Goal: Task Accomplishment & Management: Use online tool/utility

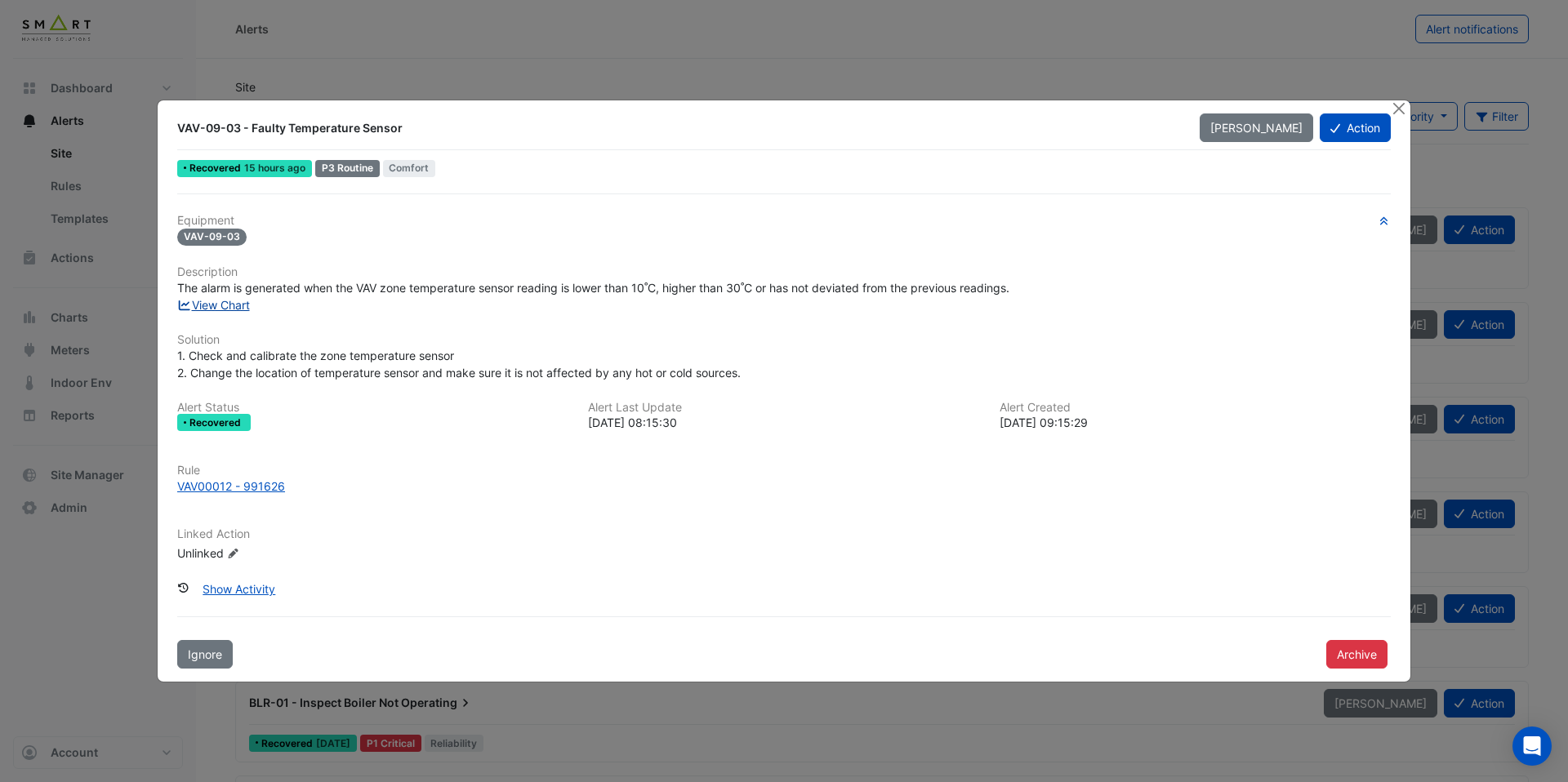
click at [249, 304] on link "View Chart" at bounding box center [213, 305] width 73 height 14
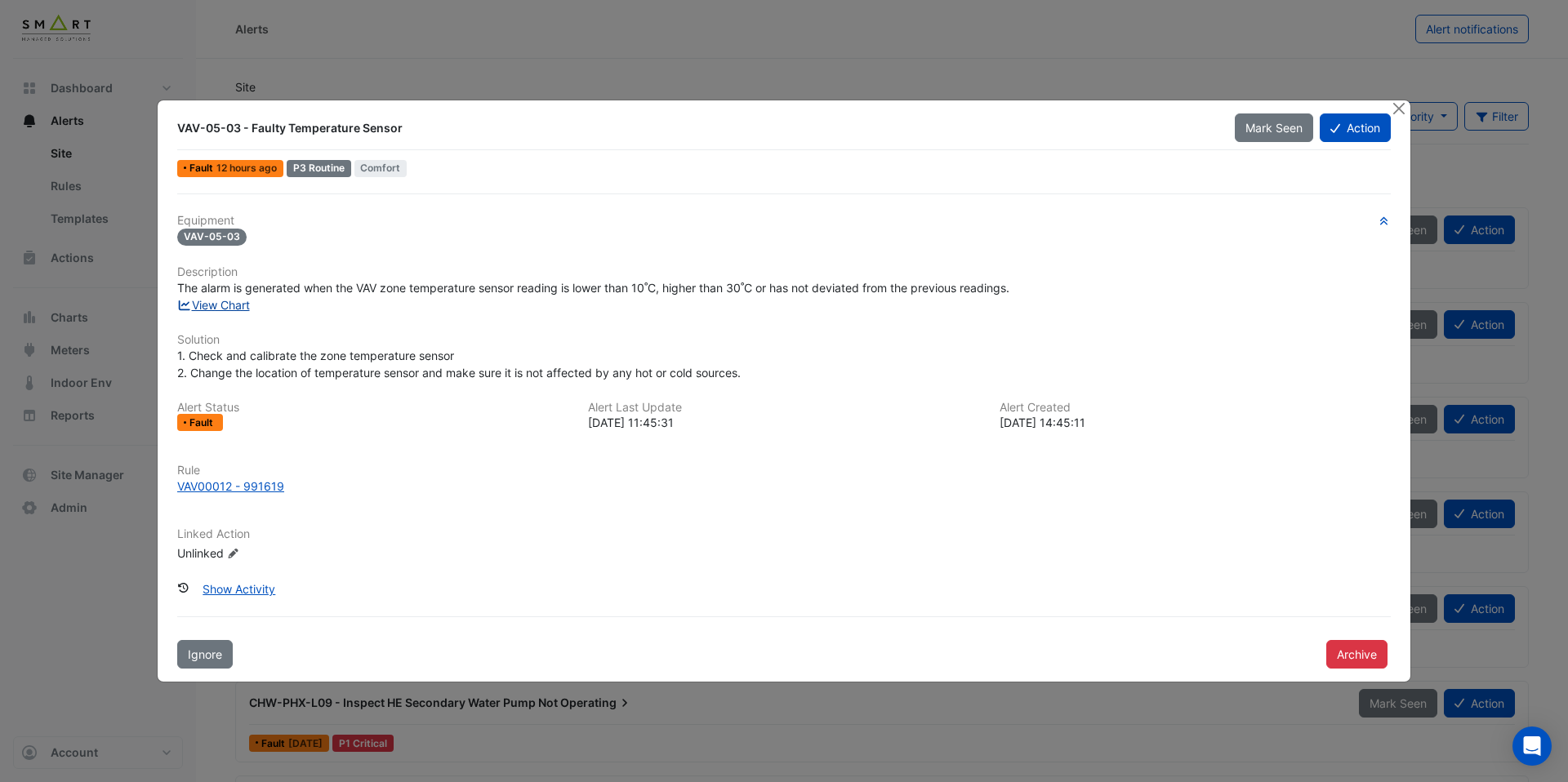
click at [241, 308] on link "View Chart" at bounding box center [213, 305] width 73 height 14
click at [258, 488] on div "VAV00012 - 991625" at bounding box center [231, 487] width 108 height 17
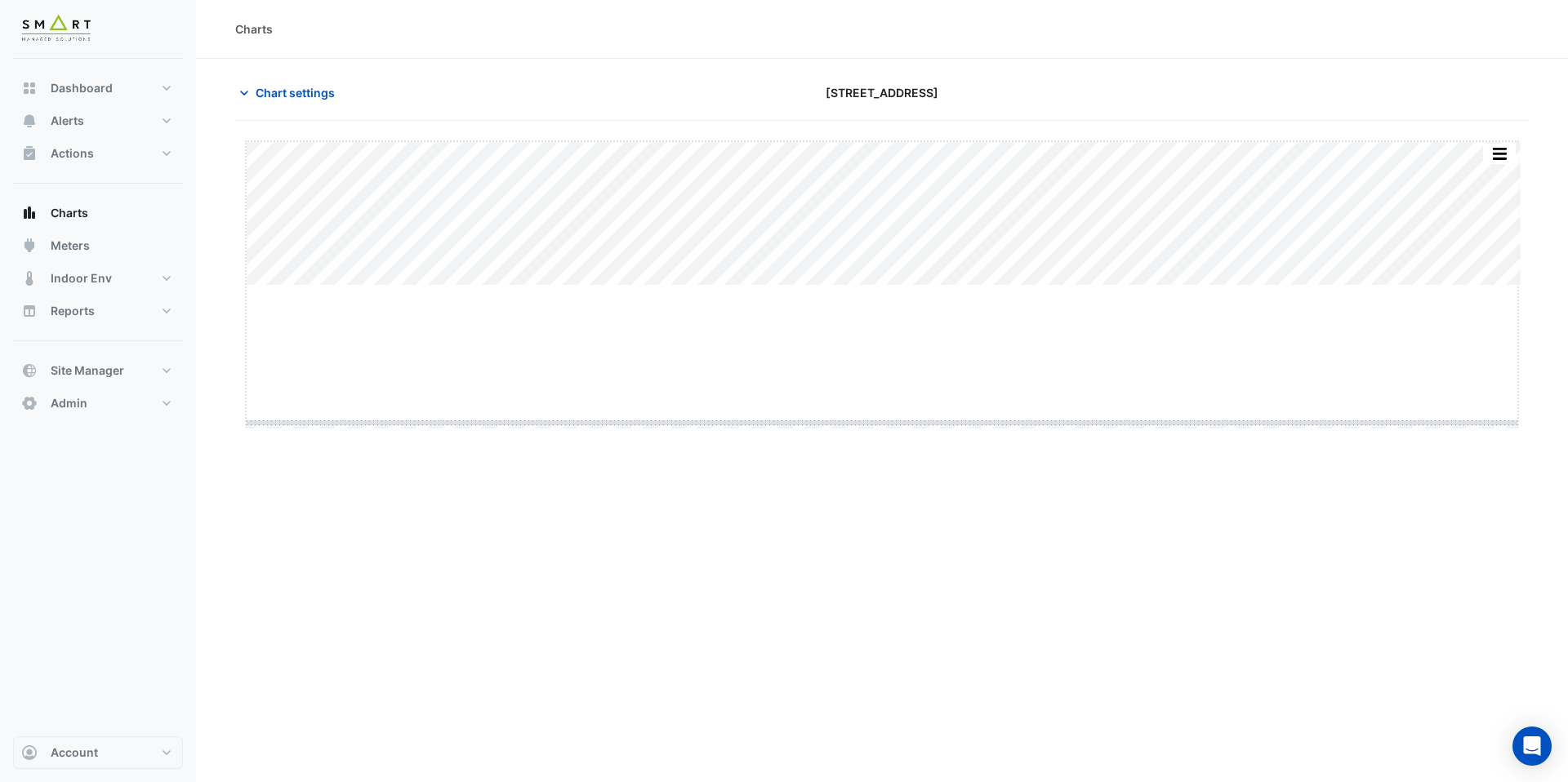
drag, startPoint x: 884, startPoint y: 287, endPoint x: 884, endPoint y: 439, distance: 152.0
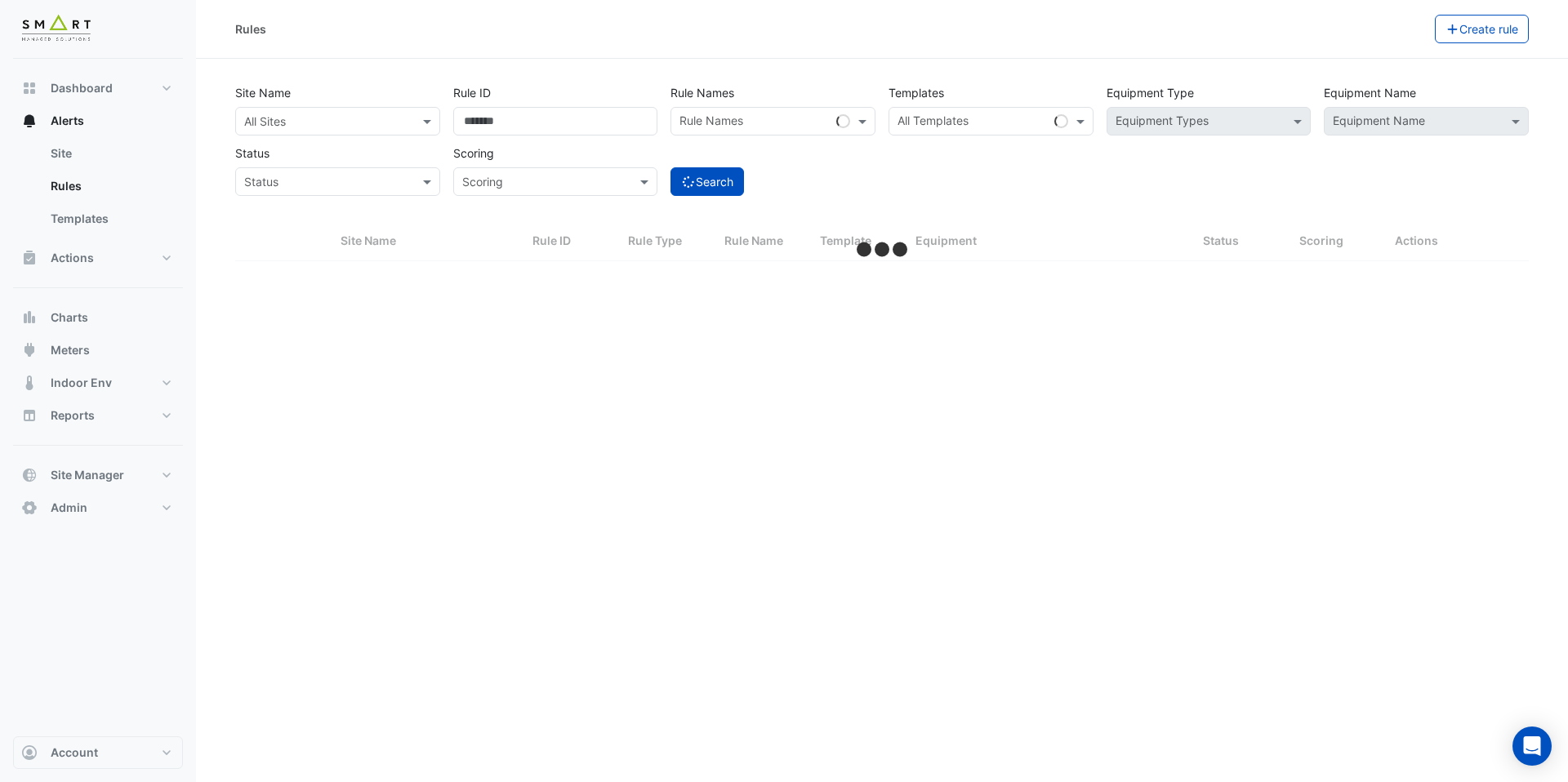
select select "***"
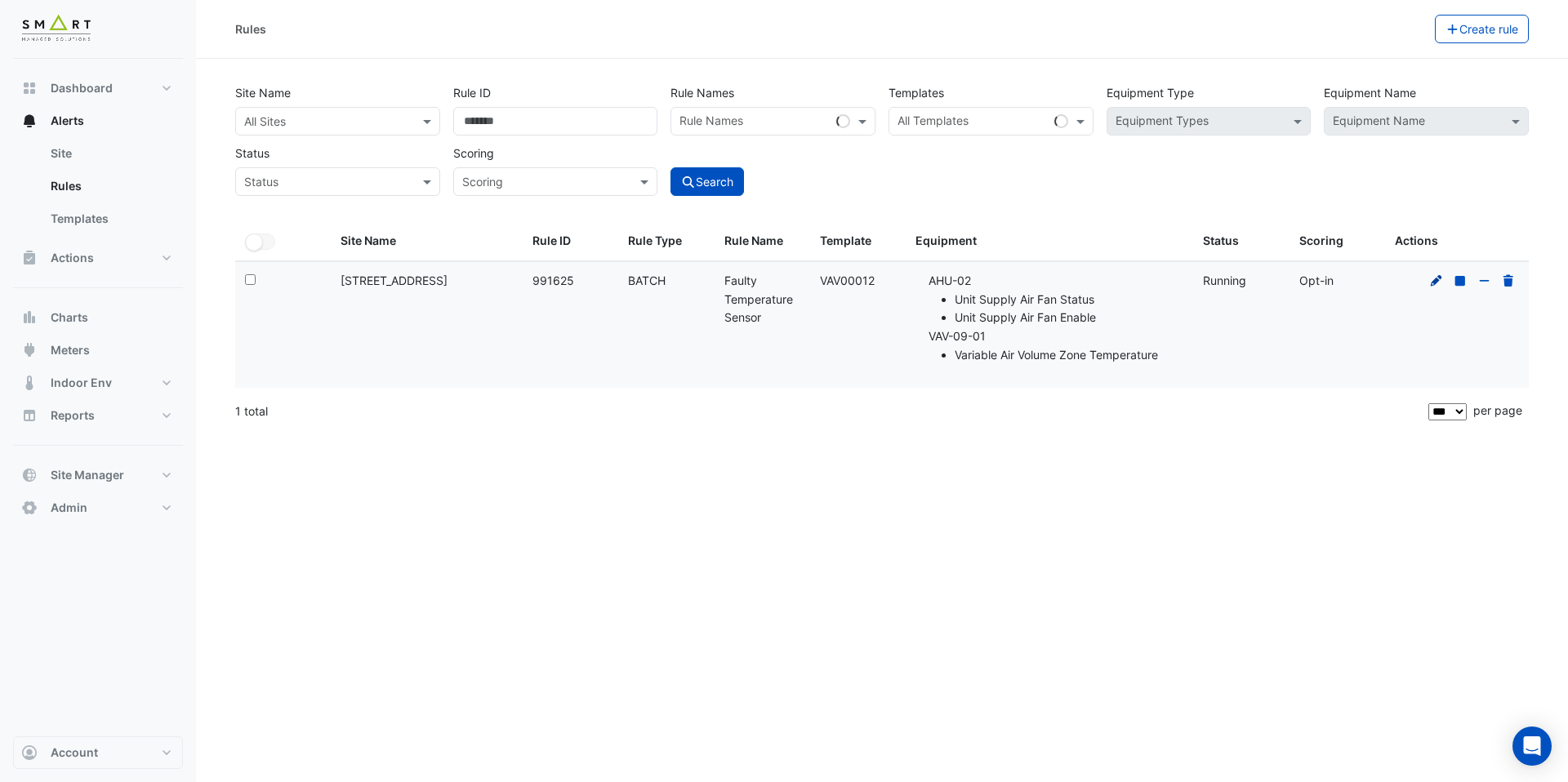
click at [1441, 280] on icon at bounding box center [1437, 280] width 15 height 11
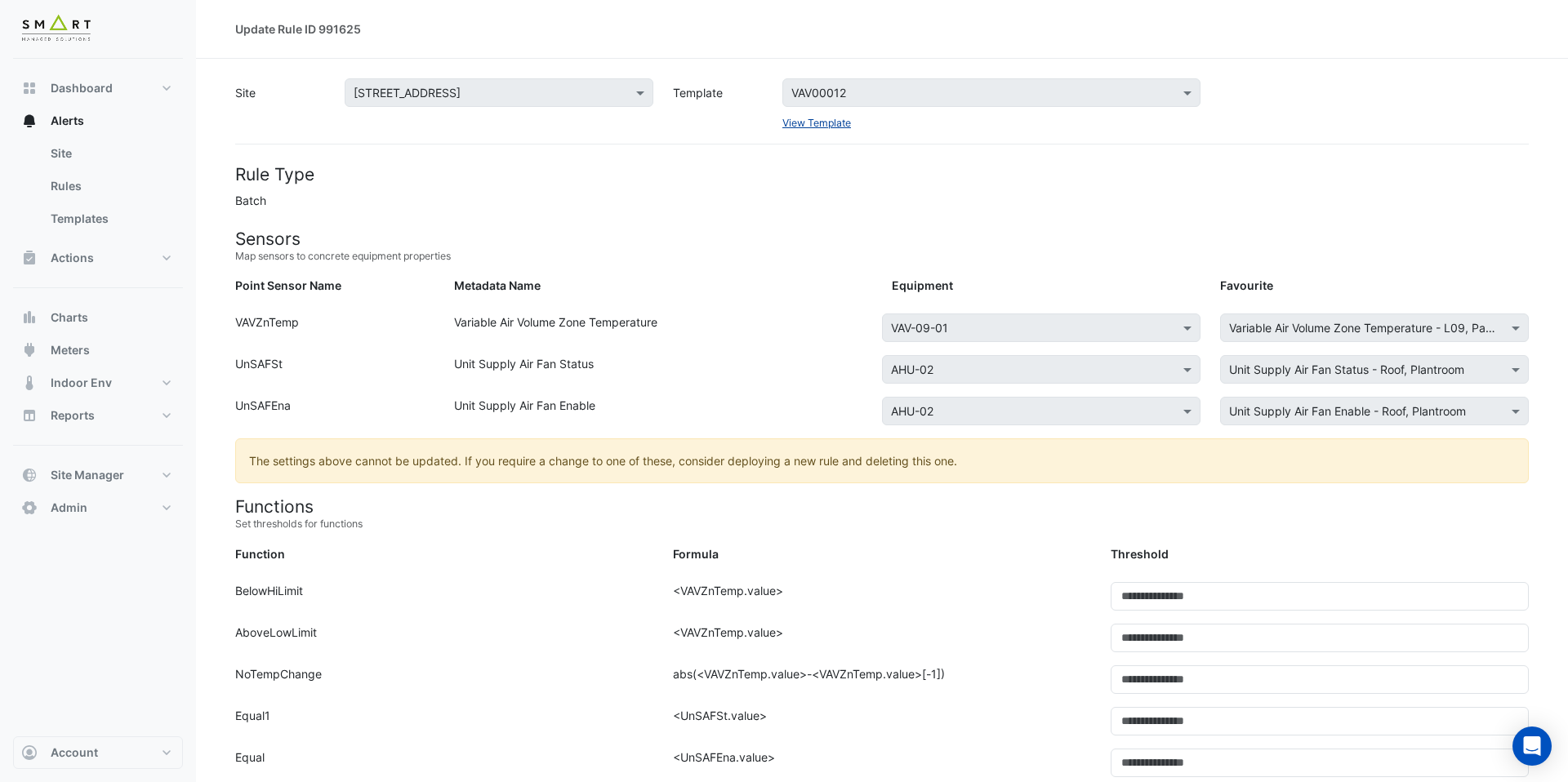
click at [789, 126] on link "View Template" at bounding box center [816, 123] width 69 height 12
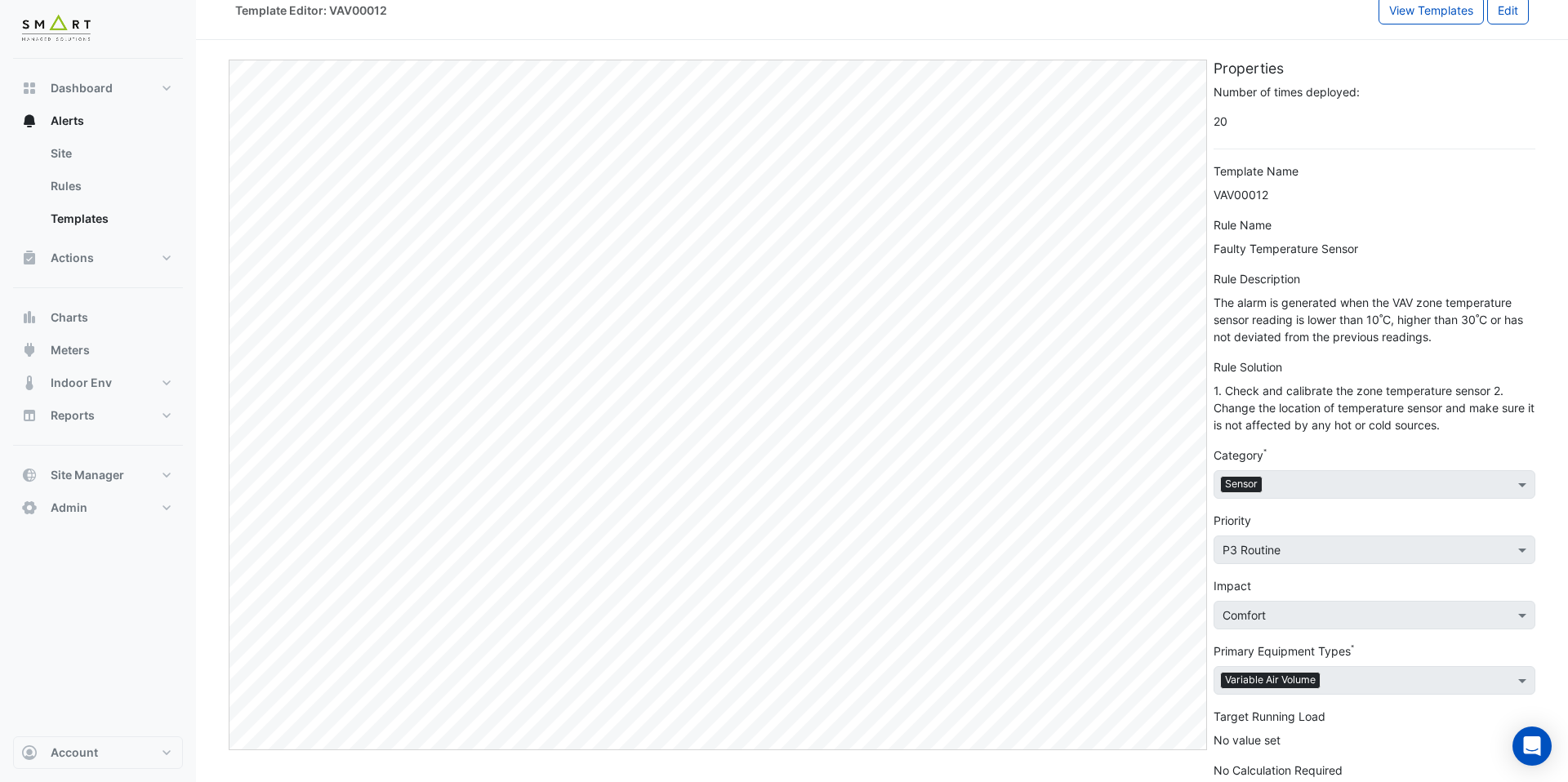
scroll to position [29, 0]
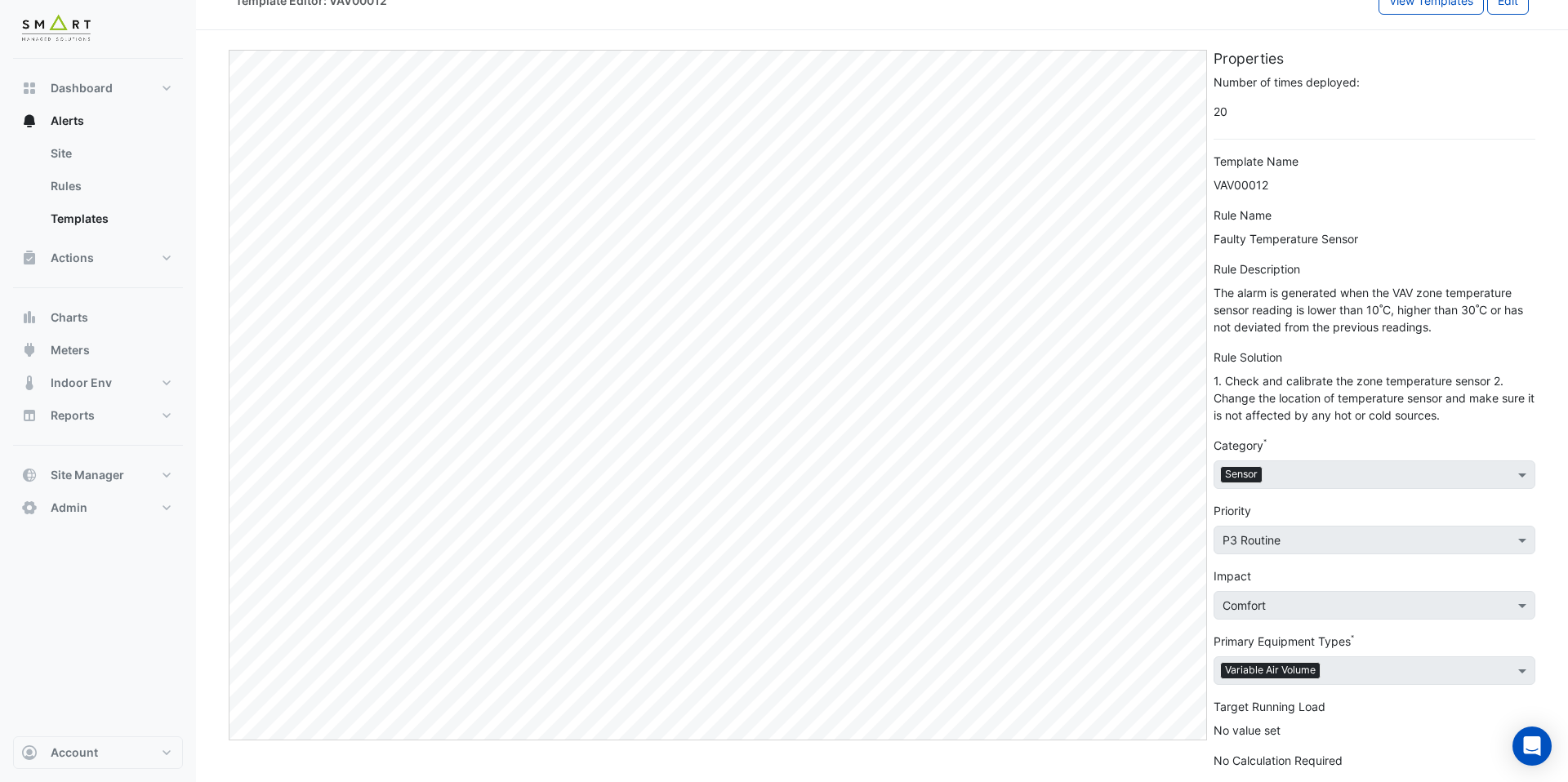
click at [1308, 321] on div "The alarm is generated when the VAV zone temperature sensor reading is lower th…" at bounding box center [1375, 309] width 322 height 52
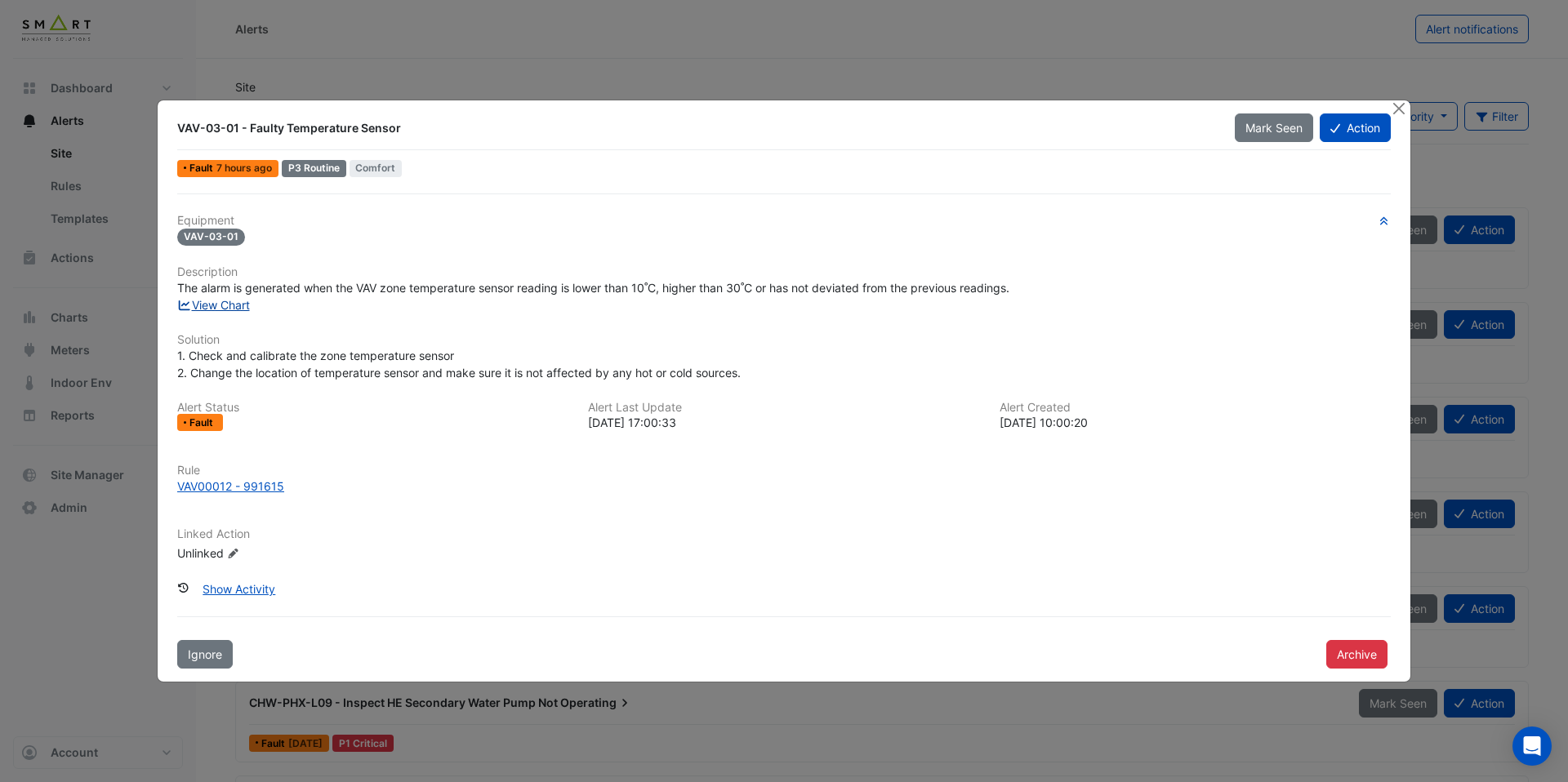
click at [248, 301] on link "View Chart" at bounding box center [213, 305] width 73 height 14
click at [227, 304] on link "View Chart" at bounding box center [213, 305] width 73 height 14
click at [222, 308] on link "View Chart" at bounding box center [213, 305] width 73 height 14
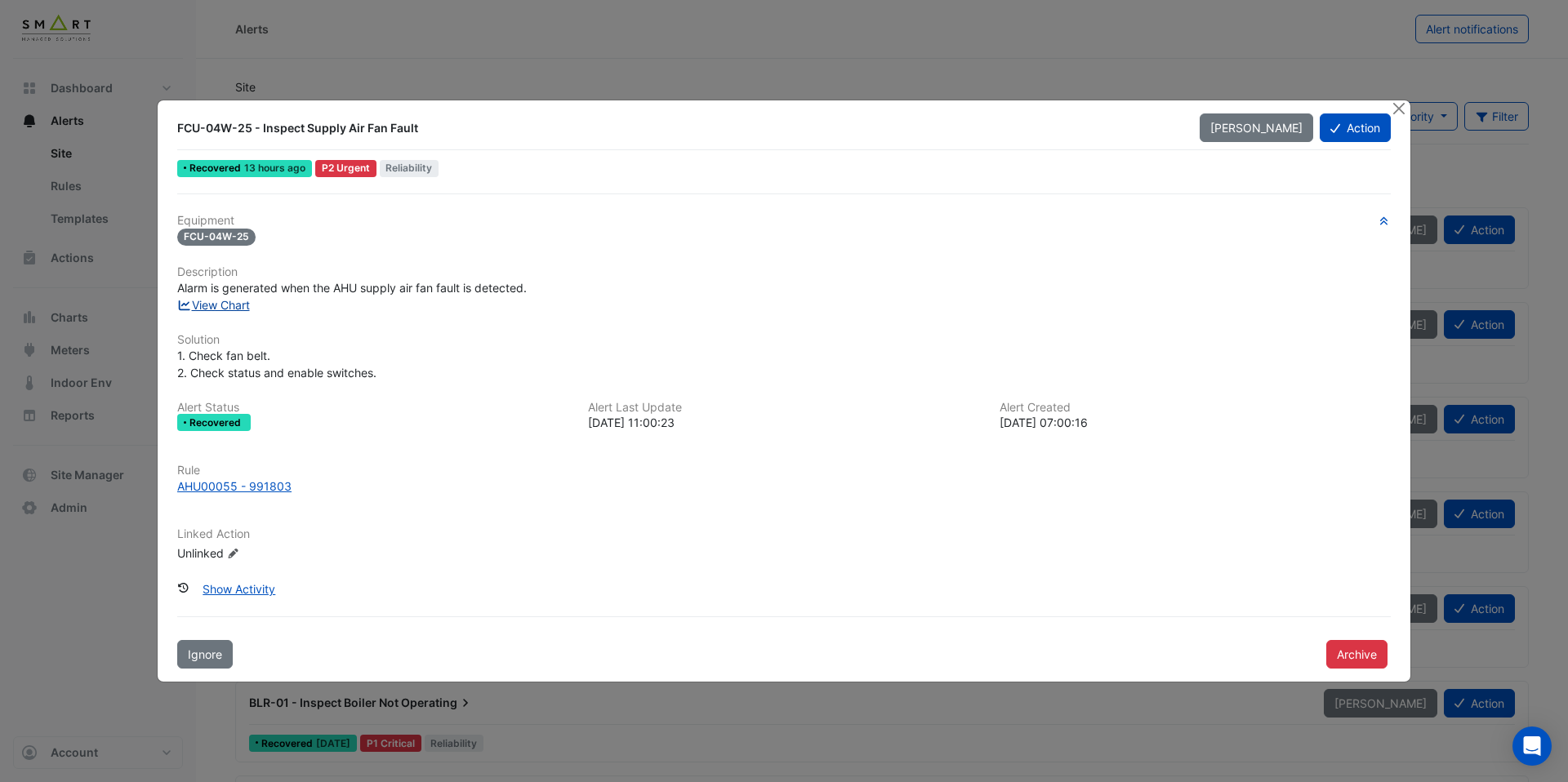
click at [225, 304] on link "View Chart" at bounding box center [213, 305] width 73 height 14
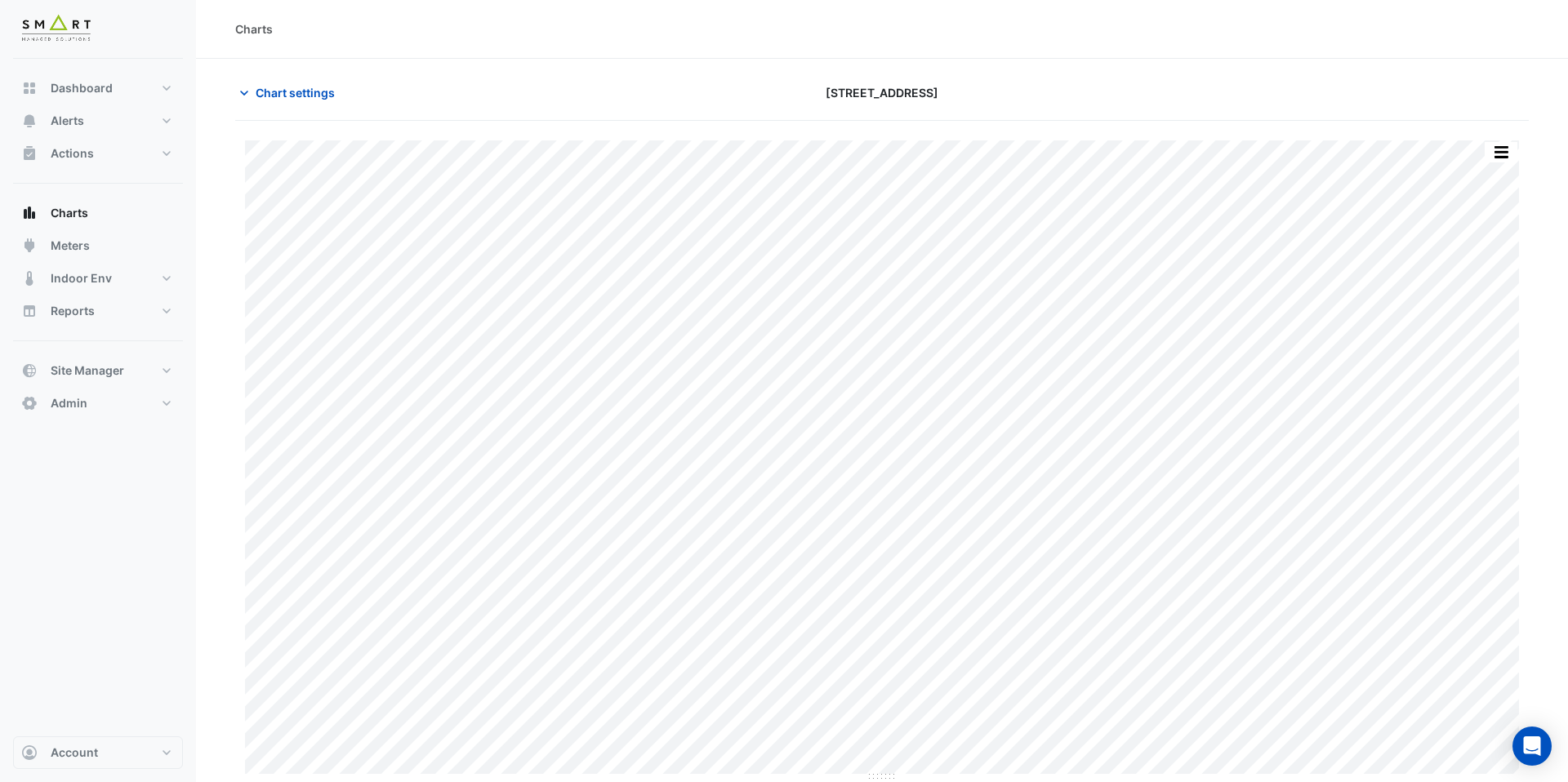
type input "**********"
click at [310, 98] on span "Chart settings" at bounding box center [295, 93] width 80 height 17
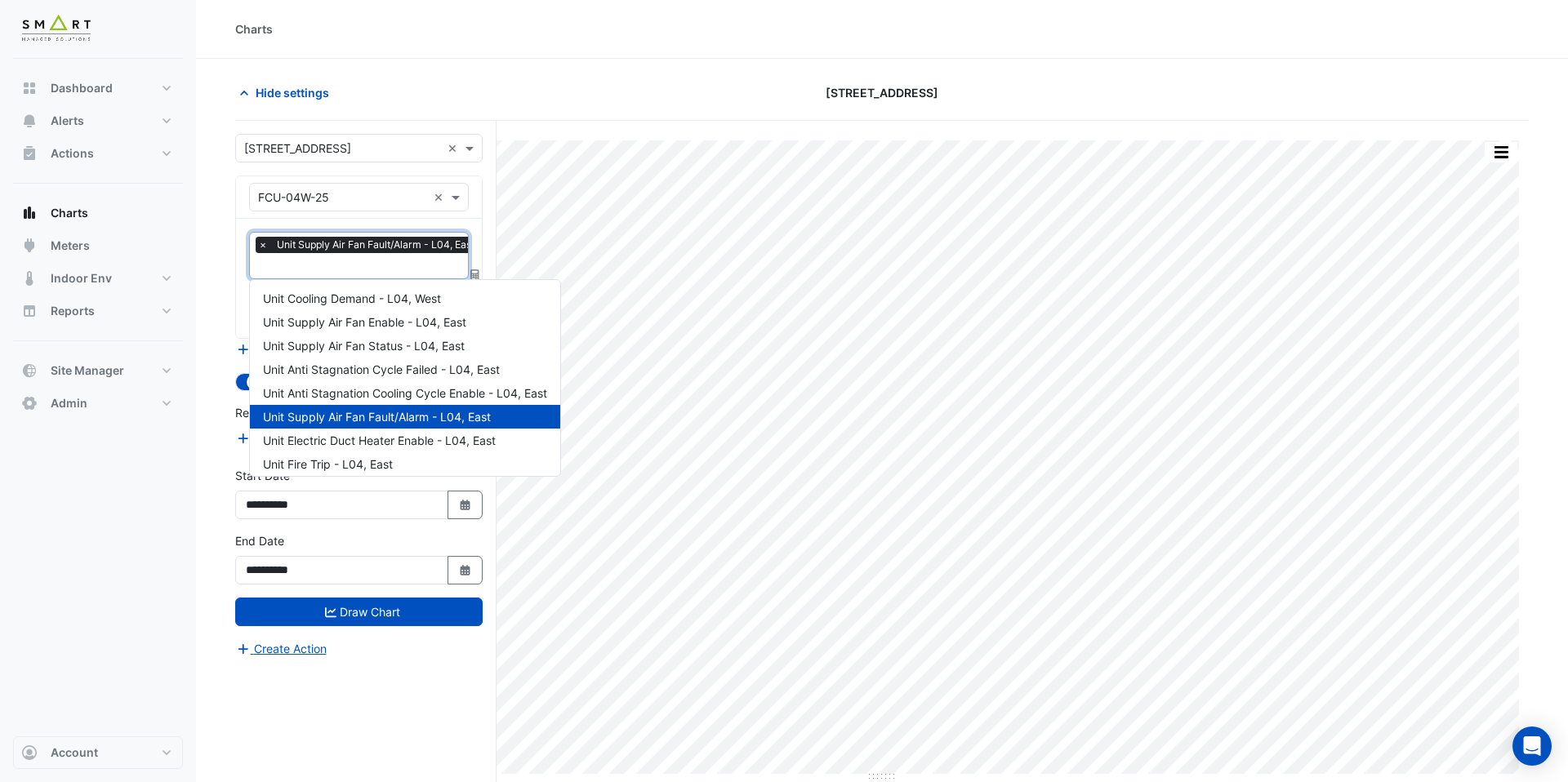
scroll to position [0, 8]
click at [381, 270] on input "text" at bounding box center [362, 267] width 225 height 17
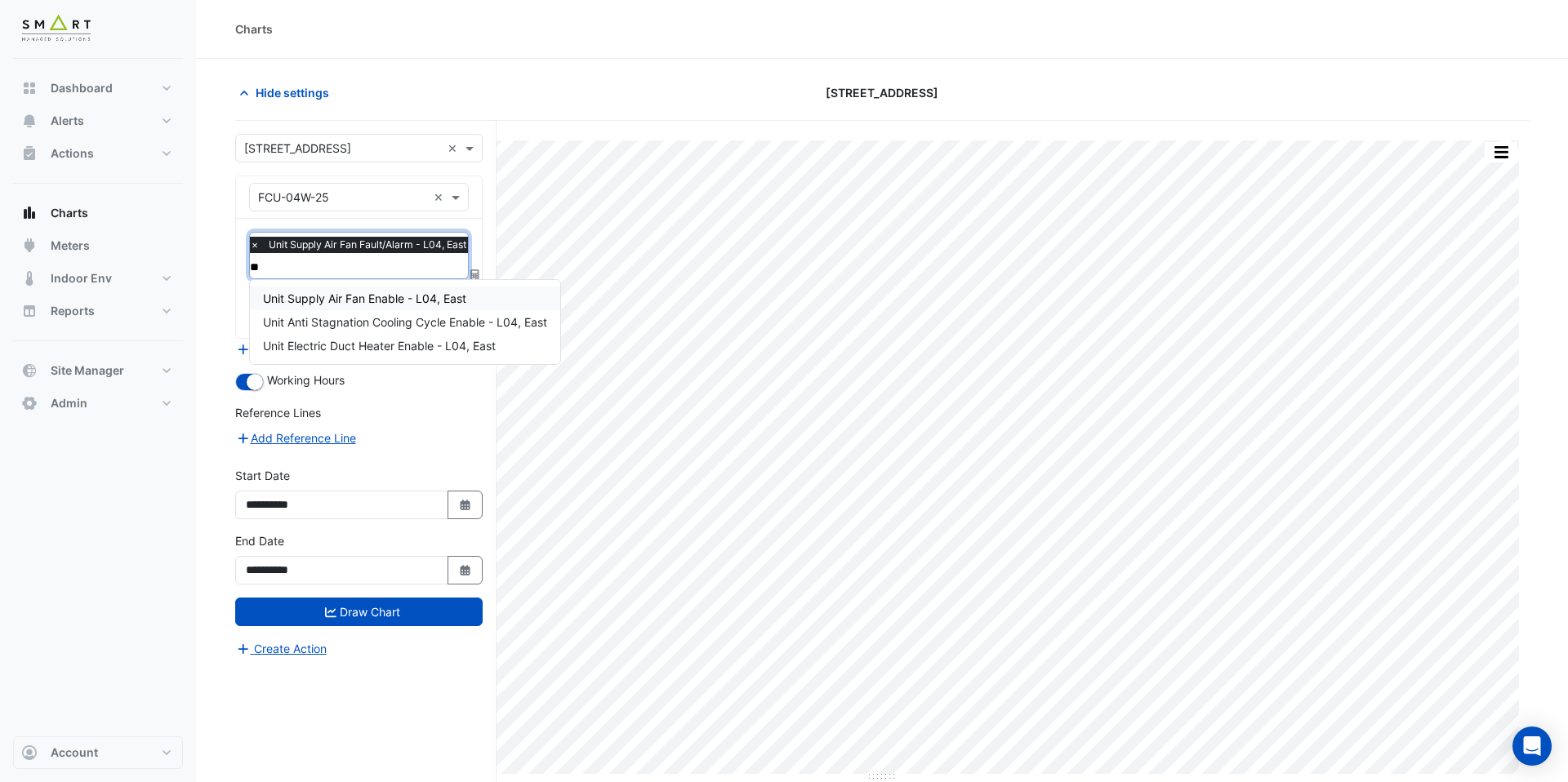
type input "***"
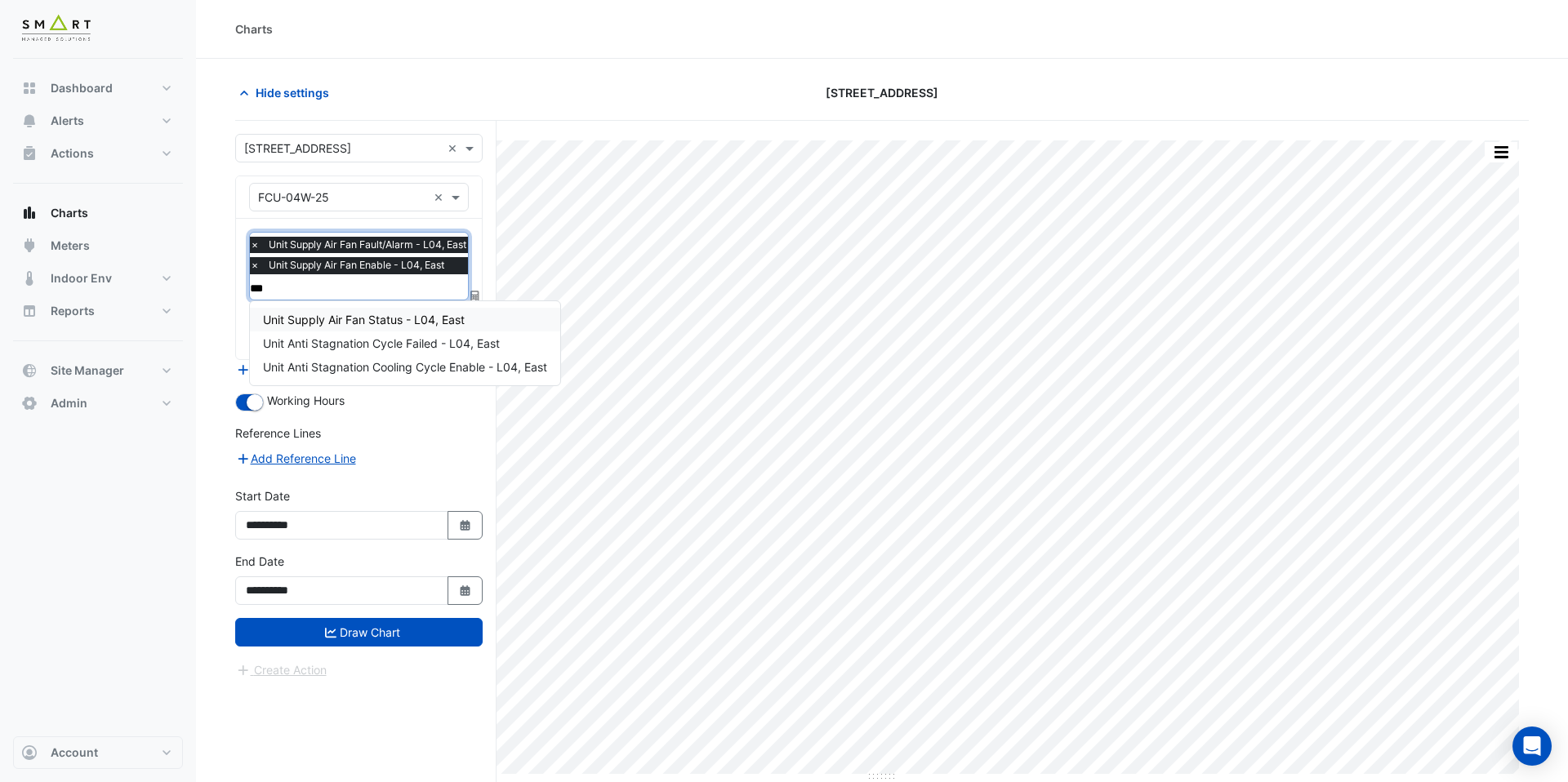
type input "****"
click at [406, 308] on div "Unit Supply Air Fan Status - L04, East" at bounding box center [364, 319] width 228 height 24
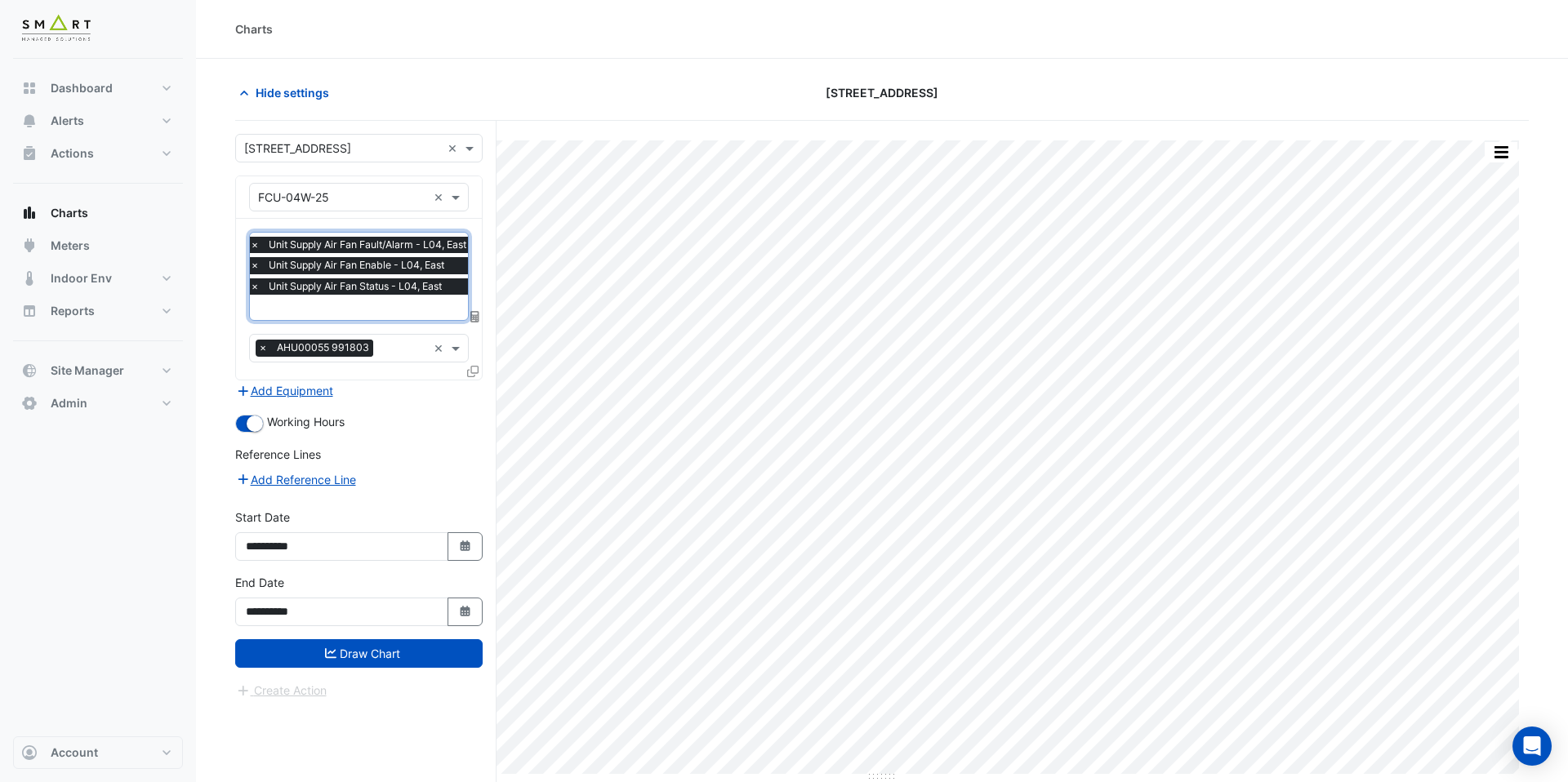
click at [416, 633] on div "**********" at bounding box center [359, 606] width 267 height 66
click at [415, 649] on button "Draw Chart" at bounding box center [358, 654] width 247 height 29
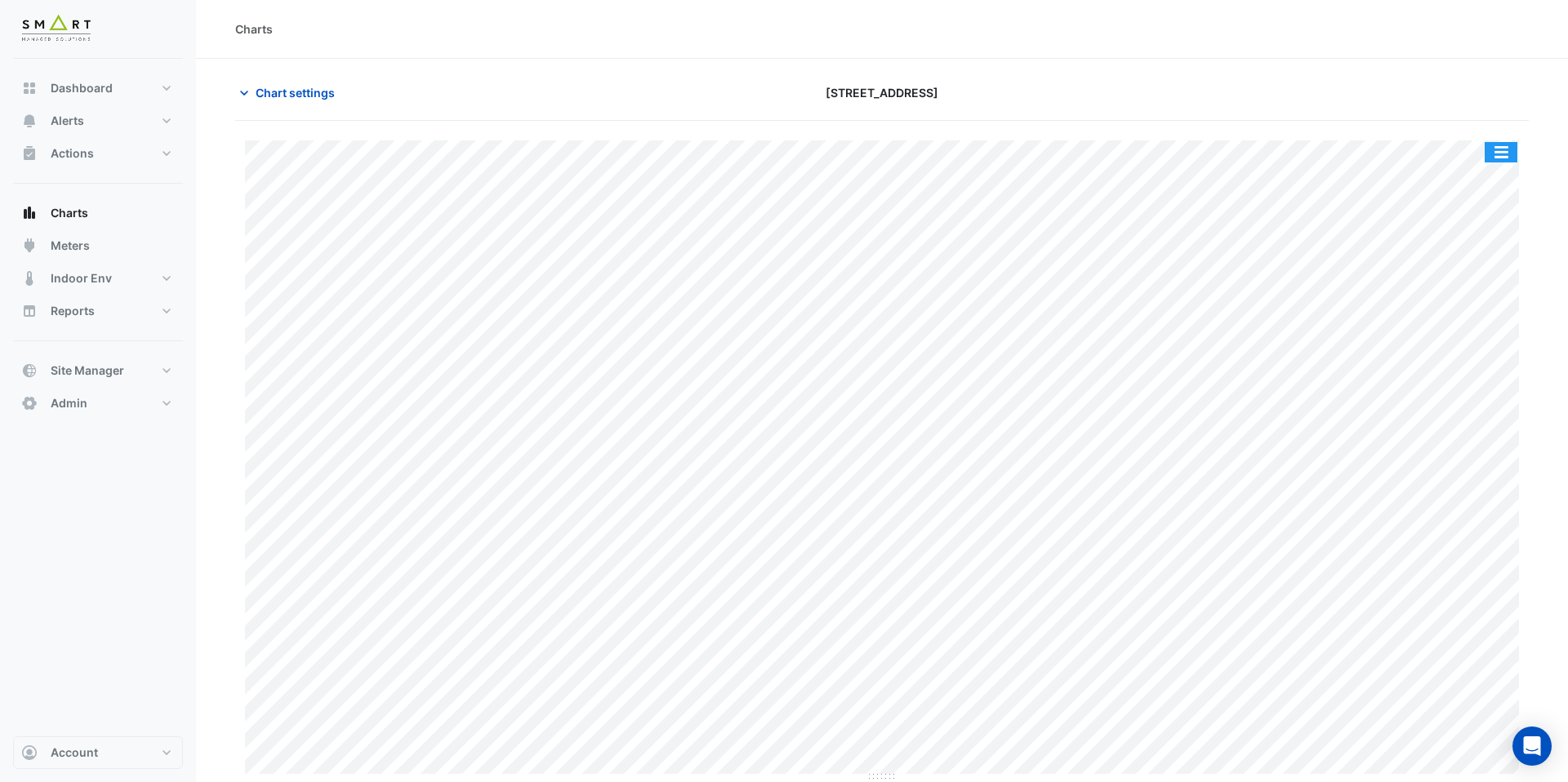
click at [1508, 158] on button "button" at bounding box center [1501, 152] width 32 height 20
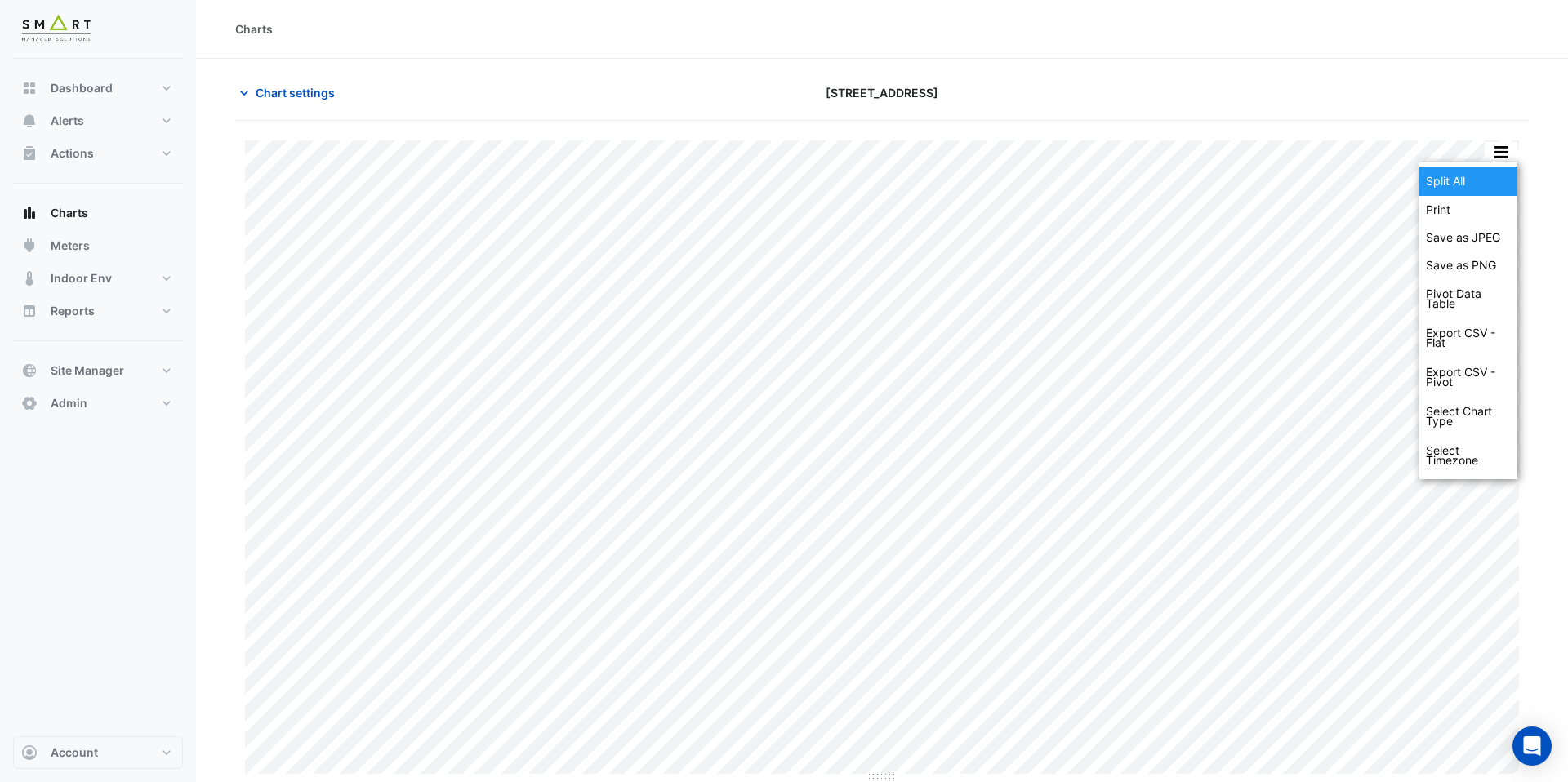
click at [1506, 172] on div "Split All" at bounding box center [1468, 182] width 98 height 30
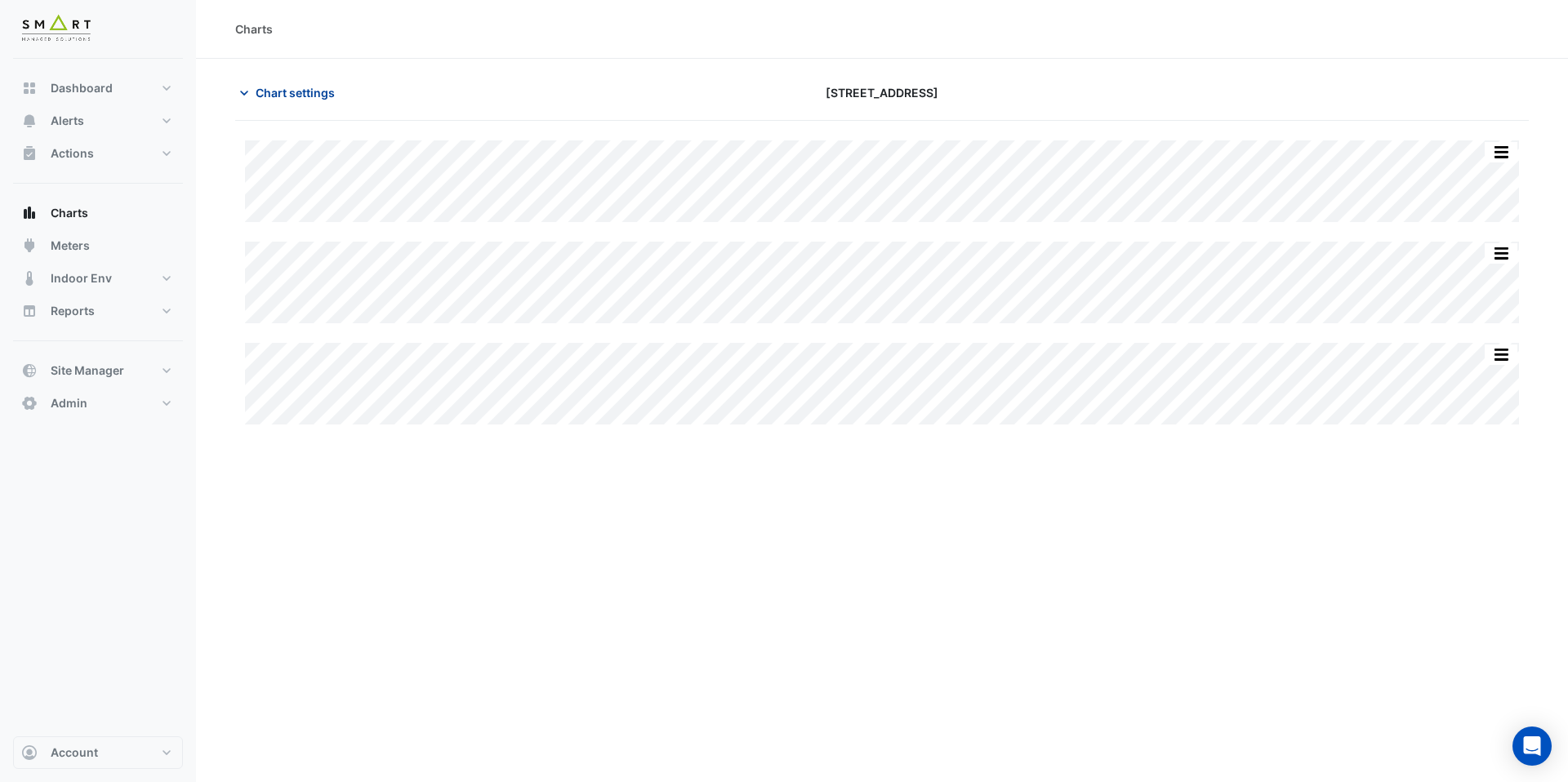
click at [309, 99] on span "Chart settings" at bounding box center [295, 93] width 80 height 17
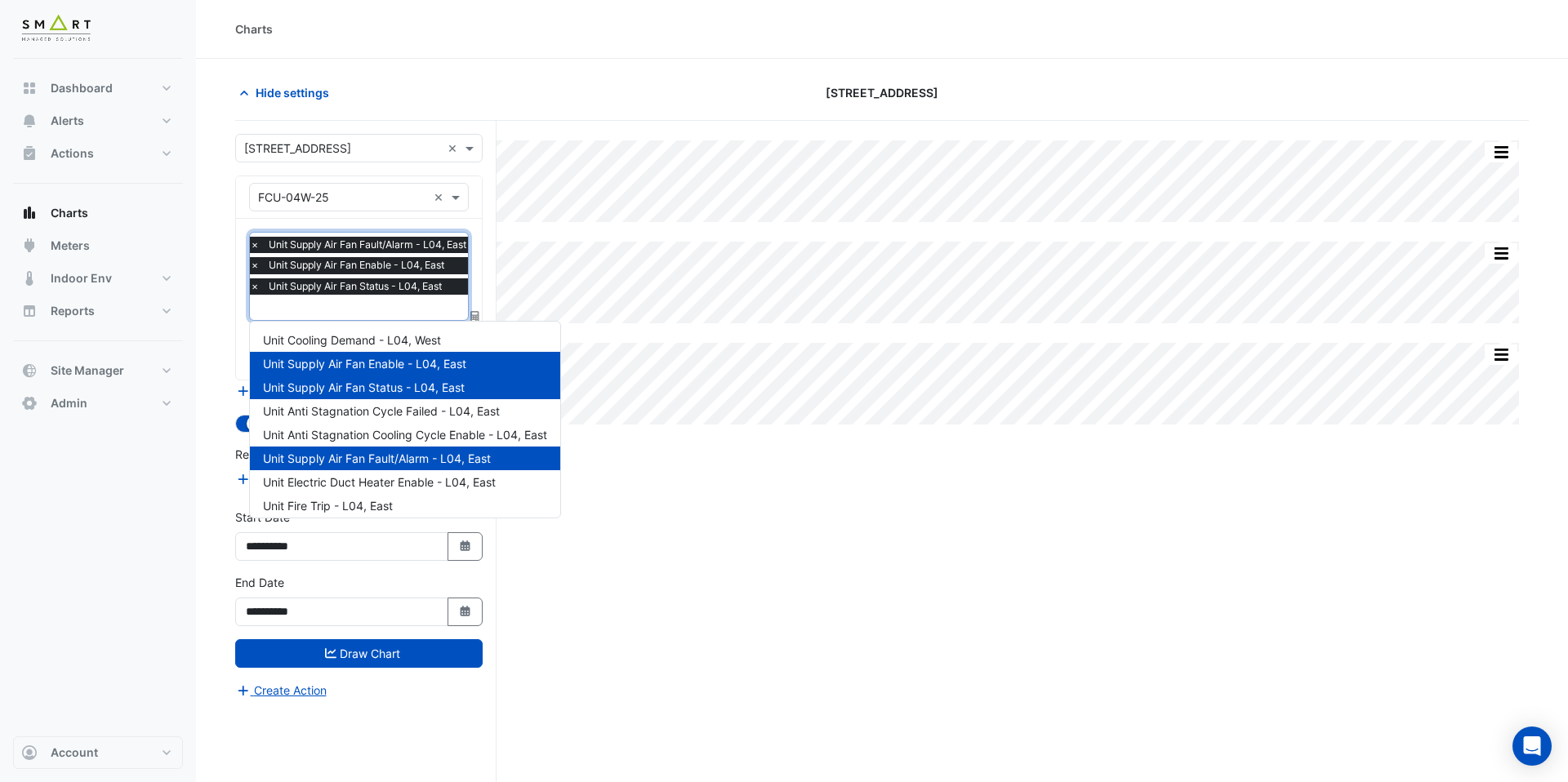
click at [371, 315] on input "text" at bounding box center [362, 309] width 225 height 17
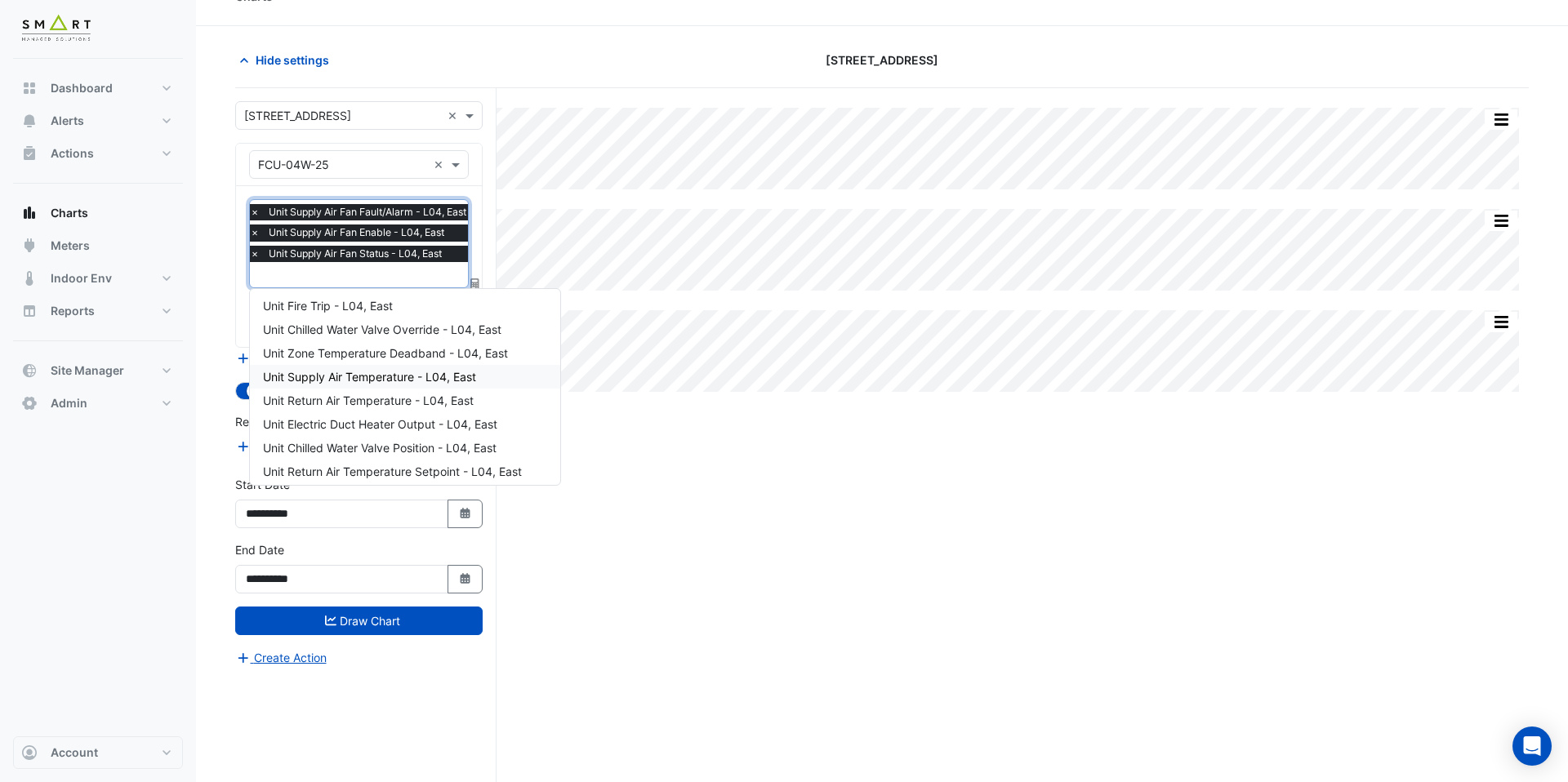
scroll to position [172, 0]
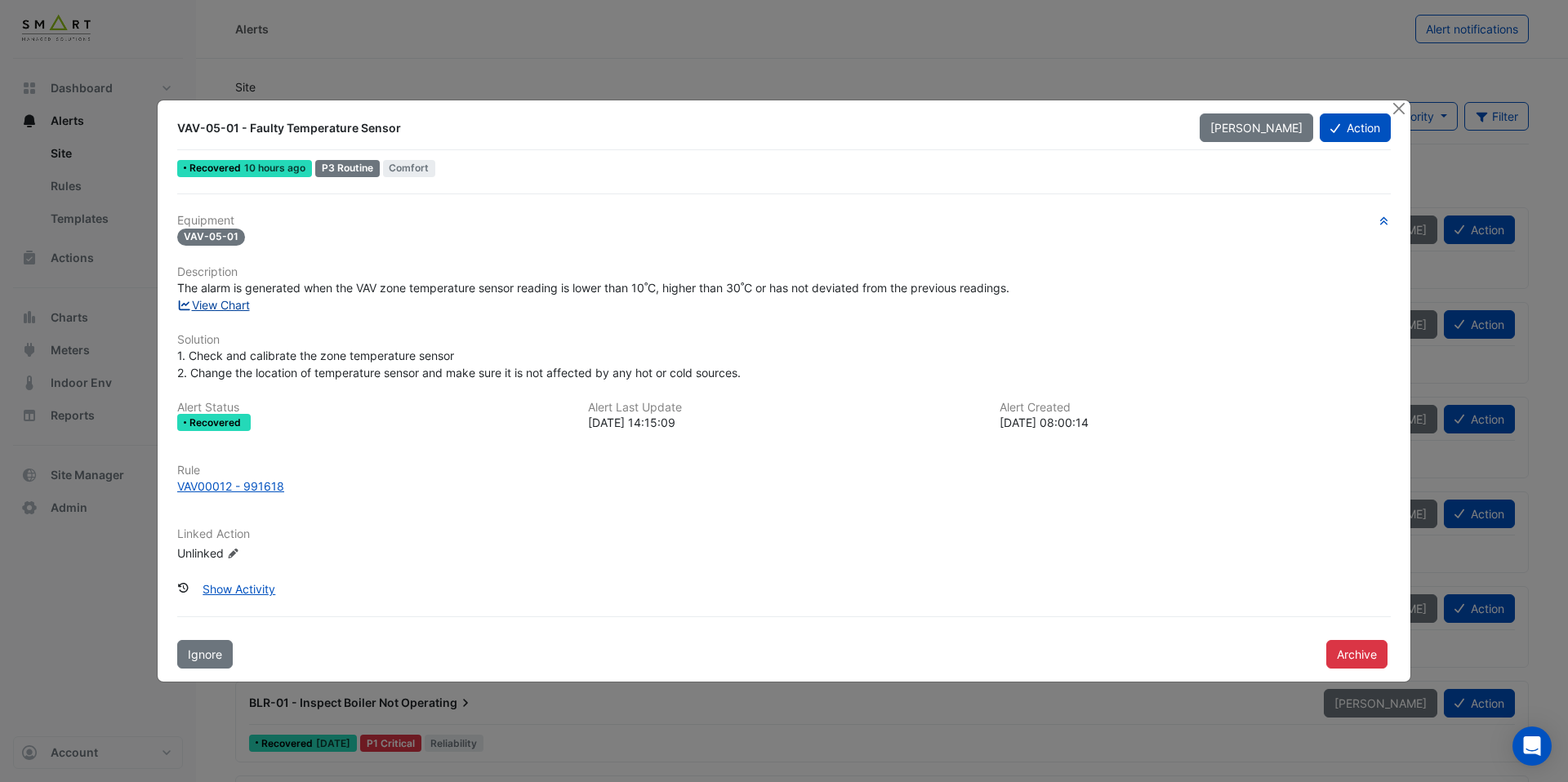
click at [227, 308] on link "View Chart" at bounding box center [213, 305] width 73 height 14
click at [268, 481] on div "VAV00012 - 991618" at bounding box center [231, 487] width 107 height 17
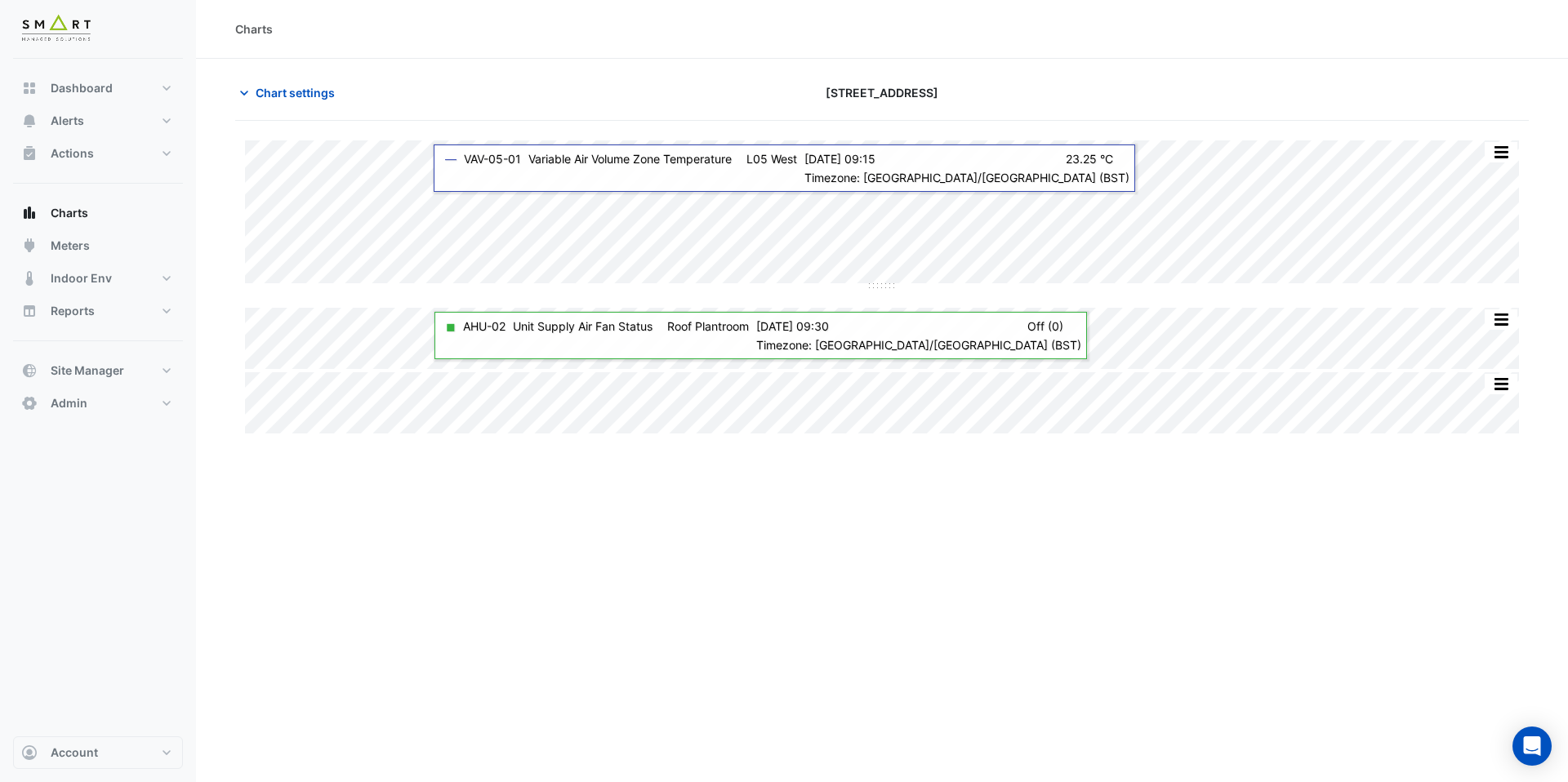
click at [546, 578] on div "Charts Chart settings 12 Hammersmith Grove Split by Equip Split All Split None …" at bounding box center [882, 391] width 1372 height 782
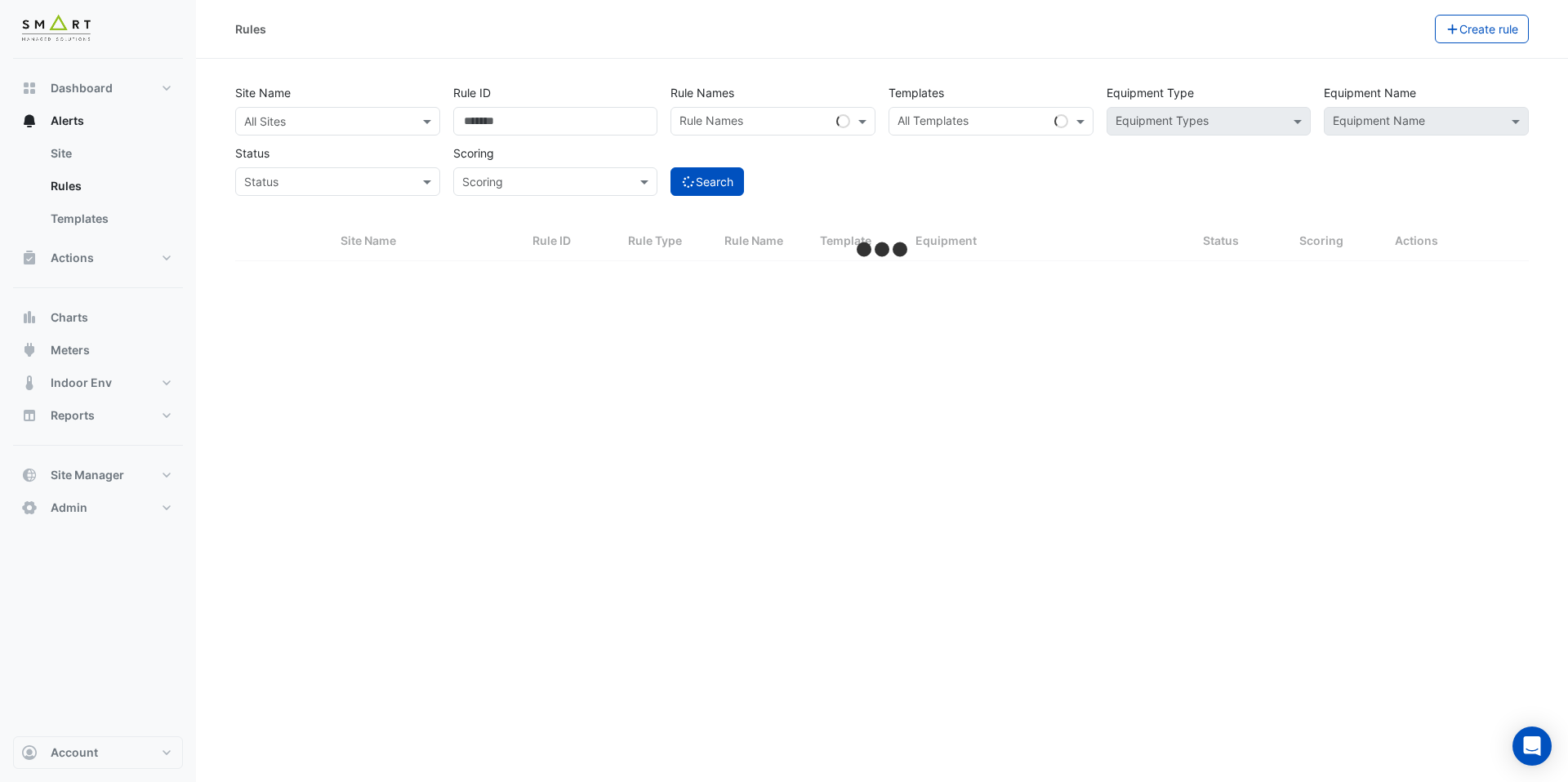
select select "***"
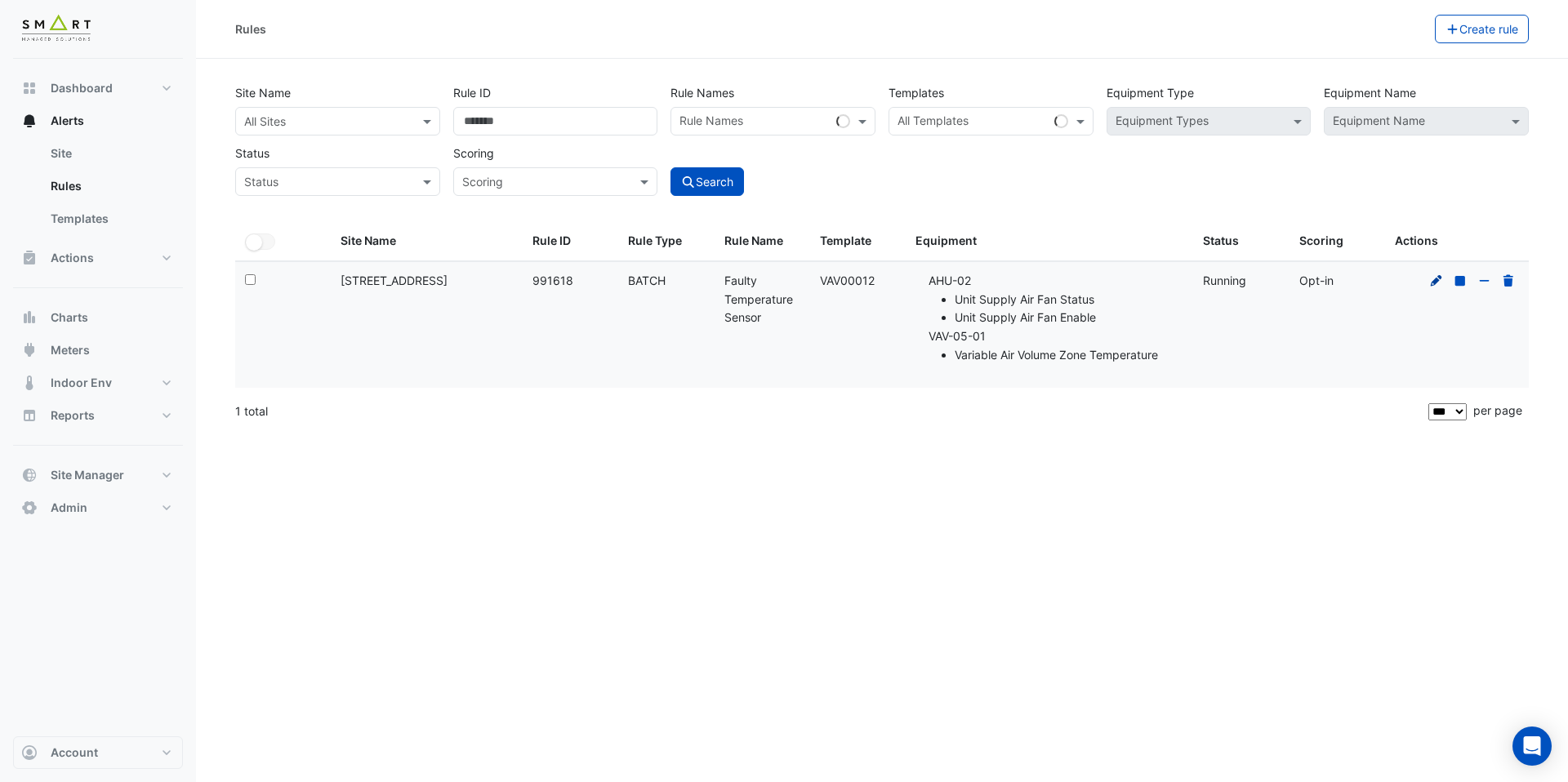
click at [1433, 281] on icon at bounding box center [1436, 280] width 11 height 11
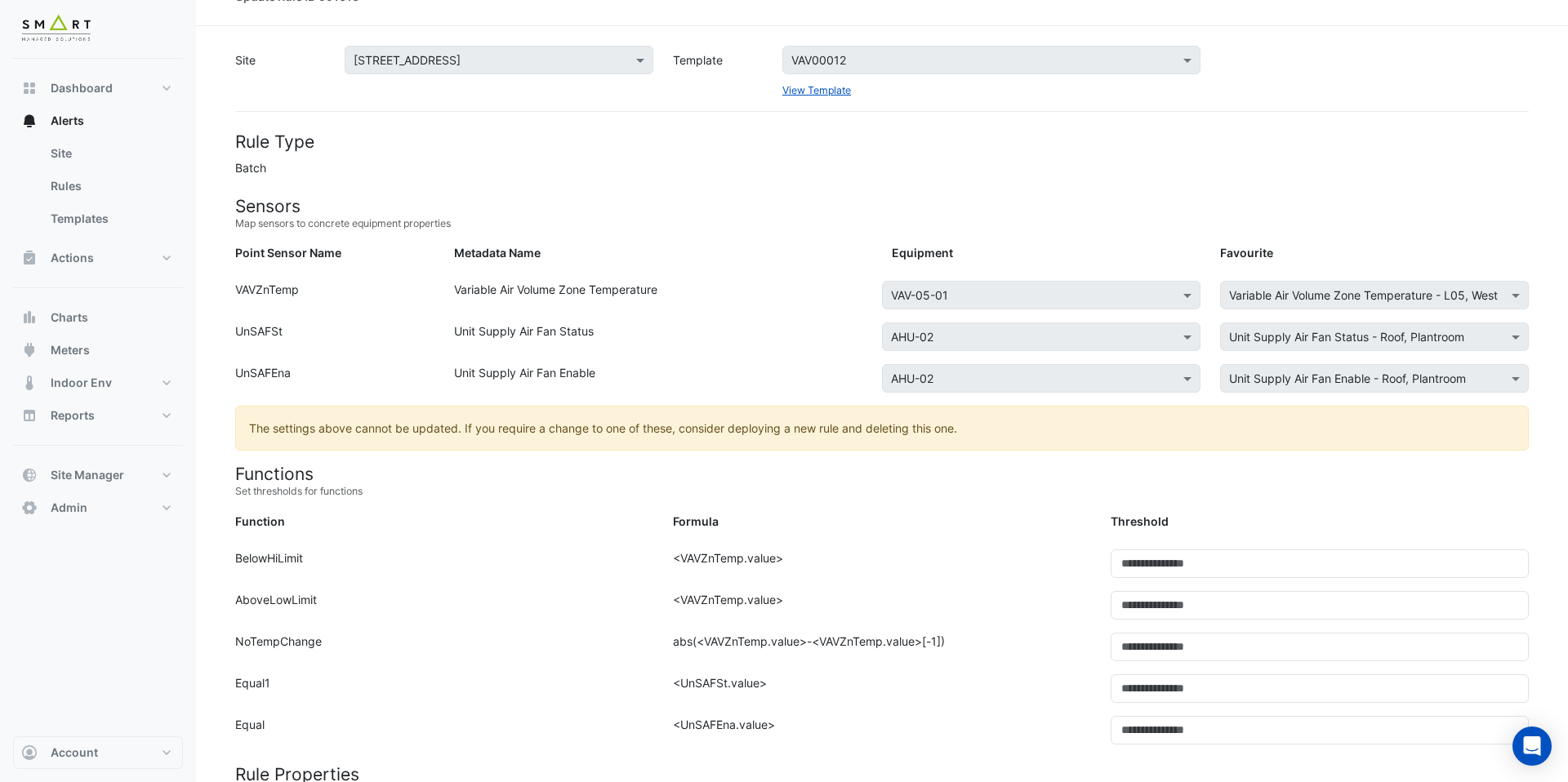
scroll to position [40, 0]
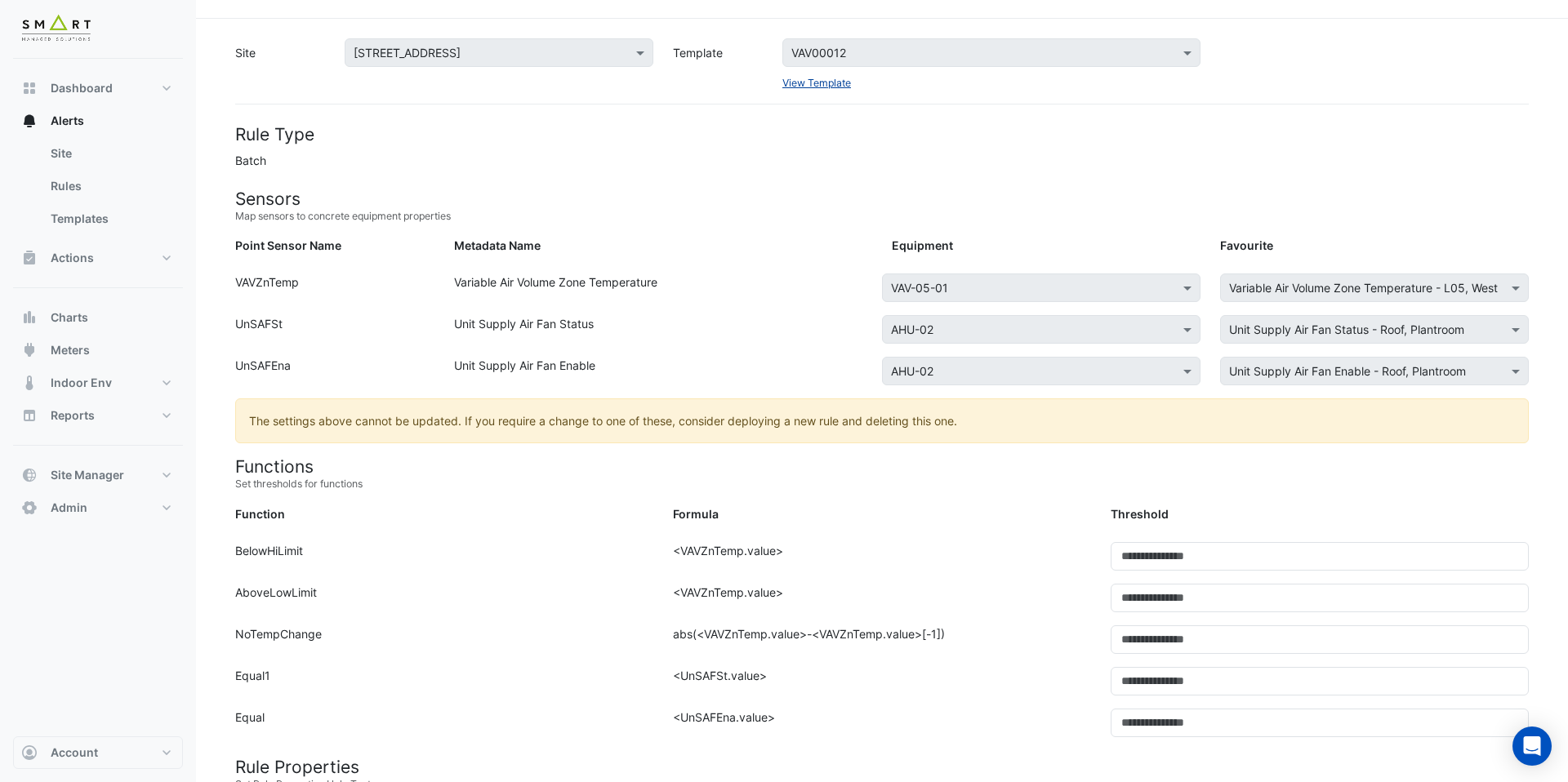
click at [839, 80] on link "View Template" at bounding box center [816, 83] width 69 height 12
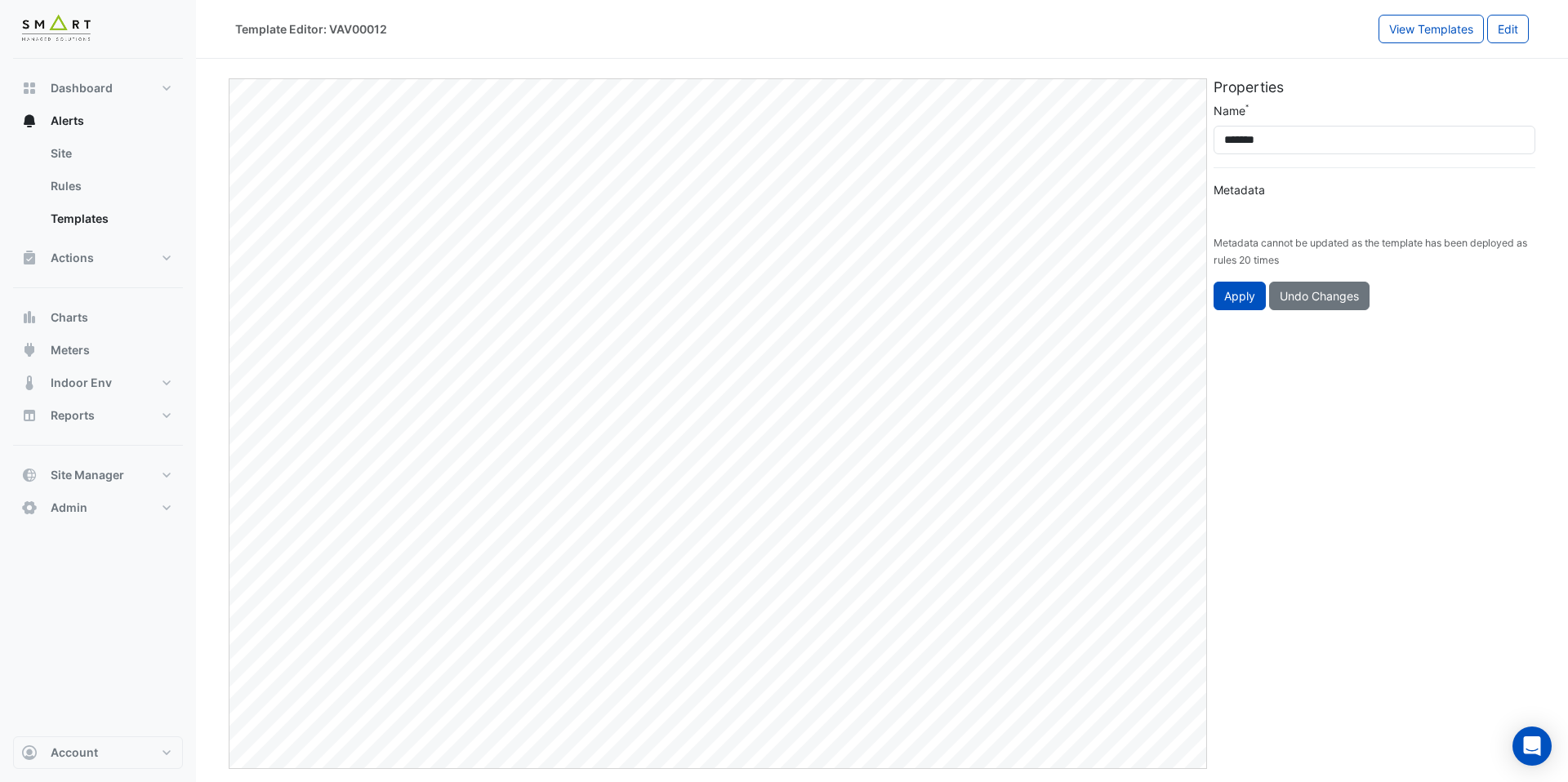
type input "**********"
click at [1506, 34] on button "Edit" at bounding box center [1509, 29] width 42 height 29
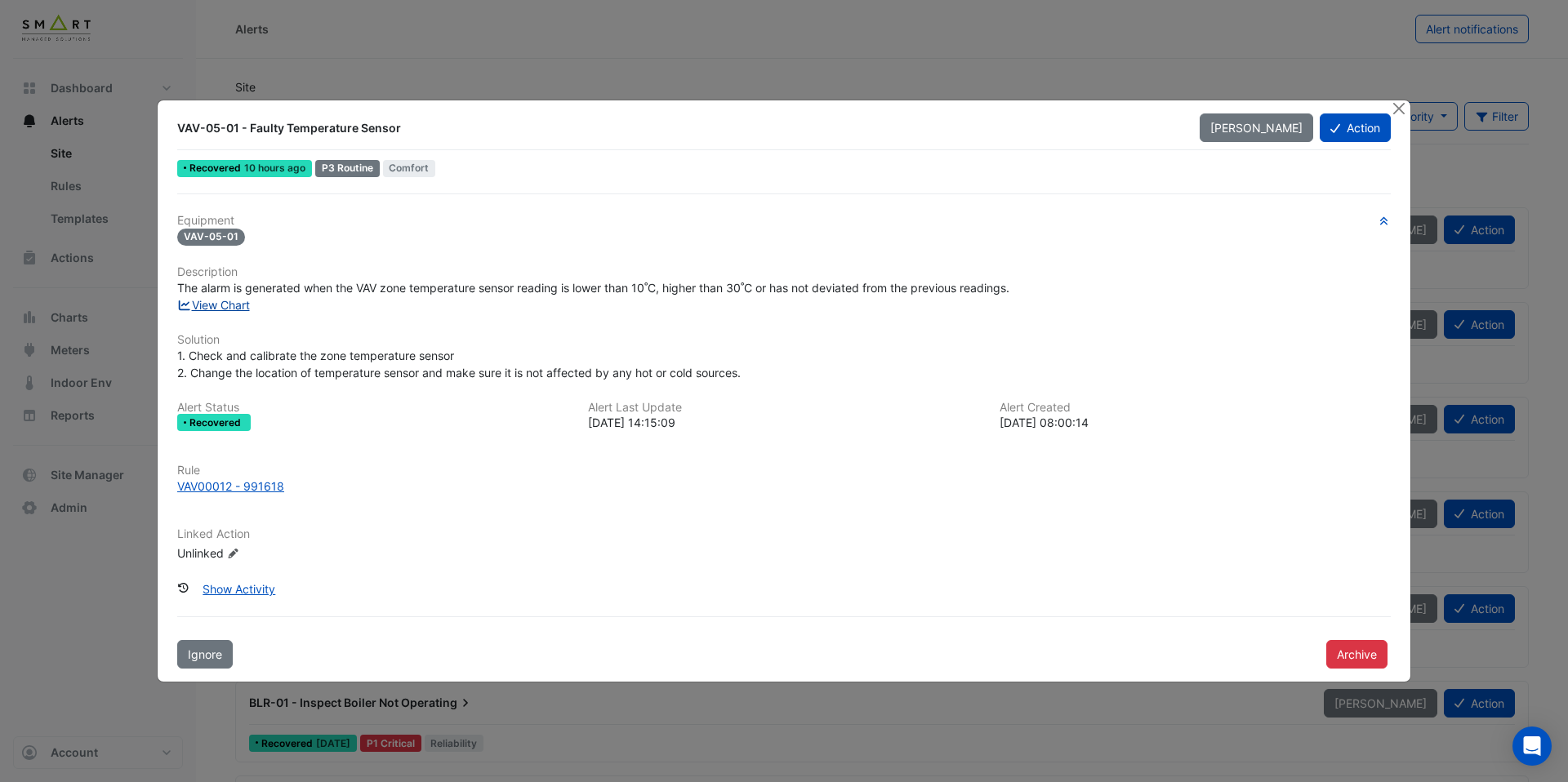
click at [232, 310] on link "View Chart" at bounding box center [213, 305] width 73 height 14
click at [239, 308] on link "View Chart" at bounding box center [213, 305] width 73 height 14
click at [245, 481] on div "VAV00012 - 991624" at bounding box center [231, 487] width 108 height 17
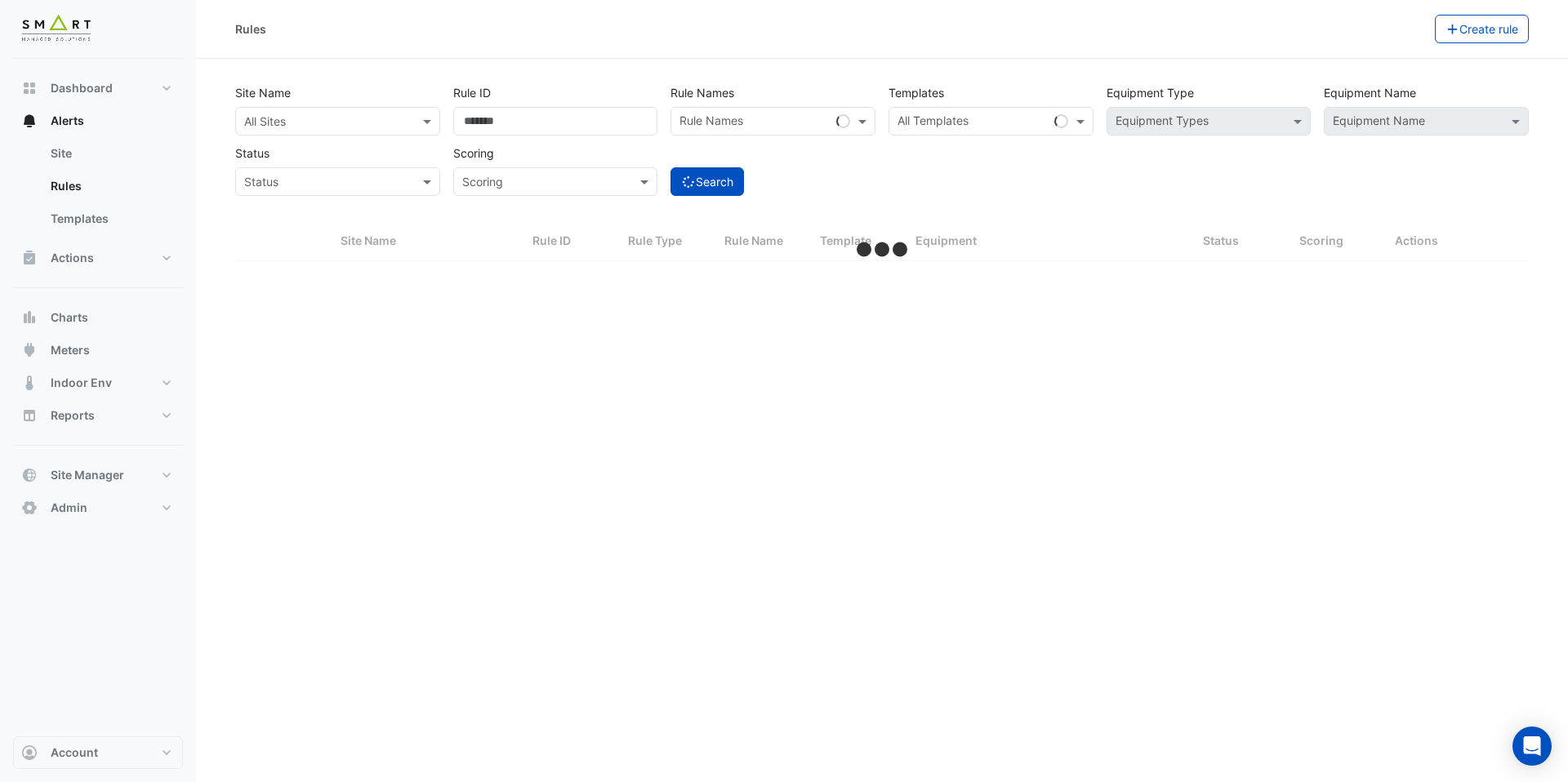
select select "***"
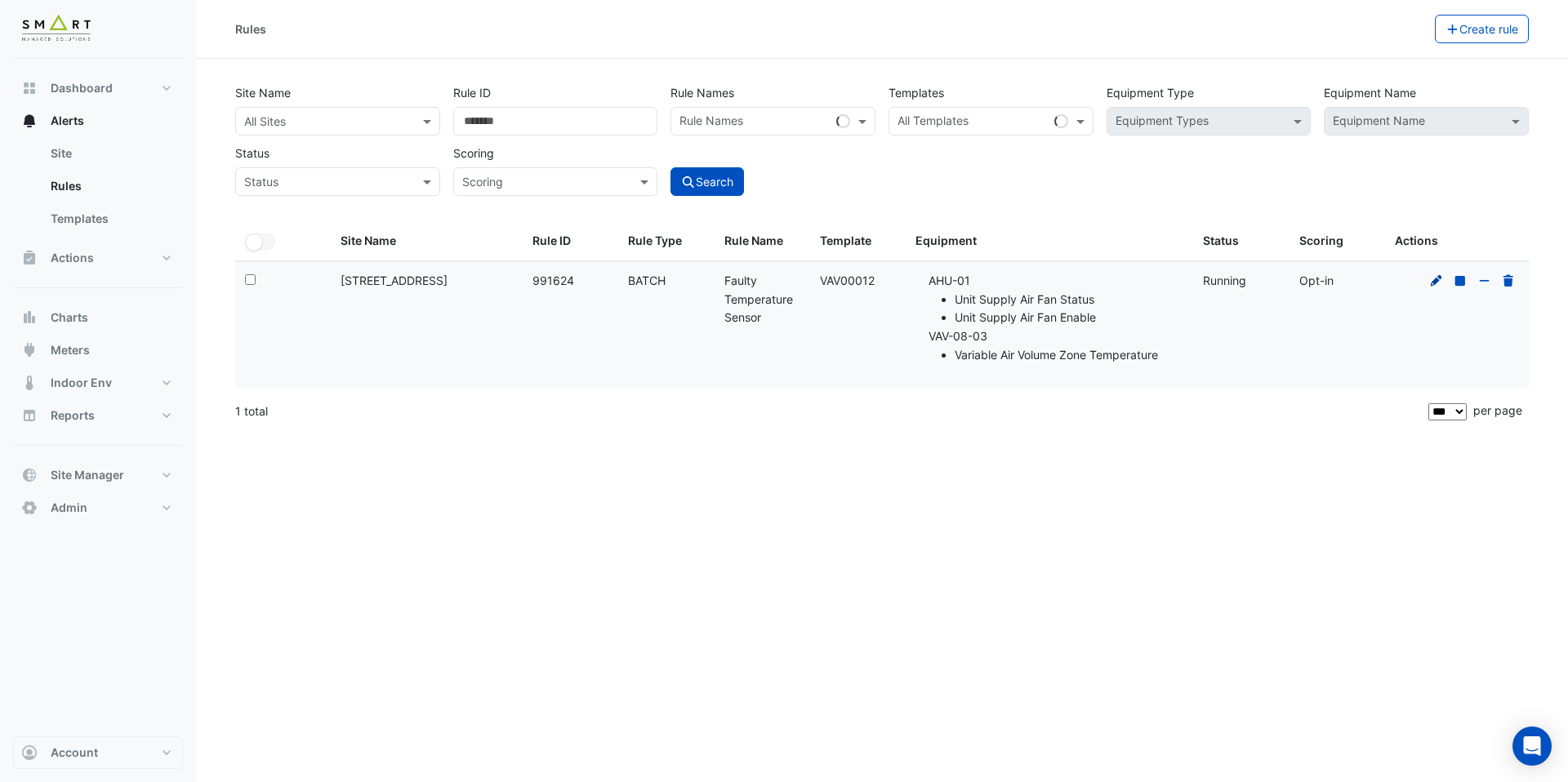
click at [1437, 282] on icon at bounding box center [1436, 280] width 11 height 11
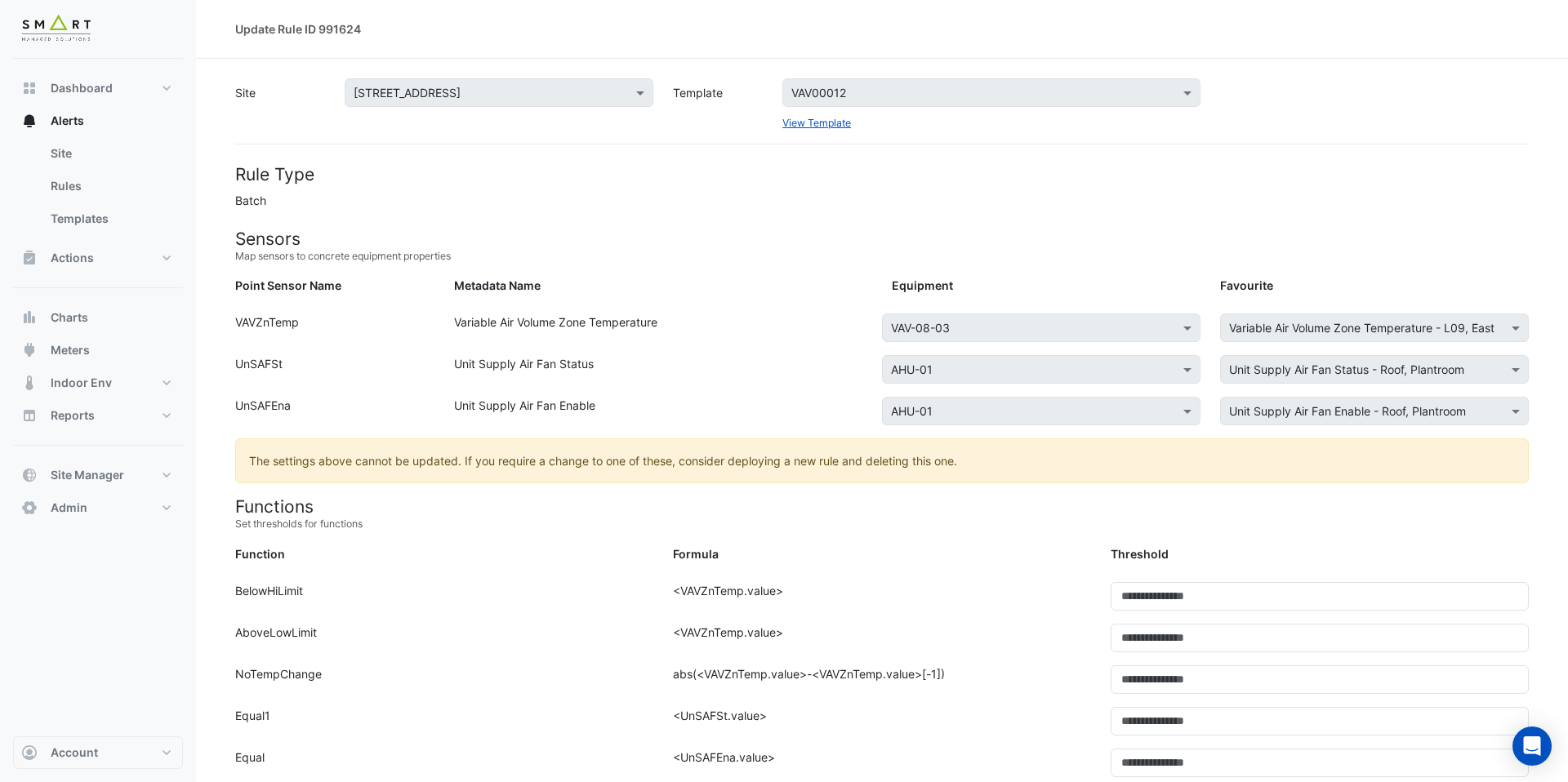
scroll to position [373, 0]
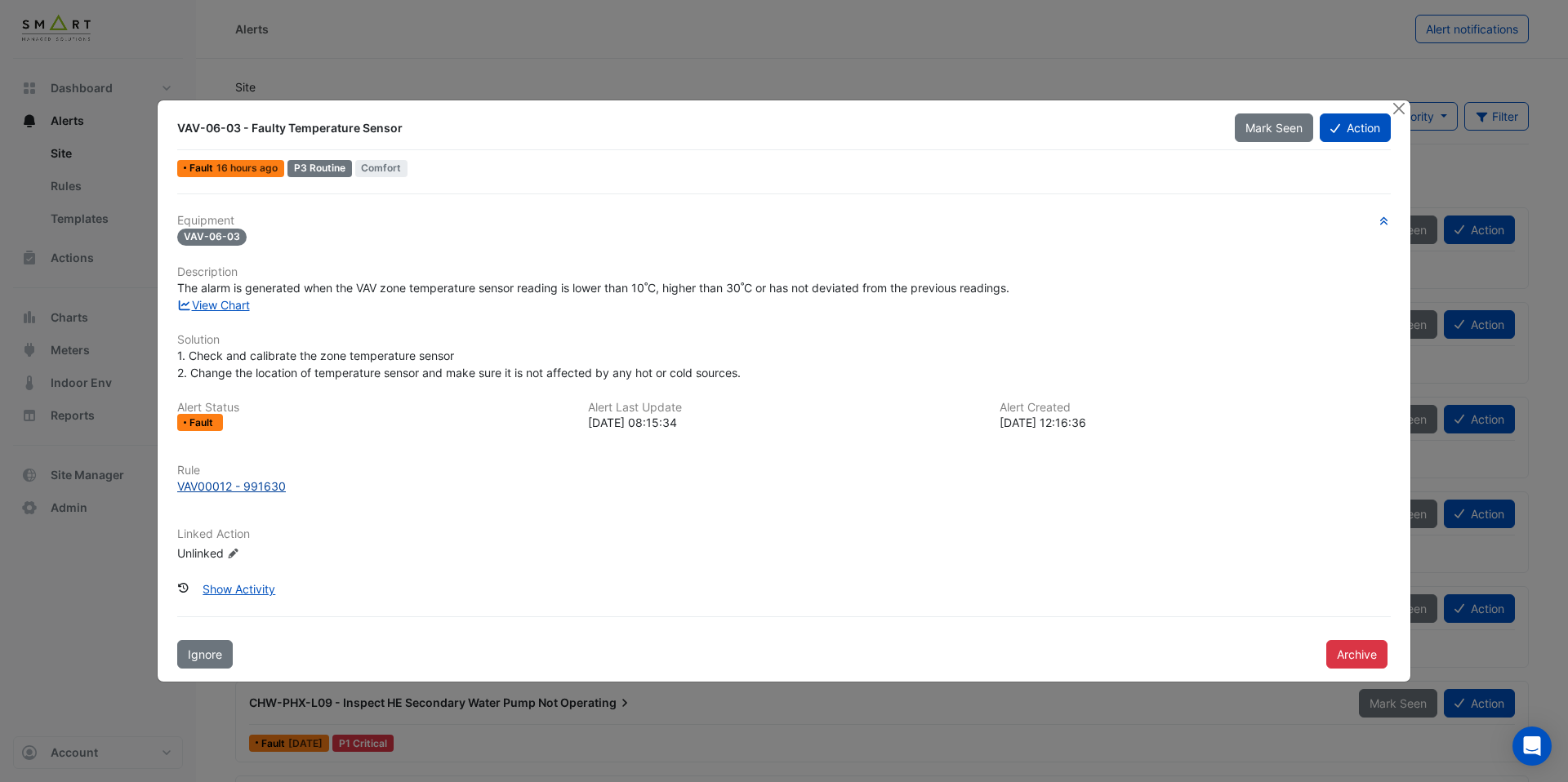
click at [266, 484] on div "VAV00012 - 991630" at bounding box center [232, 487] width 108 height 17
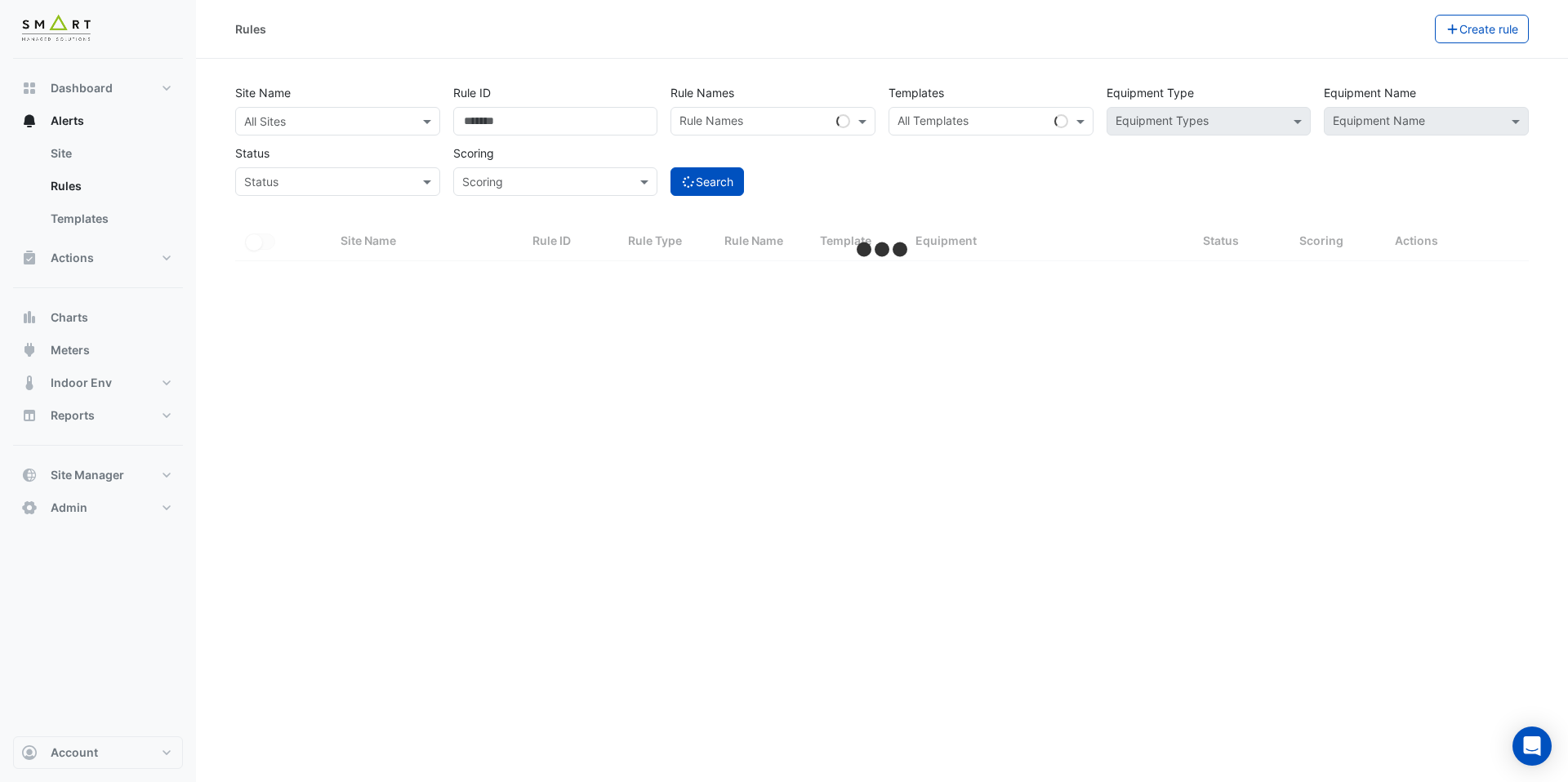
select select "***"
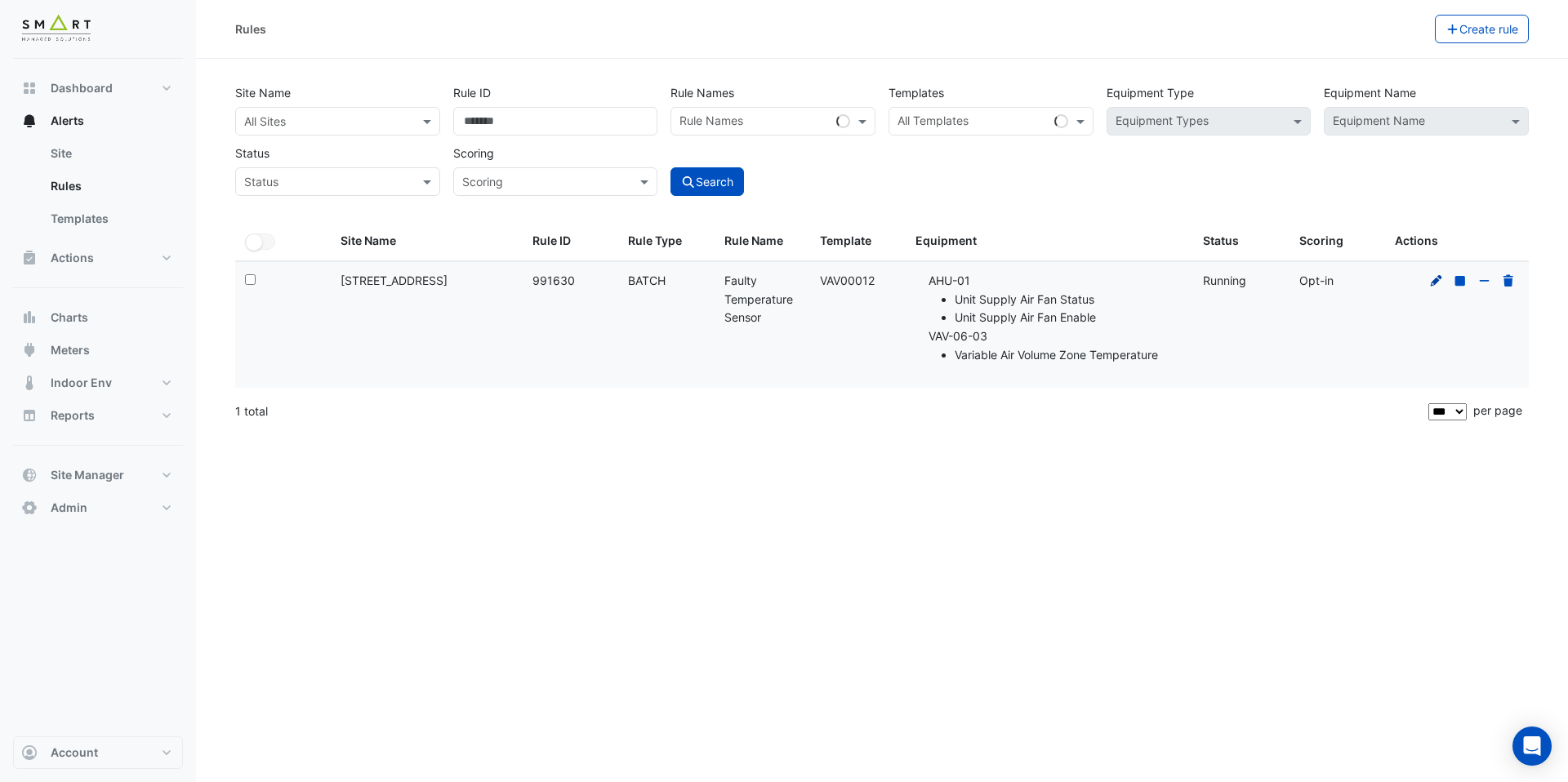
click at [1435, 281] on icon at bounding box center [1436, 280] width 11 height 11
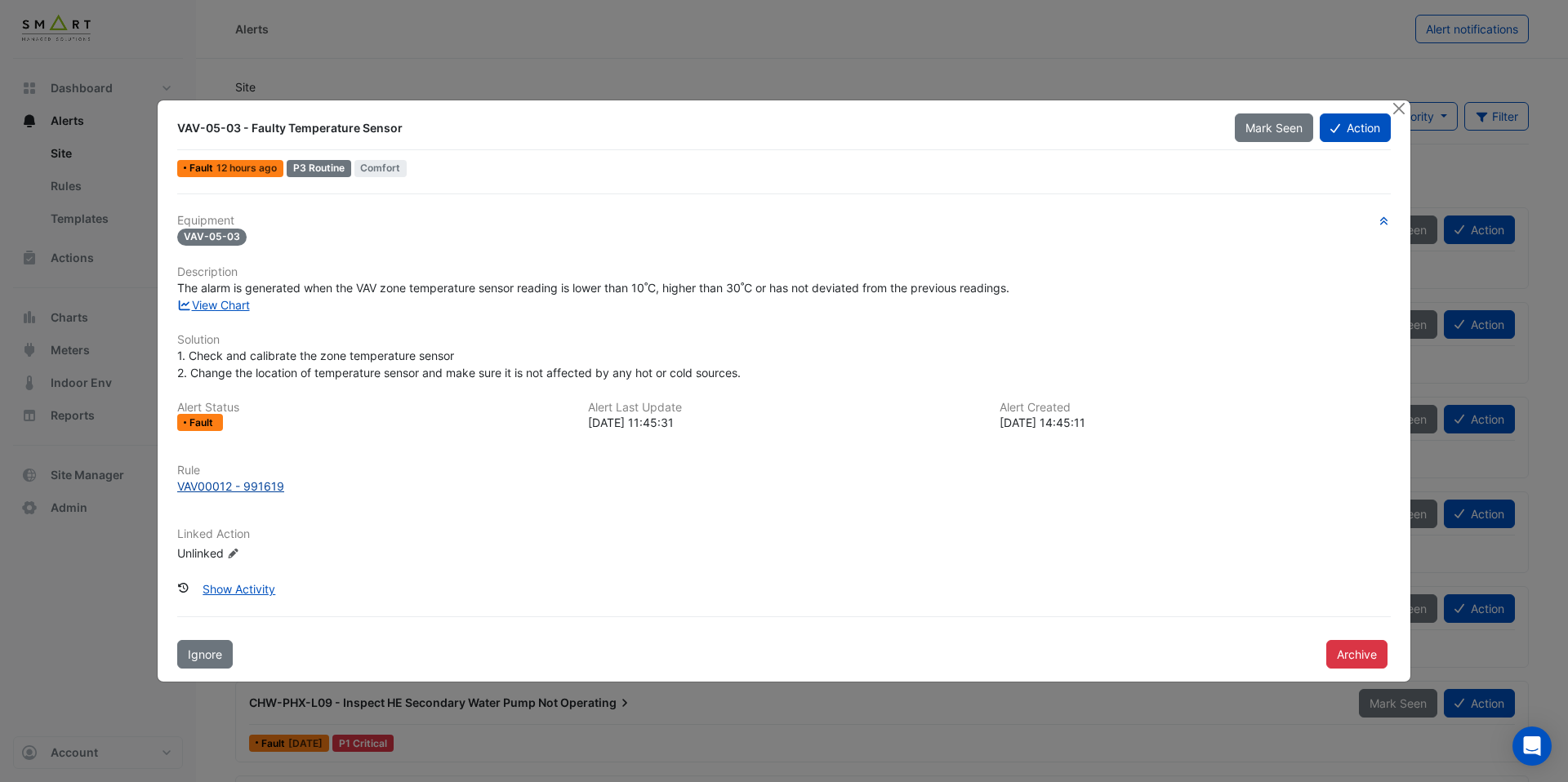
click at [259, 494] on div "VAV00012 - 991619" at bounding box center [231, 487] width 107 height 17
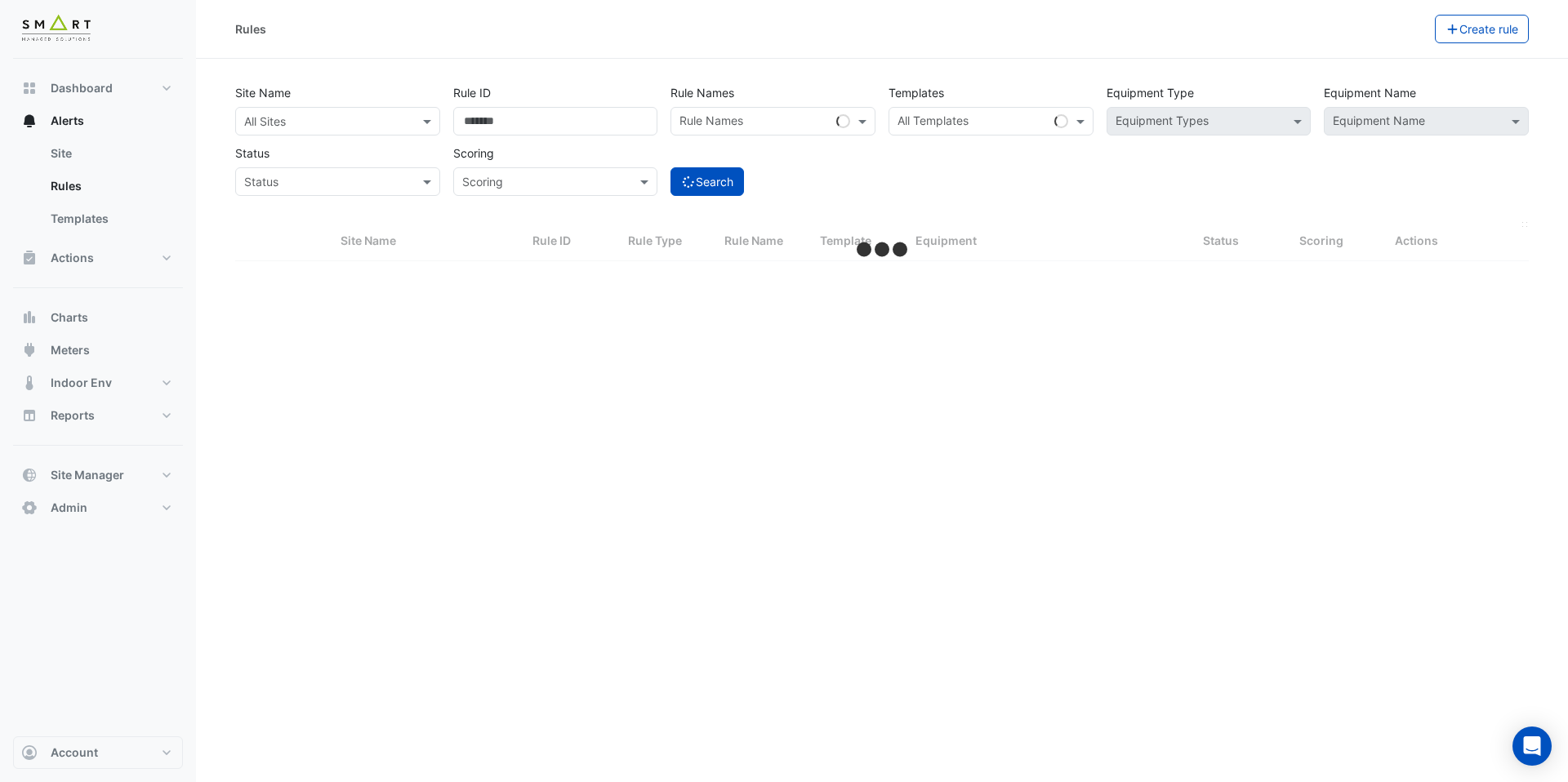
select select "***"
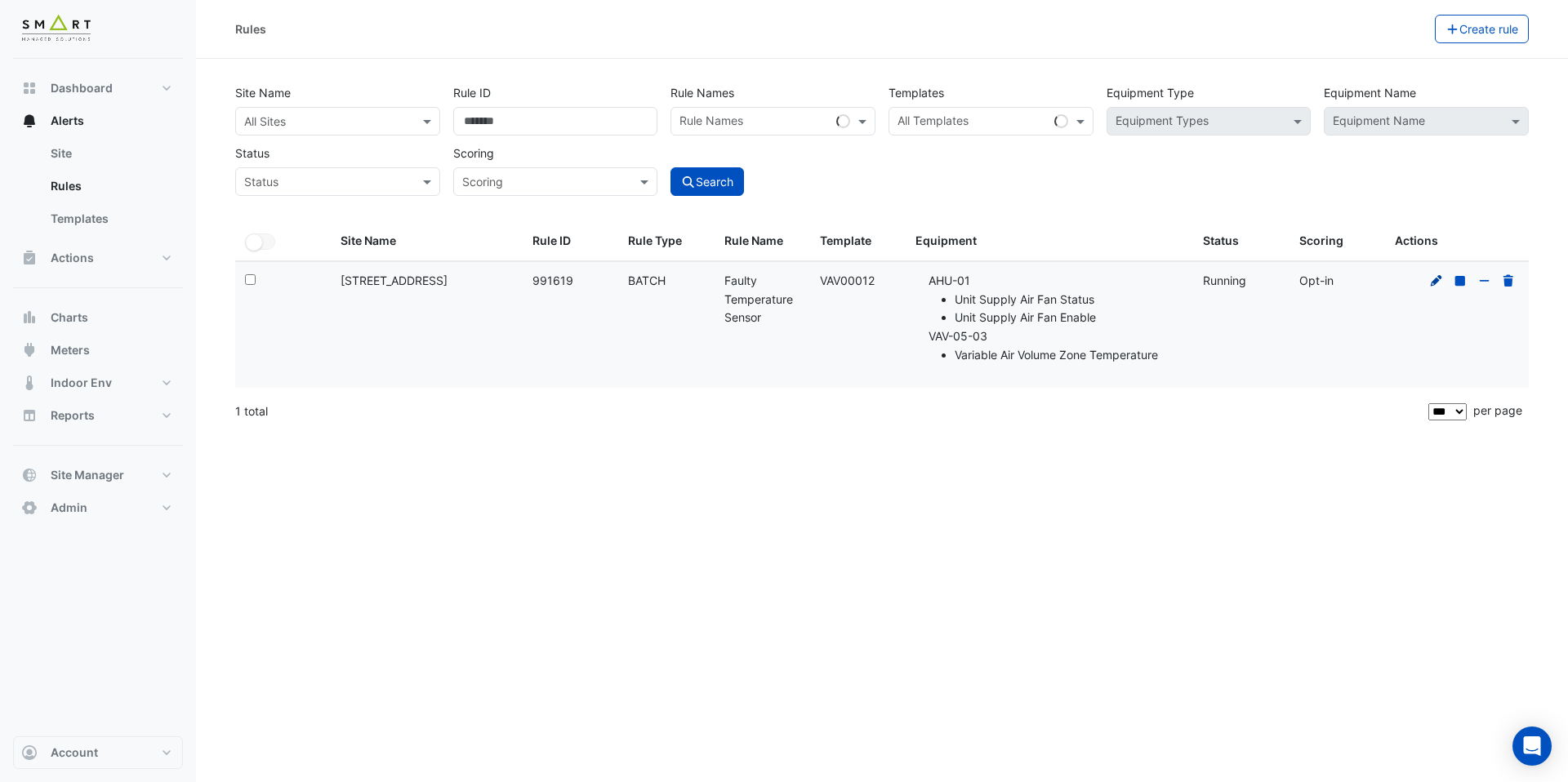
click at [1433, 281] on icon at bounding box center [1436, 280] width 11 height 11
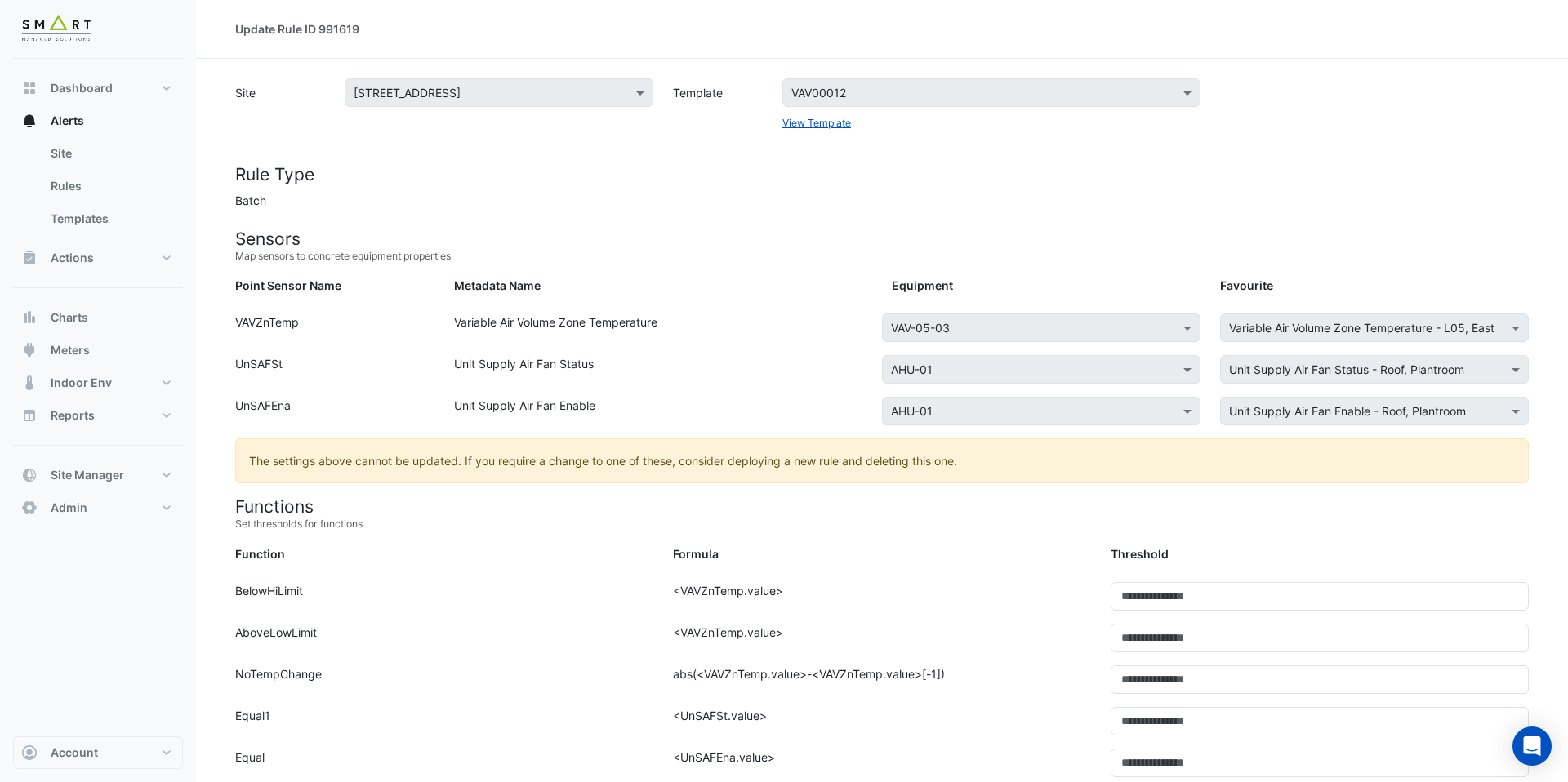
scroll to position [392, 0]
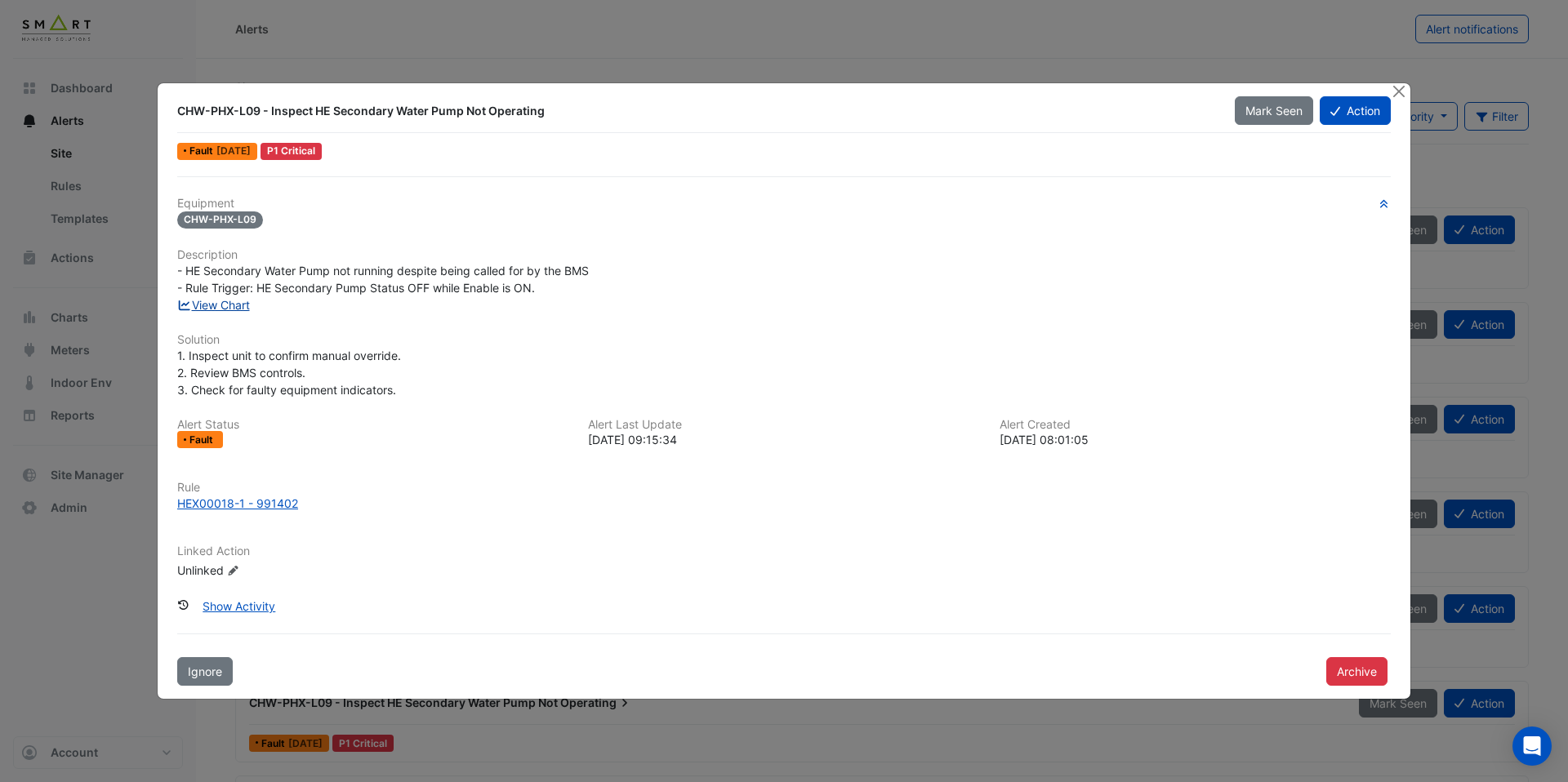
click at [249, 306] on link "View Chart" at bounding box center [213, 305] width 73 height 14
click at [283, 499] on div "HEX00018-1 - 991402" at bounding box center [238, 503] width 121 height 17
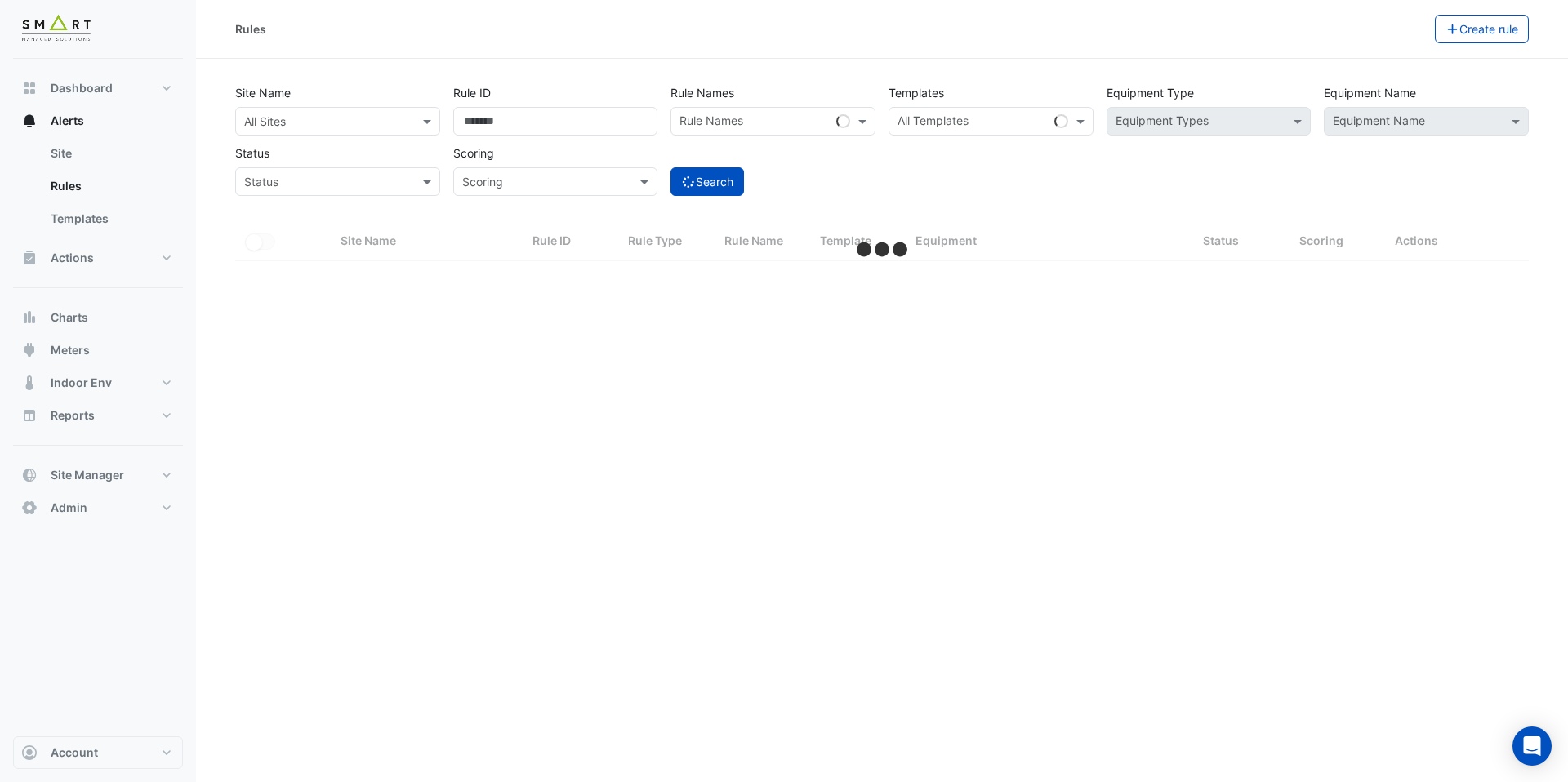
select select "***"
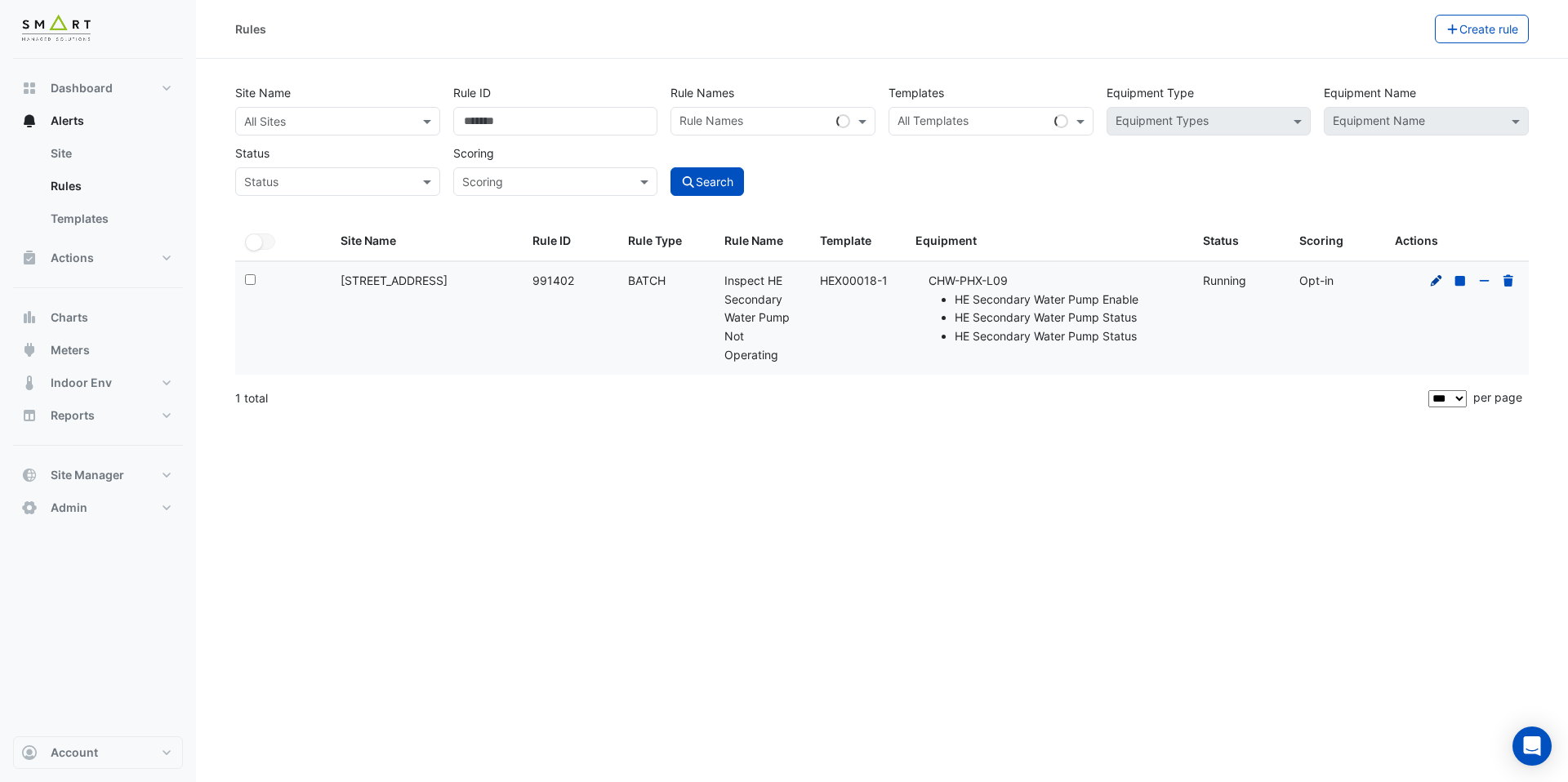
click at [1430, 278] on icon at bounding box center [1437, 280] width 15 height 11
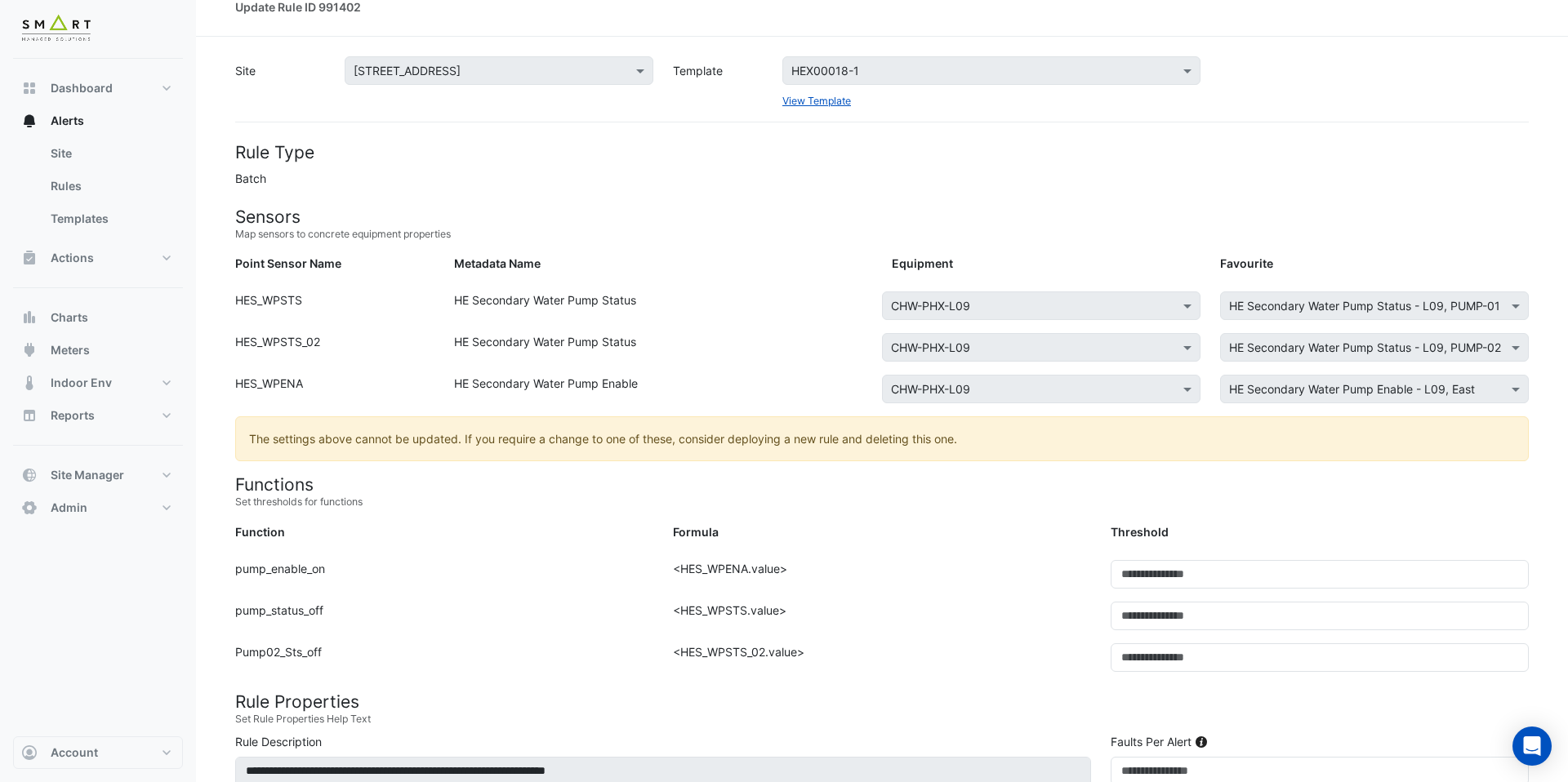
scroll to position [26, 0]
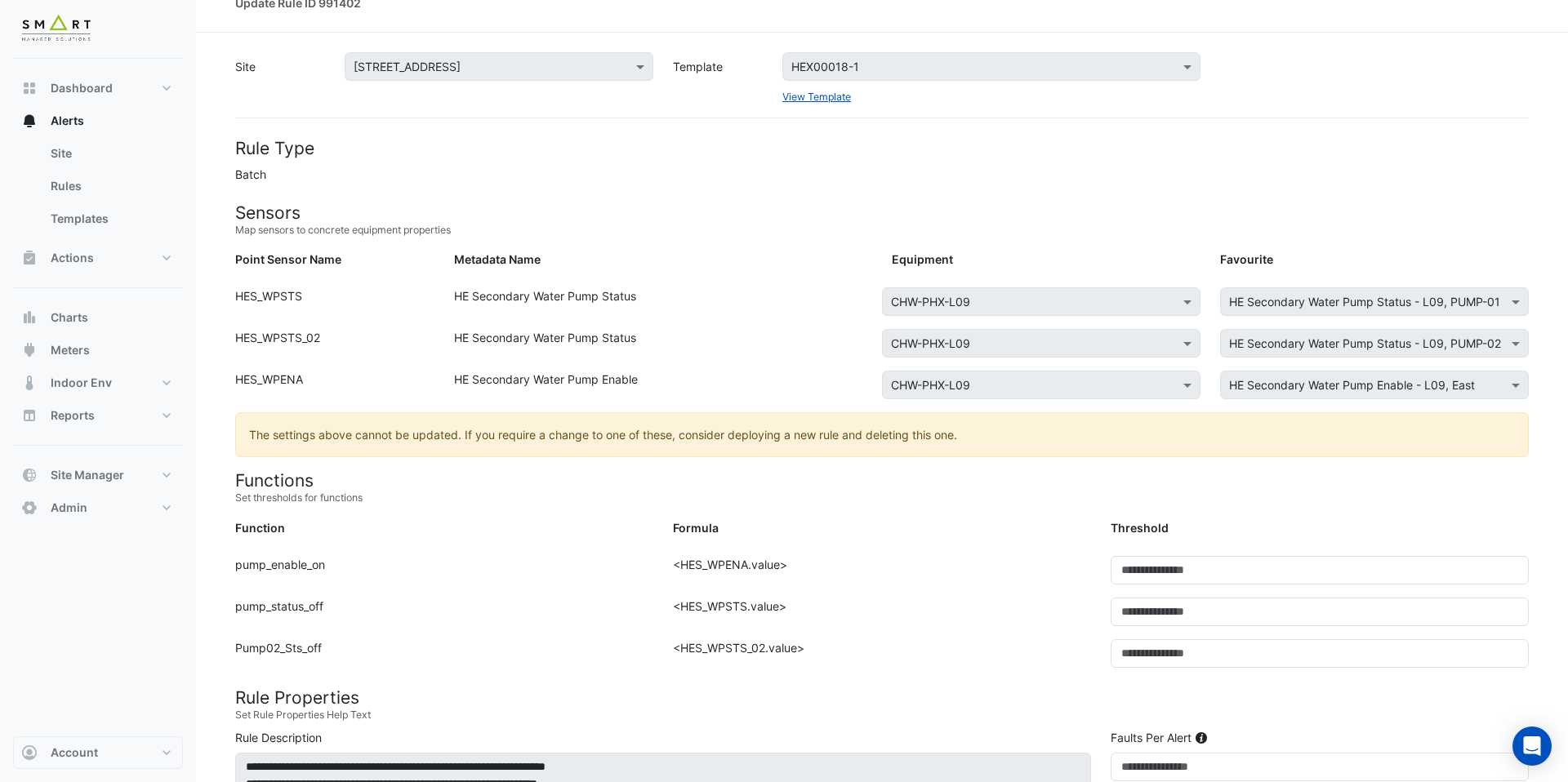
click at [1363, 353] on div "× HE Secondary Water Pump Status - L09, PUMP-02" at bounding box center [1374, 343] width 309 height 29
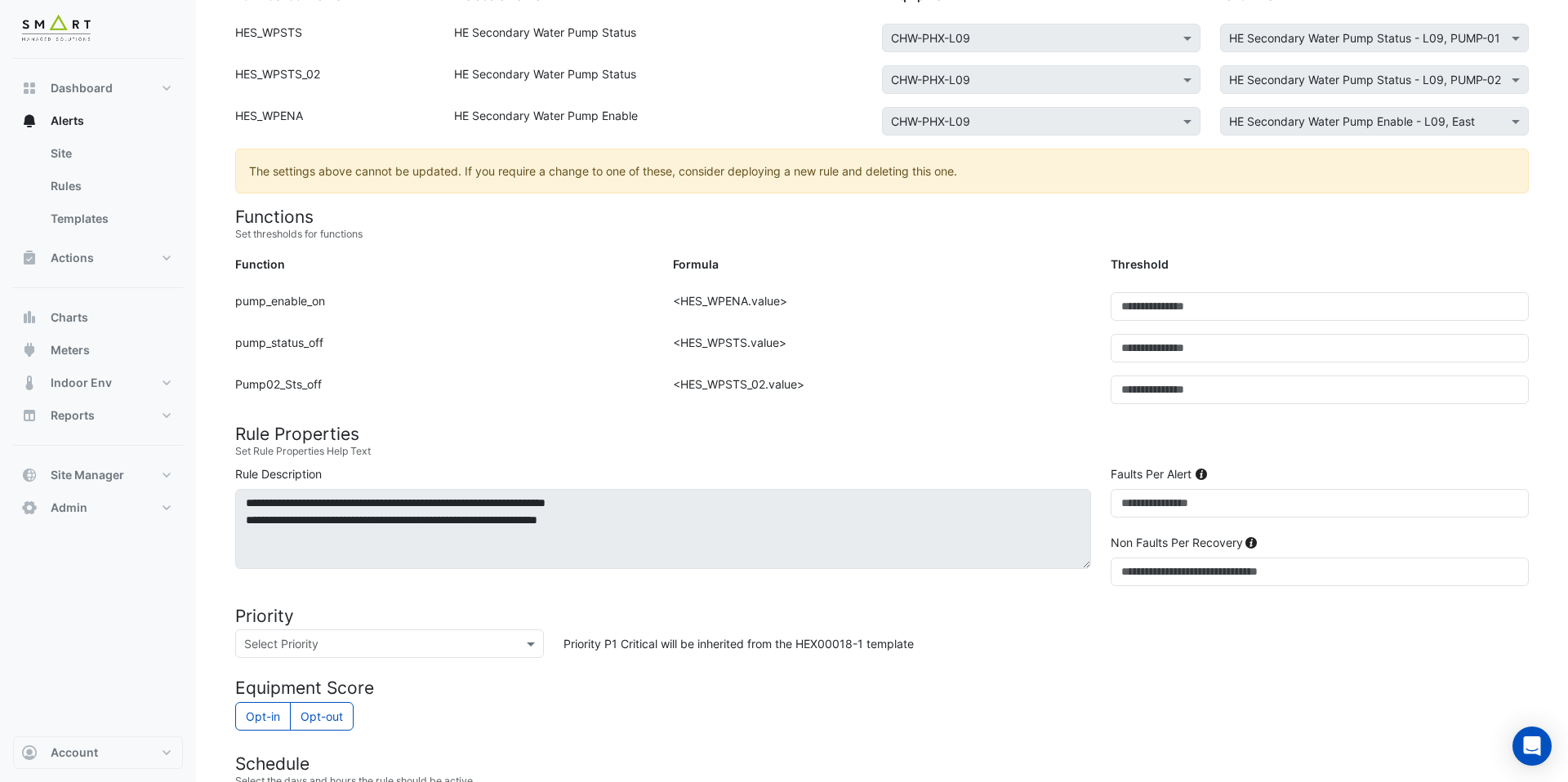
scroll to position [454, 0]
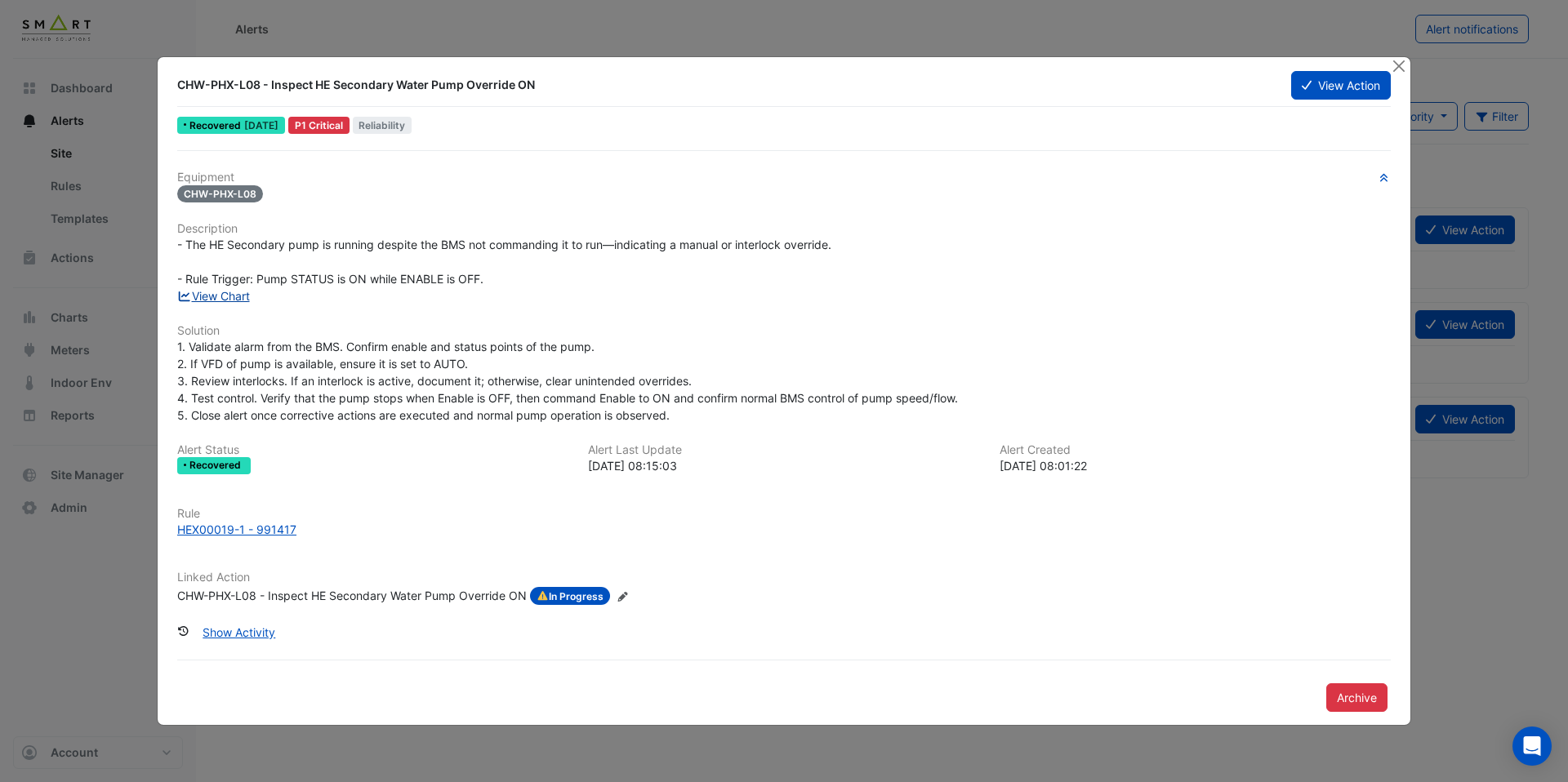
click at [234, 299] on link "View Chart" at bounding box center [213, 296] width 73 height 14
click at [382, 600] on div "CHW-PHX-L08 - Inspect HE Secondary Water Pump Override ON" at bounding box center [352, 596] width 350 height 18
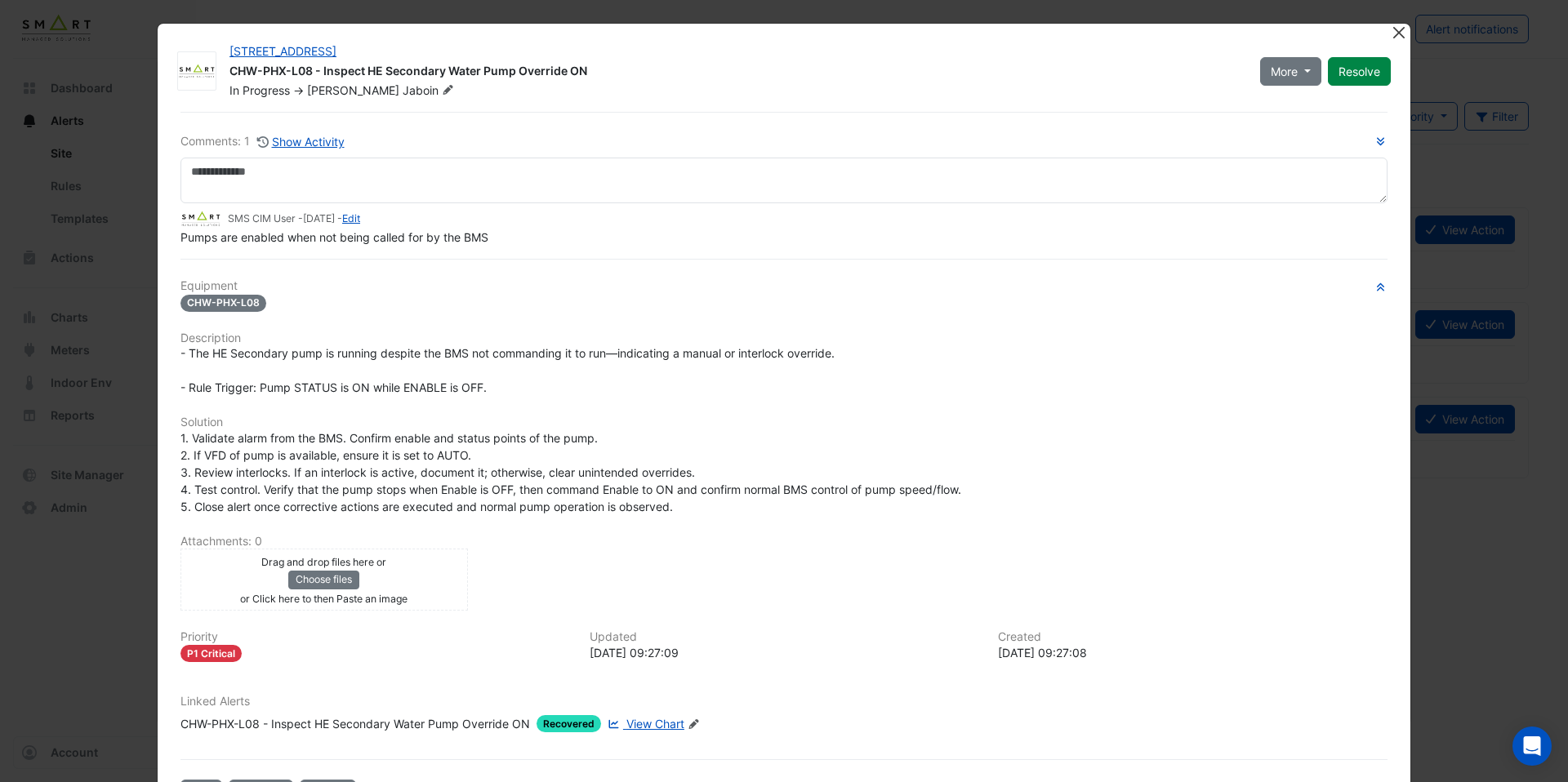
click at [1395, 31] on button "Close" at bounding box center [1399, 32] width 17 height 17
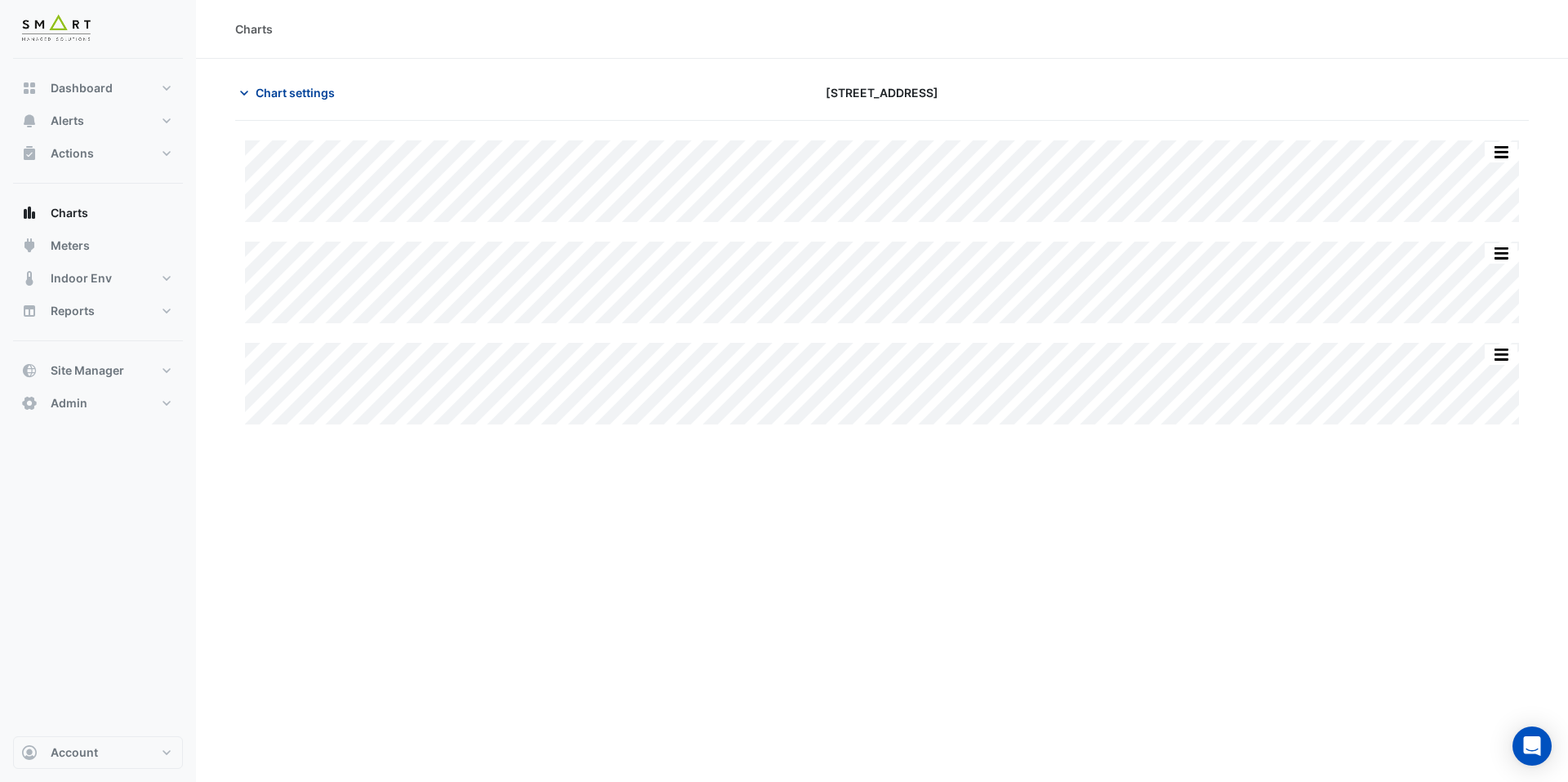
click at [299, 99] on span "Chart settings" at bounding box center [295, 93] width 80 height 17
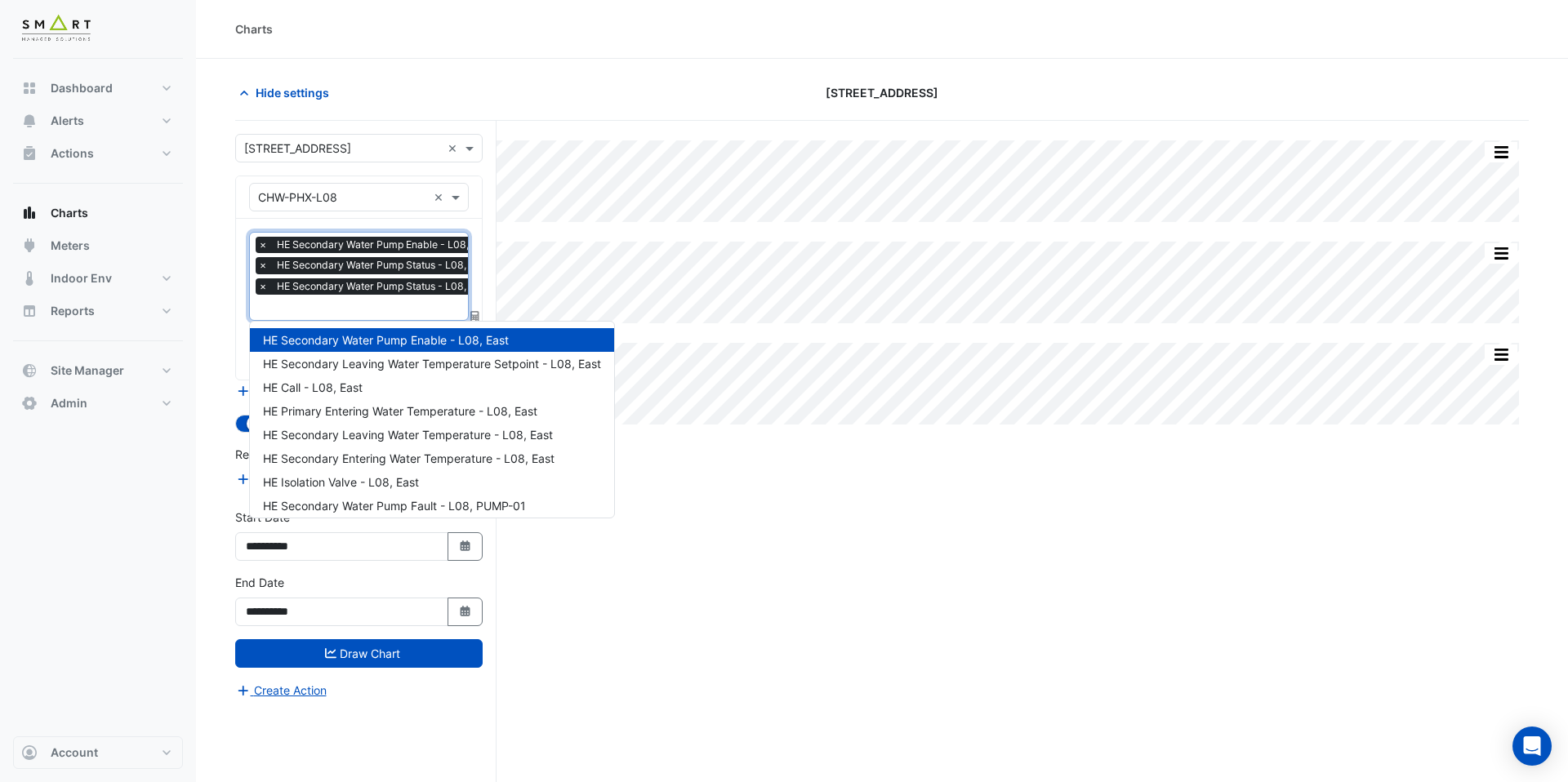
scroll to position [125, 0]
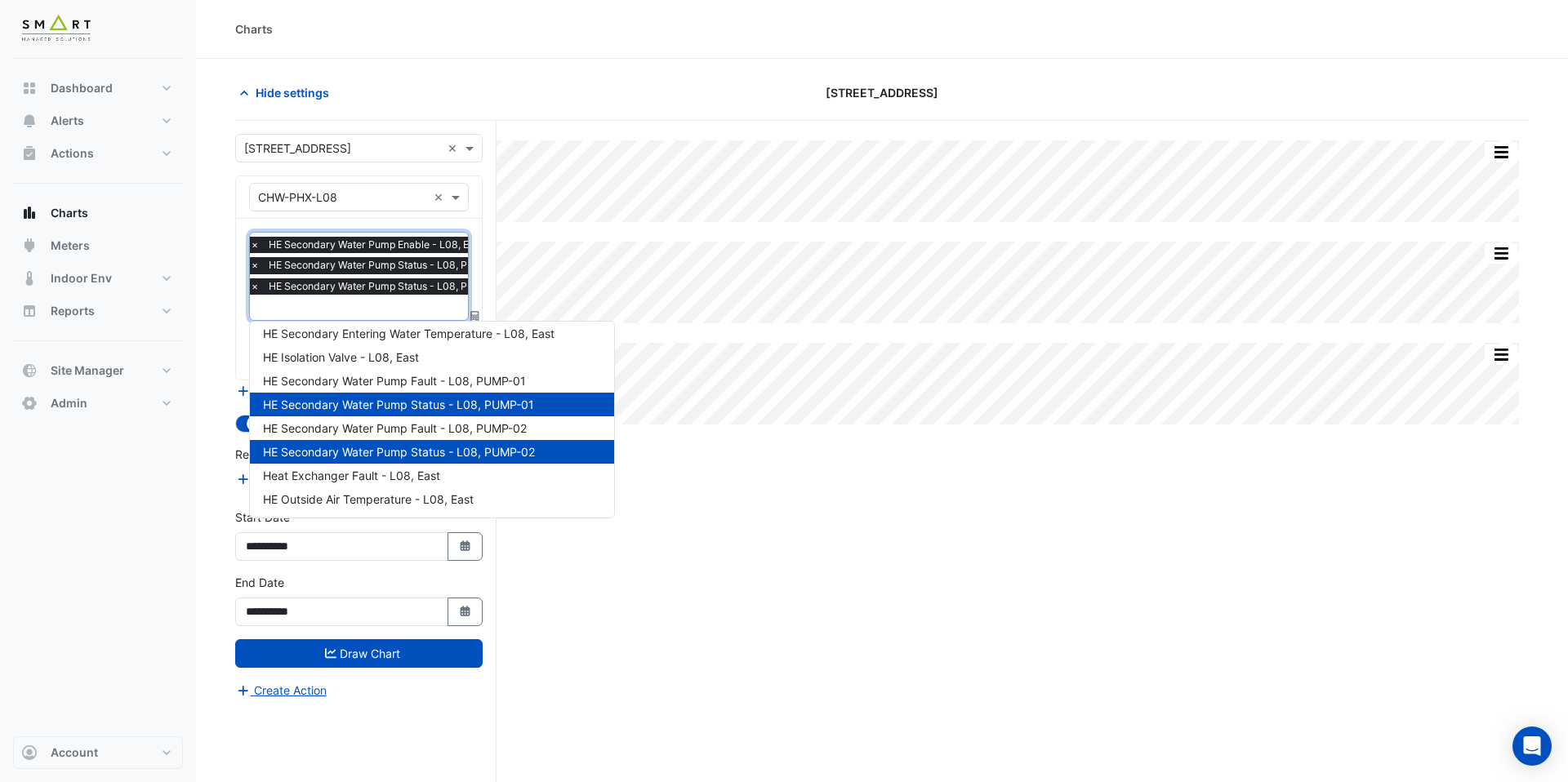
click at [373, 293] on span "HE Secondary Water Pump Status - L08, PUMP-02" at bounding box center [387, 287] width 246 height 17
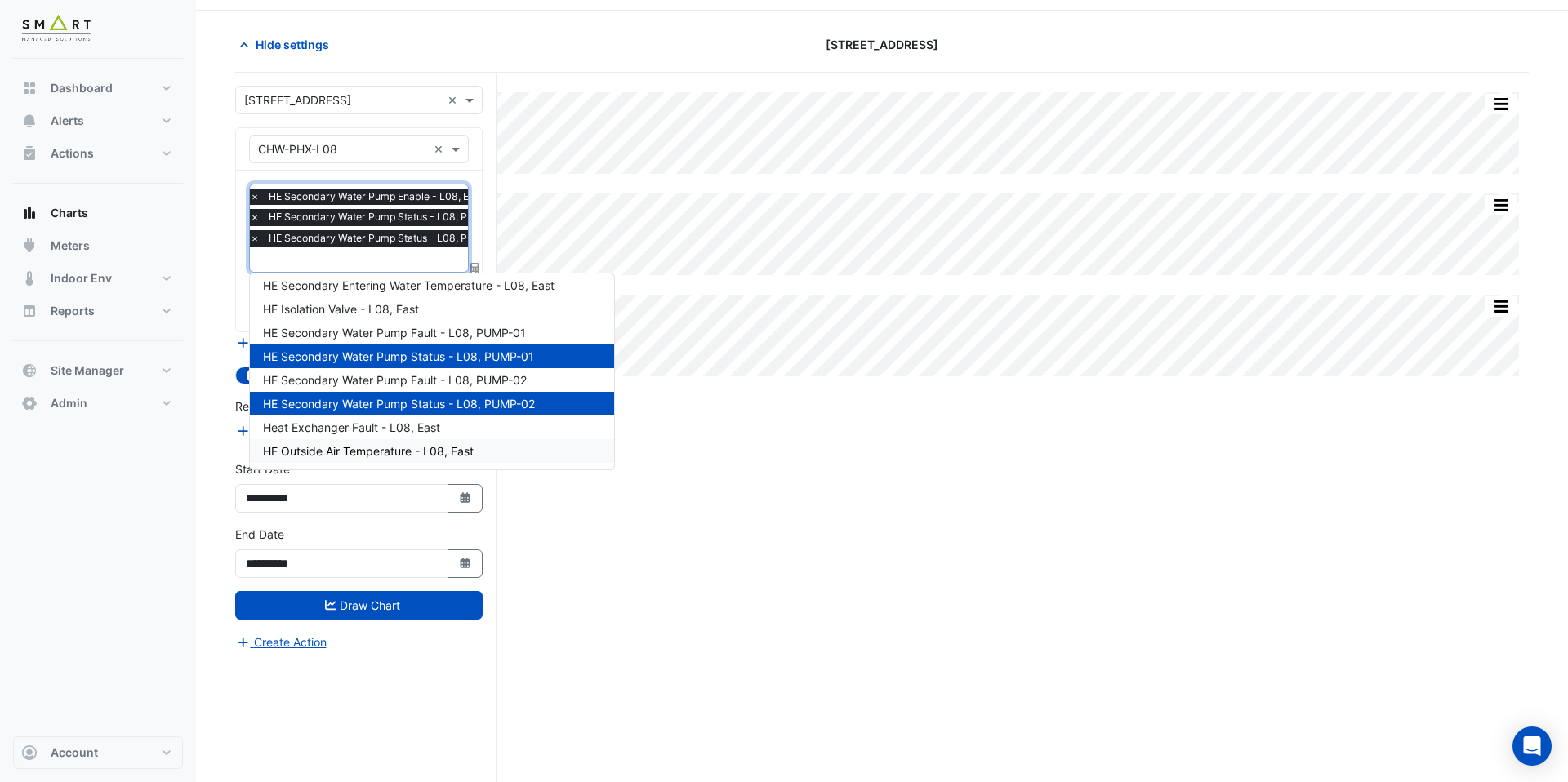
click at [652, 551] on div "Split All Split None Print Save as JPEG Save as PNG Pivot Data Table Export CSV…" at bounding box center [882, 434] width 1294 height 723
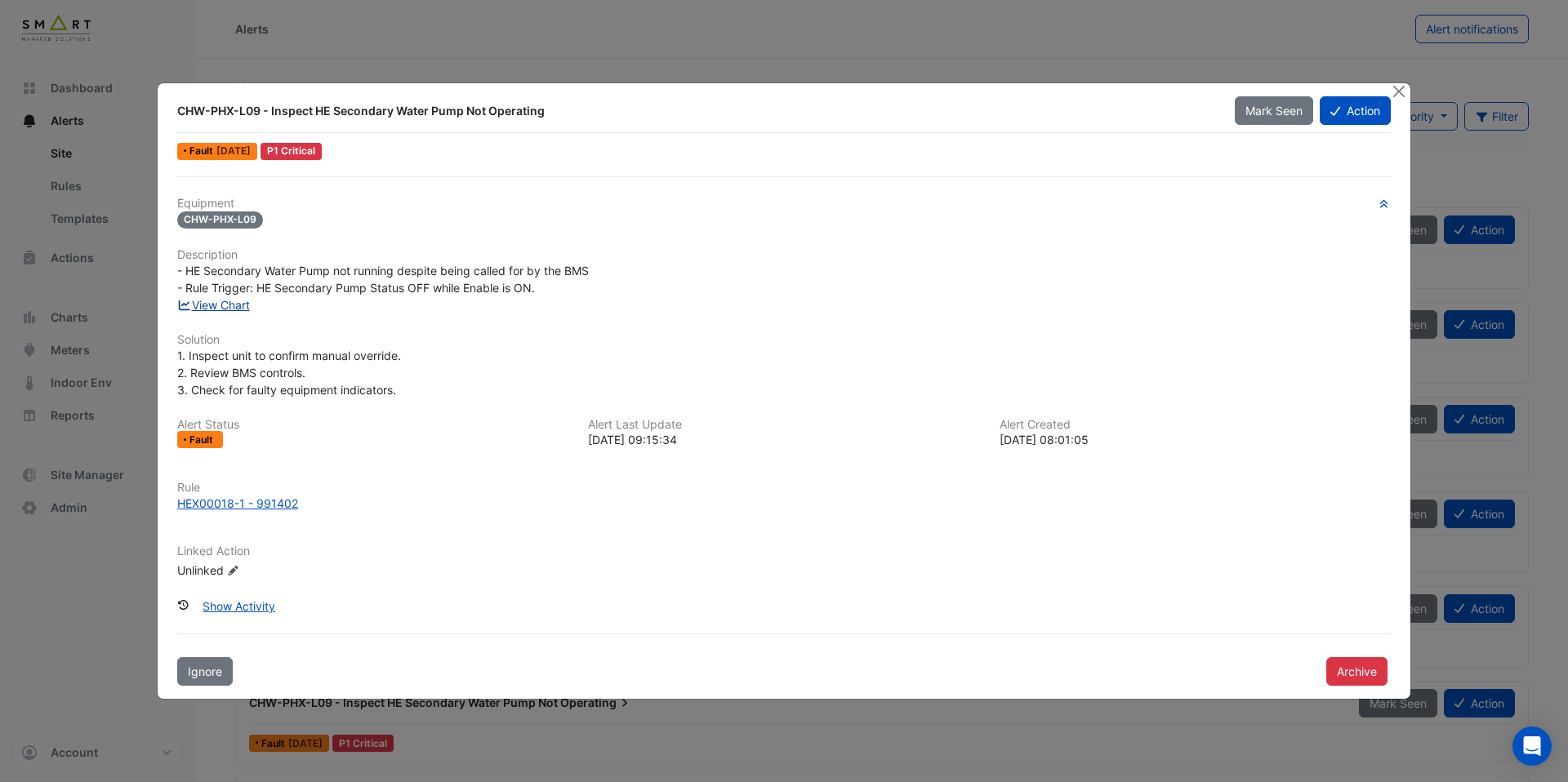
click at [246, 303] on link "View Chart" at bounding box center [213, 305] width 73 height 14
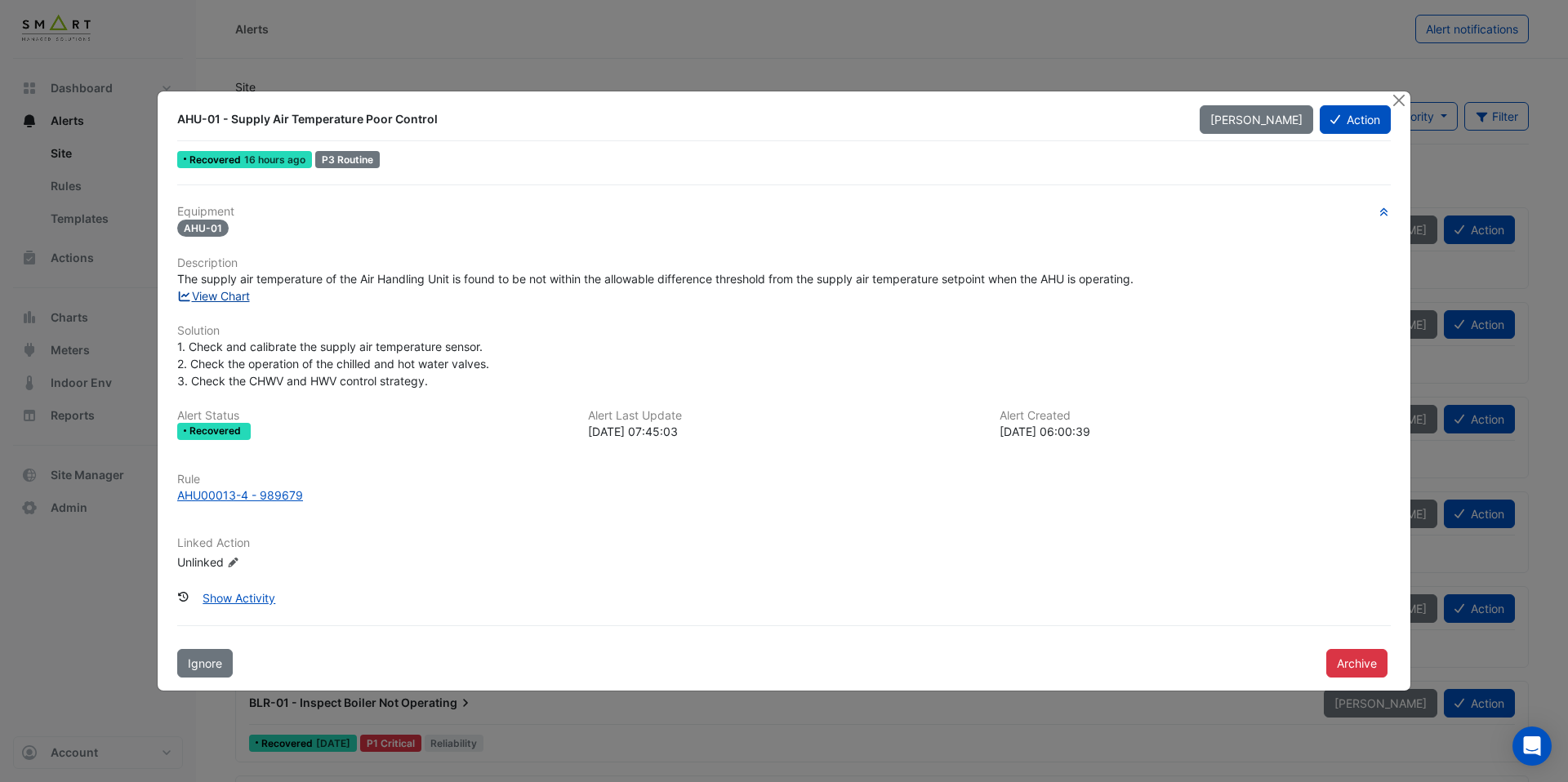
click at [244, 297] on link "View Chart" at bounding box center [213, 296] width 73 height 14
click at [269, 492] on div "AHU00013-4 - 989679" at bounding box center [240, 495] width 126 height 17
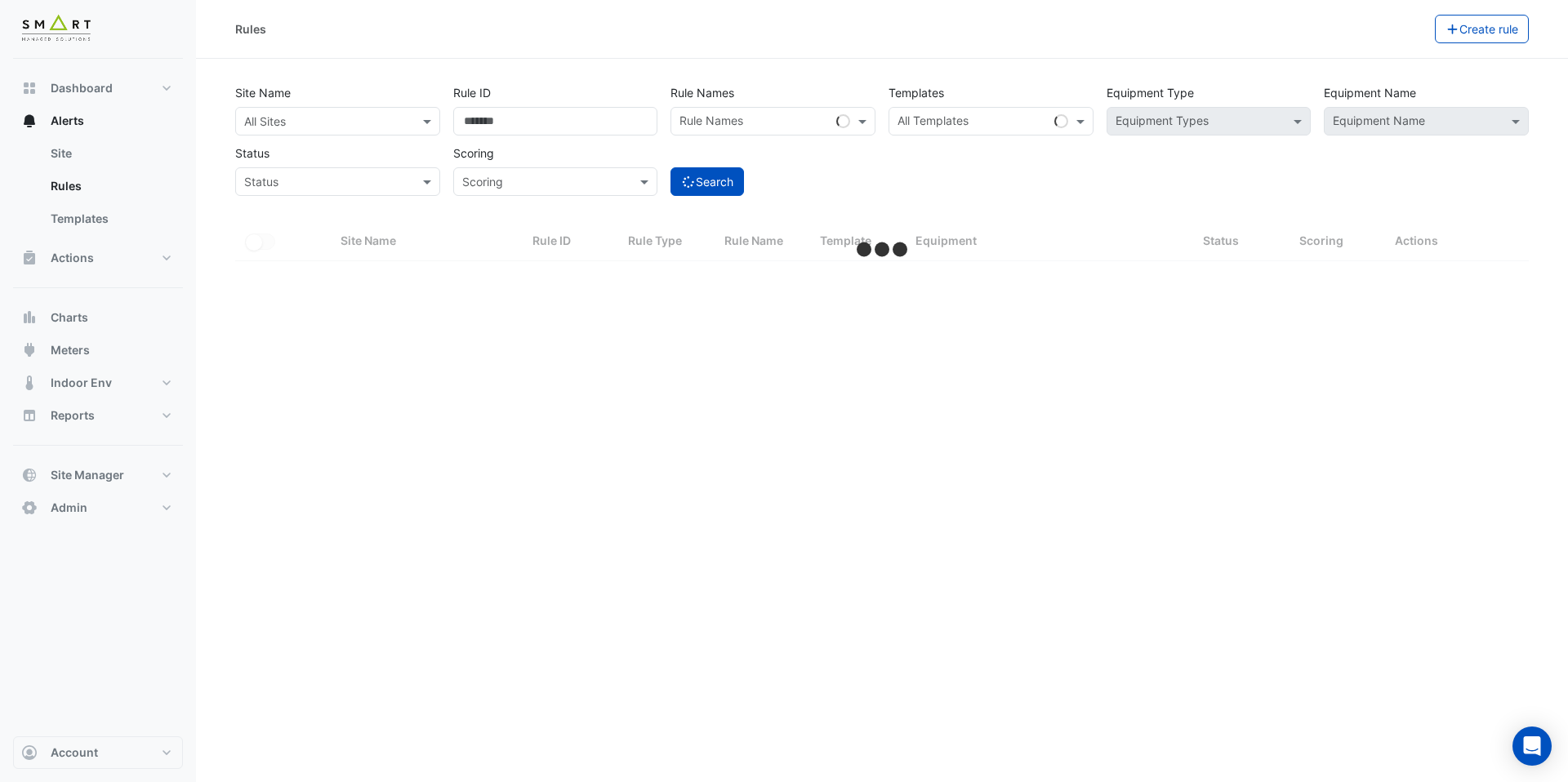
select select "***"
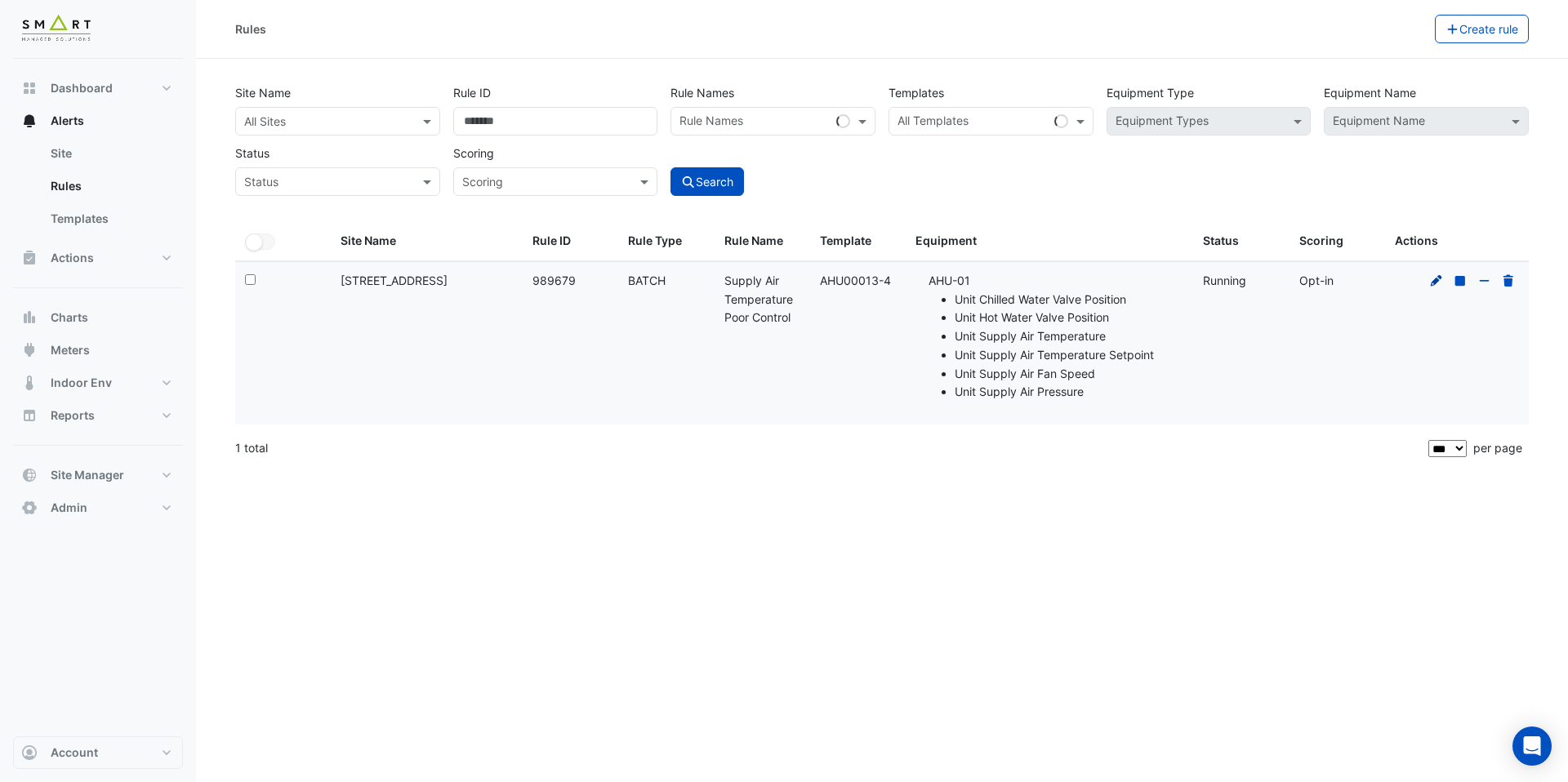
click at [1430, 282] on icon at bounding box center [1437, 280] width 15 height 11
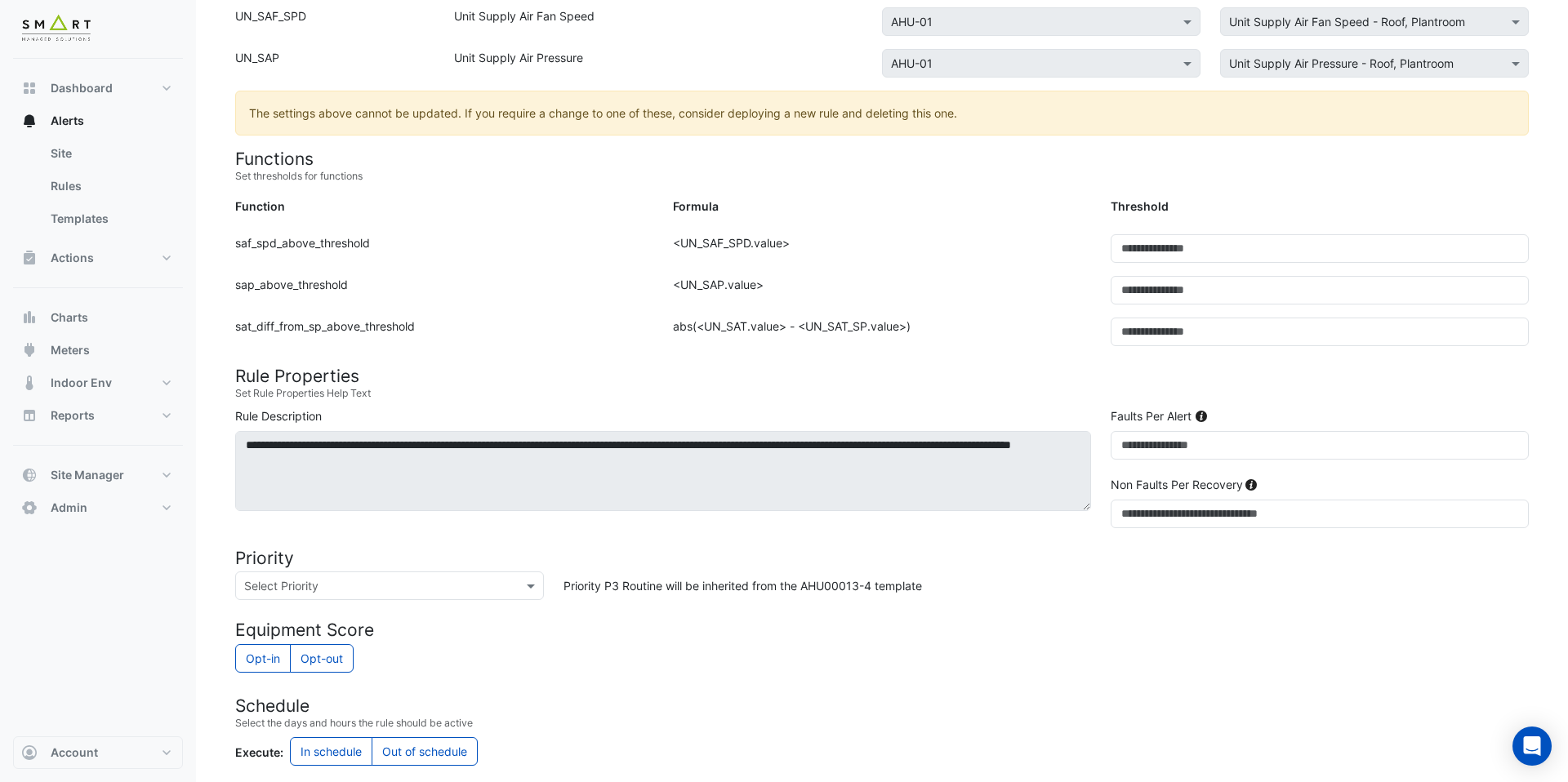
scroll to position [475, 0]
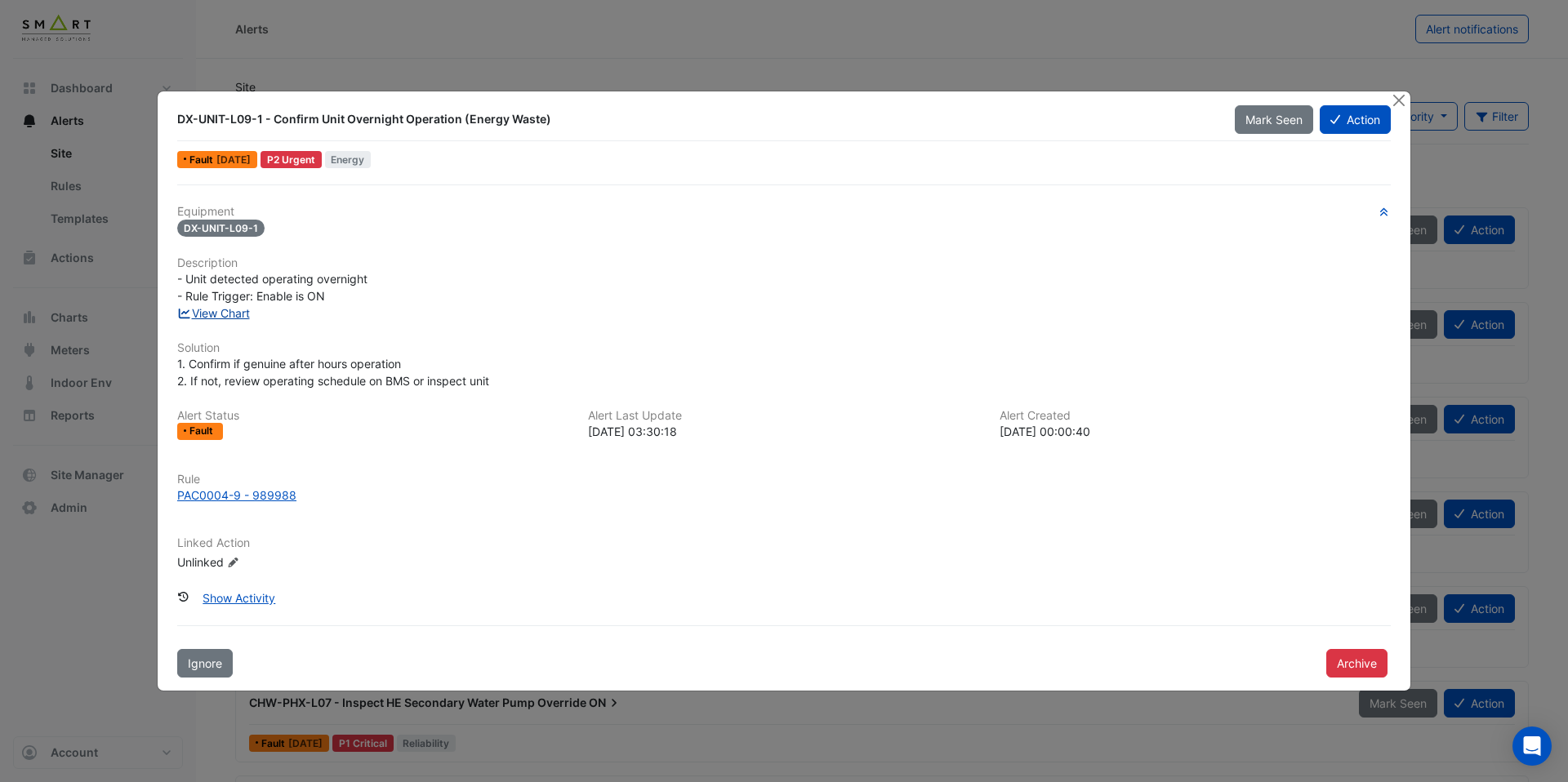
click at [238, 317] on link "View Chart" at bounding box center [213, 313] width 73 height 14
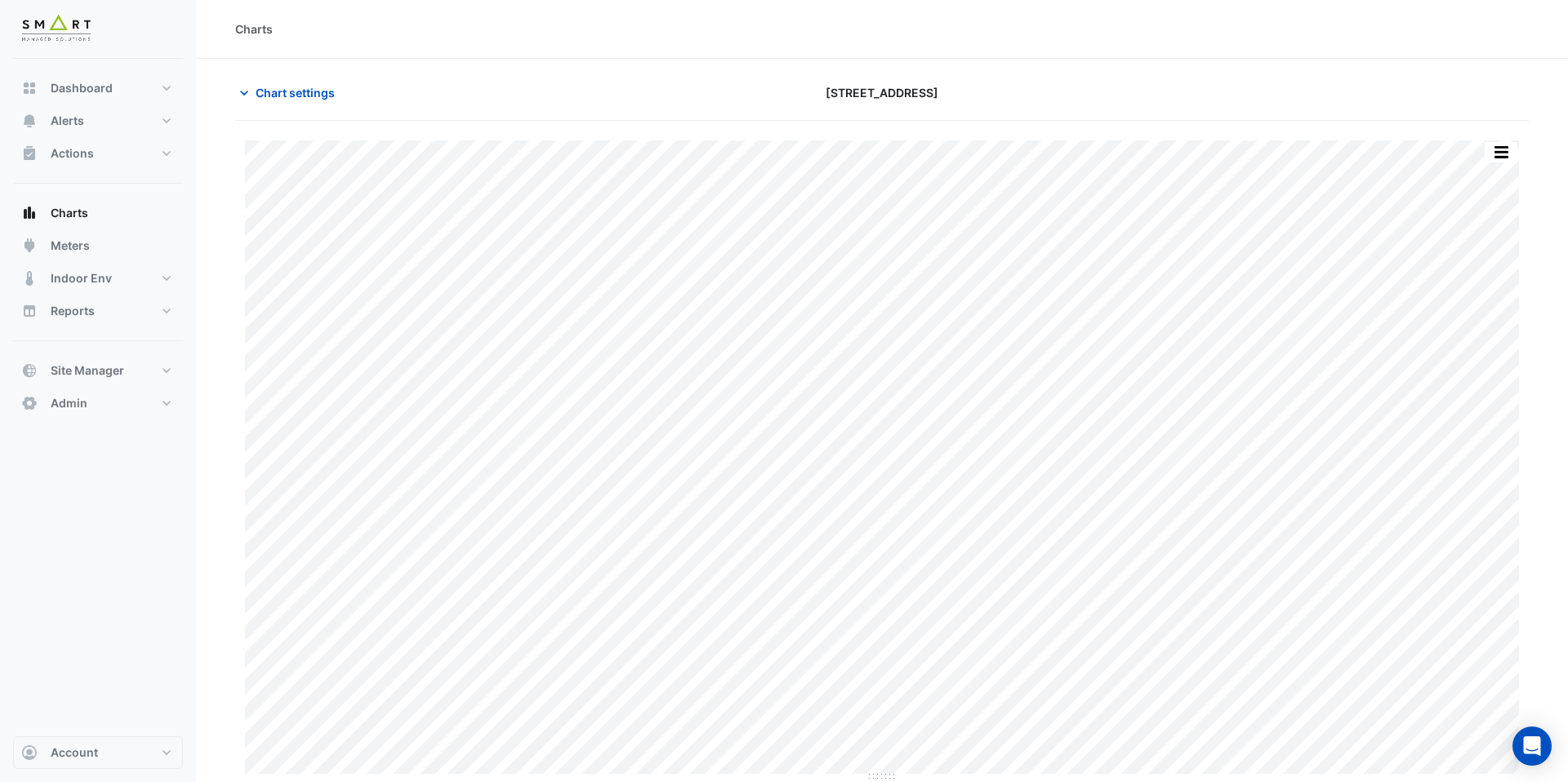
type input "**********"
click at [322, 98] on span "Chart settings" at bounding box center [295, 93] width 80 height 17
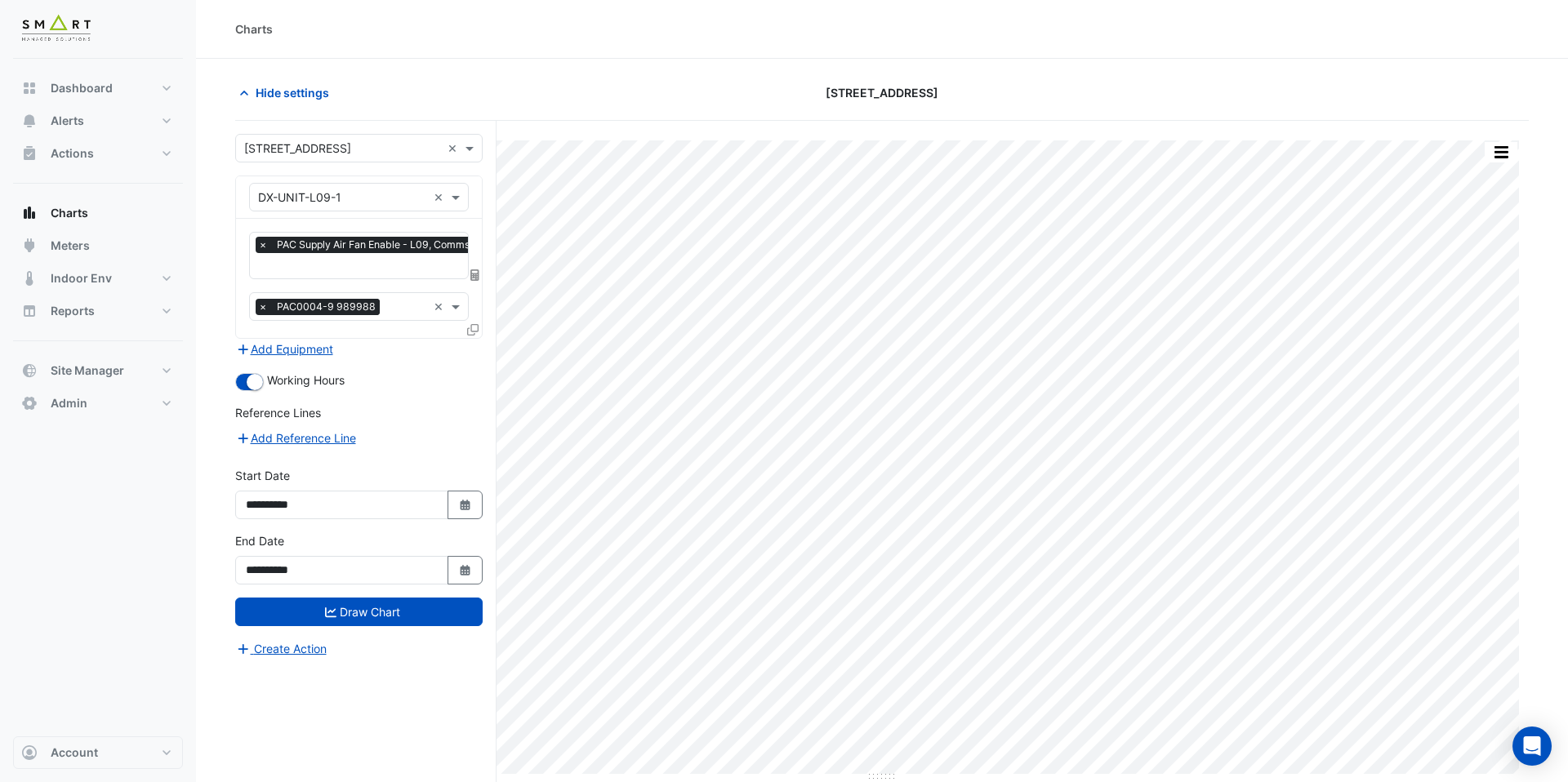
scroll to position [0, 8]
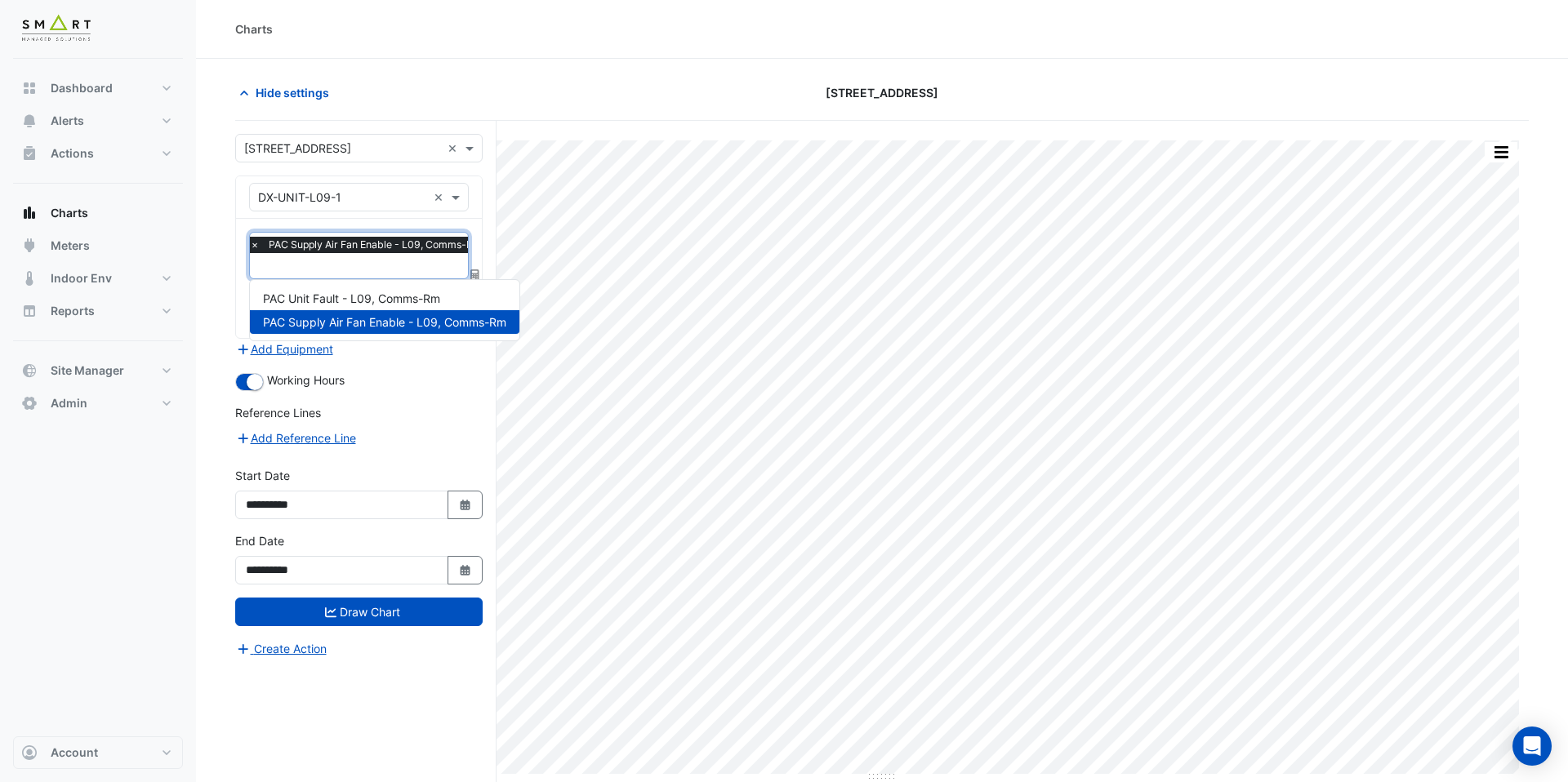
click at [348, 270] on input "text" at bounding box center [370, 267] width 240 height 17
click at [480, 72] on section "Hide settings 12 Hammersmith Grove Print Save as JPEG Save as PNG Pivot Data Ta…" at bounding box center [882, 451] width 1372 height 785
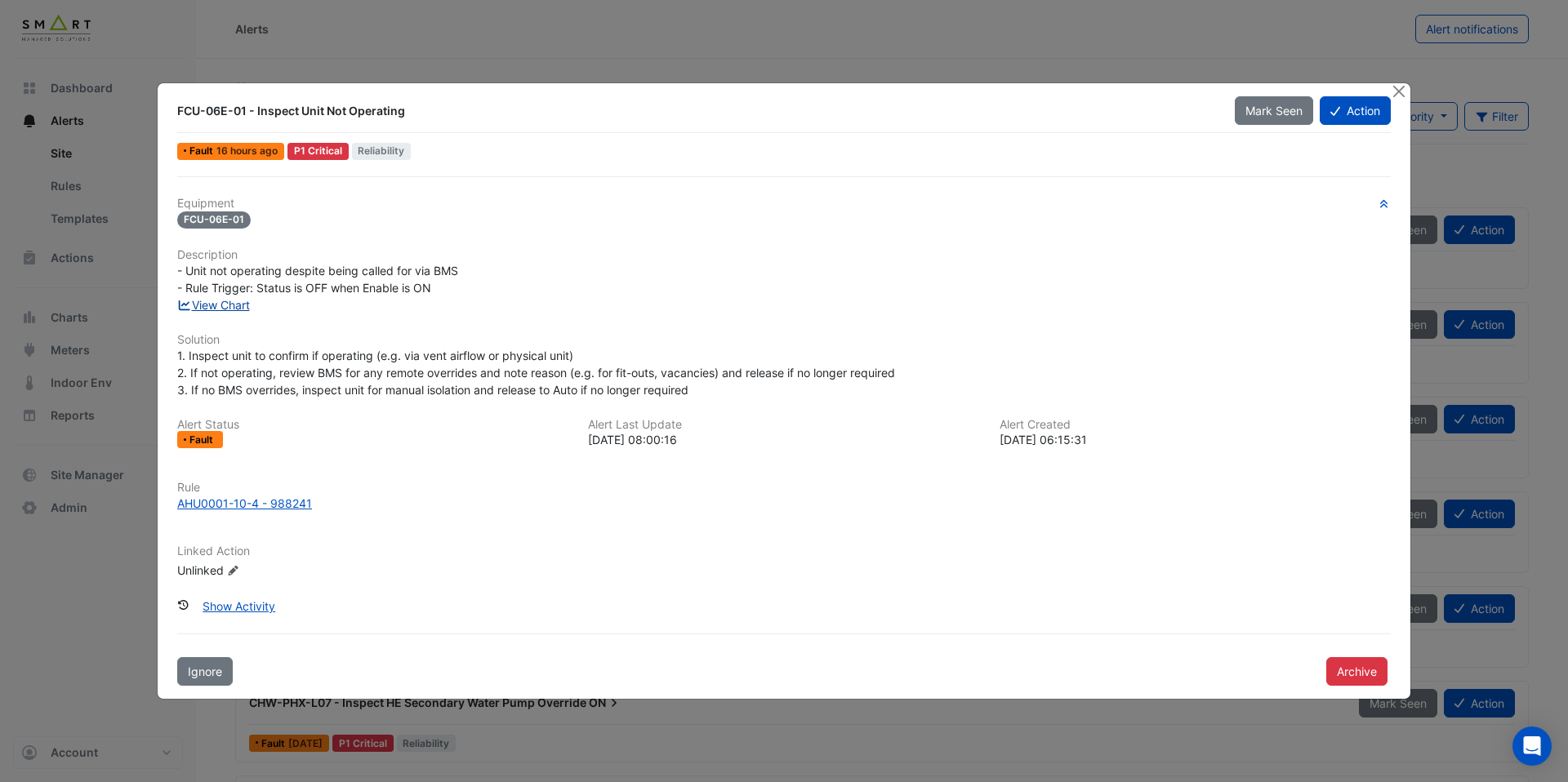
click at [246, 307] on link "View Chart" at bounding box center [213, 305] width 73 height 14
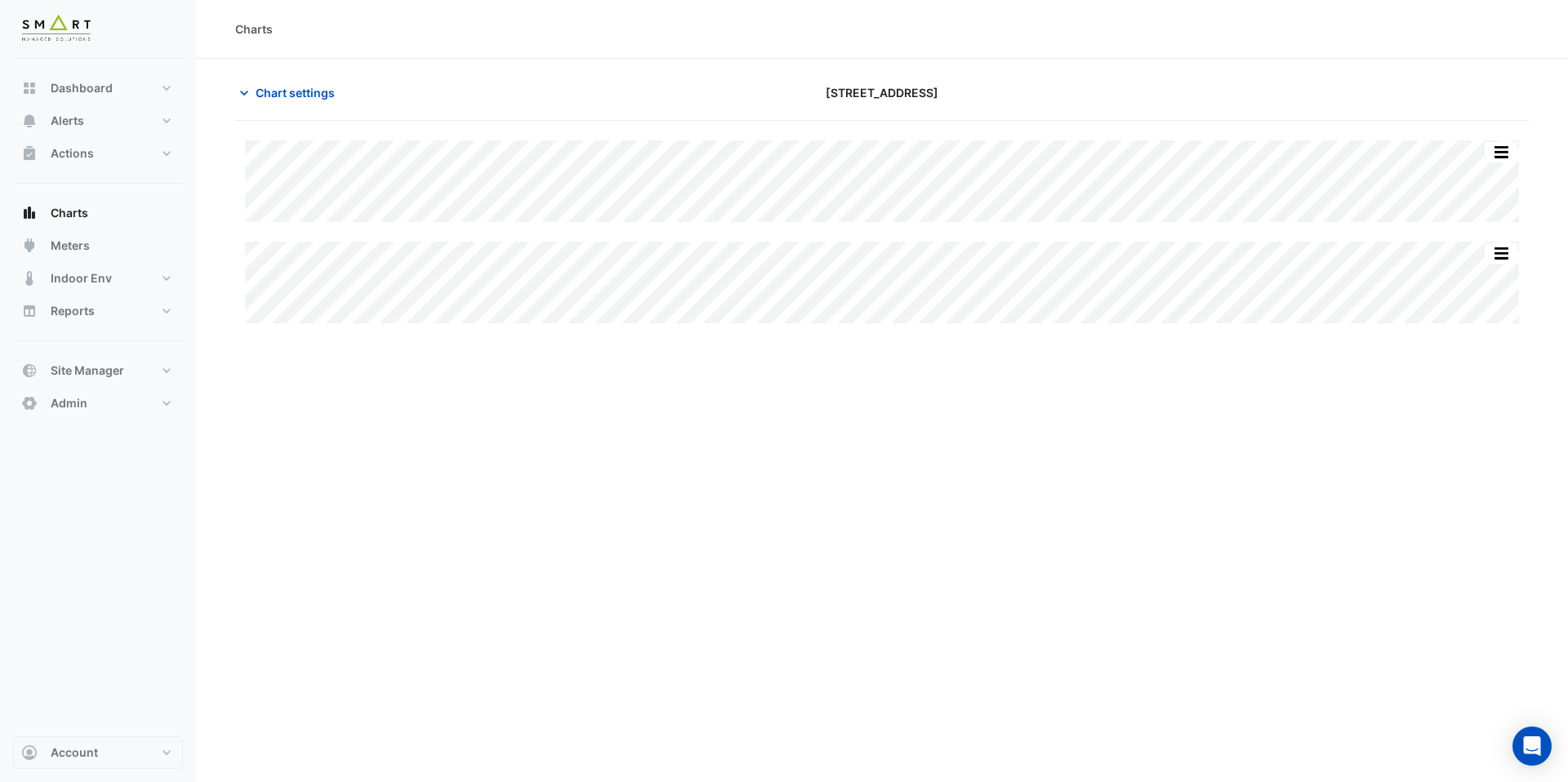
type input "**********"
click at [323, 96] on span "Chart settings" at bounding box center [295, 93] width 80 height 17
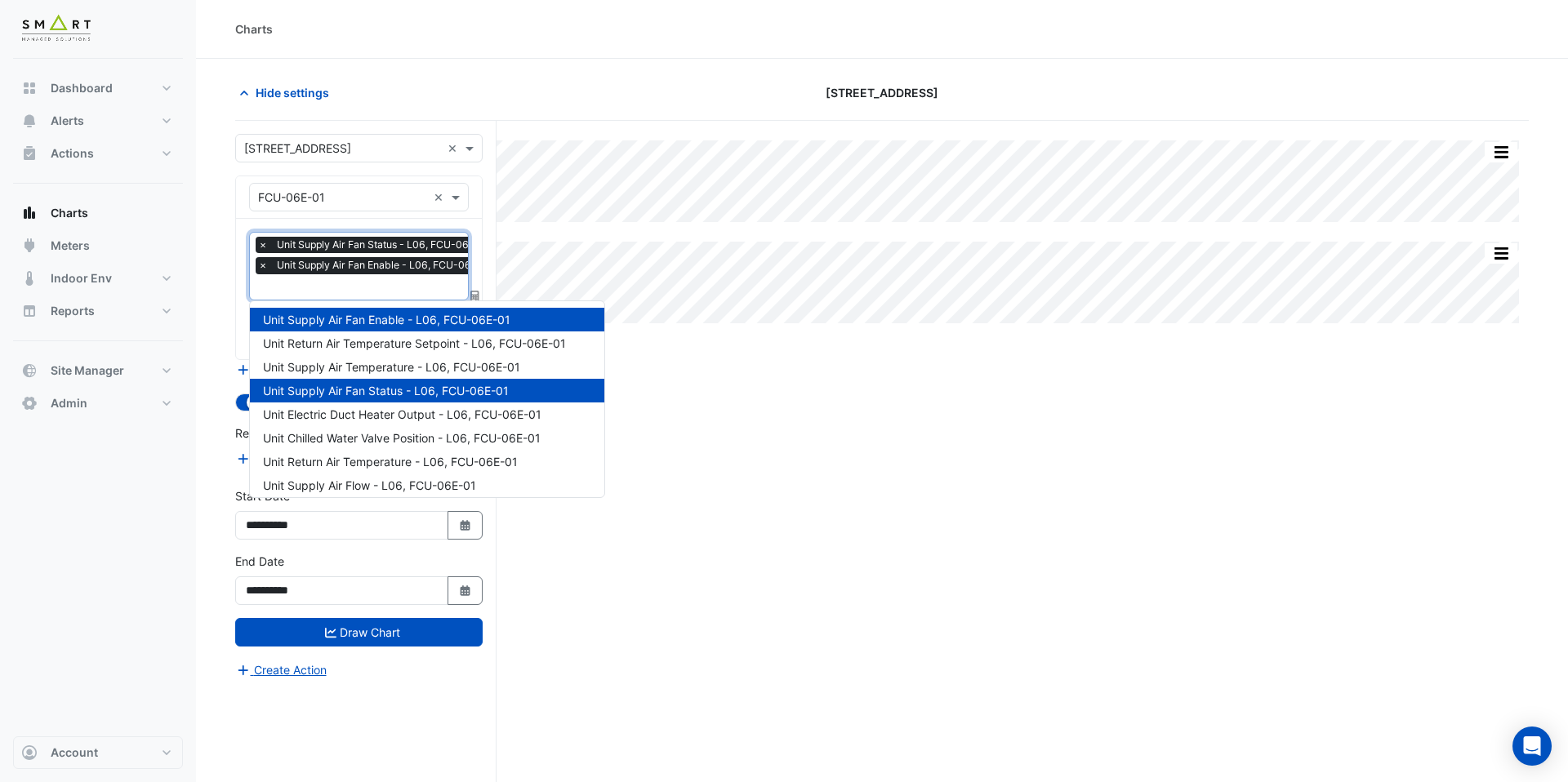
scroll to position [0, 8]
click at [364, 285] on input "text" at bounding box center [371, 289] width 244 height 17
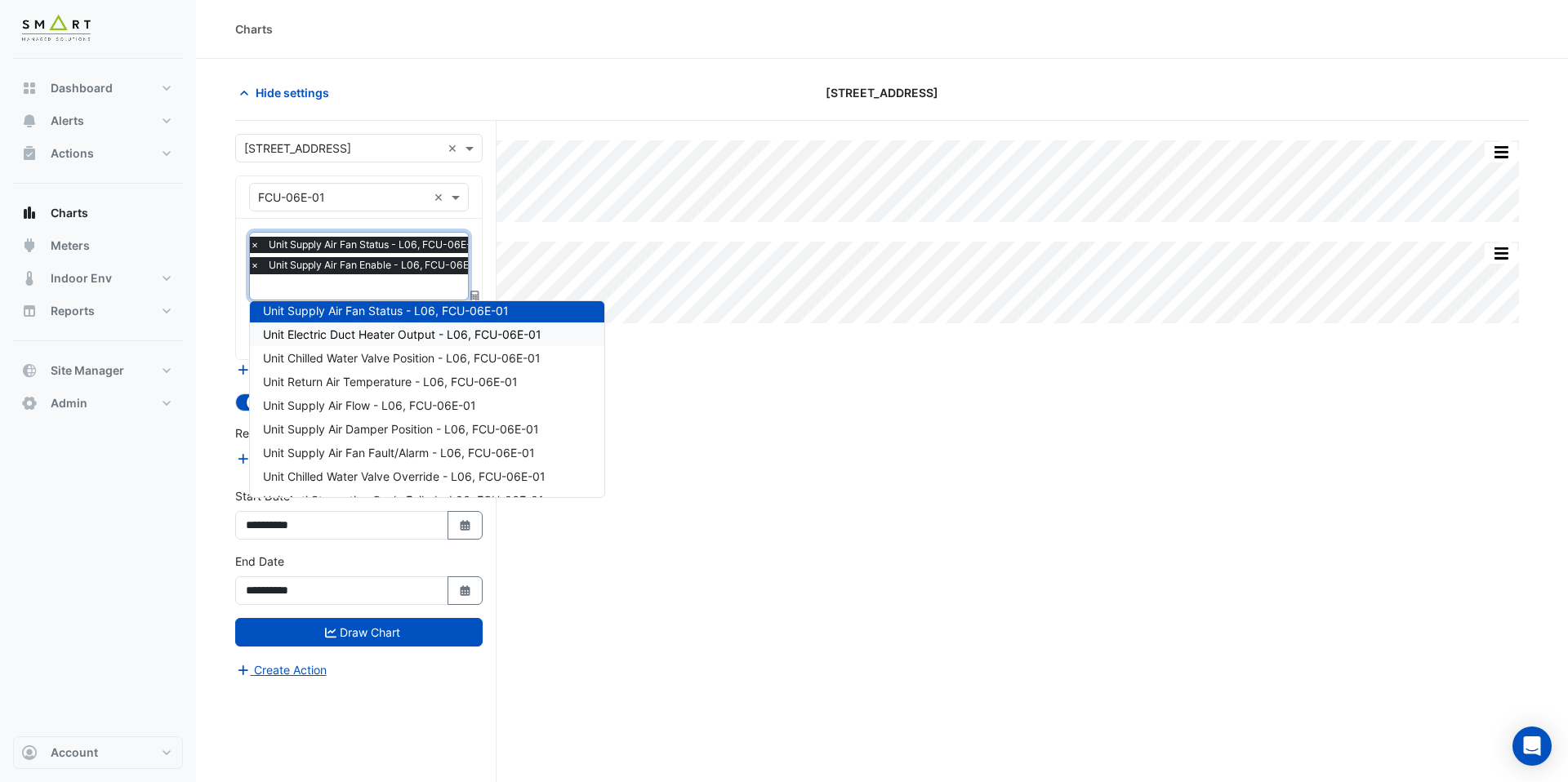
scroll to position [90, 0]
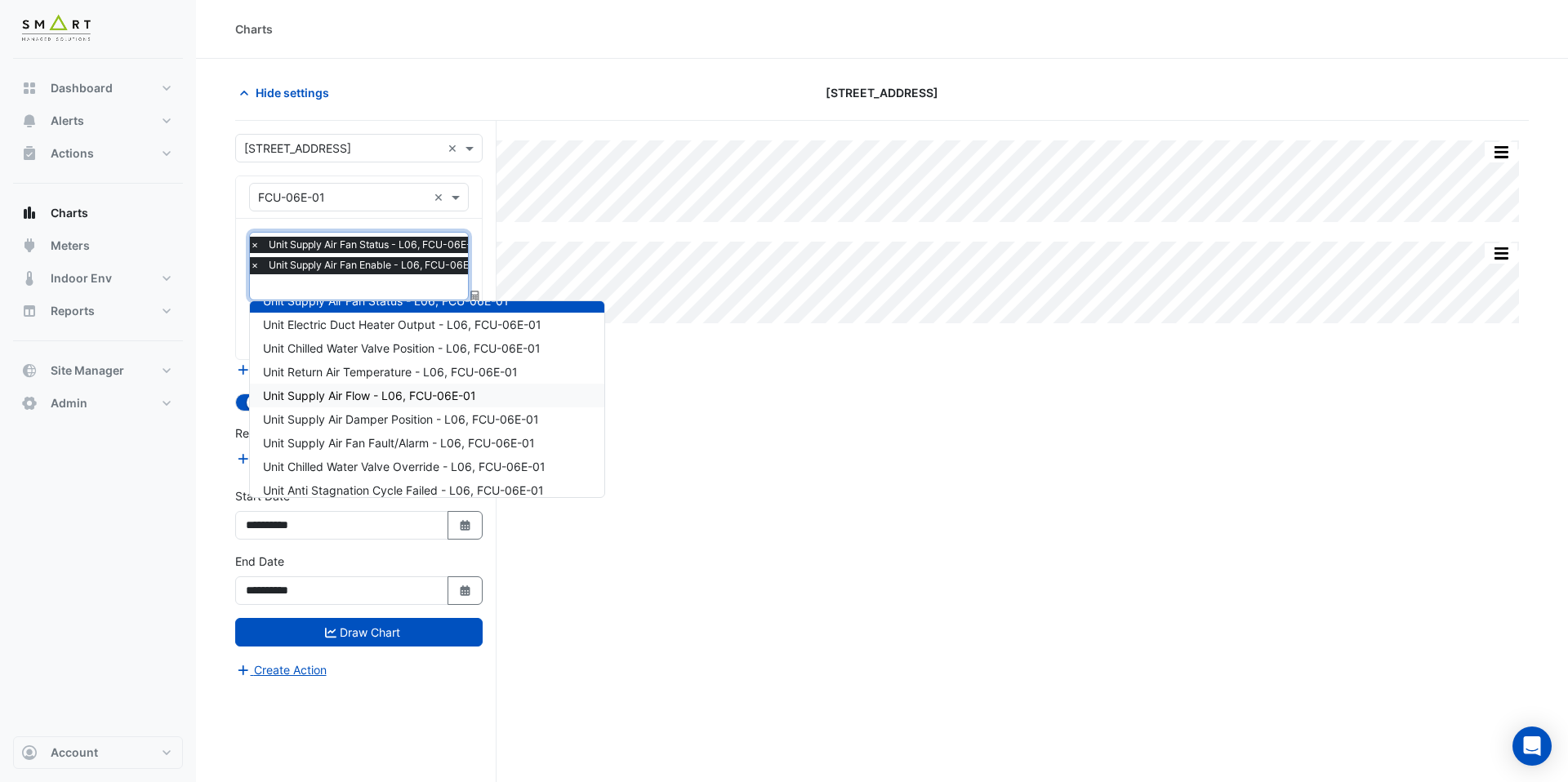
click at [423, 394] on span "Unit Supply Air Flow - L06, FCU-06E-01" at bounding box center [370, 396] width 213 height 14
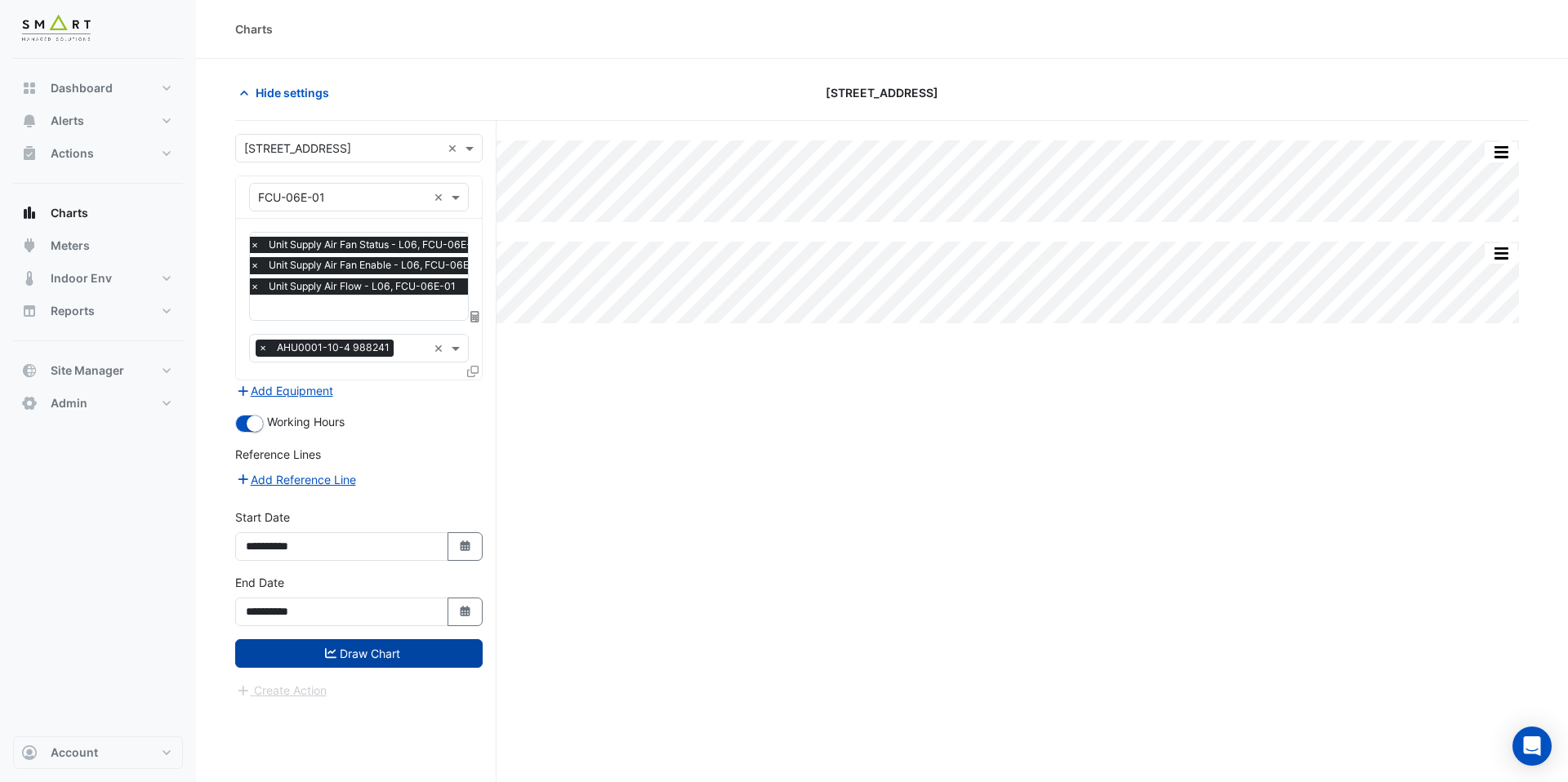
click at [414, 643] on button "Draw Chart" at bounding box center [358, 654] width 247 height 29
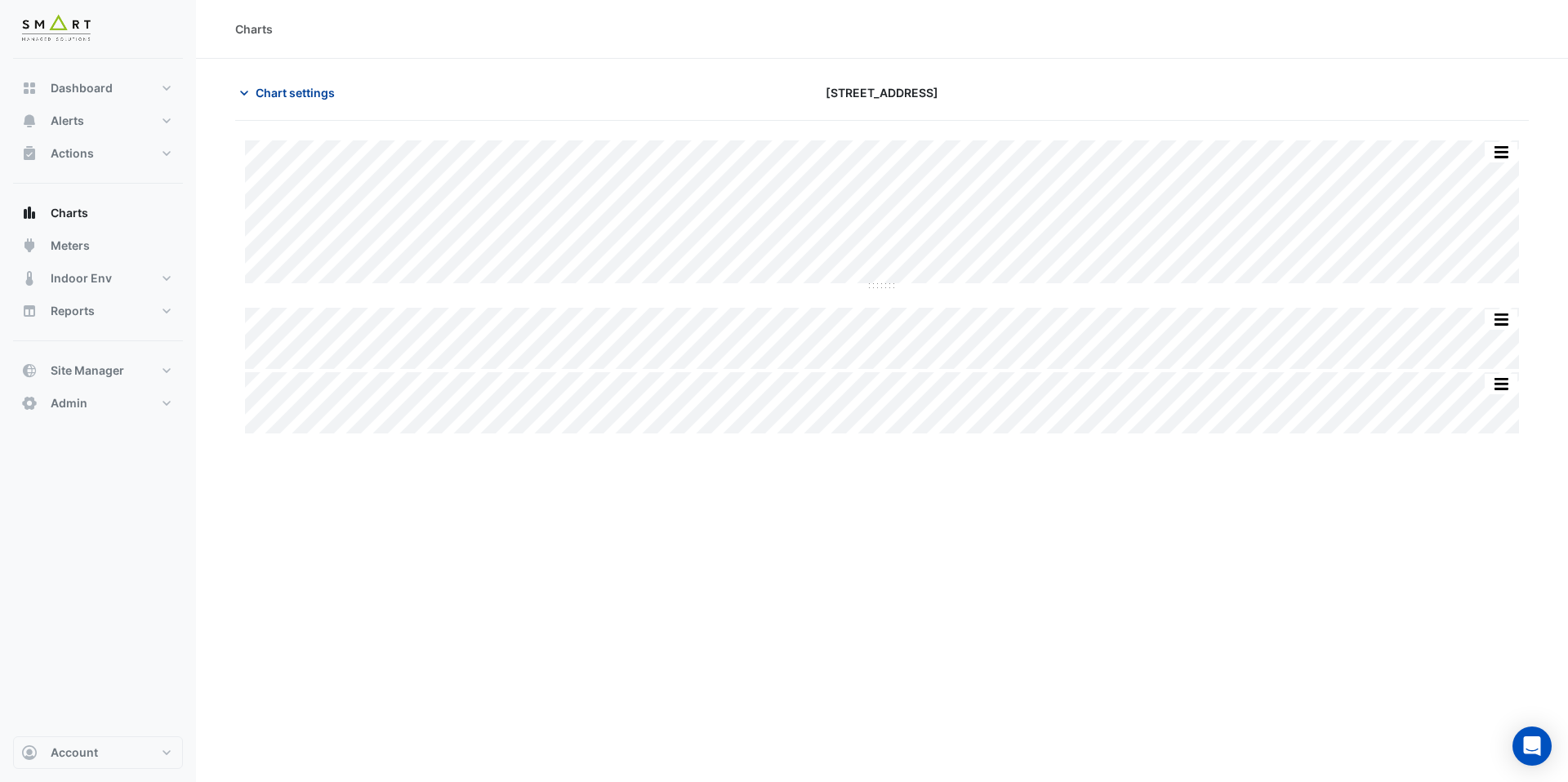
click at [288, 101] on button "Chart settings" at bounding box center [290, 93] width 110 height 29
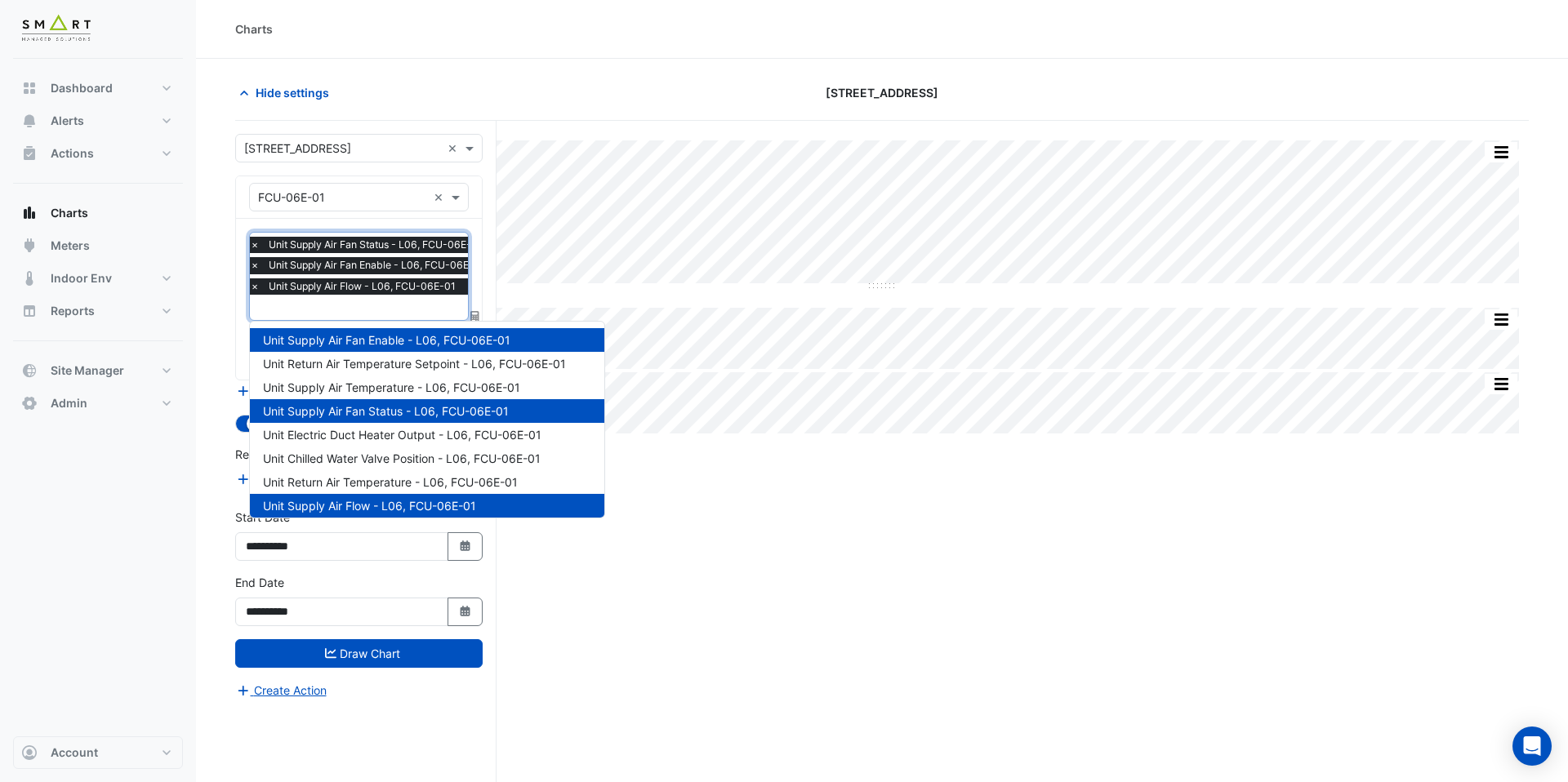
click at [396, 311] on input "text" at bounding box center [371, 309] width 244 height 17
click at [730, 463] on div "Split All Split None Print Save as JPEG Save as PNG Pivot Data Table Export CSV…" at bounding box center [882, 482] width 1294 height 723
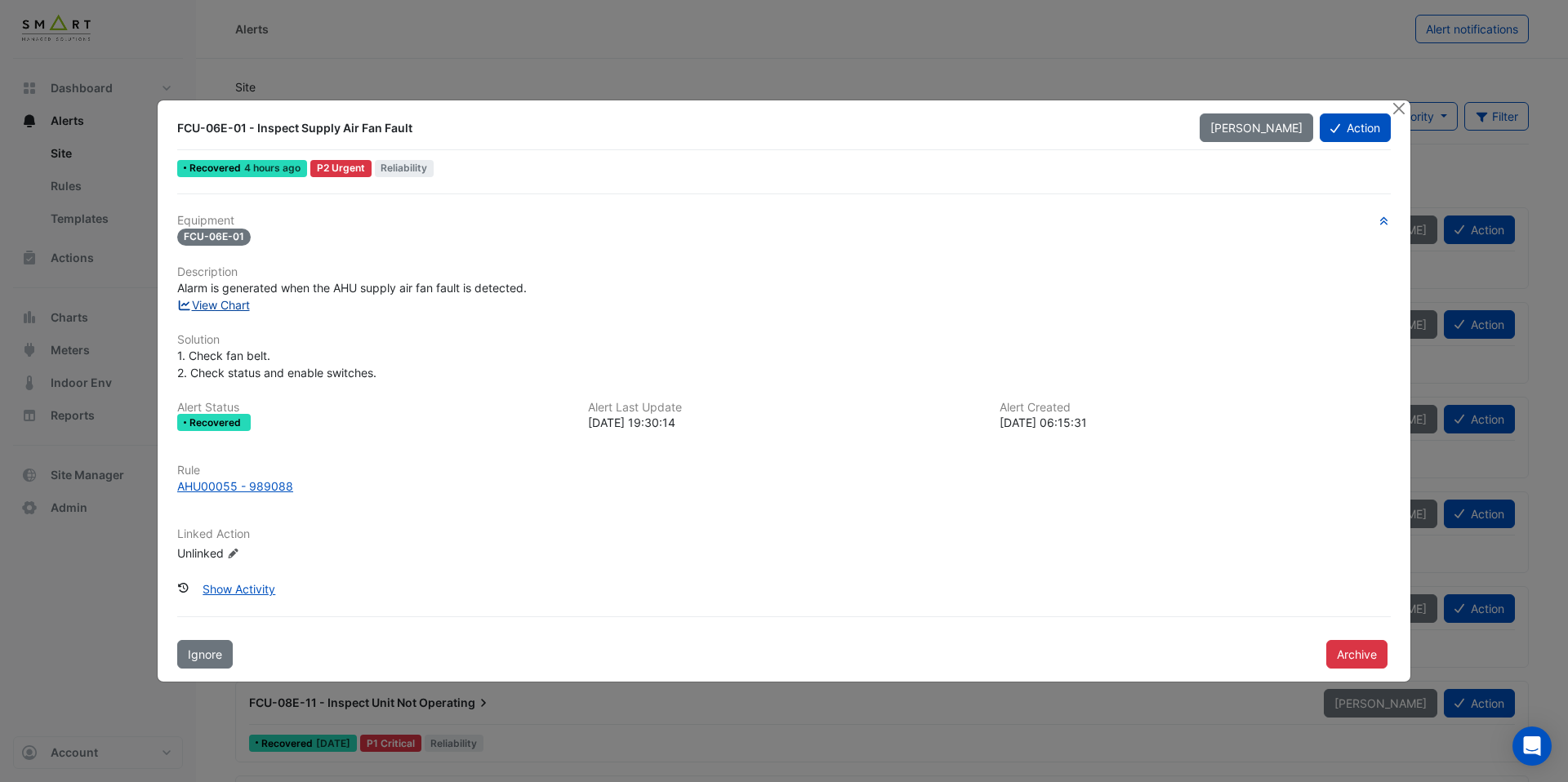
click at [232, 308] on link "View Chart" at bounding box center [213, 305] width 73 height 14
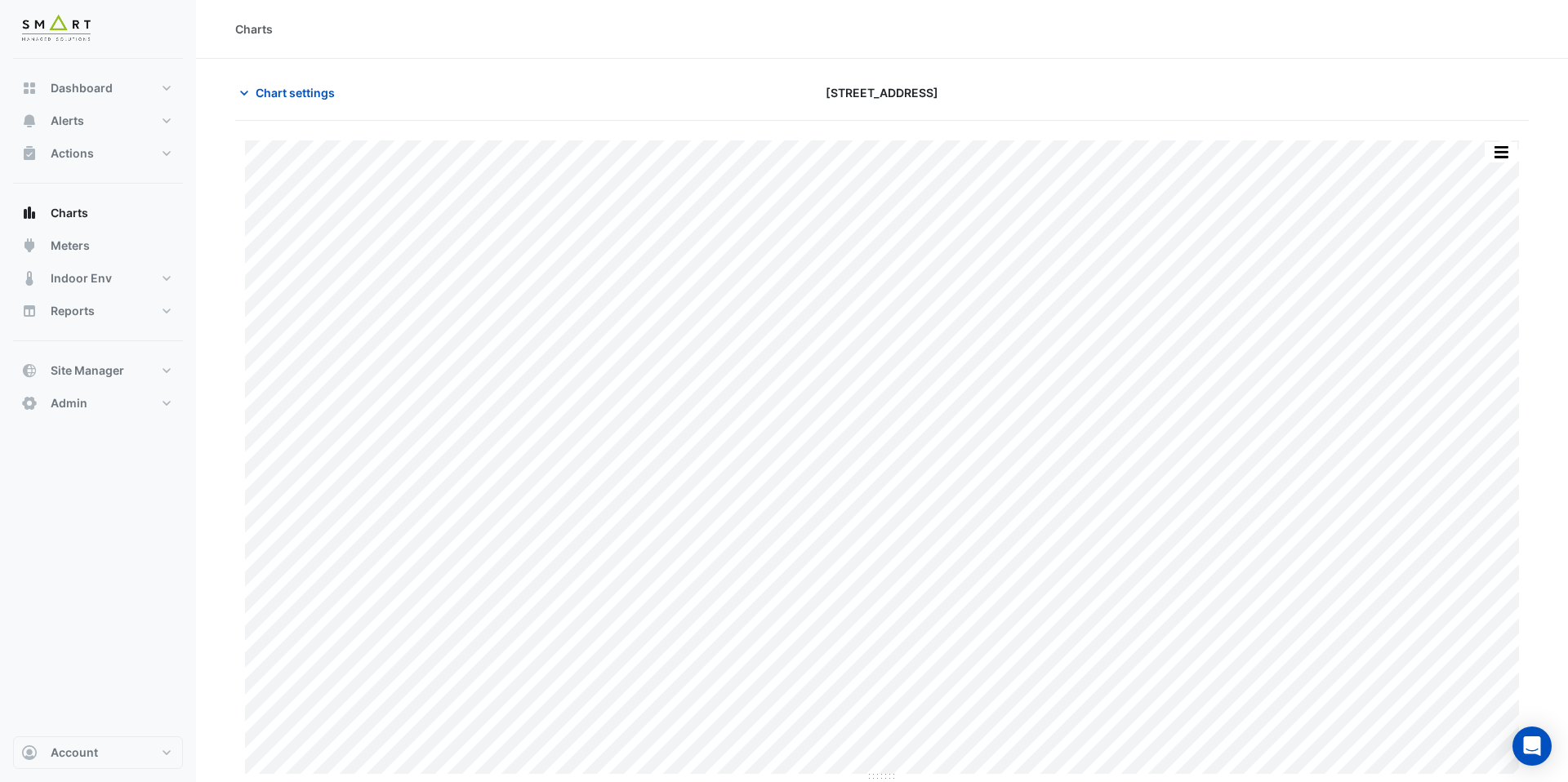
type input "**********"
click at [323, 85] on span "Chart settings" at bounding box center [295, 93] width 80 height 17
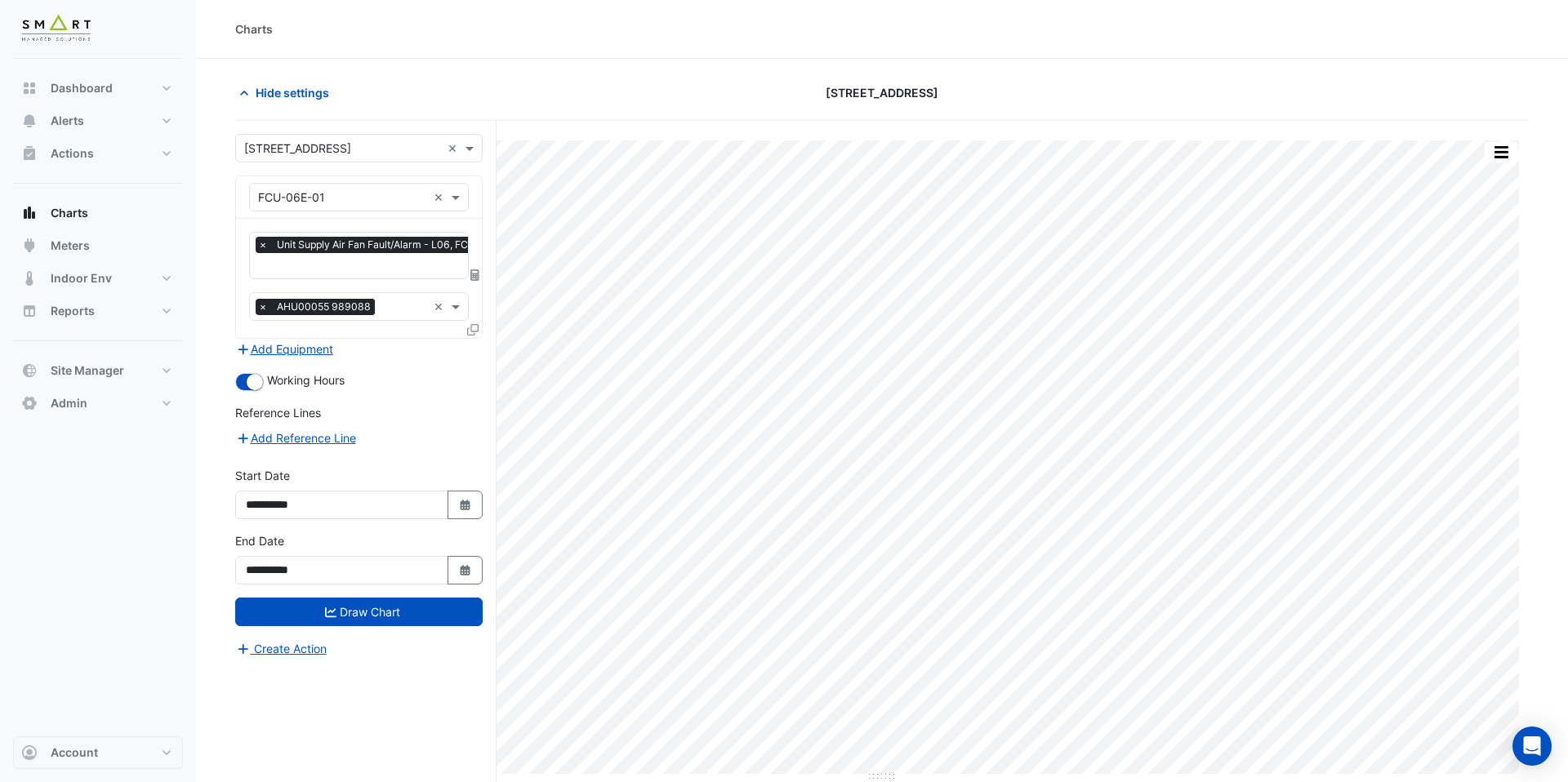
click at [339, 269] on input "text" at bounding box center [391, 267] width 266 height 17
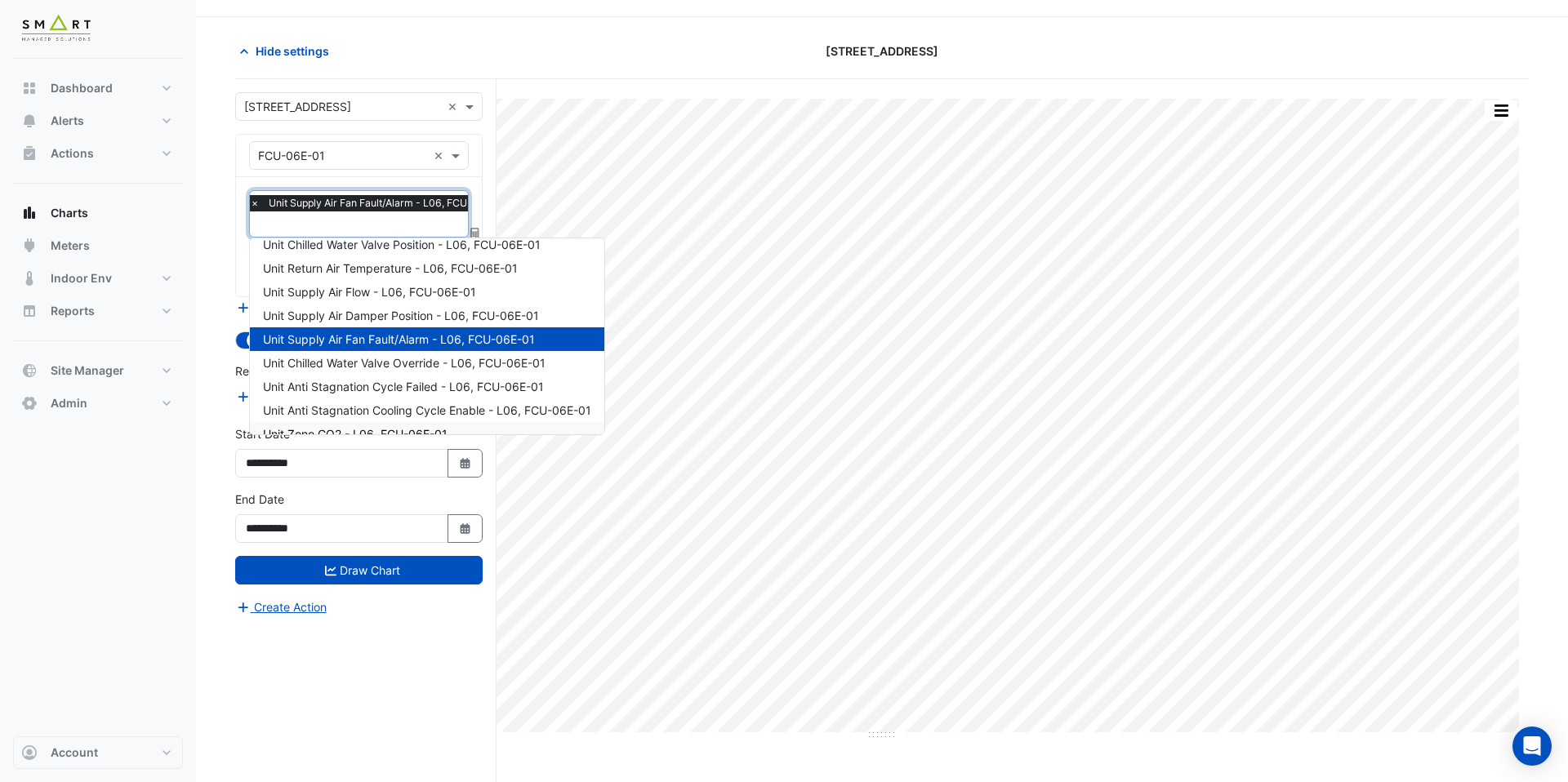
scroll to position [126, 0]
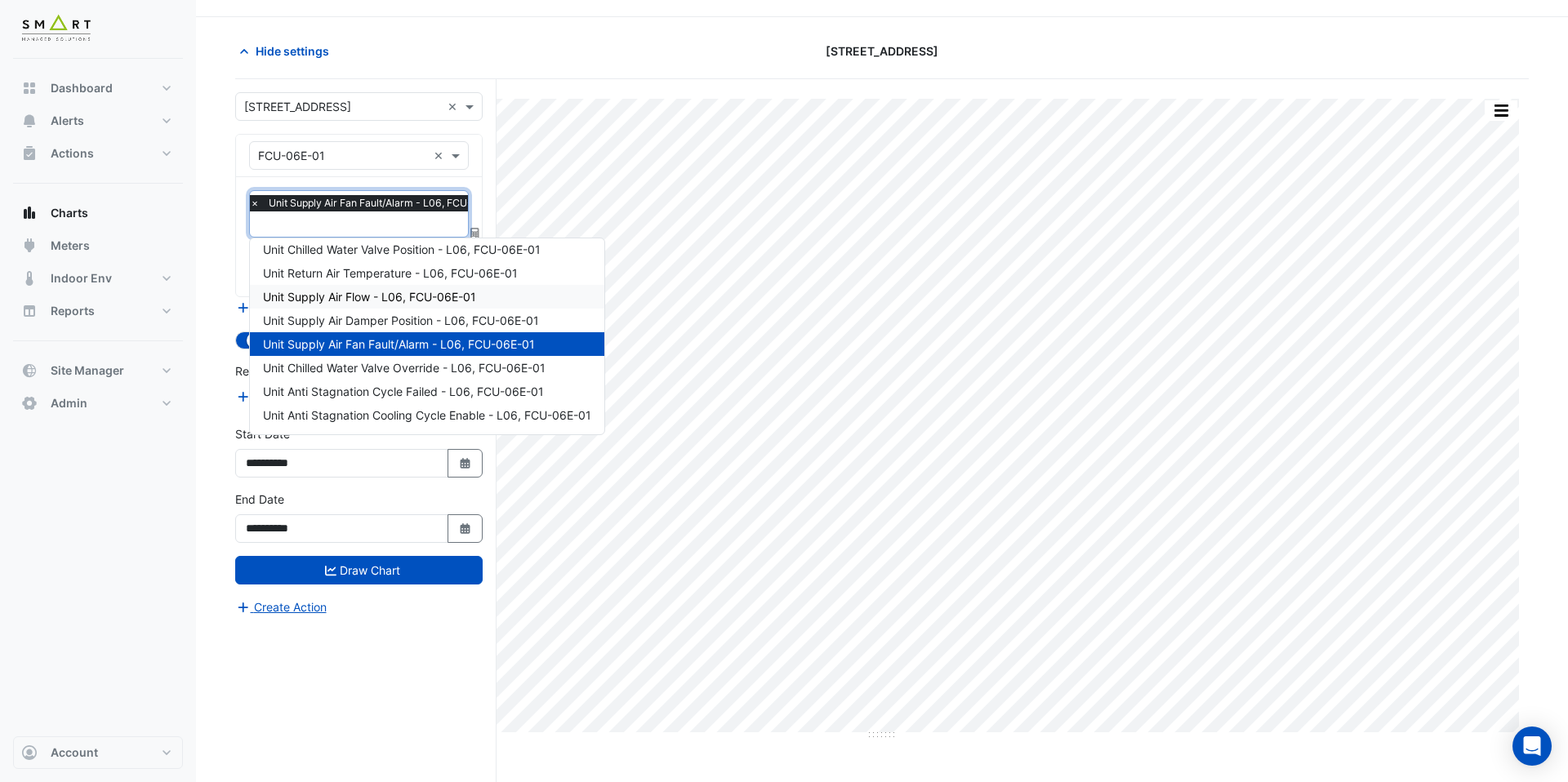
click at [361, 293] on span "Unit Supply Air Flow - L06, FCU-06E-01" at bounding box center [370, 297] width 213 height 14
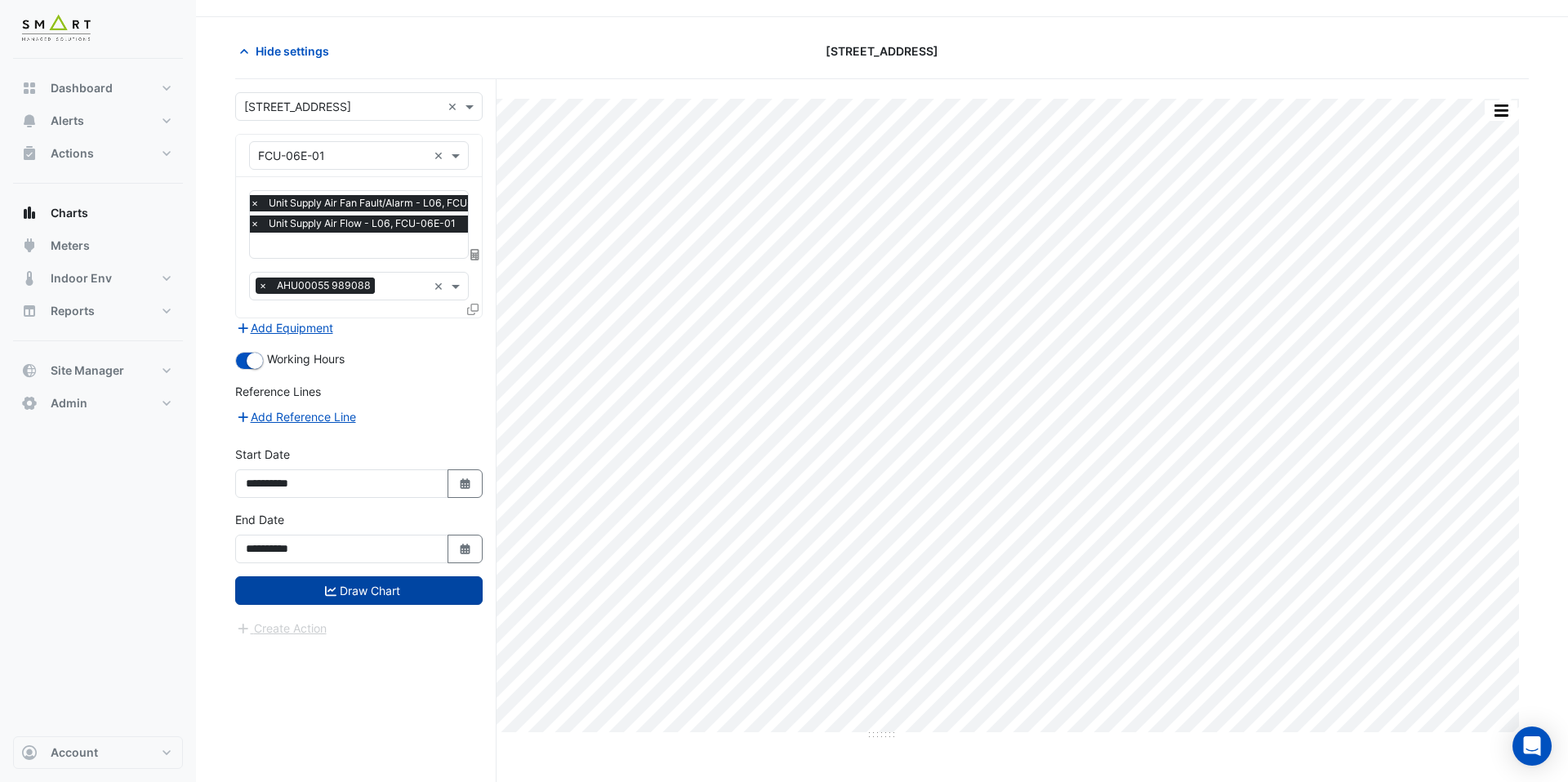
click at [381, 585] on button "Draw Chart" at bounding box center [358, 591] width 247 height 29
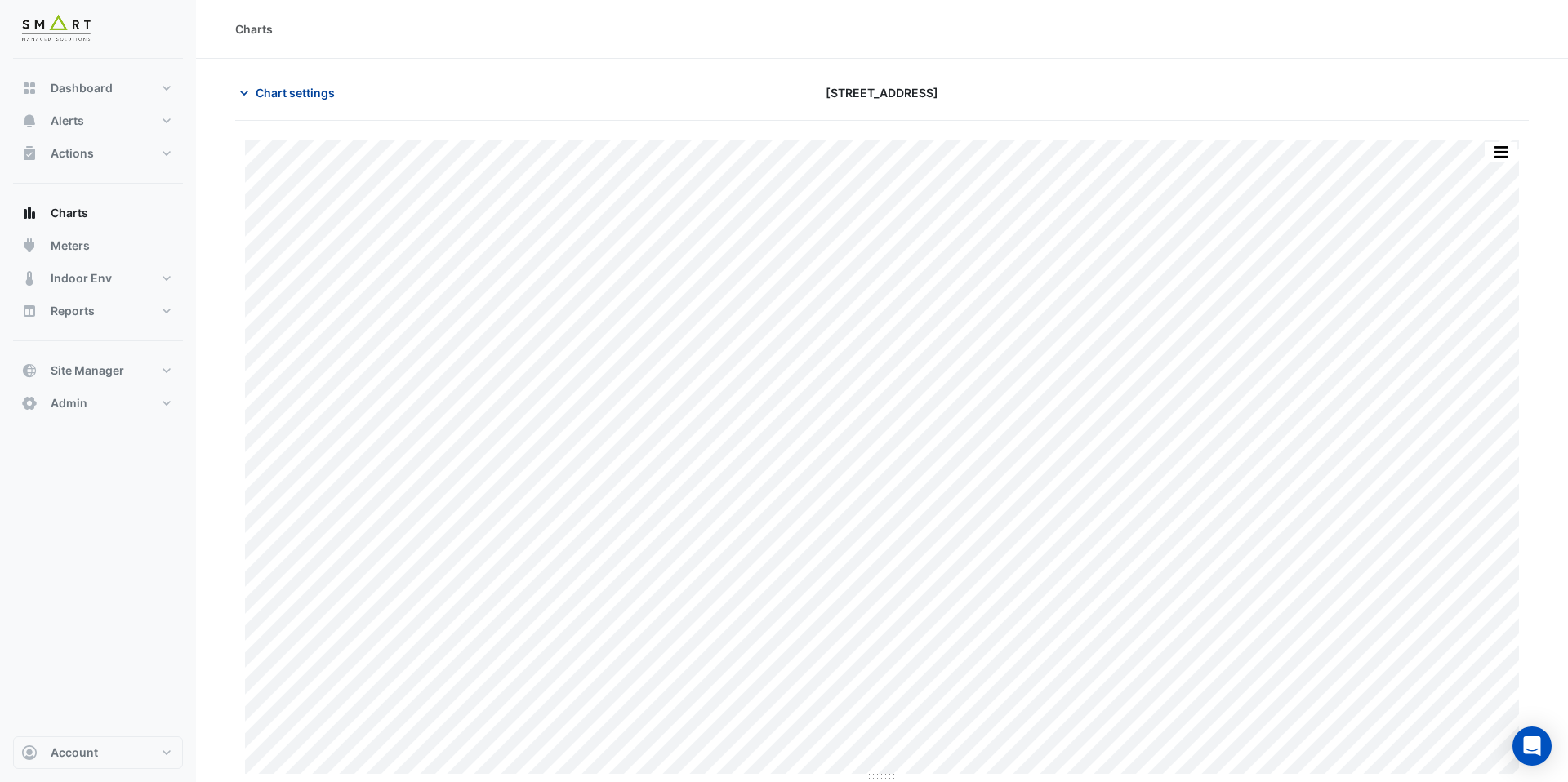
click at [315, 93] on span "Chart settings" at bounding box center [295, 93] width 80 height 17
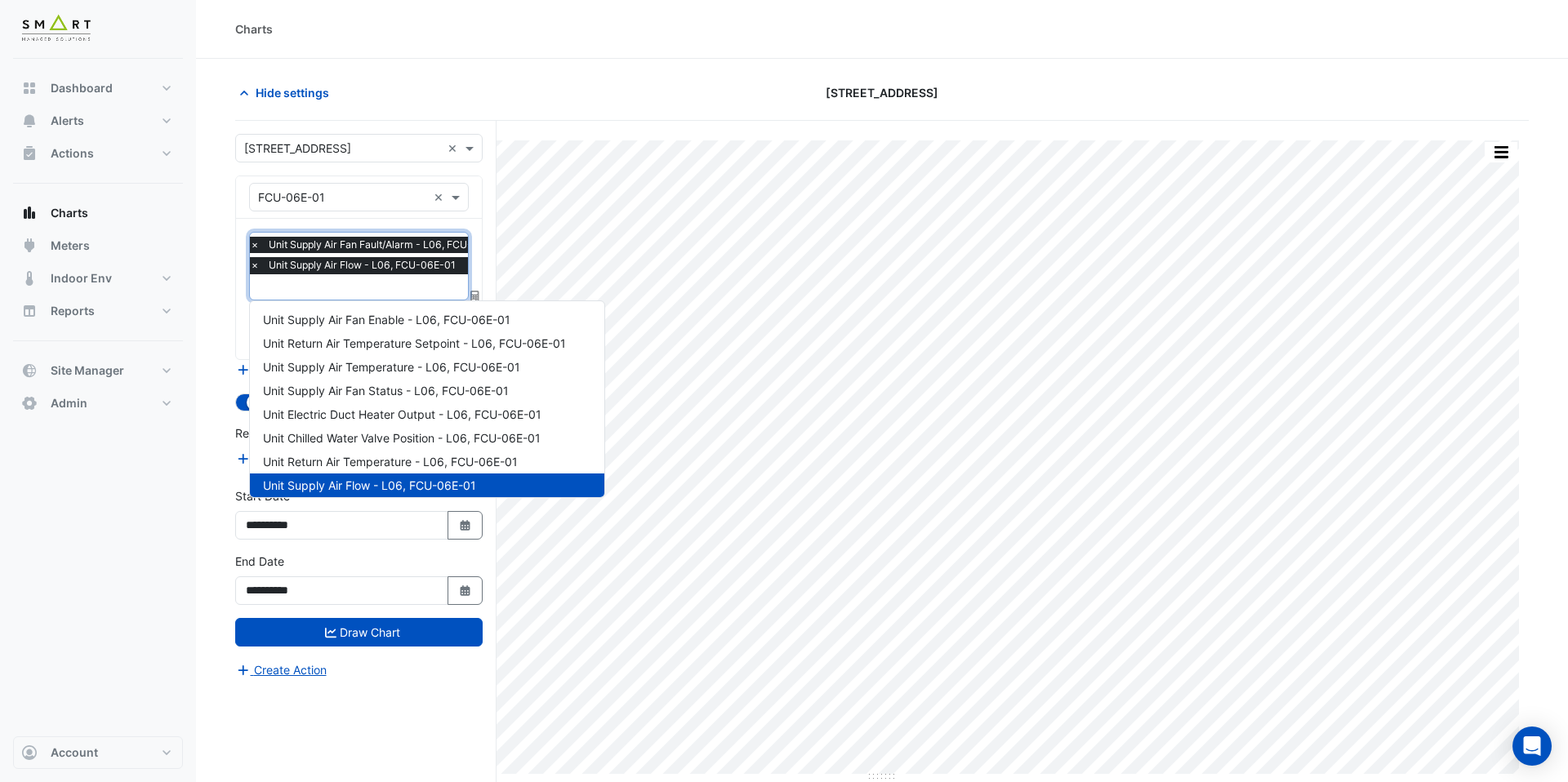
click at [359, 285] on input "text" at bounding box center [383, 289] width 266 height 17
click at [368, 314] on span "Unit Supply Air Fan Enable - L06, FCU-06E-01" at bounding box center [386, 320] width 247 height 14
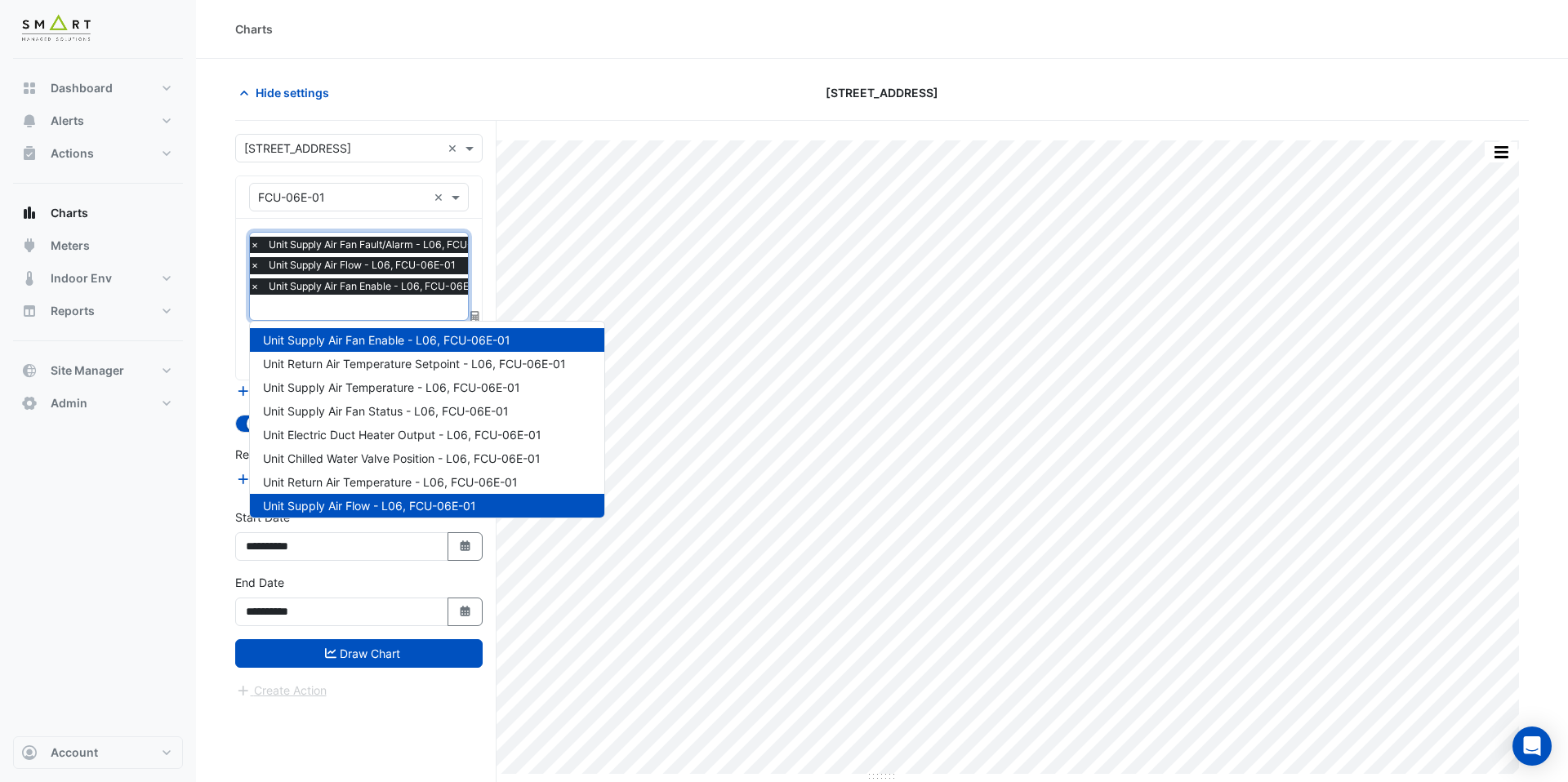
click at [378, 303] on input "text" at bounding box center [383, 309] width 266 height 17
click at [389, 412] on span "Unit Supply Air Fan Status - L06, FCU-06E-01" at bounding box center [385, 412] width 246 height 14
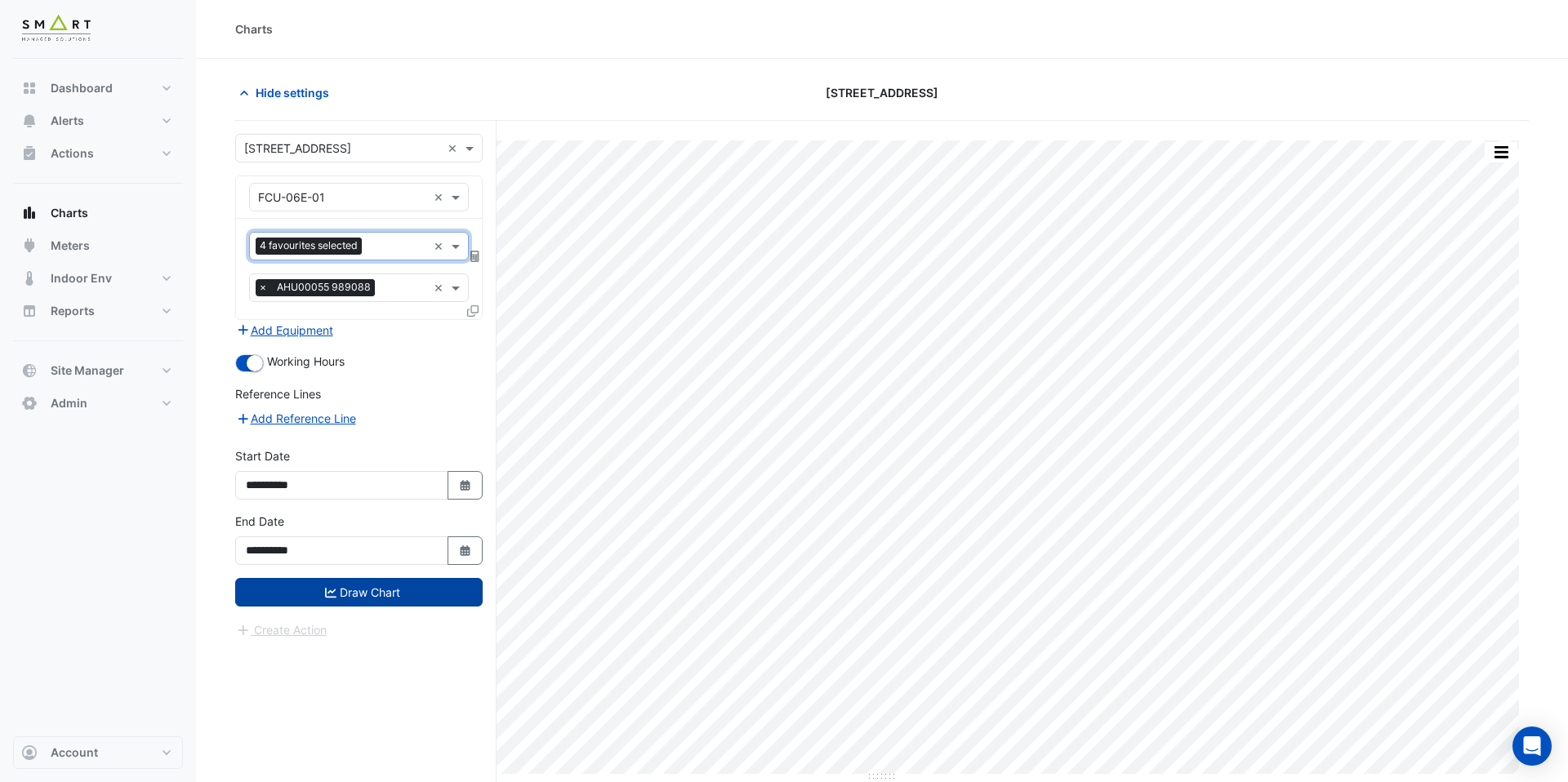
click at [407, 597] on button "Draw Chart" at bounding box center [358, 592] width 247 height 29
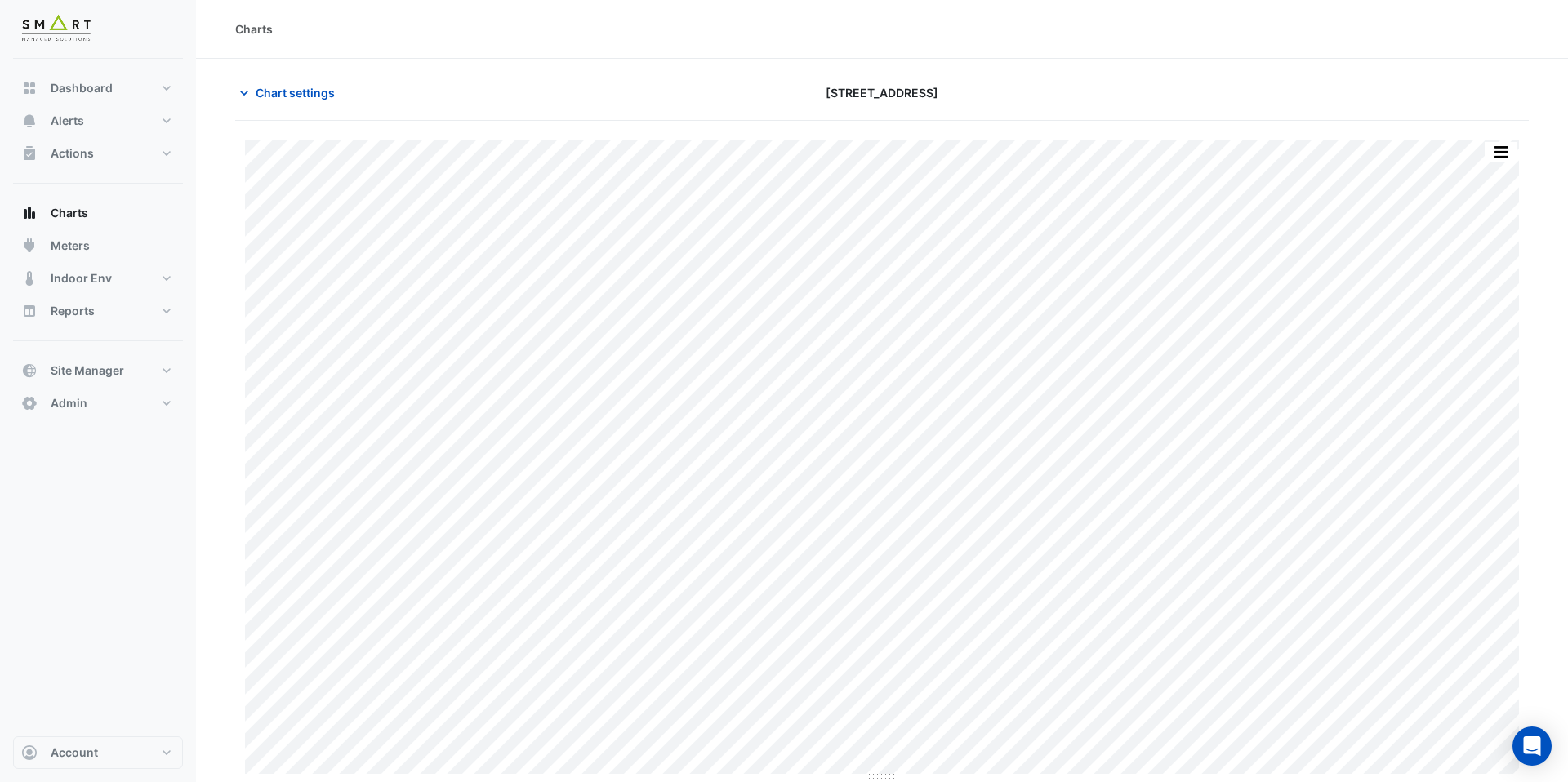
click at [1509, 159] on button "button" at bounding box center [1501, 152] width 32 height 20
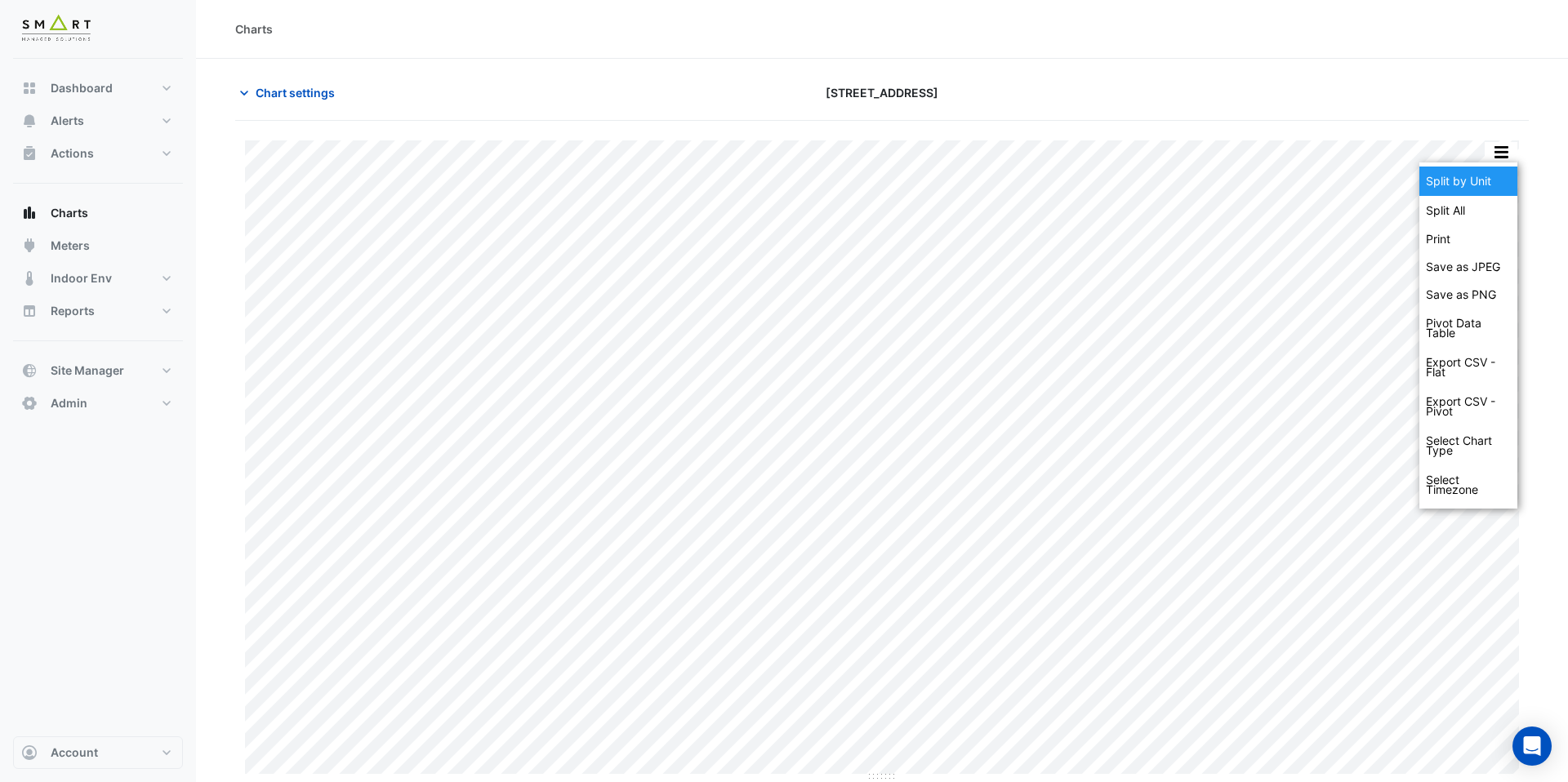
click at [1499, 179] on div "Split by Unit" at bounding box center [1468, 182] width 98 height 30
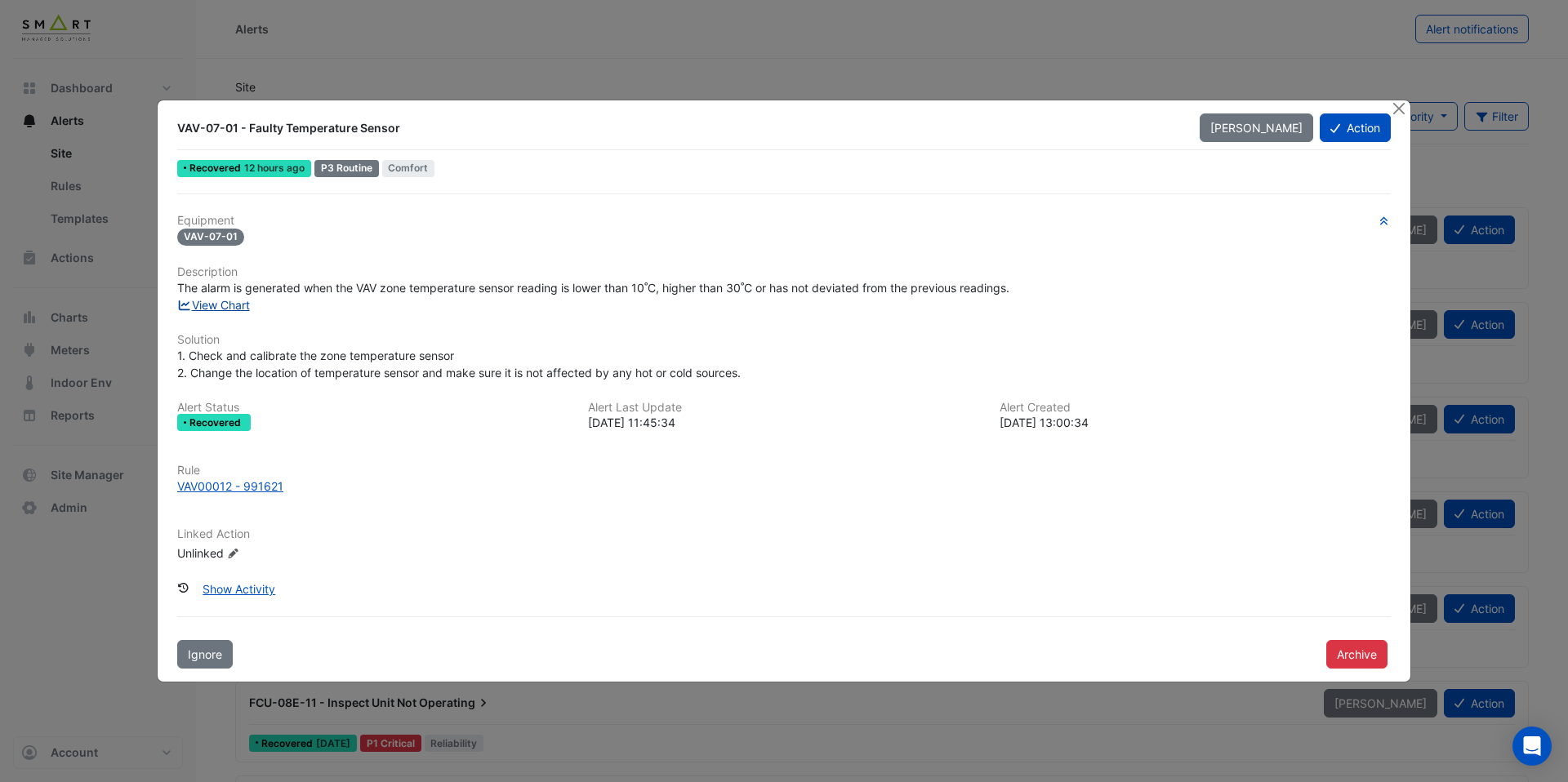
click at [244, 302] on link "View Chart" at bounding box center [213, 305] width 73 height 14
click at [224, 308] on link "View Chart" at bounding box center [213, 305] width 73 height 14
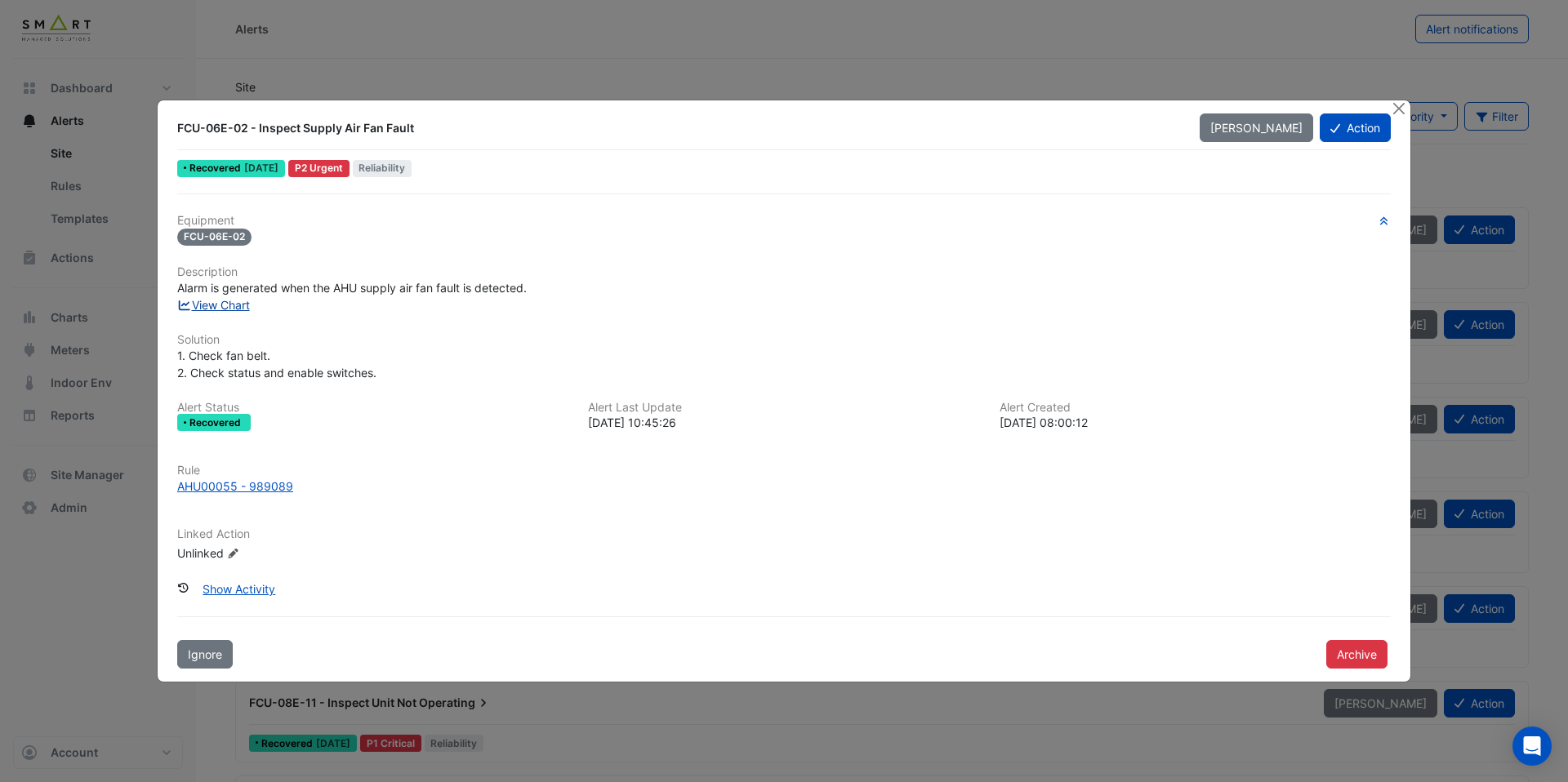
click at [237, 306] on link "View Chart" at bounding box center [213, 305] width 73 height 14
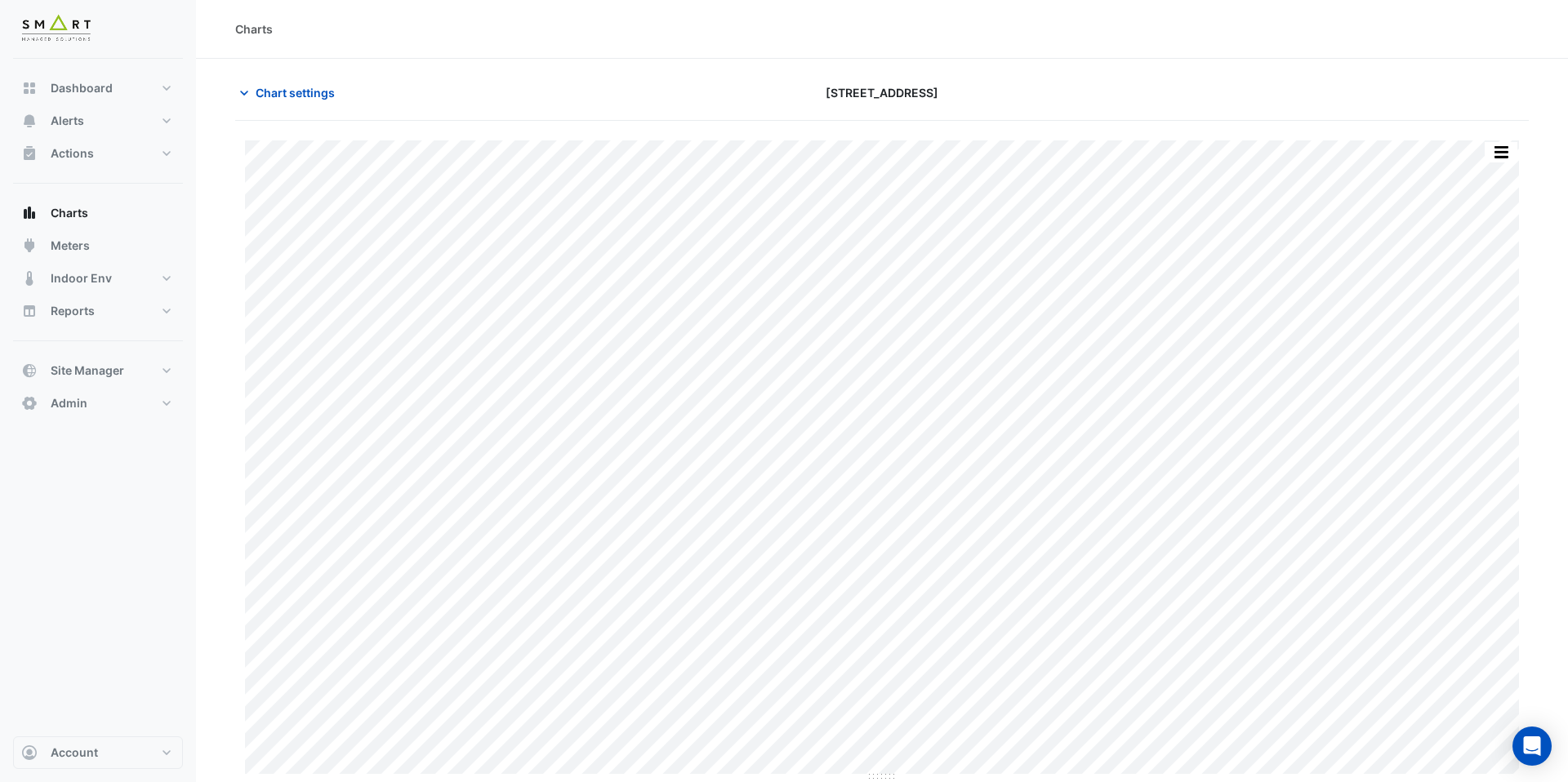
type input "**********"
click at [274, 94] on span "Chart settings" at bounding box center [295, 93] width 80 height 17
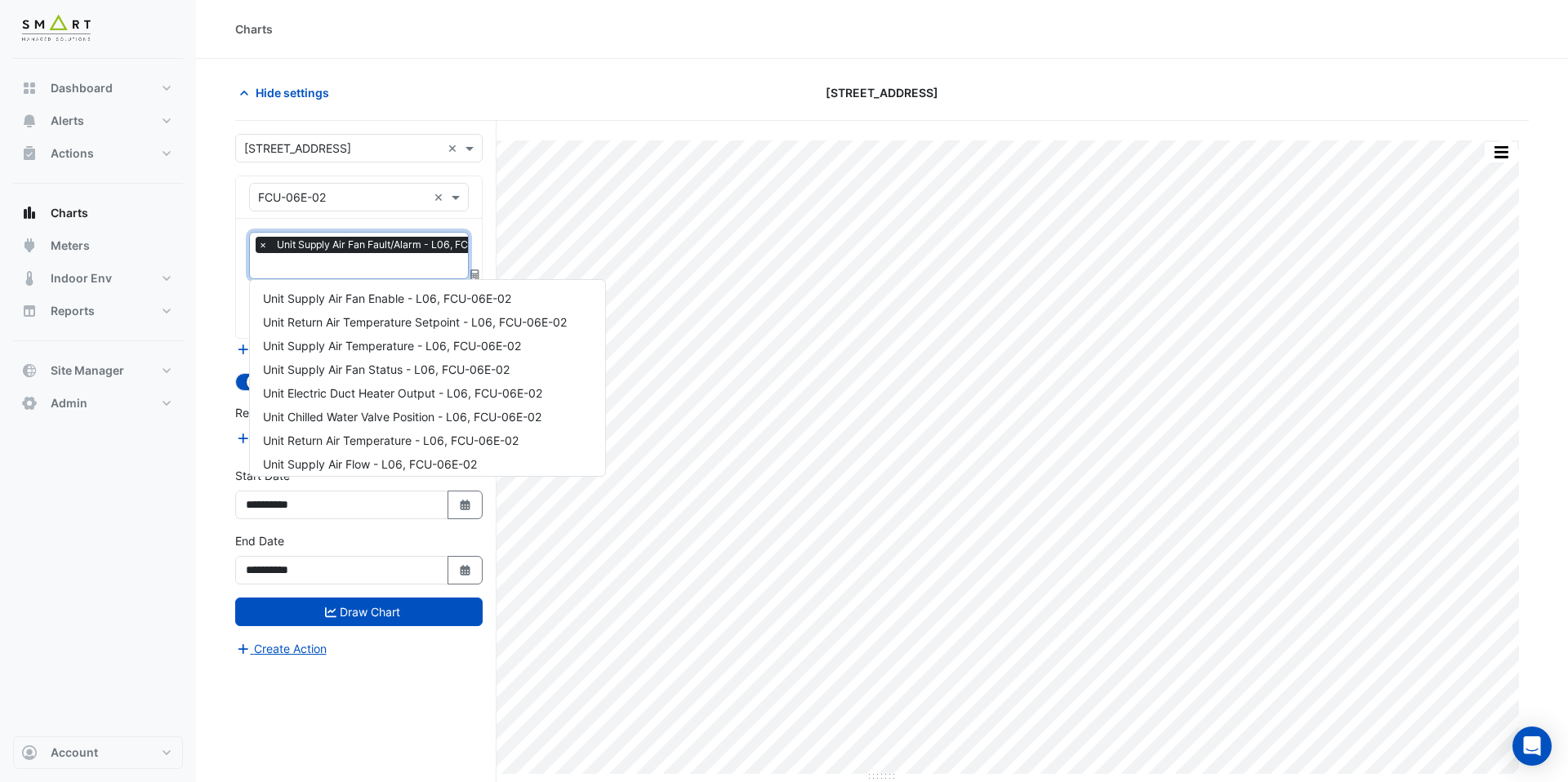
click at [336, 262] on input "text" at bounding box center [391, 267] width 267 height 17
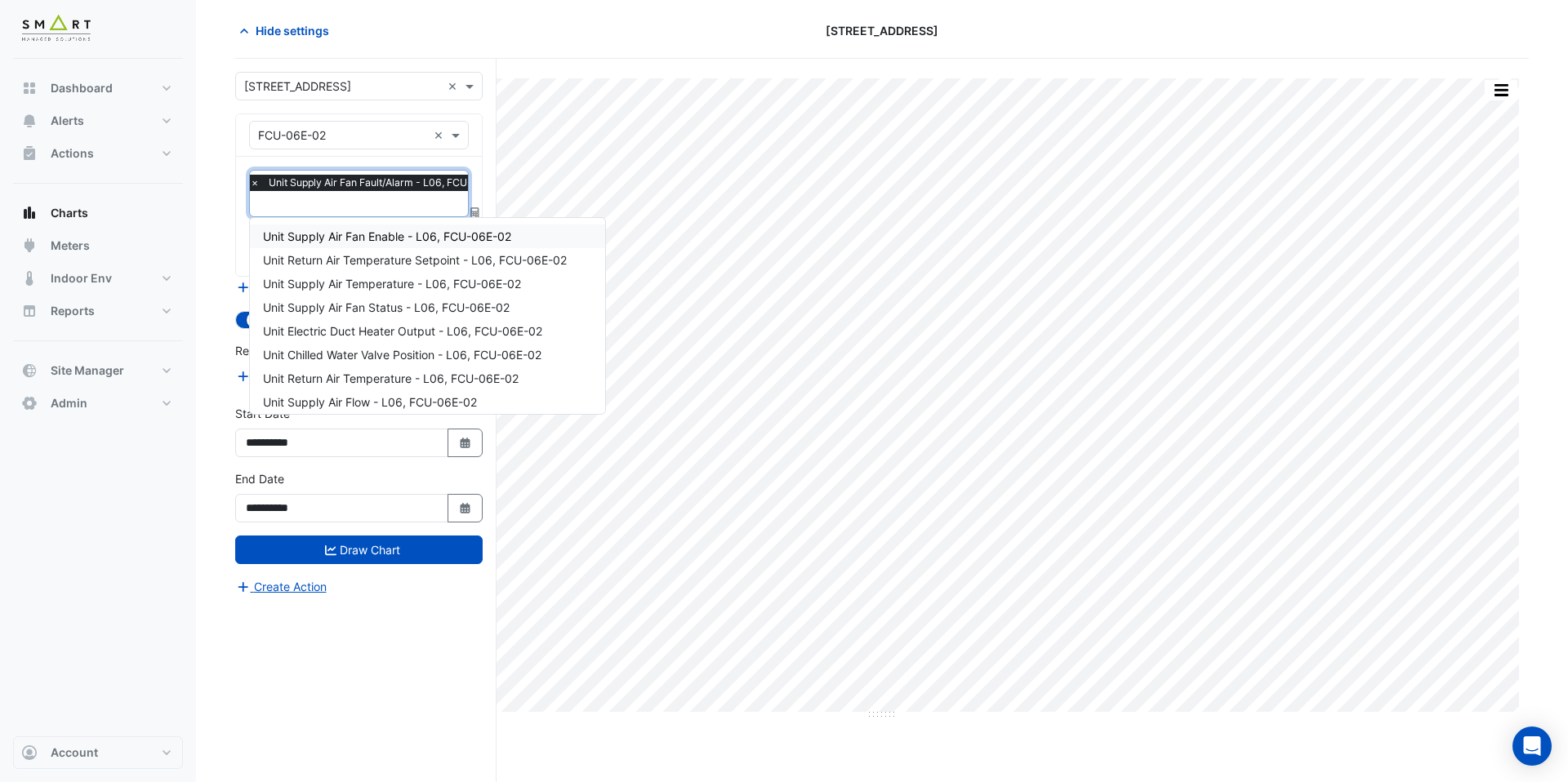
click at [351, 232] on span "Unit Supply Air Fan Enable - L06, FCU-06E-02" at bounding box center [387, 237] width 248 height 14
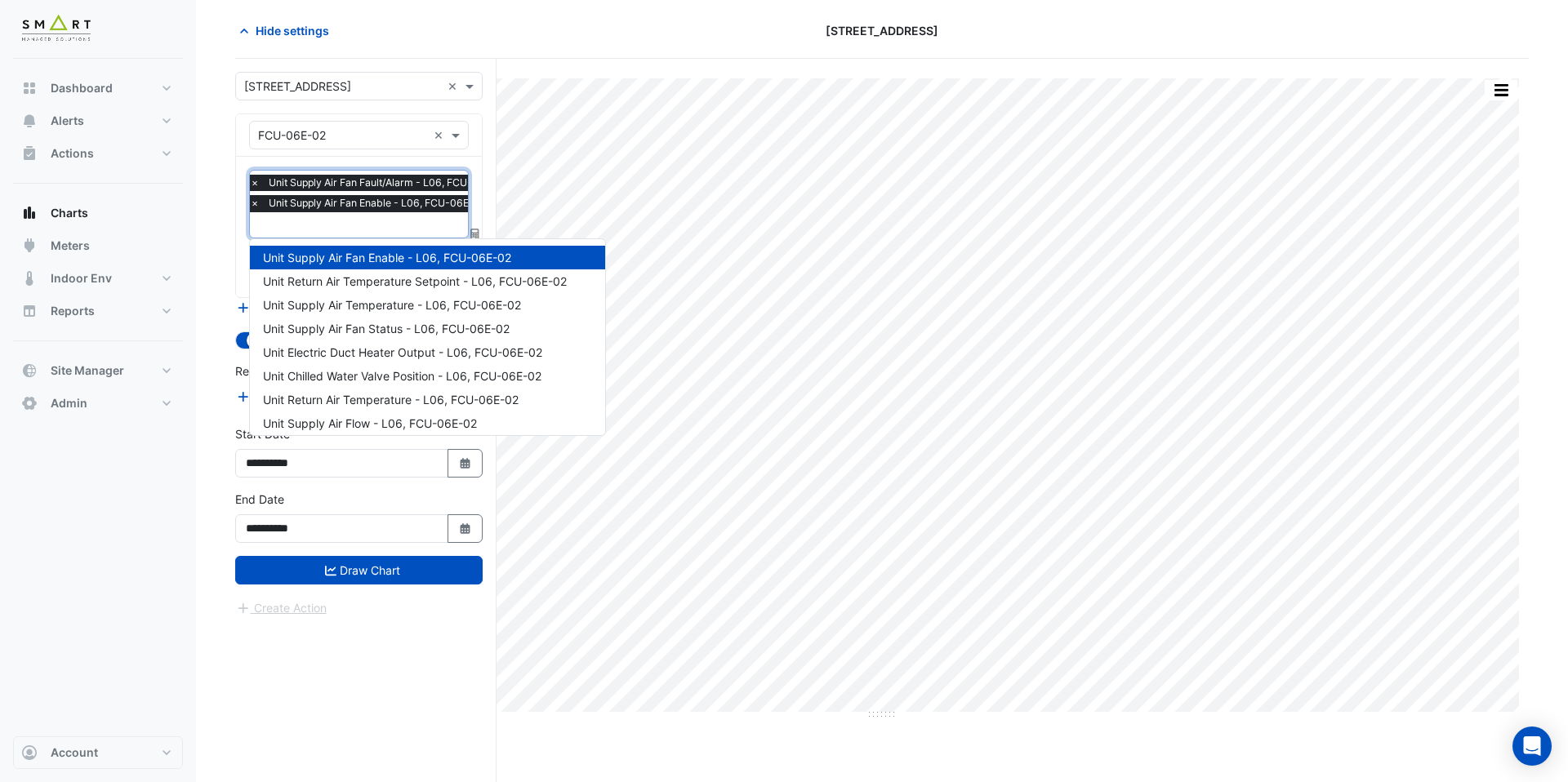
click at [351, 218] on input "text" at bounding box center [383, 227] width 267 height 17
click at [380, 324] on span "Unit Supply Air Fan Status - L06, FCU-06E-02" at bounding box center [386, 329] width 246 height 14
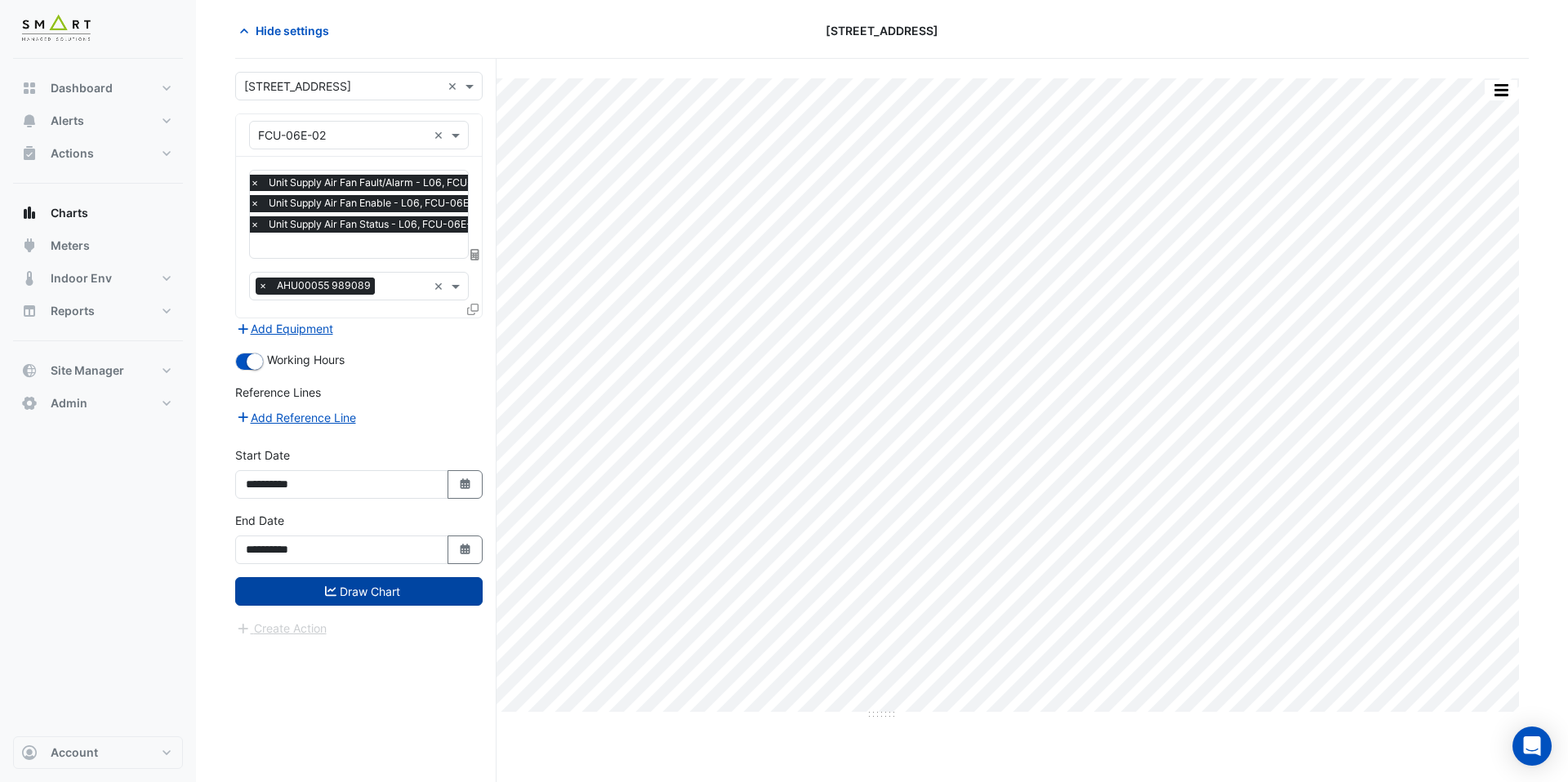
click at [375, 585] on button "Draw Chart" at bounding box center [358, 592] width 247 height 29
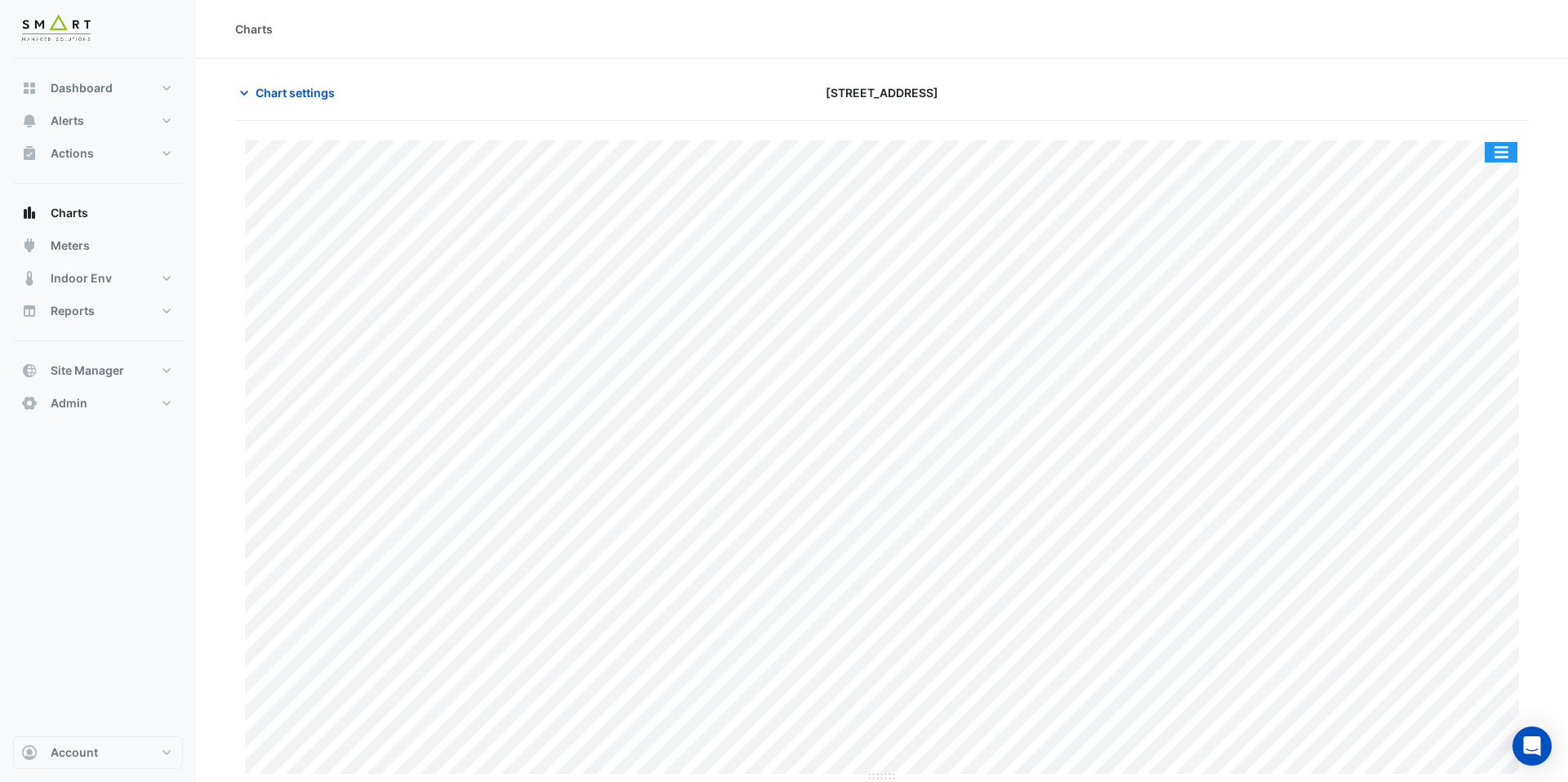
click at [1507, 147] on button "button" at bounding box center [1501, 152] width 32 height 20
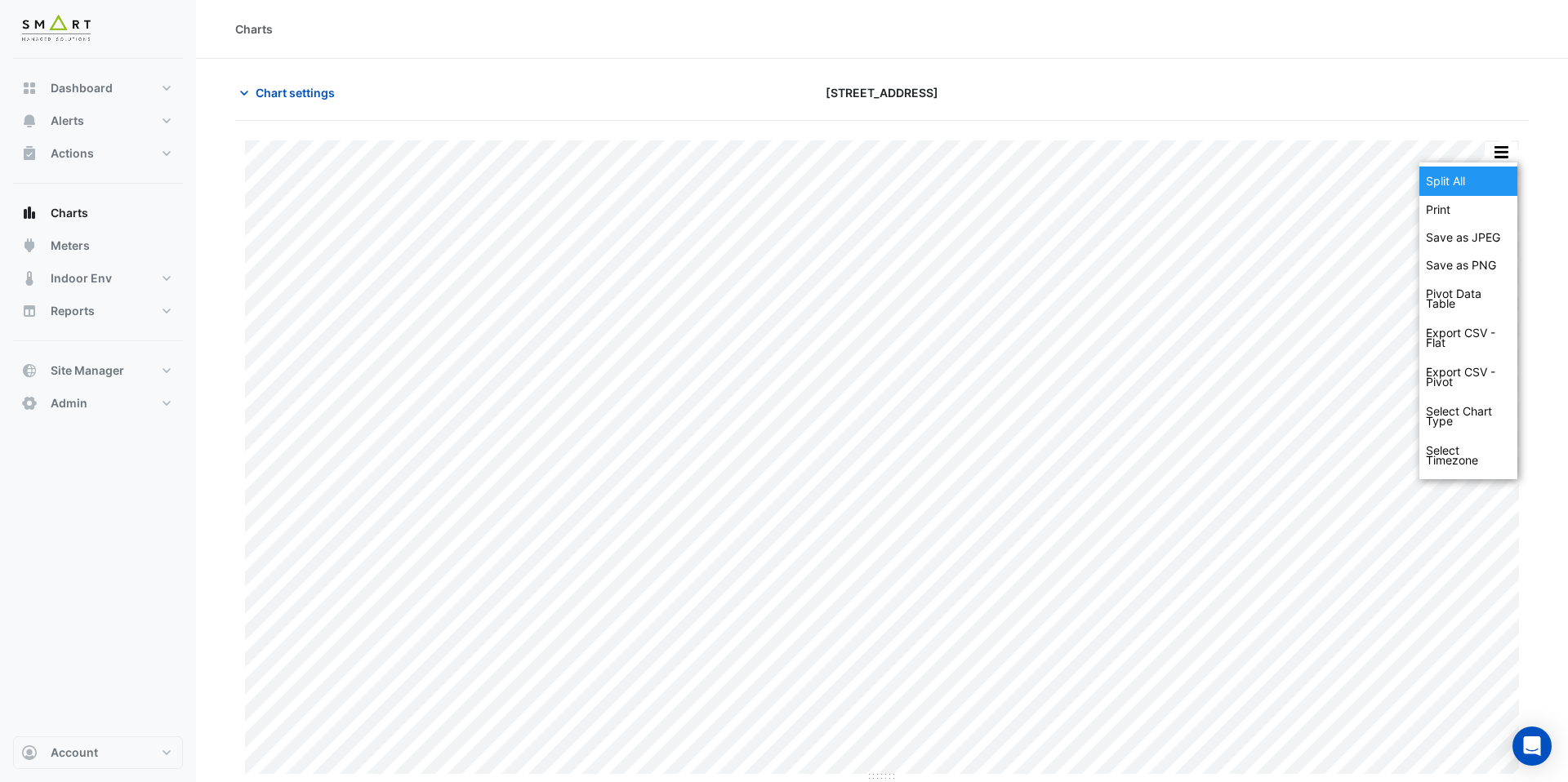
click at [1458, 173] on div "Split All" at bounding box center [1468, 182] width 98 height 30
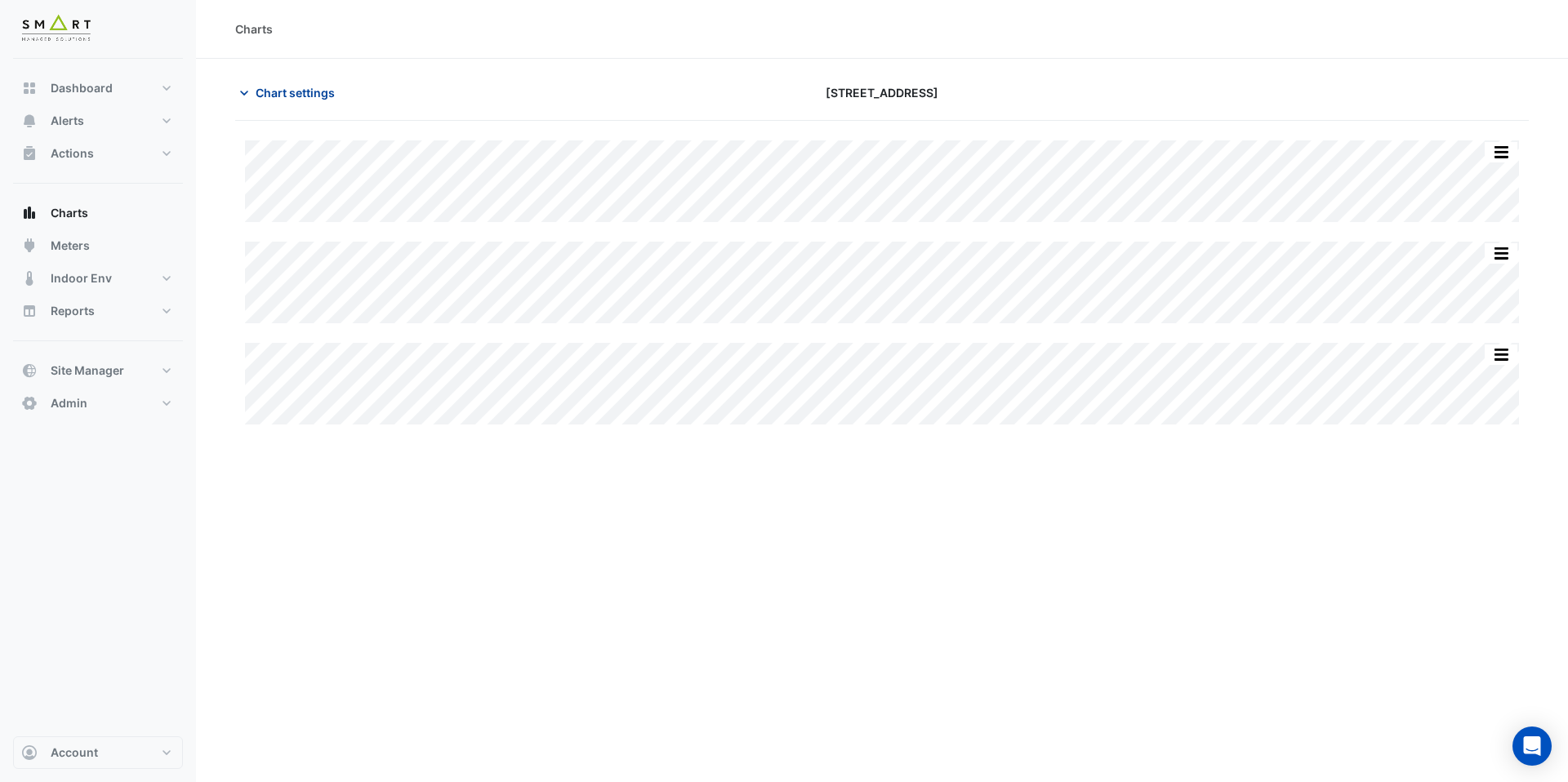
click at [316, 93] on span "Chart settings" at bounding box center [295, 93] width 80 height 17
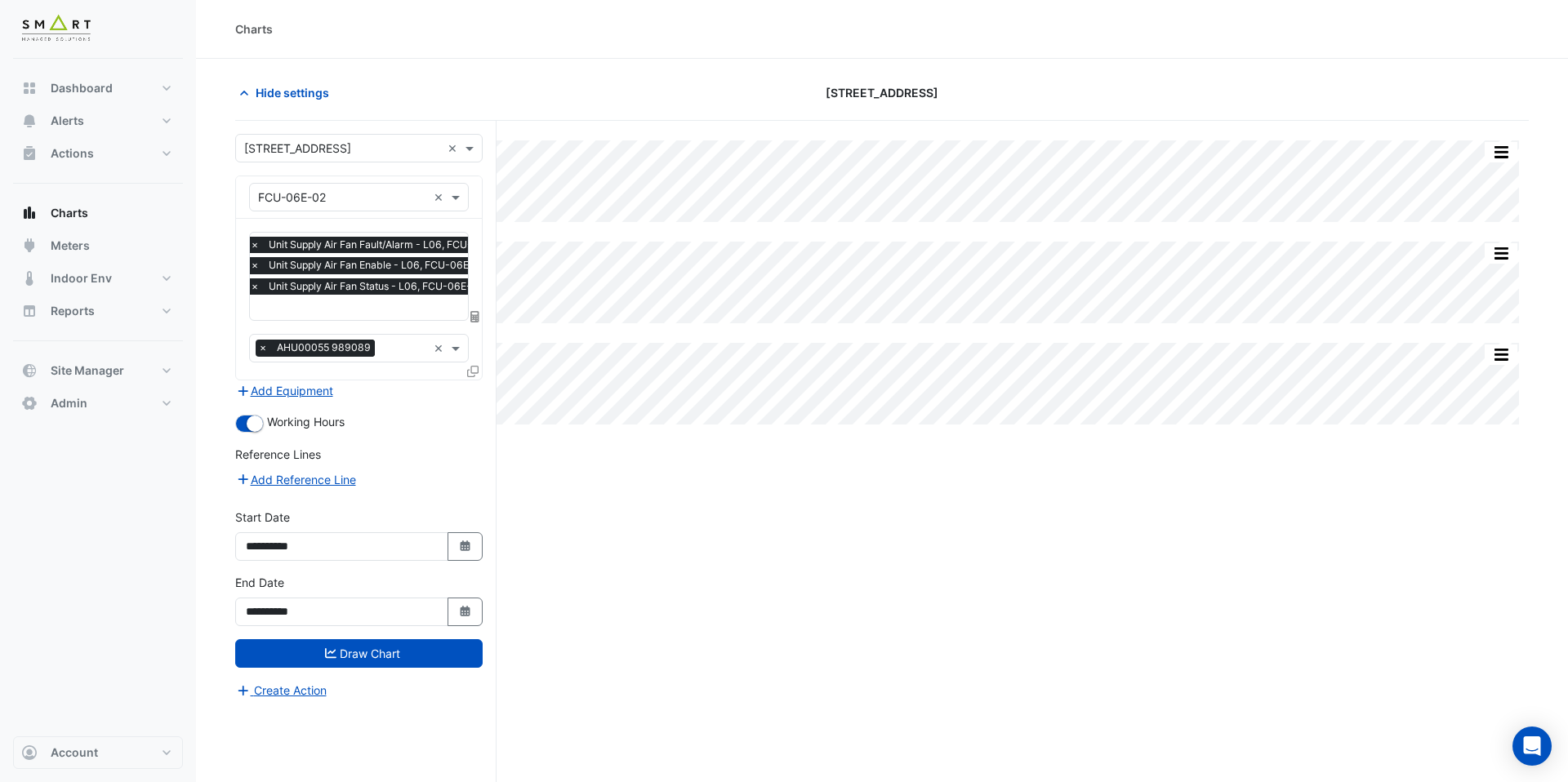
click at [363, 315] on input "text" at bounding box center [383, 309] width 267 height 17
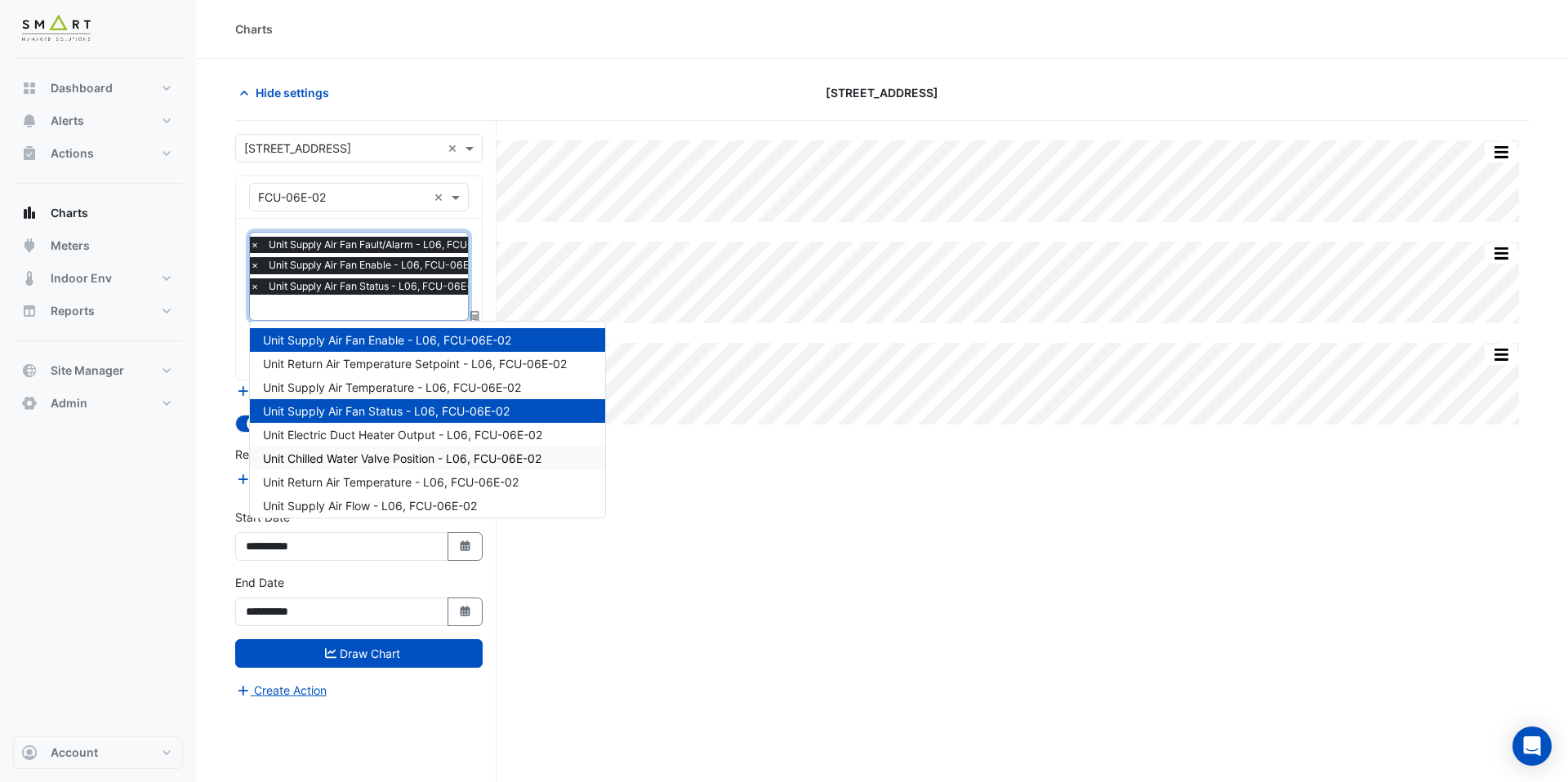
click at [403, 457] on span "Unit Chilled Water Valve Position - L06, FCU-06E-02" at bounding box center [402, 459] width 279 height 14
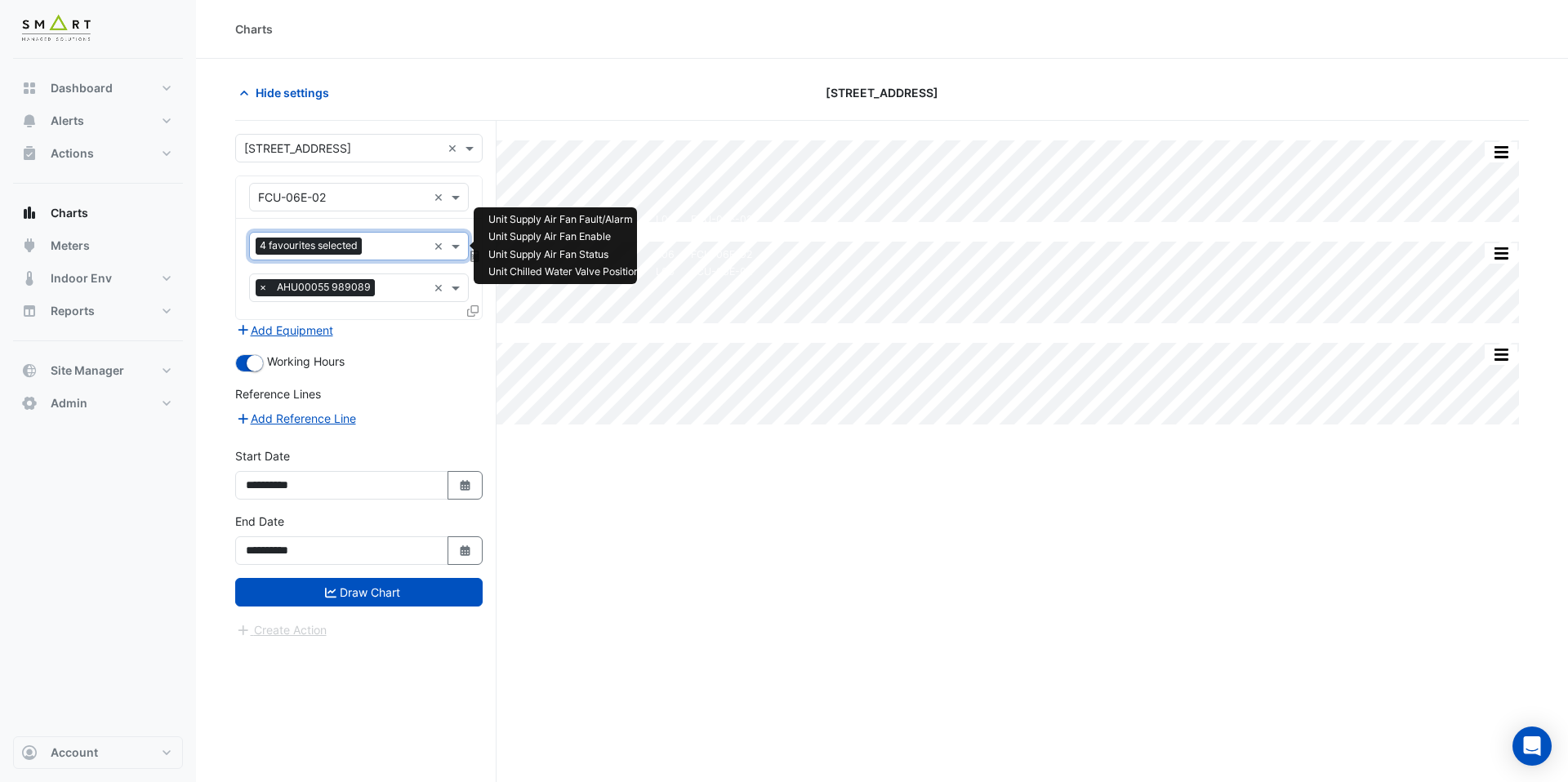
click at [388, 254] on input "text" at bounding box center [398, 248] width 59 height 17
type input "*"
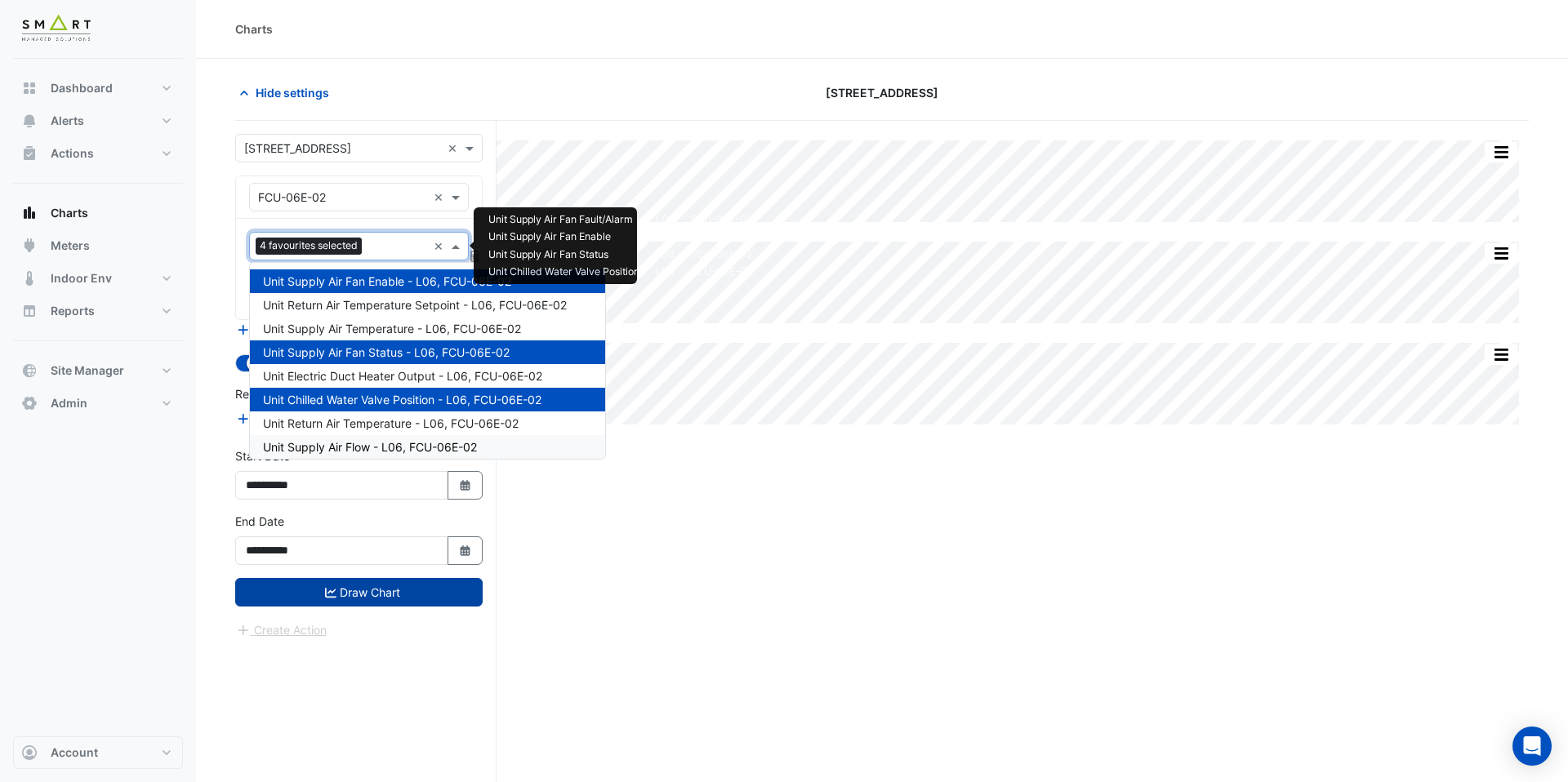
click at [413, 593] on button "Draw Chart" at bounding box center [358, 592] width 247 height 29
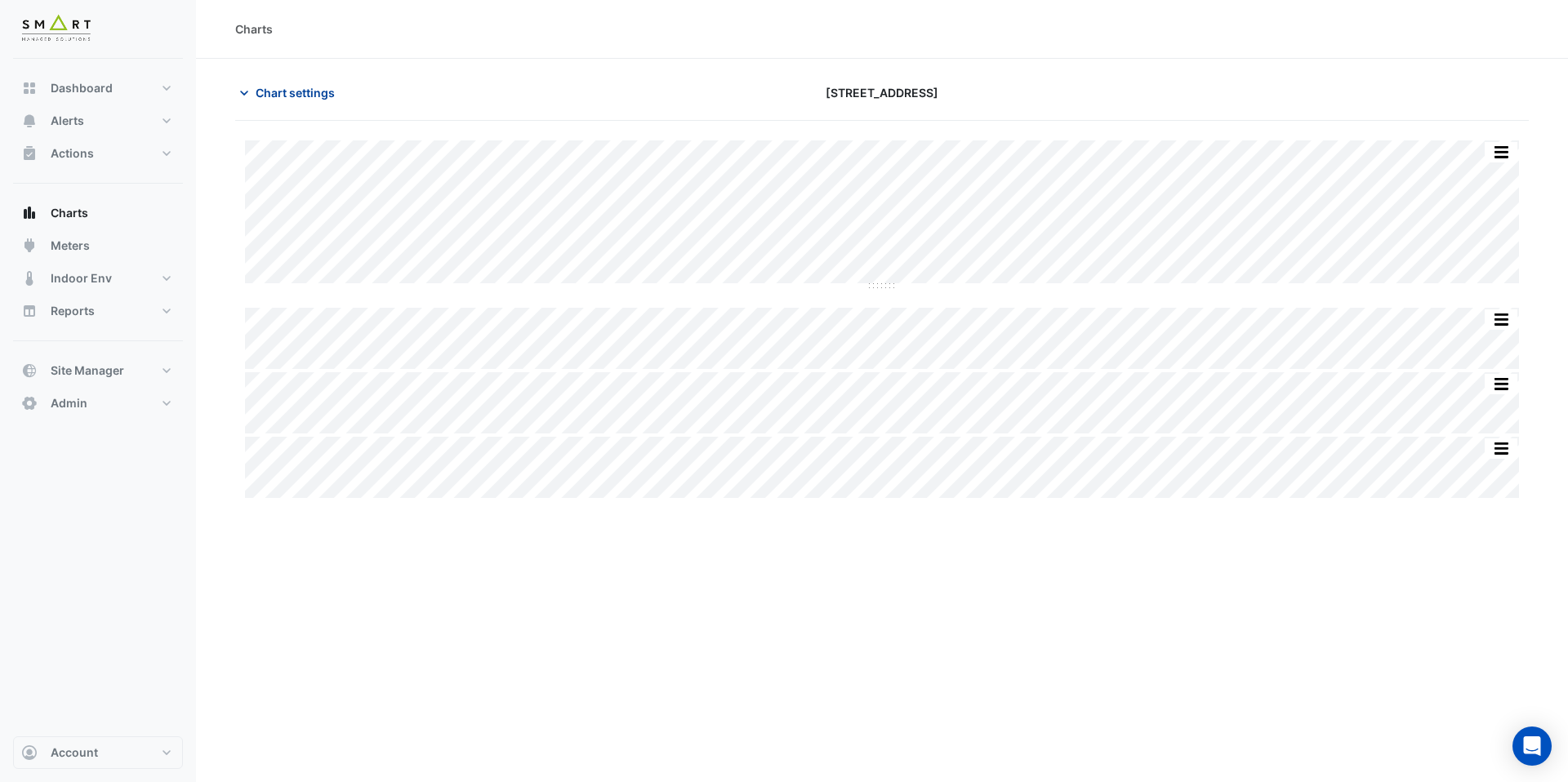
click at [277, 95] on span "Chart settings" at bounding box center [295, 93] width 80 height 17
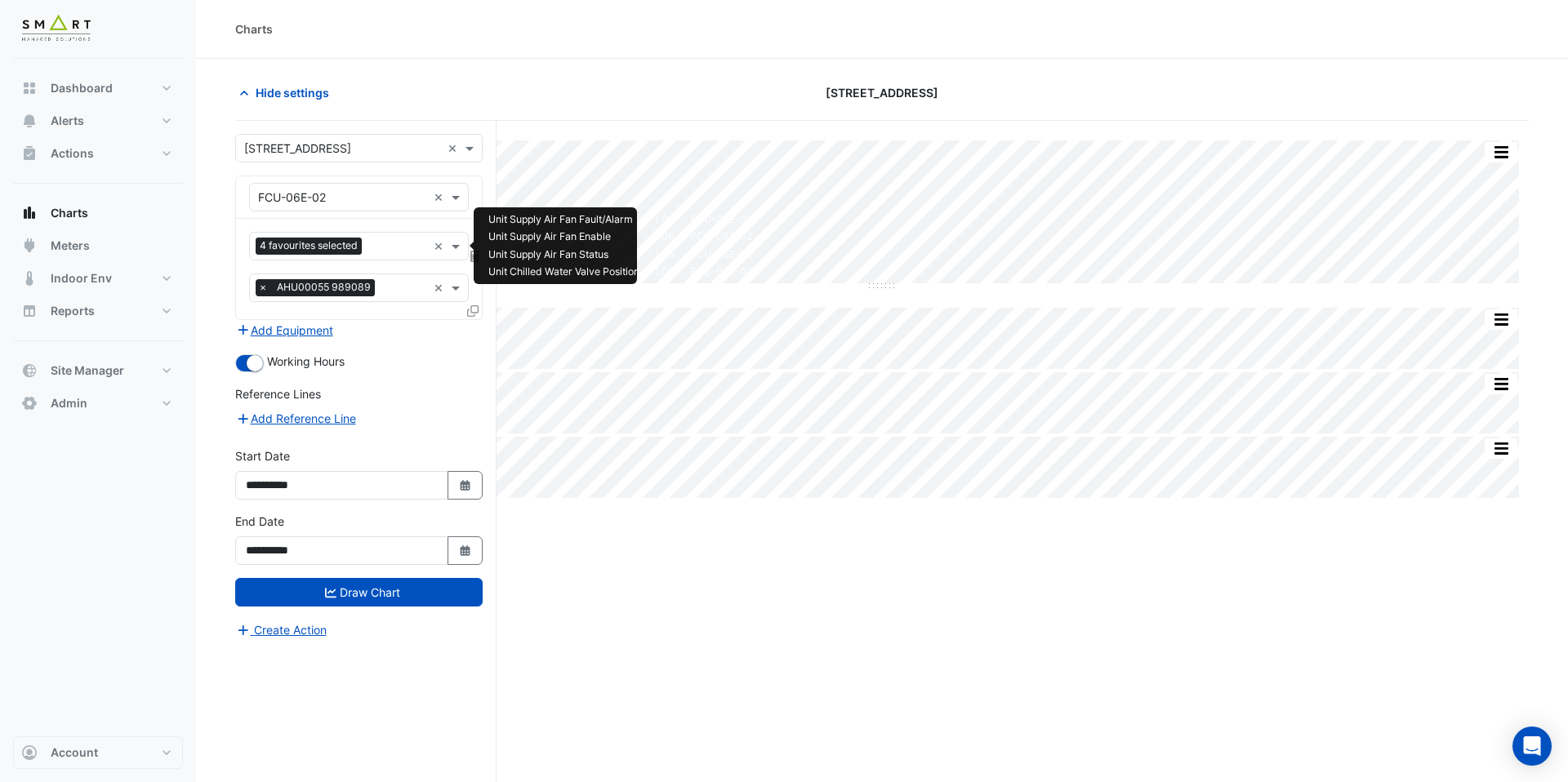
click at [378, 248] on input "text" at bounding box center [398, 248] width 59 height 17
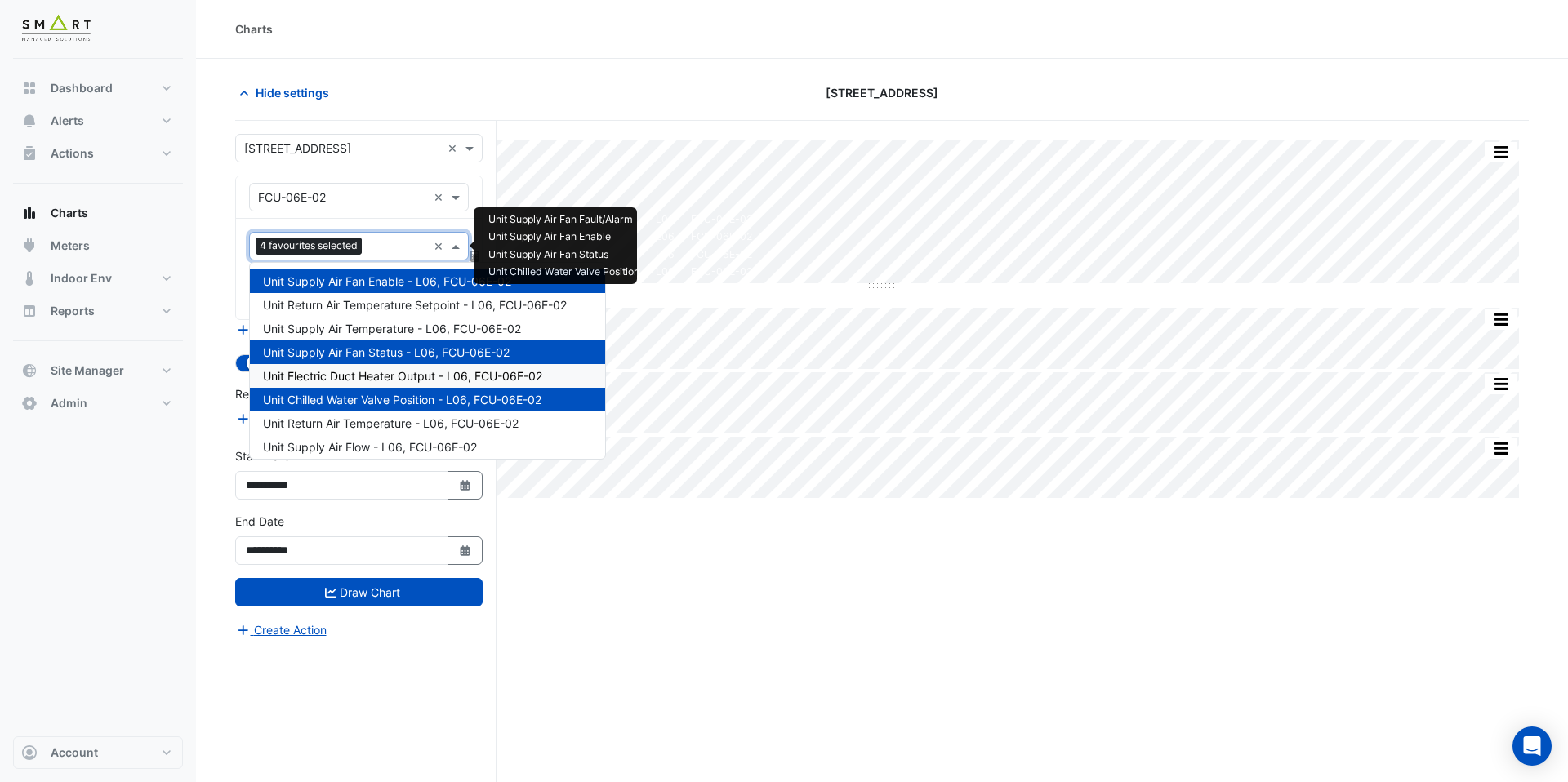
click at [393, 380] on span "Unit Electric Duct Heater Output - L06, FCU-06E-02" at bounding box center [403, 376] width 280 height 14
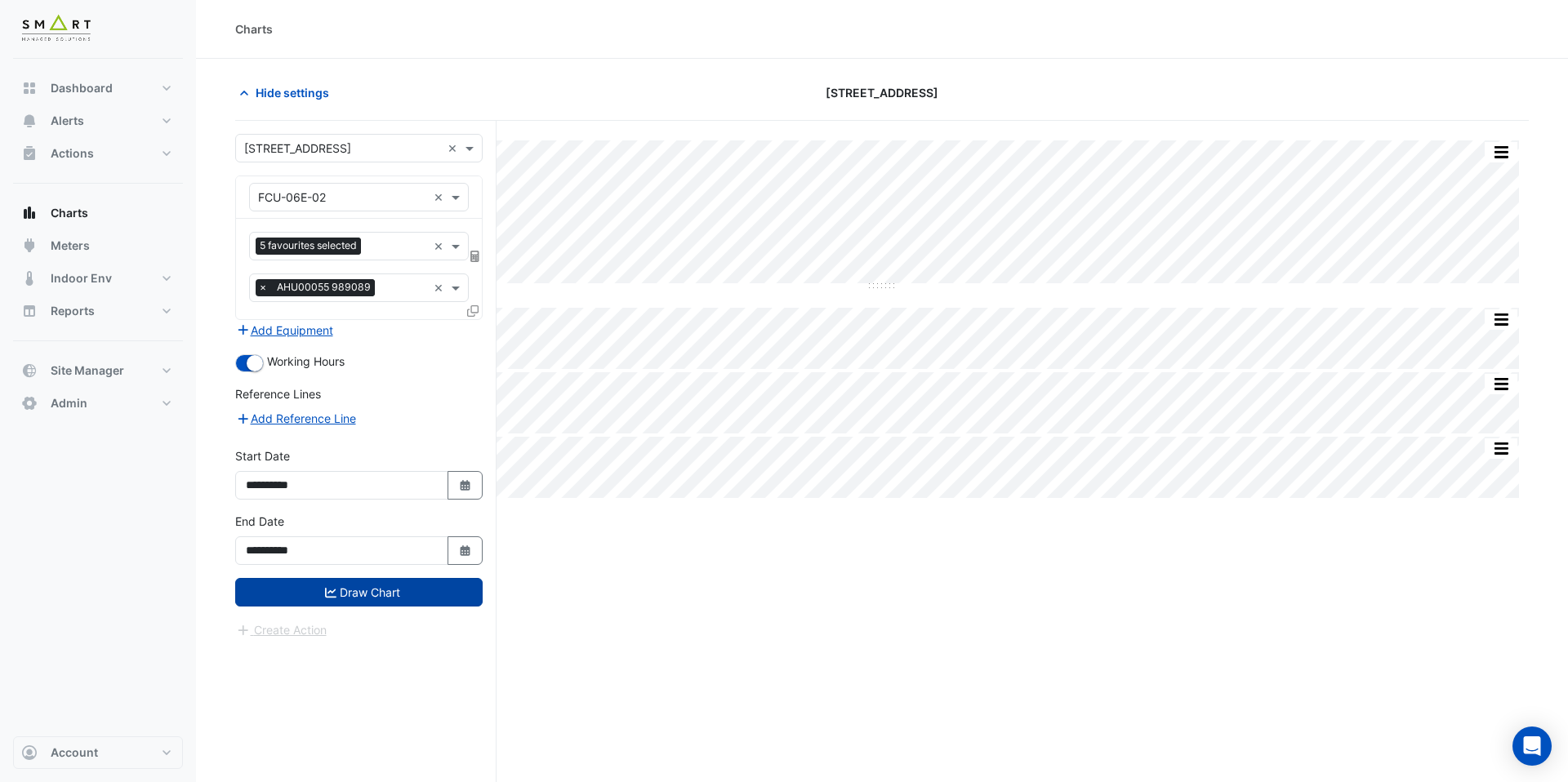
click at [388, 589] on button "Draw Chart" at bounding box center [358, 592] width 247 height 29
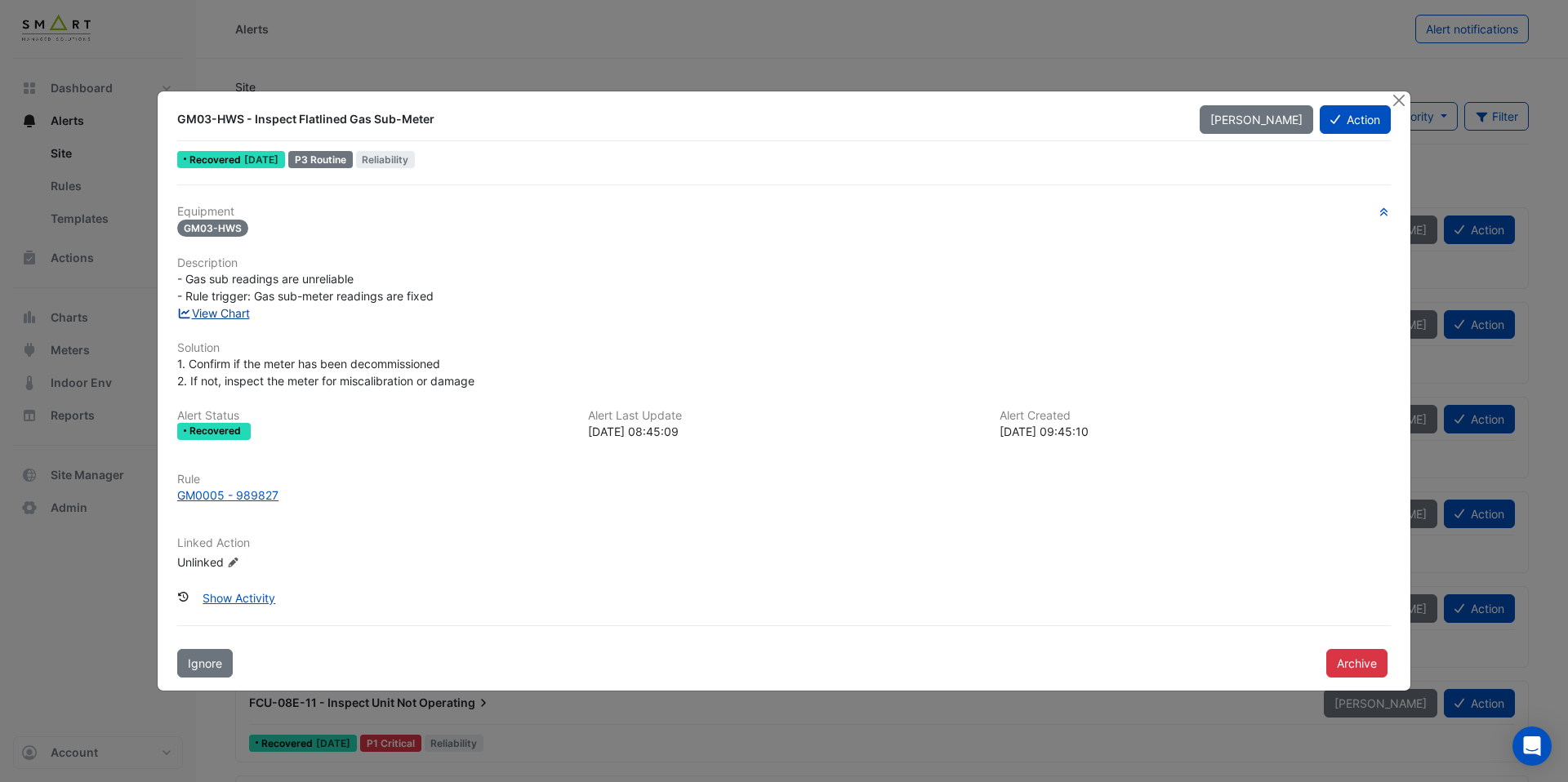
click at [240, 315] on link "View Chart" at bounding box center [213, 313] width 73 height 14
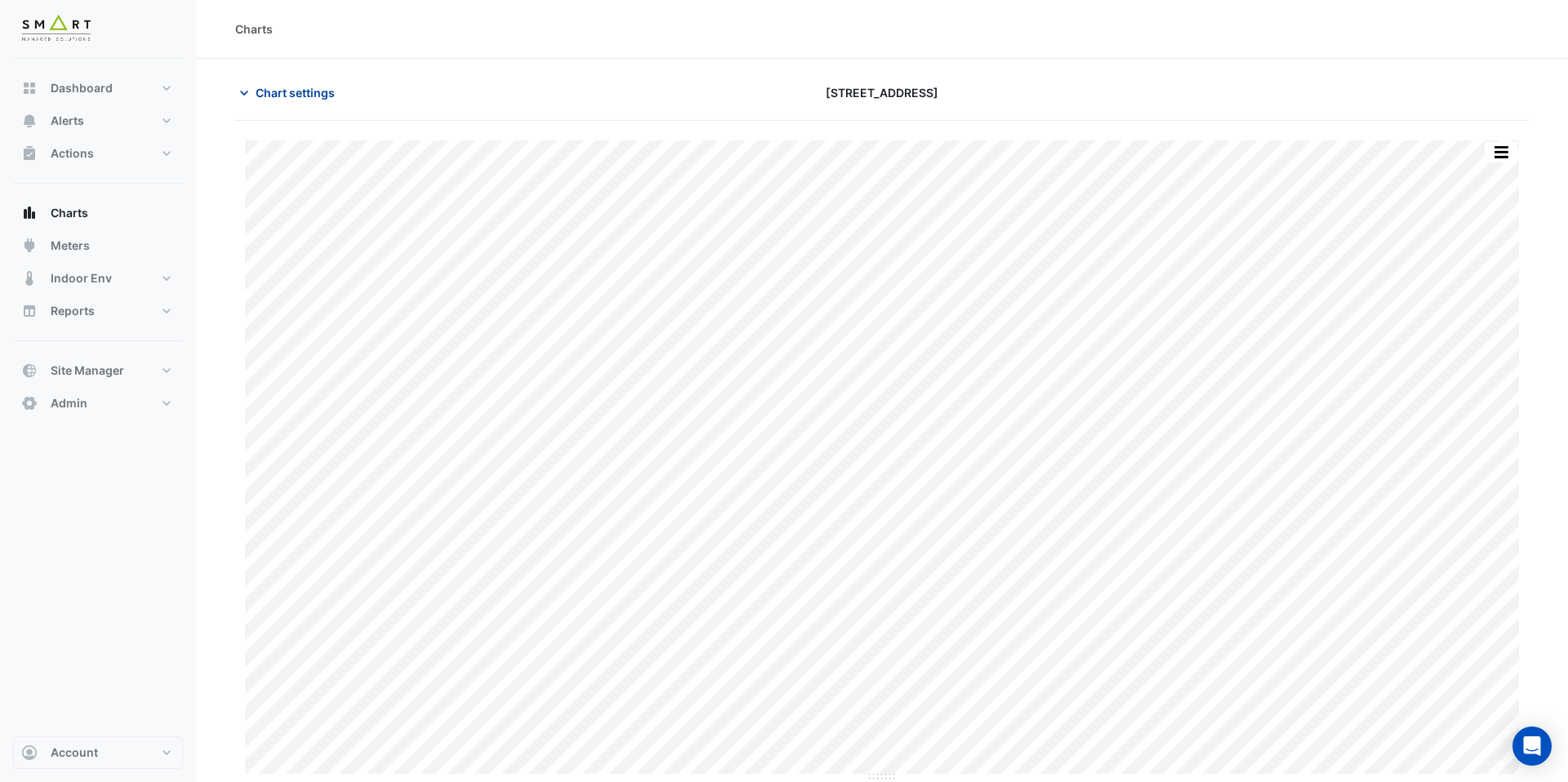
click at [293, 93] on span "Chart settings" at bounding box center [295, 93] width 80 height 17
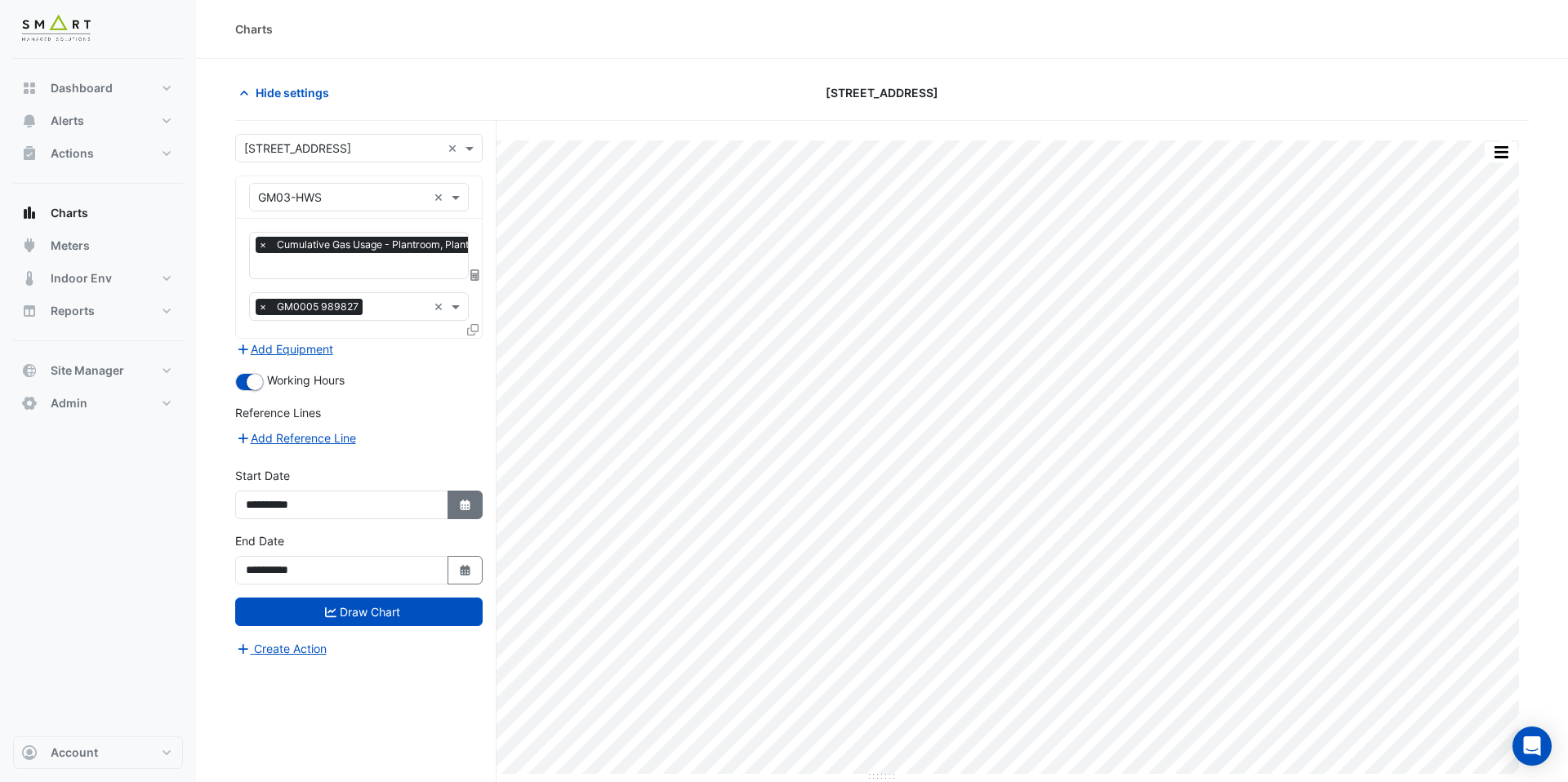
click at [455, 506] on button "Select Date" at bounding box center [465, 505] width 36 height 29
select select "**"
select select "****"
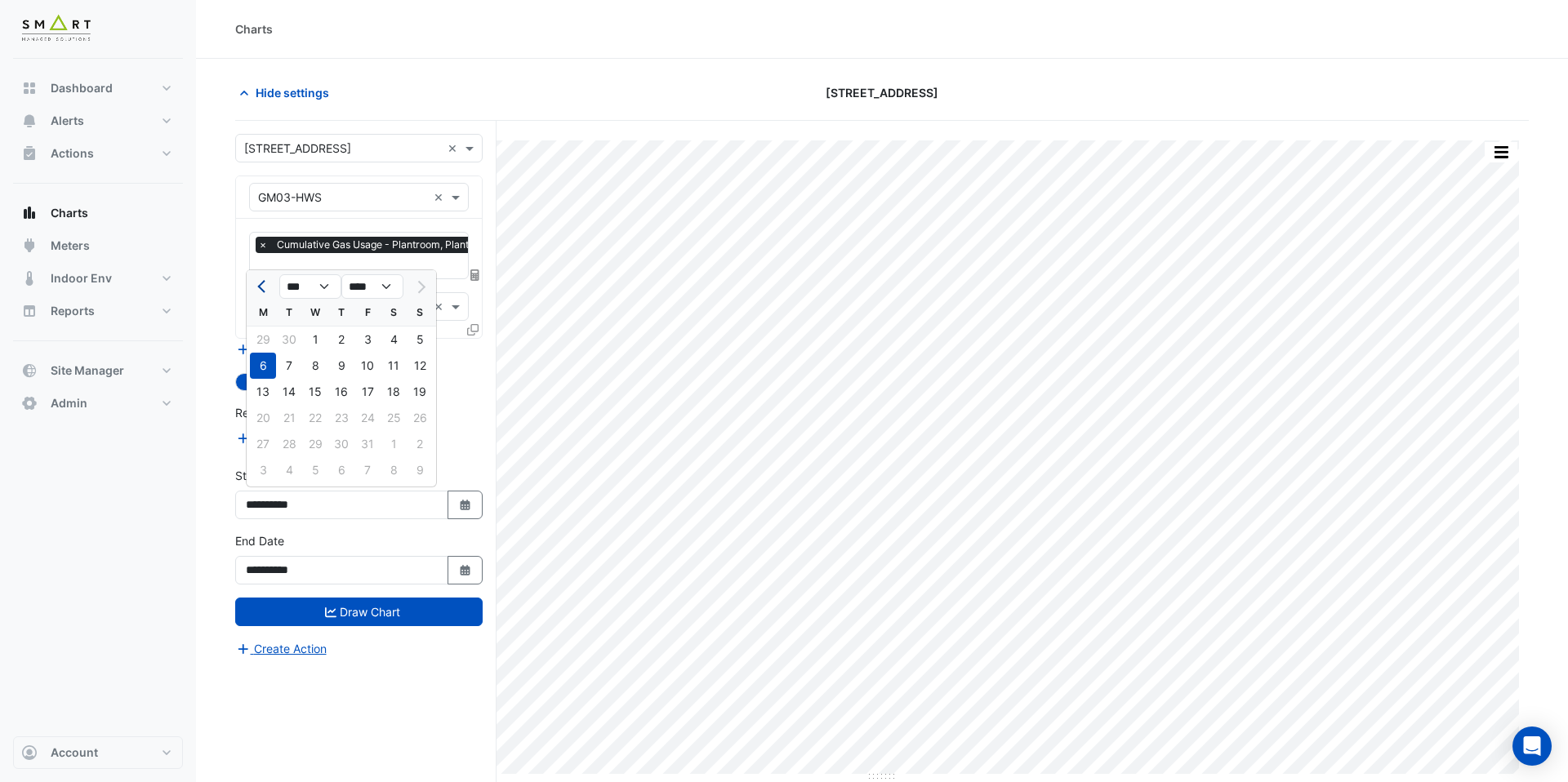
click at [261, 284] on span "Previous month" at bounding box center [263, 287] width 12 height 12
select select "*"
click at [269, 334] on div "1" at bounding box center [263, 340] width 26 height 26
type input "**********"
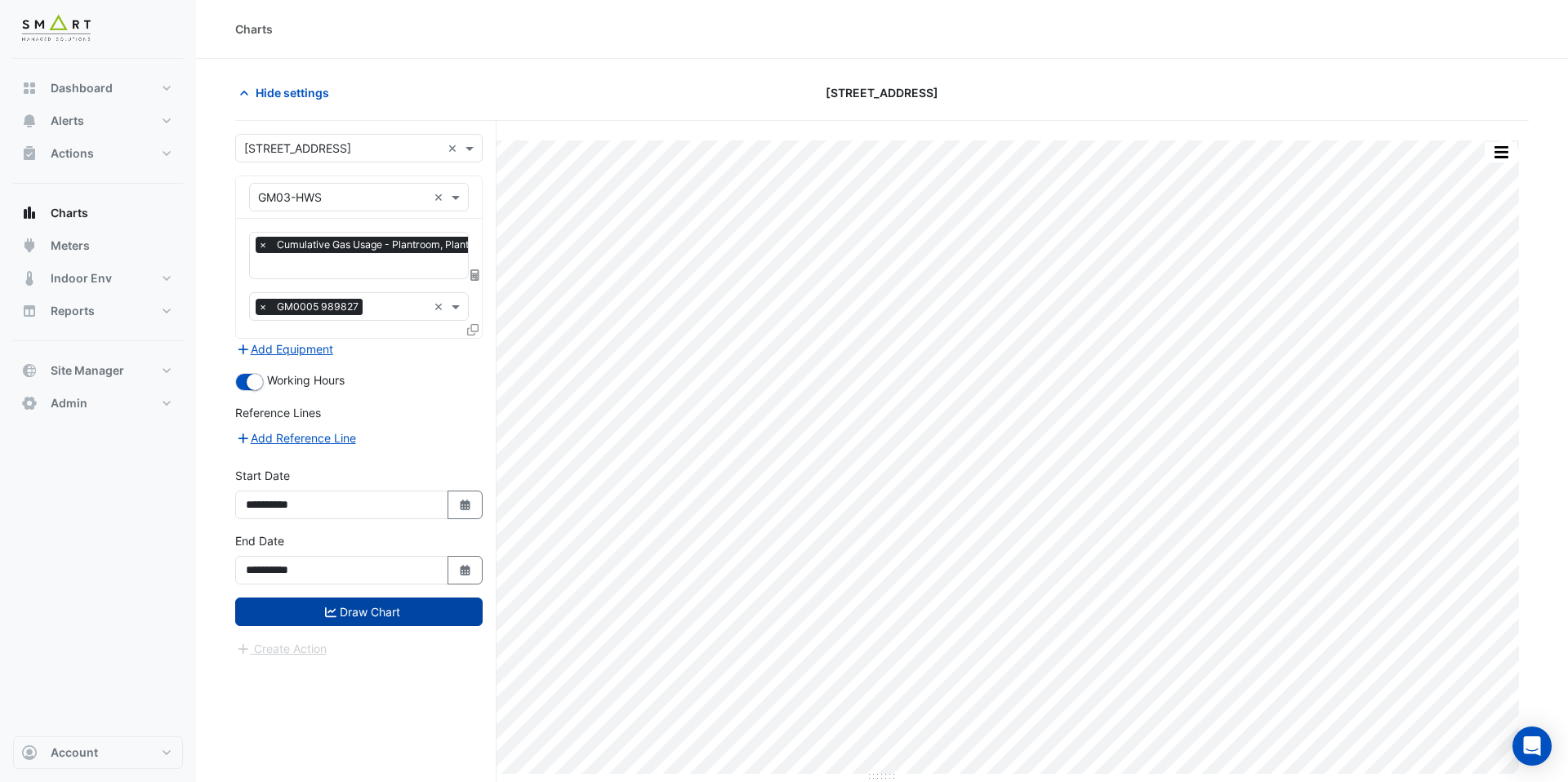
click at [288, 604] on button "Draw Chart" at bounding box center [358, 612] width 247 height 29
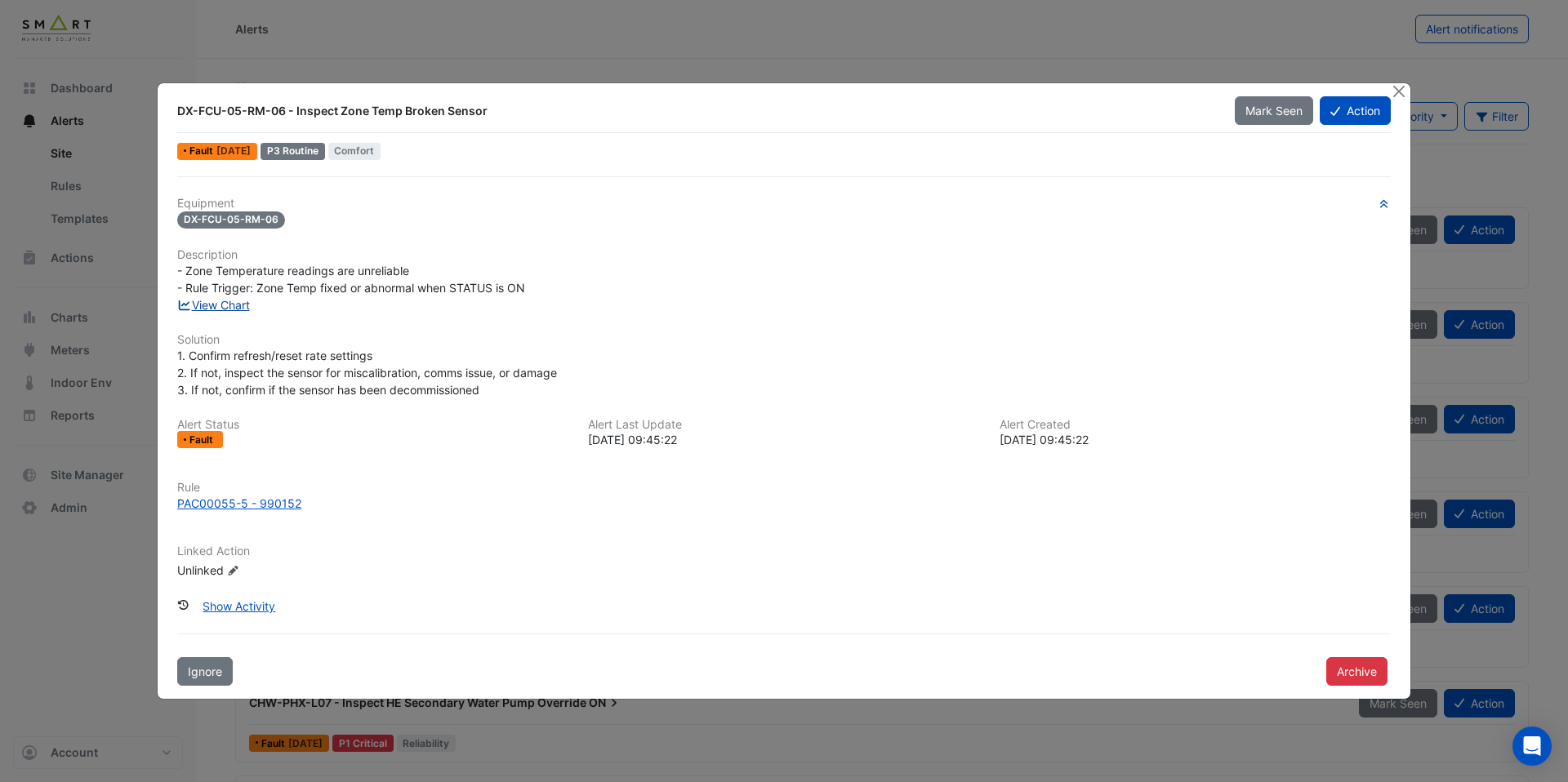
click at [250, 298] on link "View Chart" at bounding box center [213, 305] width 73 height 14
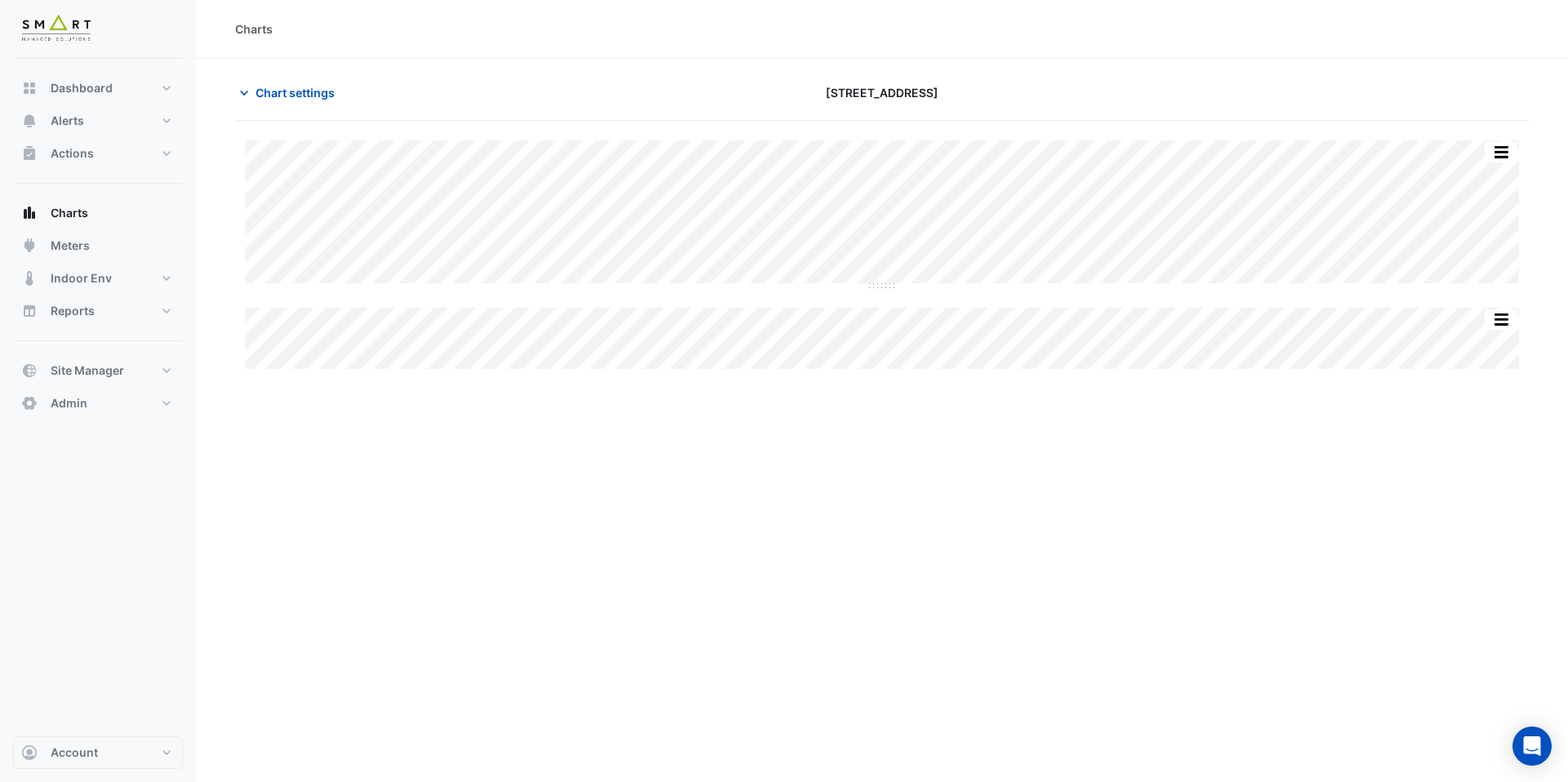
type input "**********"
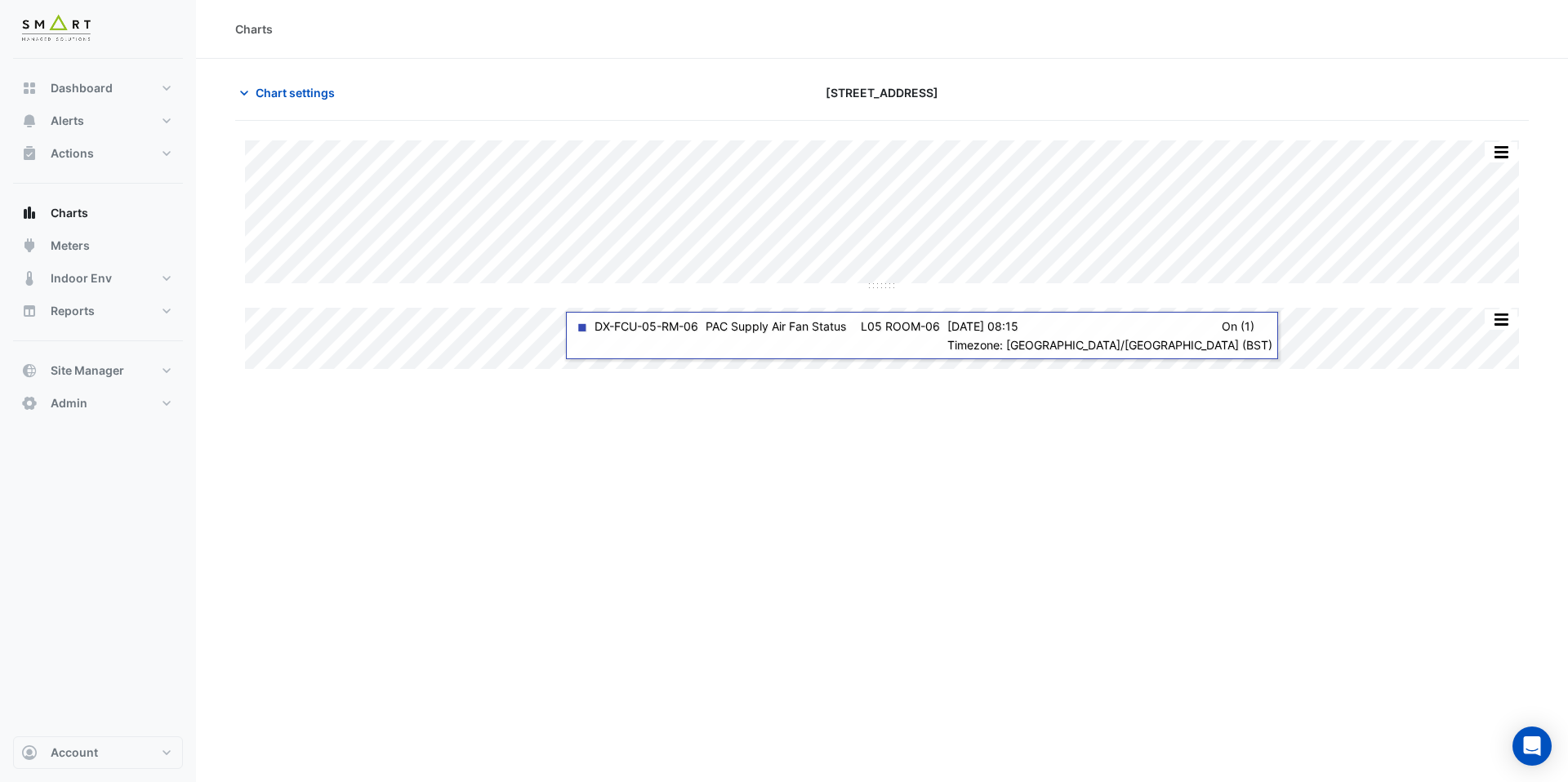
click at [552, 138] on div "Split All Split None Print Save as JPEG Save as PNG Pivot Data Table Export CSV…" at bounding box center [882, 246] width 1294 height 252
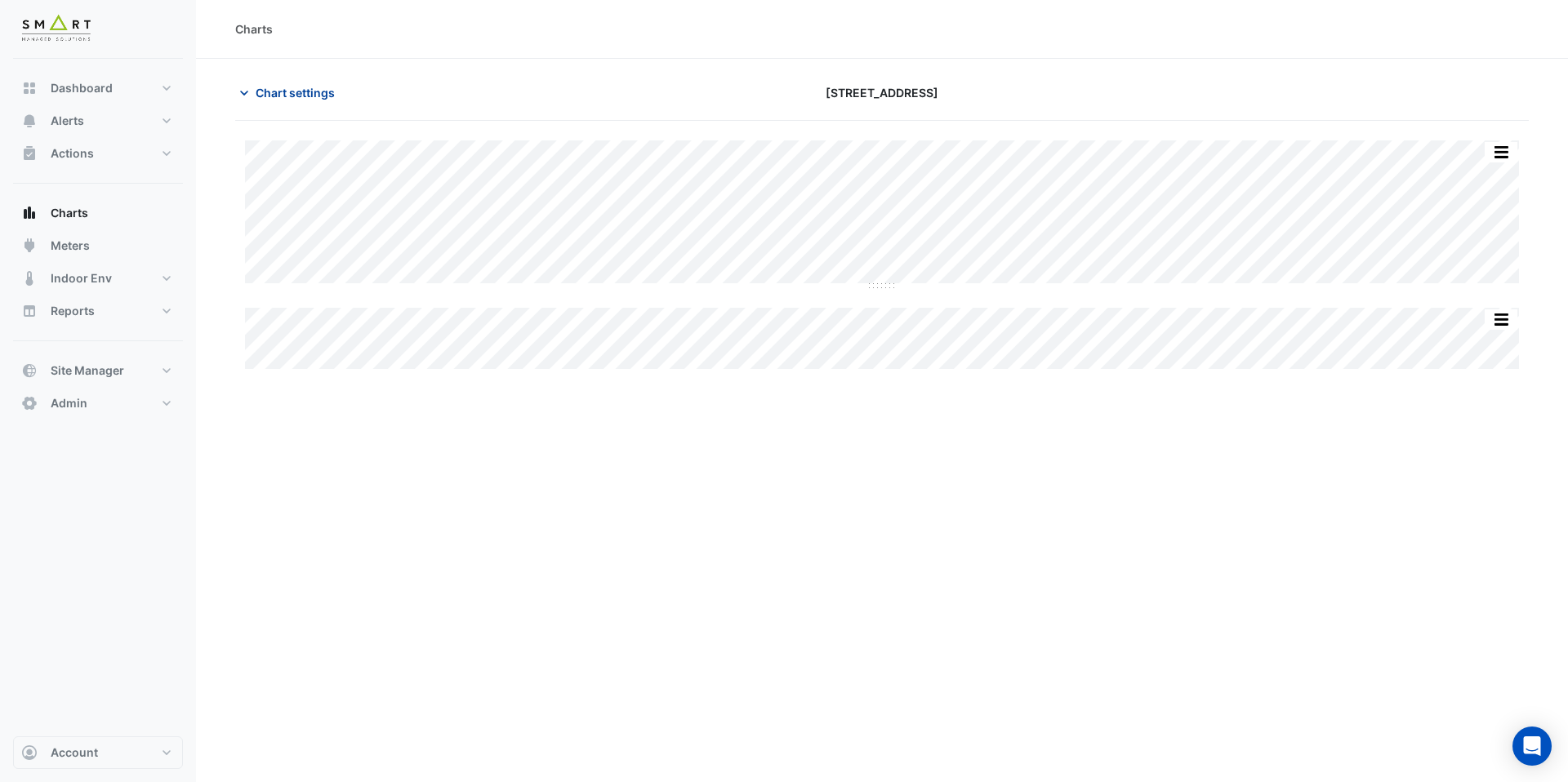
click at [302, 90] on span "Chart settings" at bounding box center [295, 93] width 80 height 17
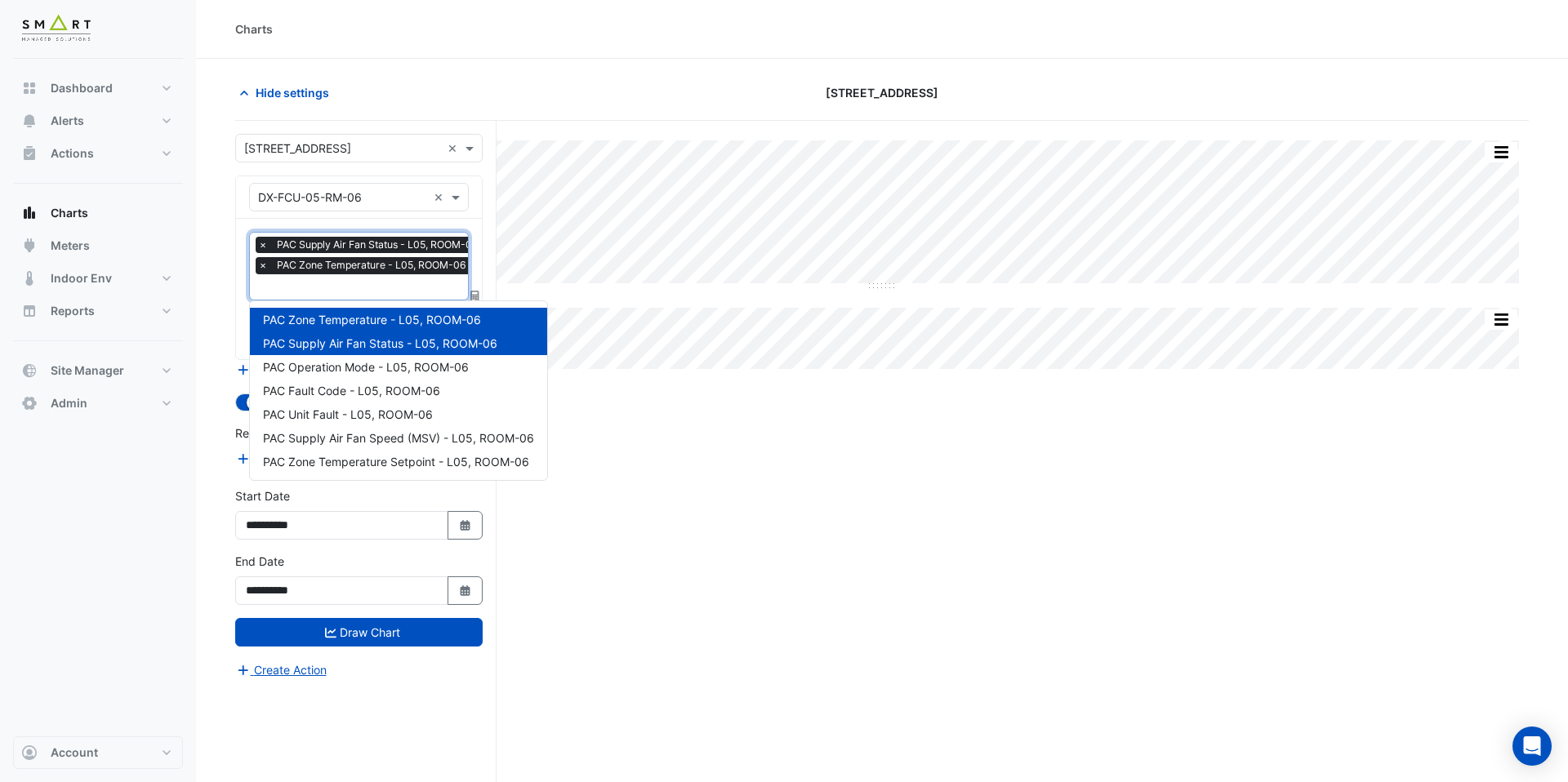
scroll to position [0, 8]
click at [376, 296] on div at bounding box center [363, 289] width 231 height 21
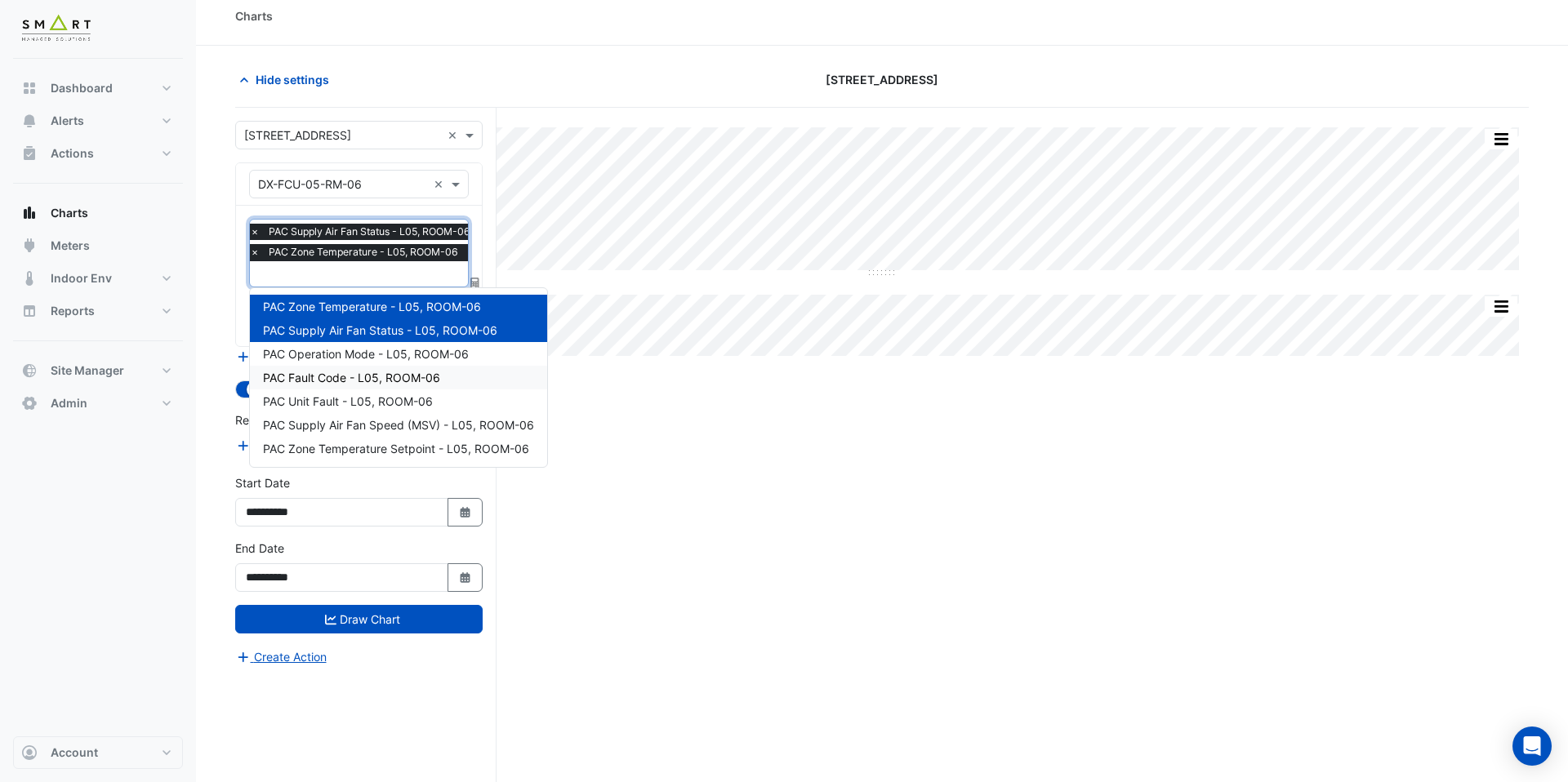
scroll to position [15, 0]
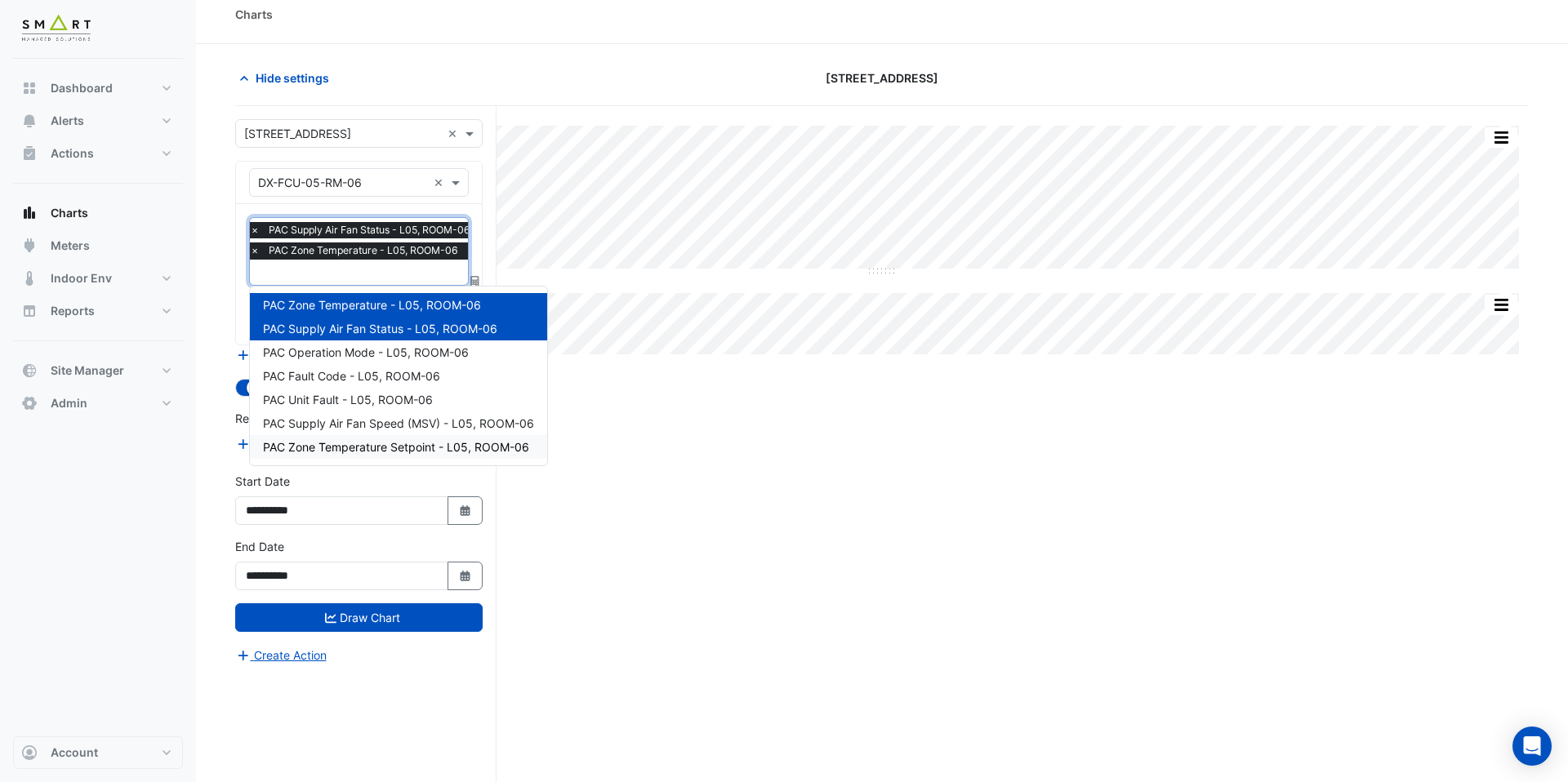
click at [429, 454] on div "PAC Zone Temperature Setpoint - L05, ROOM-06" at bounding box center [399, 446] width 297 height 24
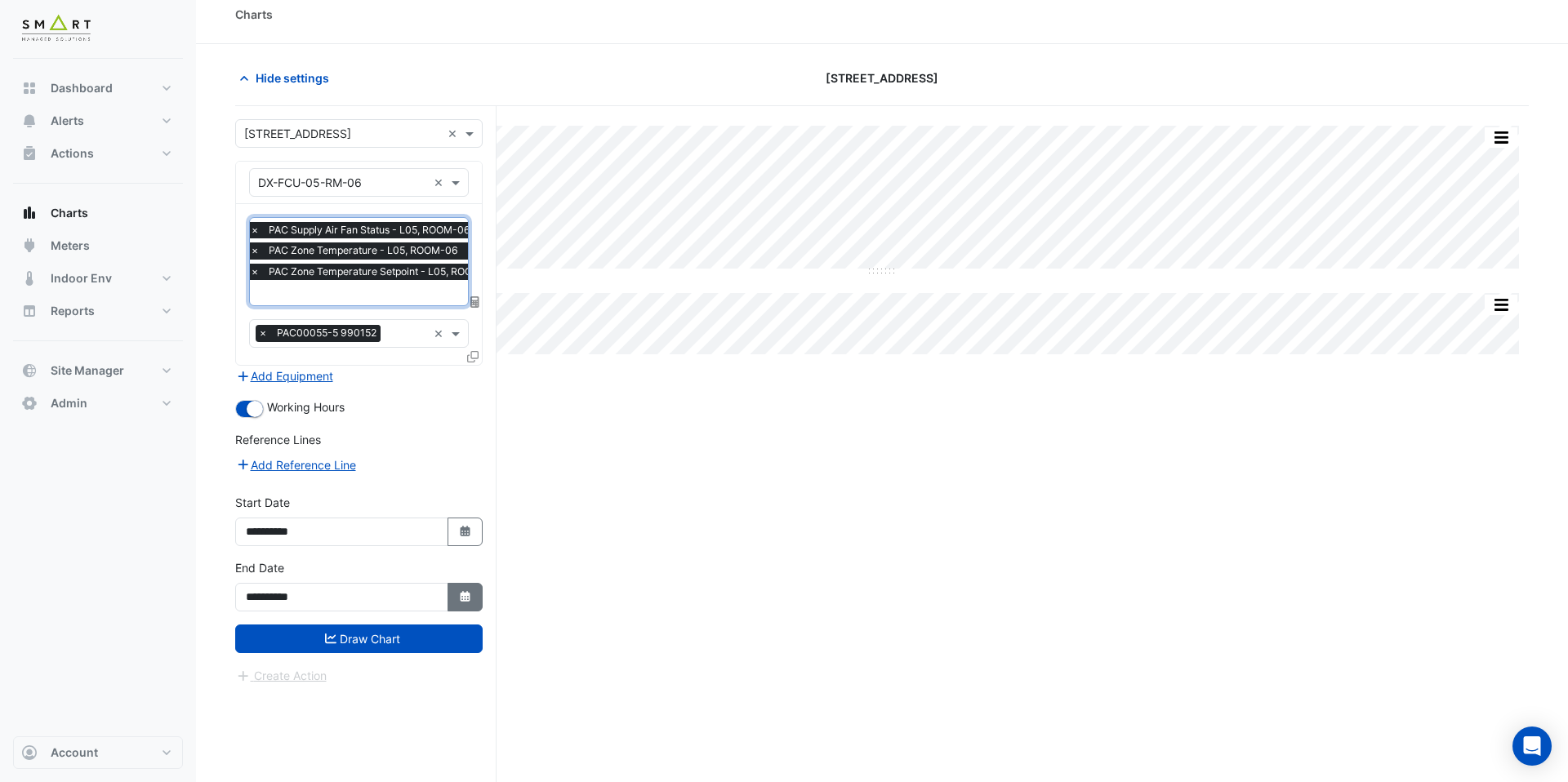
click at [473, 594] on button "Select Date" at bounding box center [465, 597] width 36 height 29
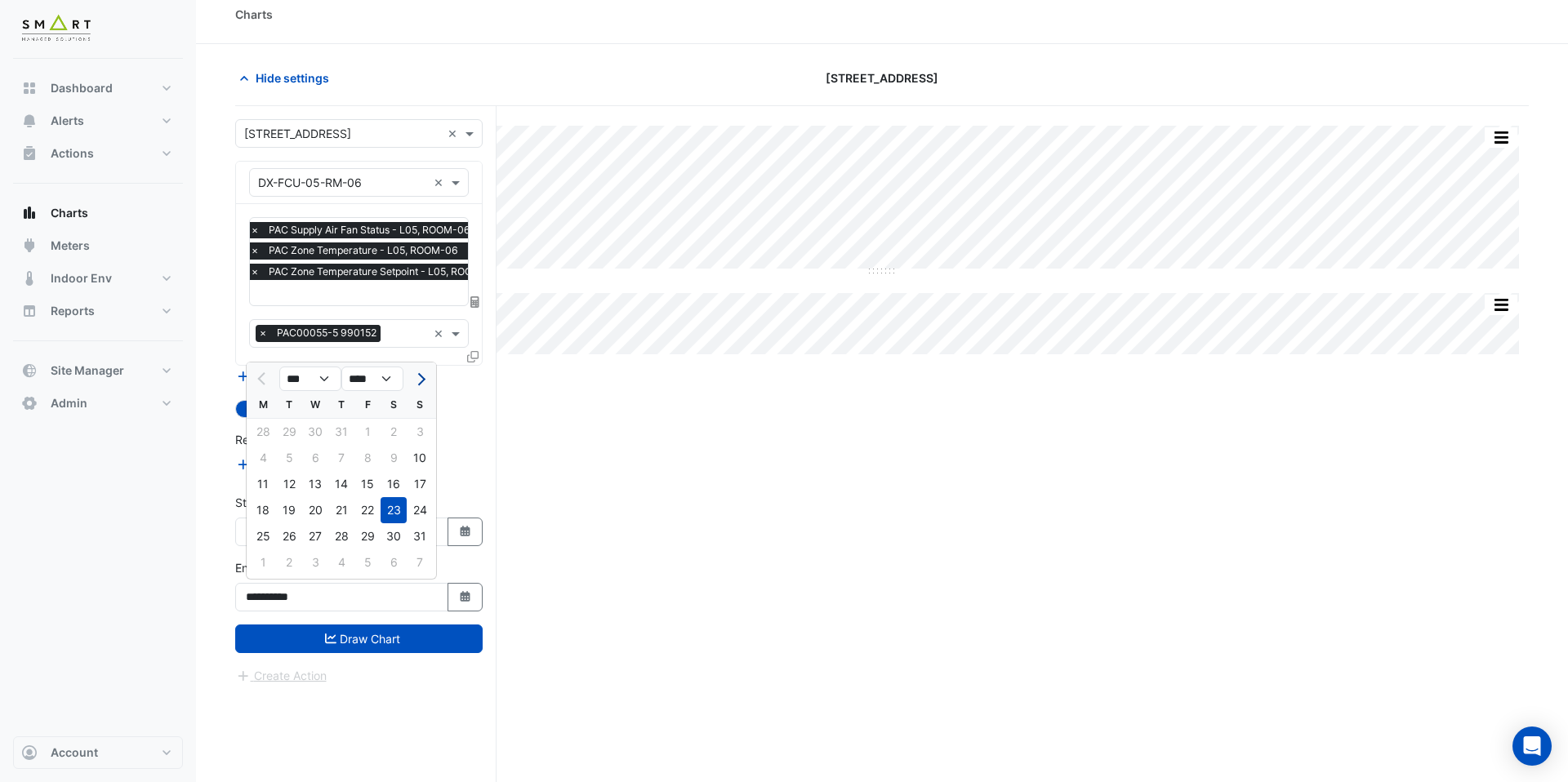
click at [420, 382] on span "Next month" at bounding box center [420, 379] width 12 height 12
select select "**"
click at [337, 524] on div "27" at bounding box center [342, 536] width 26 height 26
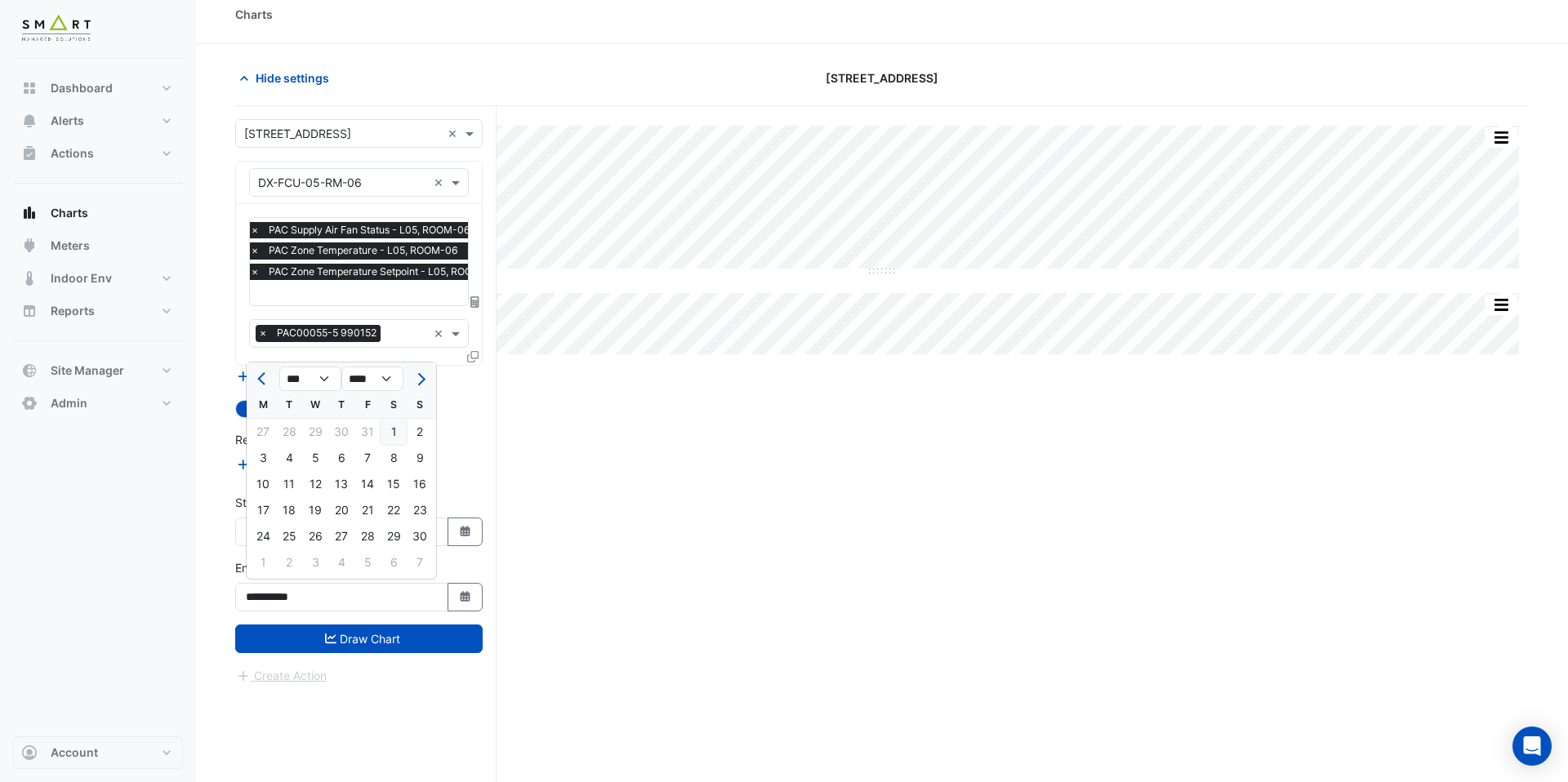
type input "**********"
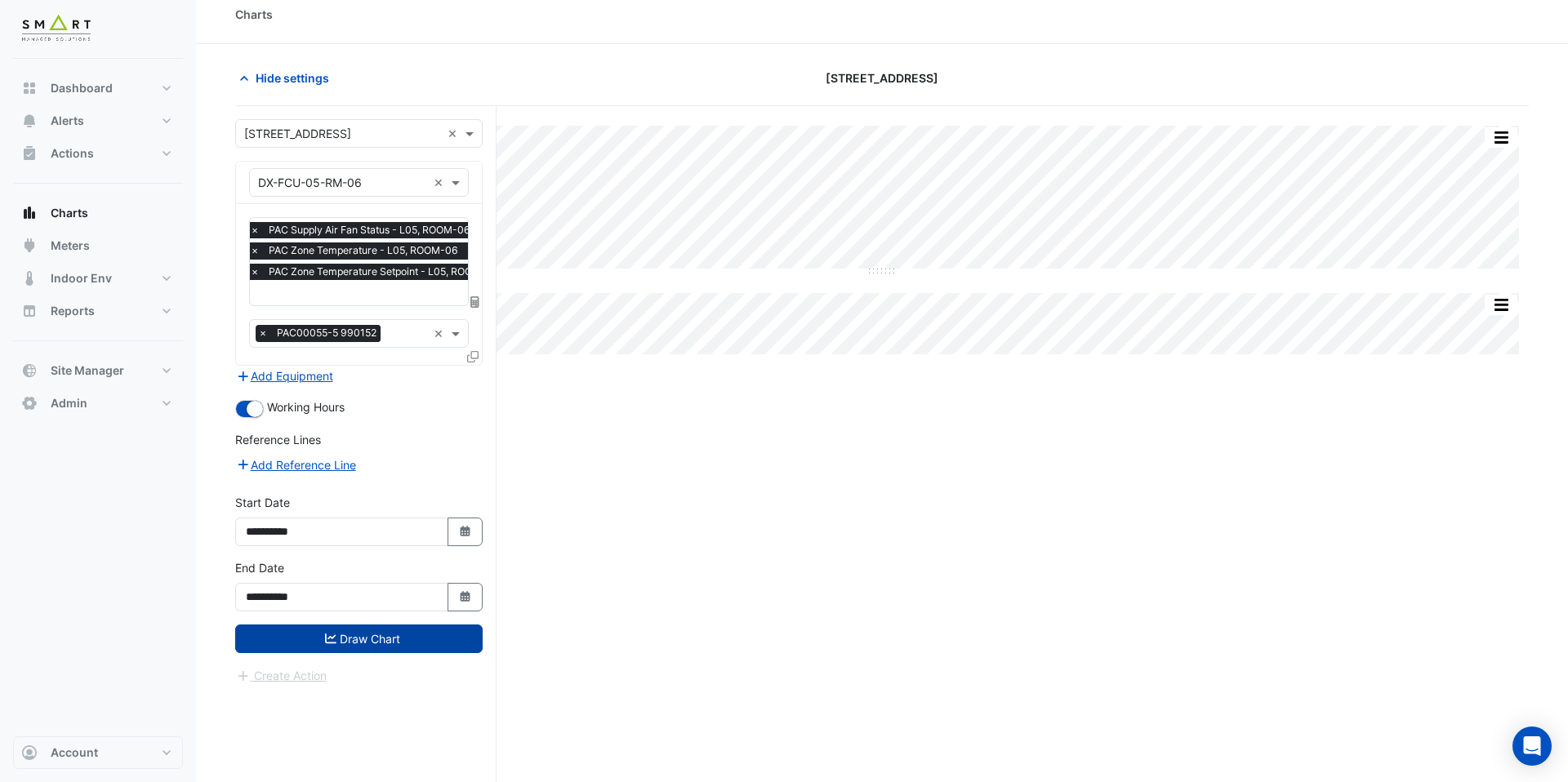
click at [344, 627] on button "Draw Chart" at bounding box center [358, 639] width 247 height 29
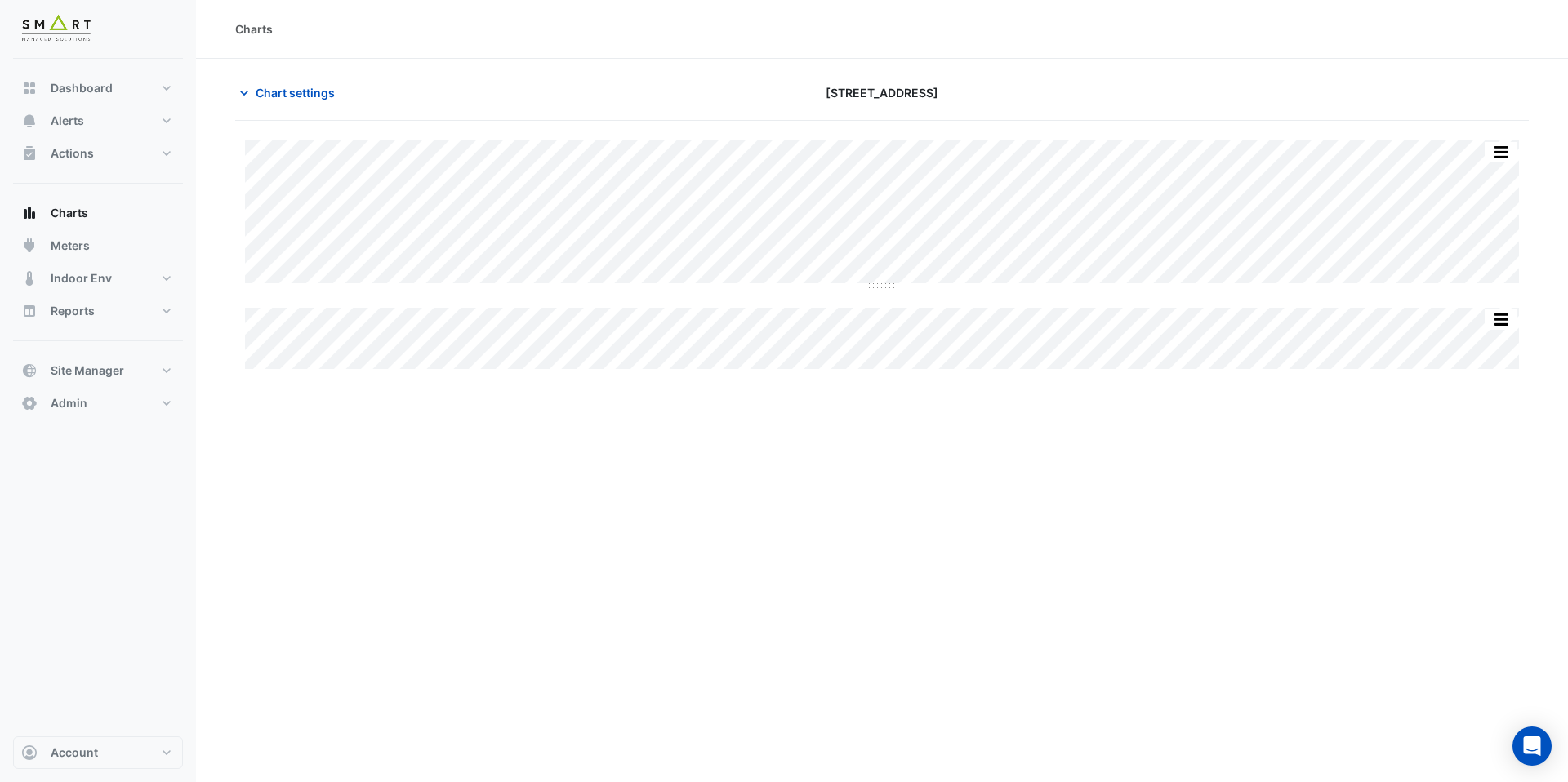
scroll to position [0, 8]
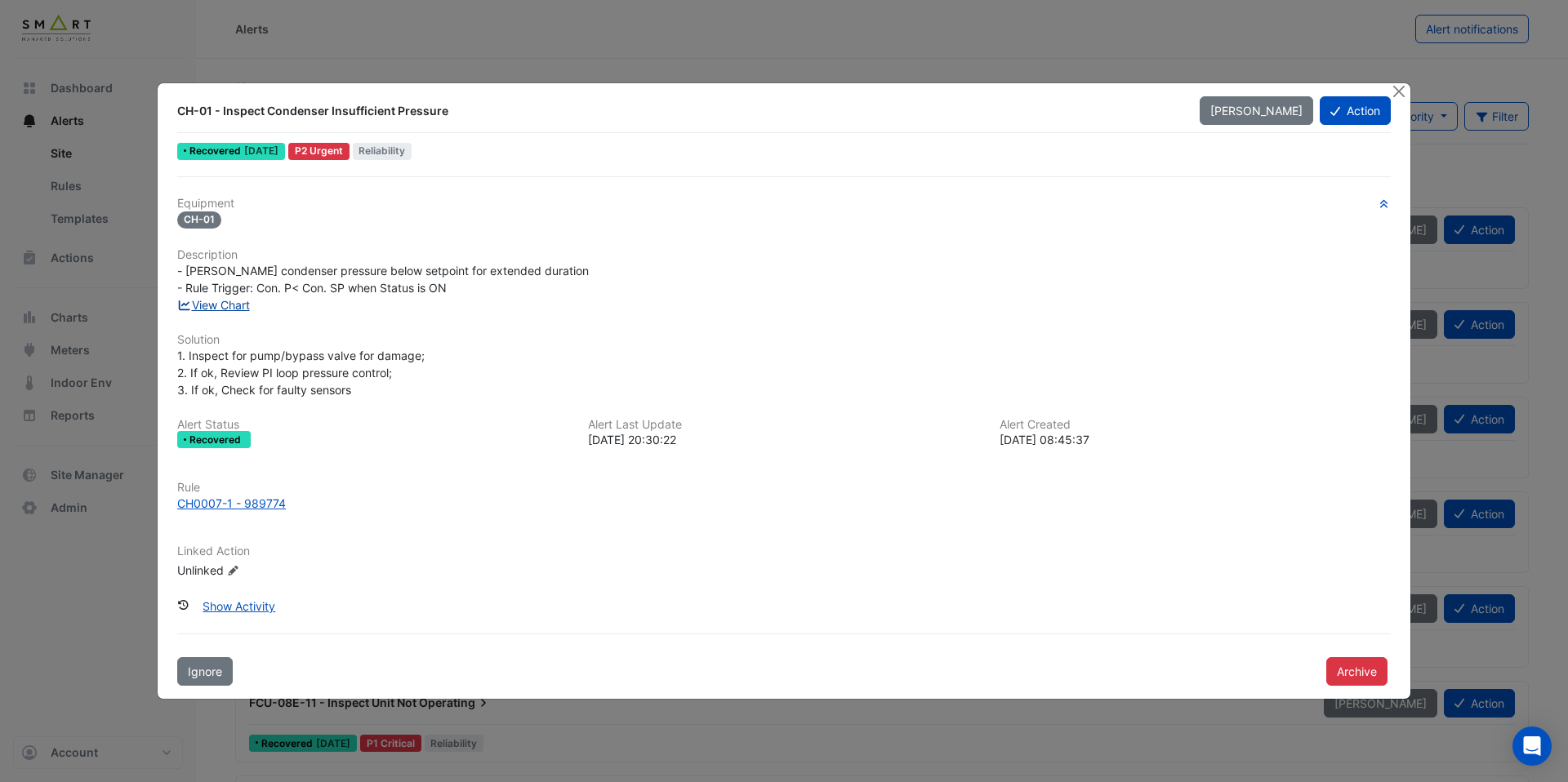
click at [224, 307] on link "View Chart" at bounding box center [213, 305] width 73 height 14
click at [229, 311] on link "View Chart" at bounding box center [213, 305] width 73 height 14
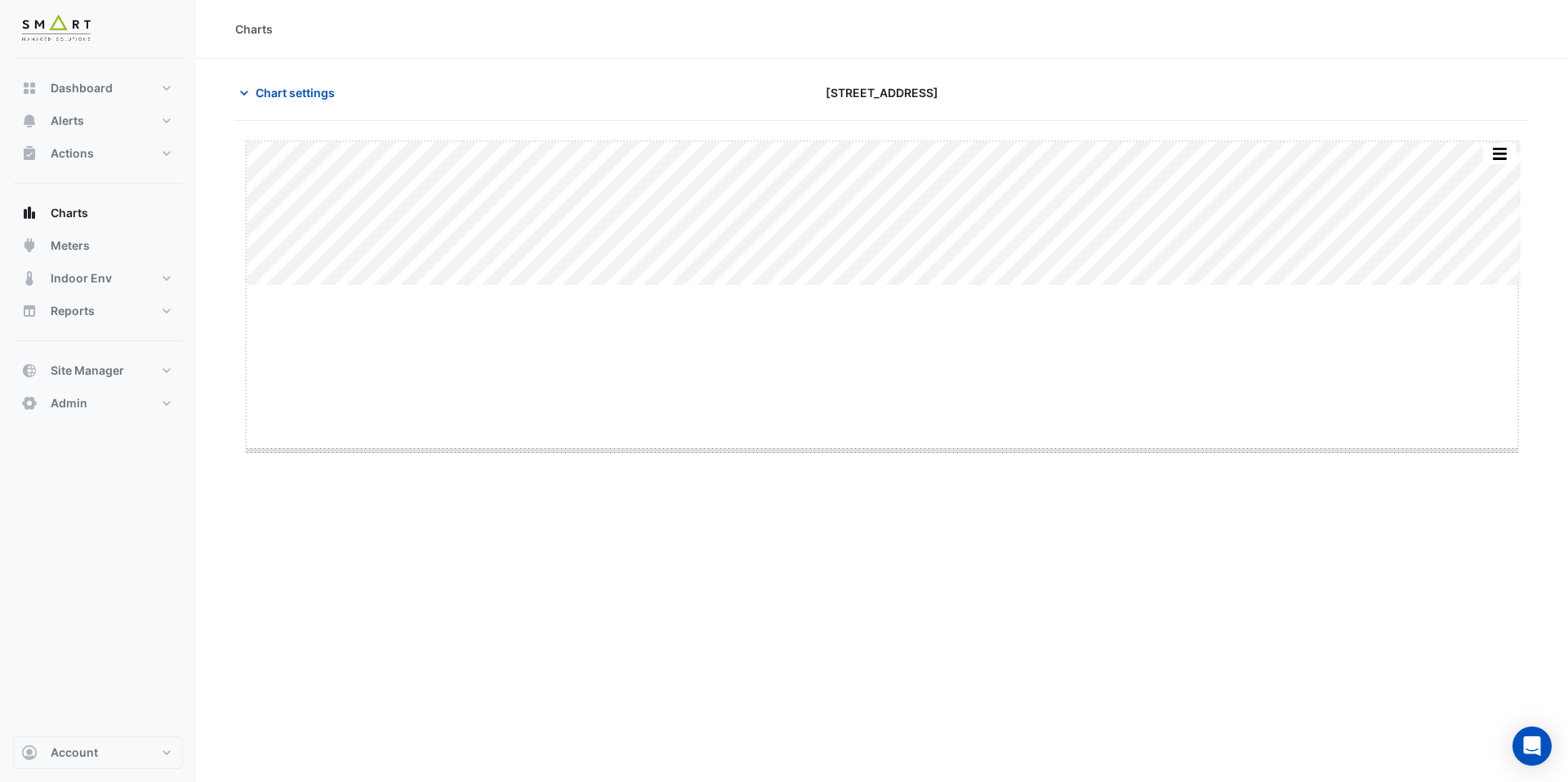
drag, startPoint x: 879, startPoint y: 287, endPoint x: 868, endPoint y: 465, distance: 178.3
click at [285, 82] on button "Chart settings" at bounding box center [290, 93] width 110 height 29
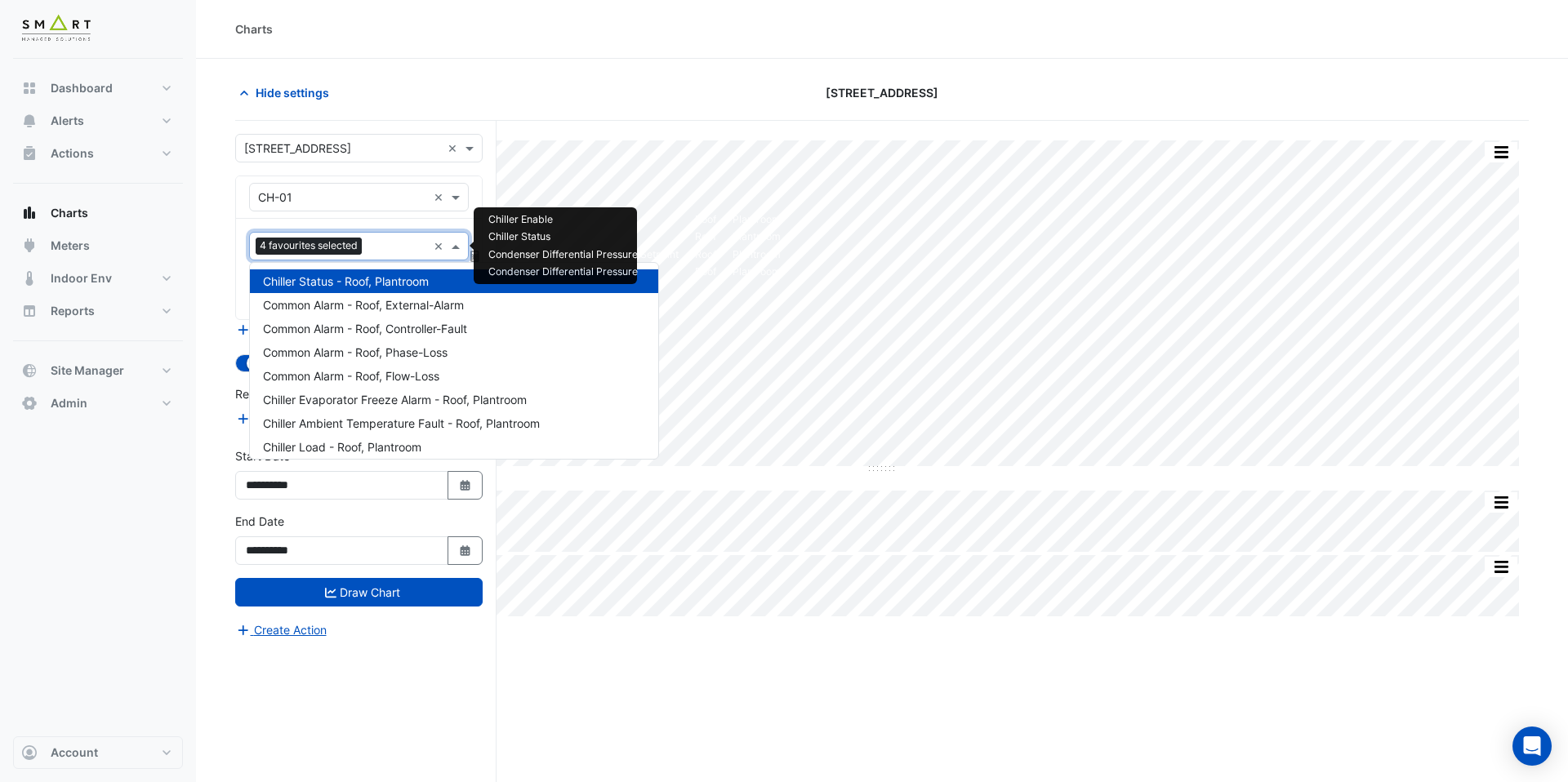
click at [384, 248] on input "text" at bounding box center [398, 248] width 59 height 17
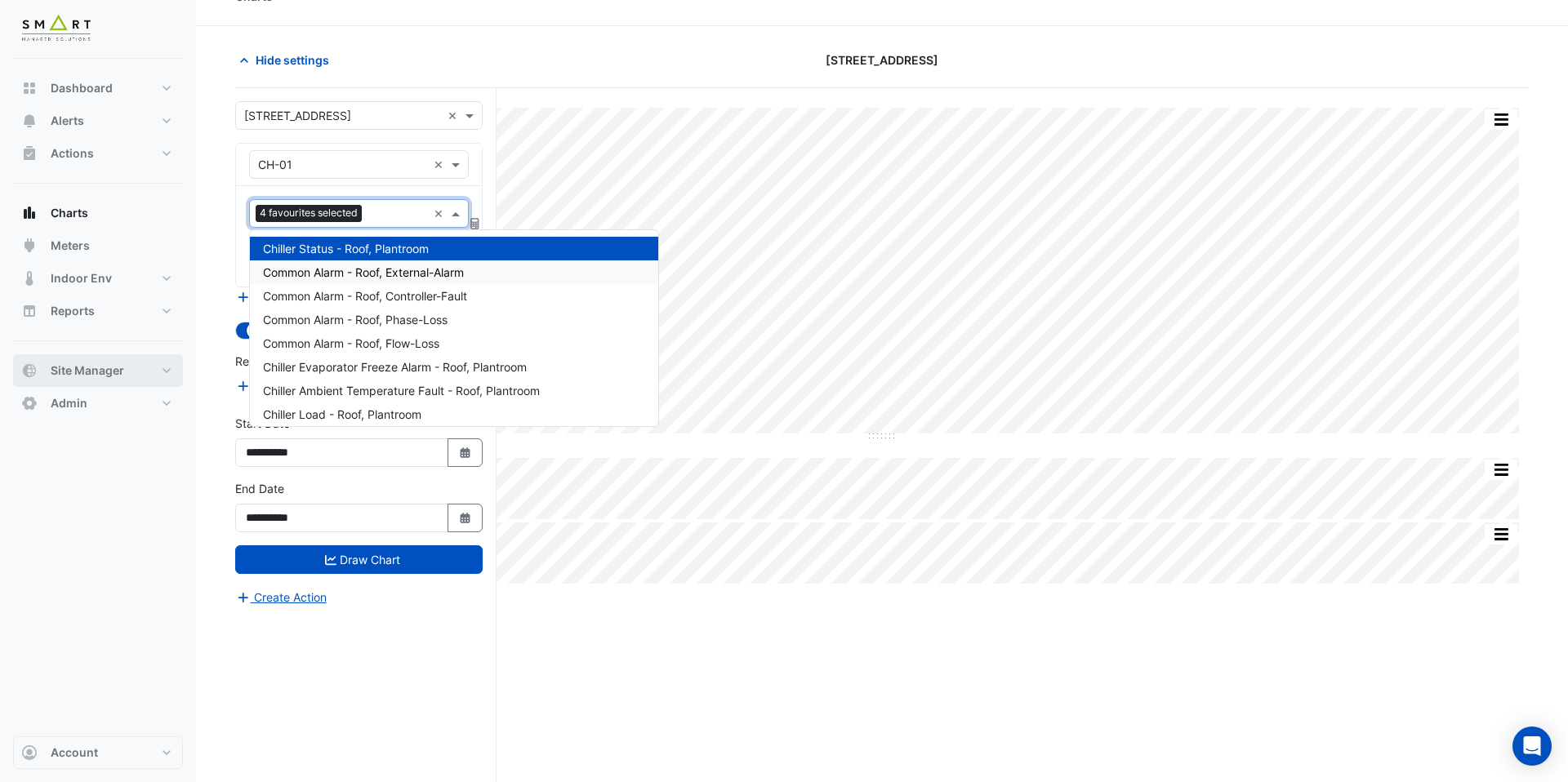
click at [86, 369] on span "Site Manager" at bounding box center [87, 370] width 73 height 17
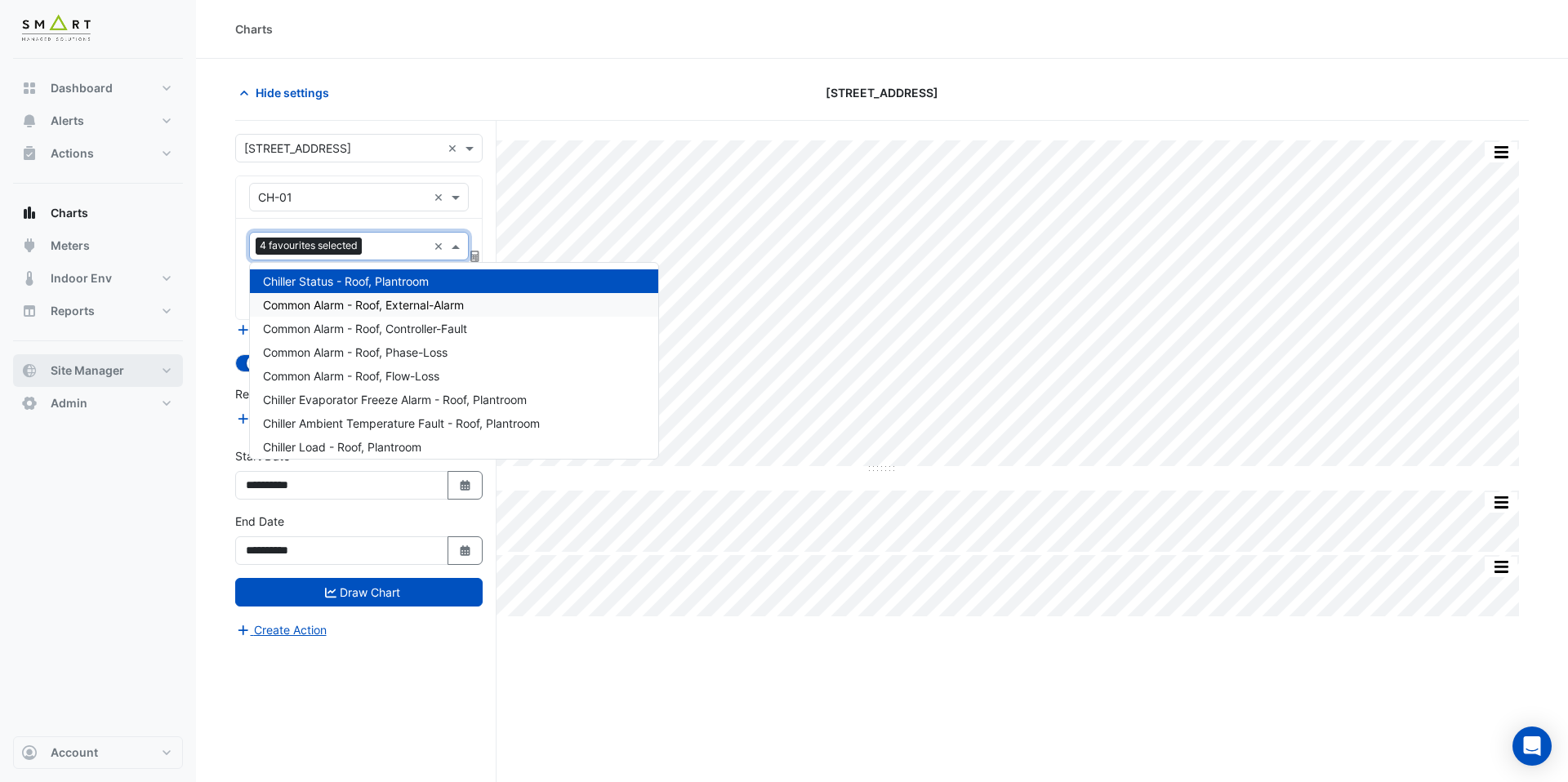
select select "***"
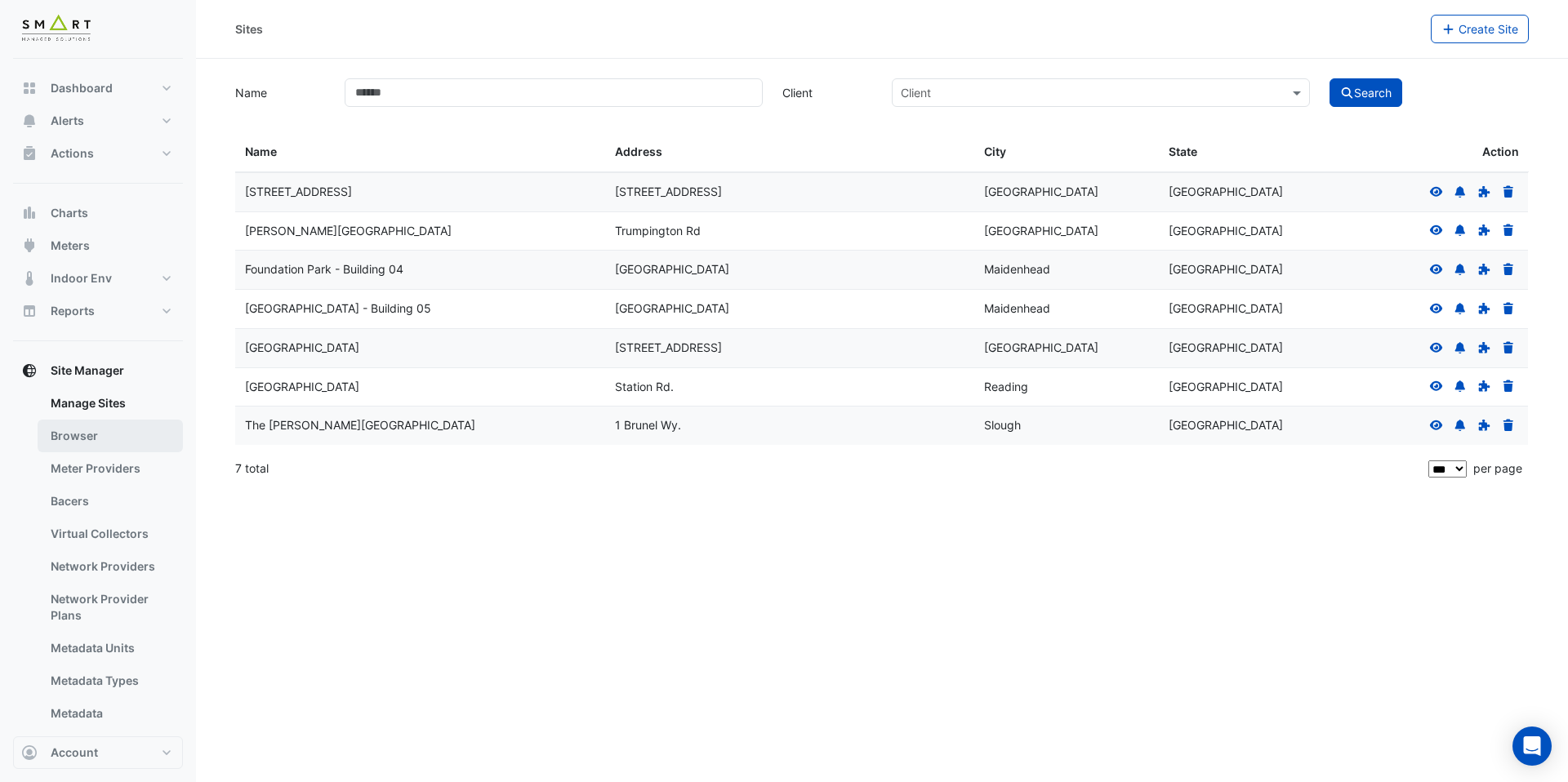
click at [110, 448] on link "Browser" at bounding box center [110, 435] width 145 height 32
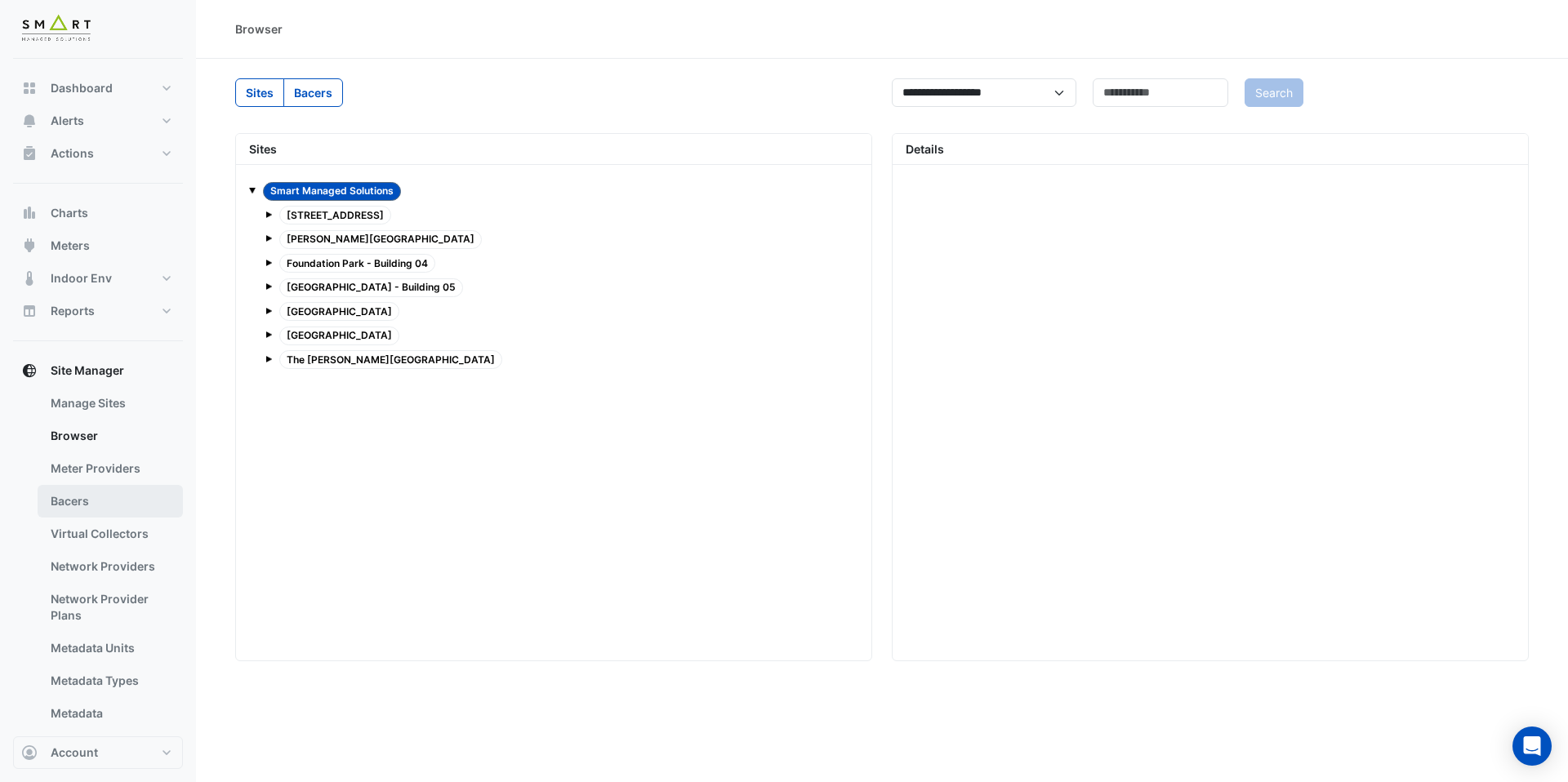
click at [98, 495] on link "Bacers" at bounding box center [110, 501] width 145 height 32
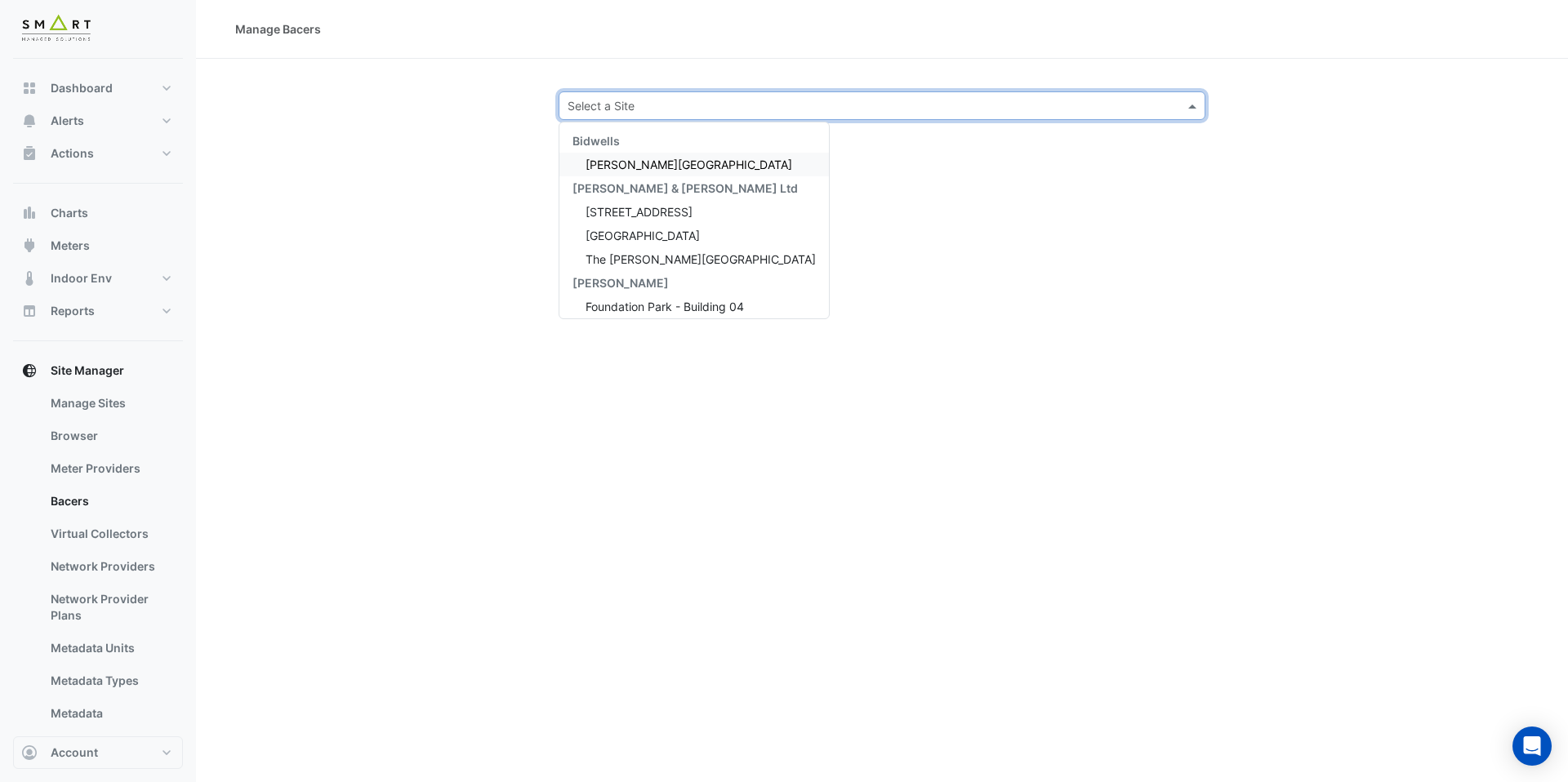
click at [583, 114] on div "Select a Site" at bounding box center [601, 106] width 67 height 17
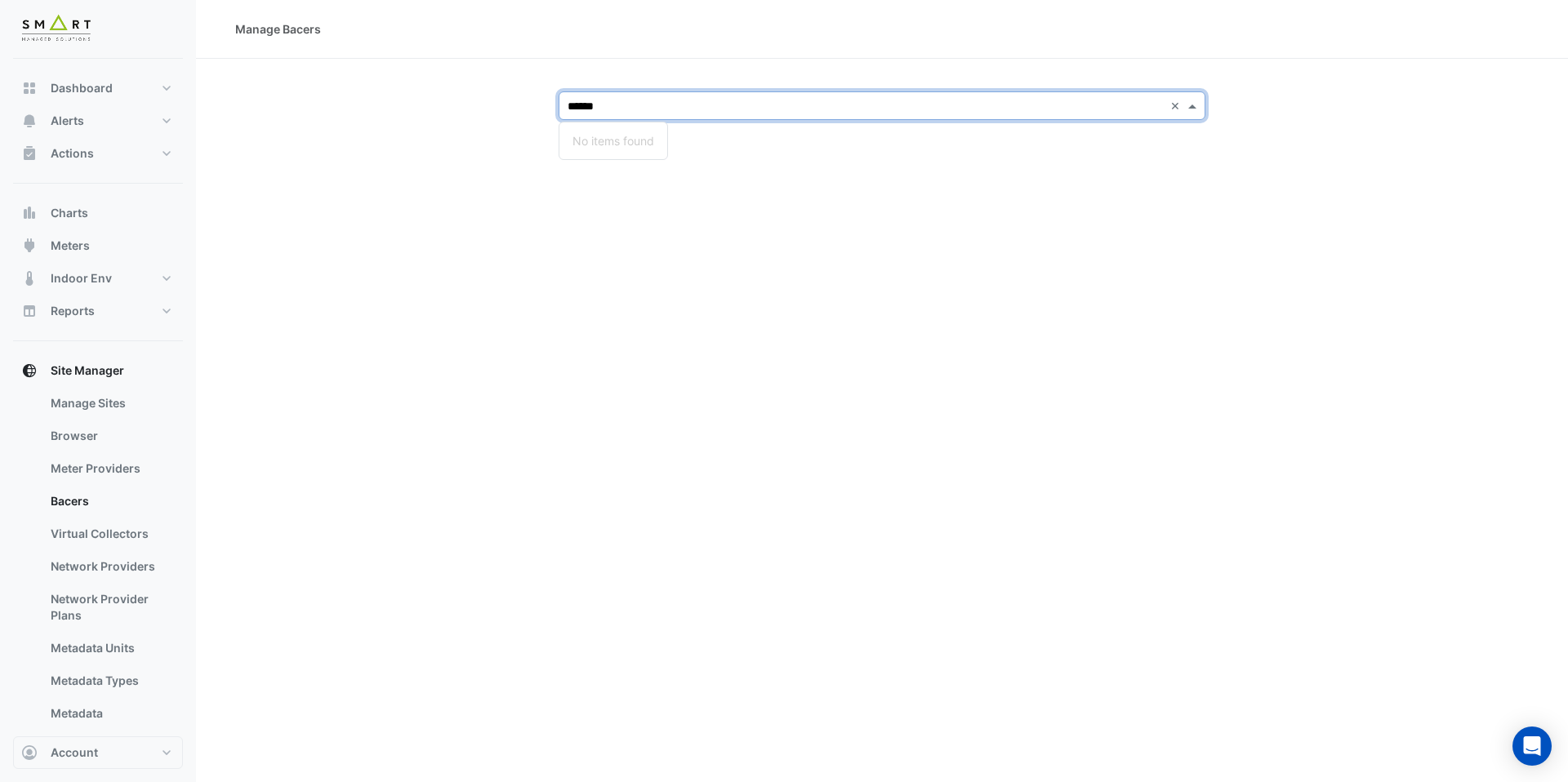
type input "*****"
click at [579, 157] on div "[STREET_ADDRESS]" at bounding box center [685, 164] width 252 height 24
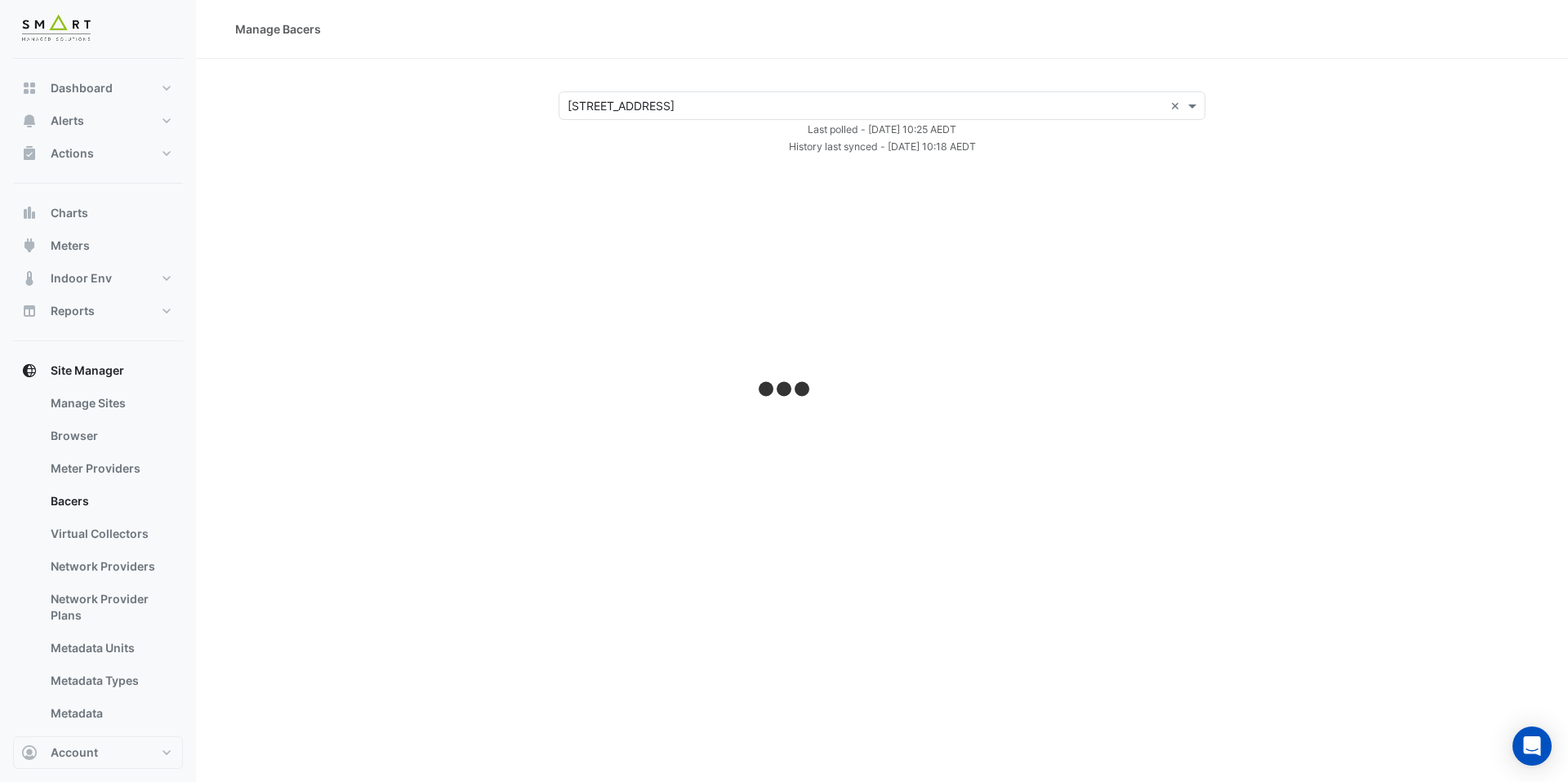
select select "***"
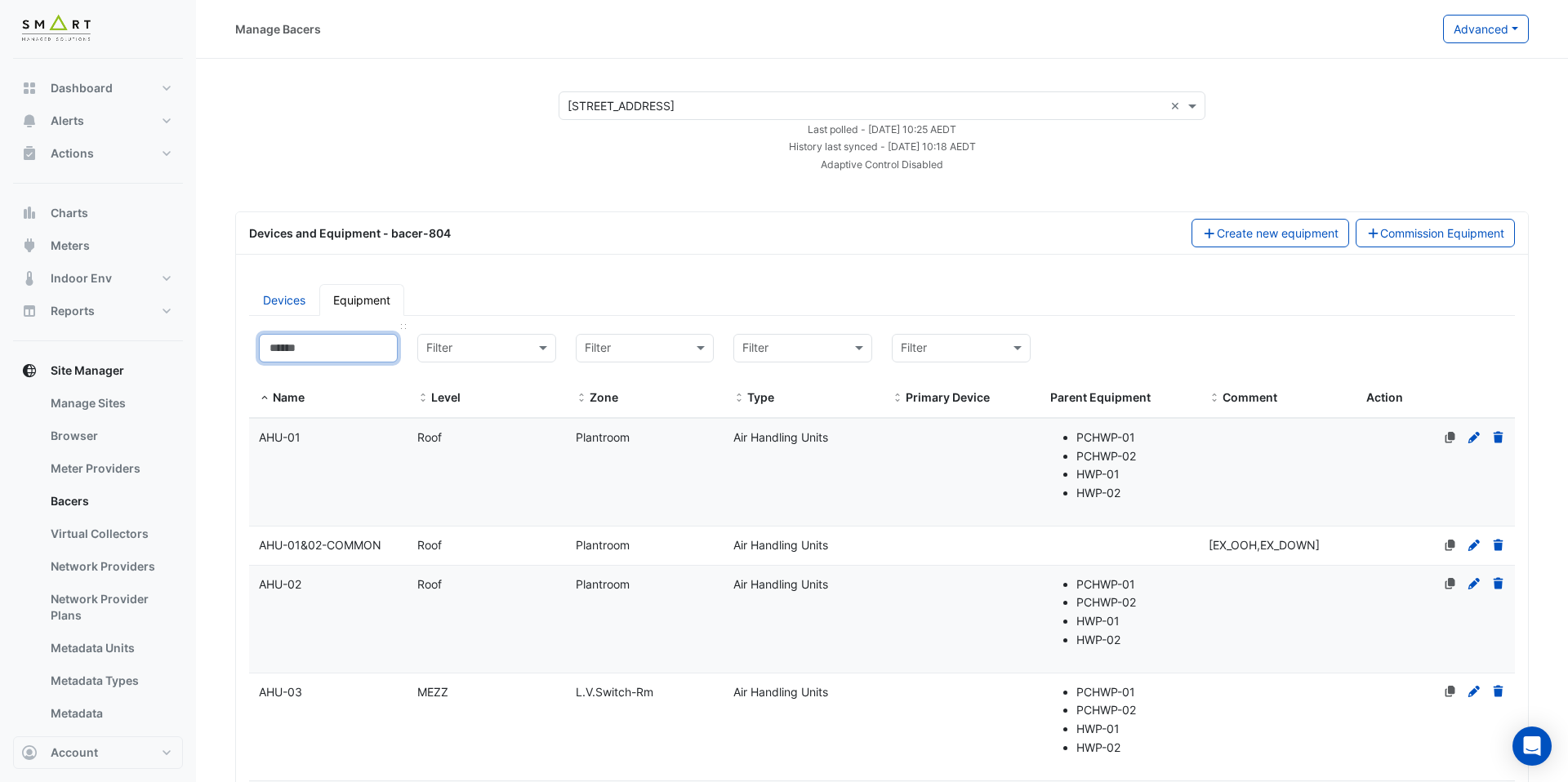
click at [335, 343] on input at bounding box center [328, 348] width 139 height 29
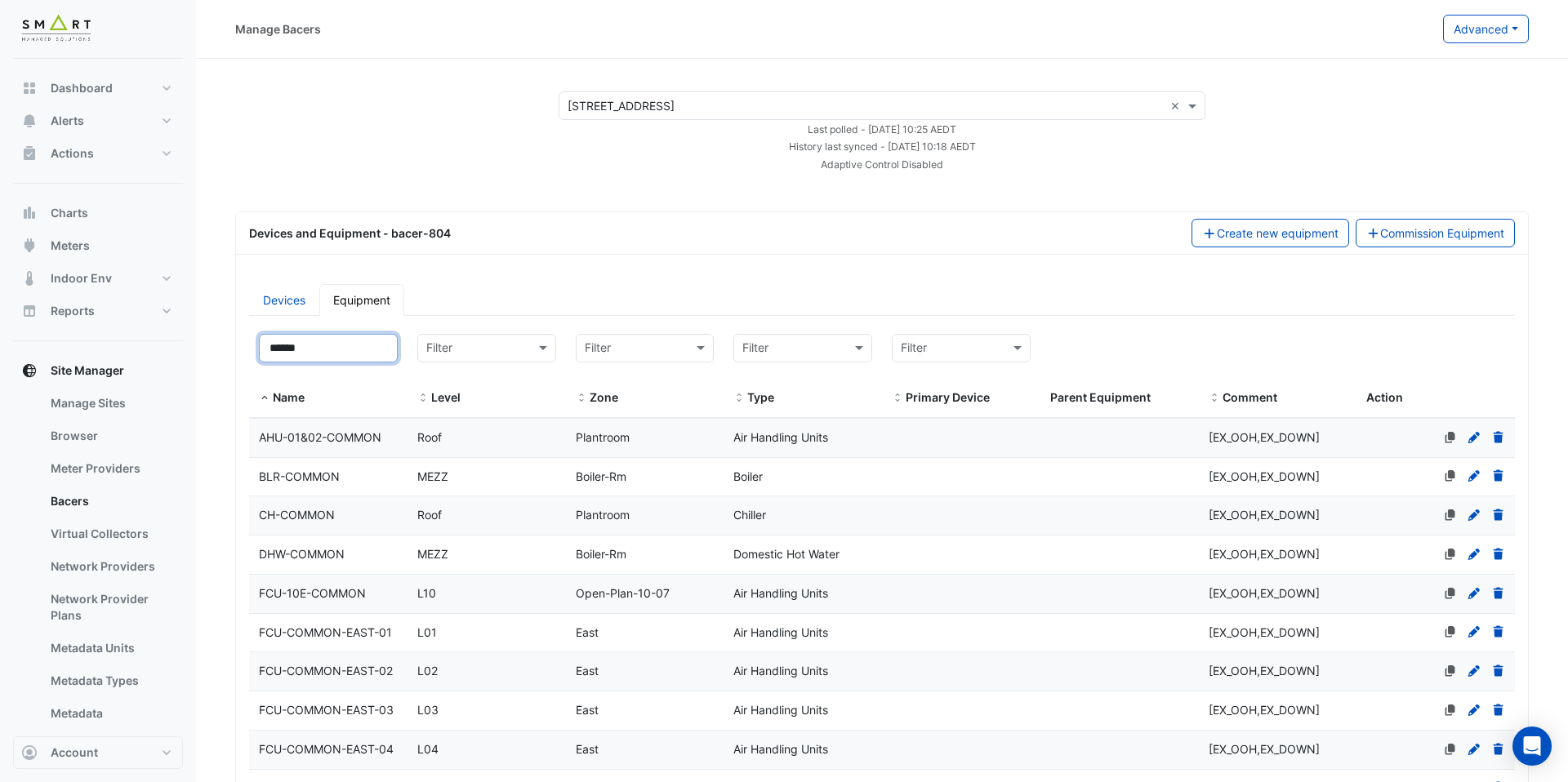
type input "******"
click at [576, 526] on datatable-body-cell "Zone Plantroom" at bounding box center [645, 516] width 158 height 38
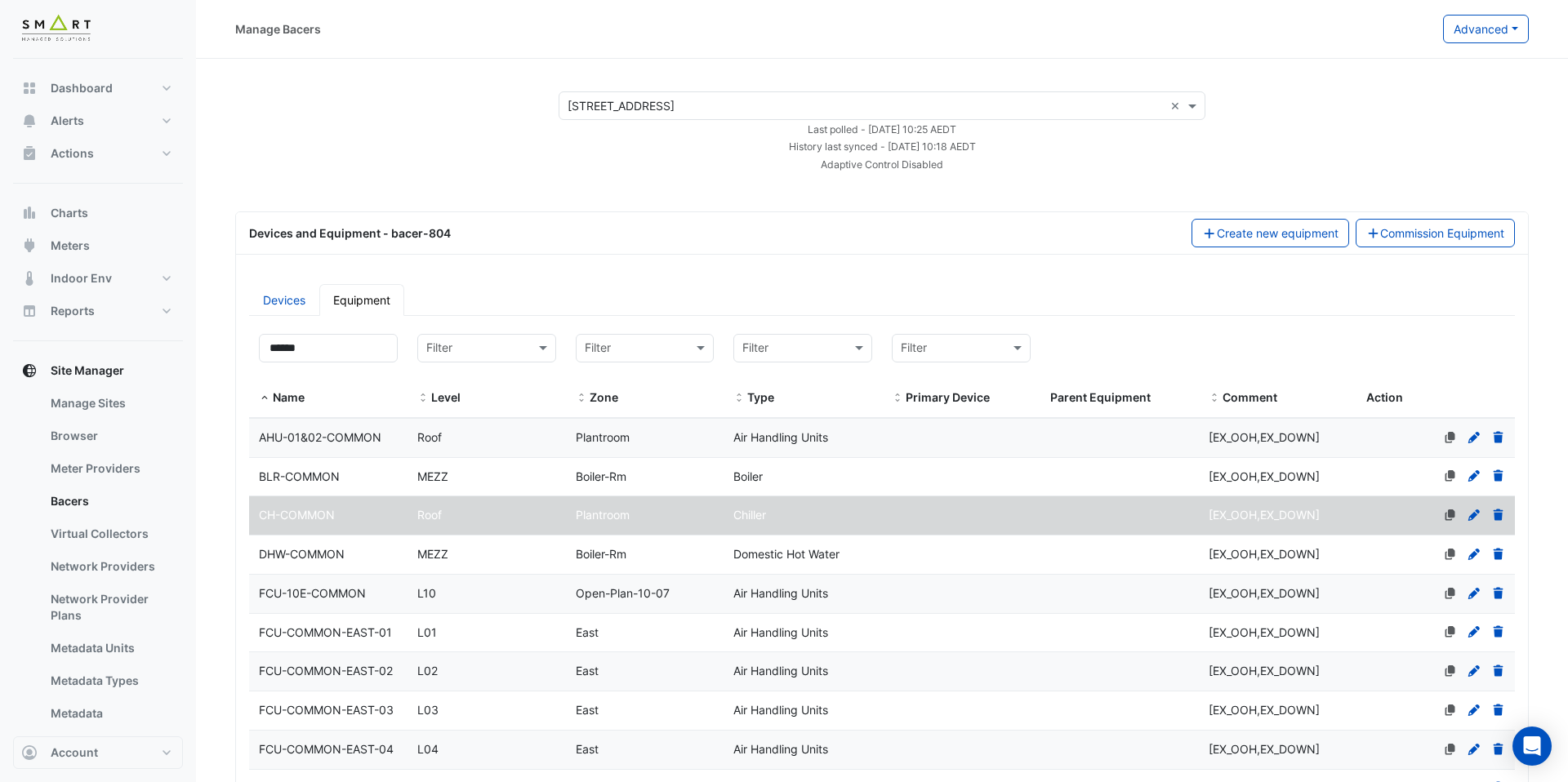
select select "***"
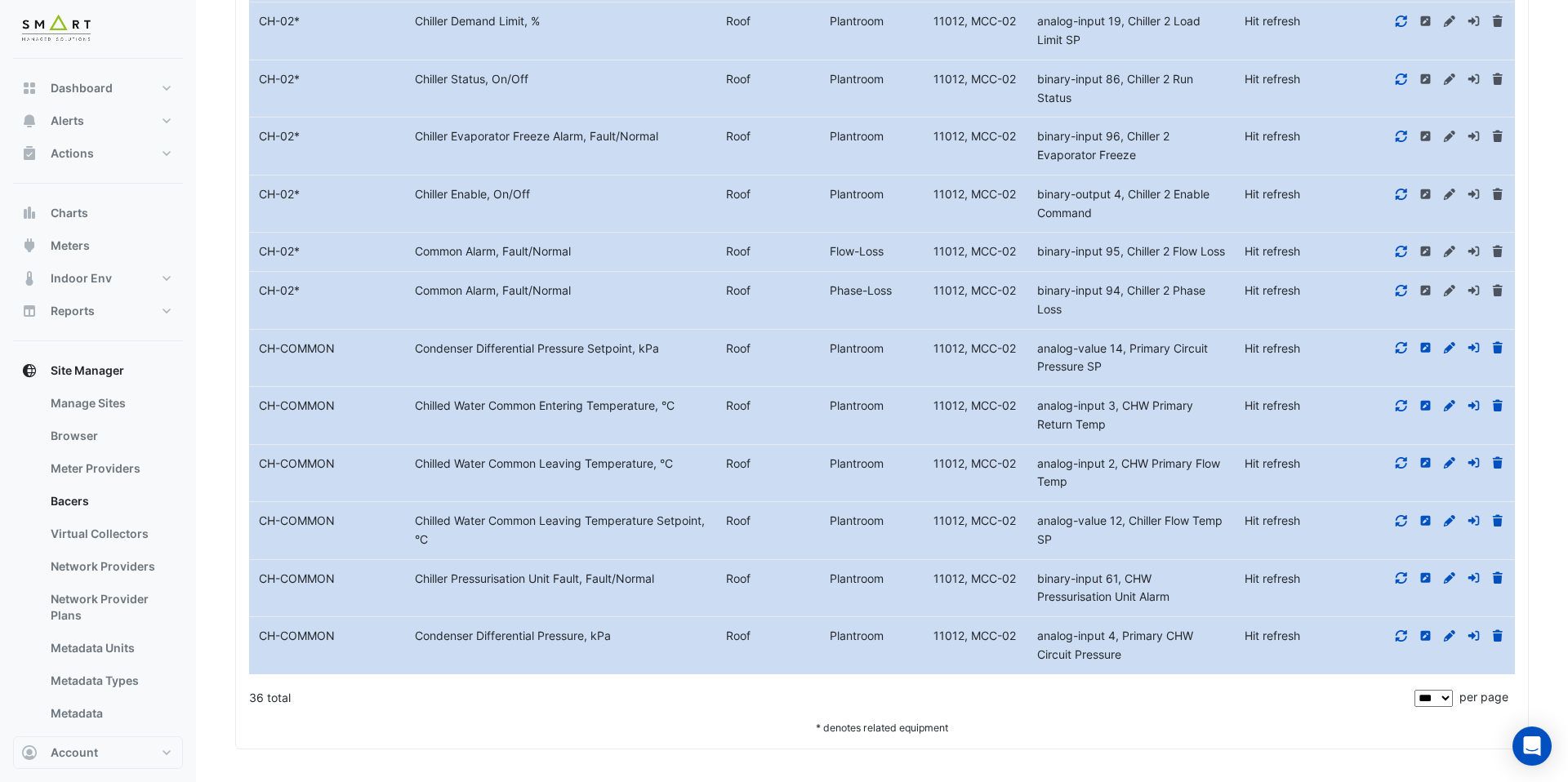
scroll to position [3395, 0]
drag, startPoint x: 1101, startPoint y: 369, endPoint x: 1130, endPoint y: 353, distance: 33.1
click at [1130, 353] on span "analog-value 14, Primary Circuit Pressure SP" at bounding box center [1122, 357] width 170 height 32
copy span "Primary Circuit Pressure SP"
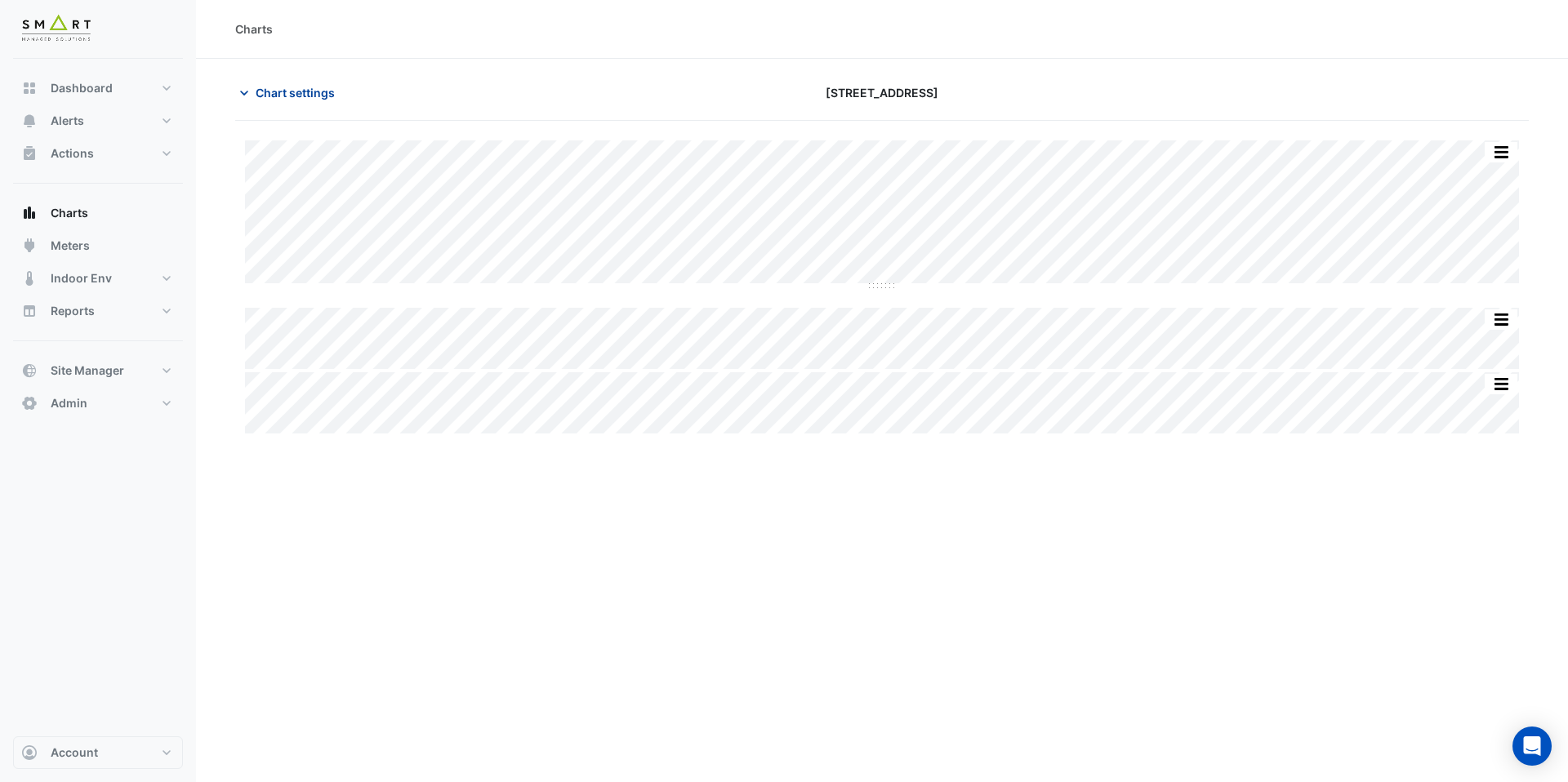
click at [263, 84] on span "Chart settings" at bounding box center [295, 93] width 80 height 17
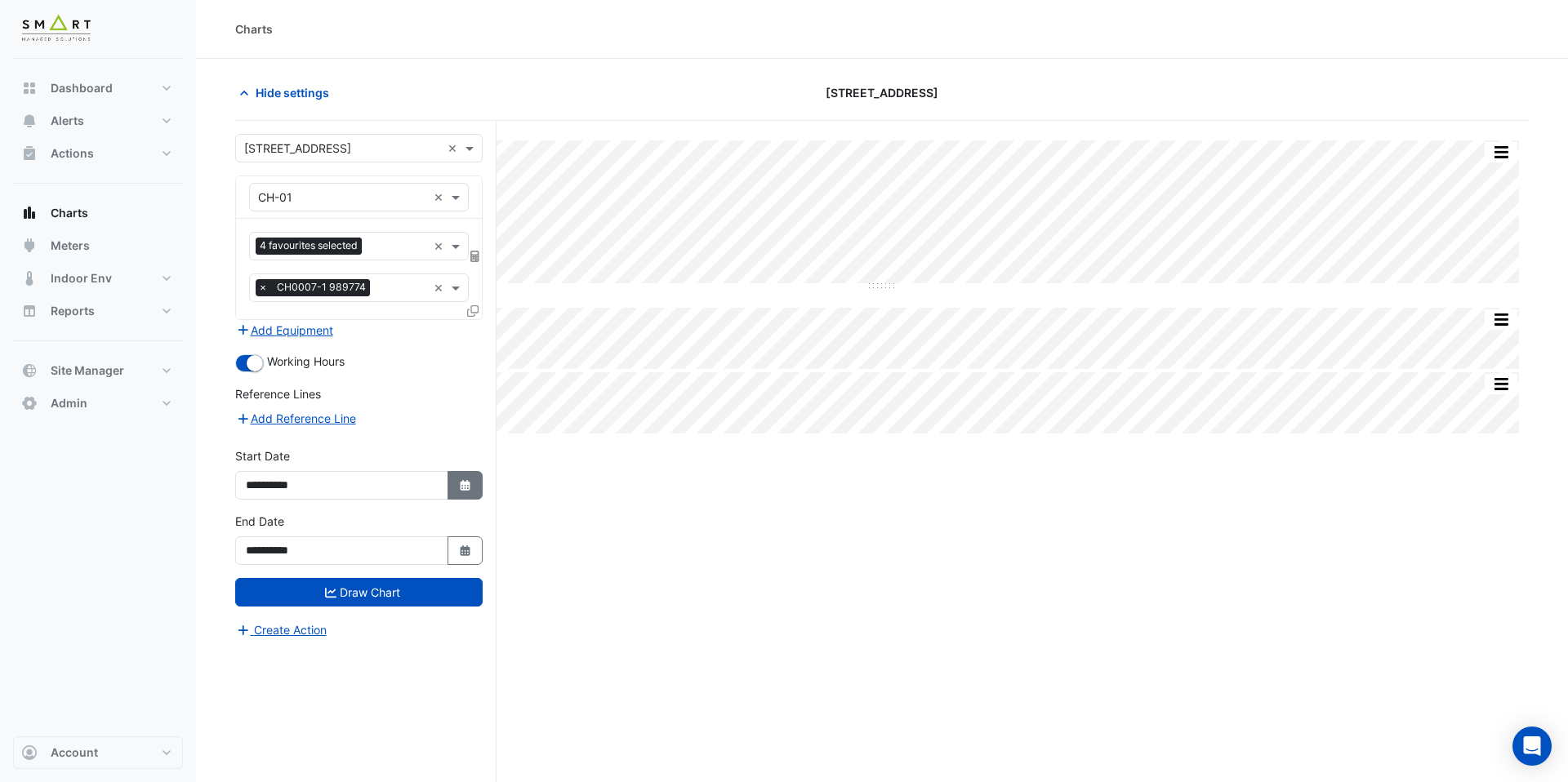
click at [461, 483] on icon "button" at bounding box center [464, 486] width 10 height 10
select select "**"
select select "****"
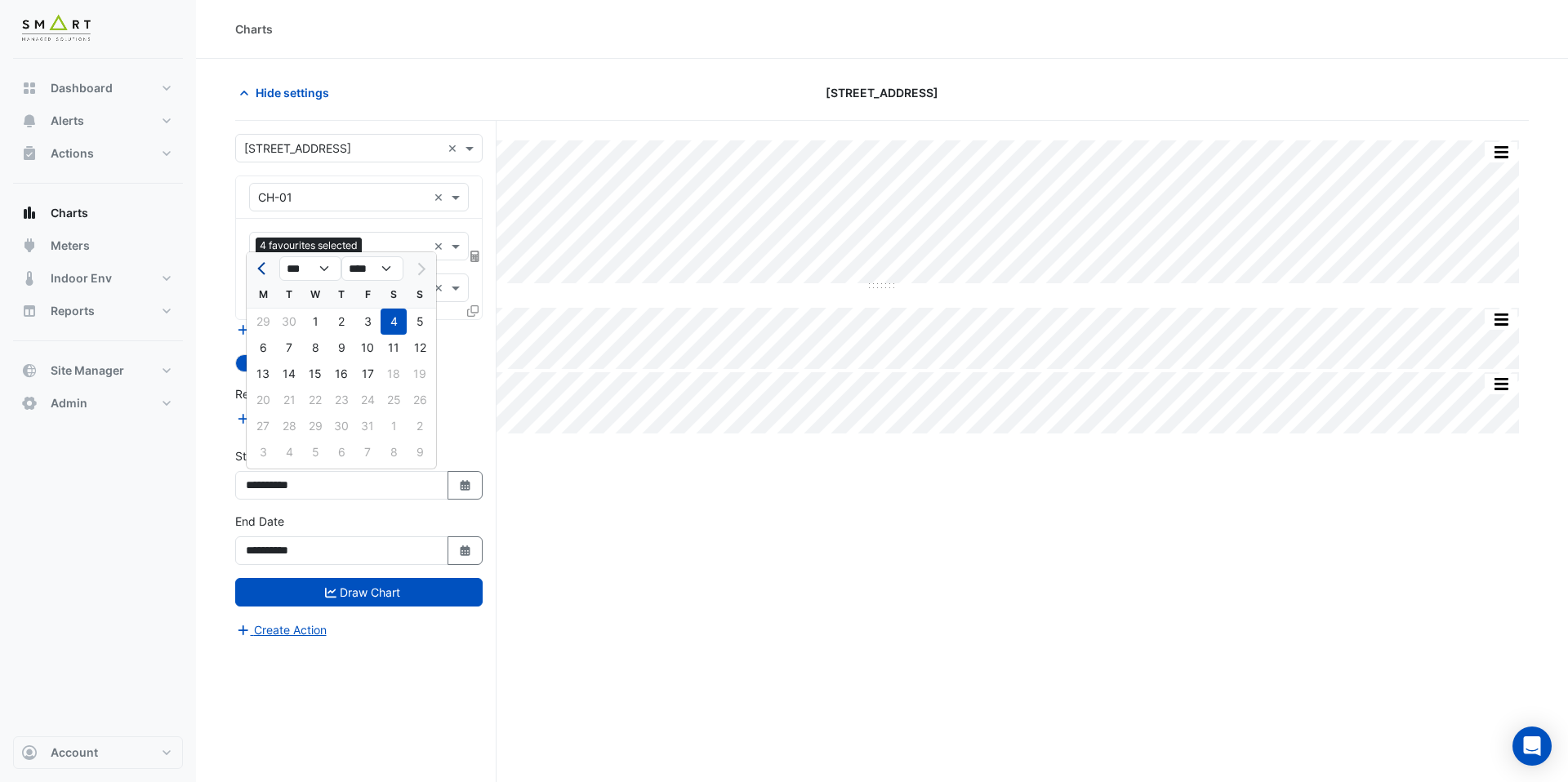
click at [266, 277] on button "Previous month" at bounding box center [263, 269] width 19 height 26
select select "*"
click at [266, 320] on div "1" at bounding box center [263, 322] width 26 height 26
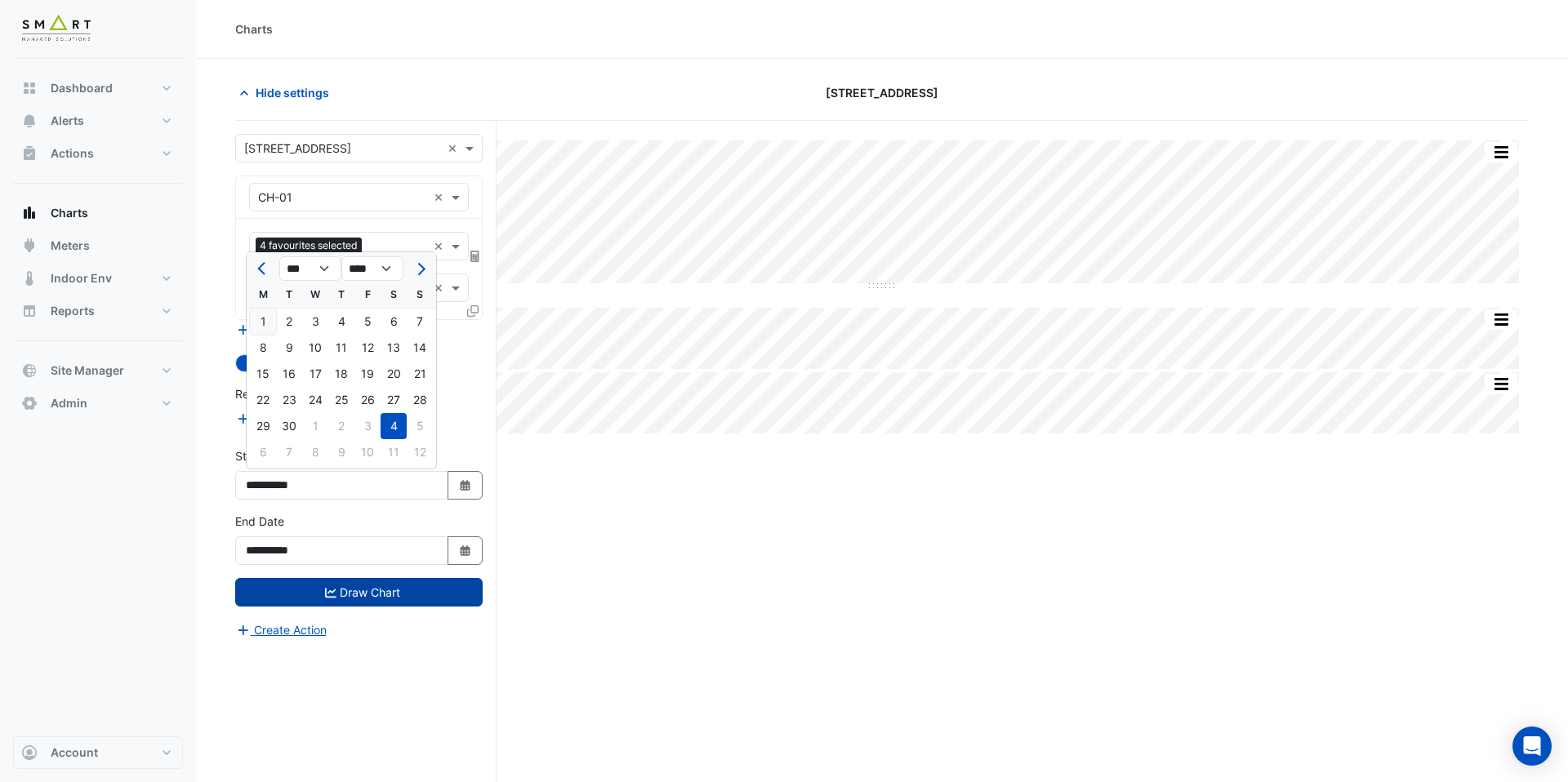
type input "**********"
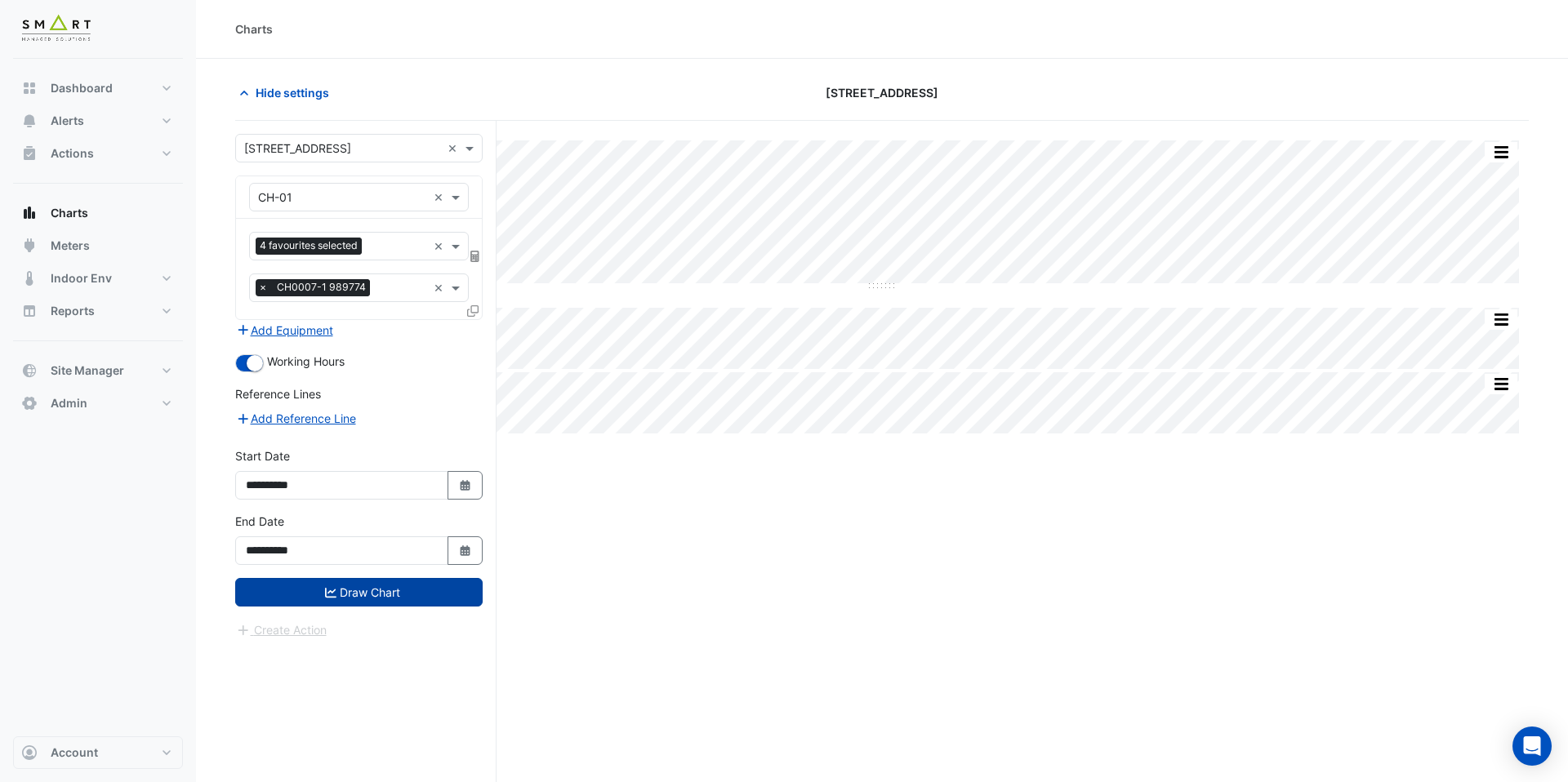
click at [304, 586] on button "Draw Chart" at bounding box center [358, 592] width 247 height 29
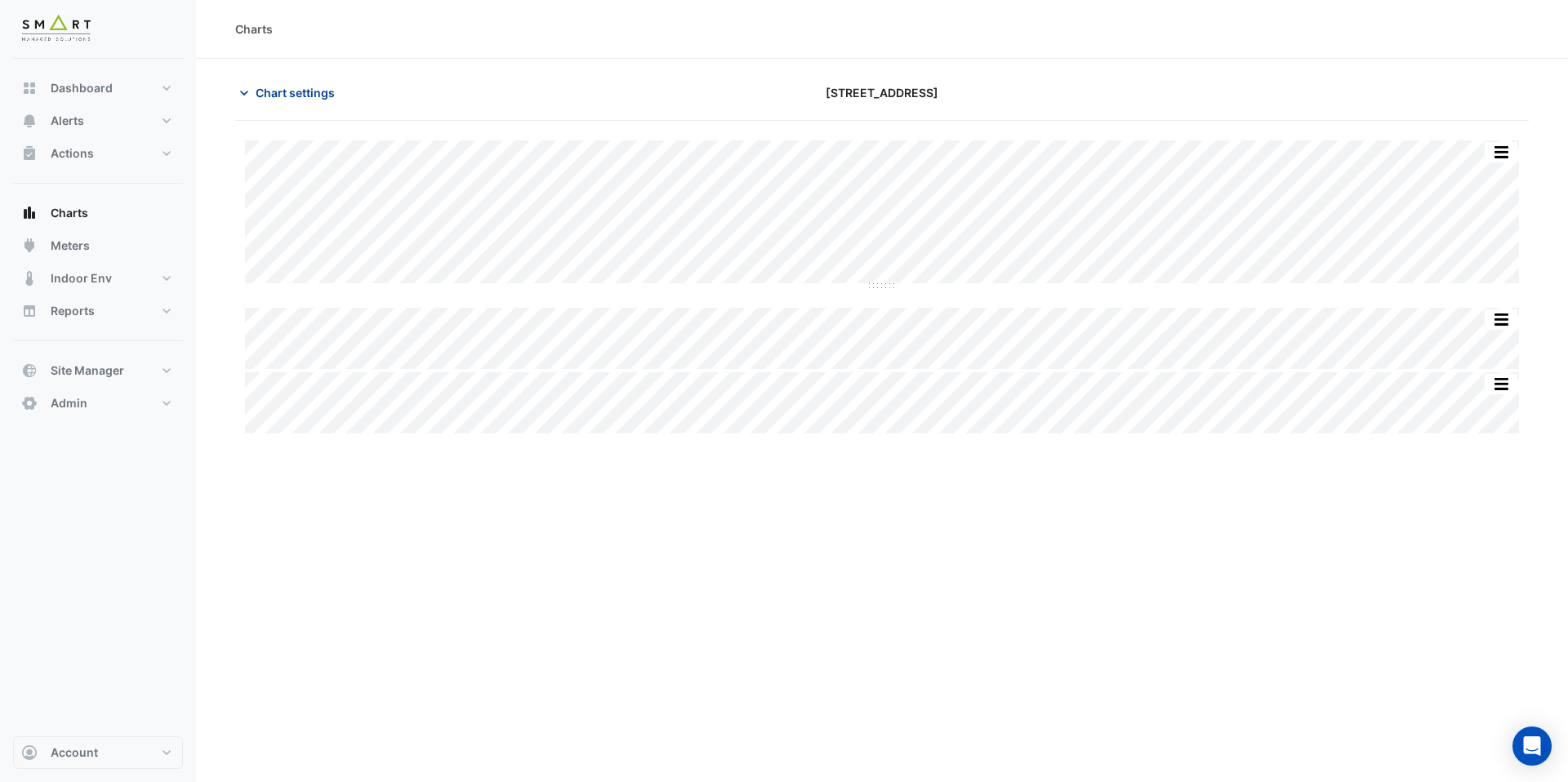
click at [298, 90] on span "Chart settings" at bounding box center [295, 93] width 80 height 17
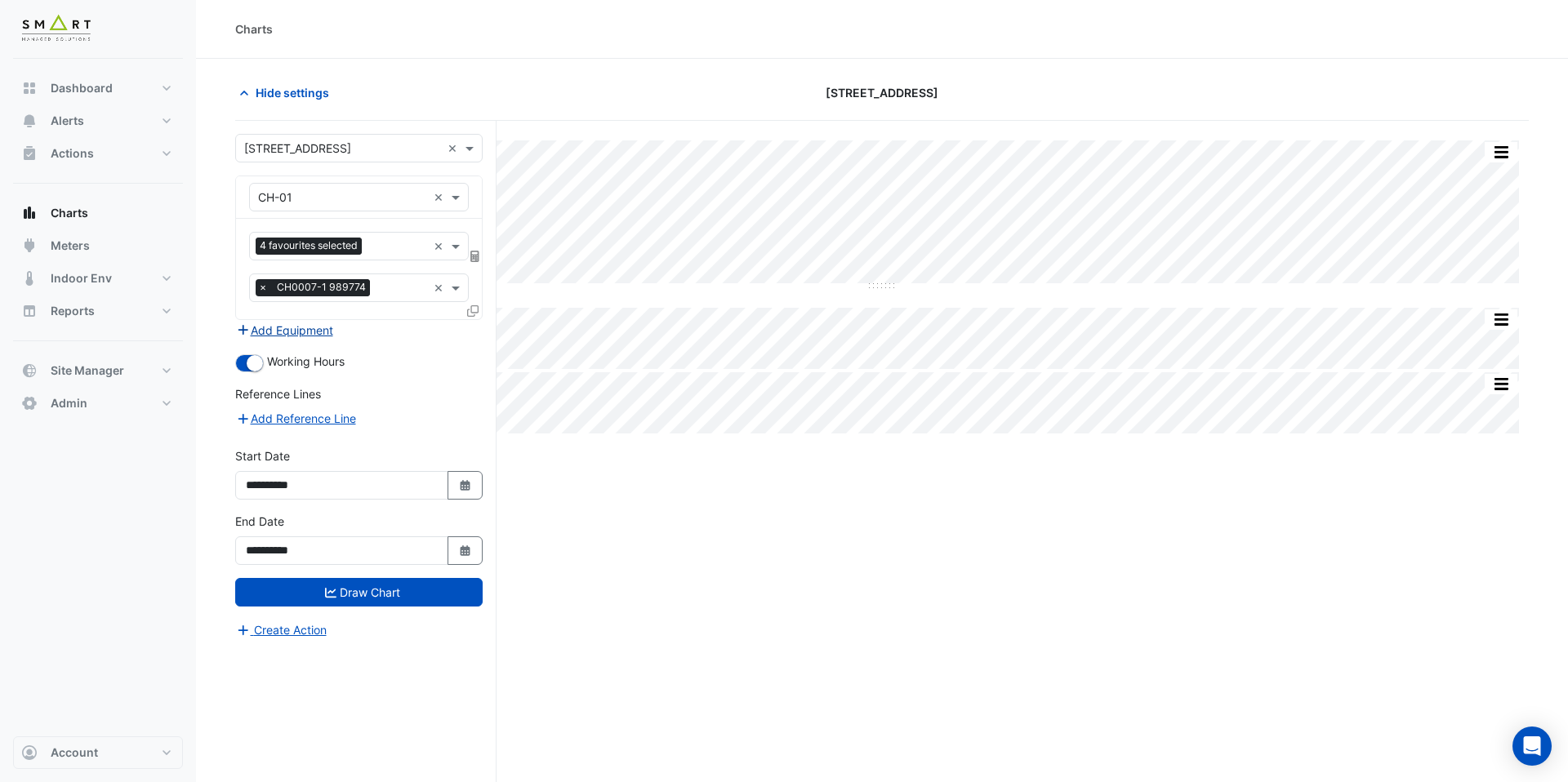
click at [300, 330] on button "Add Equipment" at bounding box center [284, 329] width 99 height 18
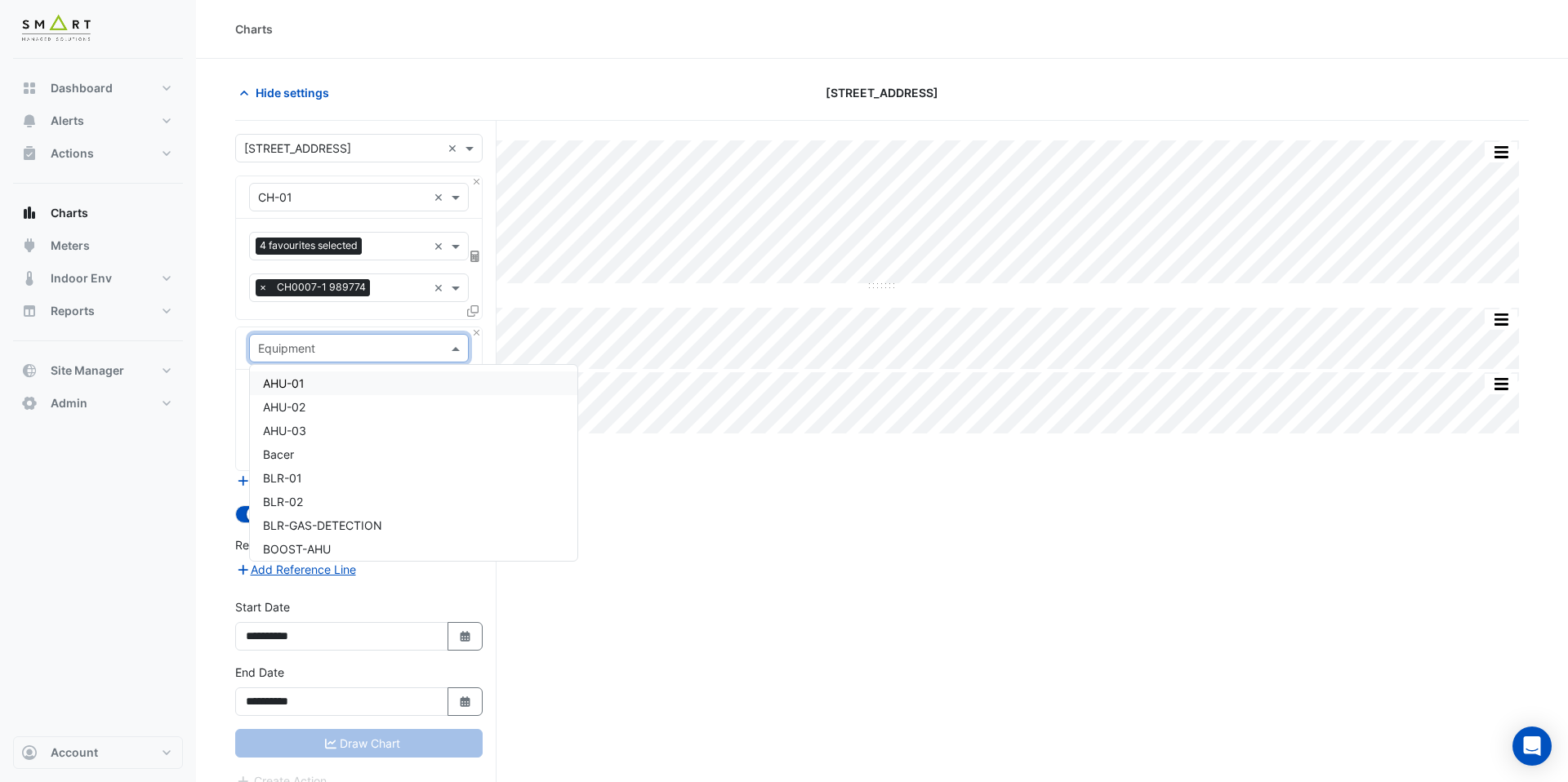
click at [302, 347] on input "text" at bounding box center [342, 349] width 169 height 17
type input "****"
click at [327, 408] on div "CH-02" at bounding box center [359, 406] width 219 height 24
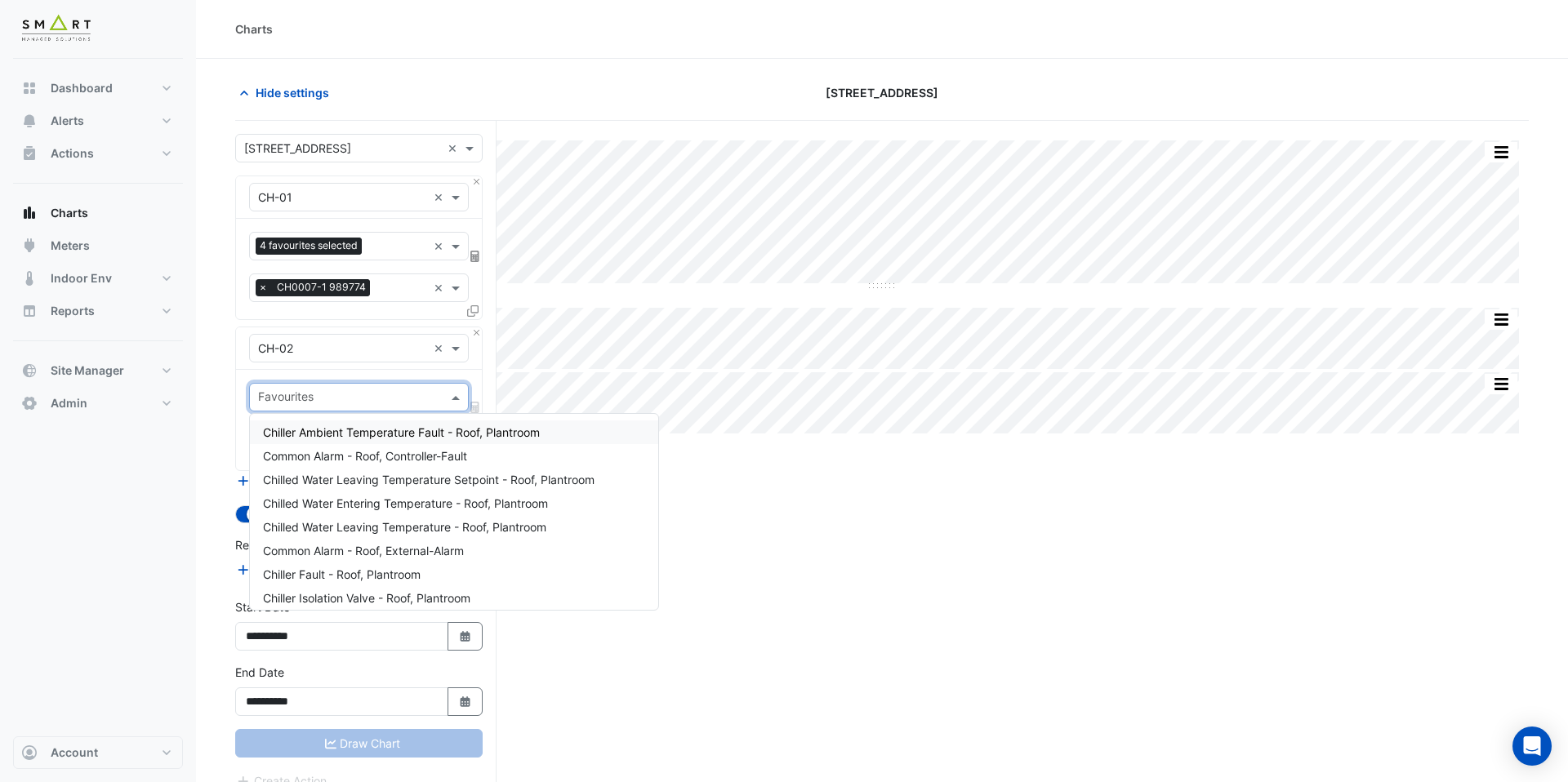
click at [331, 405] on input "text" at bounding box center [349, 399] width 183 height 17
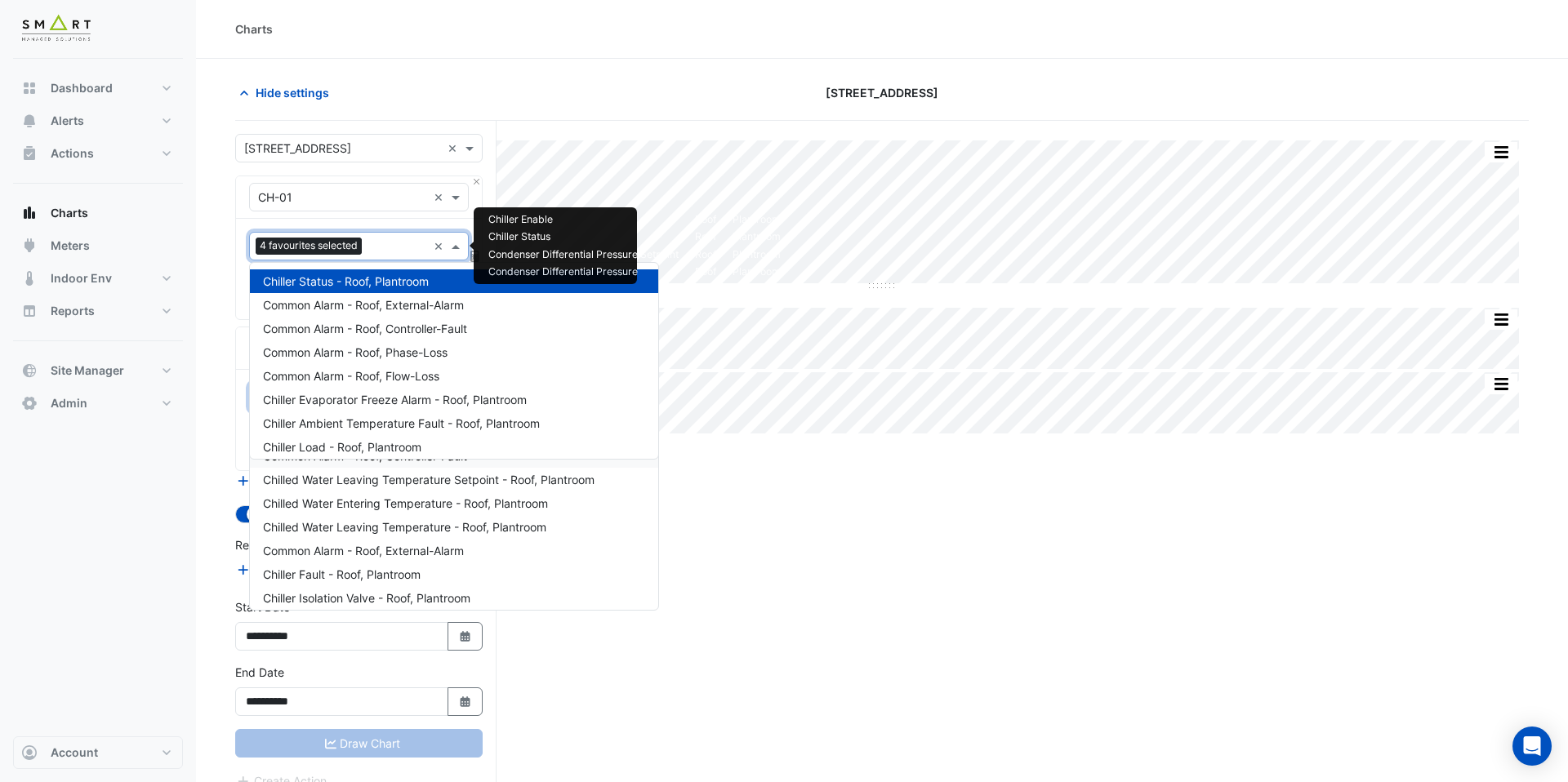
click at [392, 246] on input "text" at bounding box center [398, 248] width 59 height 17
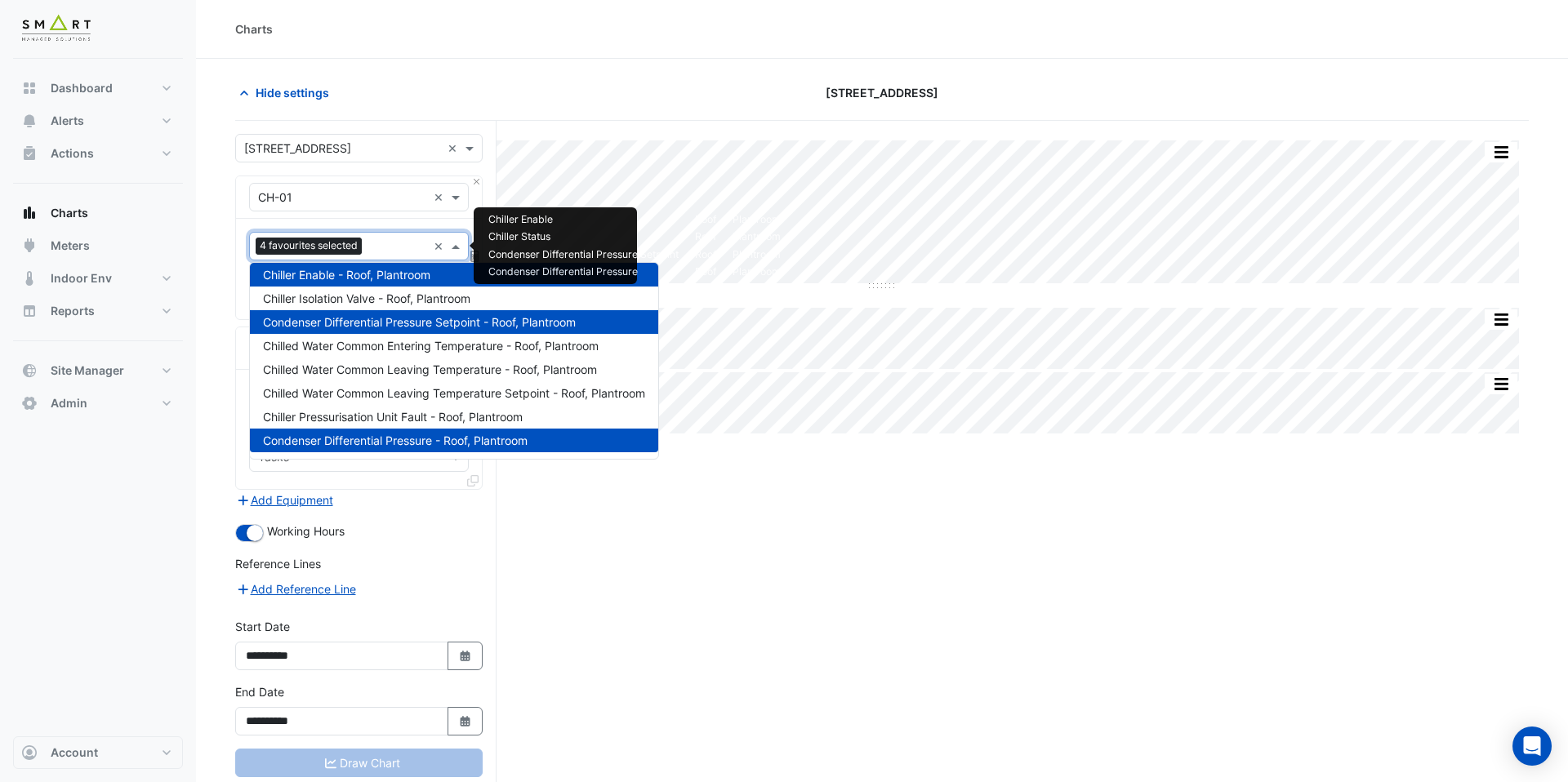
click at [568, 578] on div "Split All Split None Print Save as JPEG Save as PNG Pivot Data Table Export CSV…" at bounding box center [882, 482] width 1294 height 723
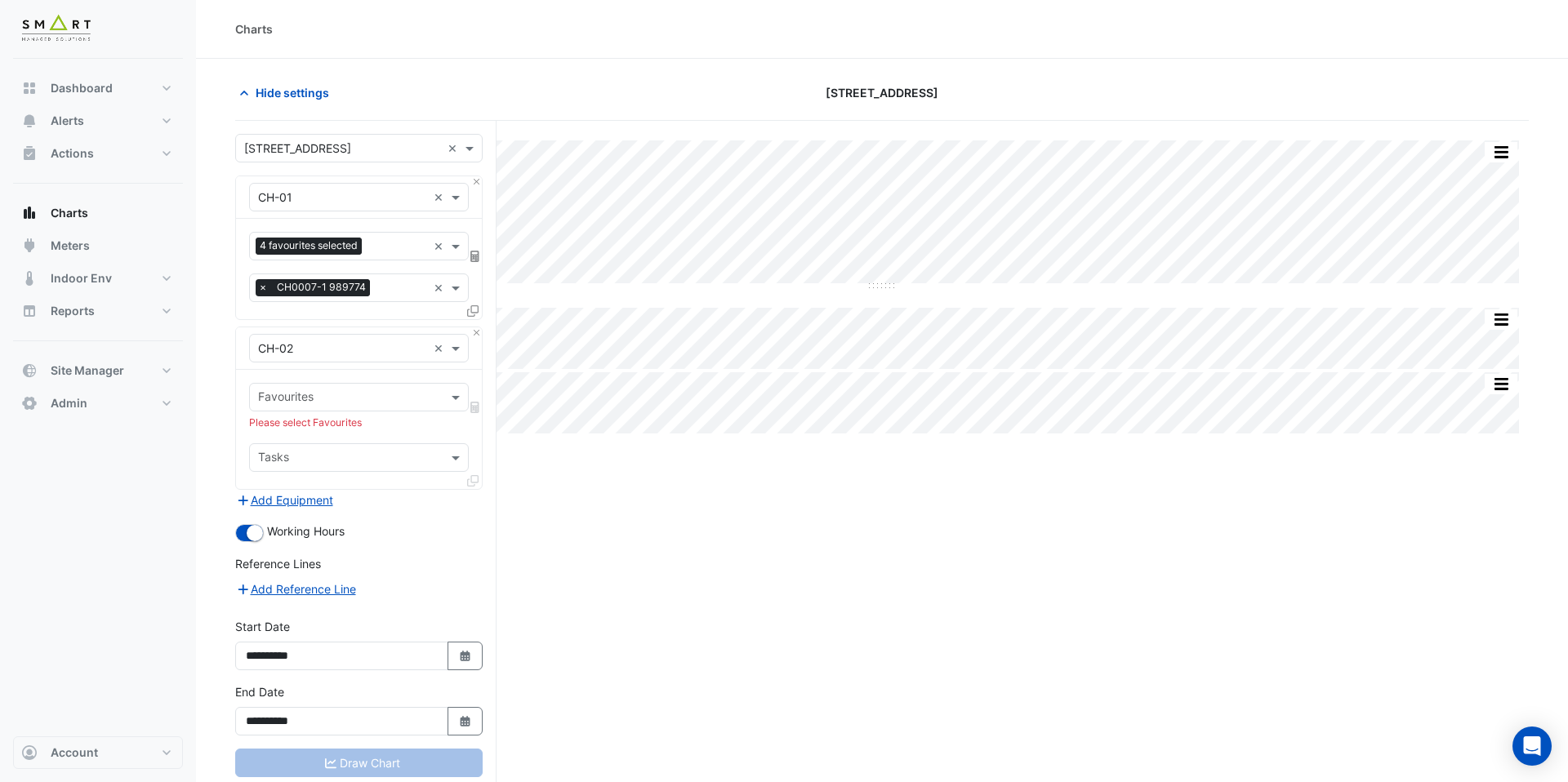
click at [323, 392] on input "text" at bounding box center [349, 399] width 183 height 17
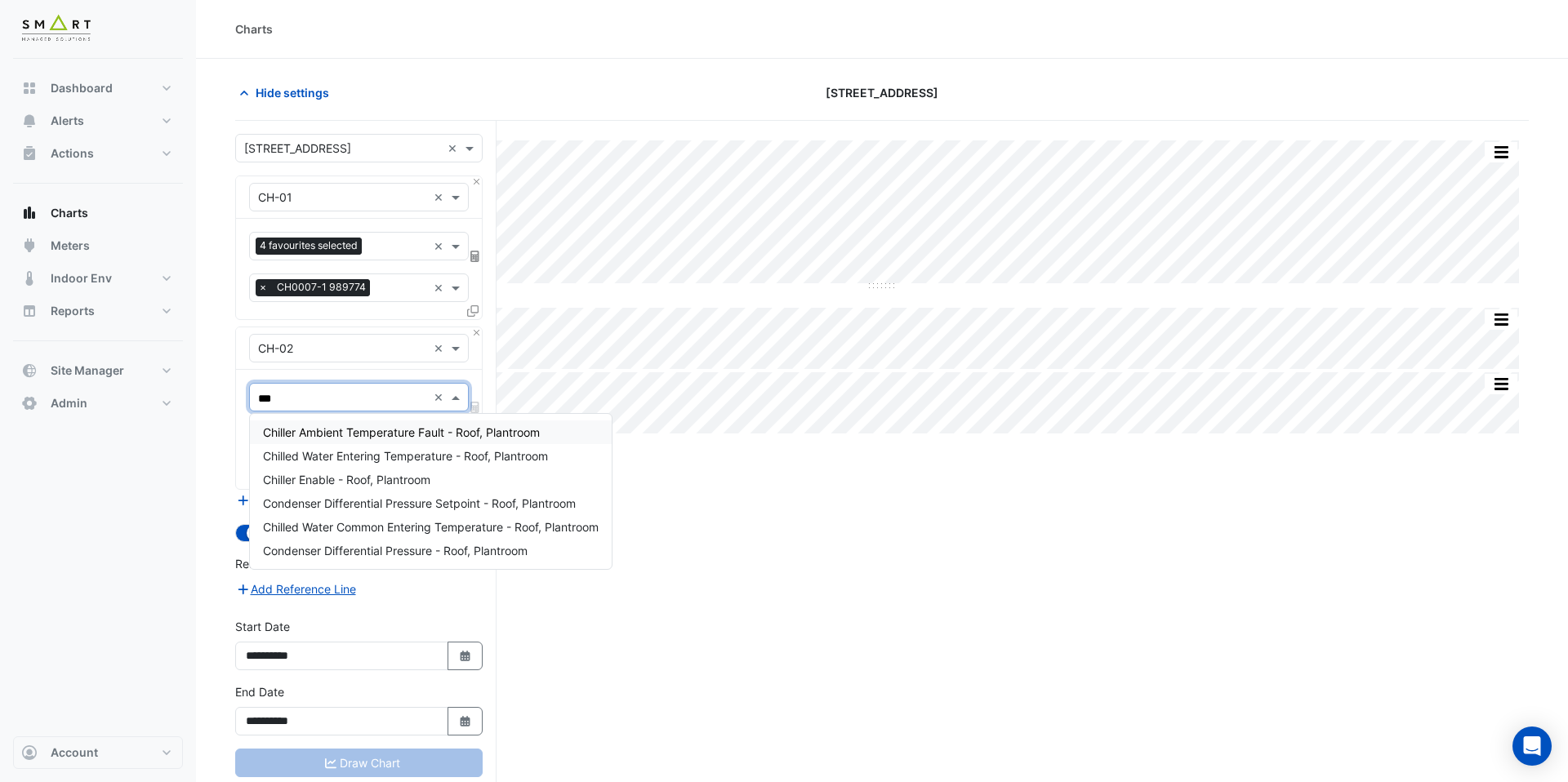
type input "****"
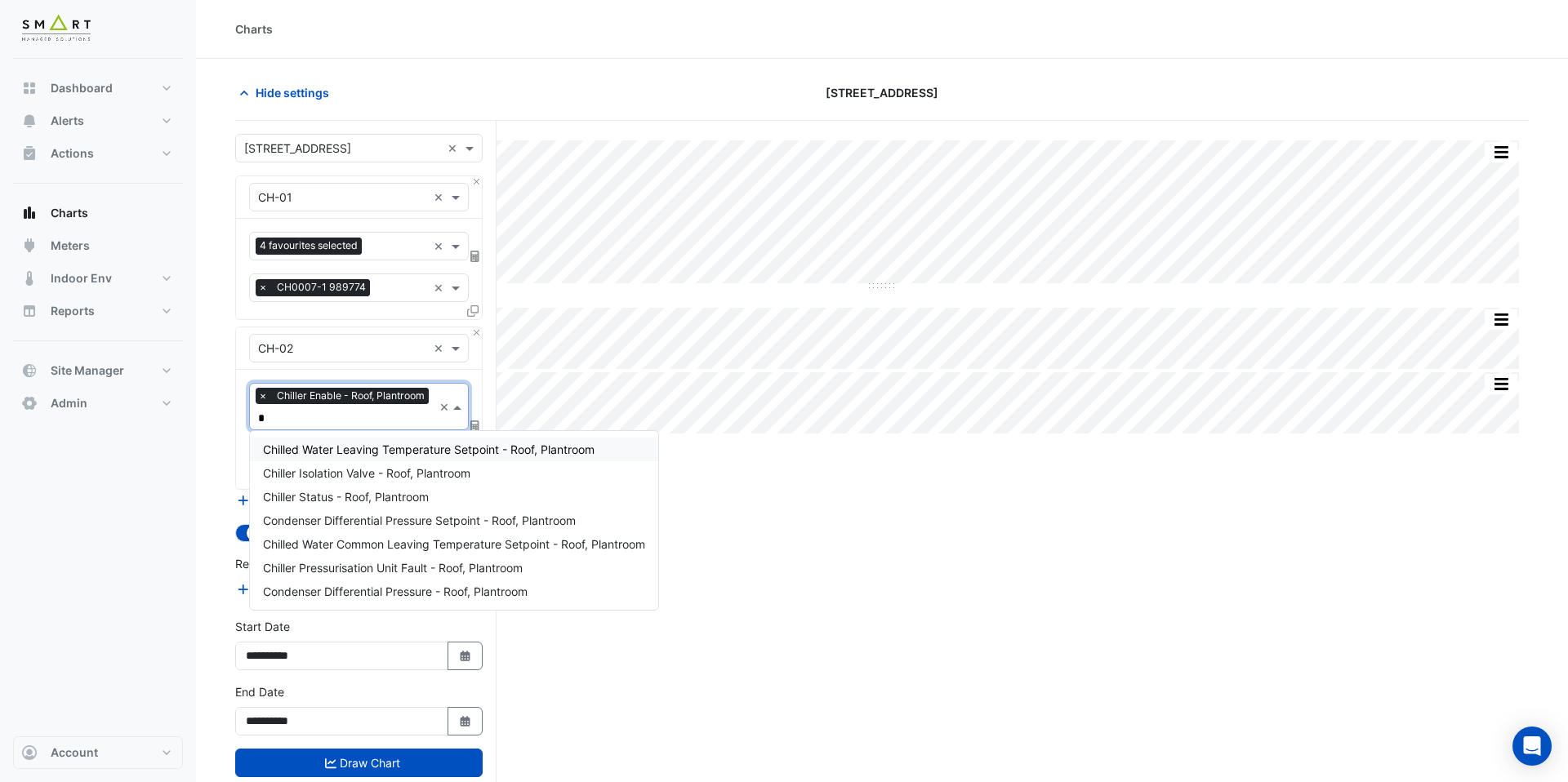
type input "**"
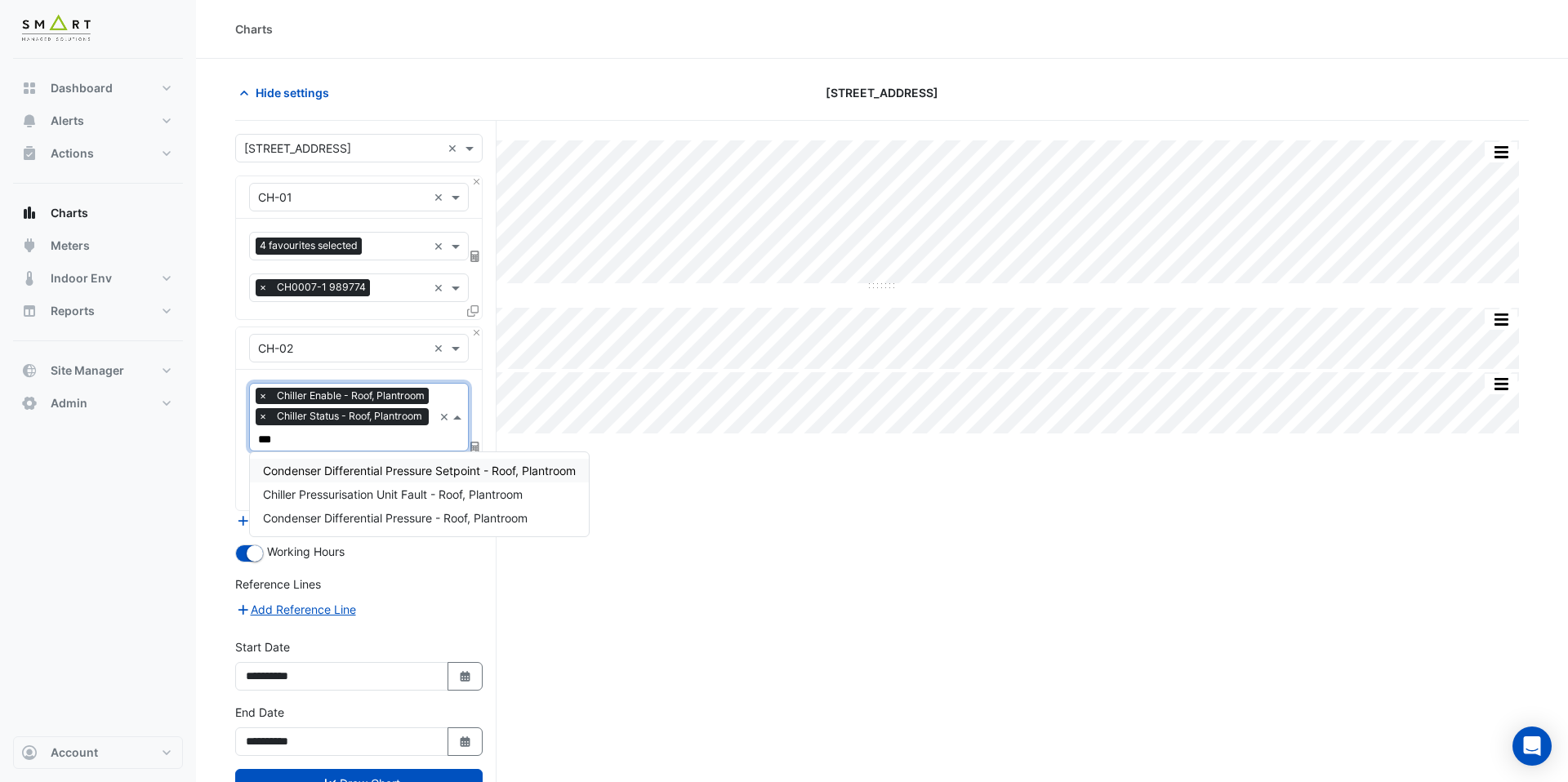
type input "****"
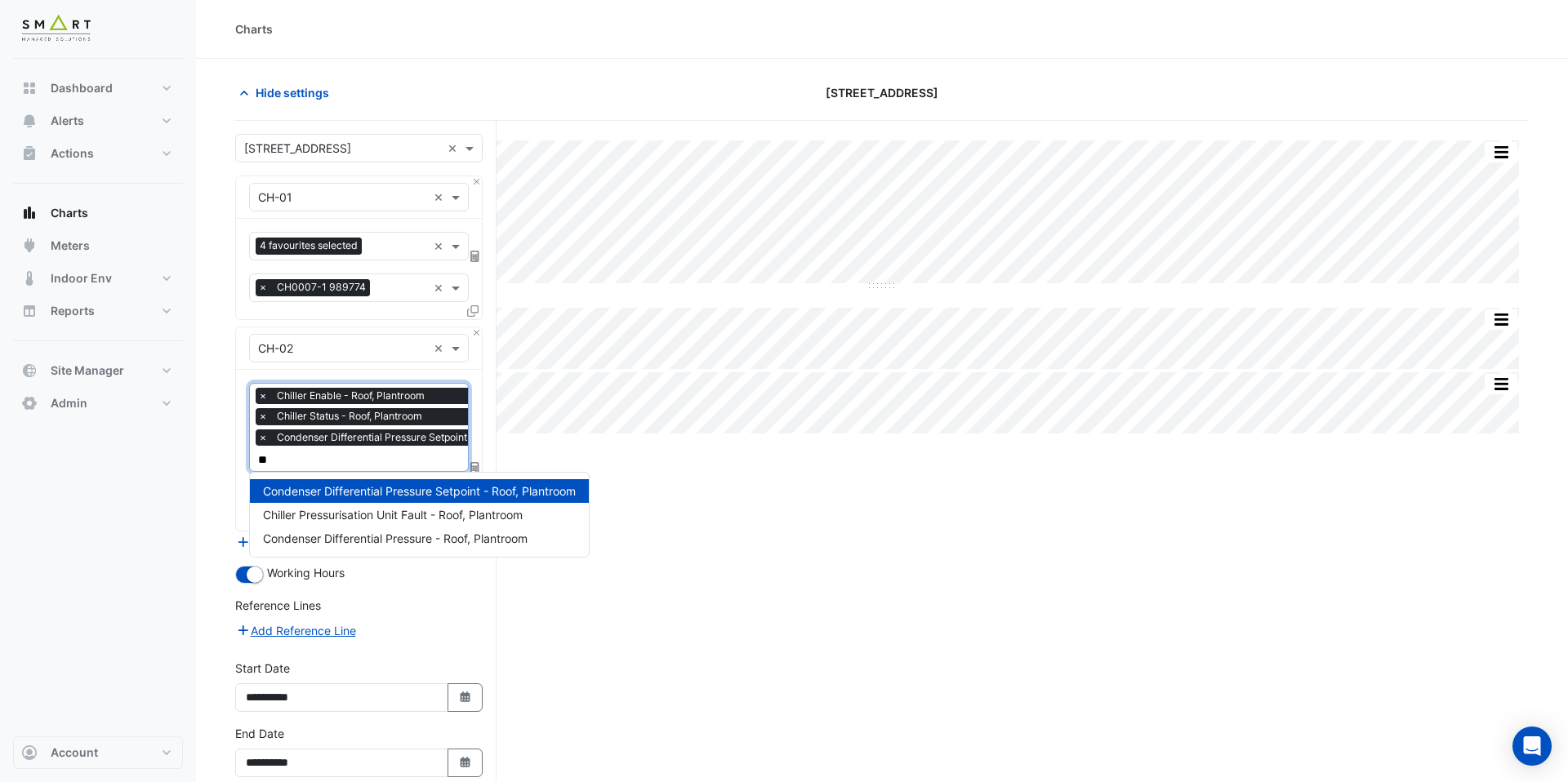
type input "***"
click at [367, 548] on div "Condenser Differential Pressure - Roof, Plantroom" at bounding box center [420, 538] width 339 height 24
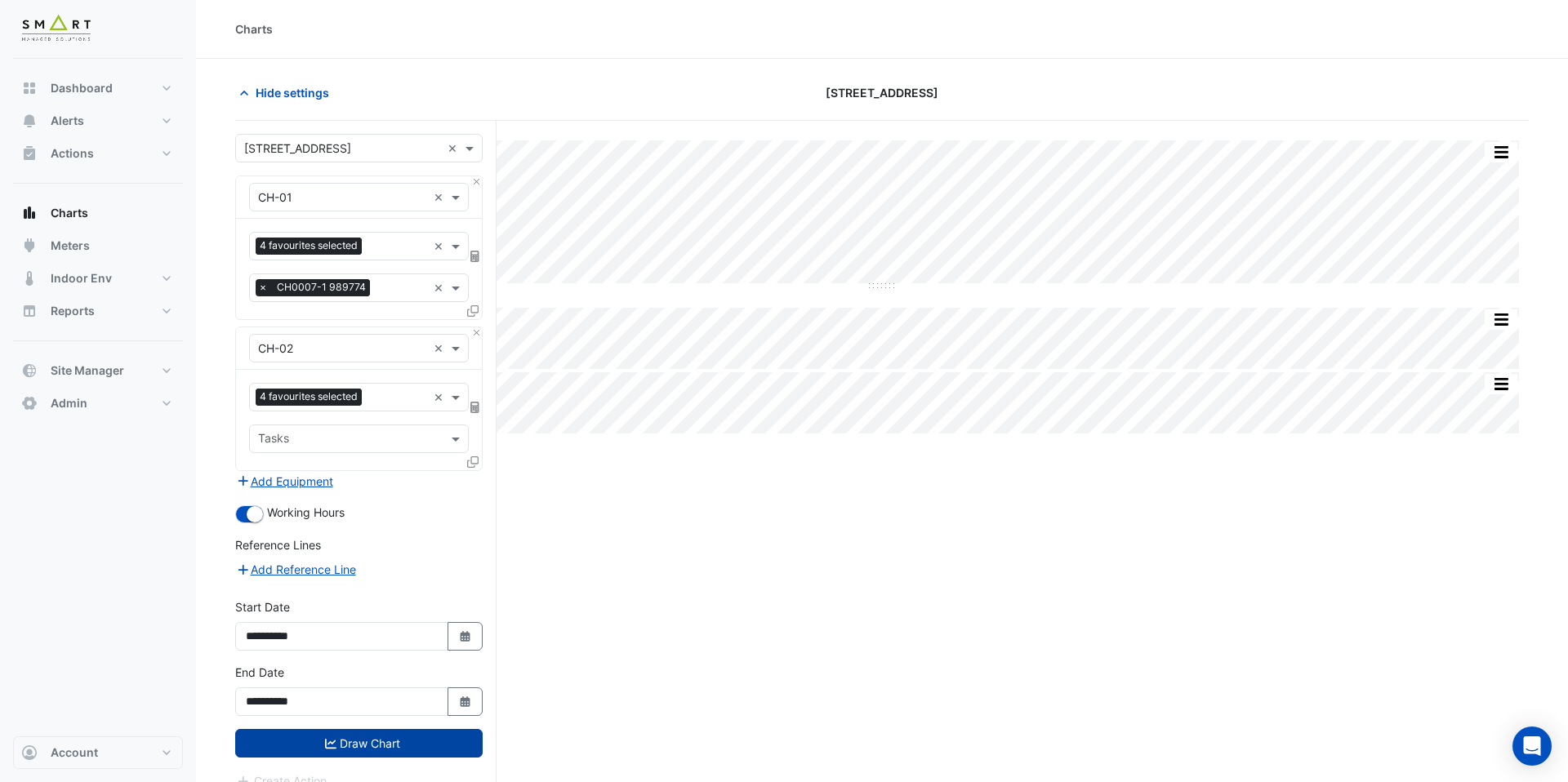
click at [382, 756] on button "Draw Chart" at bounding box center [358, 744] width 247 height 29
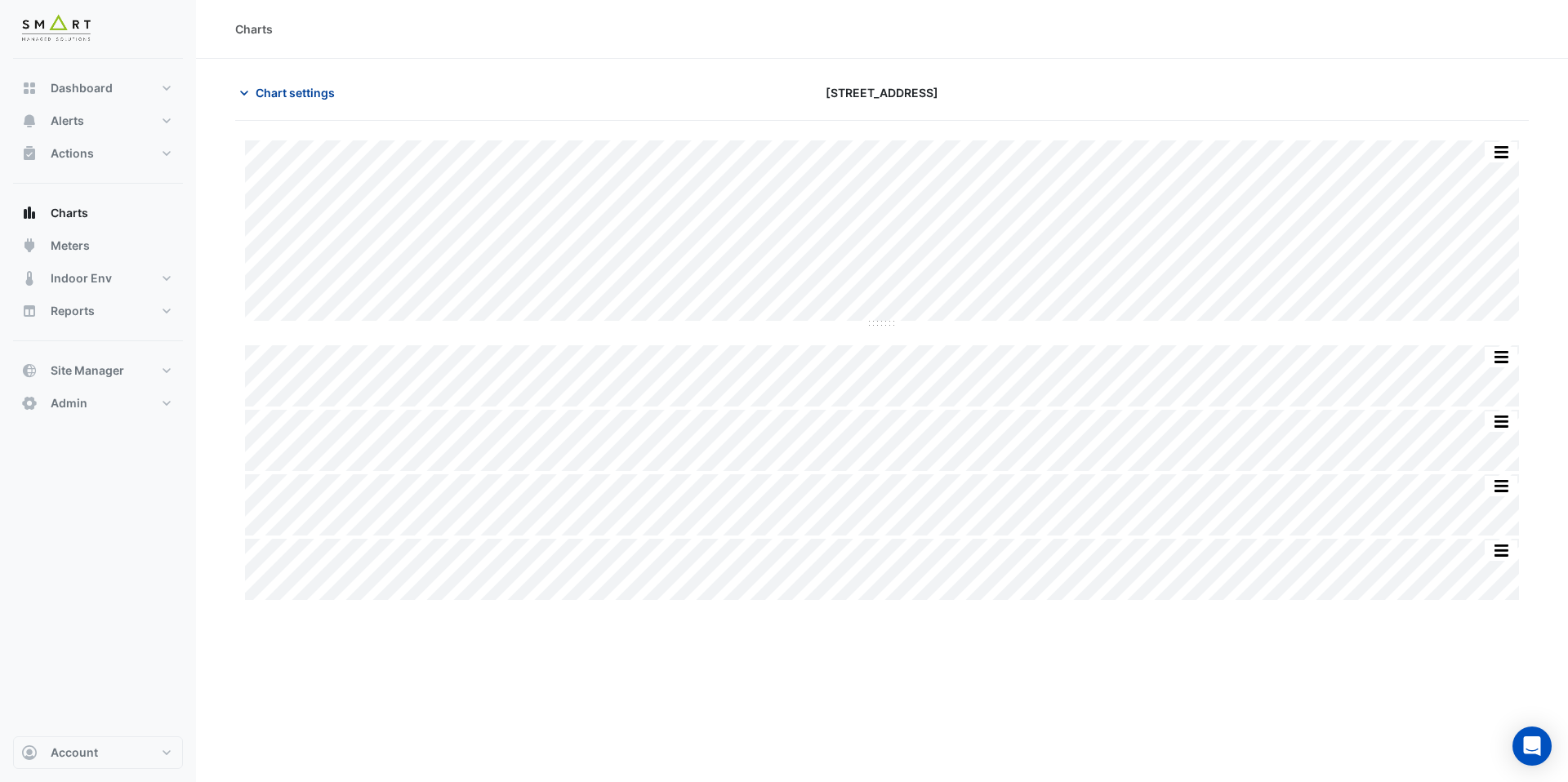
click at [302, 96] on span "Chart settings" at bounding box center [295, 93] width 80 height 17
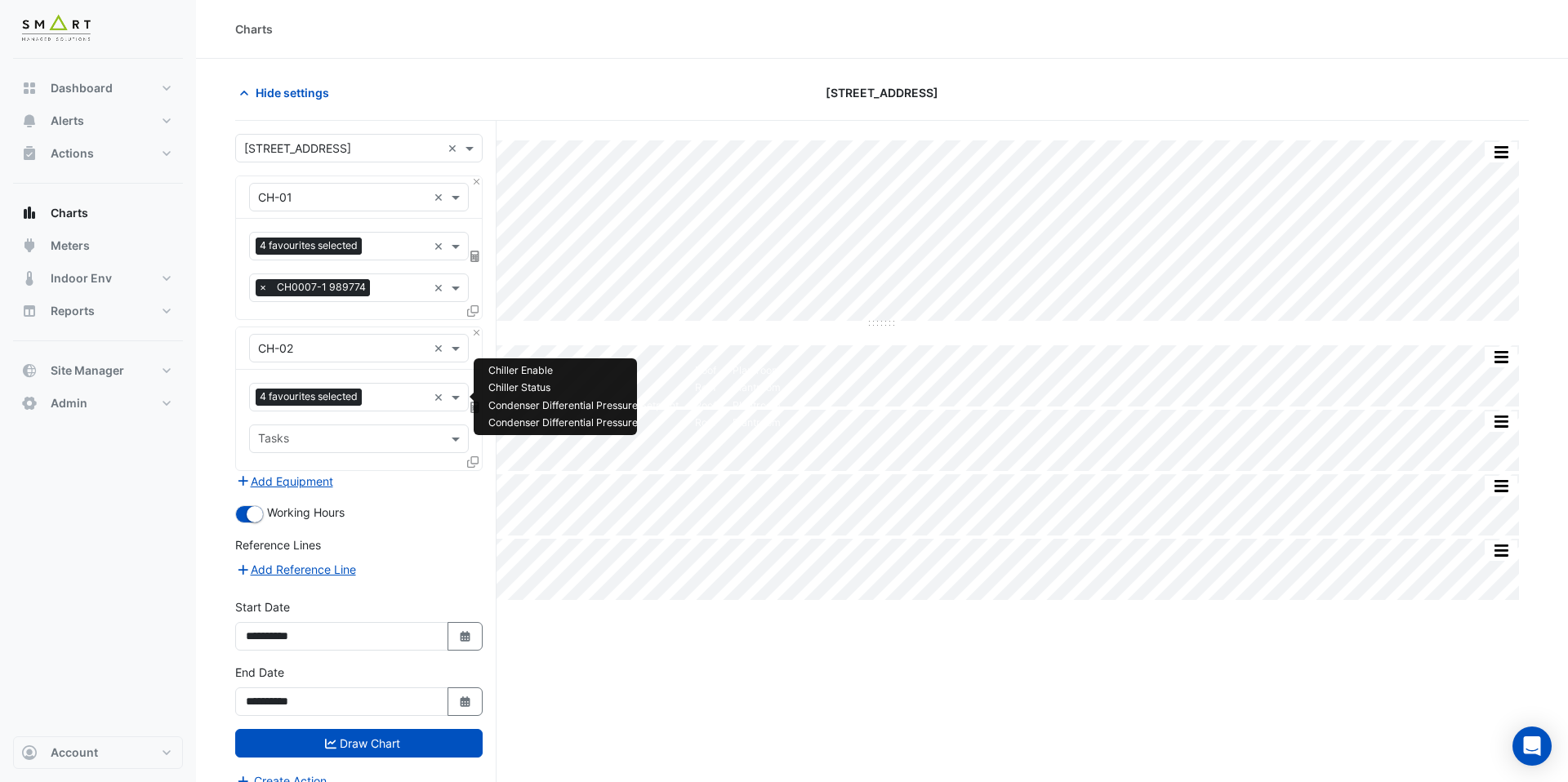
click at [406, 396] on input "text" at bounding box center [398, 399] width 59 height 17
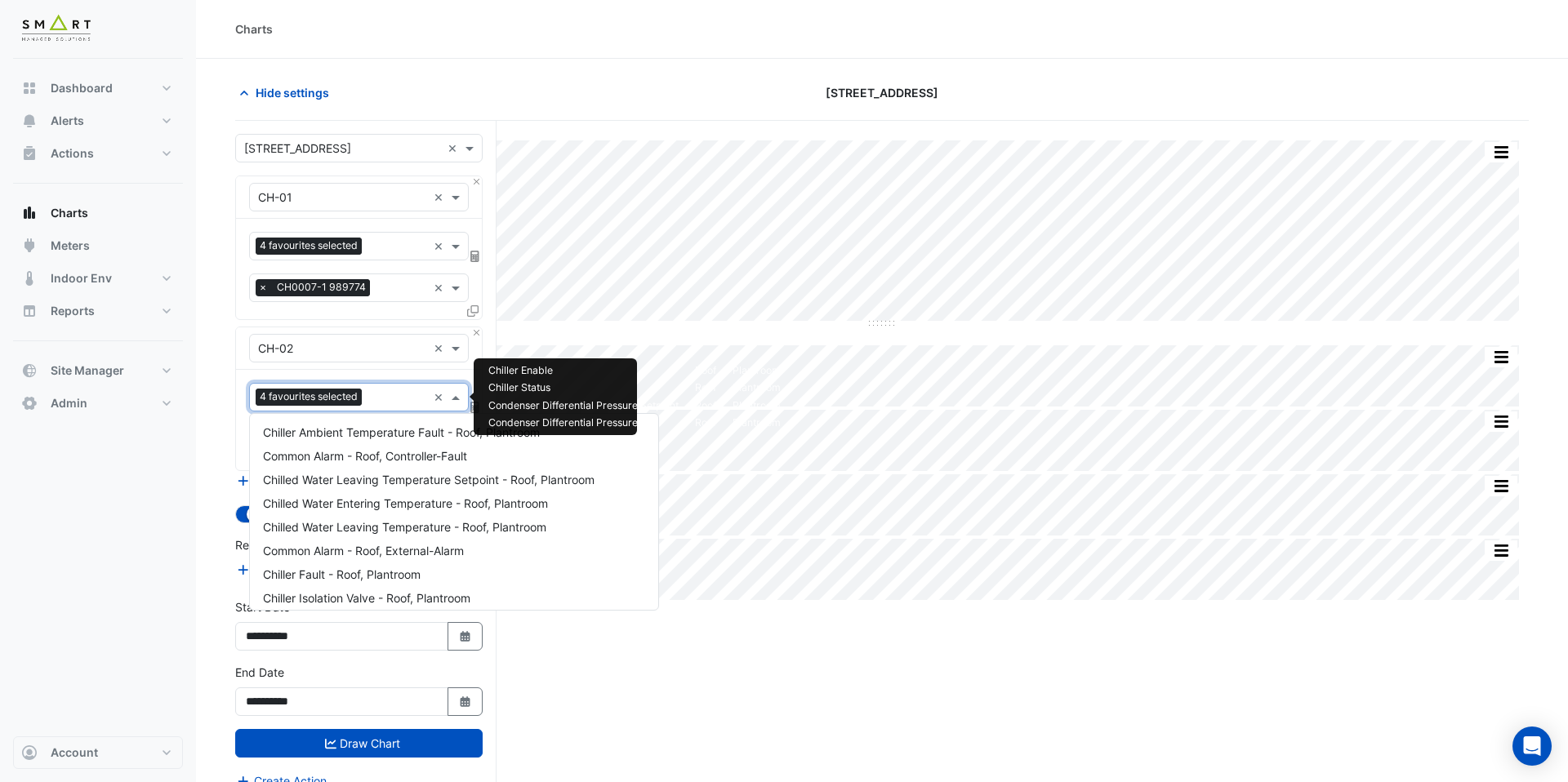
scroll to position [315, 0]
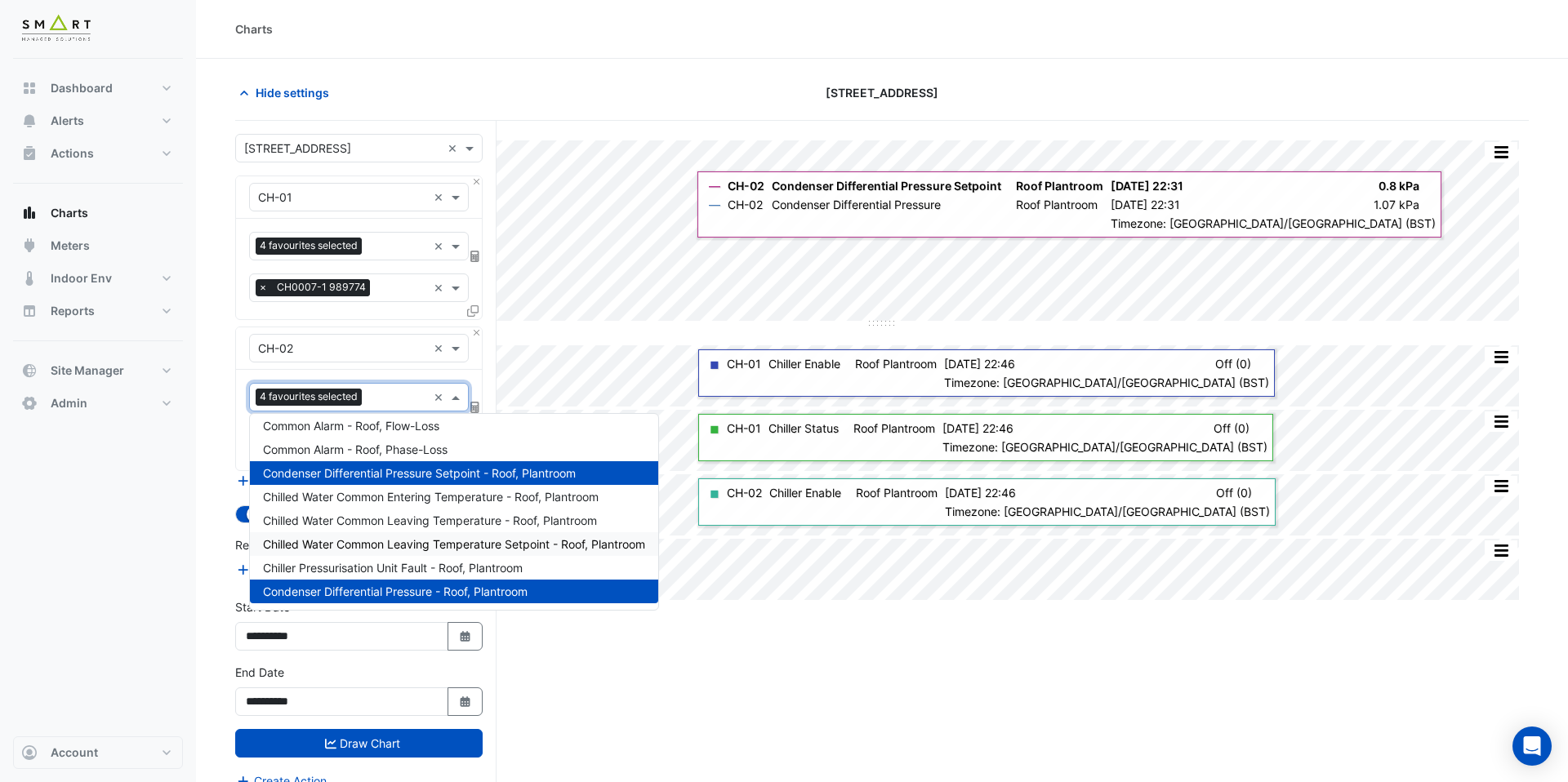
click at [753, 653] on div "Split by Equip Split All Split None Print Save as JPEG Save as PNG Pivot Data T…" at bounding box center [882, 482] width 1294 height 723
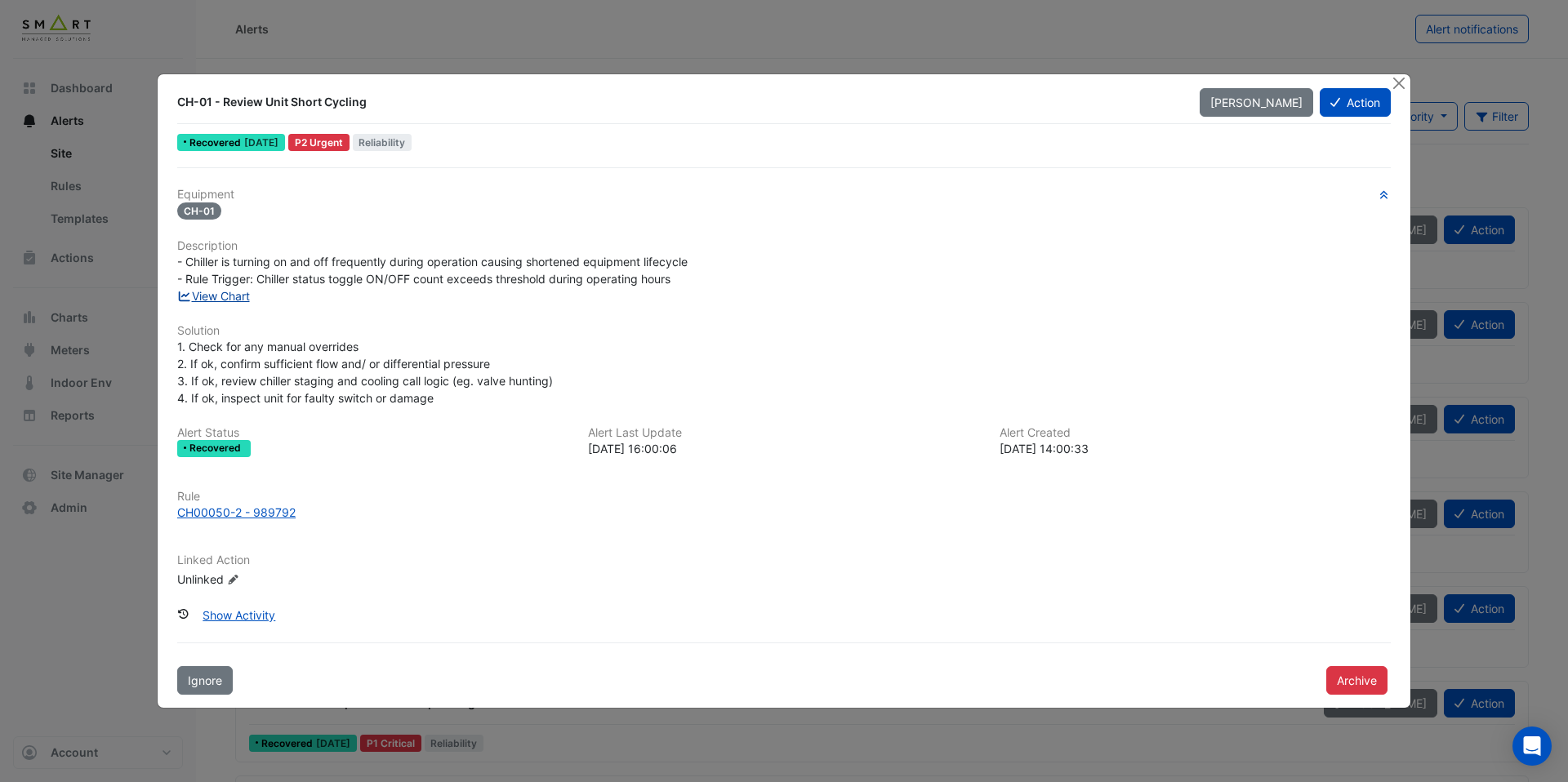
click at [230, 302] on link "View Chart" at bounding box center [213, 296] width 73 height 14
click at [259, 513] on div "CH00050-2 - 989792" at bounding box center [237, 513] width 119 height 17
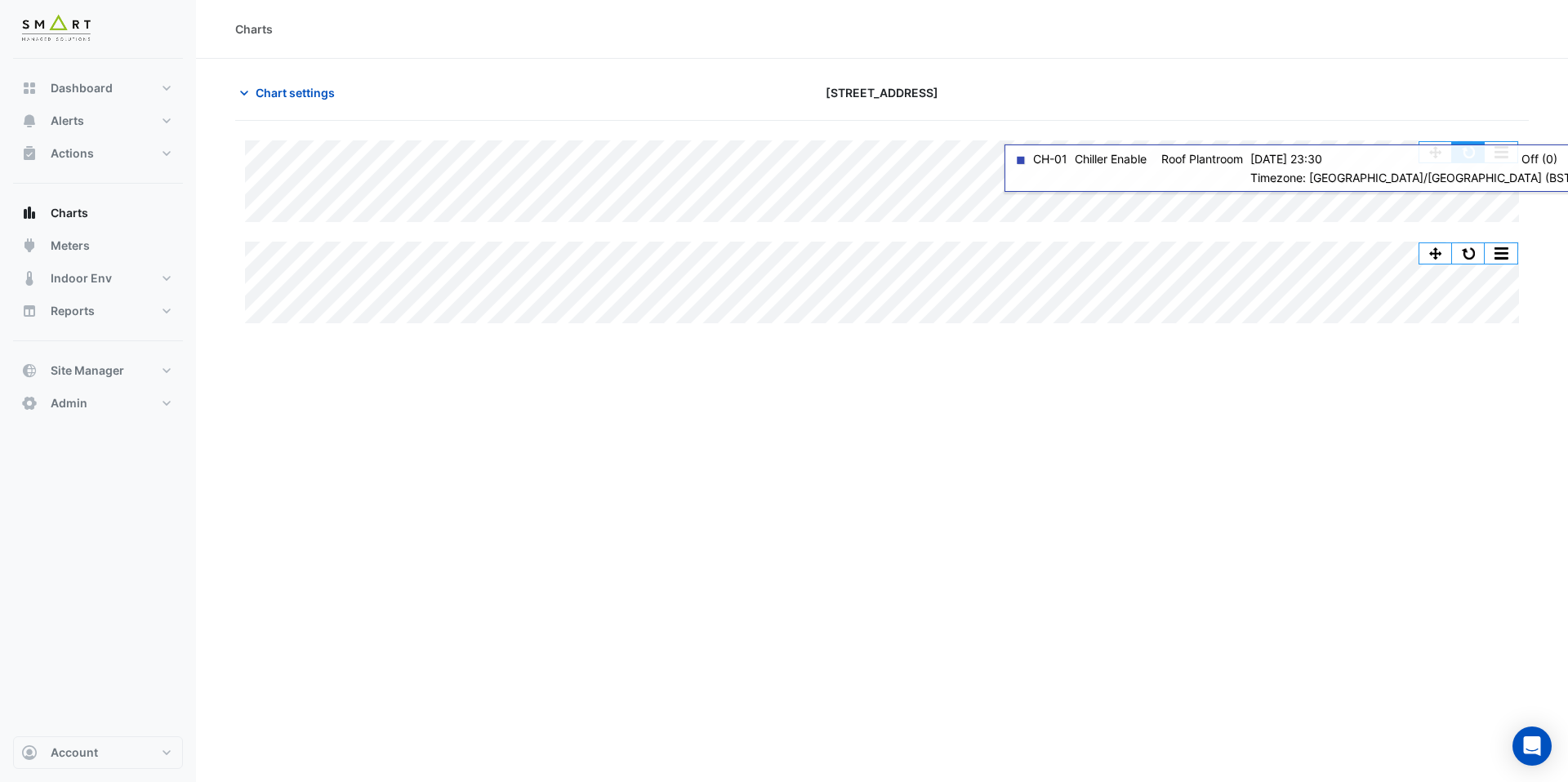
click at [1467, 155] on button "button" at bounding box center [1468, 152] width 32 height 20
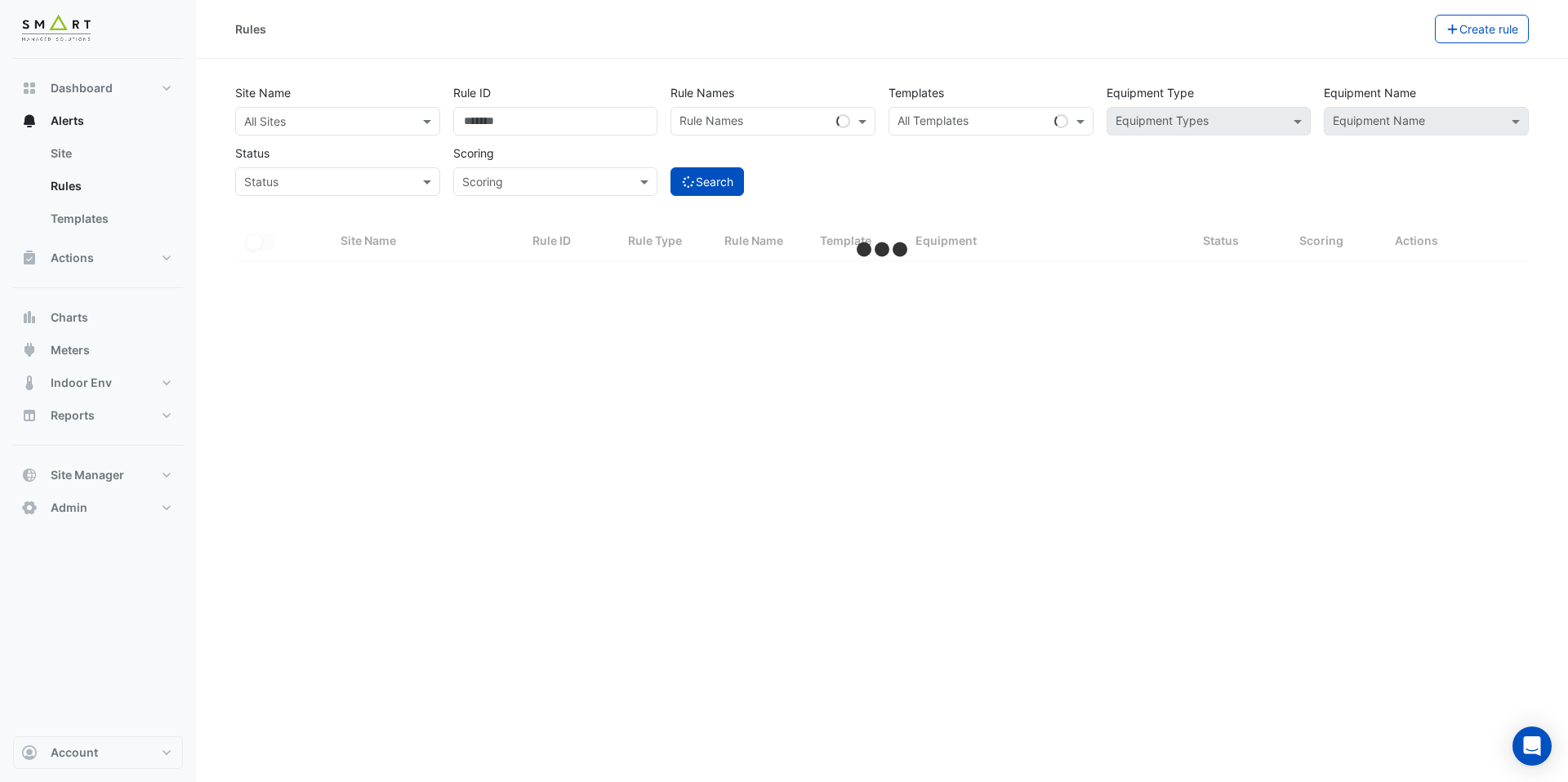
select select "***"
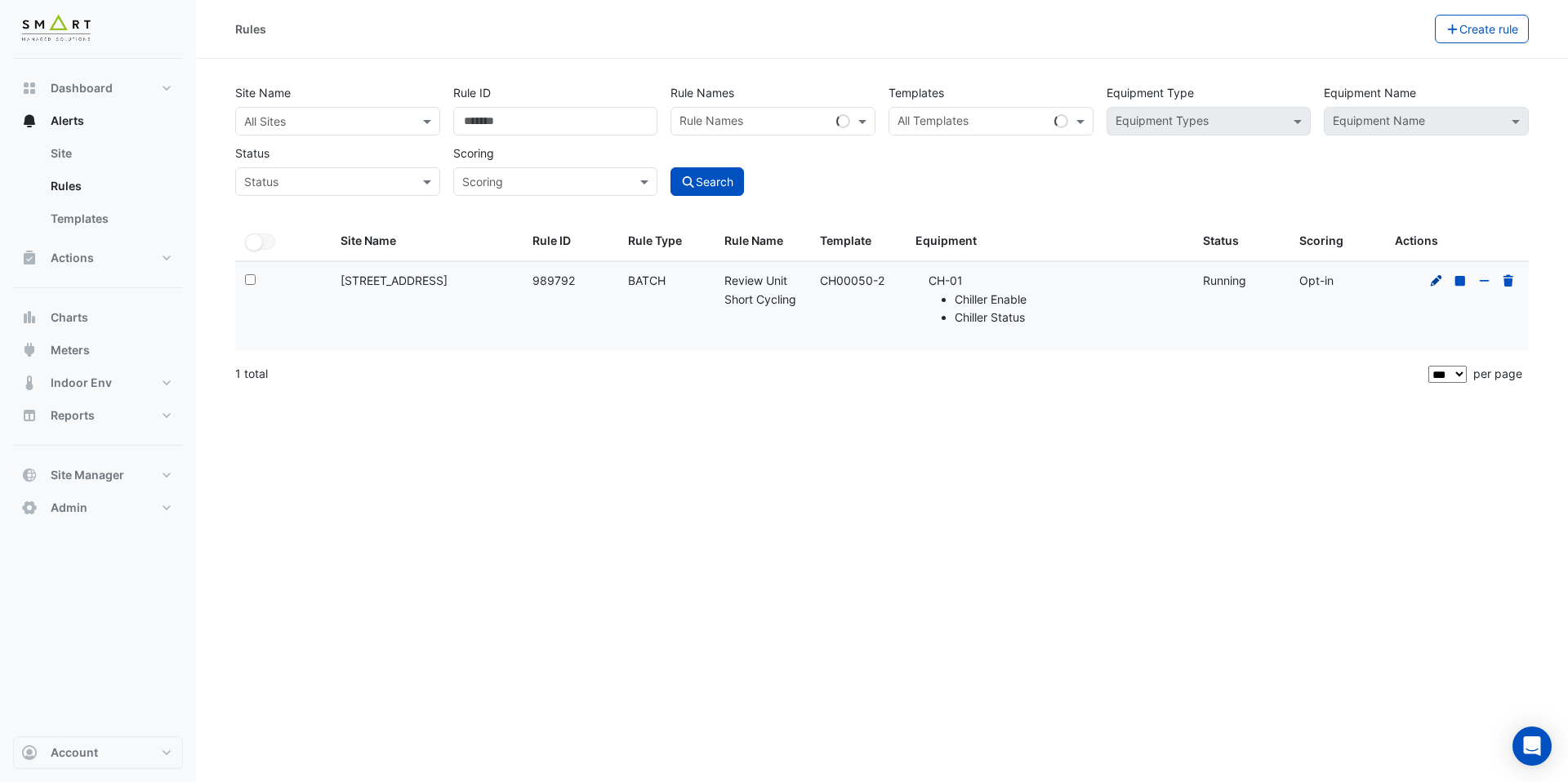
click at [1440, 280] on icon at bounding box center [1437, 280] width 15 height 11
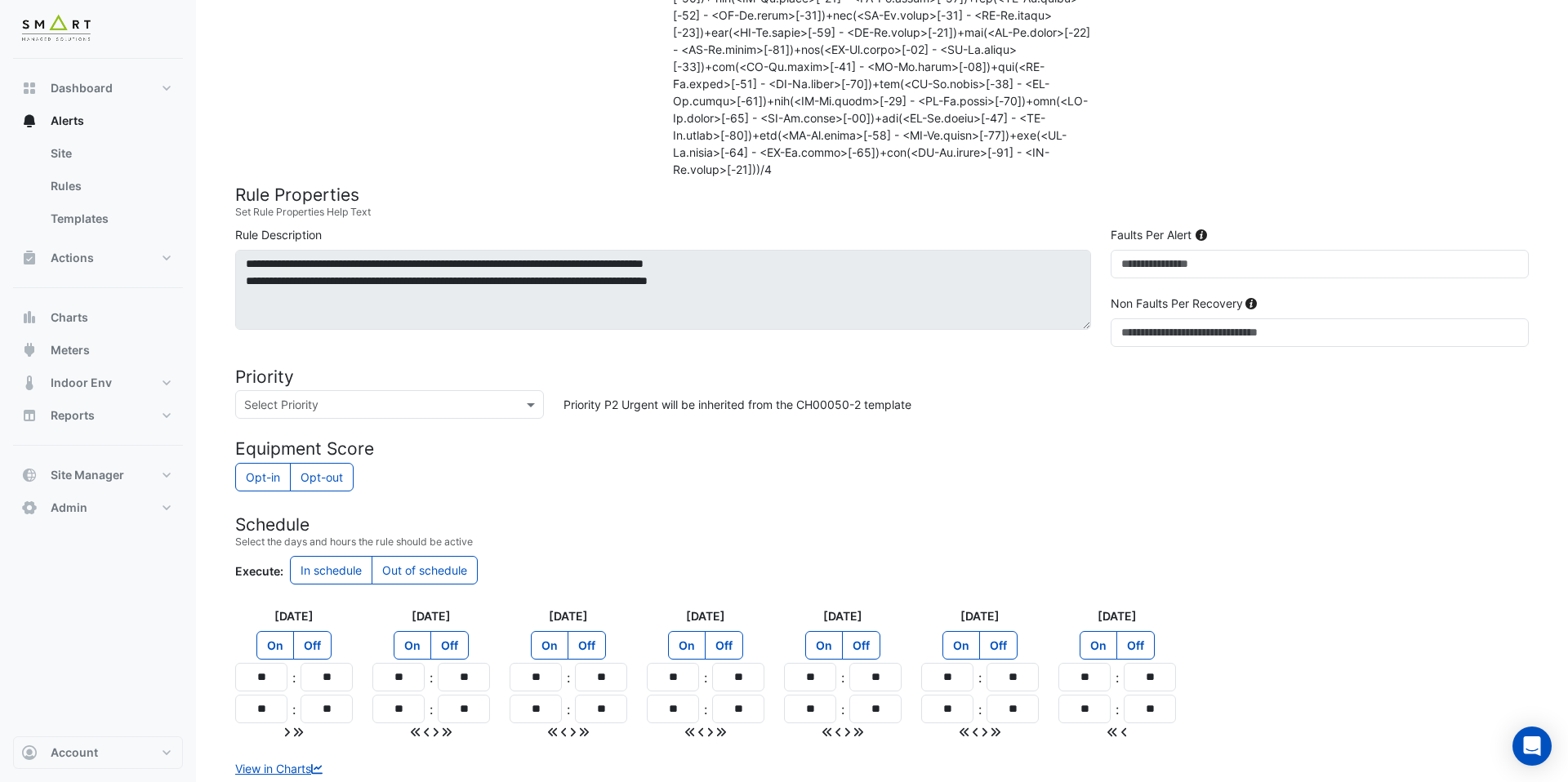
scroll to position [1651, 0]
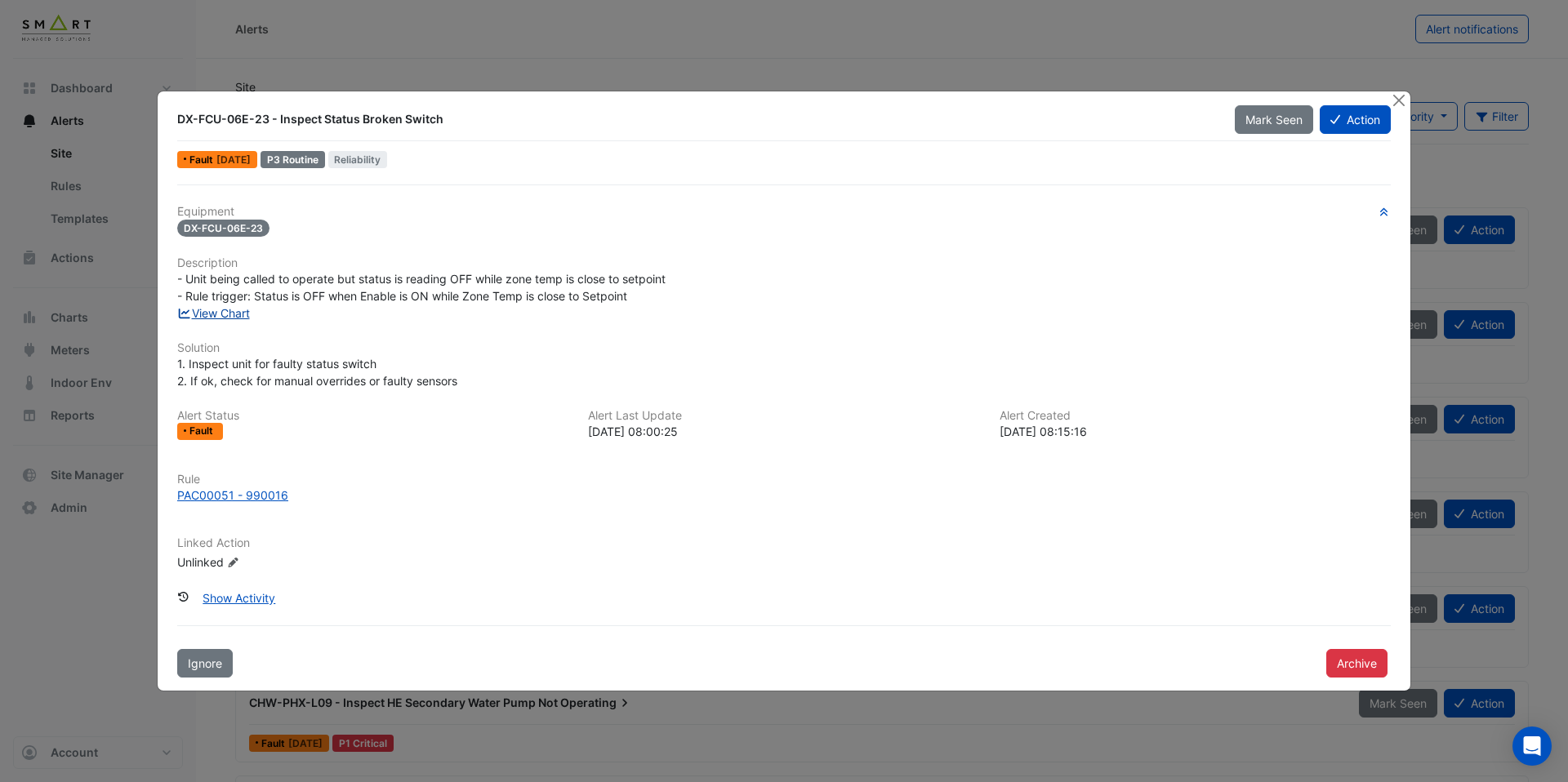
click at [238, 315] on link "View Chart" at bounding box center [213, 313] width 73 height 14
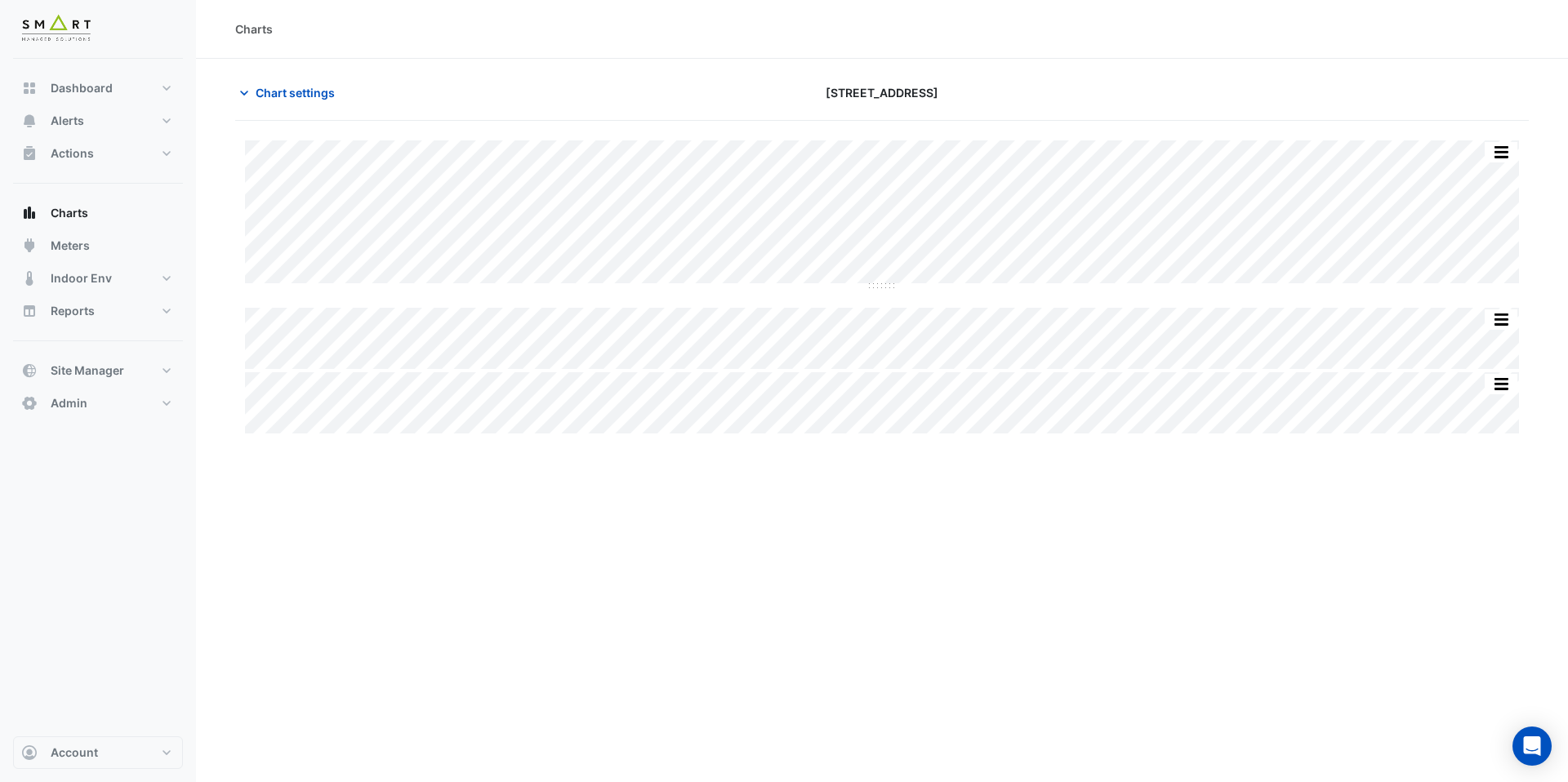
type input "**********"
click at [320, 98] on span "Chart settings" at bounding box center [295, 93] width 80 height 17
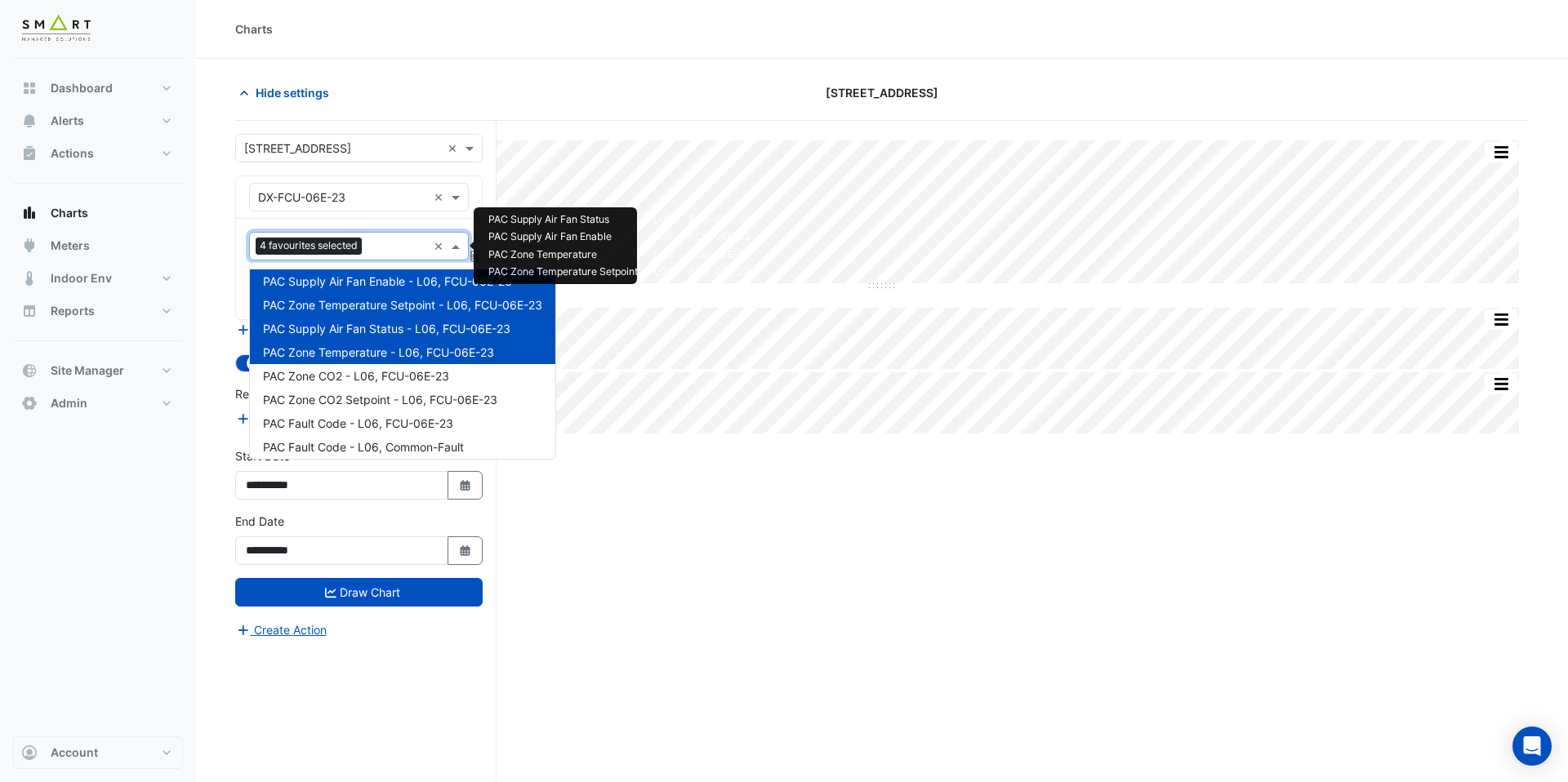
click at [400, 250] on input "text" at bounding box center [398, 248] width 59 height 17
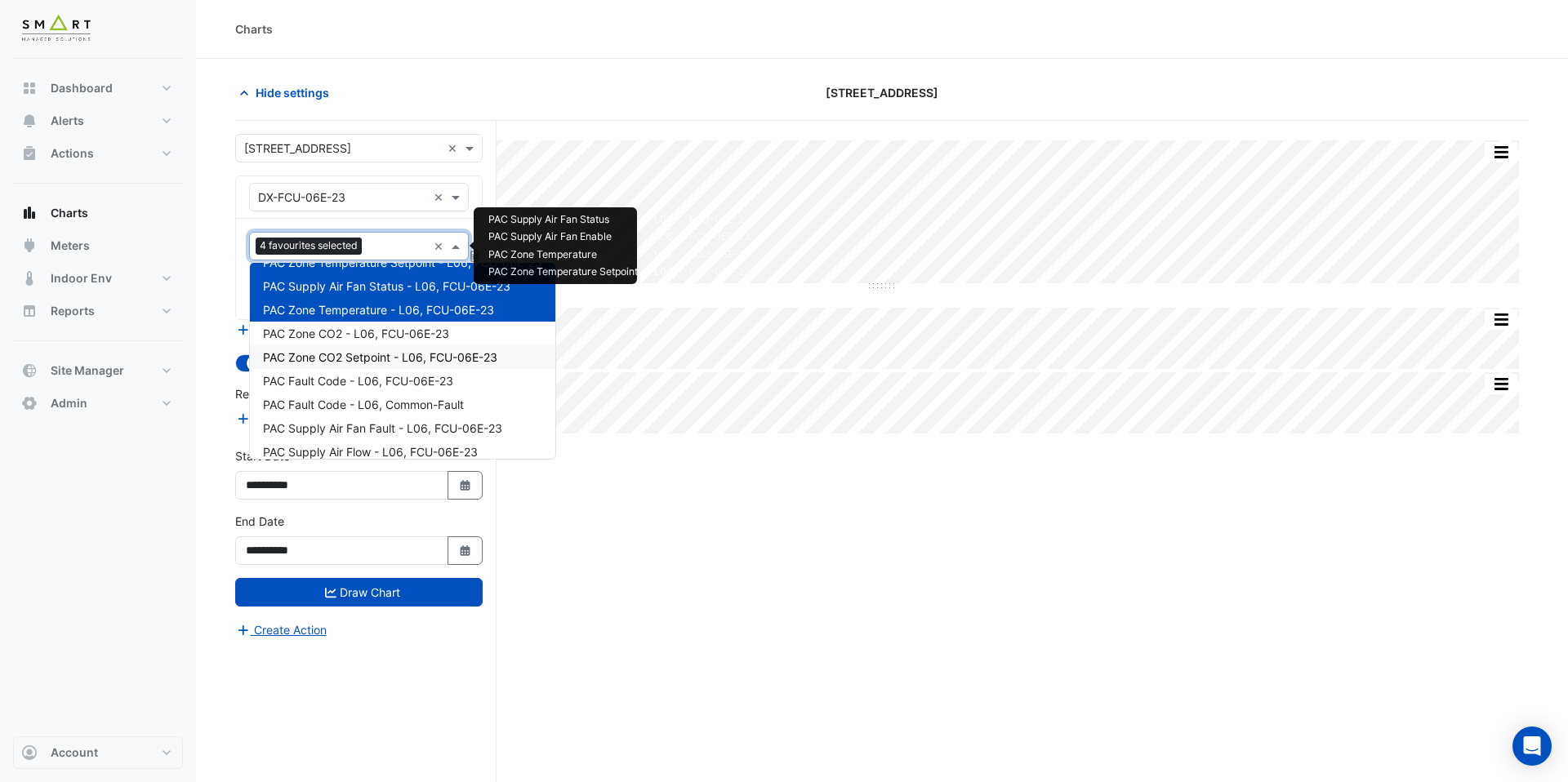
scroll to position [78, 0]
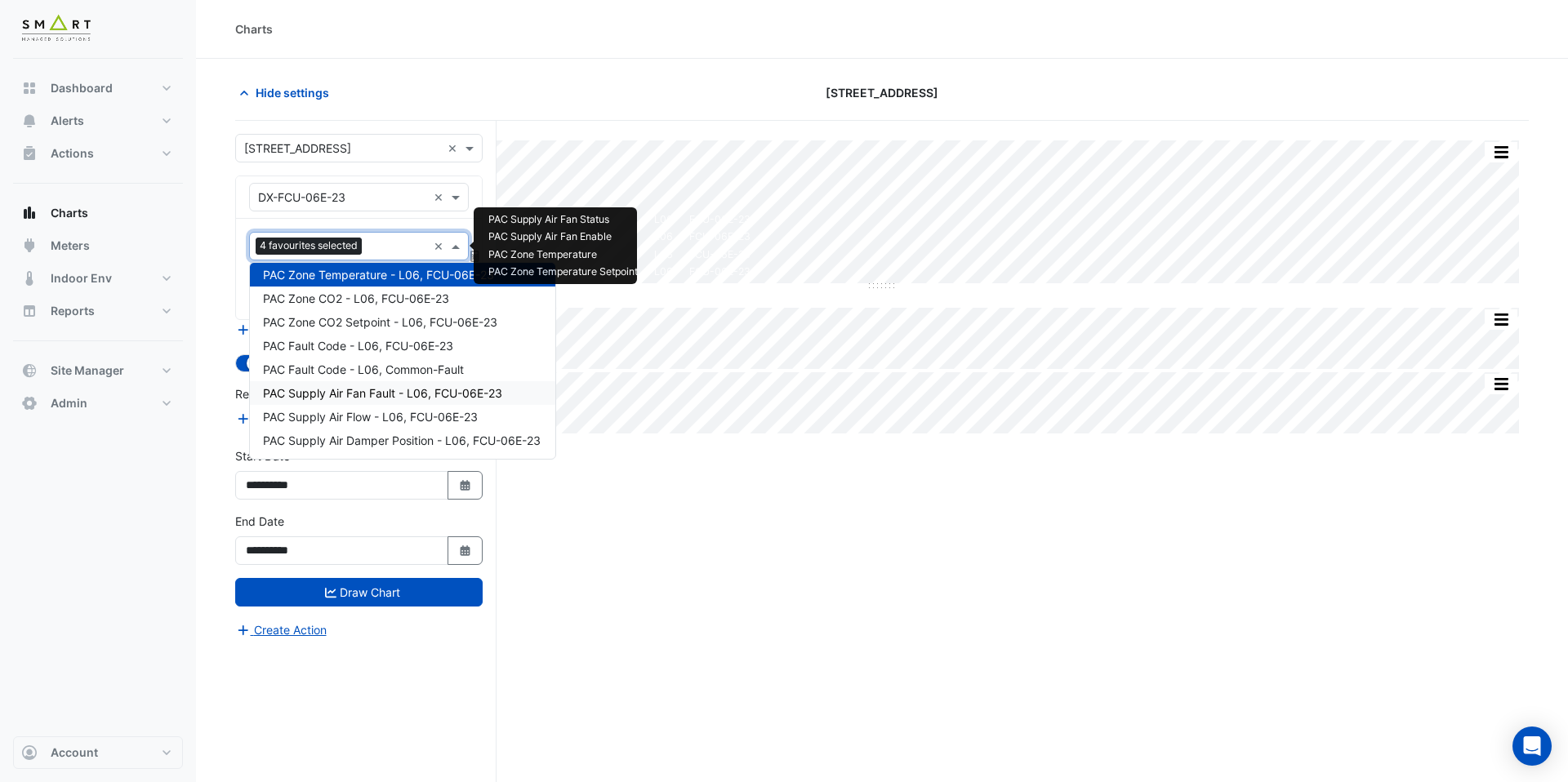
click at [428, 396] on span "PAC Supply Air Fan Fault - L06, FCU-06E-23" at bounding box center [383, 393] width 239 height 14
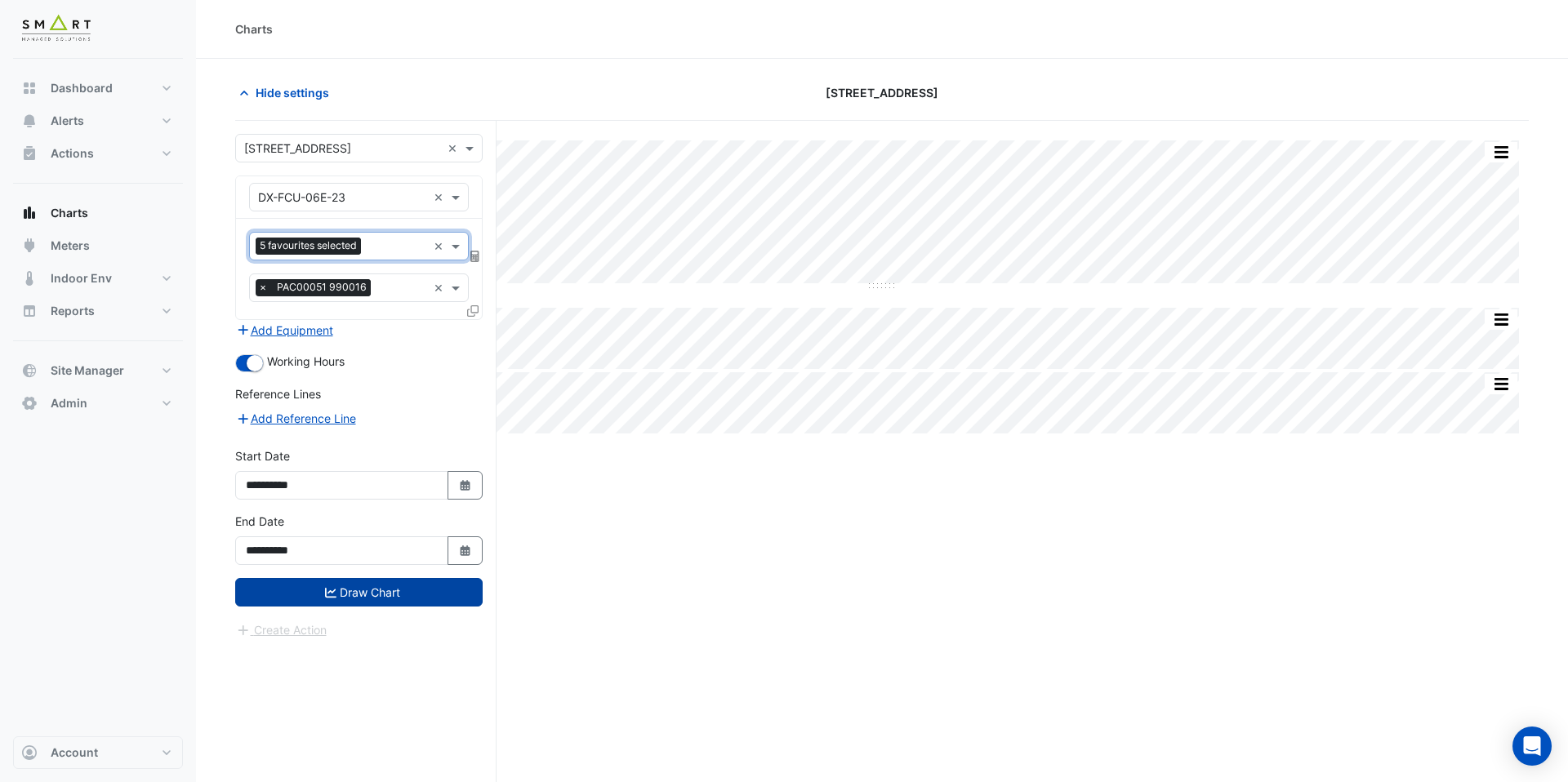
click at [437, 603] on button "Draw Chart" at bounding box center [358, 592] width 247 height 29
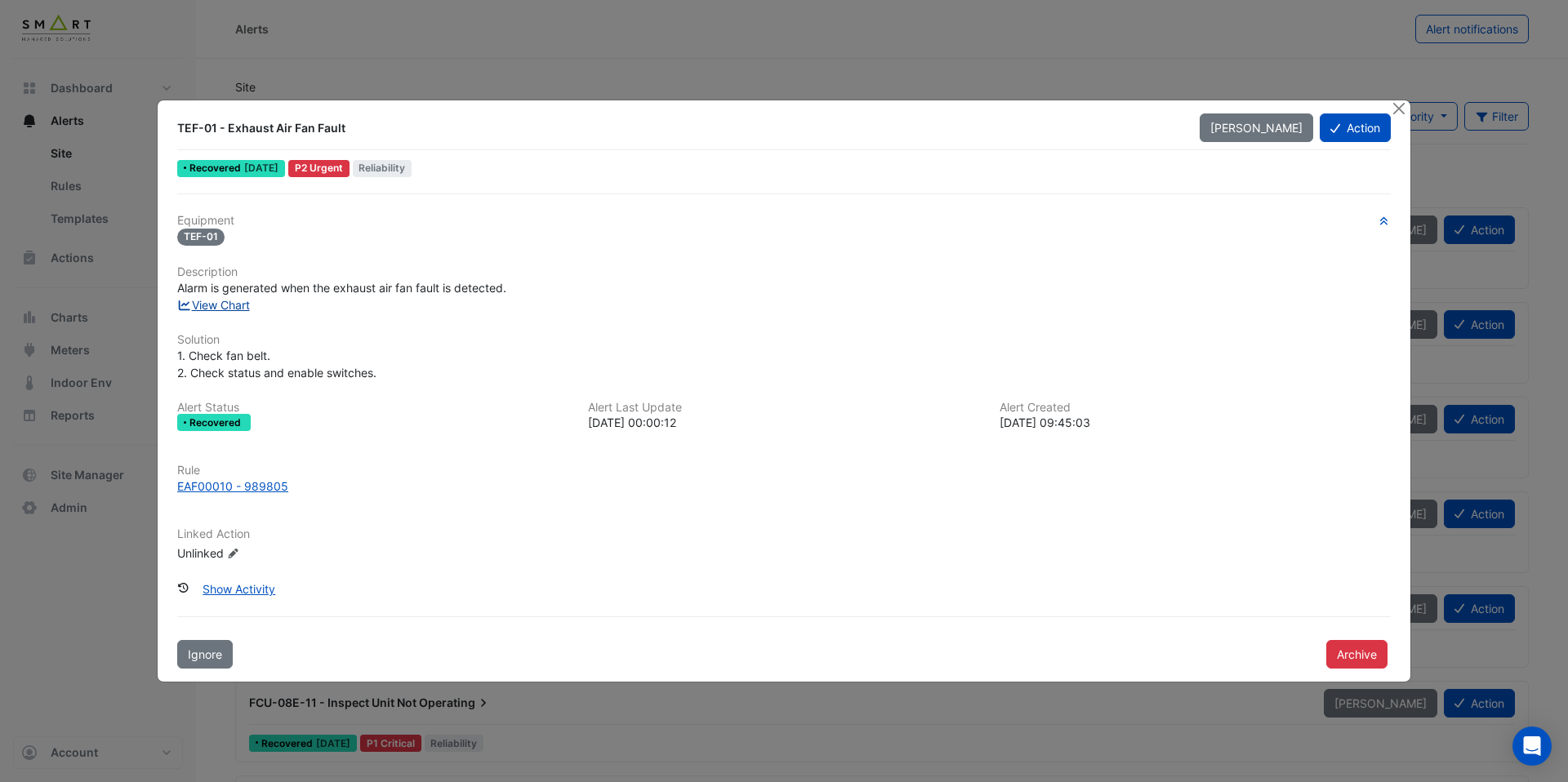
click at [245, 309] on link "View Chart" at bounding box center [213, 305] width 73 height 14
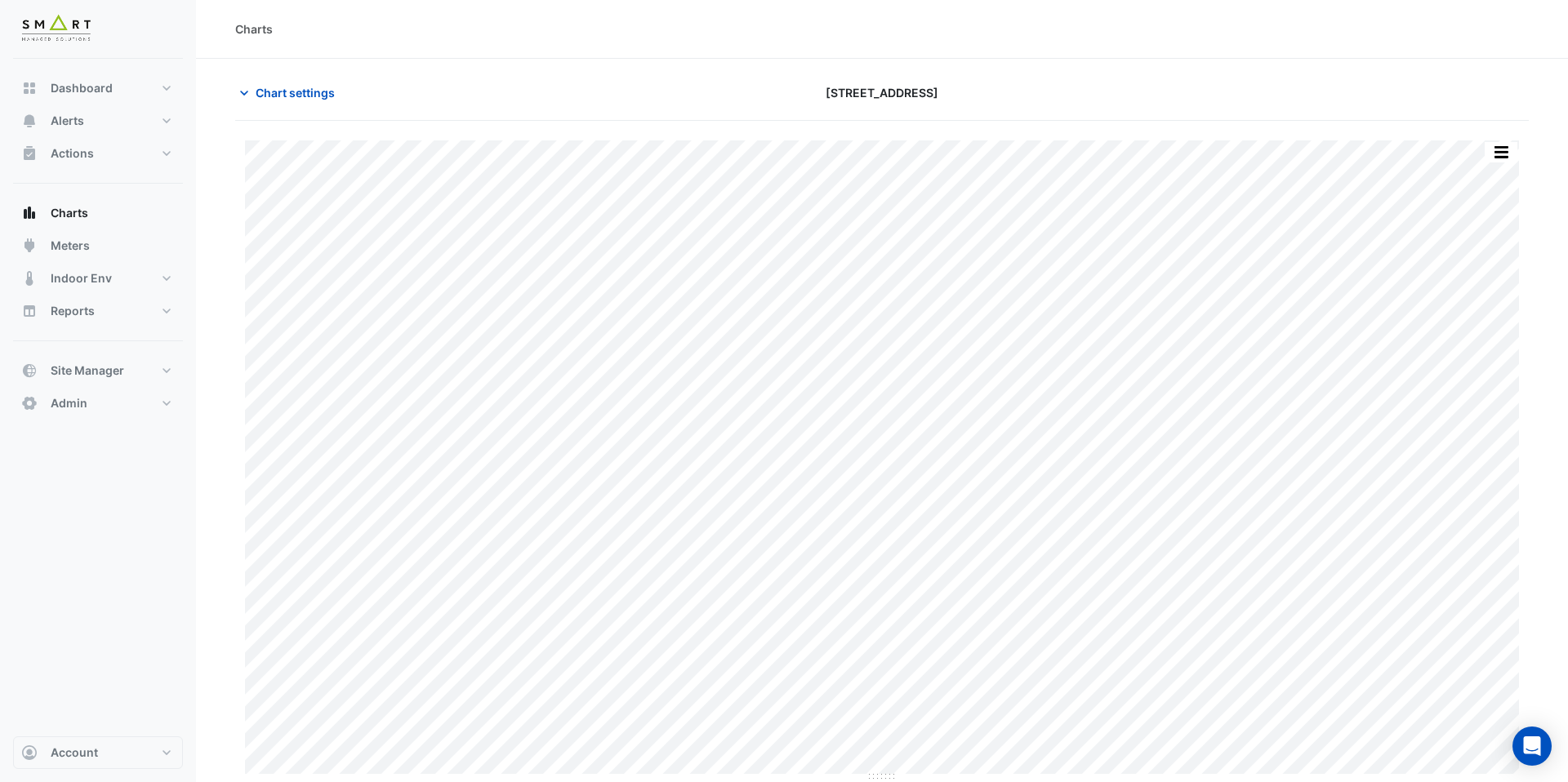
type input "**********"
click at [309, 90] on span "Chart settings" at bounding box center [295, 93] width 80 height 17
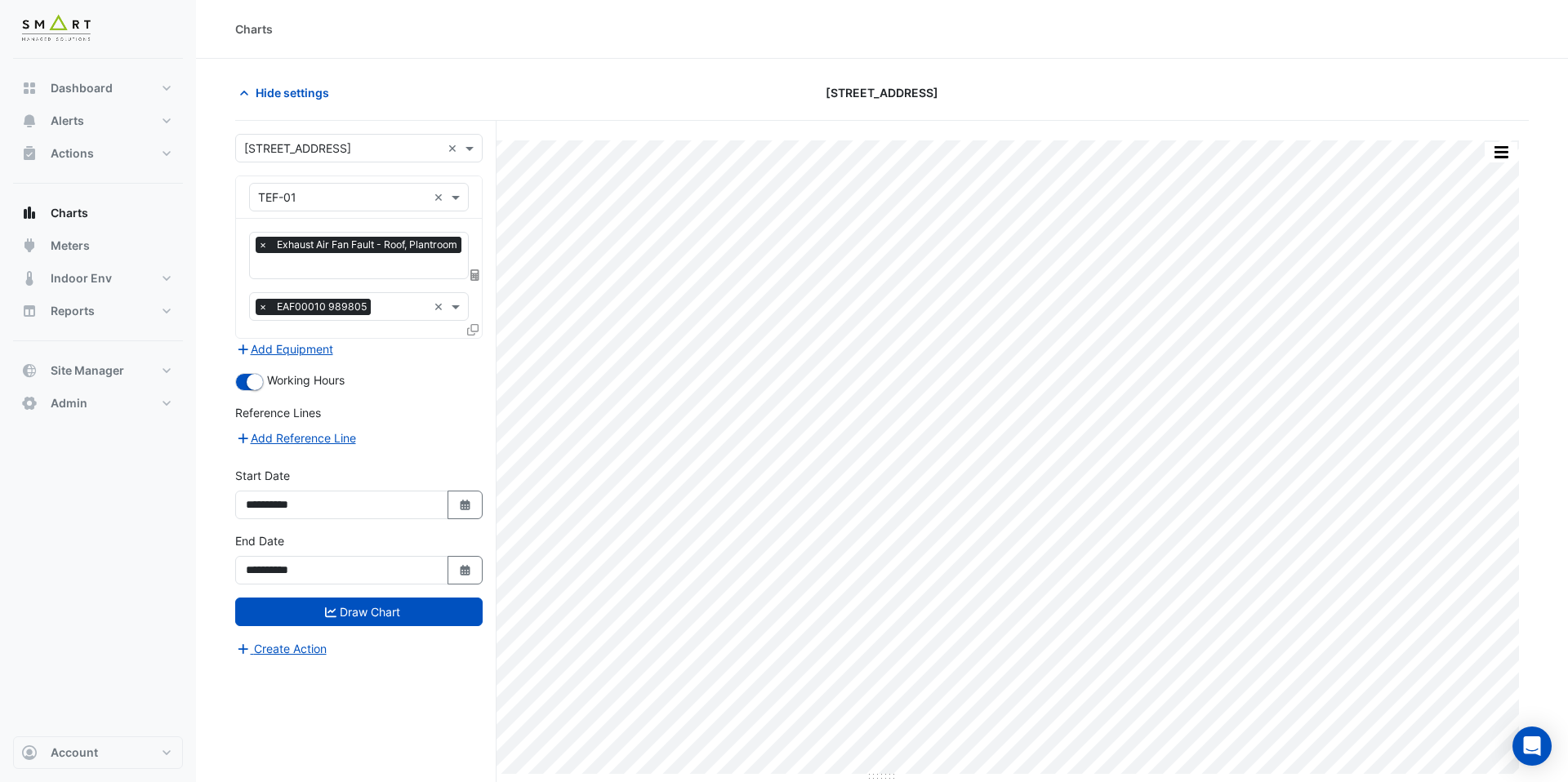
scroll to position [0, 3]
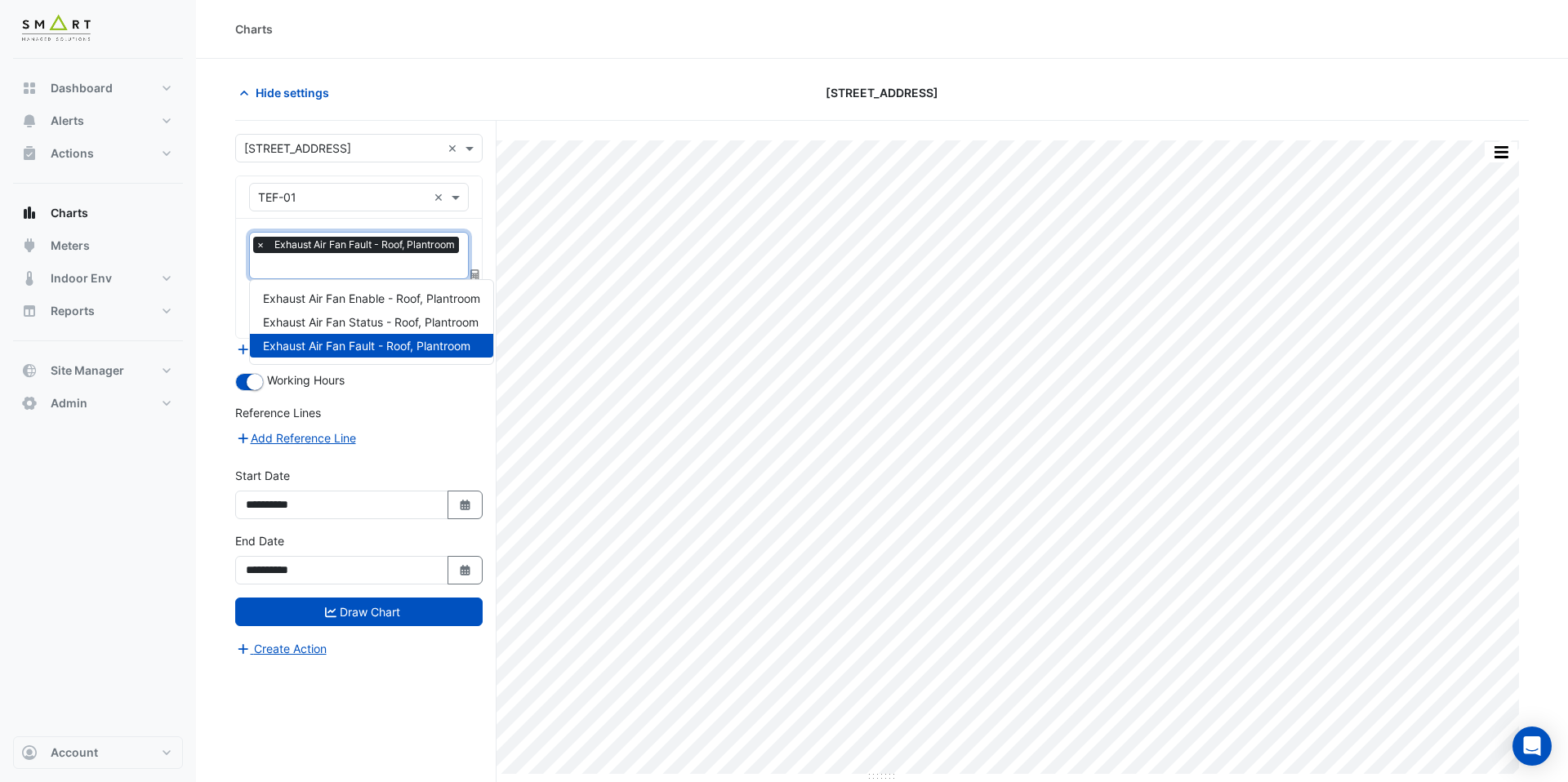
click at [376, 268] on input "text" at bounding box center [359, 267] width 207 height 17
click at [381, 295] on span "Exhaust Air Fan Enable - Roof, Plantroom" at bounding box center [371, 299] width 218 height 14
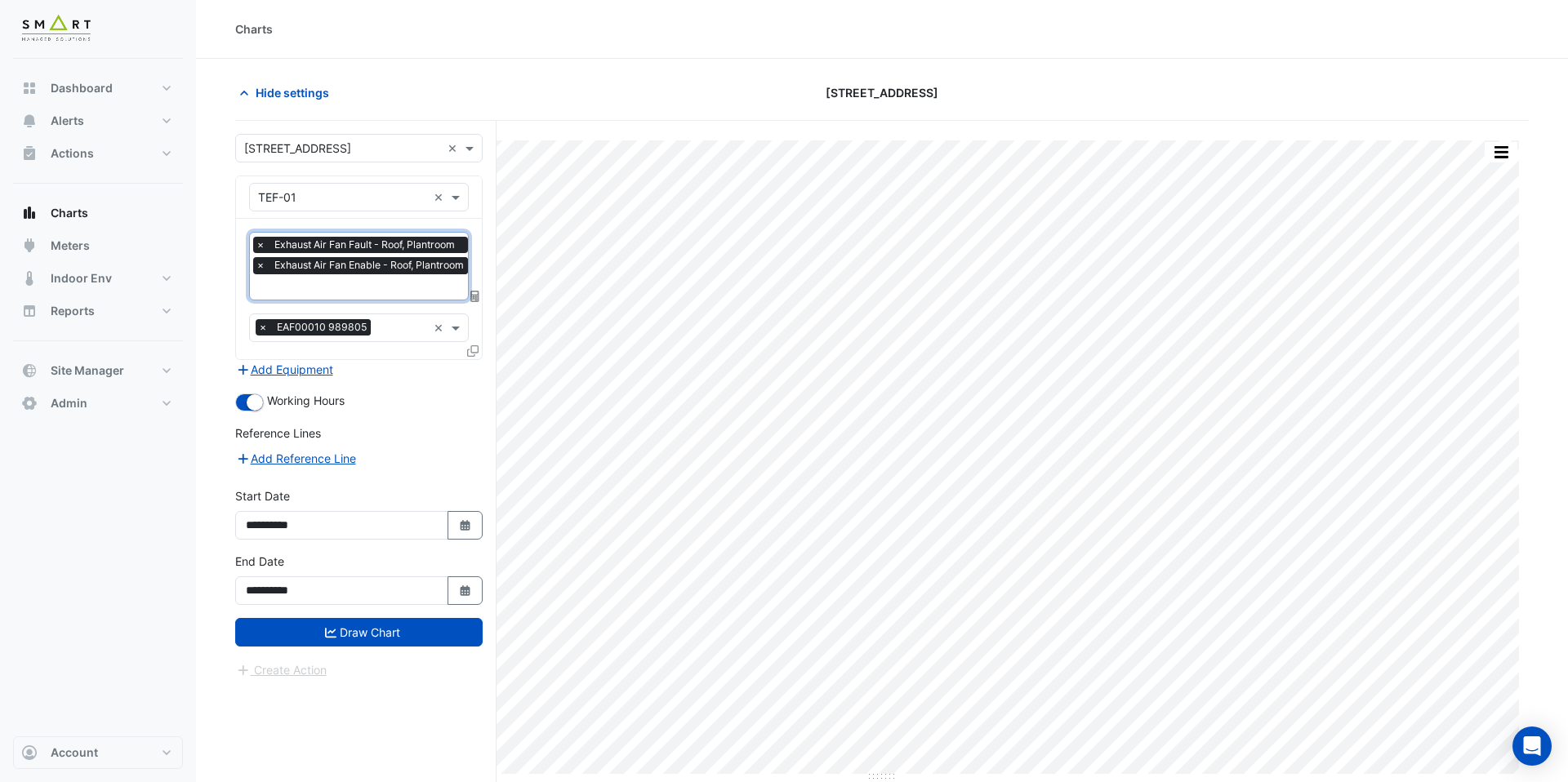
click at [393, 283] on input "text" at bounding box center [364, 289] width 217 height 17
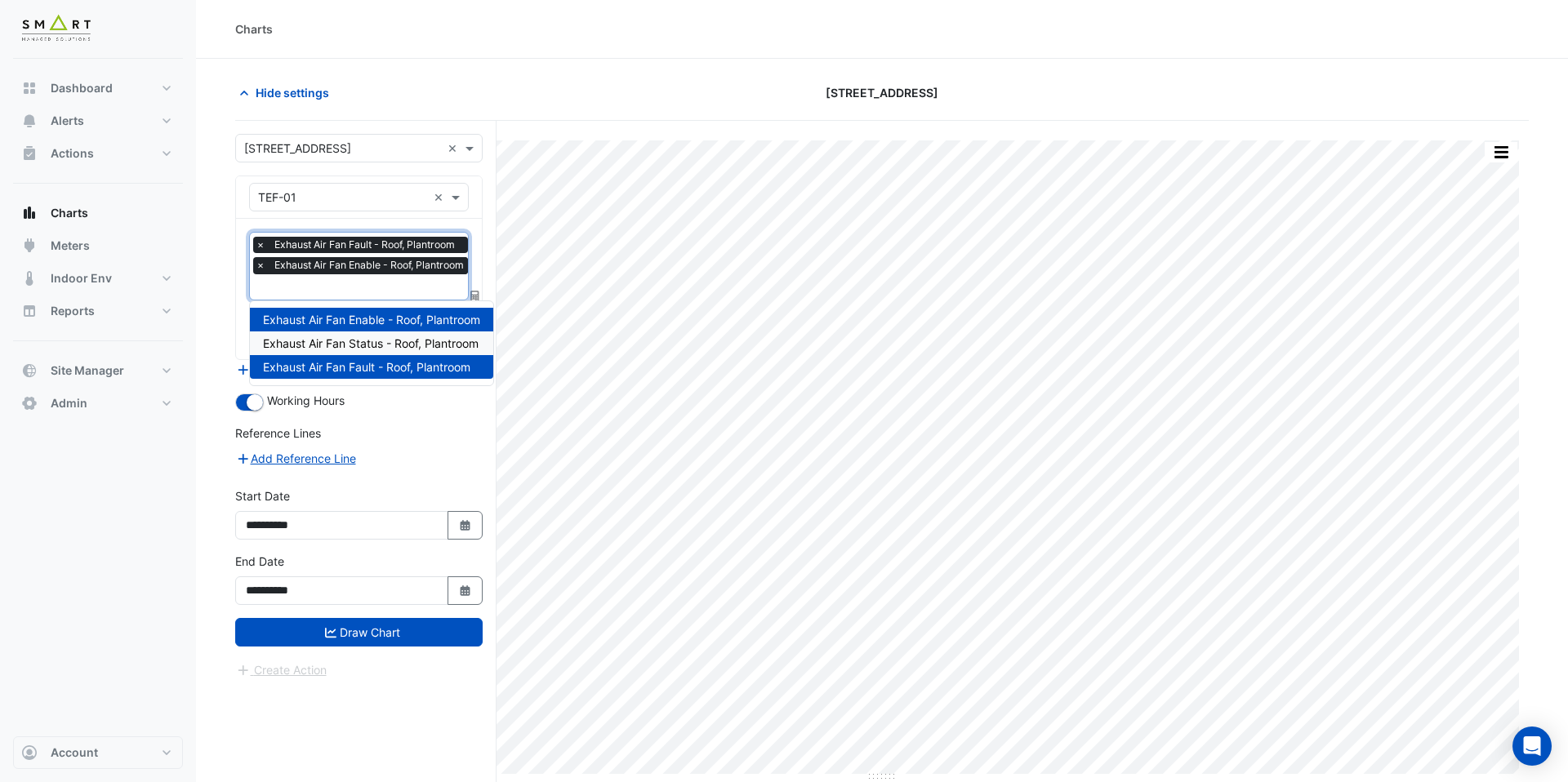
click at [402, 341] on span "Exhaust Air Fan Status - Roof, Plantroom" at bounding box center [371, 343] width 216 height 14
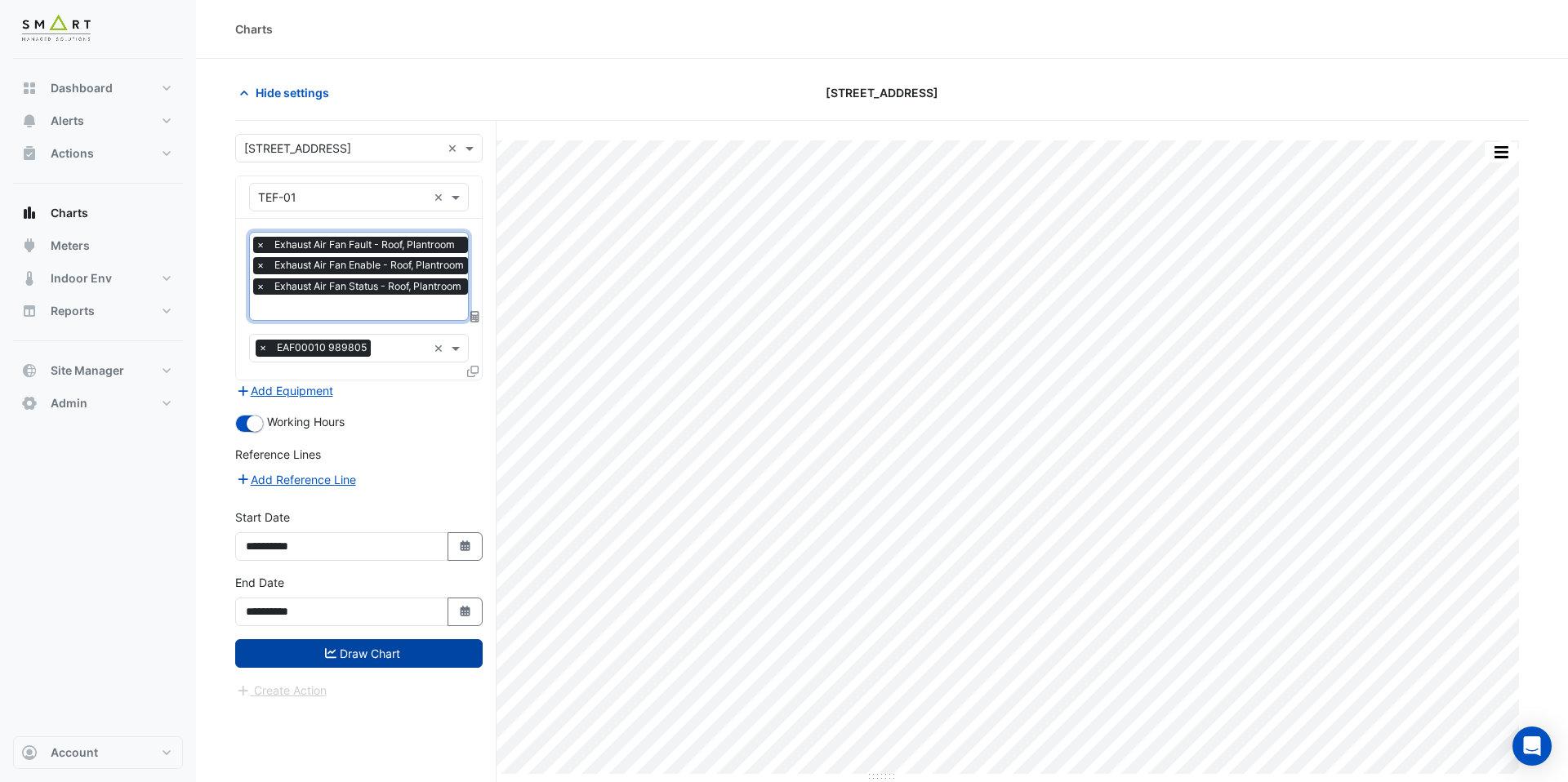
click at [443, 645] on button "Draw Chart" at bounding box center [358, 654] width 247 height 29
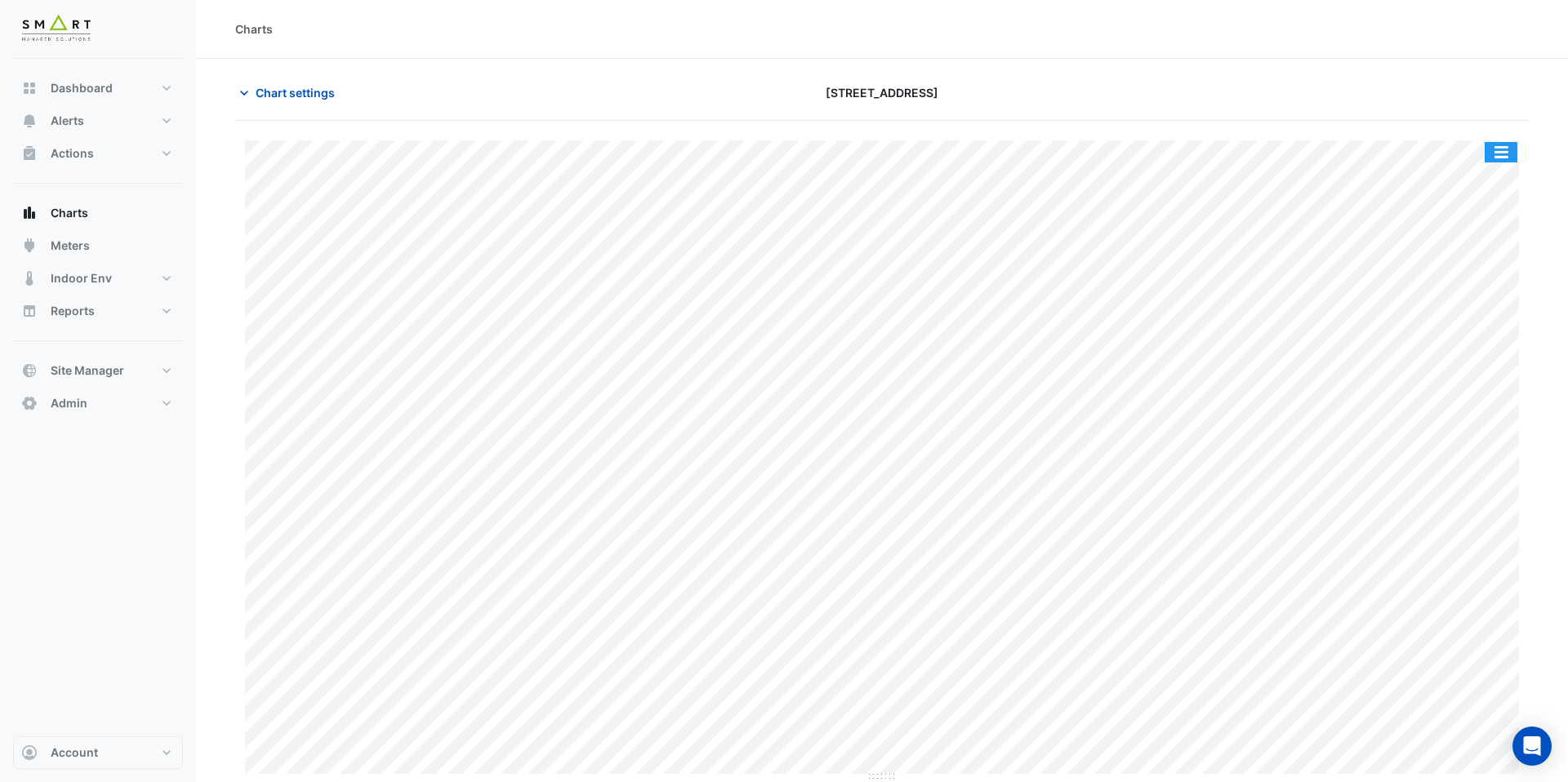
click at [1502, 154] on button "button" at bounding box center [1501, 152] width 32 height 20
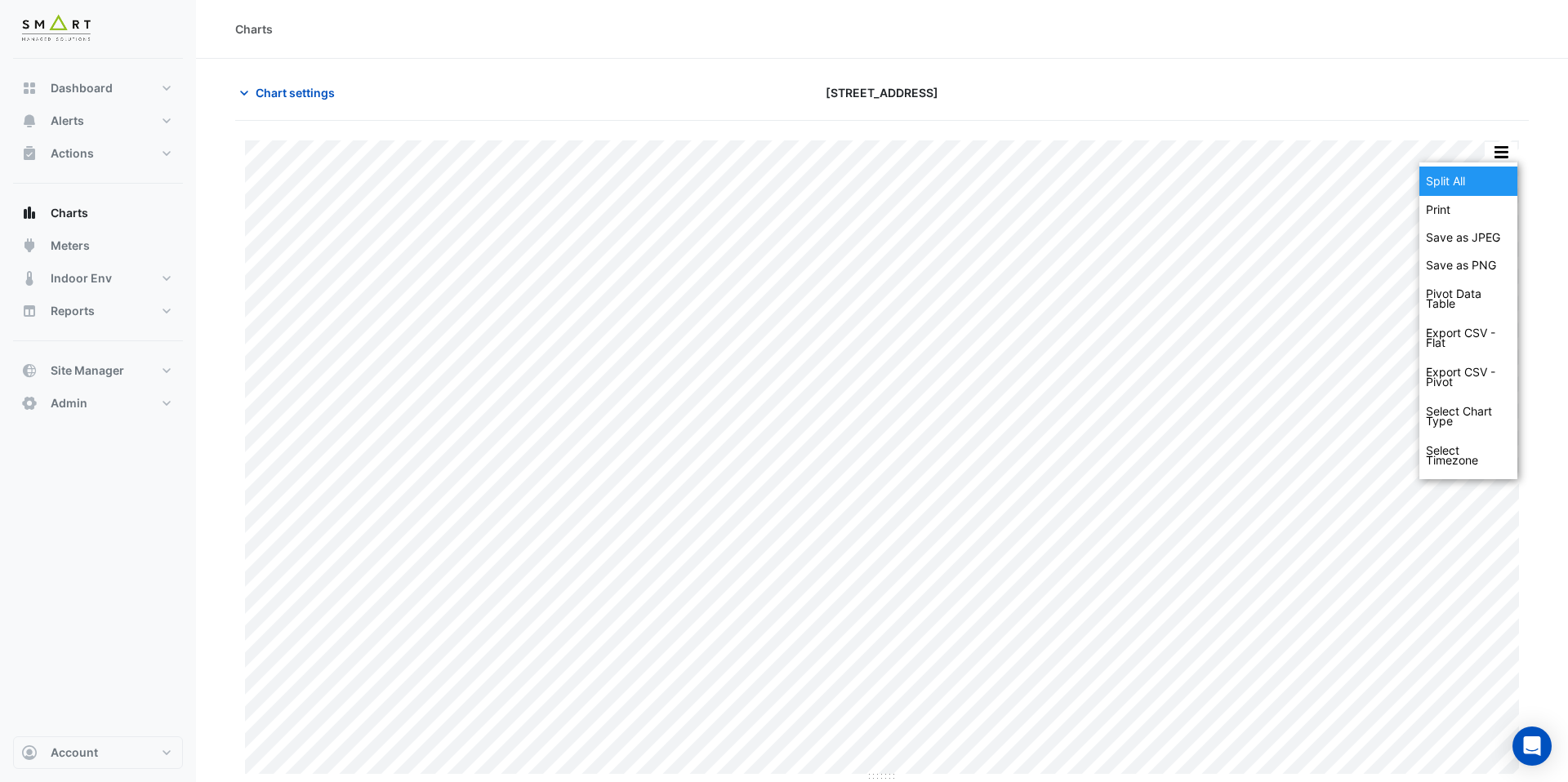
click at [1502, 176] on div "Split All" at bounding box center [1468, 182] width 98 height 30
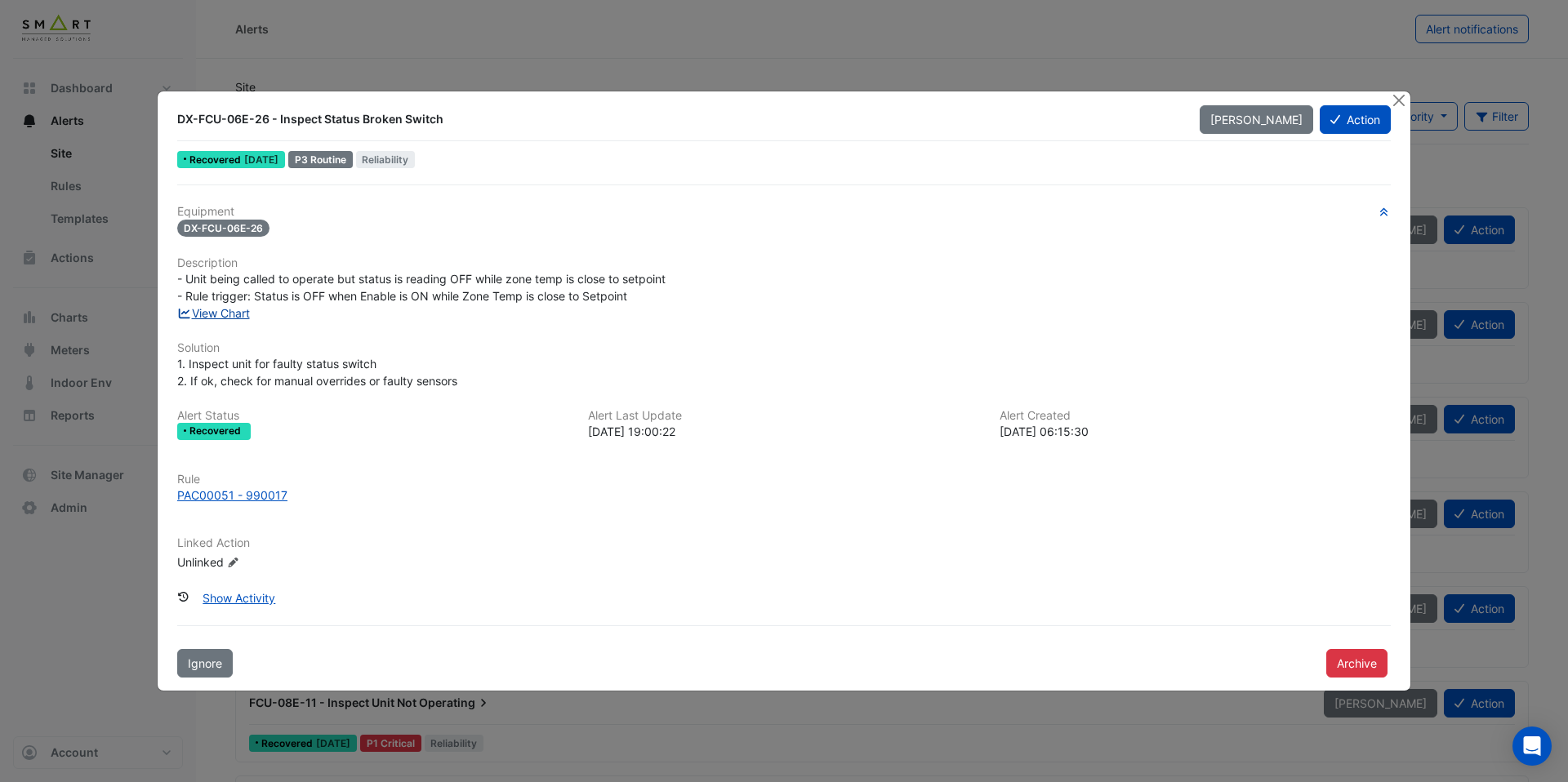
click at [235, 318] on link "View Chart" at bounding box center [213, 313] width 73 height 14
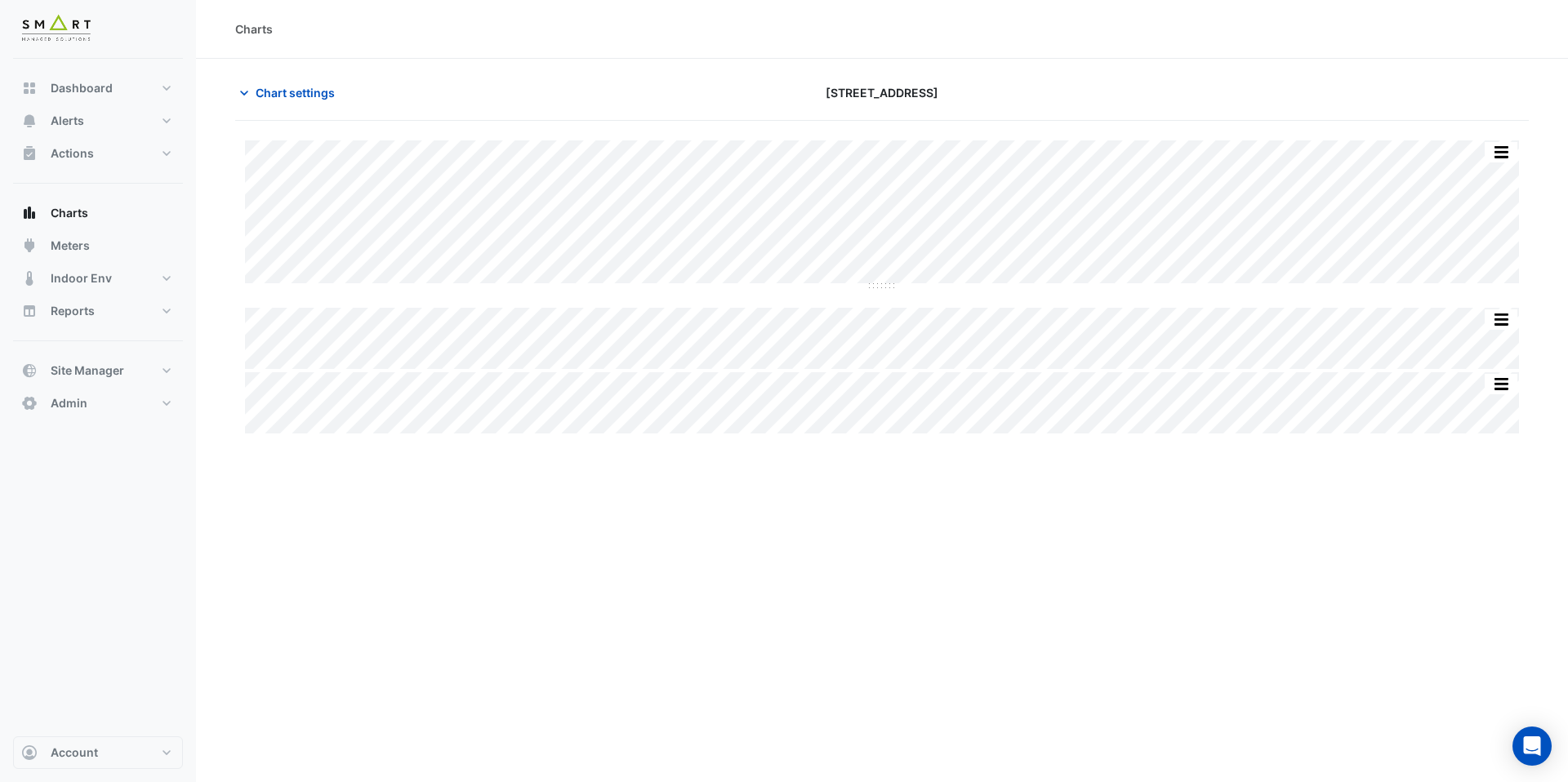
type input "**********"
click at [293, 98] on span "Chart settings" at bounding box center [295, 93] width 80 height 17
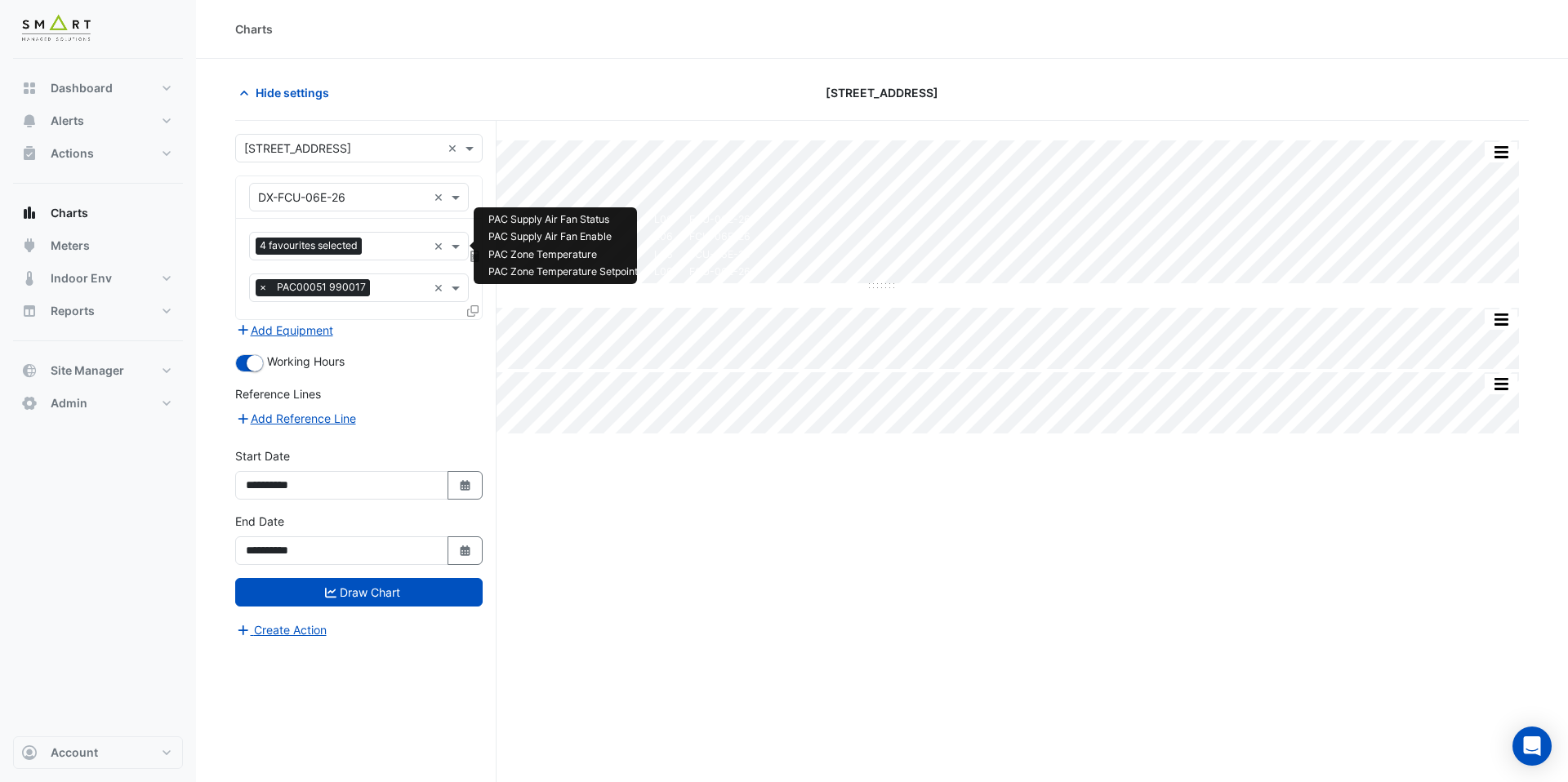
click at [392, 241] on input "text" at bounding box center [398, 248] width 59 height 17
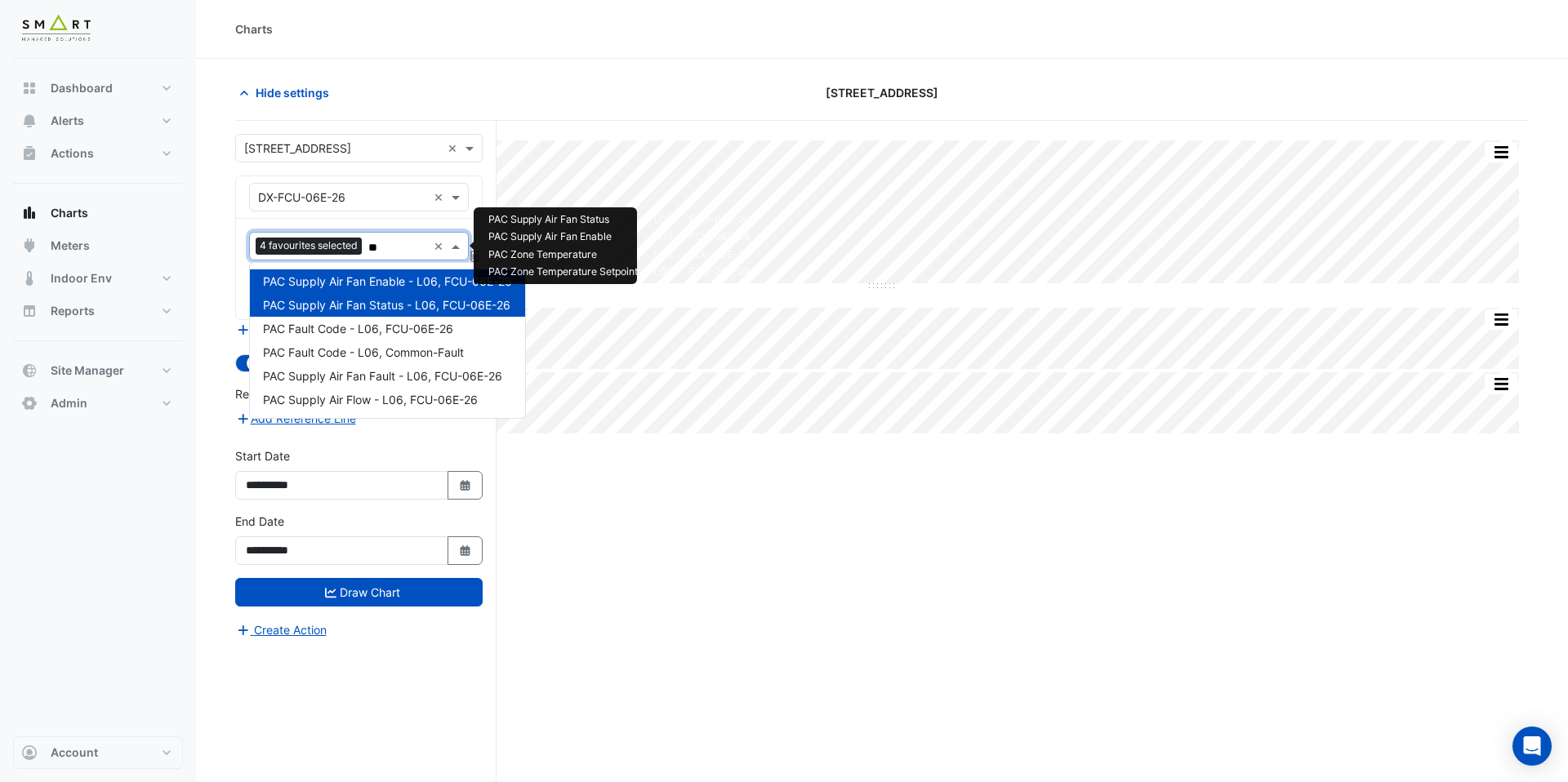
type input "***"
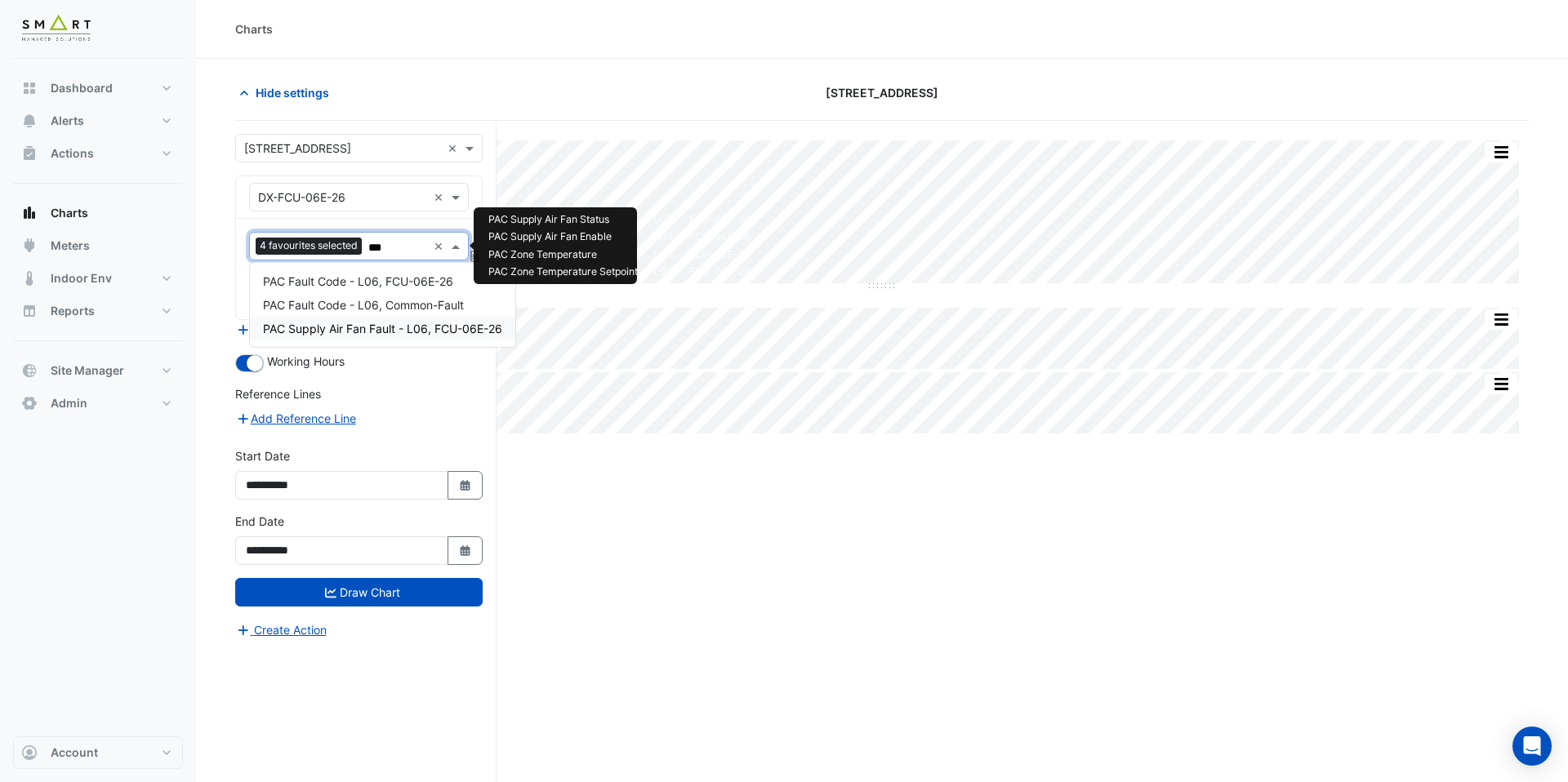
click at [383, 322] on span "PAC Supply Air Fan Fault - L06, FCU-06E-26" at bounding box center [383, 329] width 239 height 14
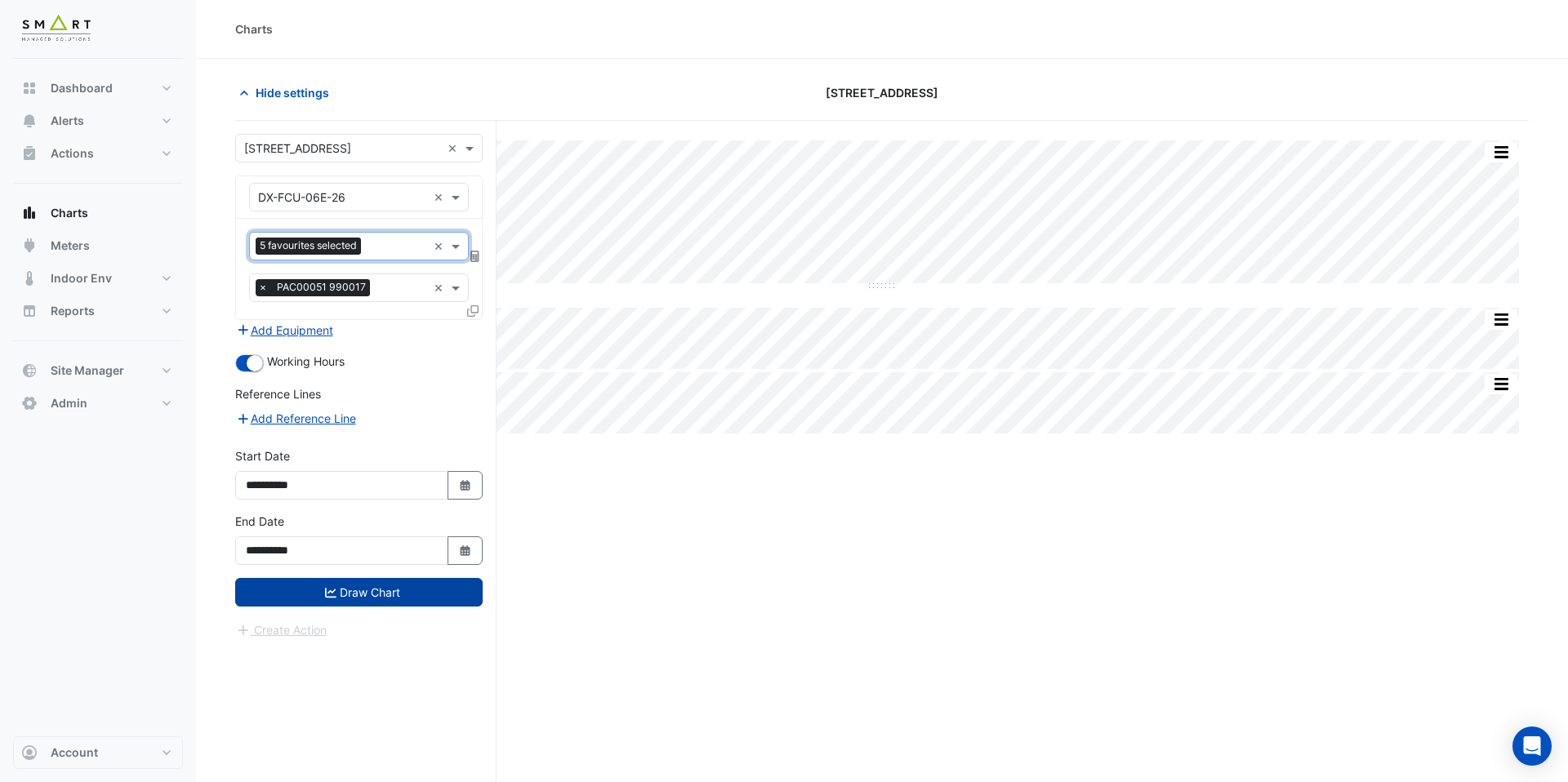
click at [404, 588] on button "Draw Chart" at bounding box center [358, 592] width 247 height 29
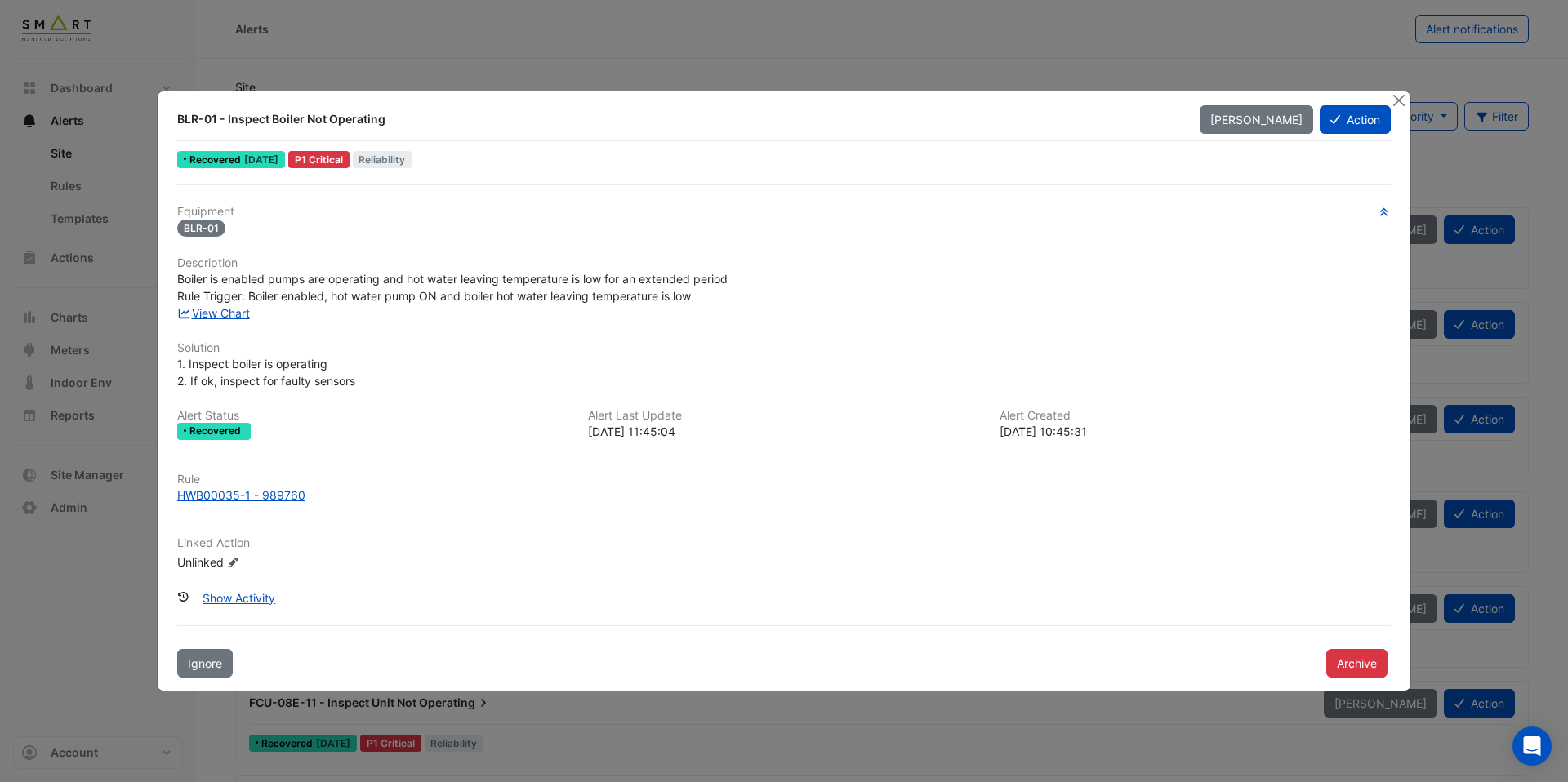
click at [219, 322] on div "Equipment BLR-01 Description Boiler is enabled pumps are operating and hot wate…" at bounding box center [784, 395] width 1214 height 379
click at [219, 315] on link "View Chart" at bounding box center [213, 313] width 73 height 14
click at [260, 494] on div "HWB00035-1 - 989760" at bounding box center [241, 495] width 128 height 17
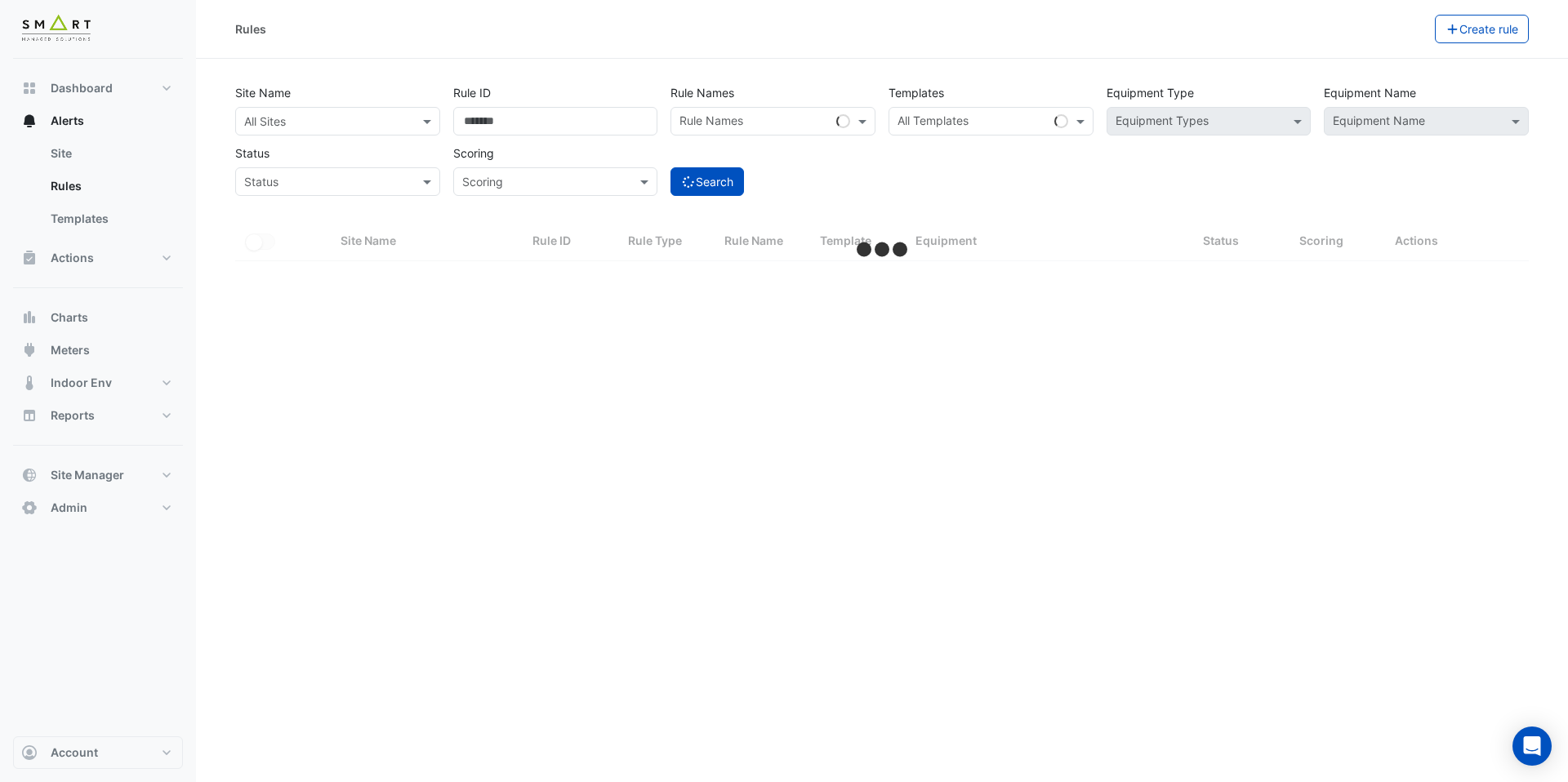
select select "***"
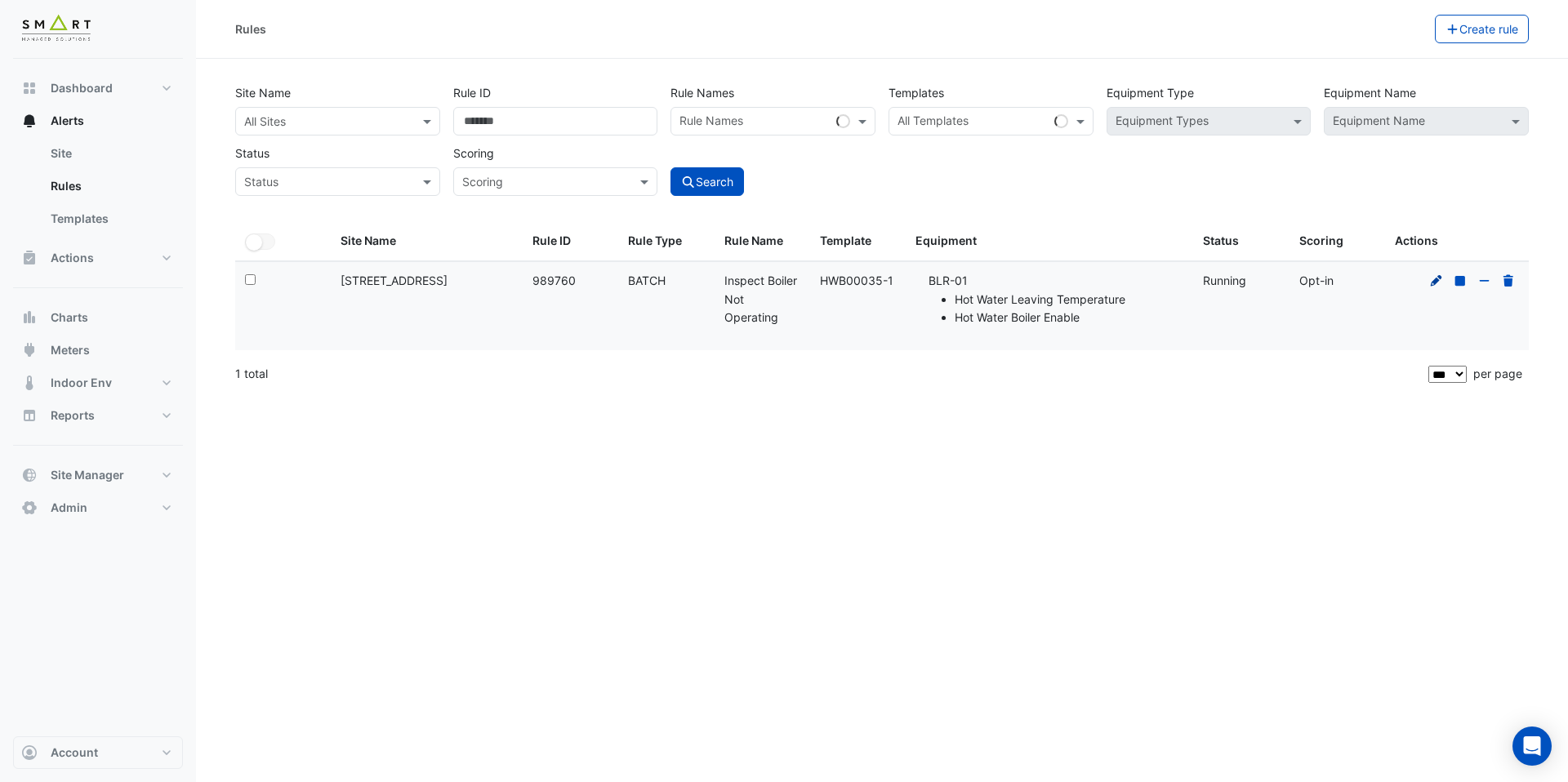
click at [1431, 287] on fa-icon at bounding box center [1437, 280] width 15 height 14
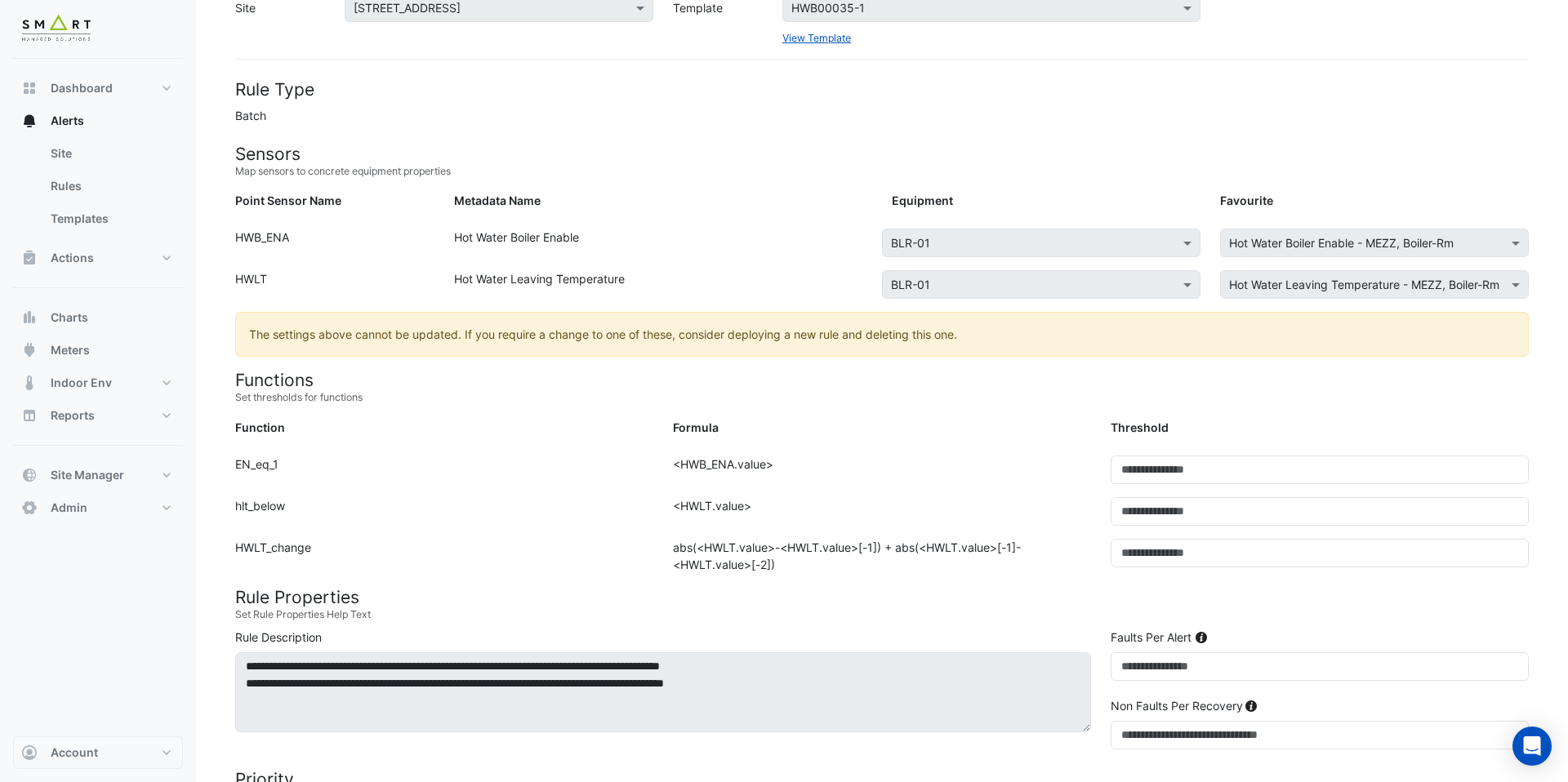
scroll to position [86, 0]
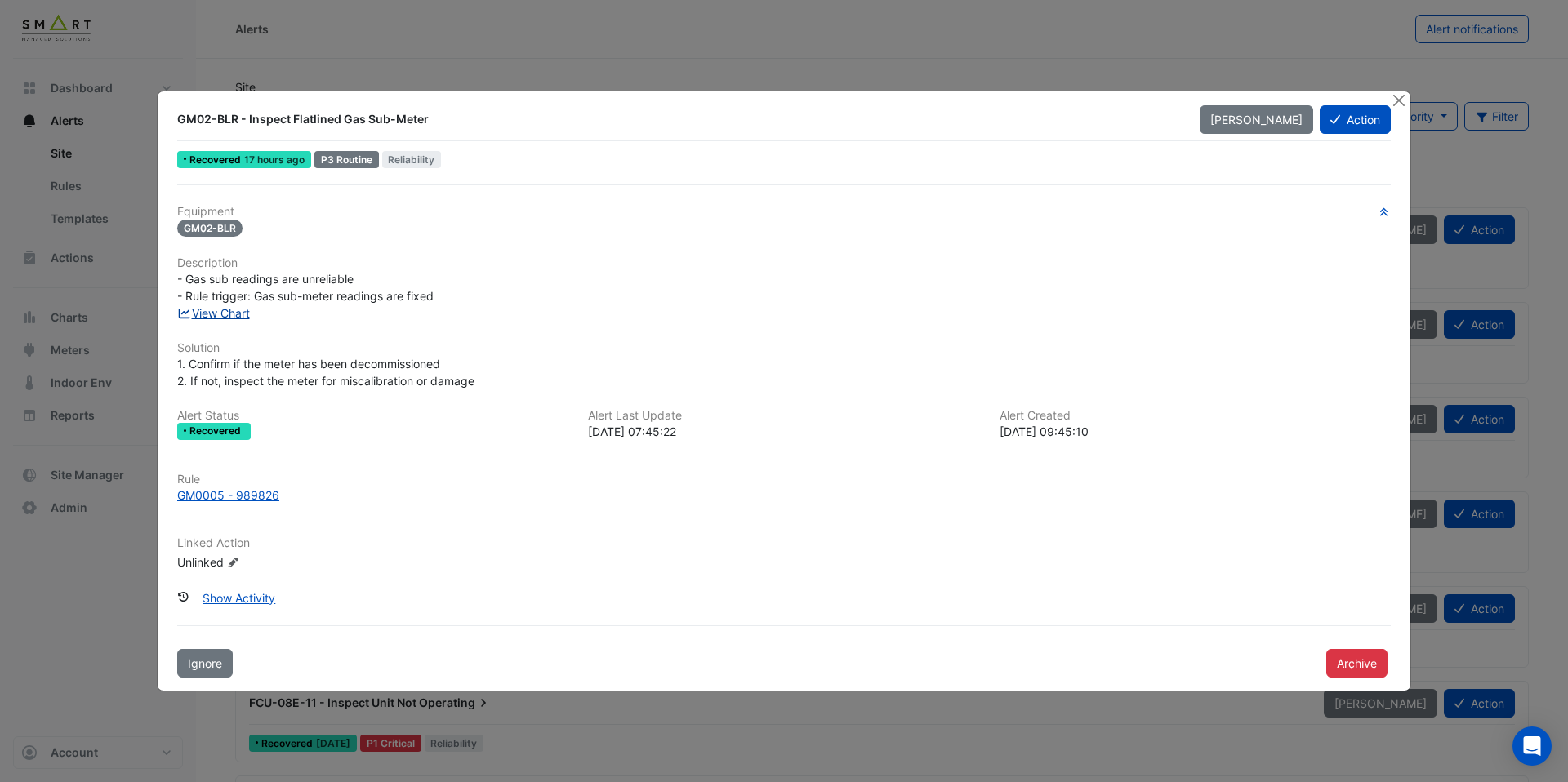
click at [233, 315] on link "View Chart" at bounding box center [213, 313] width 73 height 14
click at [237, 492] on div "GM0005 - 989826" at bounding box center [228, 495] width 102 height 17
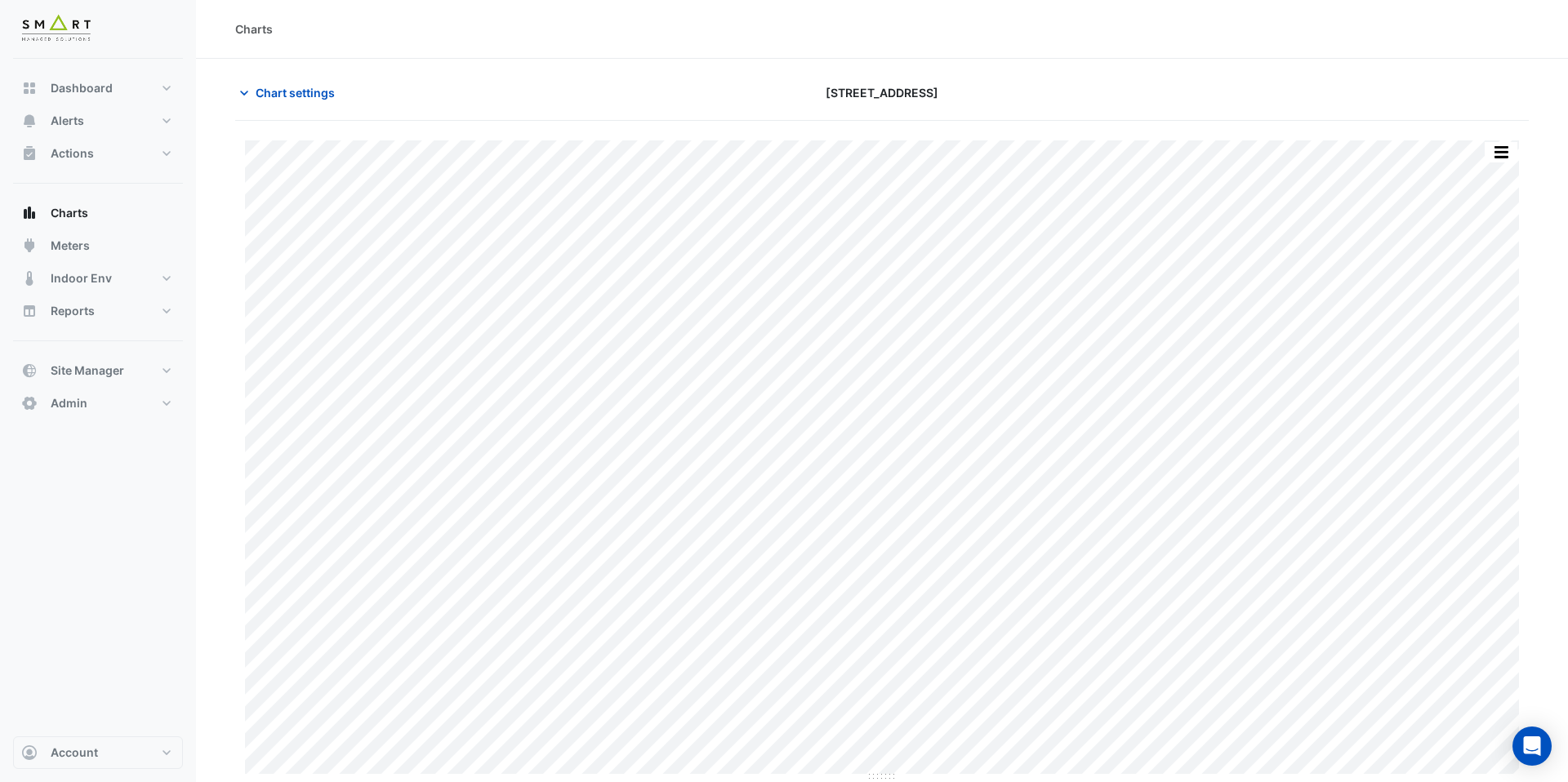
type input "**********"
click at [323, 93] on span "Chart settings" at bounding box center [295, 93] width 80 height 17
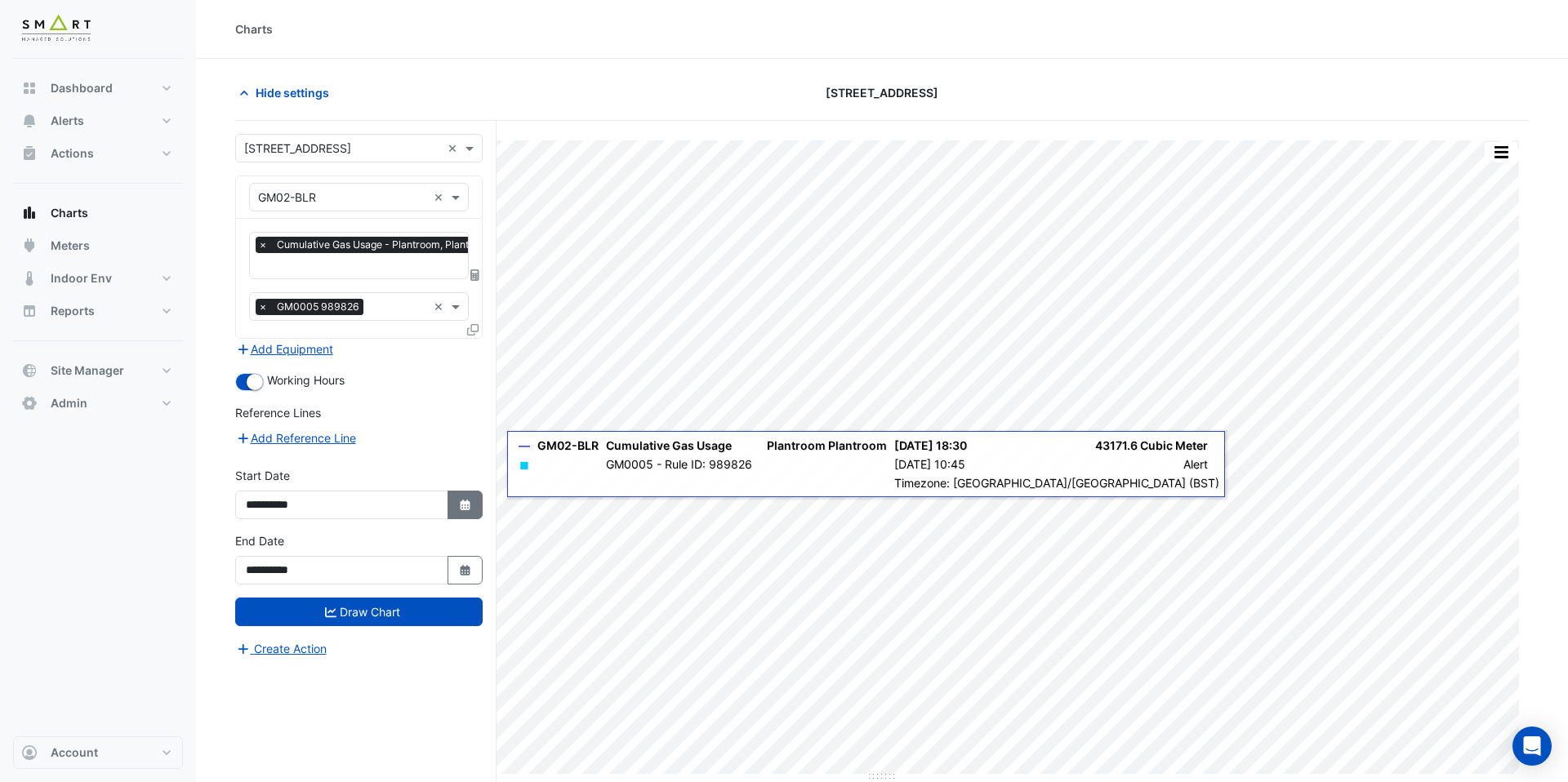
click at [472, 505] on button "Select Date" at bounding box center [465, 505] width 36 height 29
select select "**"
select select "****"
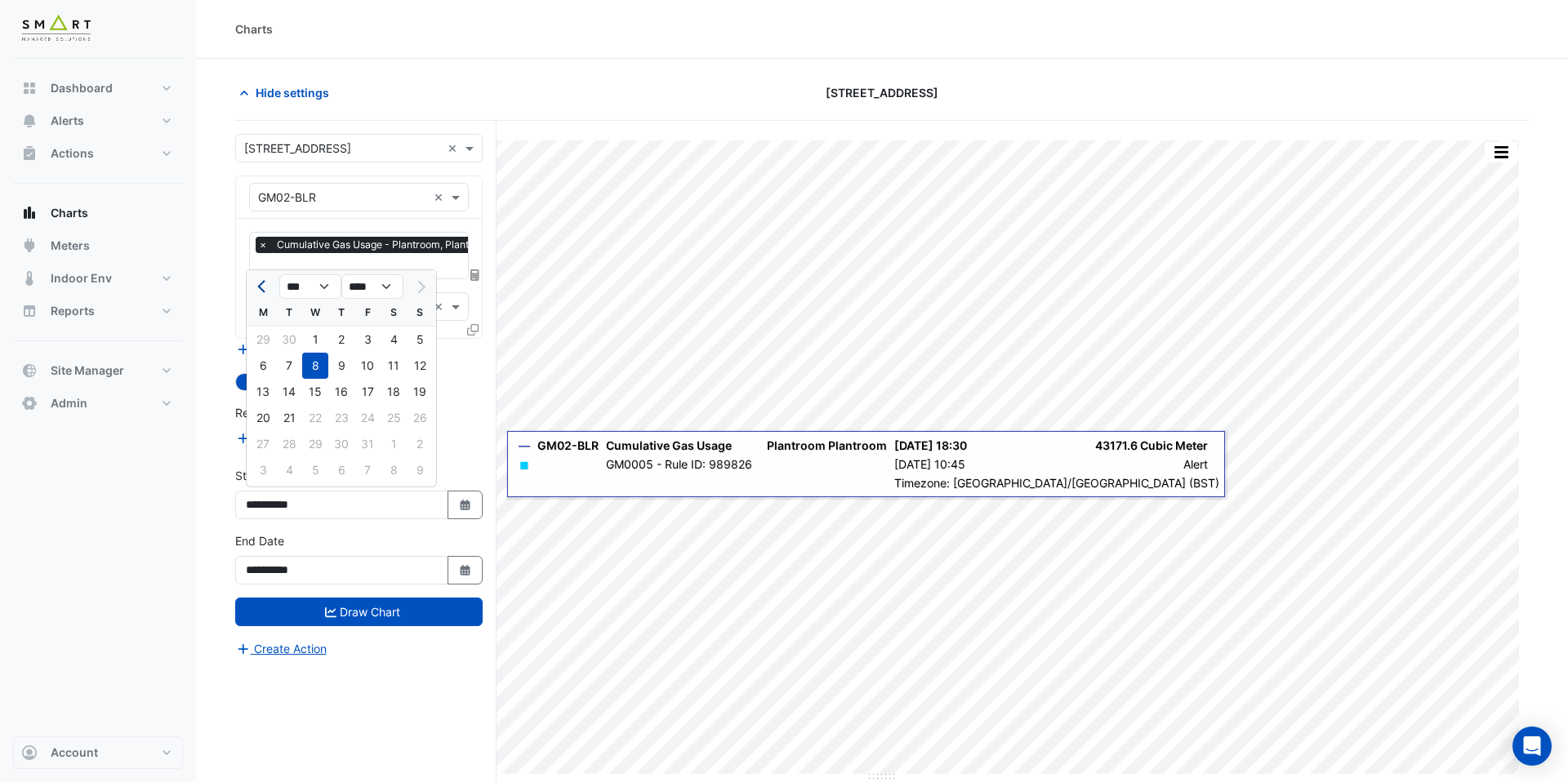
click at [259, 285] on span "Previous month" at bounding box center [263, 287] width 12 height 12
select select "*"
click at [269, 339] on div "1" at bounding box center [263, 340] width 26 height 26
type input "**********"
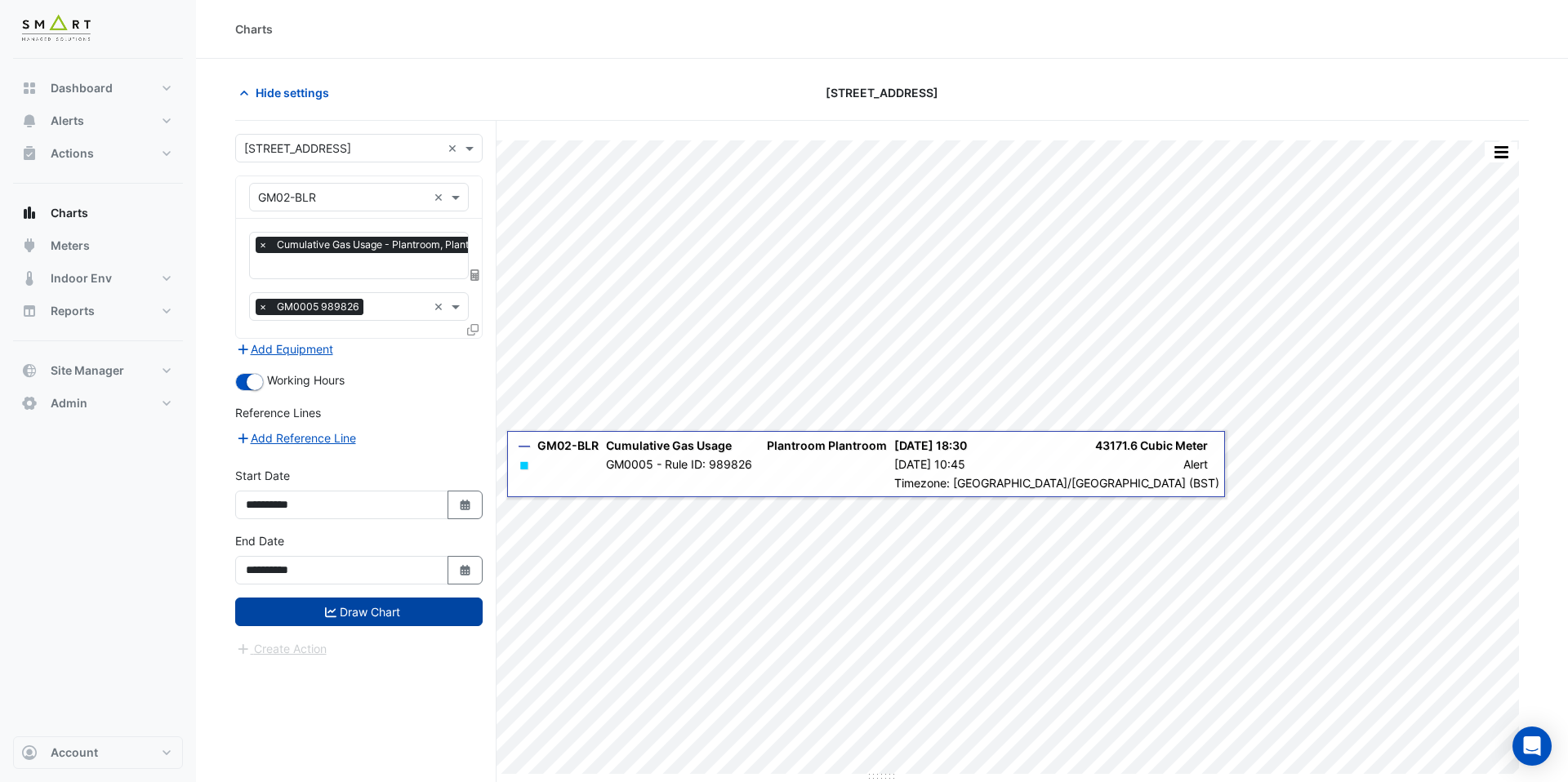
click at [350, 615] on button "Draw Chart" at bounding box center [358, 612] width 247 height 29
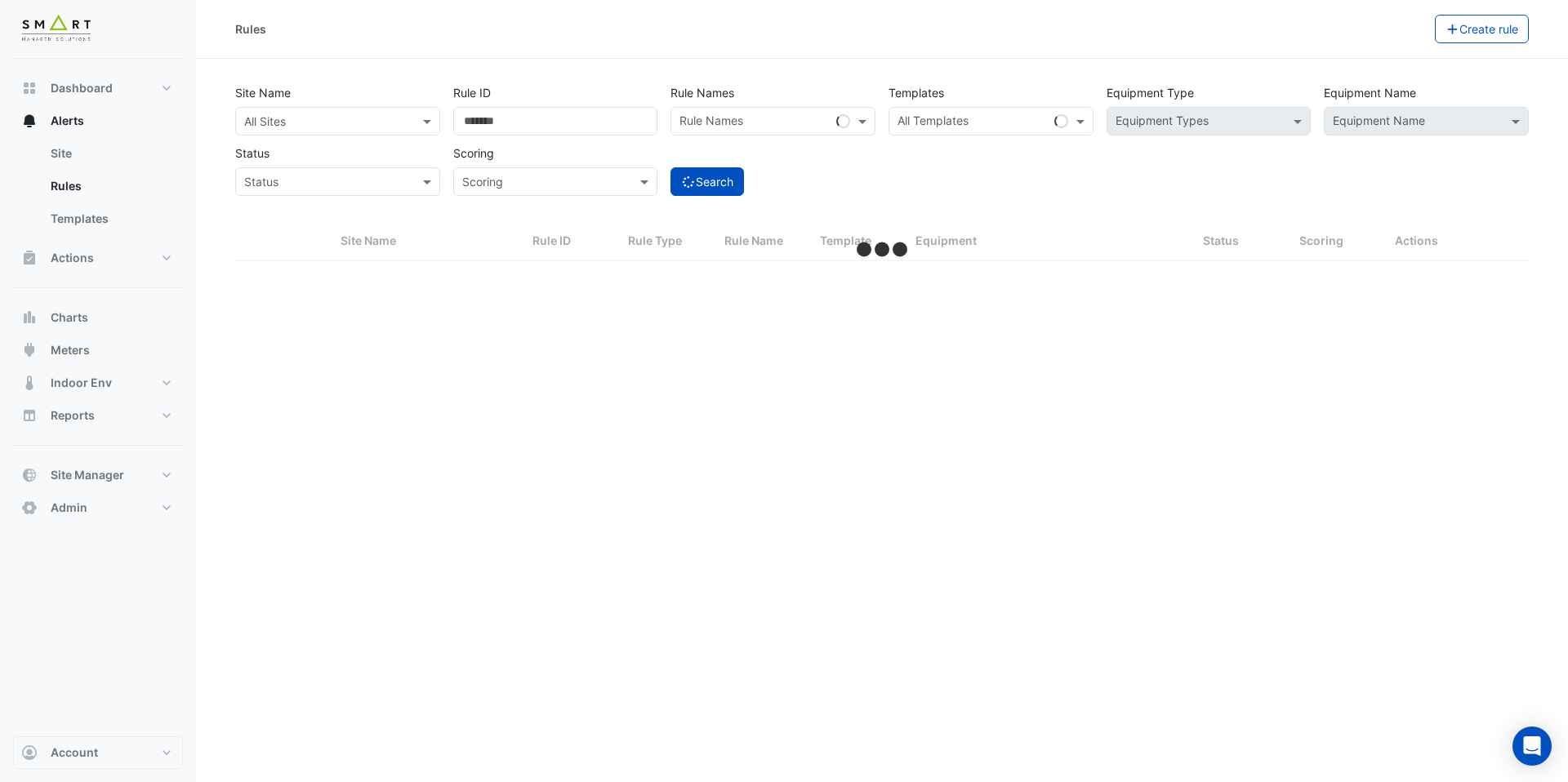
select select "***"
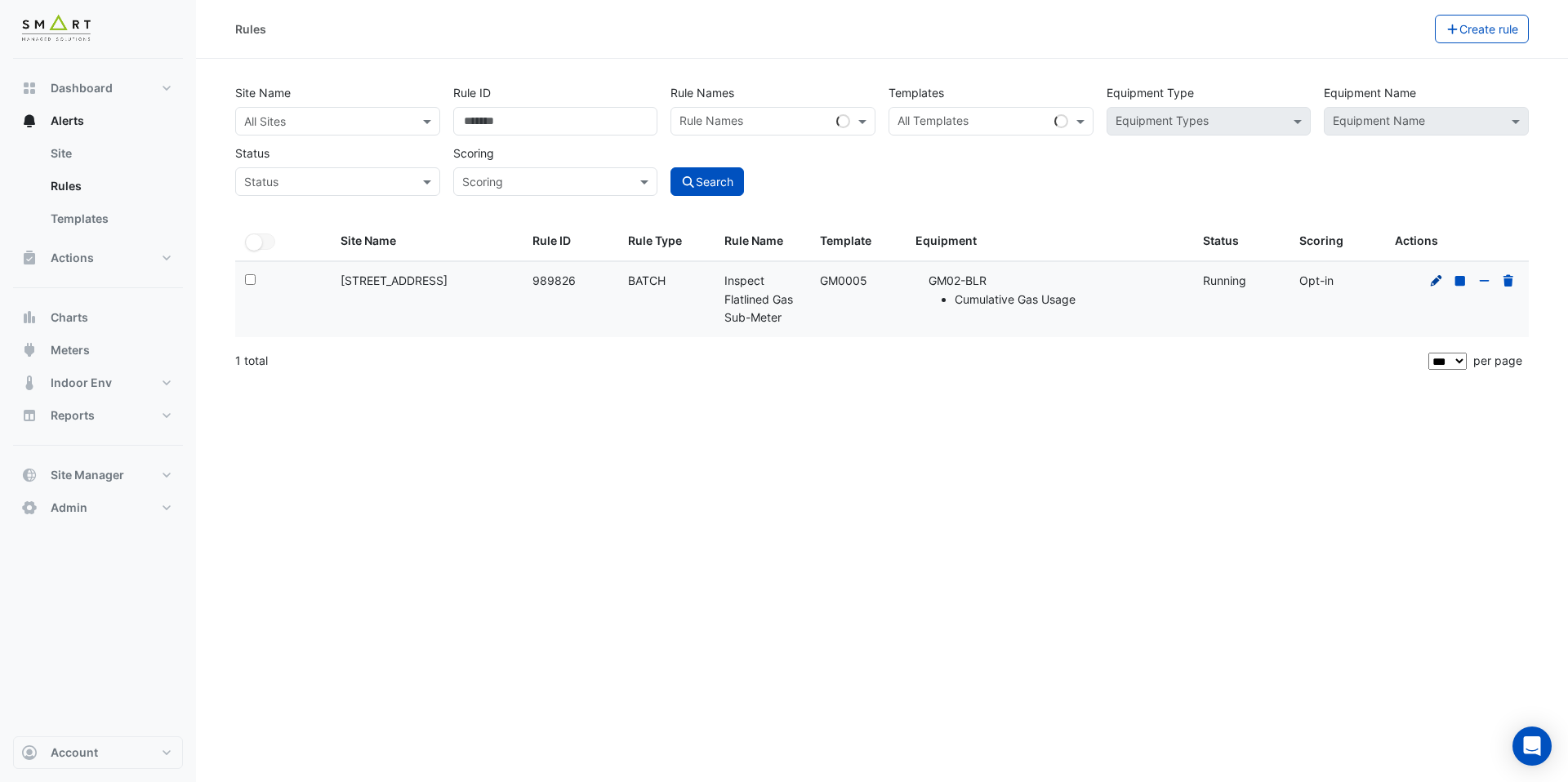
click at [1440, 282] on icon at bounding box center [1437, 280] width 15 height 11
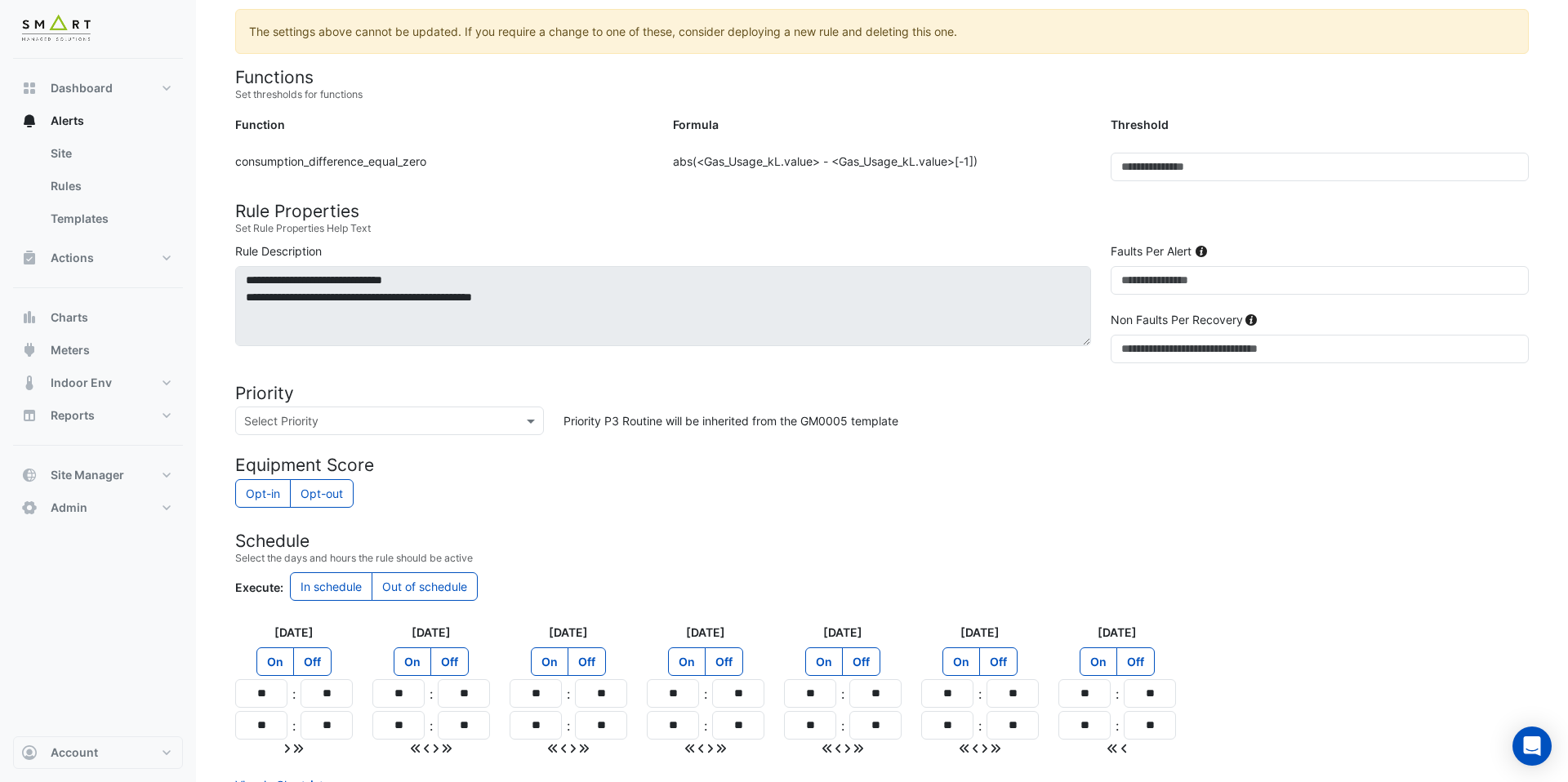
scroll to position [439, 0]
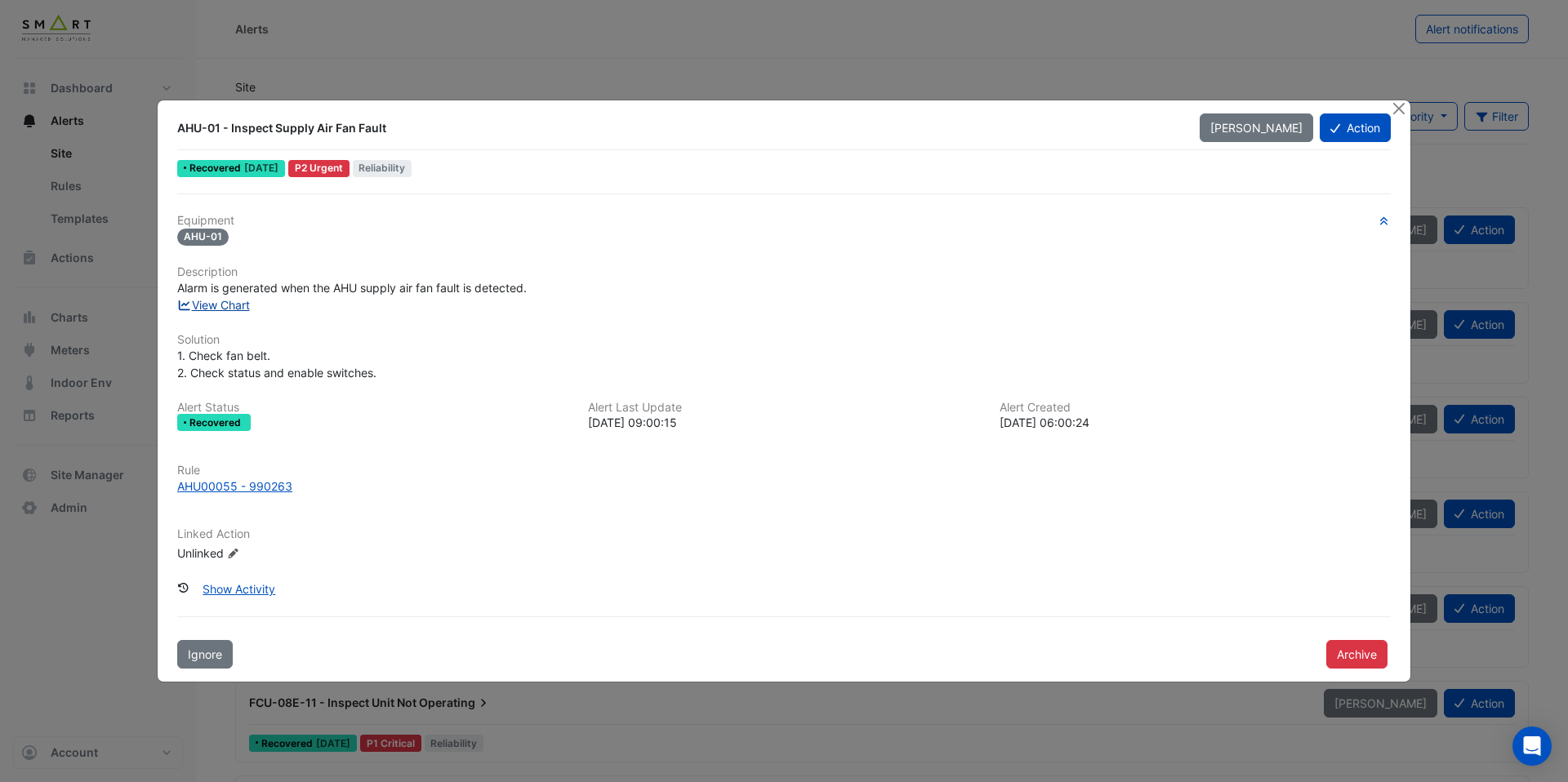
click at [246, 308] on link "View Chart" at bounding box center [213, 305] width 73 height 14
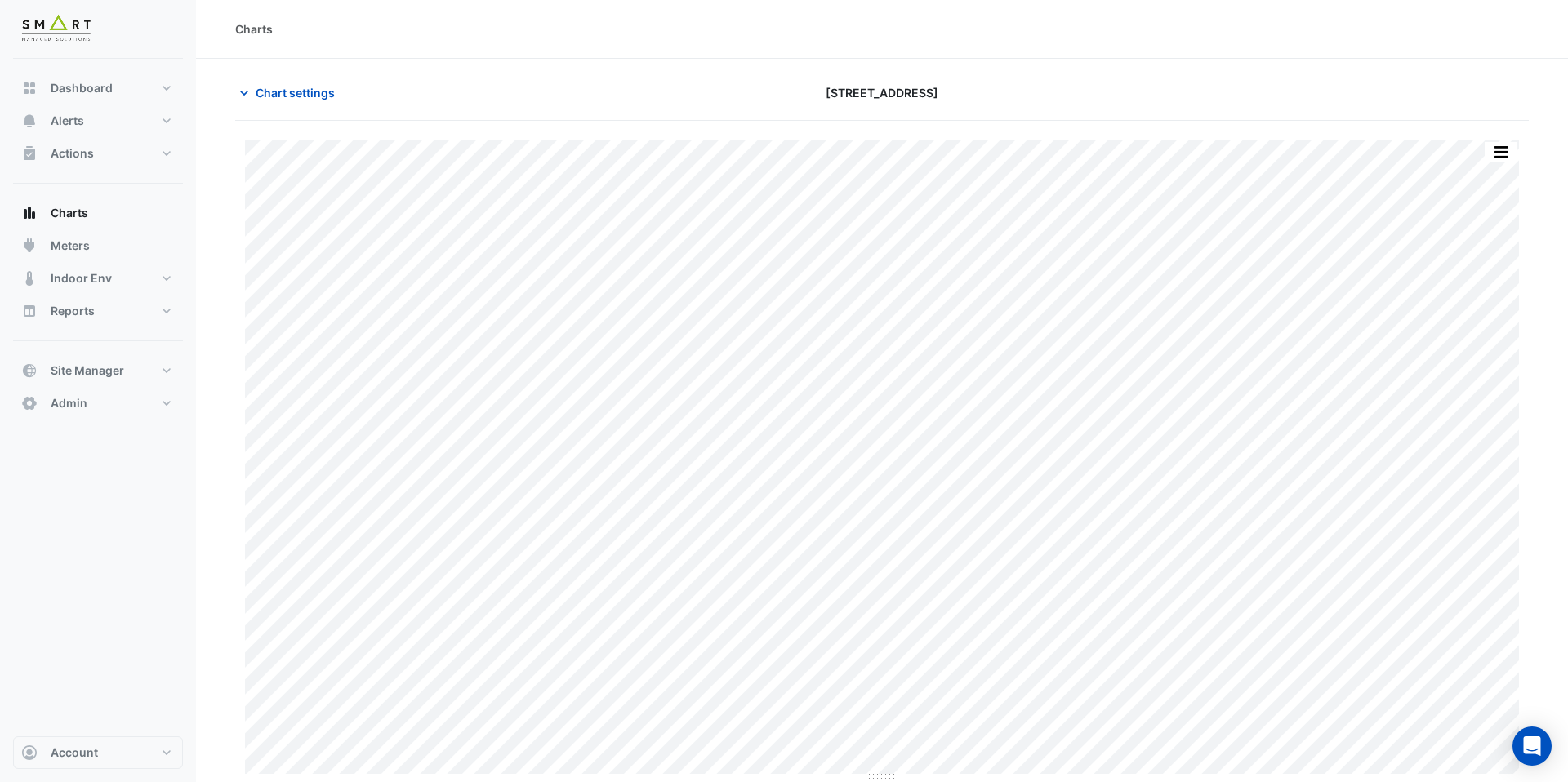
type input "**********"
click at [314, 87] on span "Chart settings" at bounding box center [295, 93] width 80 height 17
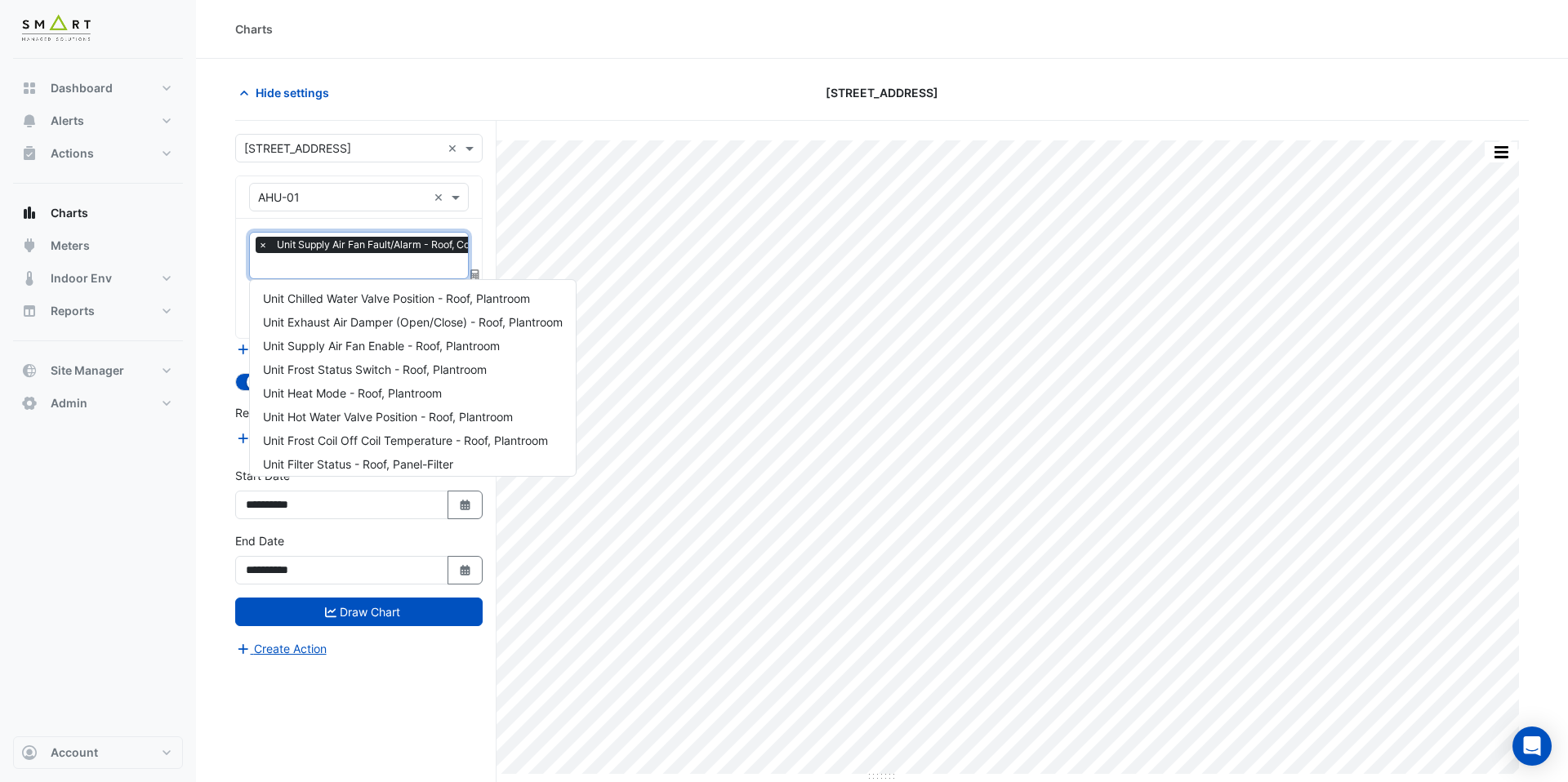
scroll to position [0, 8]
click at [348, 272] on input "text" at bounding box center [388, 267] width 277 height 17
type input "***"
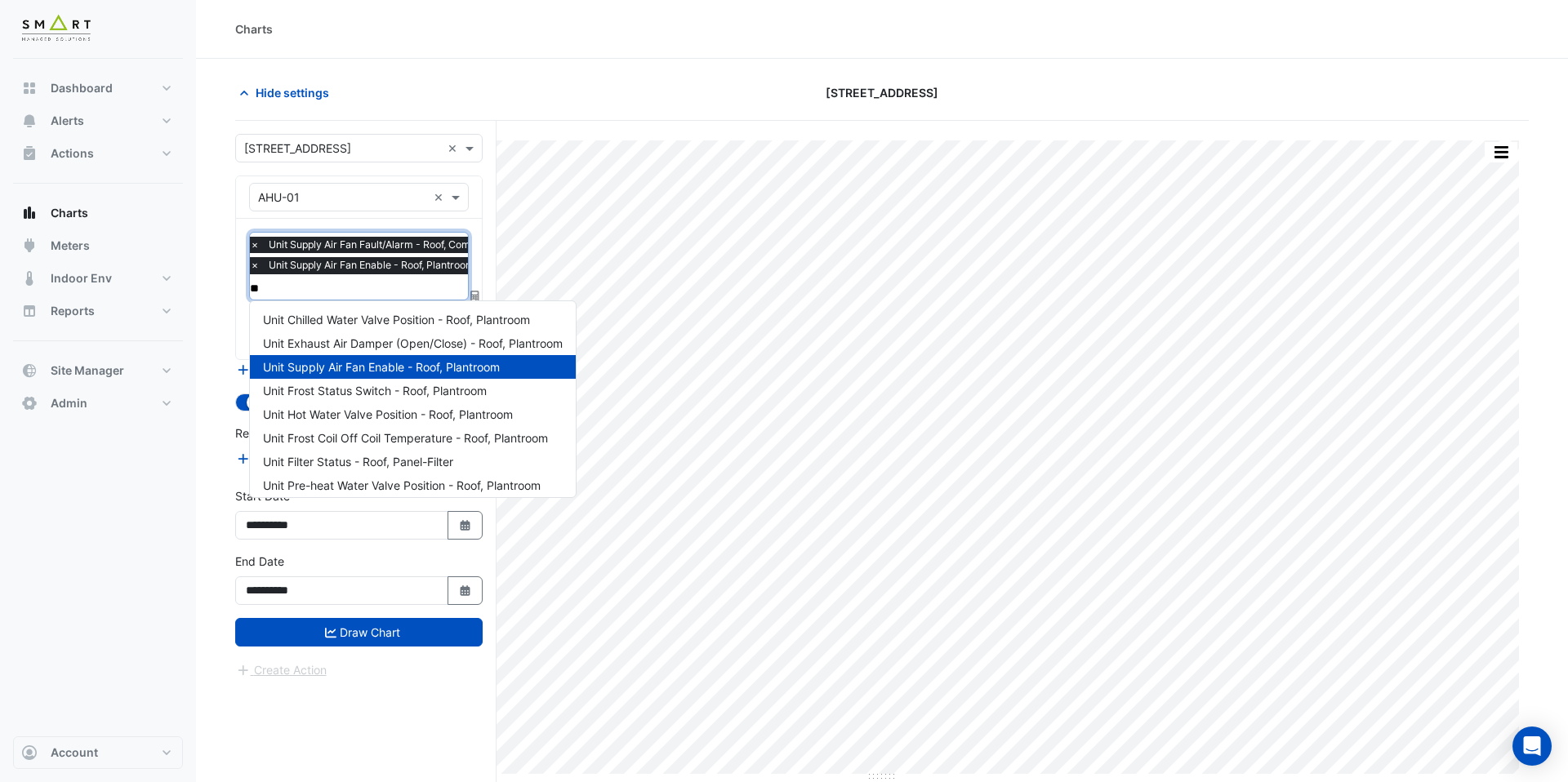
type input "***"
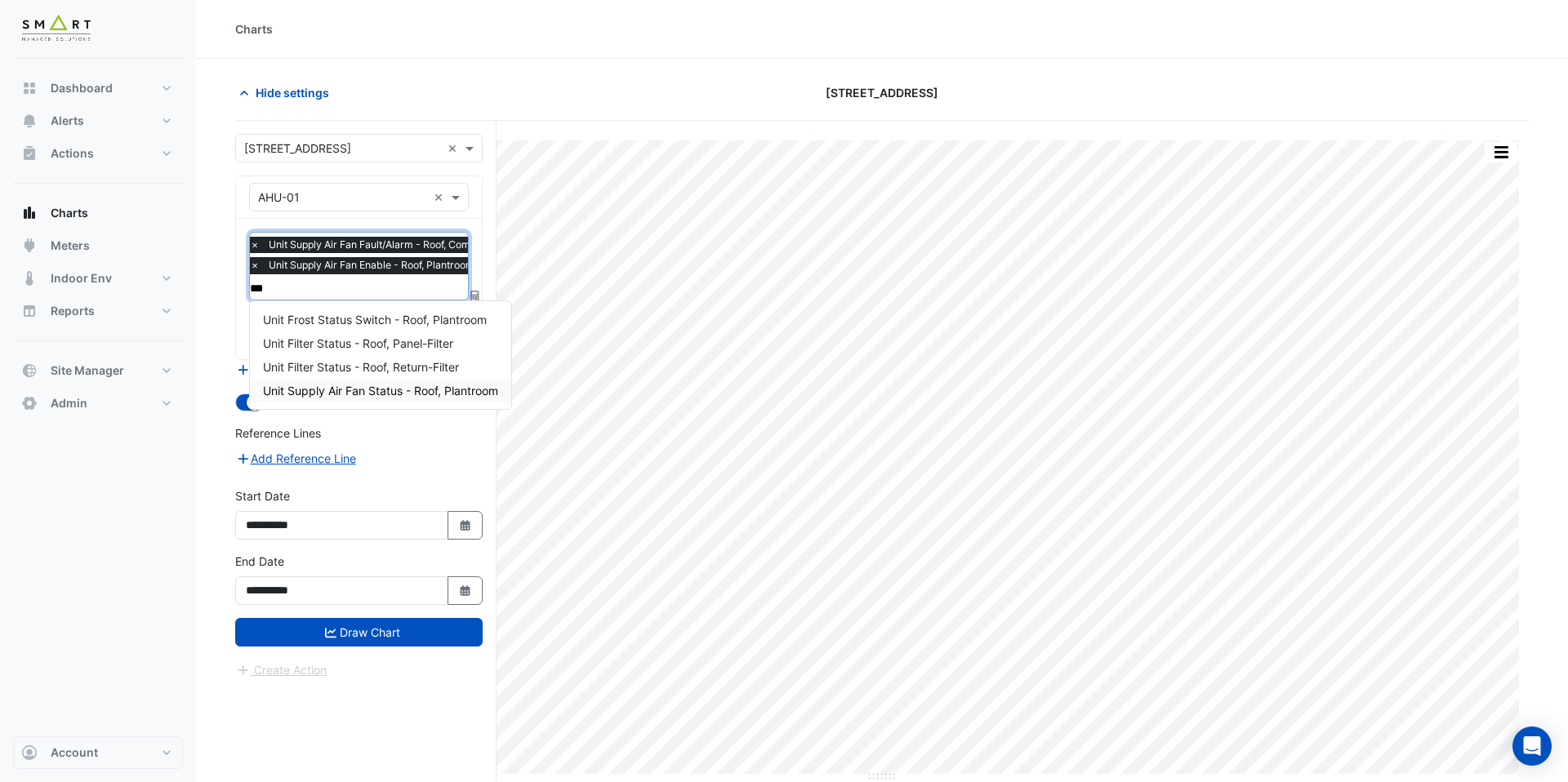
click at [366, 396] on span "Unit Supply Air Fan Status - Roof, Plantroom" at bounding box center [380, 391] width 235 height 14
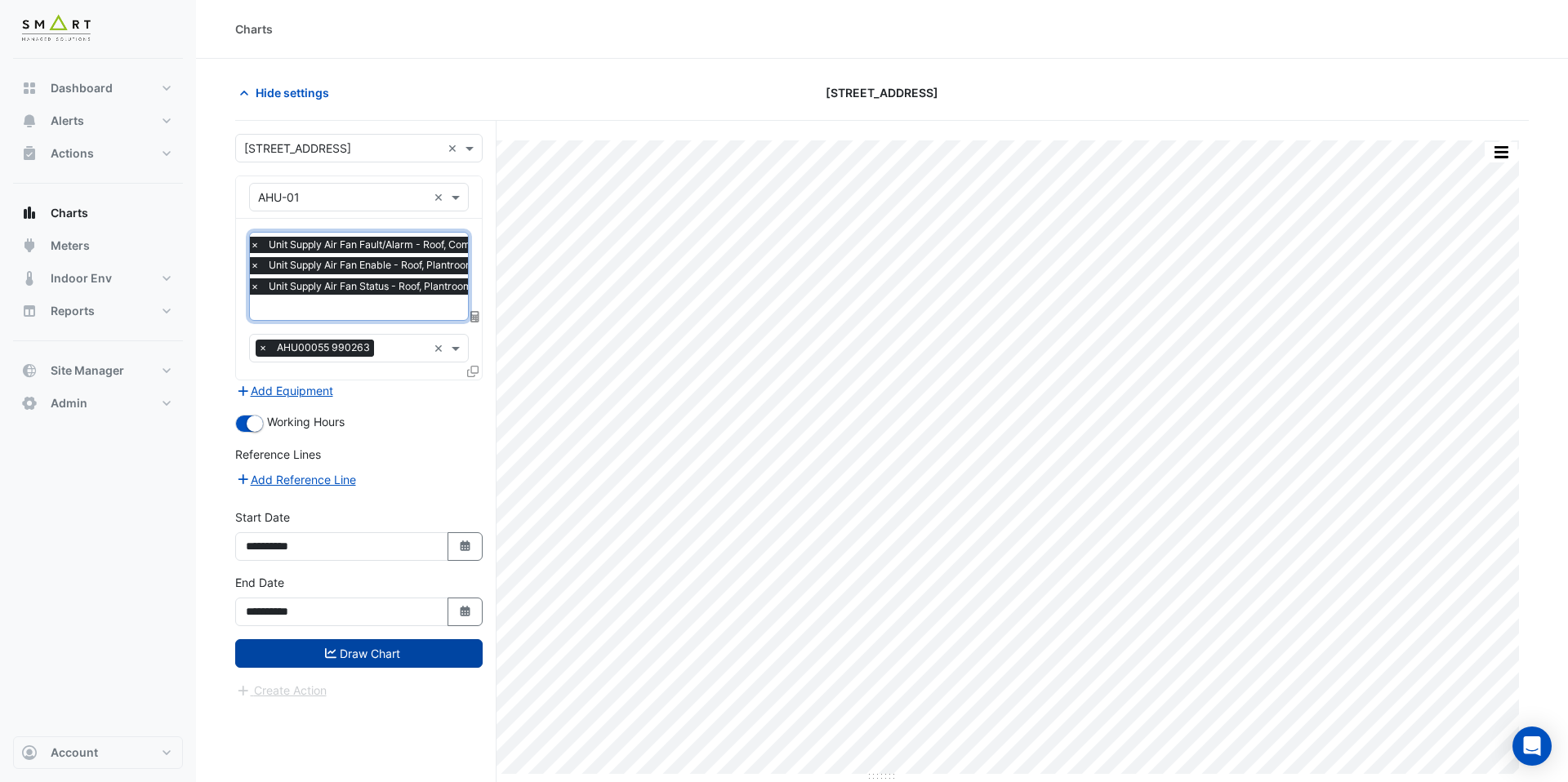
click at [388, 659] on button "Draw Chart" at bounding box center [358, 654] width 247 height 29
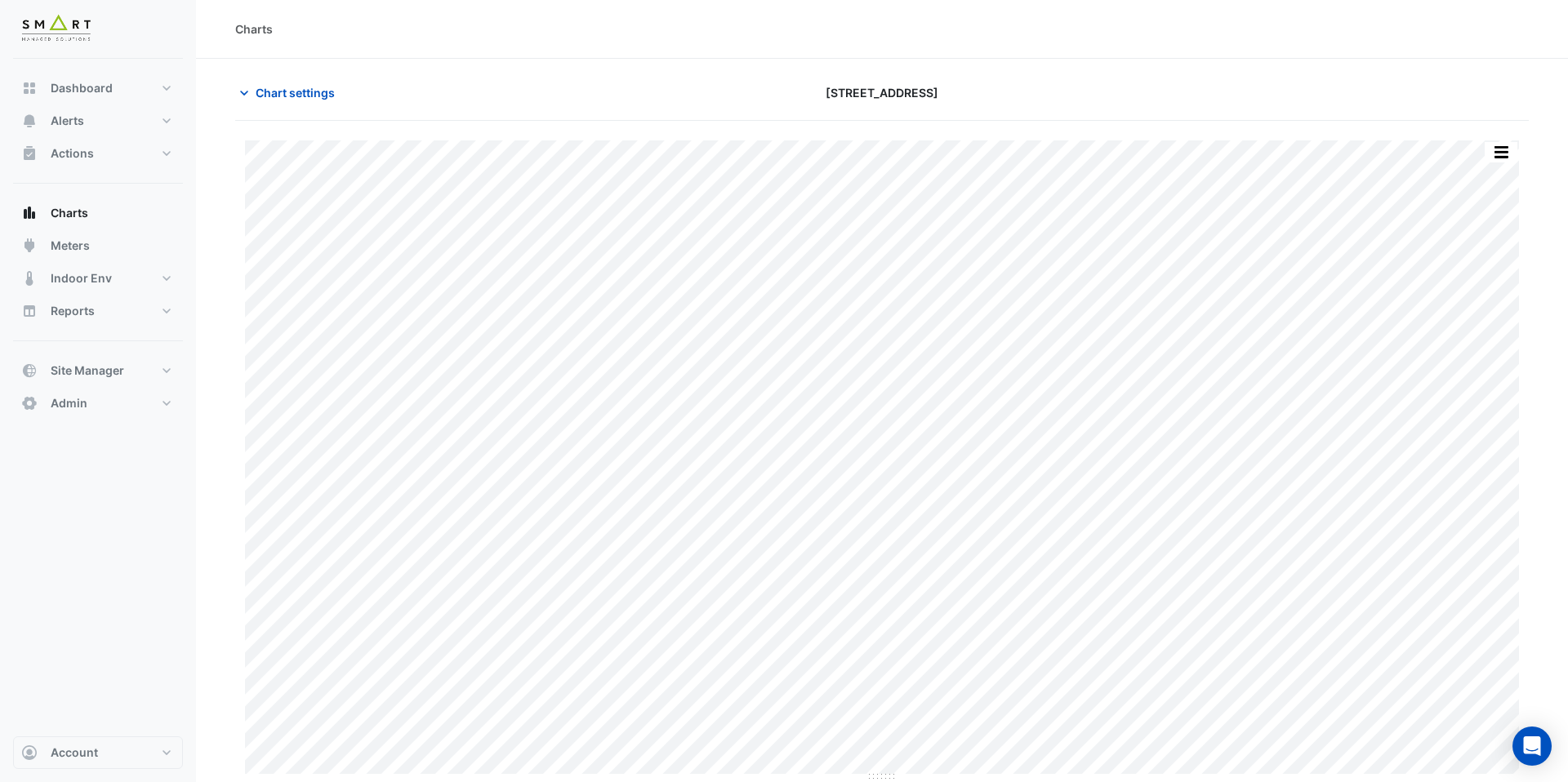
click at [1495, 148] on button "button" at bounding box center [1501, 152] width 32 height 20
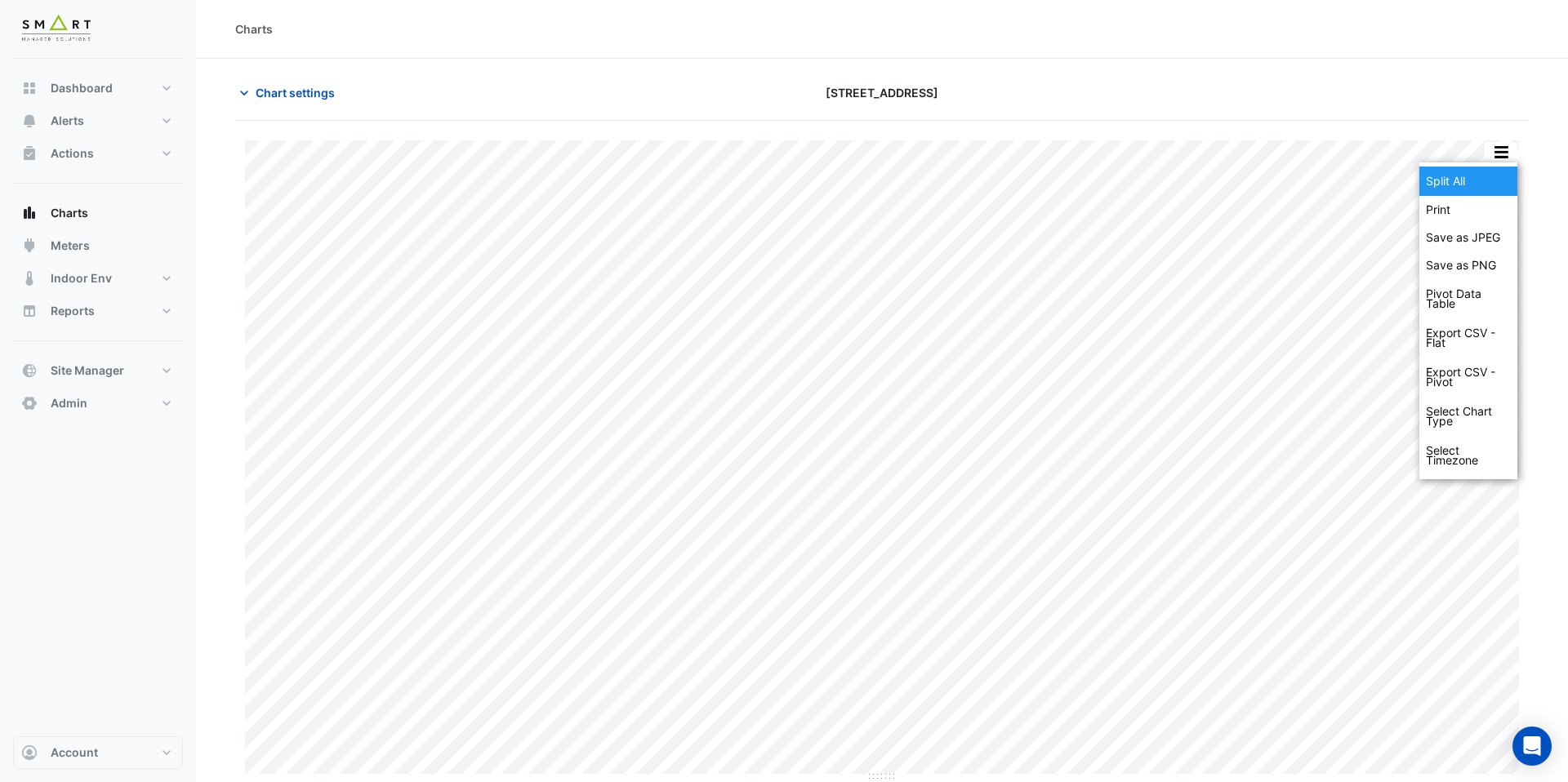
click at [1495, 173] on div "Split All" at bounding box center [1468, 182] width 98 height 30
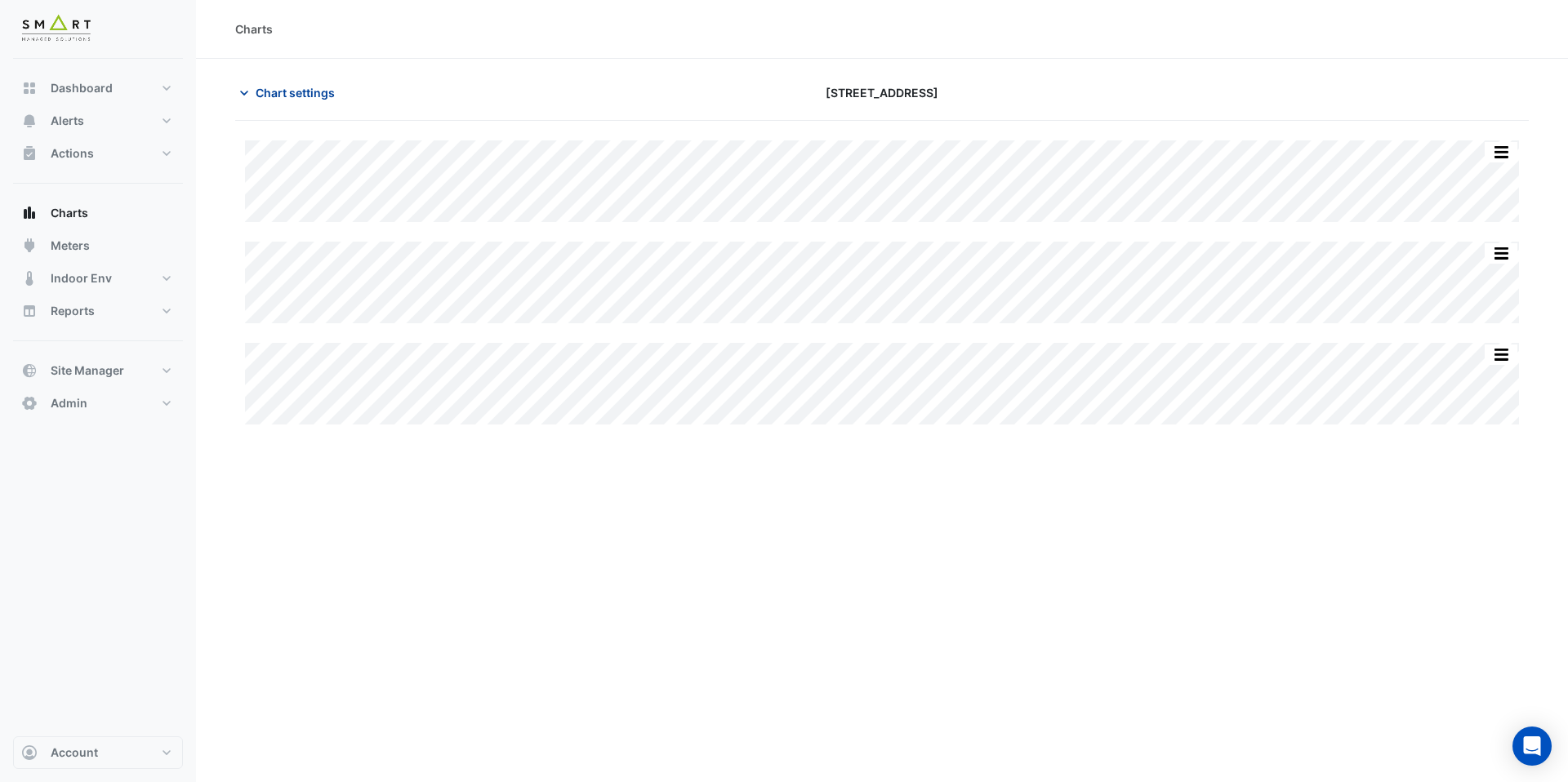
click at [304, 97] on span "Chart settings" at bounding box center [295, 93] width 80 height 17
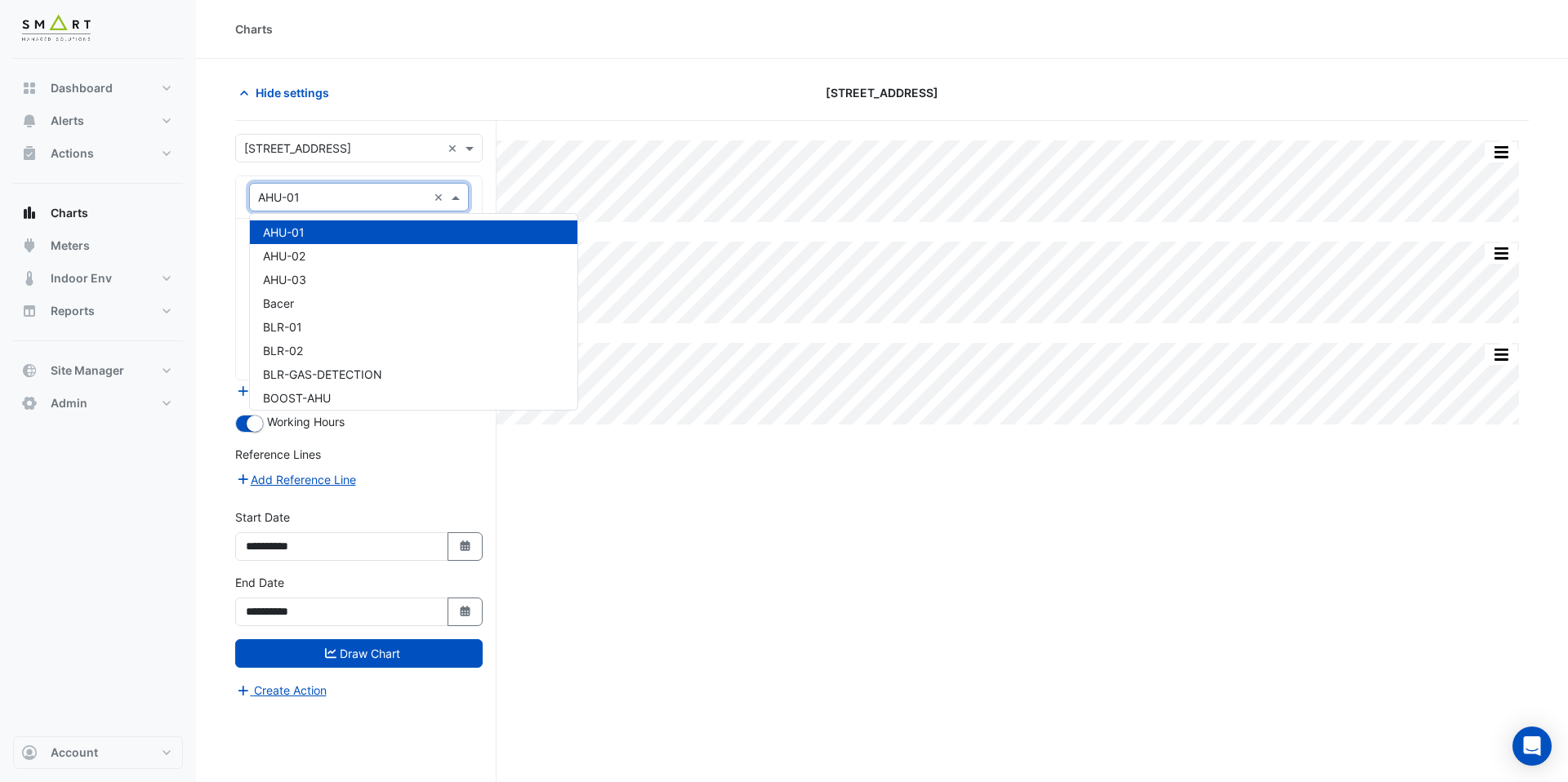
click at [357, 197] on input "text" at bounding box center [342, 198] width 169 height 17
click at [337, 256] on div "AHU-02" at bounding box center [413, 255] width 328 height 24
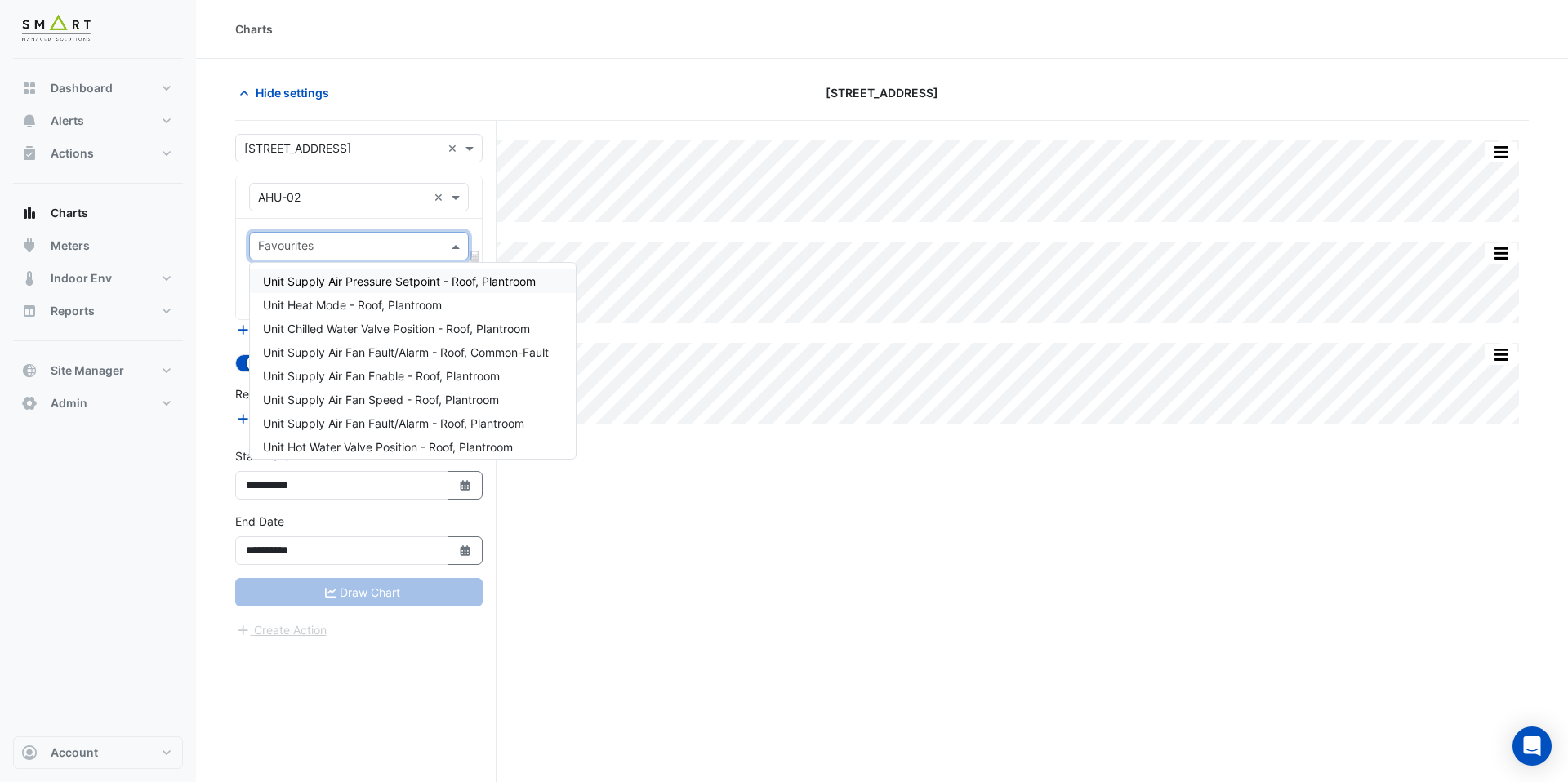
click at [337, 256] on div at bounding box center [349, 248] width 185 height 21
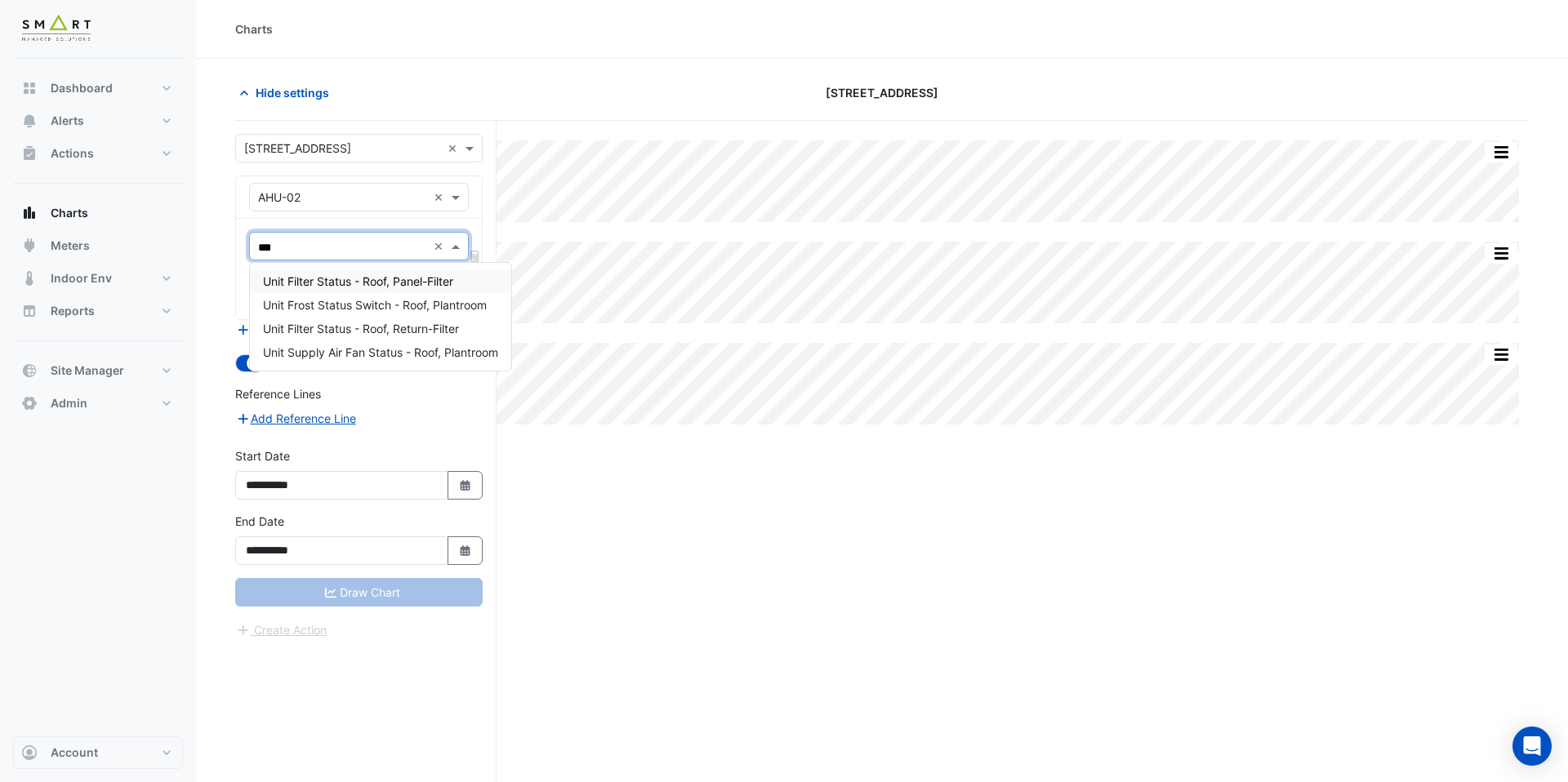
type input "****"
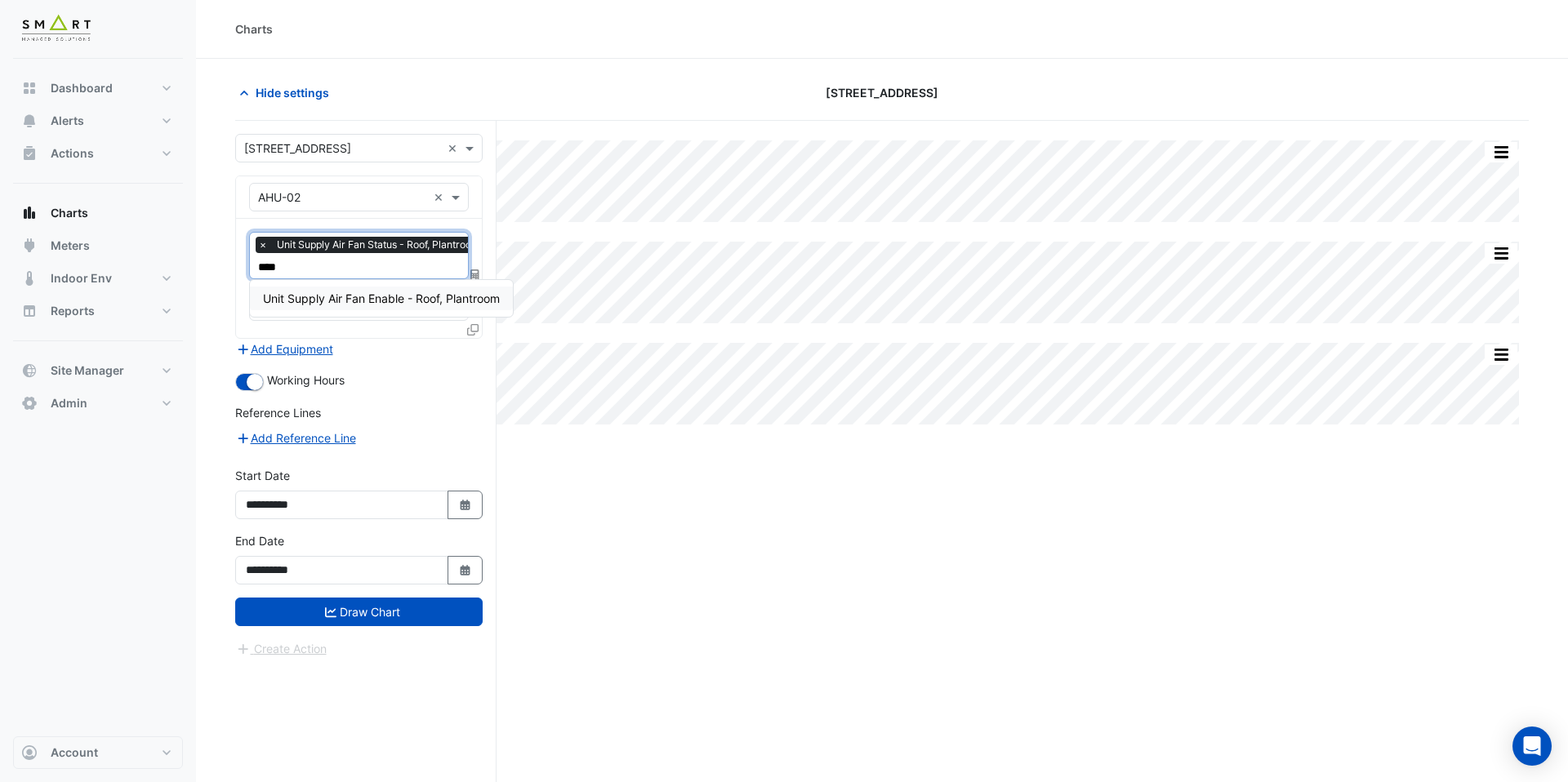
type input "*****"
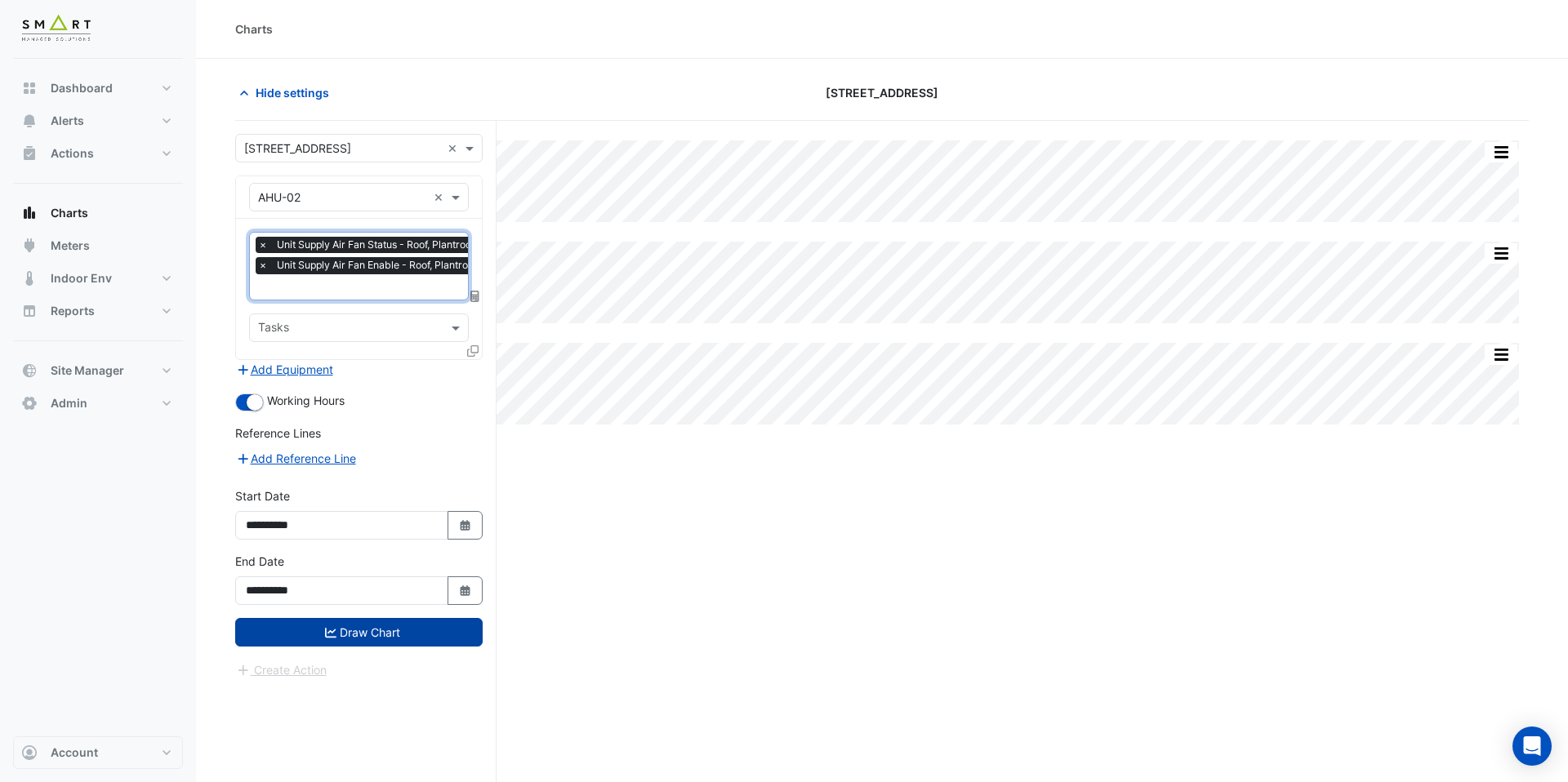
click at [330, 622] on button "Draw Chart" at bounding box center [358, 632] width 247 height 29
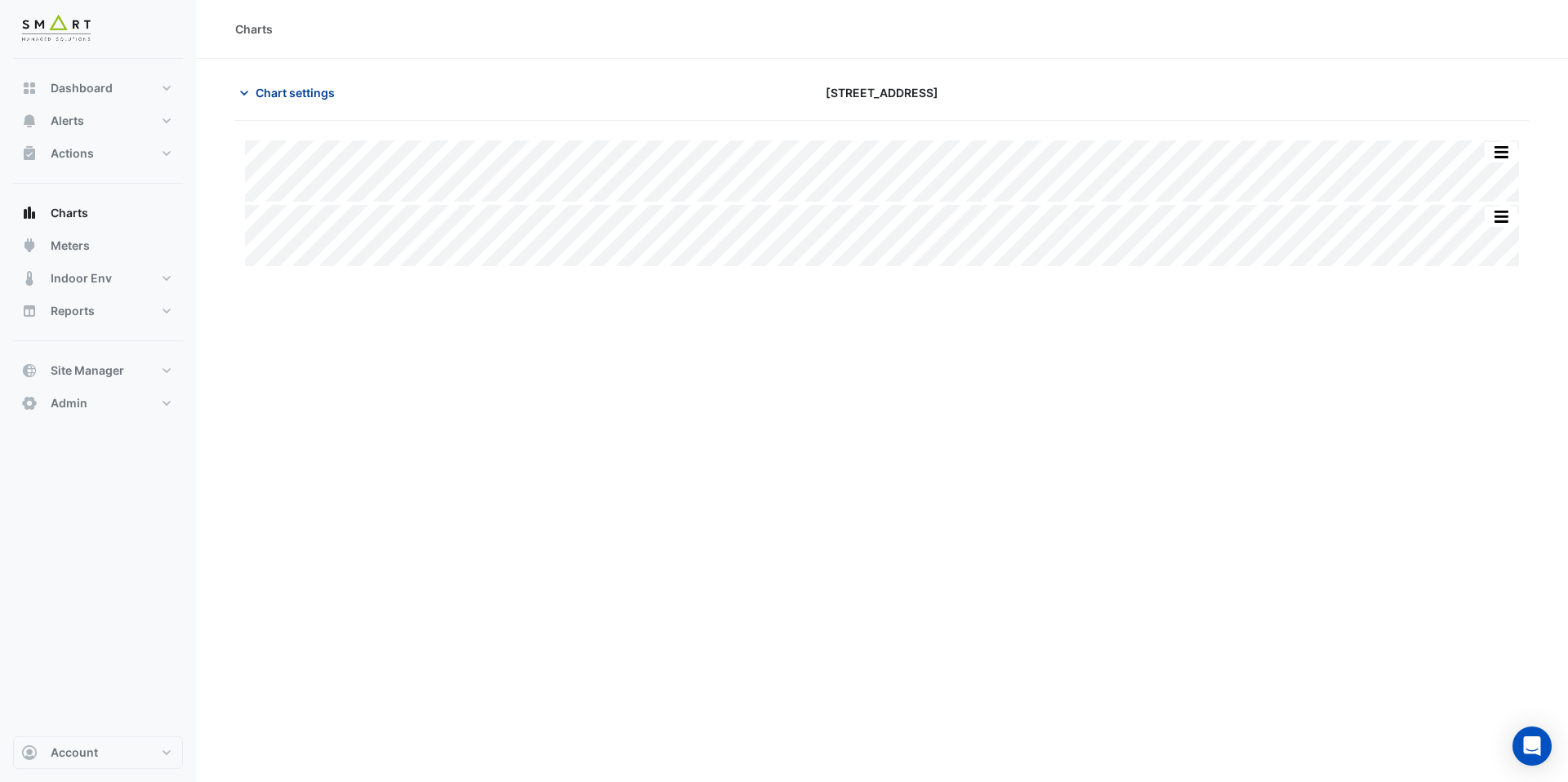
click at [267, 88] on span "Chart settings" at bounding box center [295, 93] width 80 height 17
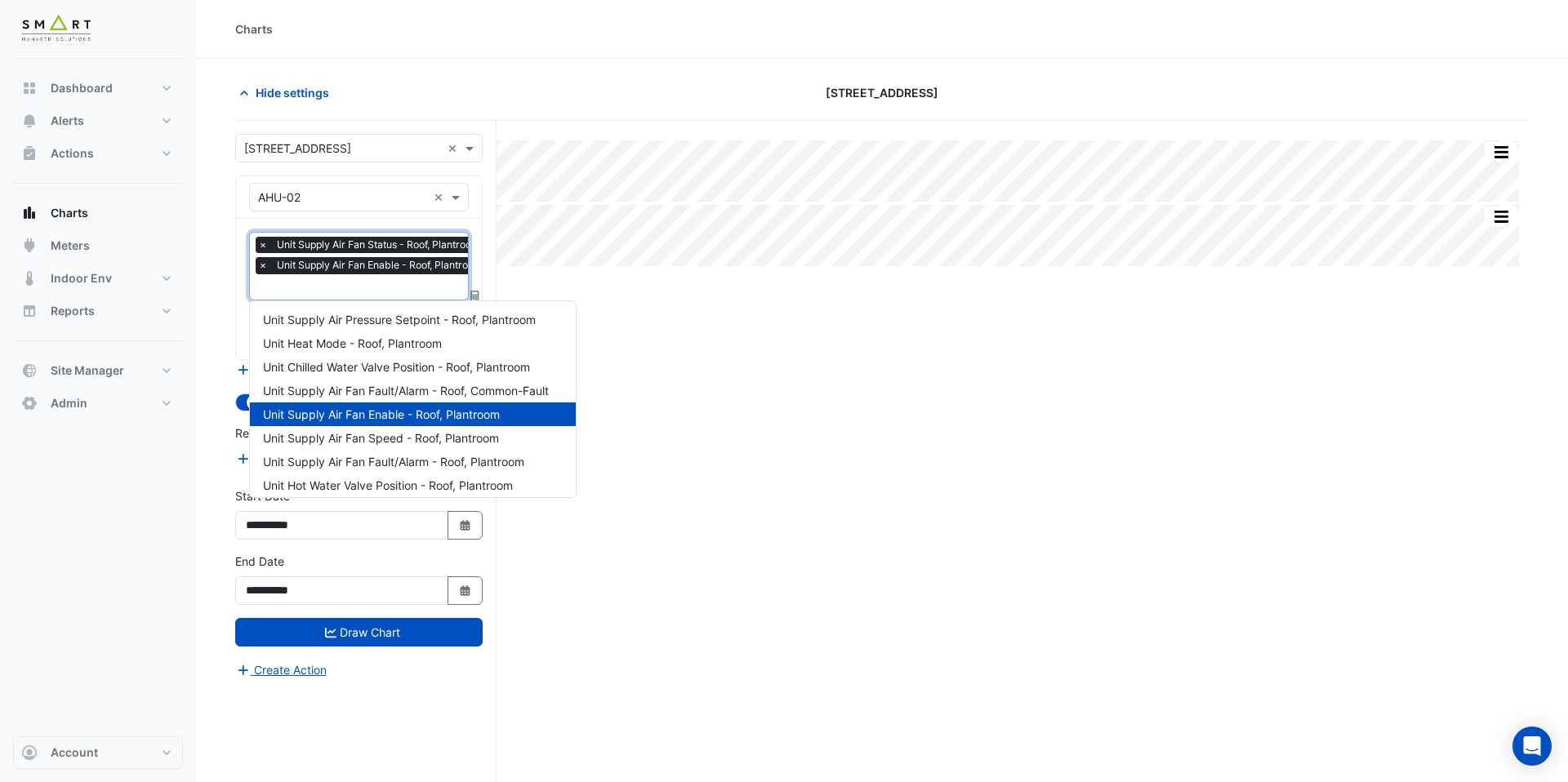
click at [323, 294] on input "text" at bounding box center [374, 289] width 232 height 17
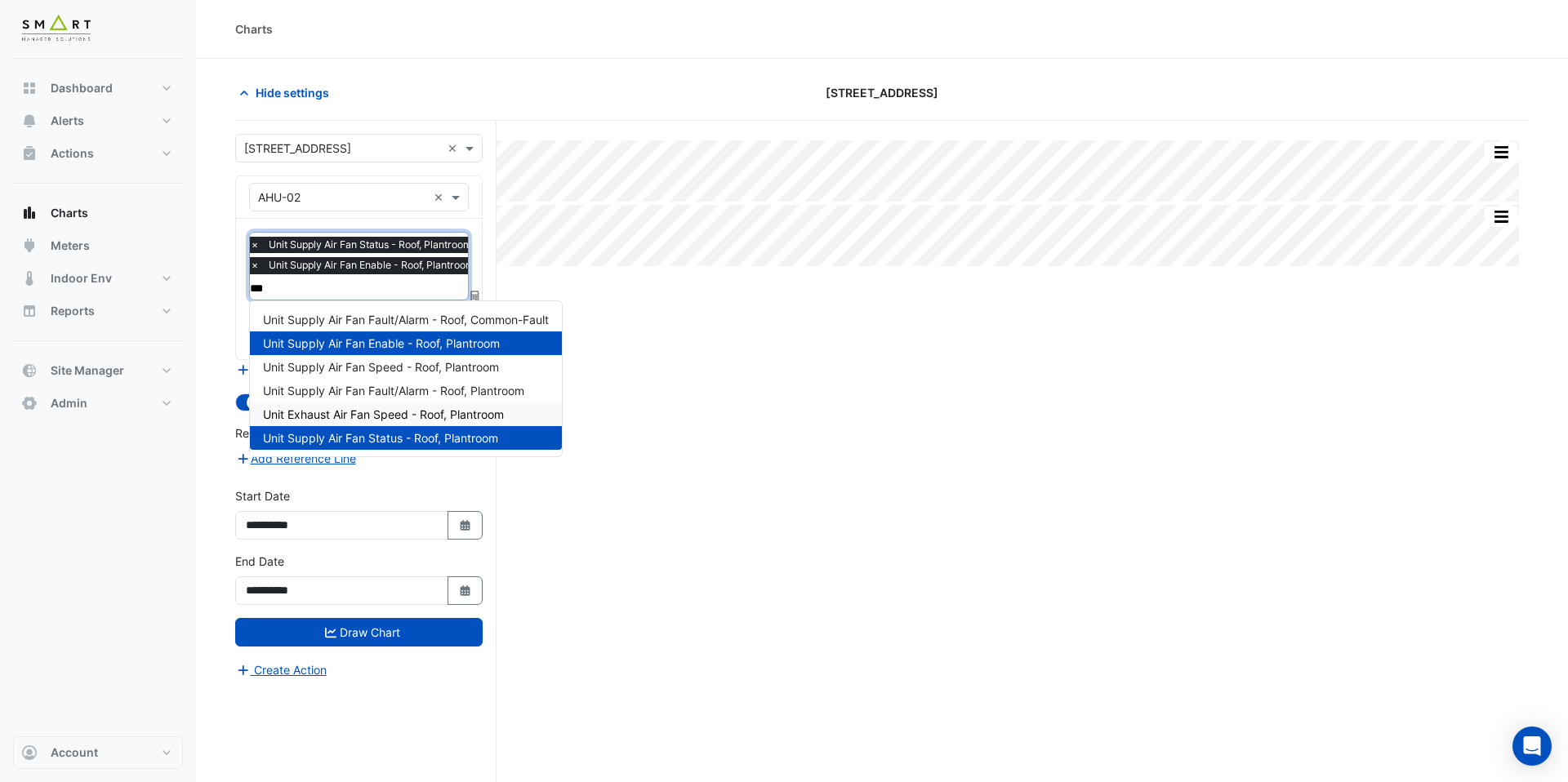
type input "****"
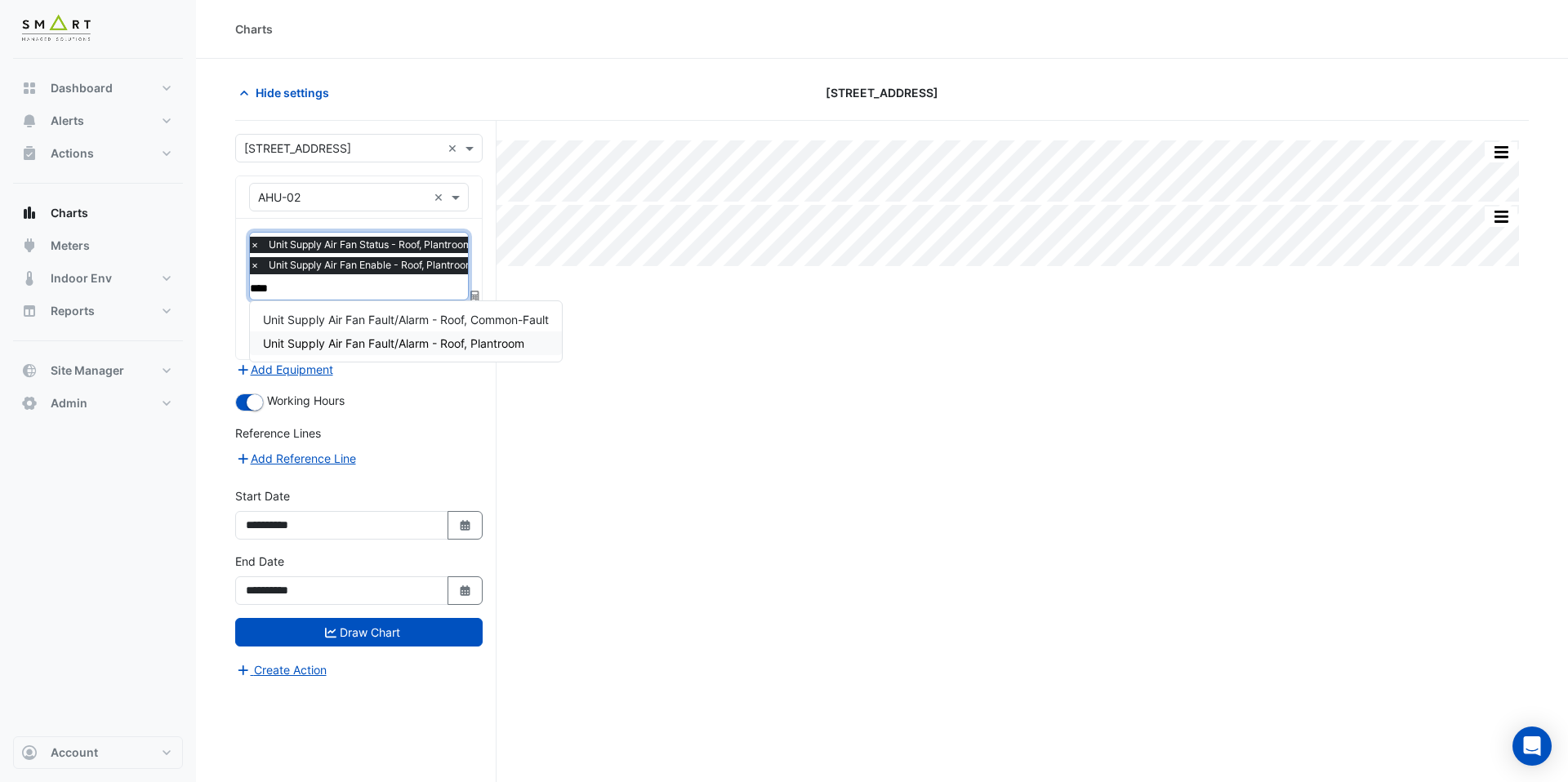
click at [518, 345] on span "Unit Supply Air Fan Fault/Alarm - Roof, Plantroom" at bounding box center [393, 343] width 261 height 14
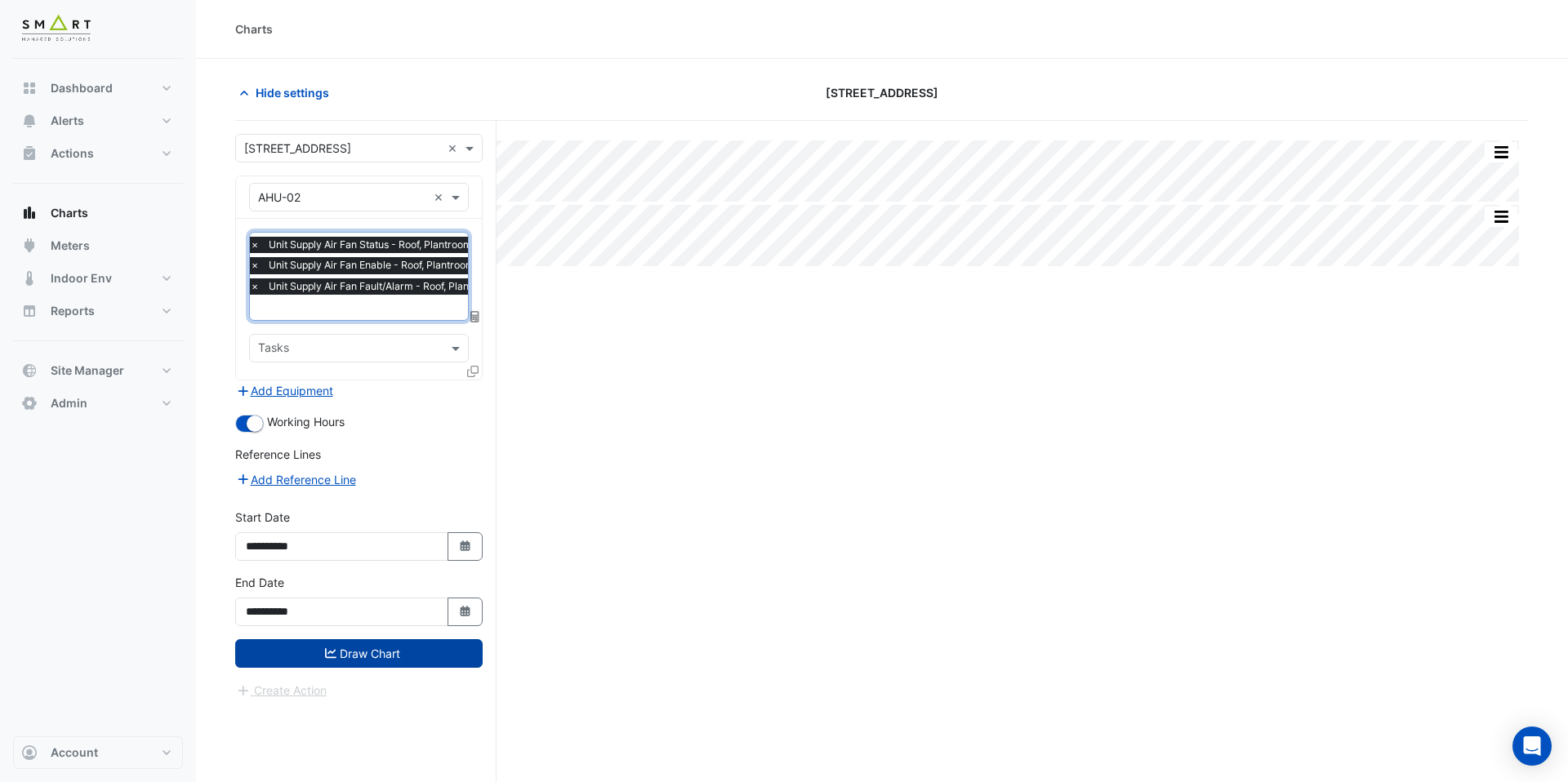
click at [423, 654] on button "Draw Chart" at bounding box center [358, 654] width 247 height 29
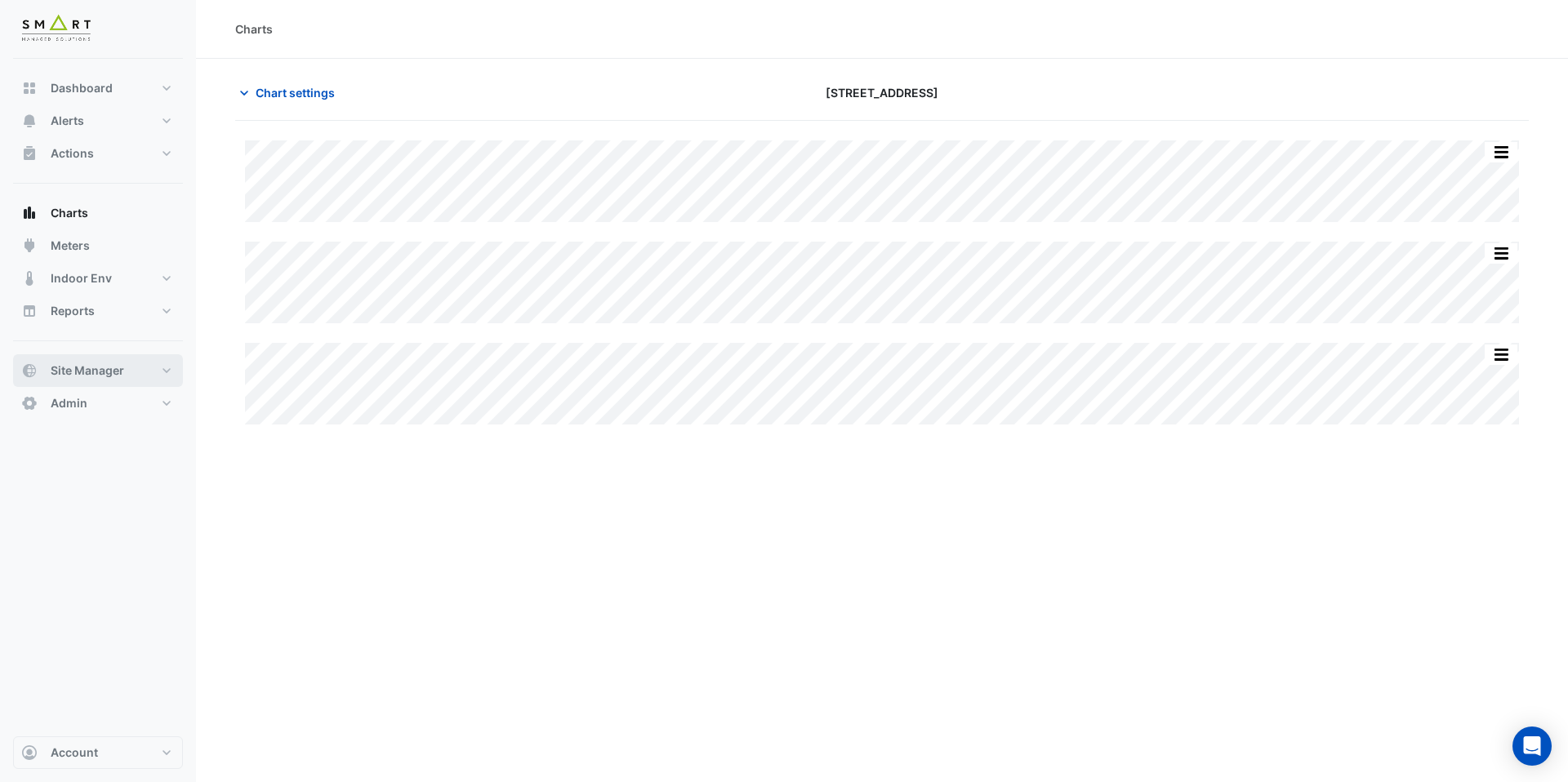
click at [134, 372] on button "Site Manager" at bounding box center [98, 370] width 170 height 32
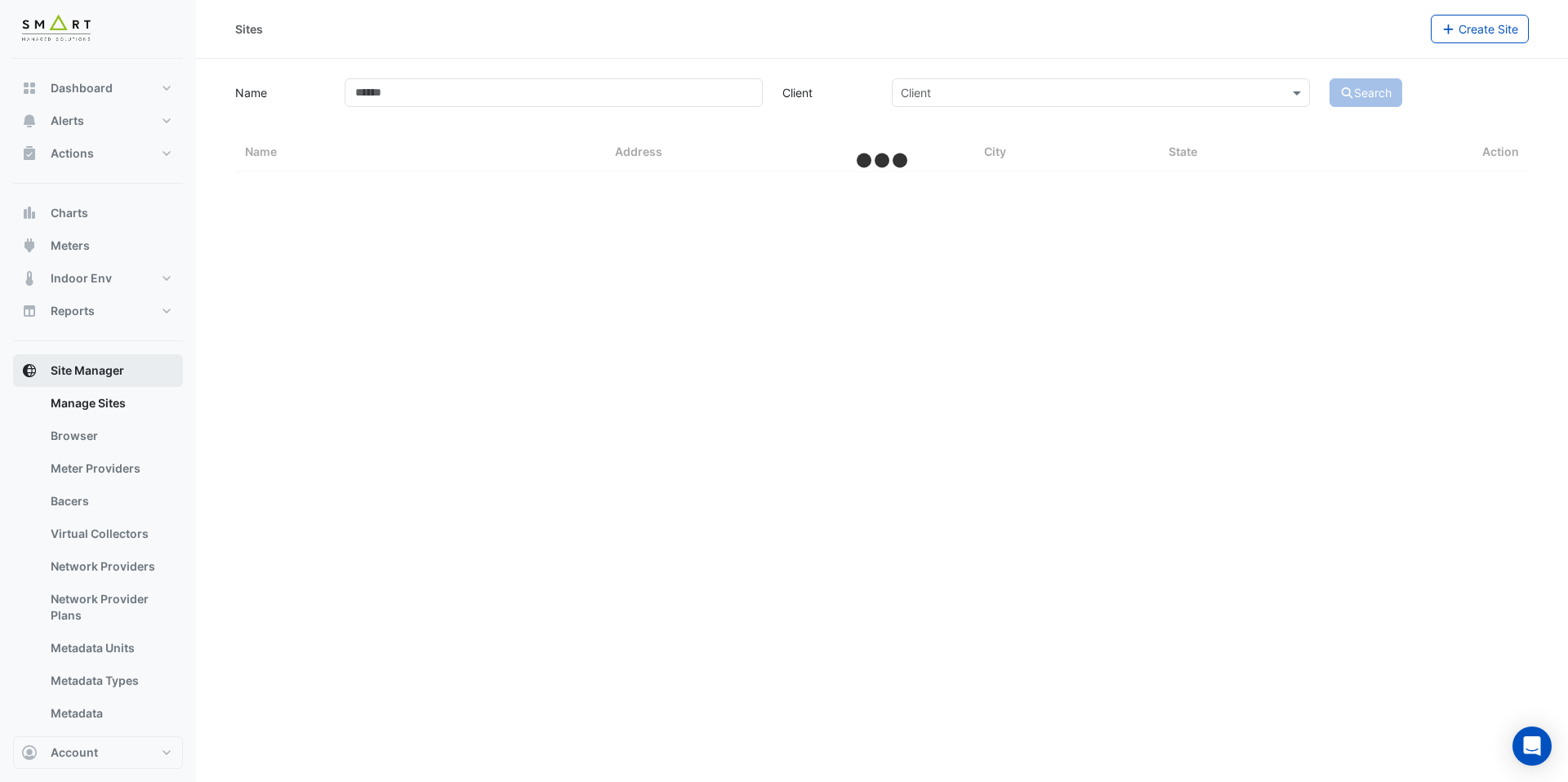
select select "***"
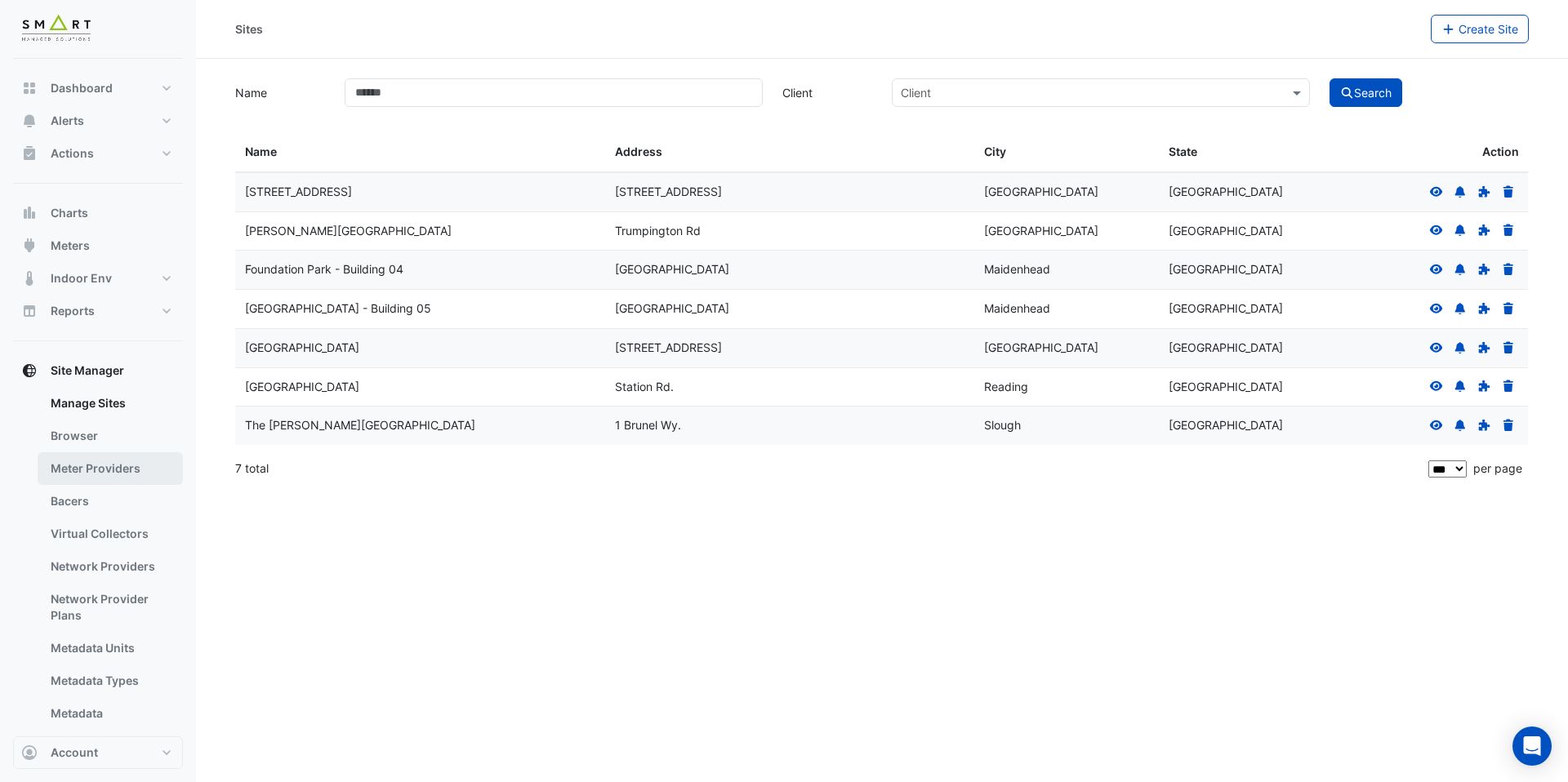
drag, startPoint x: 120, startPoint y: 491, endPoint x: 125, endPoint y: 477, distance: 14.9
click at [120, 491] on link "Bacers" at bounding box center [110, 501] width 145 height 32
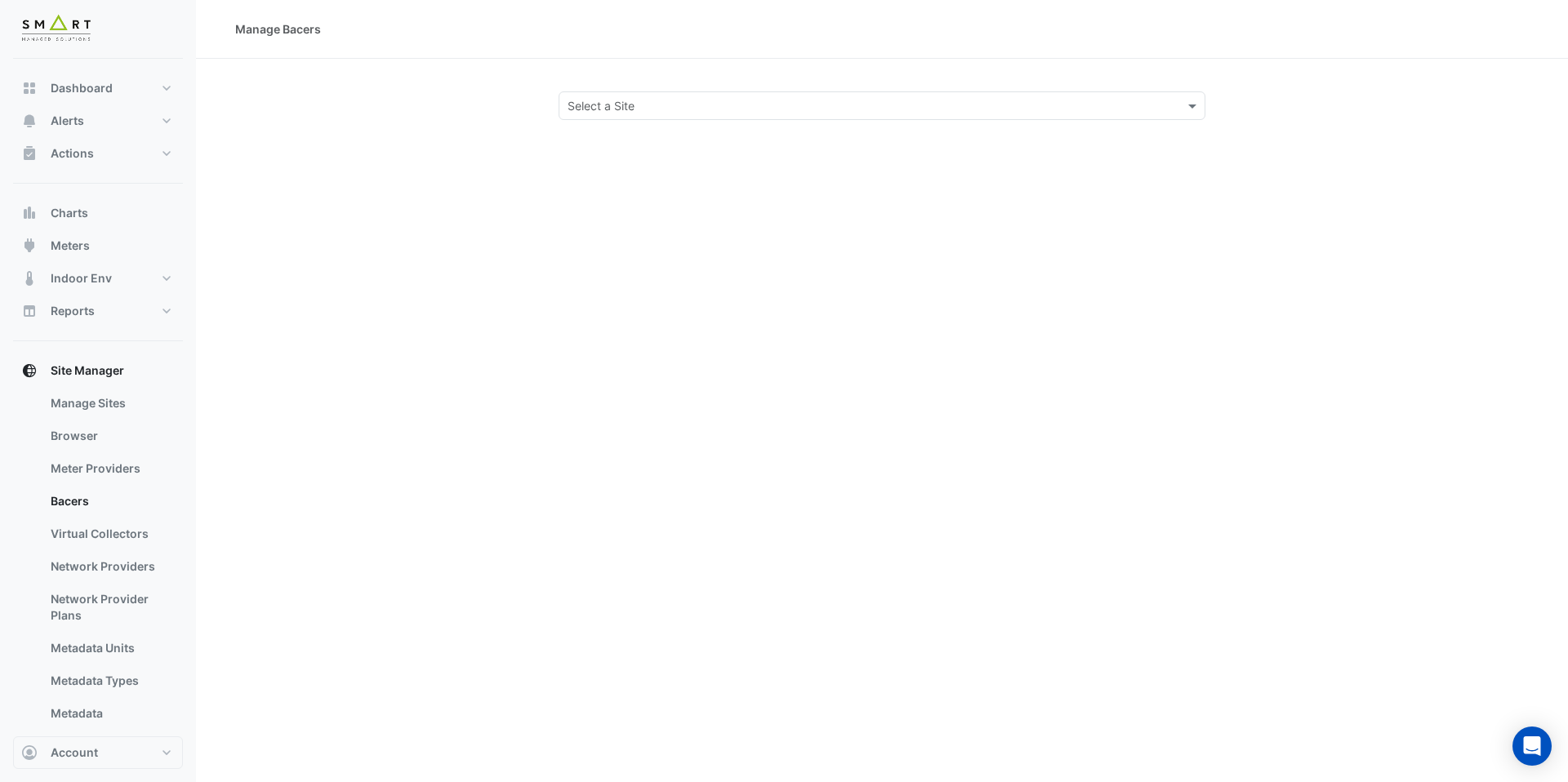
click at [569, 107] on input "text" at bounding box center [866, 107] width 596 height 17
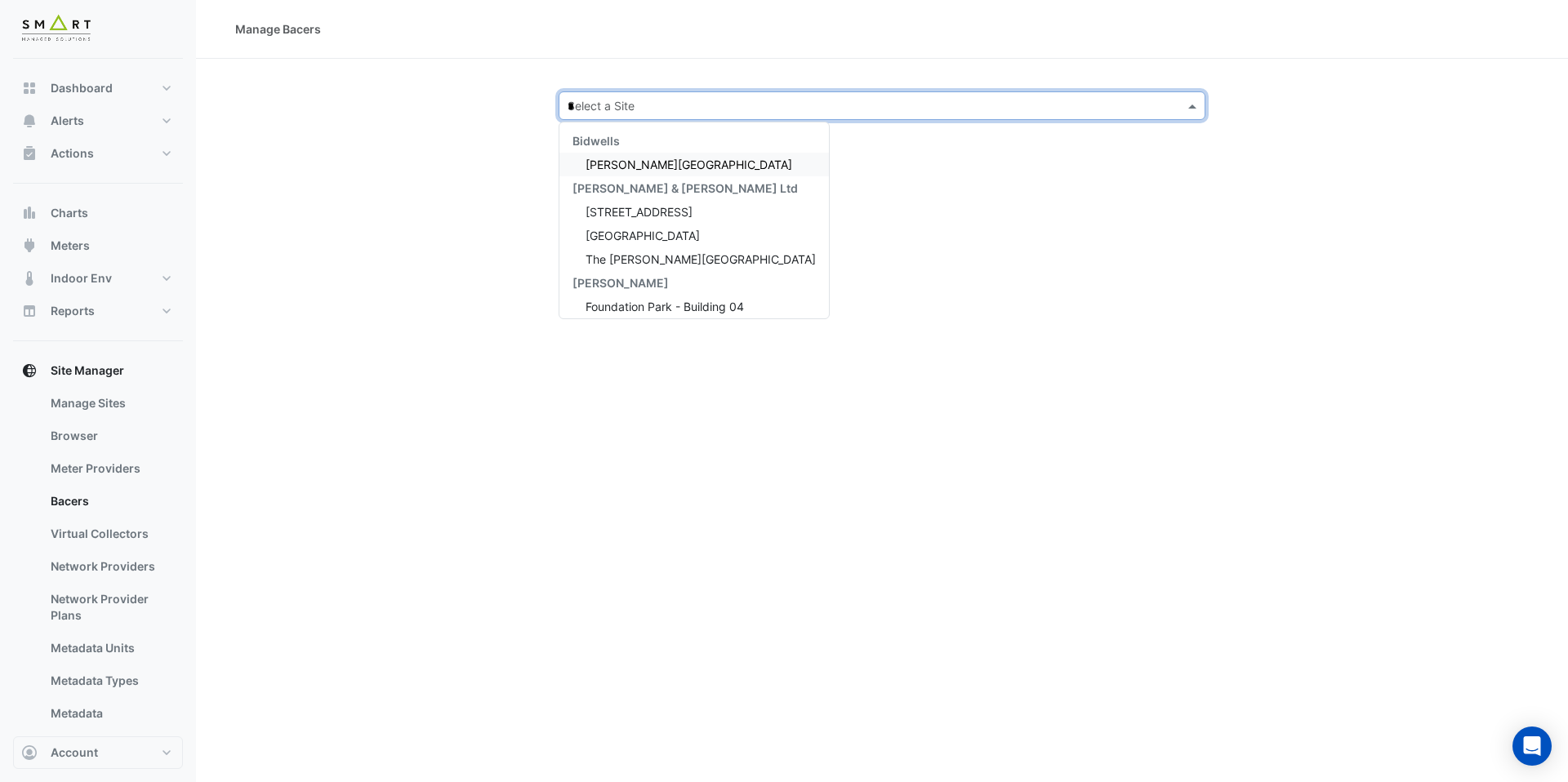
type input "**"
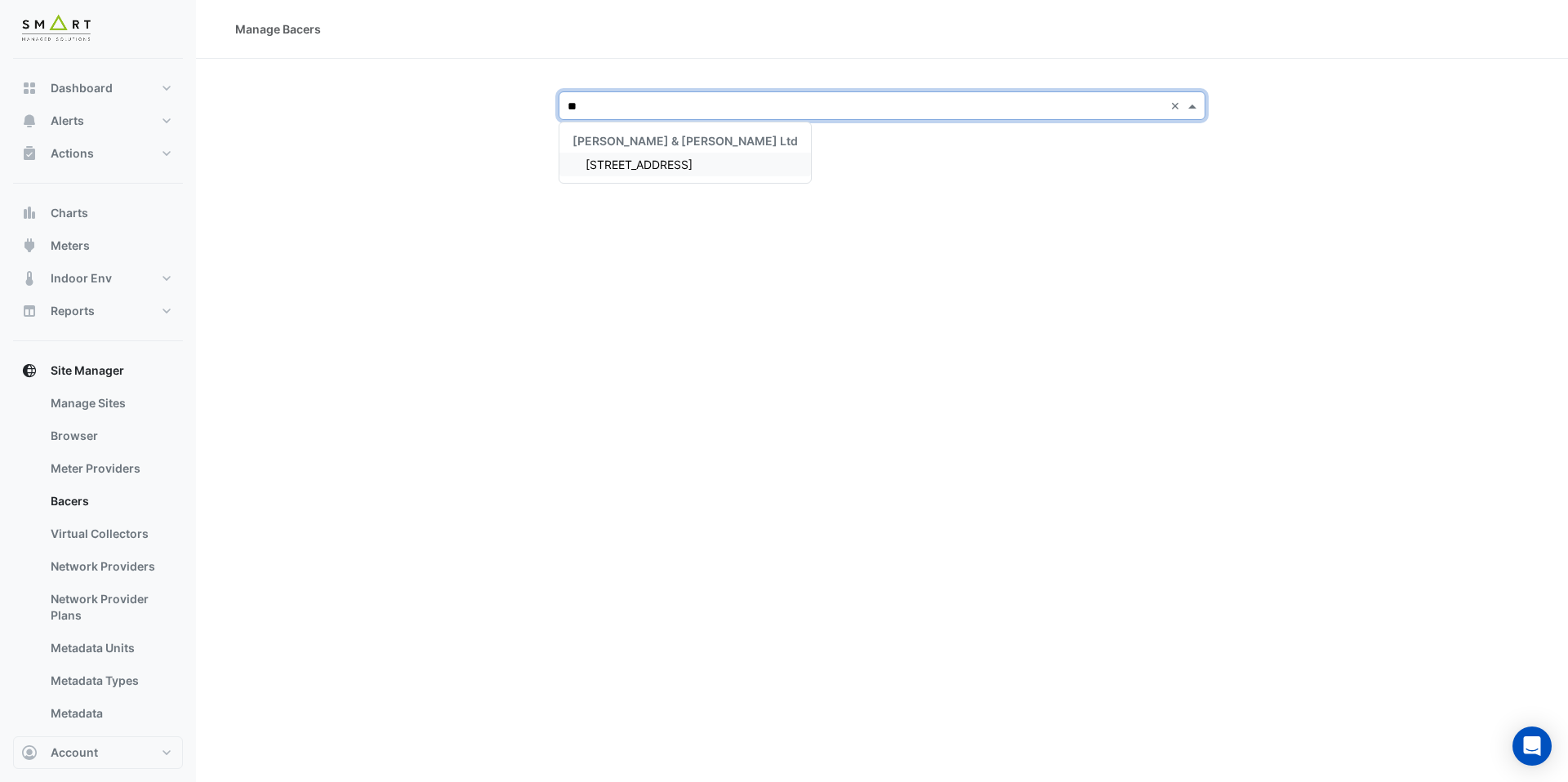
click at [593, 171] on div "[STREET_ADDRESS]" at bounding box center [685, 164] width 252 height 24
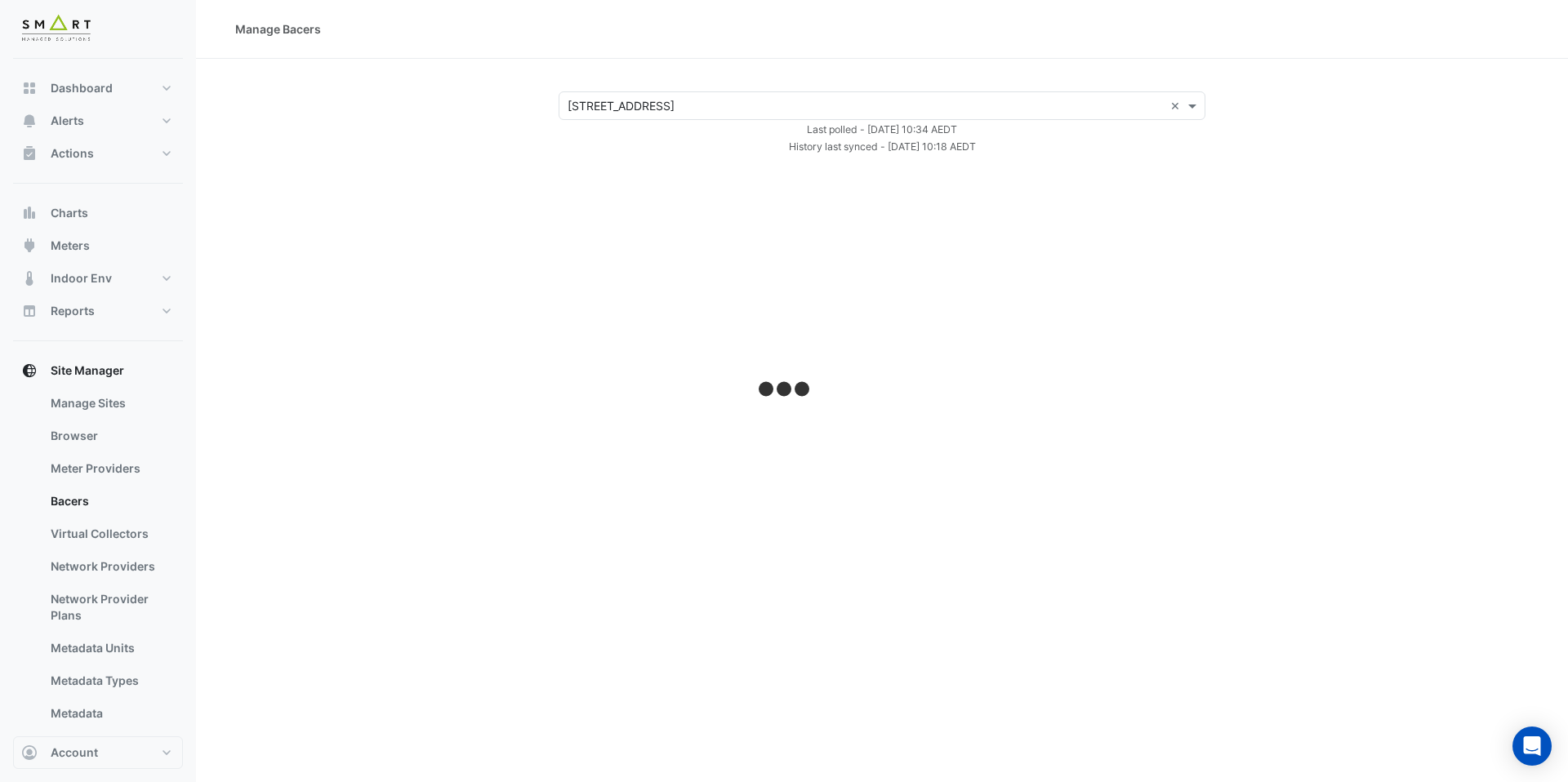
select select "***"
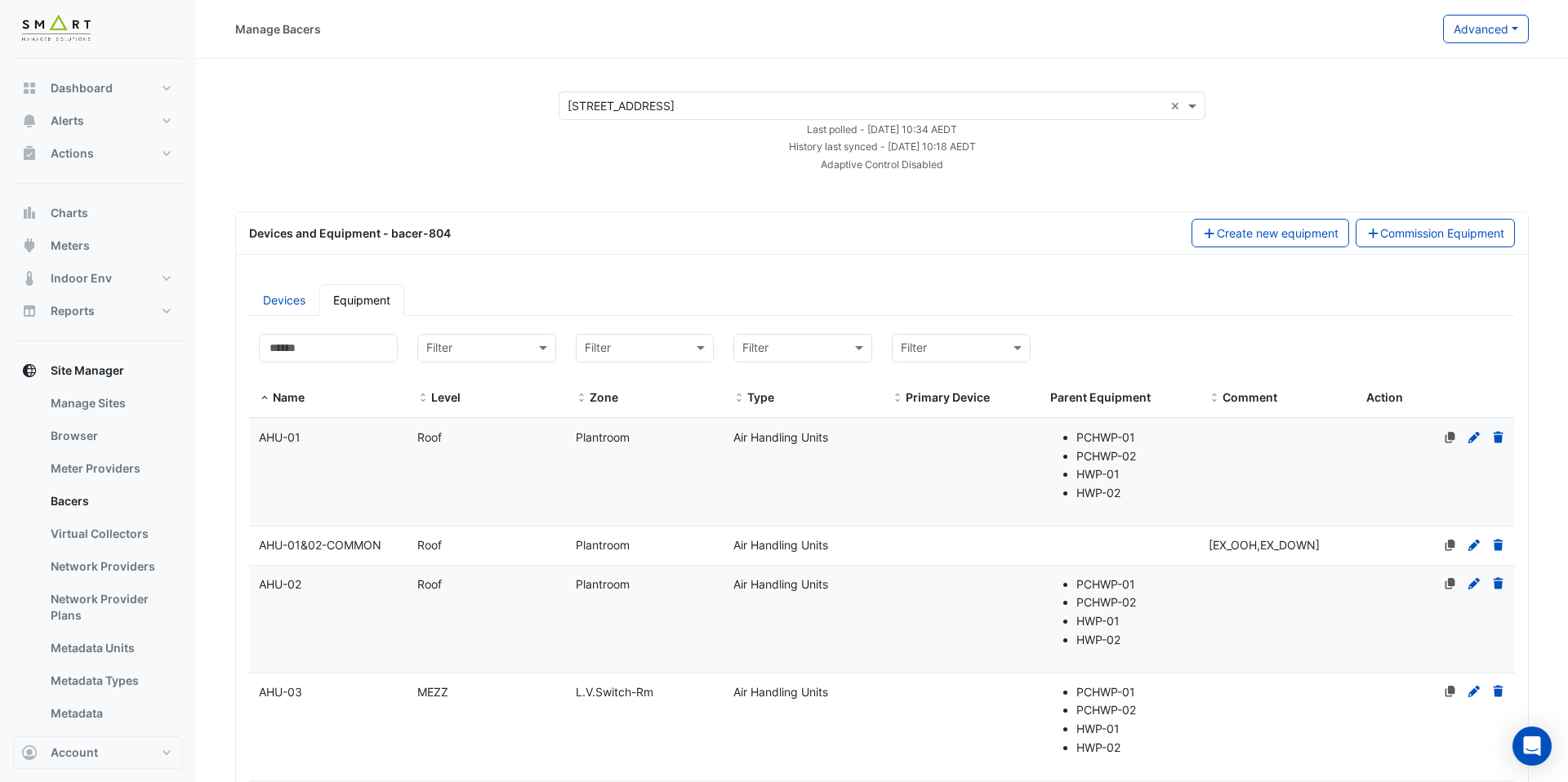
click at [364, 447] on datatable-body-cell "Name AHU-01" at bounding box center [328, 472] width 158 height 107
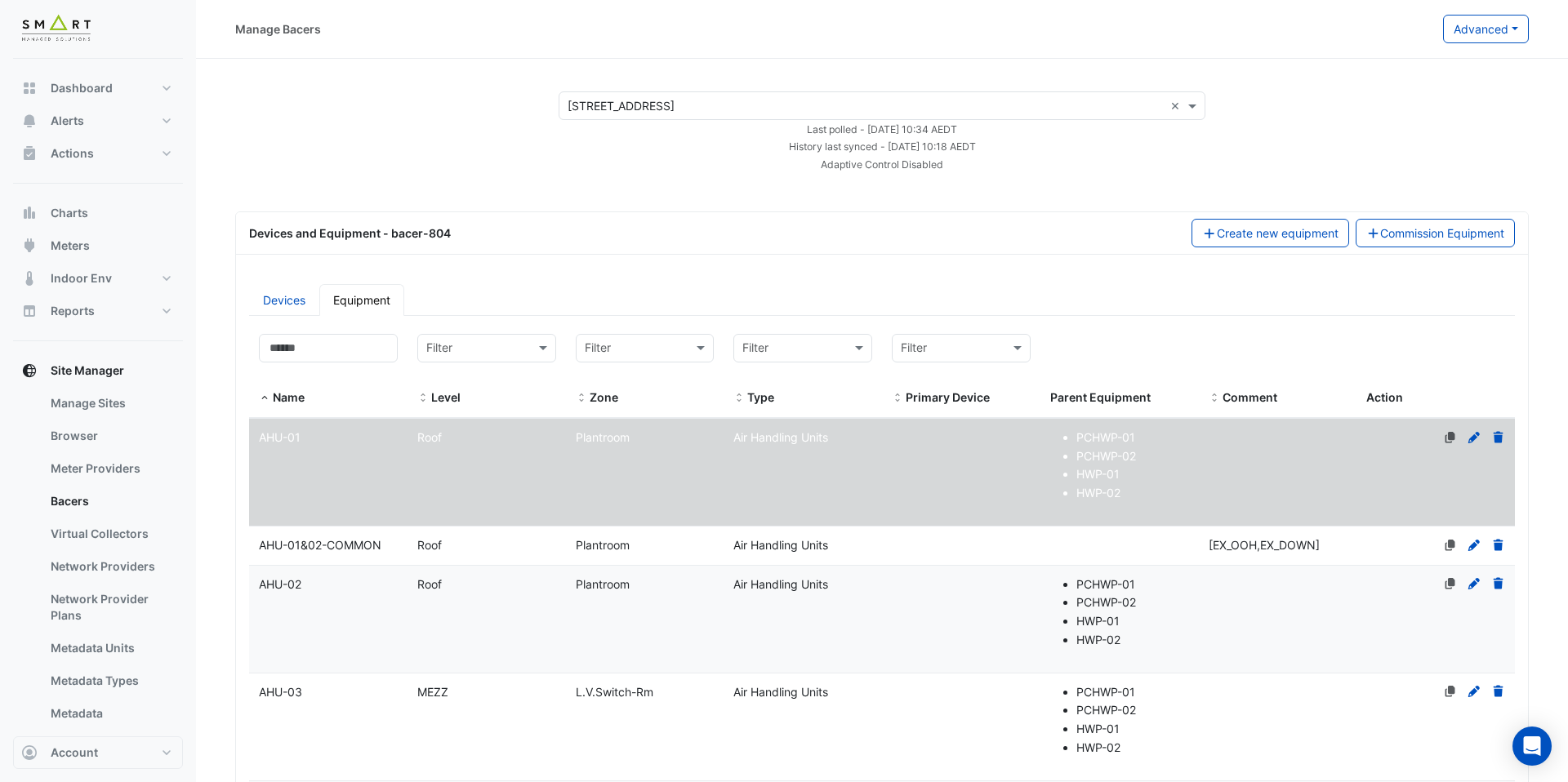
select select "***"
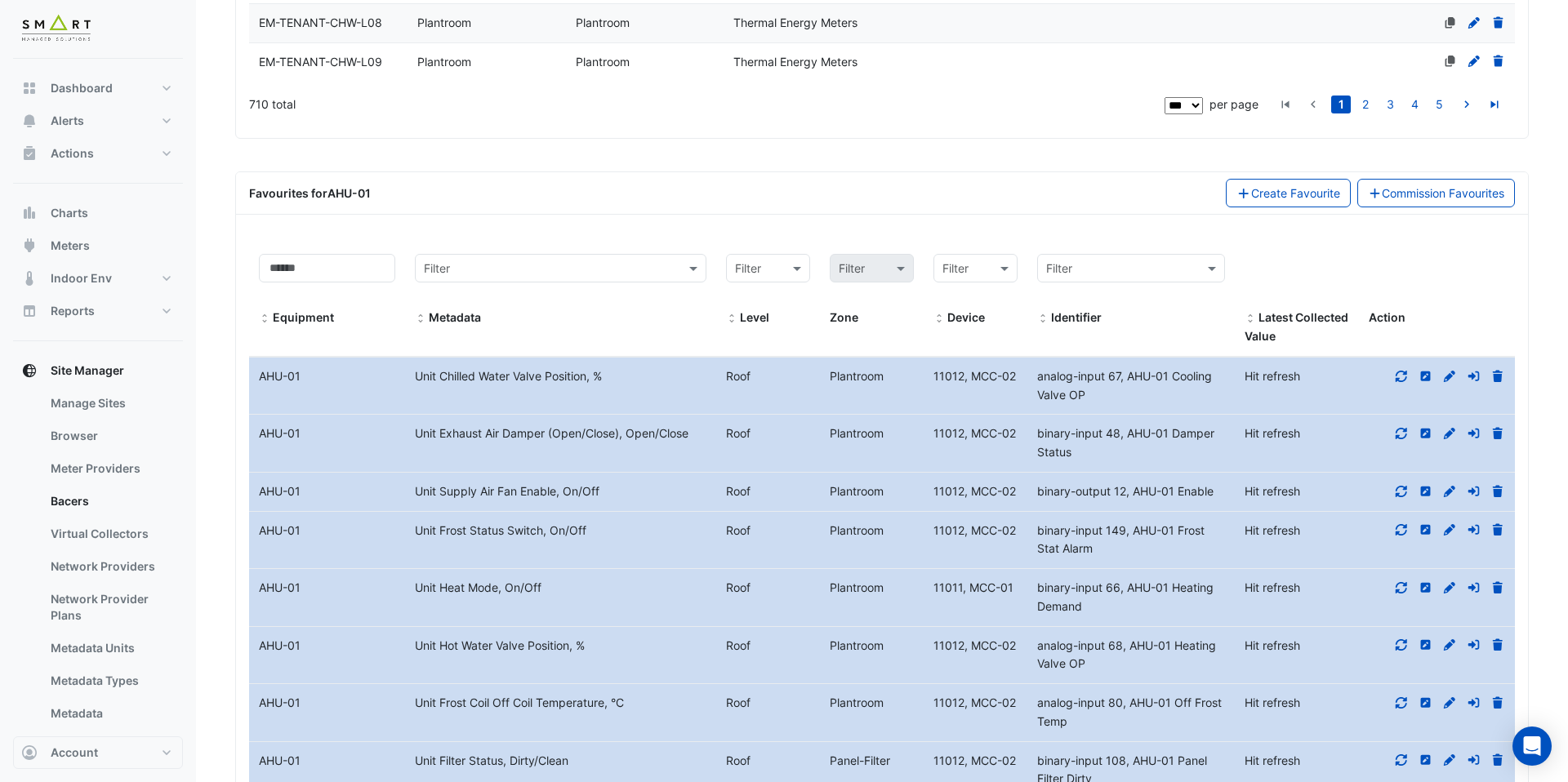
scroll to position [6700, 0]
click at [1409, 481] on div at bounding box center [1437, 489] width 156 height 18
click at [1404, 484] on icon at bounding box center [1401, 489] width 15 height 11
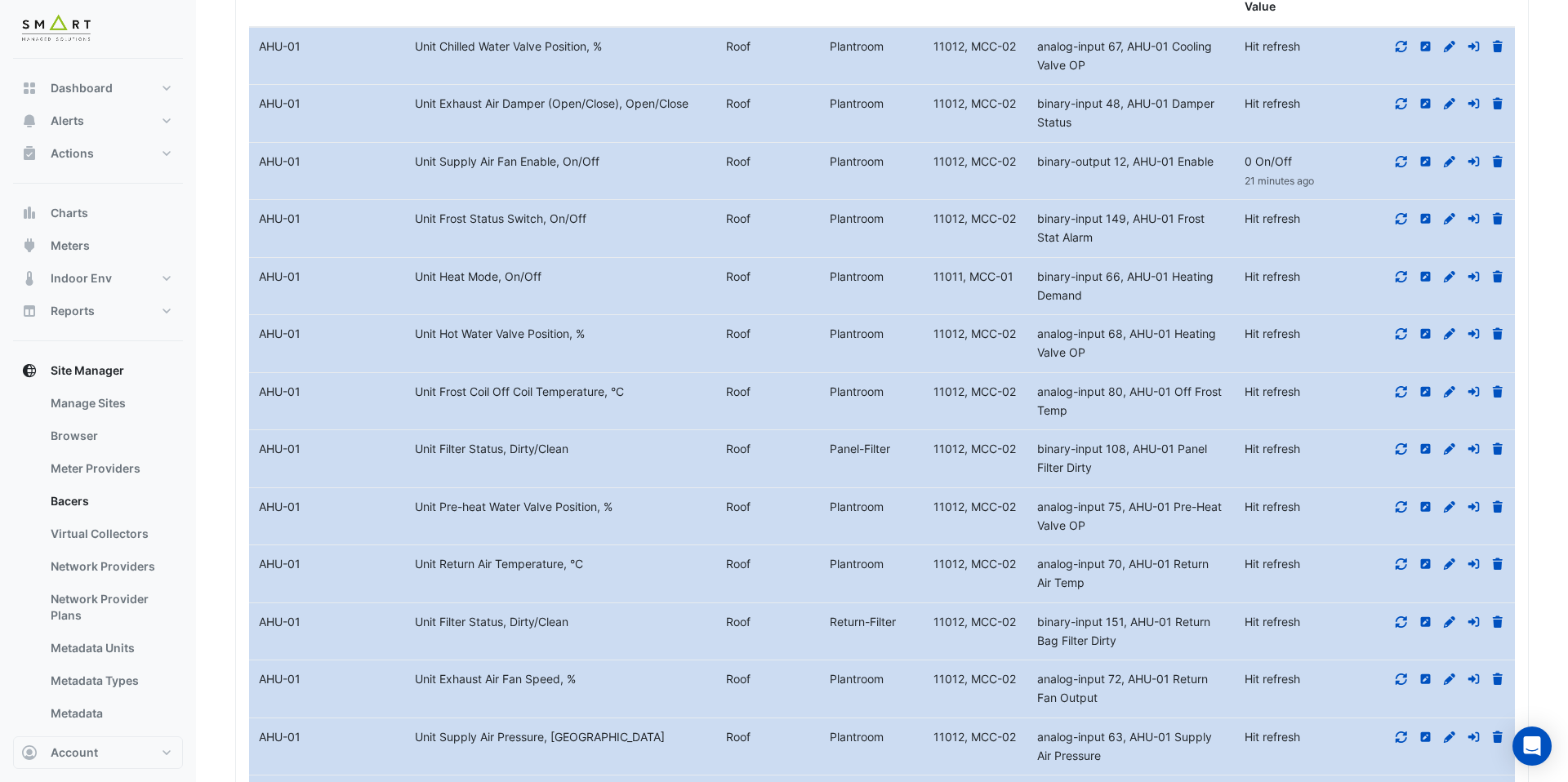
scroll to position [7040, 0]
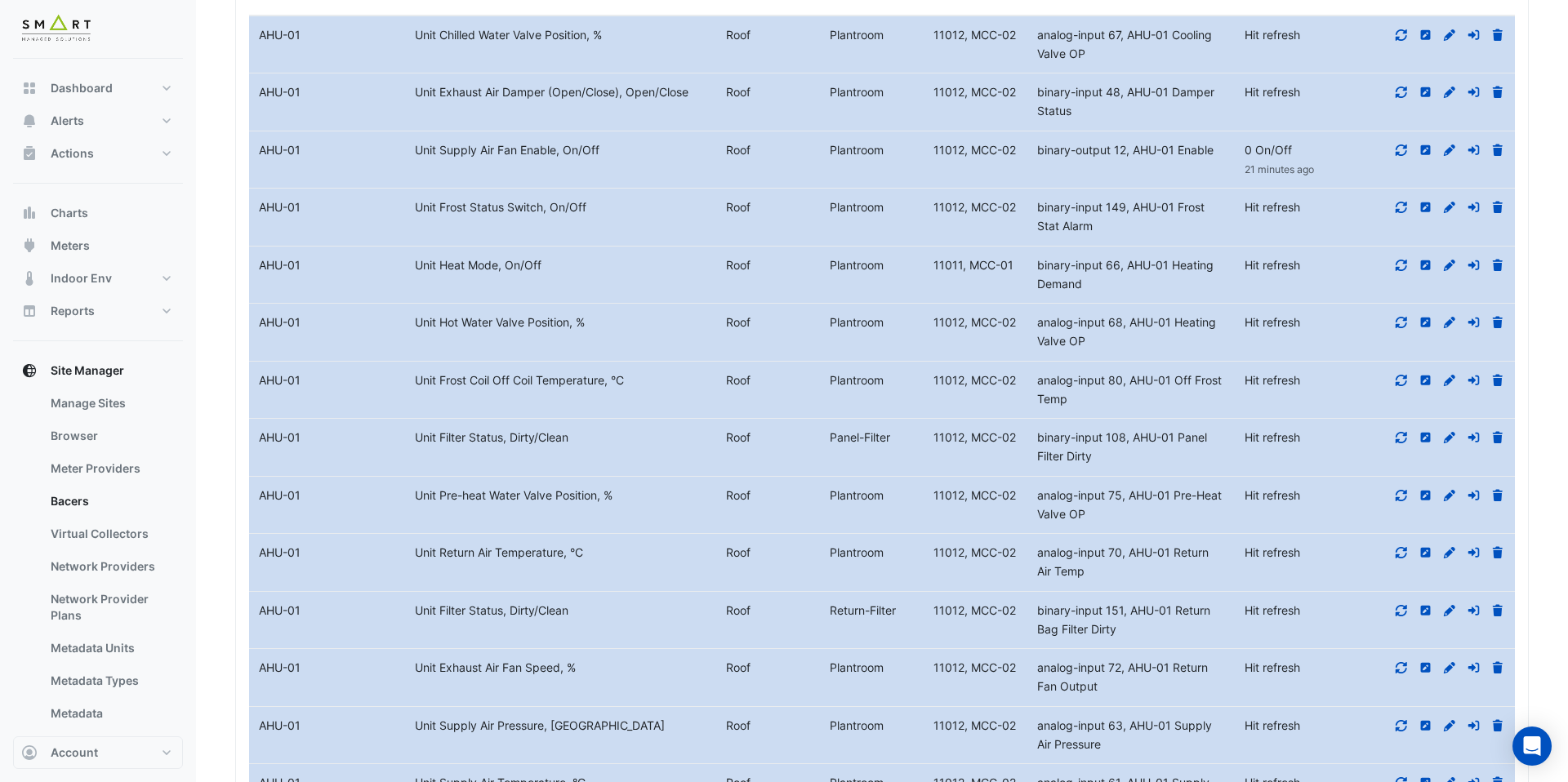
click at [1400, 720] on icon at bounding box center [1401, 725] width 15 height 11
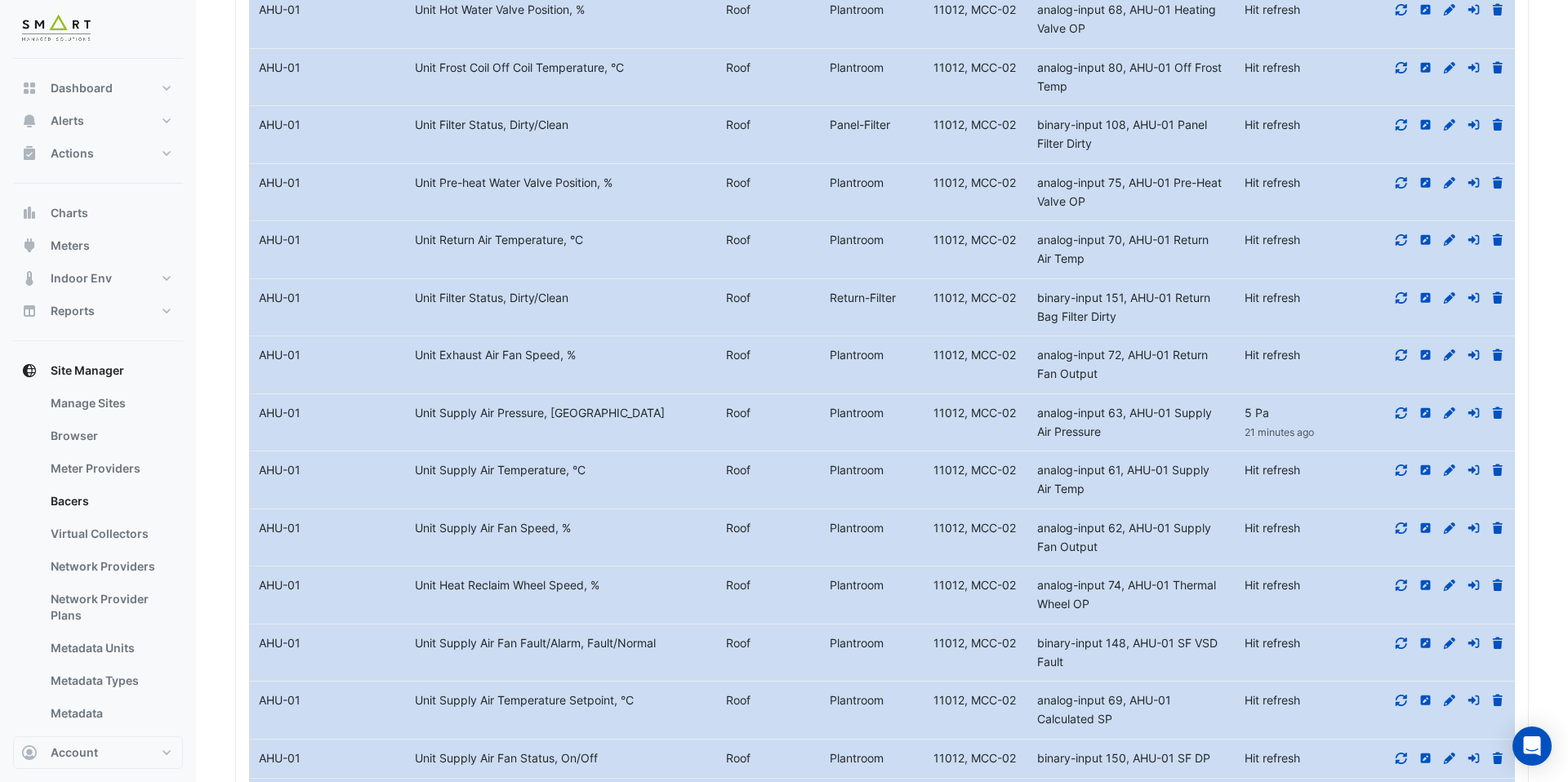
scroll to position [7353, 0]
click at [1401, 752] on icon at bounding box center [1401, 758] width 11 height 11
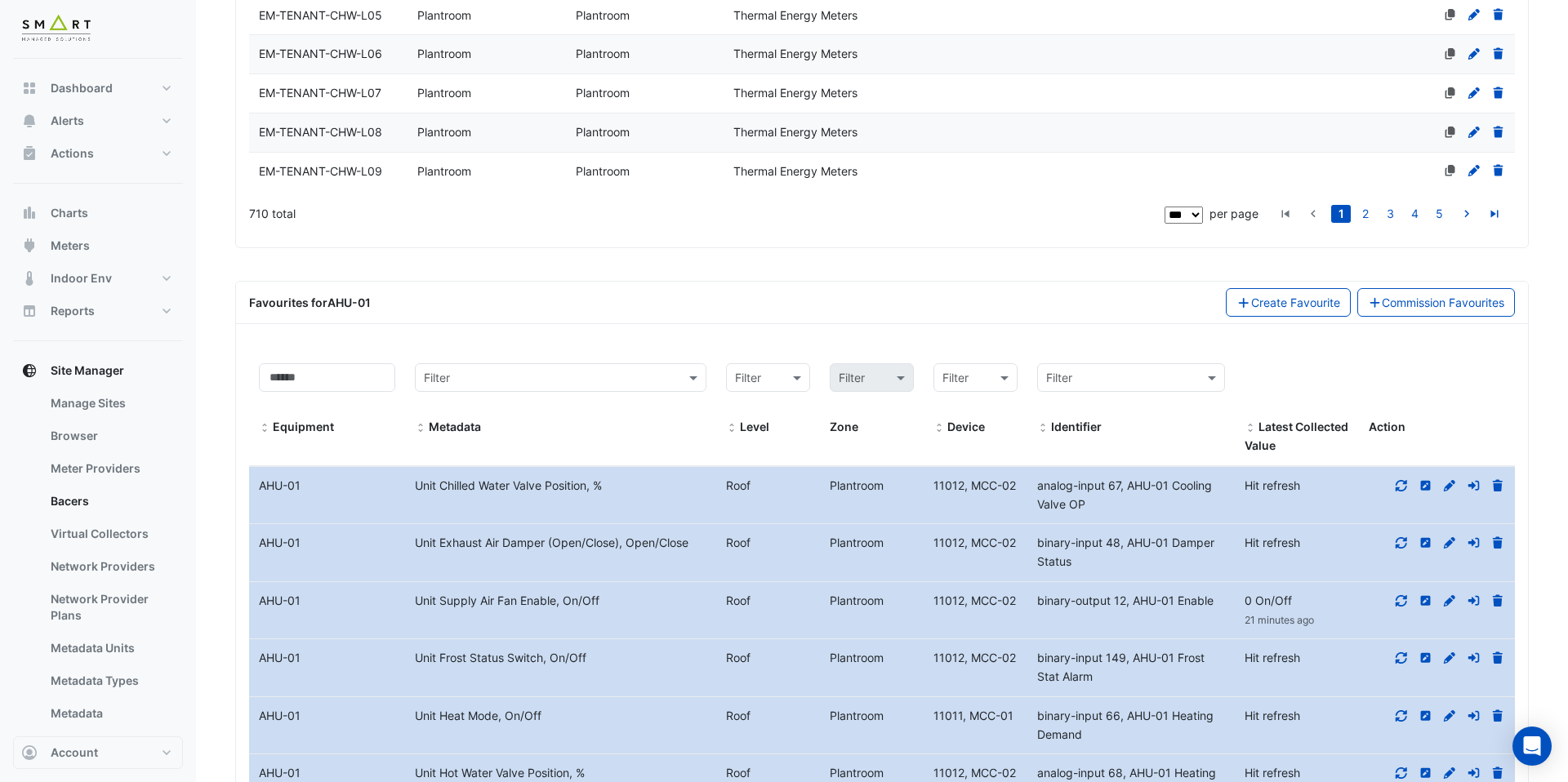
scroll to position [6662, 0]
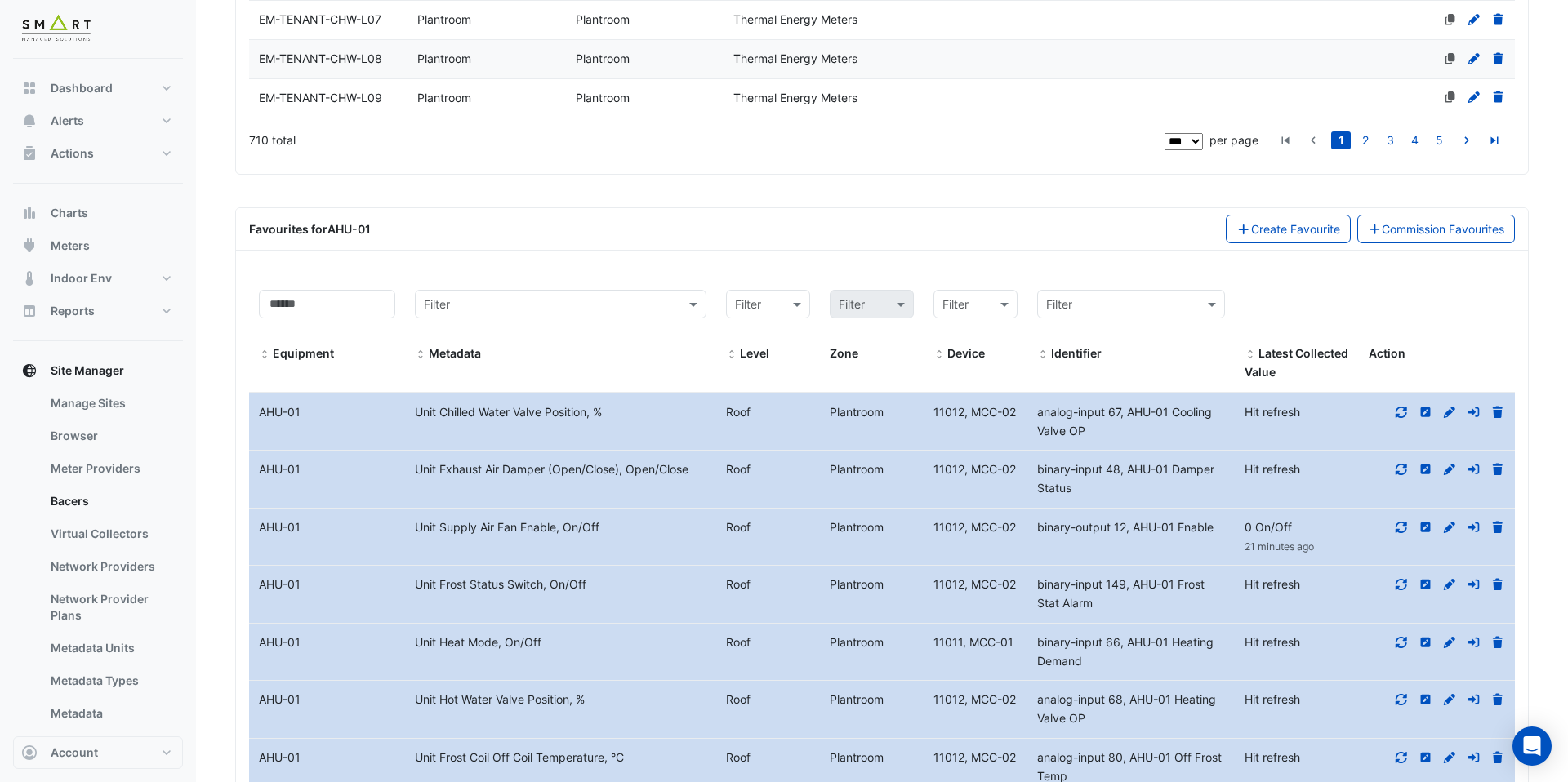
click at [1018, 518] on div "11012, MCC-02" at bounding box center [975, 527] width 104 height 18
drag, startPoint x: 1017, startPoint y: 454, endPoint x: 933, endPoint y: 456, distance: 84.0
click at [933, 518] on div "11012, MCC-02" at bounding box center [975, 527] width 104 height 18
copy span "11012, MCC-02"
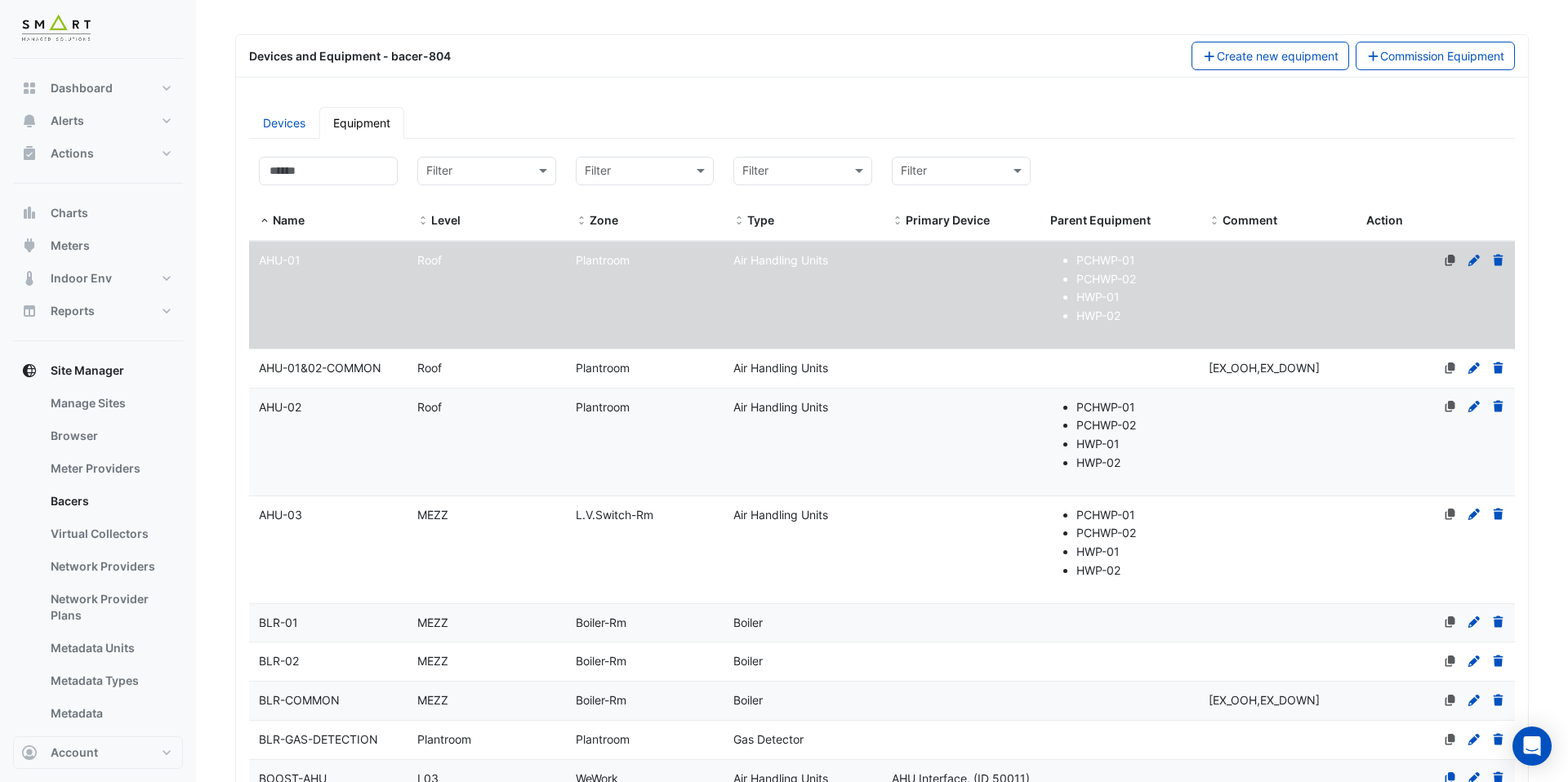
scroll to position [0, 0]
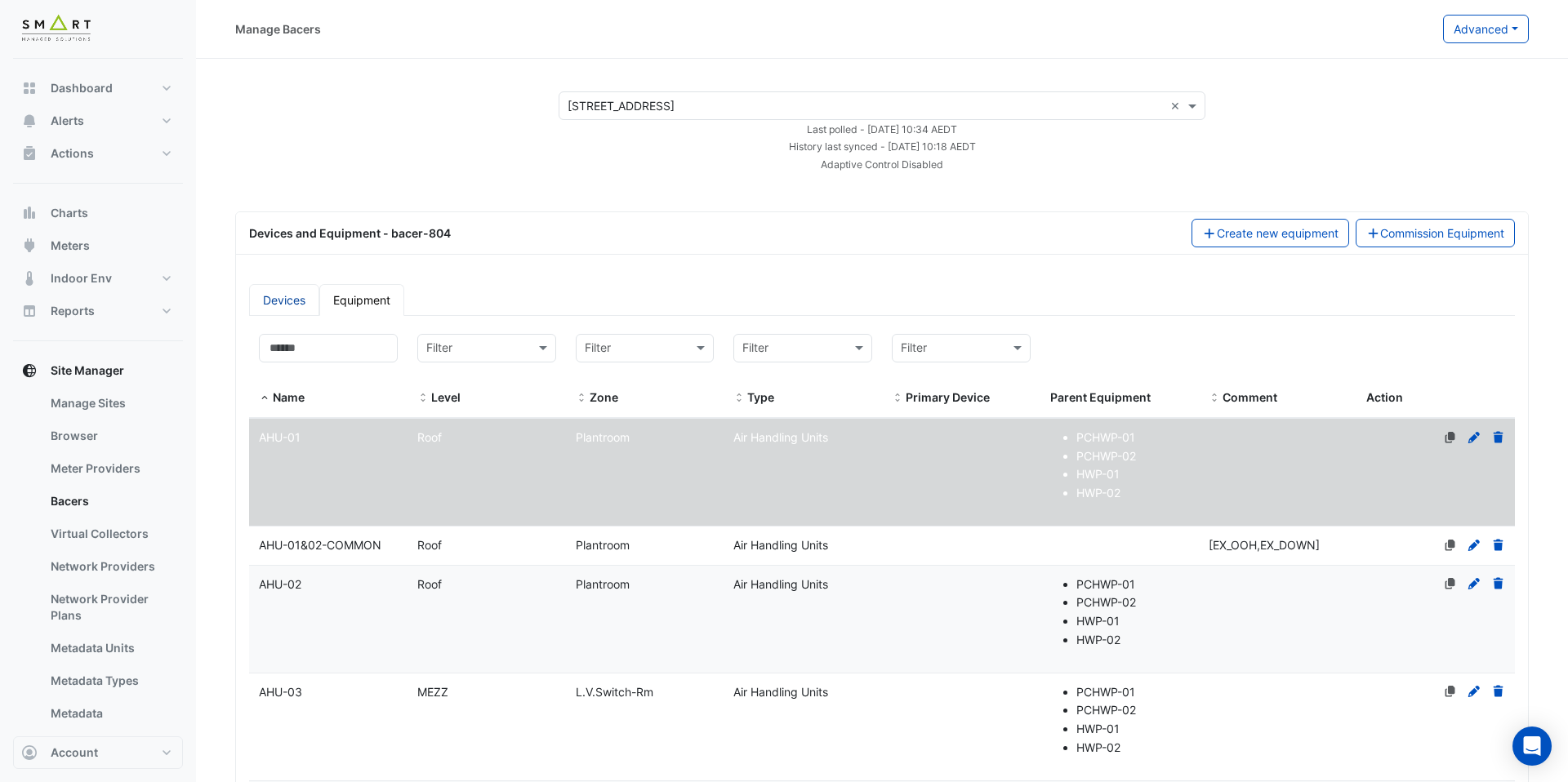
click at [283, 308] on link "Devices" at bounding box center [284, 300] width 70 height 31
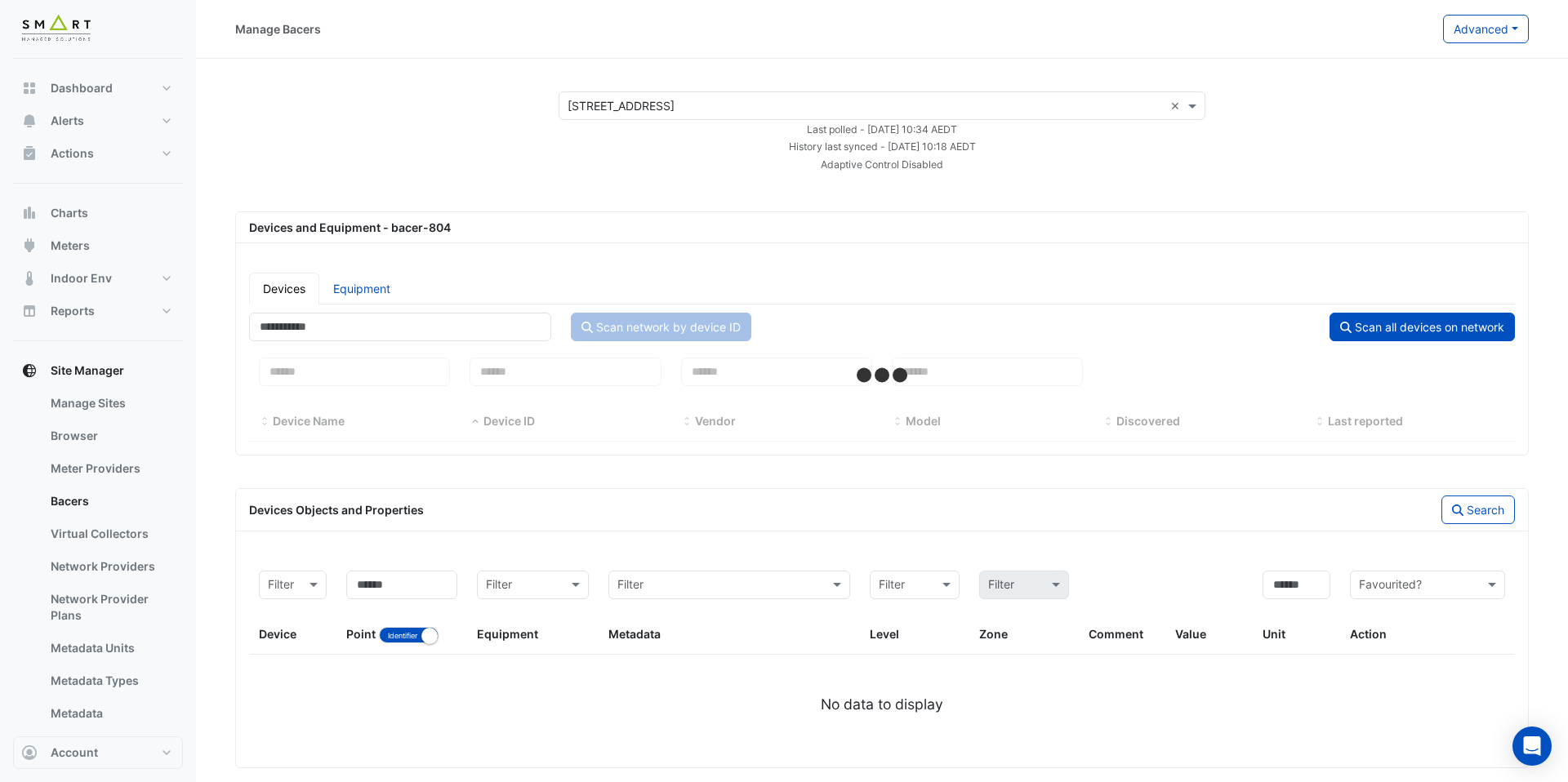
select select "***"
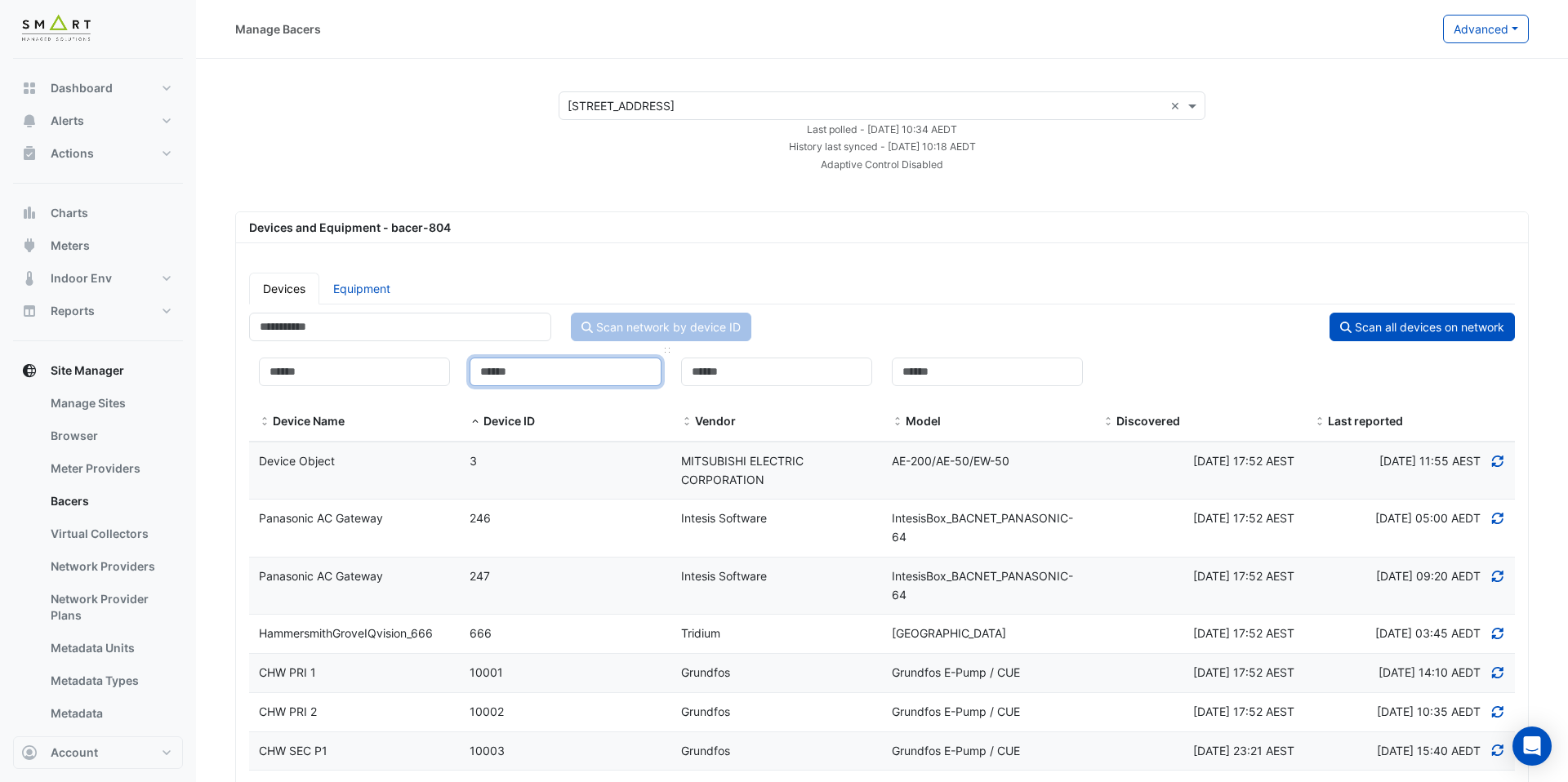
click at [616, 370] on input at bounding box center [565, 371] width 191 height 29
paste input "**********"
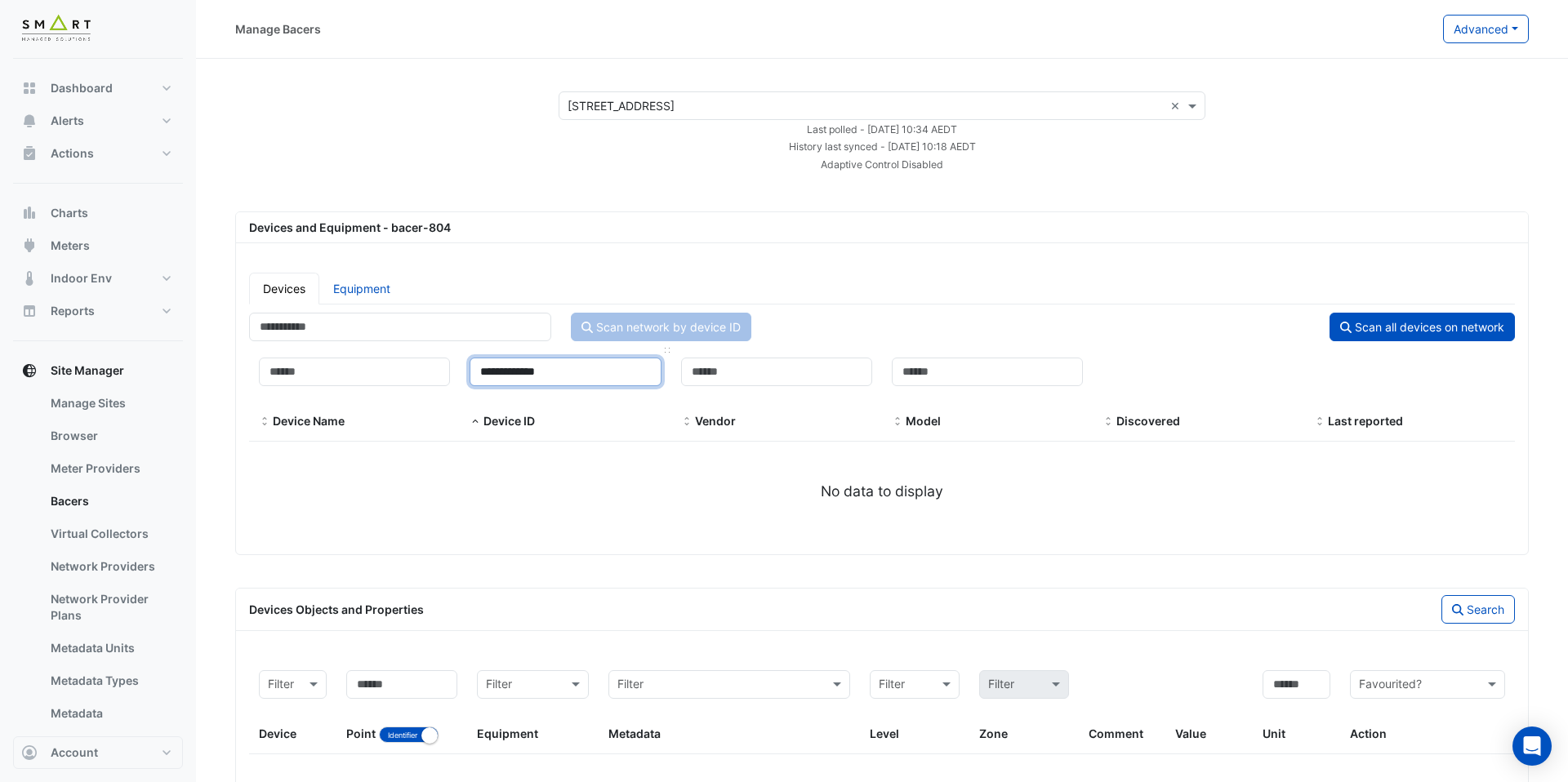
drag, startPoint x: 509, startPoint y: 375, endPoint x: 641, endPoint y: 365, distance: 132.4
click at [641, 365] on input "**********" at bounding box center [565, 371] width 191 height 29
type input "*****"
select select "***"
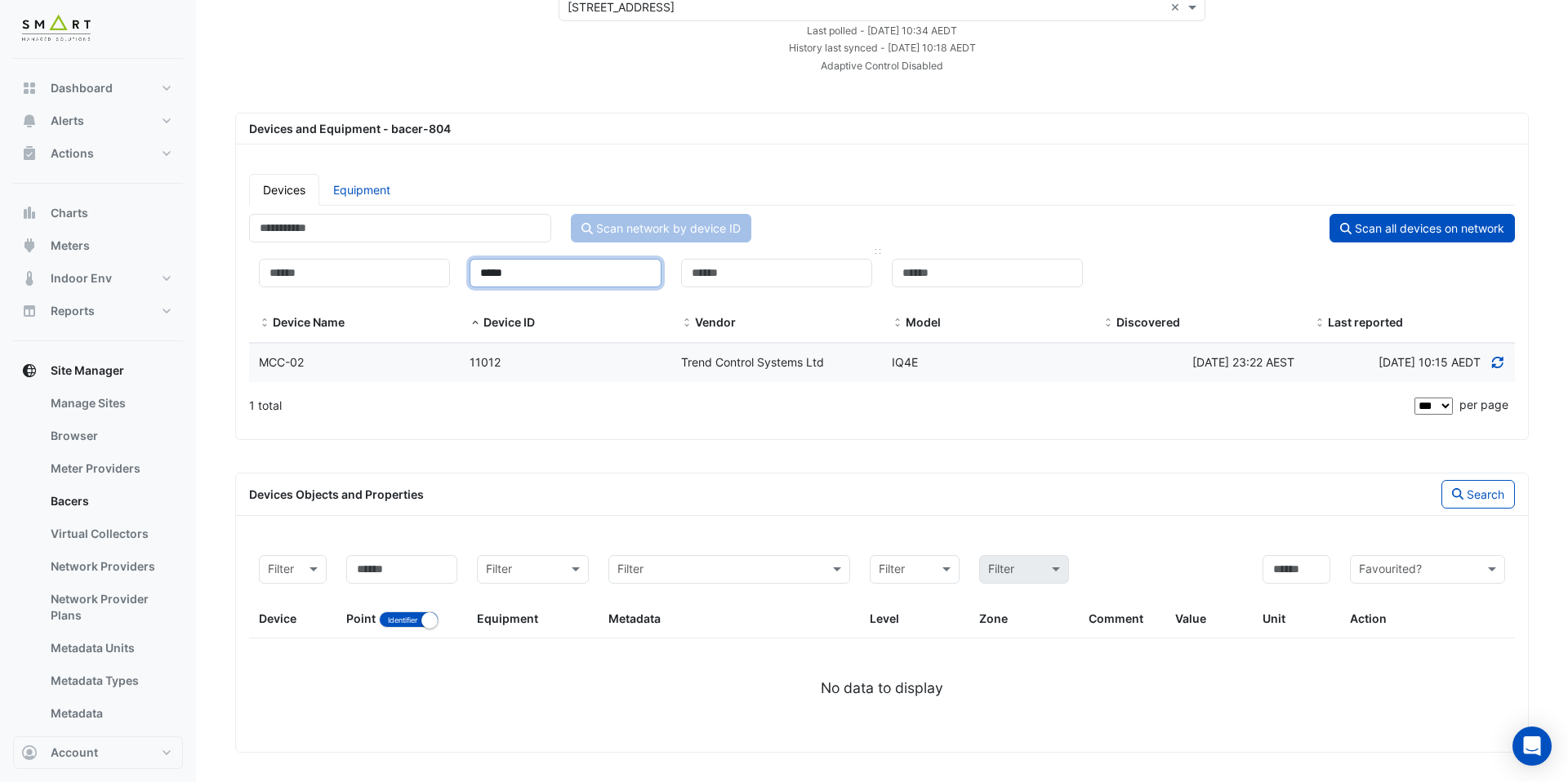
scroll to position [102, 0]
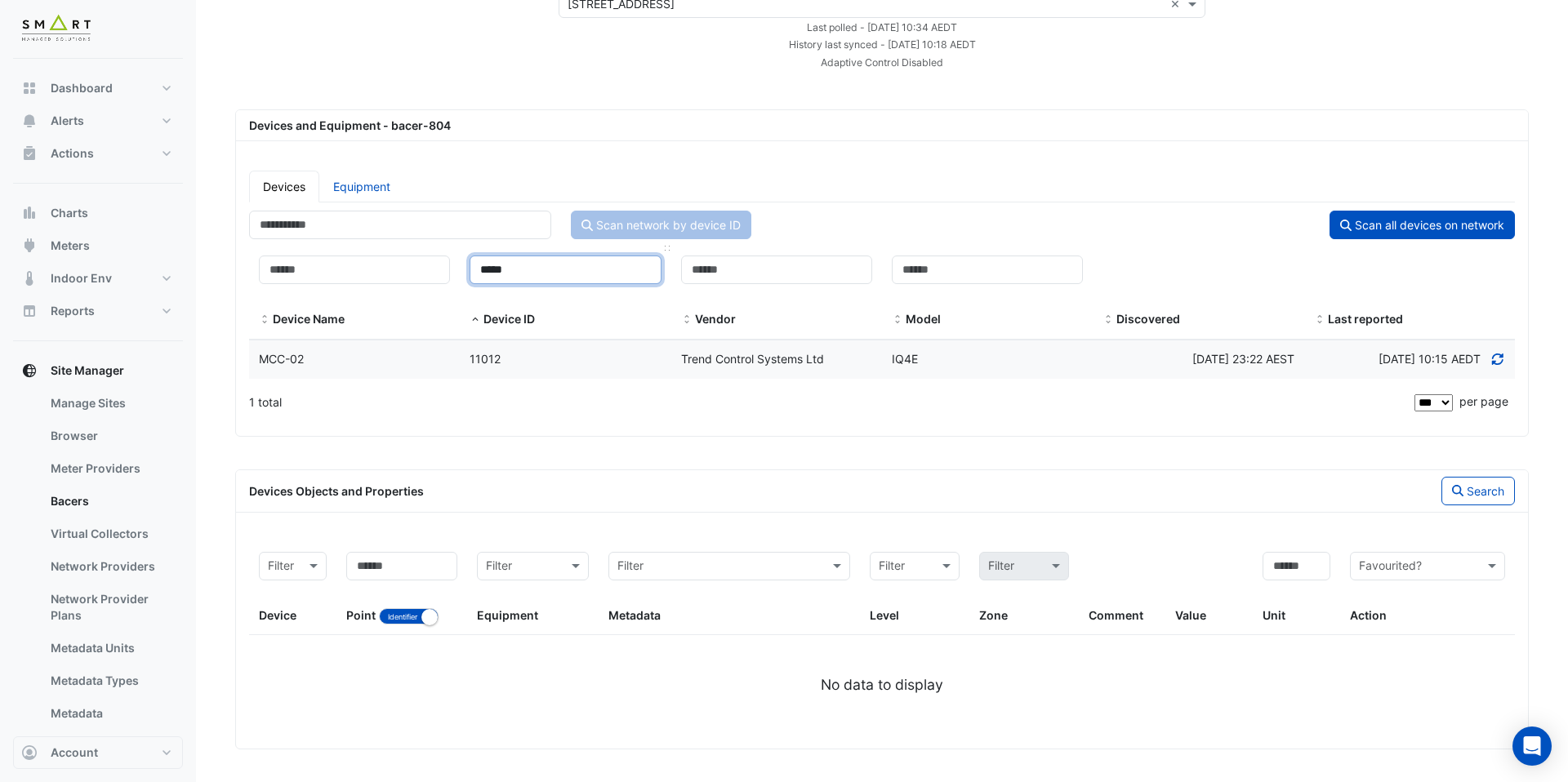
click at [552, 272] on input "*****" at bounding box center [565, 270] width 191 height 29
type input "*****"
click at [548, 358] on div "11012" at bounding box center [565, 359] width 211 height 18
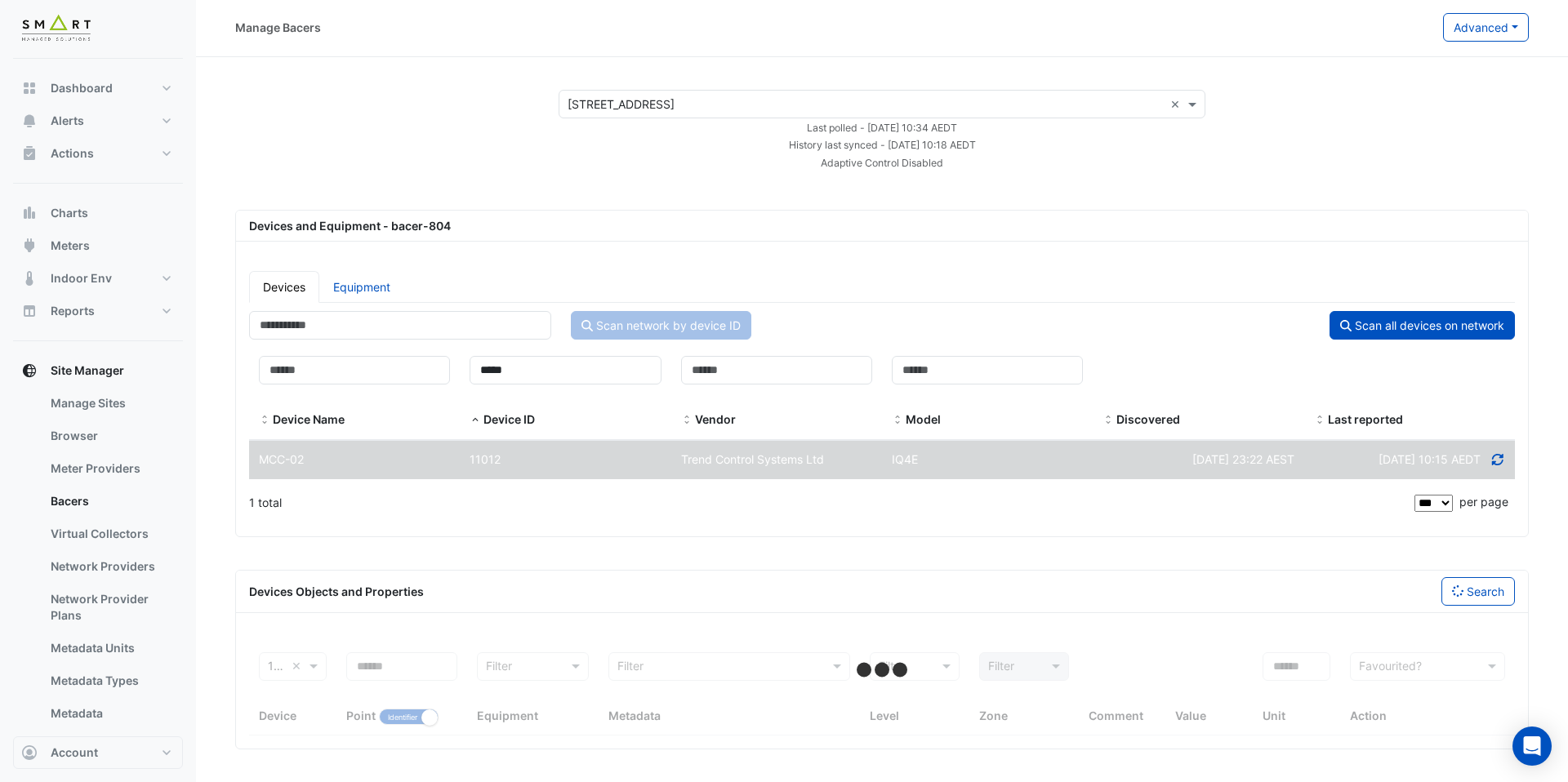
select select "***"
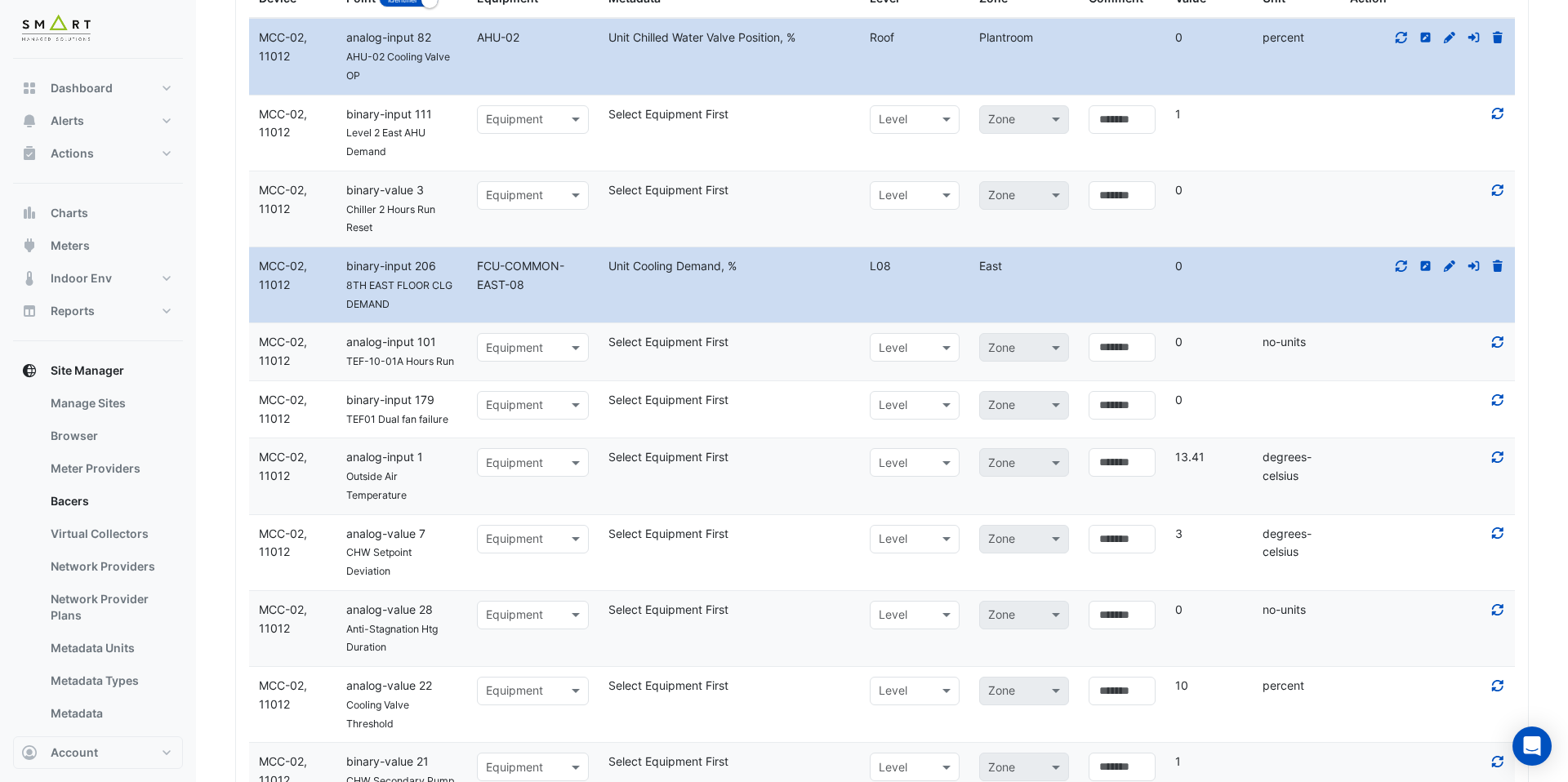
scroll to position [721, 0]
click at [570, 460] on span at bounding box center [578, 461] width 20 height 18
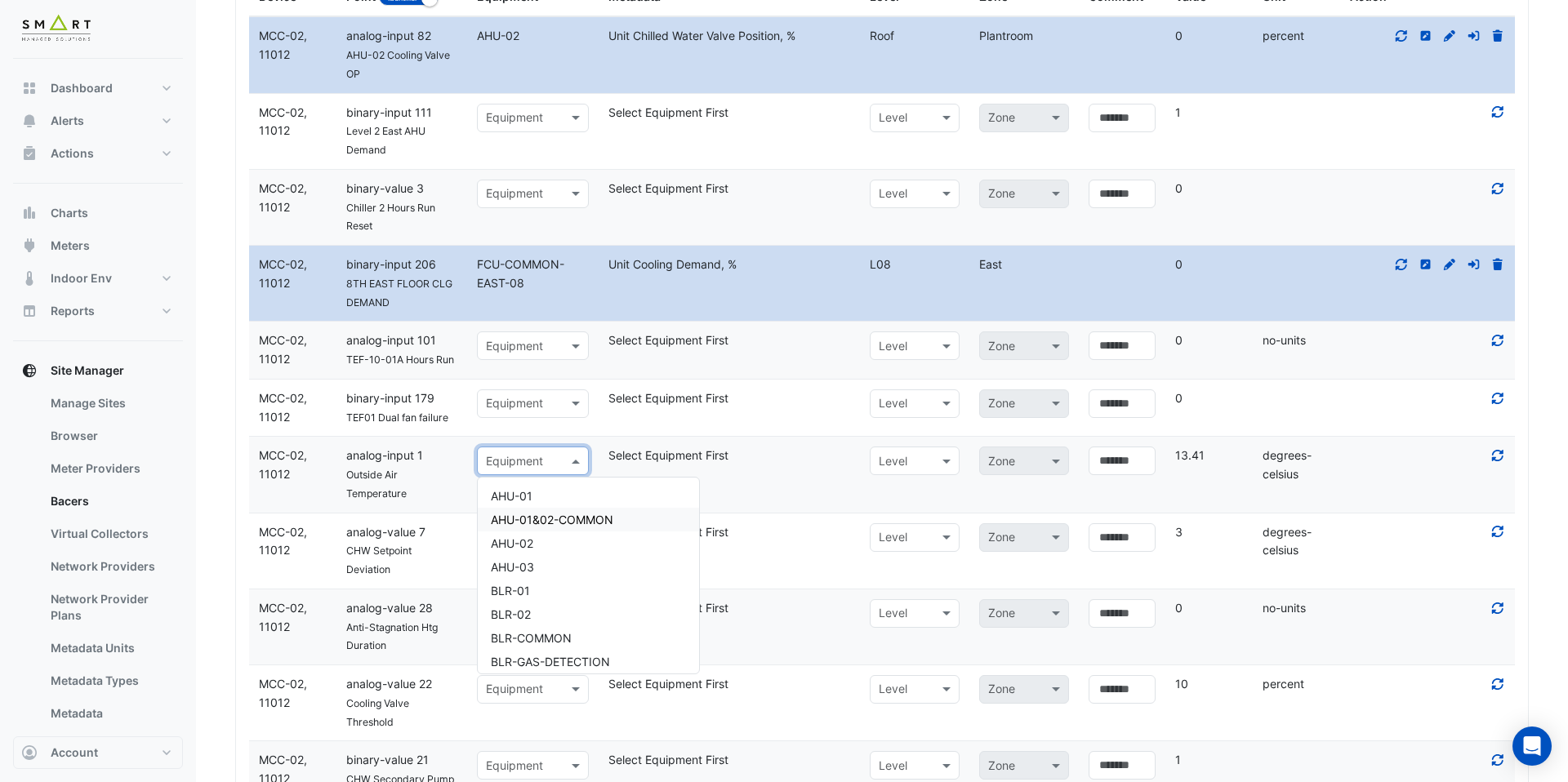
click at [569, 515] on span "AHU-01&02-COMMON" at bounding box center [552, 520] width 122 height 14
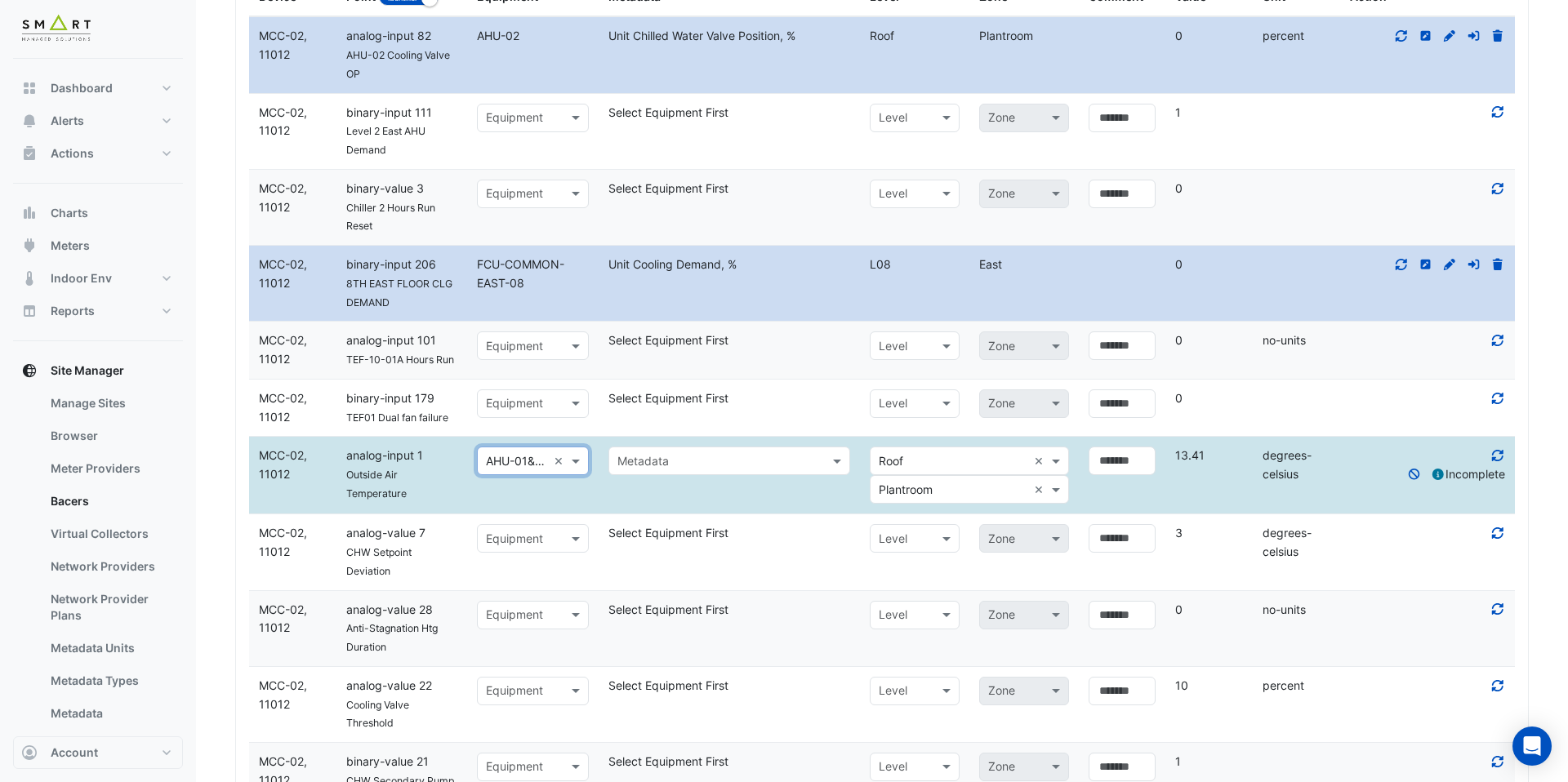
click at [785, 456] on input "text" at bounding box center [714, 461] width 192 height 18
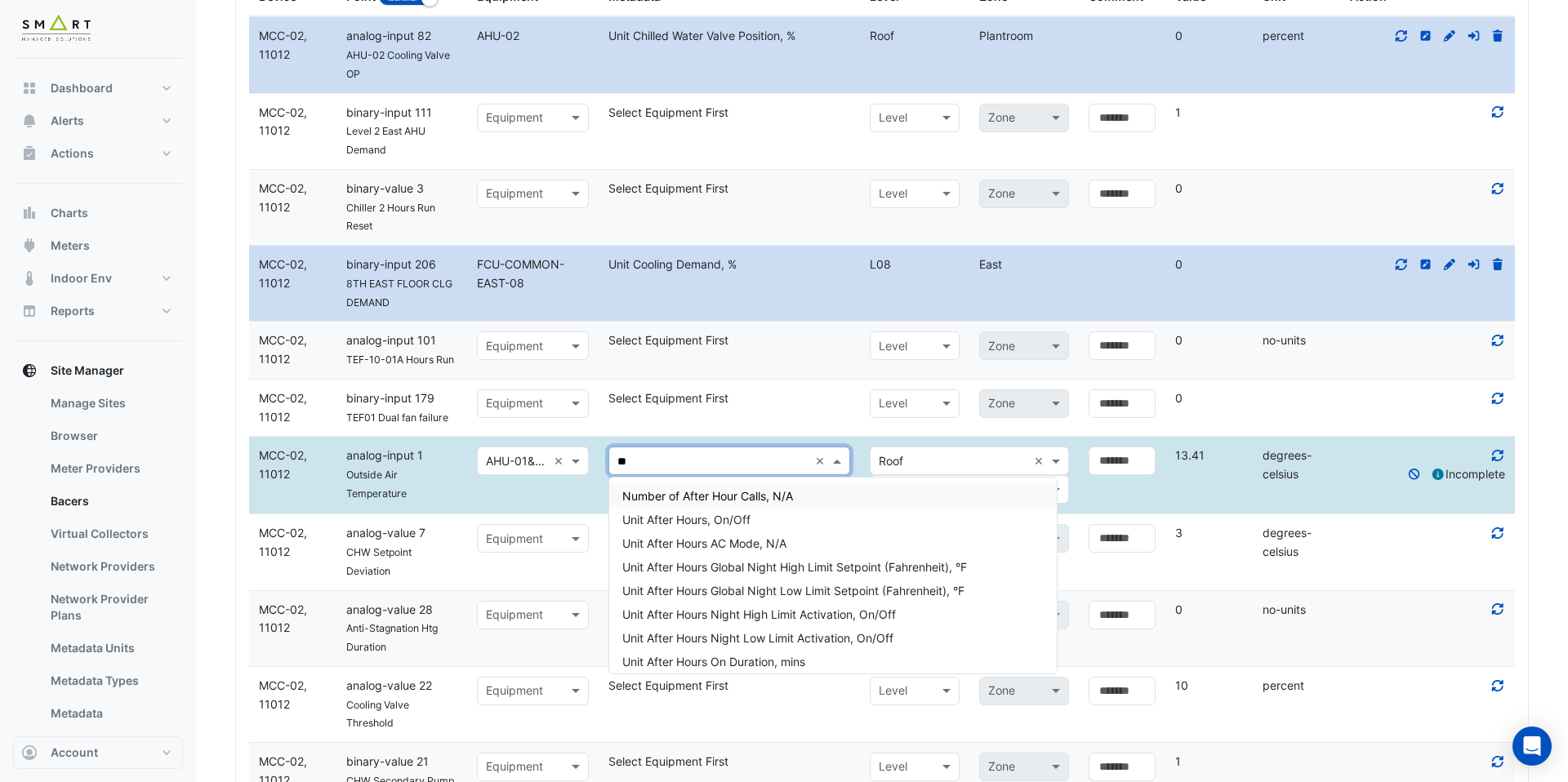
type input "*"
type input "********"
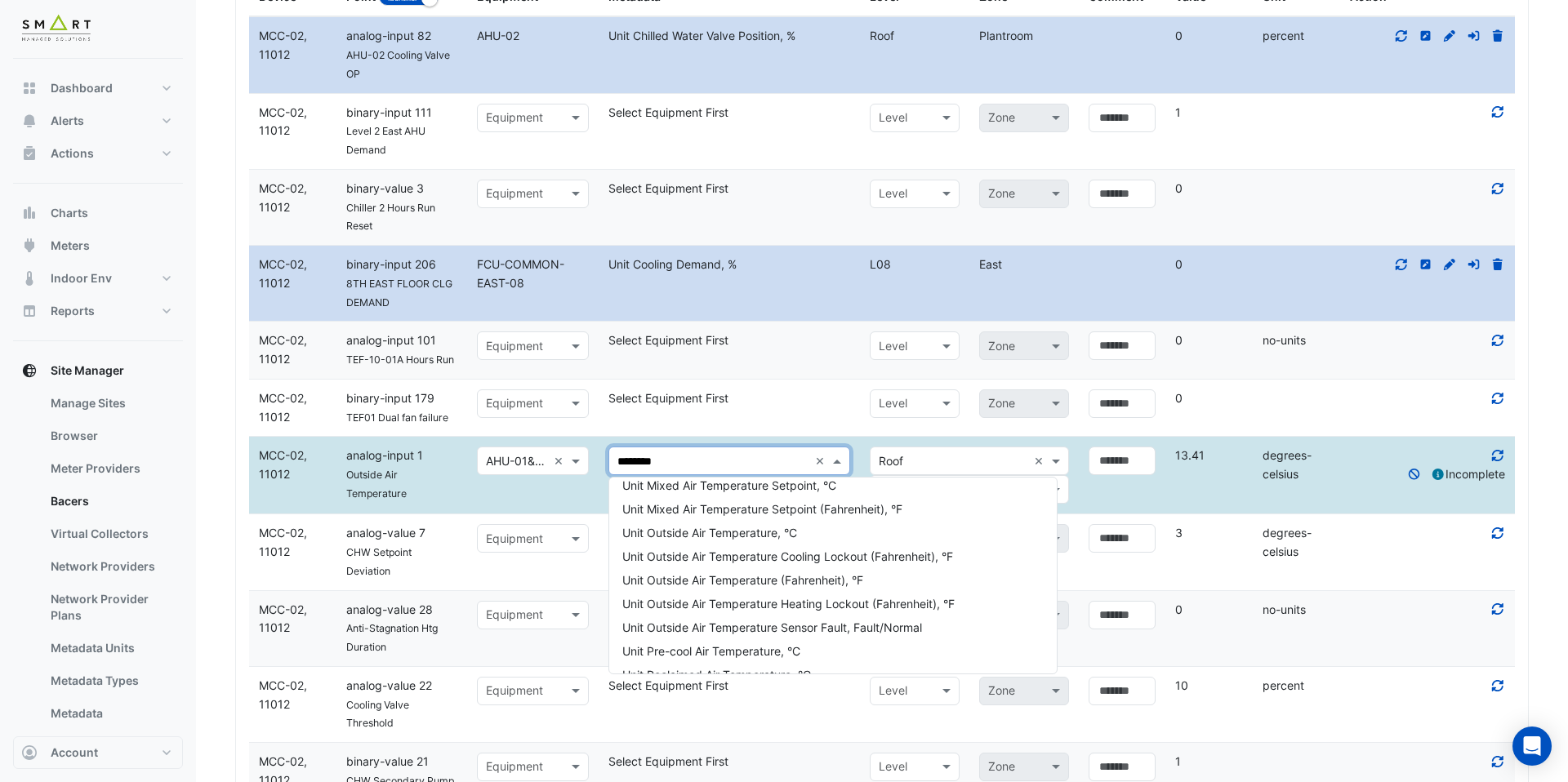
scroll to position [1096, 0]
click at [741, 506] on span "Unit Outside Air Temperature, °C" at bounding box center [710, 513] width 175 height 14
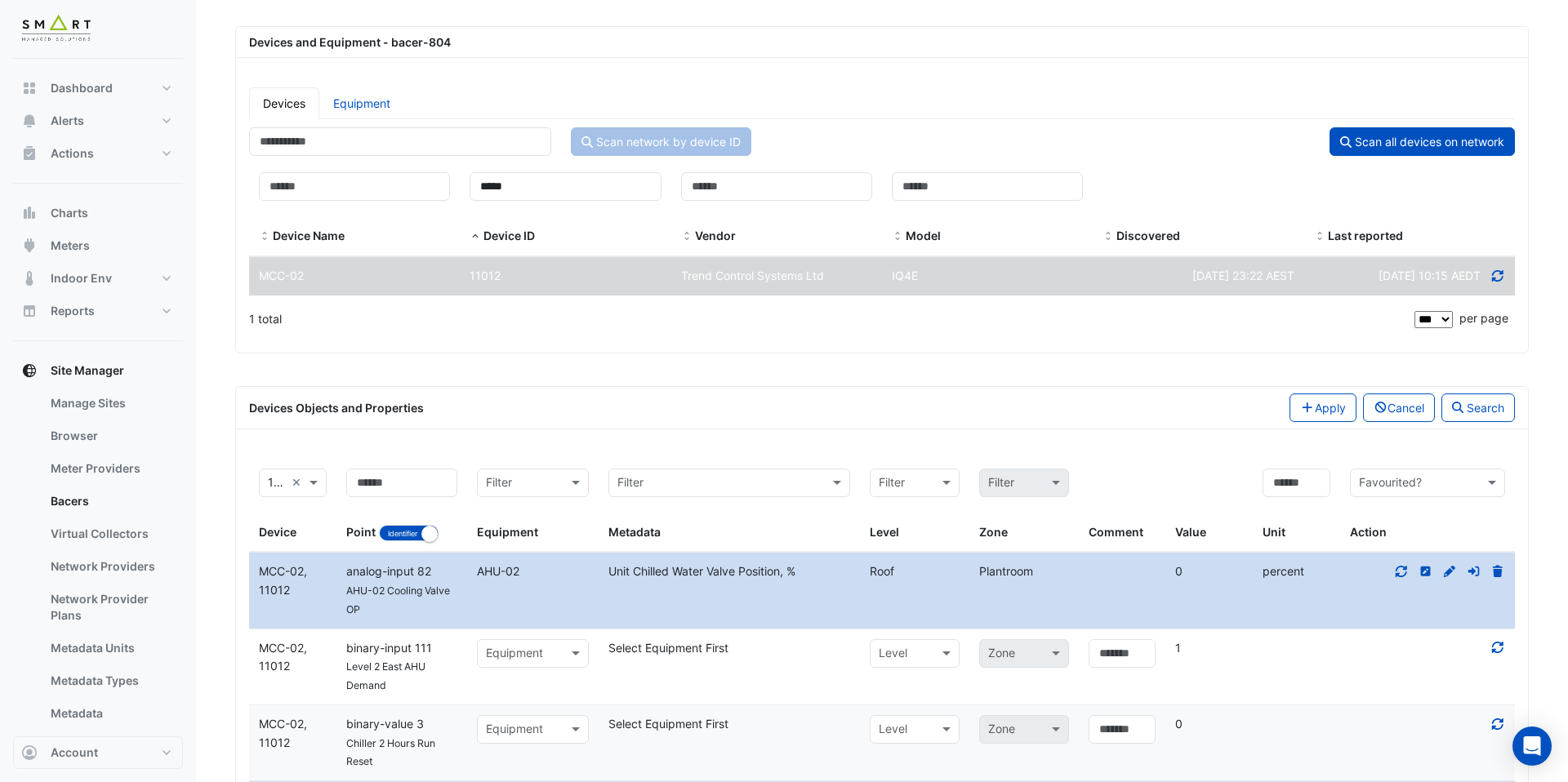
scroll to position [150, 0]
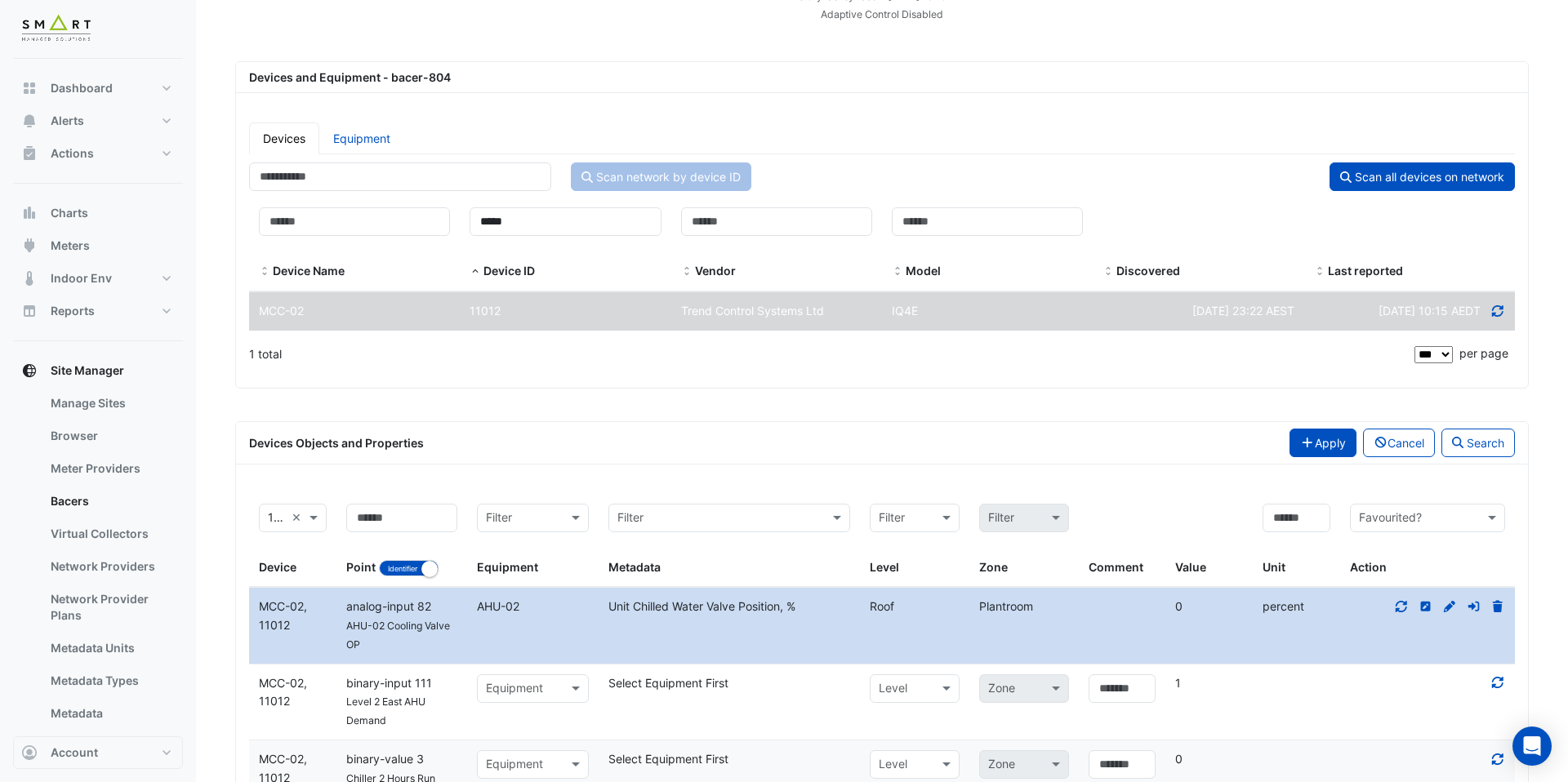
click at [1317, 429] on button "Apply" at bounding box center [1323, 443] width 67 height 29
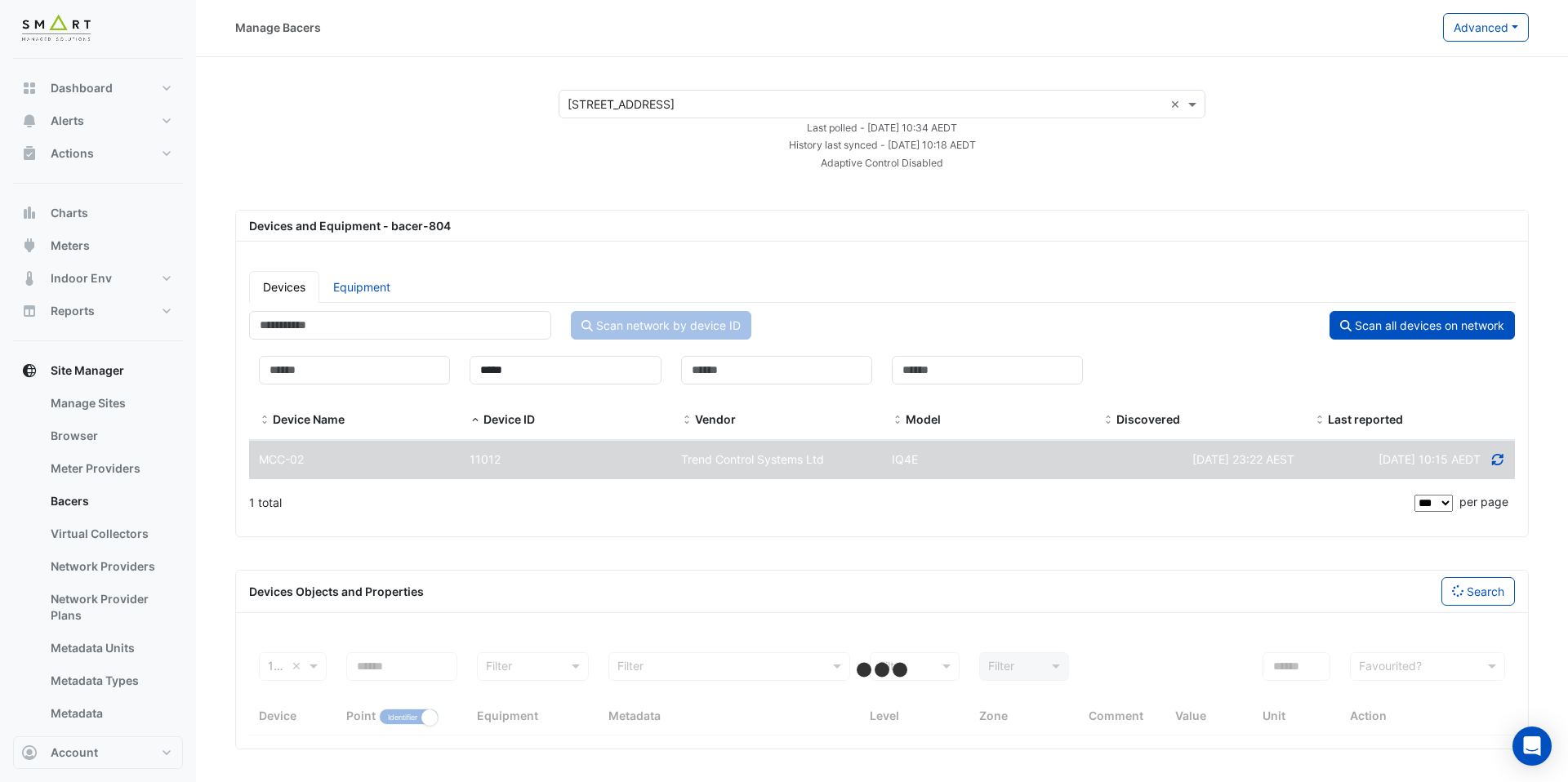
select select "***"
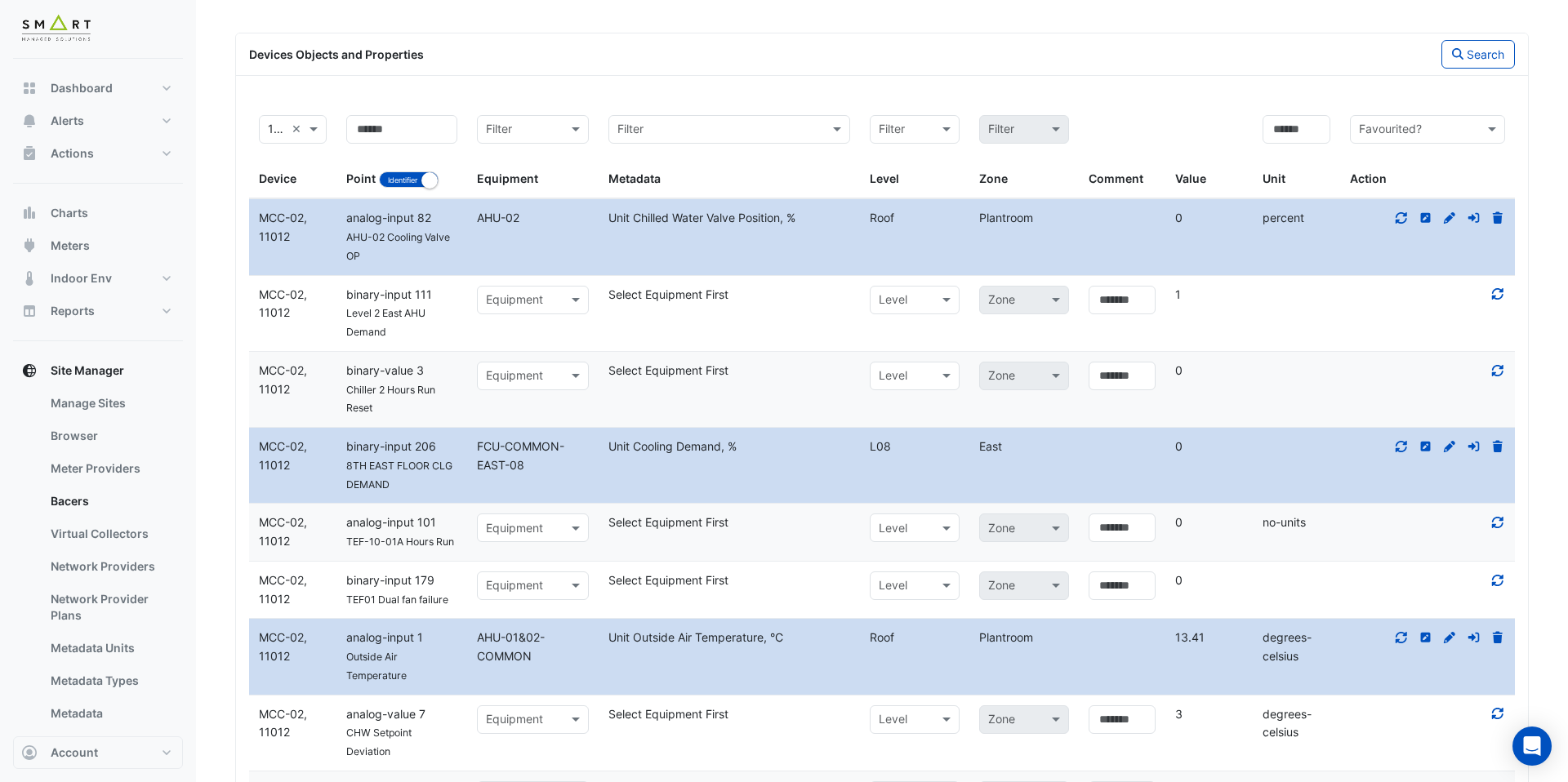
scroll to position [352, 0]
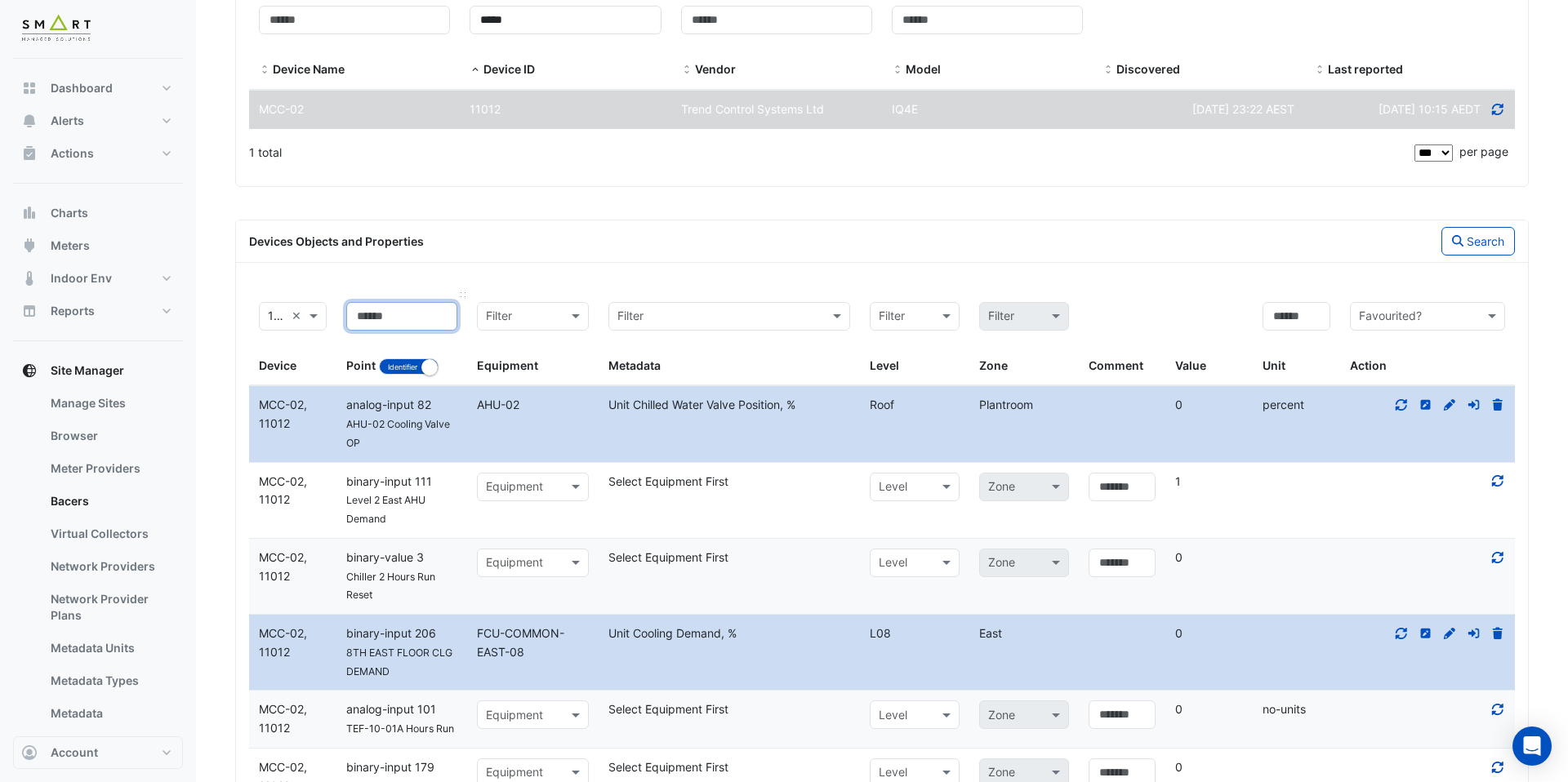
click at [396, 311] on input at bounding box center [401, 316] width 111 height 29
type input "******"
click at [790, 260] on div "Devices Objects and Properties Search" at bounding box center [882, 241] width 1293 height 43
click at [1488, 232] on button "Search" at bounding box center [1479, 241] width 73 height 29
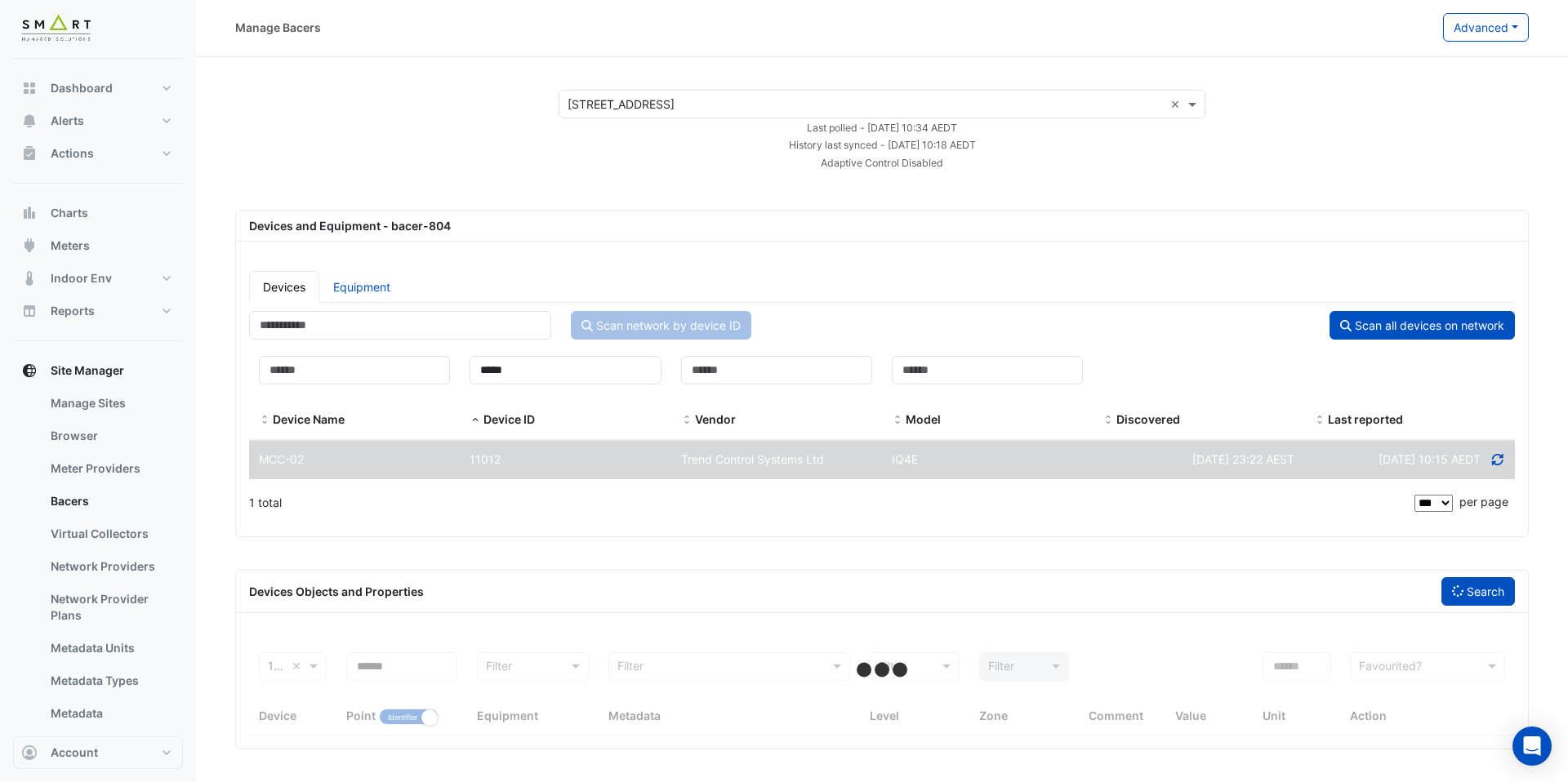
scroll to position [102, 0]
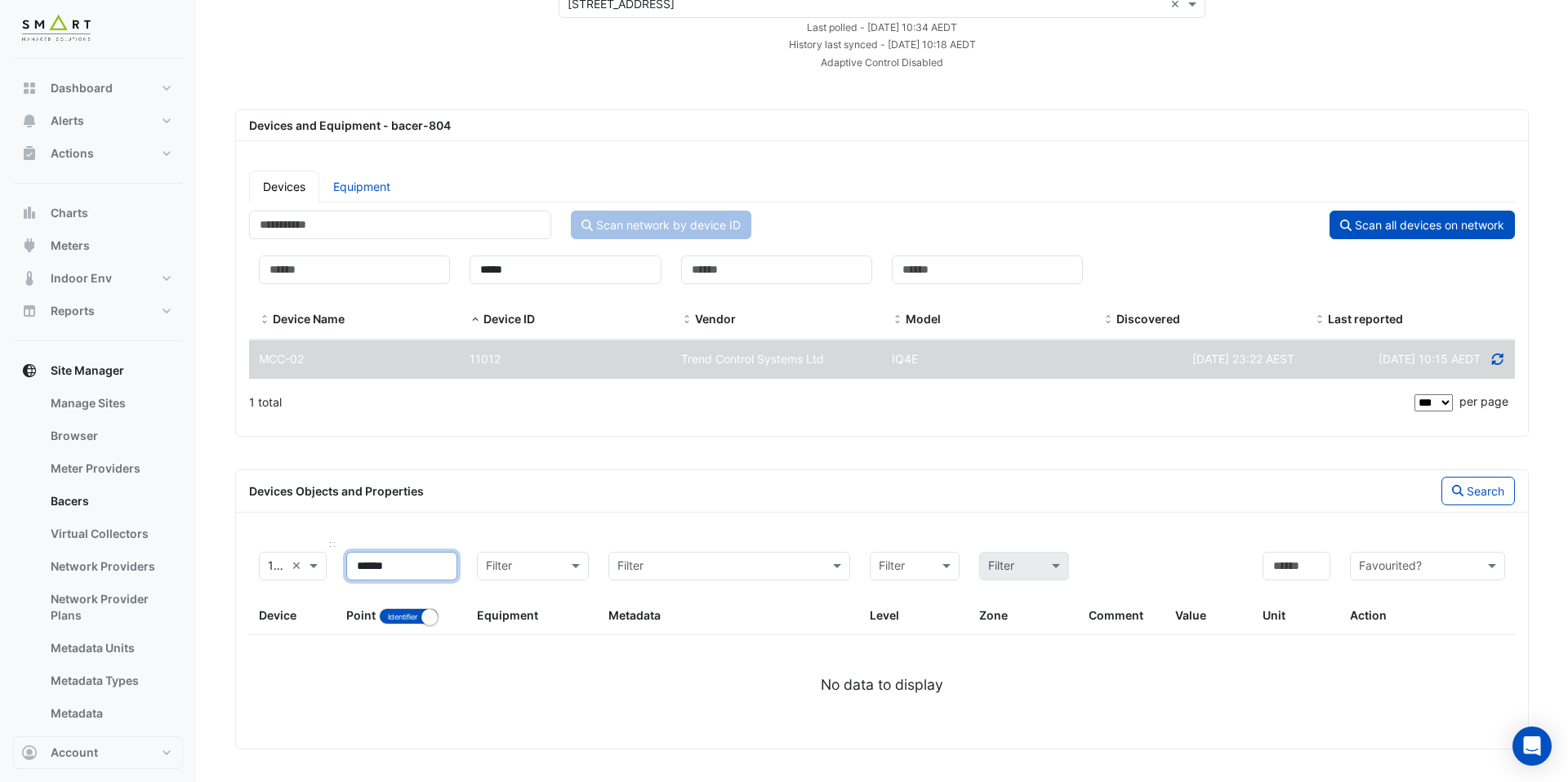
drag, startPoint x: 406, startPoint y: 568, endPoint x: 260, endPoint y: 568, distance: 146.0
click at [260, 568] on div "11012, MCC-02 × Device ****** Point Identifier Name Filter Equipment Filter Met…" at bounding box center [882, 589] width 1266 height 93
click at [1455, 482] on button "Search" at bounding box center [1479, 491] width 73 height 29
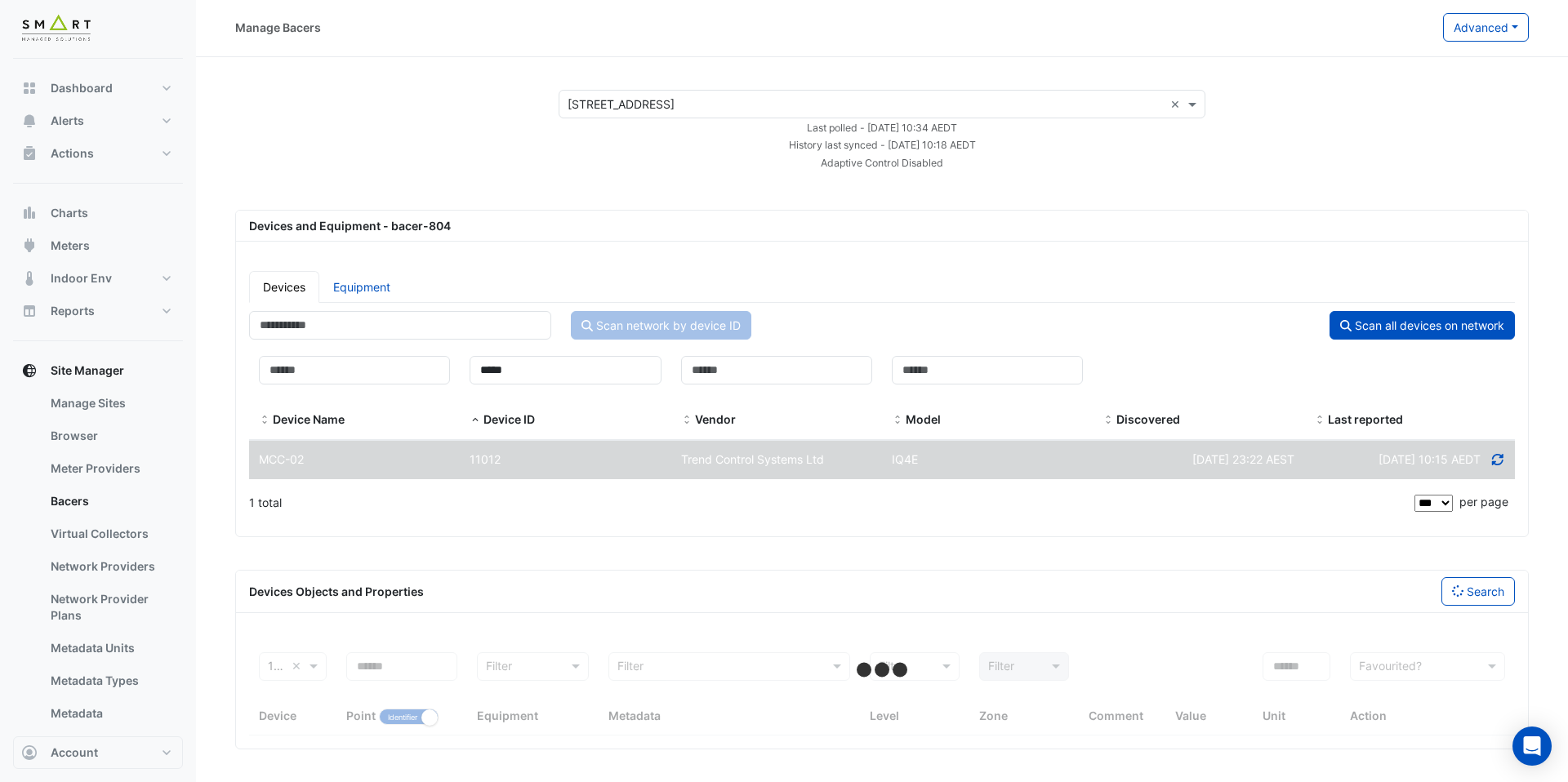
select select "***"
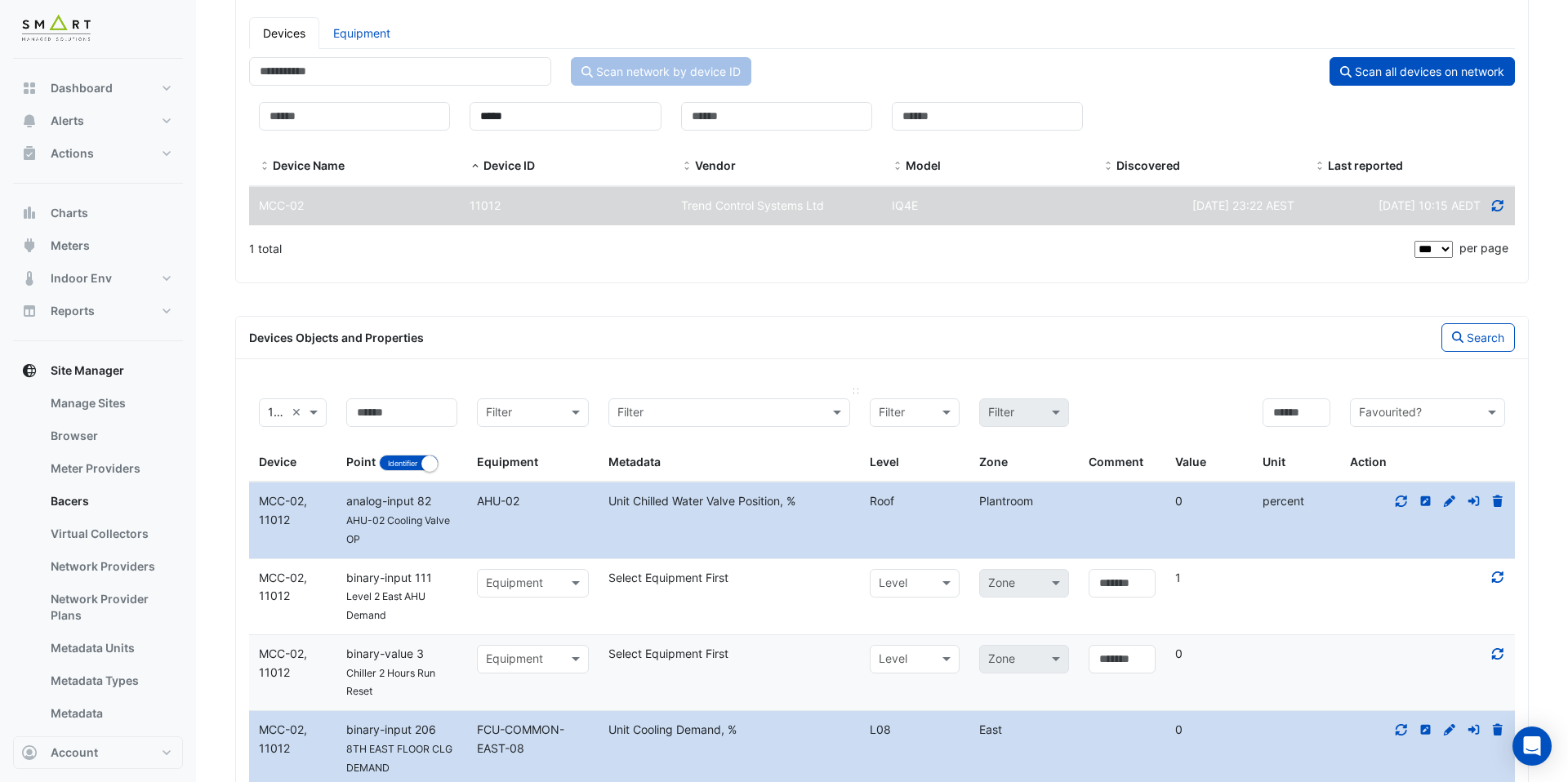
scroll to position [273, 0]
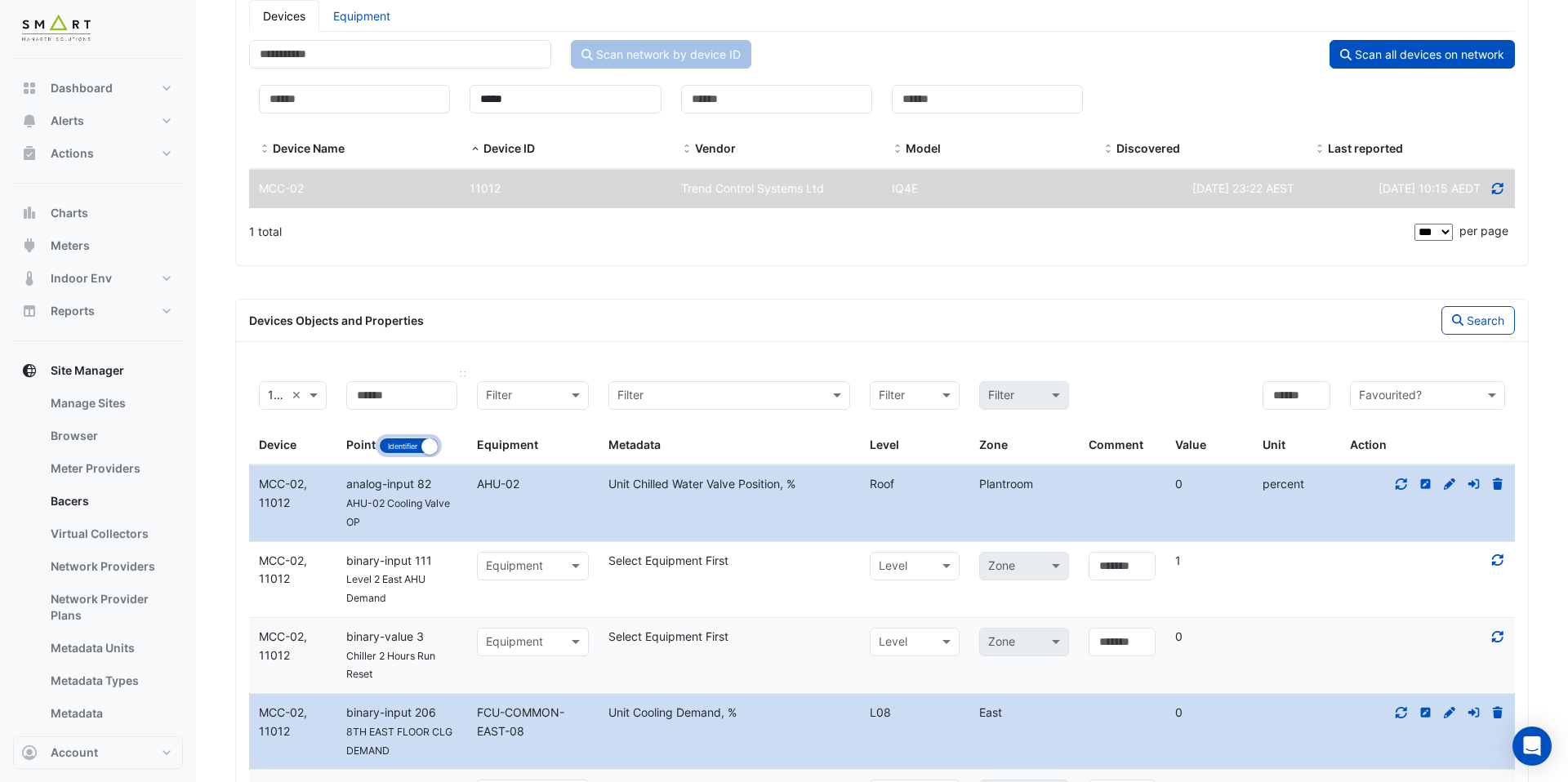
click at [419, 442] on button "Identifier Name" at bounding box center [409, 446] width 59 height 17
click at [389, 452] on small "button" at bounding box center [388, 446] width 17 height 17
click at [427, 446] on small "button" at bounding box center [429, 446] width 17 height 17
click at [383, 398] on input at bounding box center [401, 395] width 111 height 29
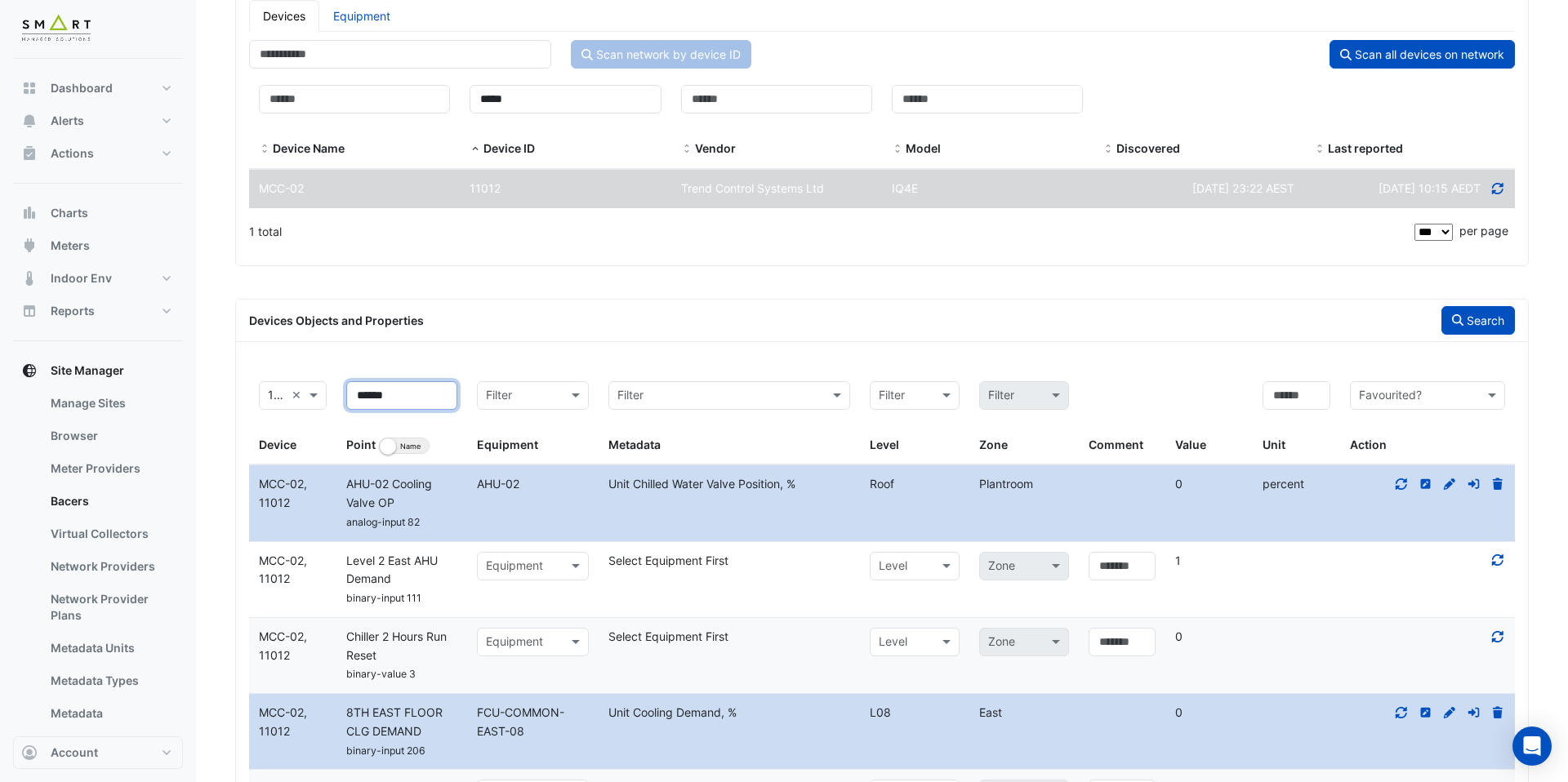
type input "******"
click at [1448, 326] on button "Search" at bounding box center [1479, 320] width 73 height 29
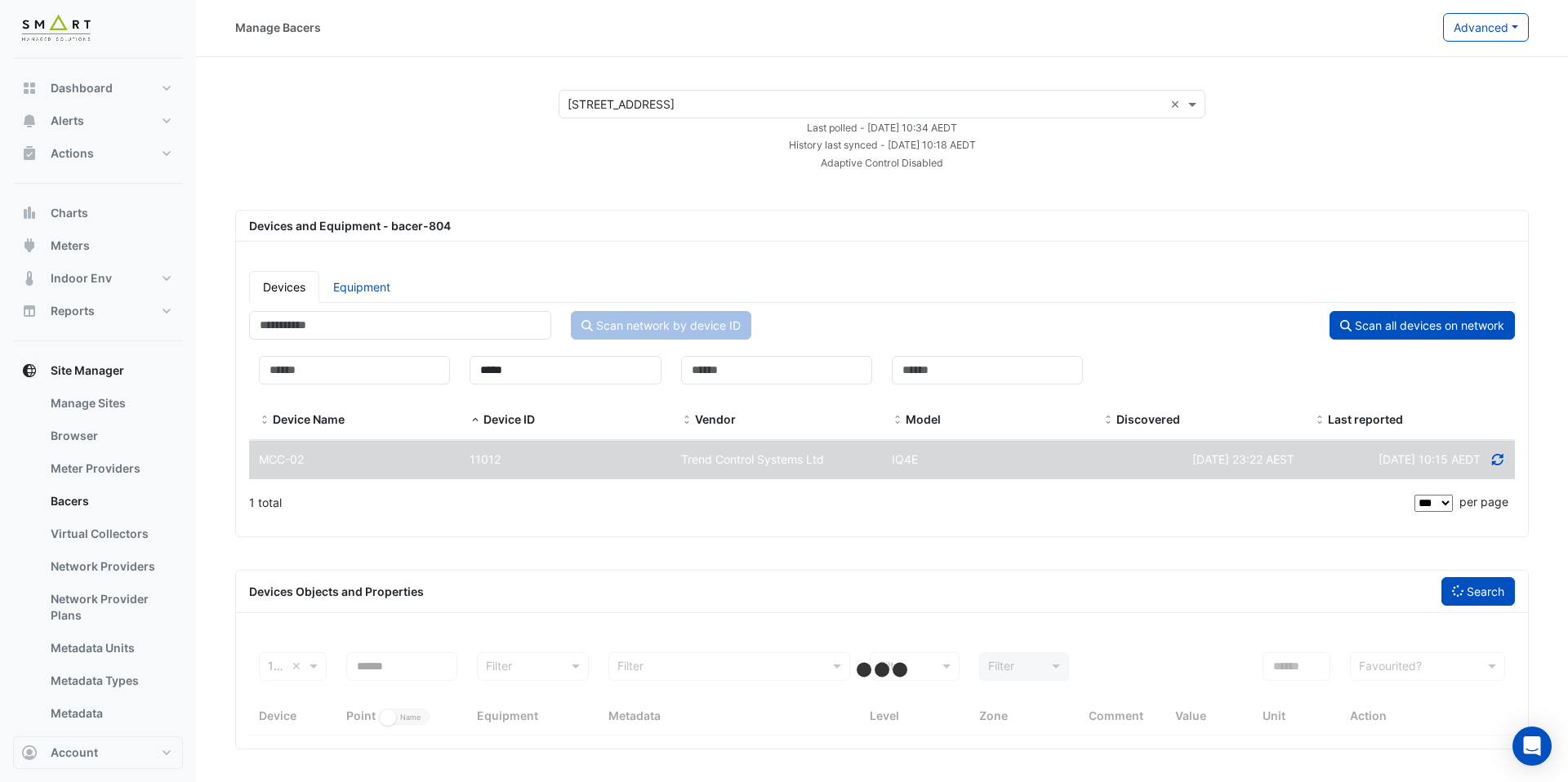
select select "***"
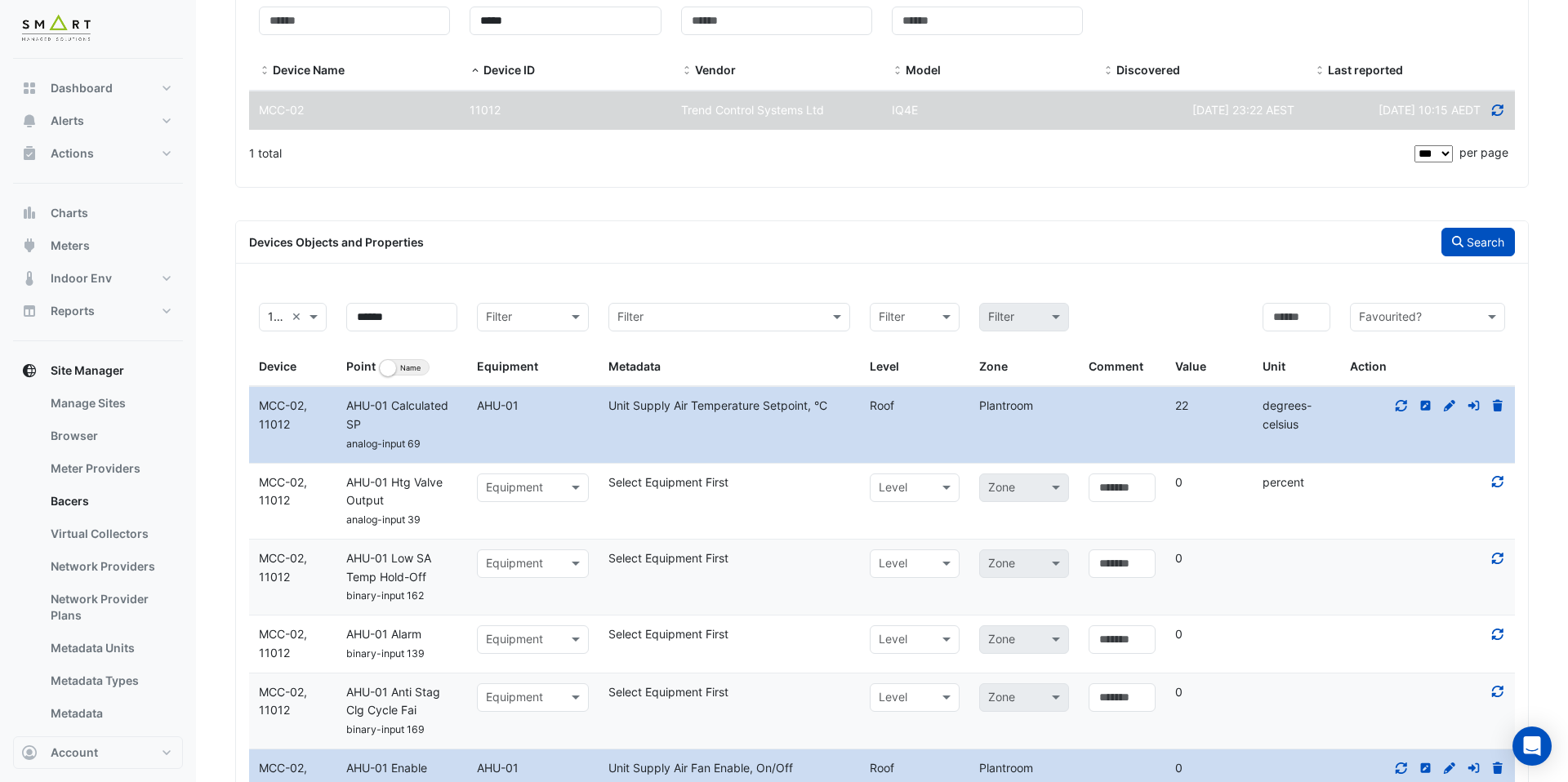
scroll to position [327, 0]
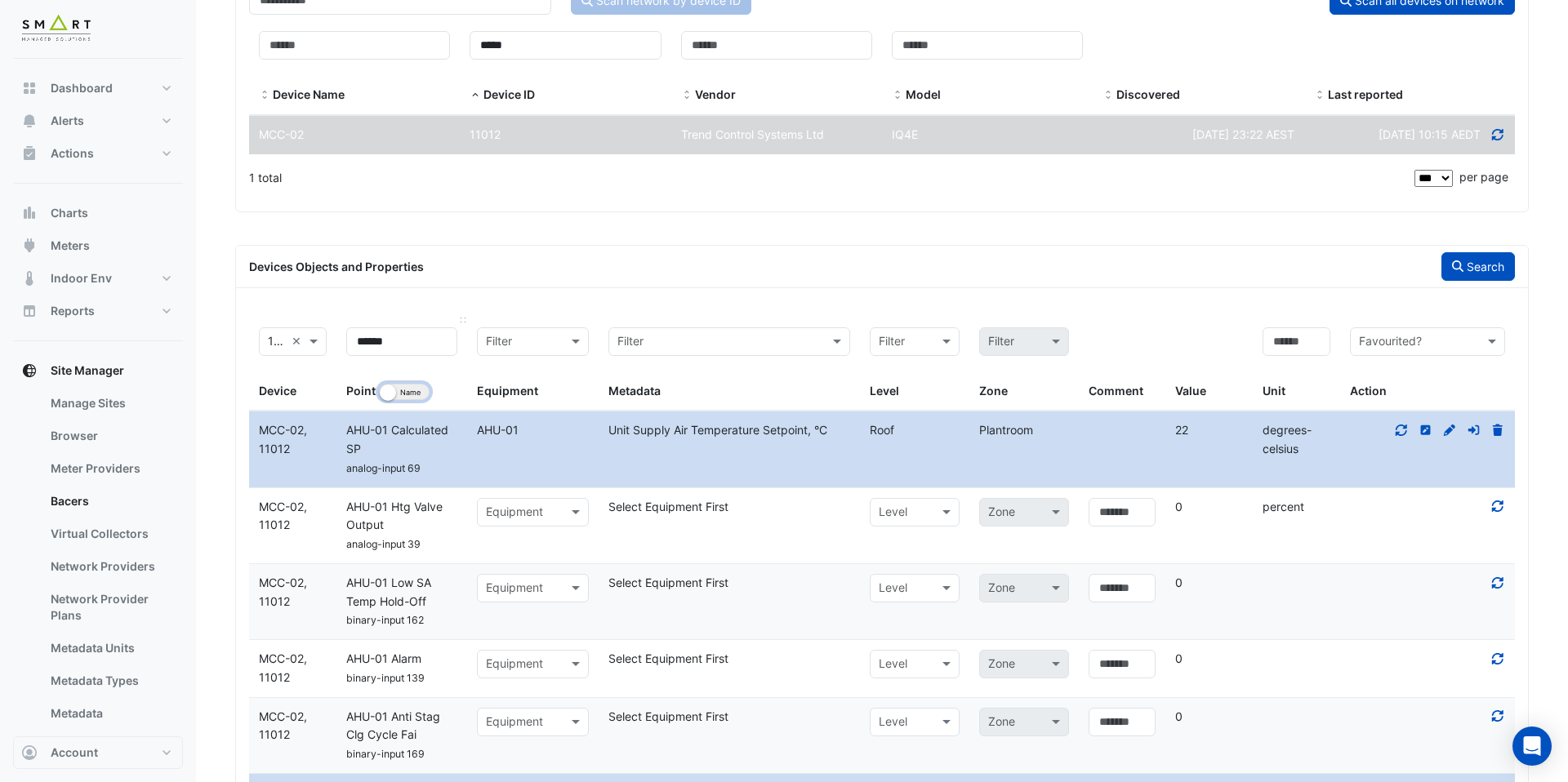
click at [406, 389] on button "Identifier Name" at bounding box center [405, 391] width 51 height 17
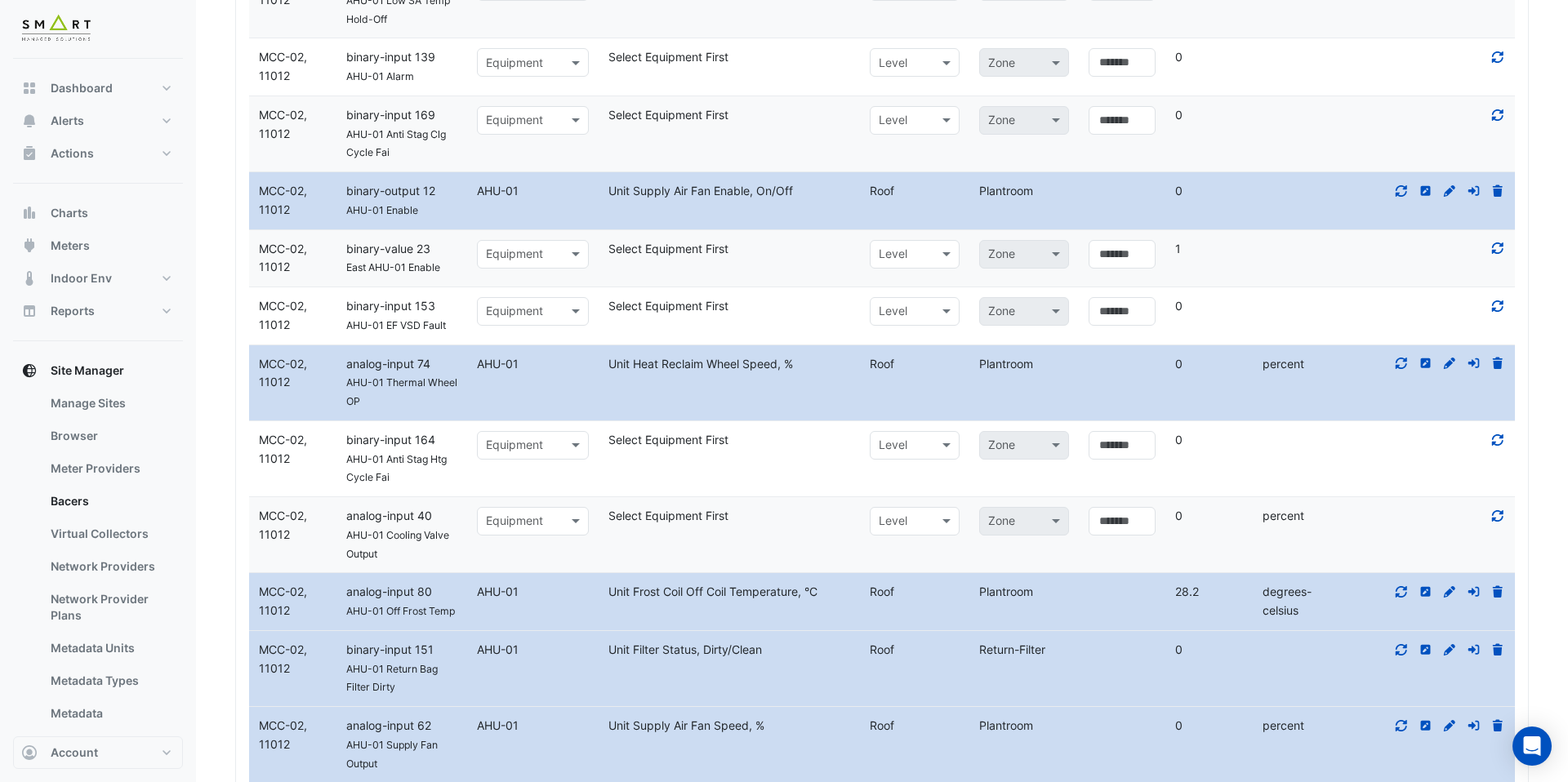
scroll to position [910, 0]
click at [1501, 519] on icon at bounding box center [1498, 515] width 11 height 11
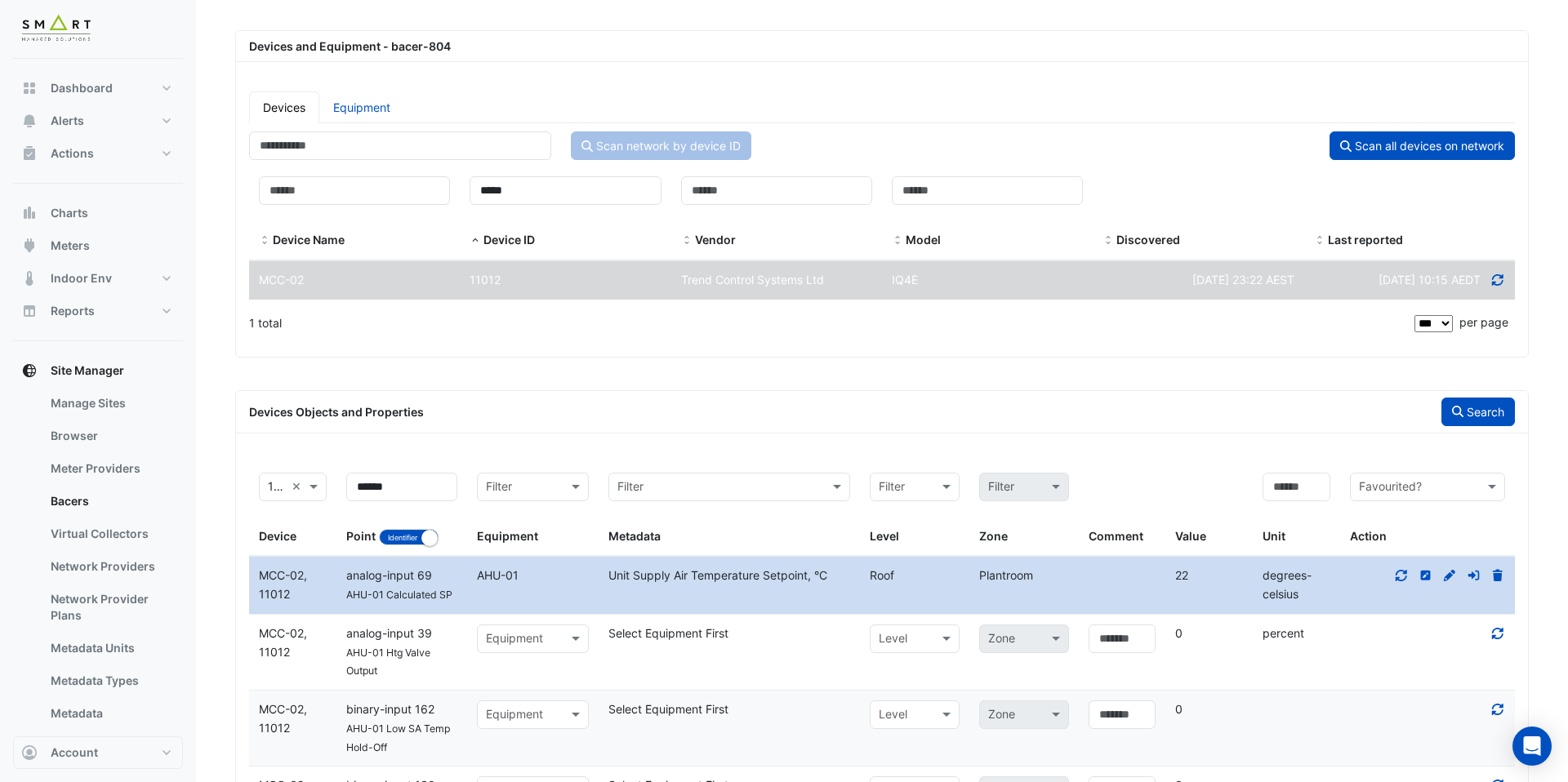
scroll to position [0, 0]
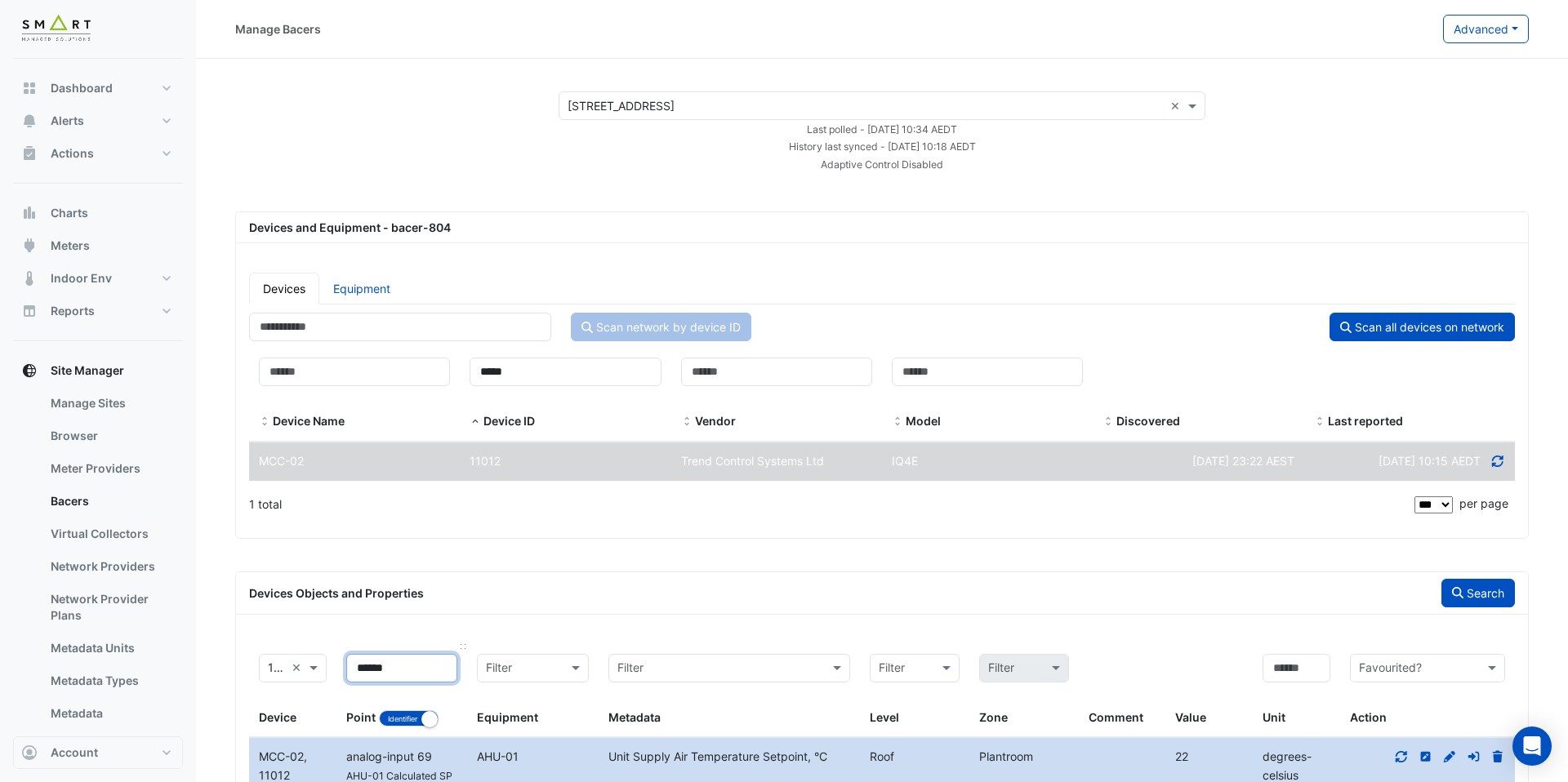
click at [408, 661] on input "******" at bounding box center [401, 668] width 111 height 29
type input "******"
click at [1453, 596] on icon "button" at bounding box center [1458, 592] width 11 height 11
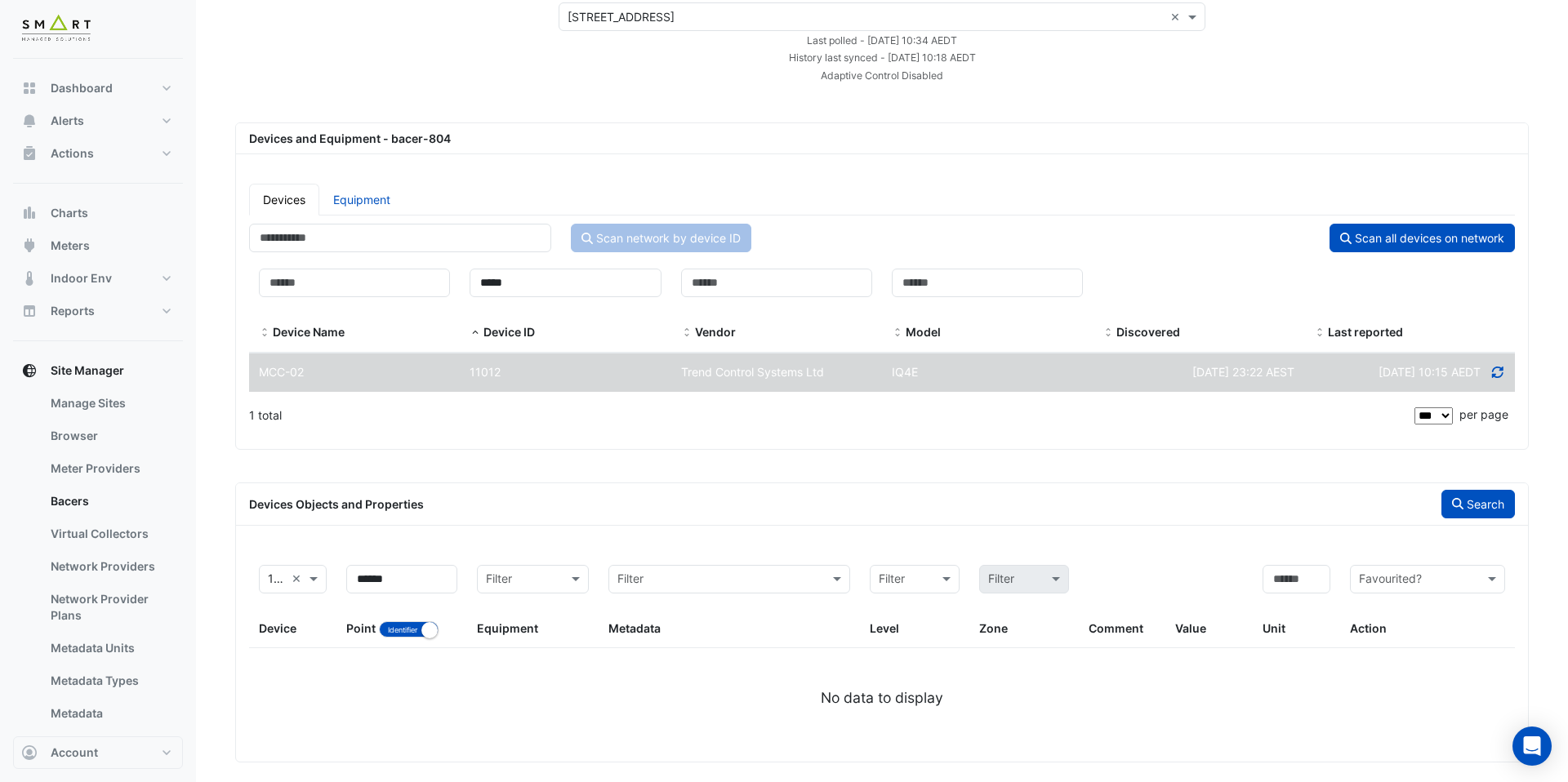
scroll to position [102, 0]
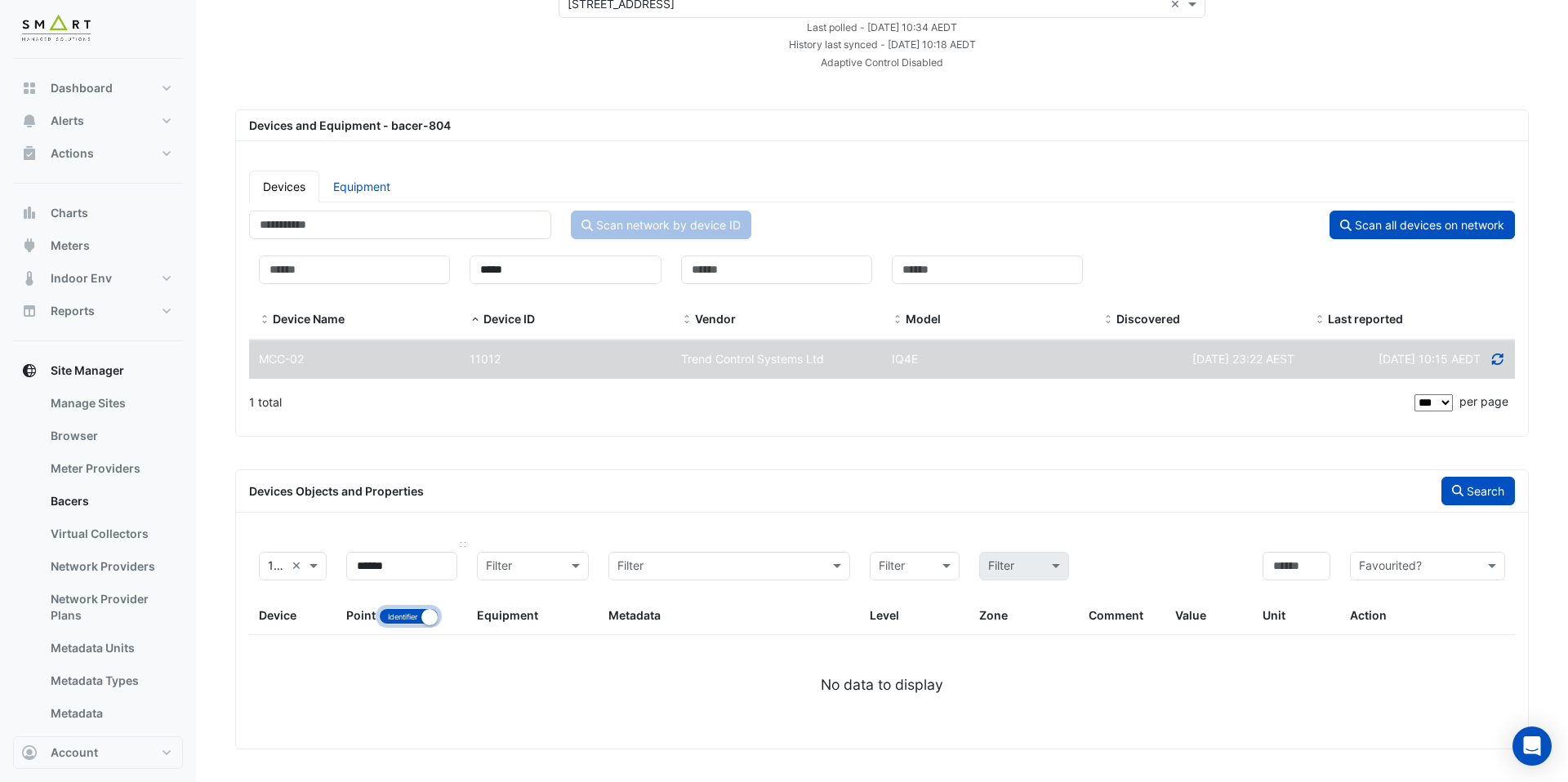
click at [397, 620] on button "Identifier Name" at bounding box center [409, 616] width 59 height 17
click at [1455, 492] on icon "button" at bounding box center [1458, 490] width 11 height 11
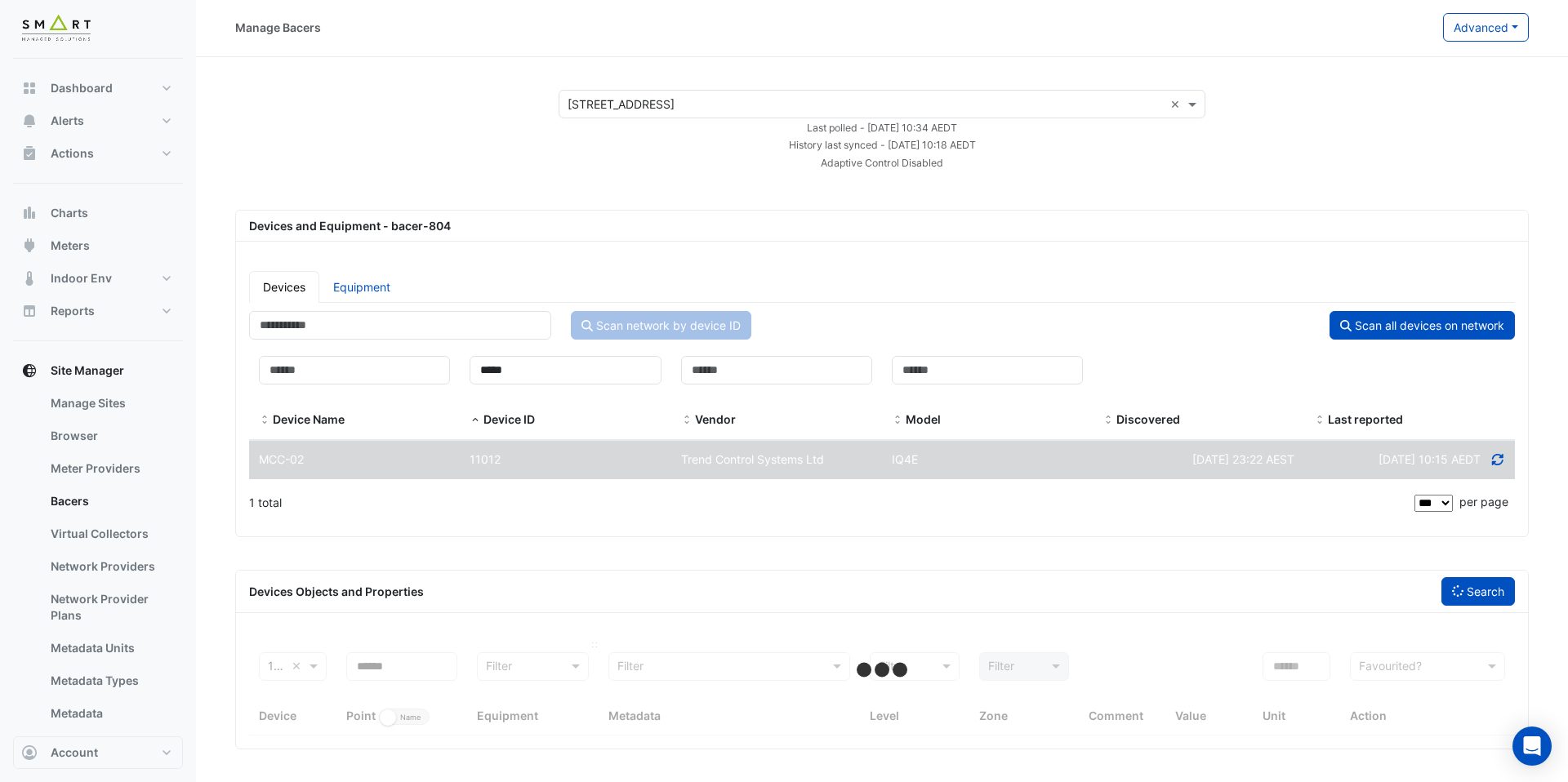
select select "***"
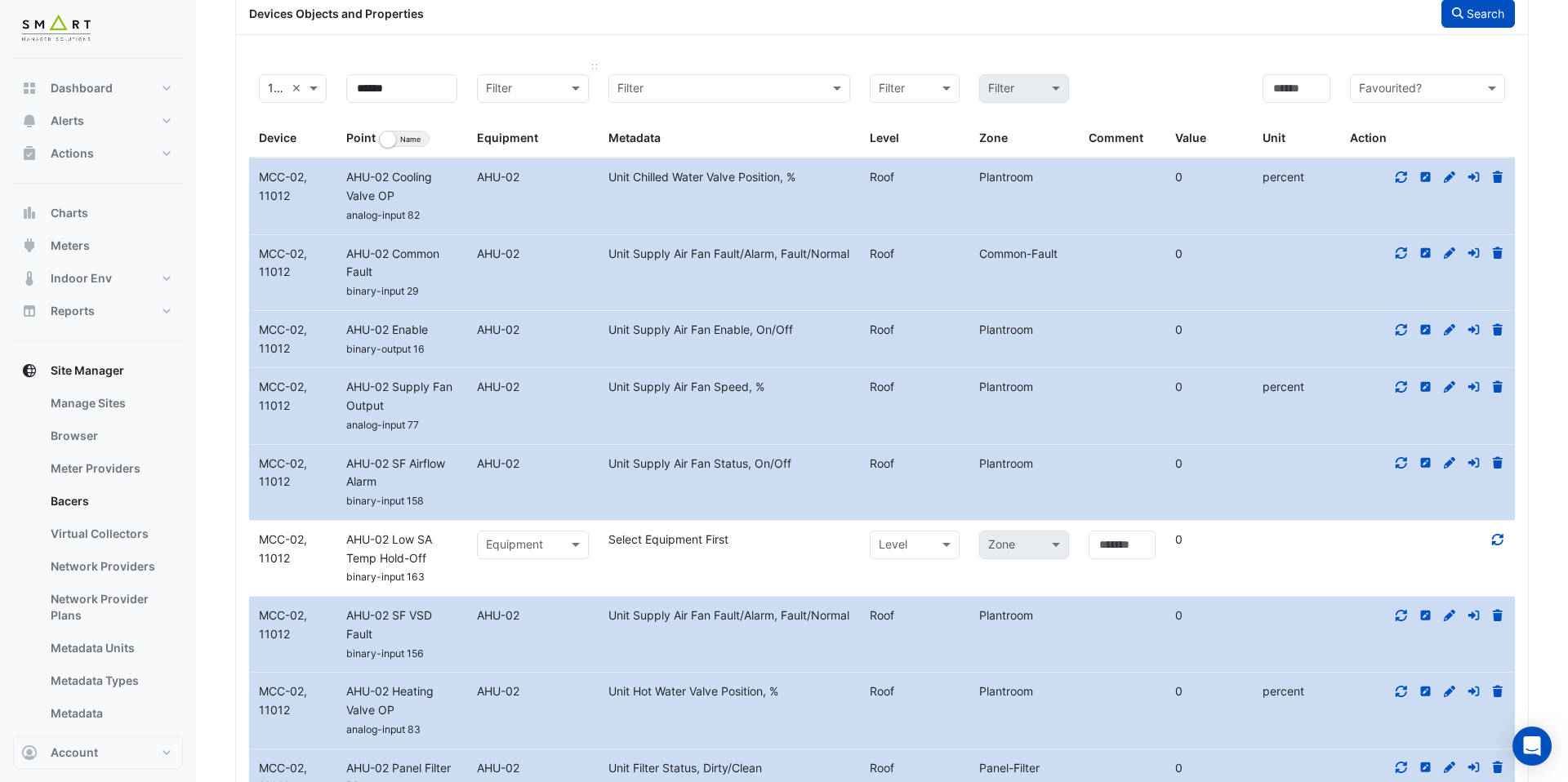
scroll to position [581, 0]
click at [423, 482] on div "AHU-02 SF Airflow Alarm" at bounding box center [402, 473] width 131 height 38
click at [374, 486] on span "AHU-02 SF Airflow Alarm" at bounding box center [395, 472] width 99 height 32
drag, startPoint x: 377, startPoint y: 484, endPoint x: 341, endPoint y: 468, distance: 39.4
click at [341, 468] on div "AHU-02 SF Airflow Alarm" at bounding box center [402, 473] width 131 height 38
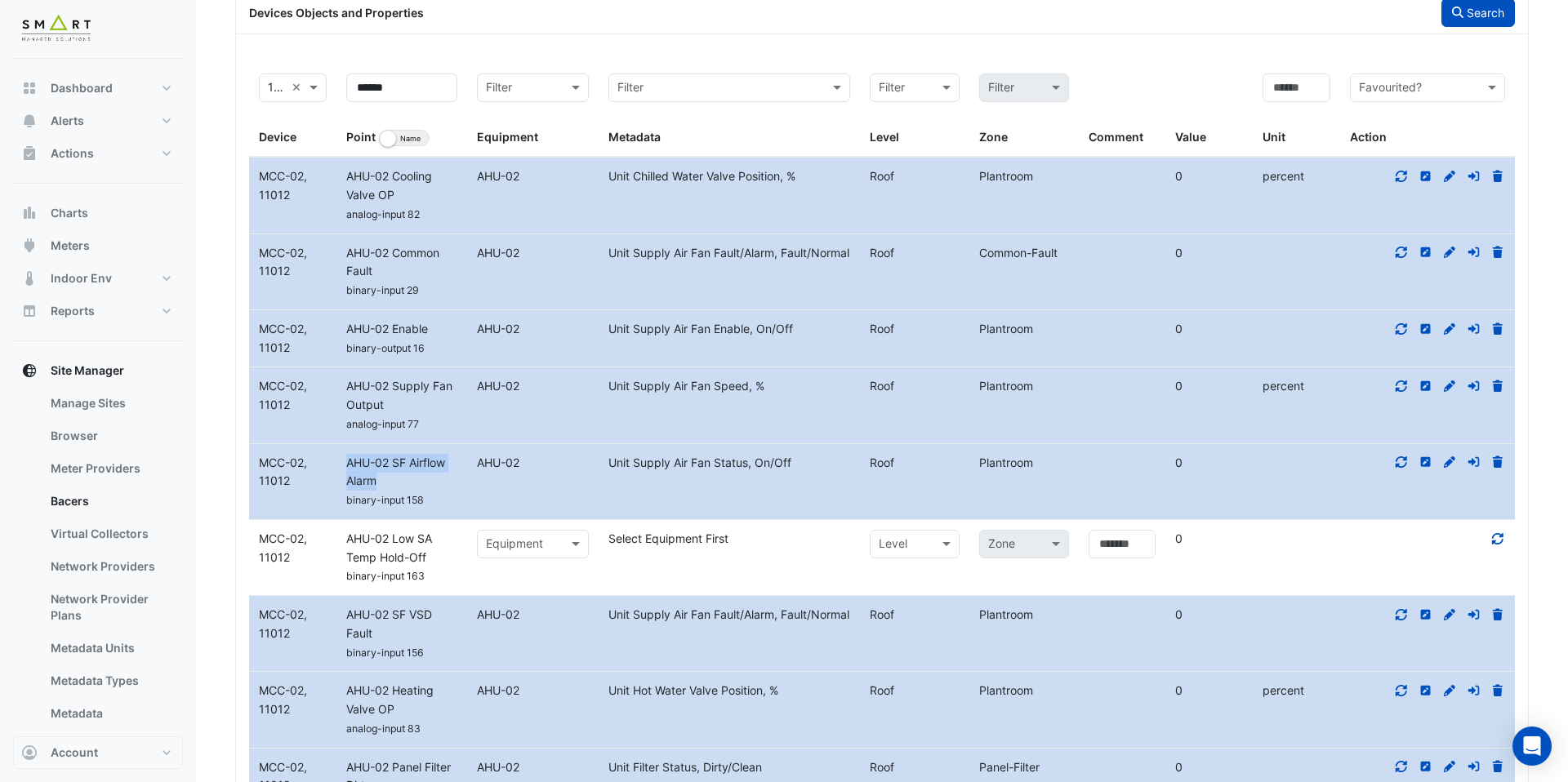
copy span "AHU-02 SF Airflow Alarm"
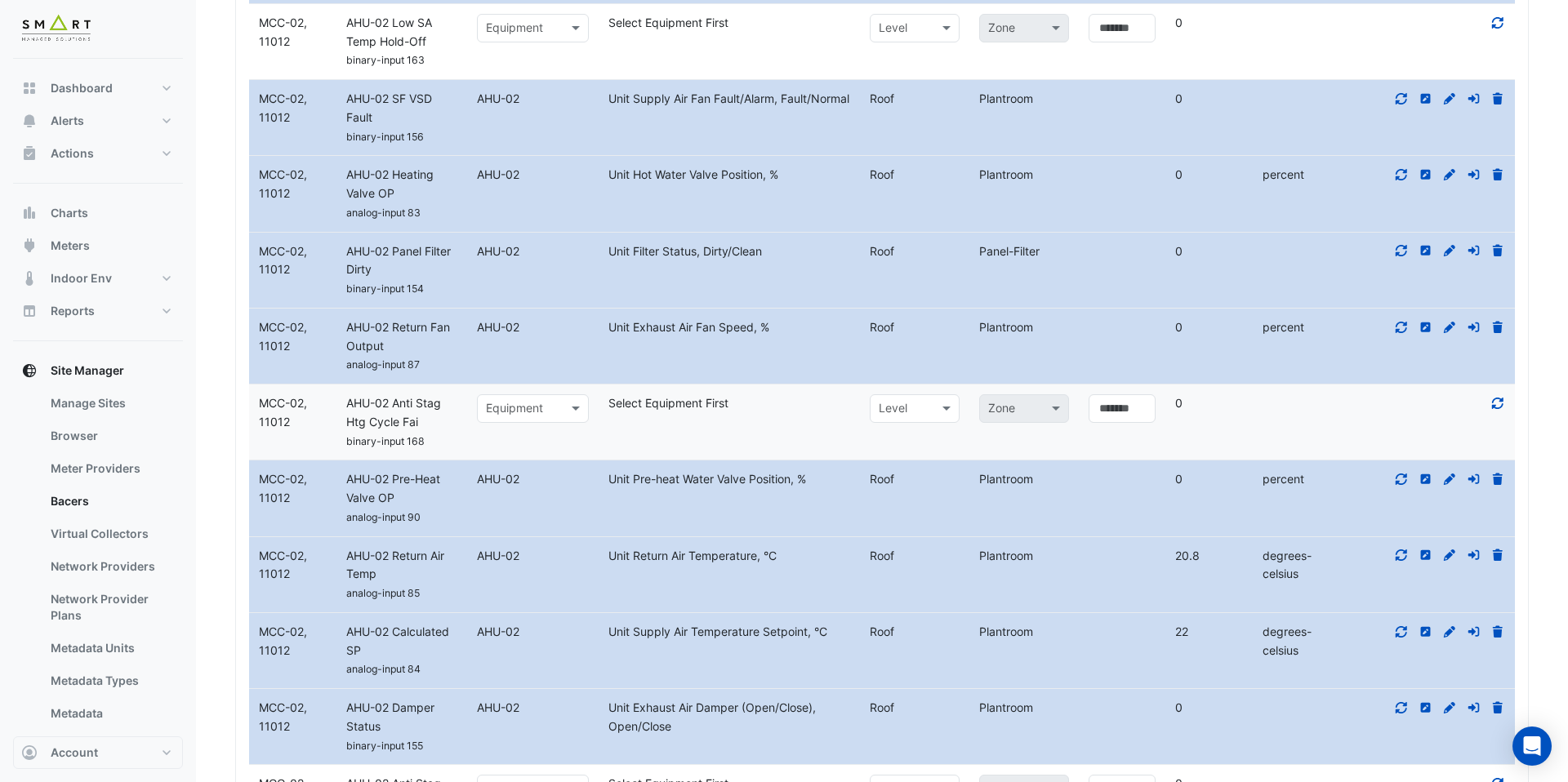
scroll to position [0, 0]
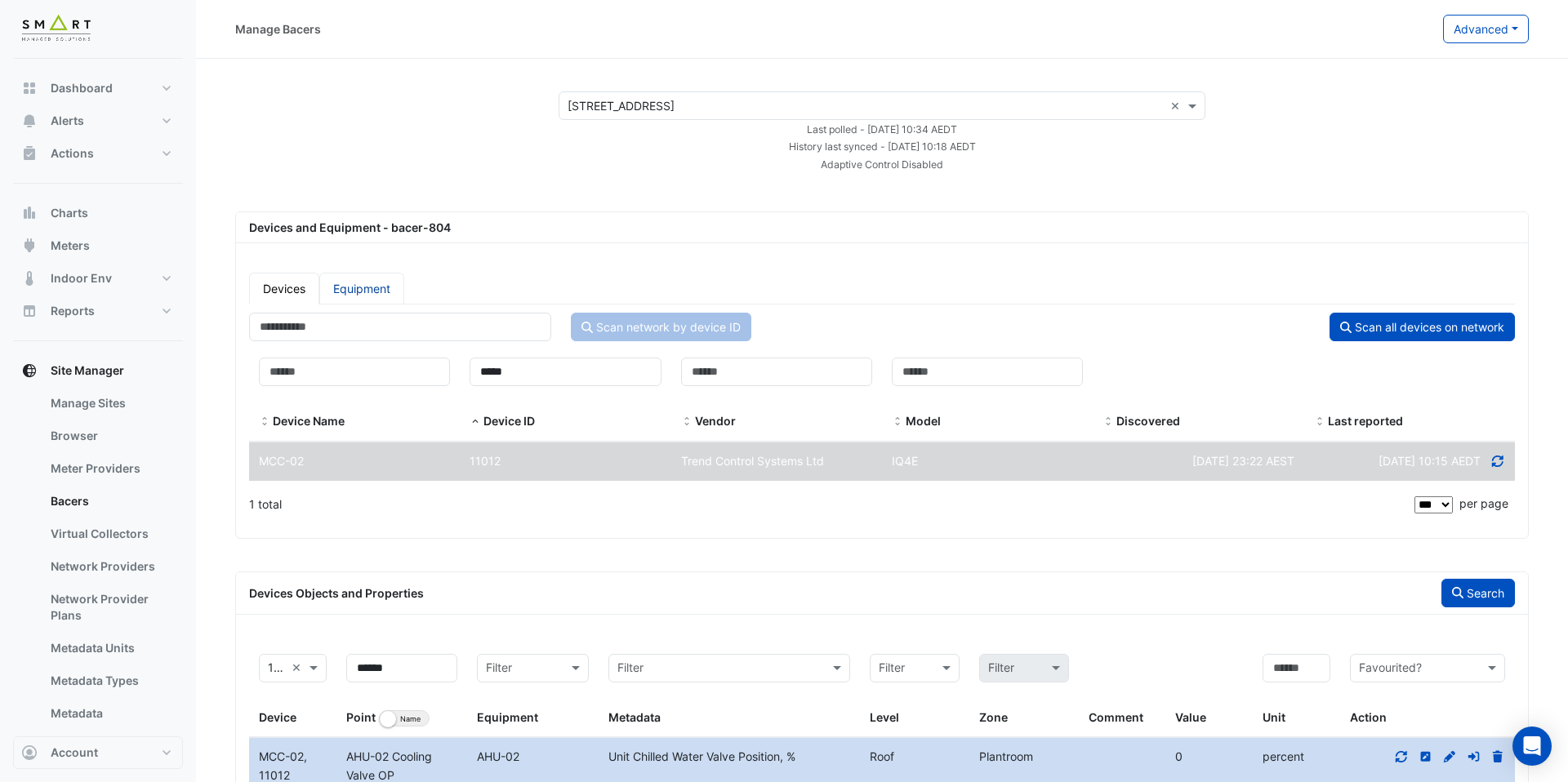
click at [381, 291] on link "Equipment" at bounding box center [361, 288] width 85 height 31
select select "***"
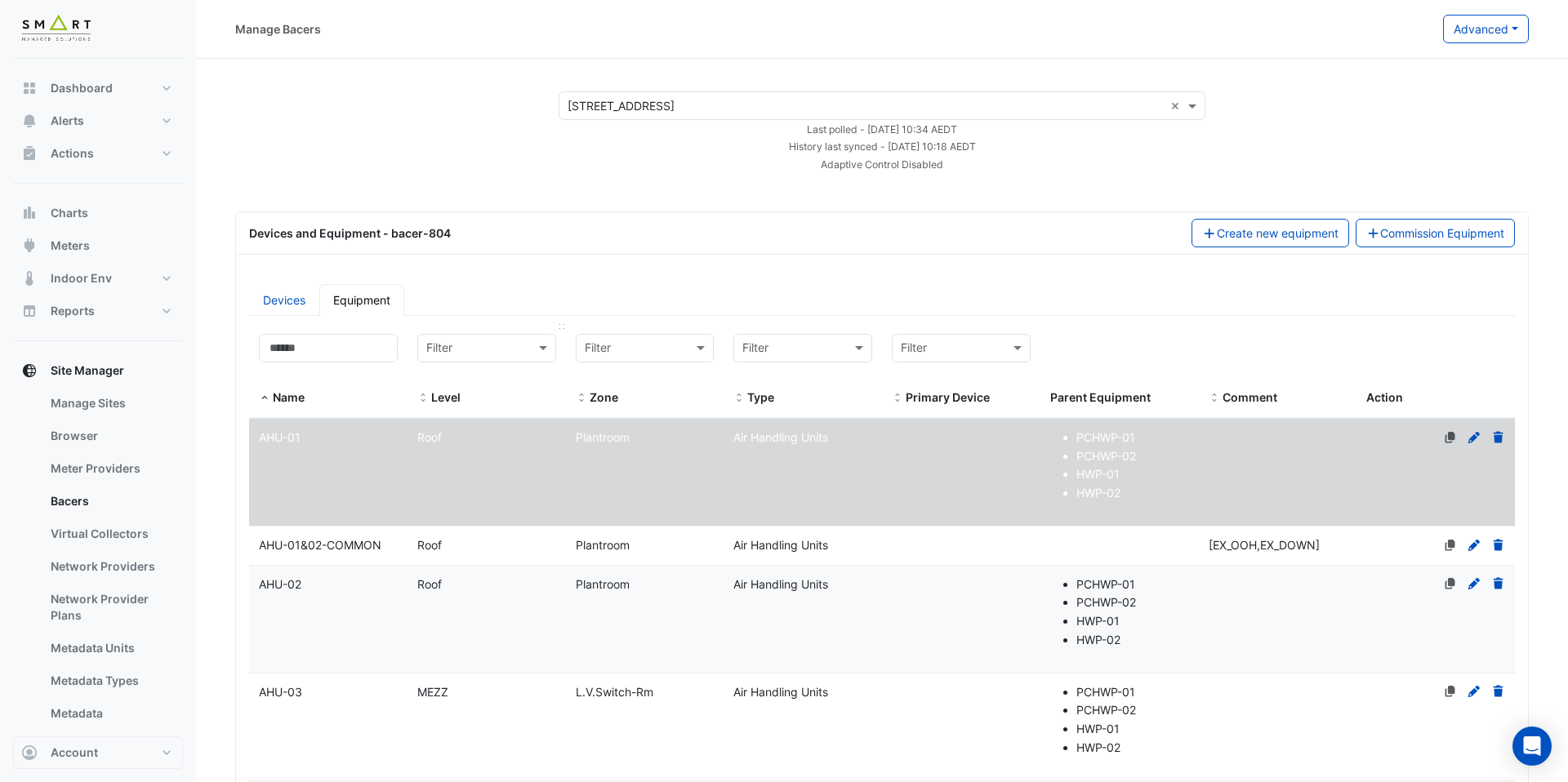
select select "***"
click at [356, 343] on input at bounding box center [328, 348] width 139 height 29
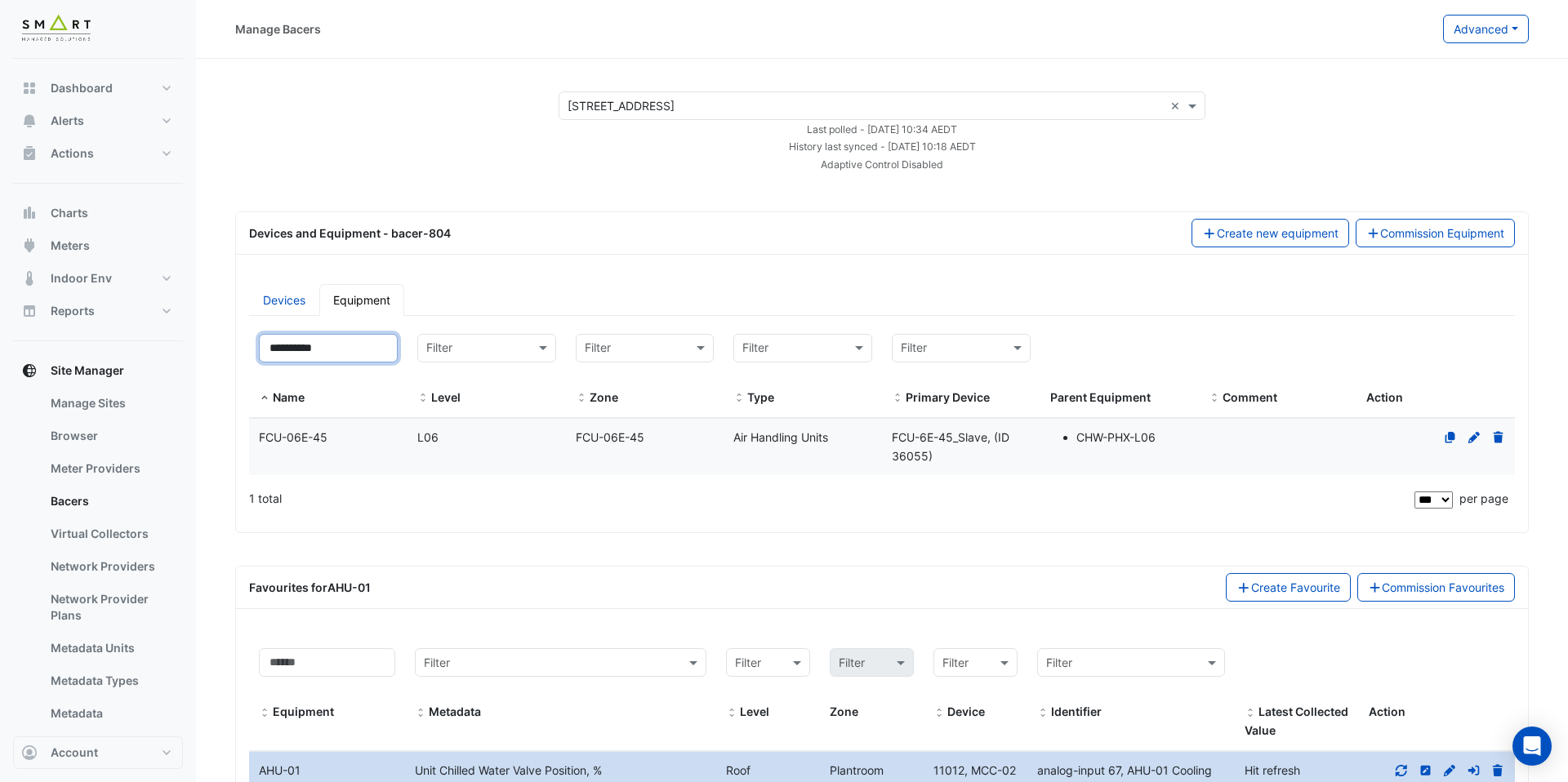
type input "**********"
click at [463, 438] on div "L06" at bounding box center [486, 438] width 158 height 18
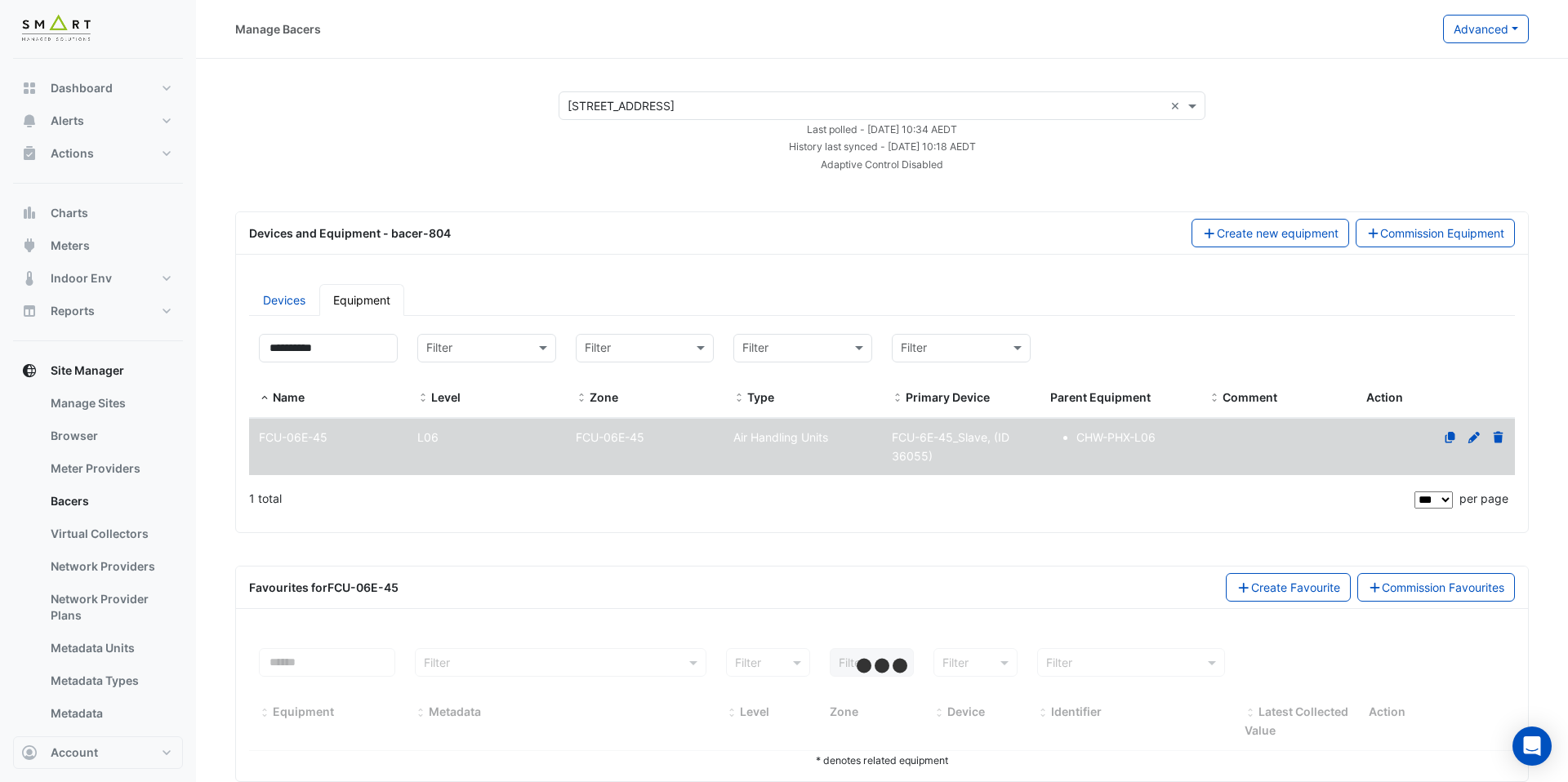
select select "***"
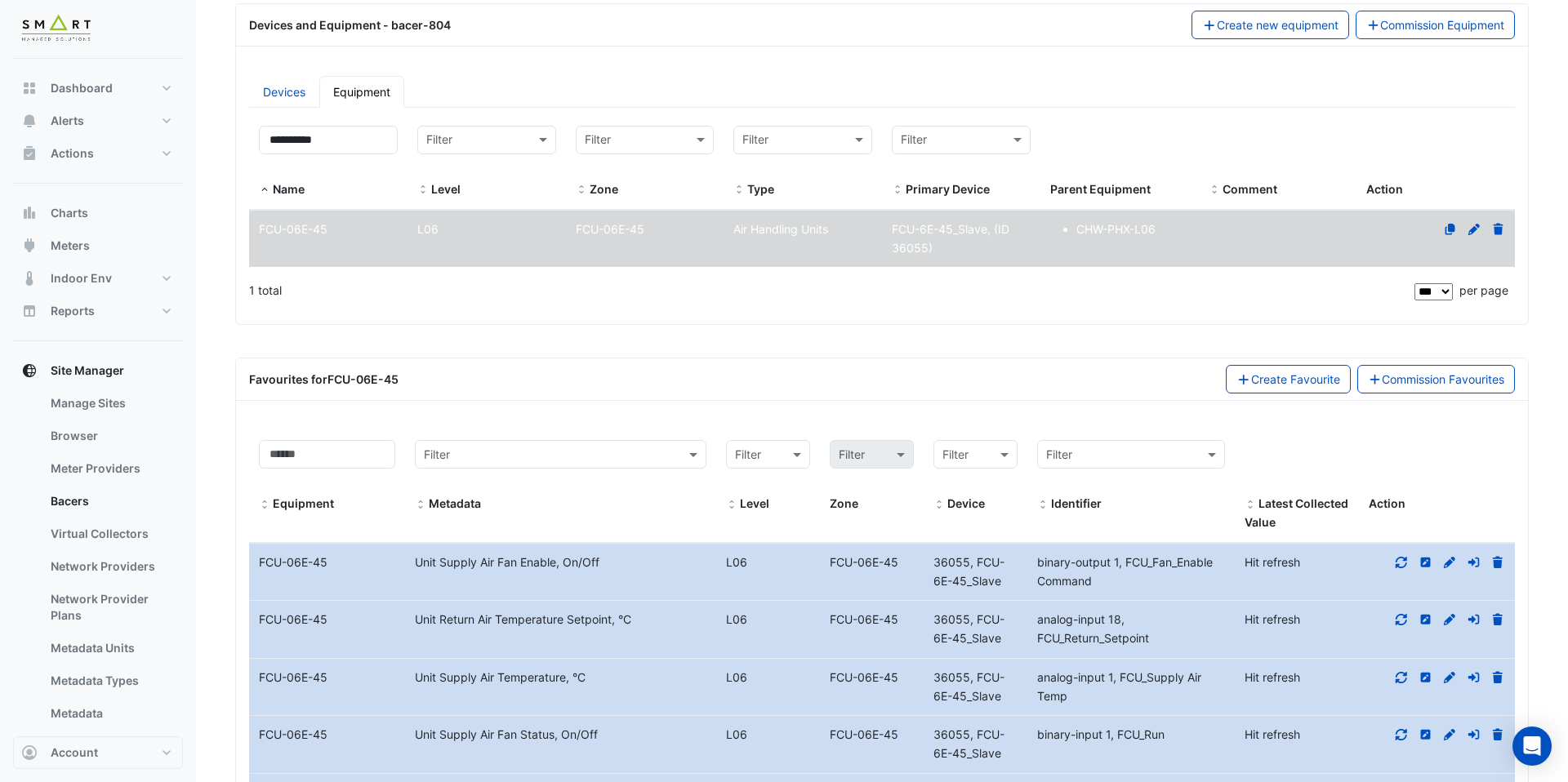
scroll to position [239, 0]
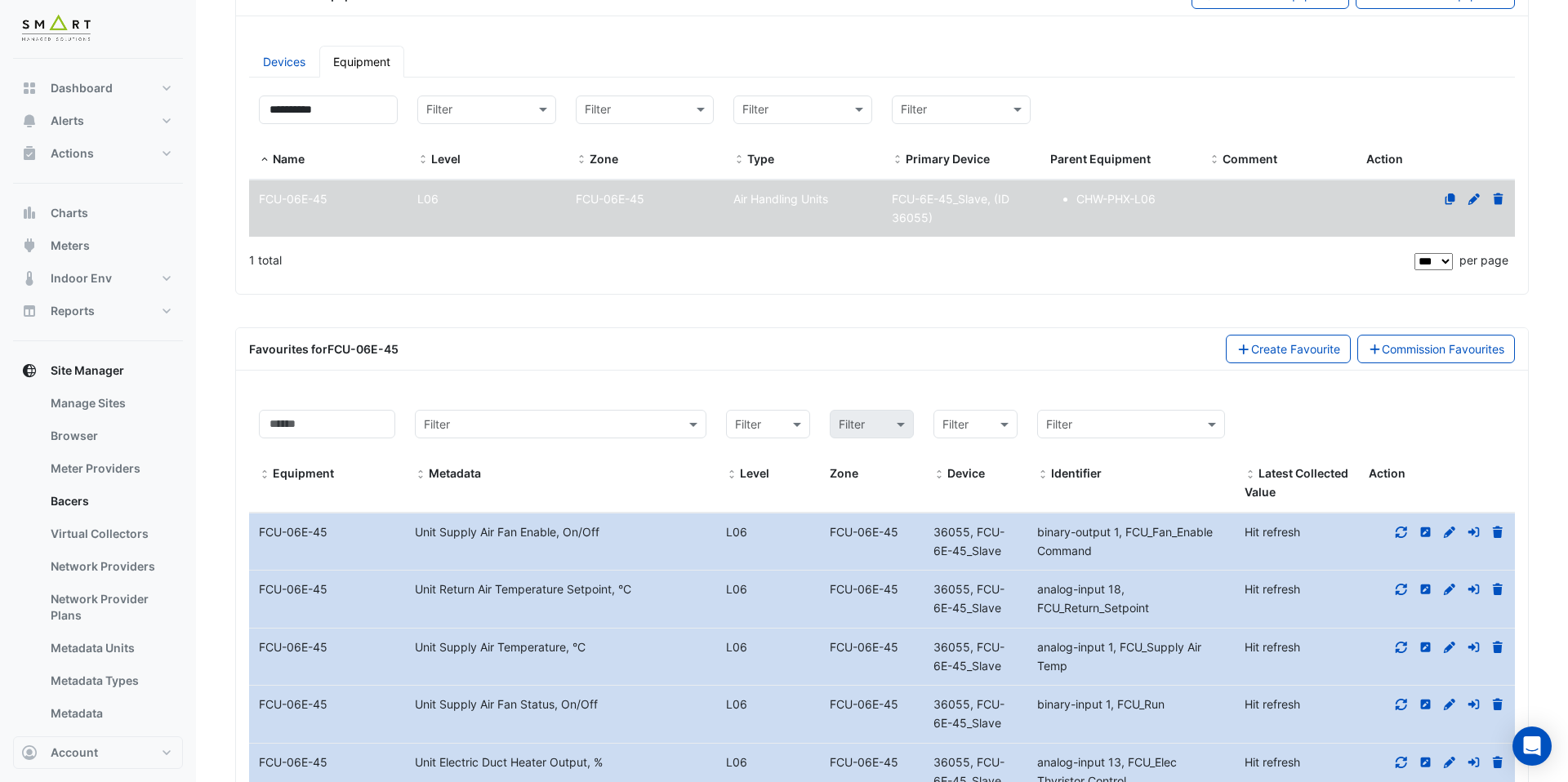
click at [644, 557] on datatable-body-cell "Metadata Unit Supply Air Fan Enable, On/Off" at bounding box center [561, 542] width 311 height 57
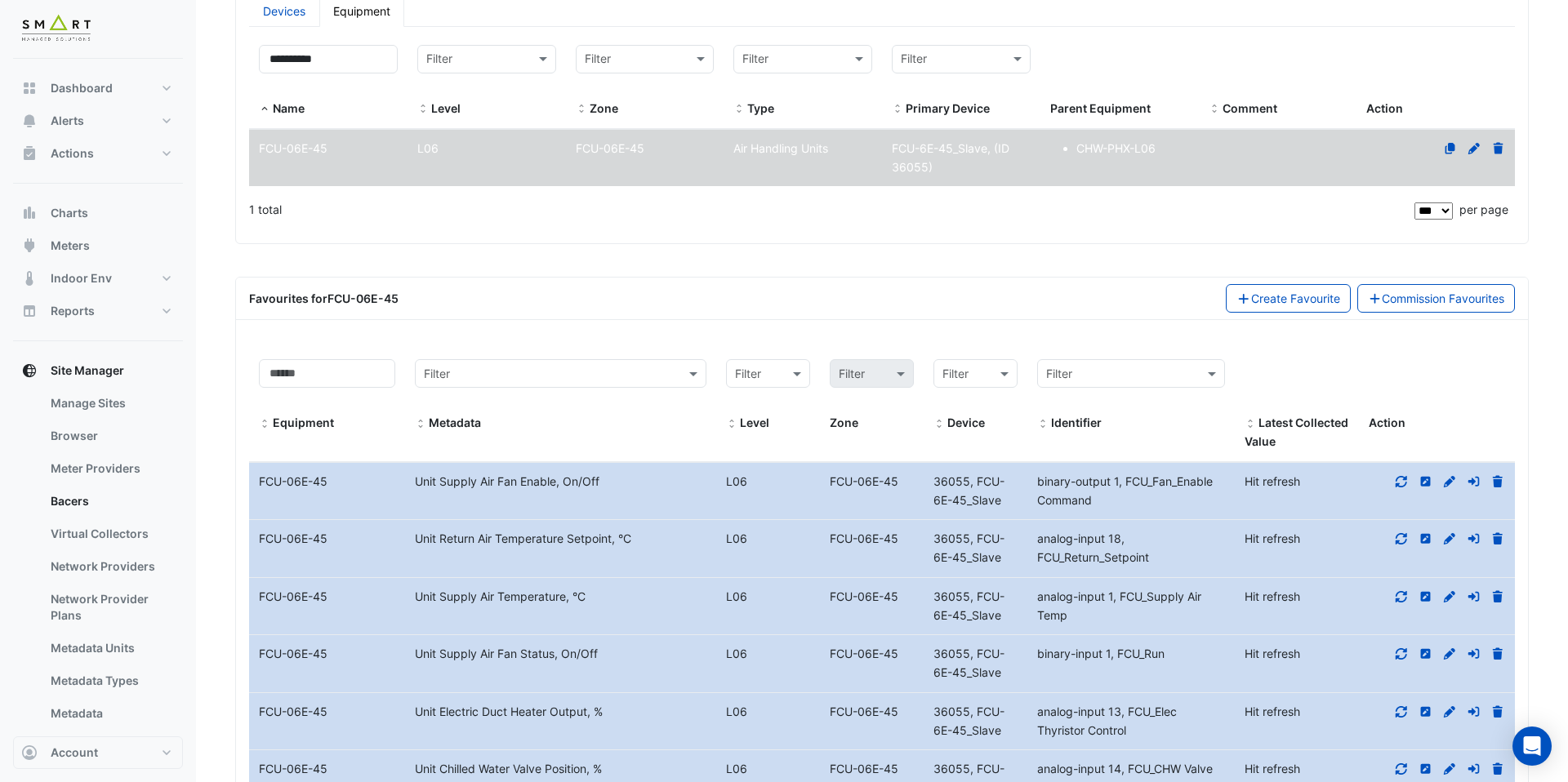
scroll to position [301, 0]
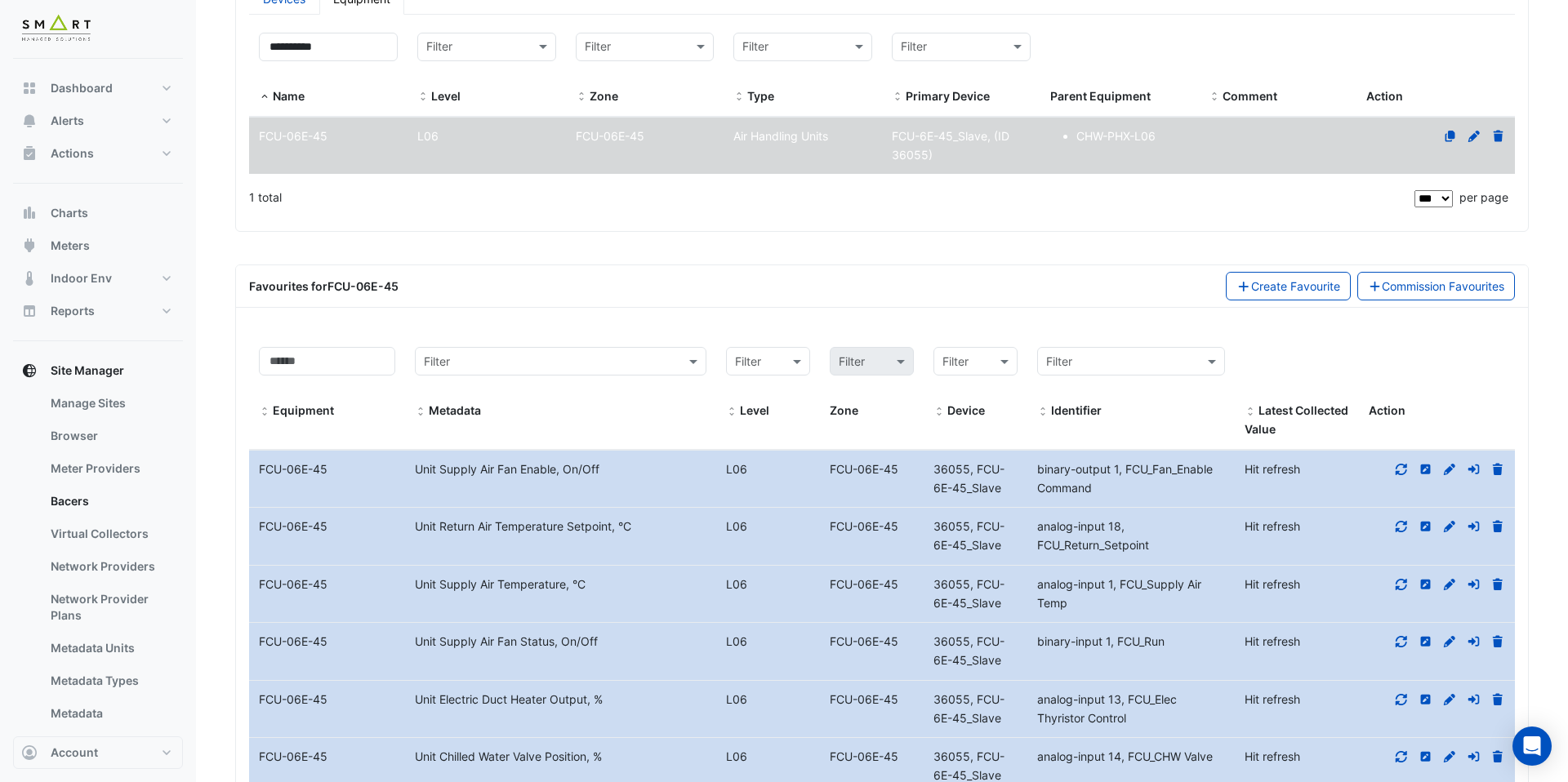
click at [1398, 468] on icon at bounding box center [1401, 469] width 15 height 11
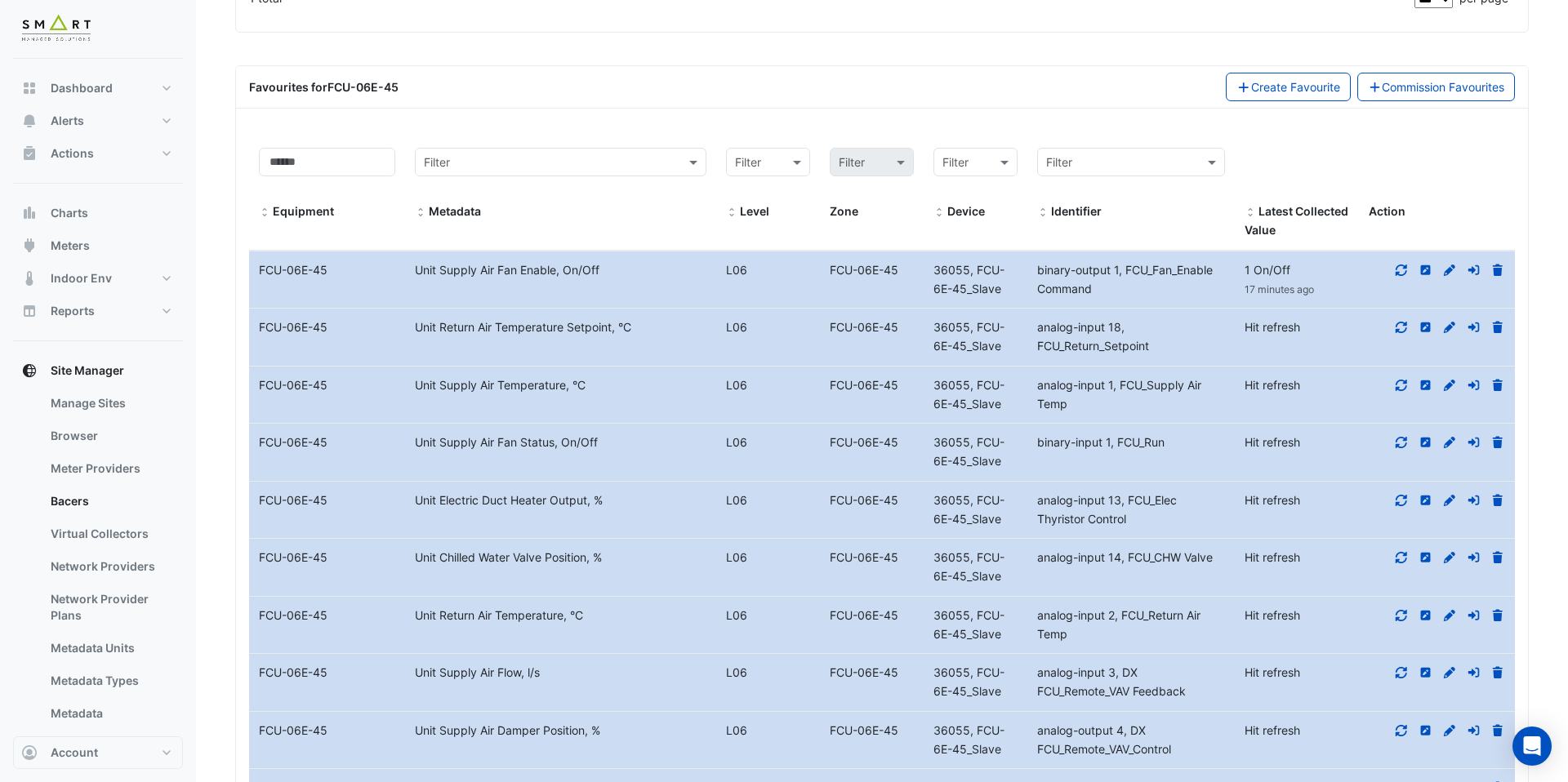
scroll to position [515, 0]
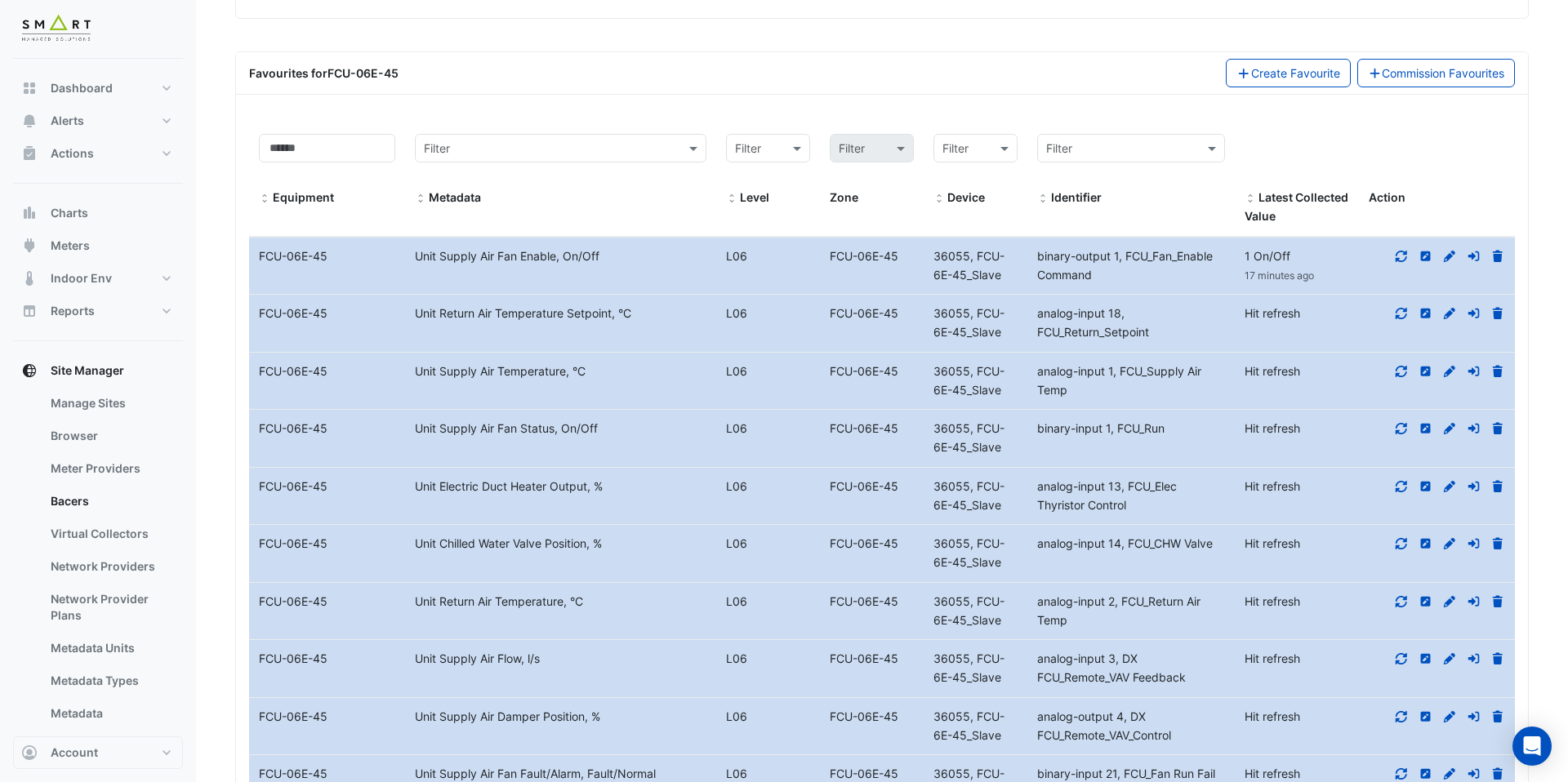
click at [1401, 657] on icon at bounding box center [1401, 659] width 15 height 11
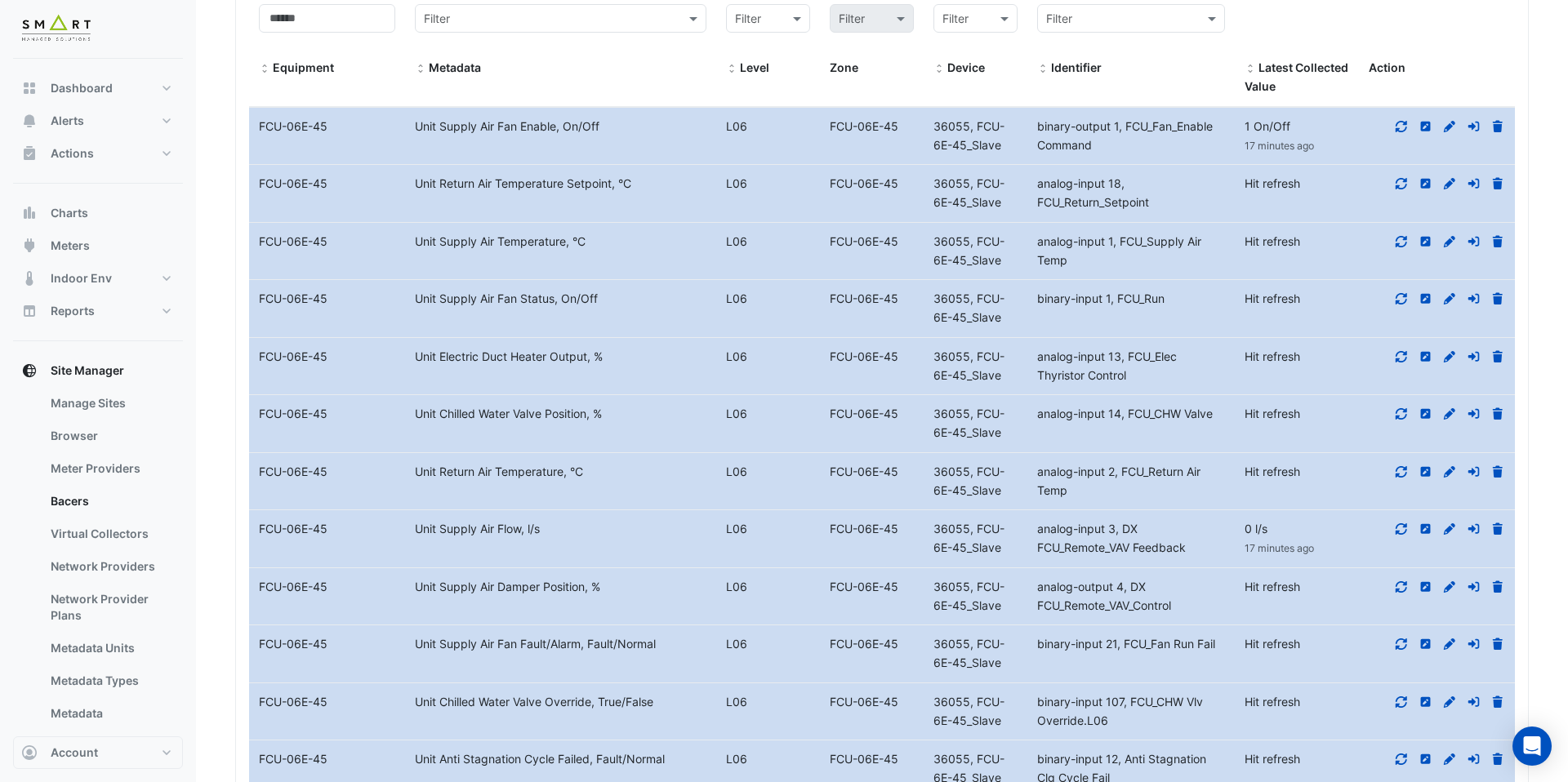
scroll to position [646, 0]
click at [1404, 643] on icon at bounding box center [1401, 642] width 15 height 11
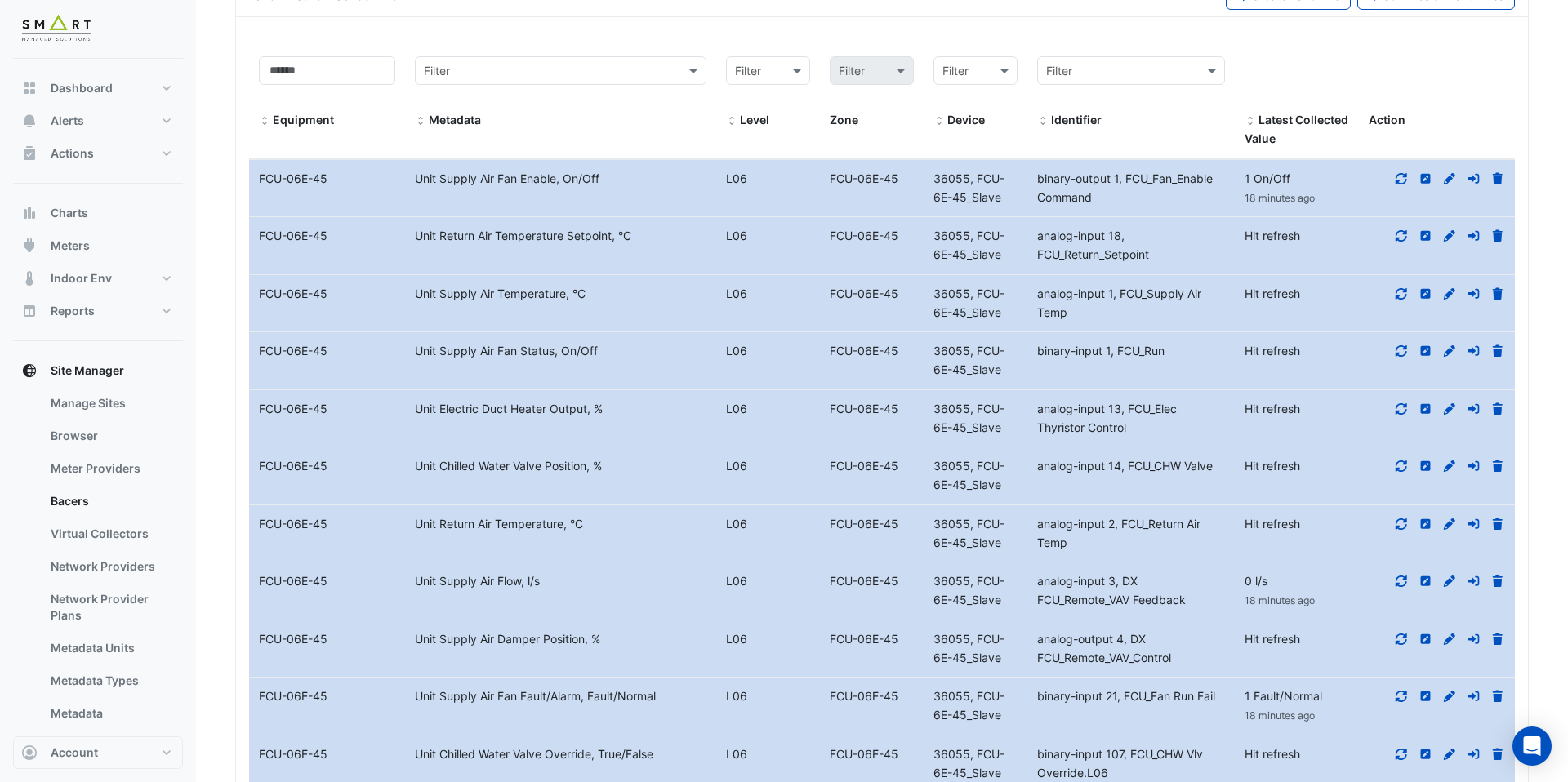
scroll to position [590, 0]
click at [1405, 357] on icon at bounding box center [1401, 353] width 15 height 11
drag, startPoint x: 967, startPoint y: 181, endPoint x: 910, endPoint y: 180, distance: 57.0
click at [910, 180] on div "Equipment Name FCU-06E-45 Metadata Unit Supply Air Fan Enable, On/Off Level L06…" at bounding box center [882, 190] width 1266 height 57
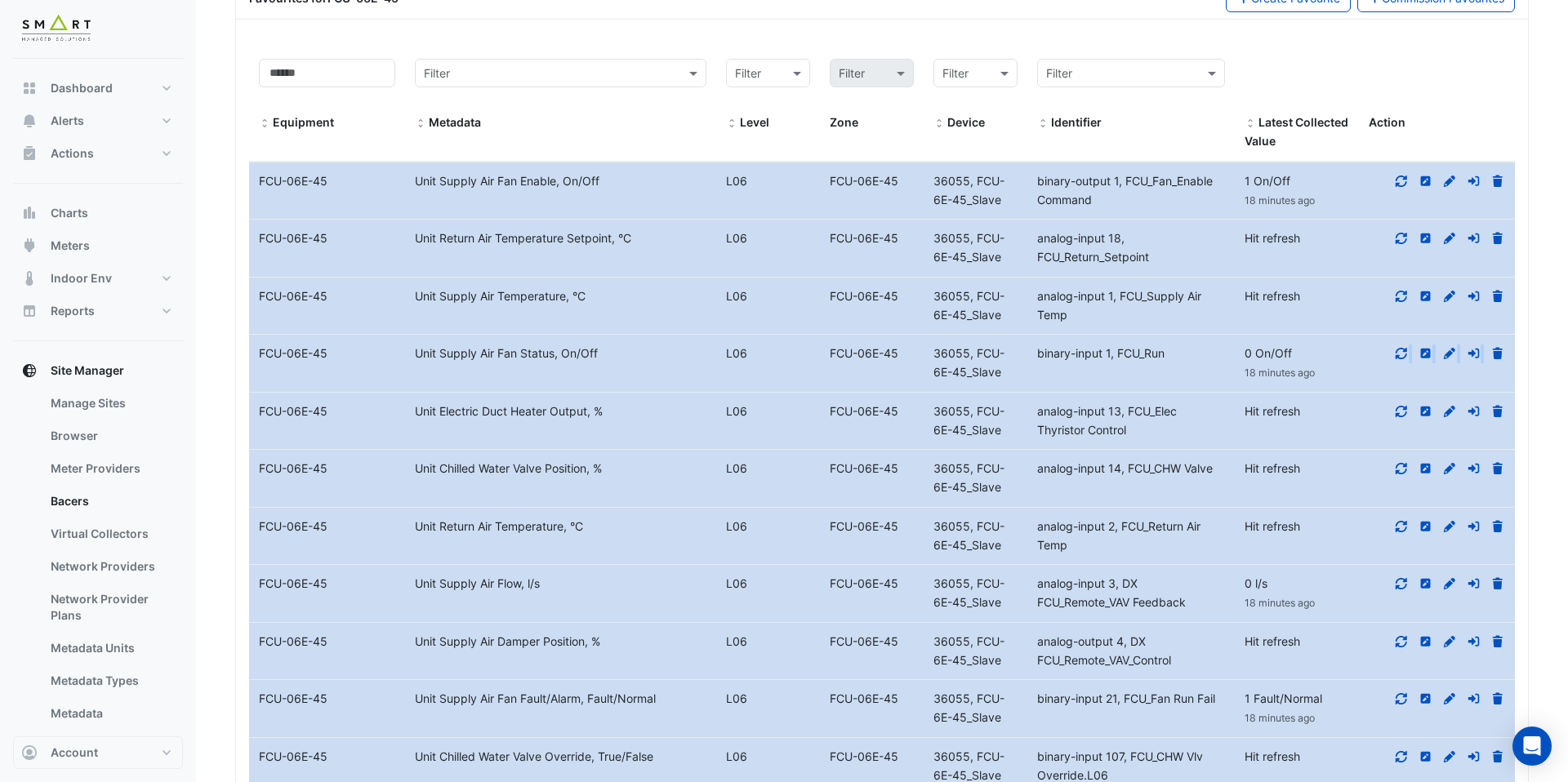
copy div "Device 36055"
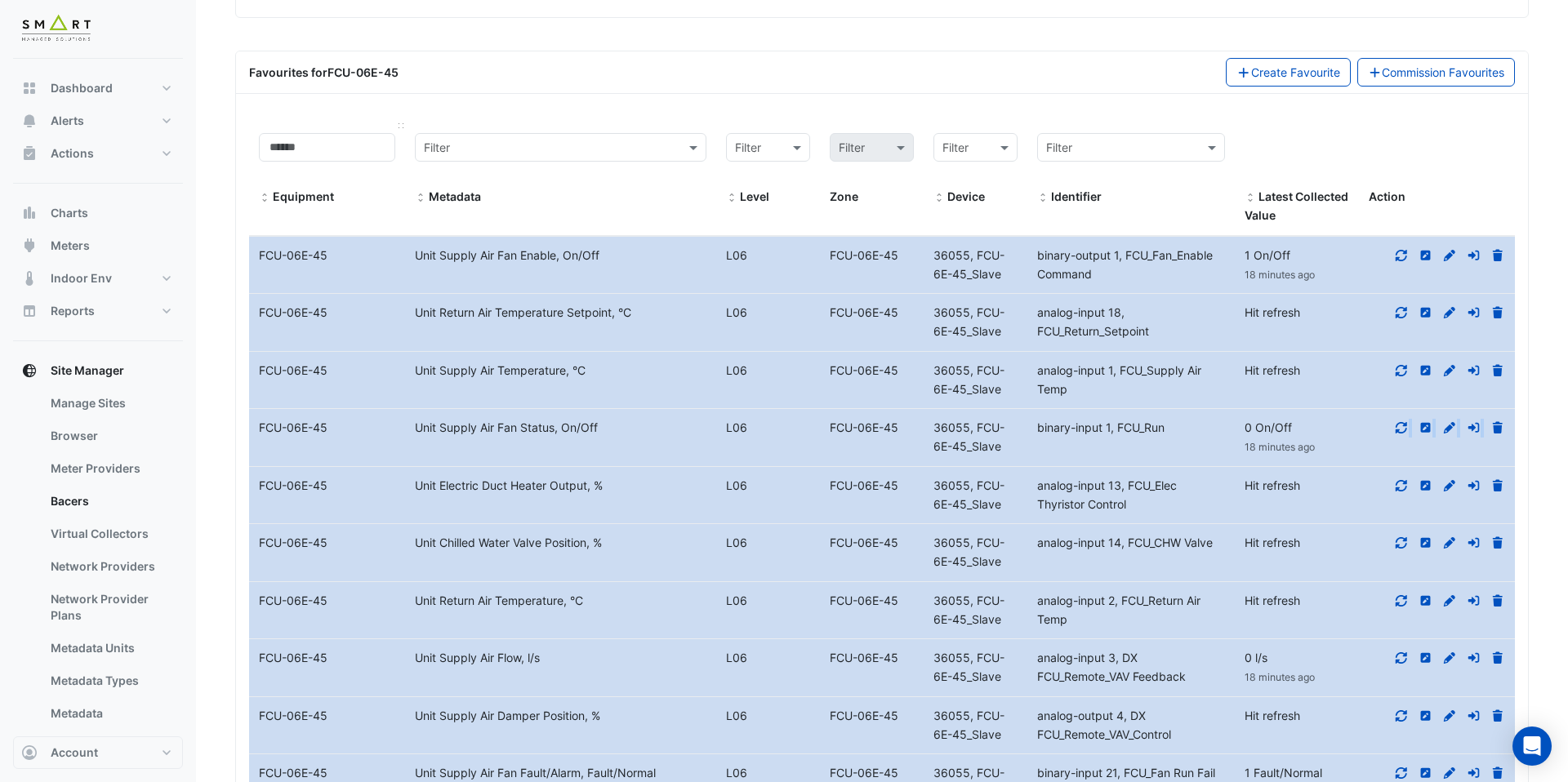
scroll to position [281, 0]
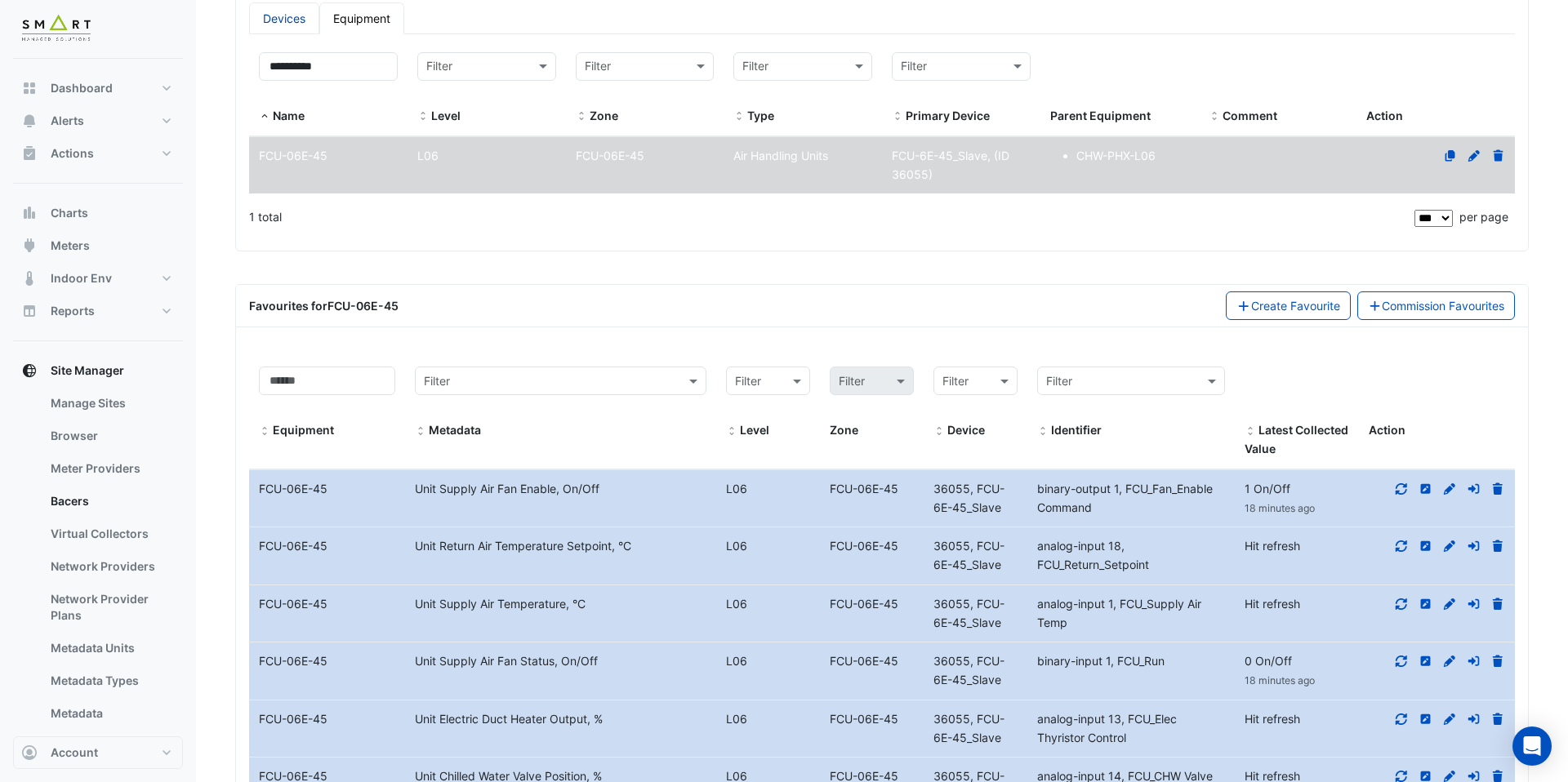
click at [288, 24] on link "Devices" at bounding box center [284, 18] width 70 height 31
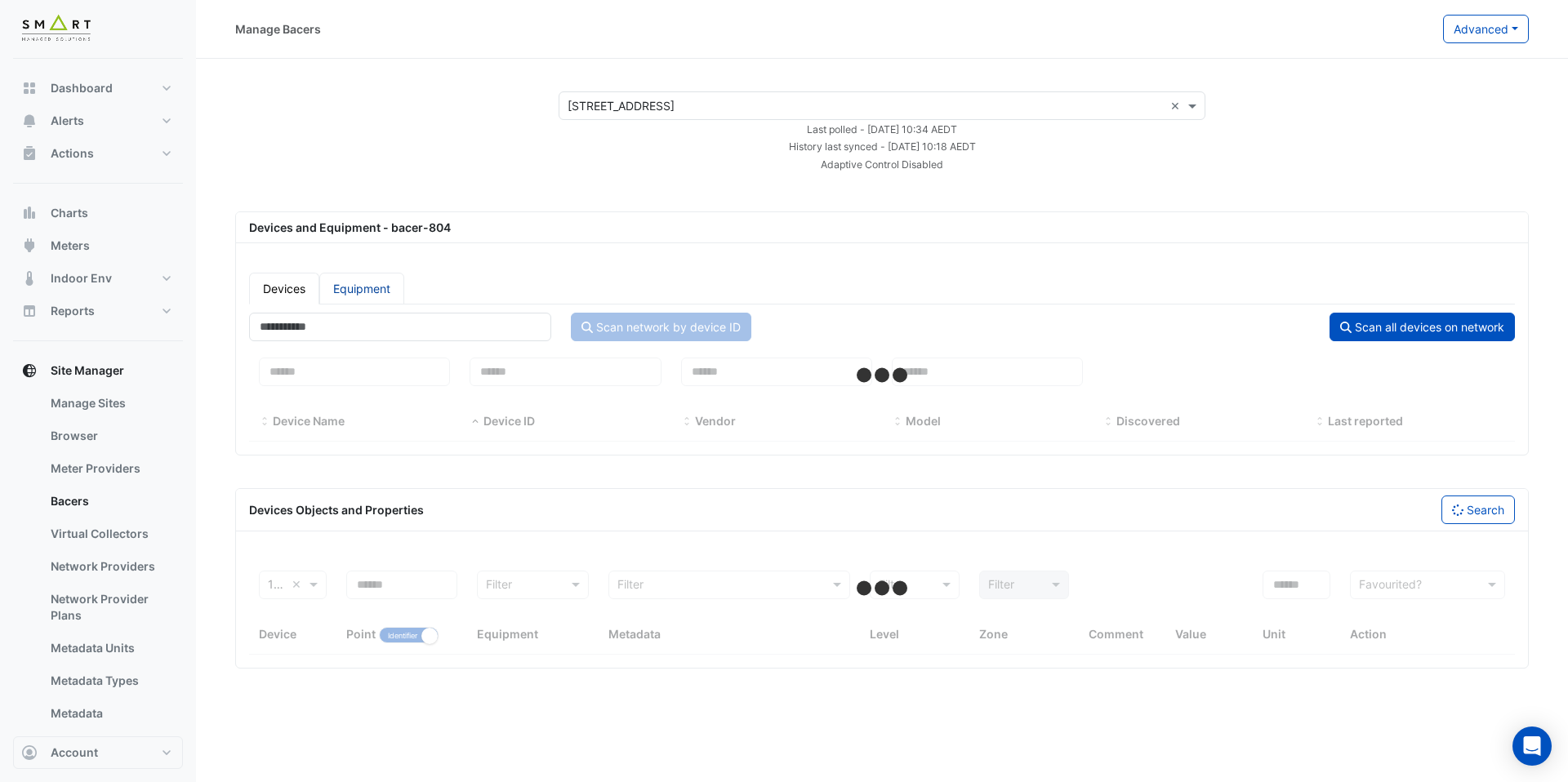
select select "***"
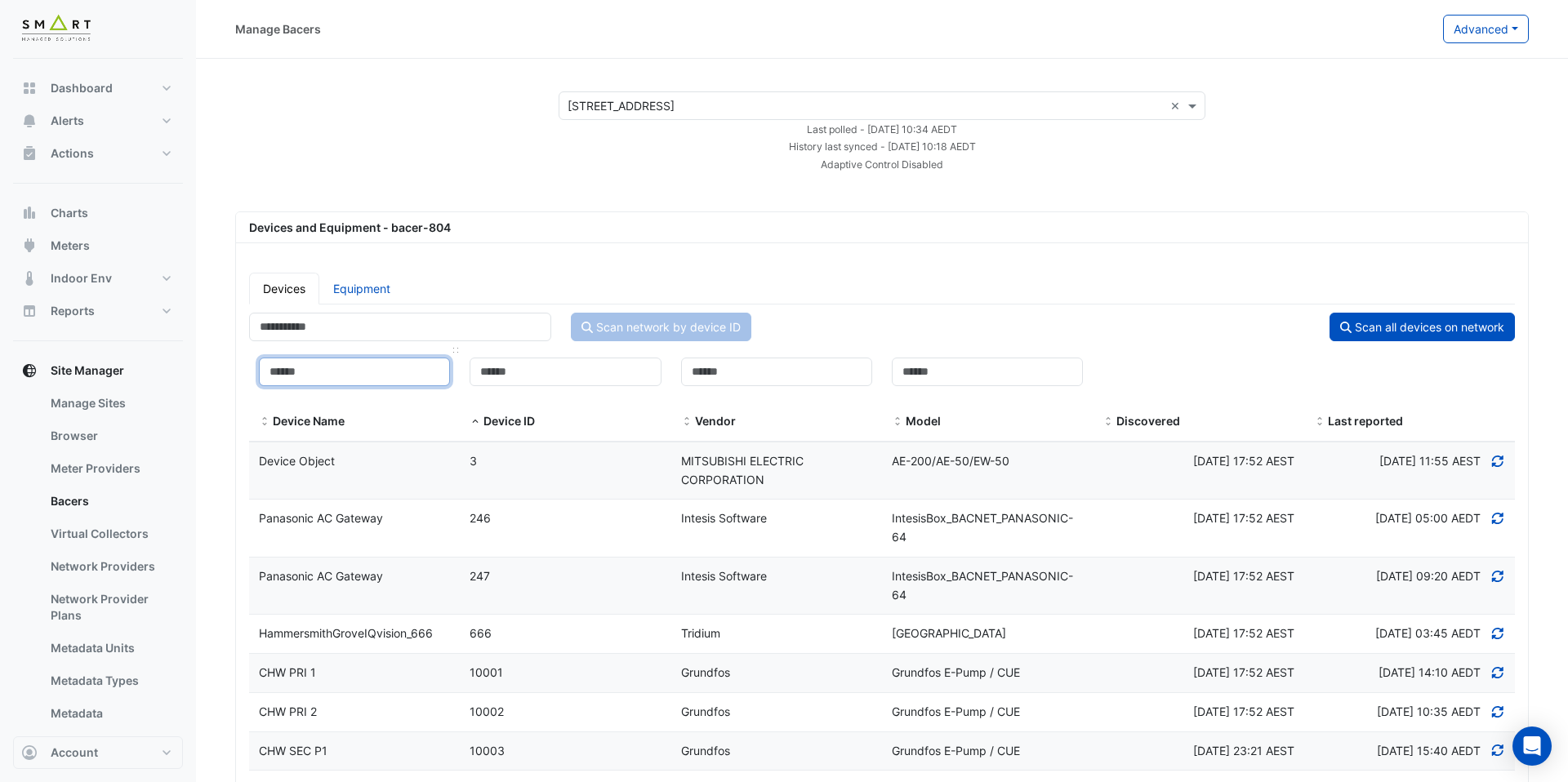
click at [399, 370] on input at bounding box center [354, 371] width 191 height 29
paste input "*****"
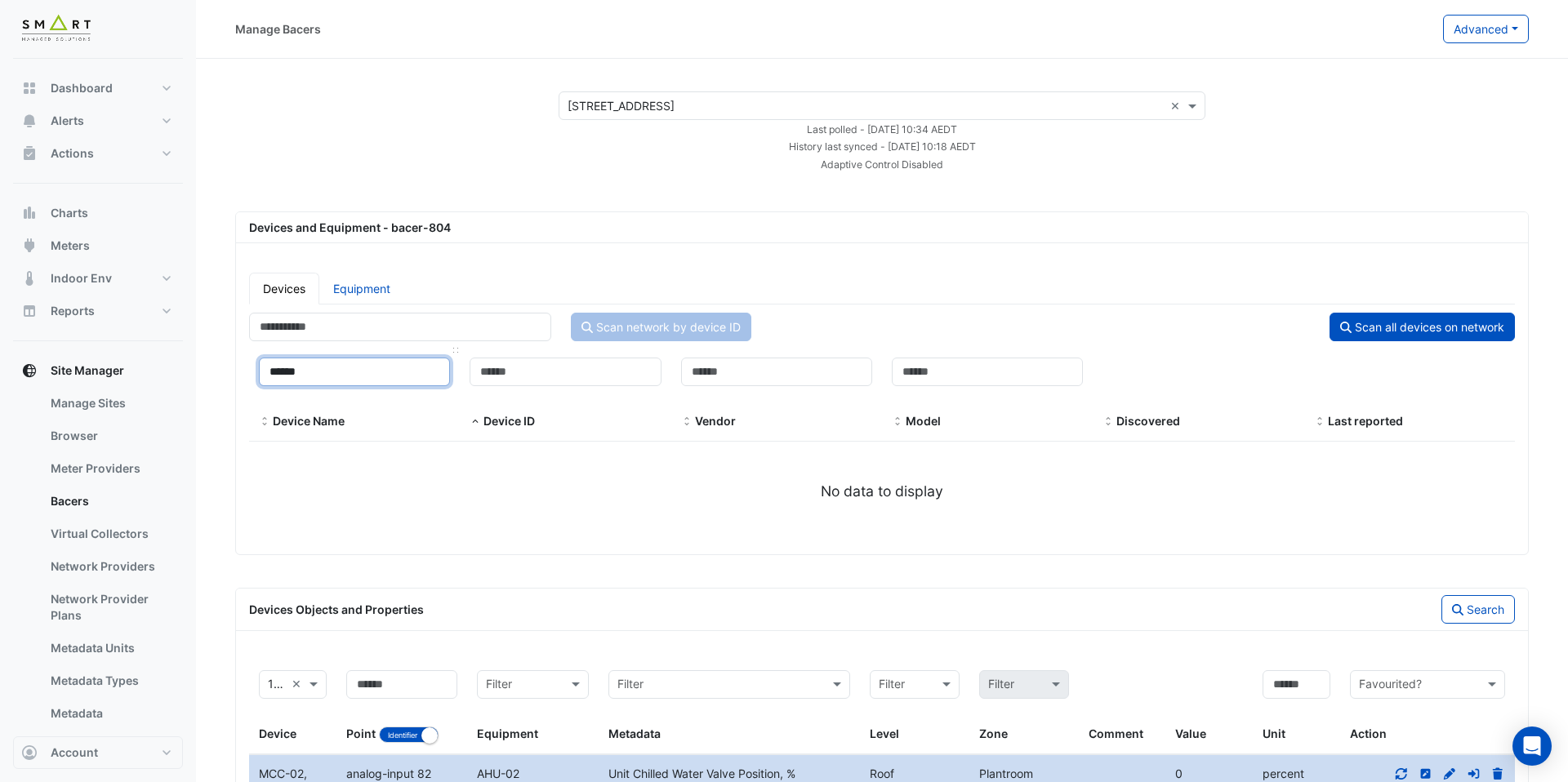
click at [301, 374] on input "*****" at bounding box center [354, 371] width 191 height 29
click at [297, 373] on input "*****" at bounding box center [354, 371] width 191 height 29
type input "*****"
click at [404, 475] on div "***** Device Name Device ID Vendor Model Discovered Last reported No data to di…" at bounding box center [882, 425] width 1266 height 155
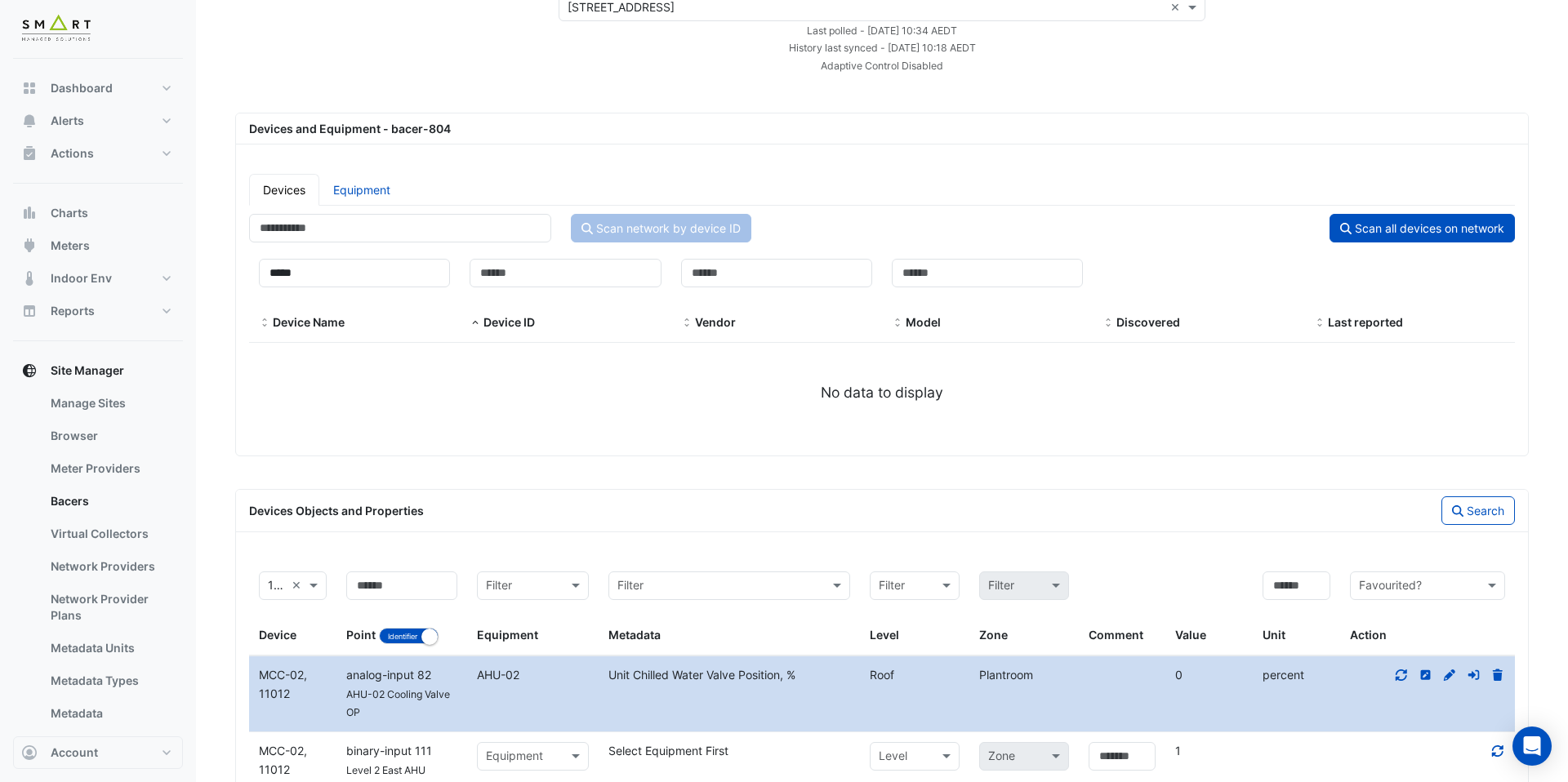
scroll to position [226, 0]
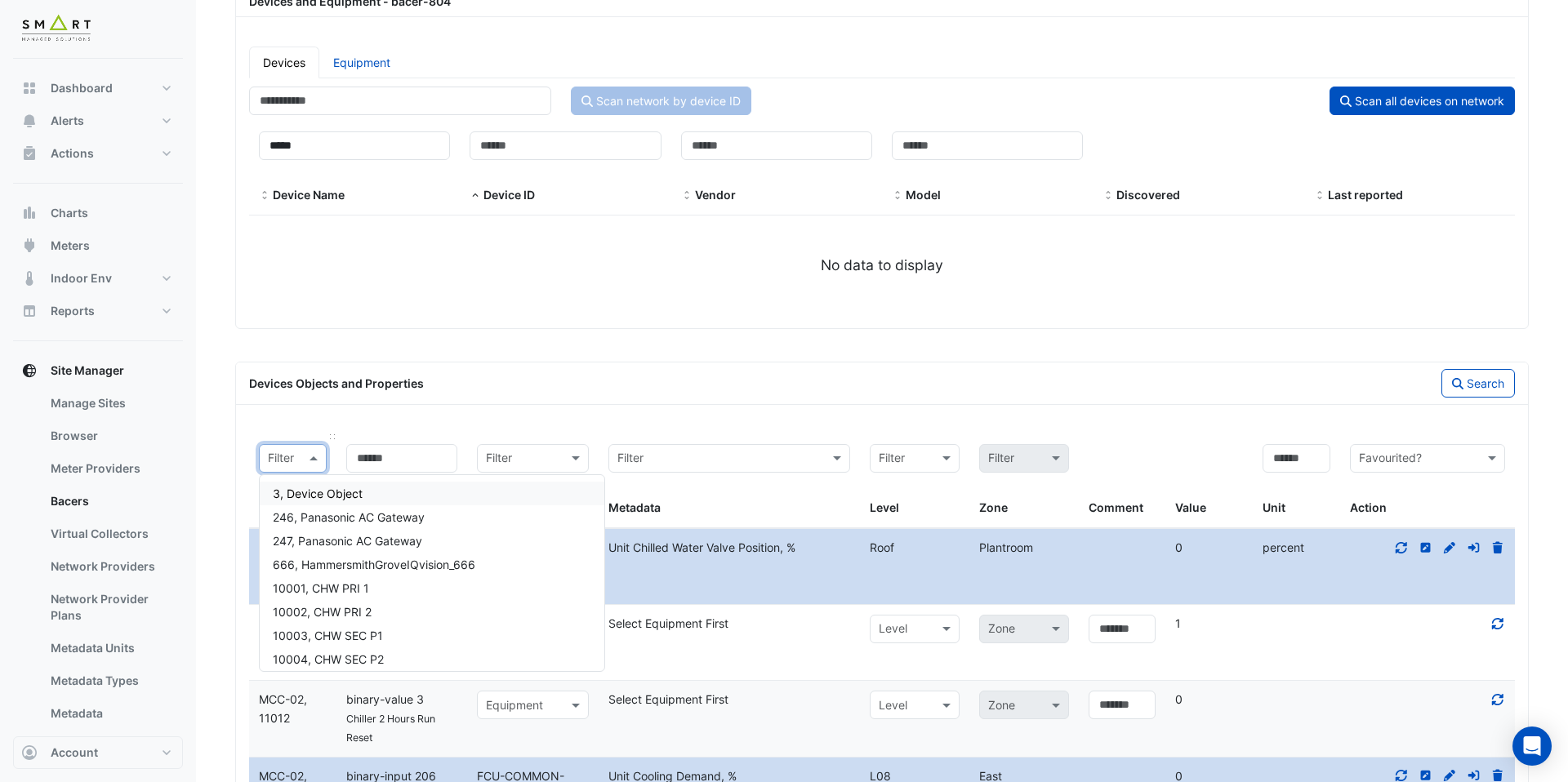
click at [287, 459] on div at bounding box center [293, 459] width 66 height 19
paste input "*****"
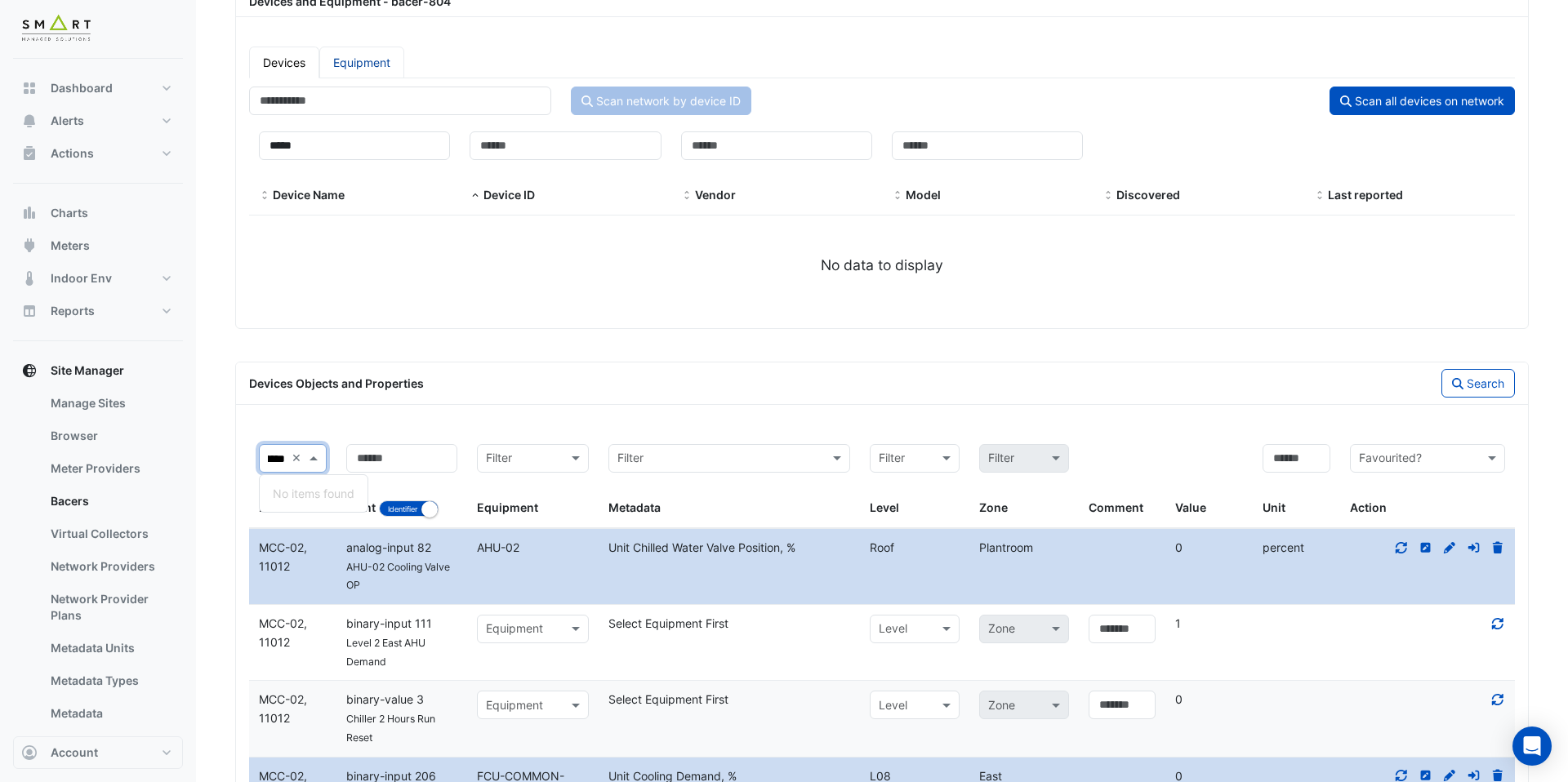
type input "*****"
click at [365, 52] on link "Equipment" at bounding box center [361, 62] width 85 height 31
select select "***"
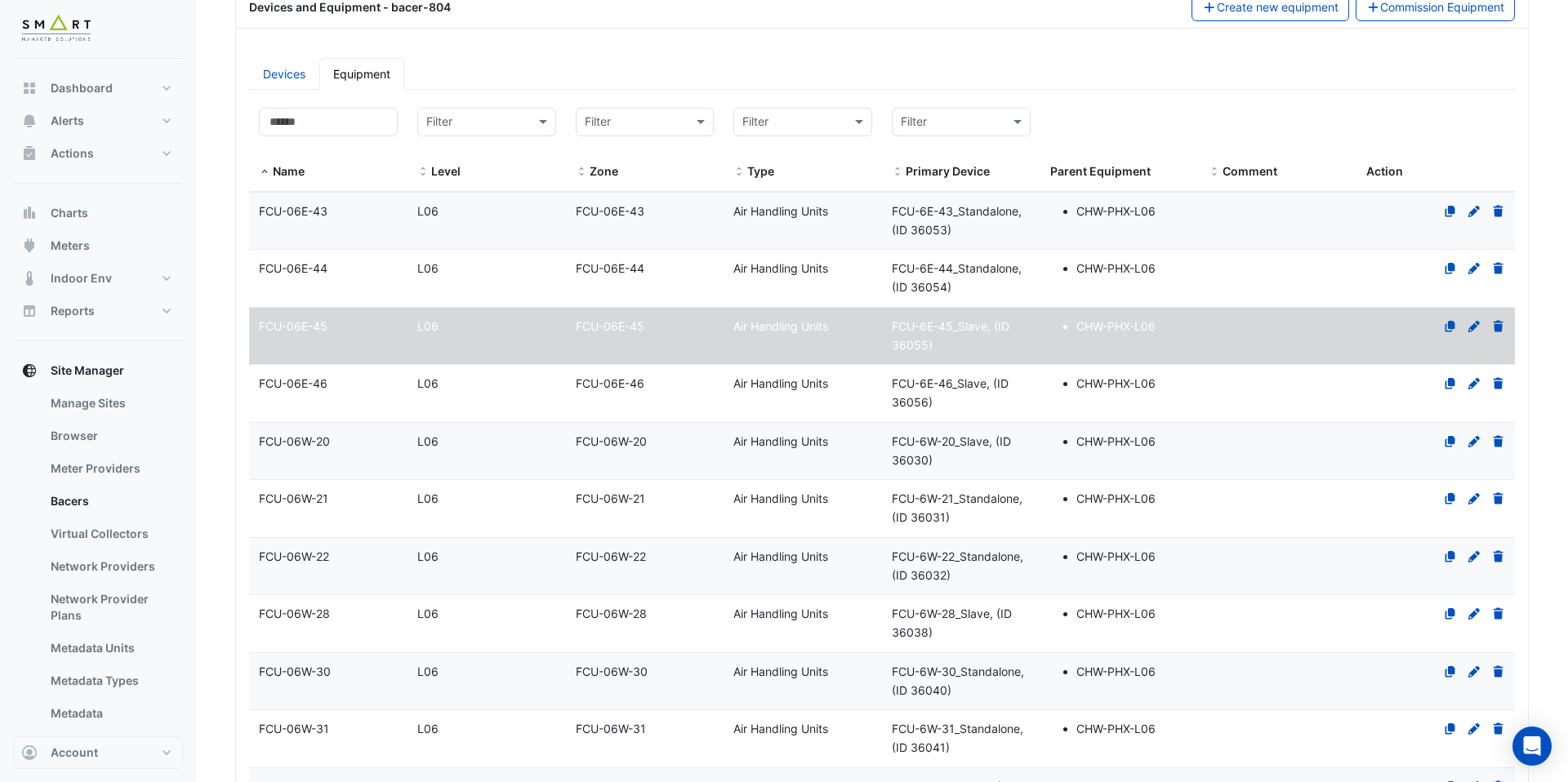
select select "***"
click at [963, 213] on span "FCU-6E-43_Standalone, (ID 36053)" at bounding box center [957, 220] width 130 height 32
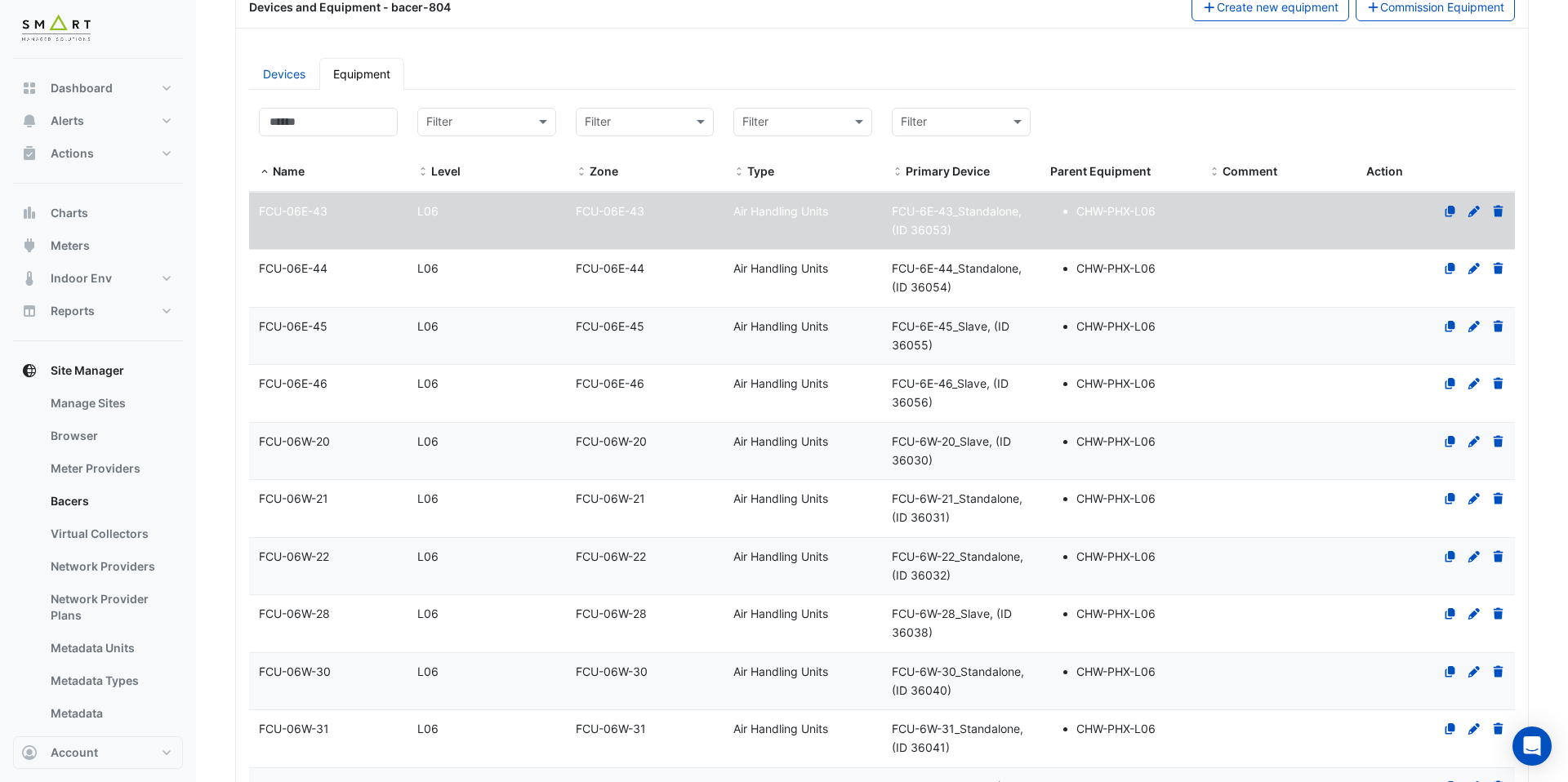
select select "***"
click at [774, 357] on datatable-body-cell "Type Air Handling Units" at bounding box center [802, 336] width 158 height 57
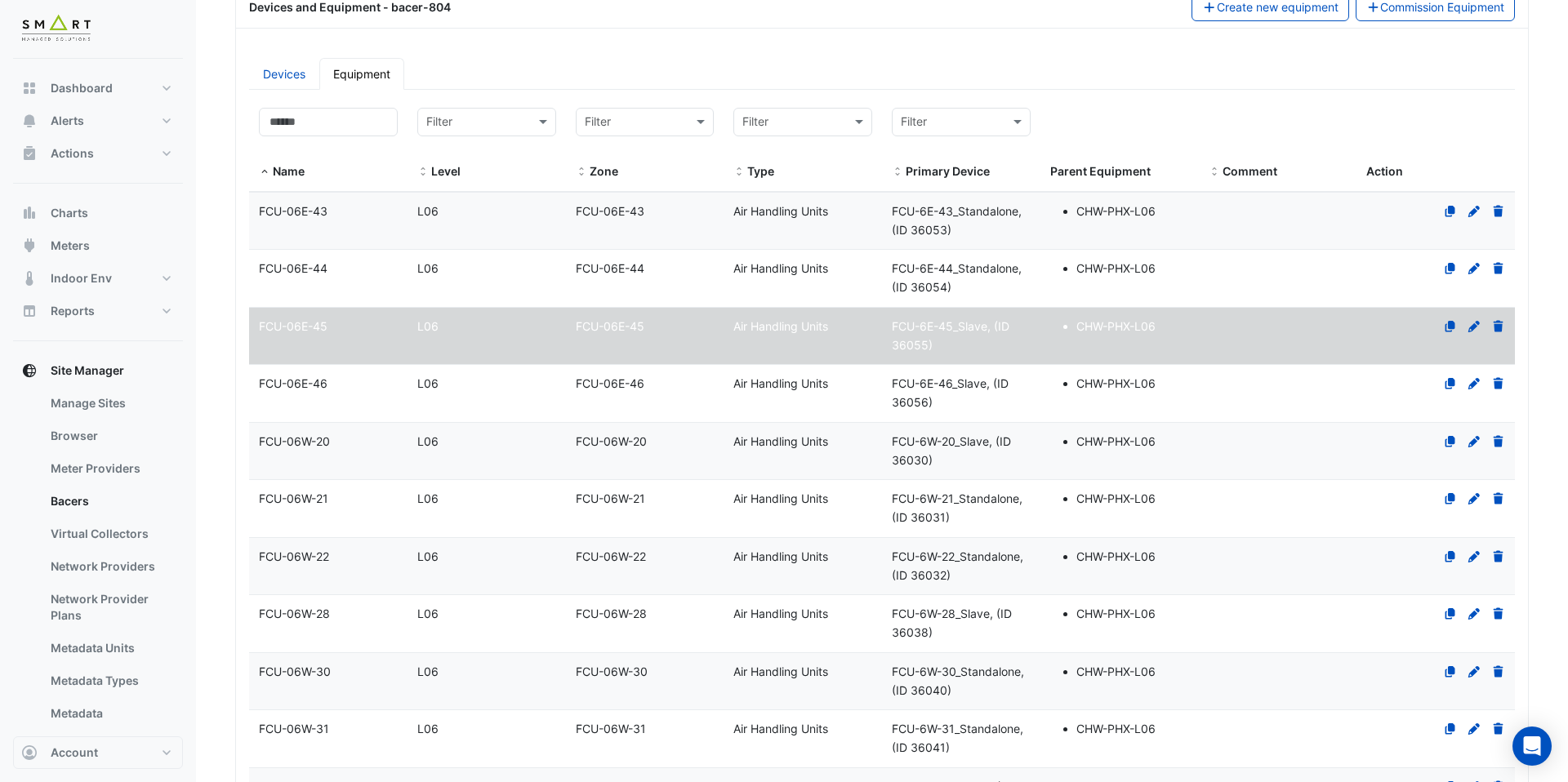
select select "***"
click at [274, 78] on link "Devices" at bounding box center [284, 73] width 70 height 31
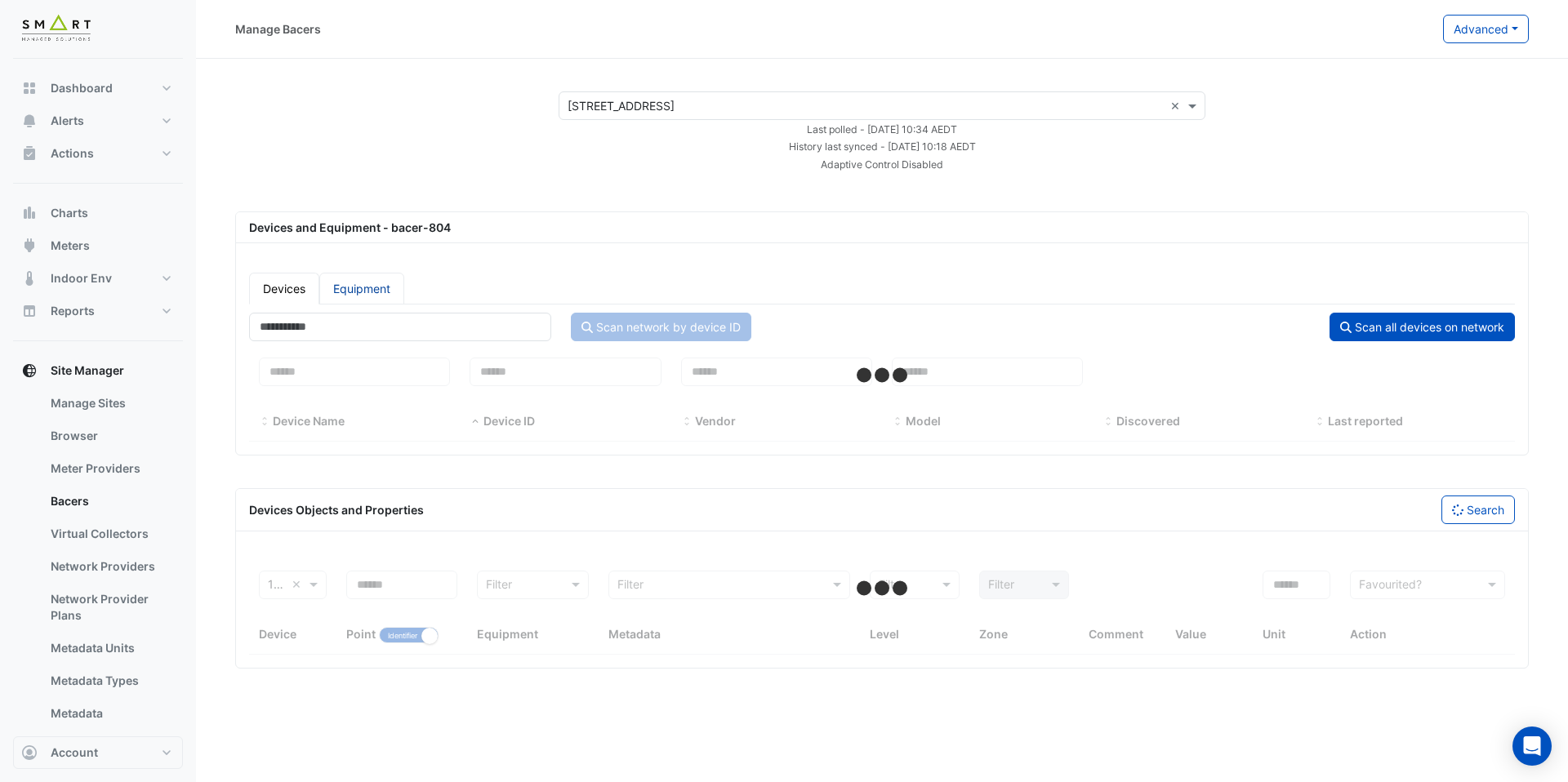
select select "***"
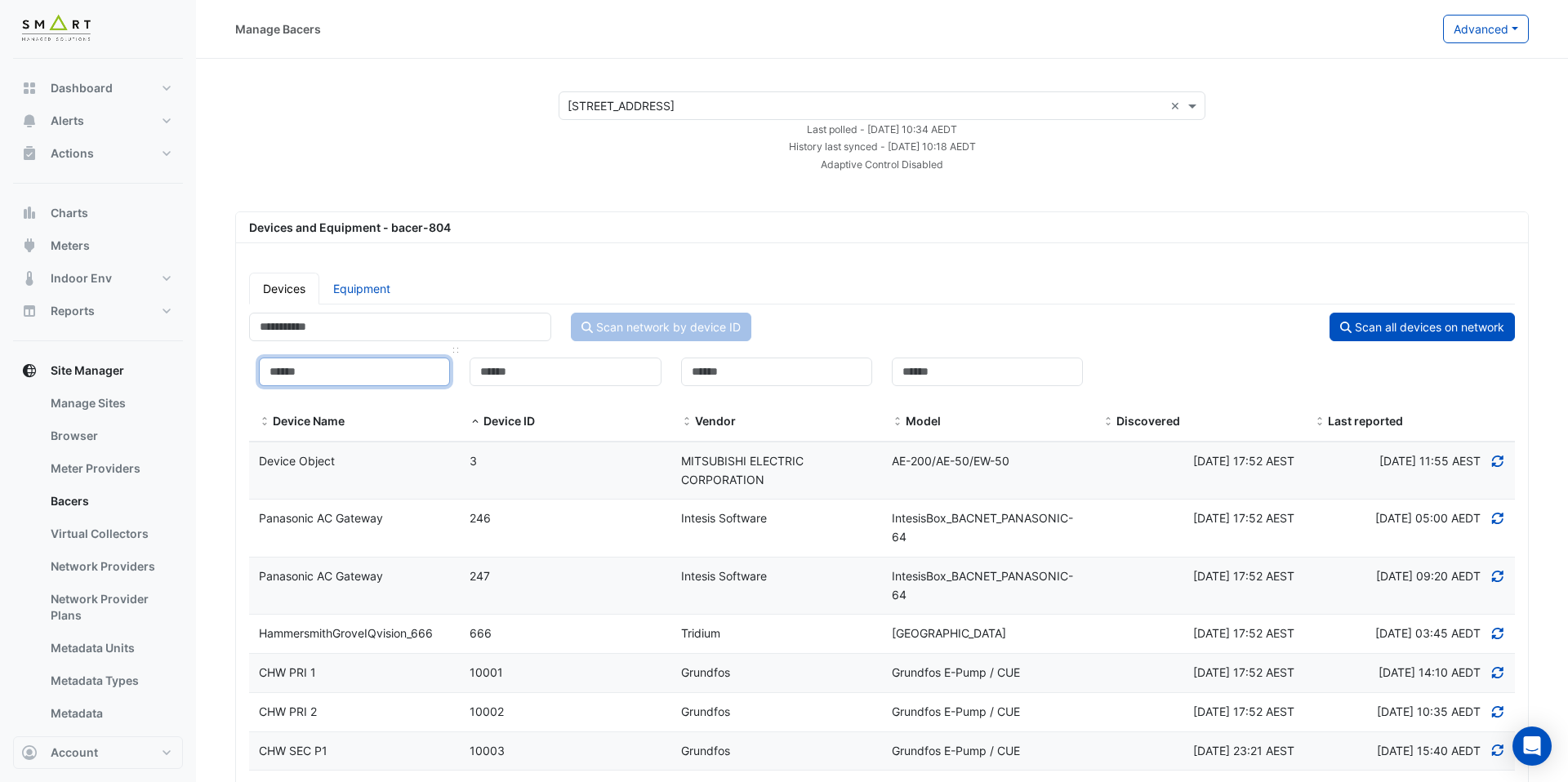
click at [312, 381] on input at bounding box center [354, 371] width 191 height 29
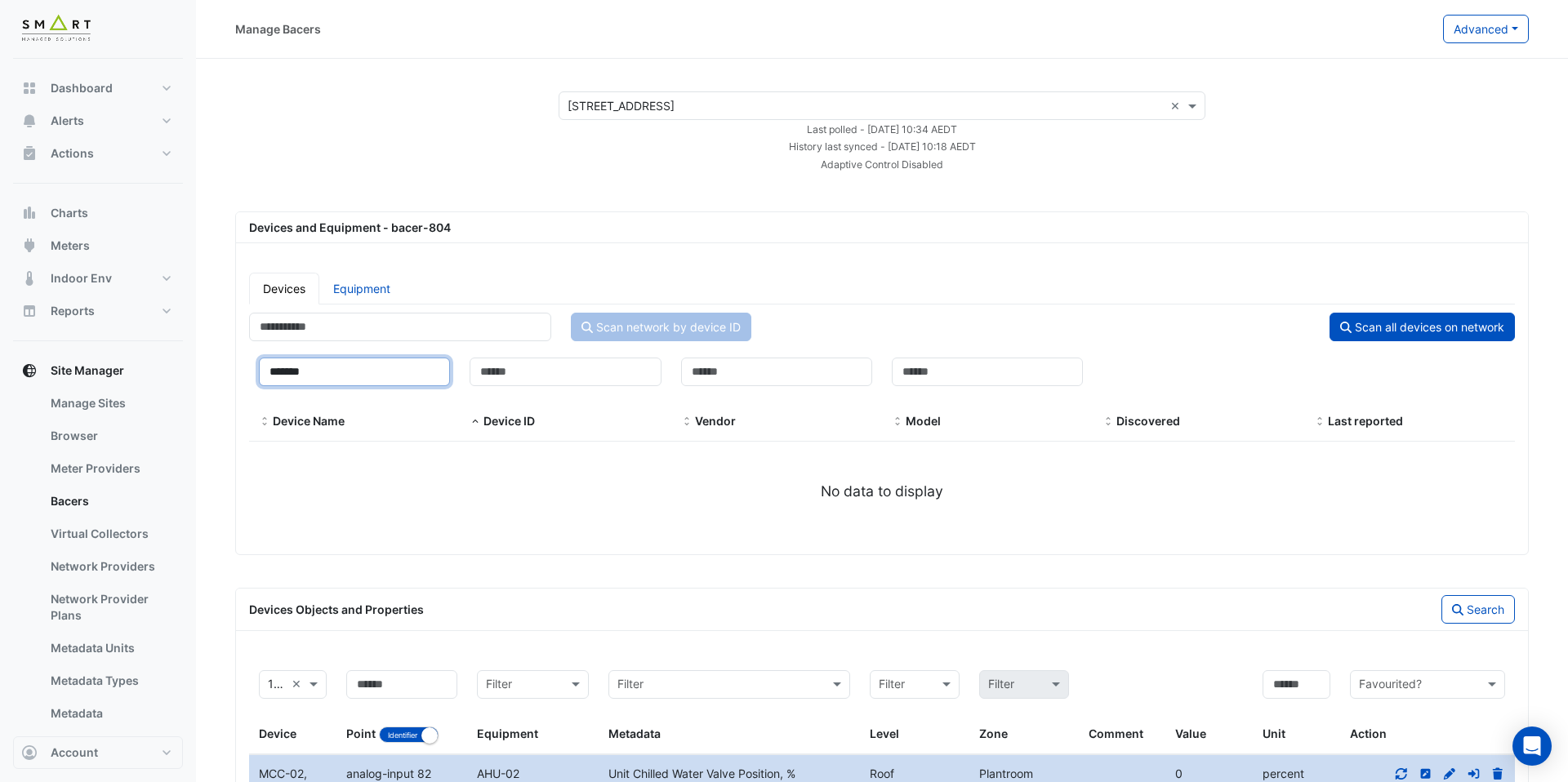
type input "******"
select select "***"
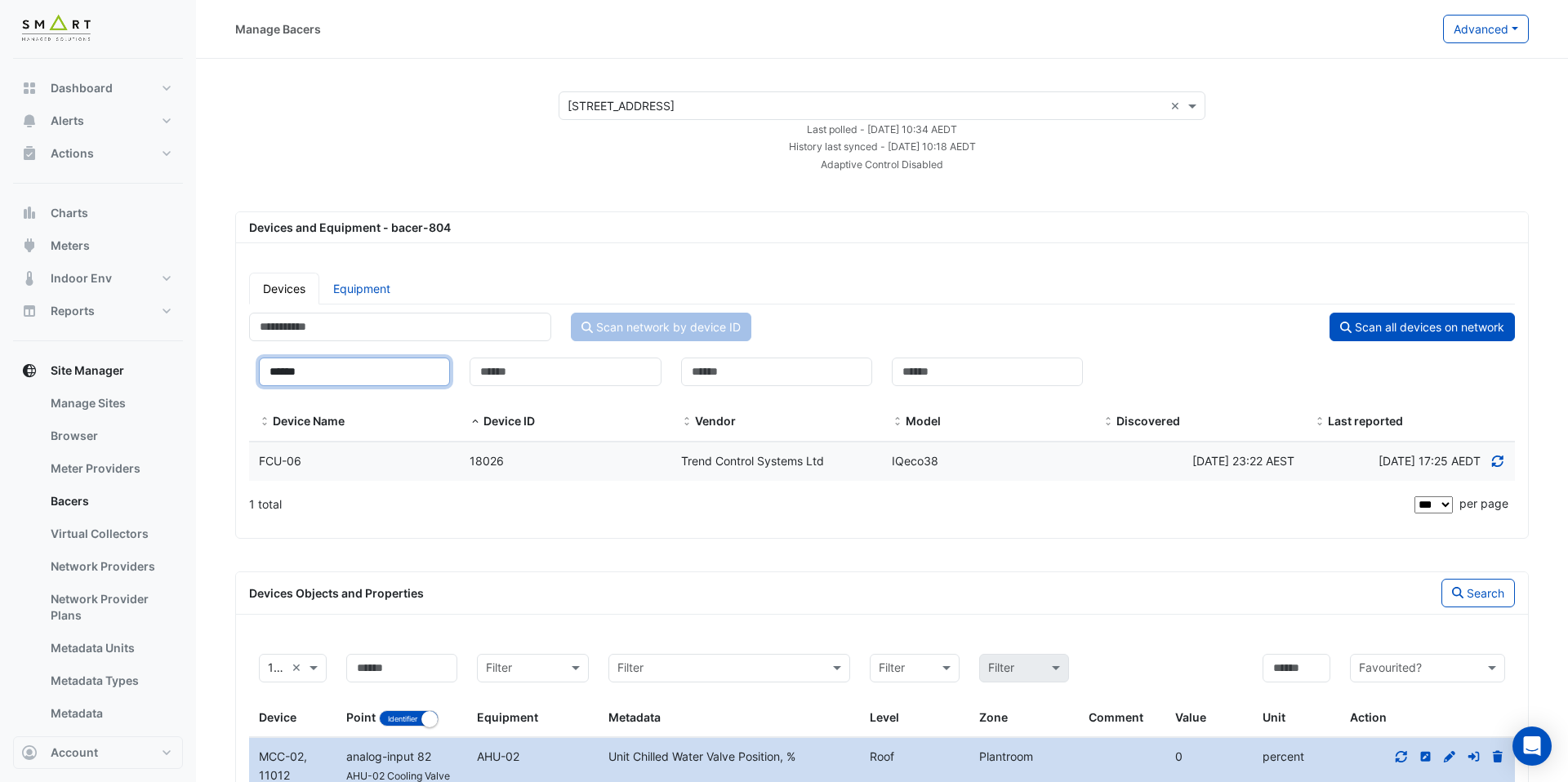
type input "******"
click at [322, 460] on div "FCU-06" at bounding box center [354, 461] width 211 height 18
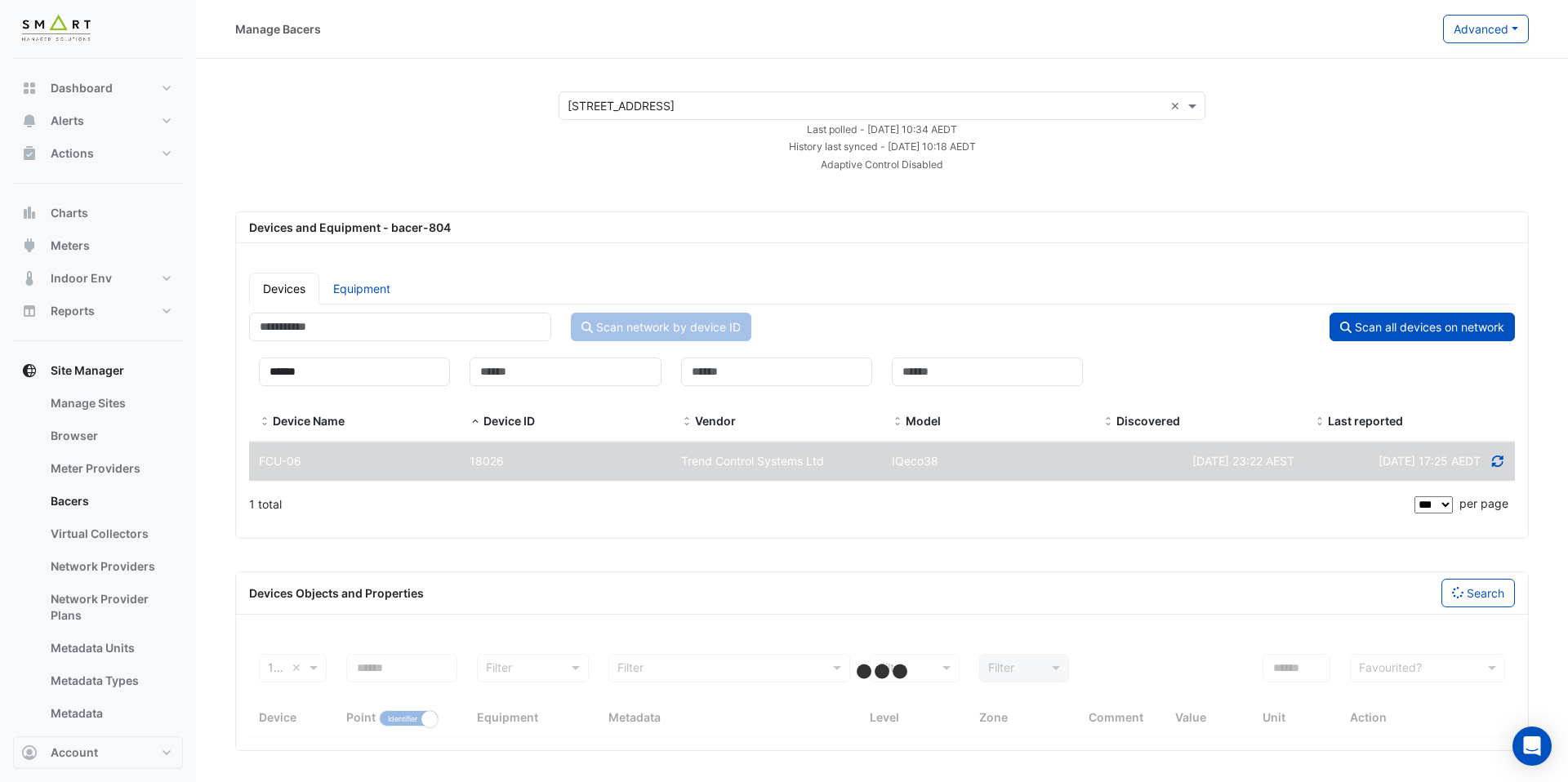
select select "***"
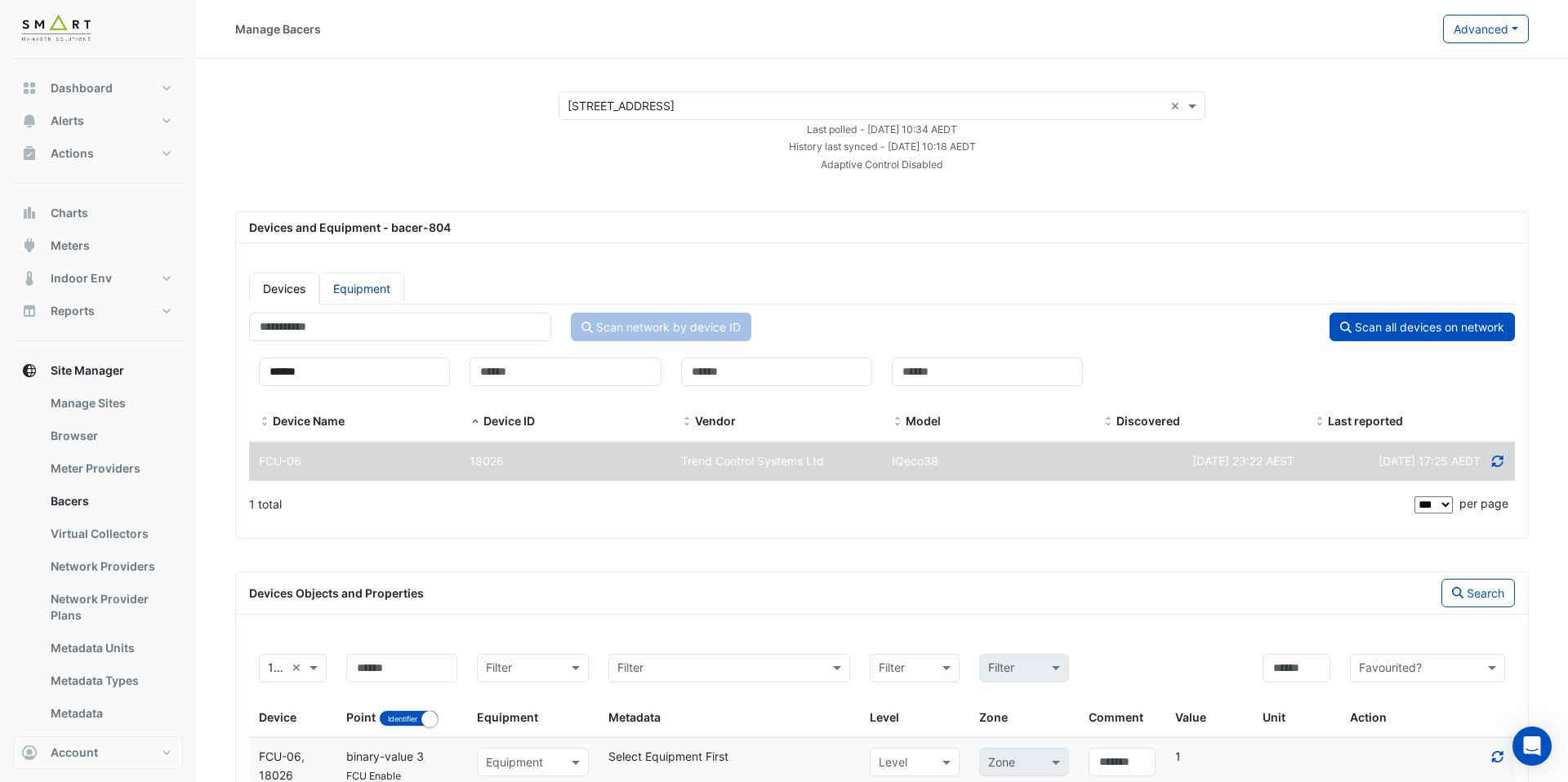
click at [356, 290] on link "Equipment" at bounding box center [361, 288] width 85 height 31
select select "***"
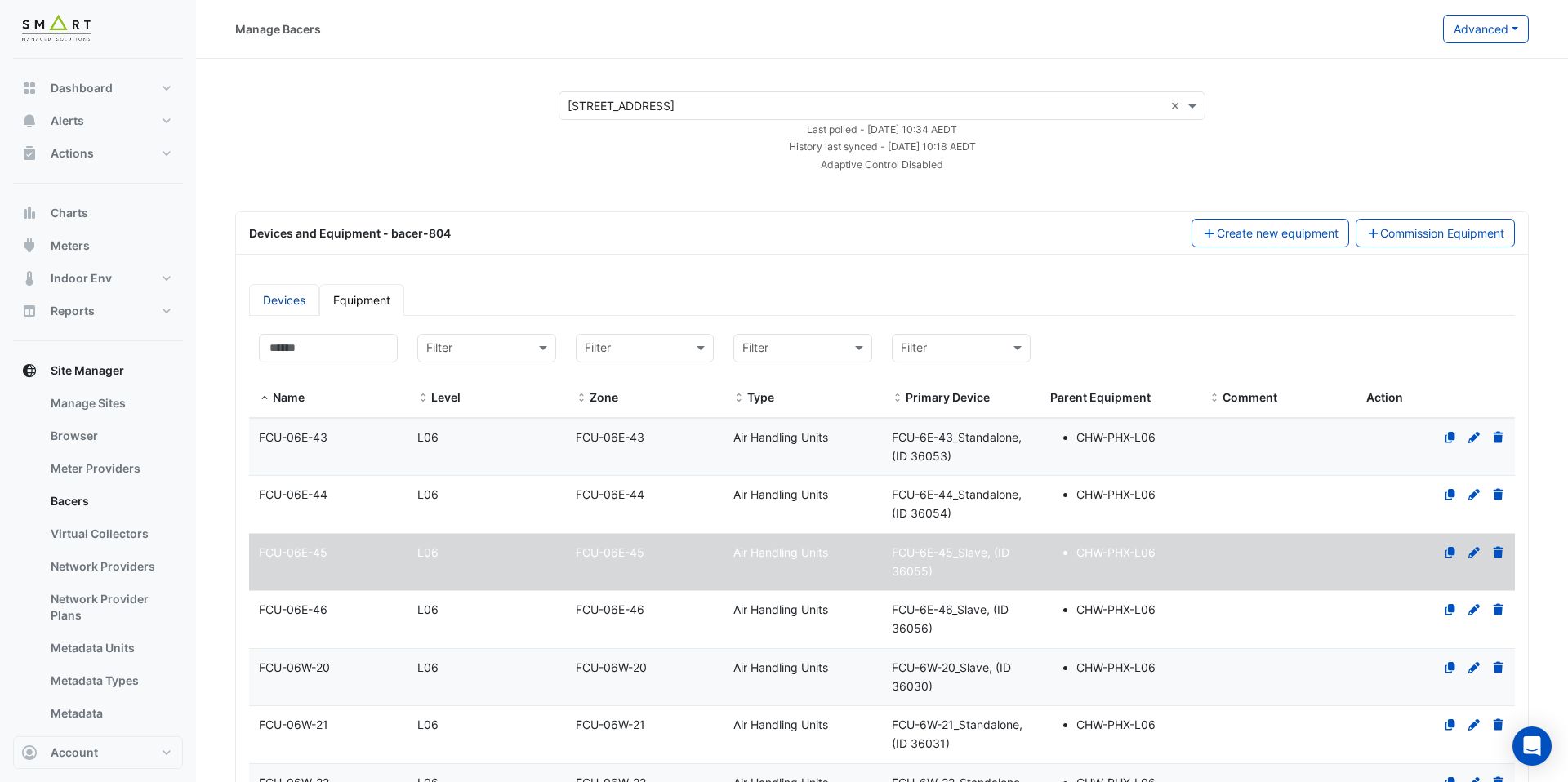
select select "***"
click at [277, 287] on link "Devices" at bounding box center [284, 300] width 70 height 31
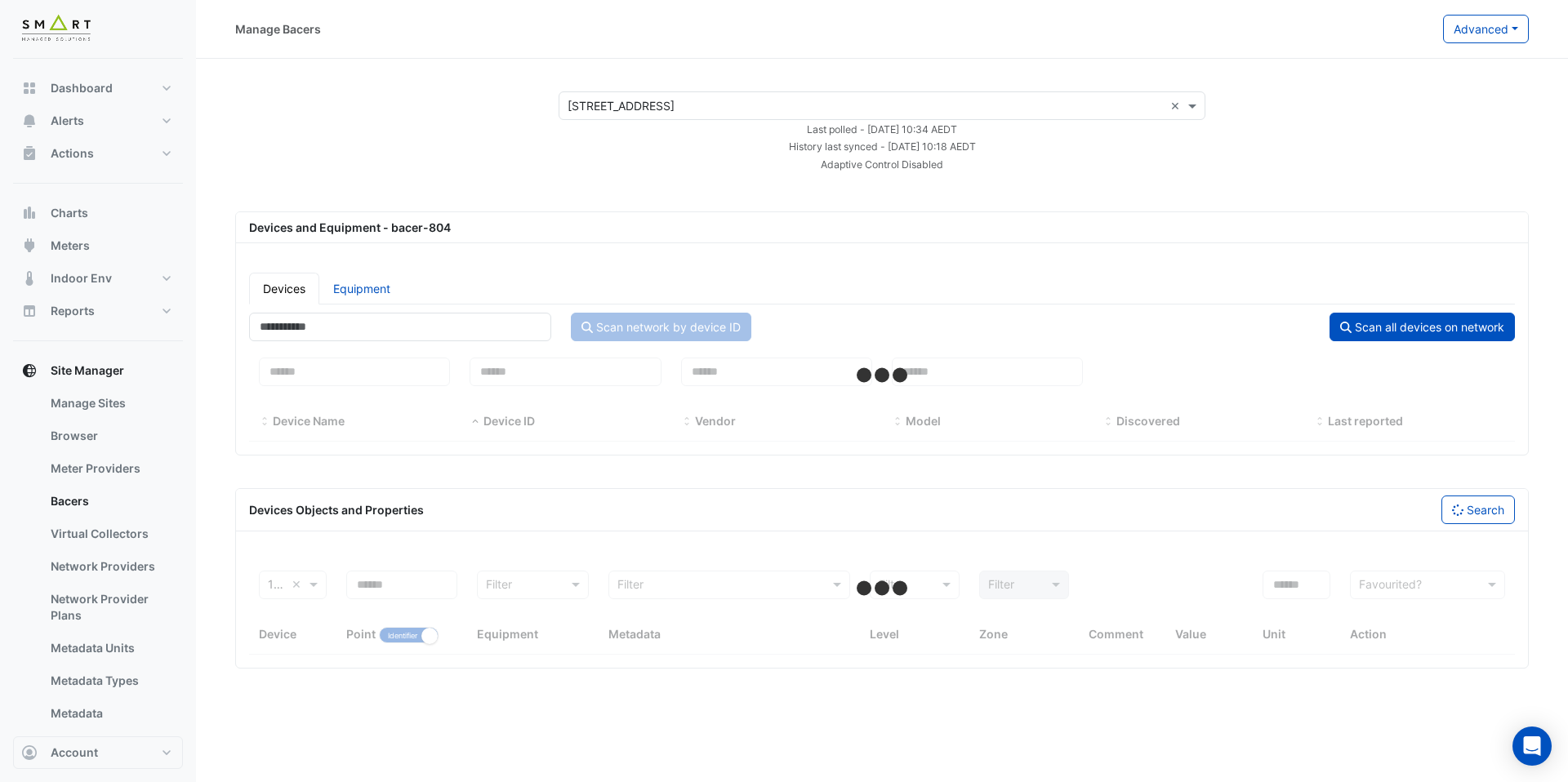
select select "***"
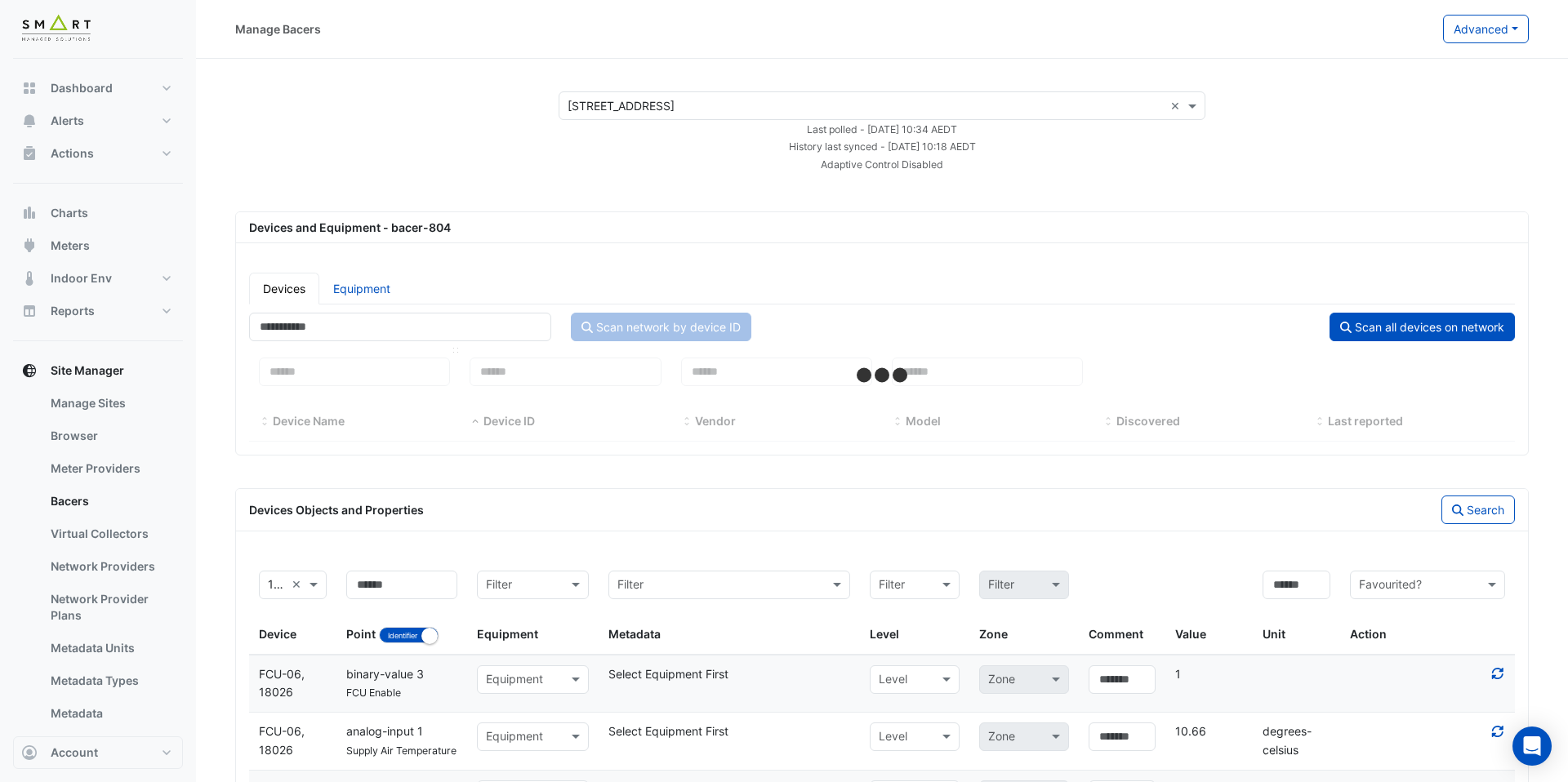
select select "***"
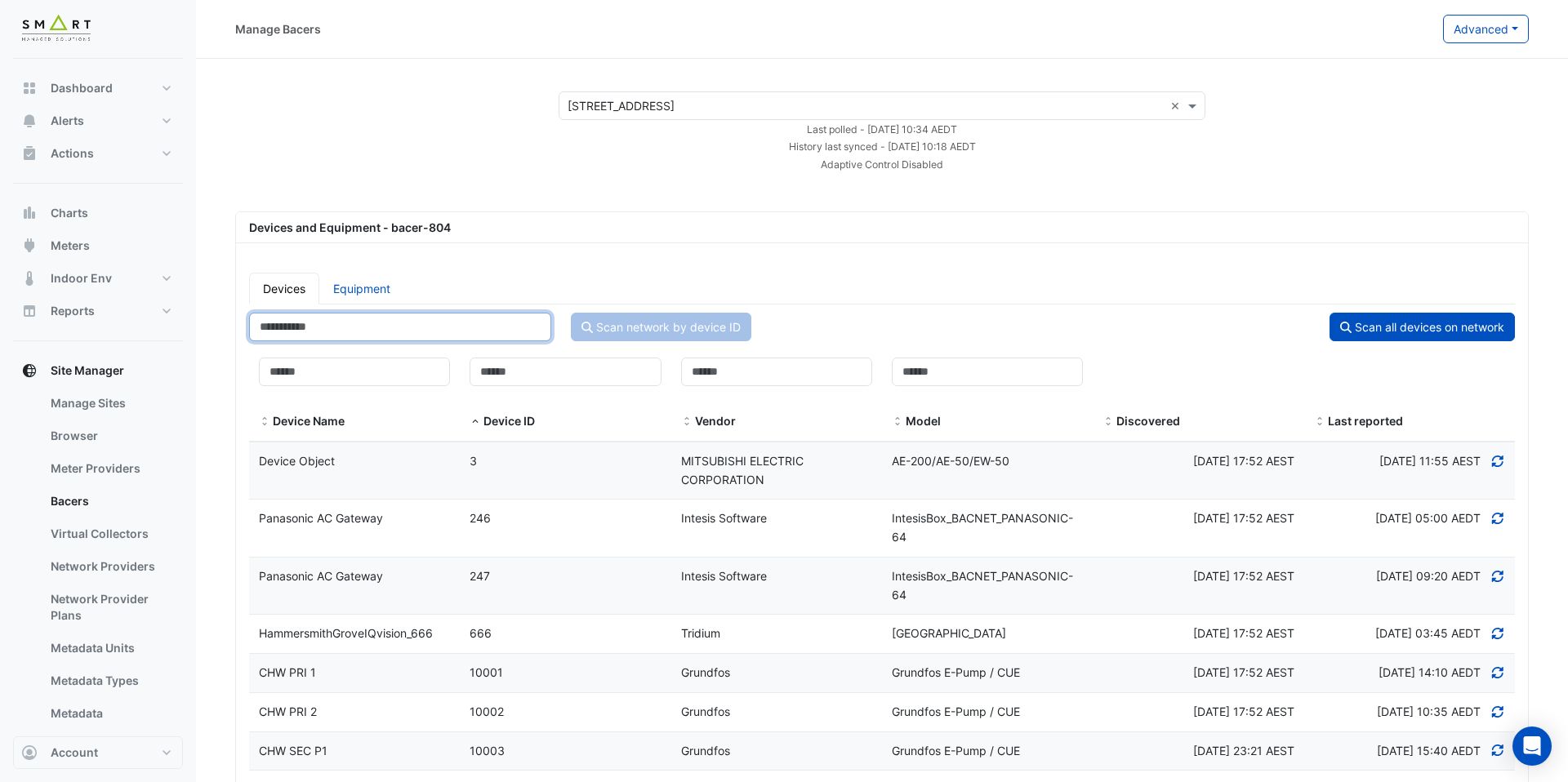
click at [349, 326] on input "number" at bounding box center [400, 327] width 302 height 29
click at [348, 378] on input at bounding box center [354, 371] width 191 height 29
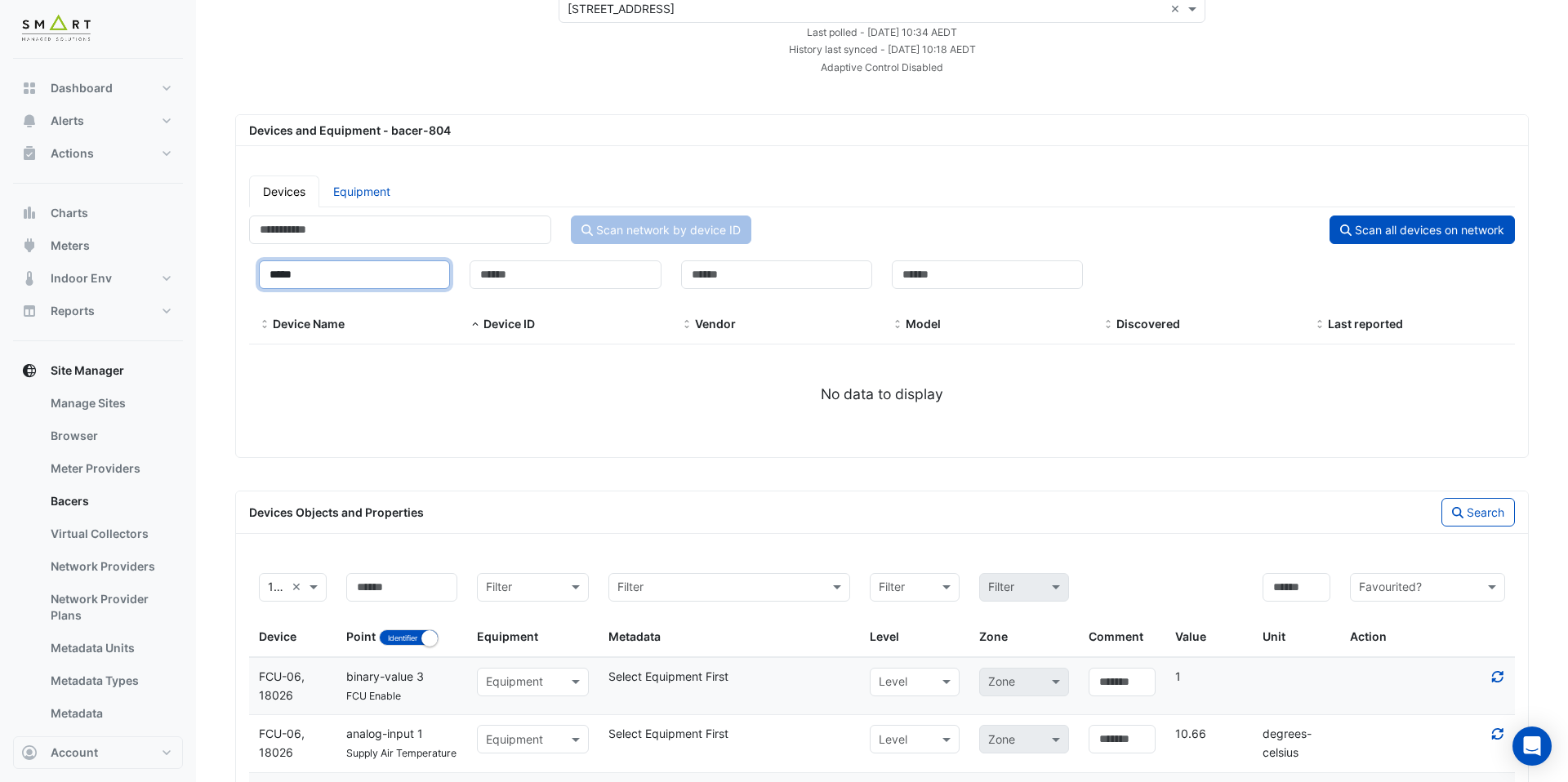
scroll to position [106, 0]
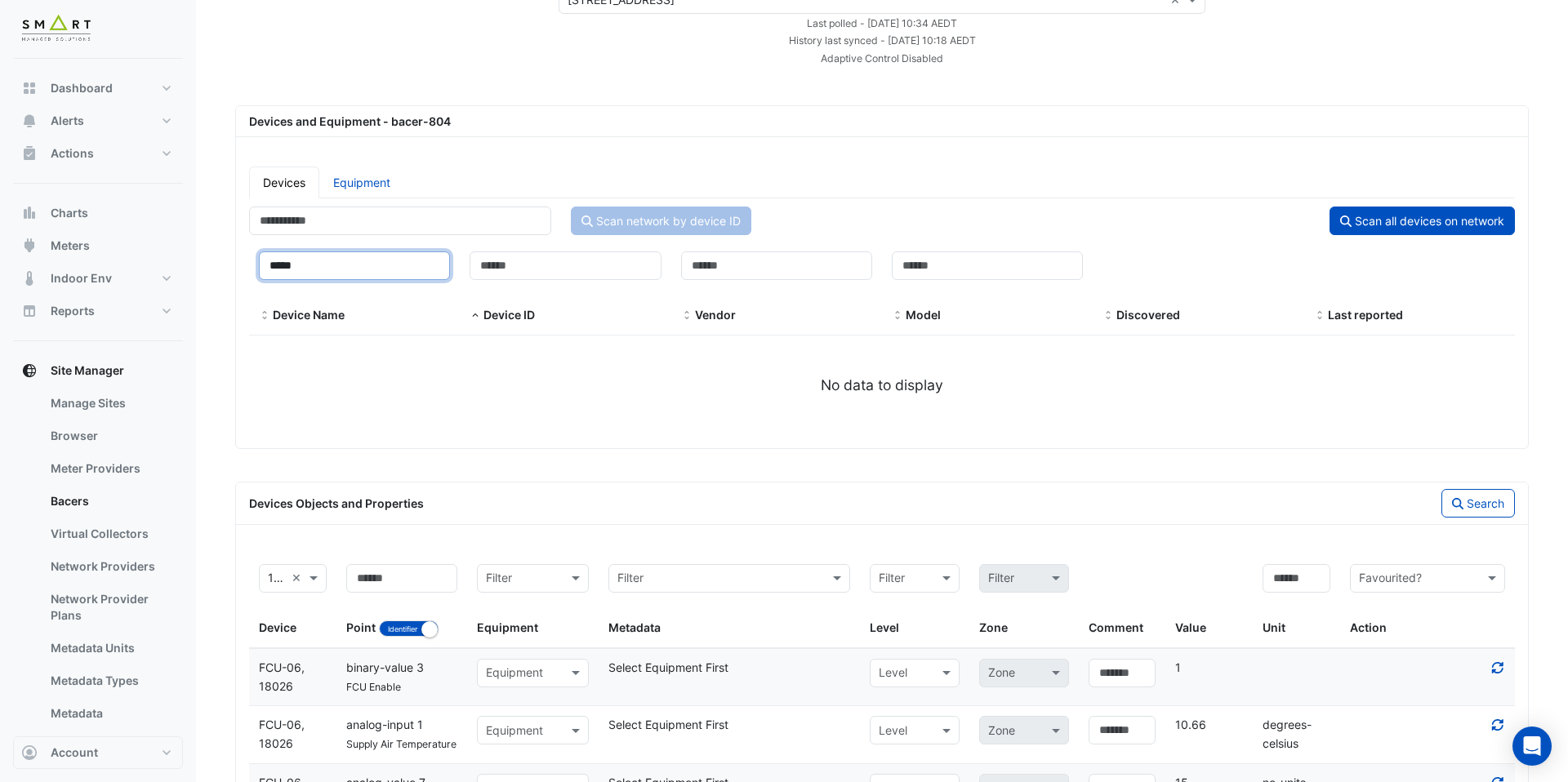
type input "*****"
click at [408, 405] on ngx-datatable "***** Device Name Device ID Vendor Model Discovered Last reported No data to di…" at bounding box center [882, 339] width 1266 height 194
click at [348, 229] on input "number" at bounding box center [400, 220] width 302 height 29
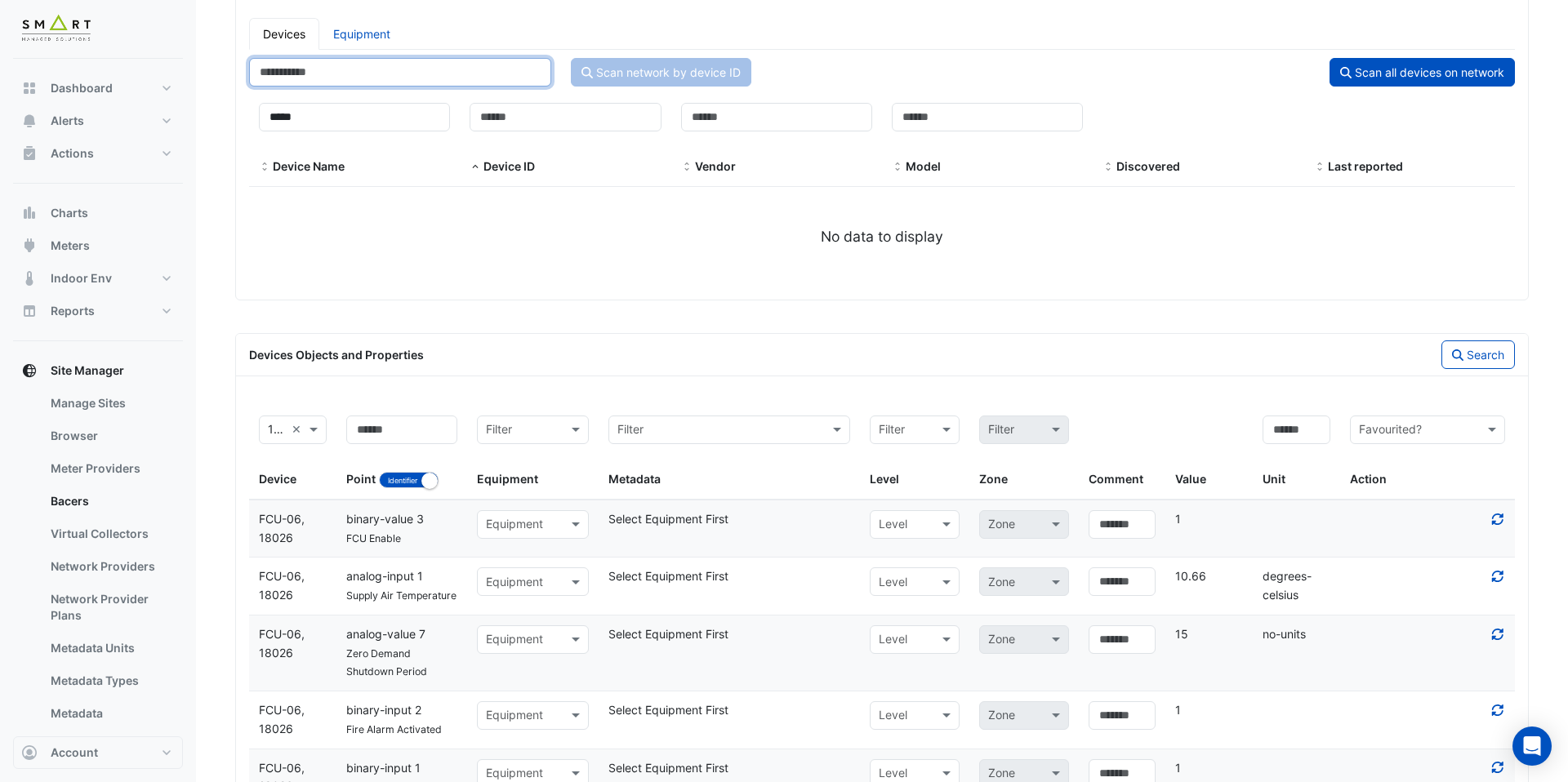
scroll to position [556, 0]
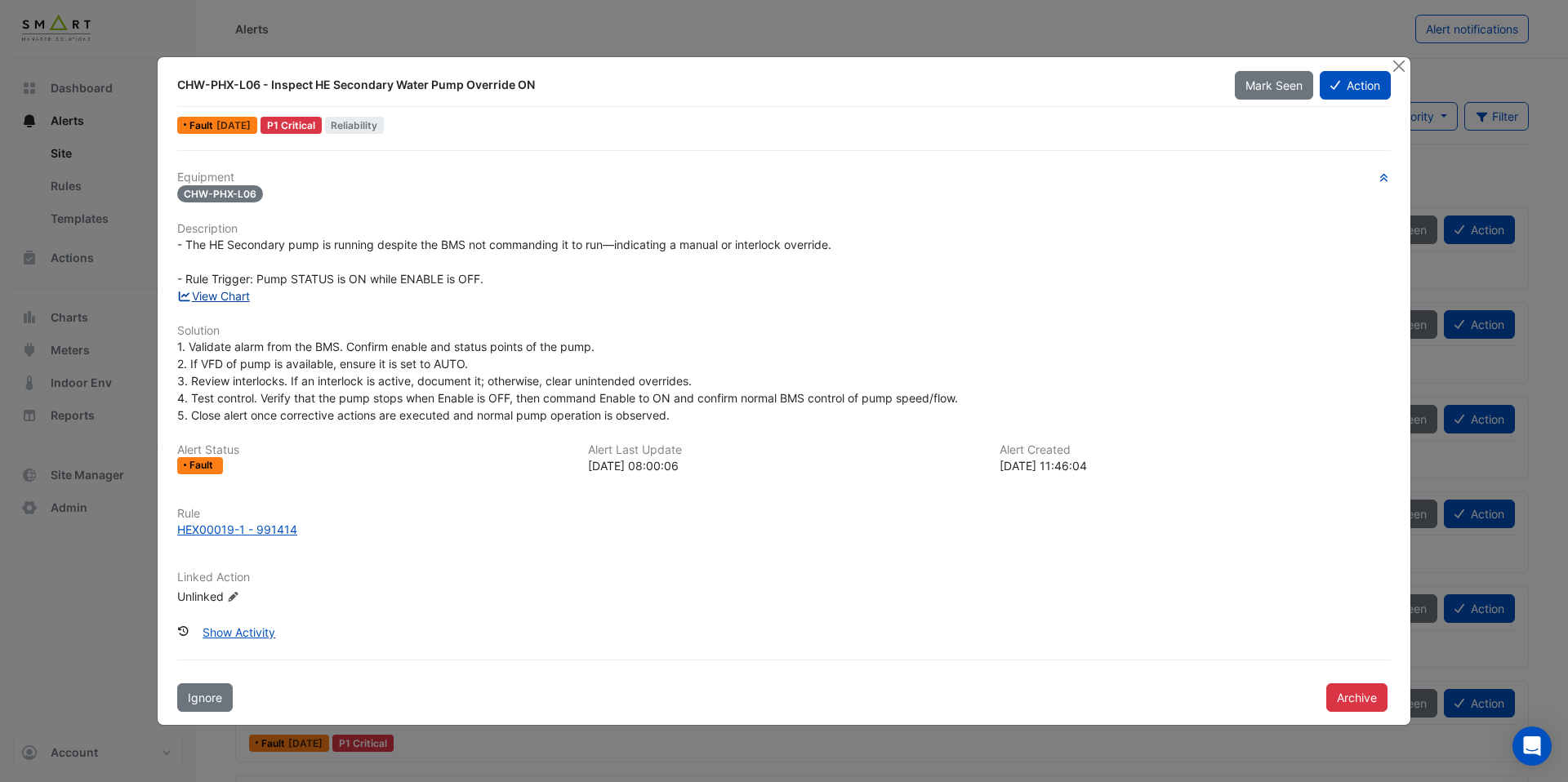
click at [242, 296] on link "View Chart" at bounding box center [213, 296] width 73 height 14
click at [1405, 66] on button "Close" at bounding box center [1399, 66] width 17 height 17
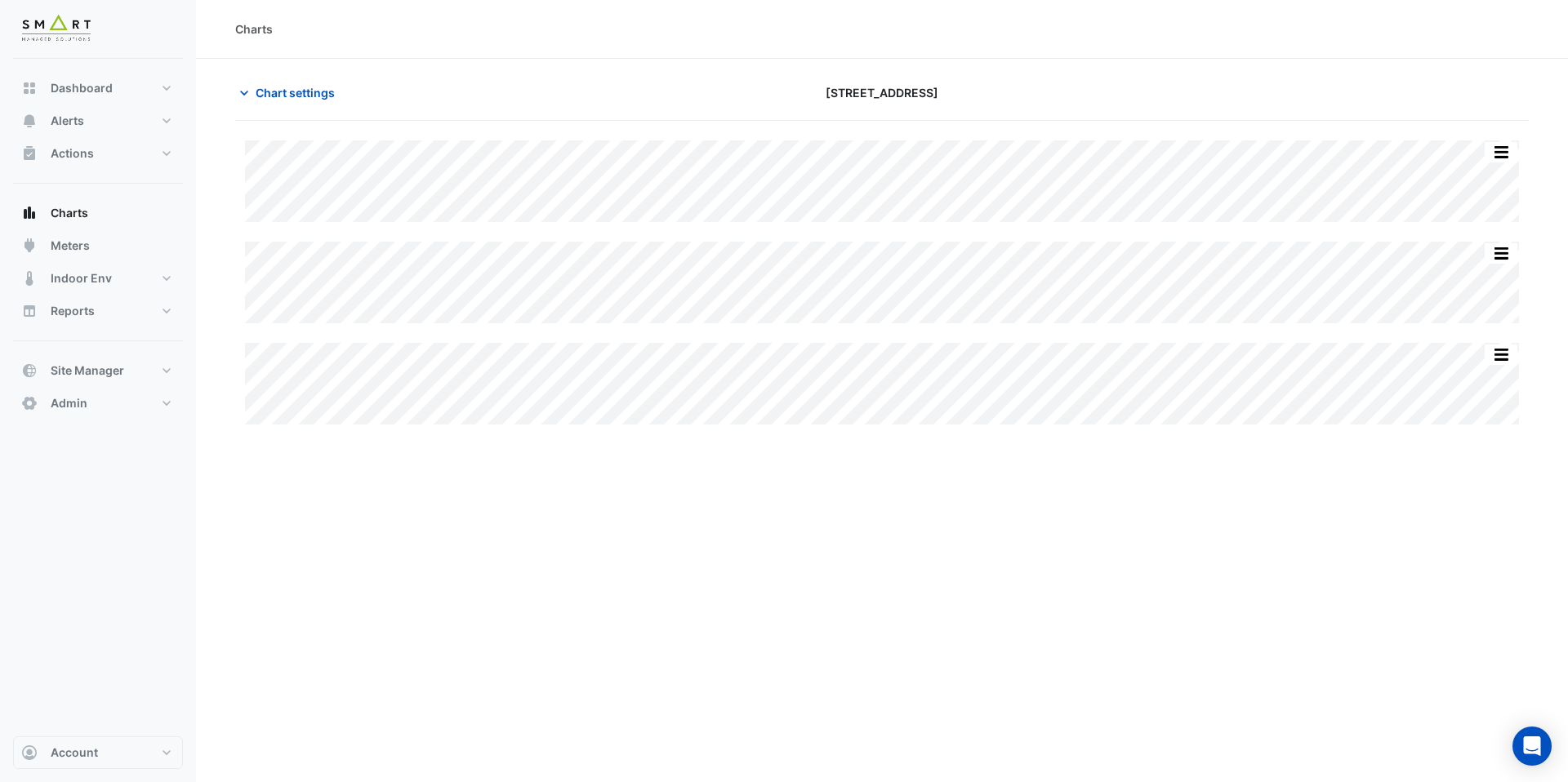
type input "**********"
click at [283, 101] on button "Chart settings" at bounding box center [290, 93] width 110 height 29
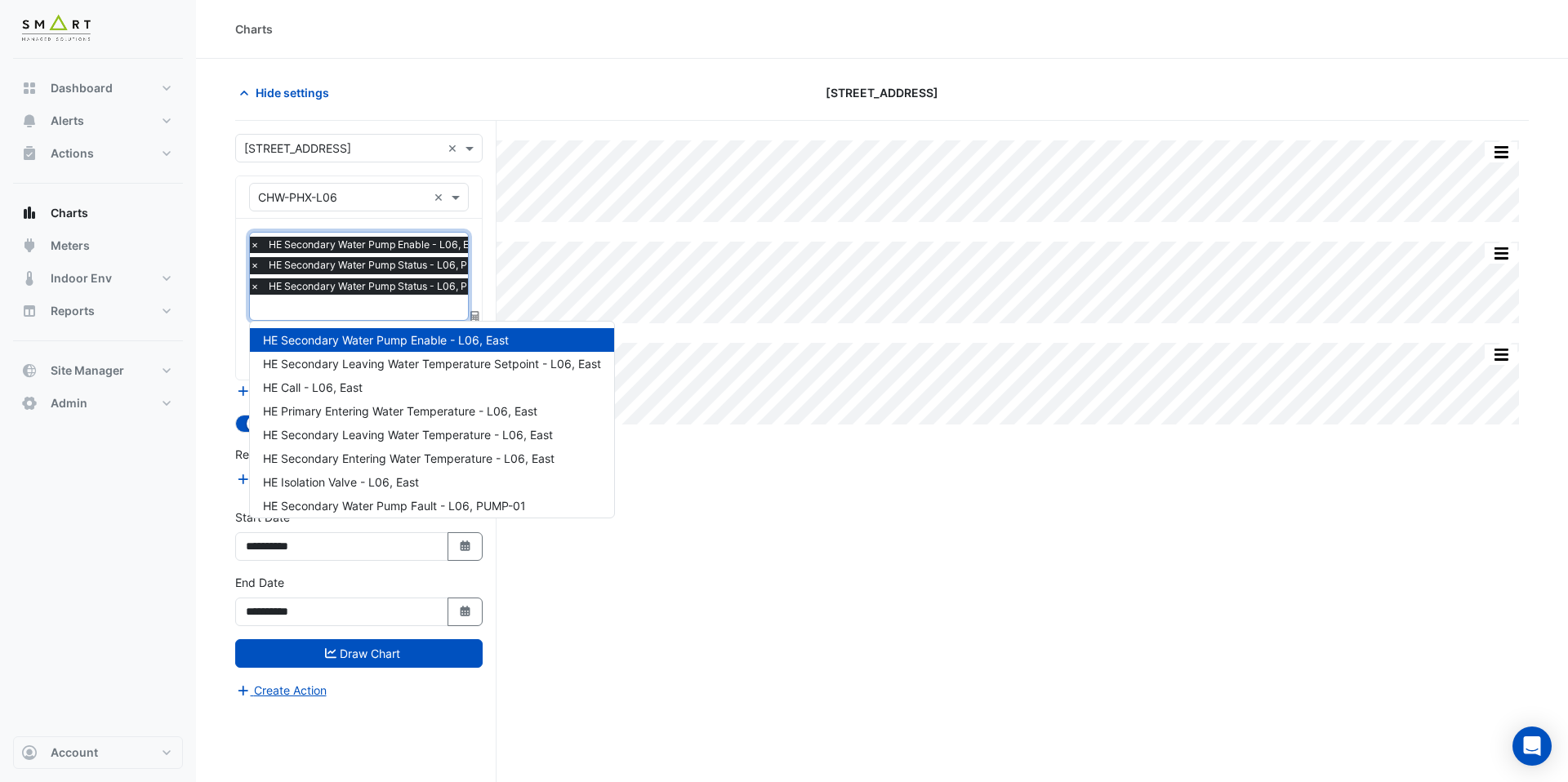
scroll to position [125, 0]
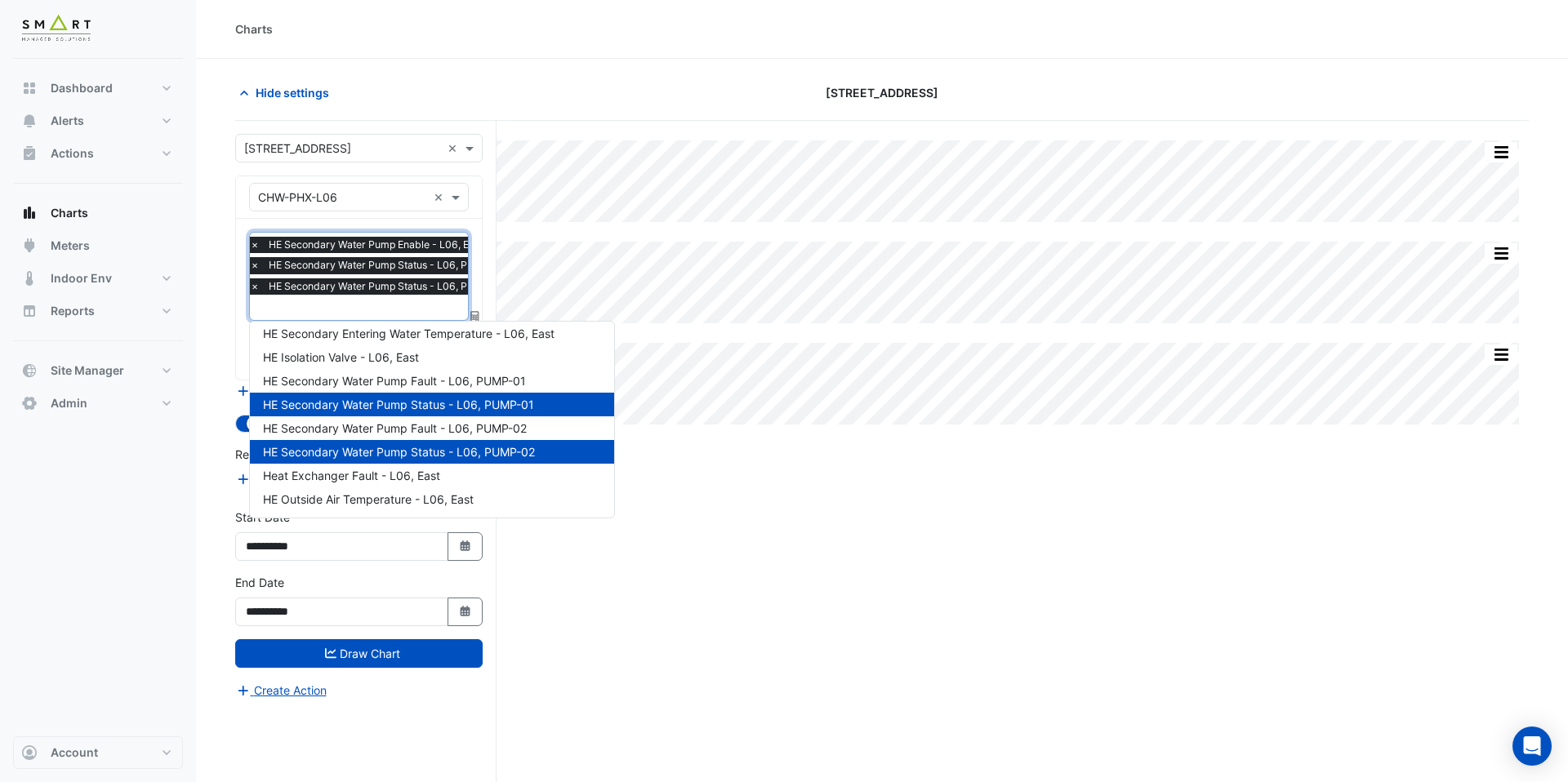
click at [332, 315] on input "text" at bounding box center [382, 309] width 265 height 17
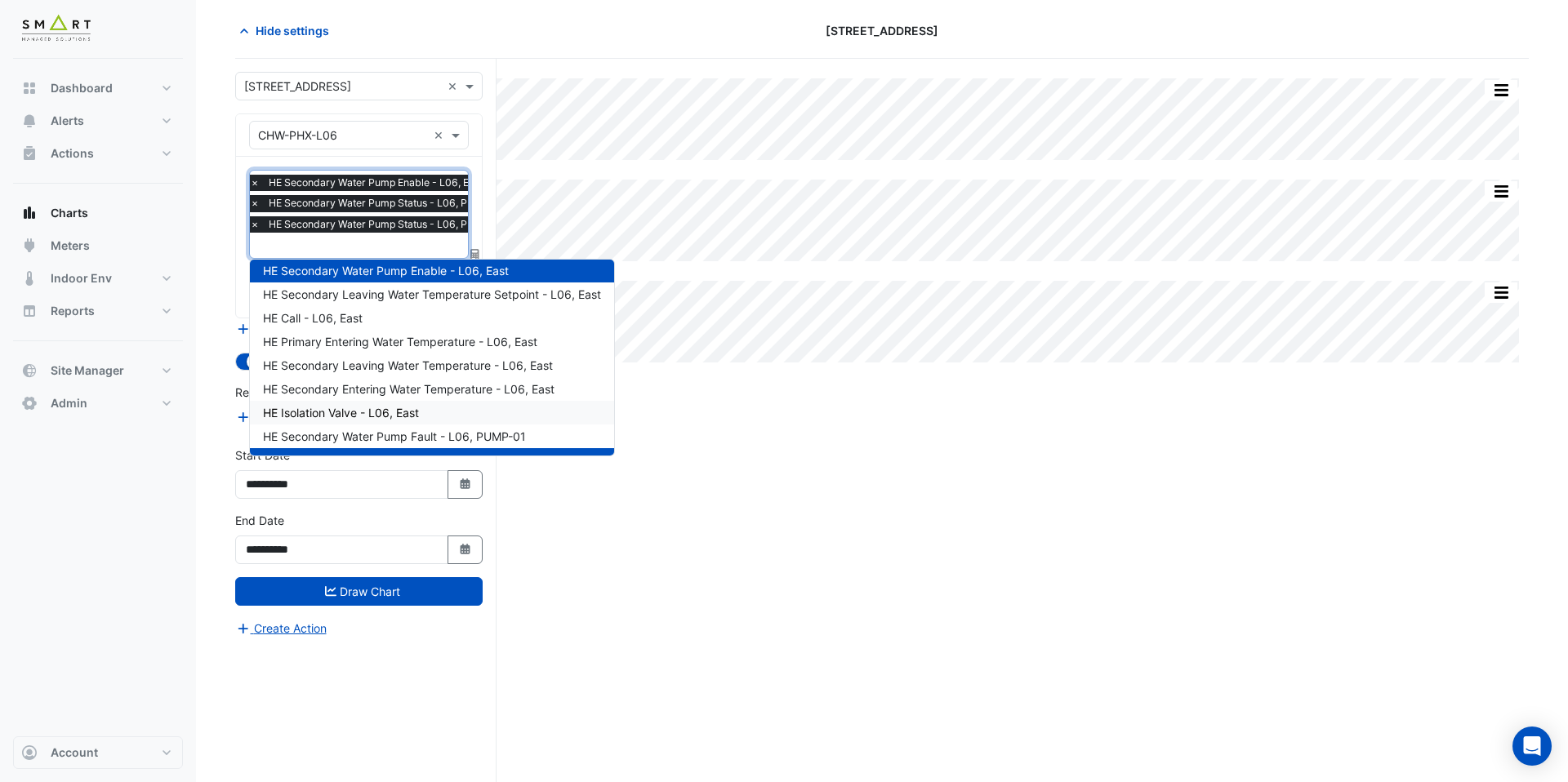
scroll to position [0, 0]
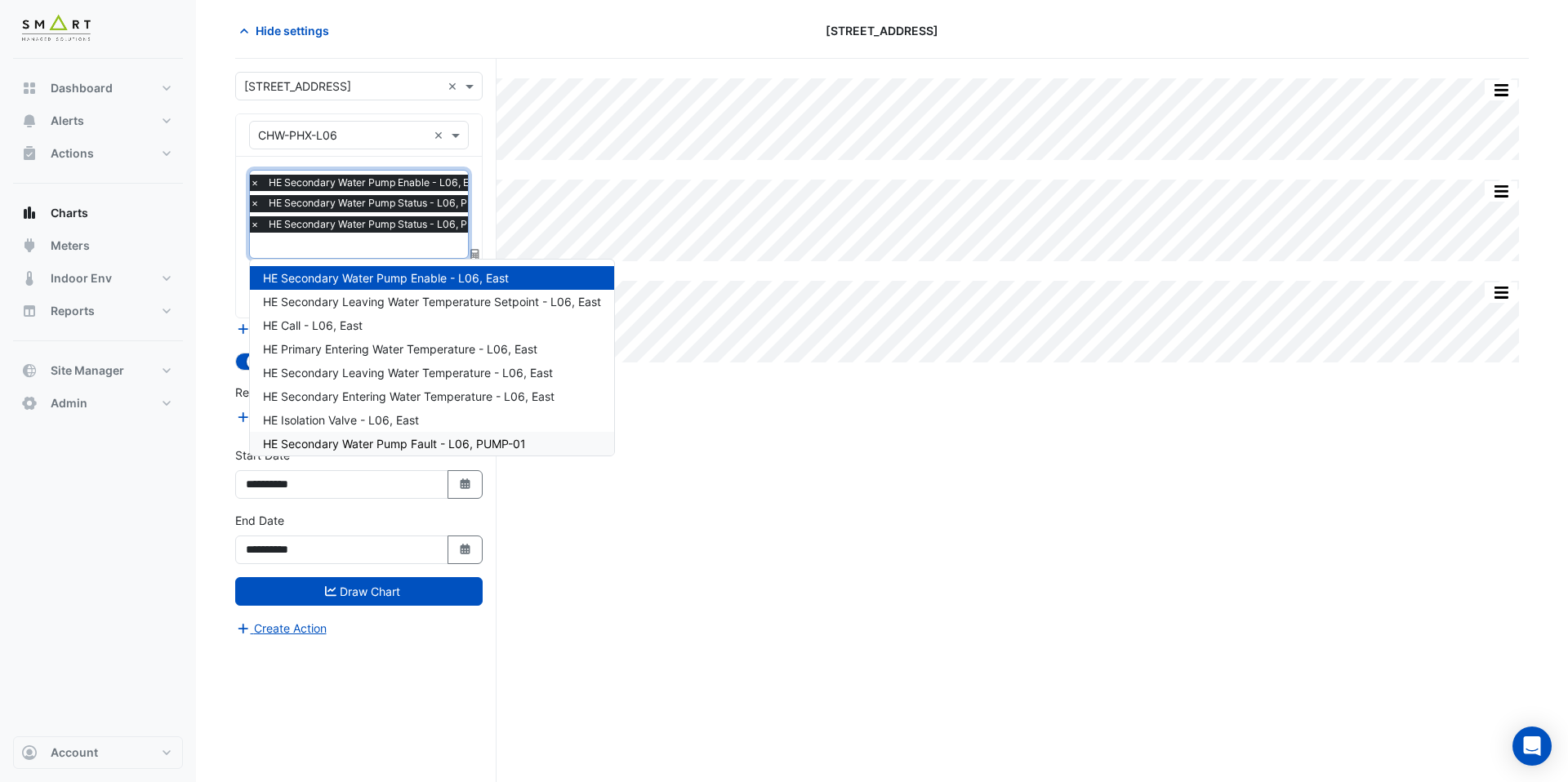
click at [866, 572] on div "Split All Split None Print Save as JPEG Save as PNG Pivot Data Table Export CSV…" at bounding box center [882, 420] width 1294 height 723
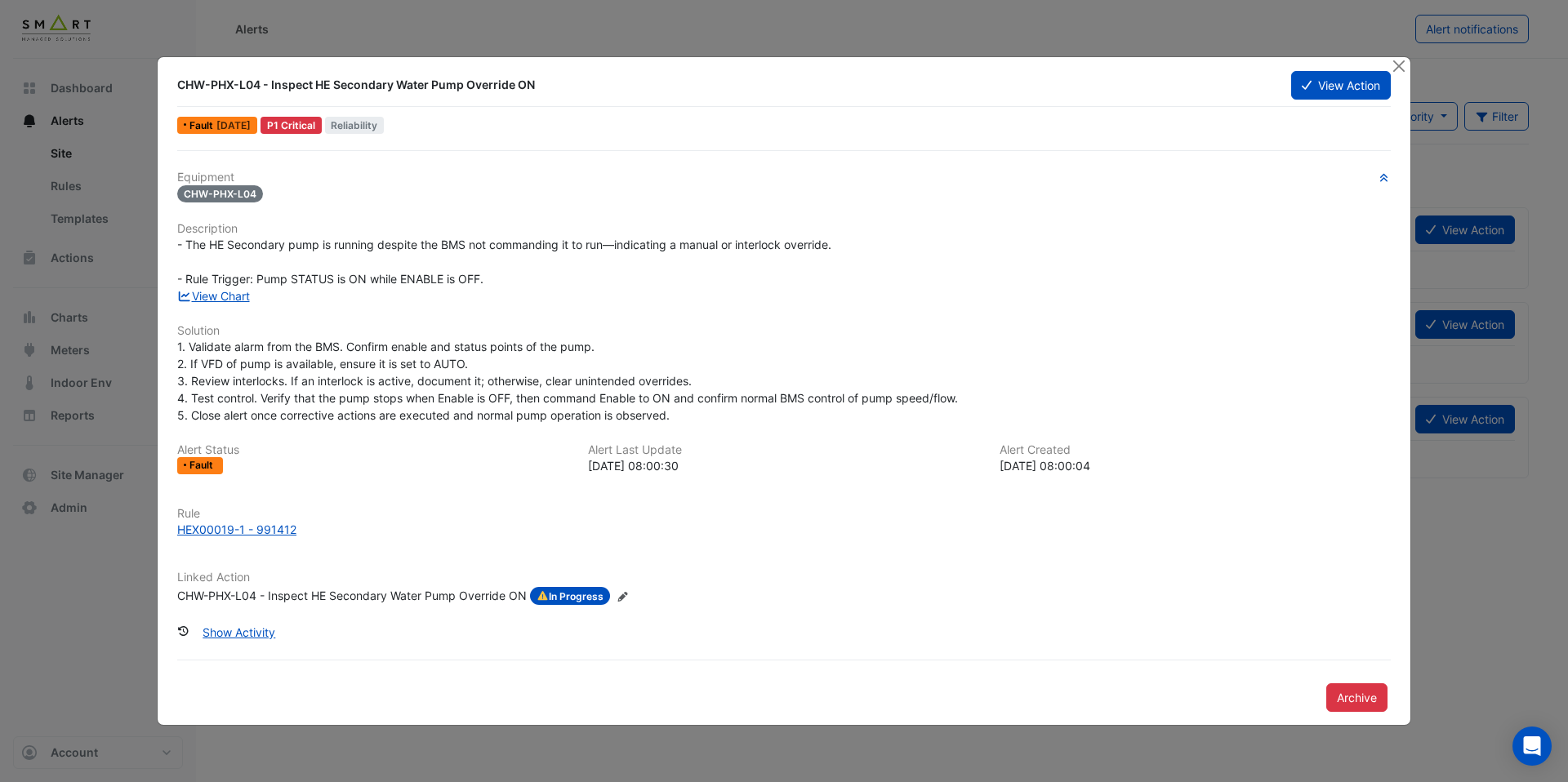
click at [423, 592] on div "CHW-PHX-L04 - Inspect HE Secondary Water Pump Override ON" at bounding box center [352, 596] width 350 height 18
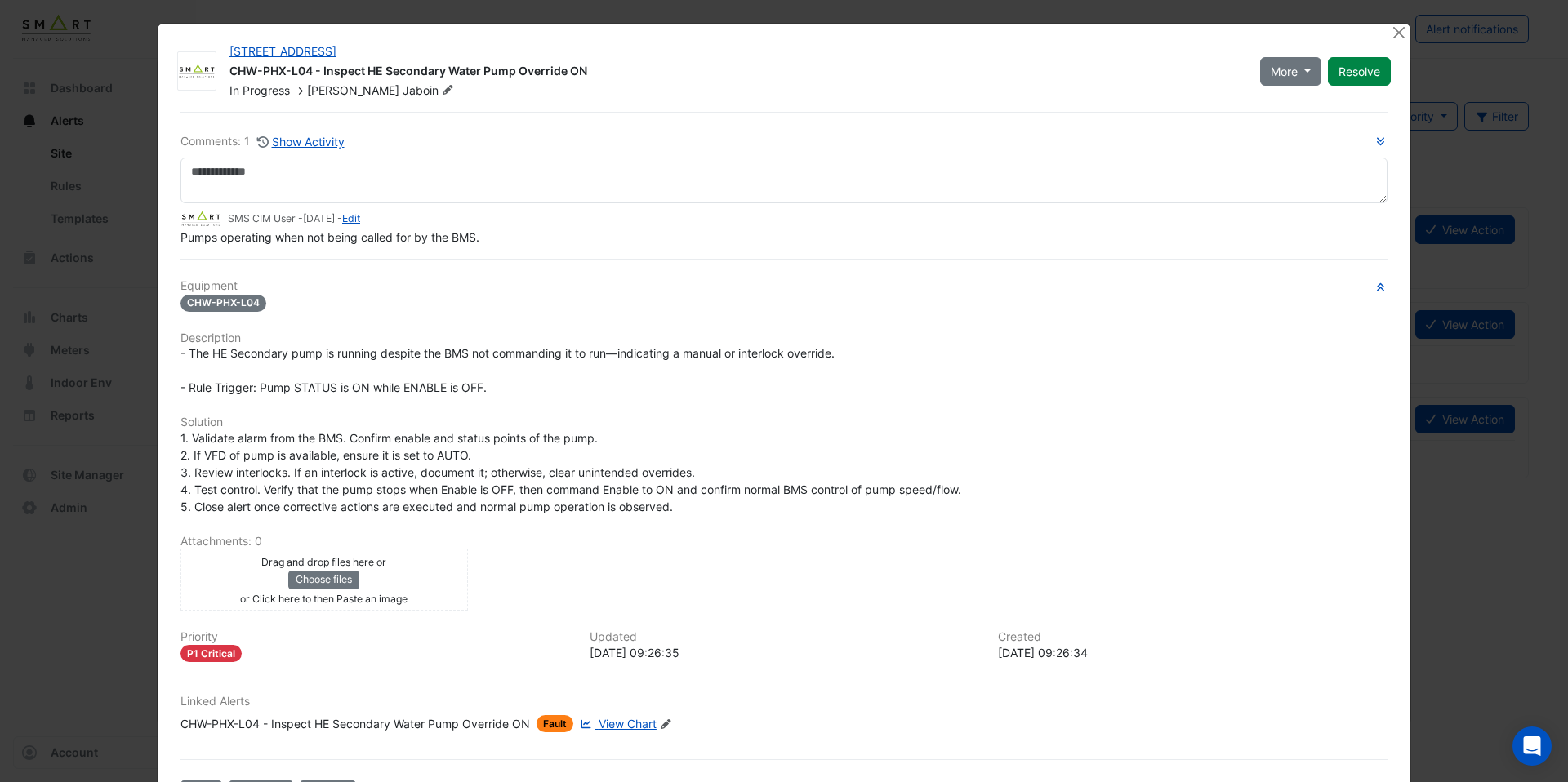
click at [633, 726] on span "View Chart" at bounding box center [628, 724] width 58 height 14
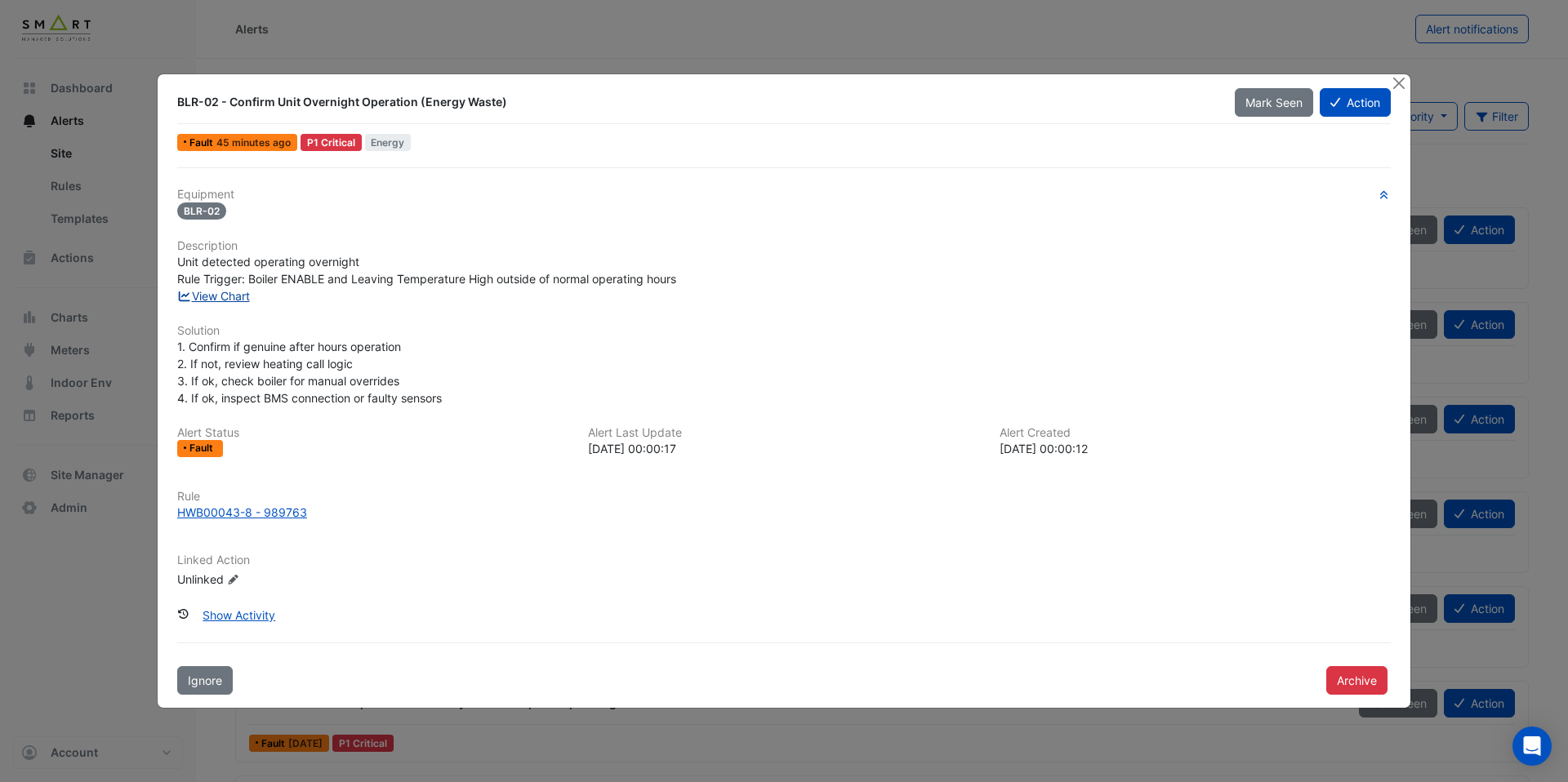
click at [241, 294] on link "View Chart" at bounding box center [213, 296] width 73 height 14
click at [263, 512] on div "HWB00043-8 - 989763" at bounding box center [242, 513] width 130 height 17
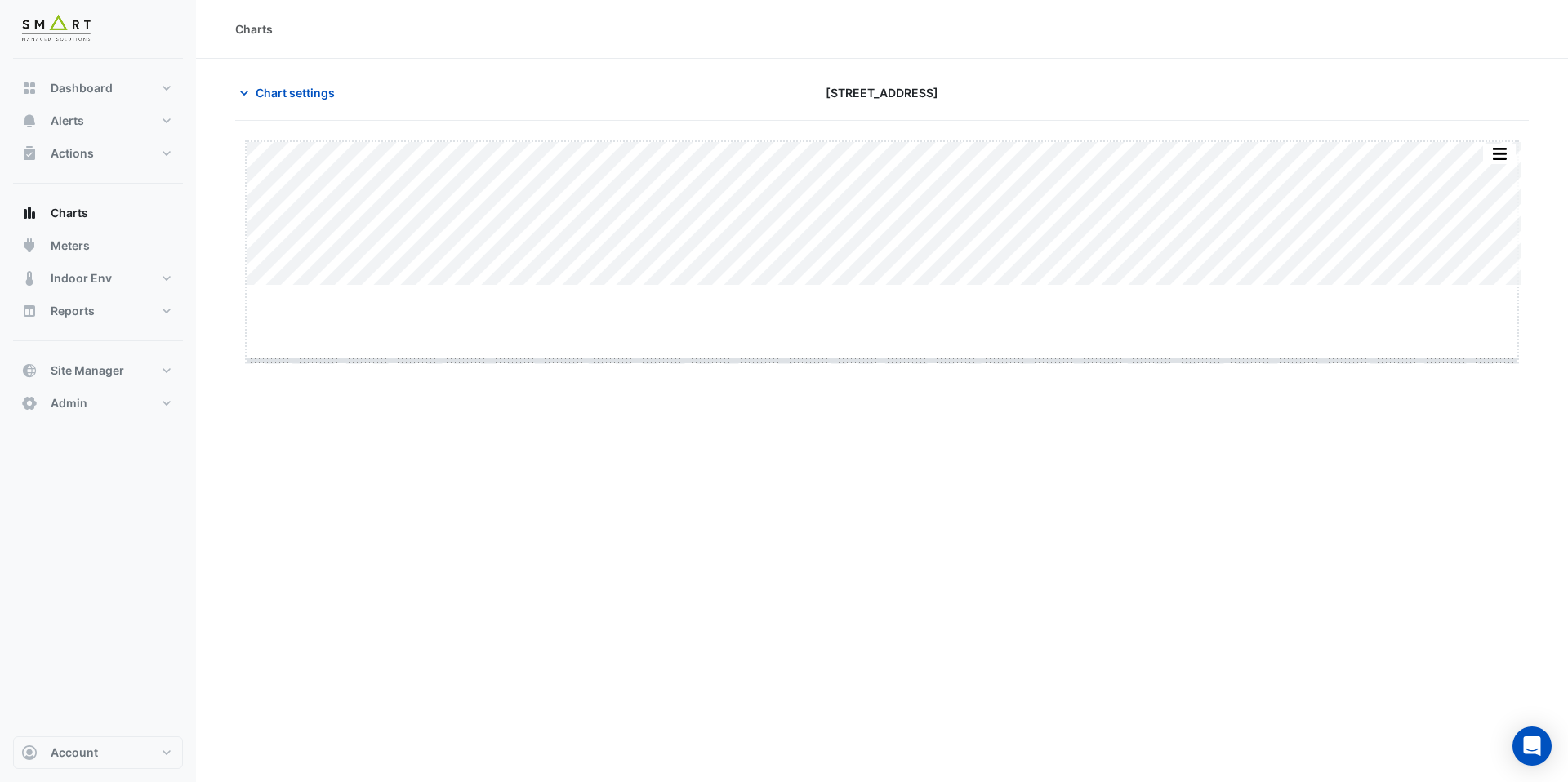
drag, startPoint x: 878, startPoint y: 283, endPoint x: 884, endPoint y: 412, distance: 129.1
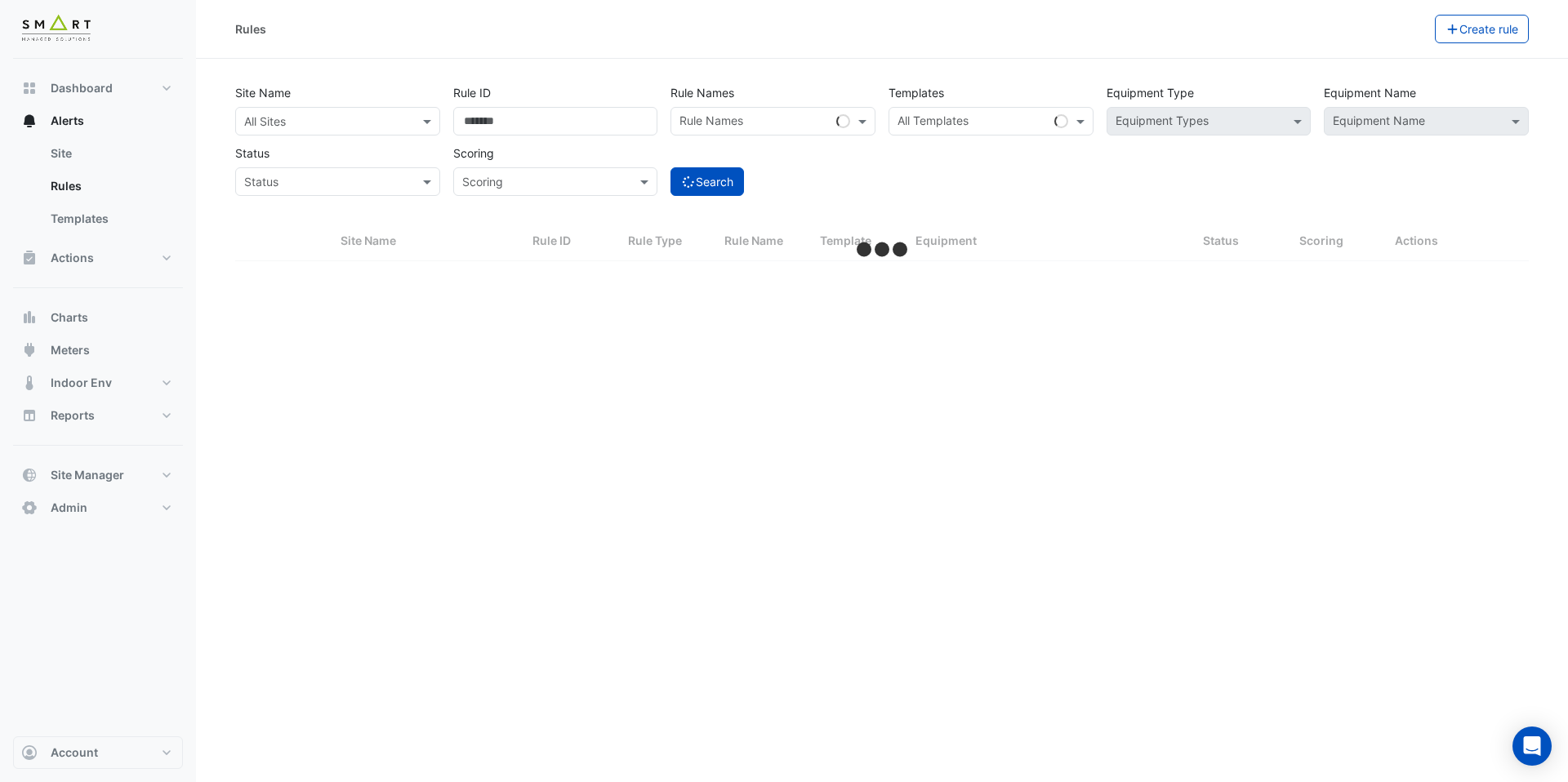
select select "***"
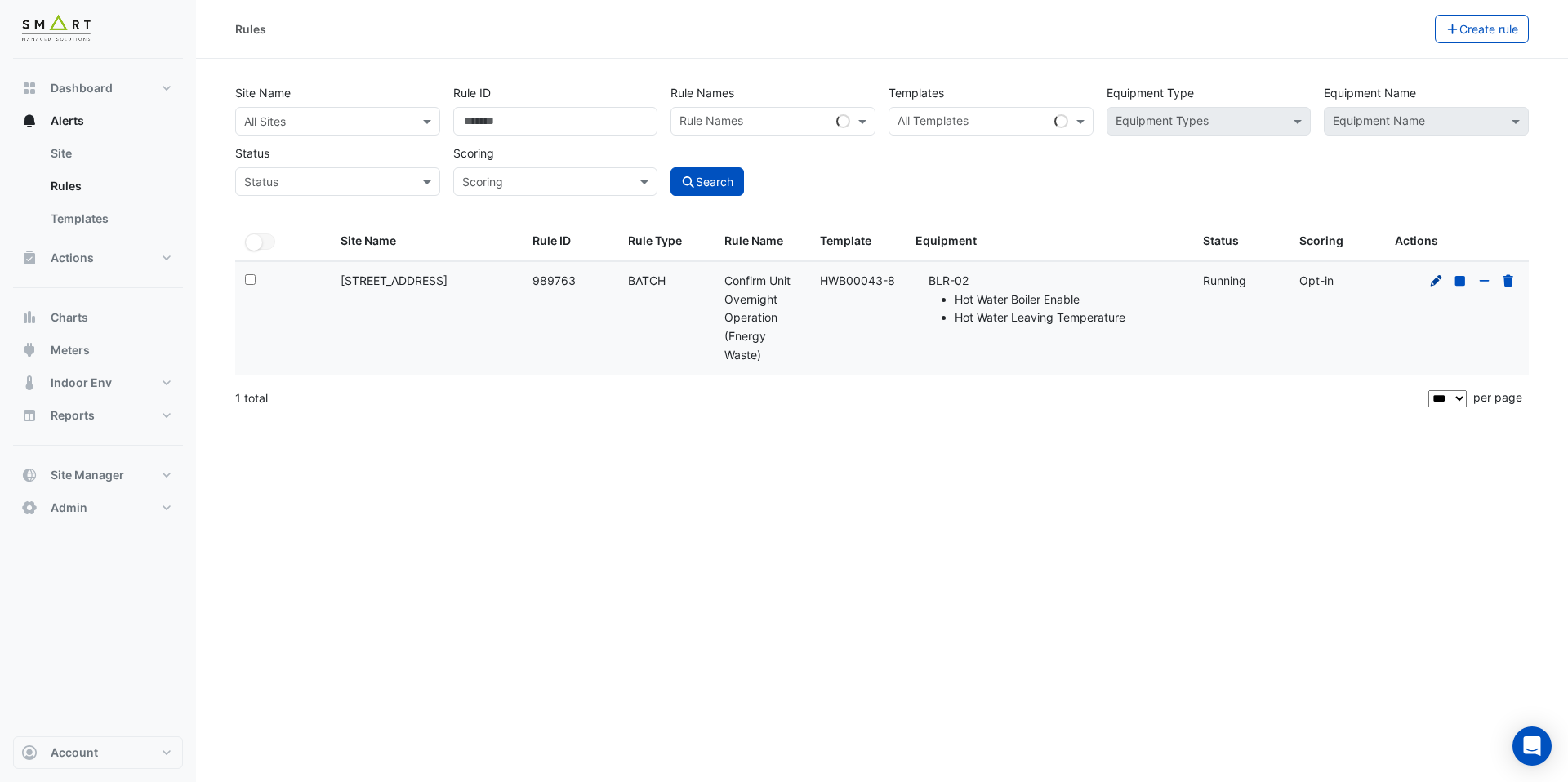
click at [1430, 283] on icon at bounding box center [1437, 280] width 15 height 11
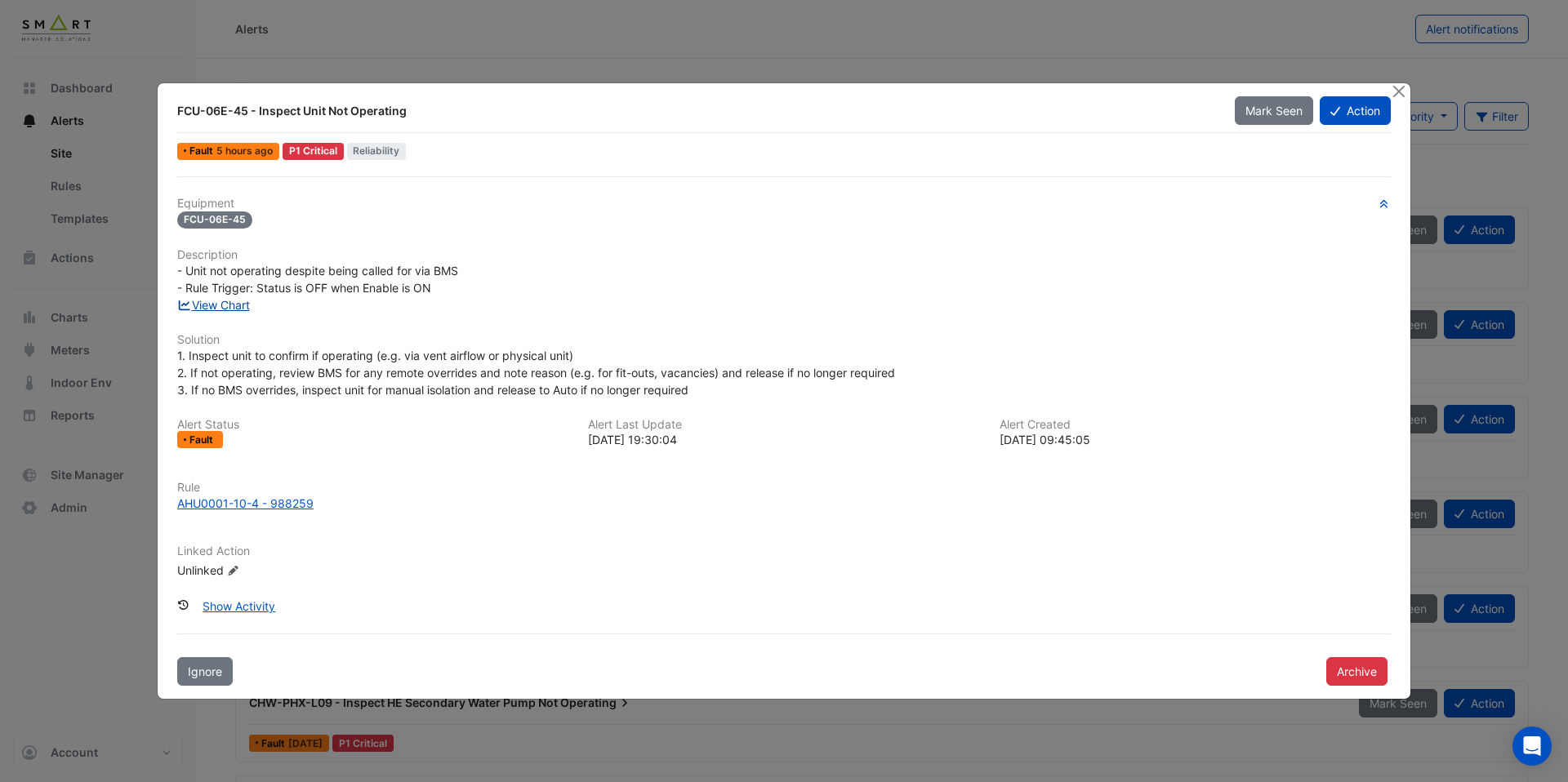
click at [246, 308] on link "View Chart" at bounding box center [213, 305] width 73 height 14
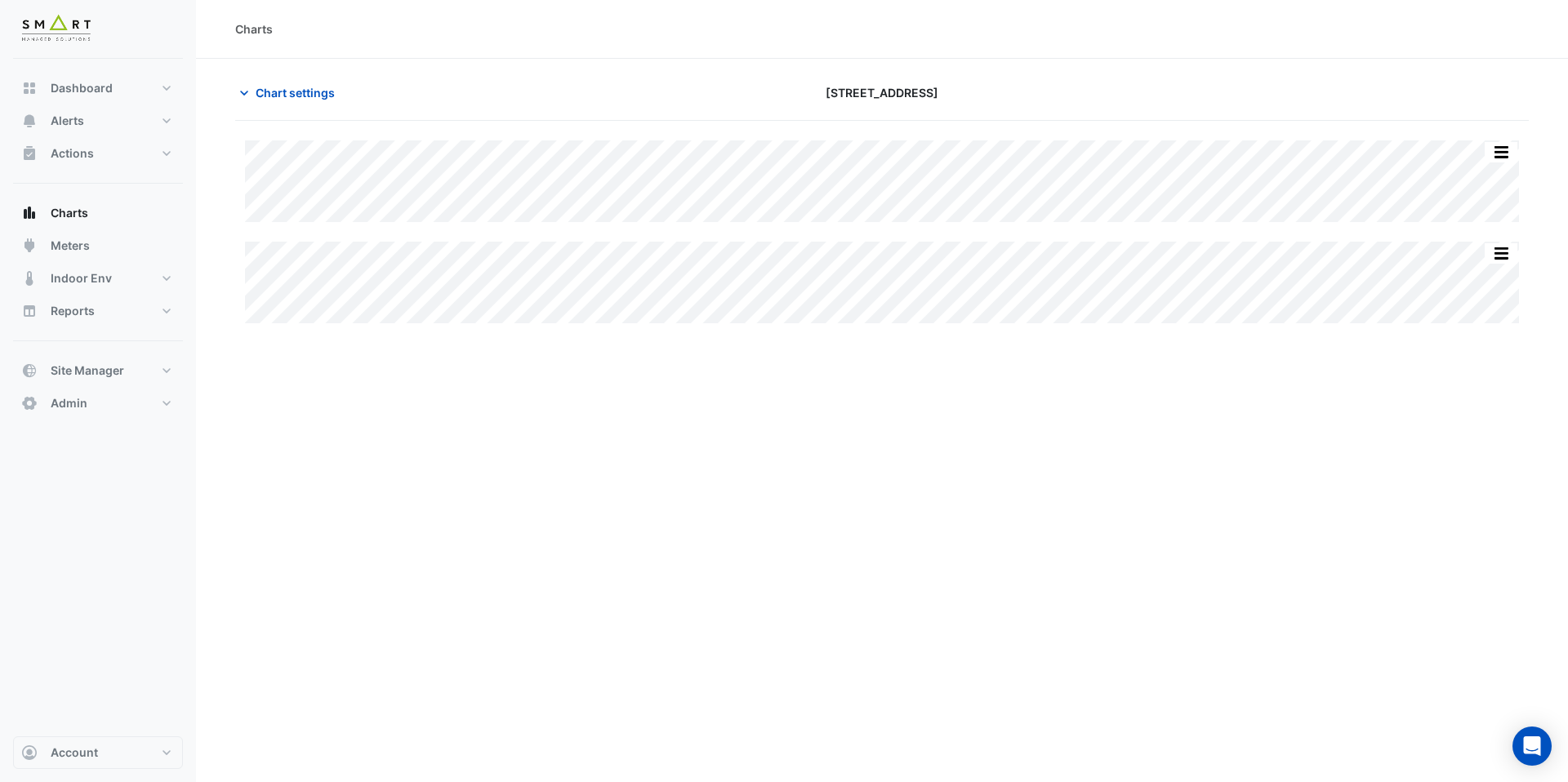
type input "**********"
click at [264, 94] on span "Chart settings" at bounding box center [295, 93] width 80 height 17
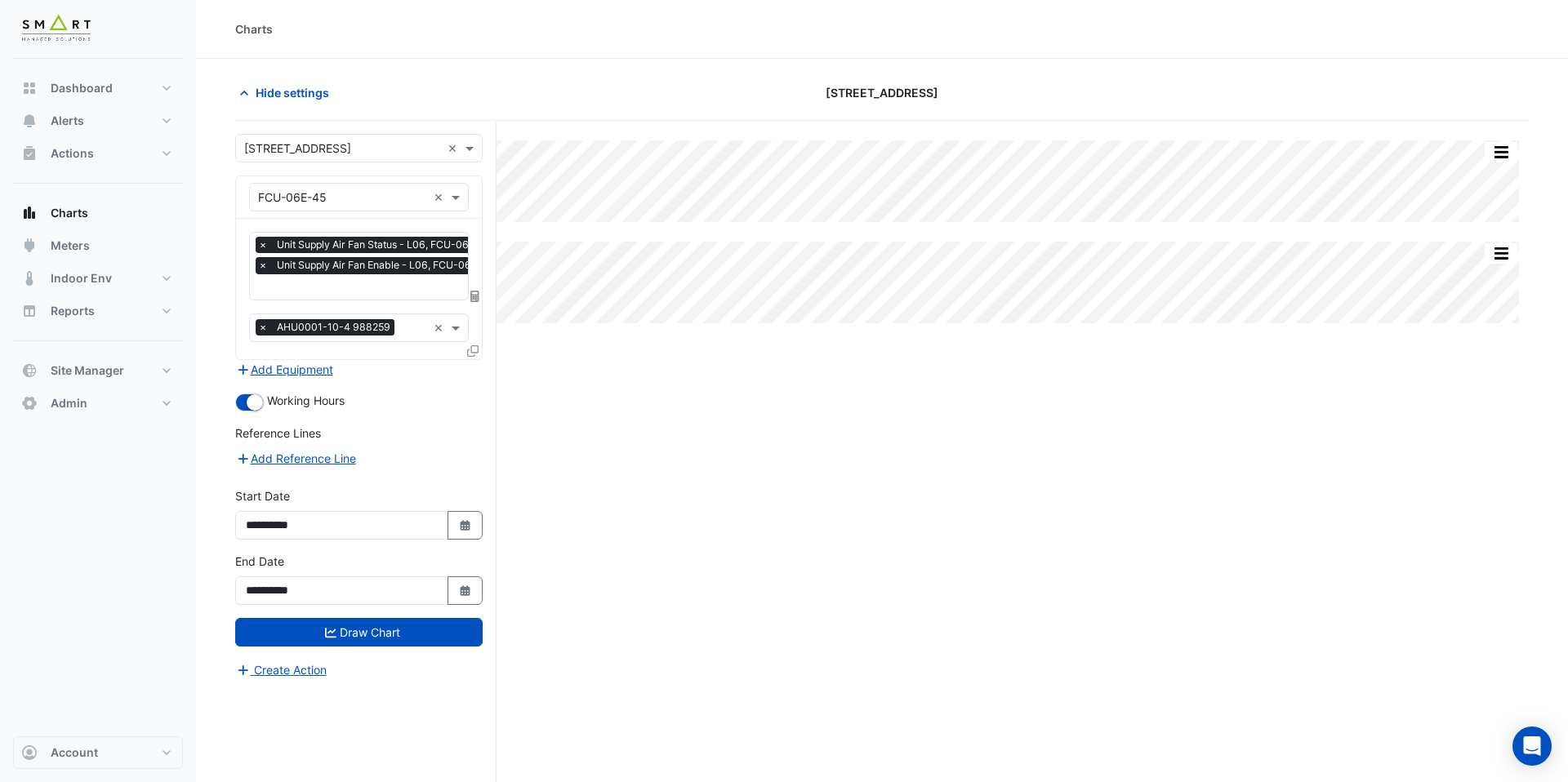
click at [317, 292] on input "text" at bounding box center [379, 289] width 244 height 17
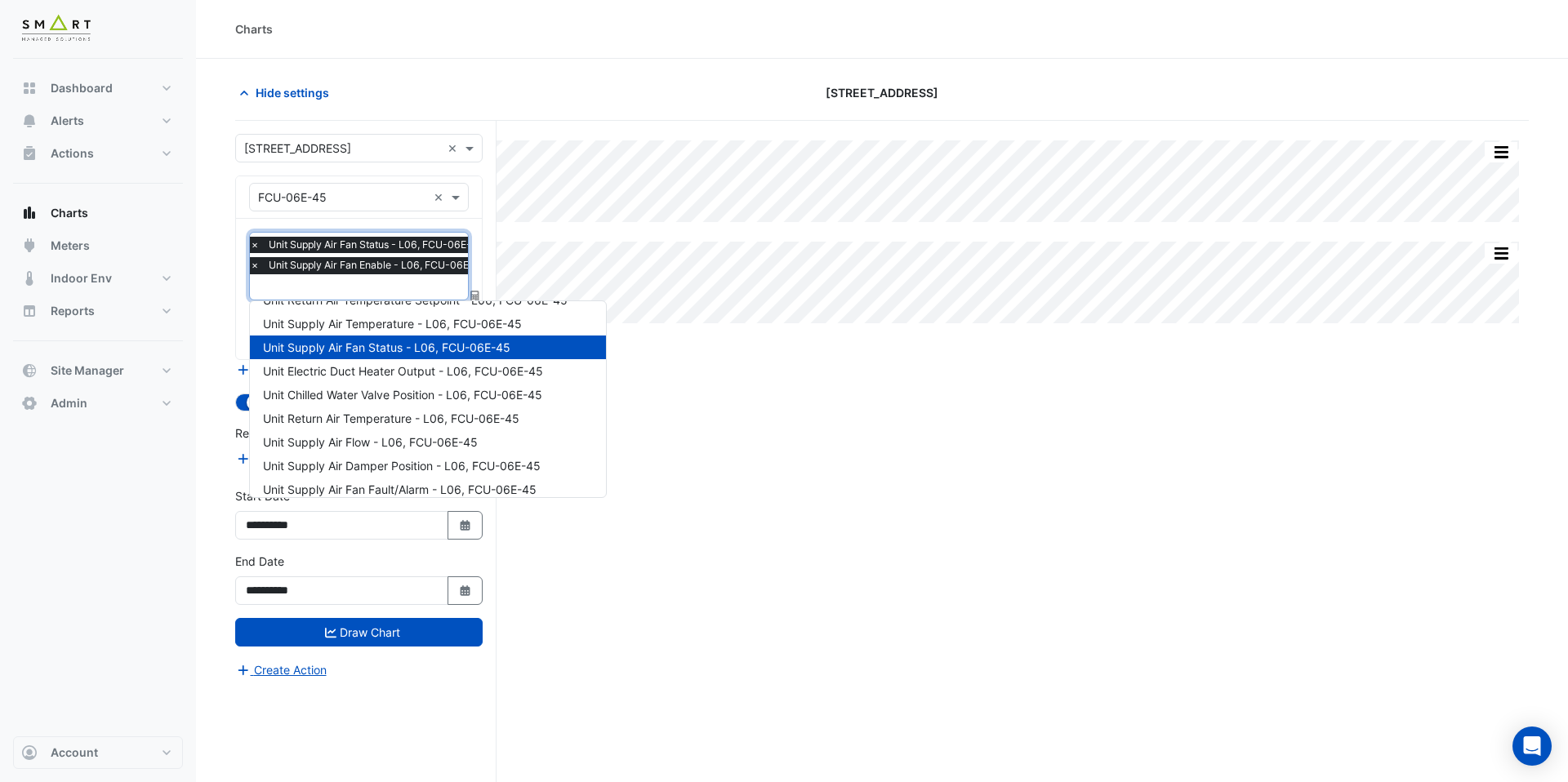
scroll to position [44, 0]
click at [343, 445] on span "Unit Supply Air Flow - L06, FCU-06E-45" at bounding box center [371, 441] width 215 height 14
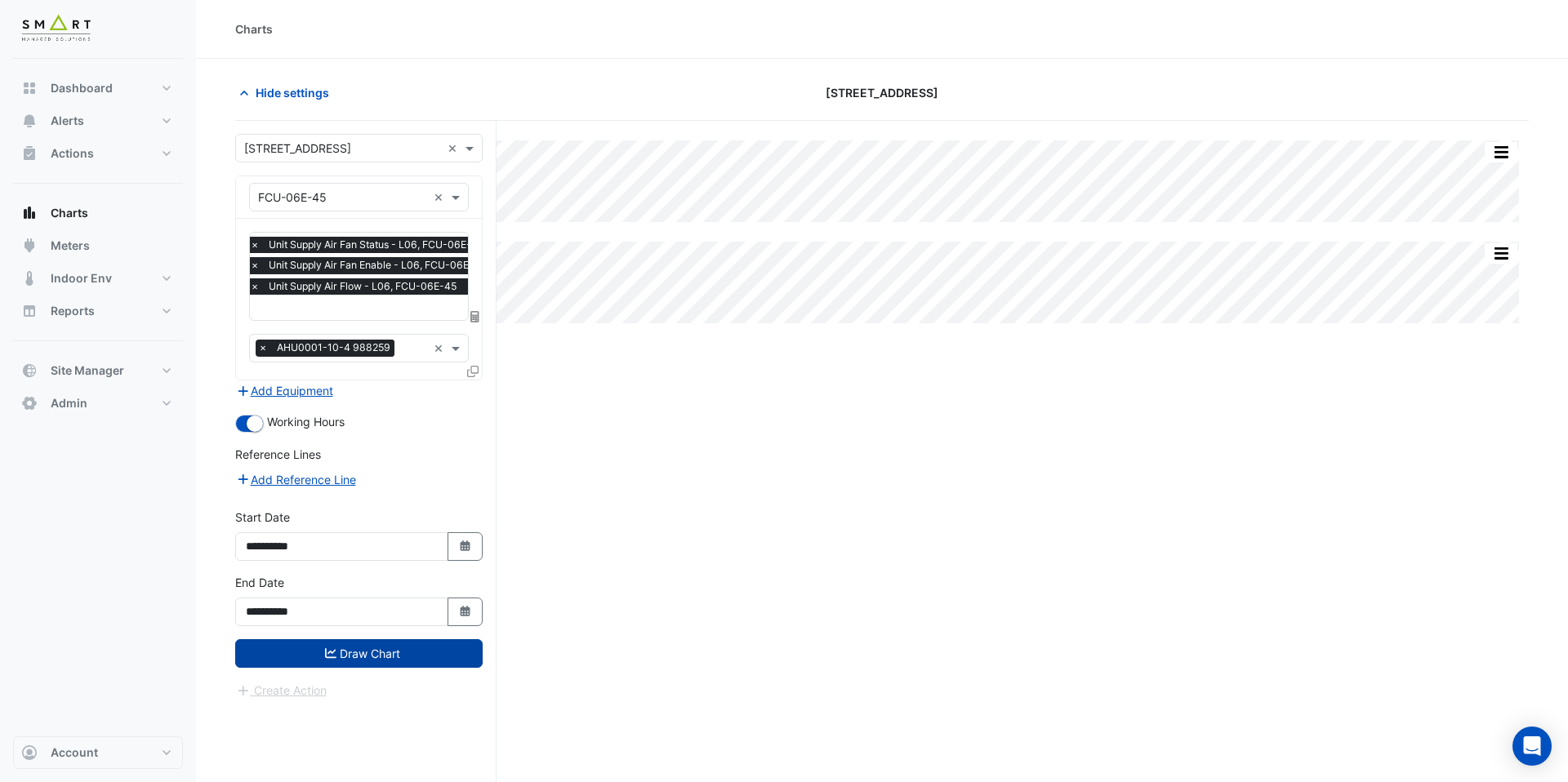
click at [372, 646] on button "Draw Chart" at bounding box center [358, 654] width 247 height 29
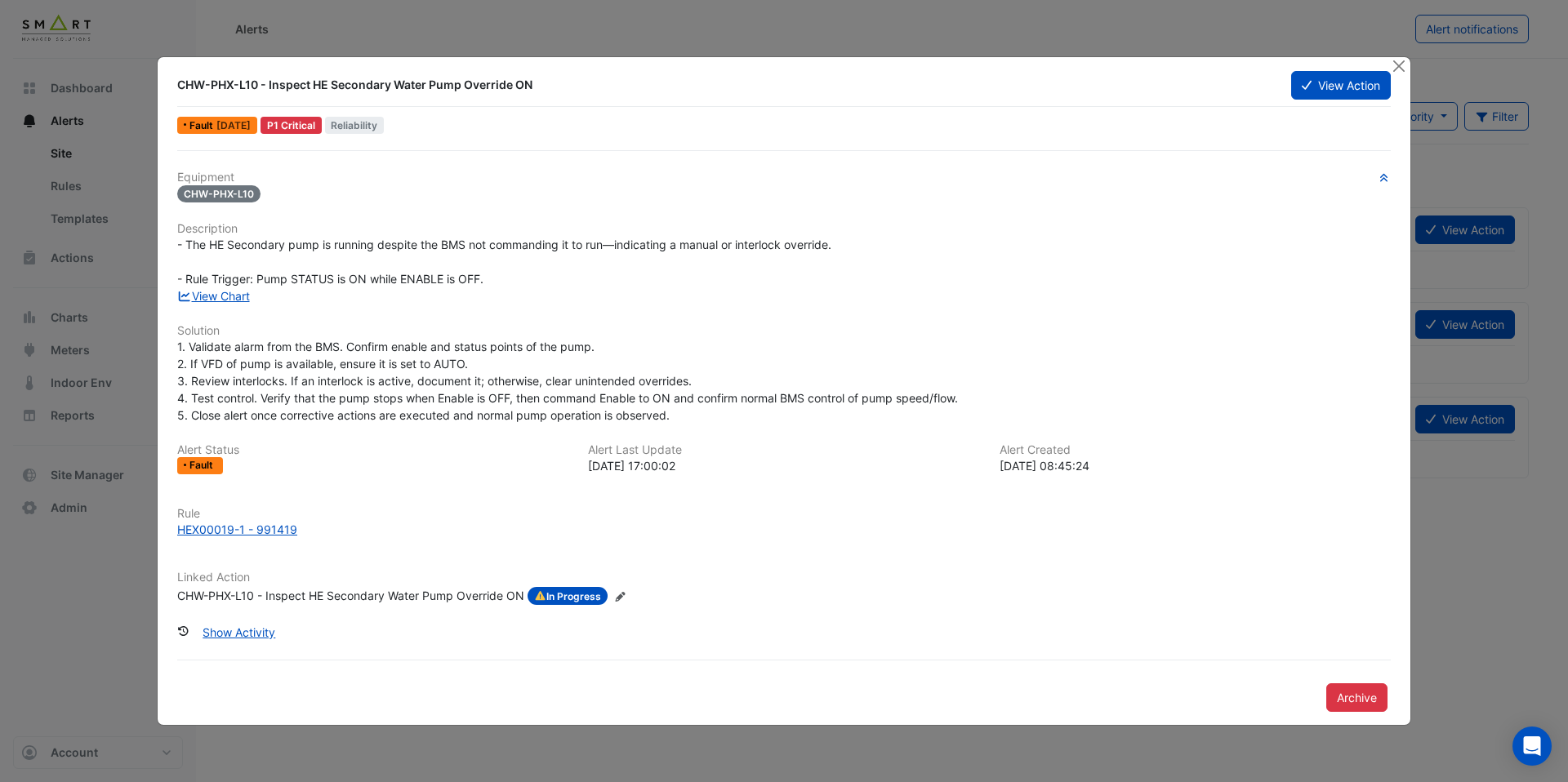
click at [356, 603] on div "CHW-PHX-L10 - Inspect HE Secondary Water Pump Override ON" at bounding box center [350, 596] width 347 height 18
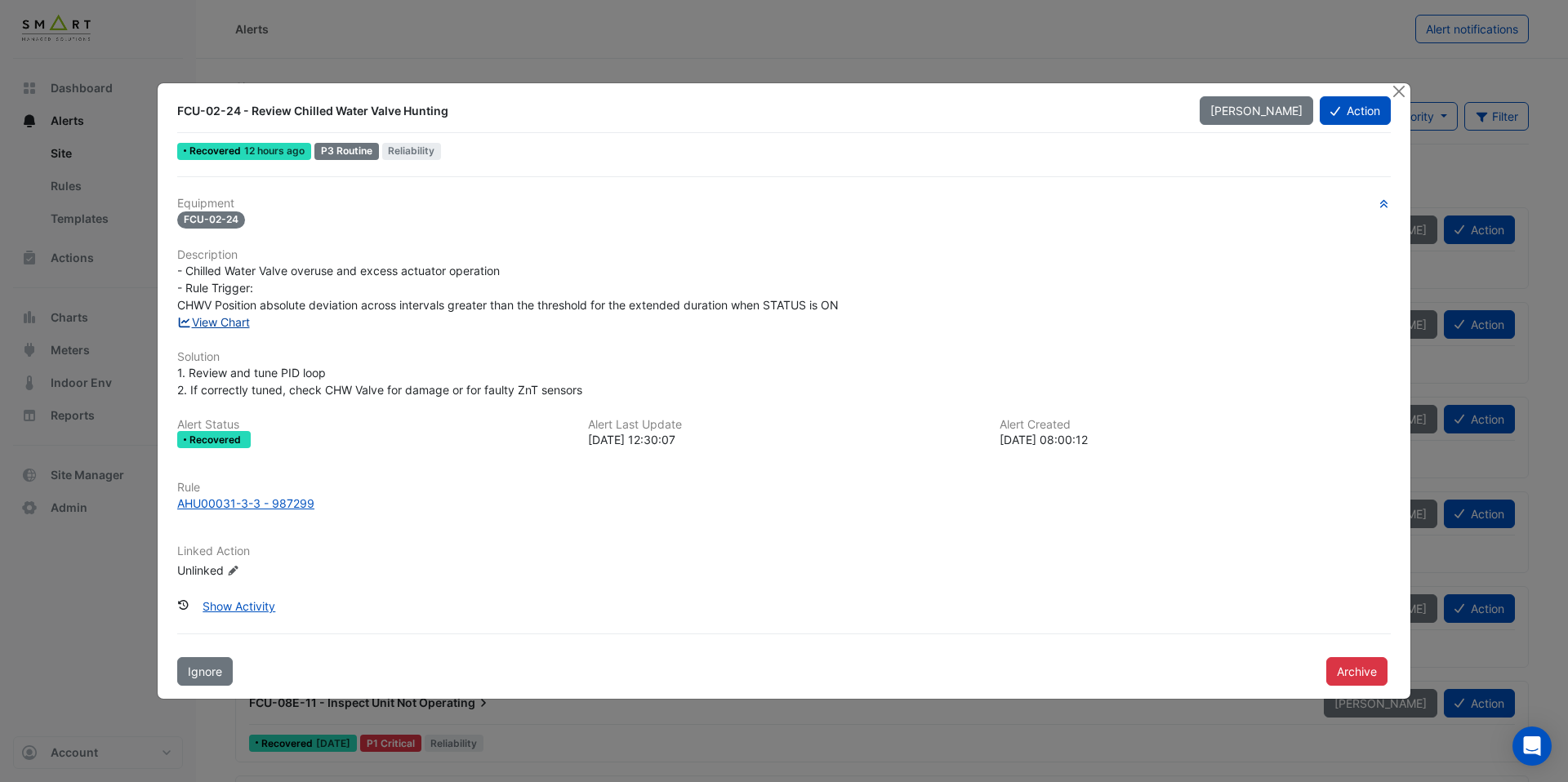
click at [249, 321] on link "View Chart" at bounding box center [213, 322] width 73 height 14
click at [246, 328] on link "View Chart" at bounding box center [213, 322] width 73 height 14
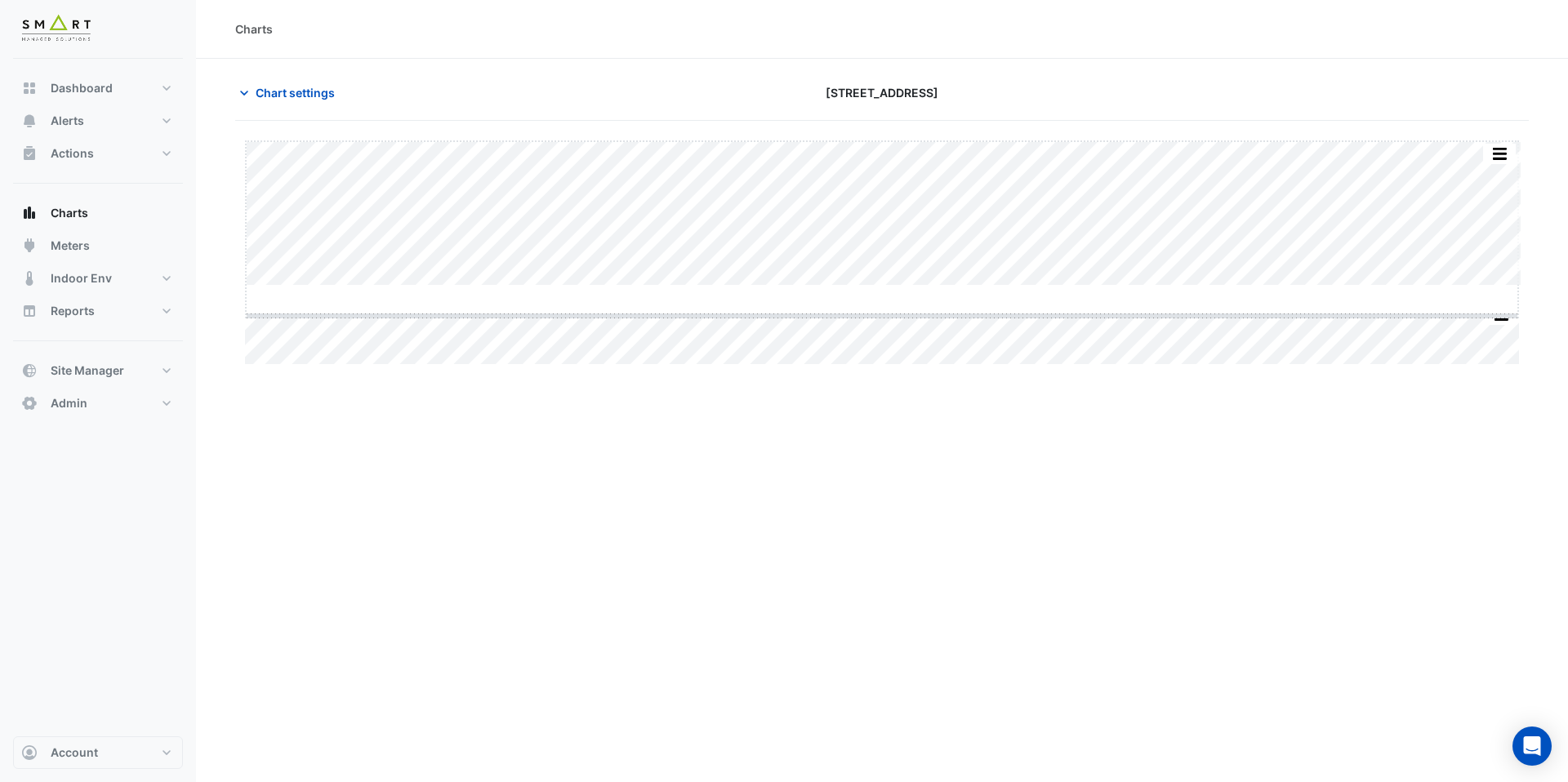
drag, startPoint x: 877, startPoint y: 287, endPoint x: 897, endPoint y: 524, distance: 237.8
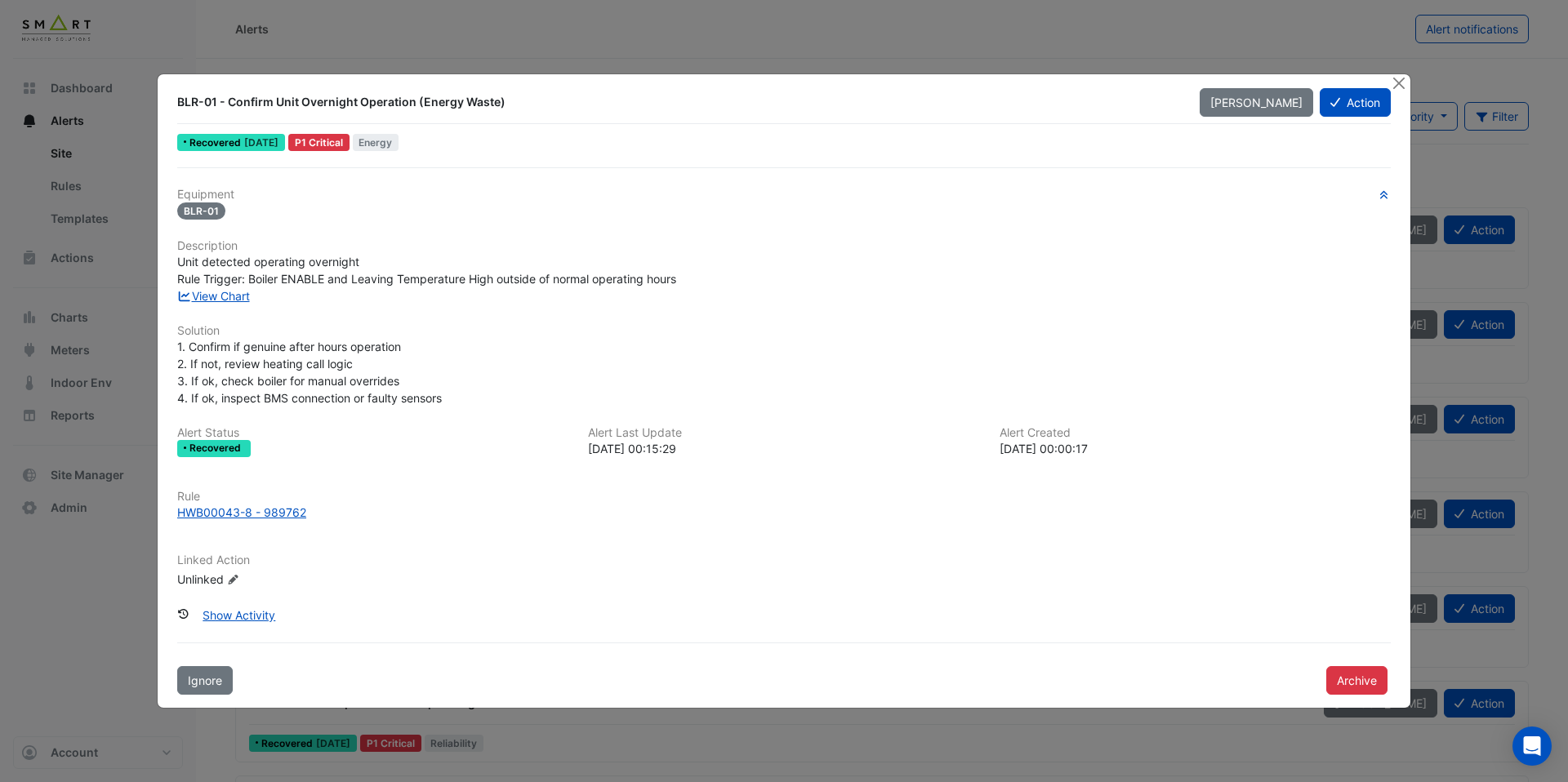
click at [241, 304] on div "View Chart" at bounding box center [784, 296] width 1233 height 17
click at [239, 297] on link "View Chart" at bounding box center [213, 296] width 73 height 14
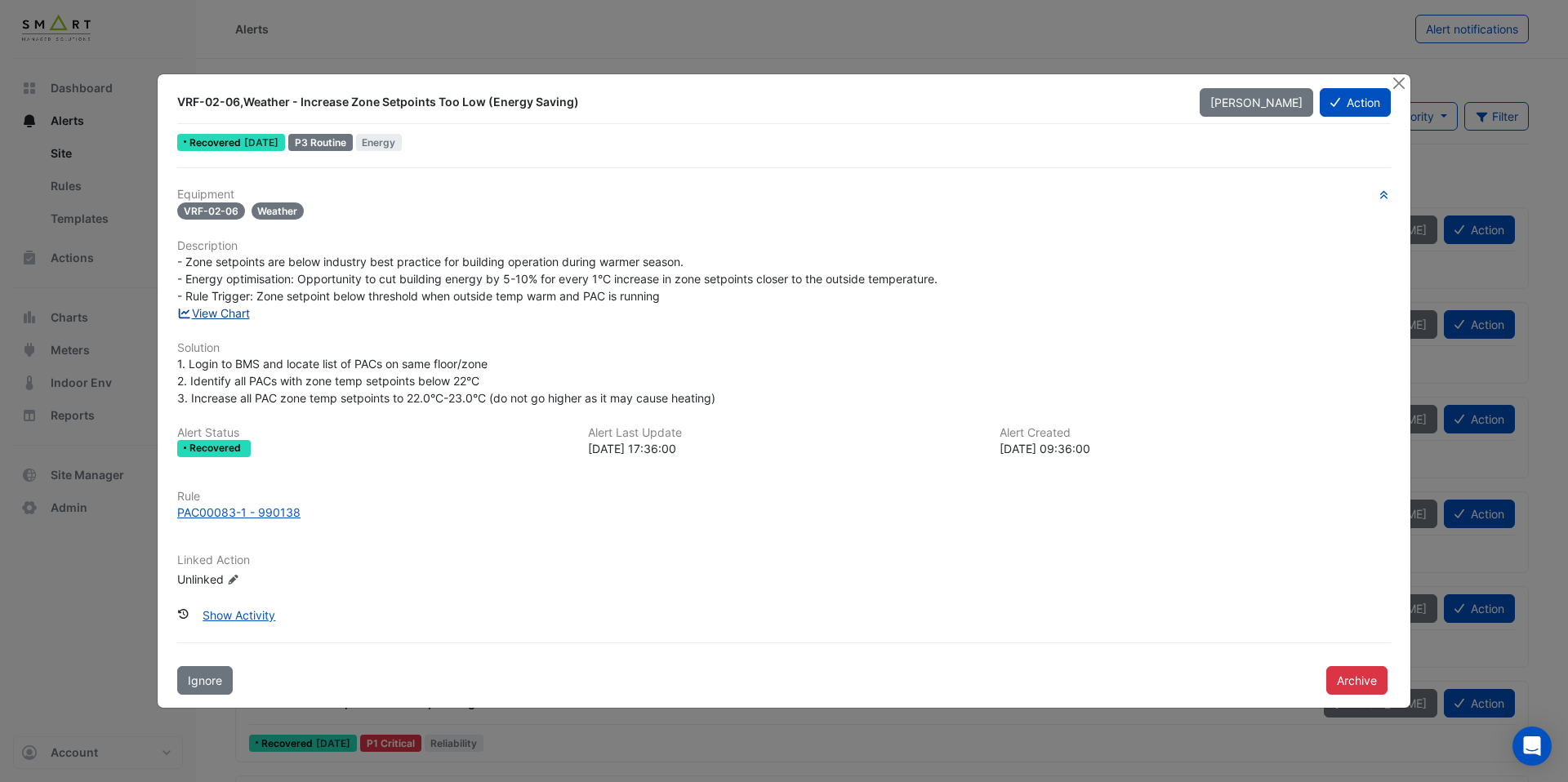
click at [225, 319] on link "View Chart" at bounding box center [213, 313] width 73 height 14
click at [235, 508] on div "PAC00083-1 - 990138" at bounding box center [239, 513] width 123 height 17
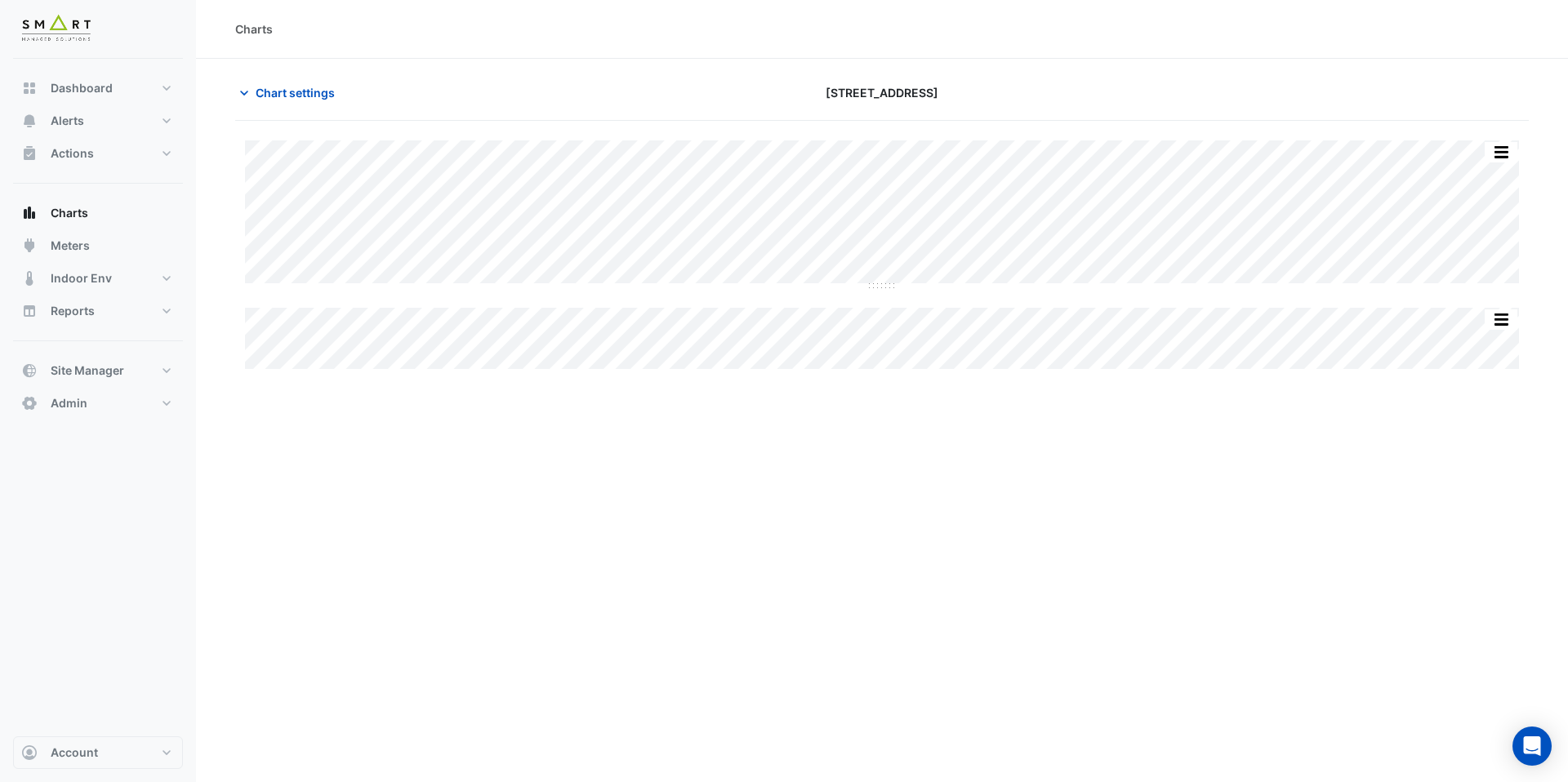
click at [886, 476] on div "Charts Chart settings [STREET_ADDRESS] Split by Equip Split All Split None Prin…" at bounding box center [882, 391] width 1372 height 782
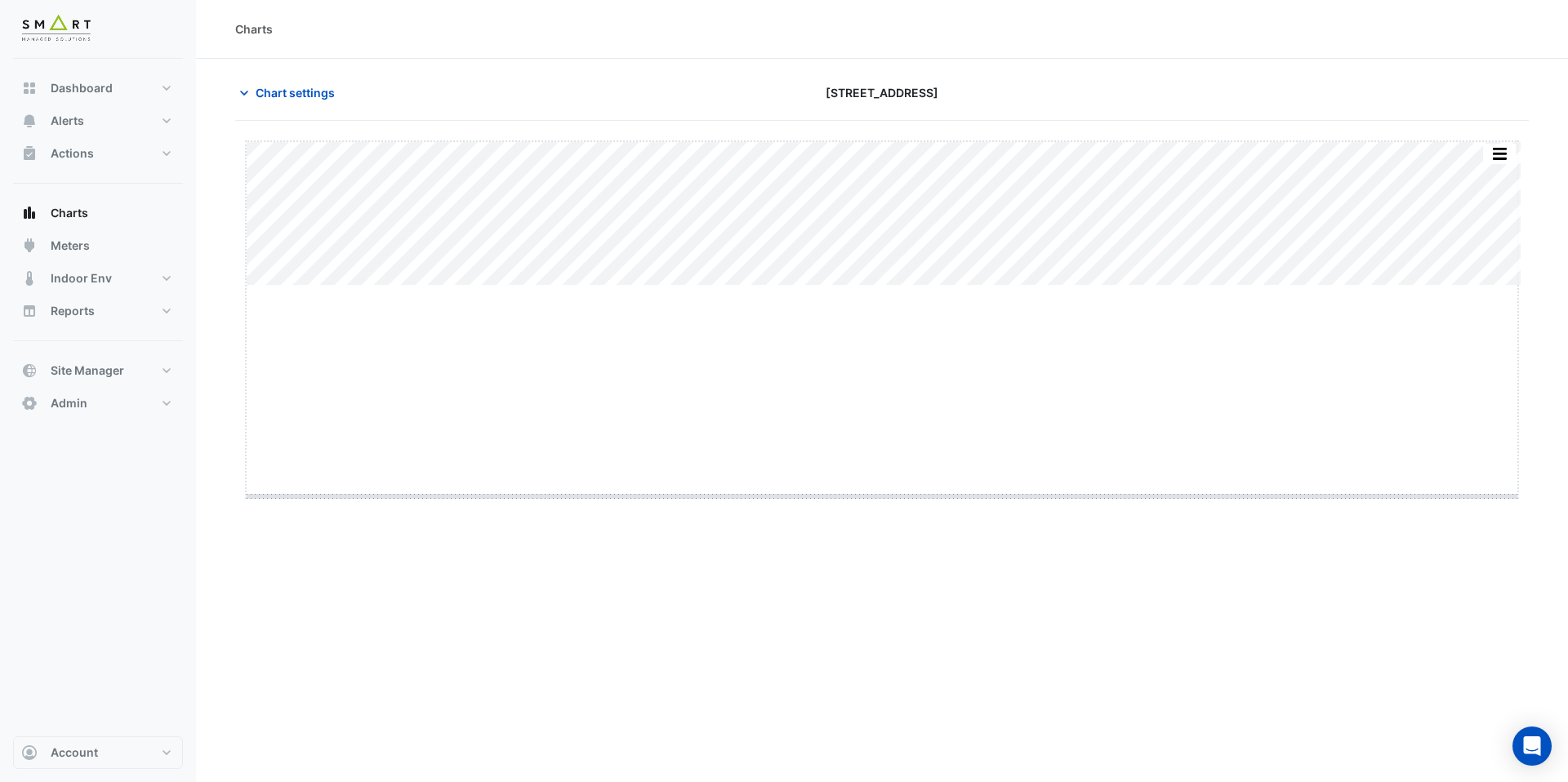
drag, startPoint x: 892, startPoint y: 284, endPoint x: 897, endPoint y: 495, distance: 211.1
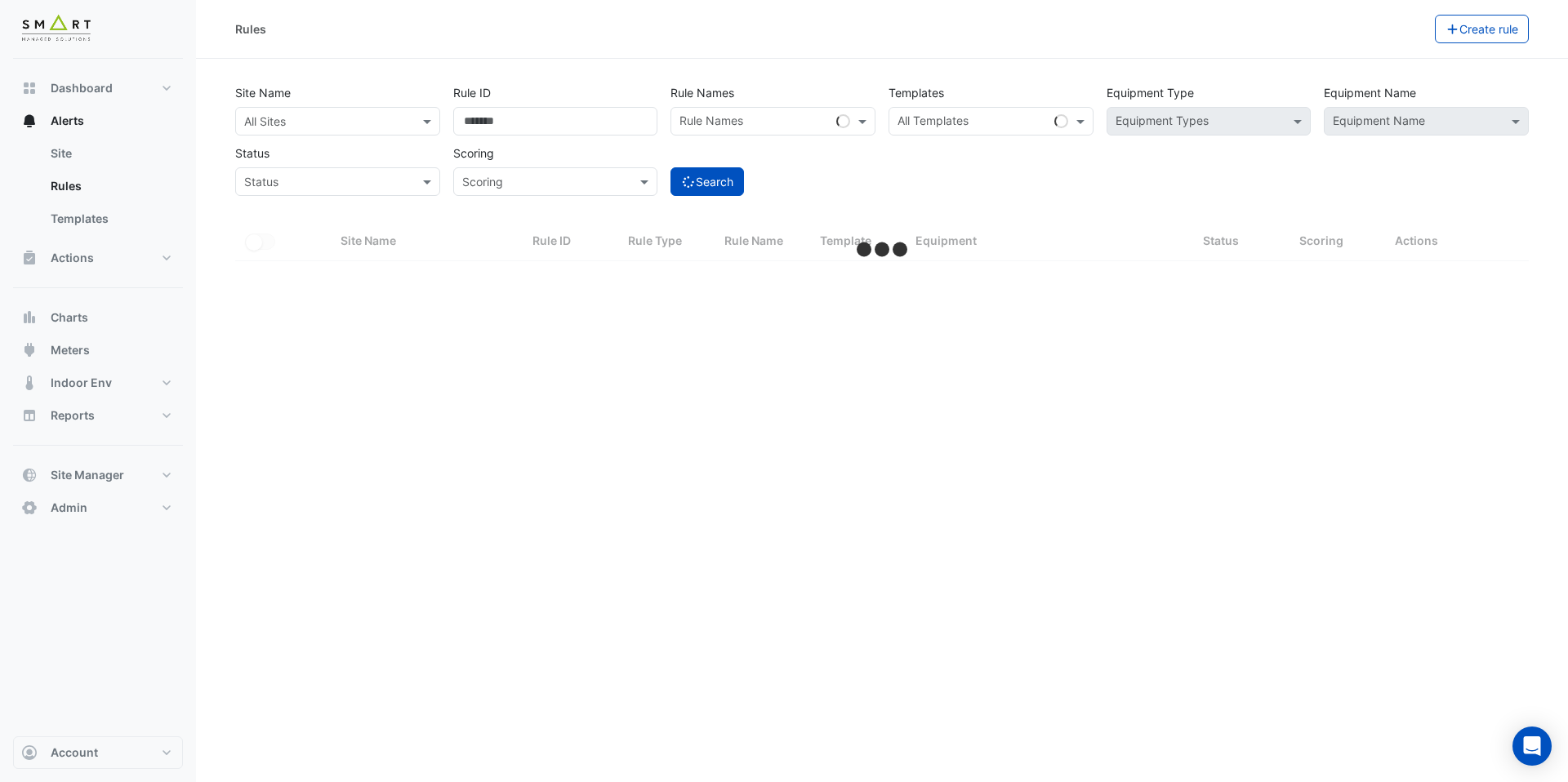
select select "***"
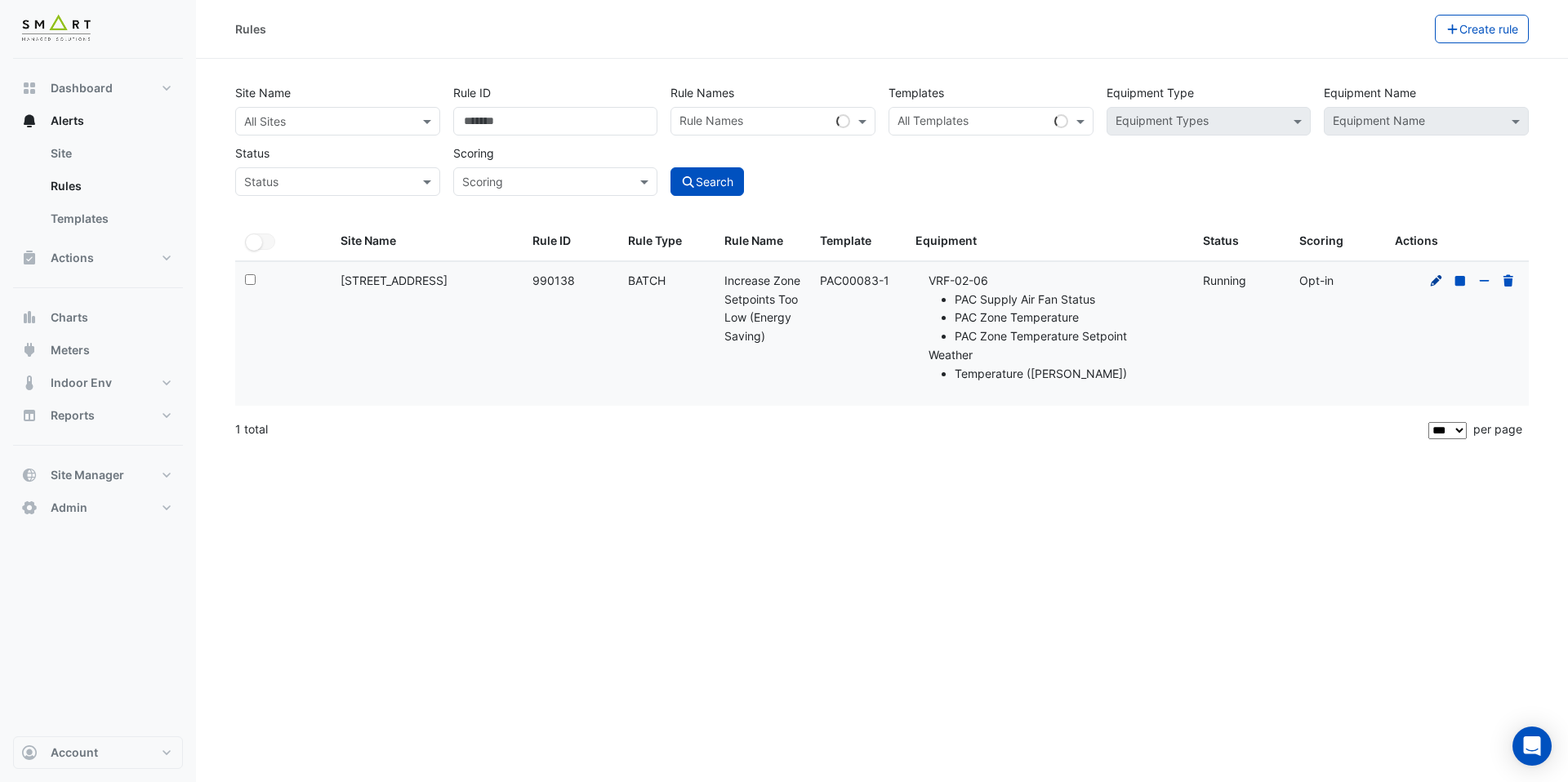
click at [1430, 286] on fa-icon at bounding box center [1437, 280] width 15 height 14
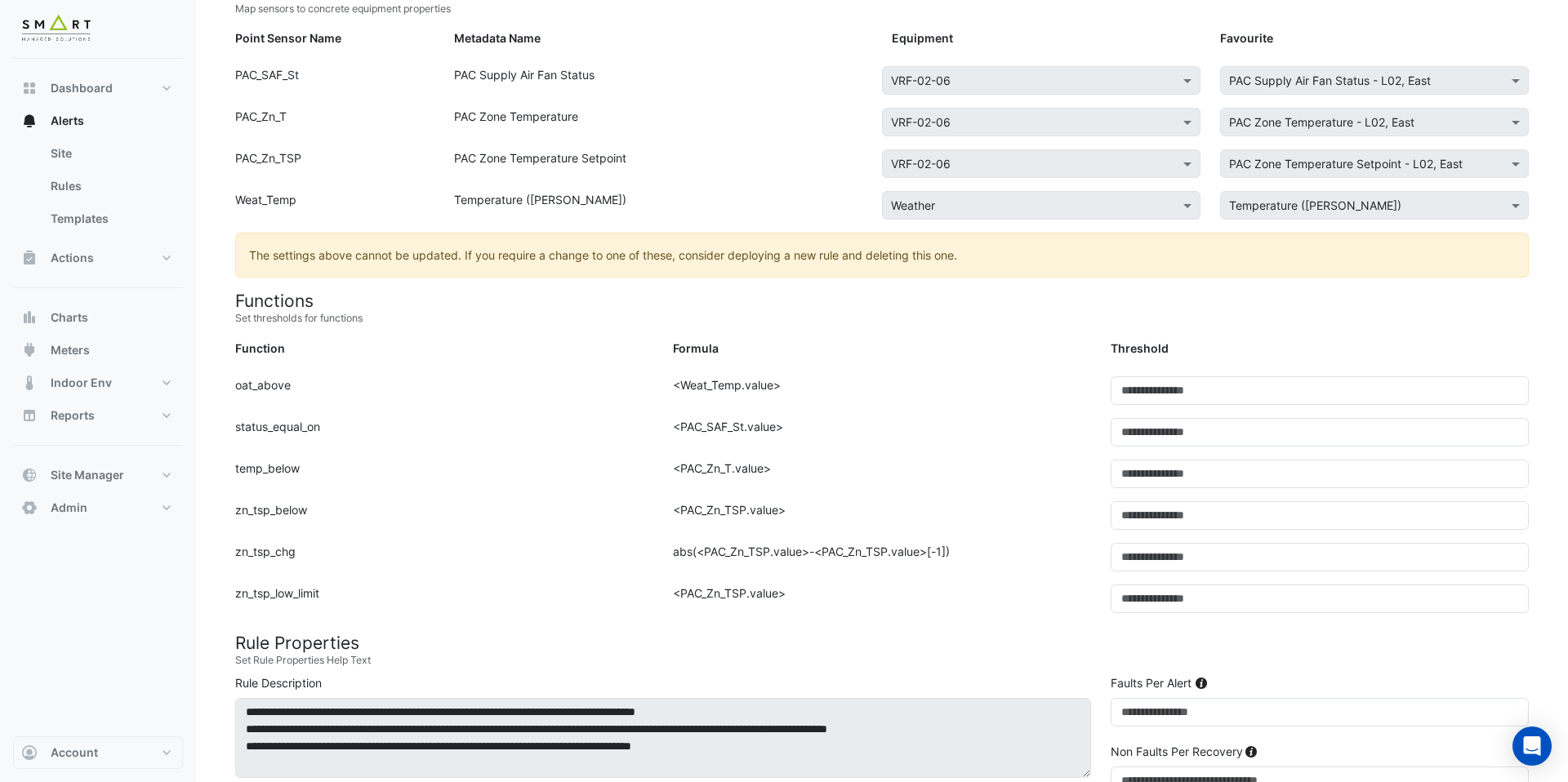
scroll to position [249, 0]
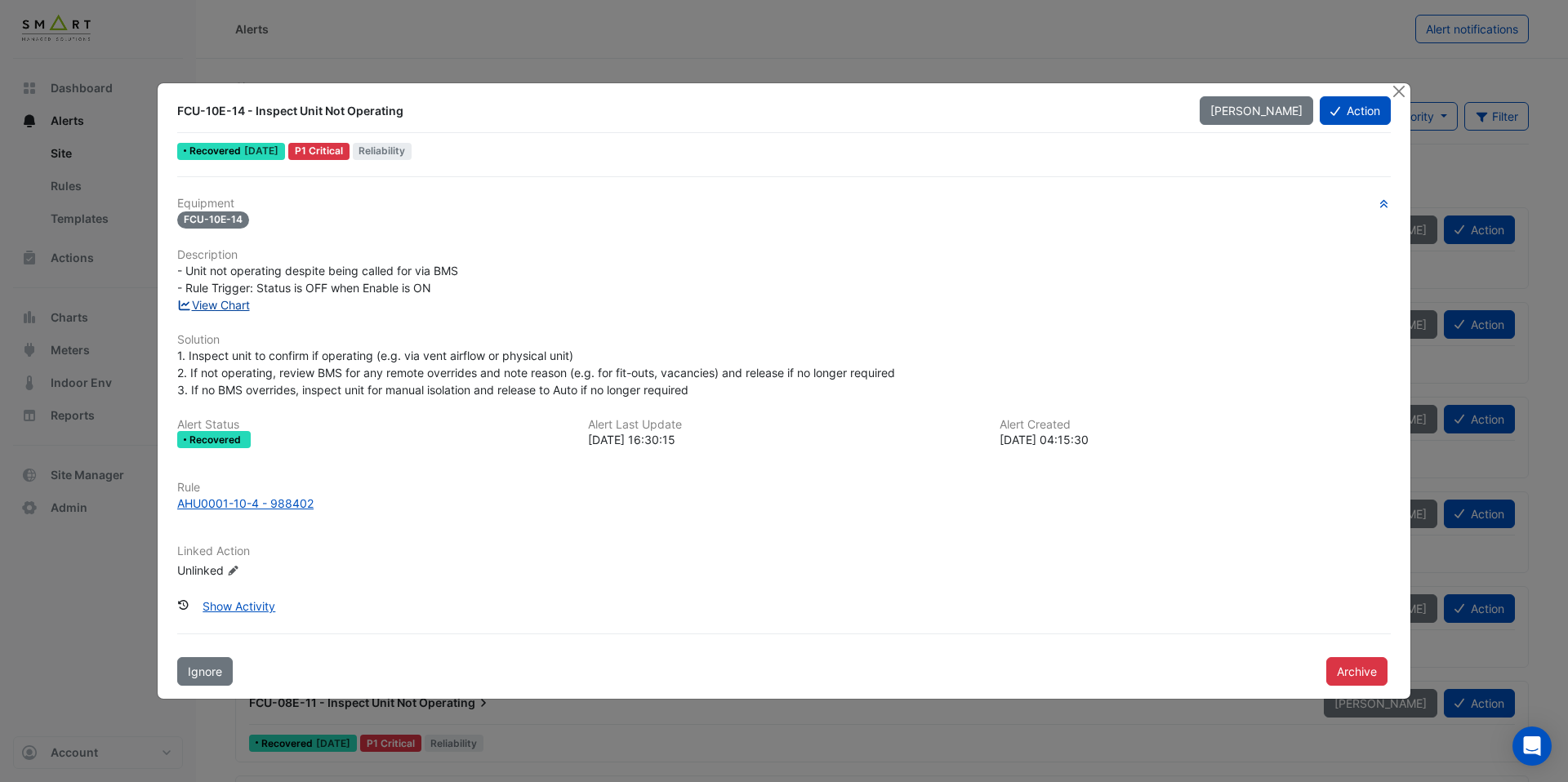
click at [245, 306] on link "View Chart" at bounding box center [213, 305] width 73 height 14
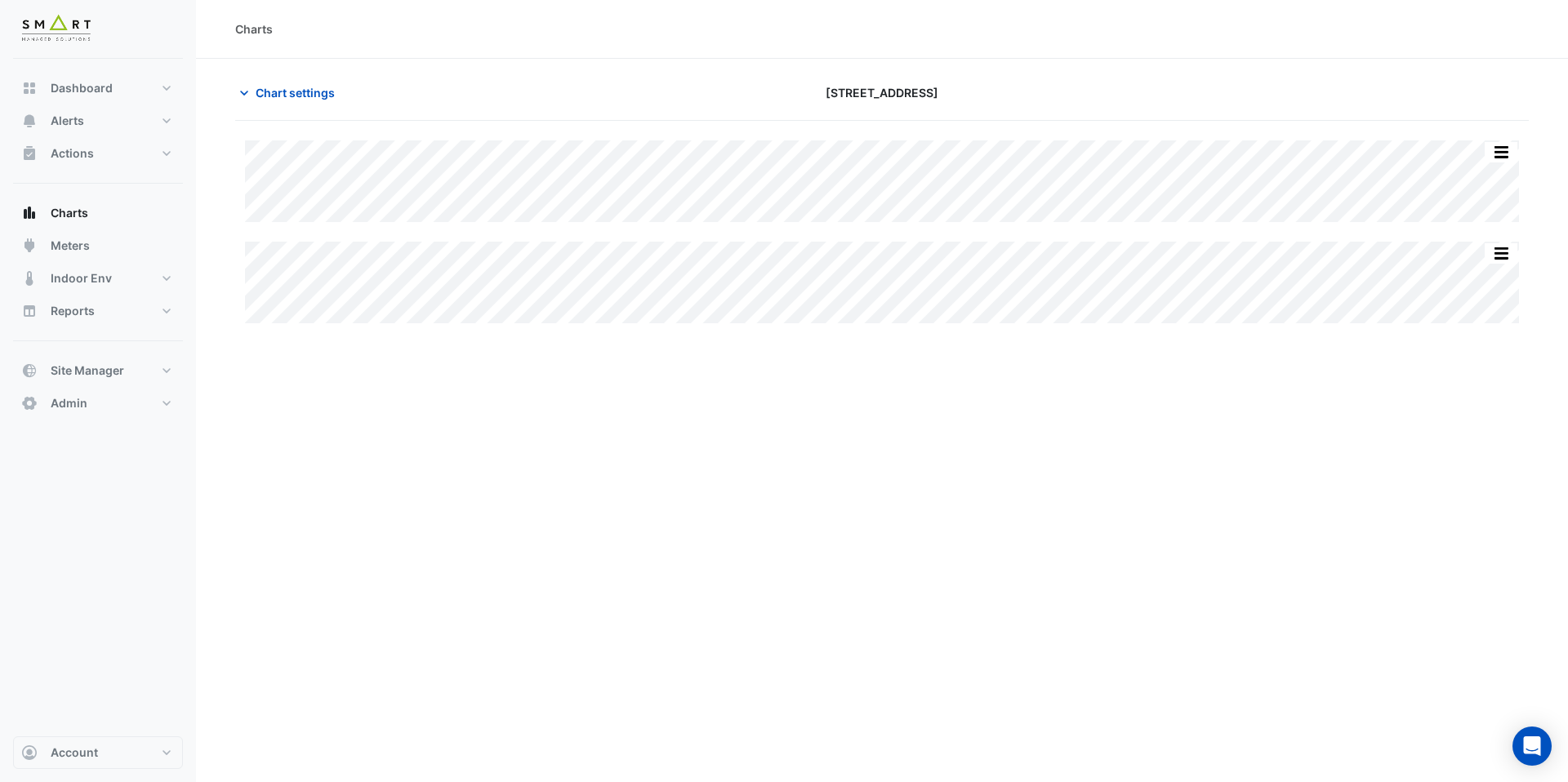
type input "**********"
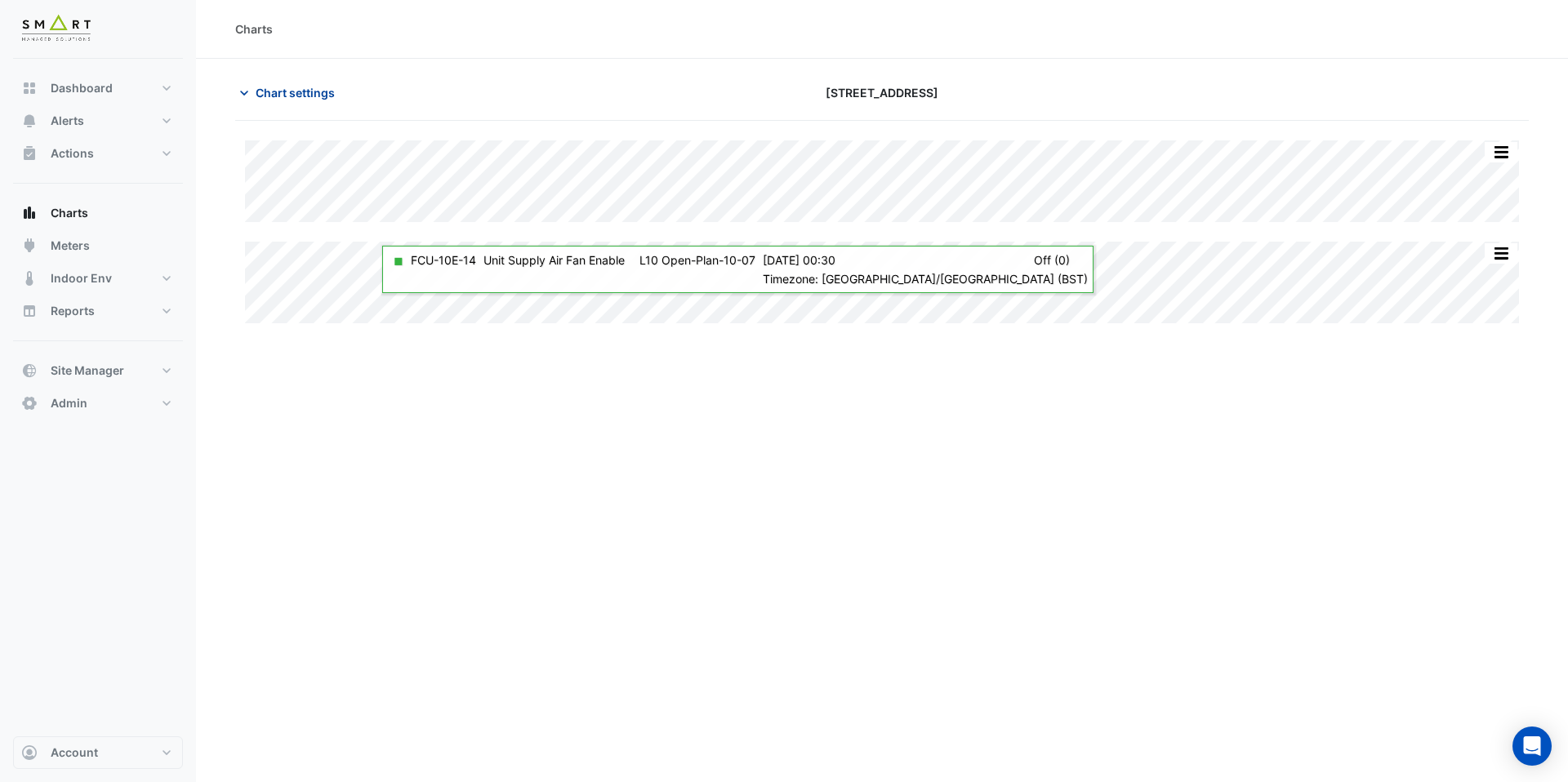
click at [281, 97] on span "Chart settings" at bounding box center [295, 93] width 80 height 17
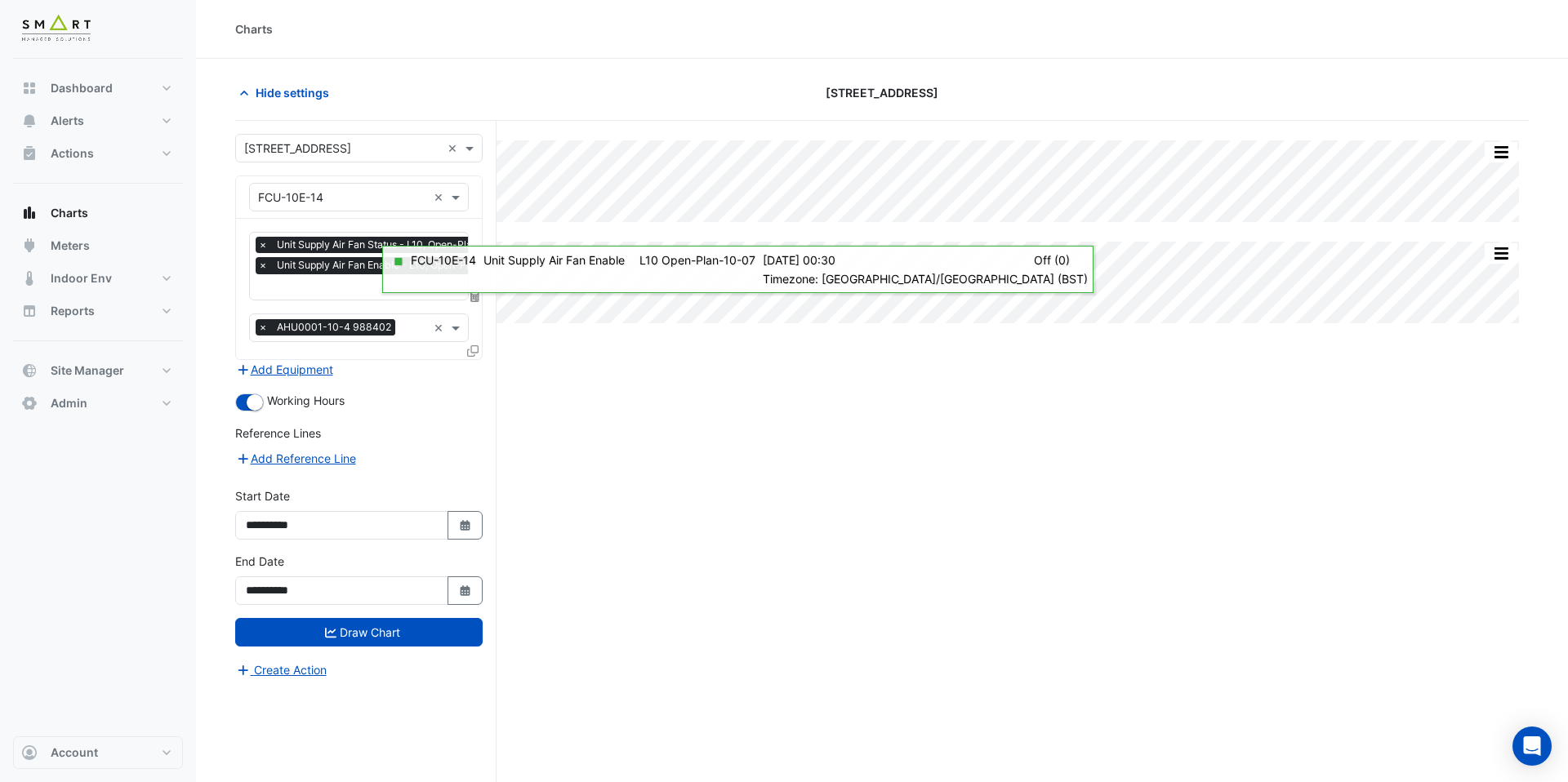
click at [308, 298] on div "× Unit Supply Air Fan Status - L10, Open-Plan-10-07 × Unit Supply Air Fan Enabl…" at bounding box center [358, 288] width 246 height 141
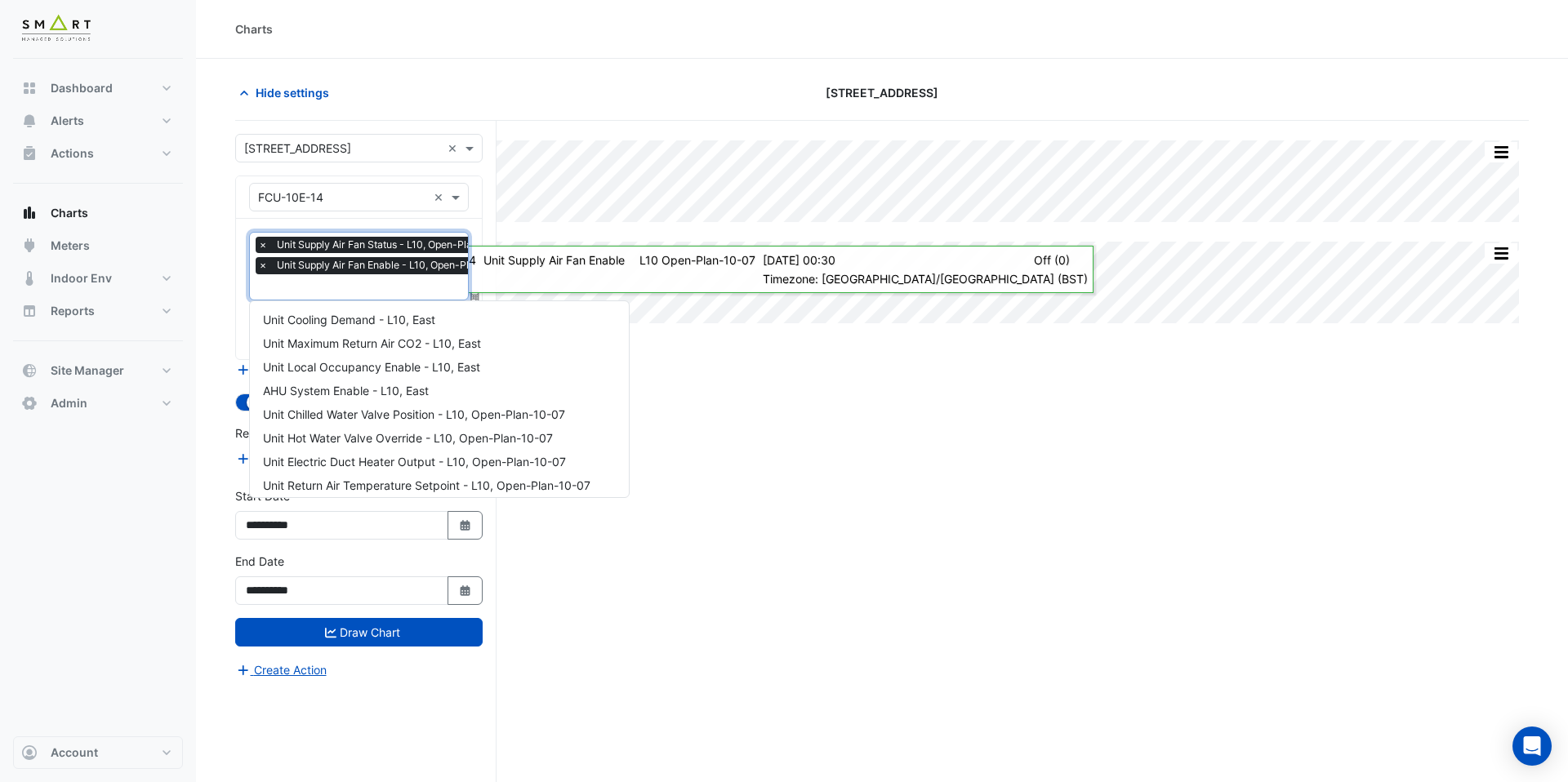
scroll to position [0, 8]
click at [299, 280] on input "text" at bounding box center [382, 289] width 264 height 17
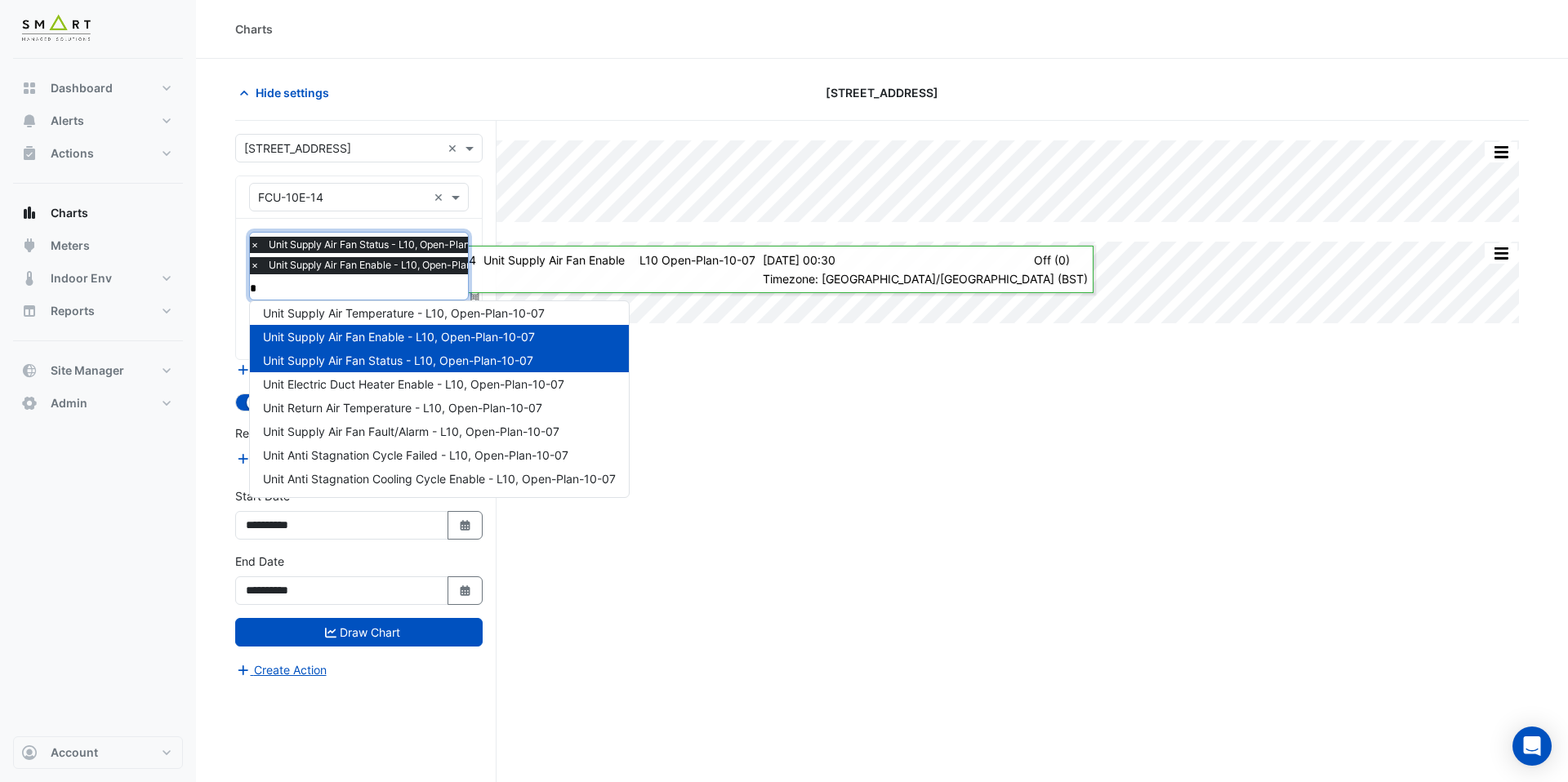
scroll to position [0, 0]
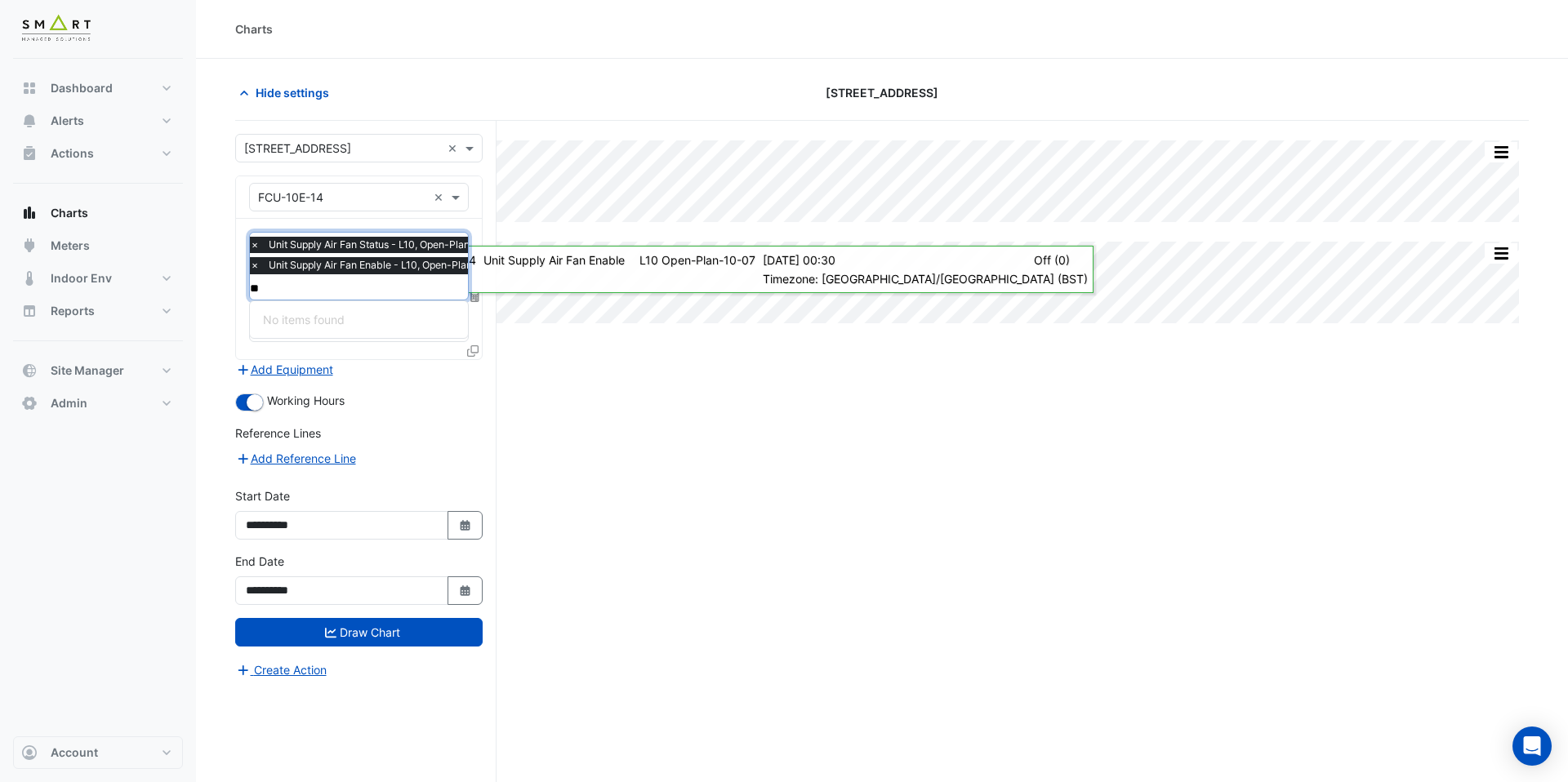
type input "*"
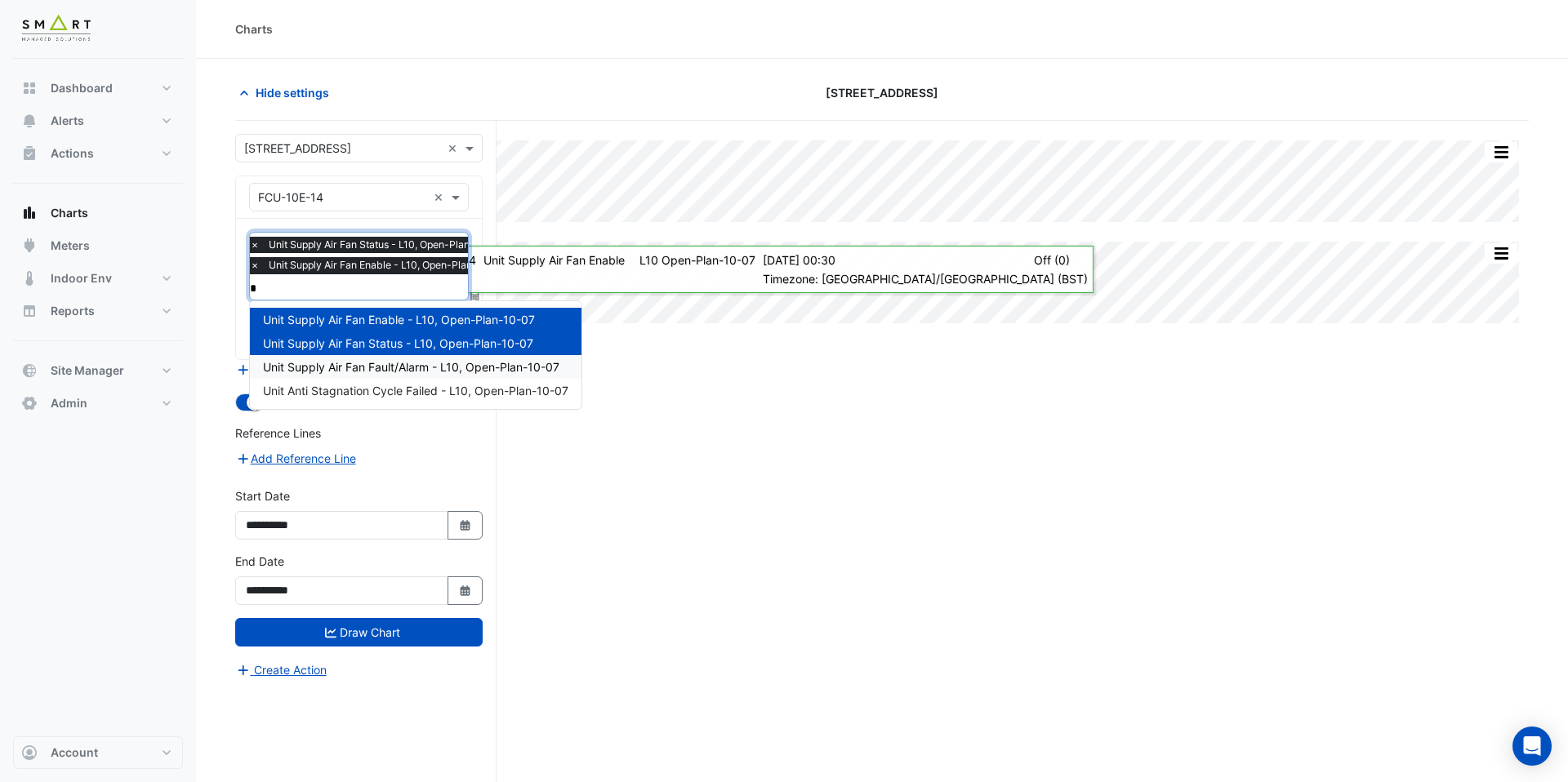
click at [357, 370] on span "Unit Supply Air Fan Fault/Alarm - L10, Open-Plan-10-07" at bounding box center [411, 367] width 296 height 14
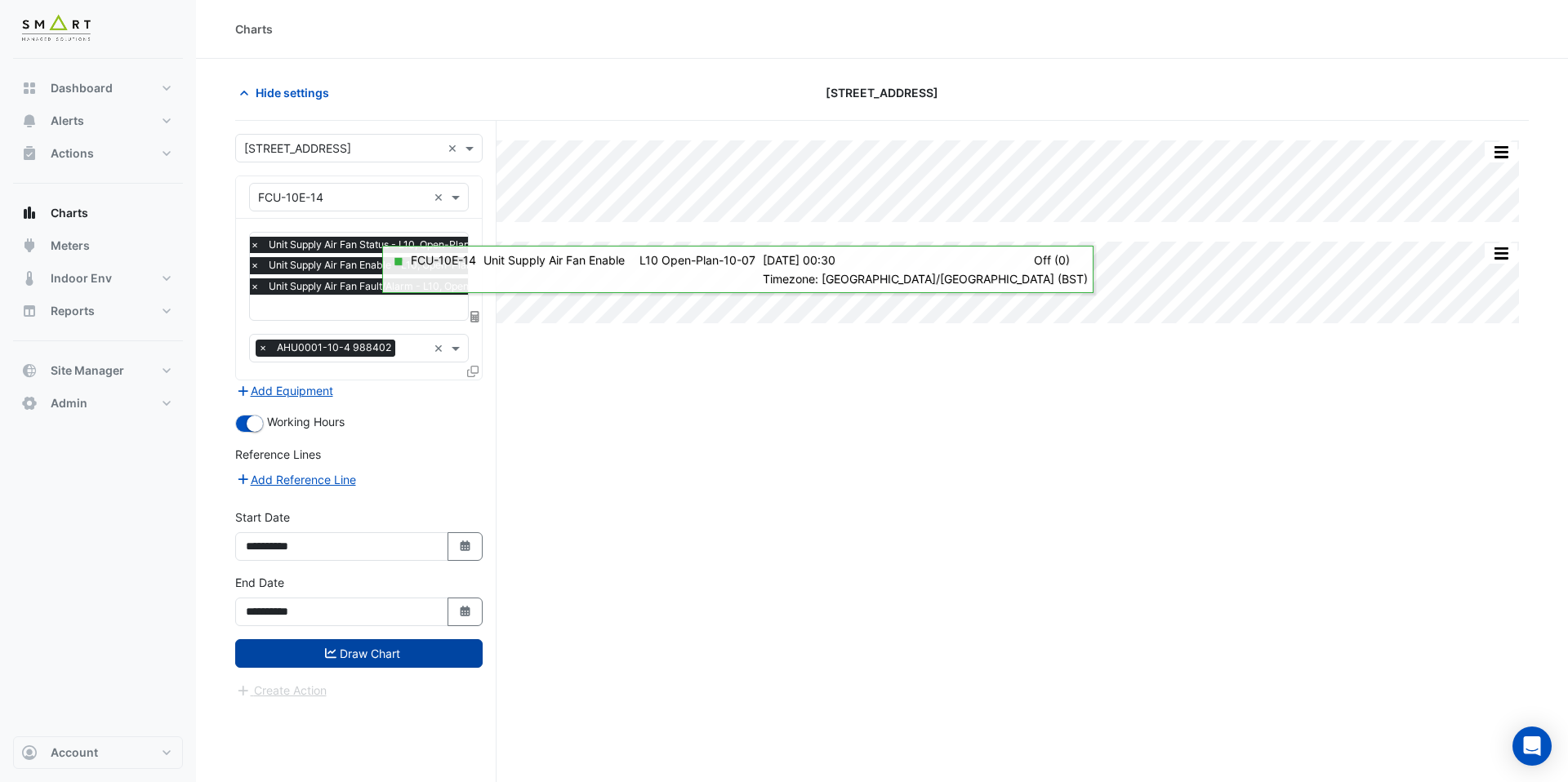
click at [384, 646] on button "Draw Chart" at bounding box center [358, 654] width 247 height 29
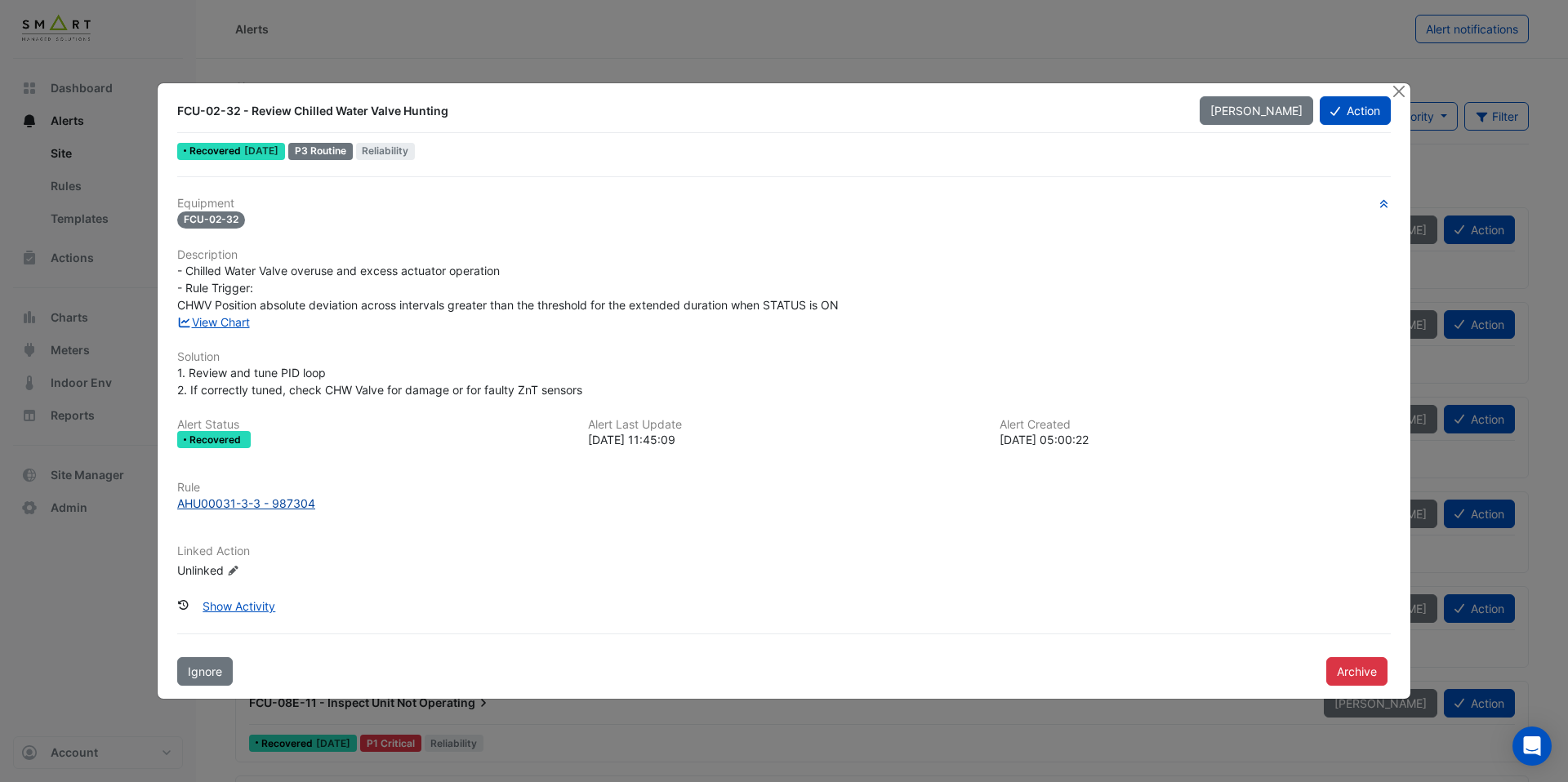
click at [272, 506] on div "AHU00031-3-3 - 987304" at bounding box center [246, 503] width 138 height 17
click at [225, 322] on link "View Chart" at bounding box center [213, 322] width 73 height 14
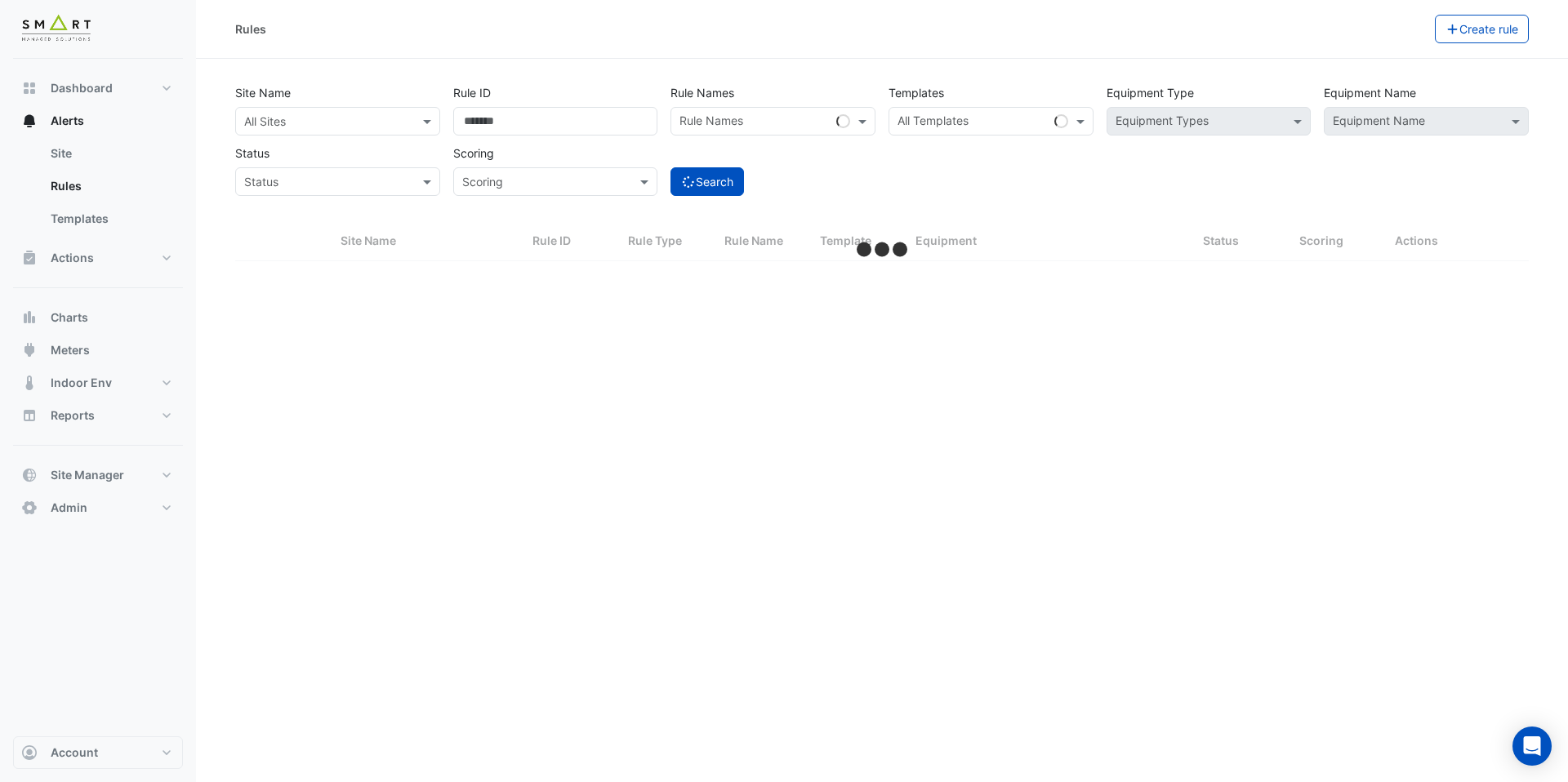
select select "***"
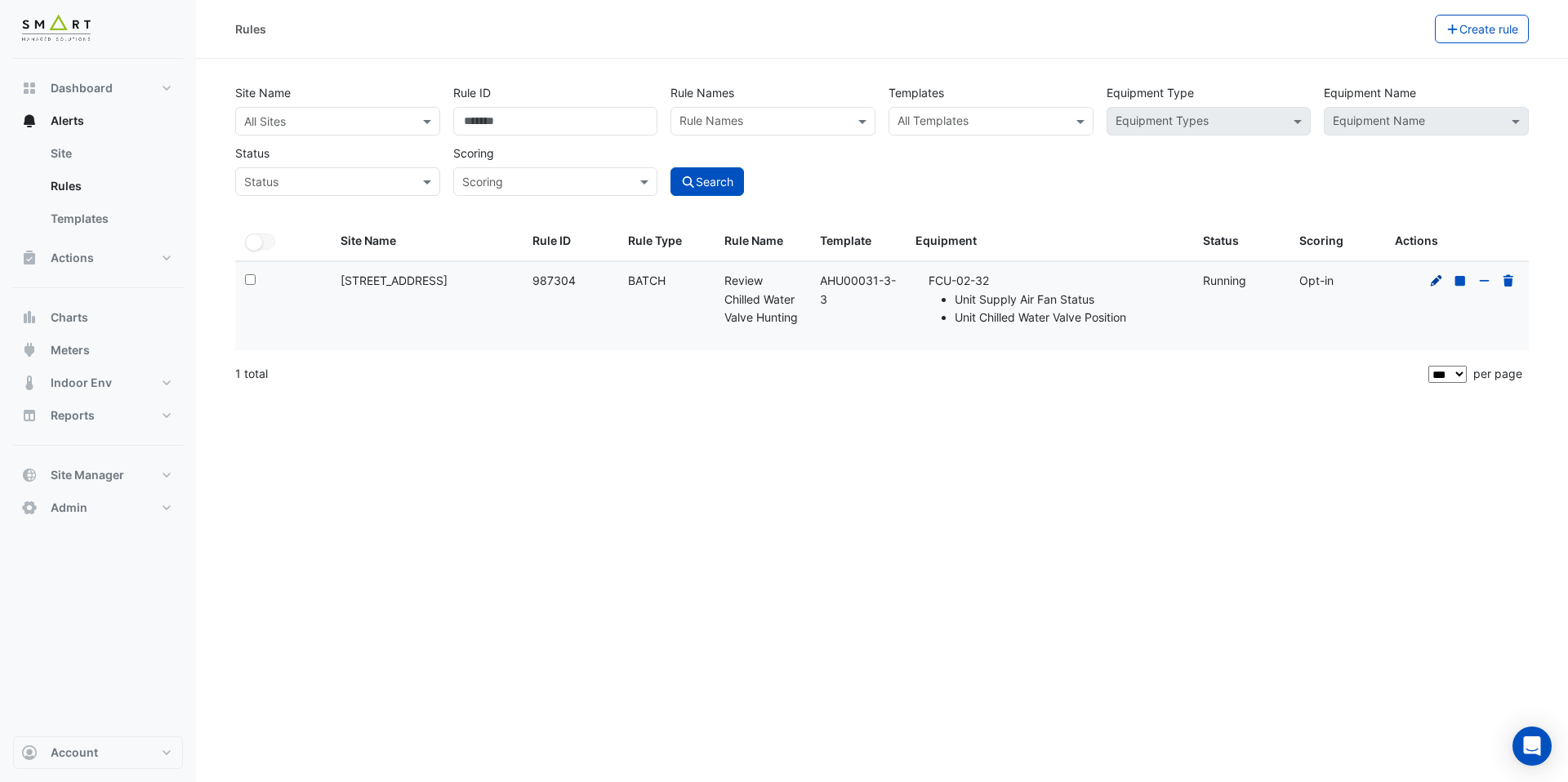
click at [1431, 278] on icon at bounding box center [1437, 280] width 15 height 11
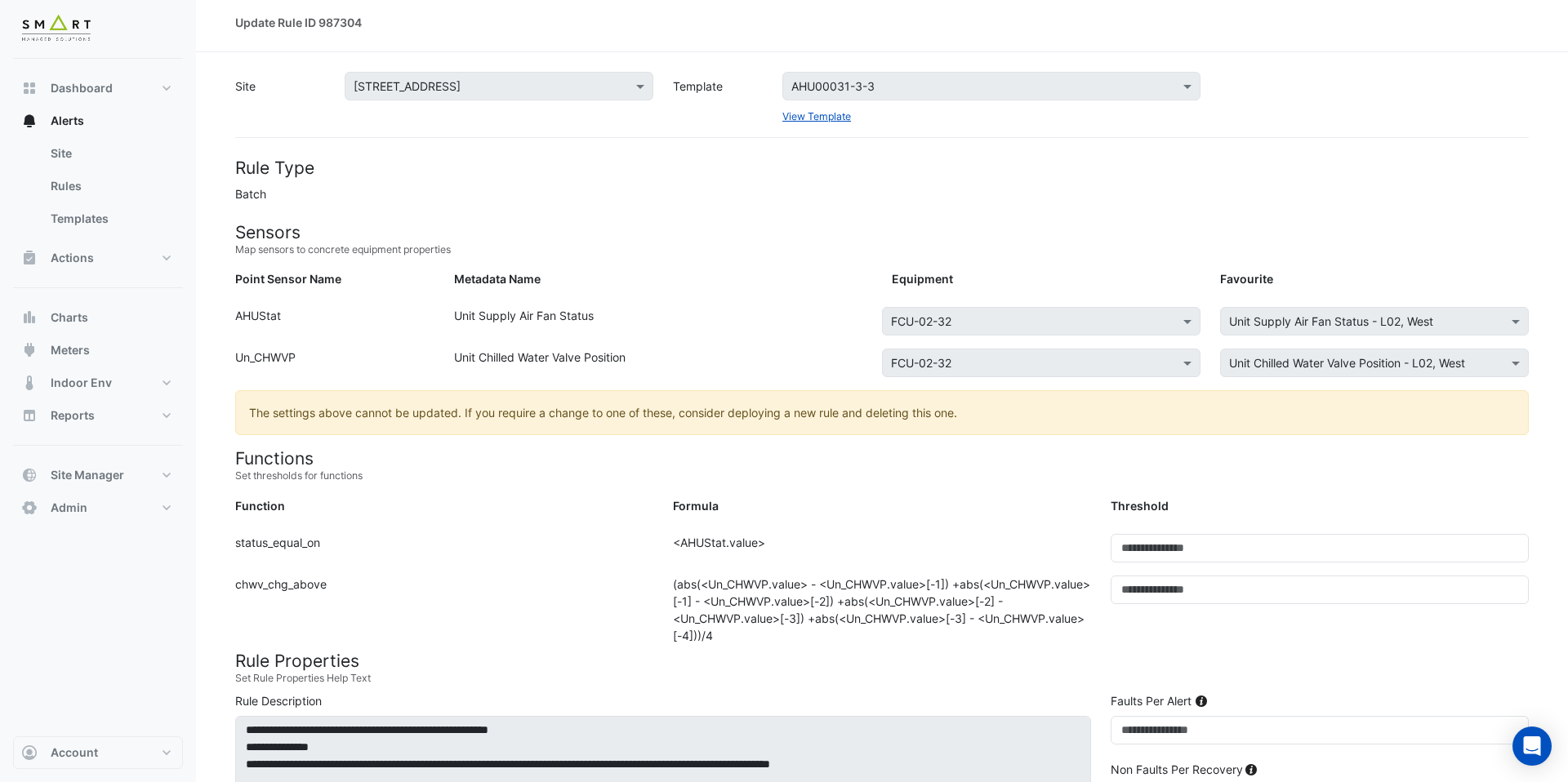
scroll to position [254, 0]
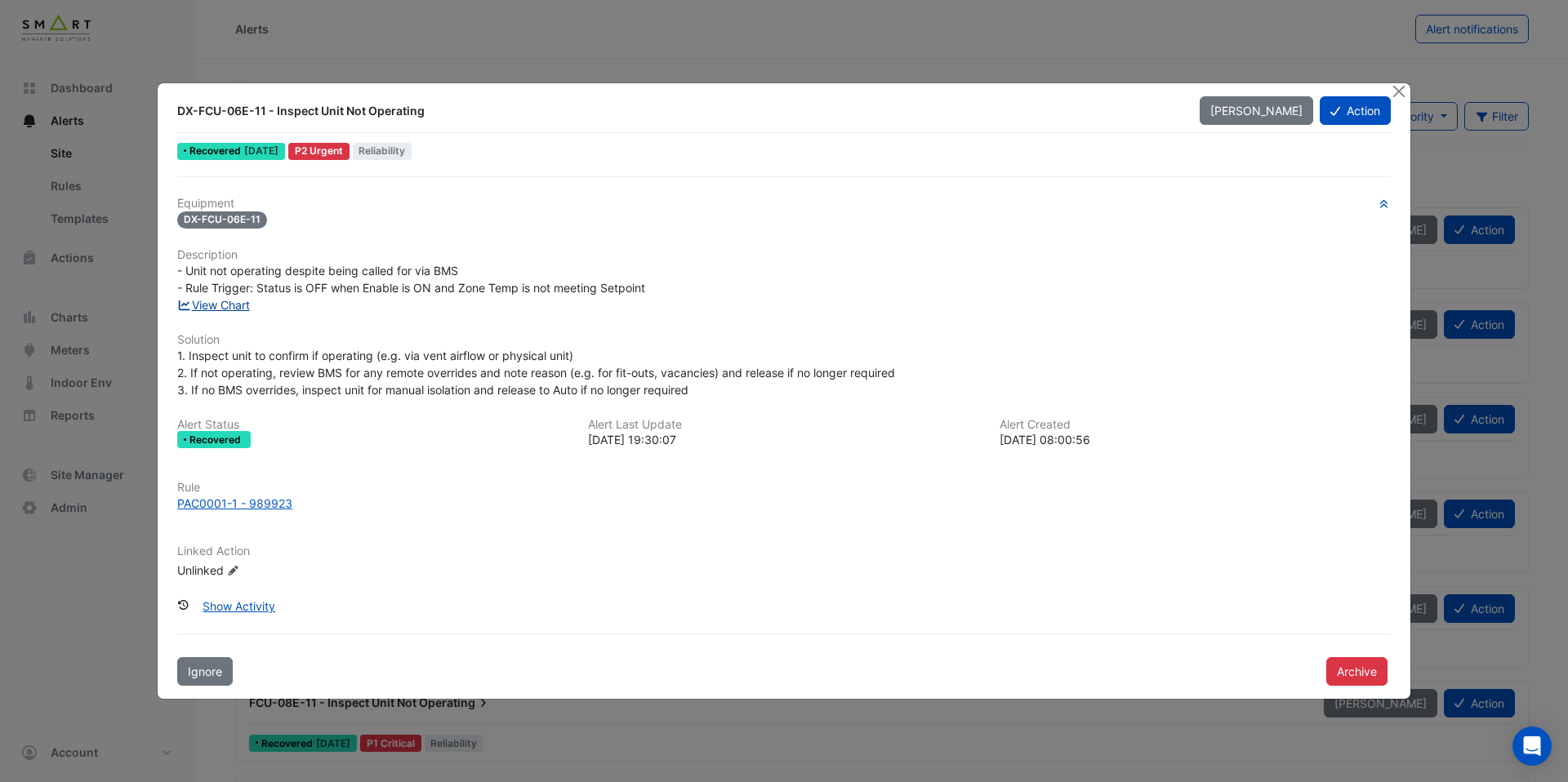
click at [238, 303] on link "View Chart" at bounding box center [213, 305] width 73 height 14
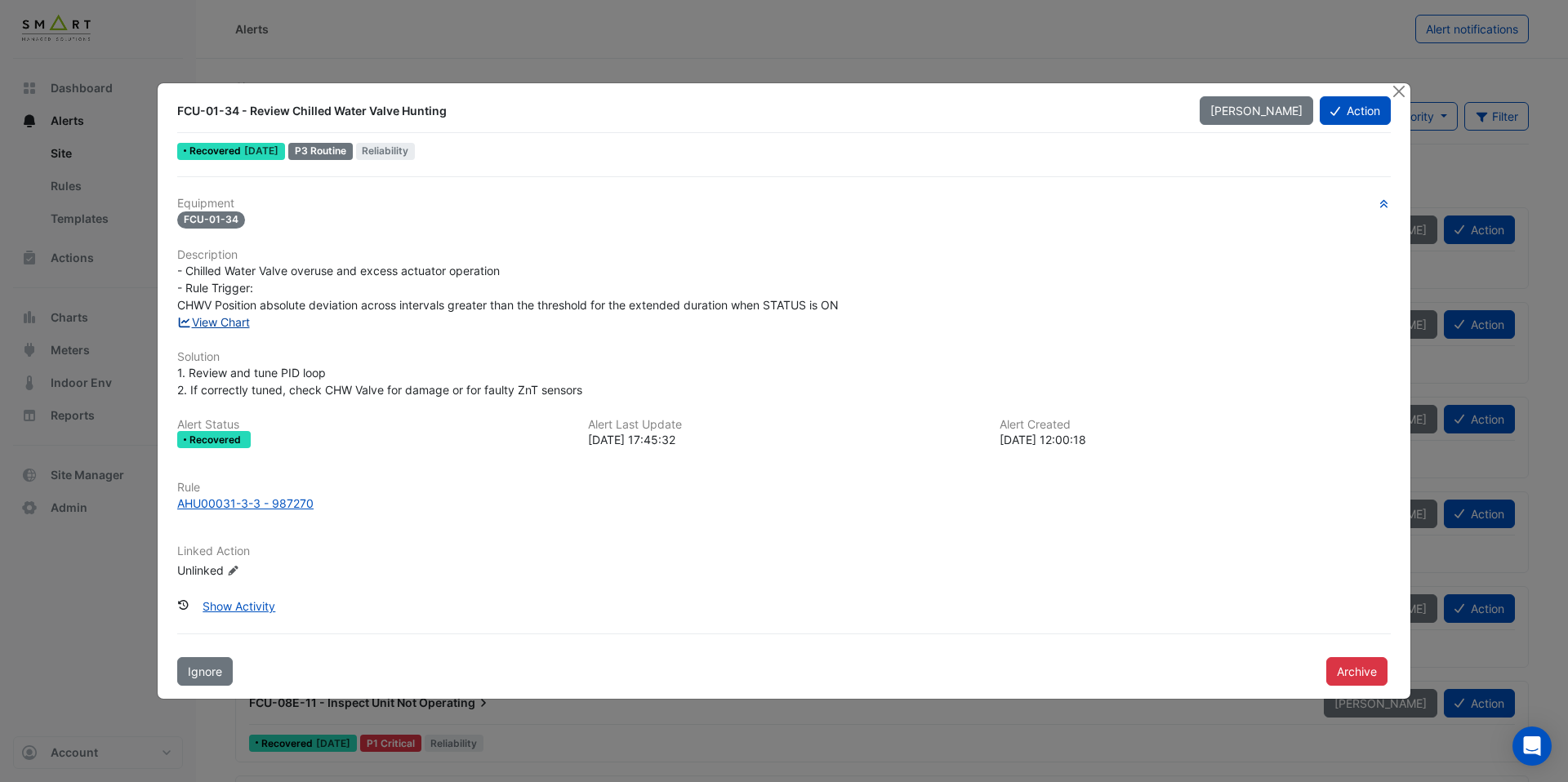
click at [234, 323] on link "View Chart" at bounding box center [213, 322] width 73 height 14
click at [232, 318] on link "View Chart" at bounding box center [213, 322] width 73 height 14
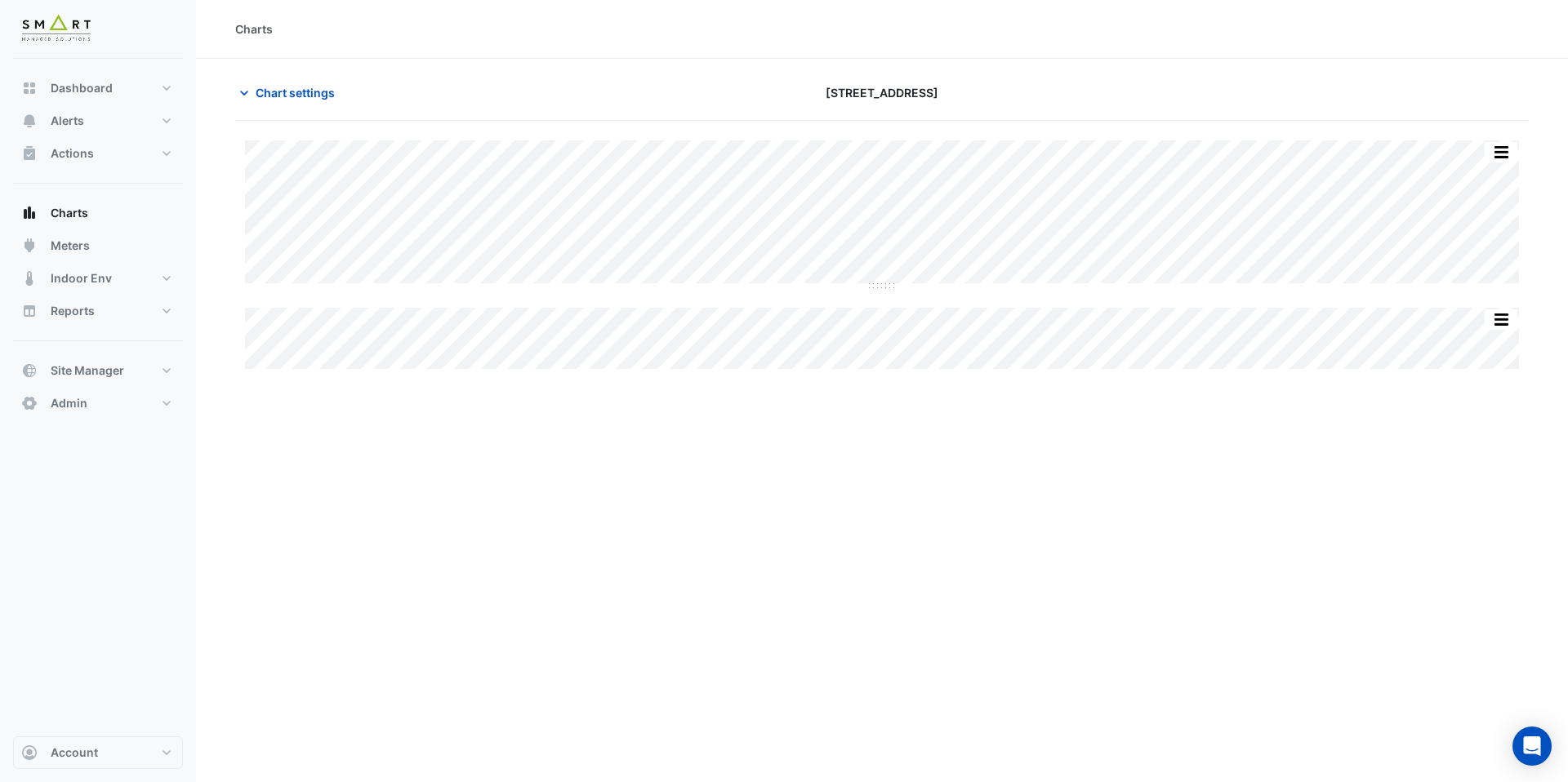
type input "**********"
click at [315, 98] on span "Chart settings" at bounding box center [295, 93] width 80 height 17
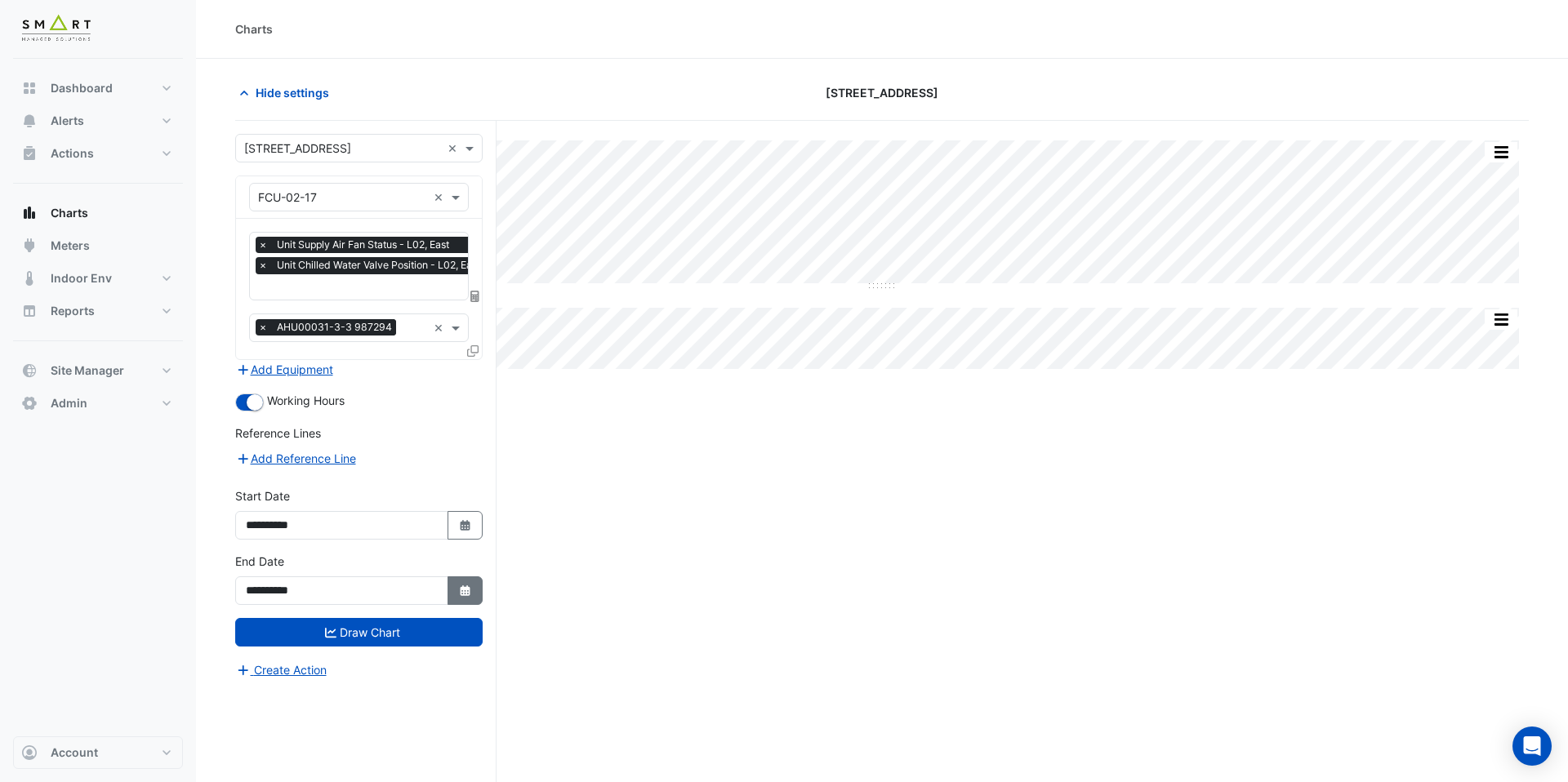
click at [463, 585] on icon "button" at bounding box center [464, 591] width 10 height 10
select select "**"
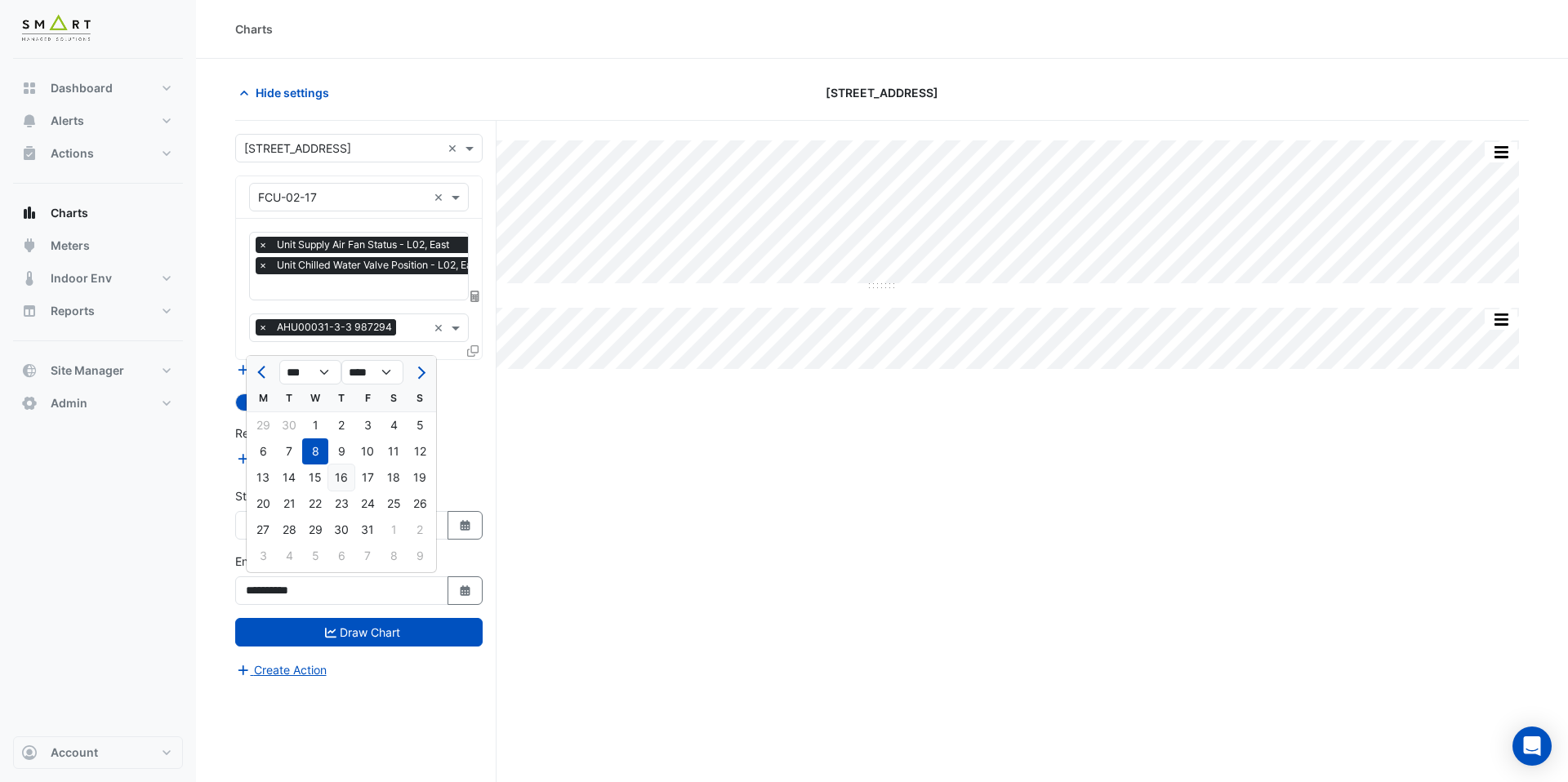
click at [343, 481] on div "16" at bounding box center [342, 478] width 26 height 26
type input "**********"
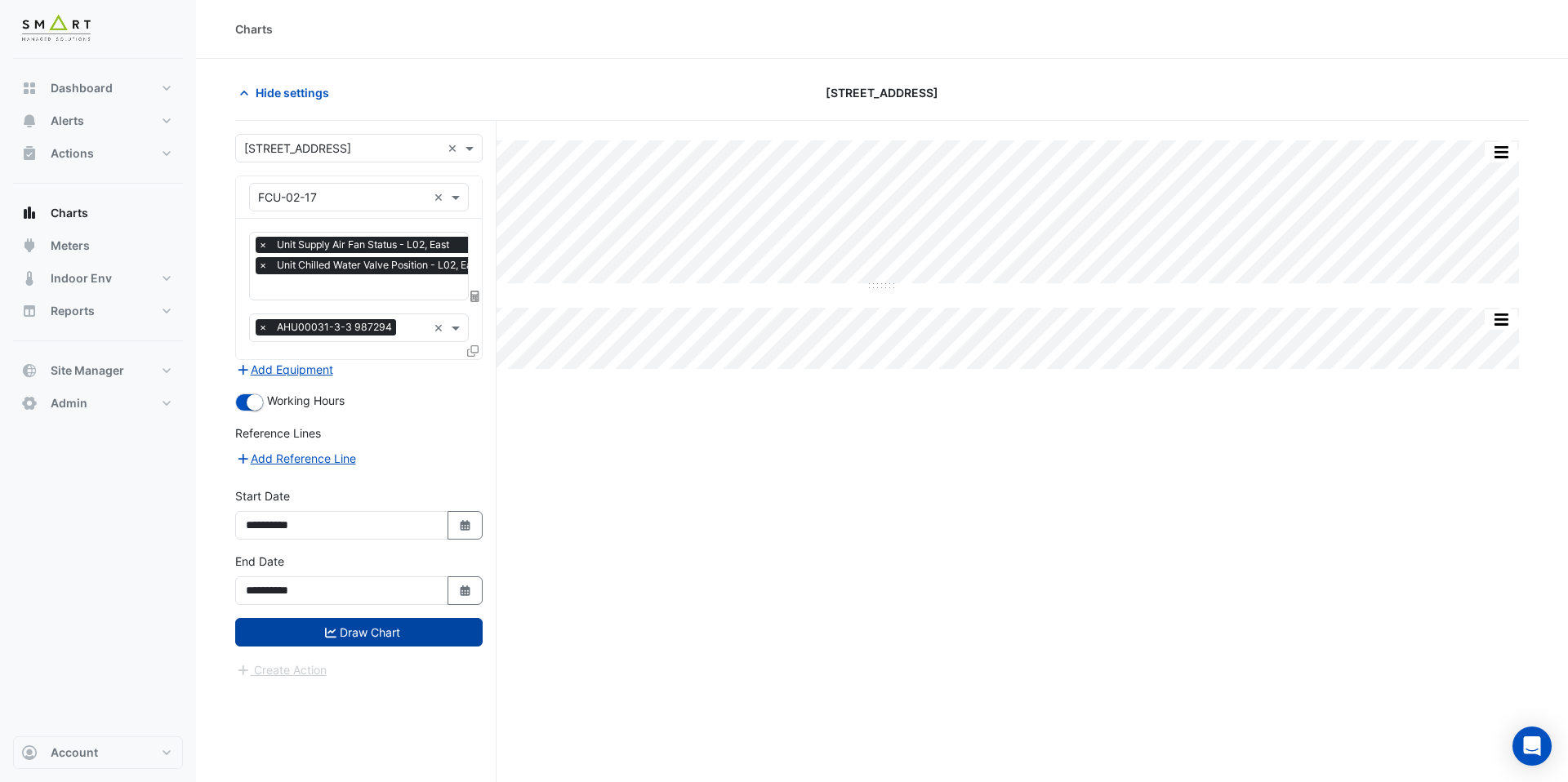
click at [365, 630] on button "Draw Chart" at bounding box center [358, 632] width 247 height 29
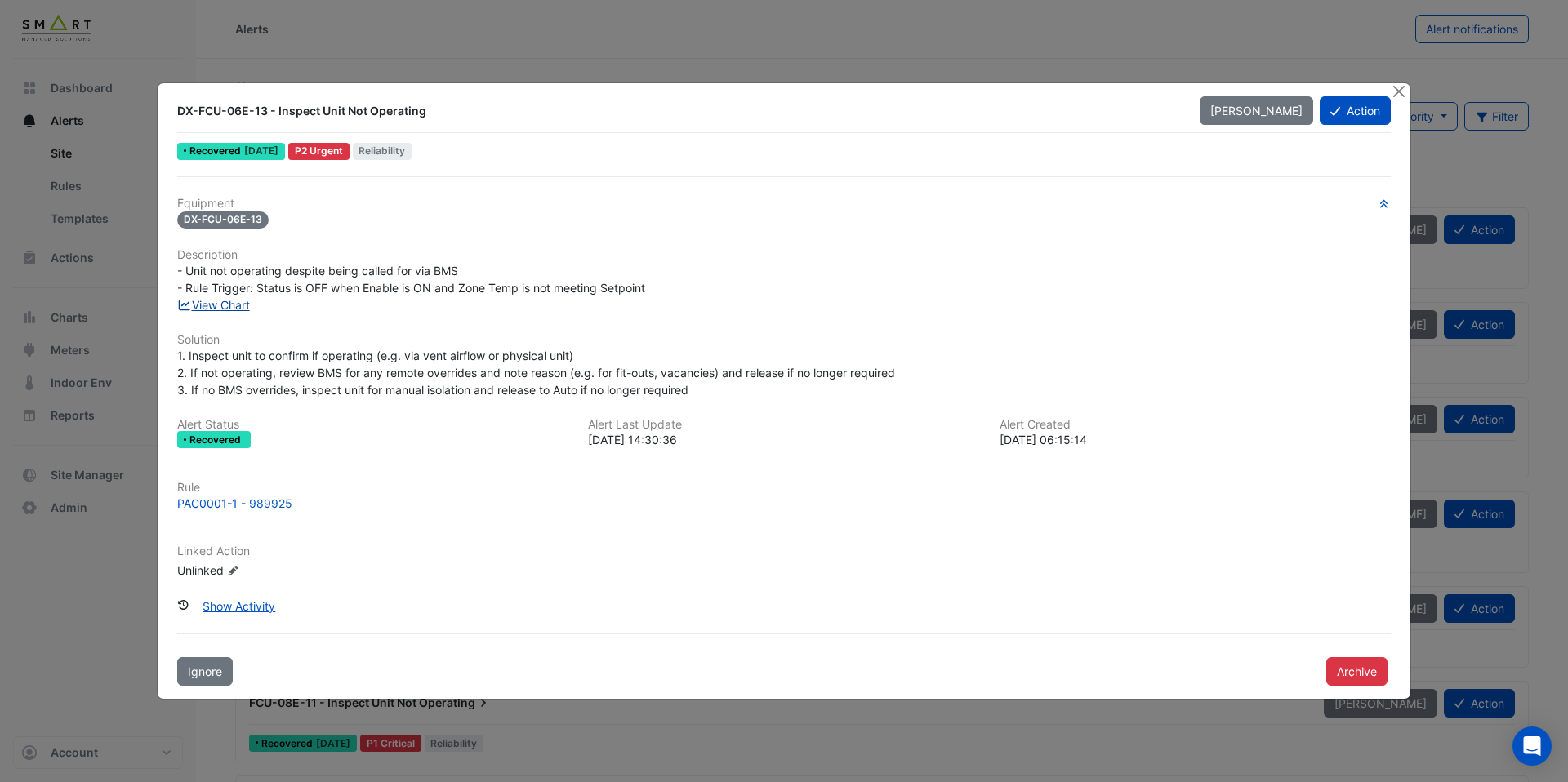
click at [241, 306] on link "View Chart" at bounding box center [213, 305] width 73 height 14
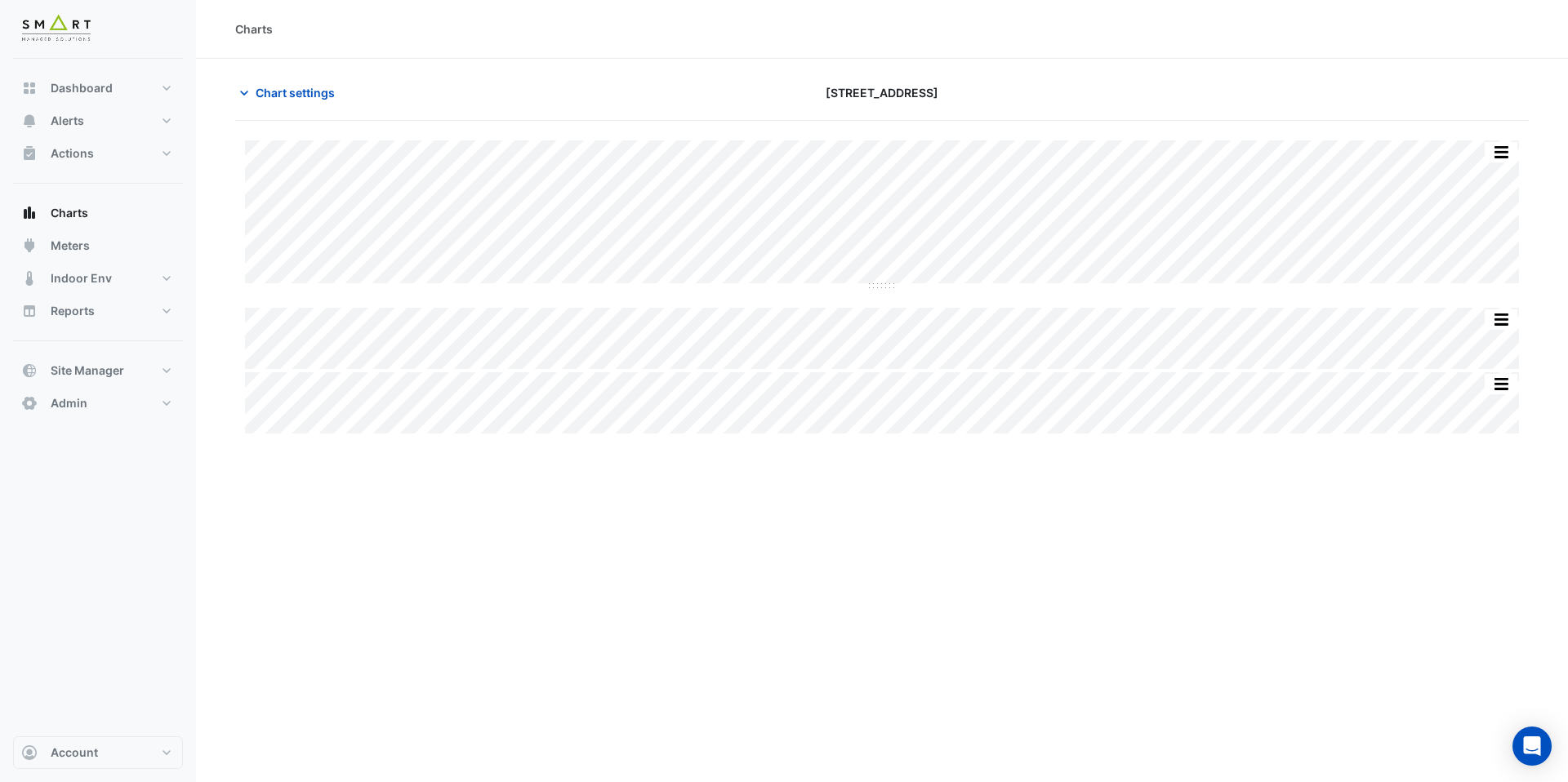
type input "**********"
click at [290, 93] on span "Chart settings" at bounding box center [295, 93] width 80 height 17
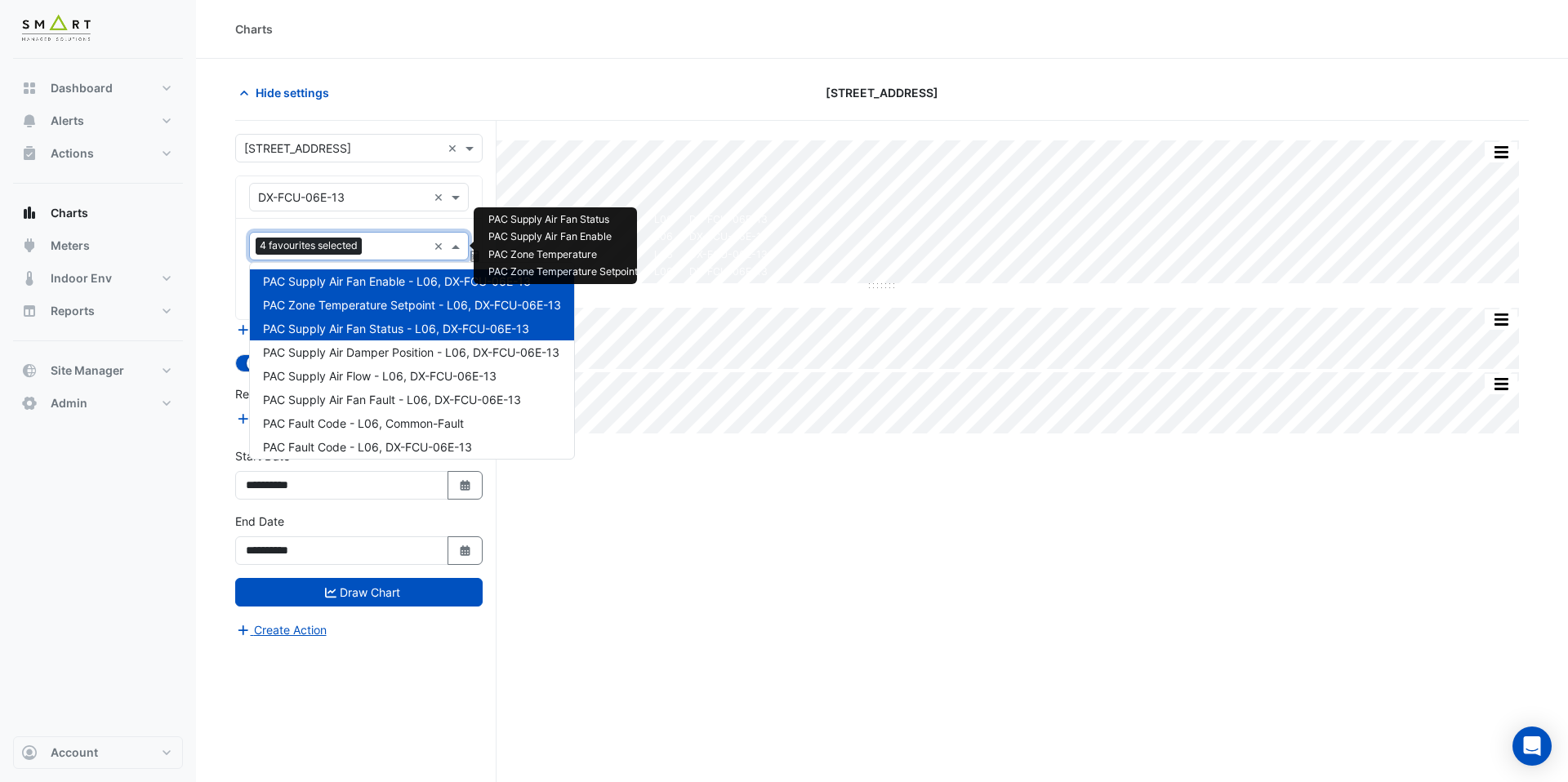
click at [381, 255] on input "text" at bounding box center [398, 248] width 59 height 17
click at [411, 373] on span "PAC Supply Air Flow - L06, DX-FCU-06E-13" at bounding box center [379, 376] width 233 height 14
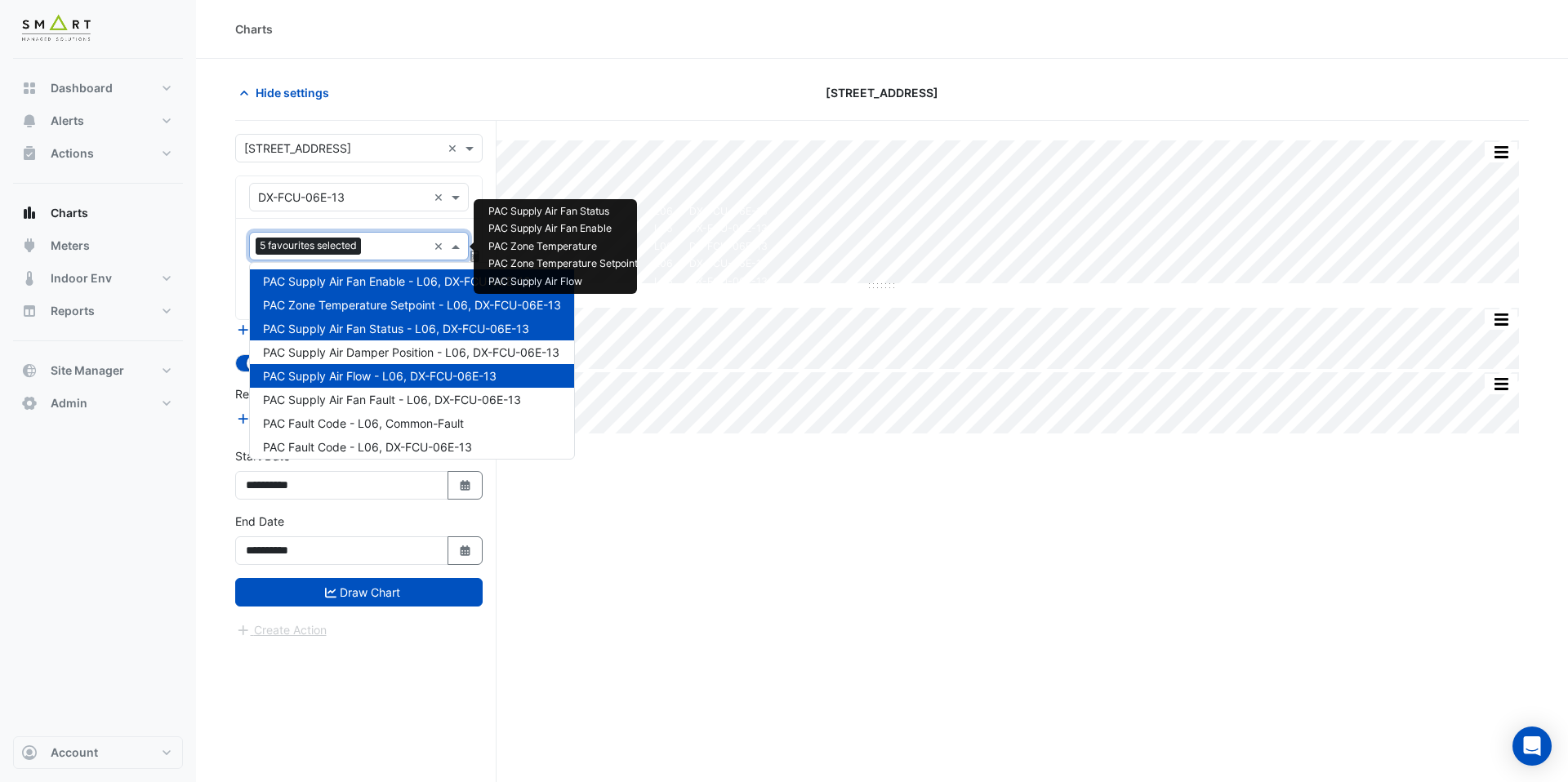
click at [386, 242] on input "text" at bounding box center [398, 248] width 59 height 17
click at [397, 389] on div "PAC Supply Air Fan Fault - L06, DX-FCU-06E-13" at bounding box center [412, 399] width 324 height 24
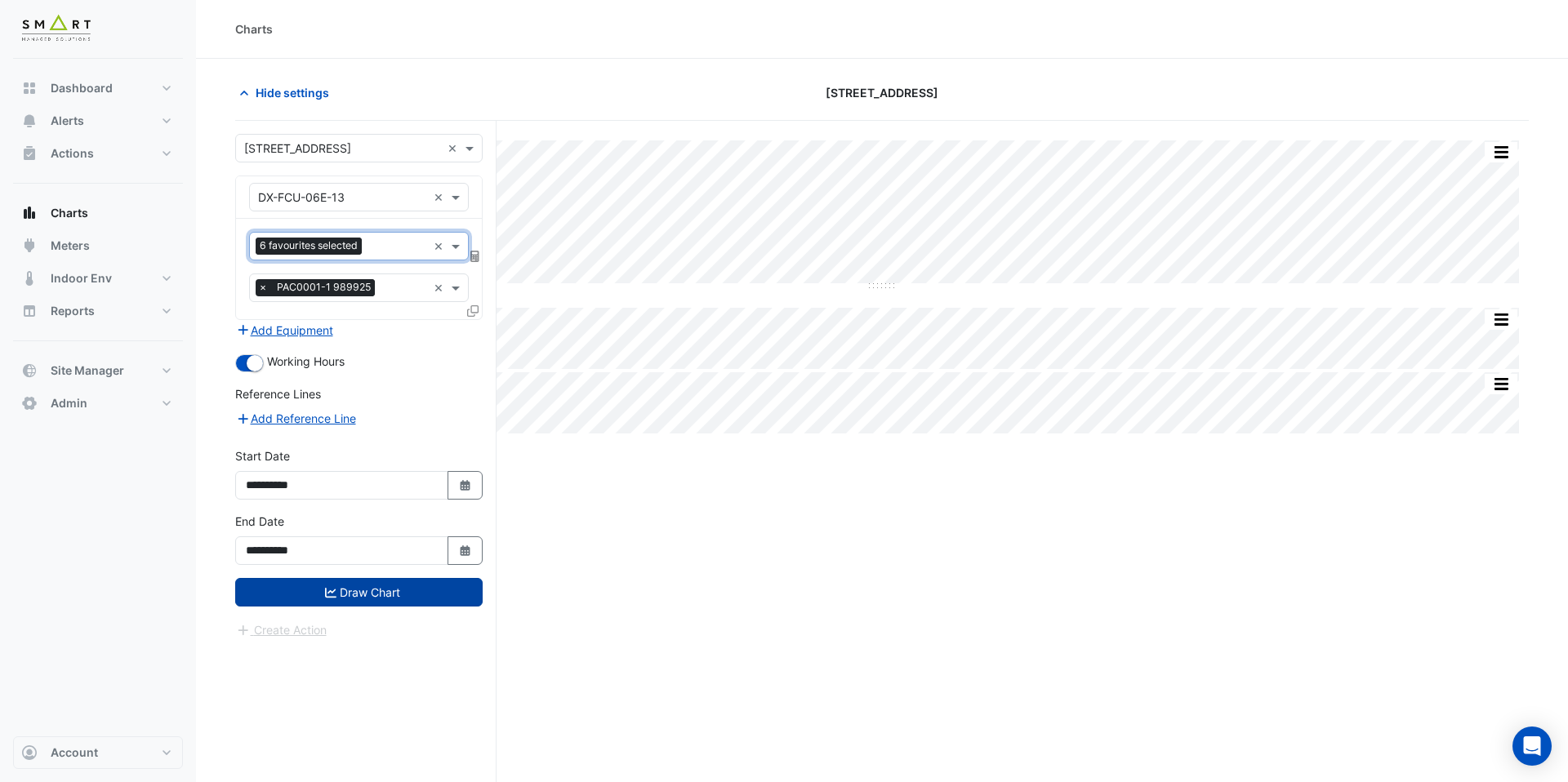
click at [433, 593] on button "Draw Chart" at bounding box center [358, 592] width 247 height 29
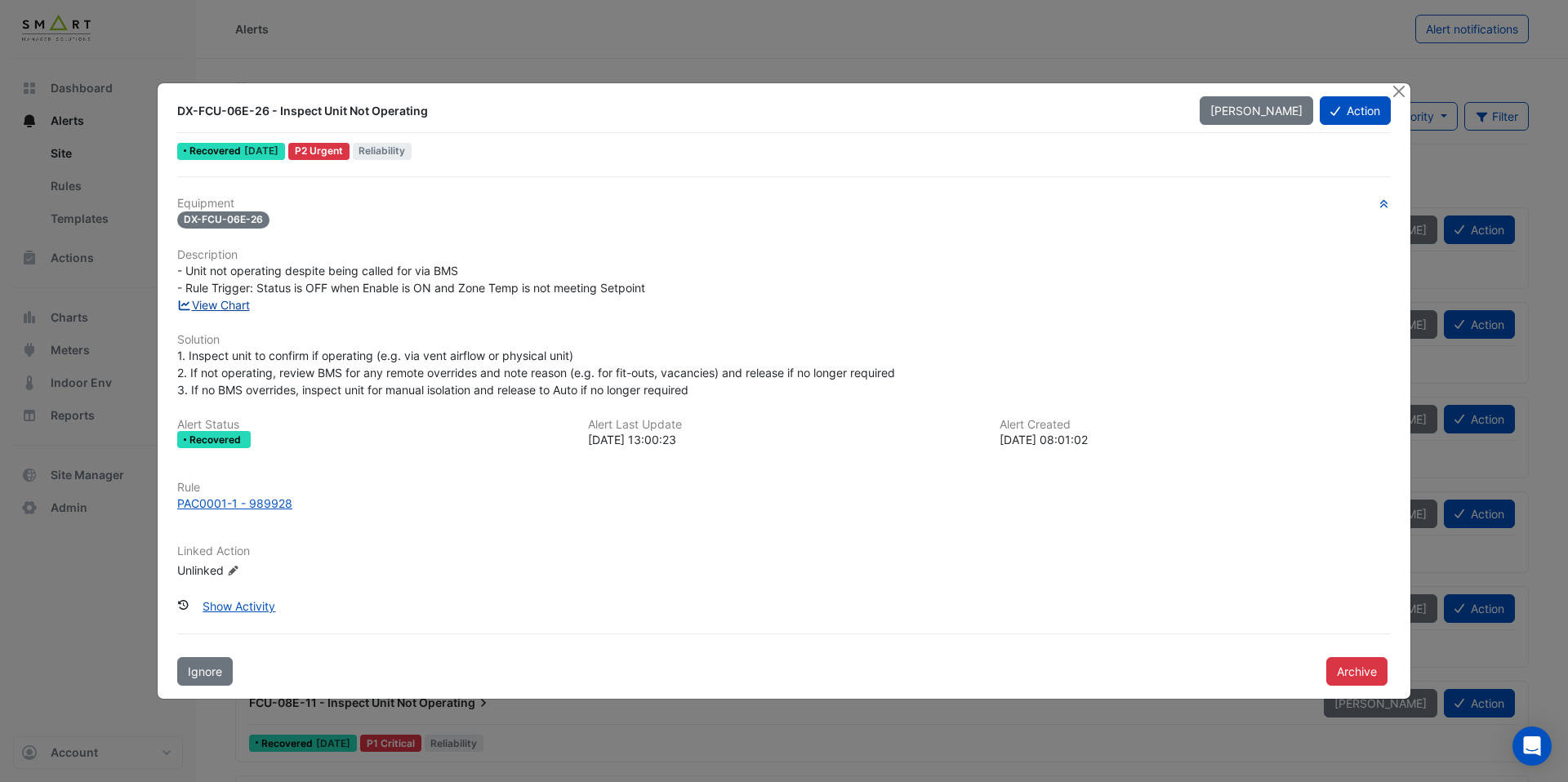
click at [246, 306] on link "View Chart" at bounding box center [213, 305] width 73 height 14
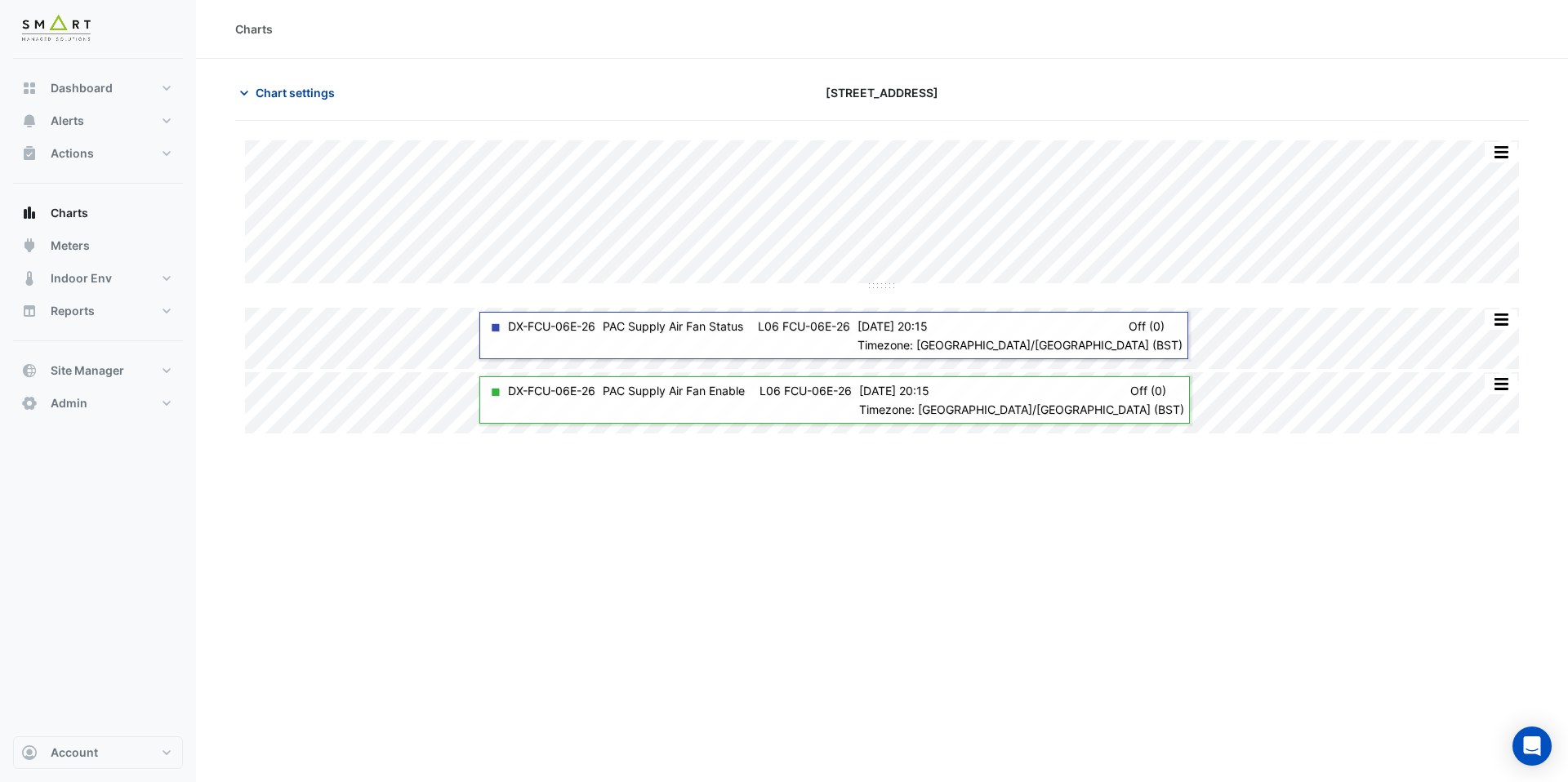
click at [310, 91] on span "Chart settings" at bounding box center [295, 93] width 80 height 17
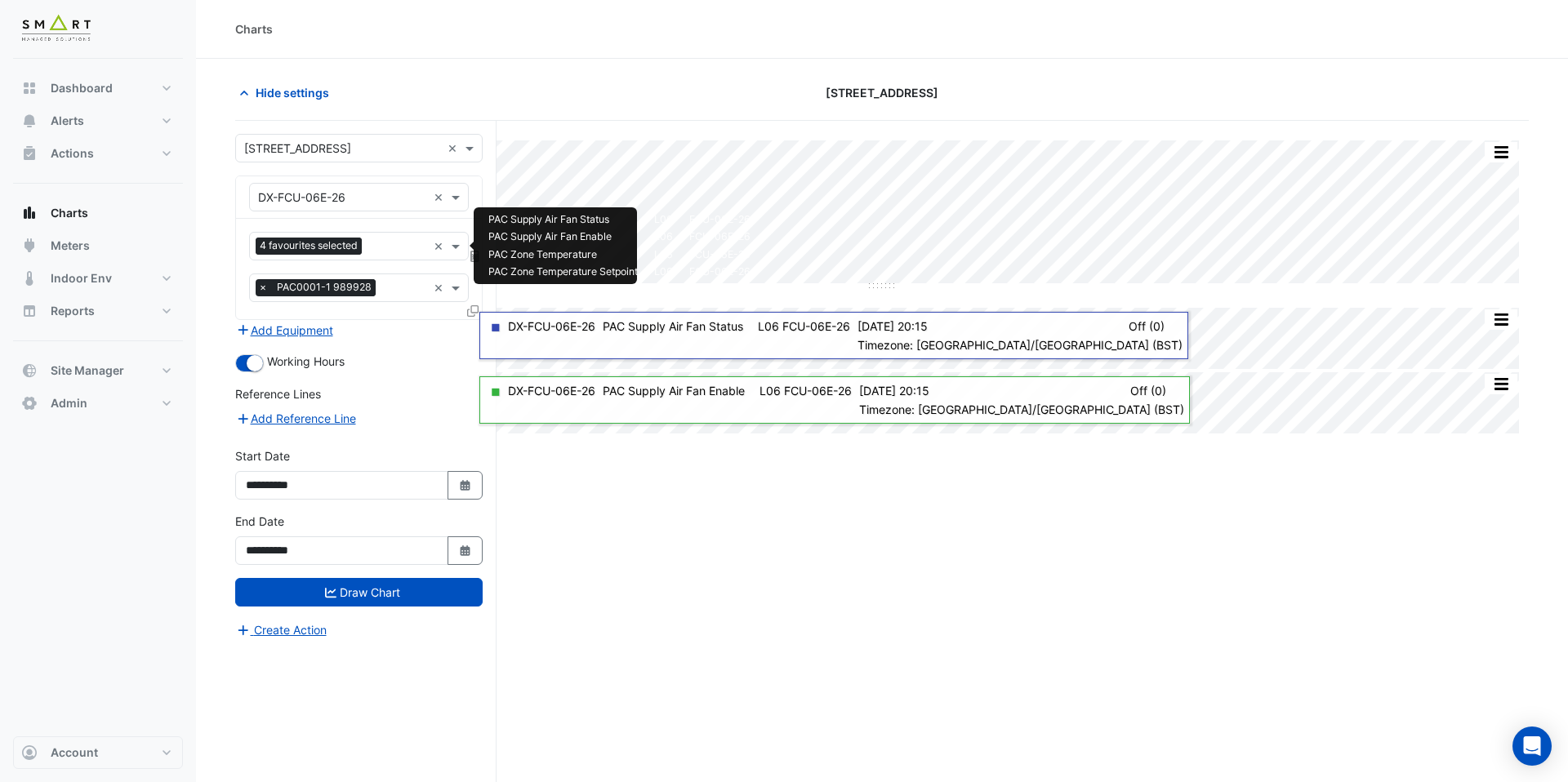
click at [406, 247] on input "text" at bounding box center [398, 248] width 59 height 17
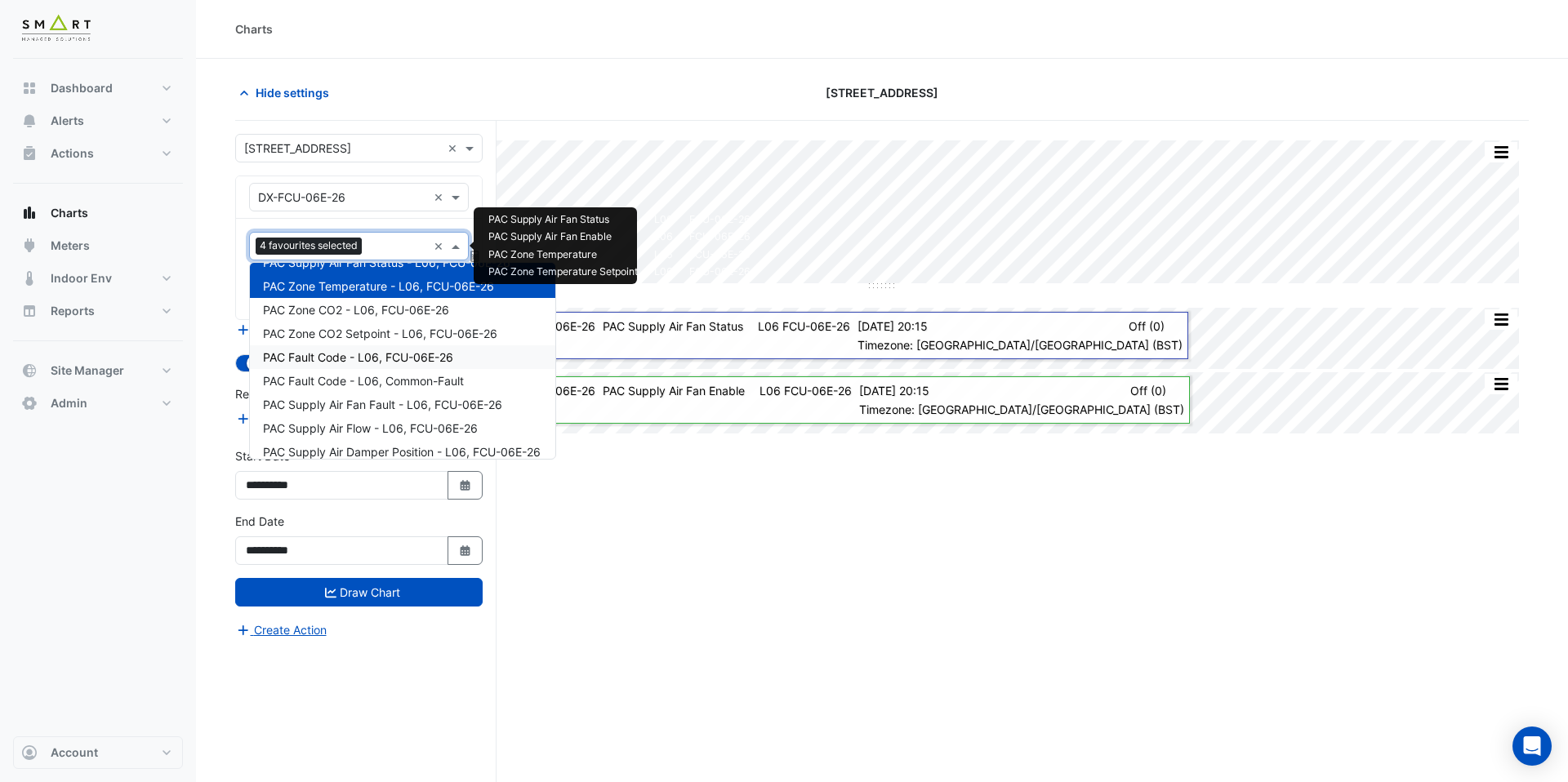
scroll to position [78, 0]
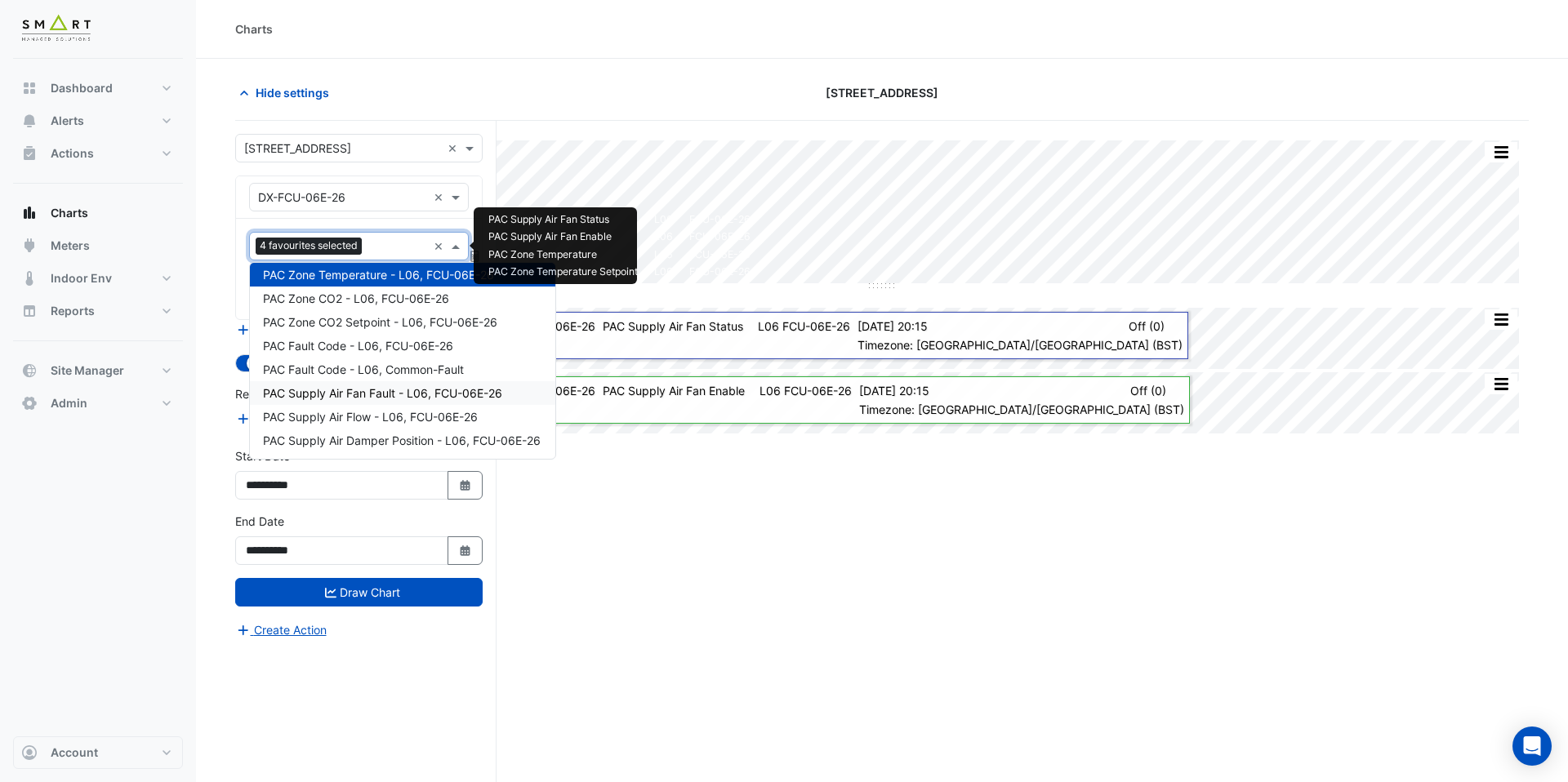
click at [402, 394] on span "PAC Supply Air Fan Fault - L06, FCU-06E-26" at bounding box center [383, 393] width 239 height 14
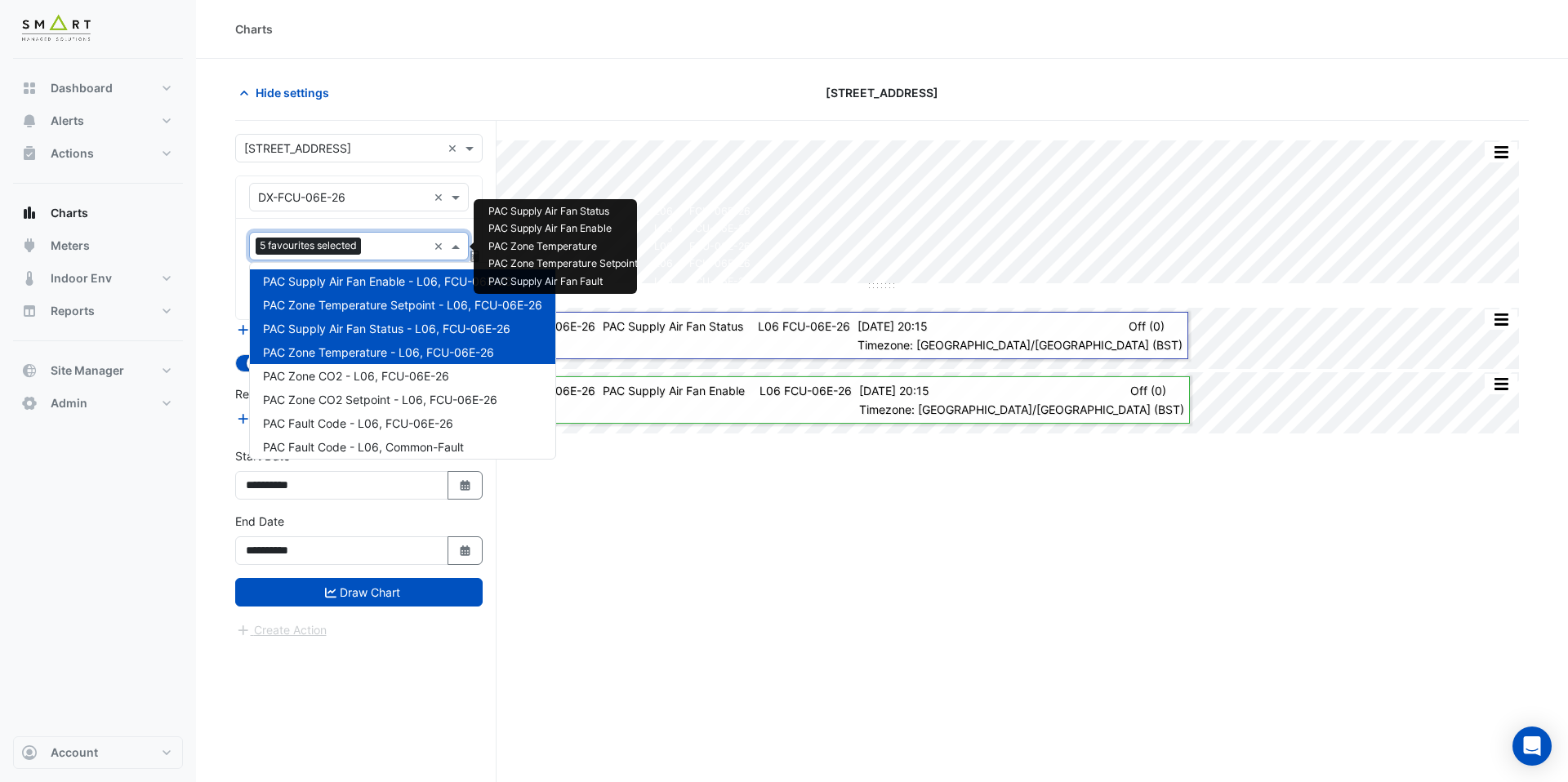
click at [377, 246] on input "text" at bounding box center [398, 248] width 59 height 17
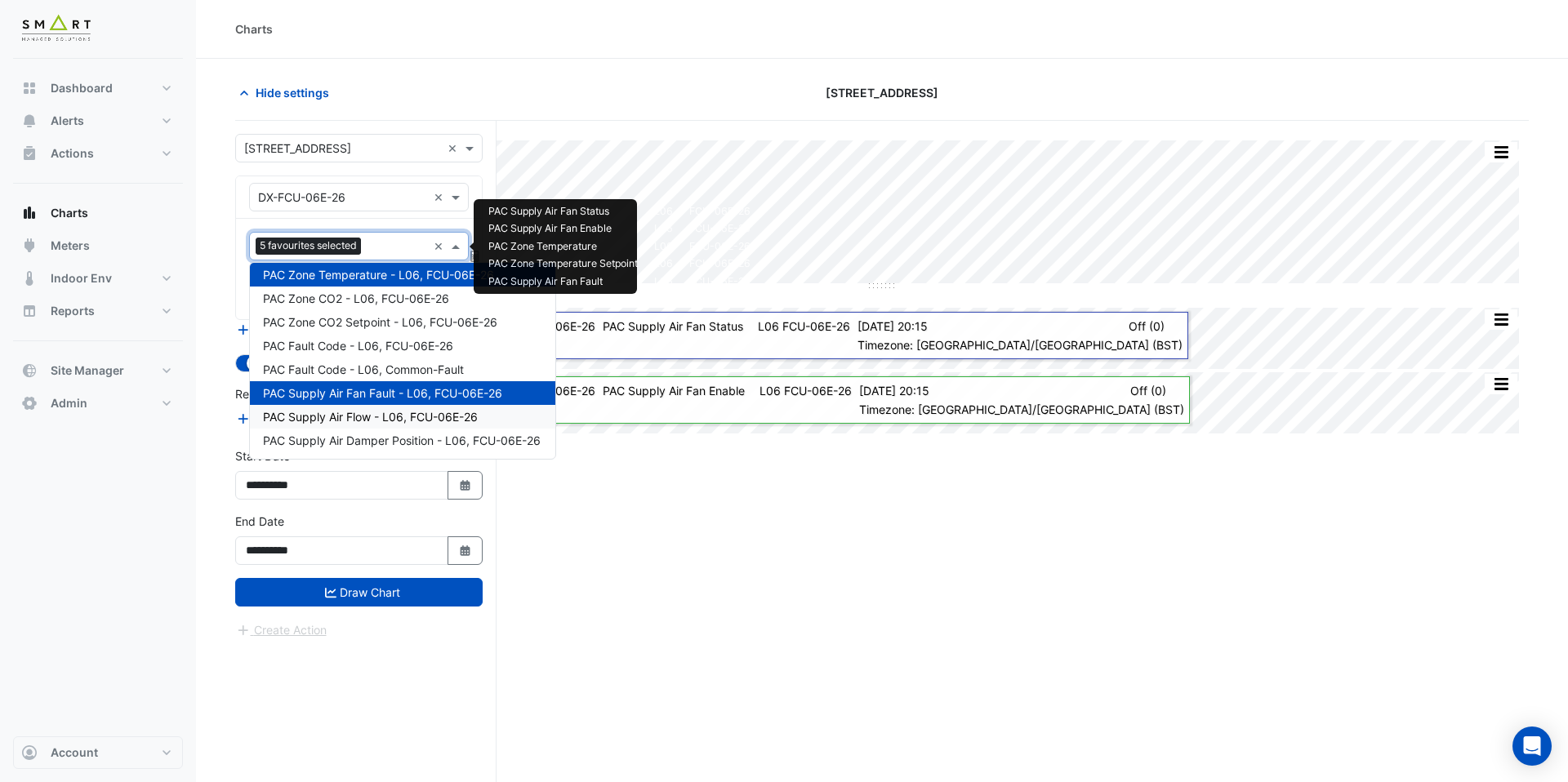
click at [376, 424] on div "PAC Supply Air Flow - L06, FCU-06E-26" at bounding box center [403, 417] width 306 height 24
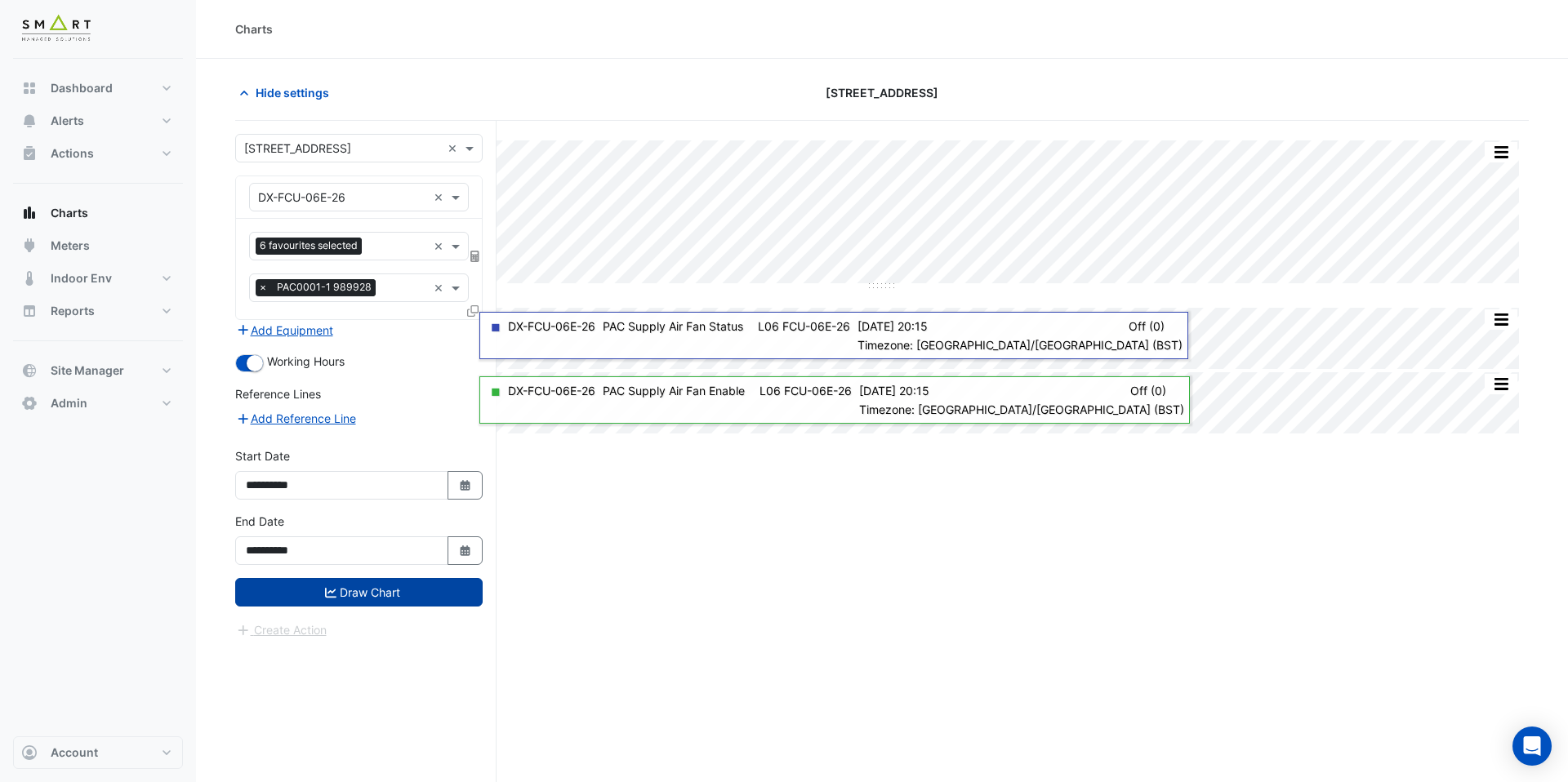
click at [396, 593] on button "Draw Chart" at bounding box center [358, 592] width 247 height 29
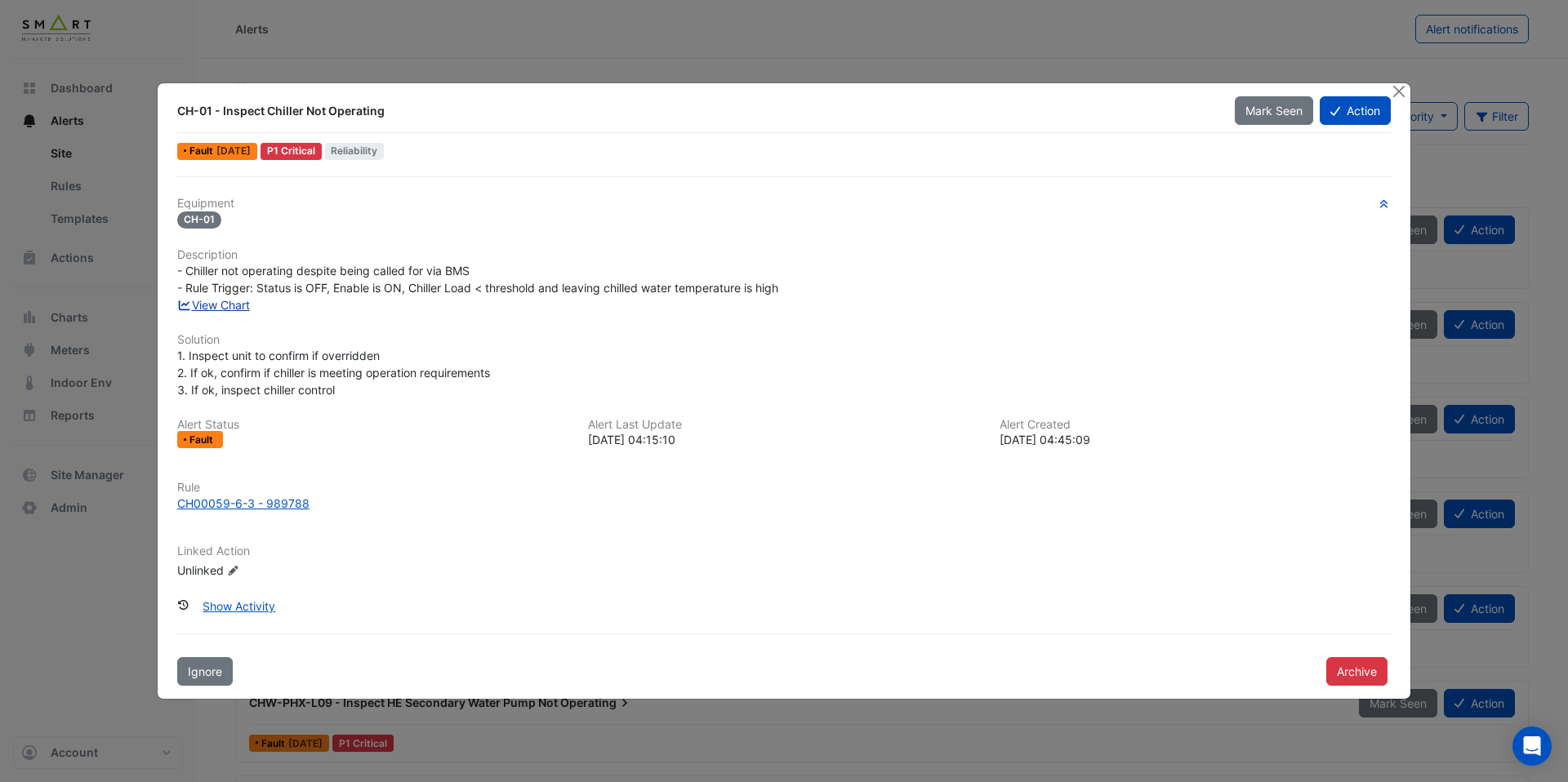
click at [245, 307] on link "View Chart" at bounding box center [213, 305] width 73 height 14
click at [237, 309] on link "View Chart" at bounding box center [213, 305] width 73 height 14
click at [222, 499] on div "CH00059-6-3 - 989788" at bounding box center [243, 503] width 132 height 17
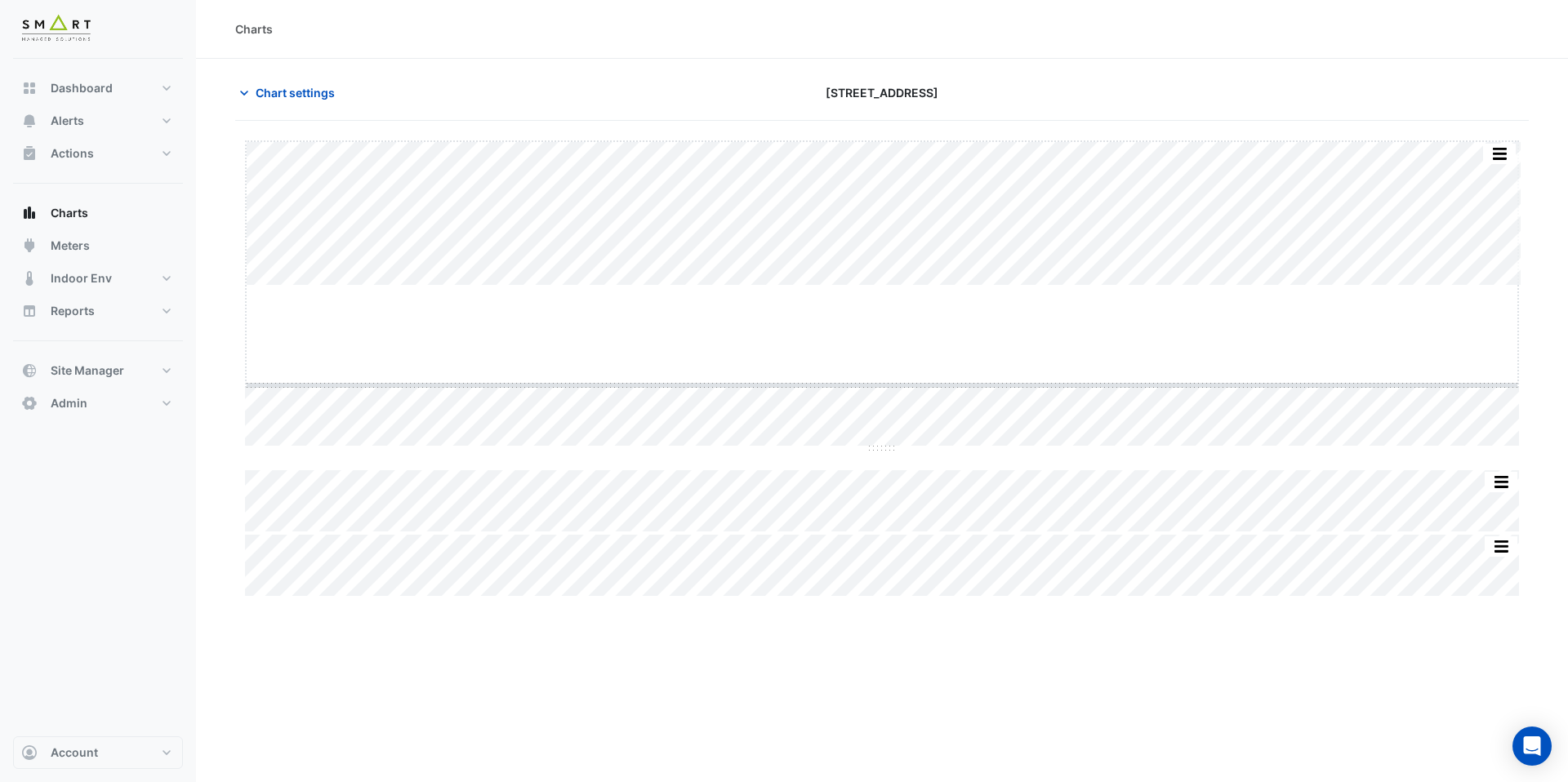
drag, startPoint x: 884, startPoint y: 283, endPoint x: 883, endPoint y: 385, distance: 102.0
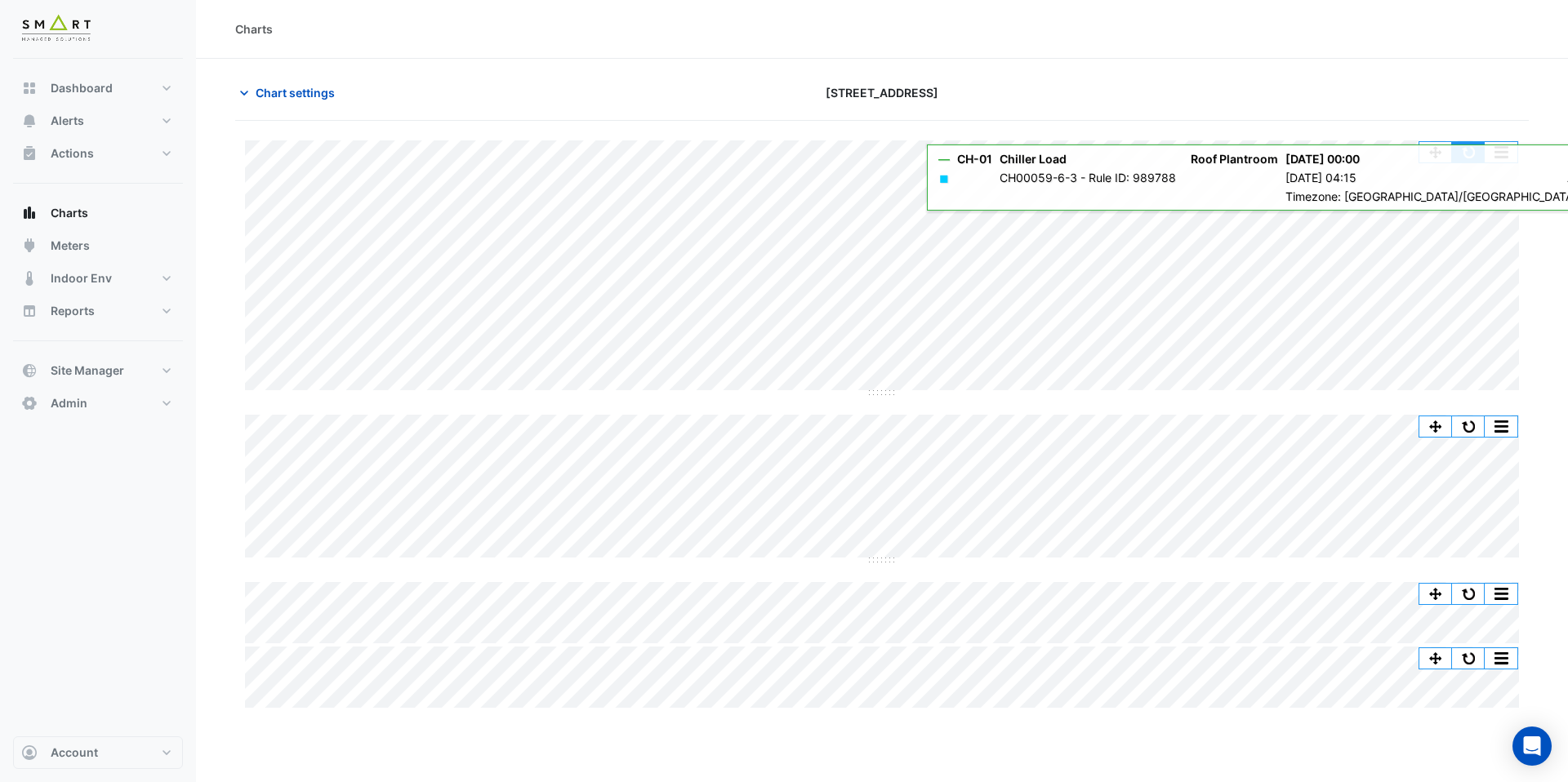
click at [1471, 154] on button "button" at bounding box center [1468, 152] width 32 height 20
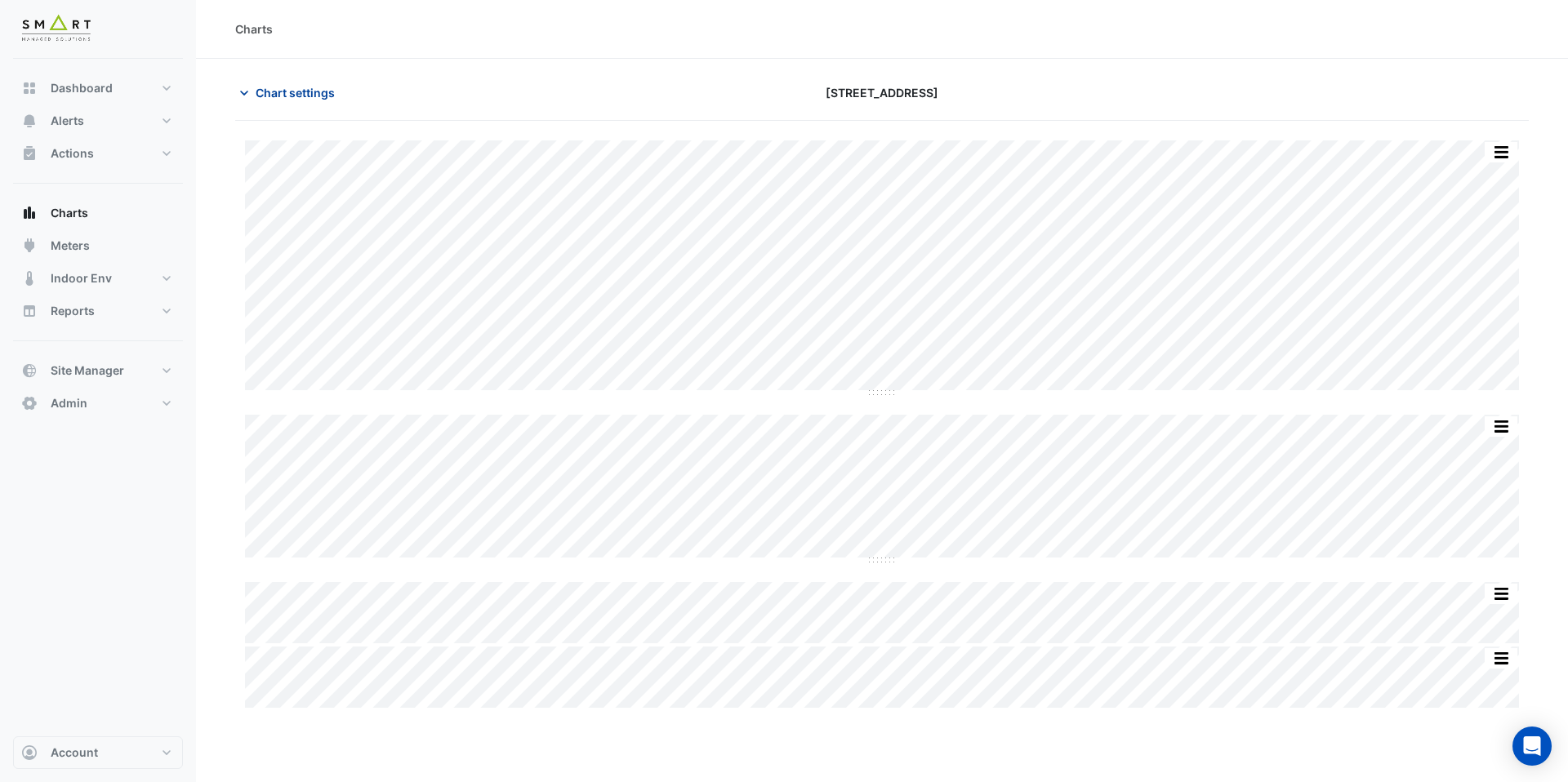
click at [279, 96] on span "Chart settings" at bounding box center [295, 93] width 80 height 17
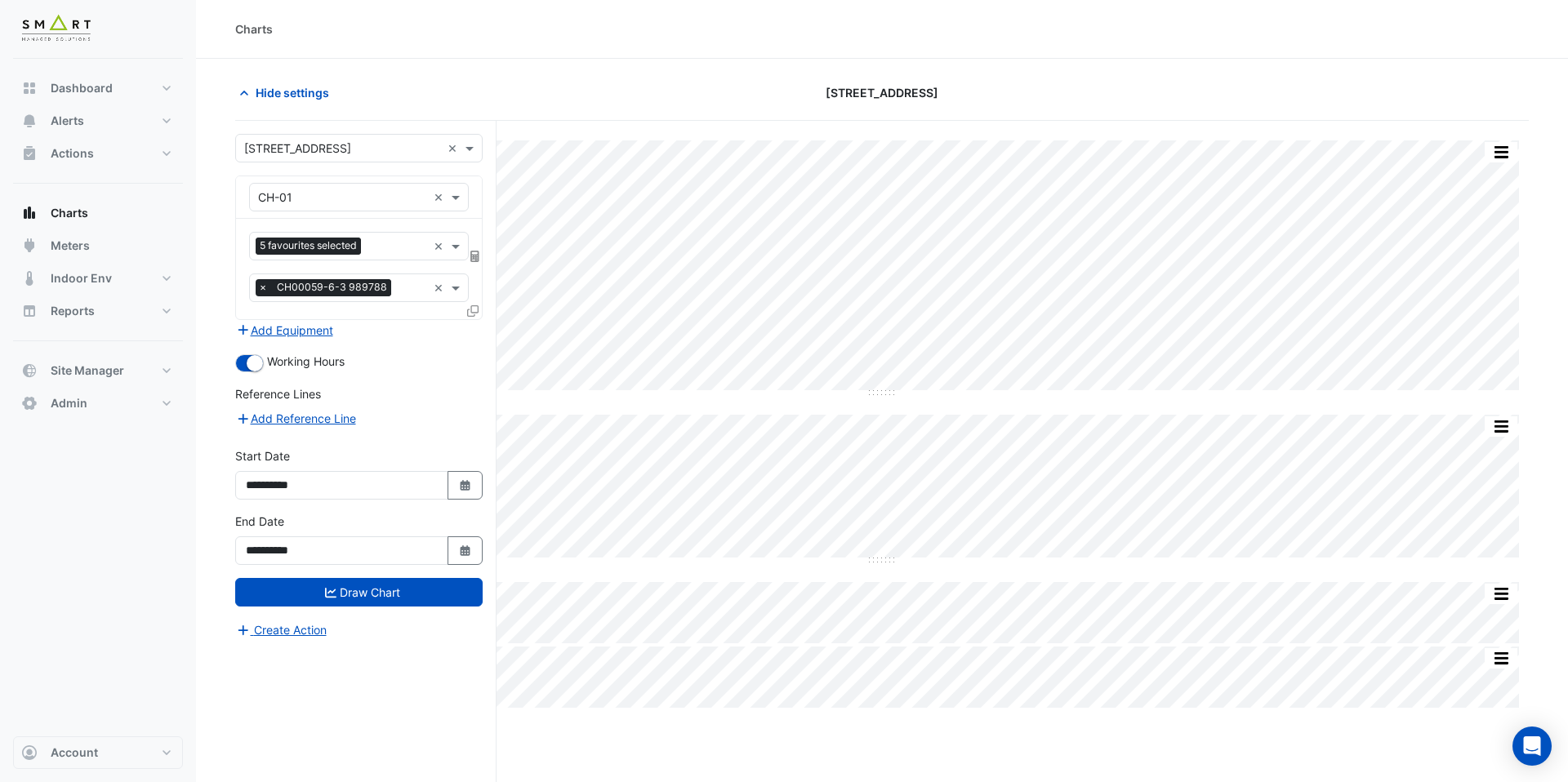
click at [467, 469] on div "**********" at bounding box center [358, 474] width 247 height 52
click at [467, 489] on icon "button" at bounding box center [464, 486] width 10 height 10
select select "*"
select select "****"
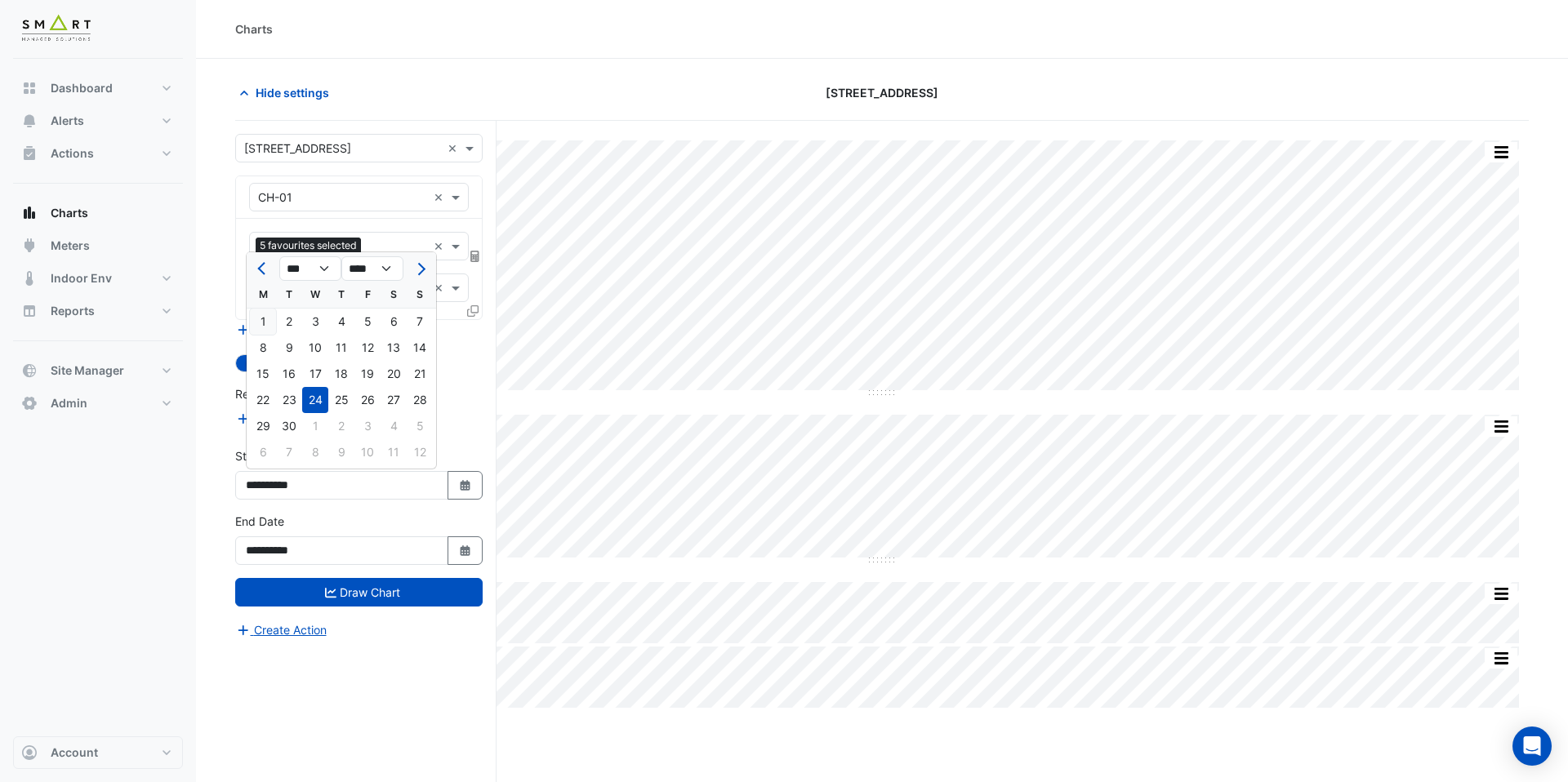
click at [263, 323] on div "1" at bounding box center [263, 322] width 26 height 26
type input "**********"
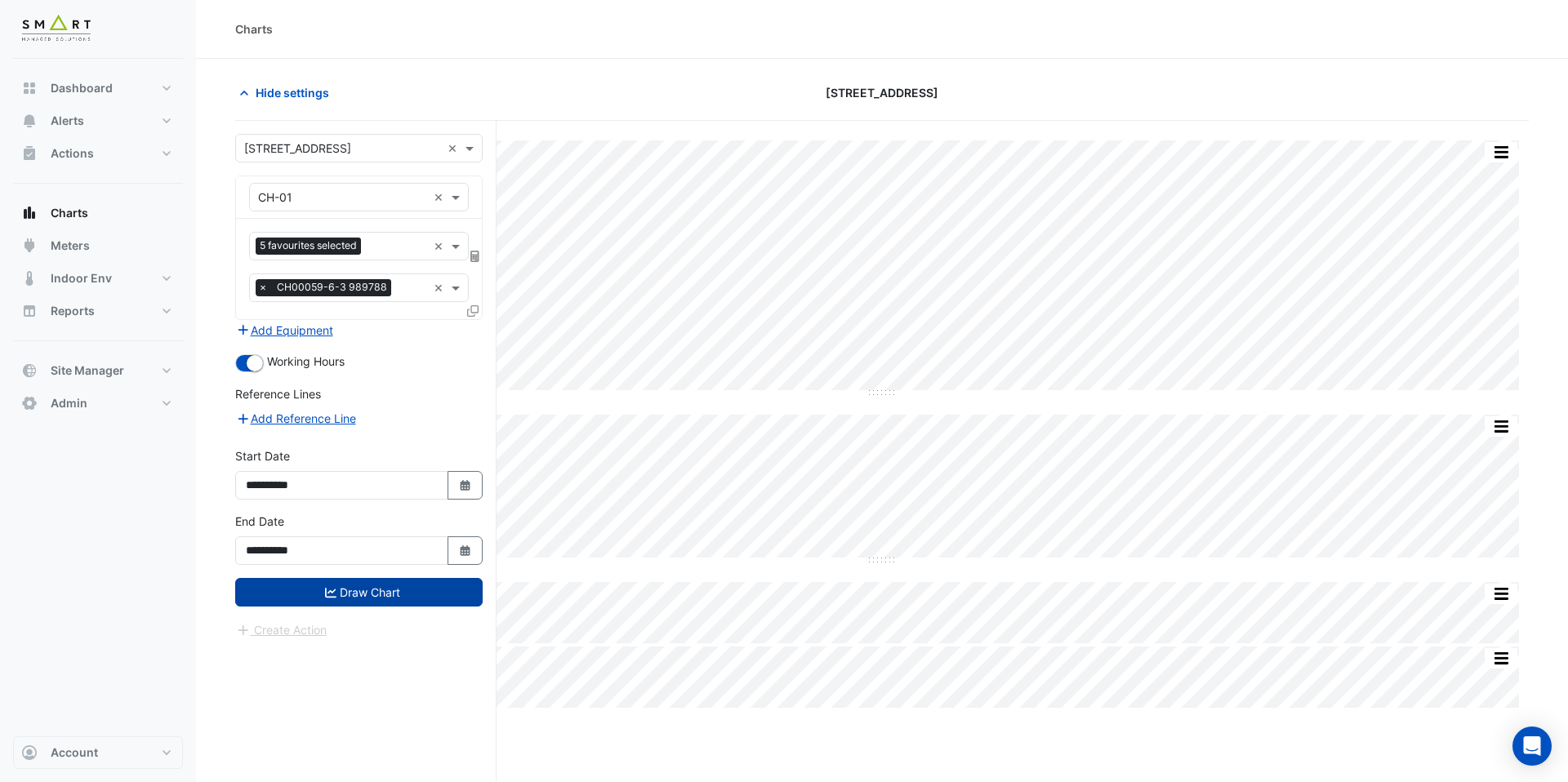
click at [370, 585] on button "Draw Chart" at bounding box center [358, 592] width 247 height 29
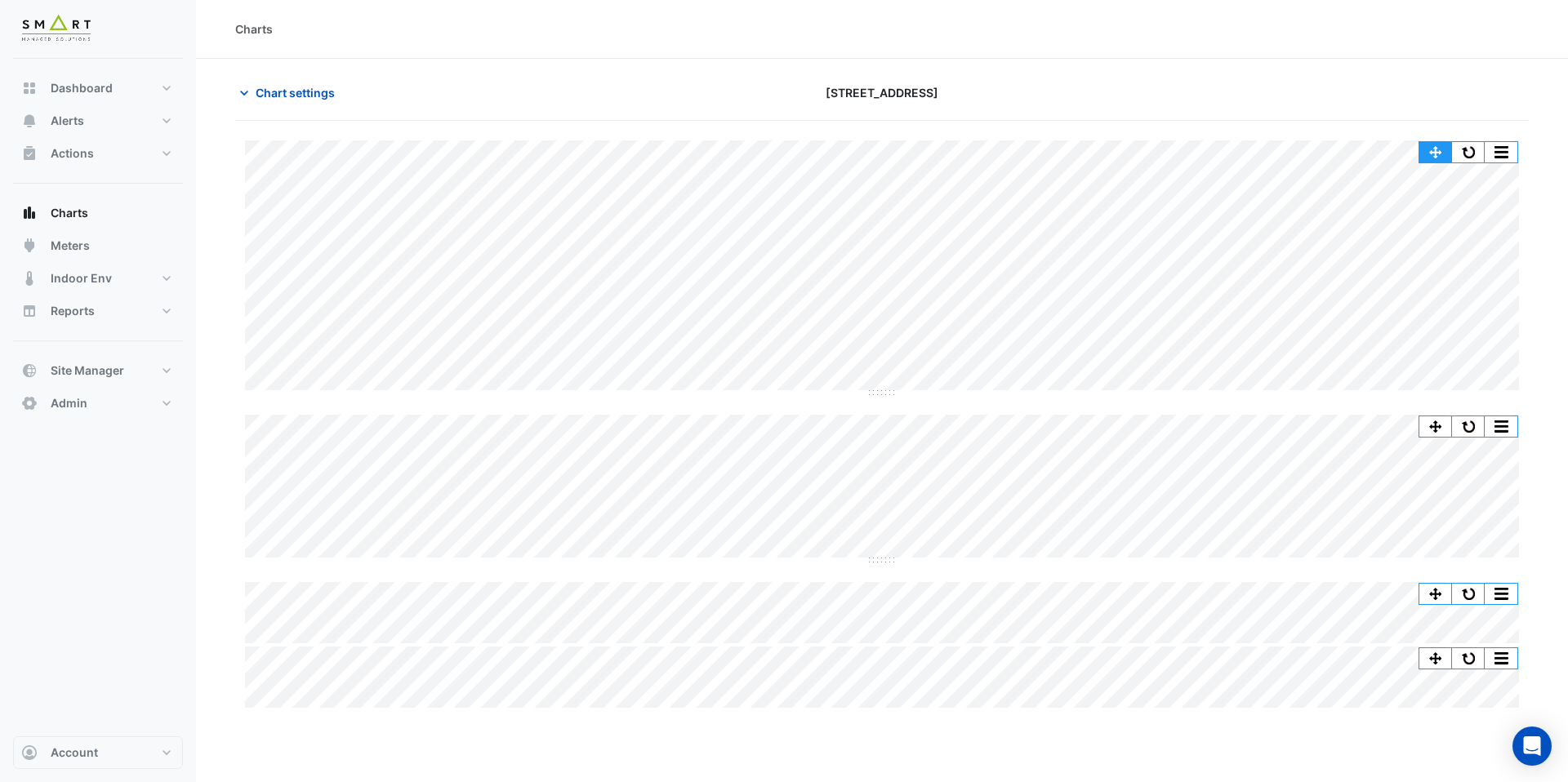
click at [1424, 153] on button "button" at bounding box center [1435, 152] width 32 height 20
click at [92, 408] on button "Admin" at bounding box center [98, 403] width 170 height 32
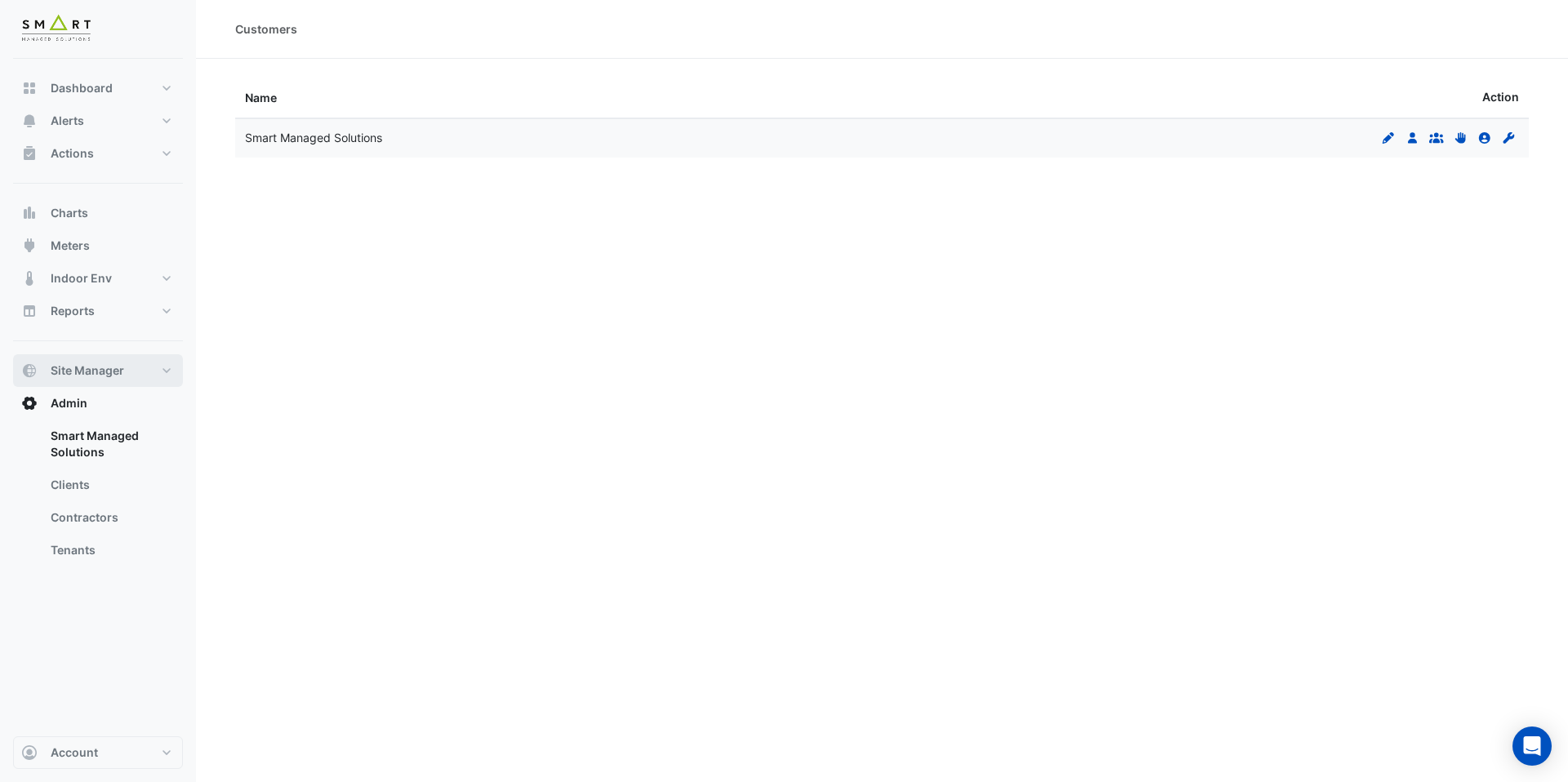
click at [128, 370] on button "Site Manager" at bounding box center [98, 370] width 170 height 32
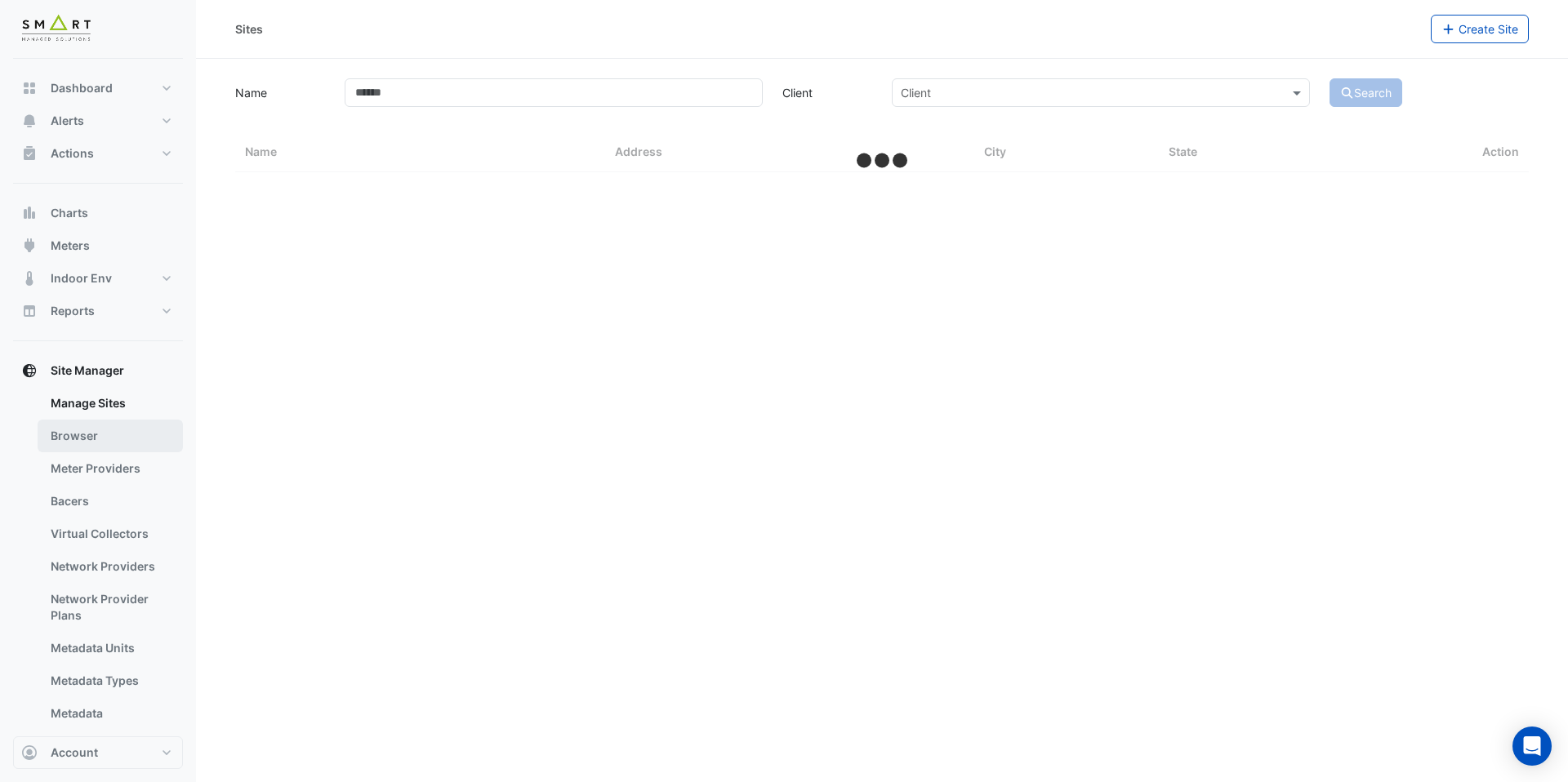
select select "***"
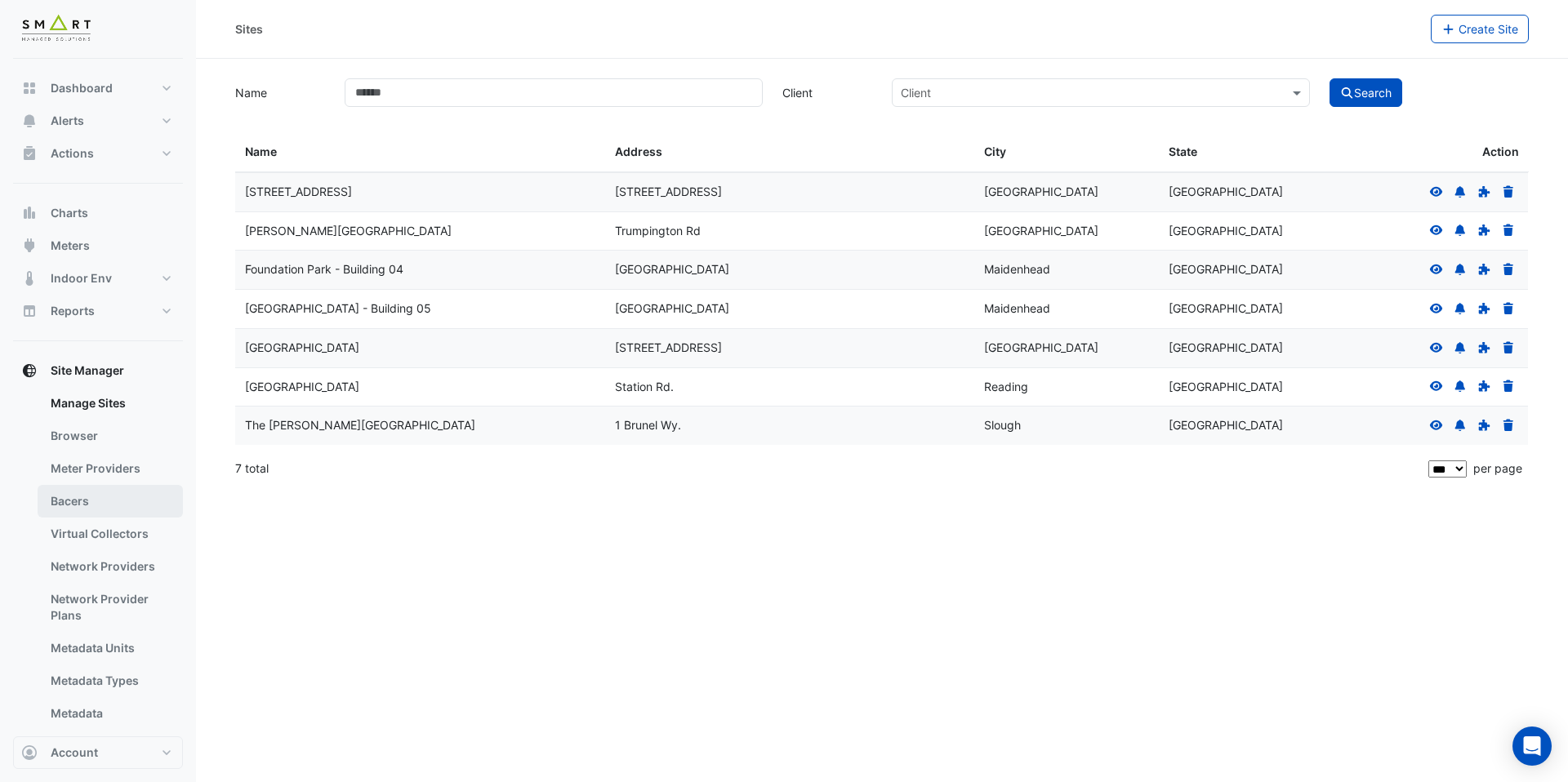
click at [93, 502] on link "Bacers" at bounding box center [110, 501] width 145 height 32
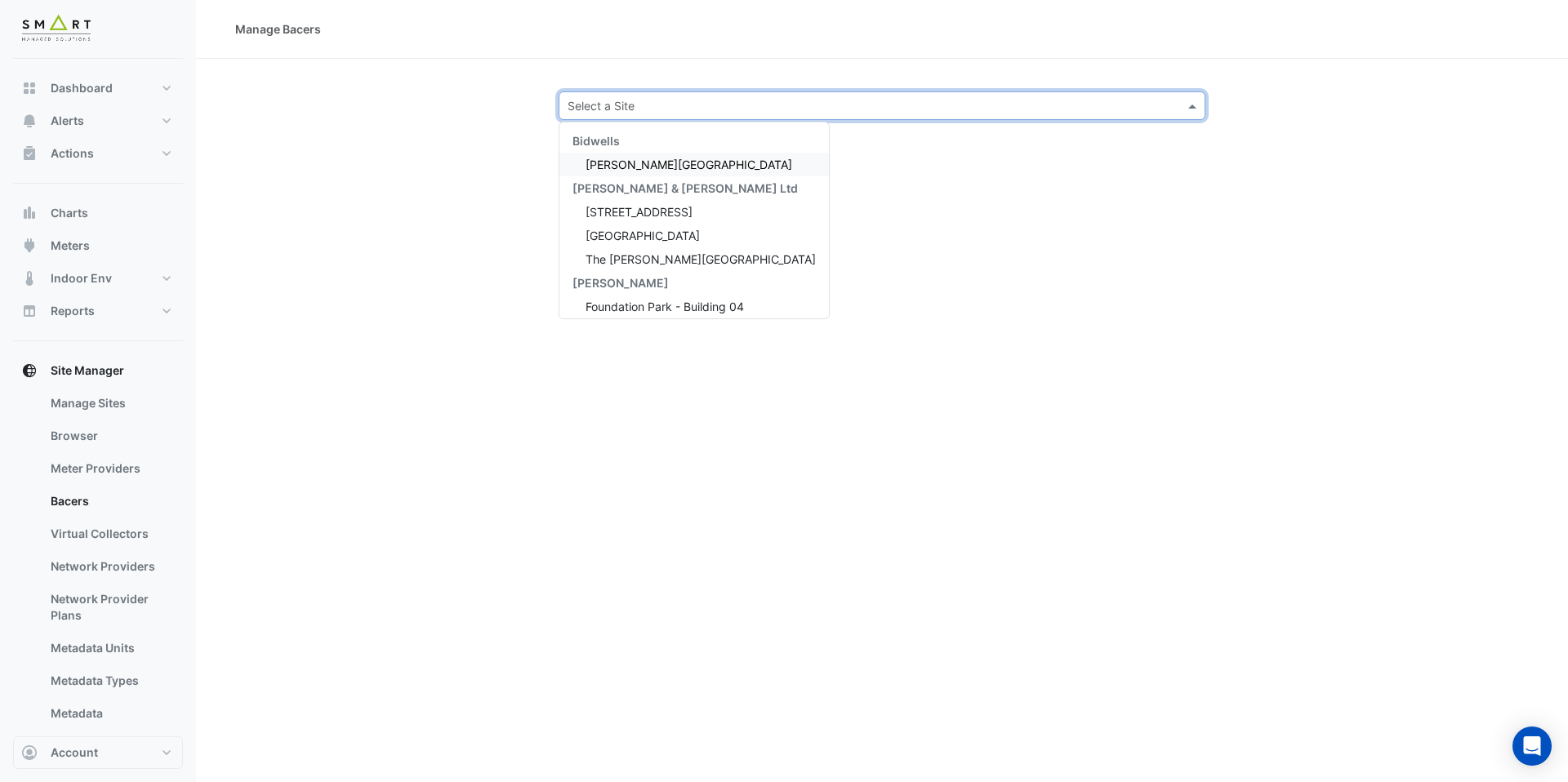
click at [578, 110] on input "text" at bounding box center [866, 107] width 596 height 17
type input "**"
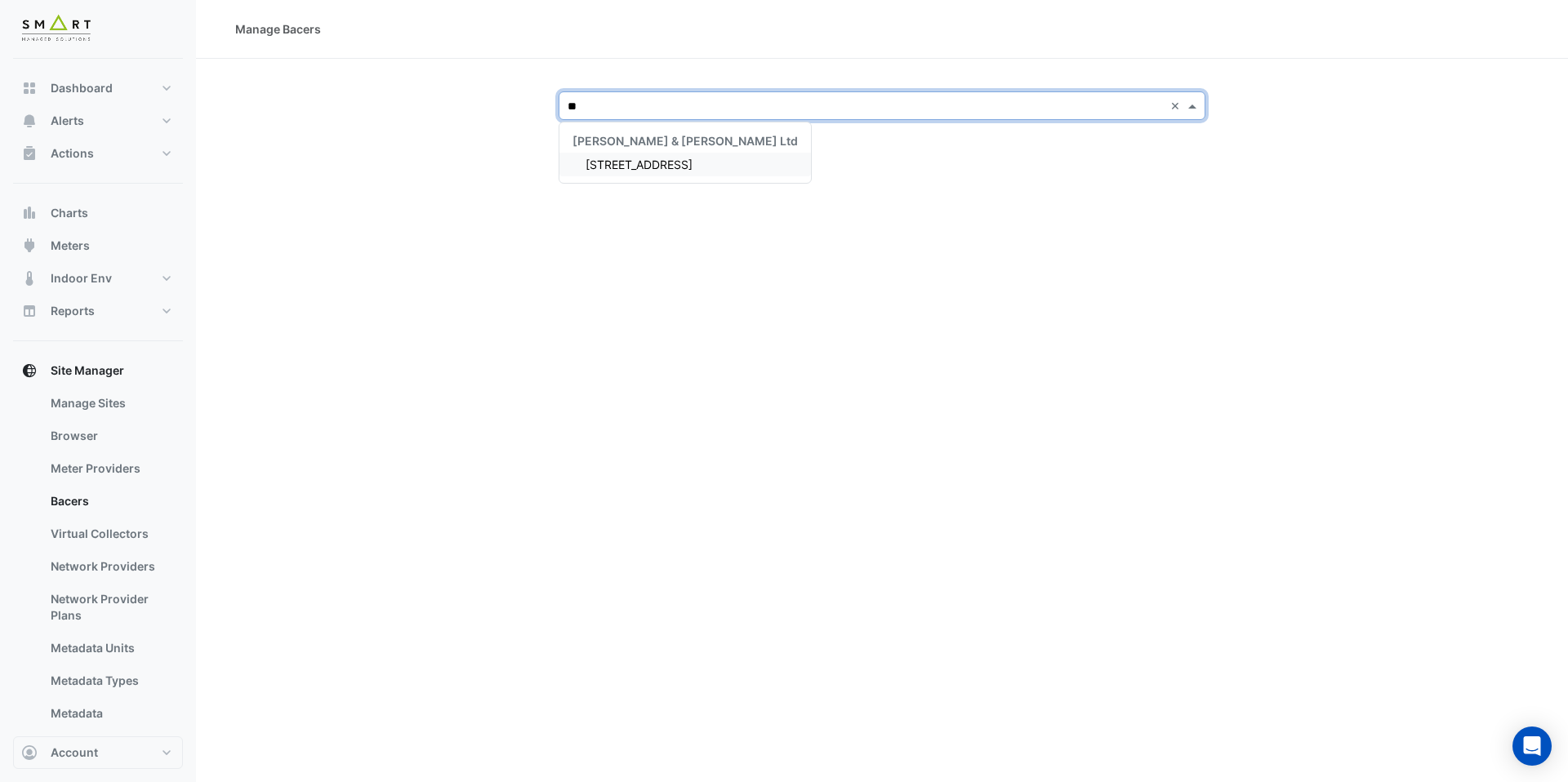
click at [600, 158] on span "[STREET_ADDRESS]" at bounding box center [639, 164] width 107 height 14
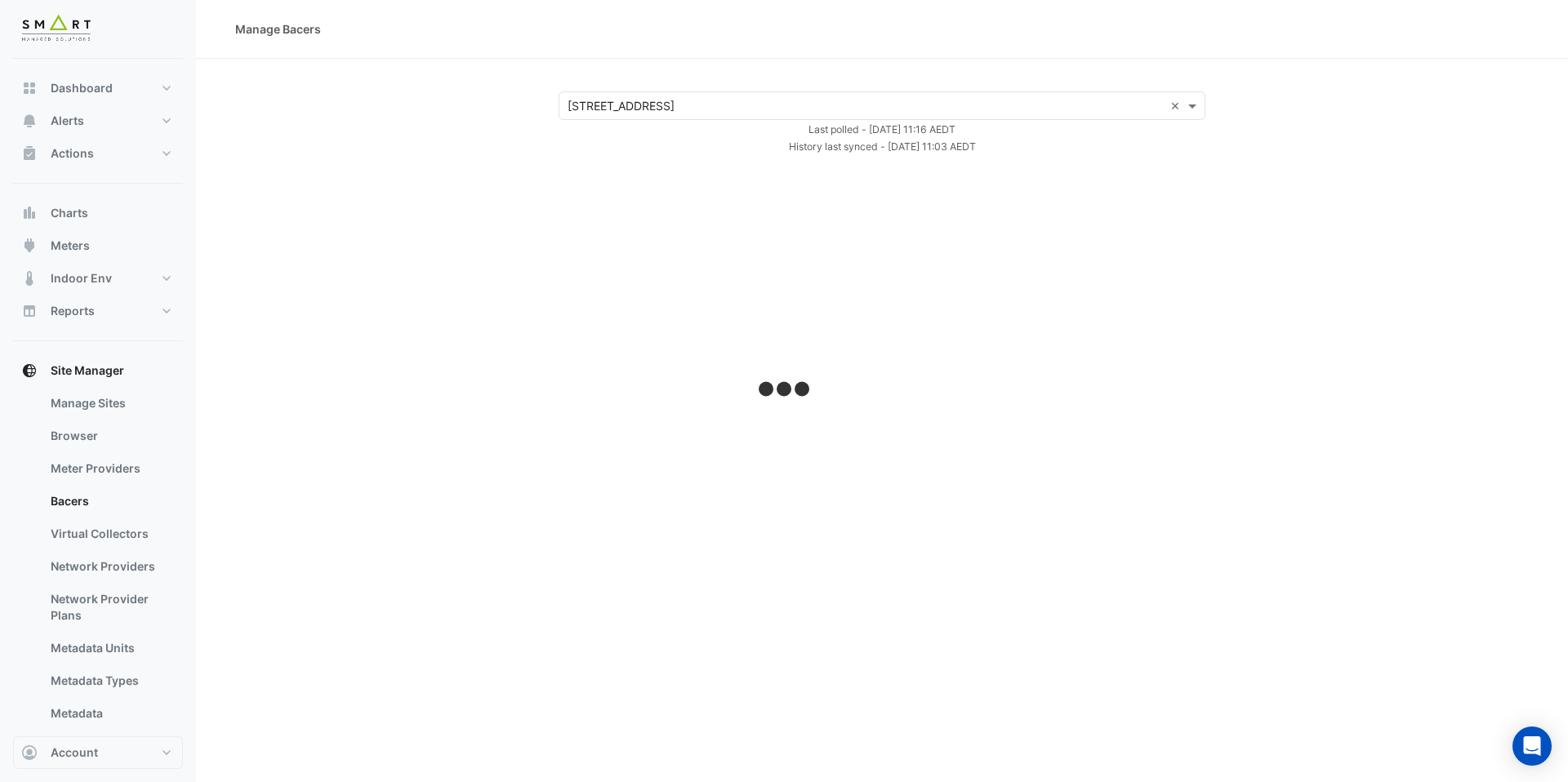
select select "***"
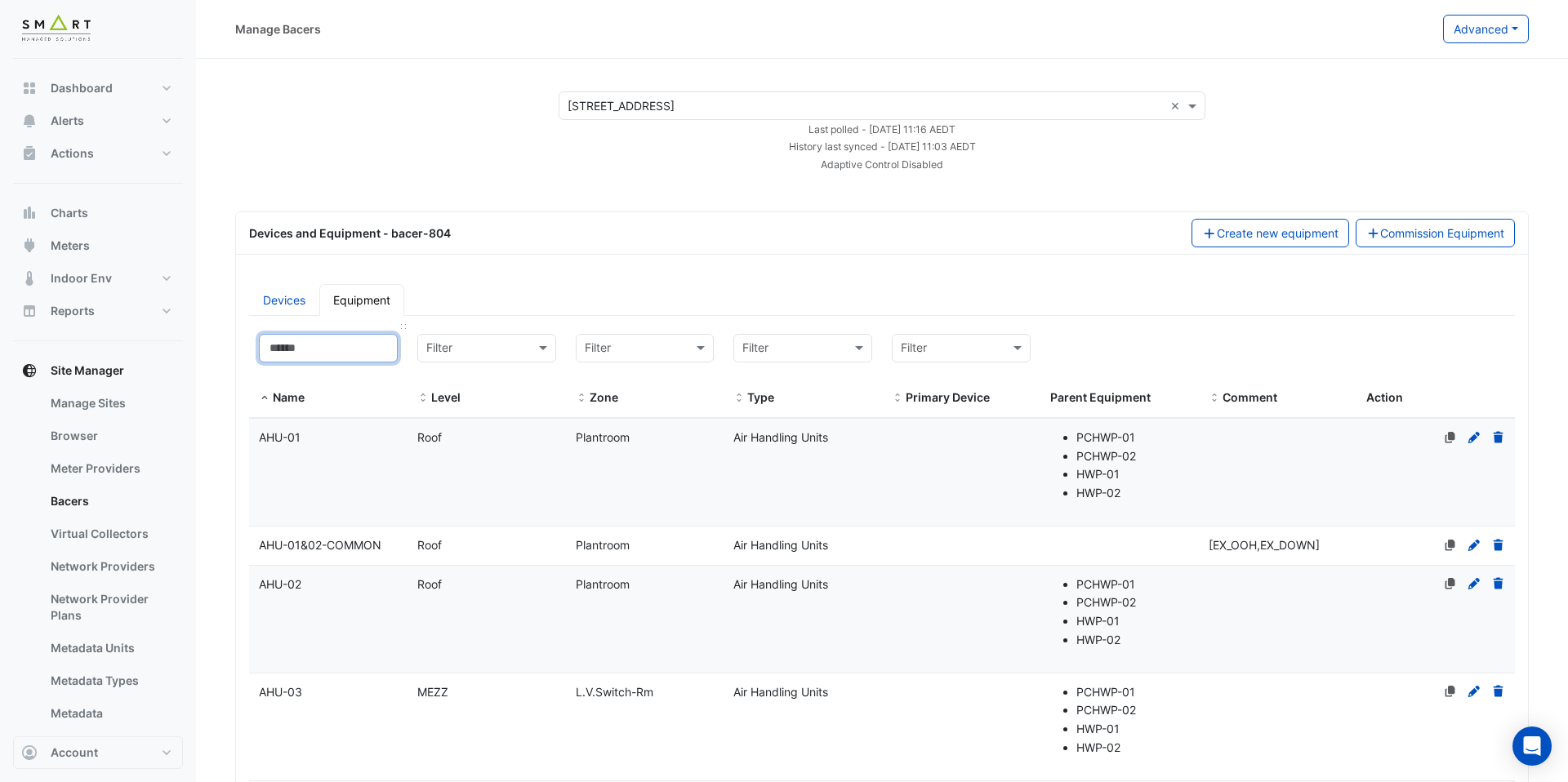
click at [339, 349] on input at bounding box center [328, 348] width 139 height 29
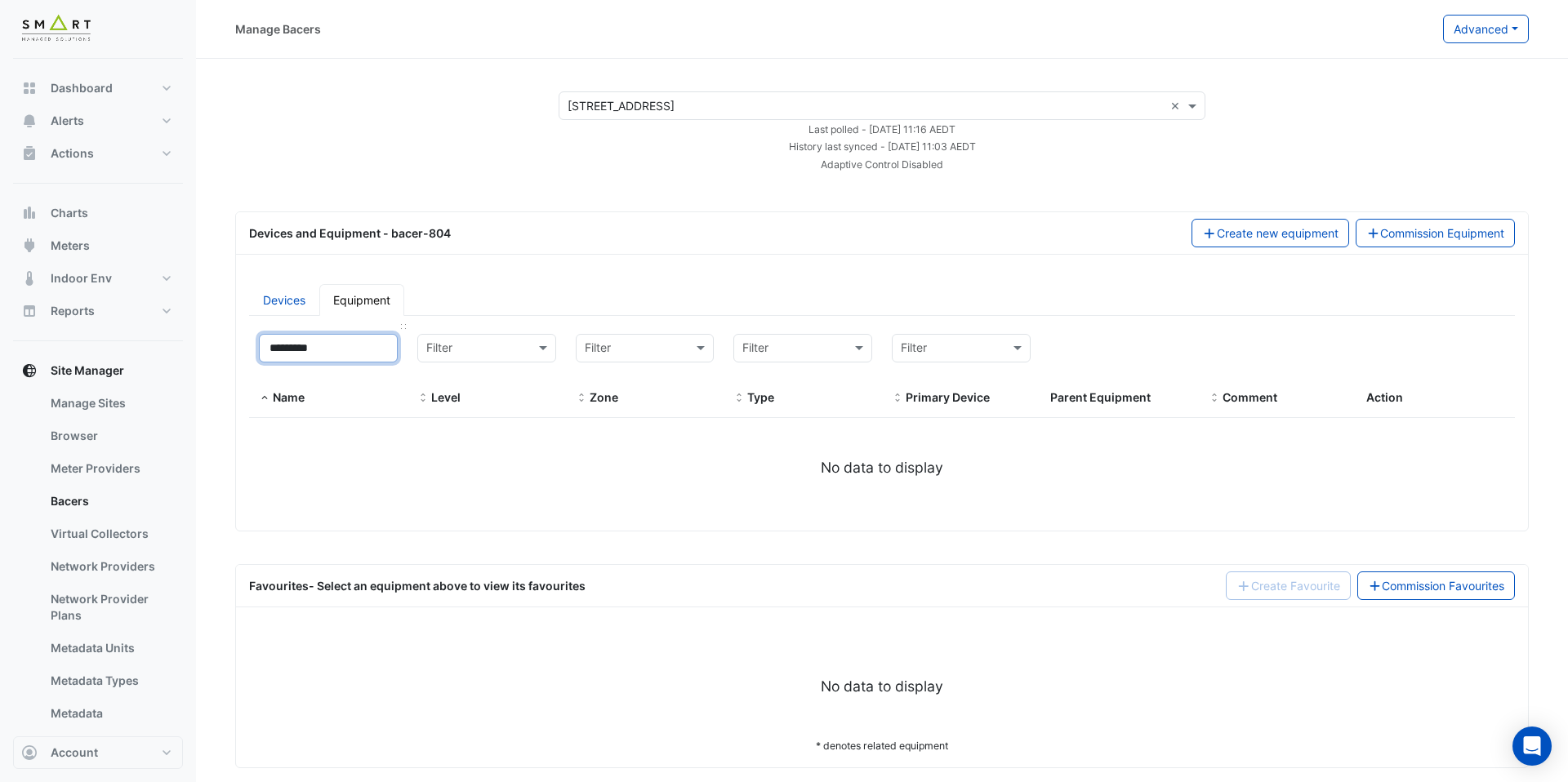
type input "********"
select select "***"
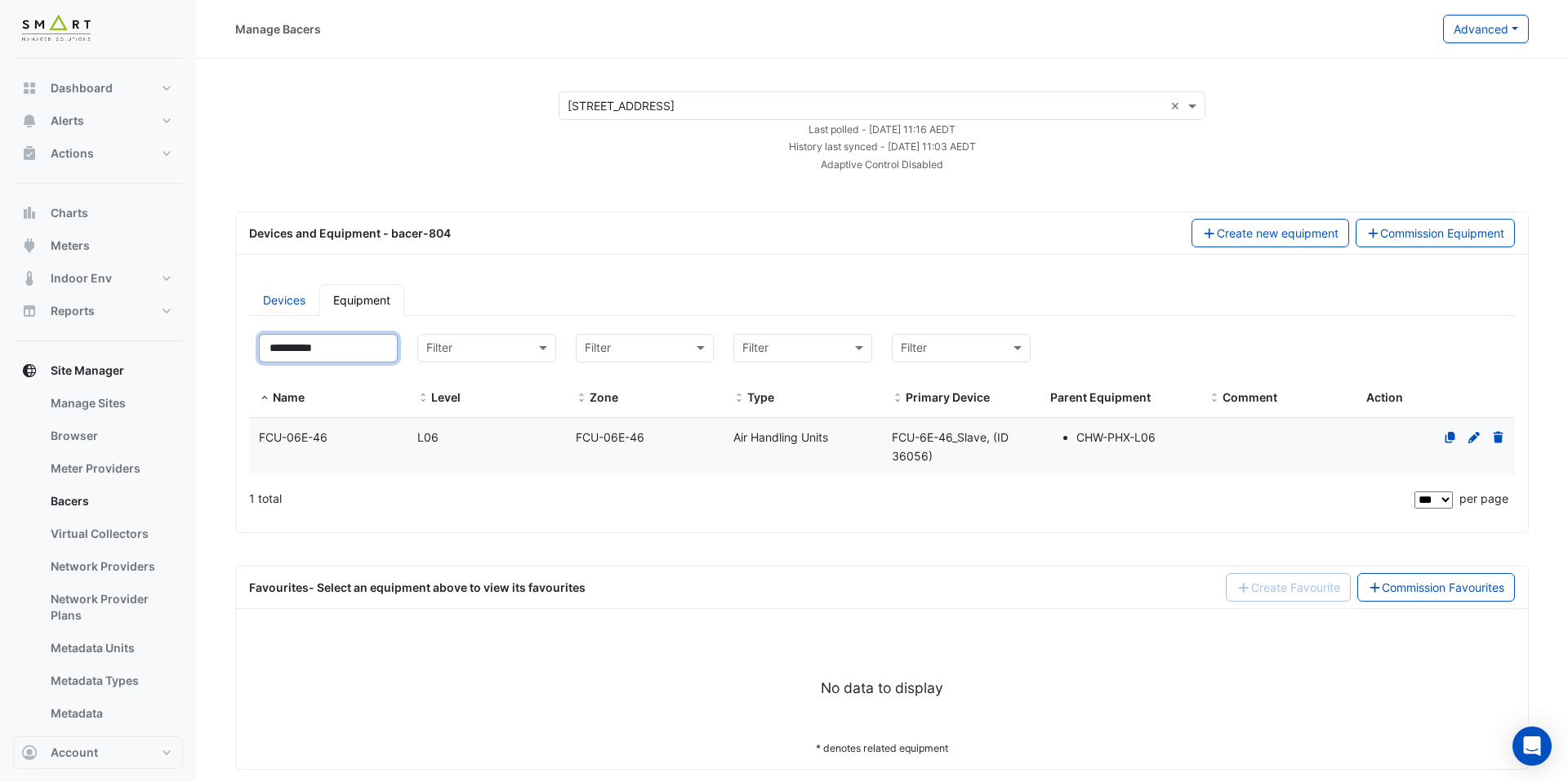
type input "**********"
click at [360, 430] on div "FCU-06E-46" at bounding box center [328, 438] width 158 height 18
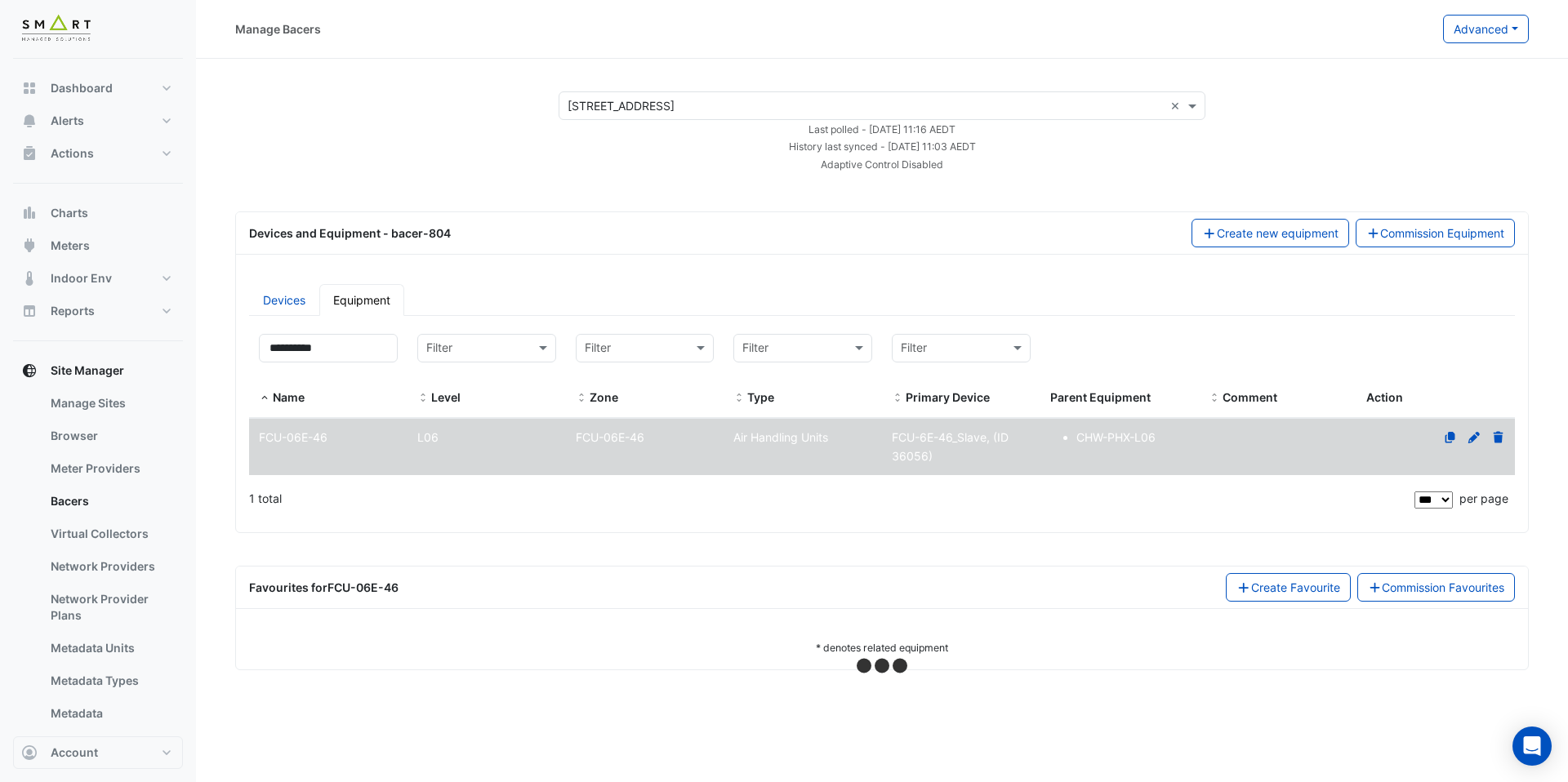
select select "***"
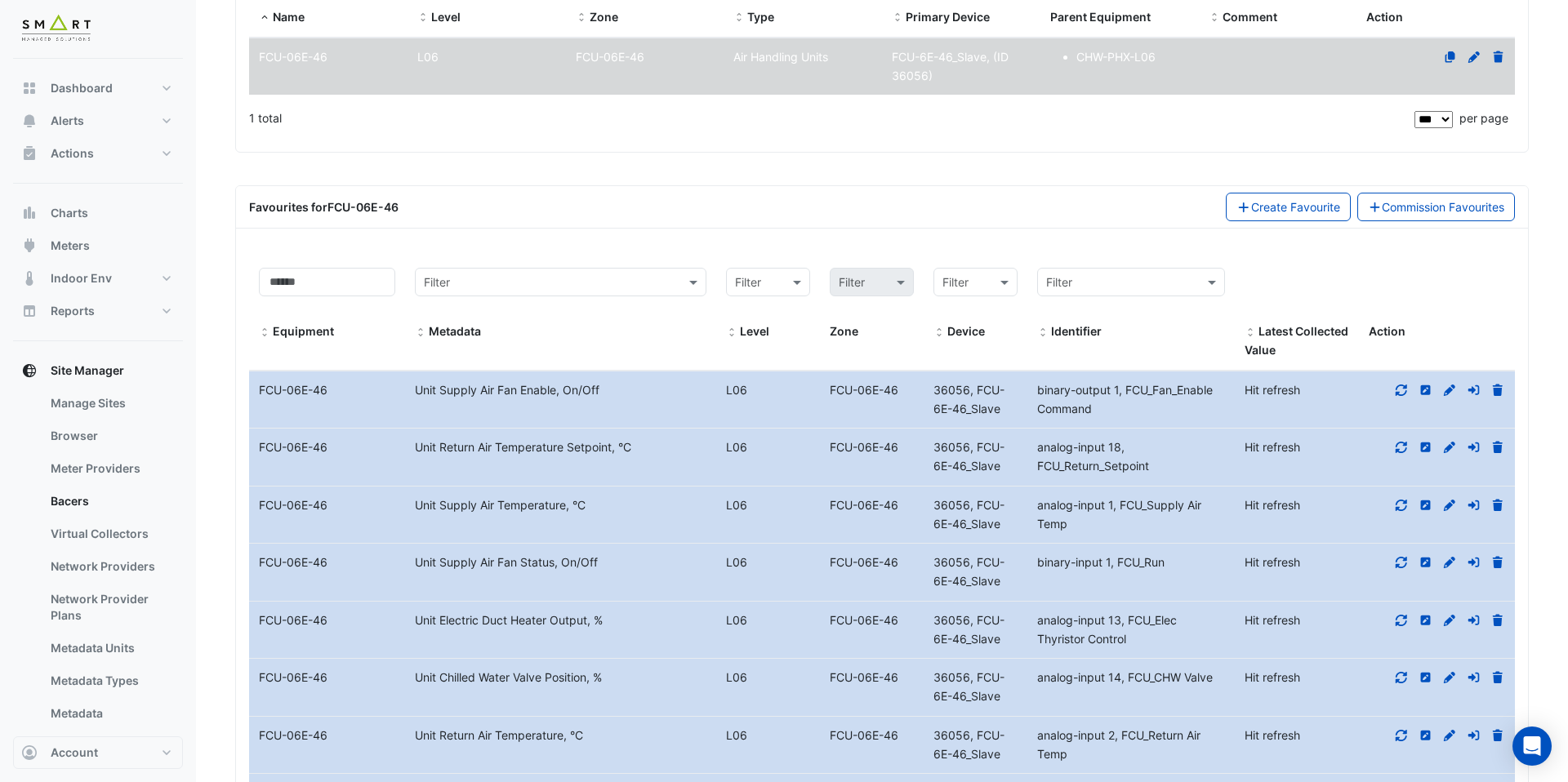
scroll to position [454, 0]
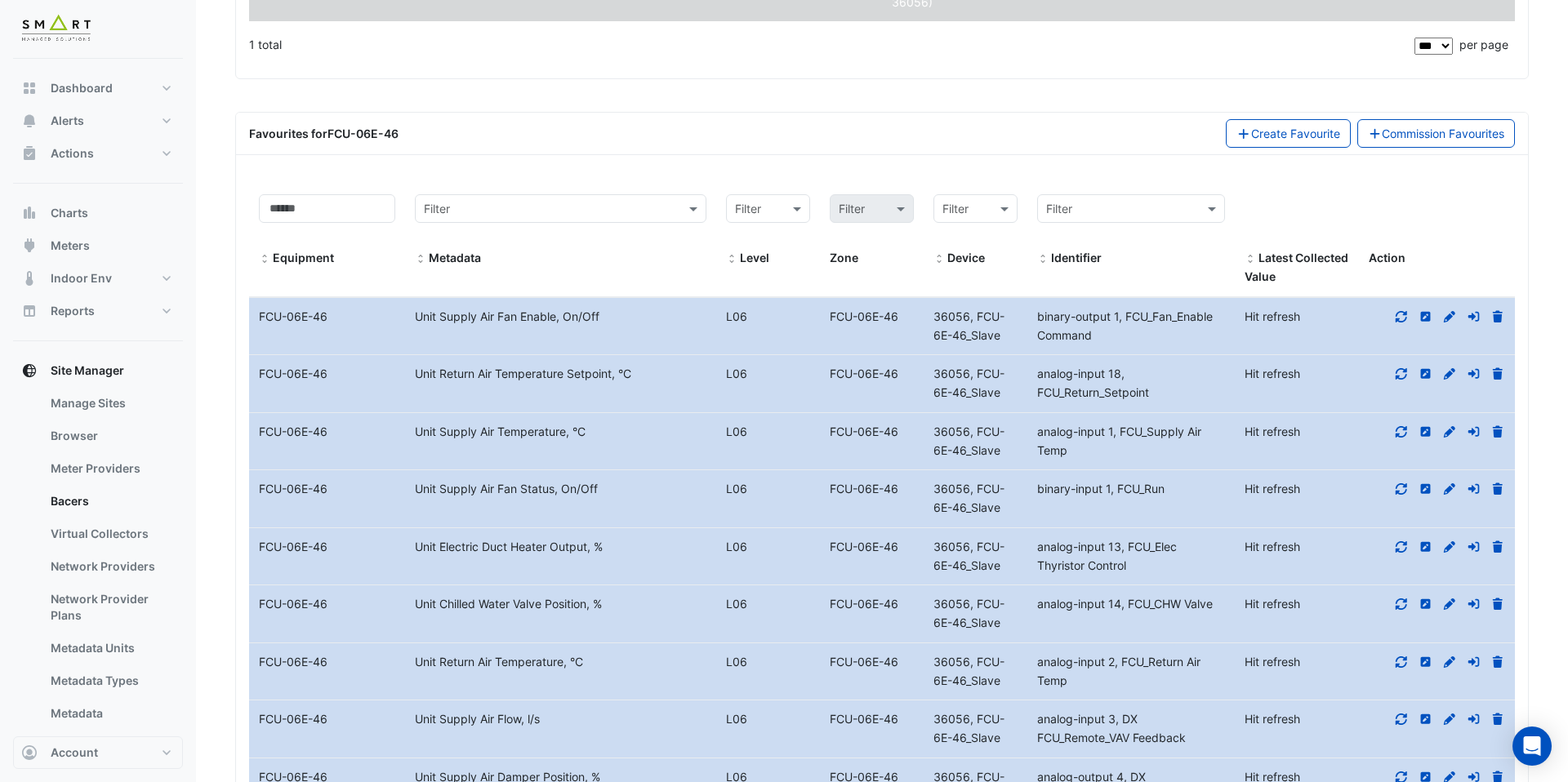
click at [1398, 436] on icon at bounding box center [1401, 432] width 15 height 11
click at [1401, 495] on fa-icon at bounding box center [1401, 488] width 15 height 14
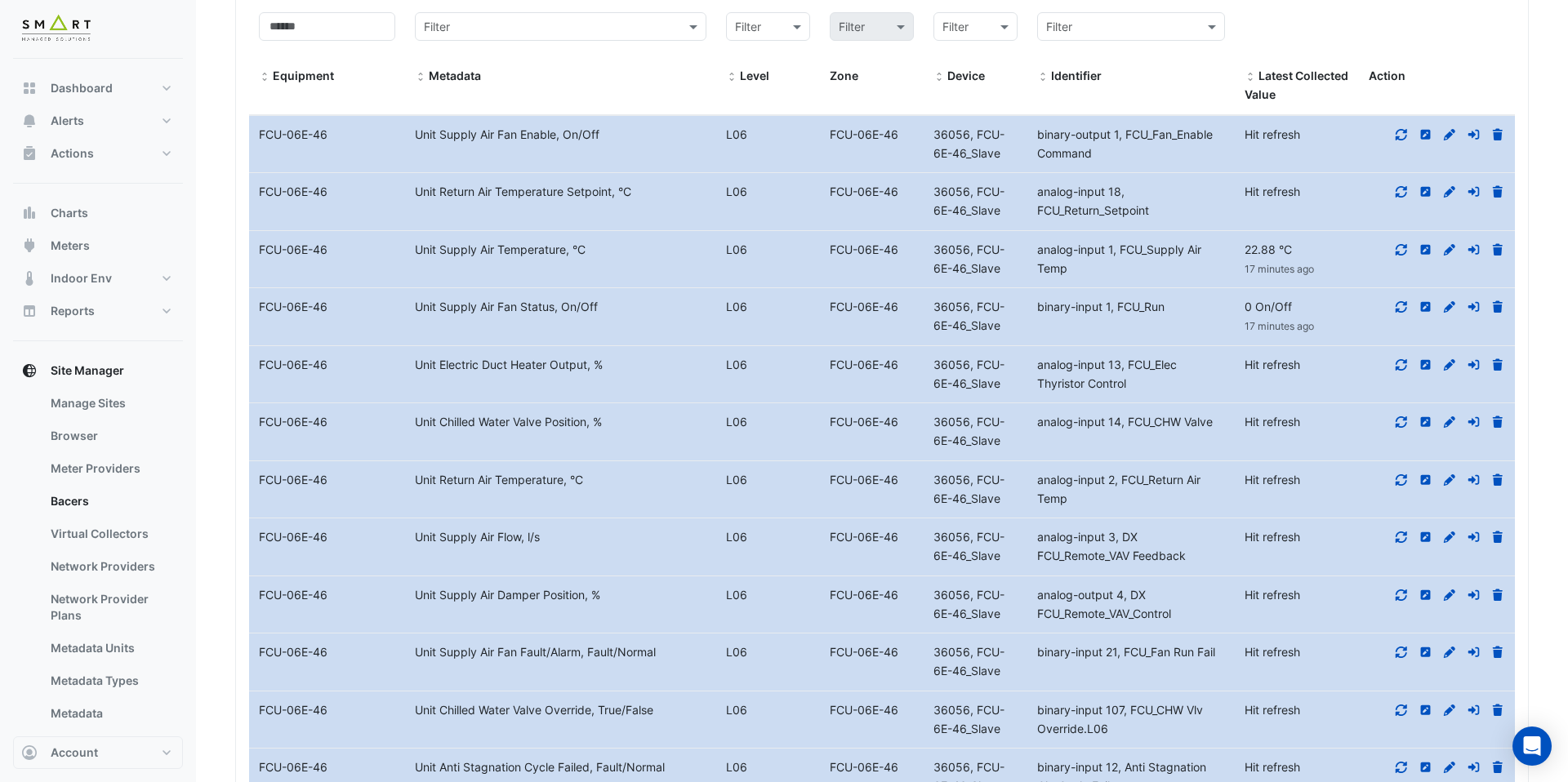
scroll to position [637, 0]
click at [1405, 483] on icon at bounding box center [1401, 479] width 11 height 11
click at [1402, 543] on fa-icon at bounding box center [1401, 536] width 15 height 14
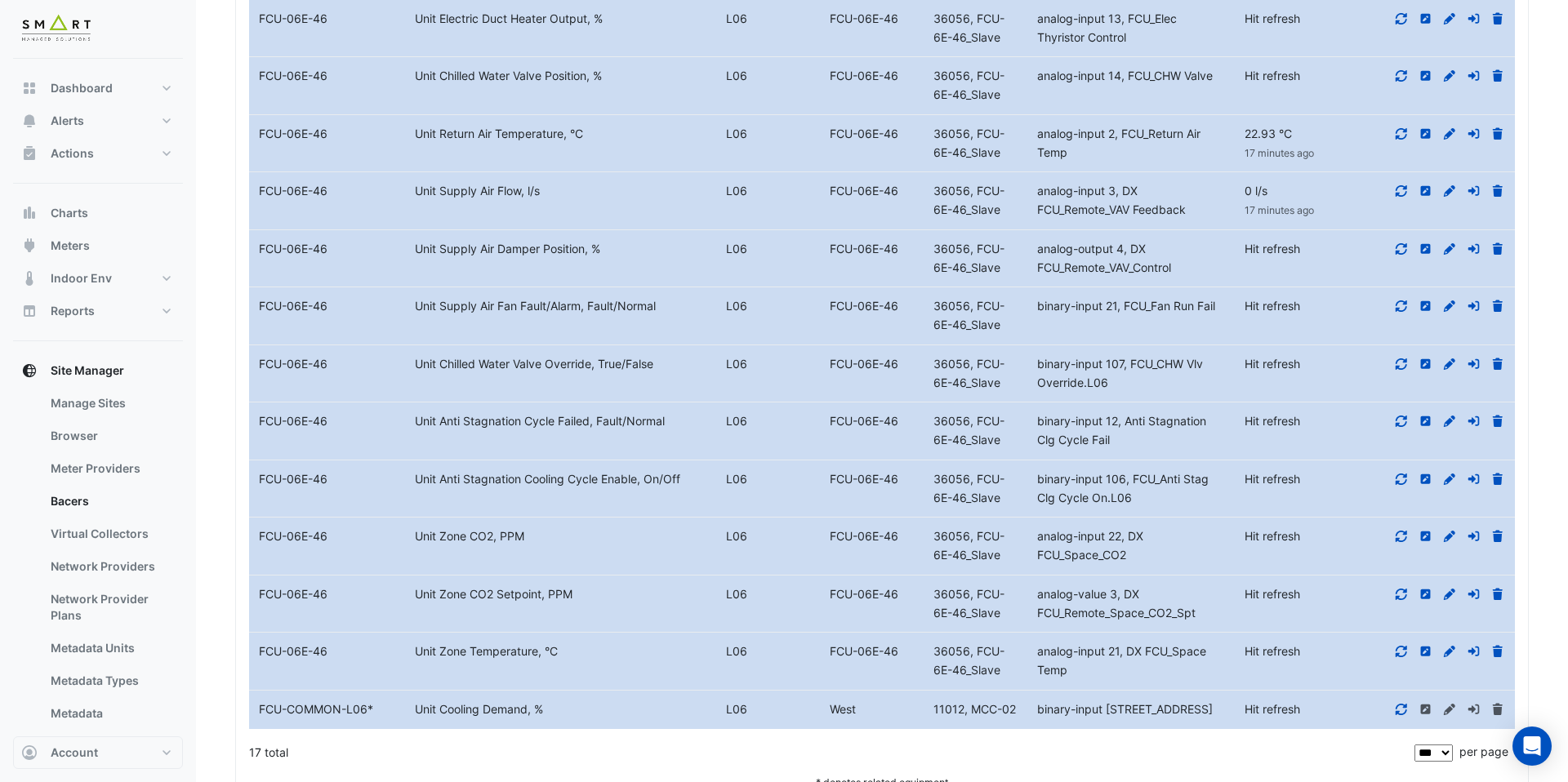
scroll to position [989, 0]
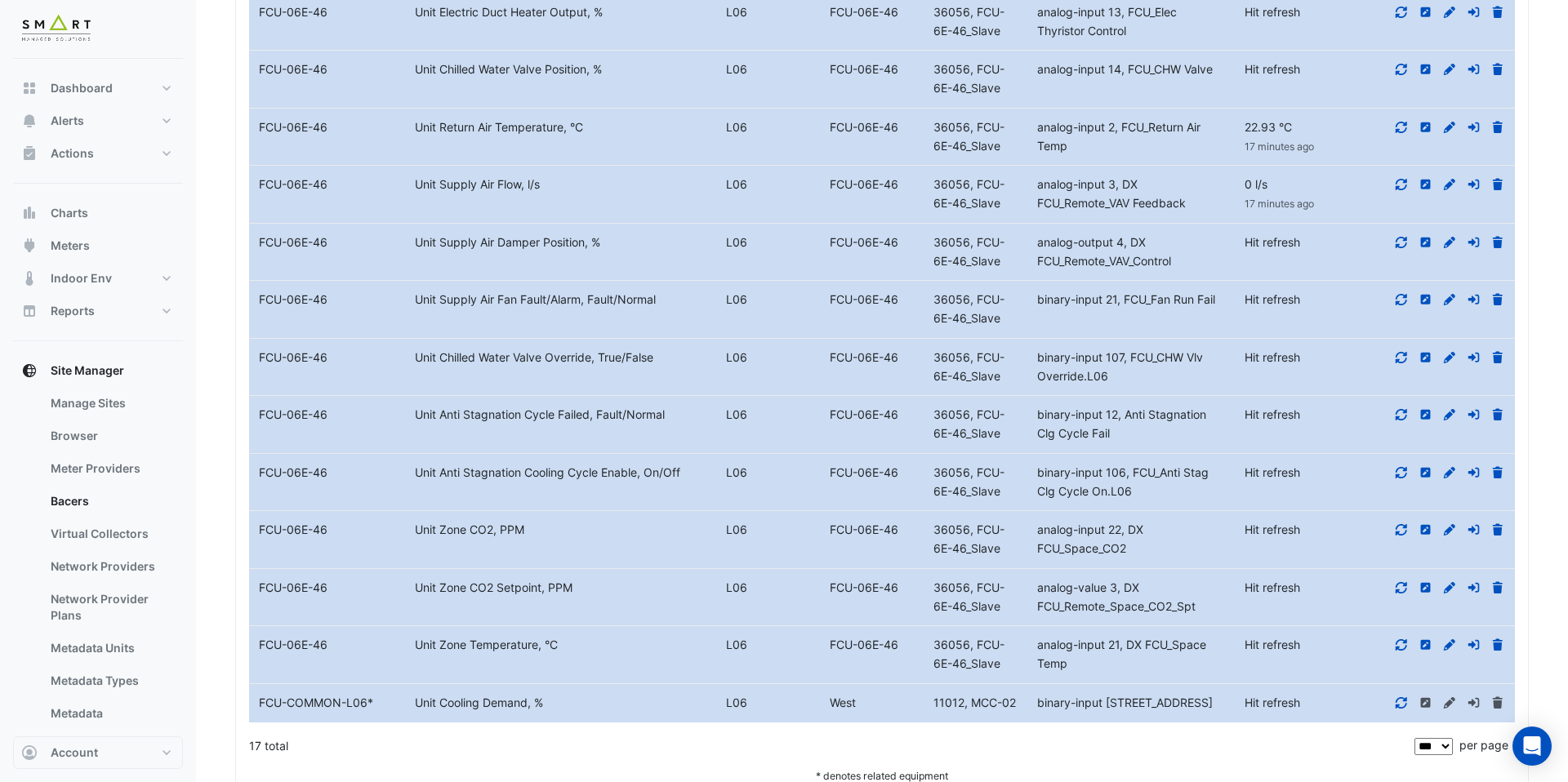
click at [1405, 646] on icon at bounding box center [1401, 645] width 15 height 11
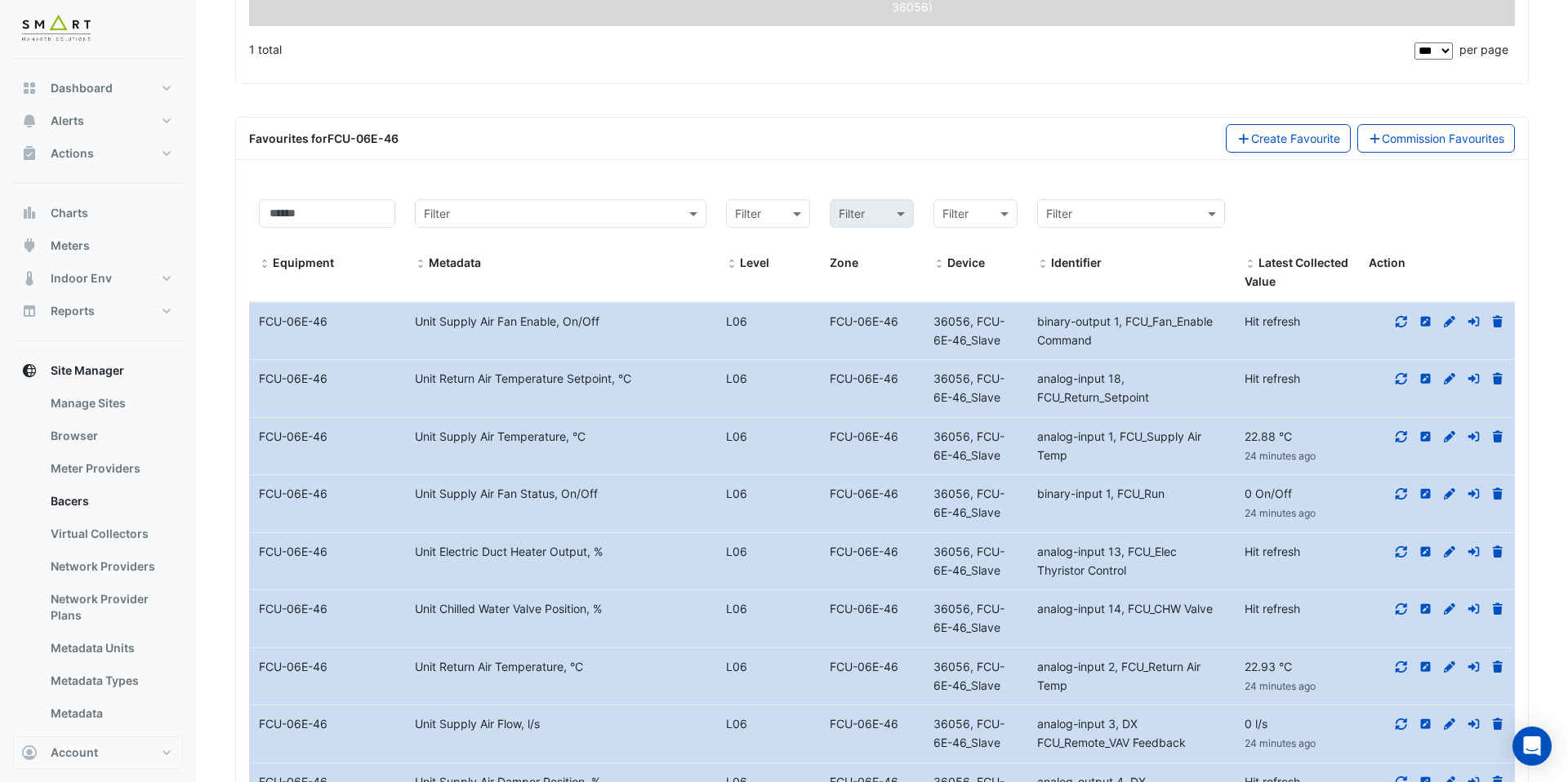
scroll to position [0, 0]
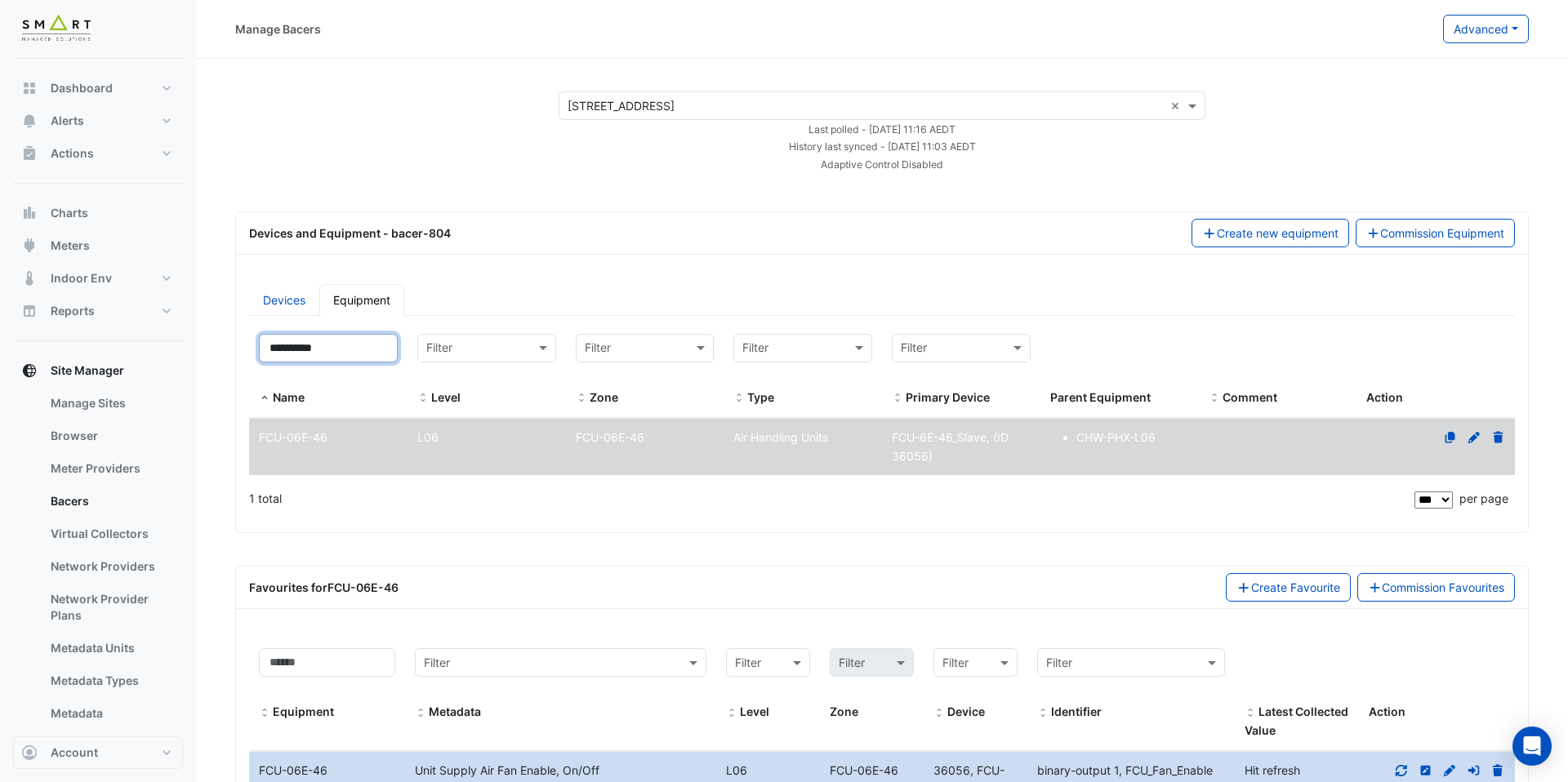
drag, startPoint x: 358, startPoint y: 357, endPoint x: 218, endPoint y: 355, distance: 140.0
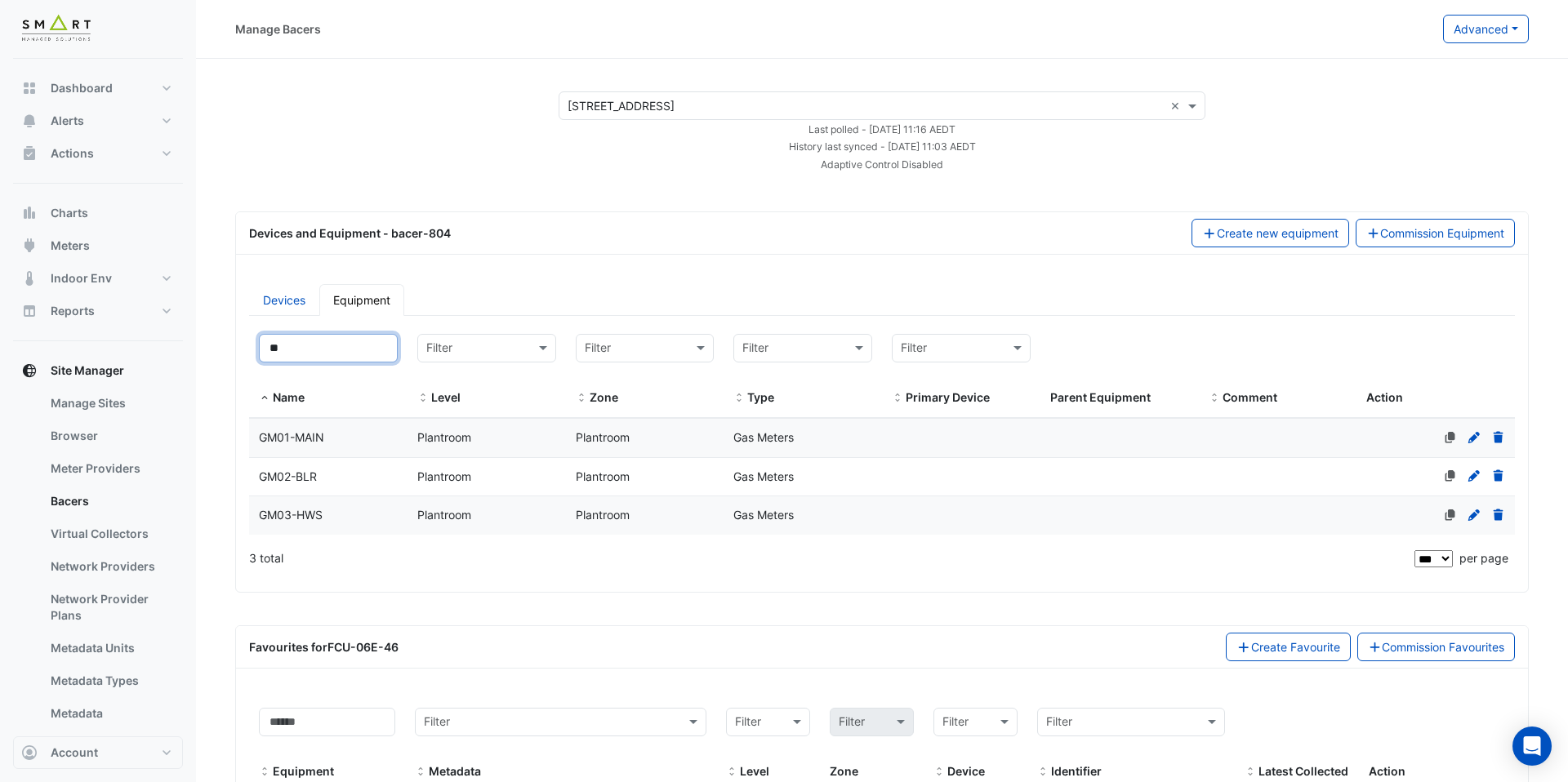
type input "**"
click at [285, 431] on span "GM01-MAIN" at bounding box center [291, 438] width 66 height 14
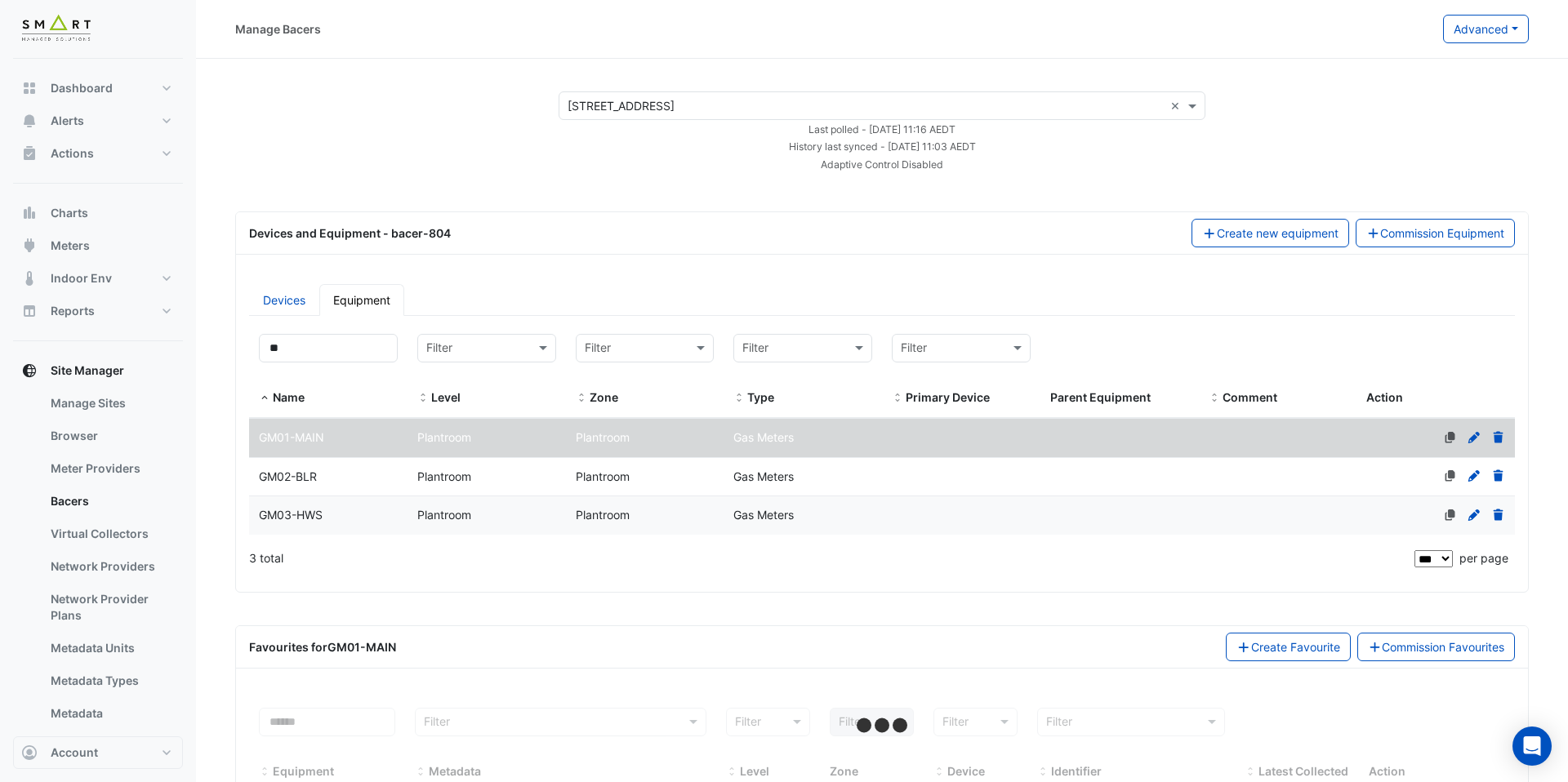
select select "***"
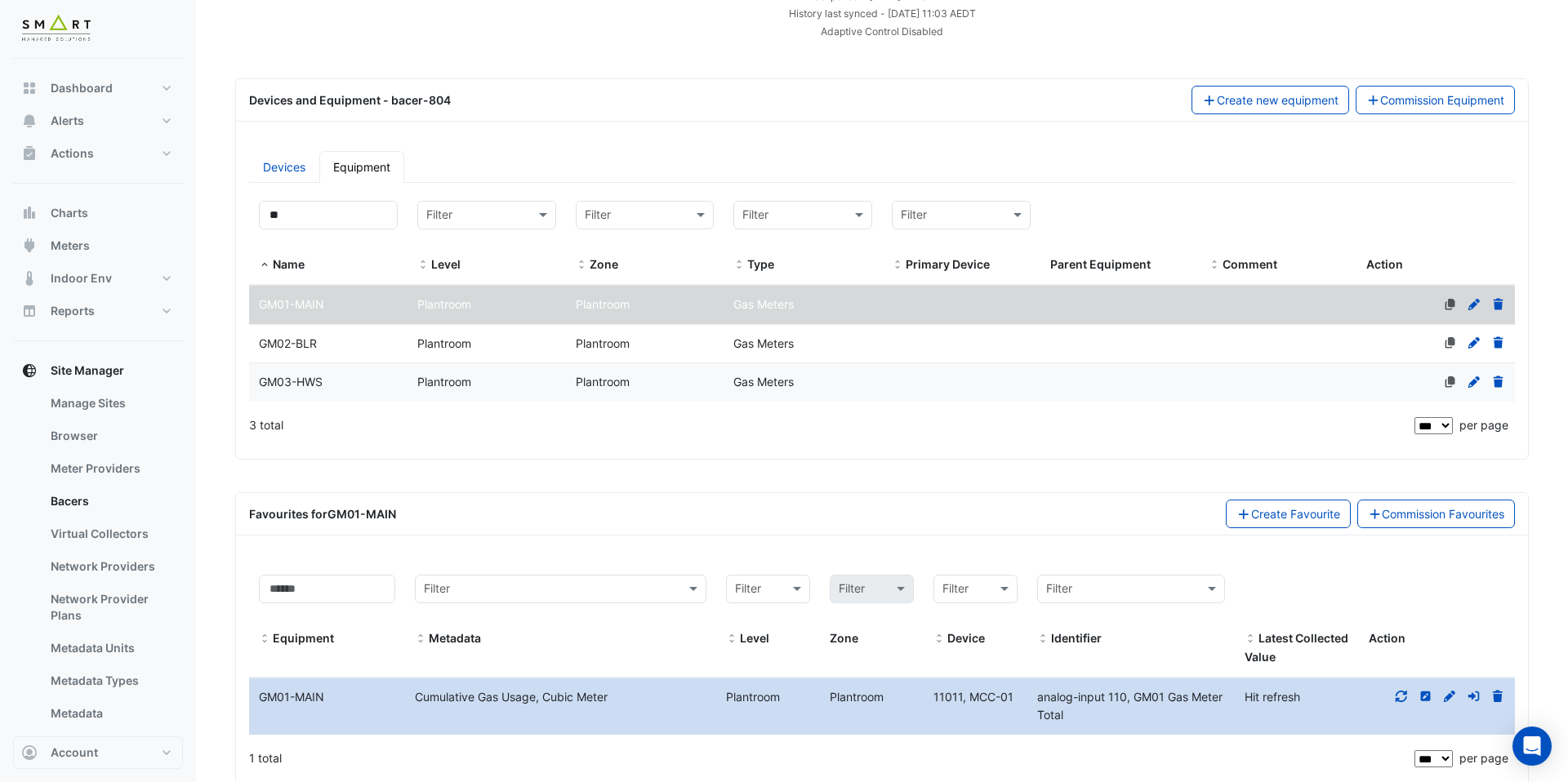
scroll to position [194, 0]
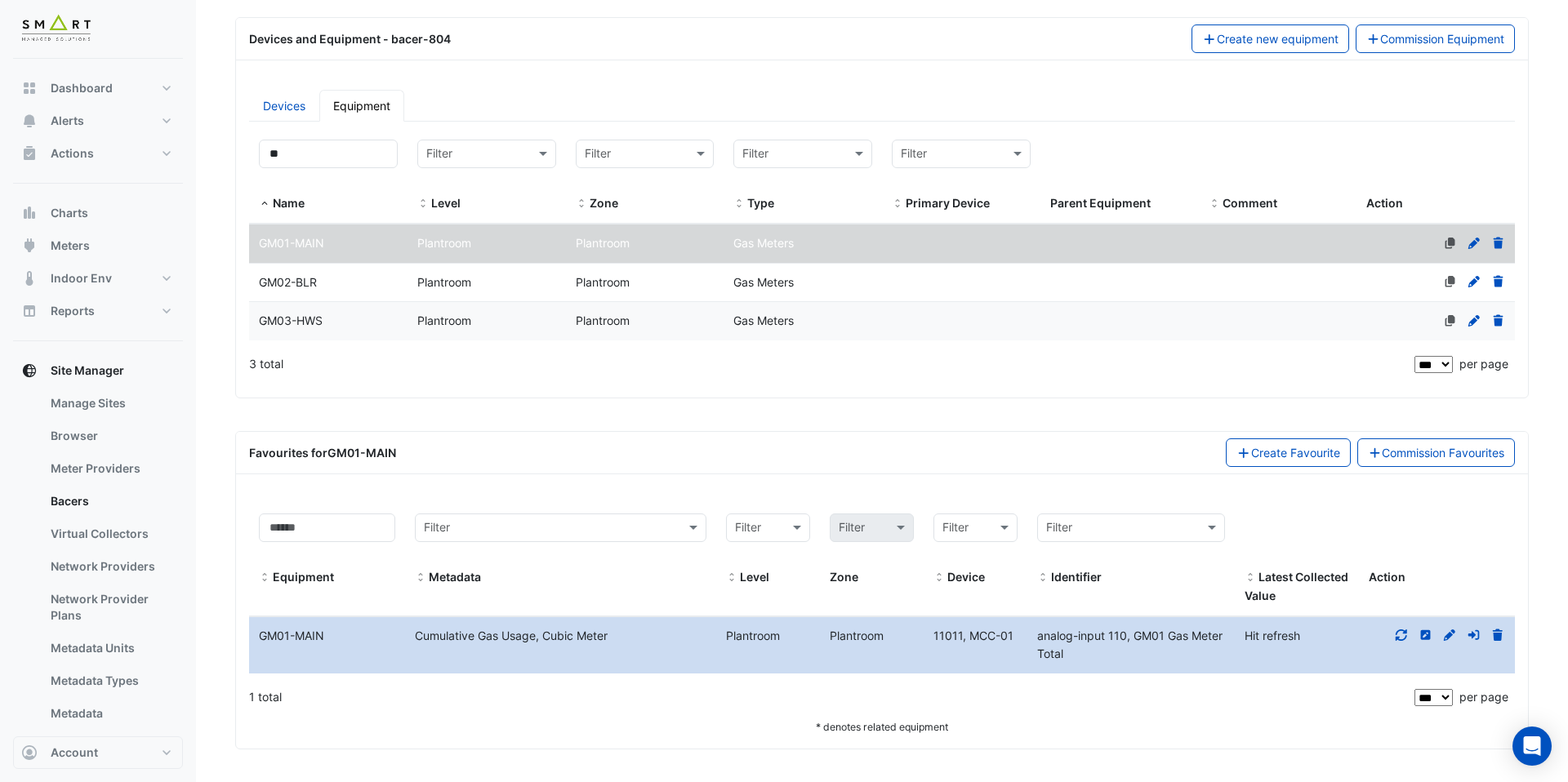
click at [1395, 633] on icon at bounding box center [1401, 635] width 15 height 11
drag, startPoint x: 963, startPoint y: 634, endPoint x: 931, endPoint y: 634, distance: 32.0
click at [931, 634] on div "11011, MCC-01" at bounding box center [975, 636] width 104 height 18
copy span "11011,"
click at [296, 114] on link "Devices" at bounding box center [284, 106] width 70 height 31
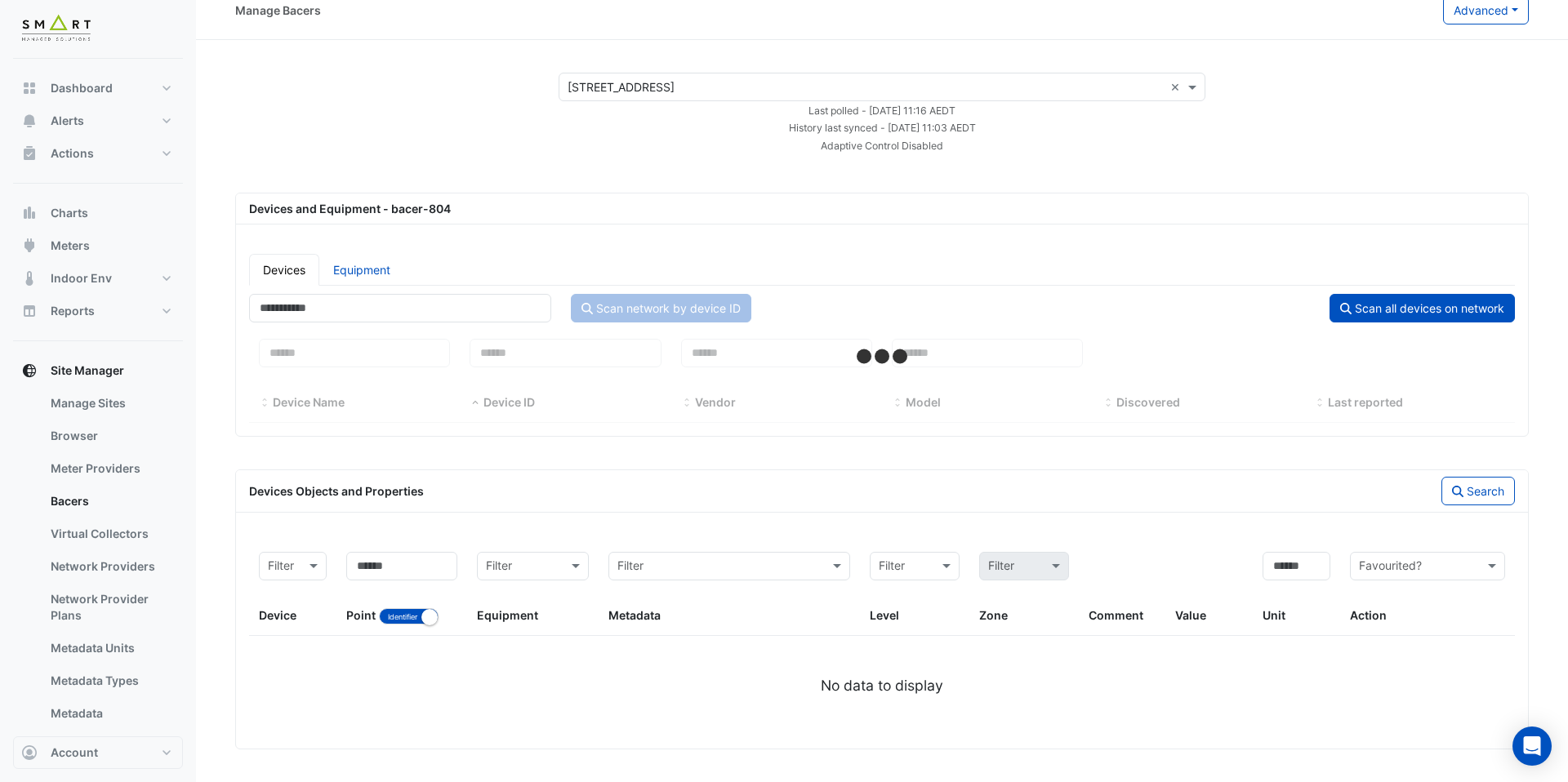
select select "***"
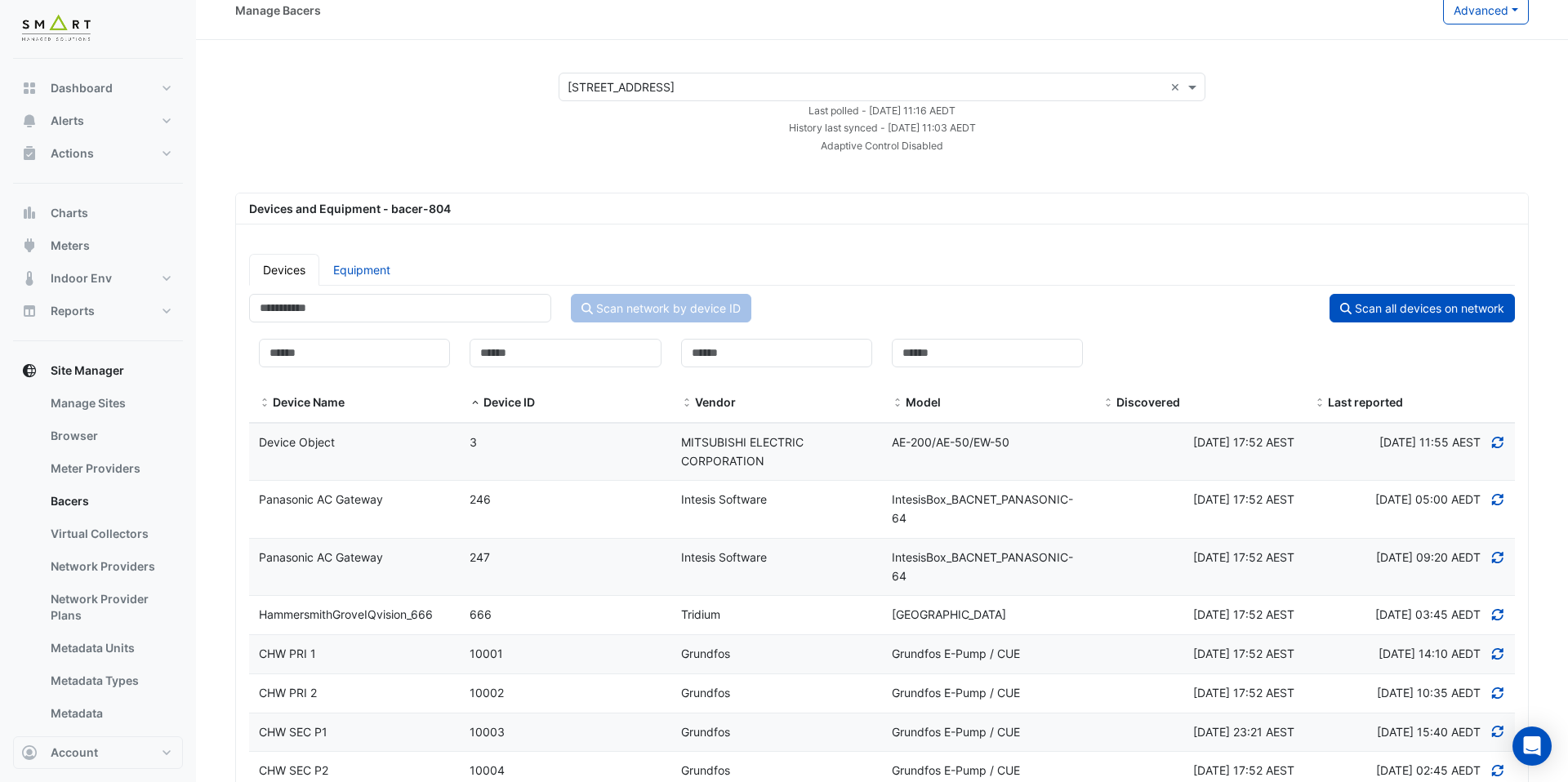
scroll to position [194, 0]
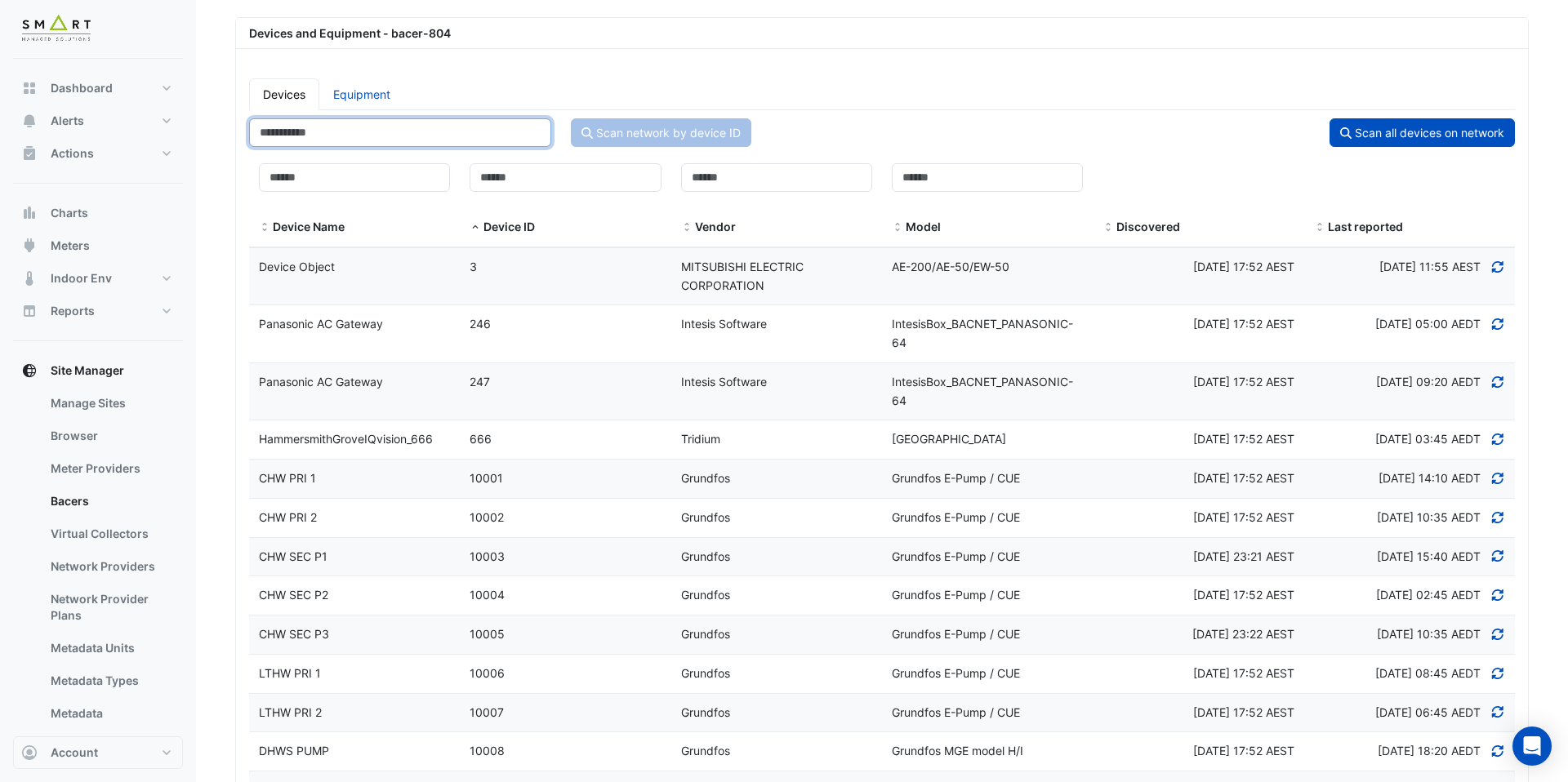
click at [382, 147] on div "Scan network by device ID Scan all devices on network" at bounding box center [882, 136] width 1286 height 35
click at [381, 170] on input at bounding box center [354, 177] width 191 height 29
paste input "******"
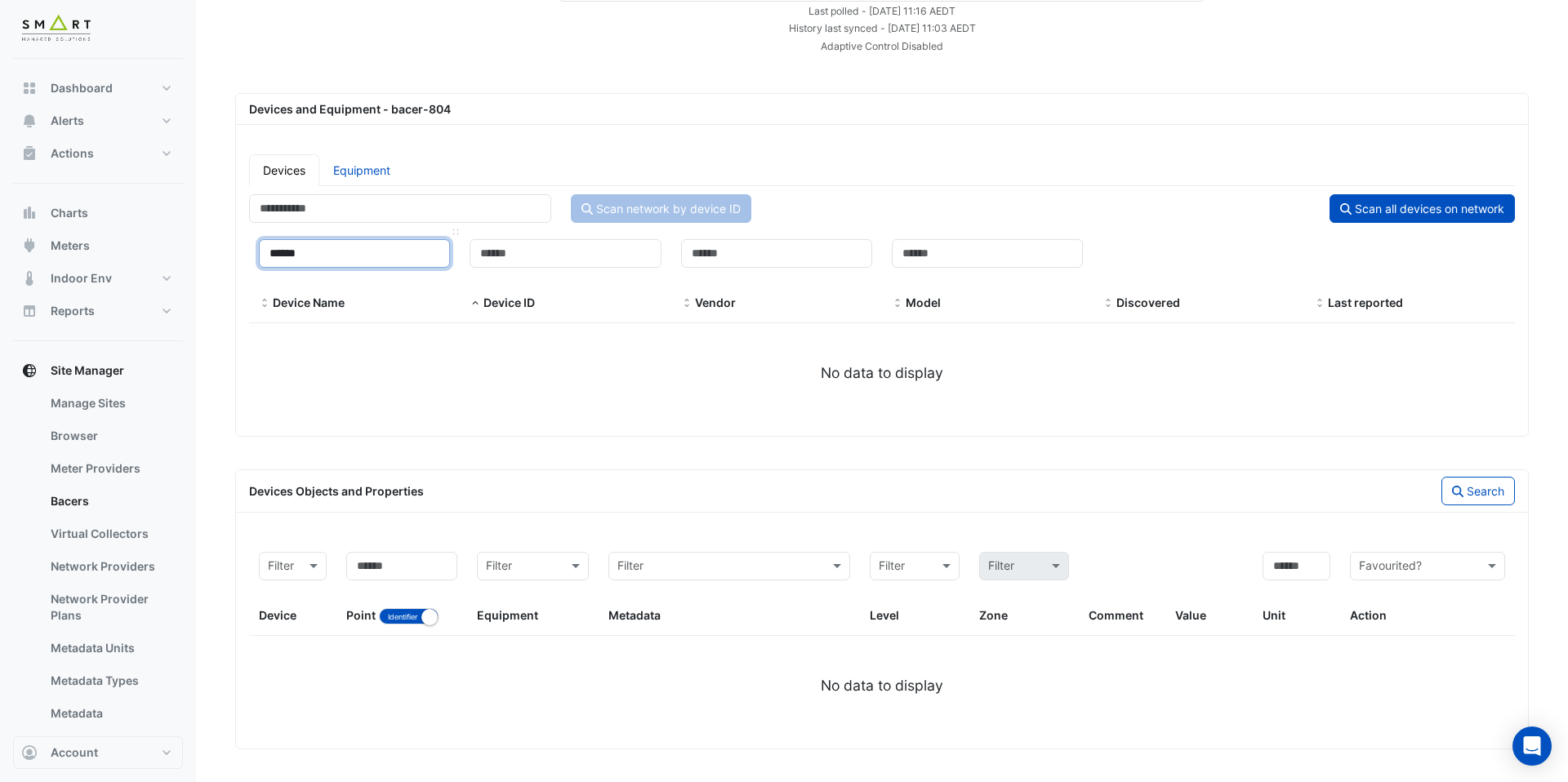
scroll to position [119, 0]
type input "*****"
click at [412, 360] on div "***** Device Name Device ID Vendor Model Discovered Last reported No data to di…" at bounding box center [882, 307] width 1266 height 155
drag, startPoint x: 337, startPoint y: 247, endPoint x: 217, endPoint y: 253, distance: 120.1
click at [217, 253] on section "× 12 Hammersmith Grove × Last polled - Thu 16-Oct-2025 11:16 AEDT History last …" at bounding box center [882, 345] width 1372 height 809
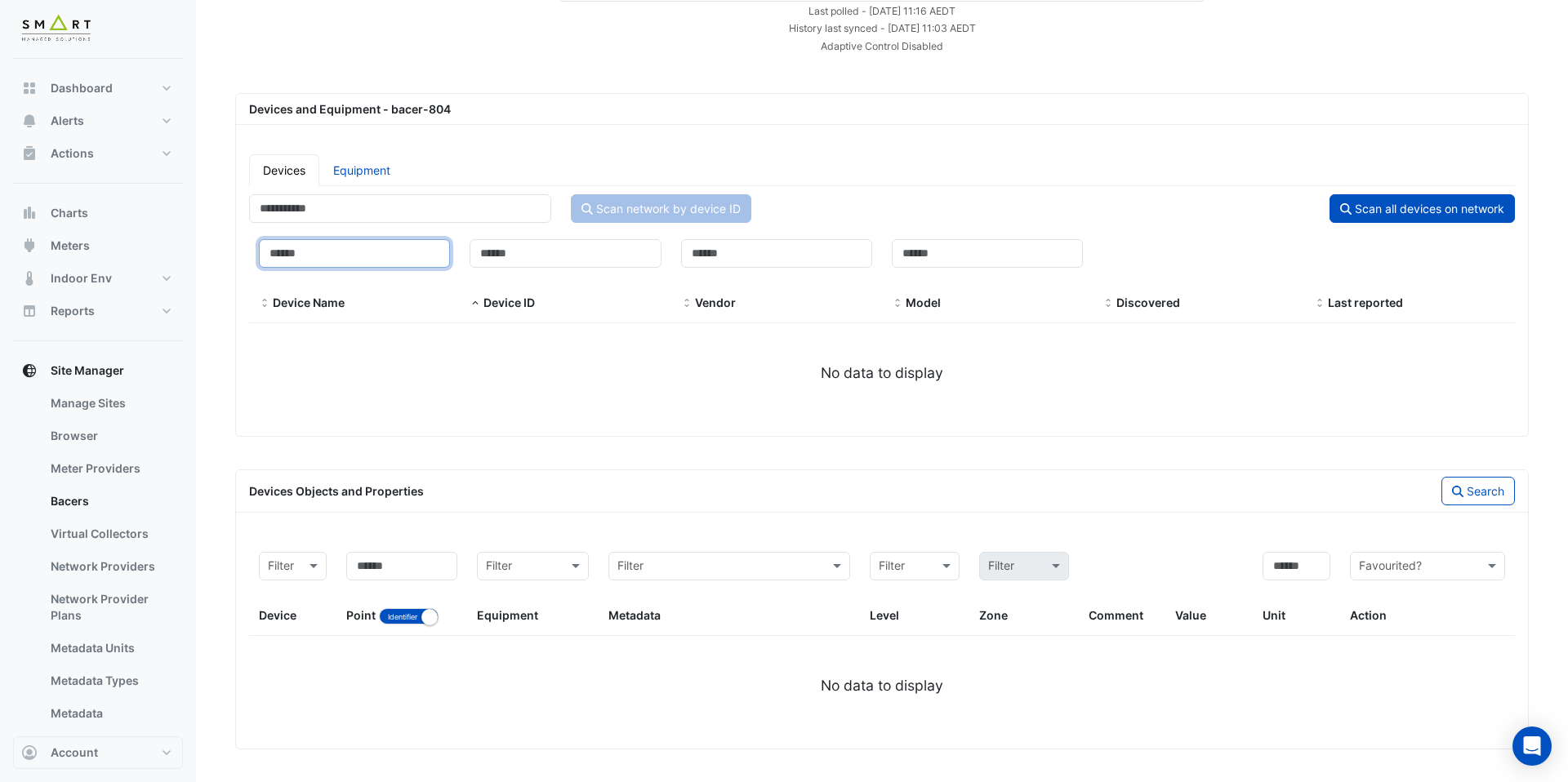
select select "***"
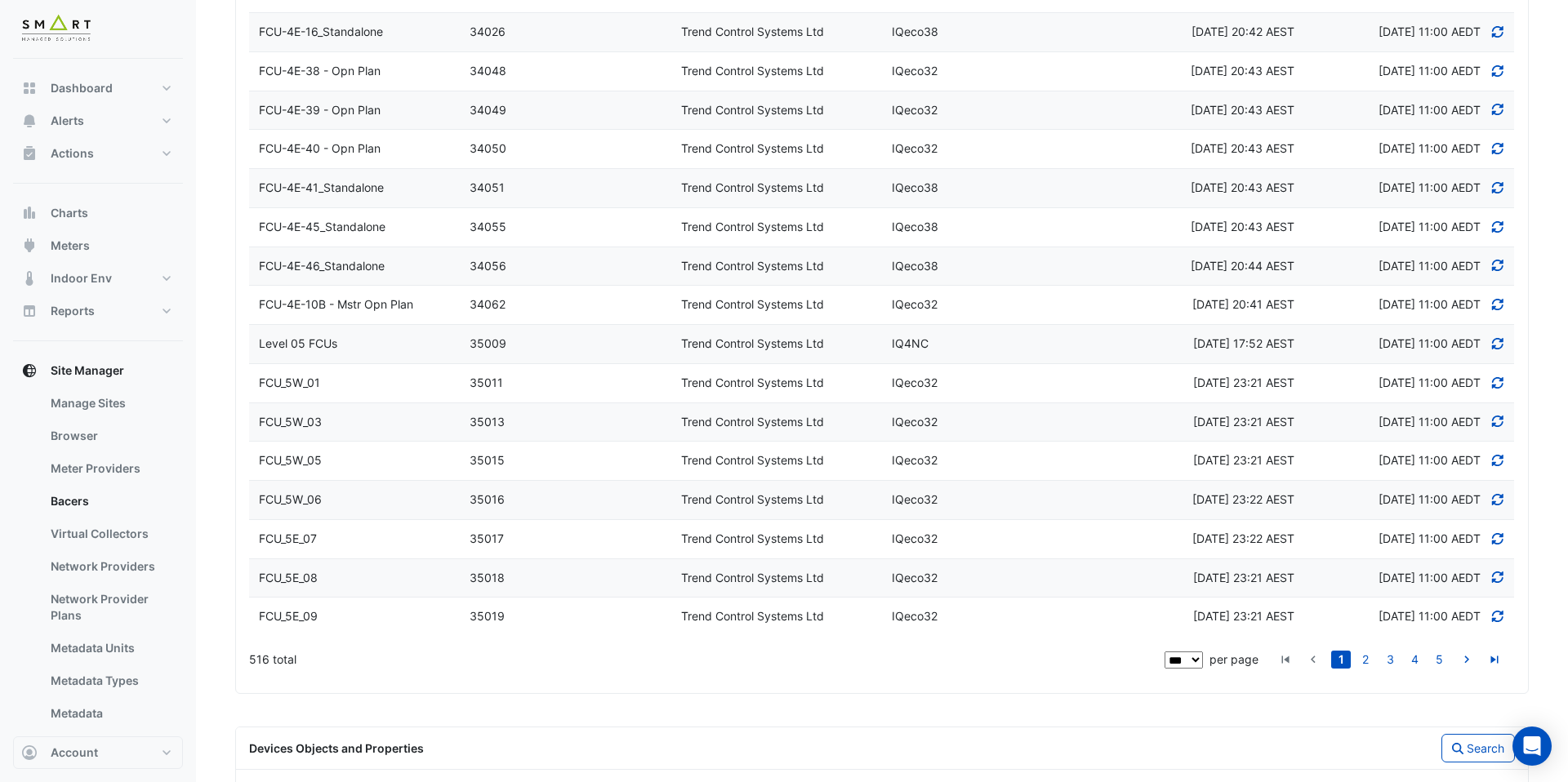
scroll to position [3977, 0]
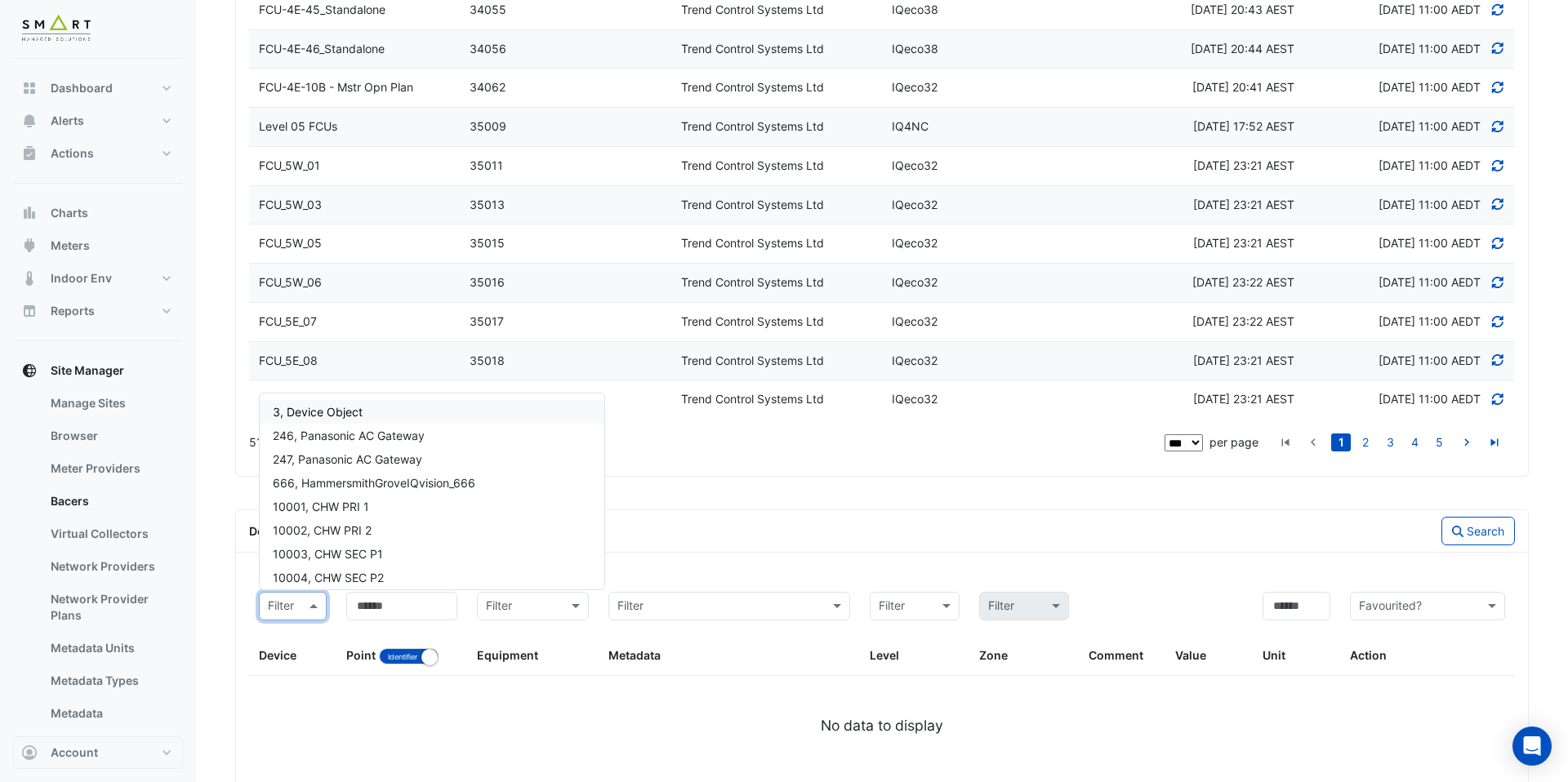
click at [300, 609] on div at bounding box center [293, 606] width 66 height 19
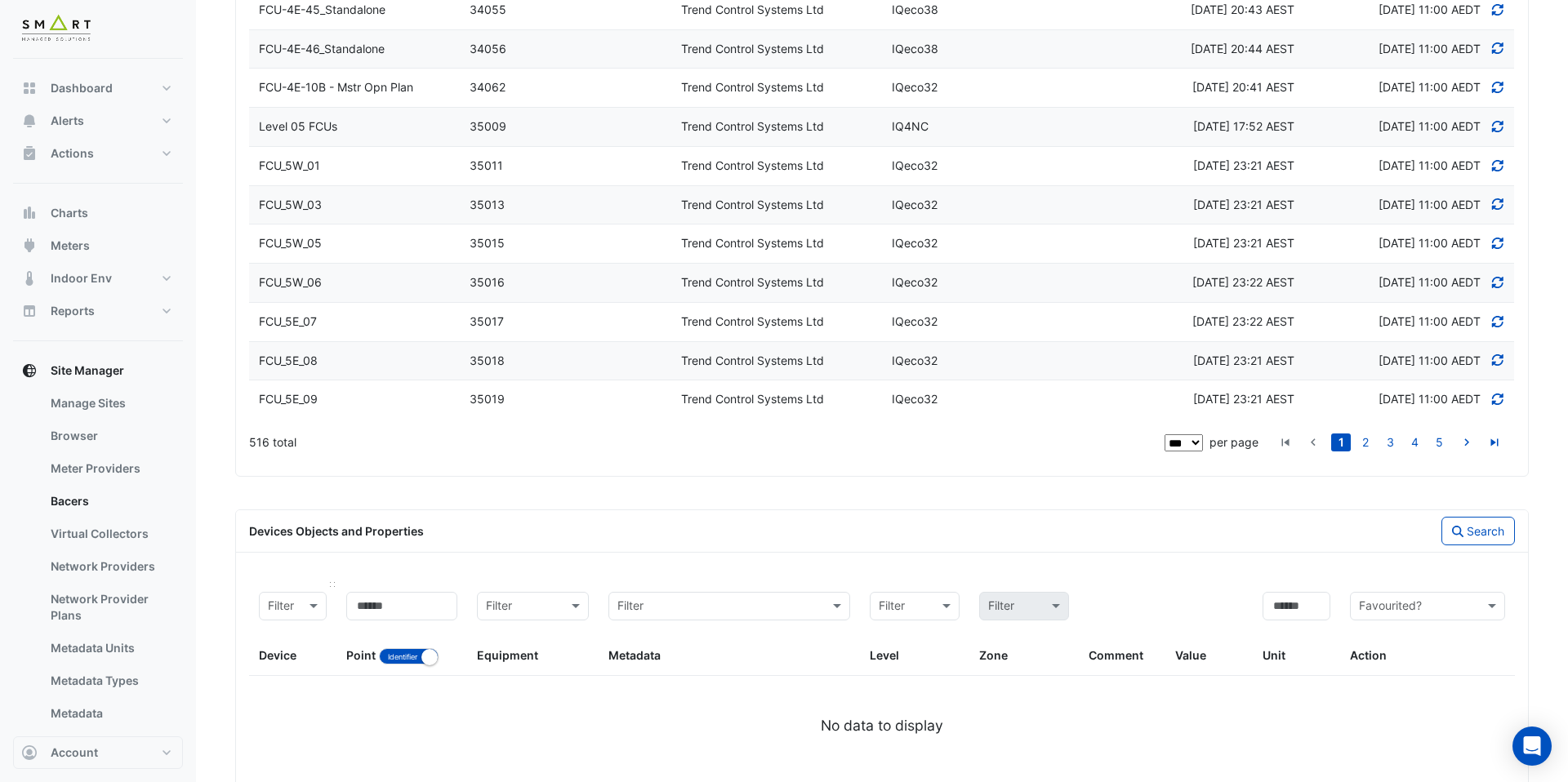
click at [290, 601] on div at bounding box center [293, 606] width 66 height 19
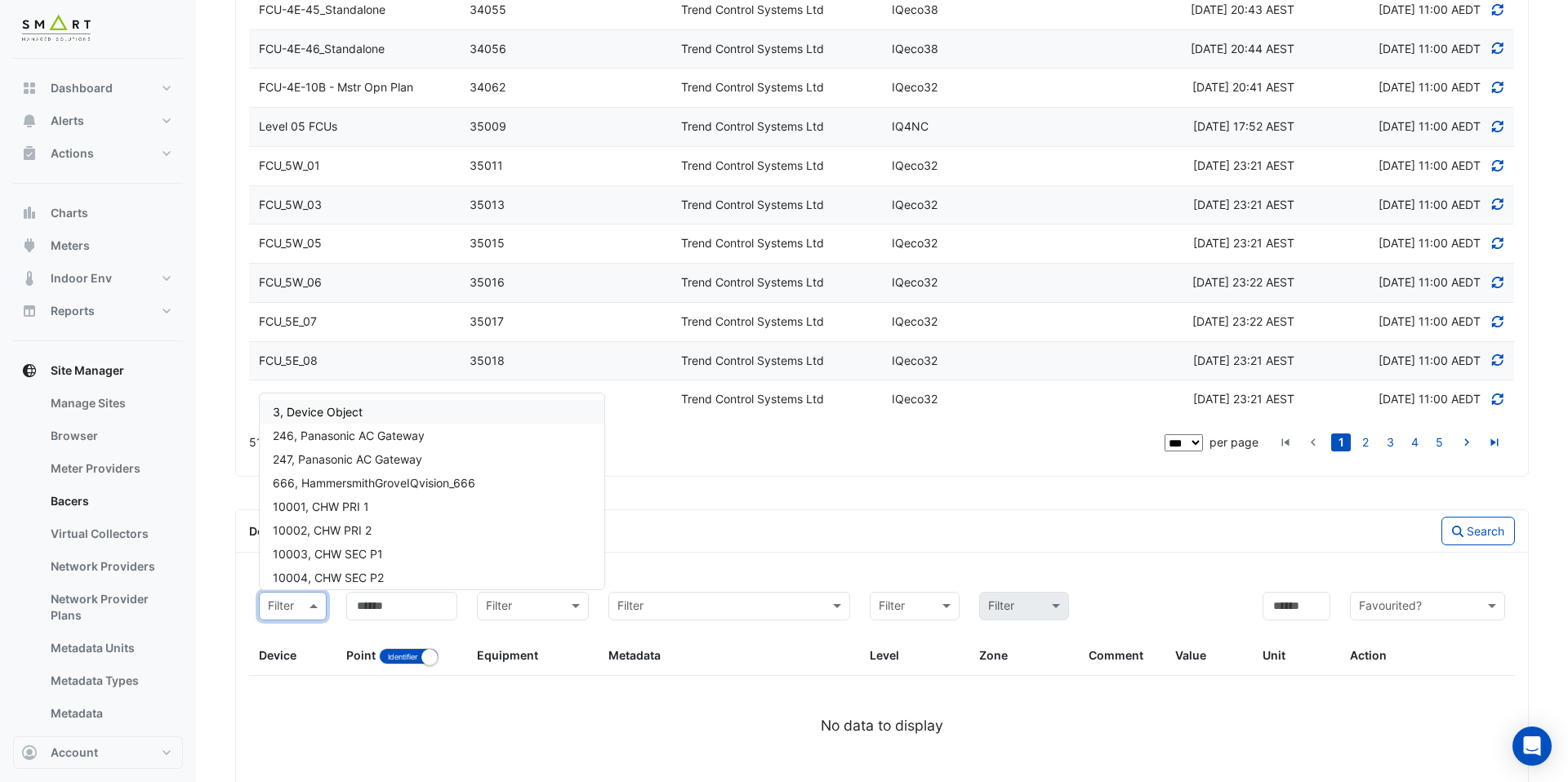
paste input "******"
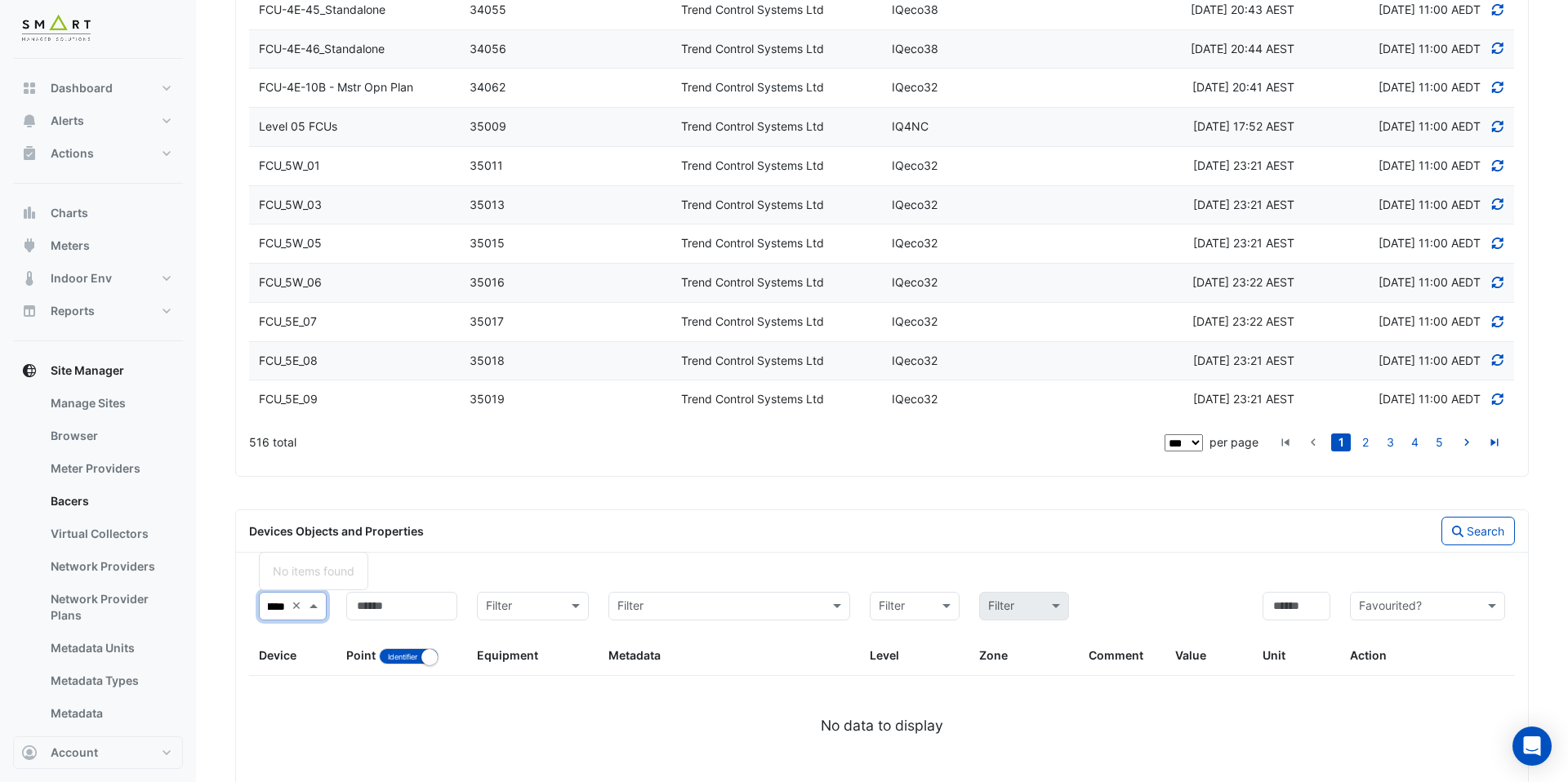
type input "*****"
click at [314, 579] on div "11011, MCC-01" at bounding box center [312, 571] width 106 height 24
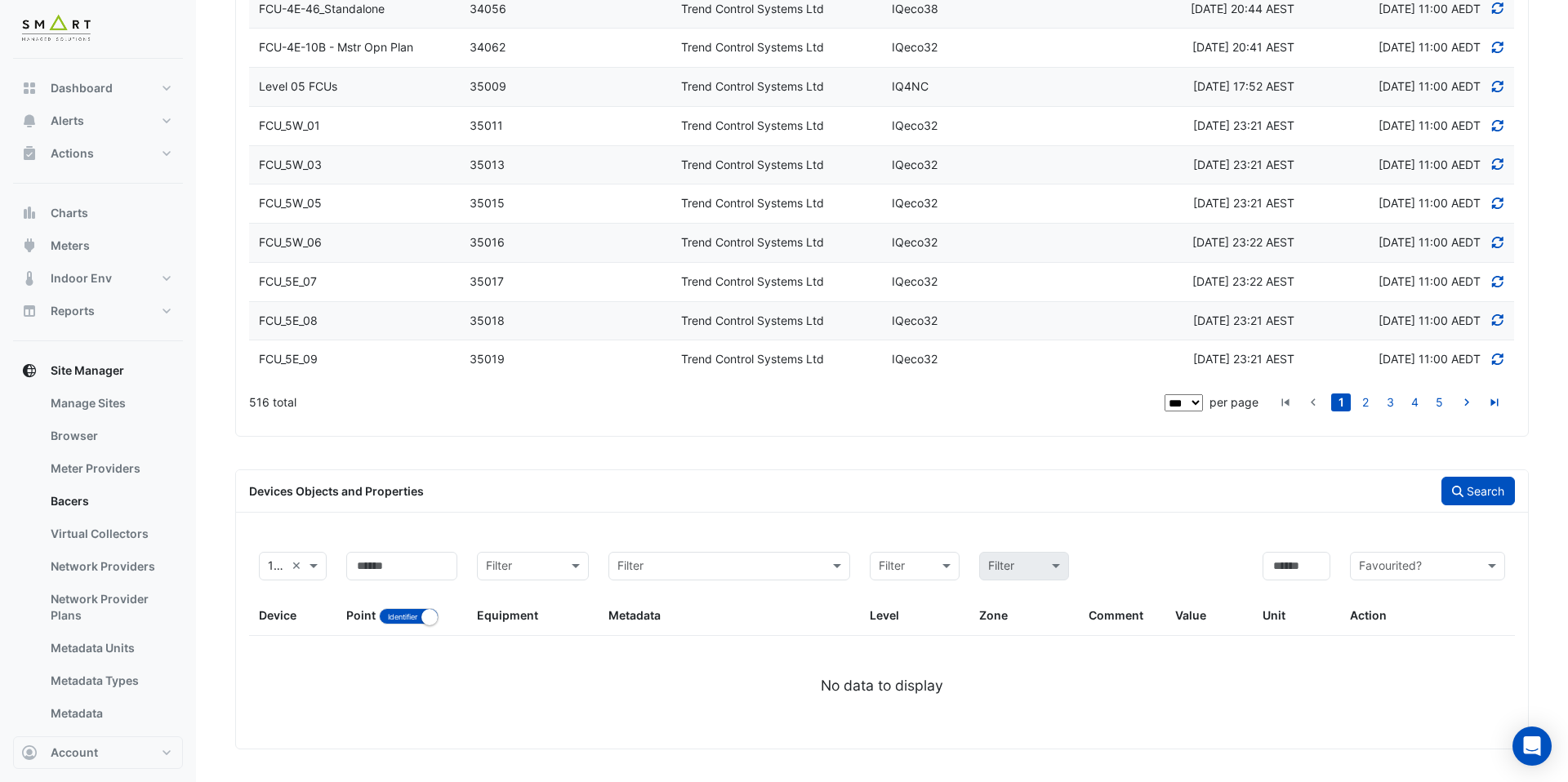
click at [1461, 485] on button "Search" at bounding box center [1479, 491] width 73 height 29
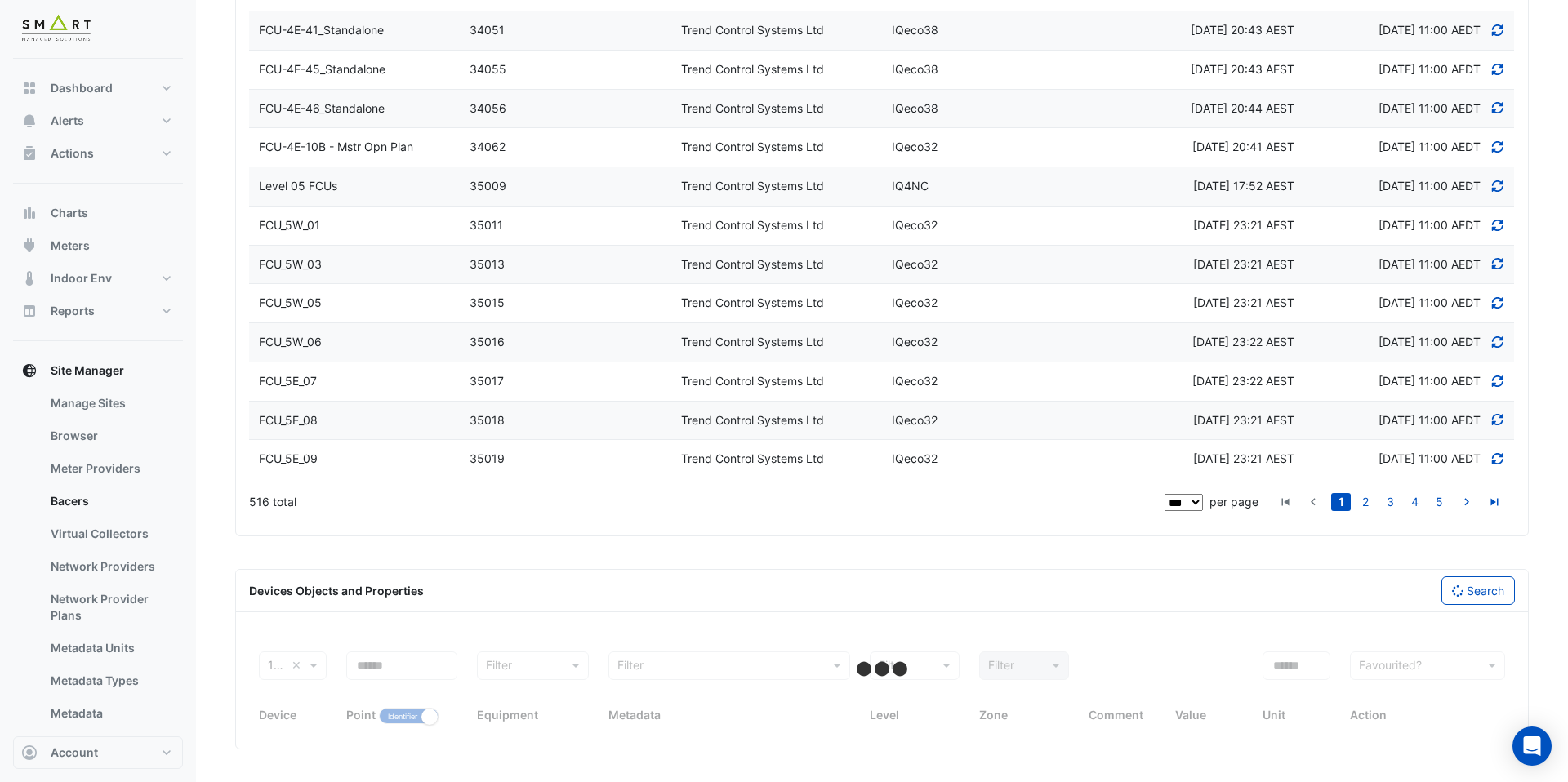
select select "***"
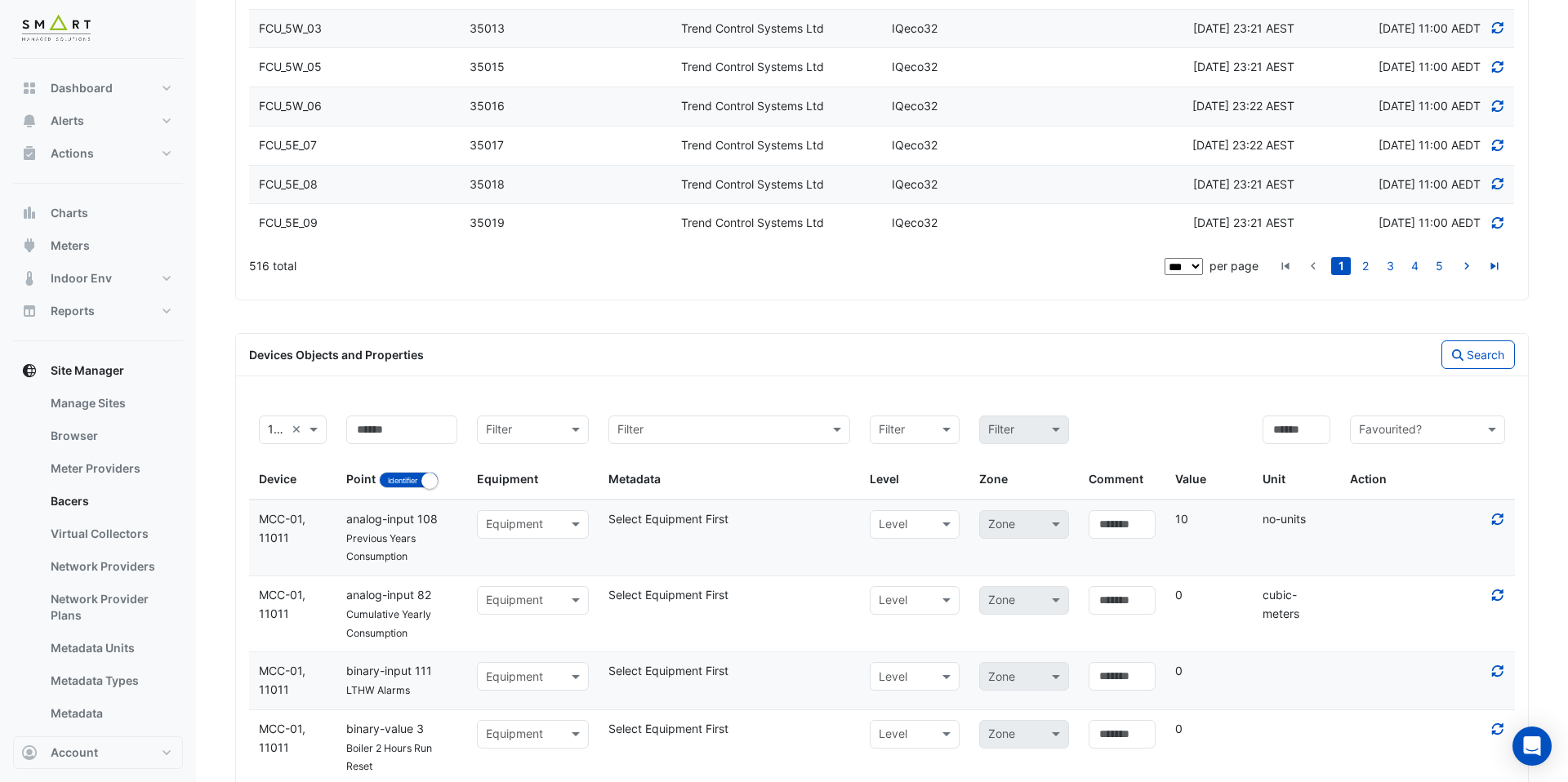
scroll to position [4494, 0]
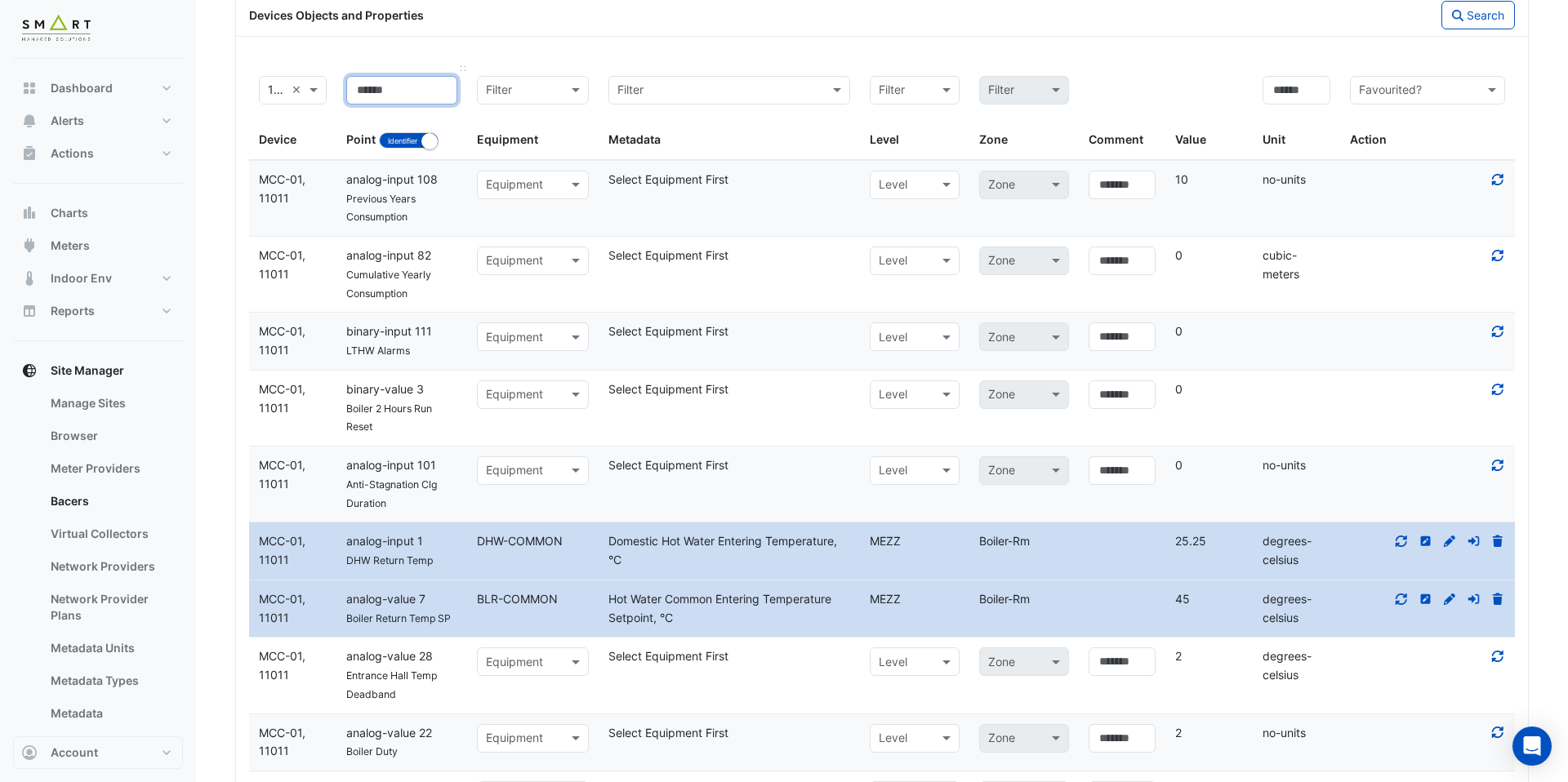
click at [398, 91] on input at bounding box center [401, 90] width 111 height 29
type input "****"
click at [419, 148] on button "Identifier Name" at bounding box center [409, 140] width 59 height 17
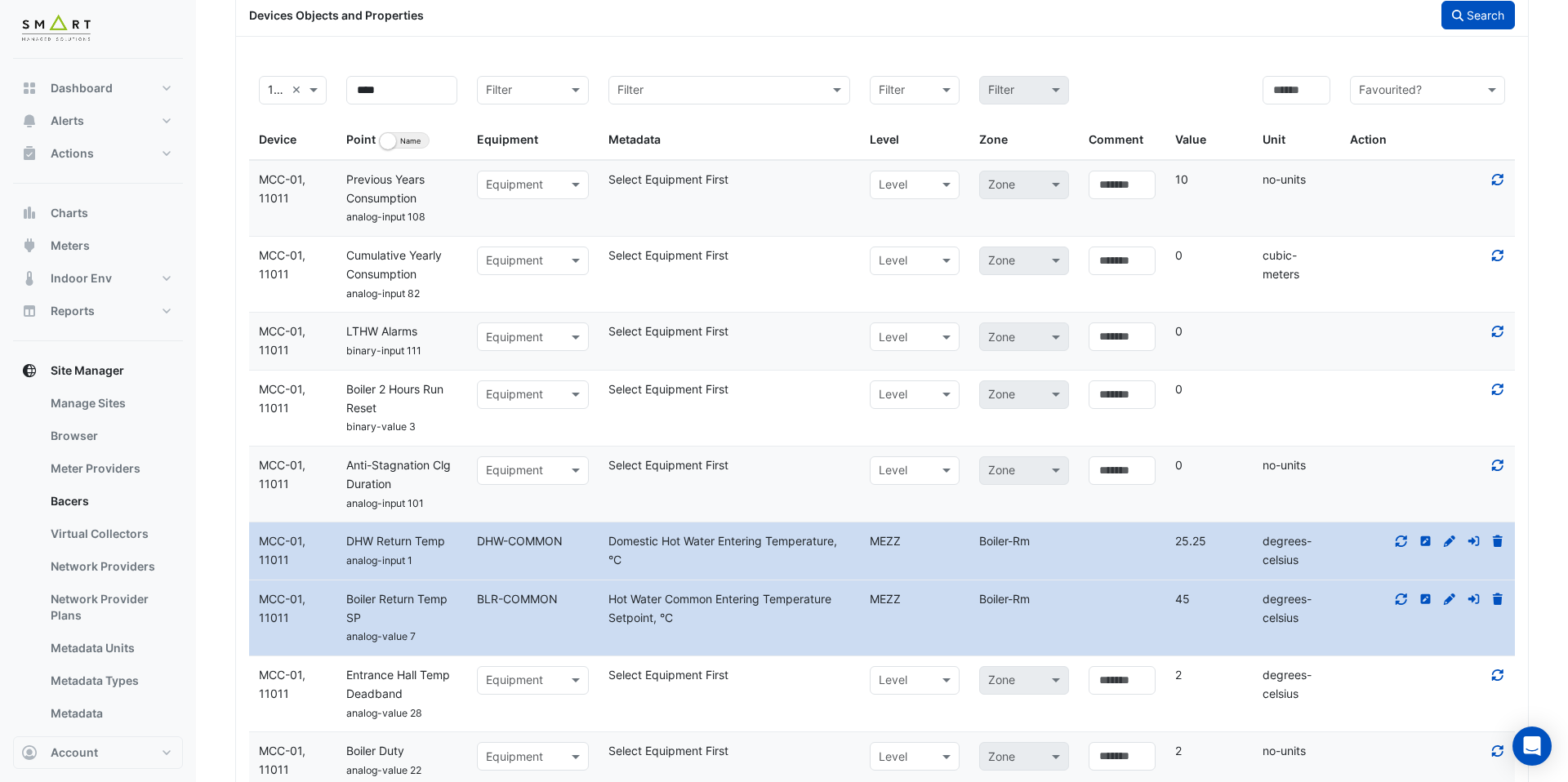
click at [1480, 22] on button "Search" at bounding box center [1479, 15] width 73 height 29
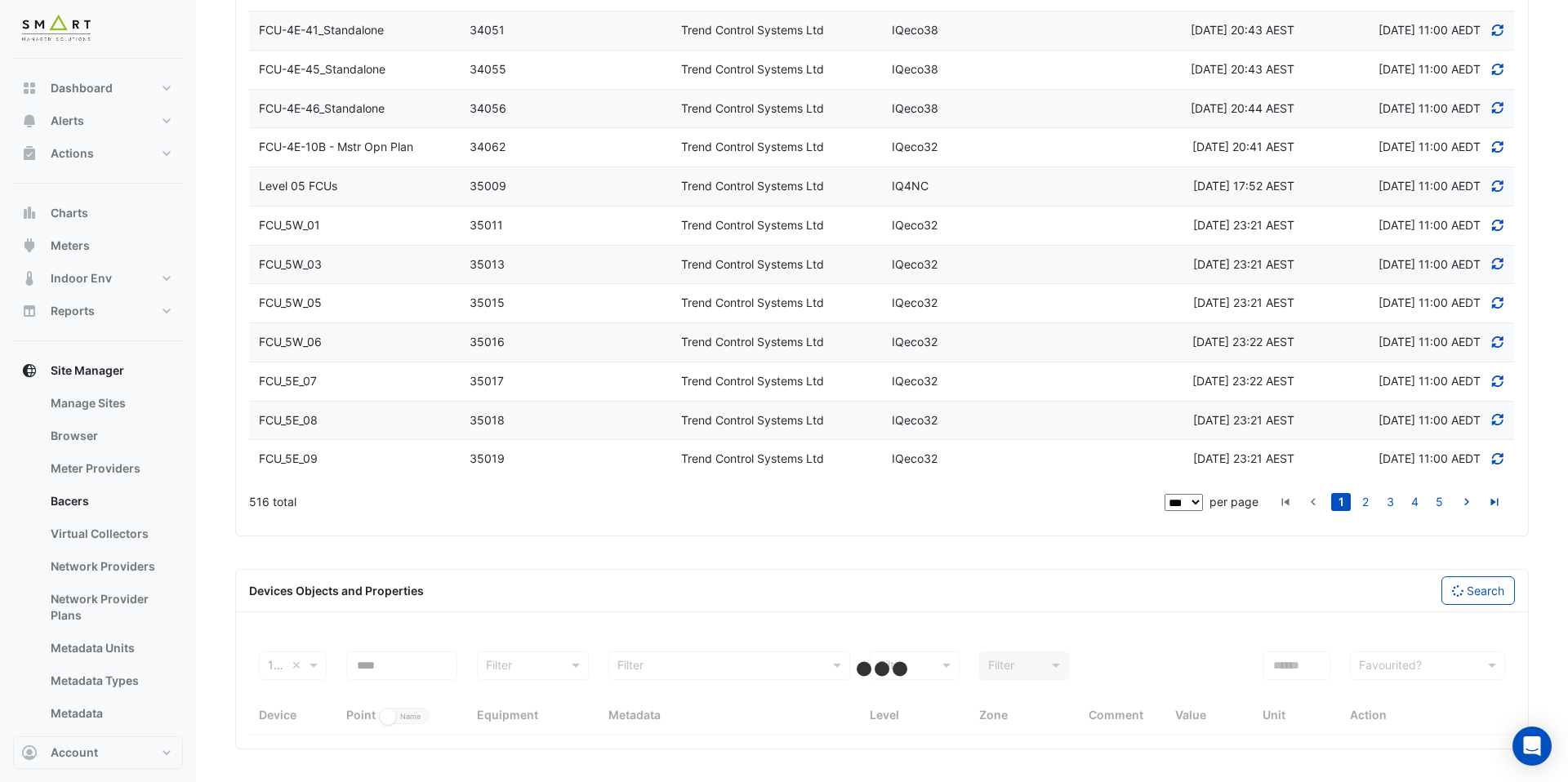
select select "***"
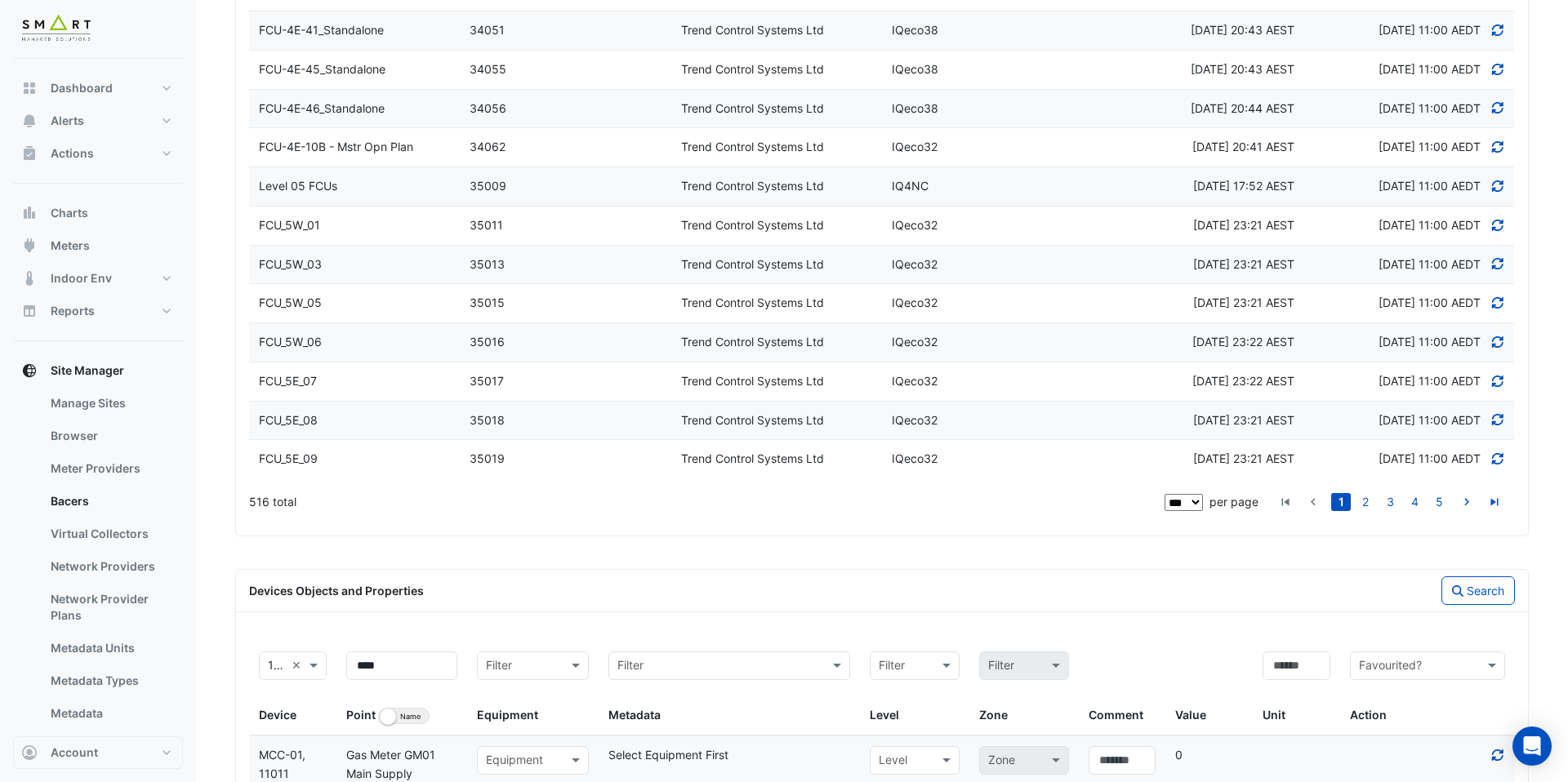
scroll to position [4190, 0]
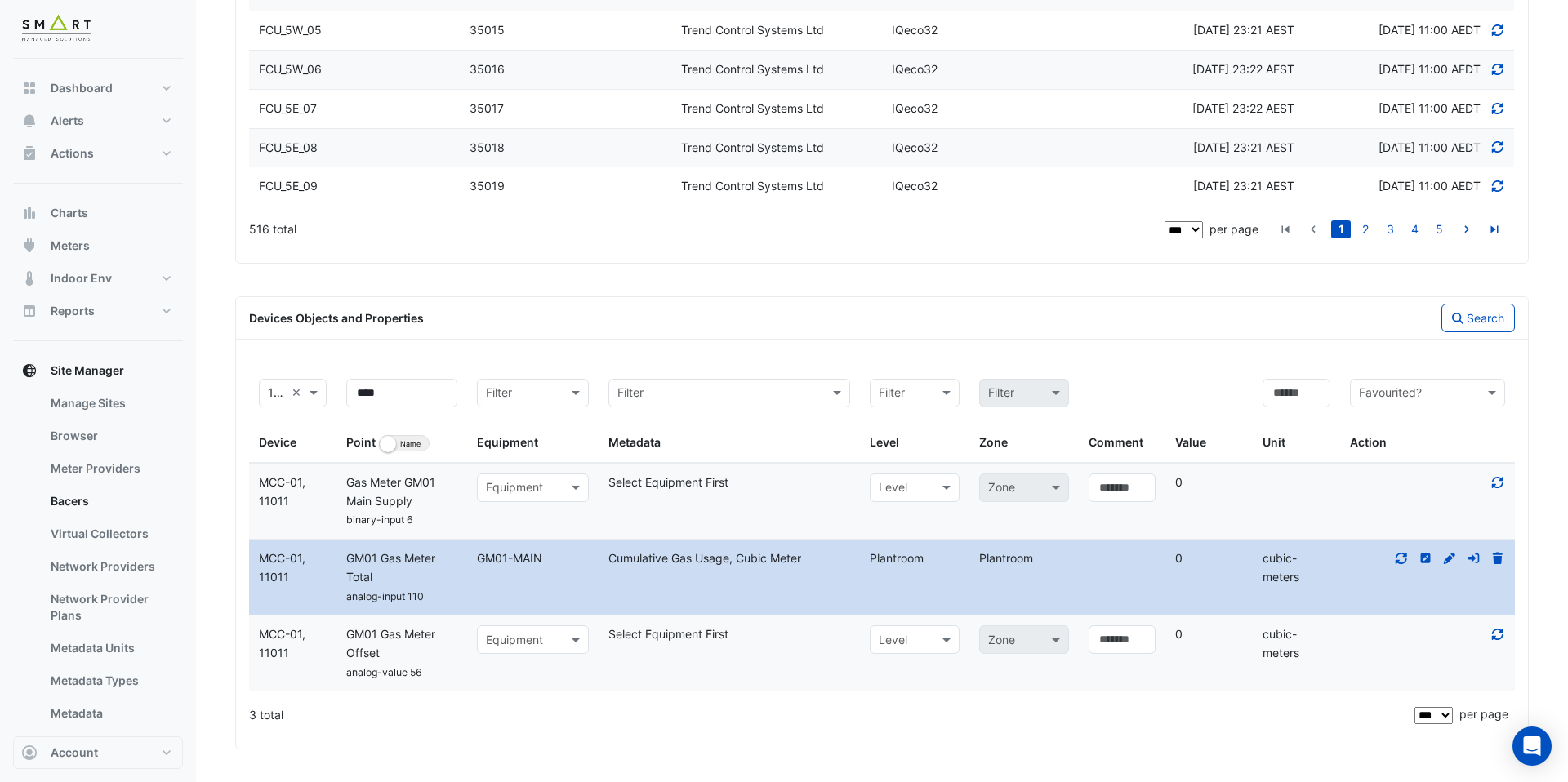
click at [1503, 636] on icon at bounding box center [1498, 634] width 11 height 11
click at [1493, 486] on icon at bounding box center [1498, 482] width 11 height 11
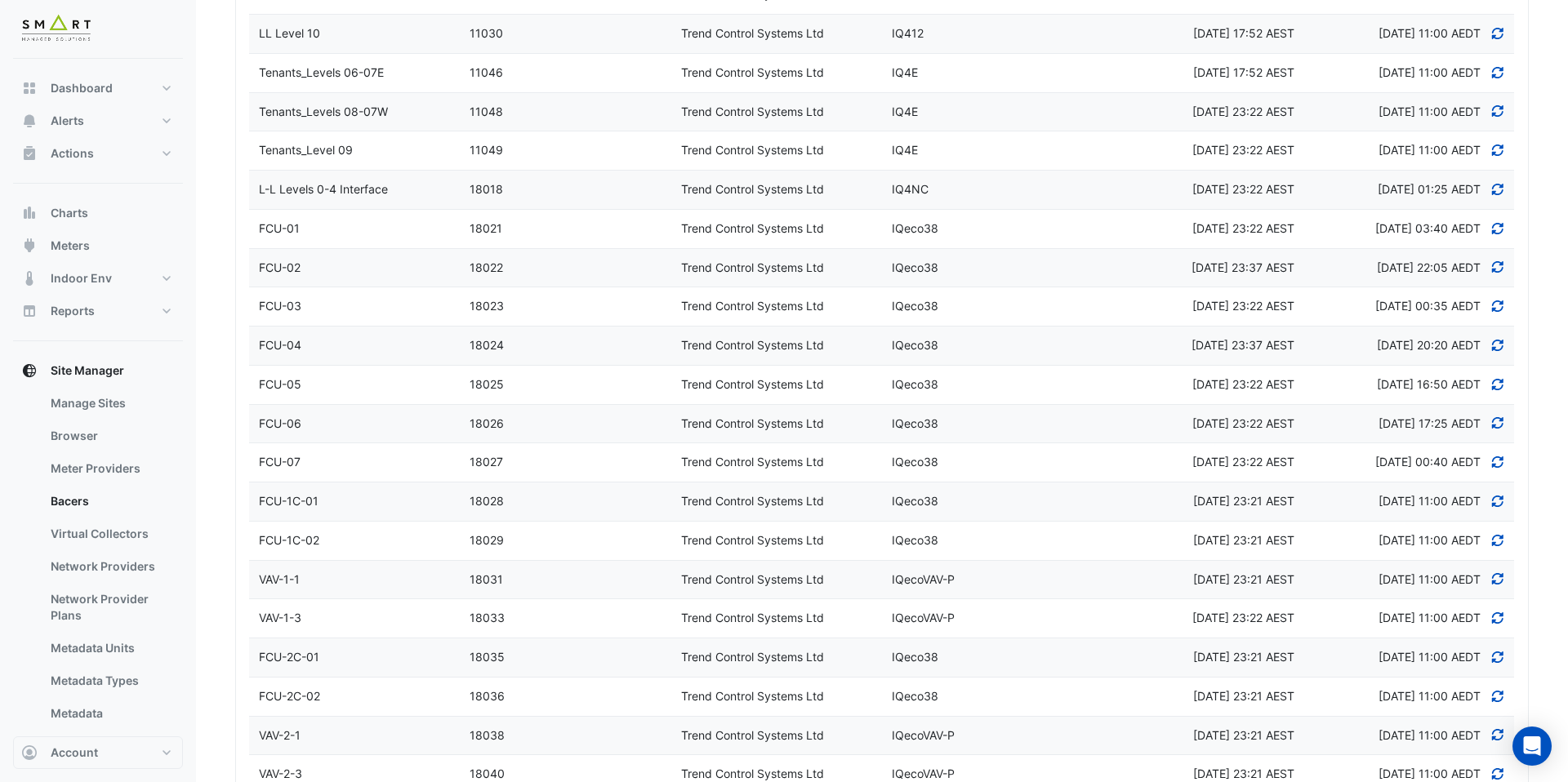
scroll to position [0, 0]
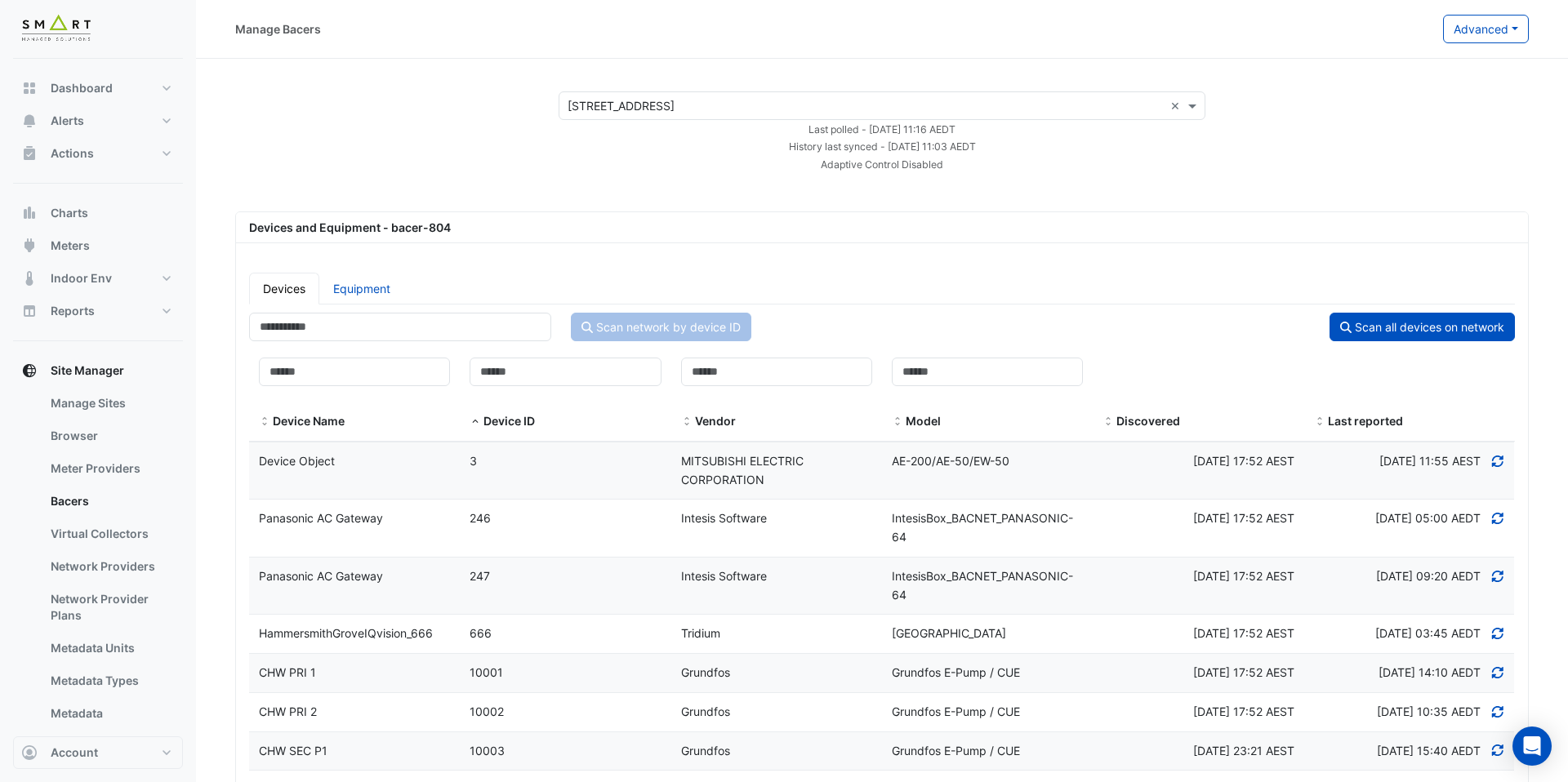
click at [340, 300] on link "Equipment" at bounding box center [361, 288] width 85 height 31
select select "***"
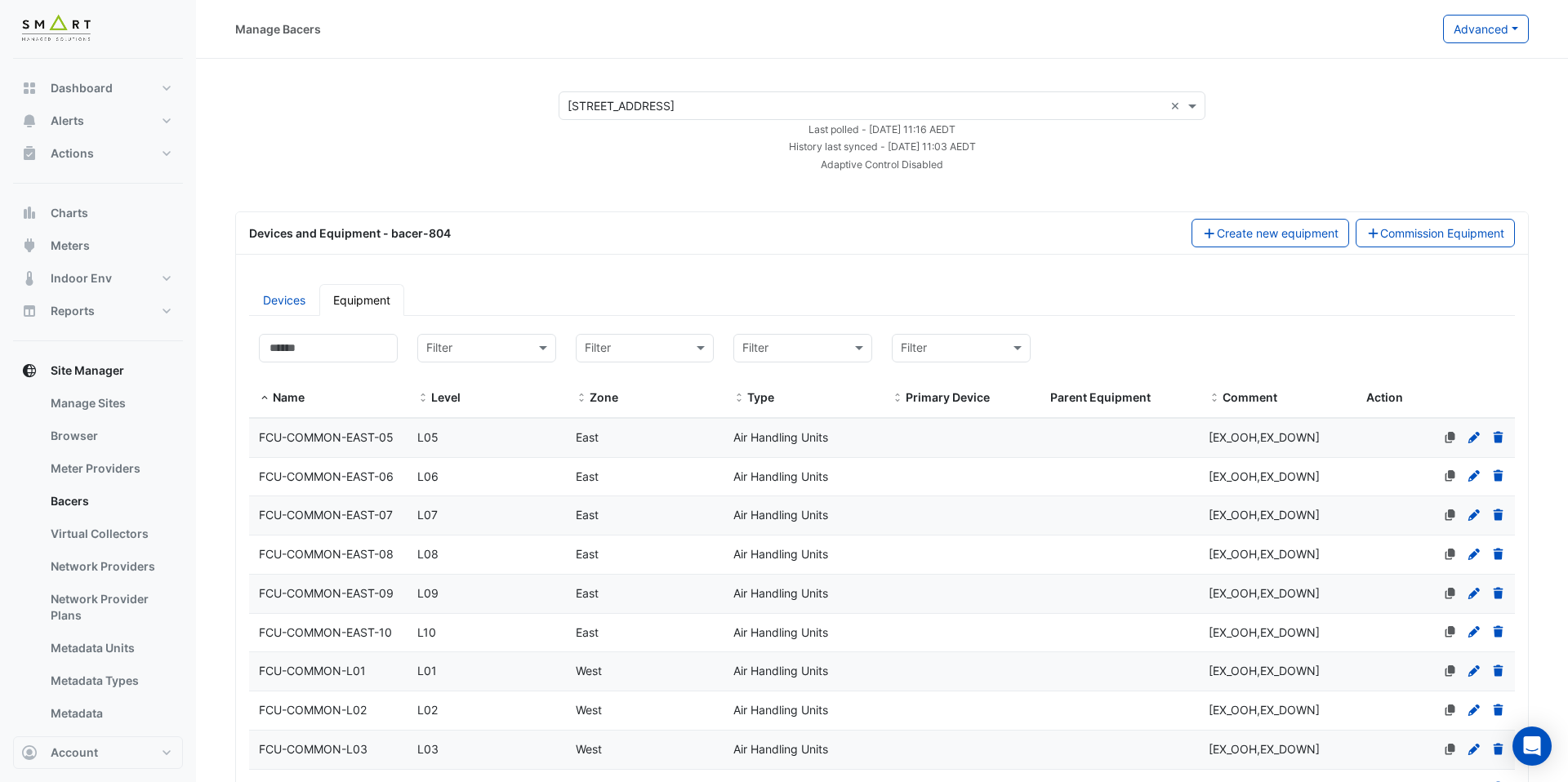
select select "***"
click at [336, 343] on input at bounding box center [328, 348] width 139 height 29
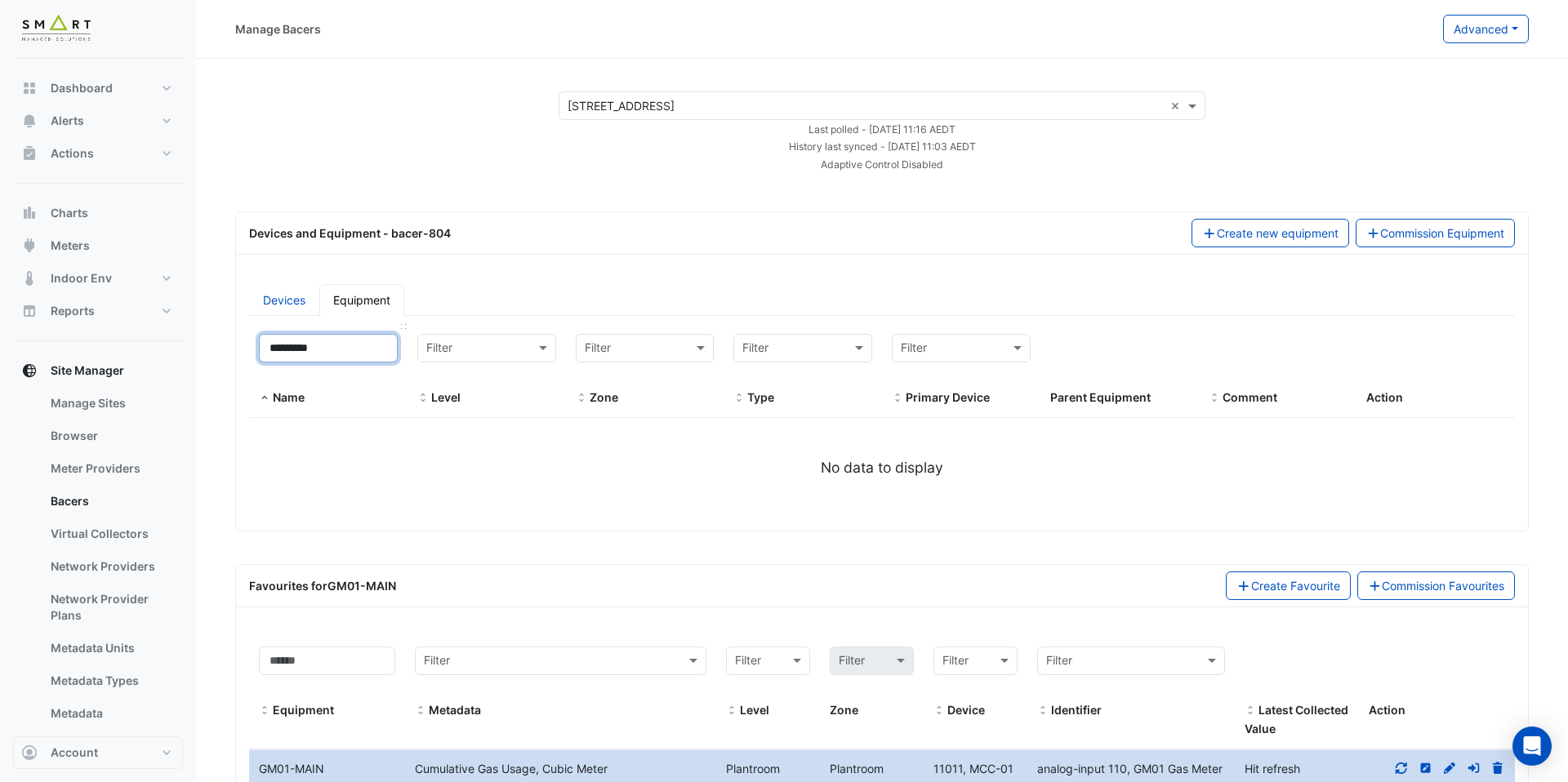
type input "*********"
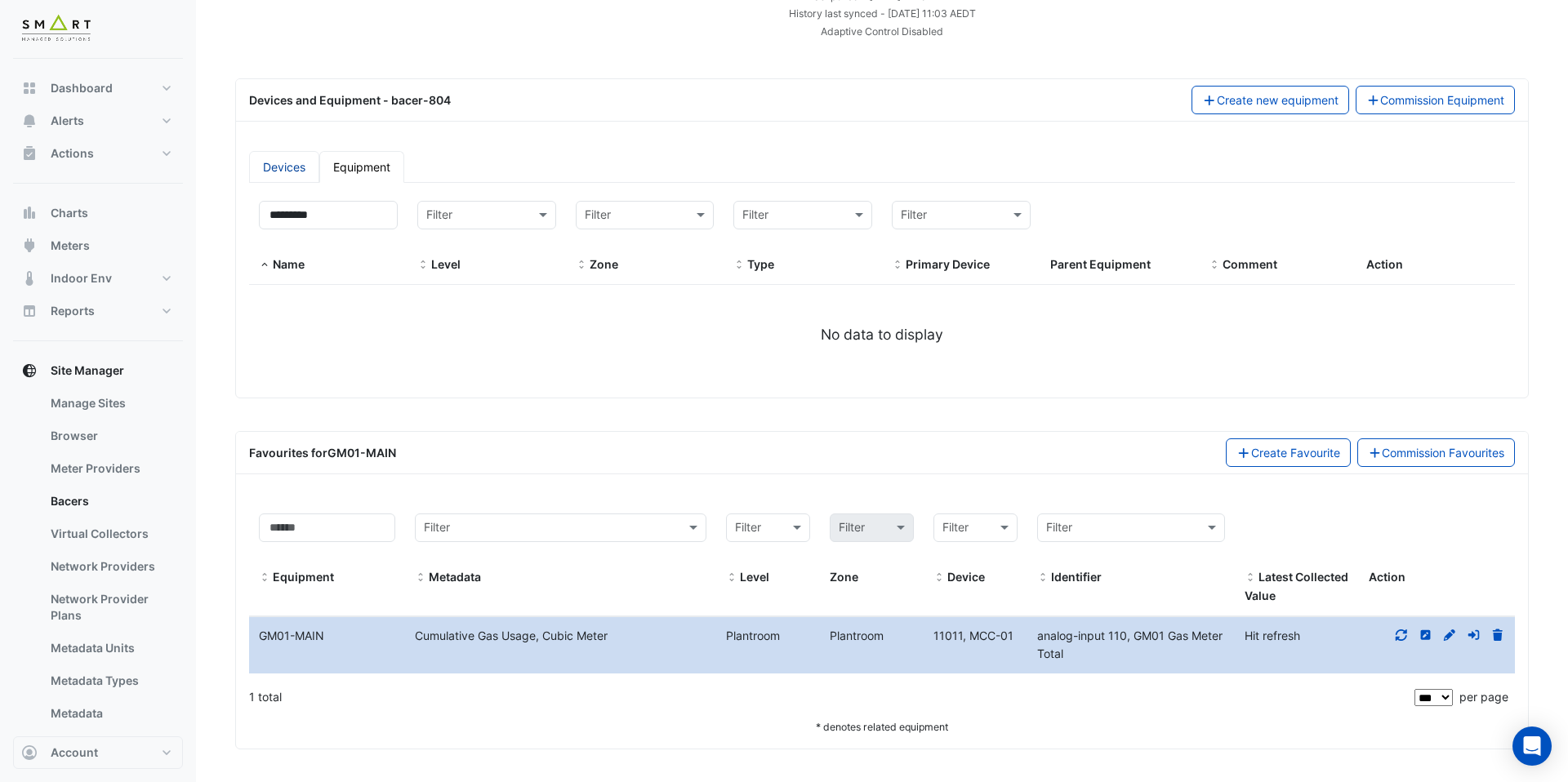
click at [277, 167] on link "Devices" at bounding box center [284, 167] width 70 height 31
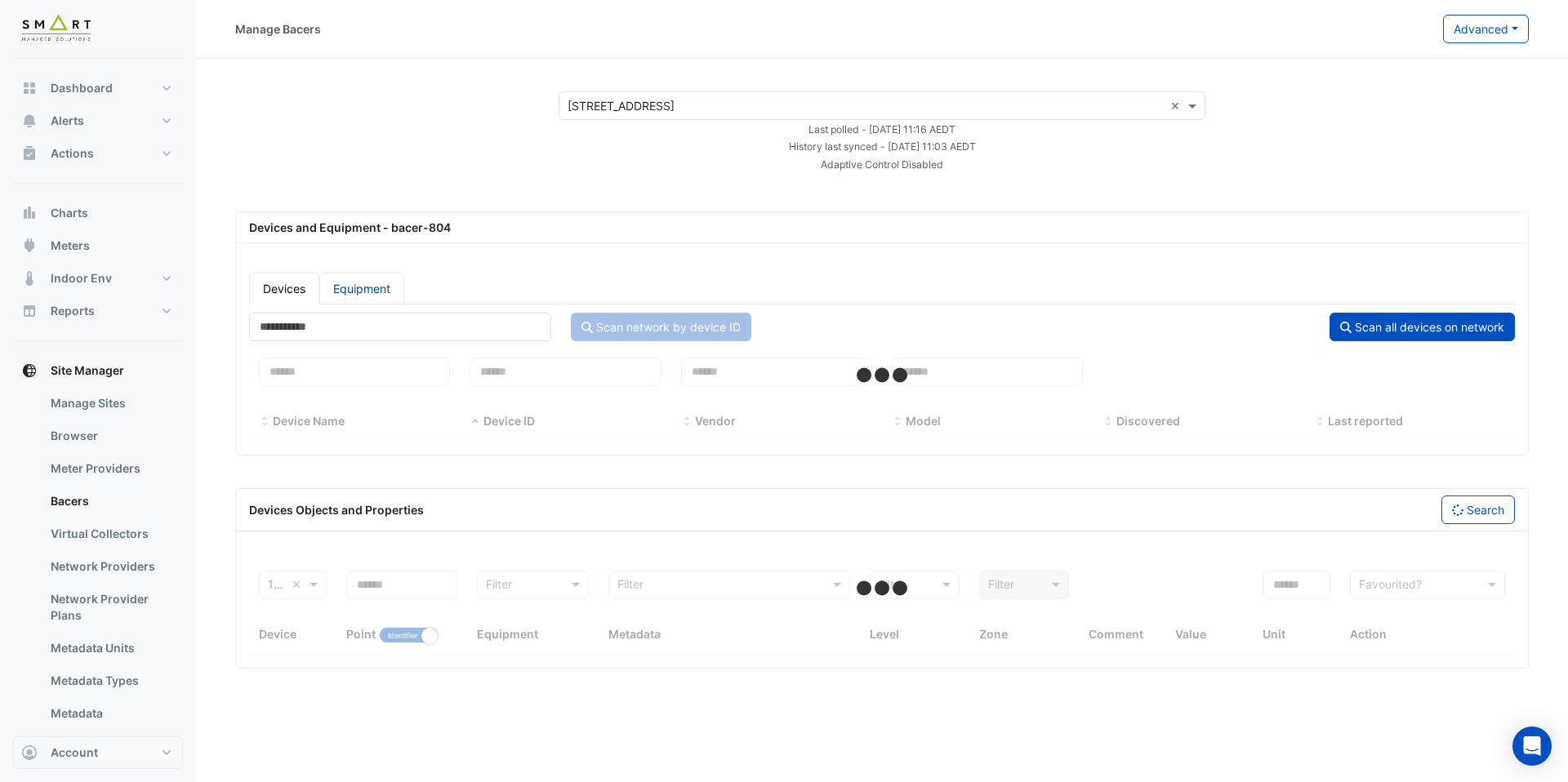
select select "***"
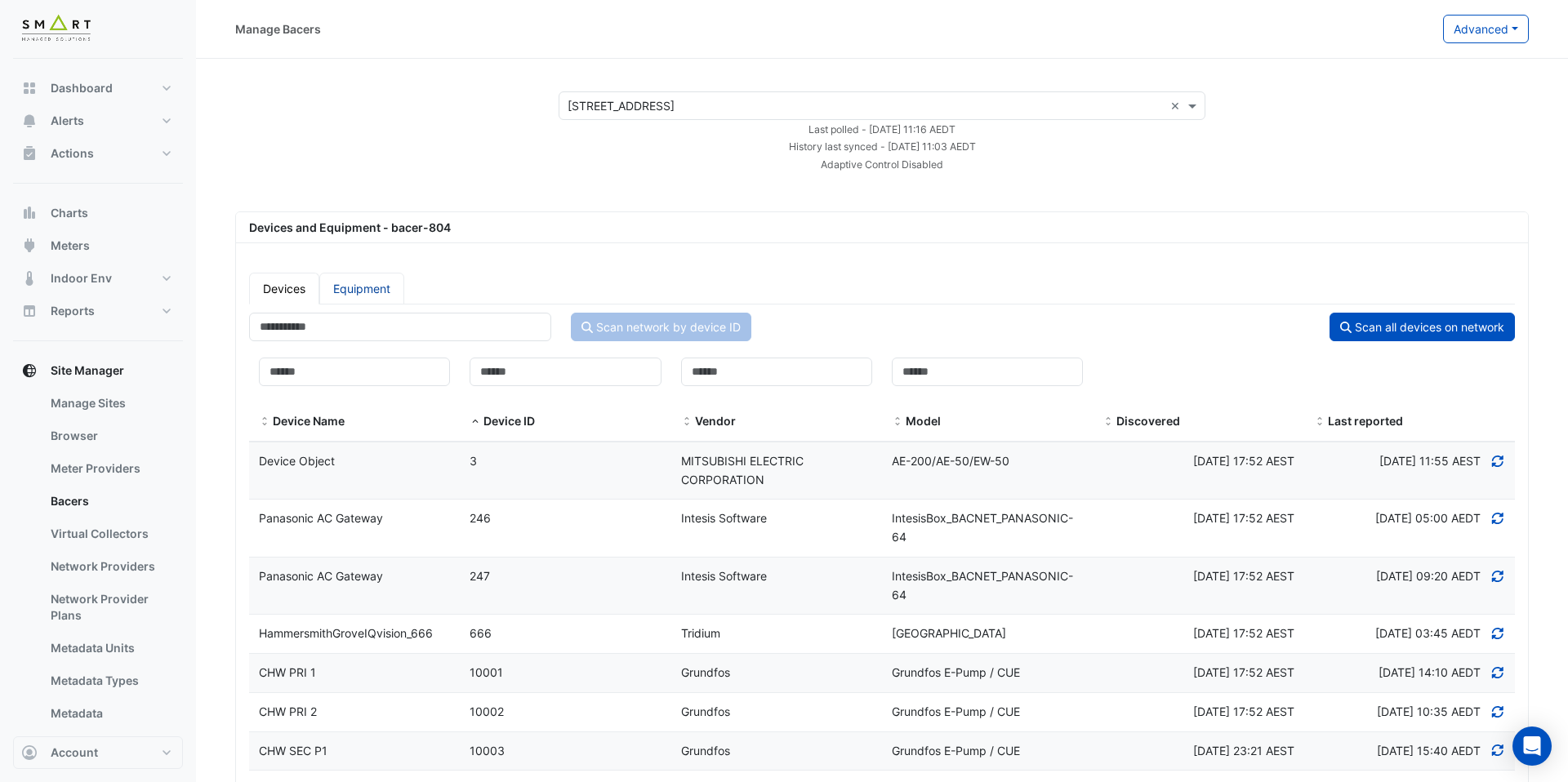
click at [371, 299] on link "Equipment" at bounding box center [361, 288] width 85 height 31
select select "***"
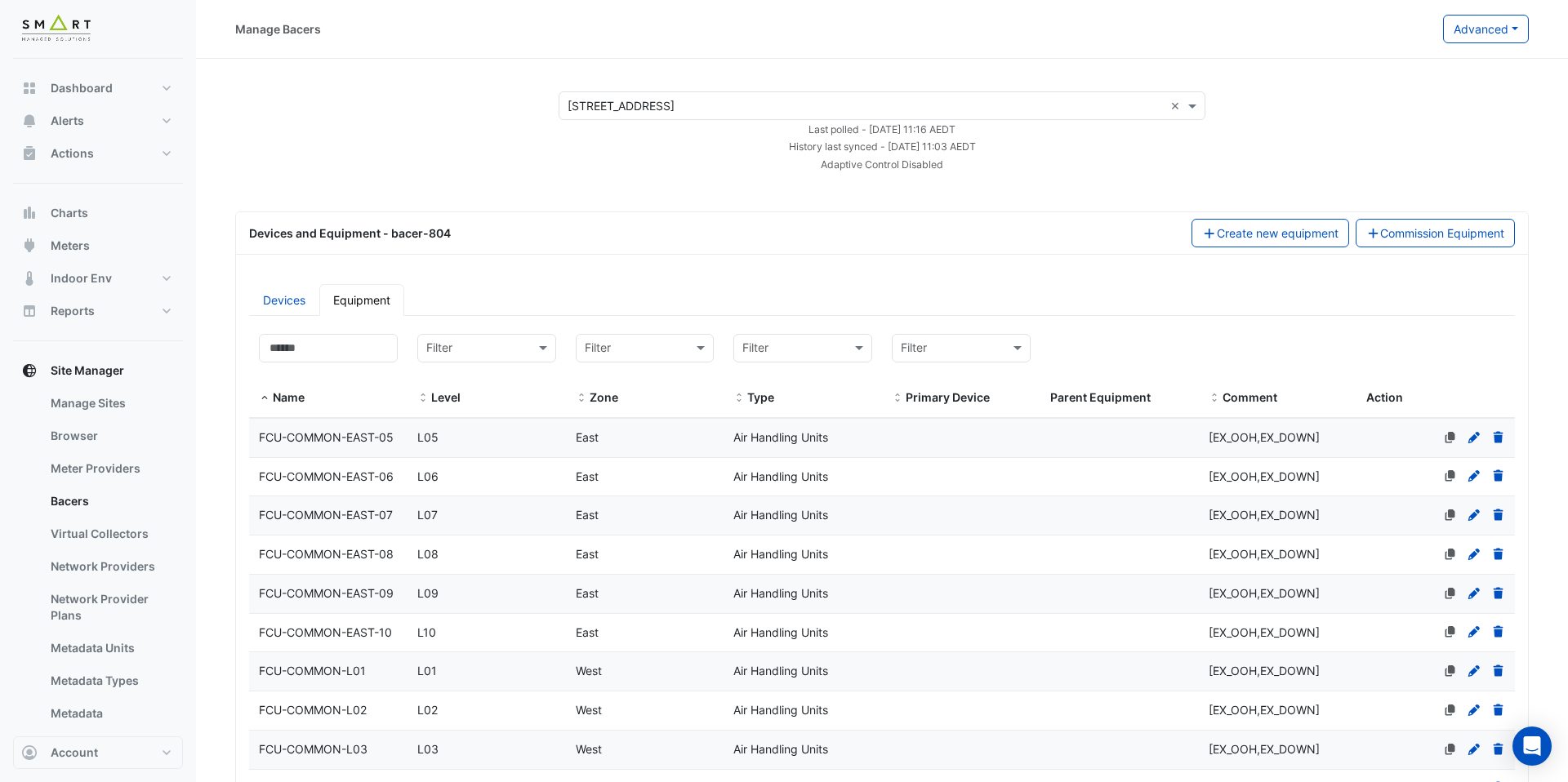
select select "***"
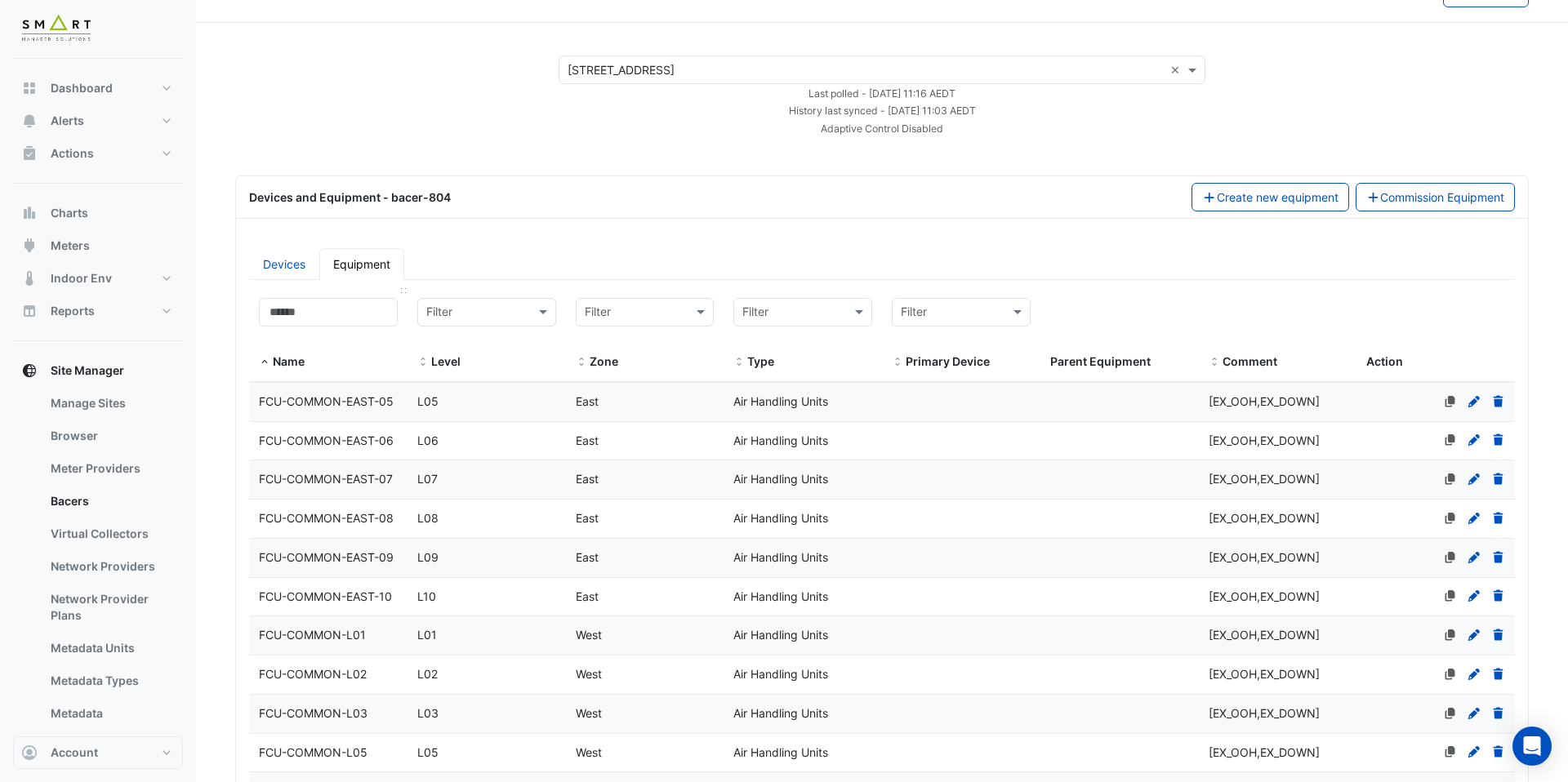
scroll to position [40, 0]
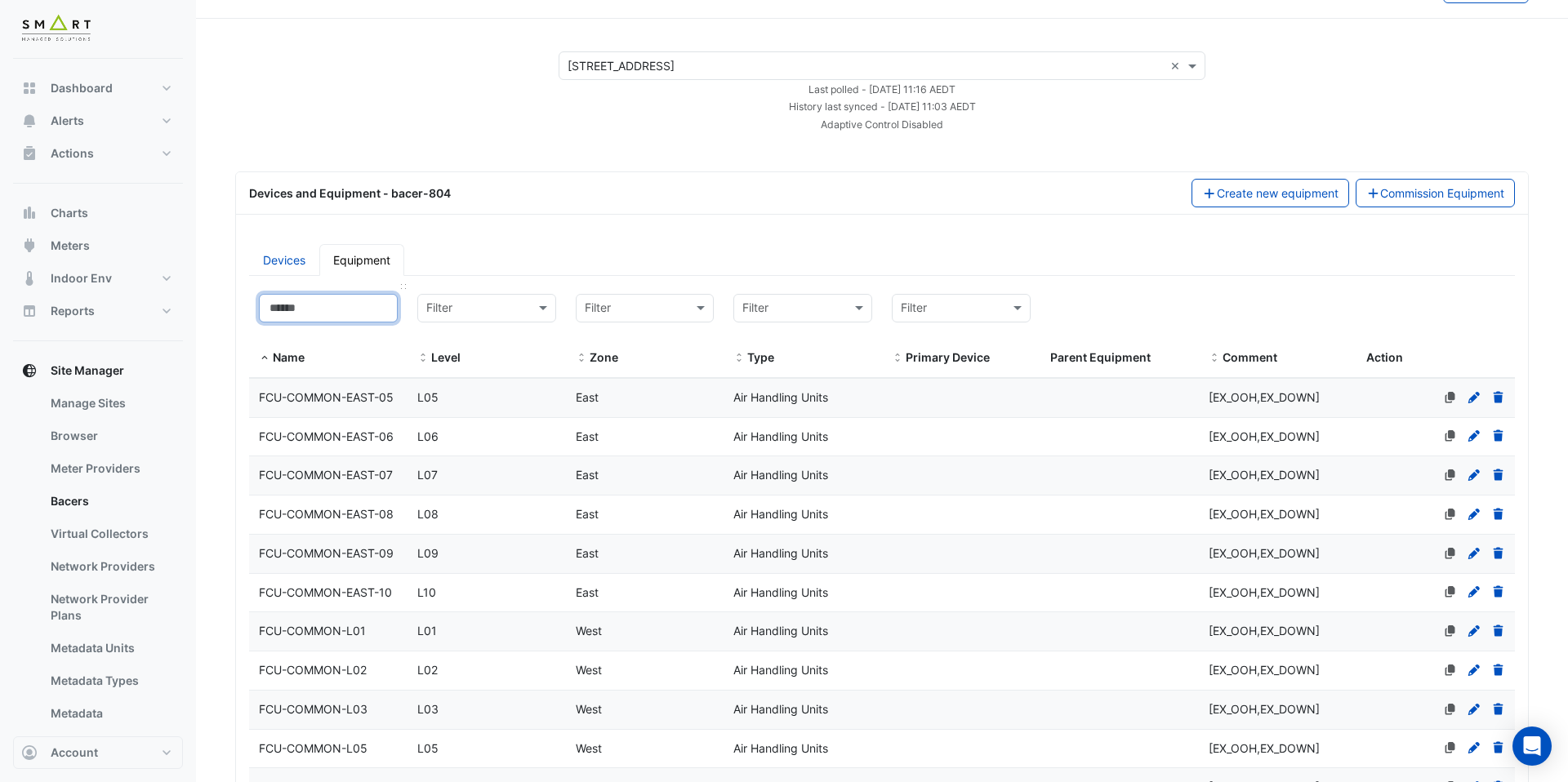
click at [351, 312] on input at bounding box center [328, 308] width 139 height 29
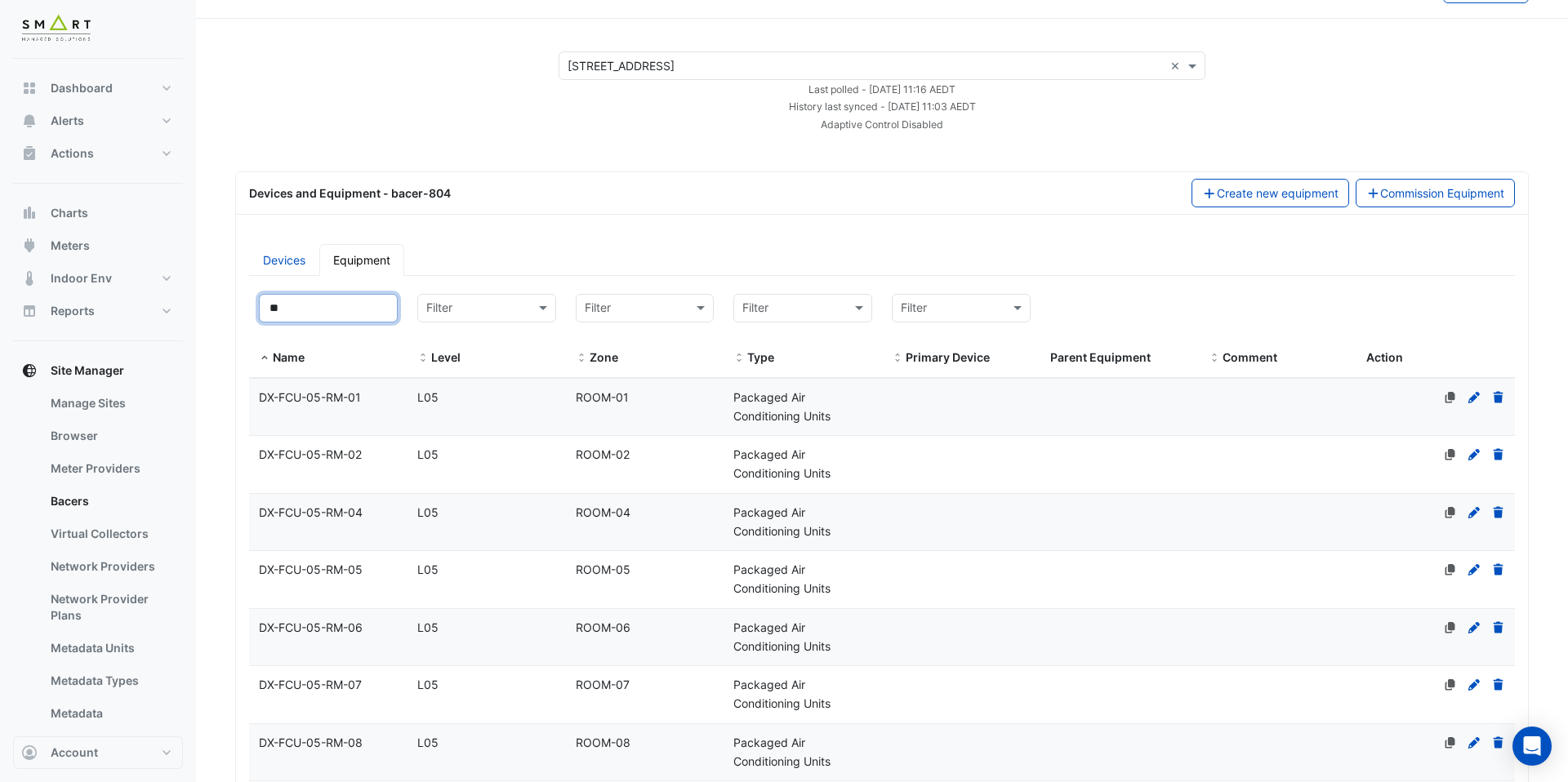
type input "**"
click at [360, 571] on span "DX-FCU-05-RM-05" at bounding box center [310, 570] width 104 height 14
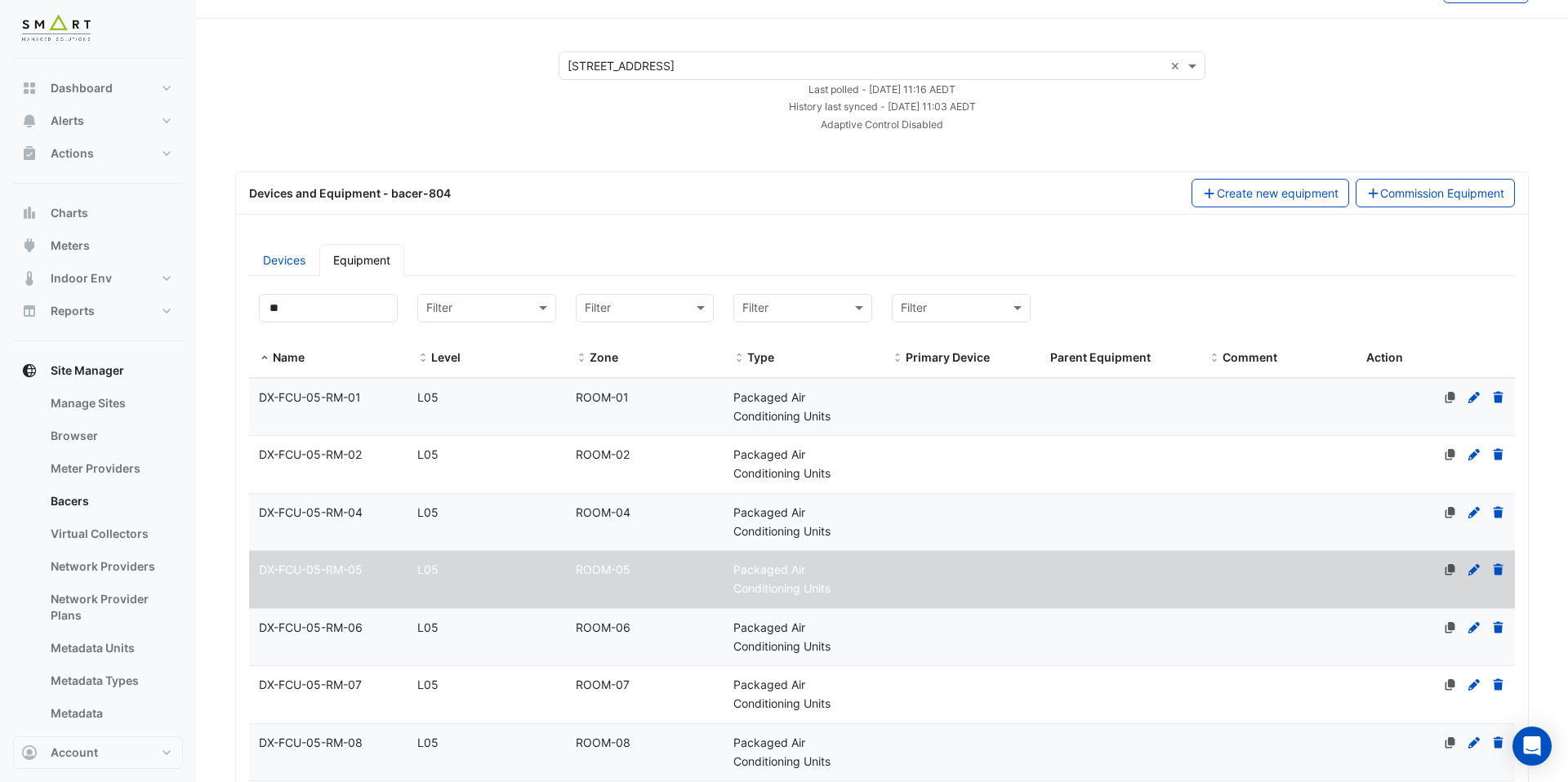
select select "***"
click at [383, 613] on datatable-body-cell "Name DX-FCU-05-RM-06" at bounding box center [328, 637] width 158 height 57
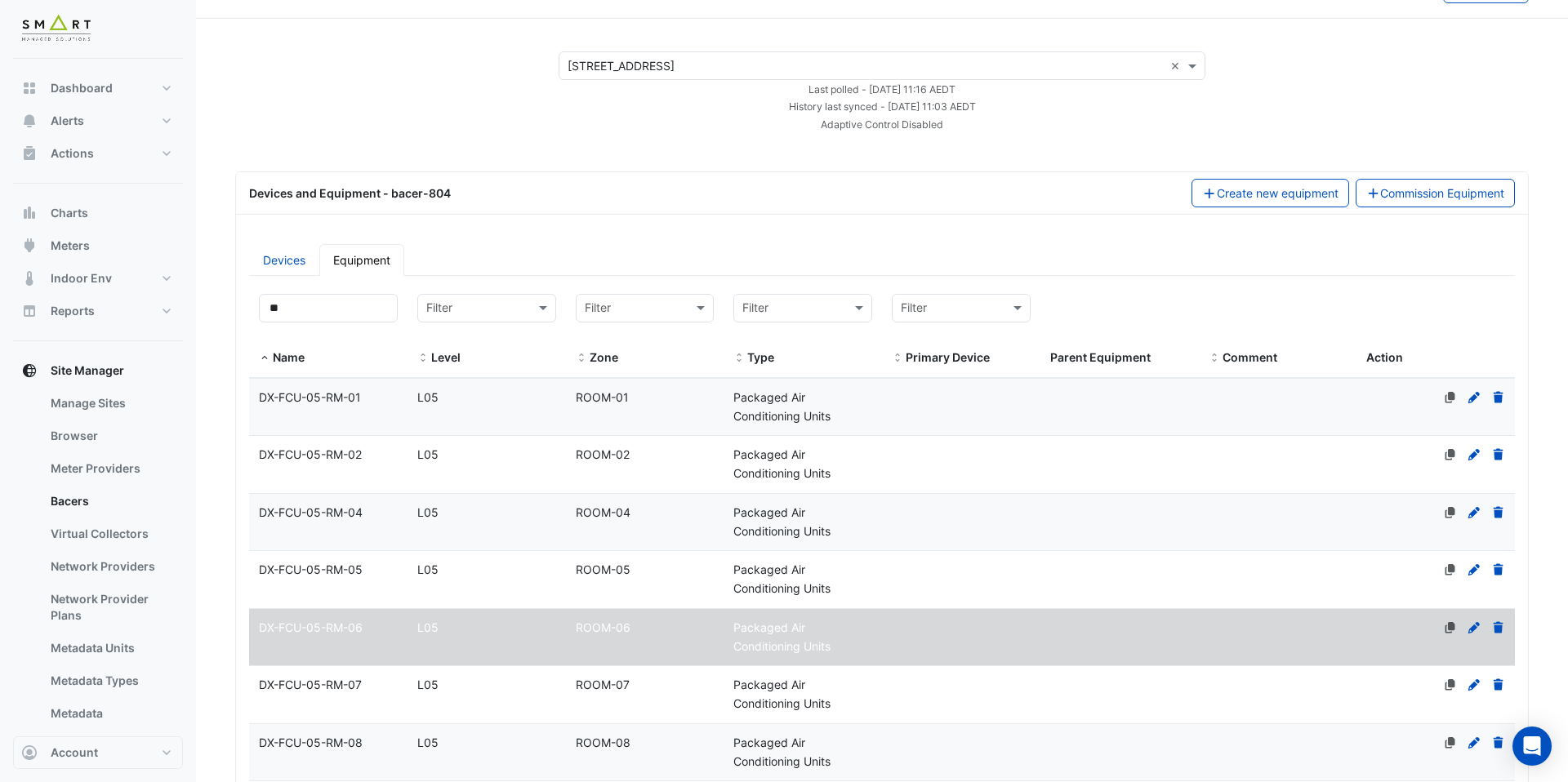
select select "***"
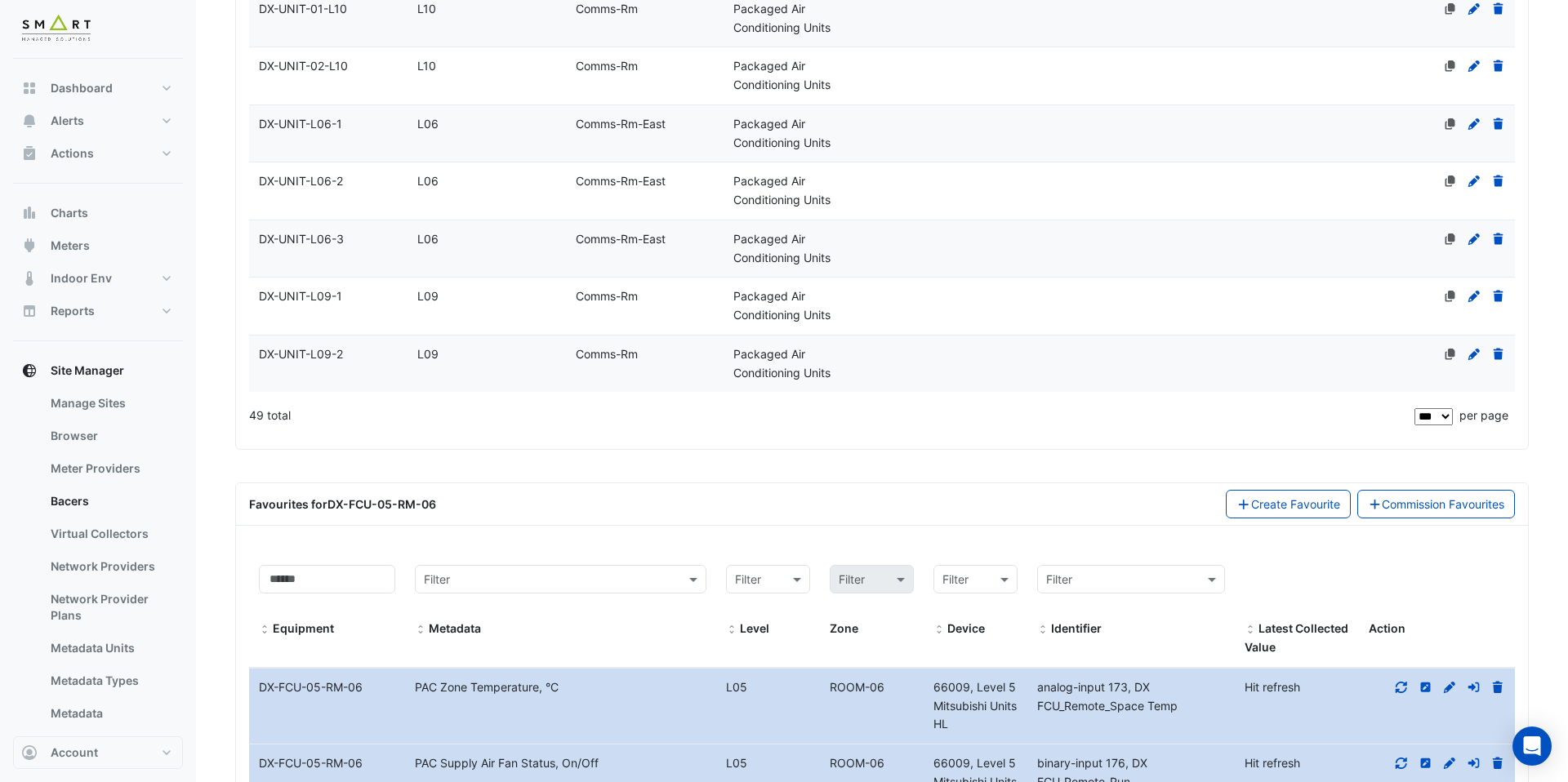
scroll to position [3374, 0]
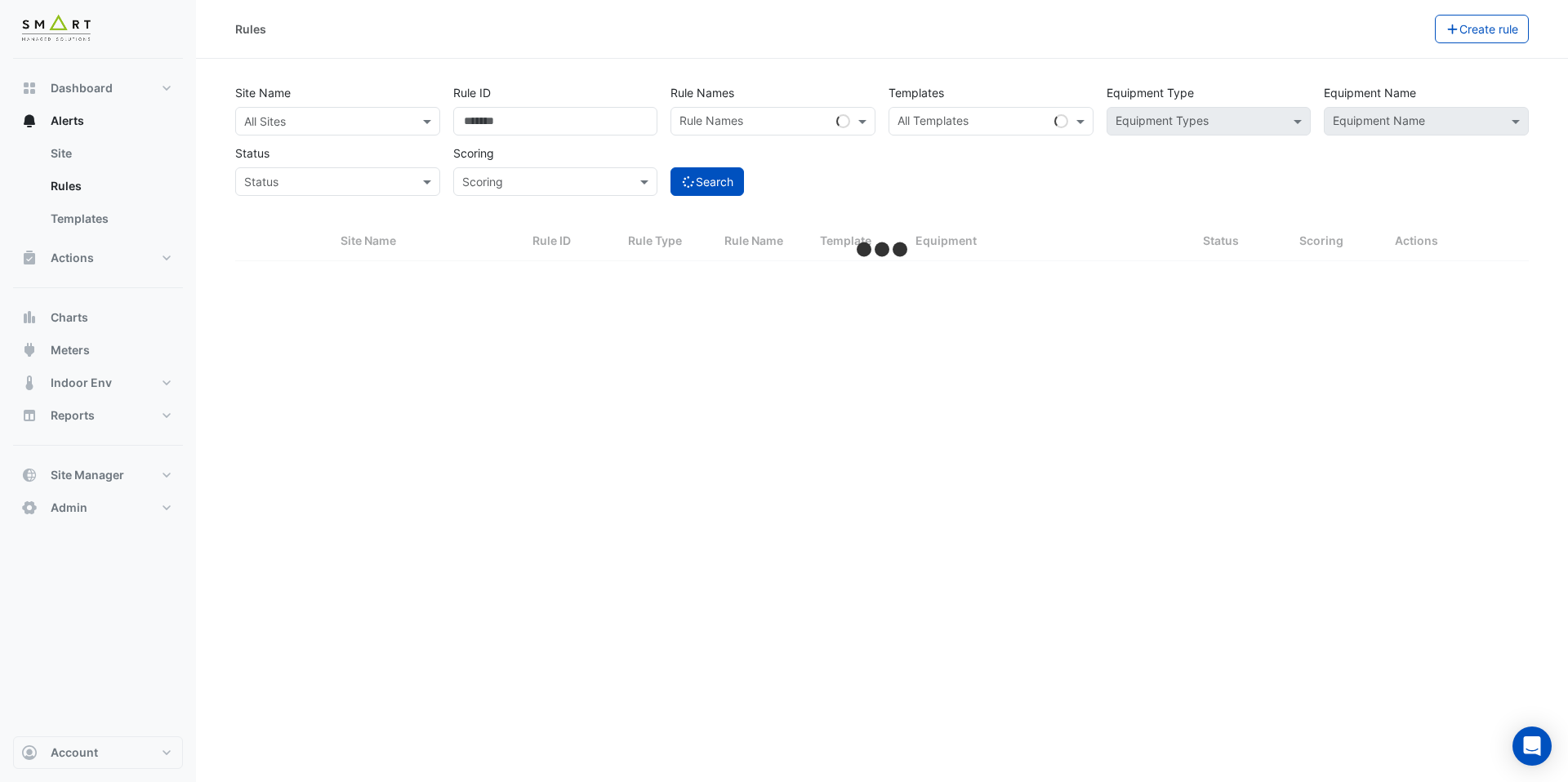
select select "***"
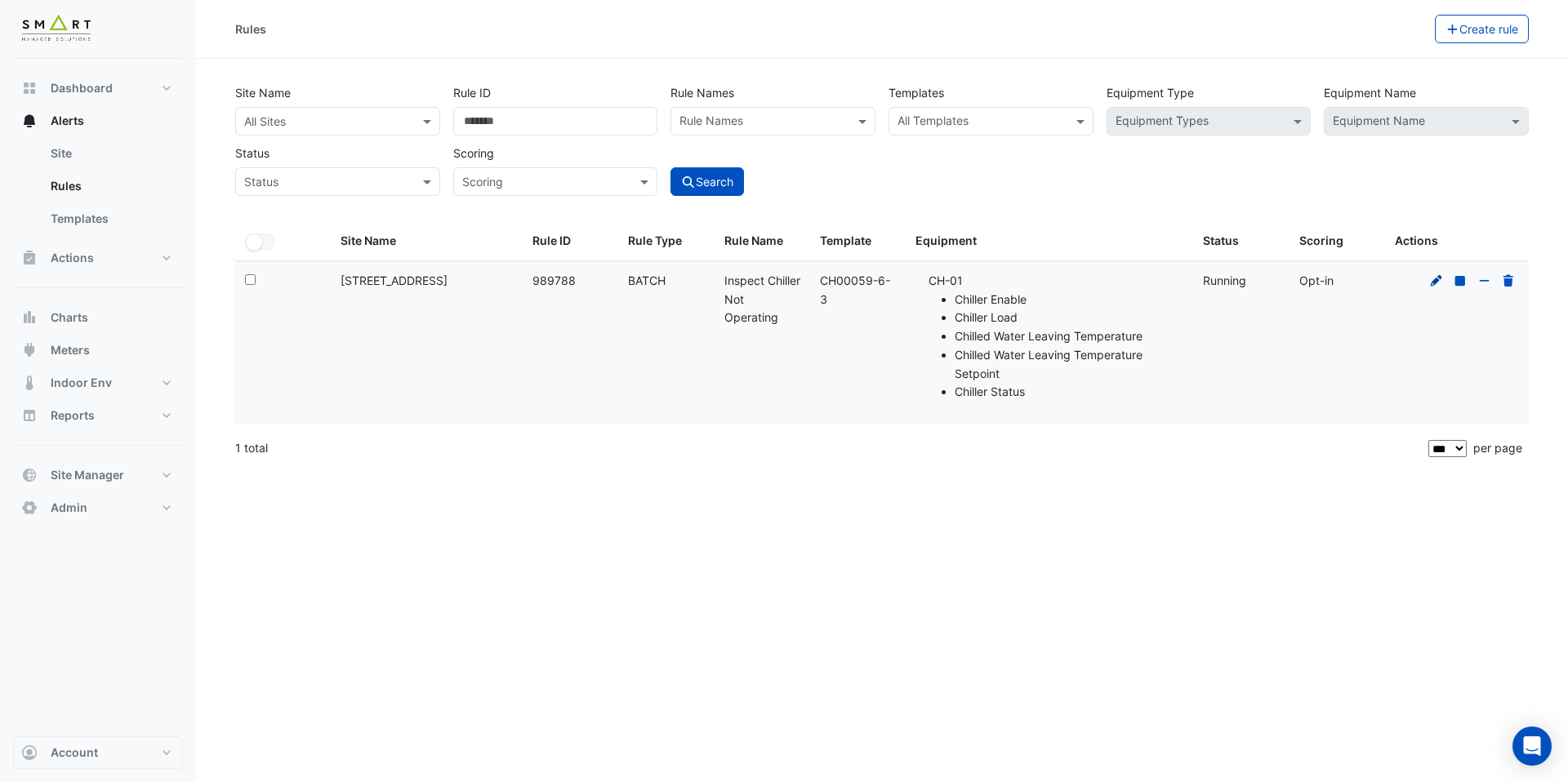
click at [1432, 281] on icon at bounding box center [1437, 280] width 15 height 11
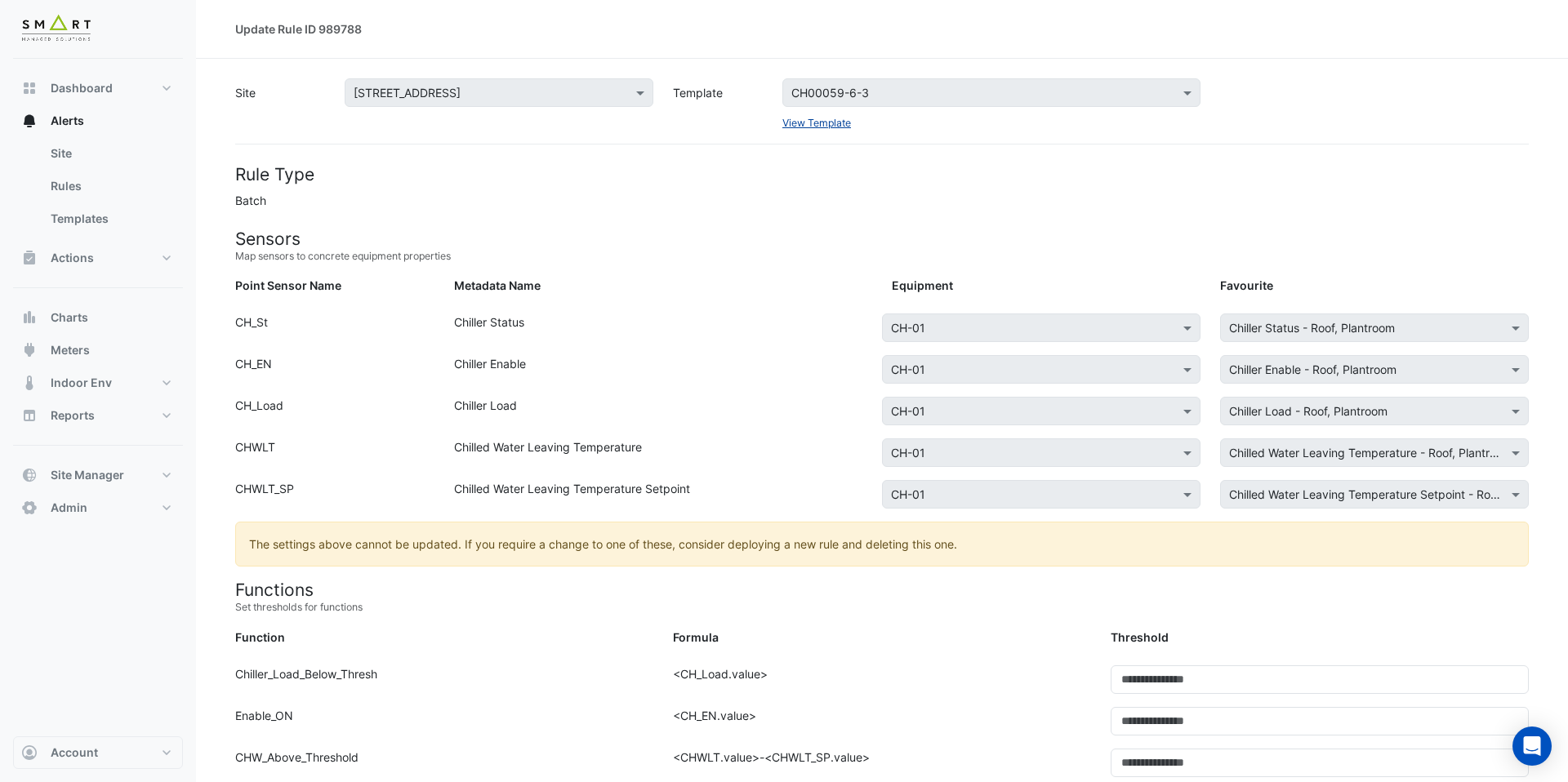
click at [829, 122] on link "View Template" at bounding box center [816, 123] width 69 height 12
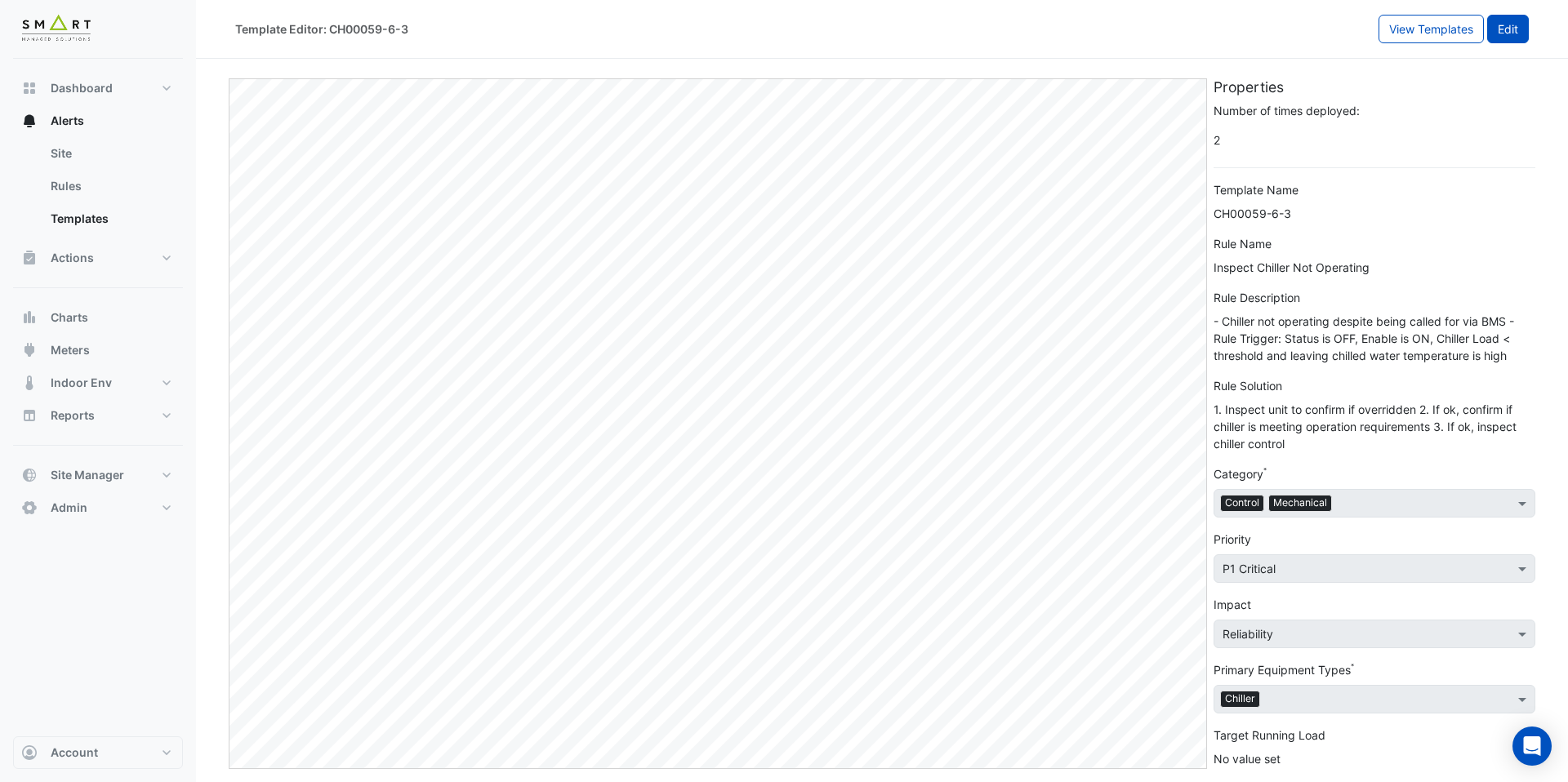
click at [1527, 20] on button "Edit" at bounding box center [1509, 29] width 42 height 29
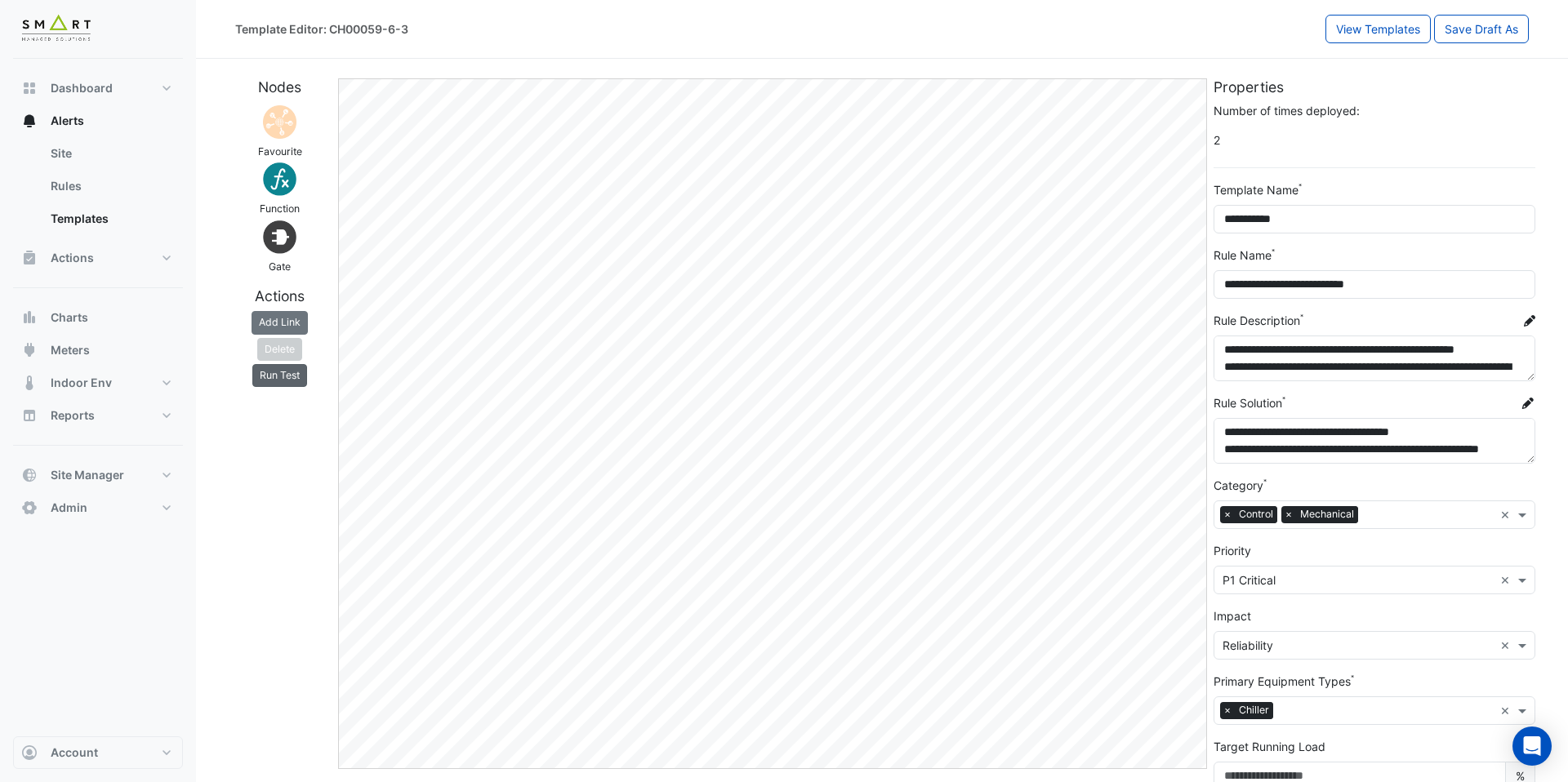
click at [294, 378] on button "Run Test" at bounding box center [280, 376] width 55 height 23
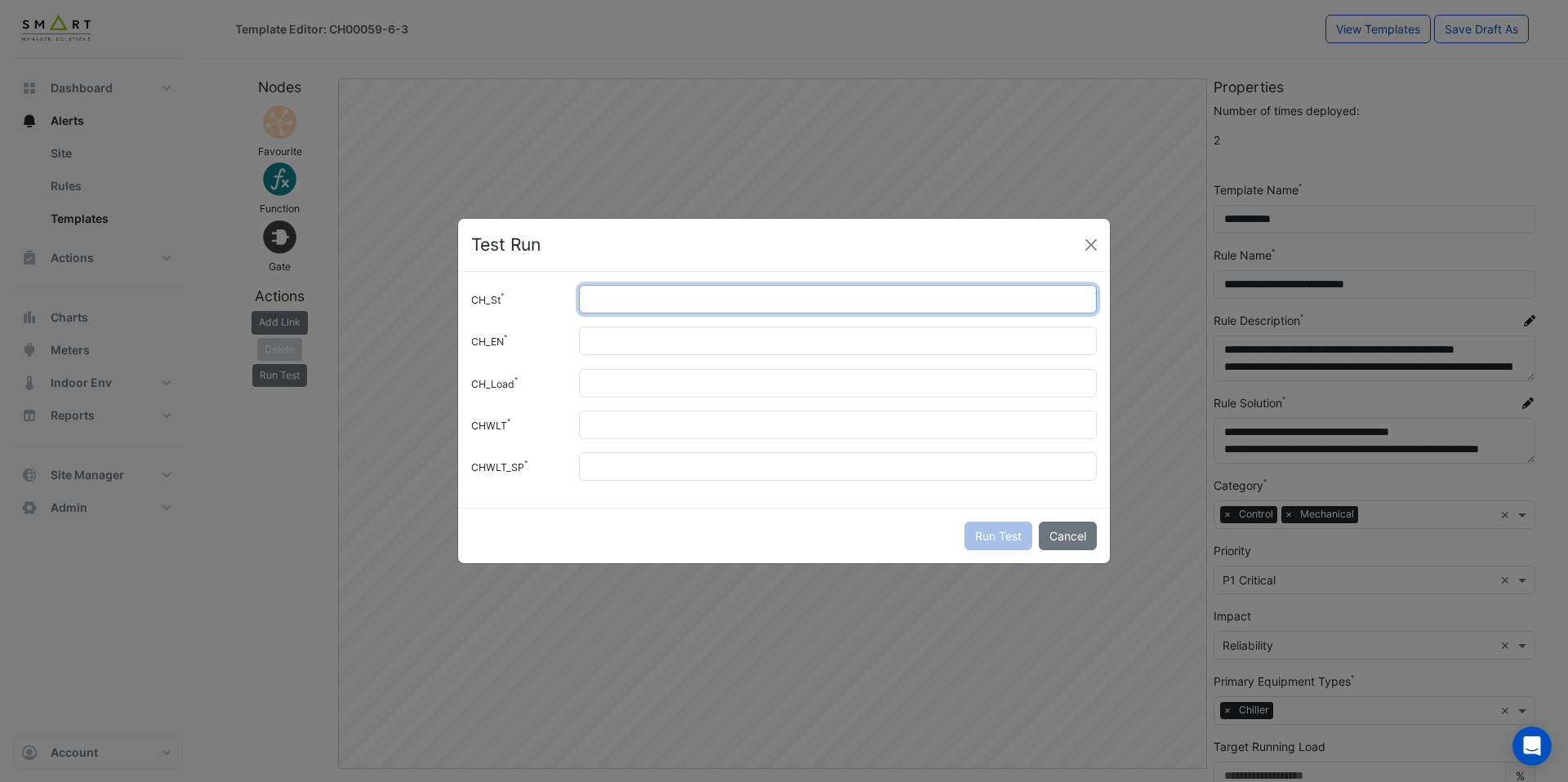
click at [663, 293] on input "CH_St" at bounding box center [838, 299] width 518 height 29
type input "*"
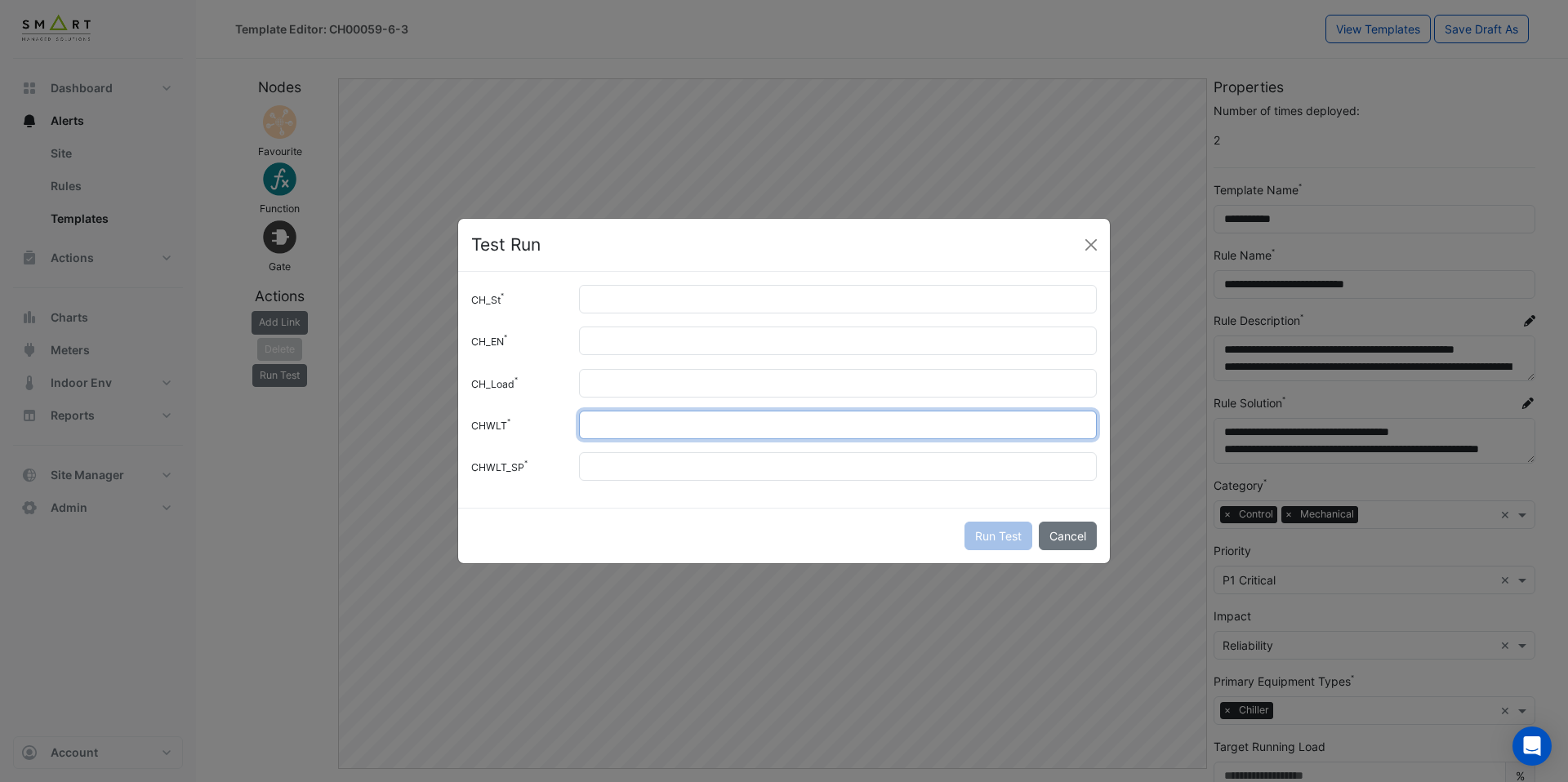
click at [648, 430] on input "CHWLT" at bounding box center [838, 425] width 518 height 29
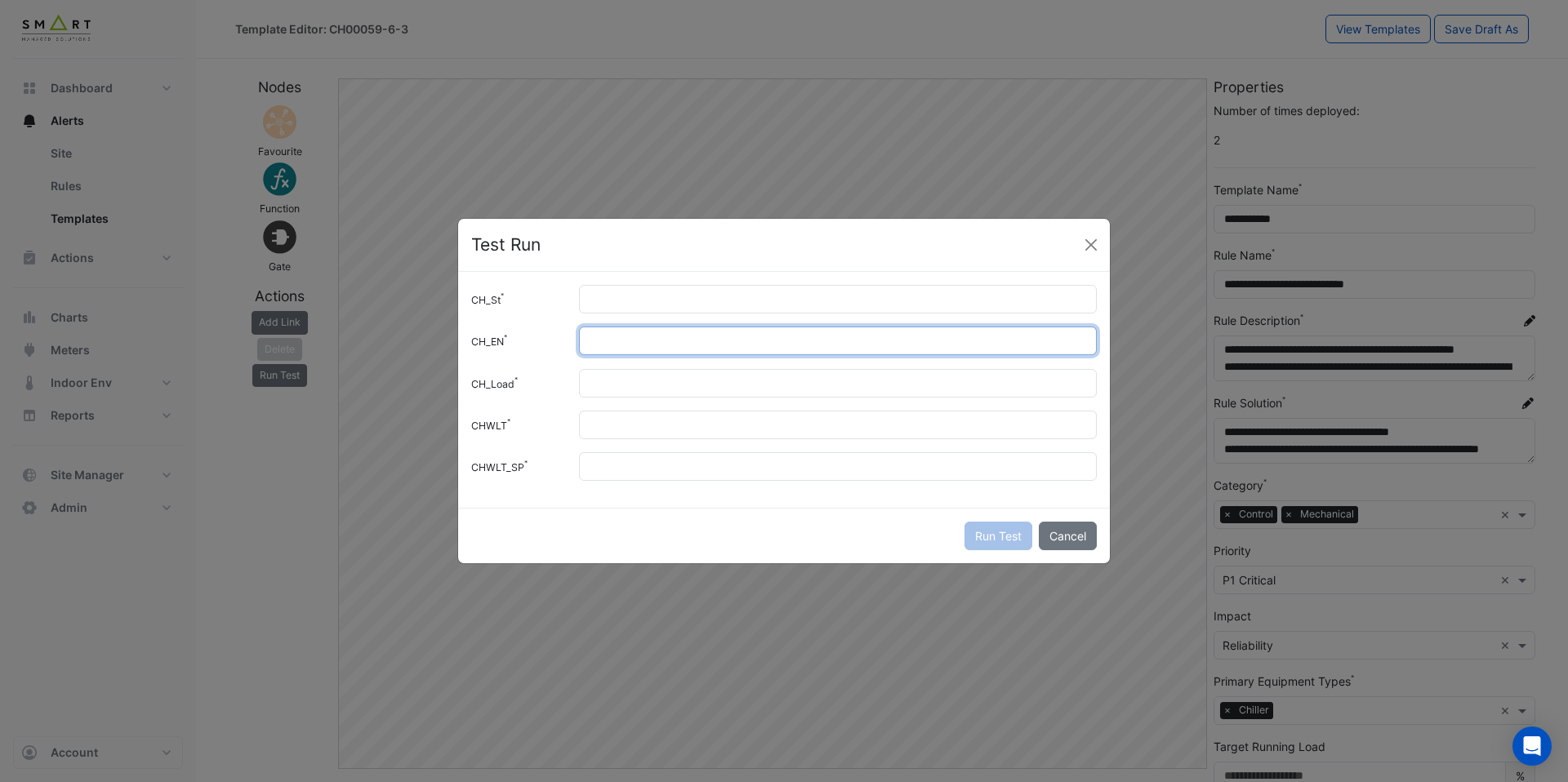
click at [593, 341] on input "CH_EN" at bounding box center [838, 341] width 518 height 29
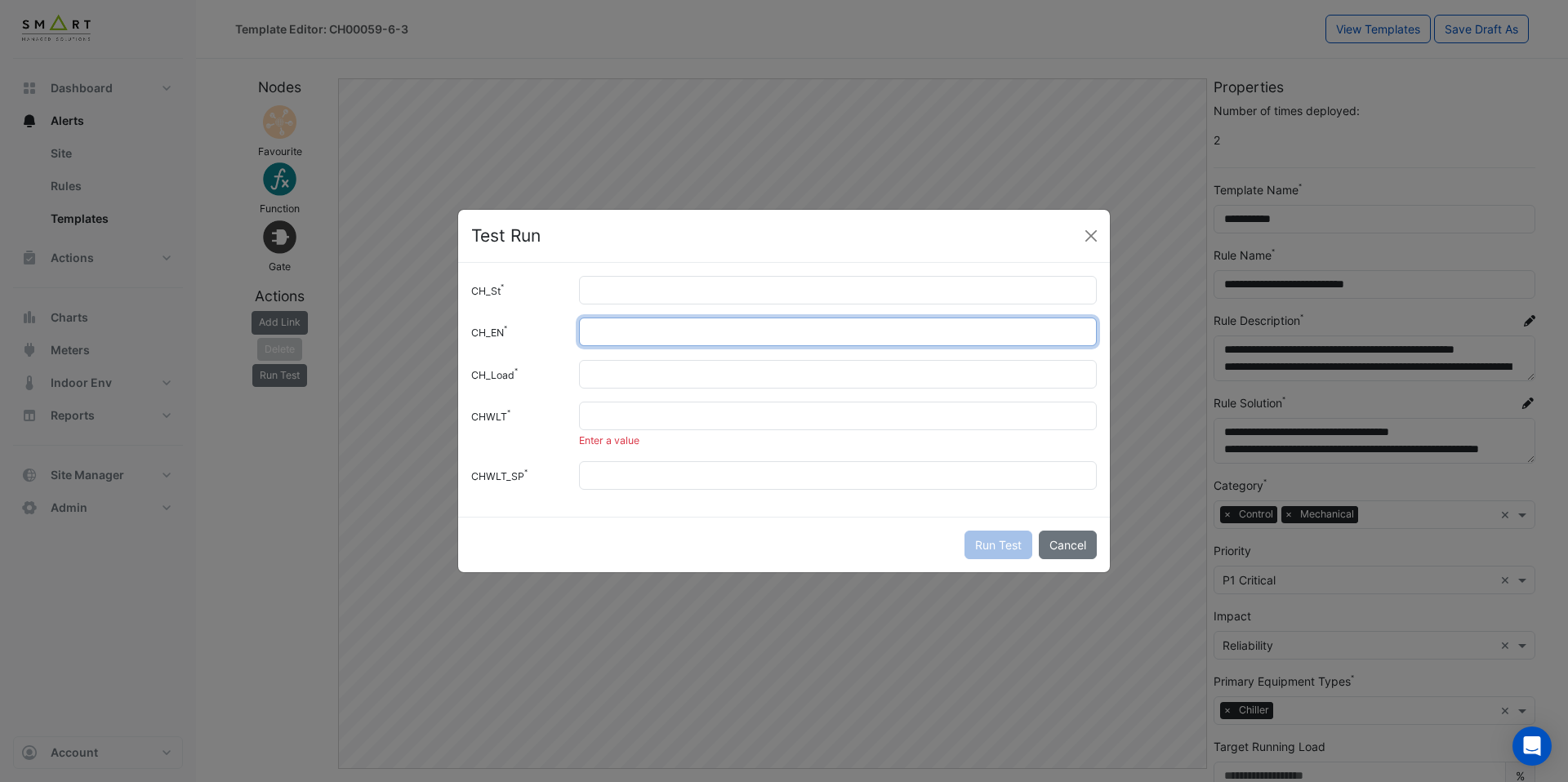
type input "*"
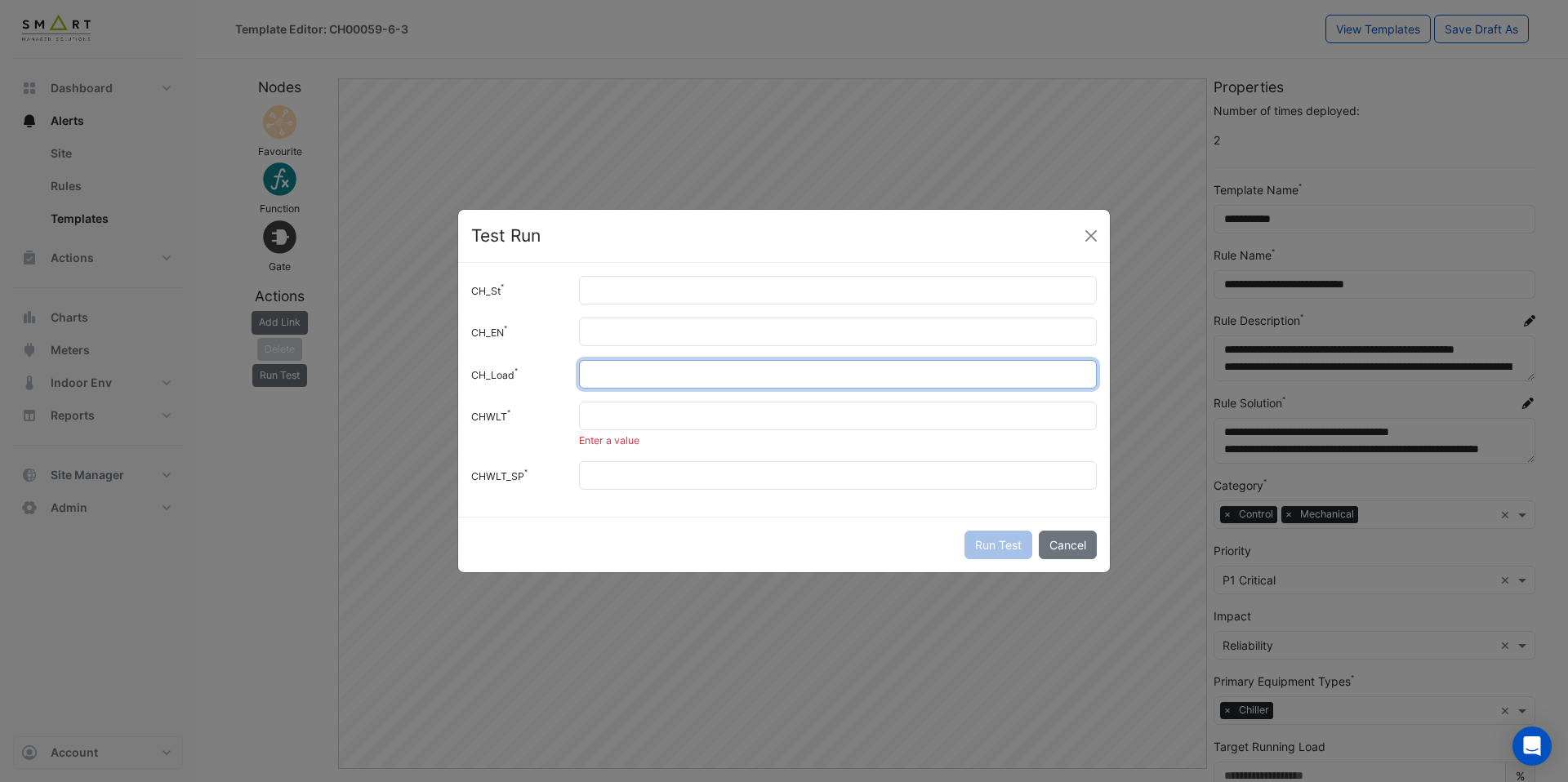
click at [596, 379] on input "CH_Load" at bounding box center [838, 374] width 518 height 29
type input "*"
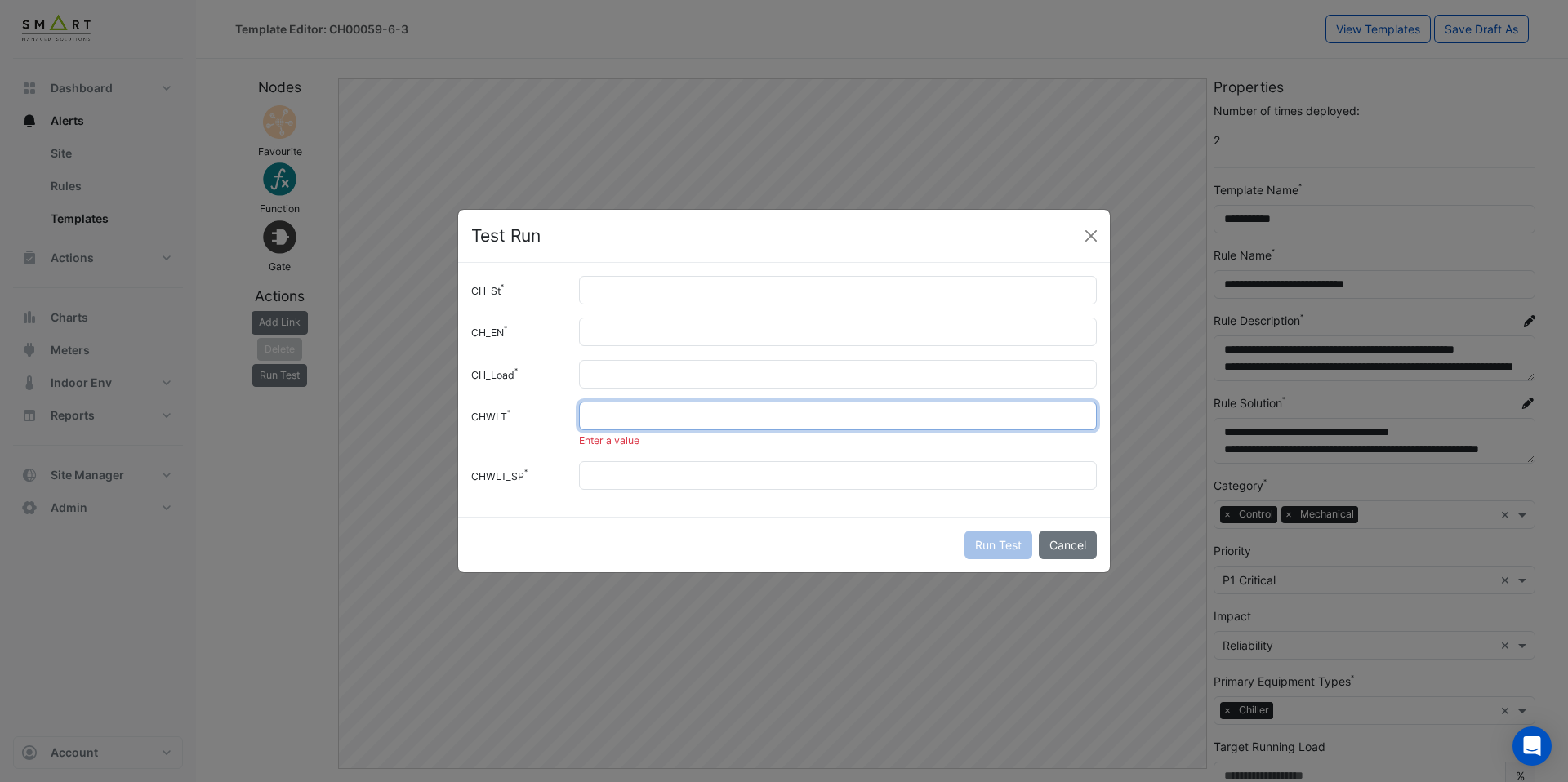
click at [606, 419] on input "CHWLT" at bounding box center [838, 416] width 518 height 29
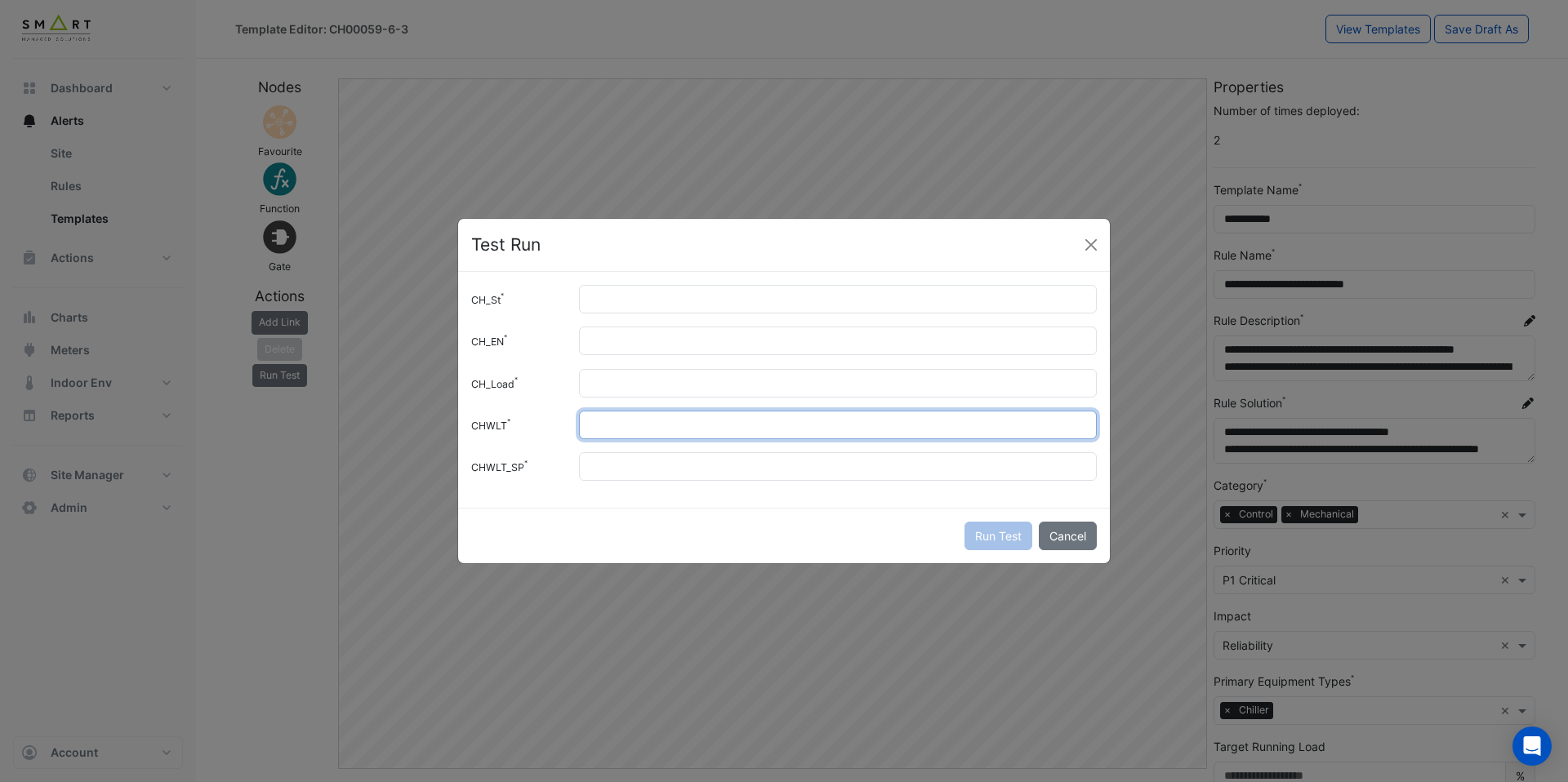
type input "*"
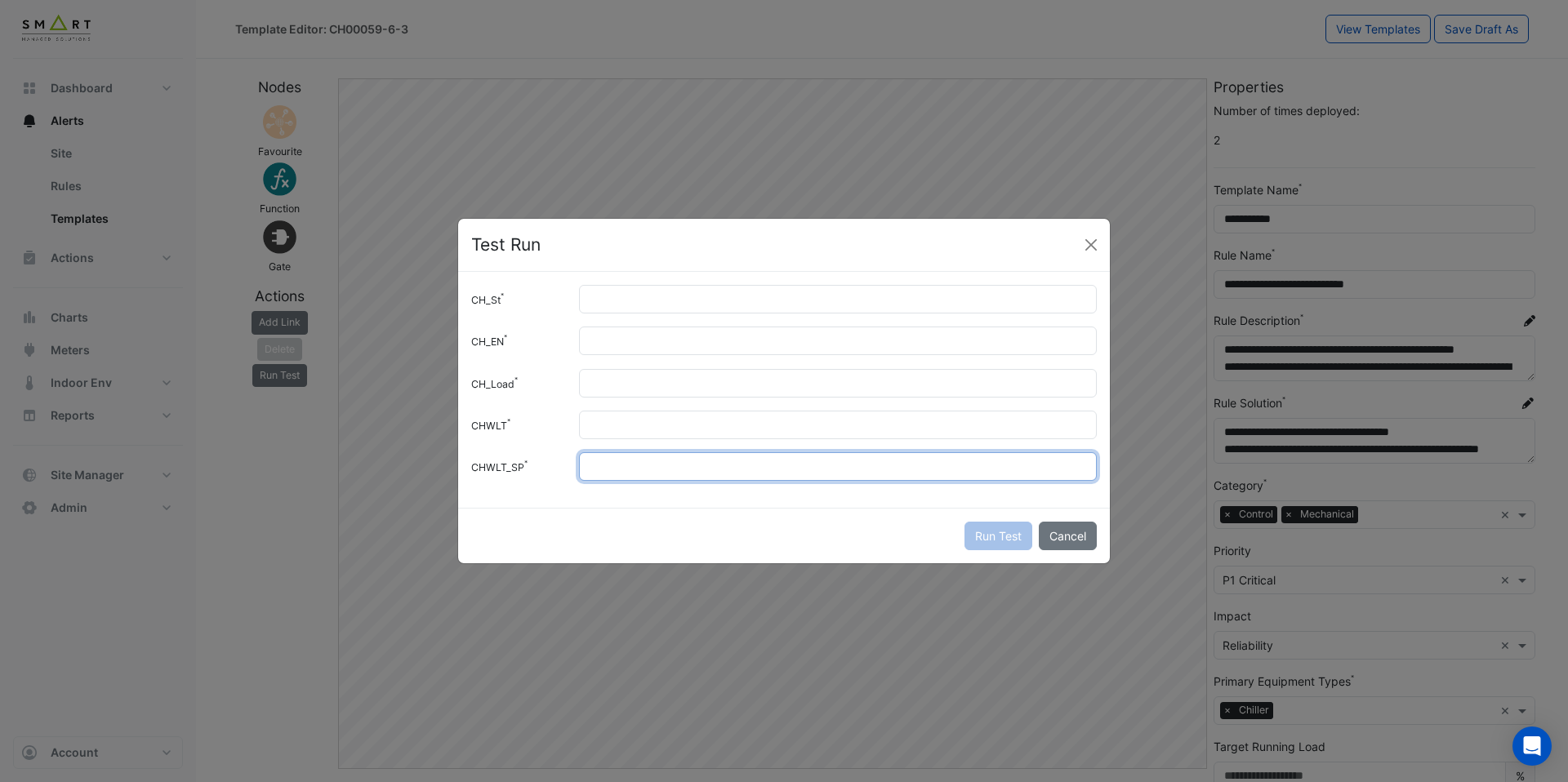
click at [613, 466] on input "CHWLT_SP" at bounding box center [838, 467] width 518 height 29
type input "***"
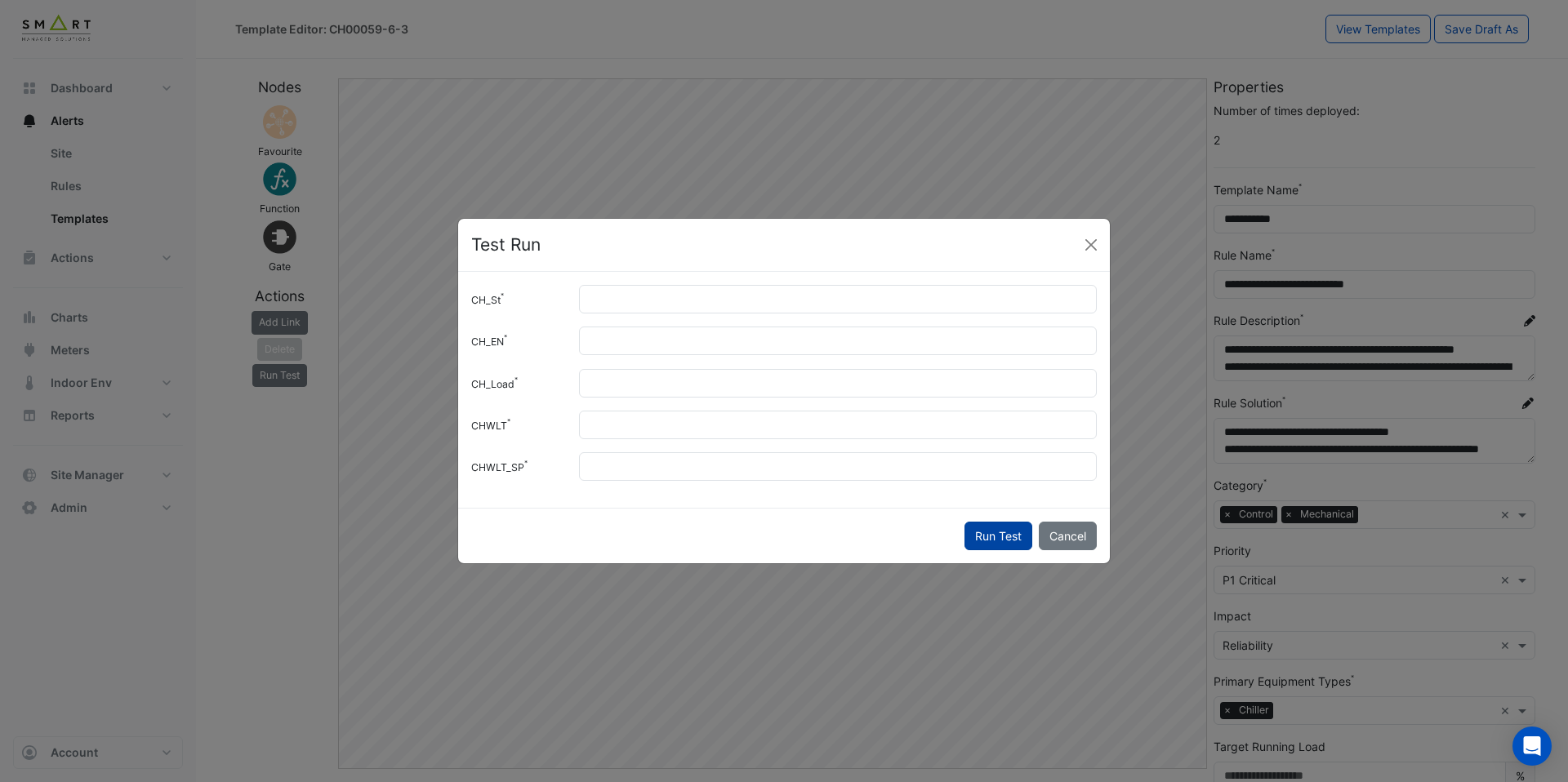
click at [978, 536] on button "Run Test" at bounding box center [999, 536] width 68 height 29
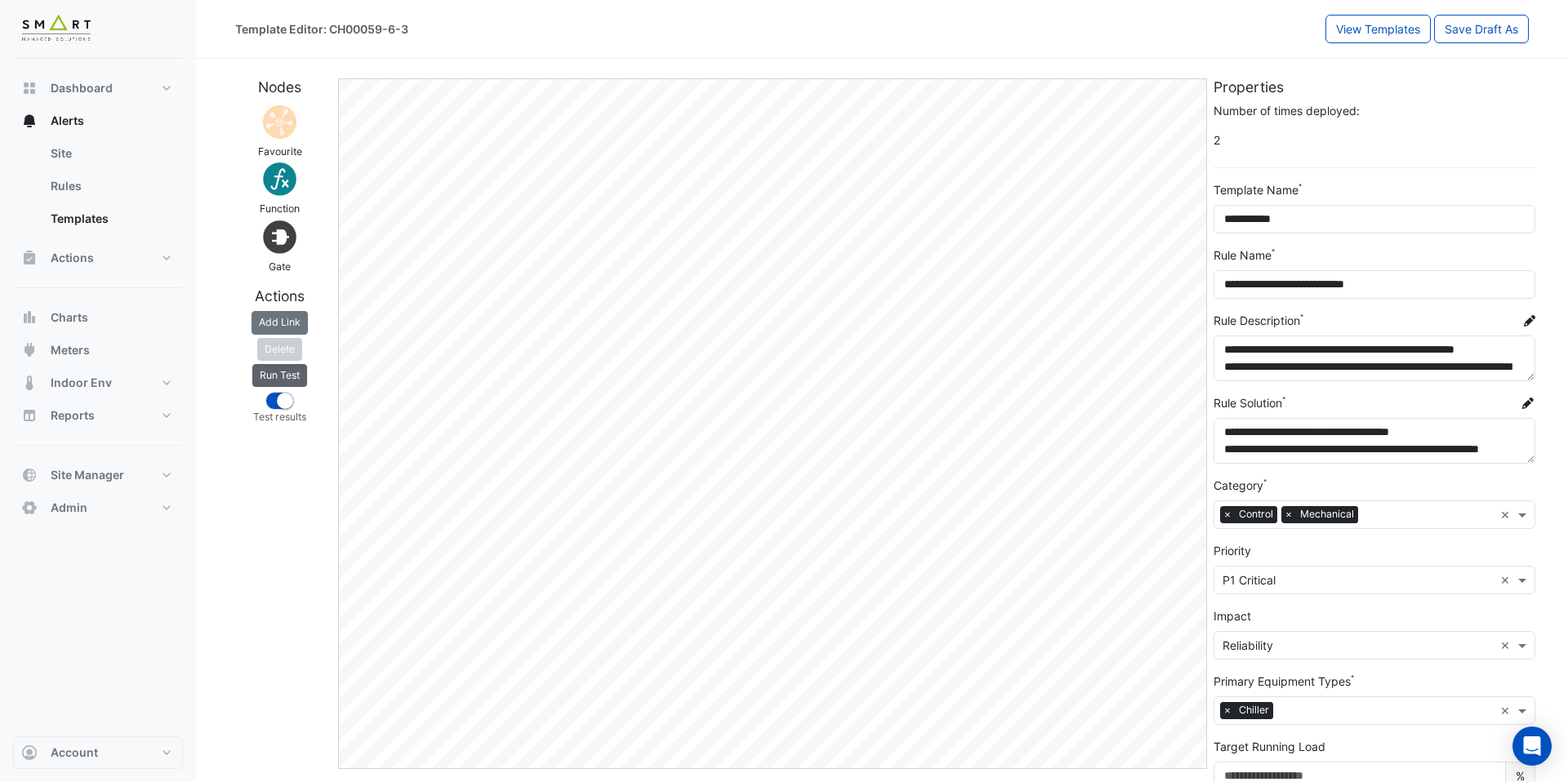
click at [274, 379] on button "Run Test" at bounding box center [280, 376] width 55 height 23
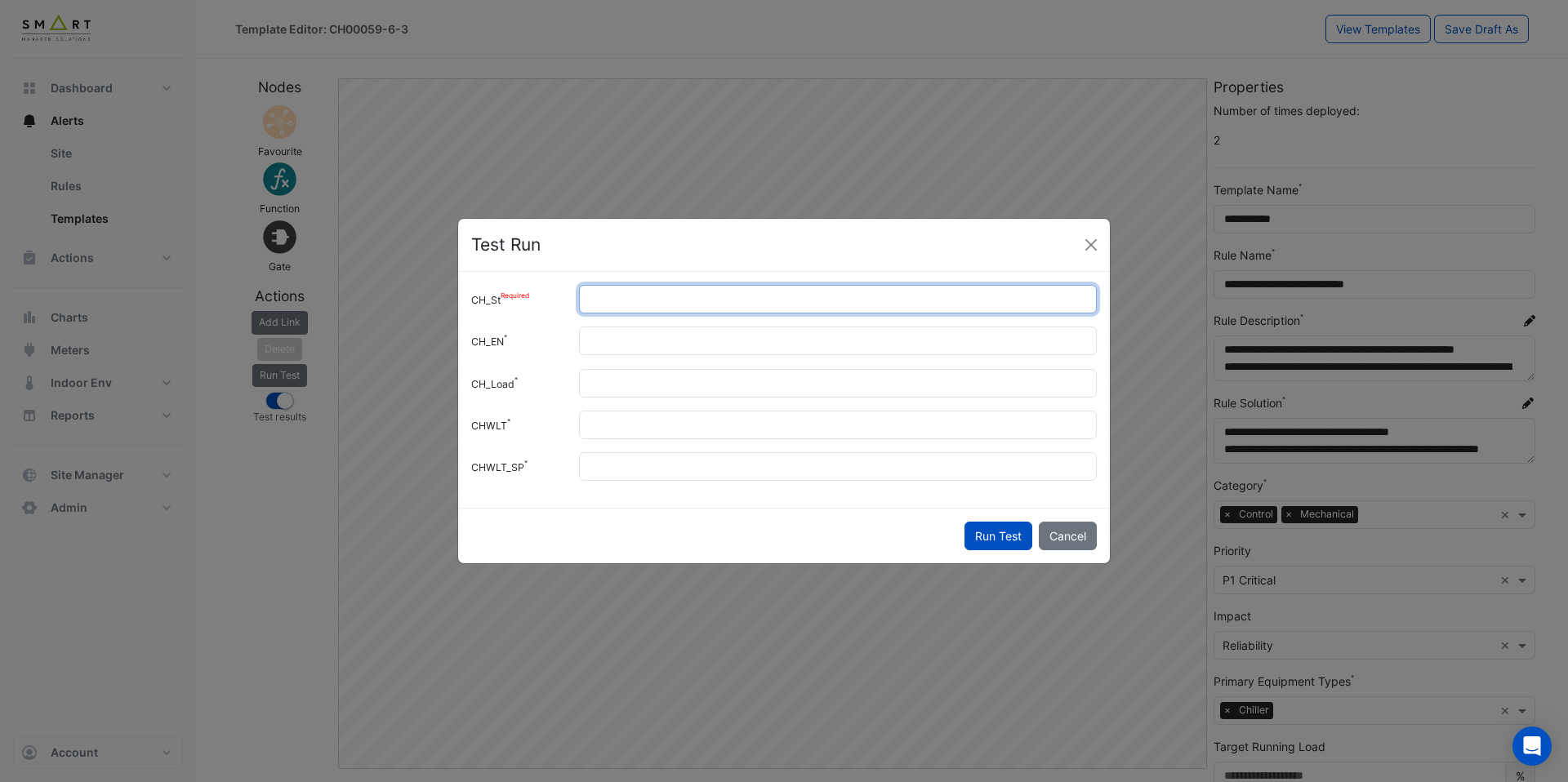
drag, startPoint x: 631, startPoint y: 311, endPoint x: 567, endPoint y: 311, distance: 64.0
click at [567, 311] on div "CH_St *" at bounding box center [784, 299] width 645 height 29
type input "*"
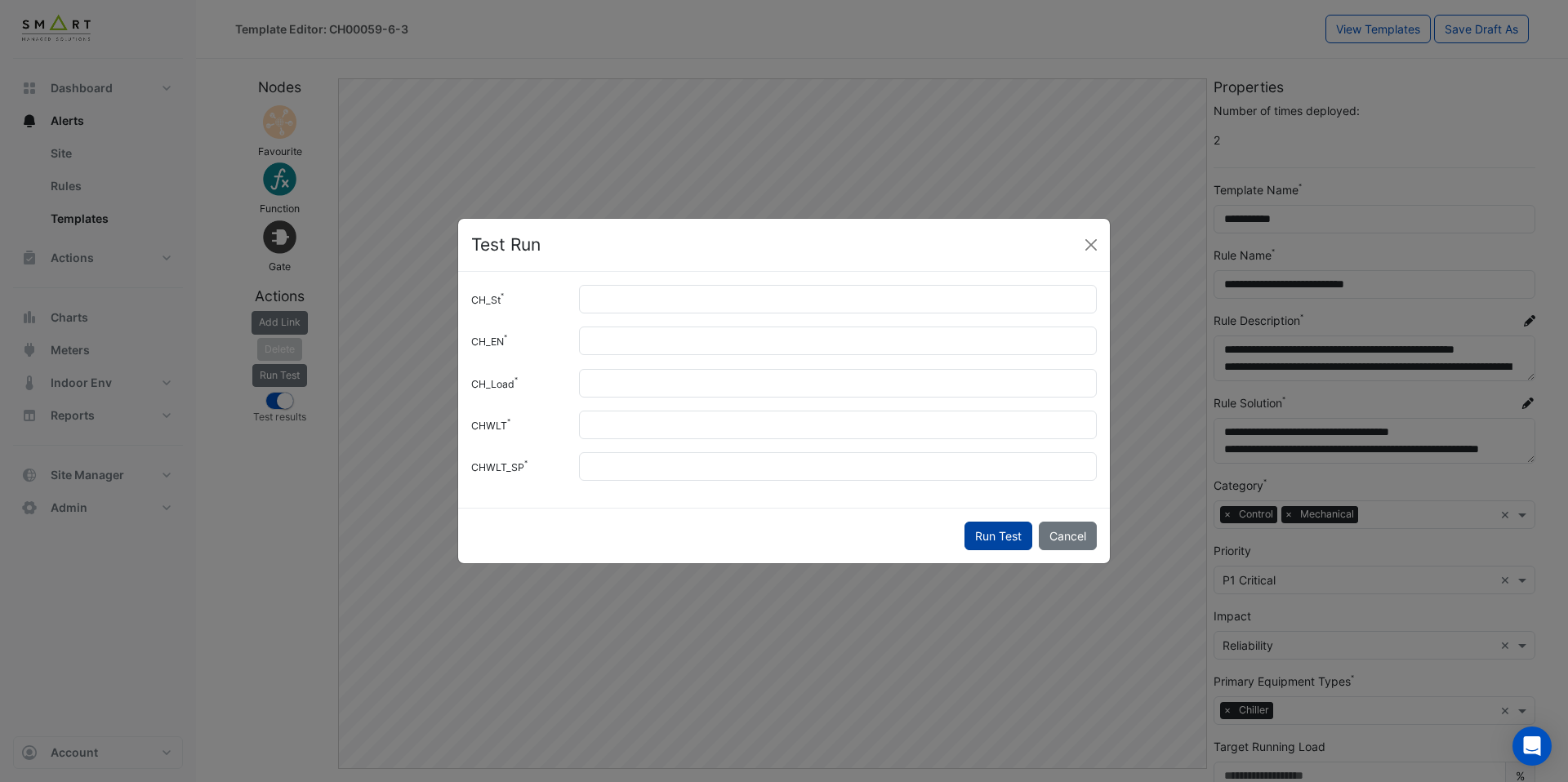
click at [1016, 548] on button "Run Test" at bounding box center [999, 536] width 68 height 29
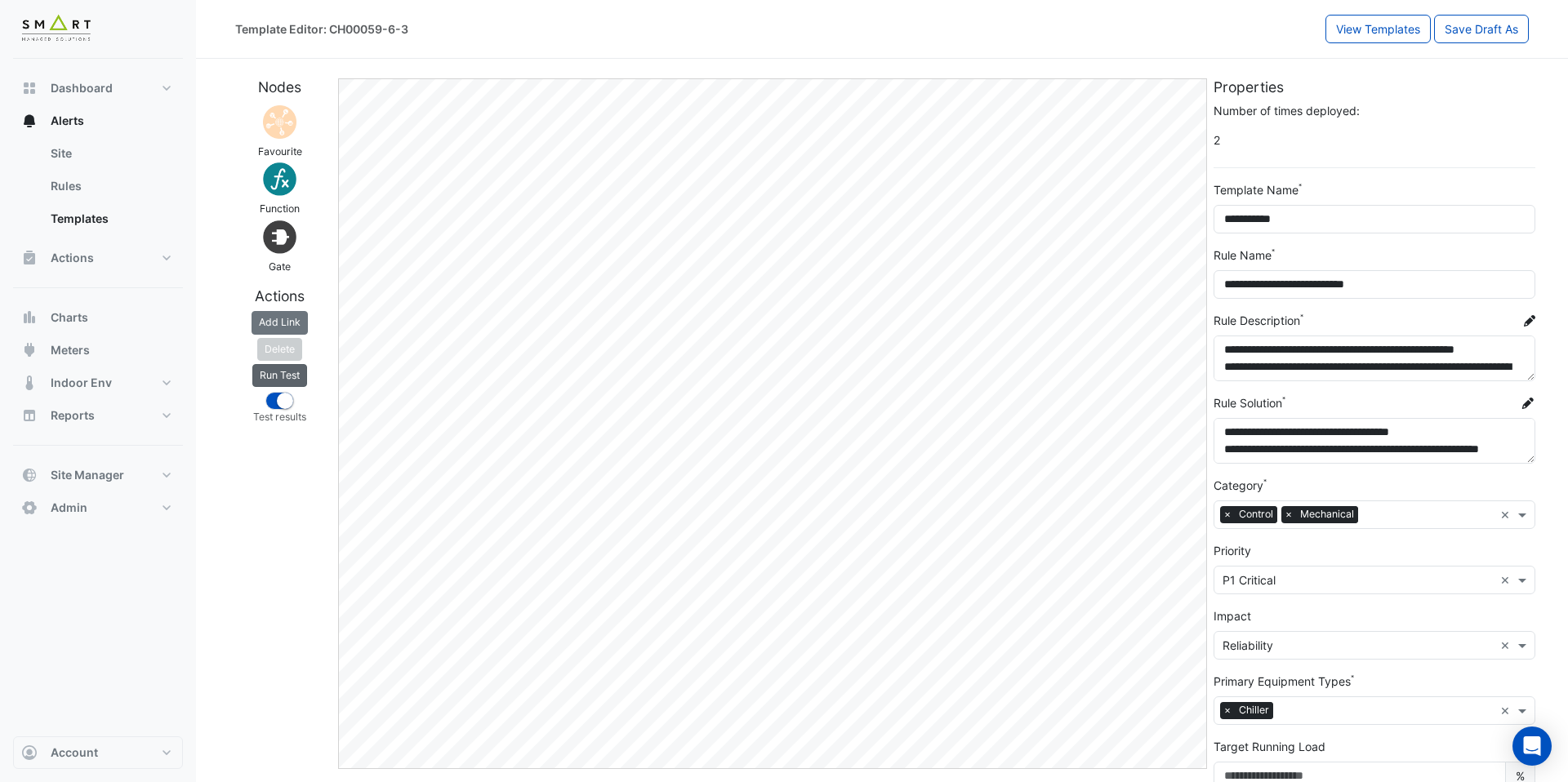
click at [299, 376] on button "Run Test" at bounding box center [280, 376] width 55 height 23
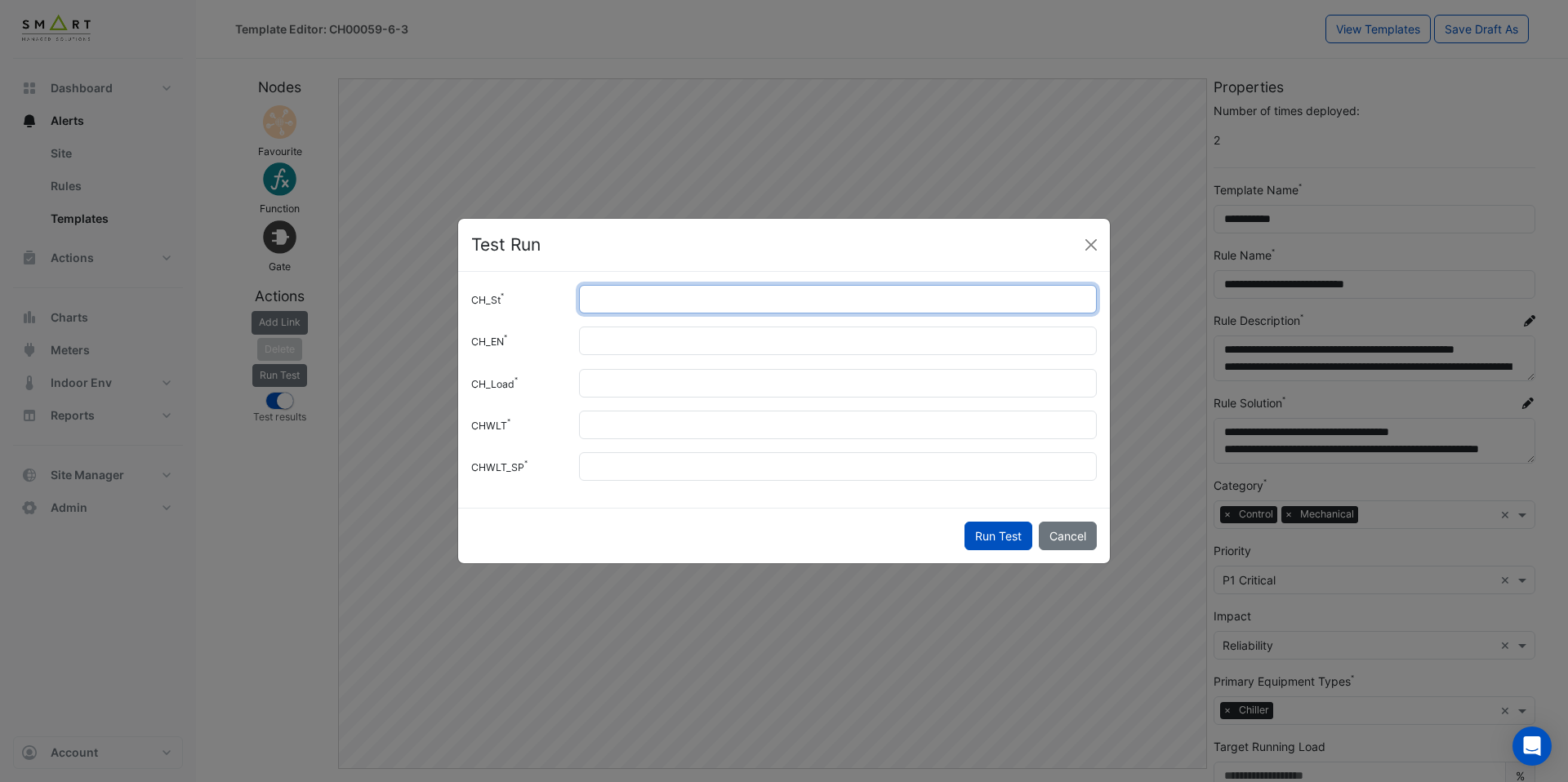
click at [614, 291] on input "*" at bounding box center [838, 299] width 518 height 29
drag, startPoint x: 612, startPoint y: 299, endPoint x: 539, endPoint y: 299, distance: 73.0
click at [539, 299] on div "CH_St *" at bounding box center [784, 299] width 645 height 29
type input "*"
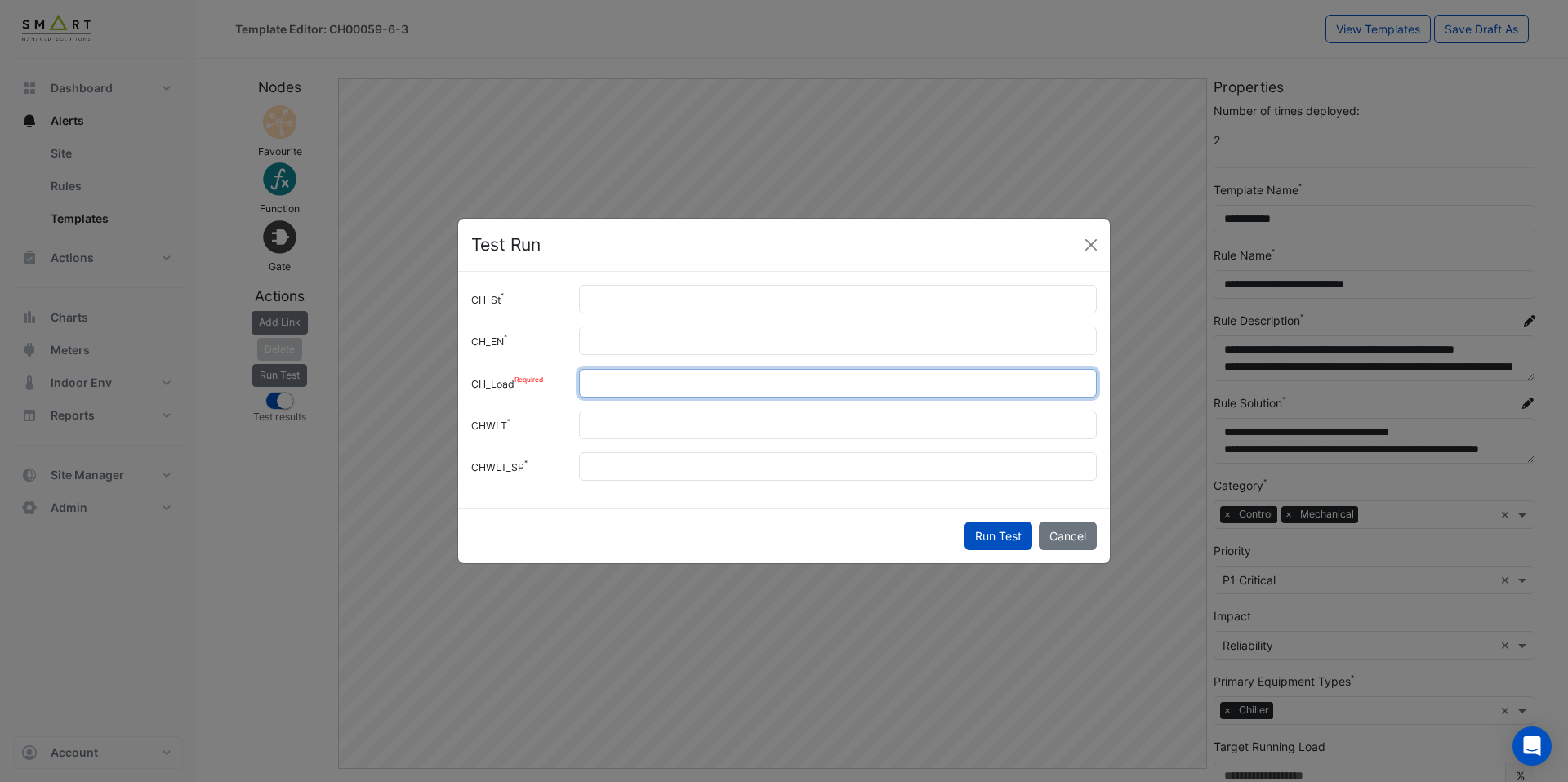
drag, startPoint x: 618, startPoint y: 388, endPoint x: 556, endPoint y: 383, distance: 62.2
click at [559, 383] on div "CH_Load *" at bounding box center [784, 383] width 645 height 29
type input "**"
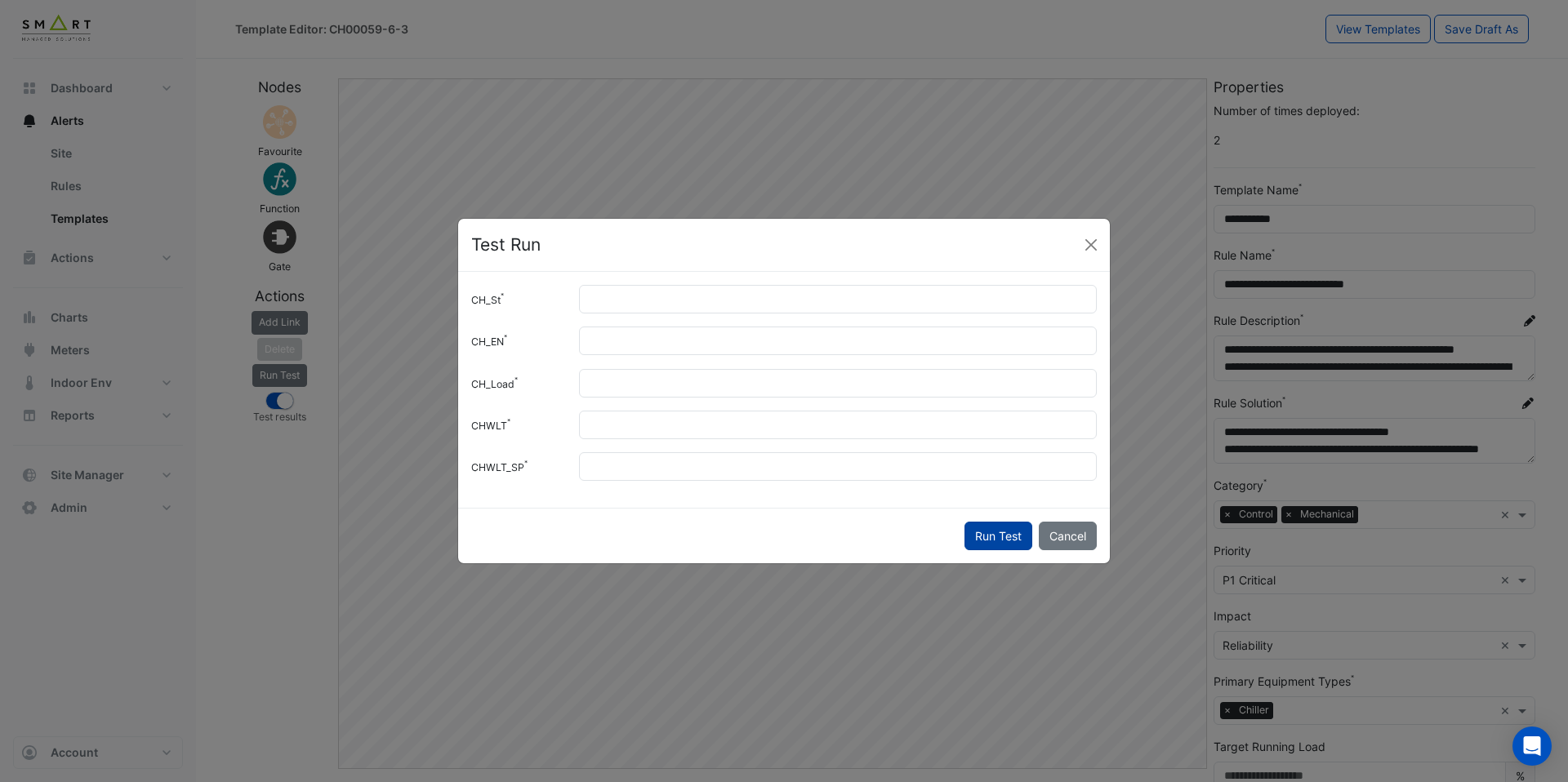
click at [991, 525] on button "Run Test" at bounding box center [999, 536] width 68 height 29
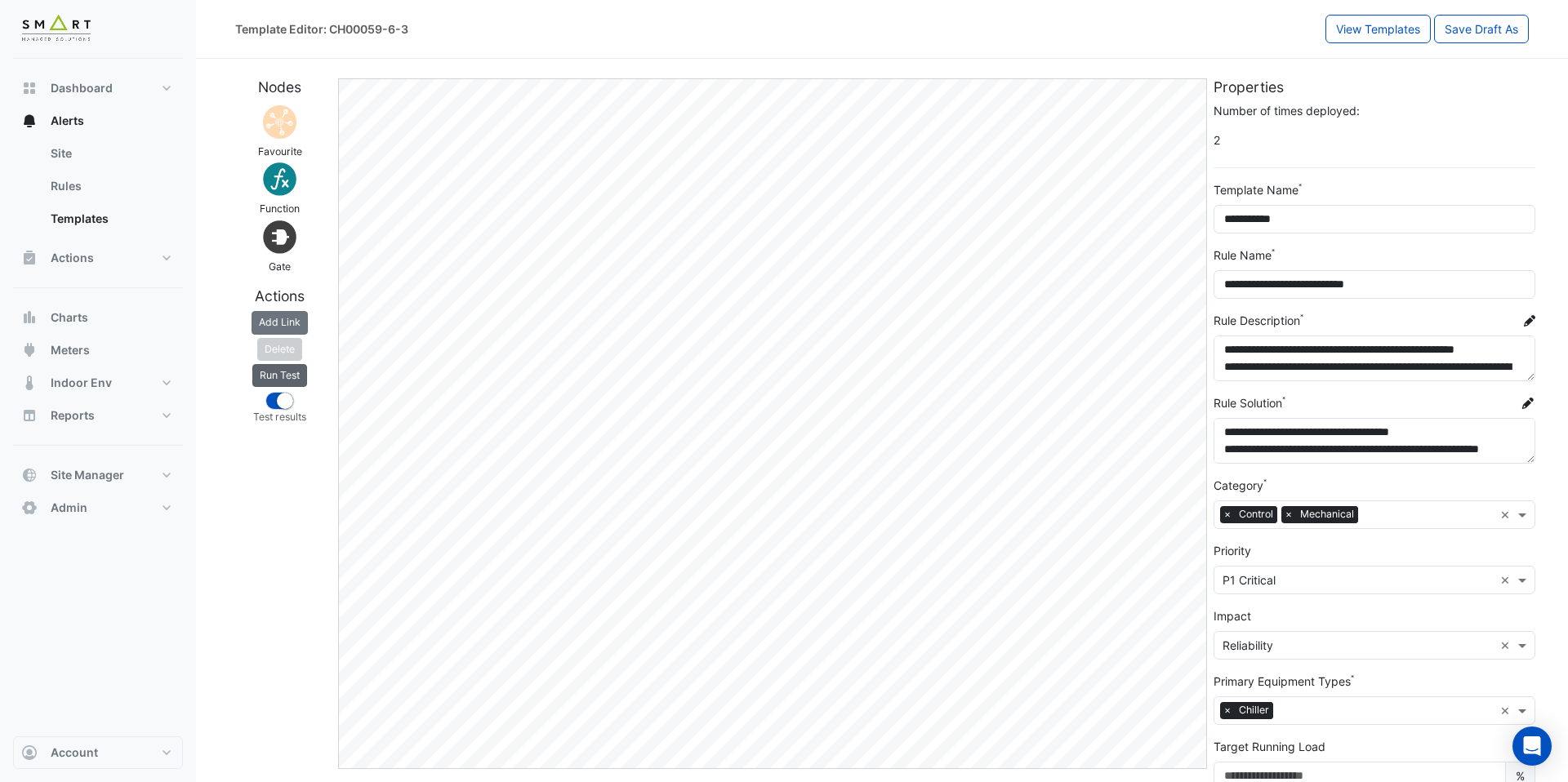
click at [296, 377] on button "Run Test" at bounding box center [280, 376] width 55 height 23
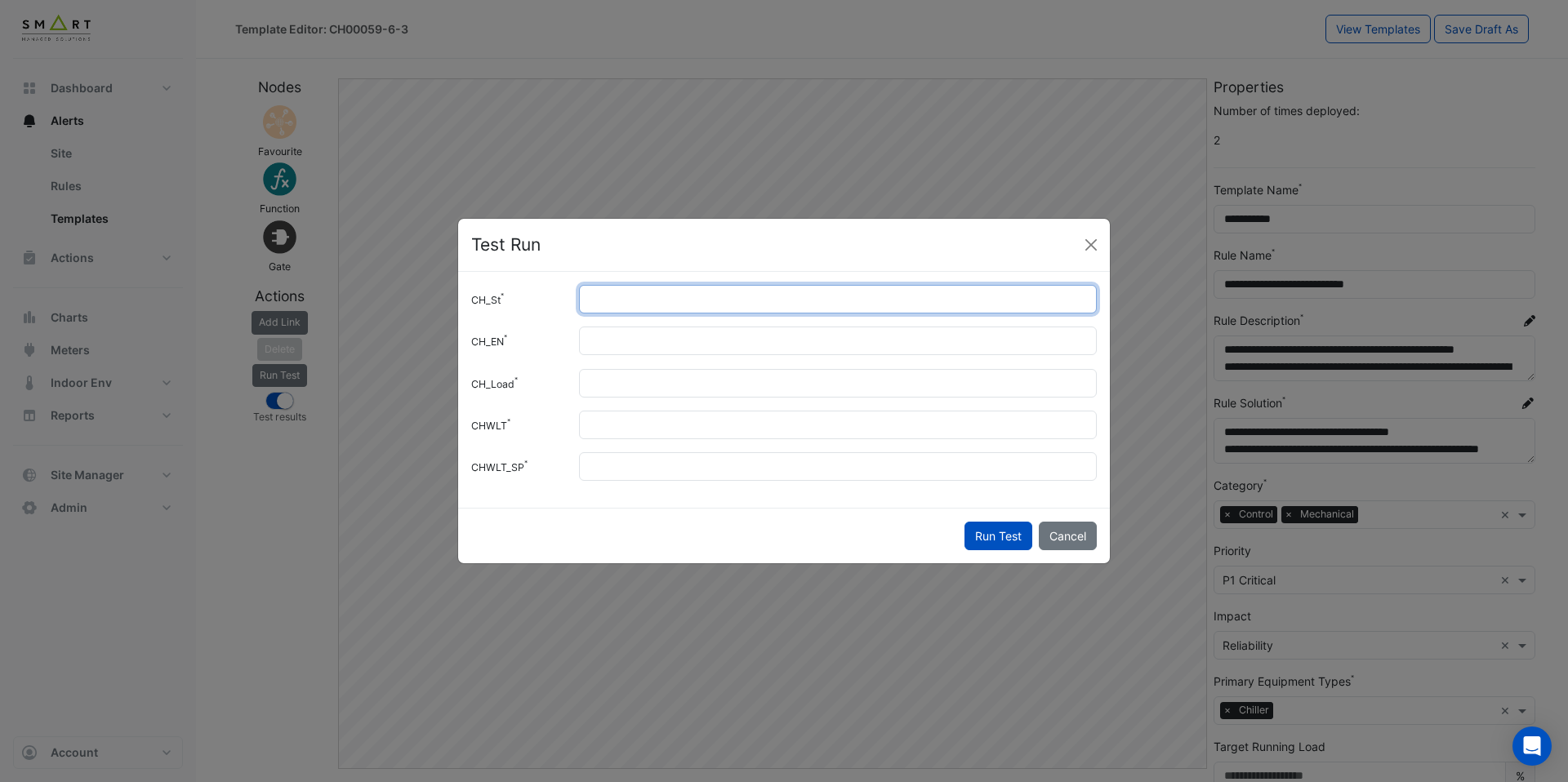
drag, startPoint x: 613, startPoint y: 303, endPoint x: 570, endPoint y: 303, distance: 43.0
click at [581, 303] on input "*" at bounding box center [838, 299] width 518 height 29
type input "*"
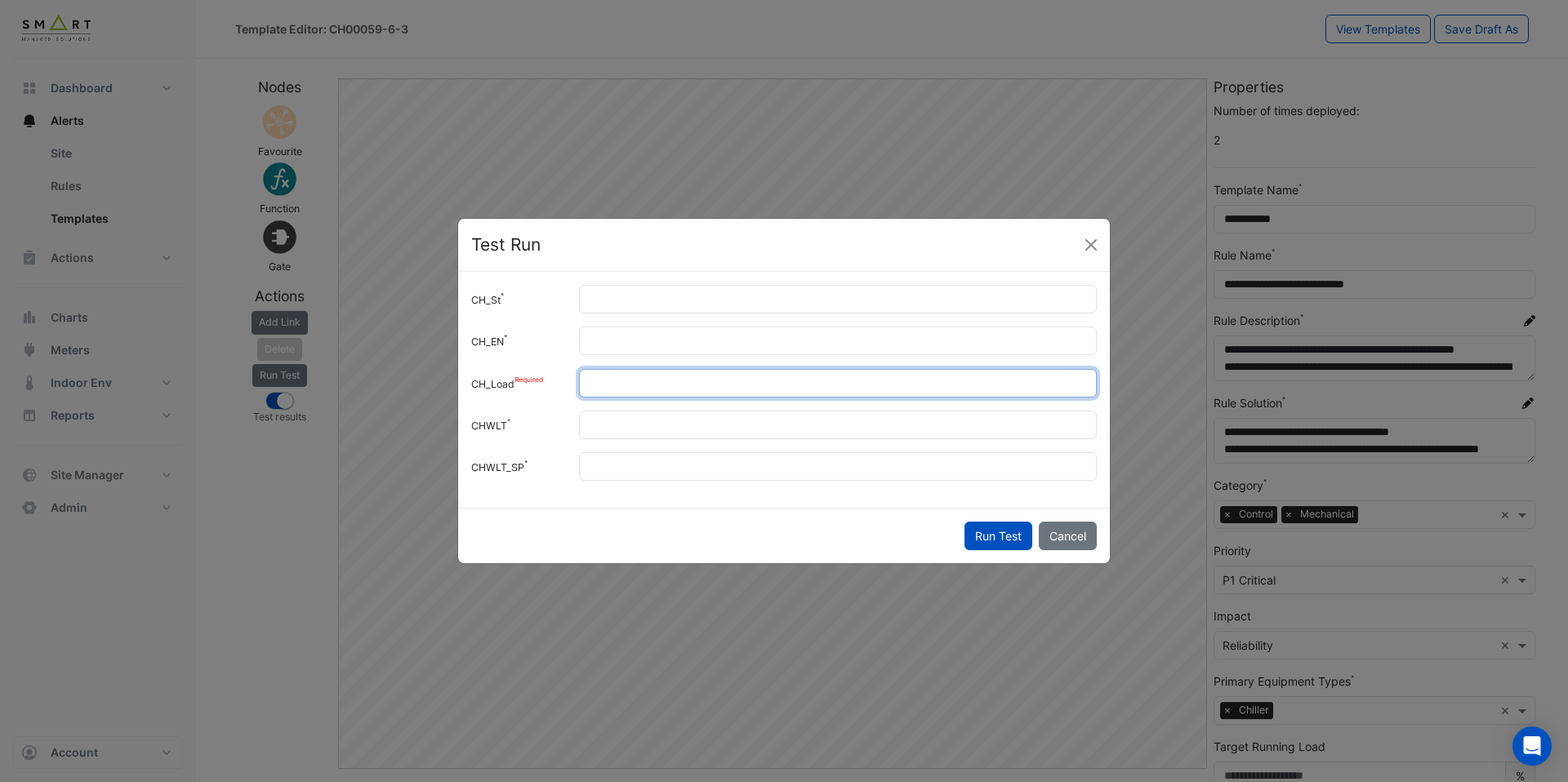
drag, startPoint x: 621, startPoint y: 392, endPoint x: 566, endPoint y: 392, distance: 55.0
click at [566, 392] on div "CH_Load **" at bounding box center [784, 383] width 645 height 29
type input "*"
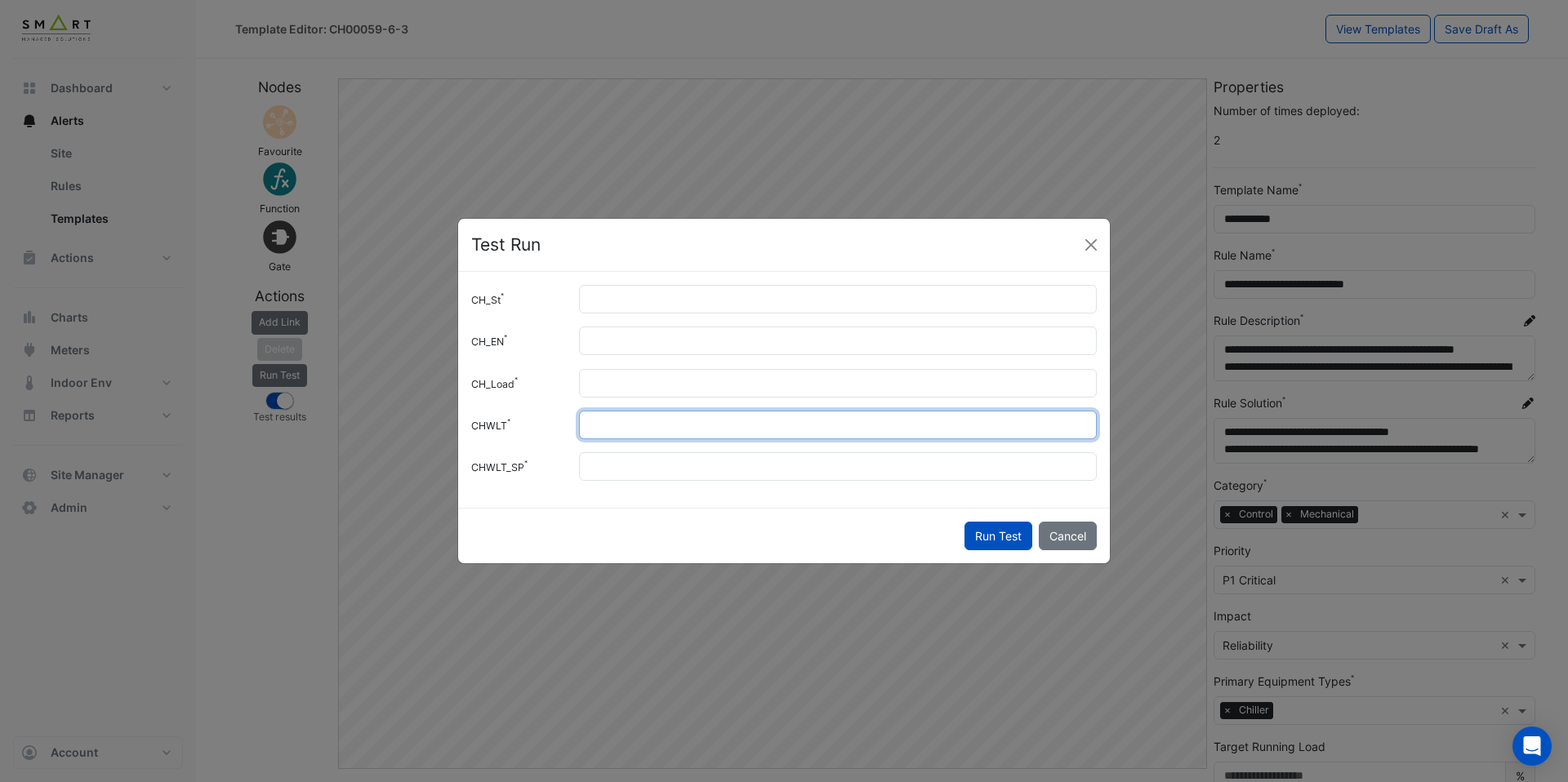
click at [591, 427] on input "*" at bounding box center [838, 425] width 518 height 29
type input "**"
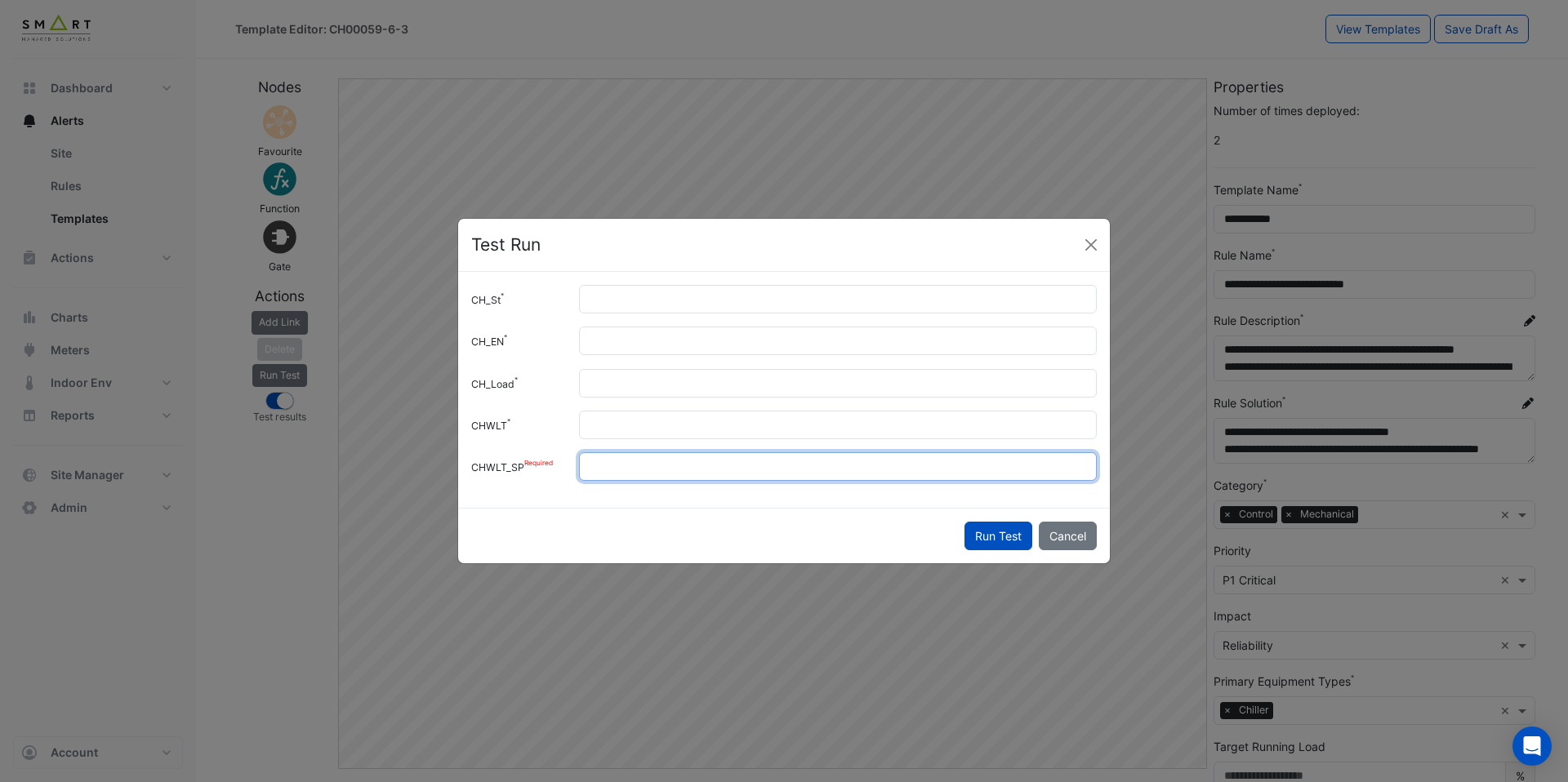
drag, startPoint x: 612, startPoint y: 459, endPoint x: 521, endPoint y: 460, distance: 91.0
click at [521, 460] on div "CHWLT_SP ***" at bounding box center [784, 467] width 645 height 29
type input "**"
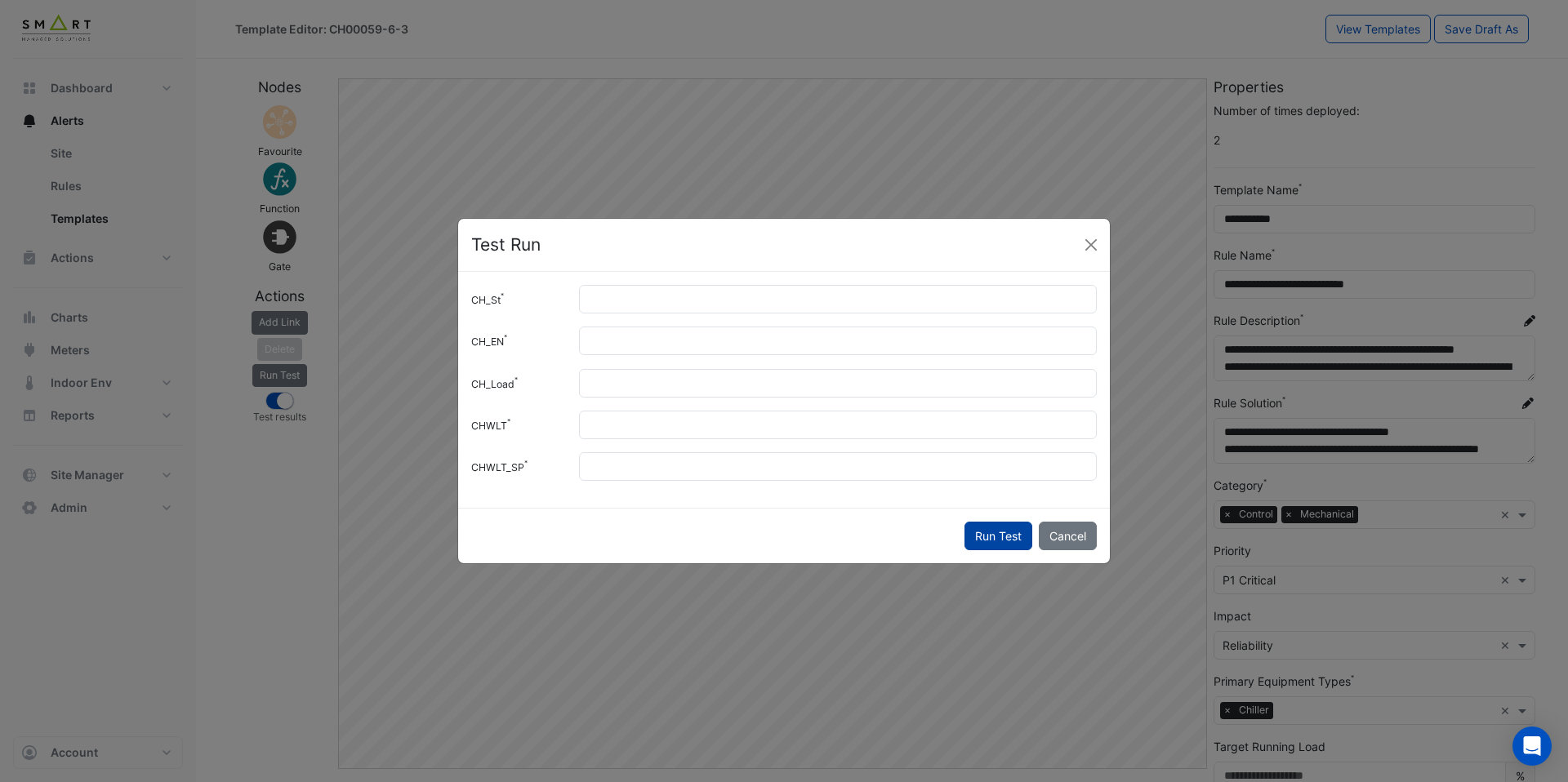
click at [982, 539] on button "Run Test" at bounding box center [999, 536] width 68 height 29
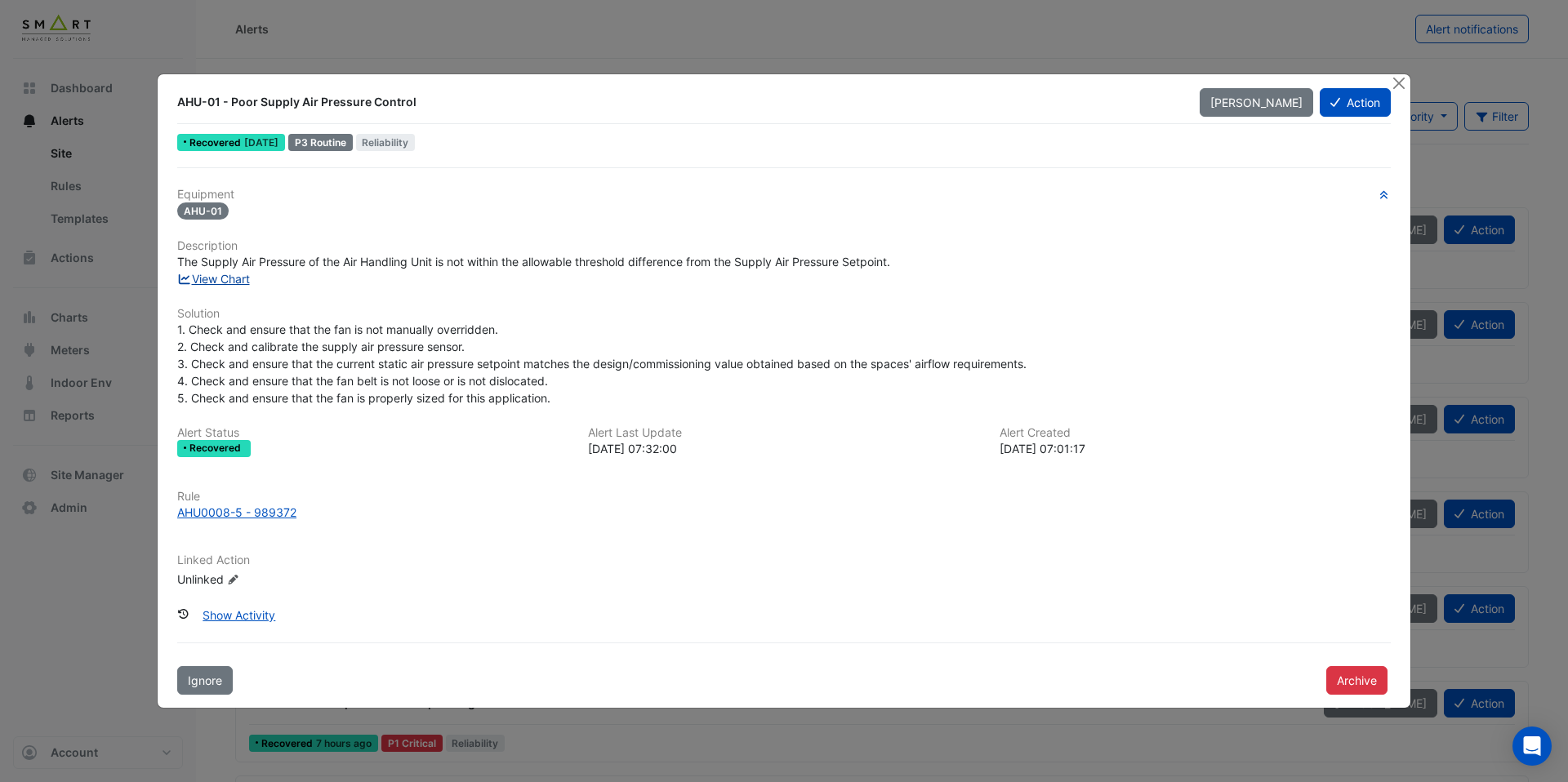
click at [247, 279] on link "View Chart" at bounding box center [213, 279] width 73 height 14
click at [260, 506] on div "AHU0008-5 - 989372" at bounding box center [237, 513] width 119 height 17
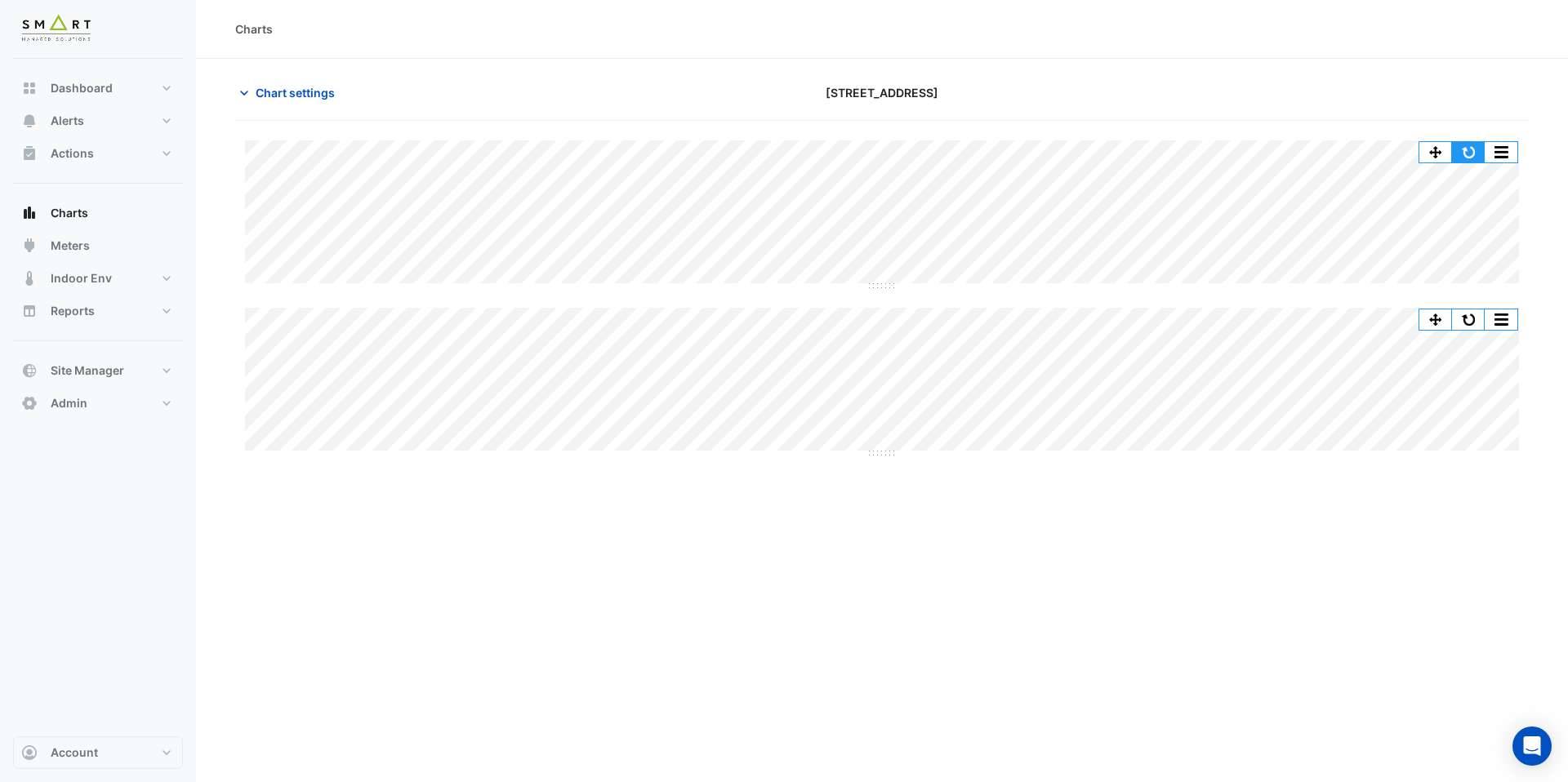
click at [1467, 155] on button "button" at bounding box center [1468, 152] width 32 height 20
click at [292, 94] on span "Chart settings" at bounding box center [295, 93] width 80 height 17
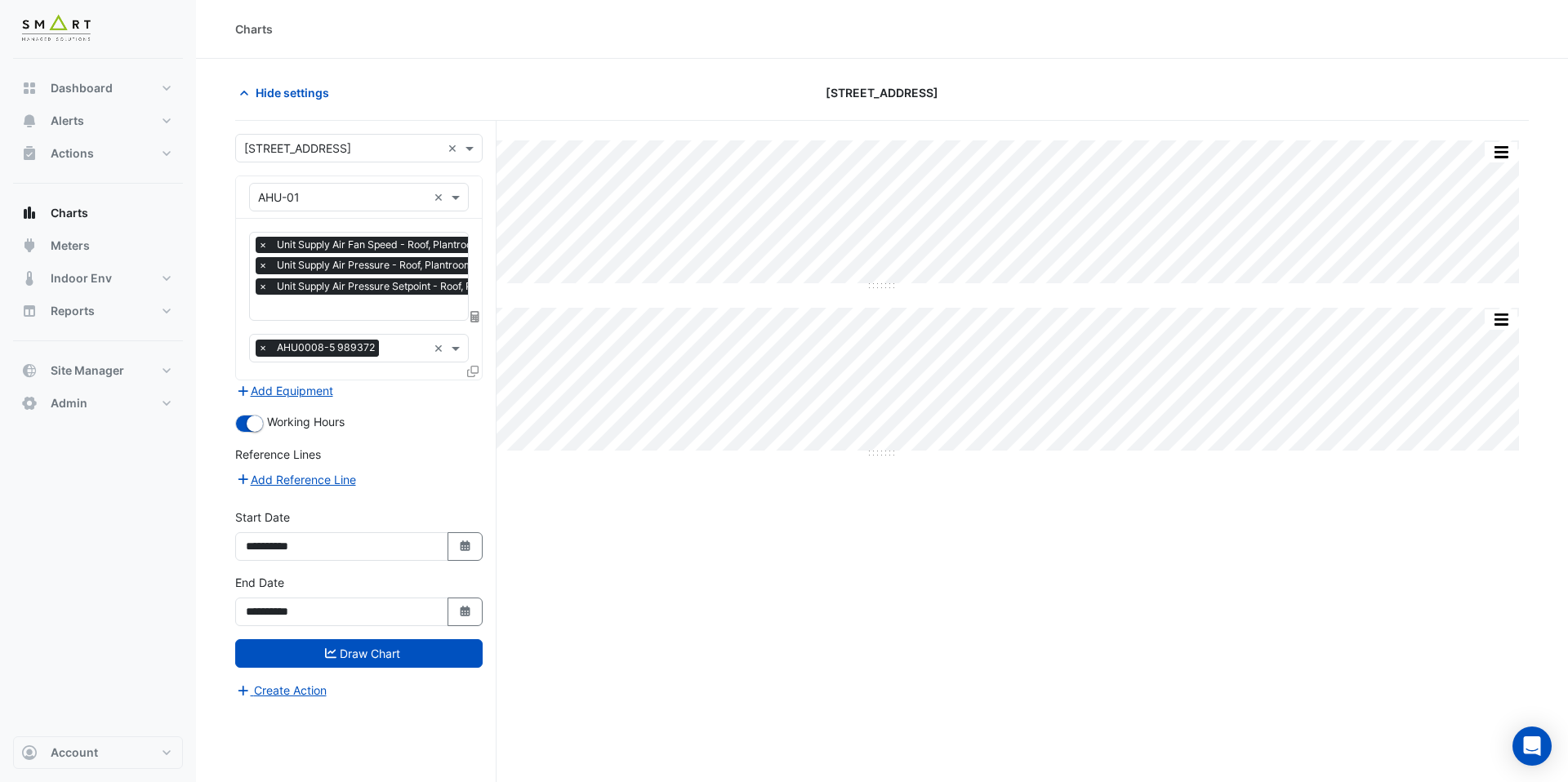
scroll to position [0, 8]
click at [338, 310] on input "text" at bounding box center [382, 309] width 264 height 17
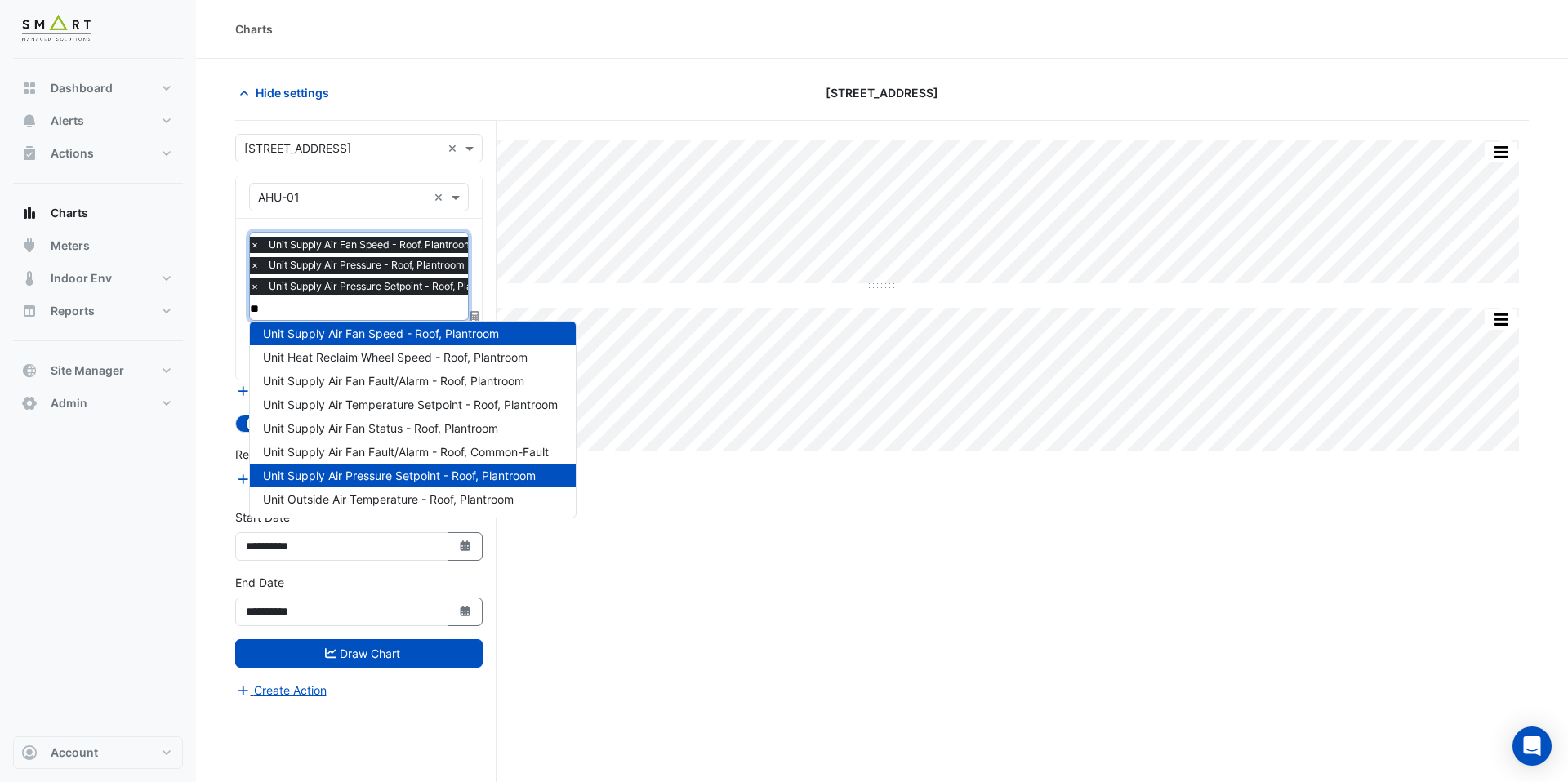
scroll to position [0, 0]
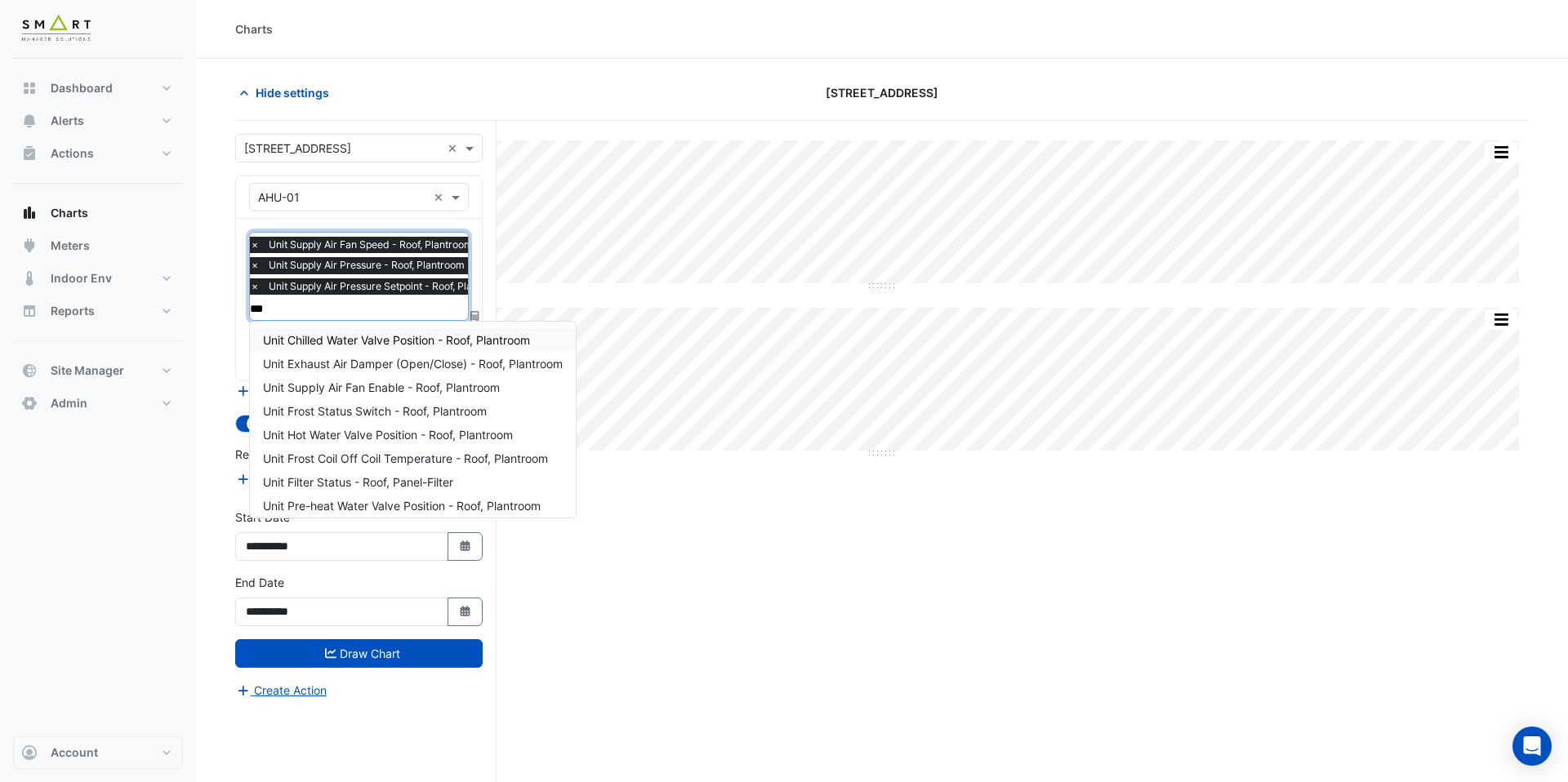
type input "****"
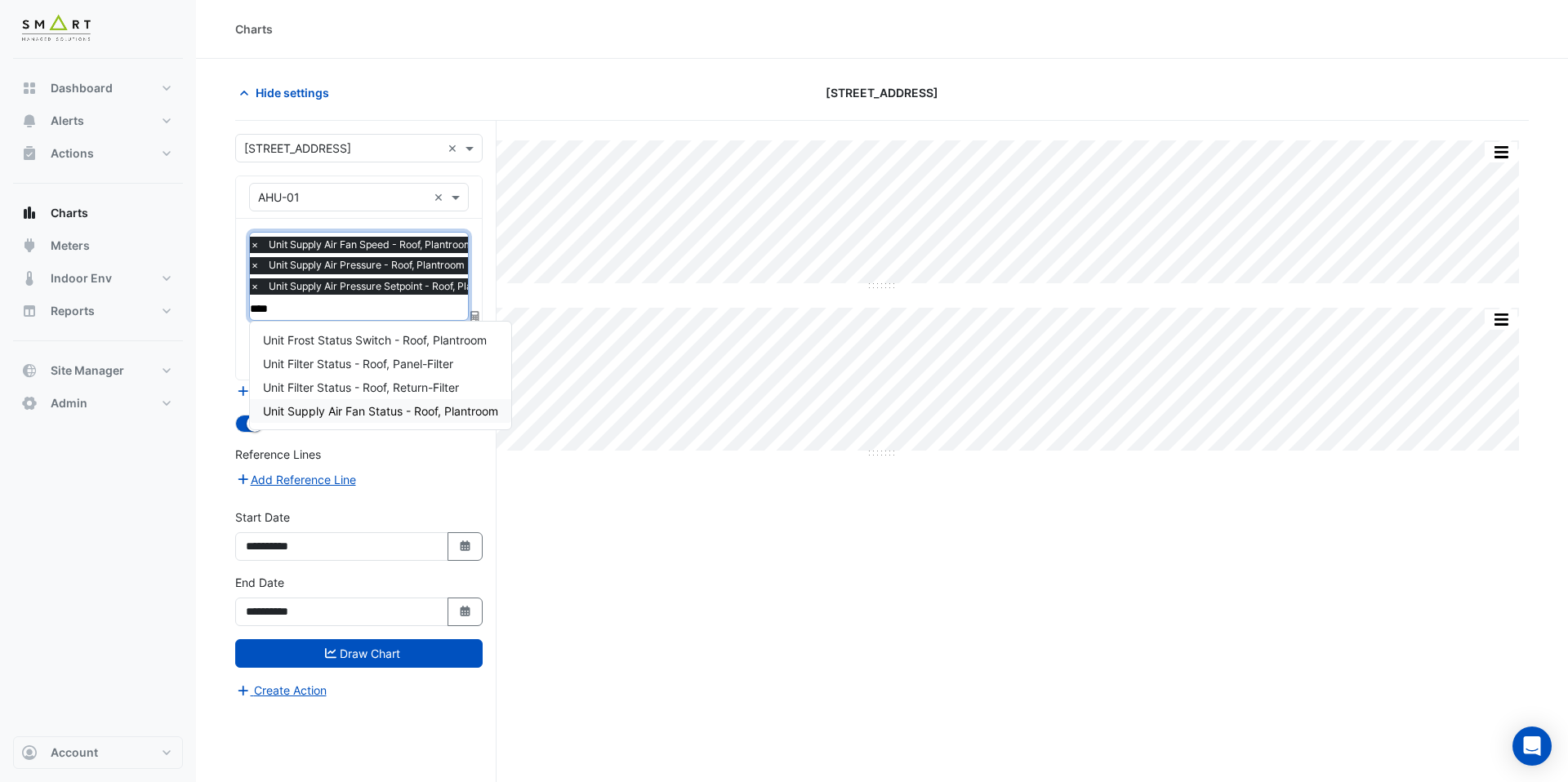
click at [371, 412] on span "Unit Supply Air Fan Status - Roof, Plantroom" at bounding box center [380, 412] width 235 height 14
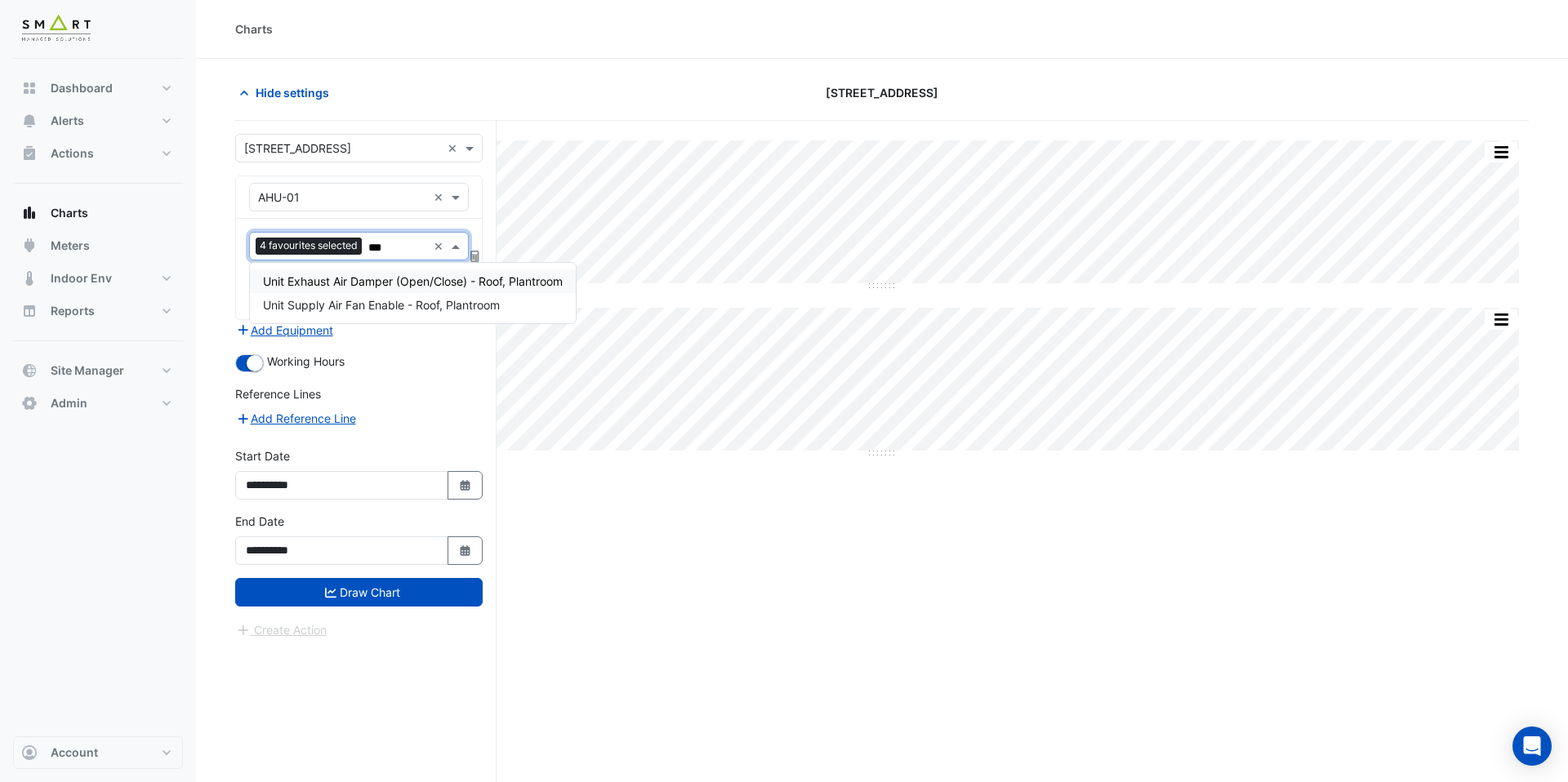
type input "****"
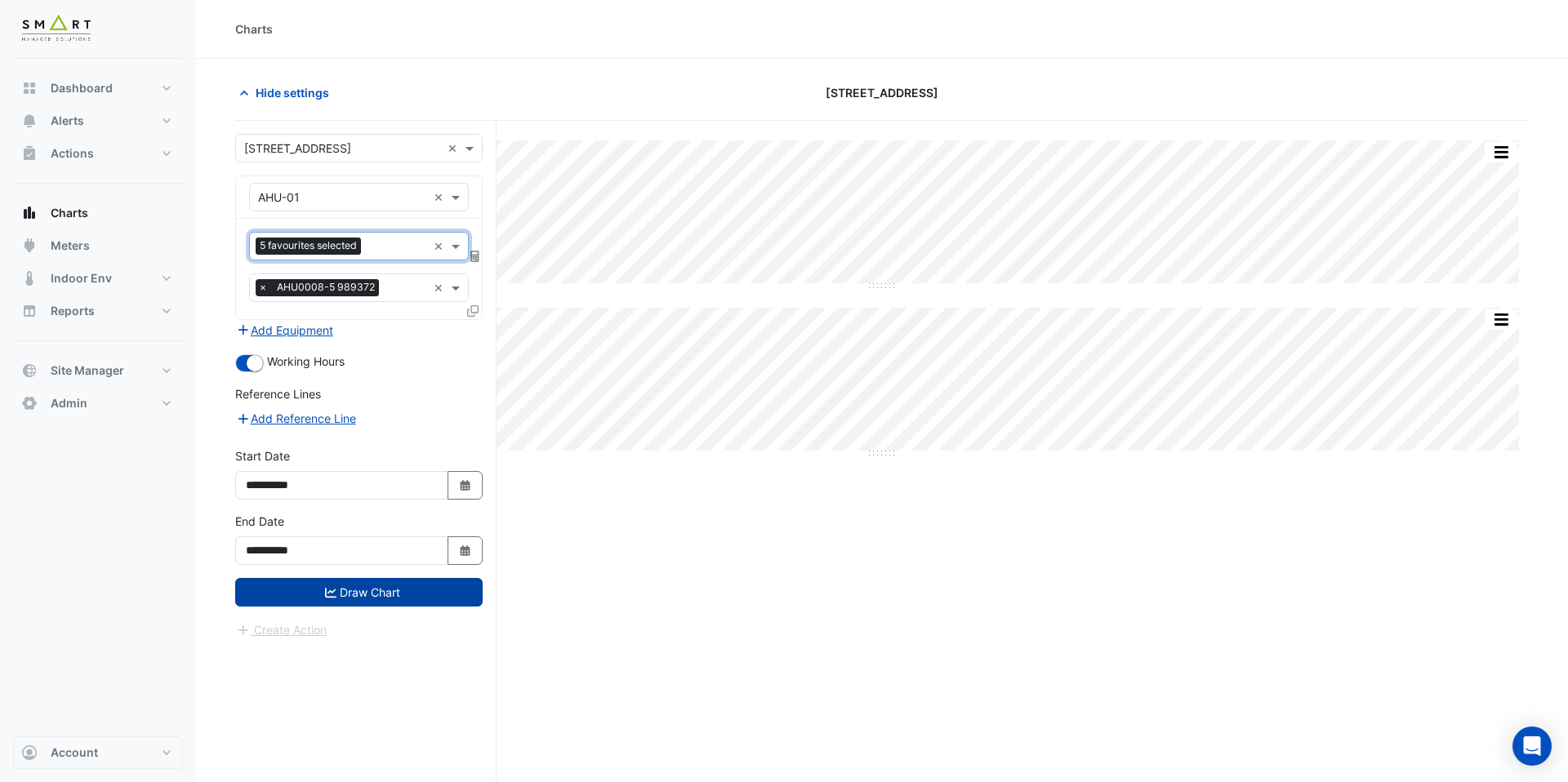
click at [444, 594] on button "Draw Chart" at bounding box center [358, 592] width 247 height 29
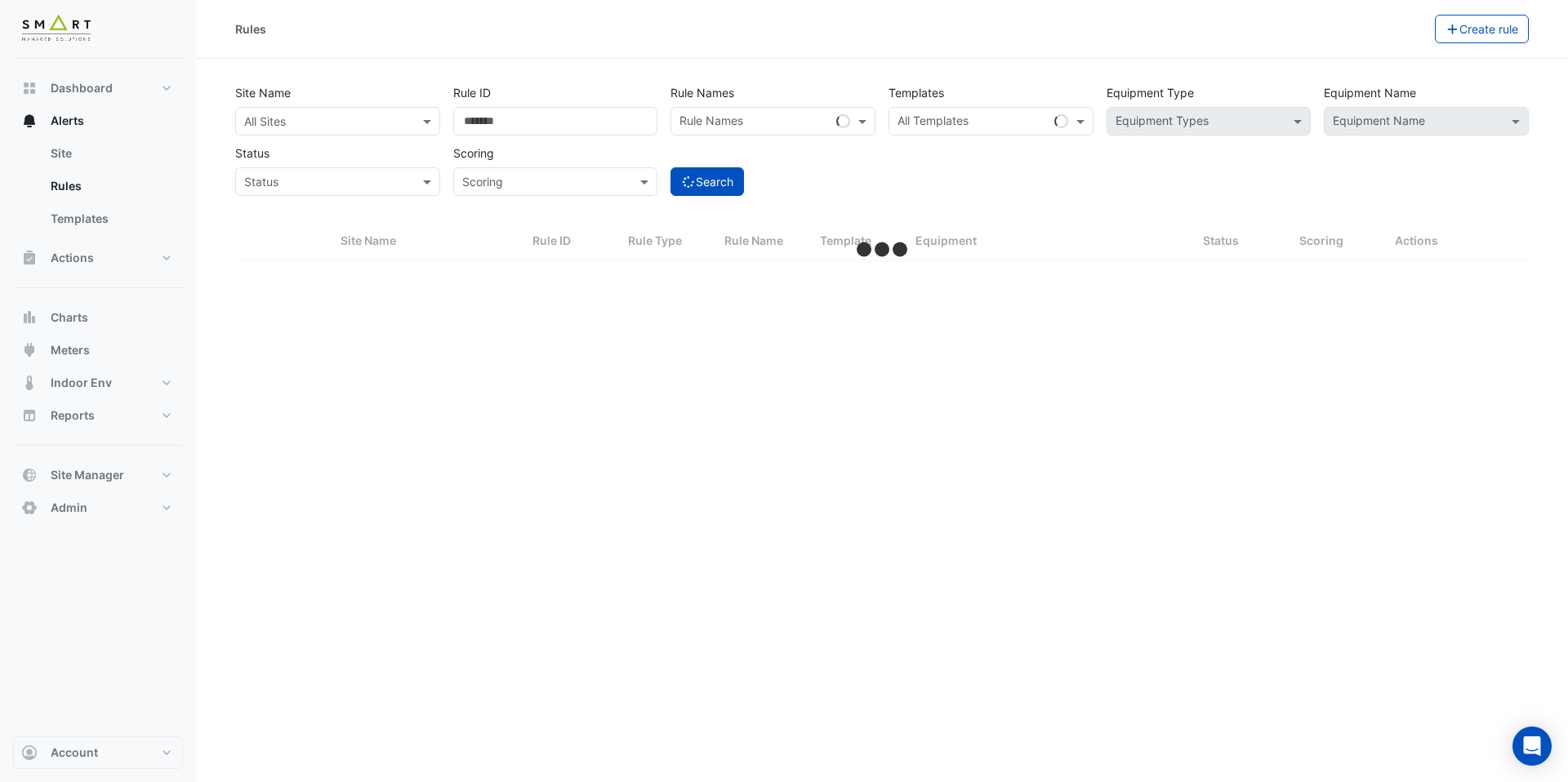
select select "***"
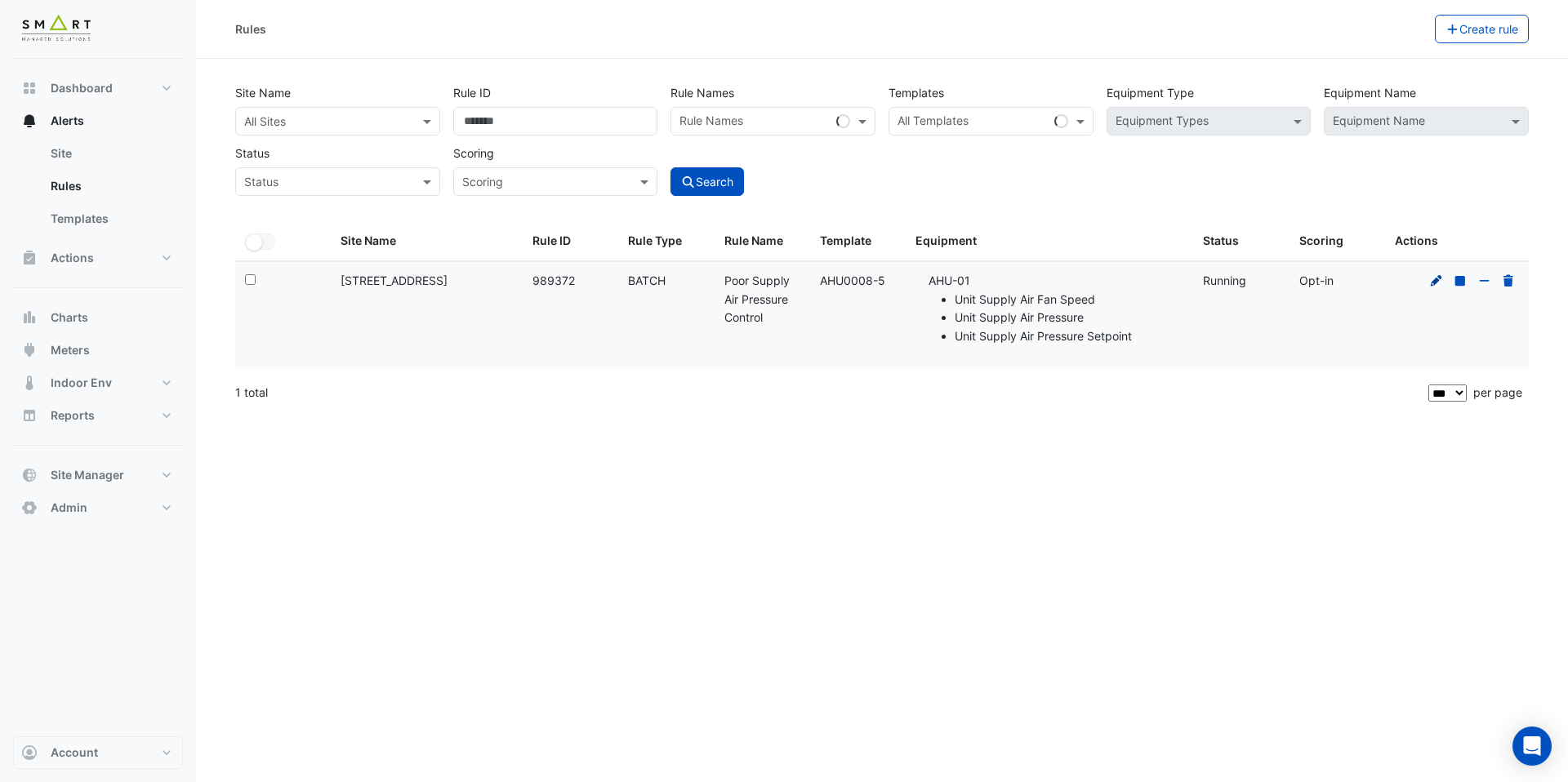
click at [1434, 280] on icon at bounding box center [1436, 280] width 11 height 11
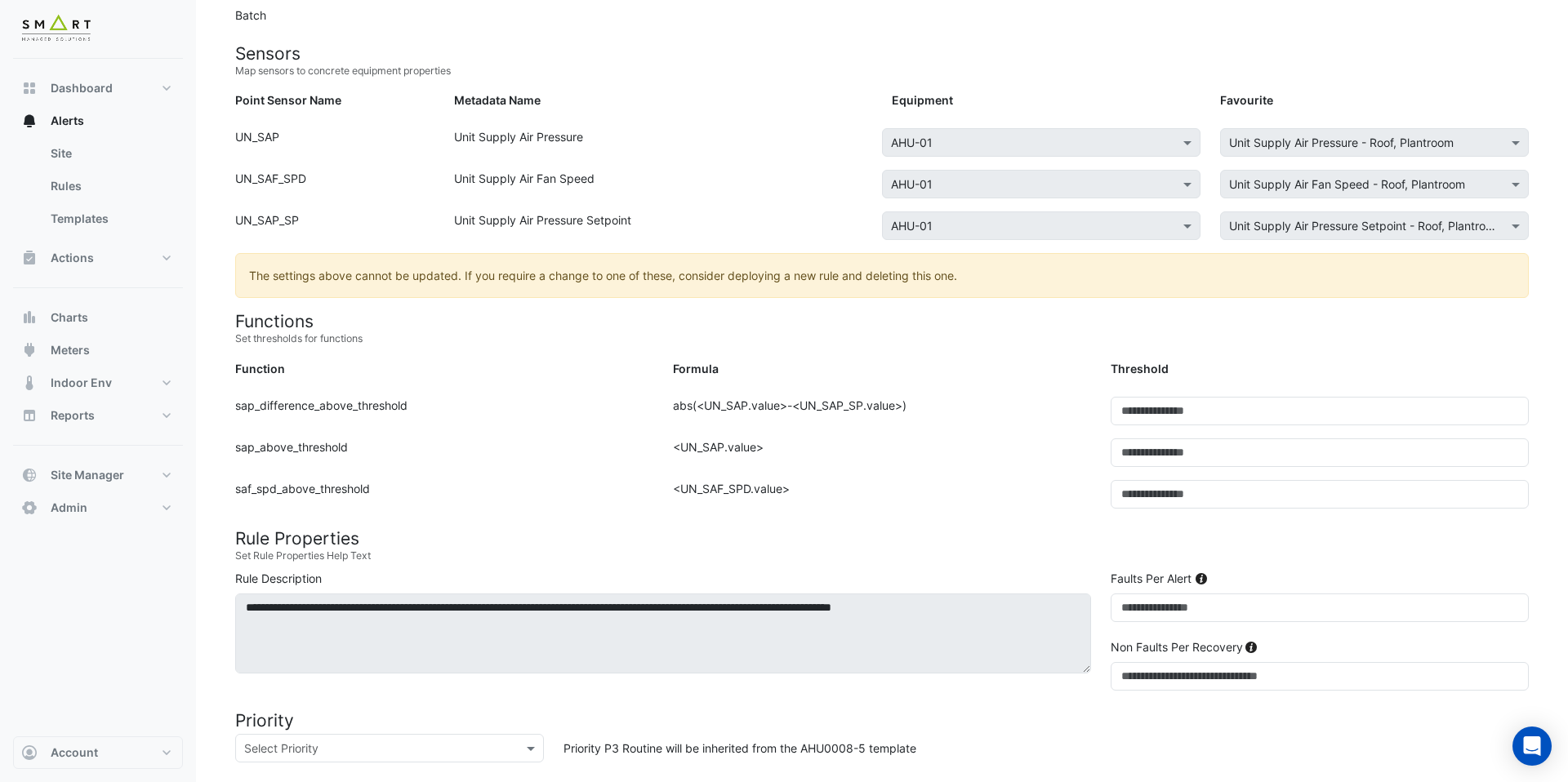
scroll to position [252, 0]
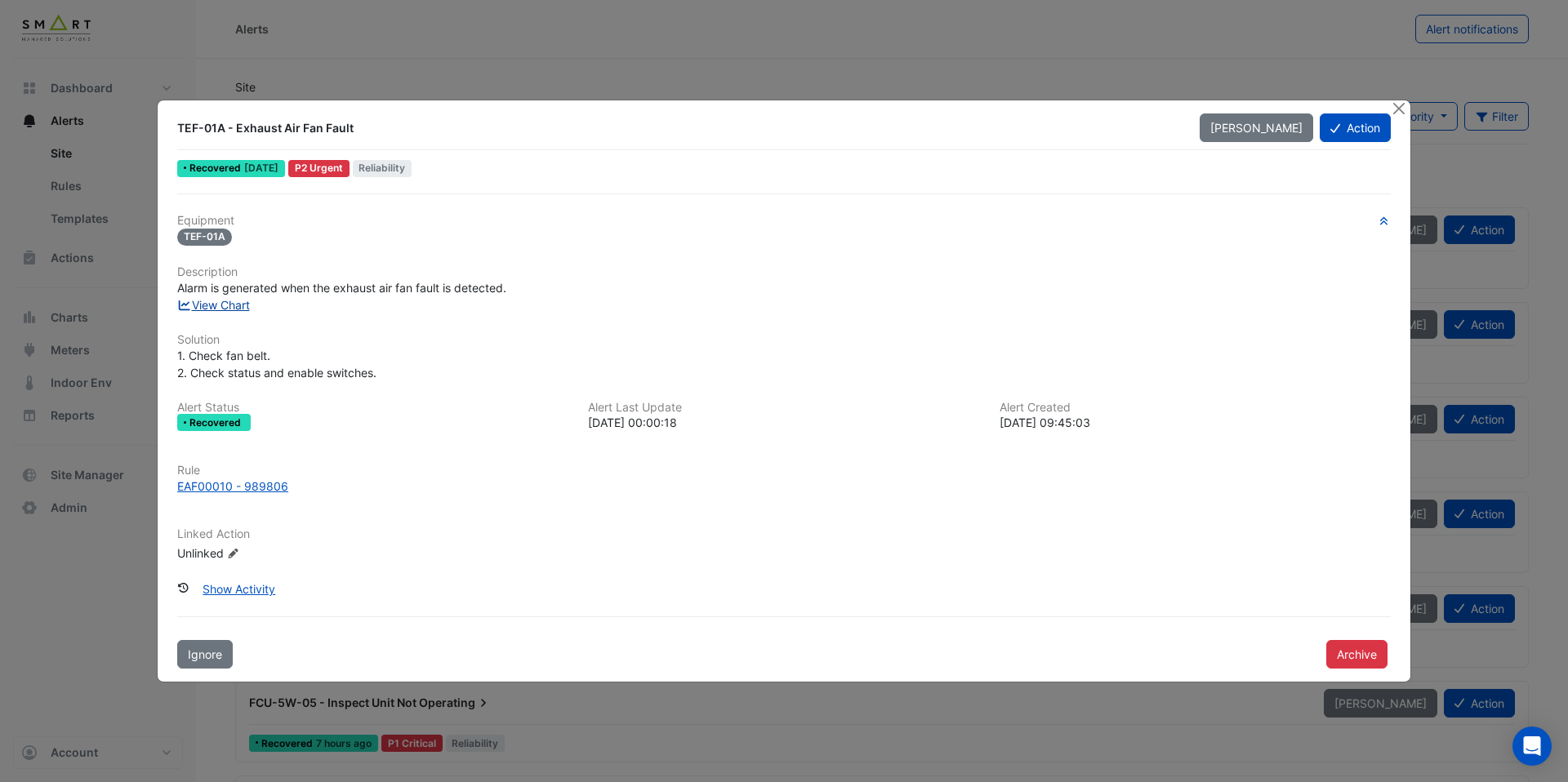
click at [232, 304] on link "View Chart" at bounding box center [213, 305] width 73 height 14
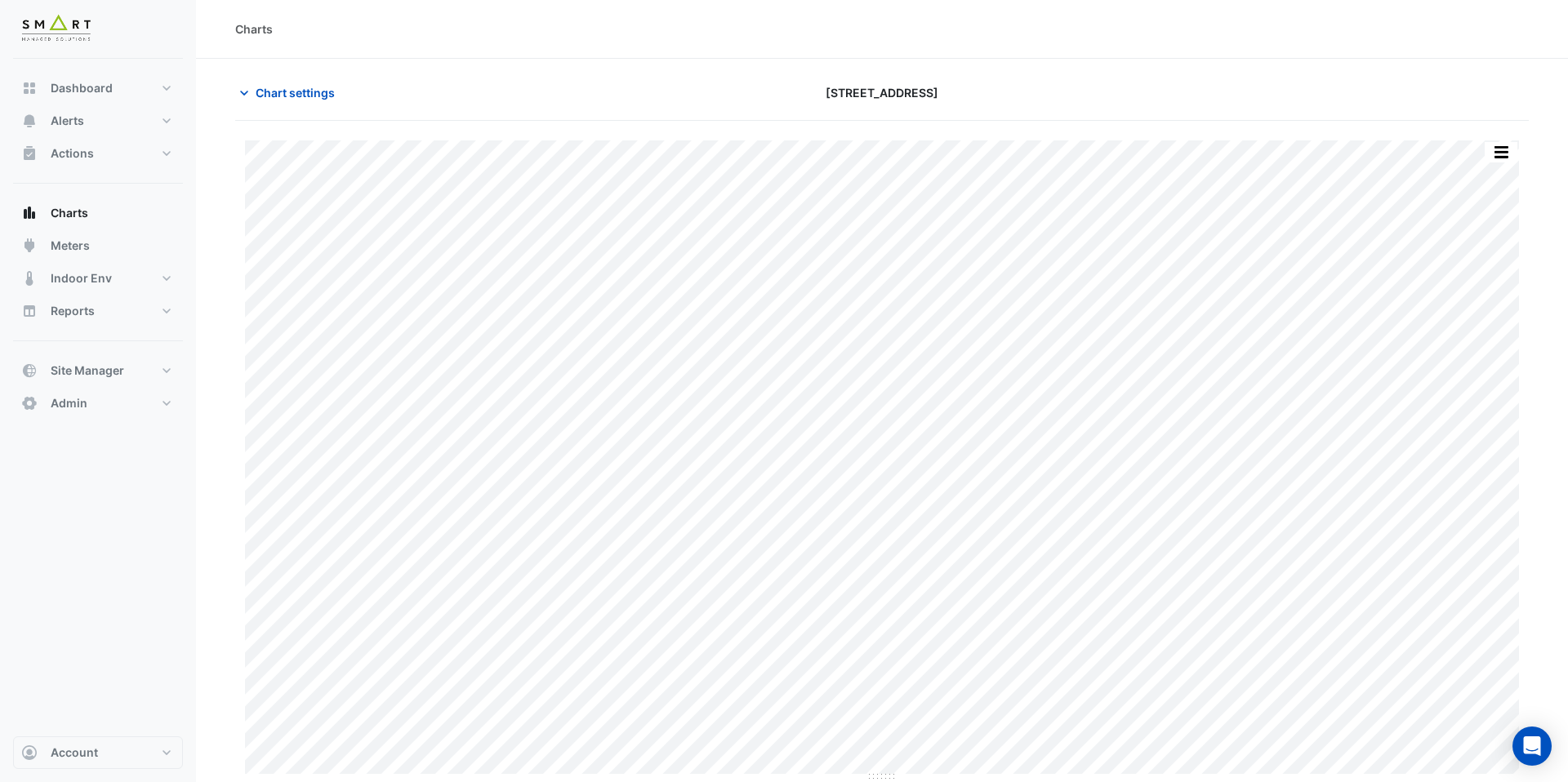
type input "**********"
click at [312, 90] on span "Chart settings" at bounding box center [295, 93] width 80 height 17
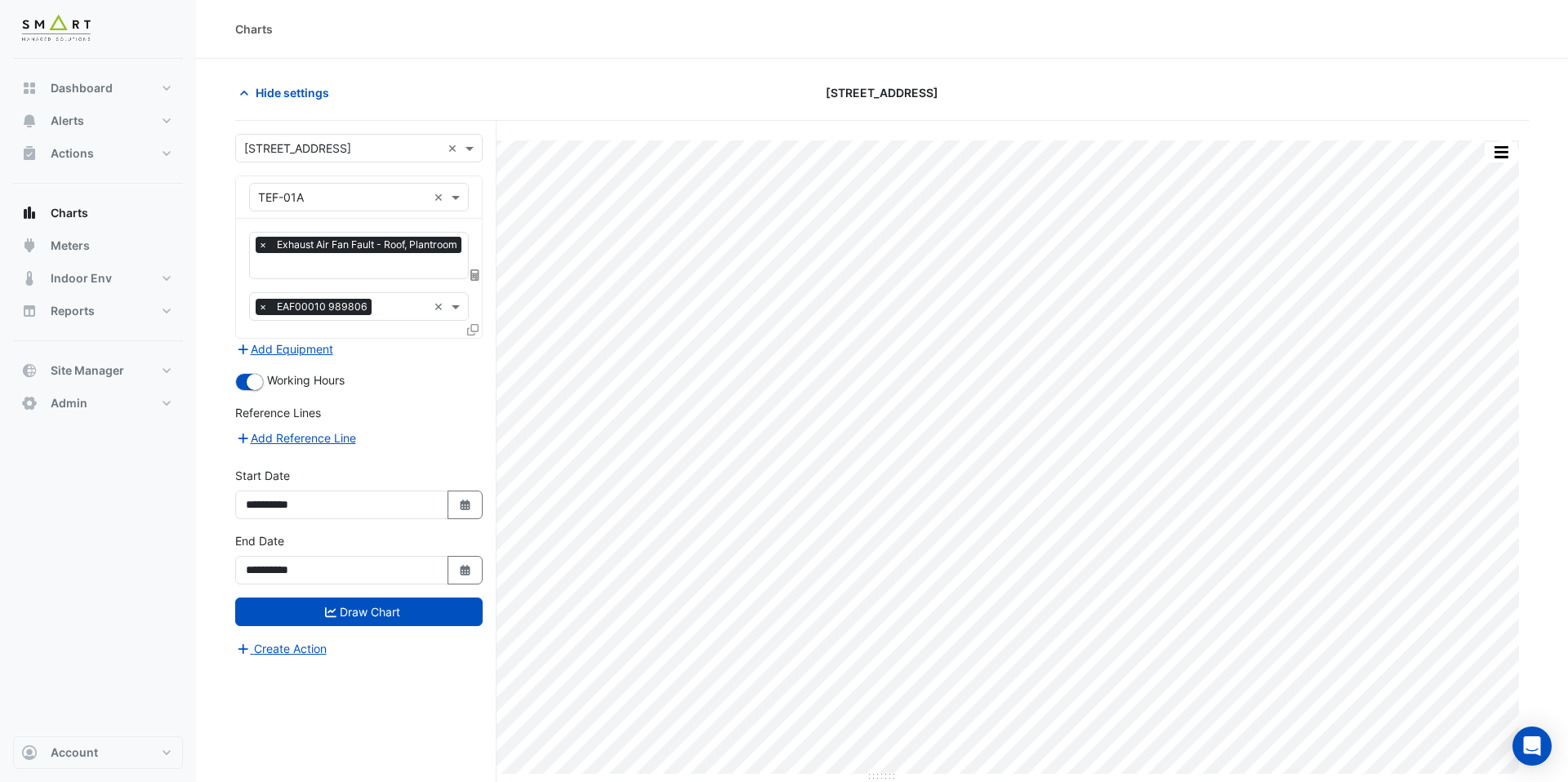
click at [316, 256] on div "× Exhaust Air Fan Fault - Roof, Plantroom" at bounding box center [361, 246] width 210 height 20
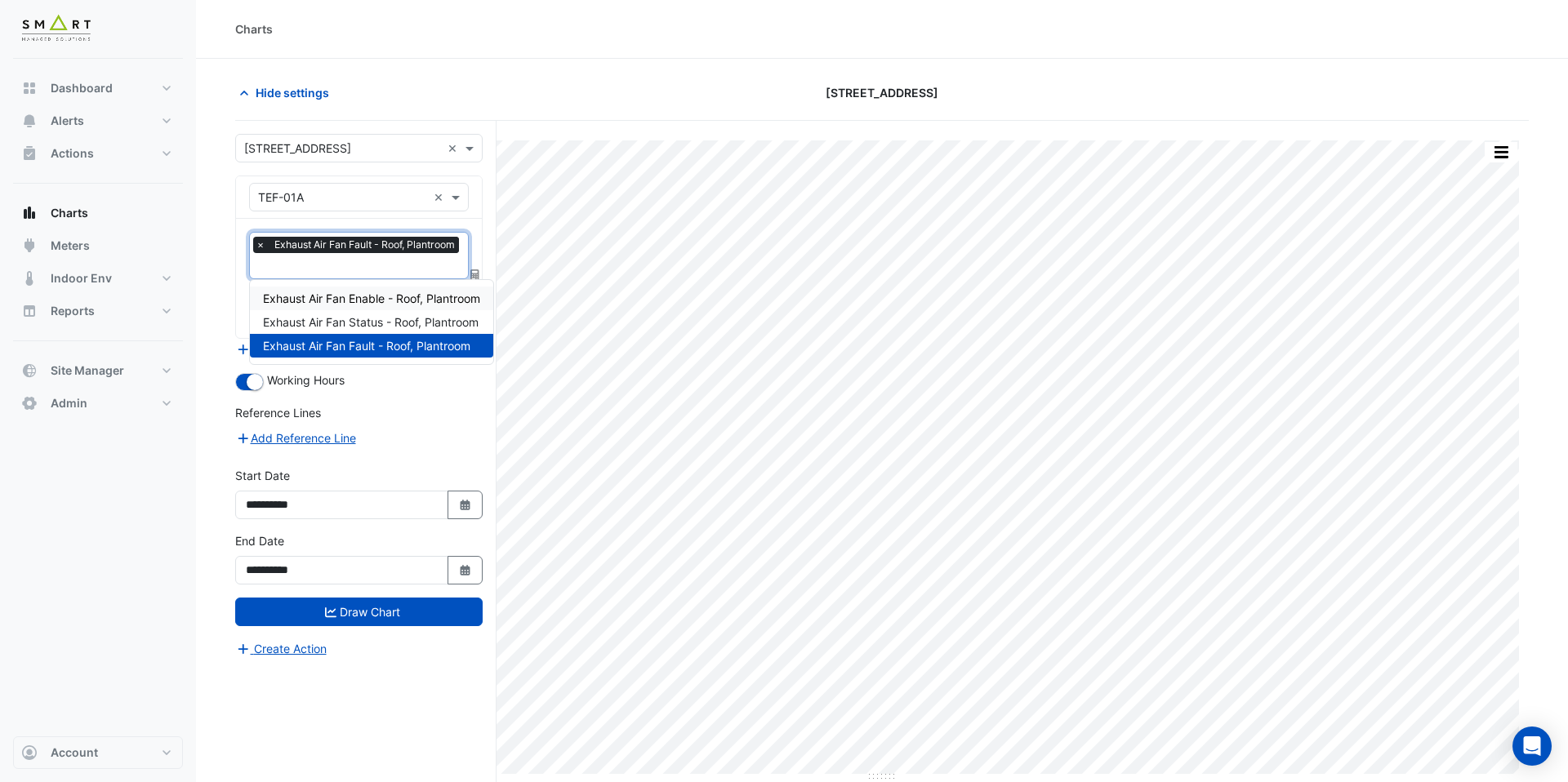
click at [324, 287] on div "Exhaust Air Fan Enable - Roof, Plantroom" at bounding box center [371, 298] width 244 height 24
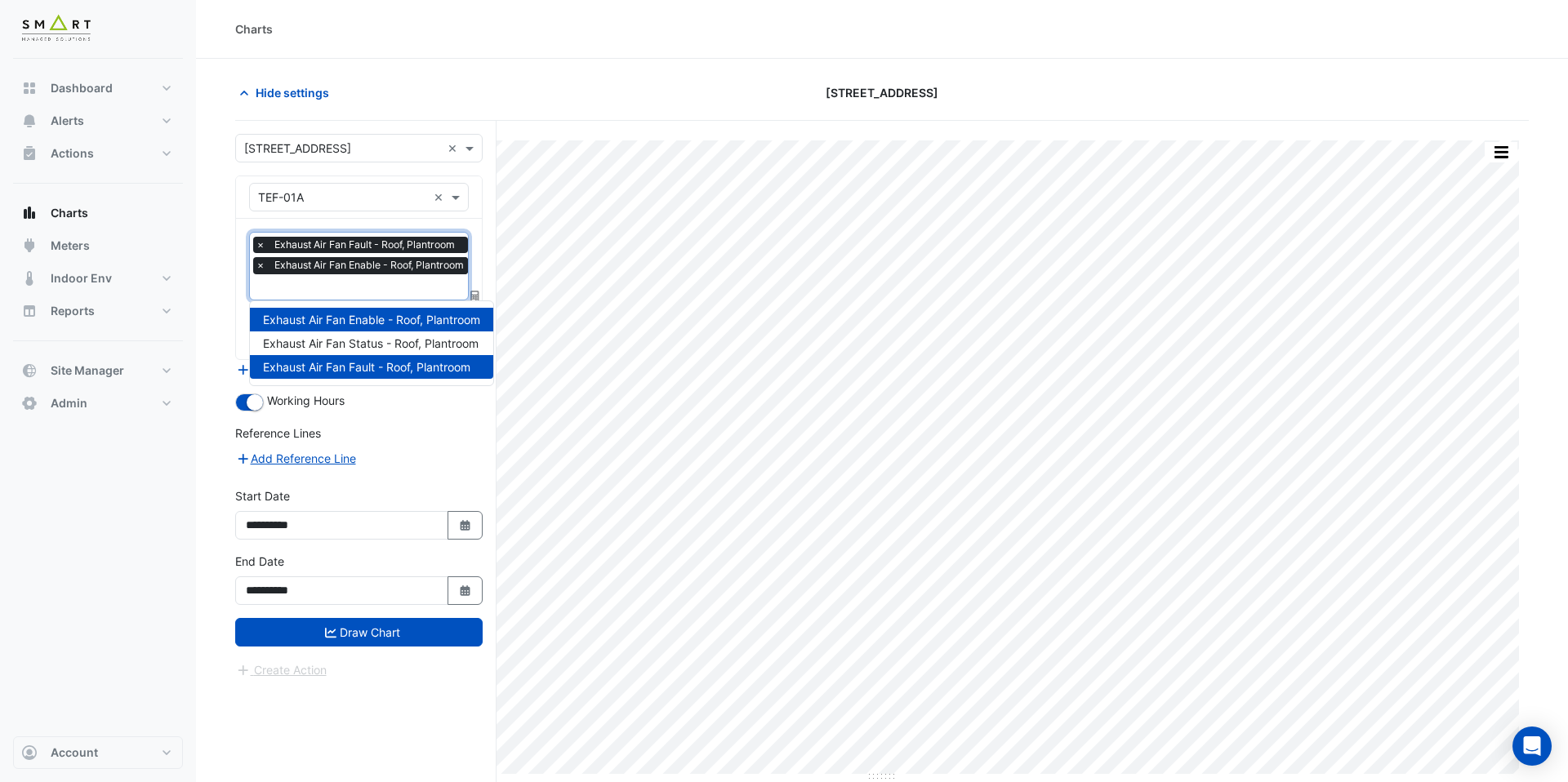
click at [338, 276] on div "× Exhaust Air Fan Fault - Roof, Plantroom × Exhaust Air Fan Enable - Roof, Plan…" at bounding box center [363, 258] width 219 height 42
click at [342, 337] on span "Exhaust Air Fan Status - Roof, Plantroom" at bounding box center [371, 343] width 216 height 14
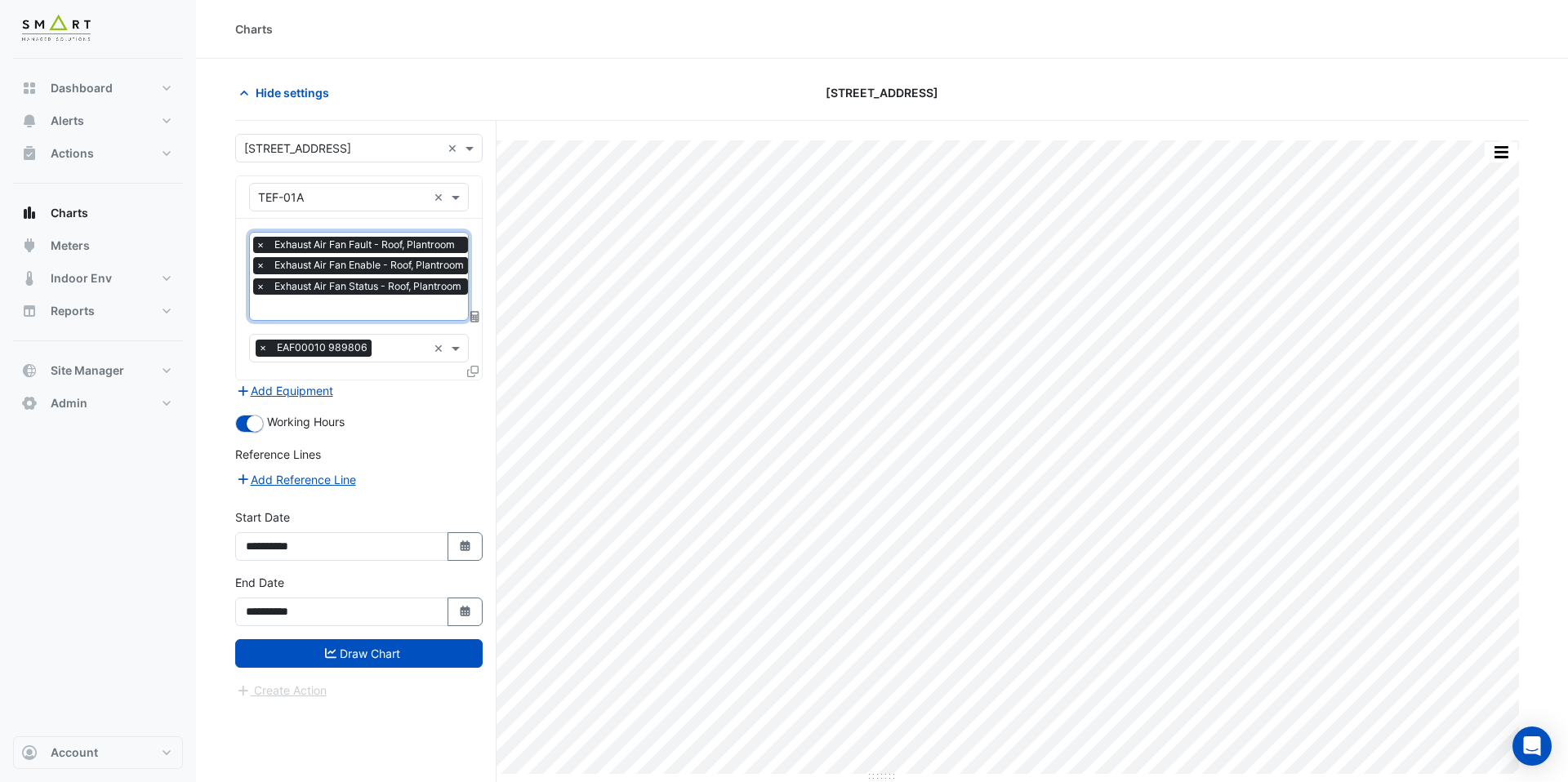
scroll to position [62, 0]
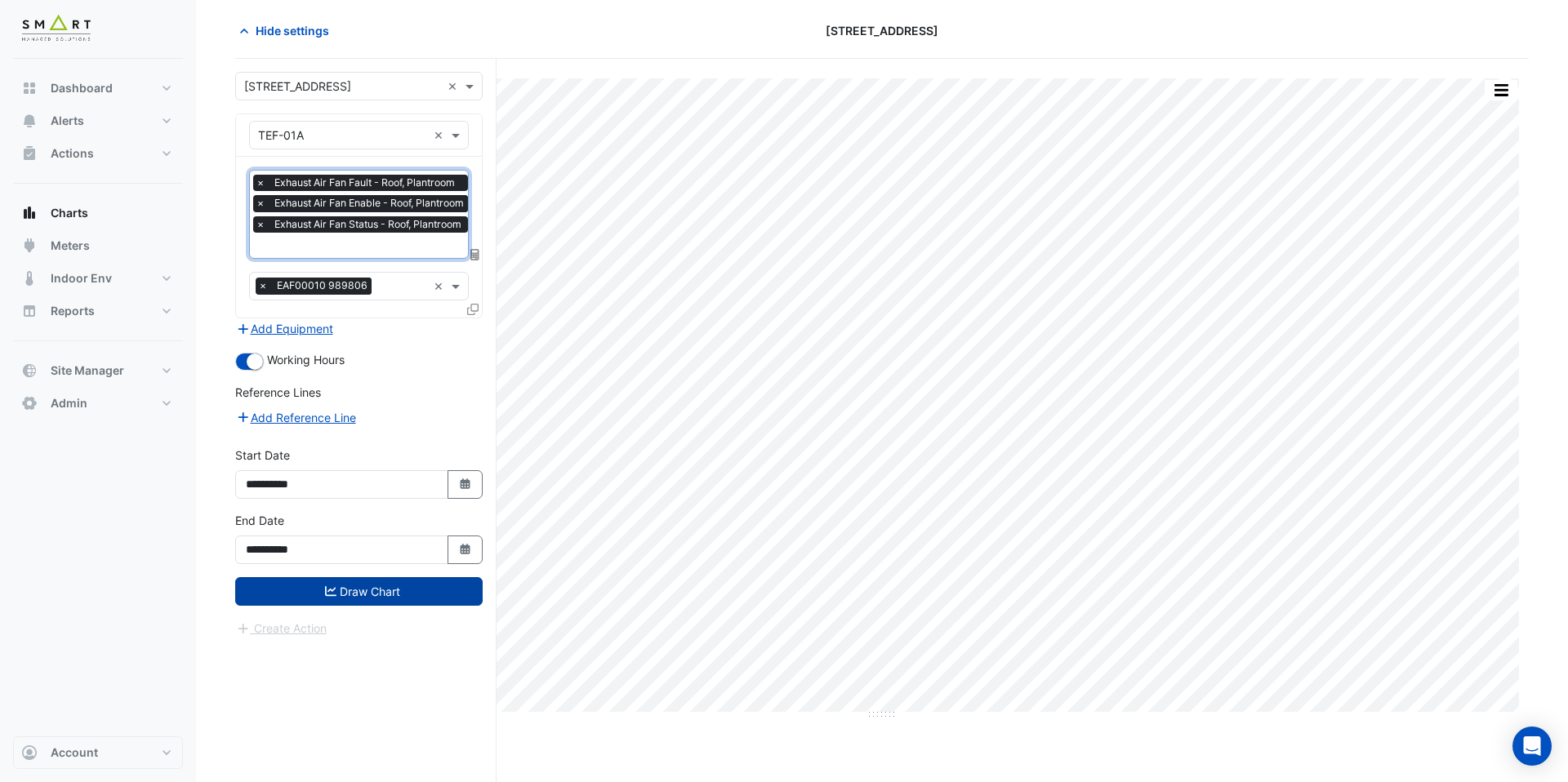
click at [420, 580] on button "Draw Chart" at bounding box center [358, 592] width 247 height 29
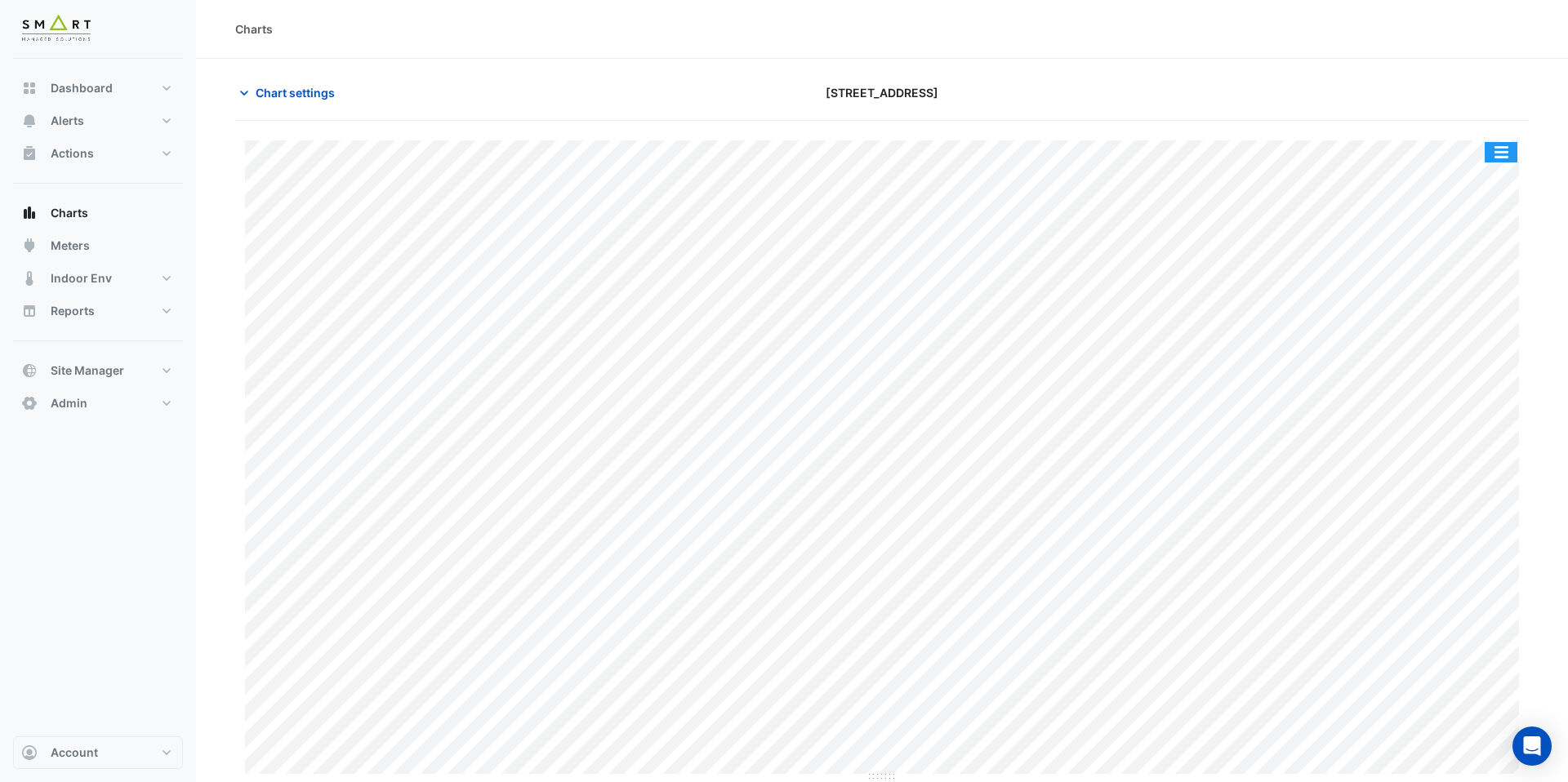
click at [1503, 157] on button "button" at bounding box center [1501, 152] width 32 height 20
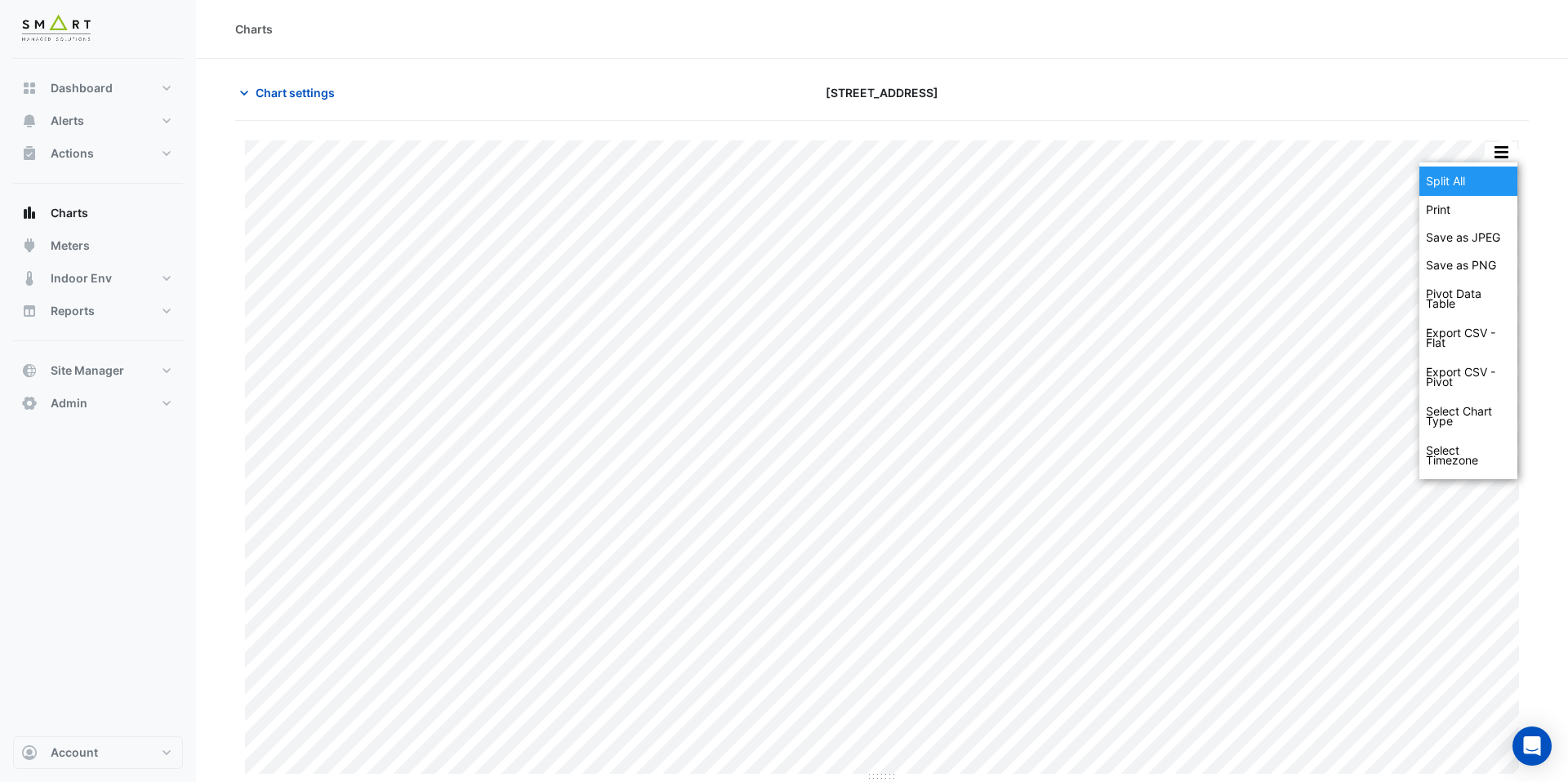
click at [1500, 174] on div "Split All" at bounding box center [1468, 182] width 98 height 30
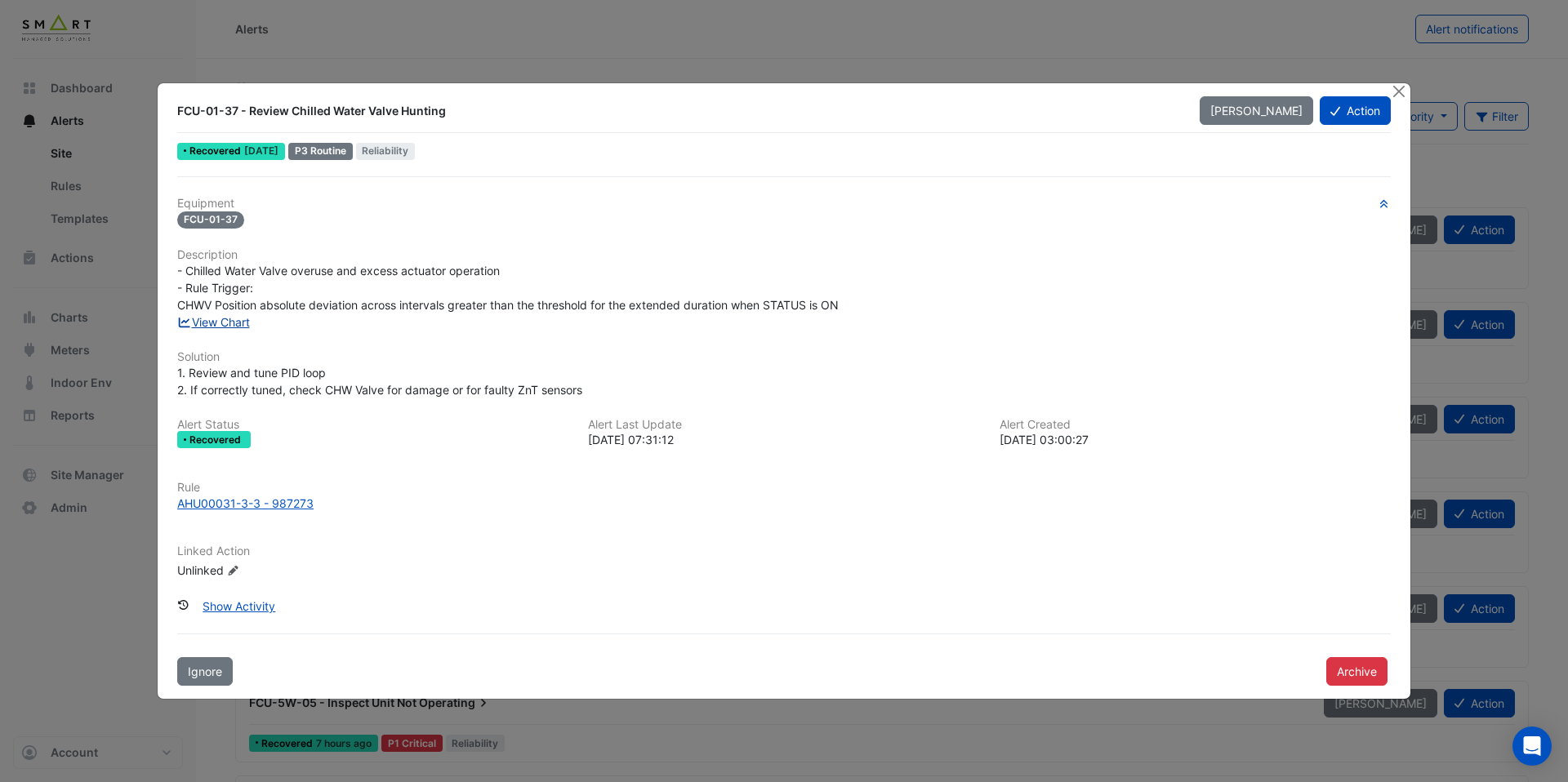
click at [231, 329] on link "View Chart" at bounding box center [213, 322] width 73 height 14
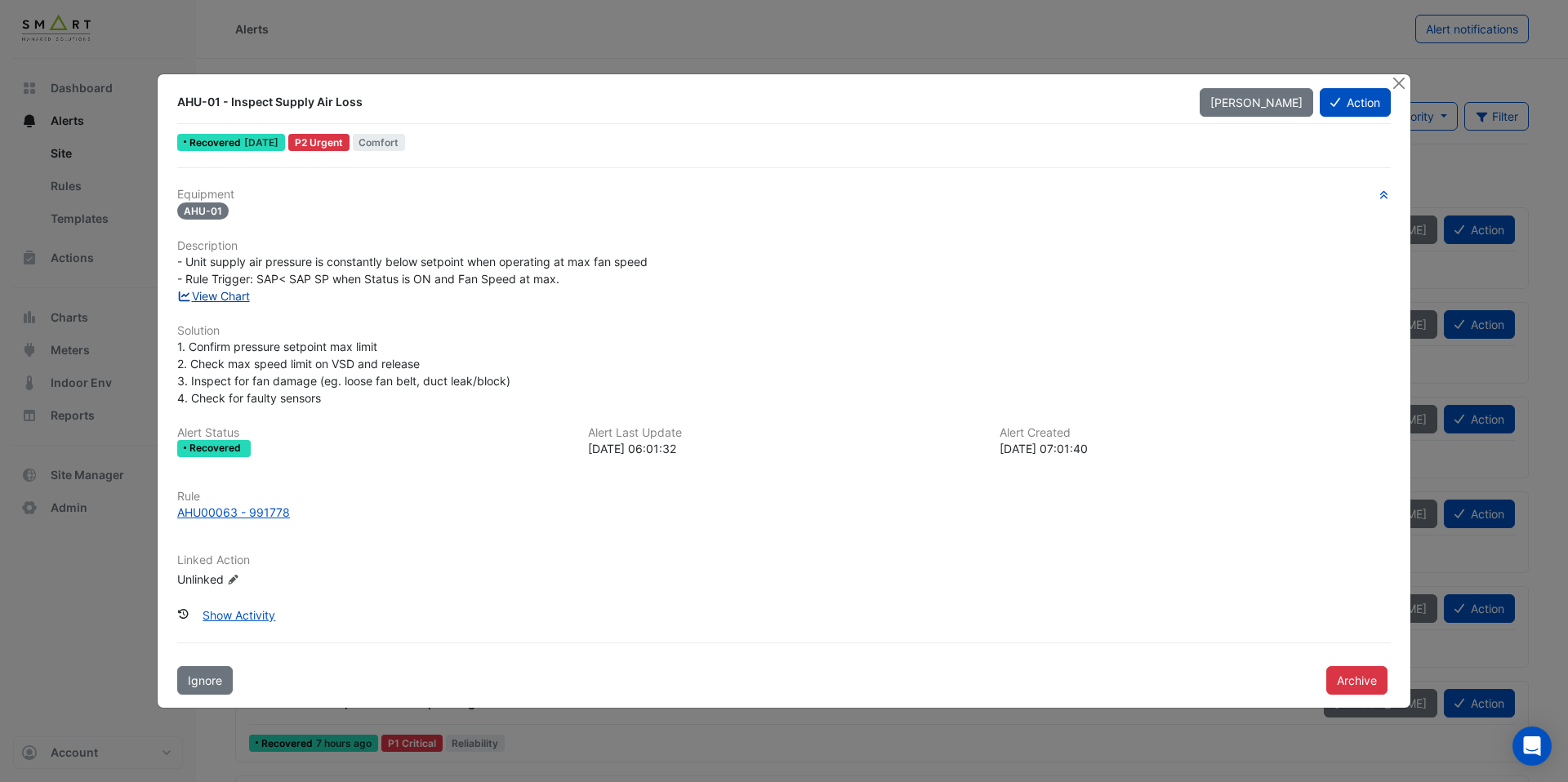
click at [225, 298] on link "View Chart" at bounding box center [213, 296] width 73 height 14
click at [267, 513] on div "AHU00063 - 991778" at bounding box center [233, 513] width 113 height 17
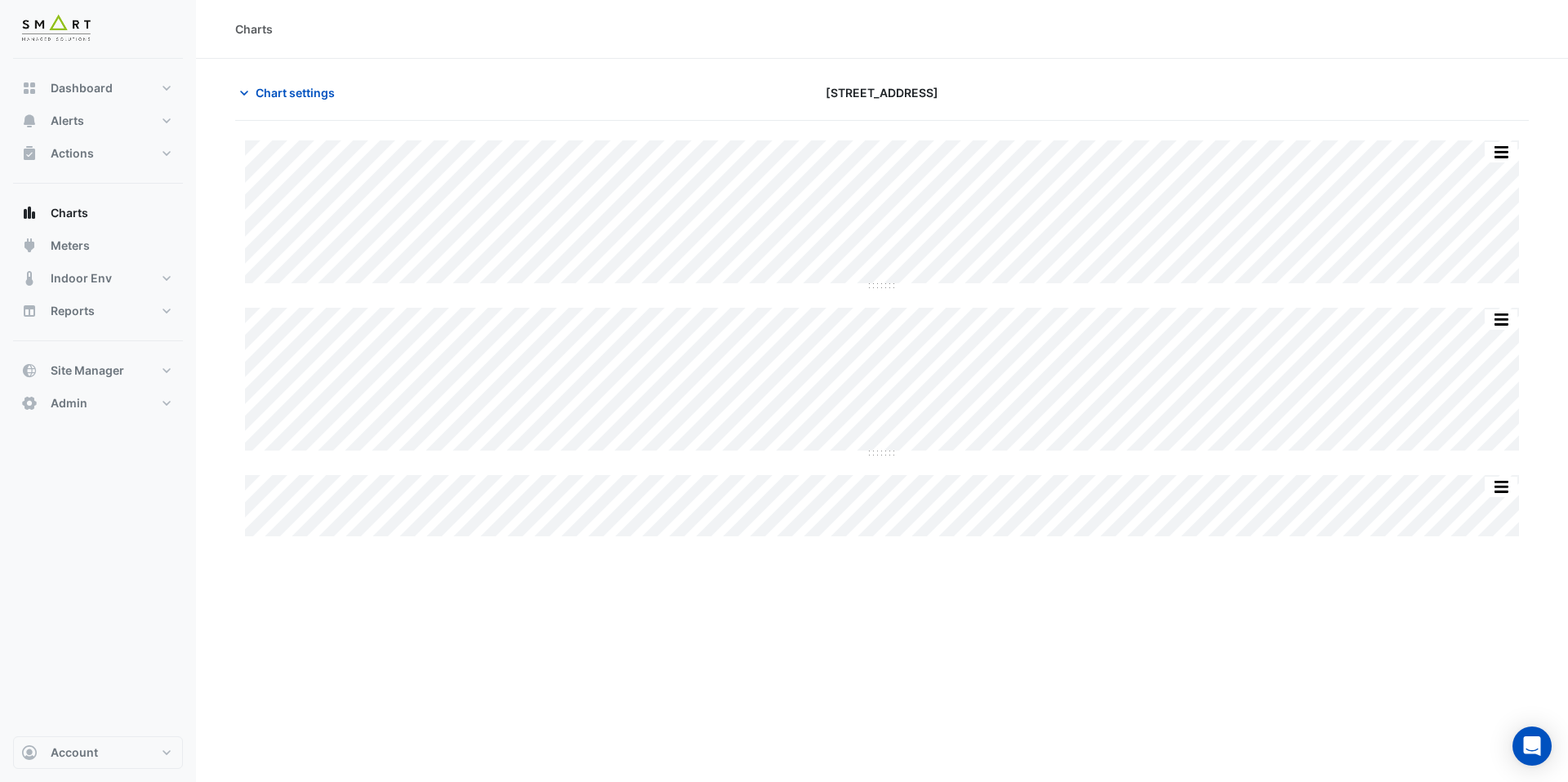
type input "**********"
click at [309, 90] on span "Chart settings" at bounding box center [295, 93] width 80 height 17
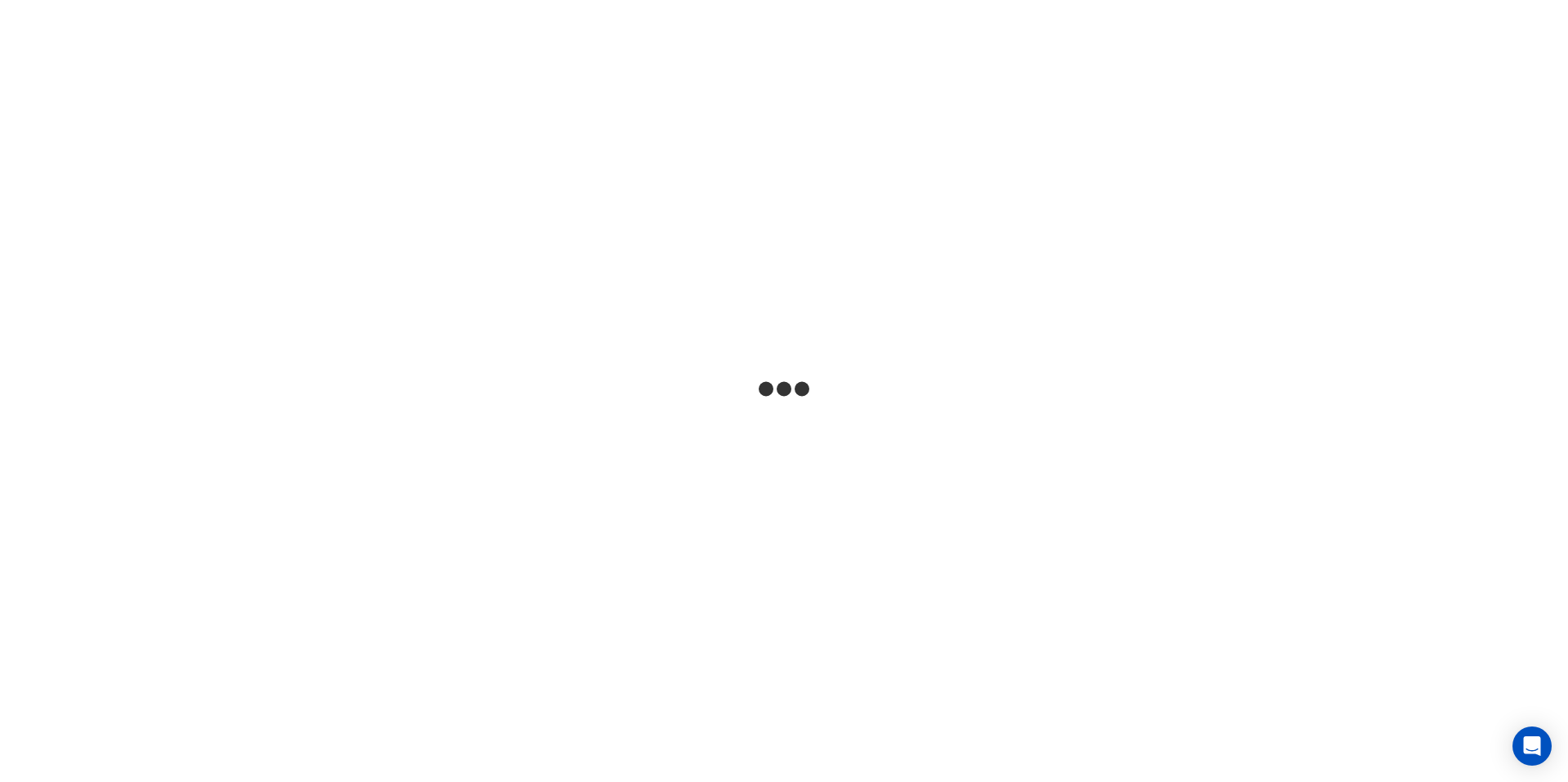
select select "***"
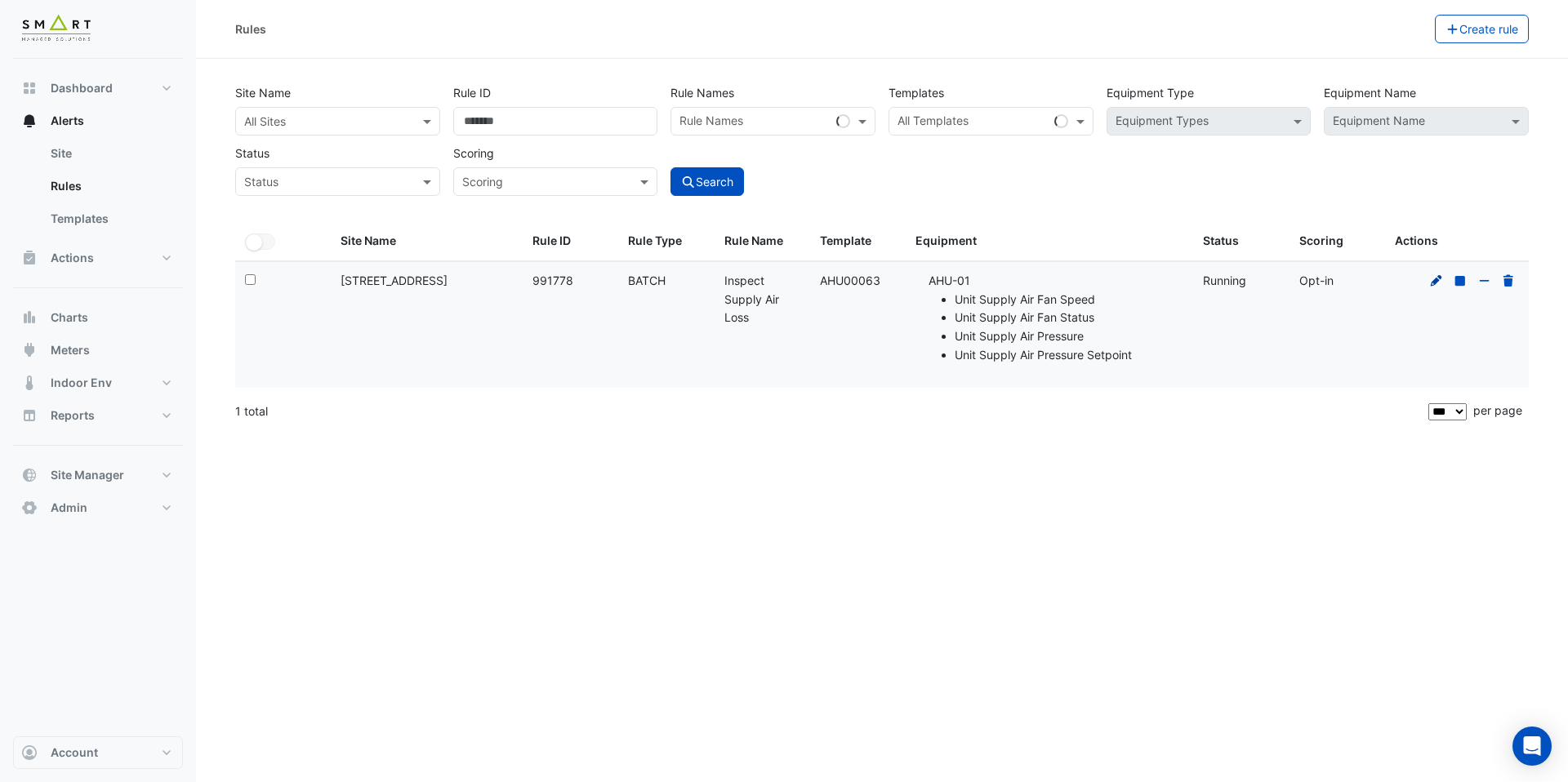
click at [1440, 281] on icon at bounding box center [1437, 280] width 15 height 11
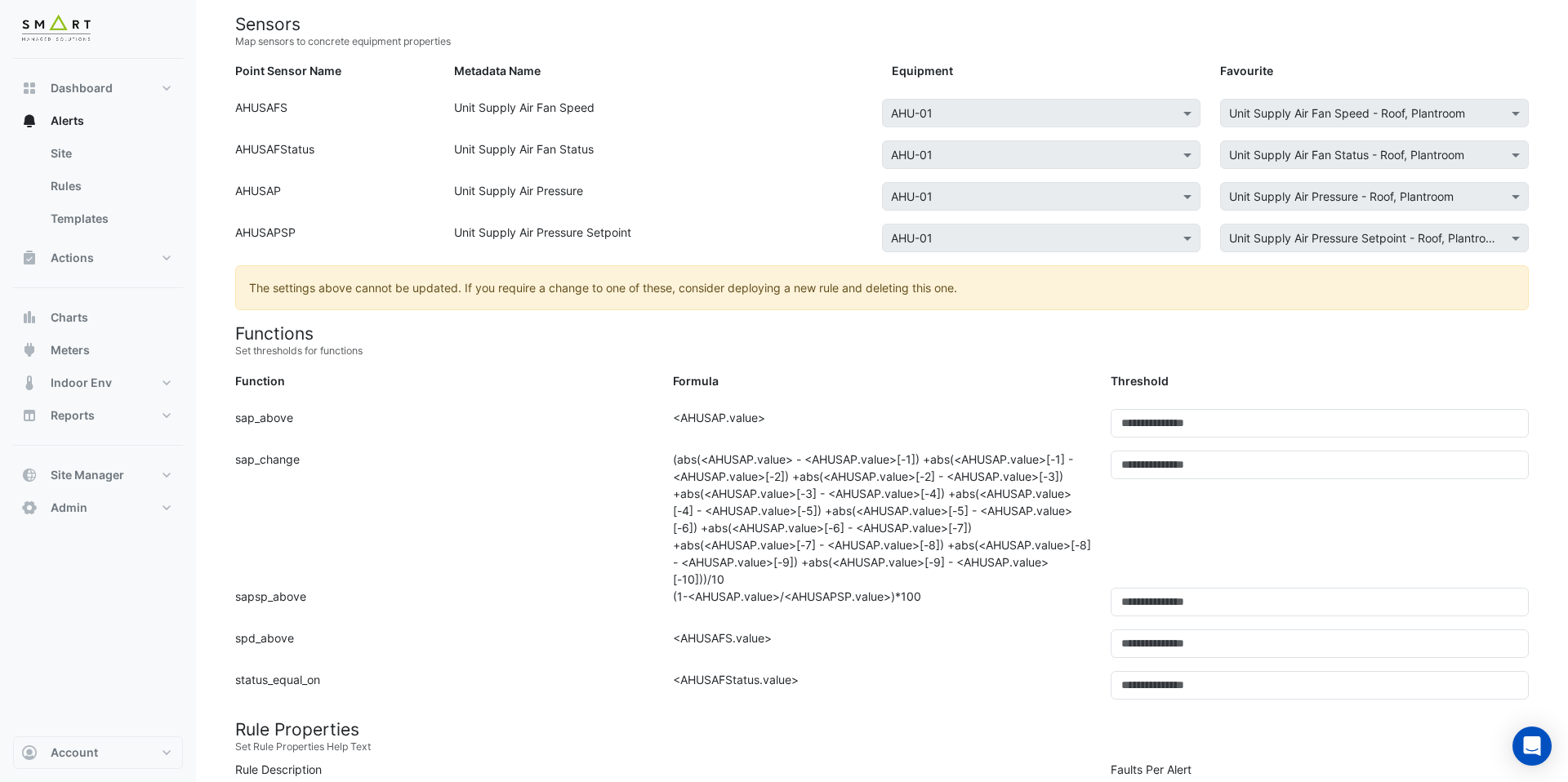
scroll to position [298, 0]
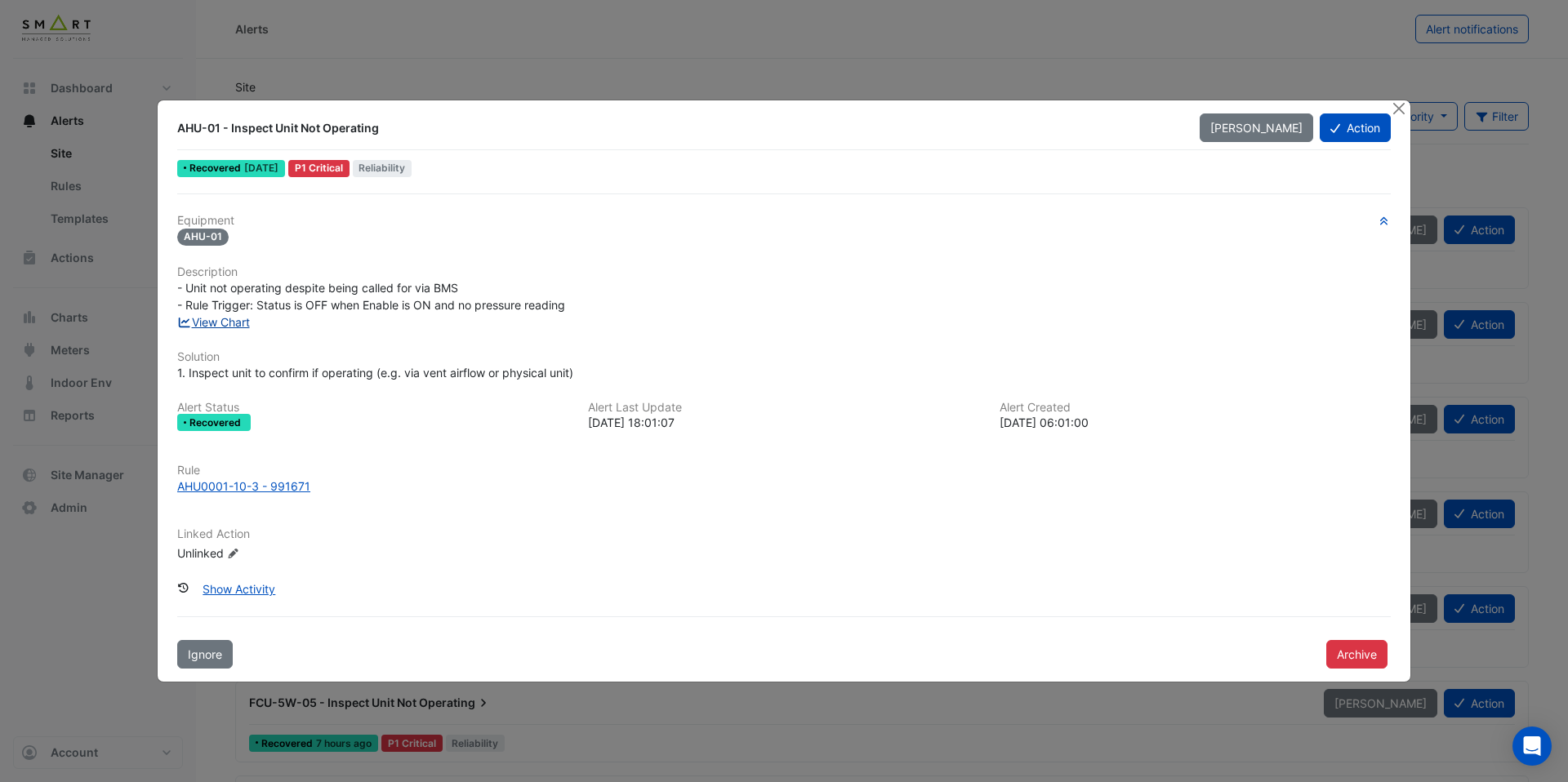
click at [223, 324] on link "View Chart" at bounding box center [213, 322] width 73 height 14
click at [259, 488] on div "AHU0001-10-3 - 991671" at bounding box center [244, 487] width 133 height 17
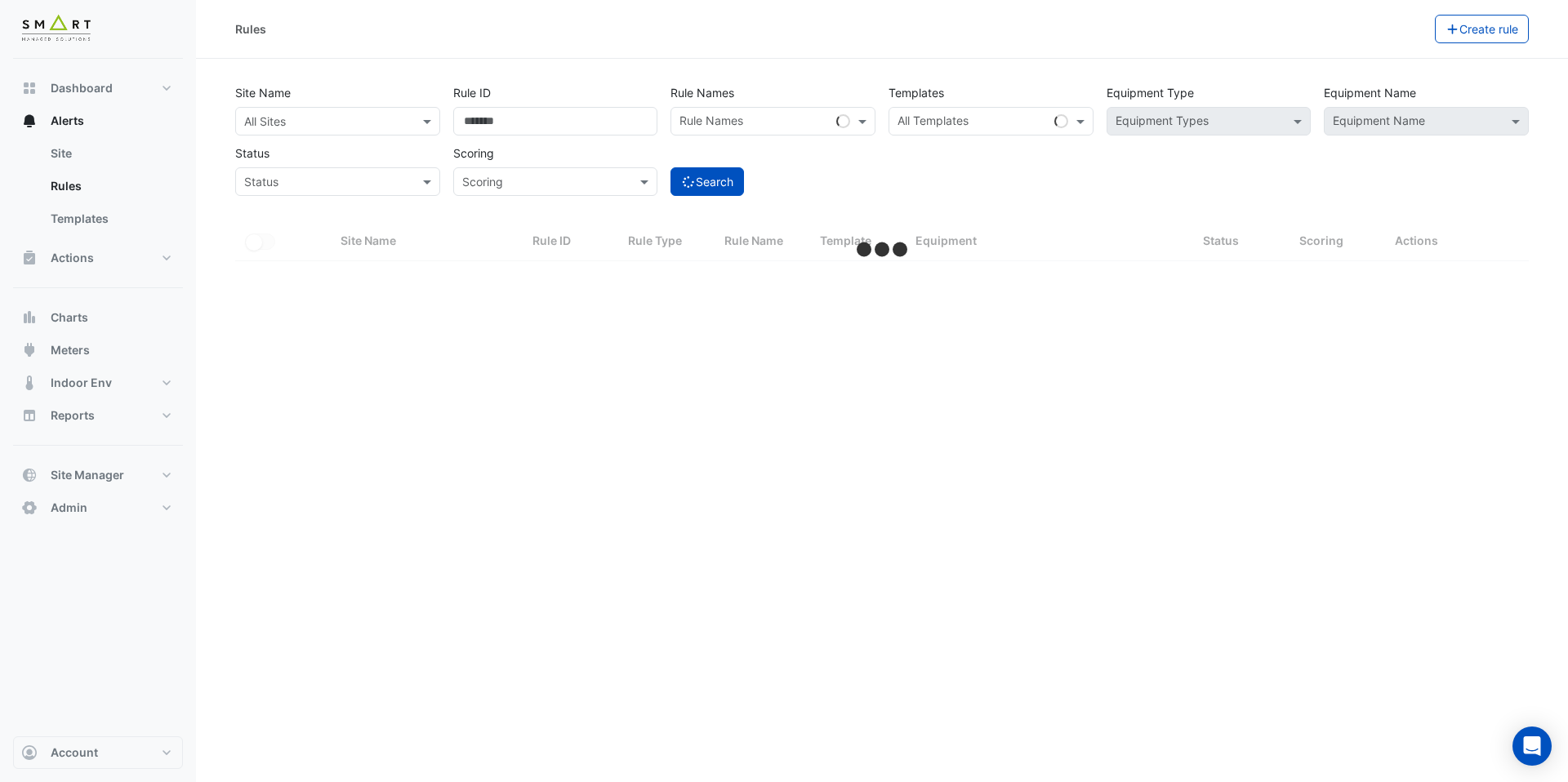
select select "***"
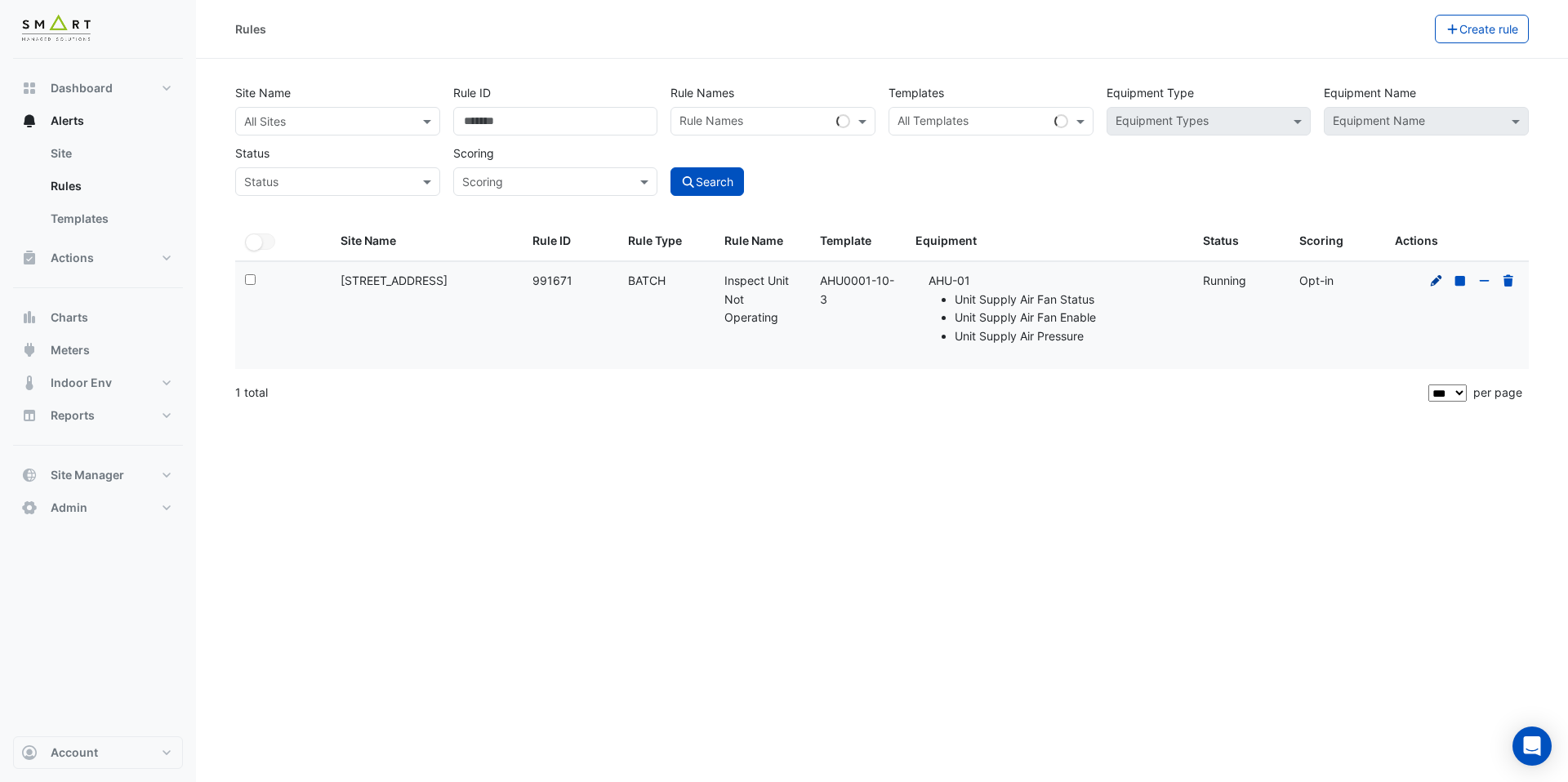
click at [1440, 277] on icon at bounding box center [1436, 280] width 11 height 11
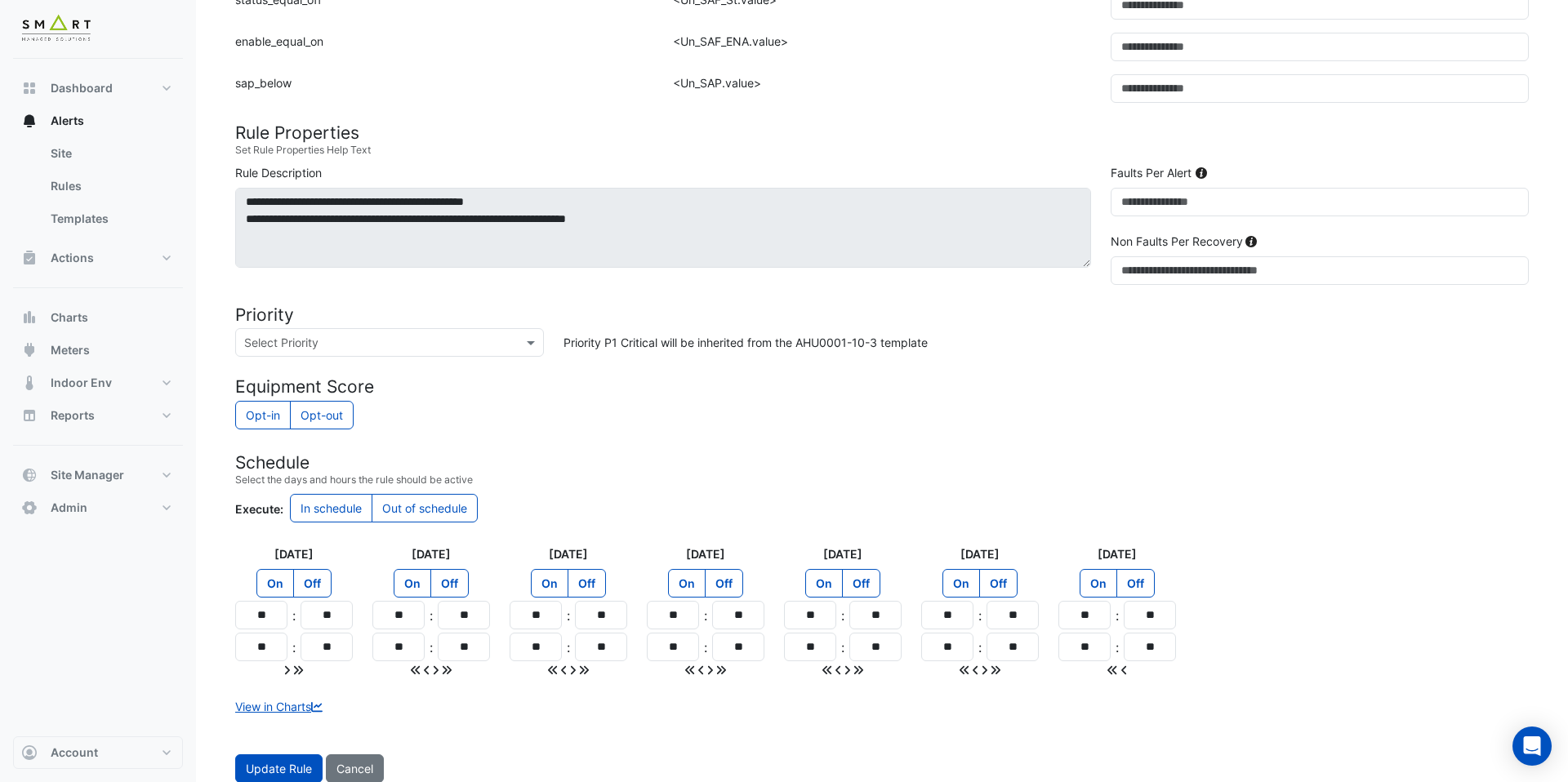
scroll to position [606, 0]
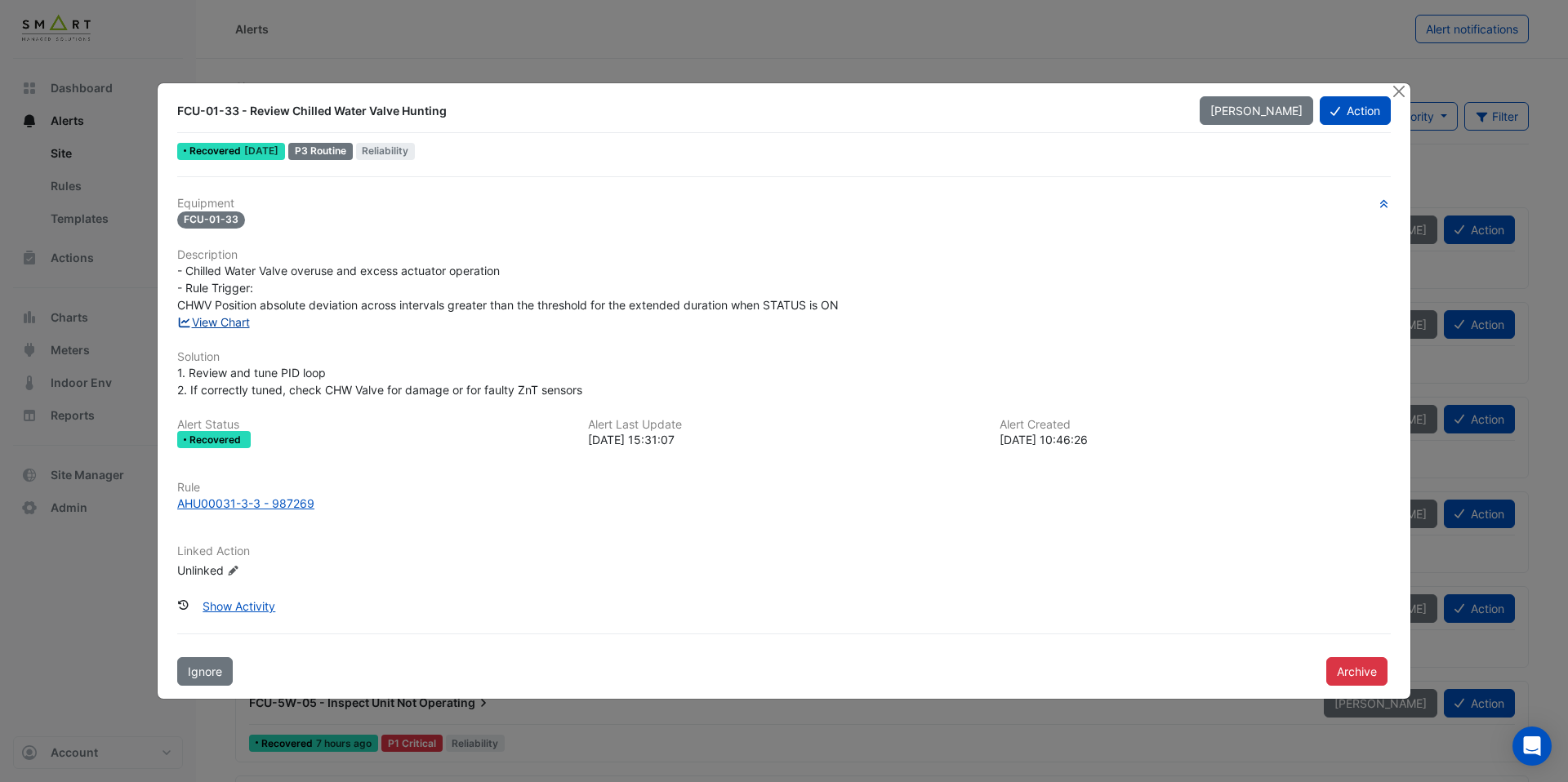
click at [218, 320] on link "View Chart" at bounding box center [213, 322] width 73 height 14
click at [0, 0] on ngb-modal-window "FCU-01-33 - Review Chilled Water Valve Hunting Mark Unseen Action Recovered 2 w…" at bounding box center [784, 391] width 1568 height 782
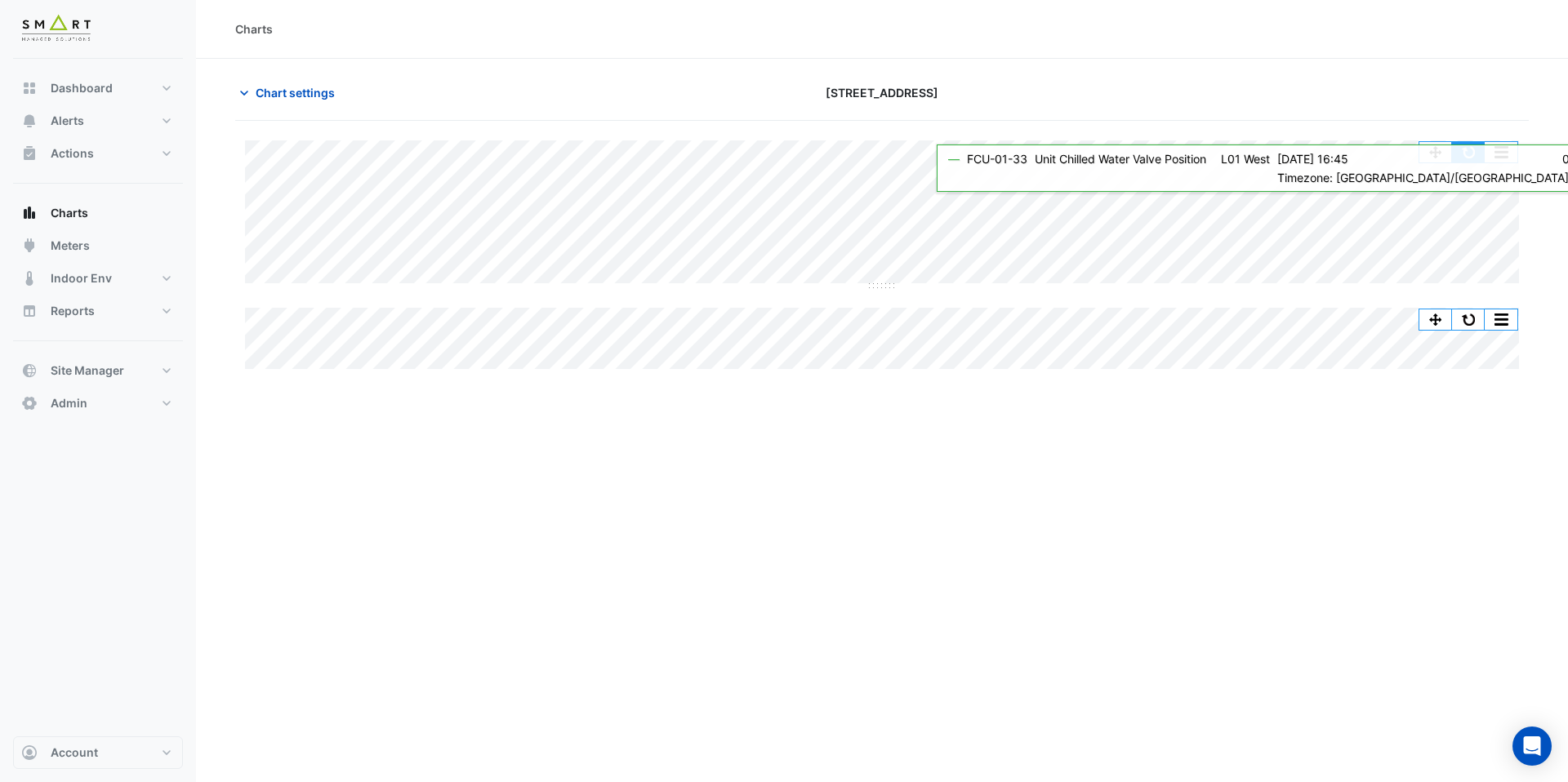
click at [1476, 159] on button "button" at bounding box center [1468, 152] width 32 height 20
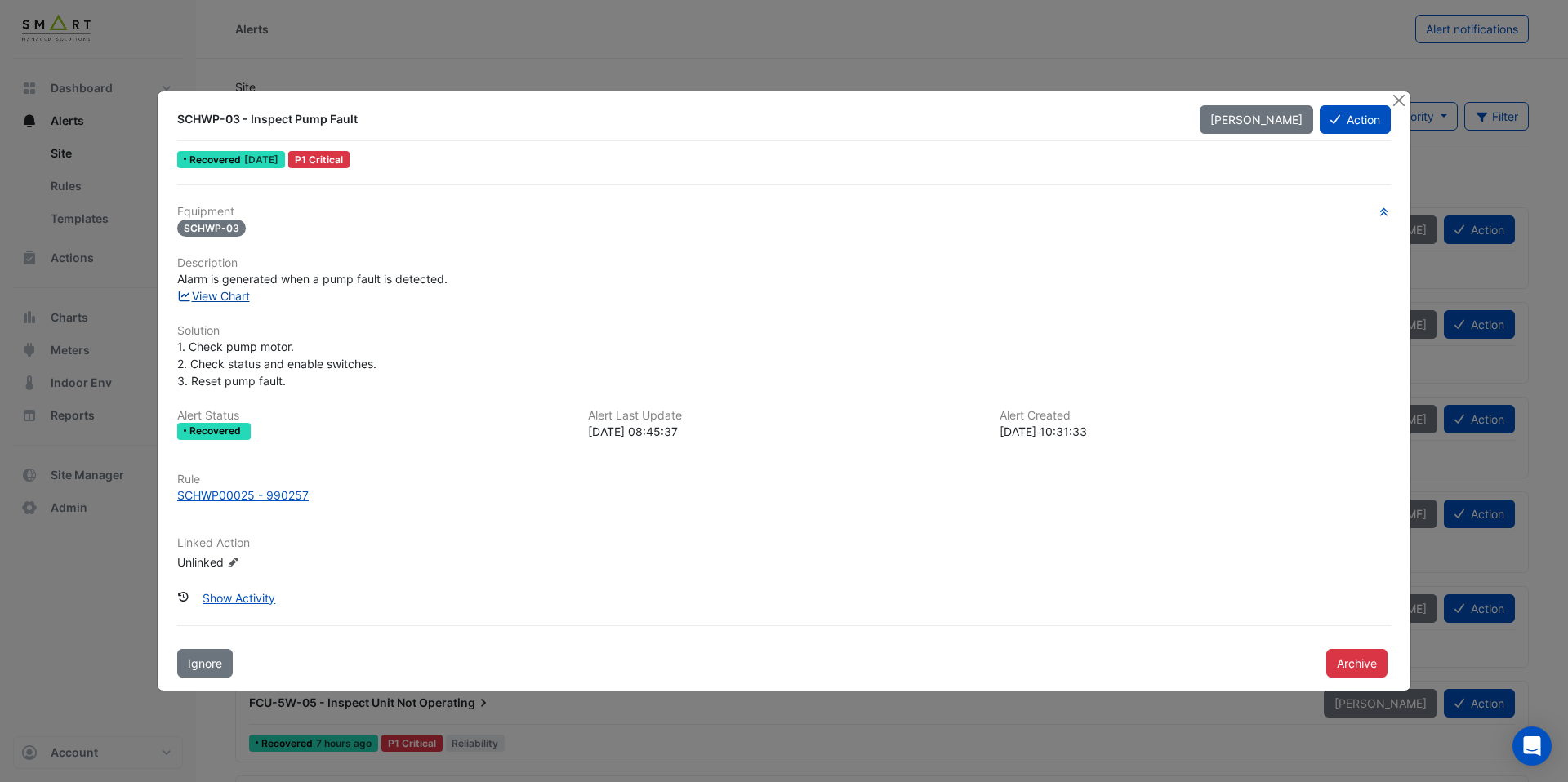
click at [229, 294] on link "View Chart" at bounding box center [213, 296] width 73 height 14
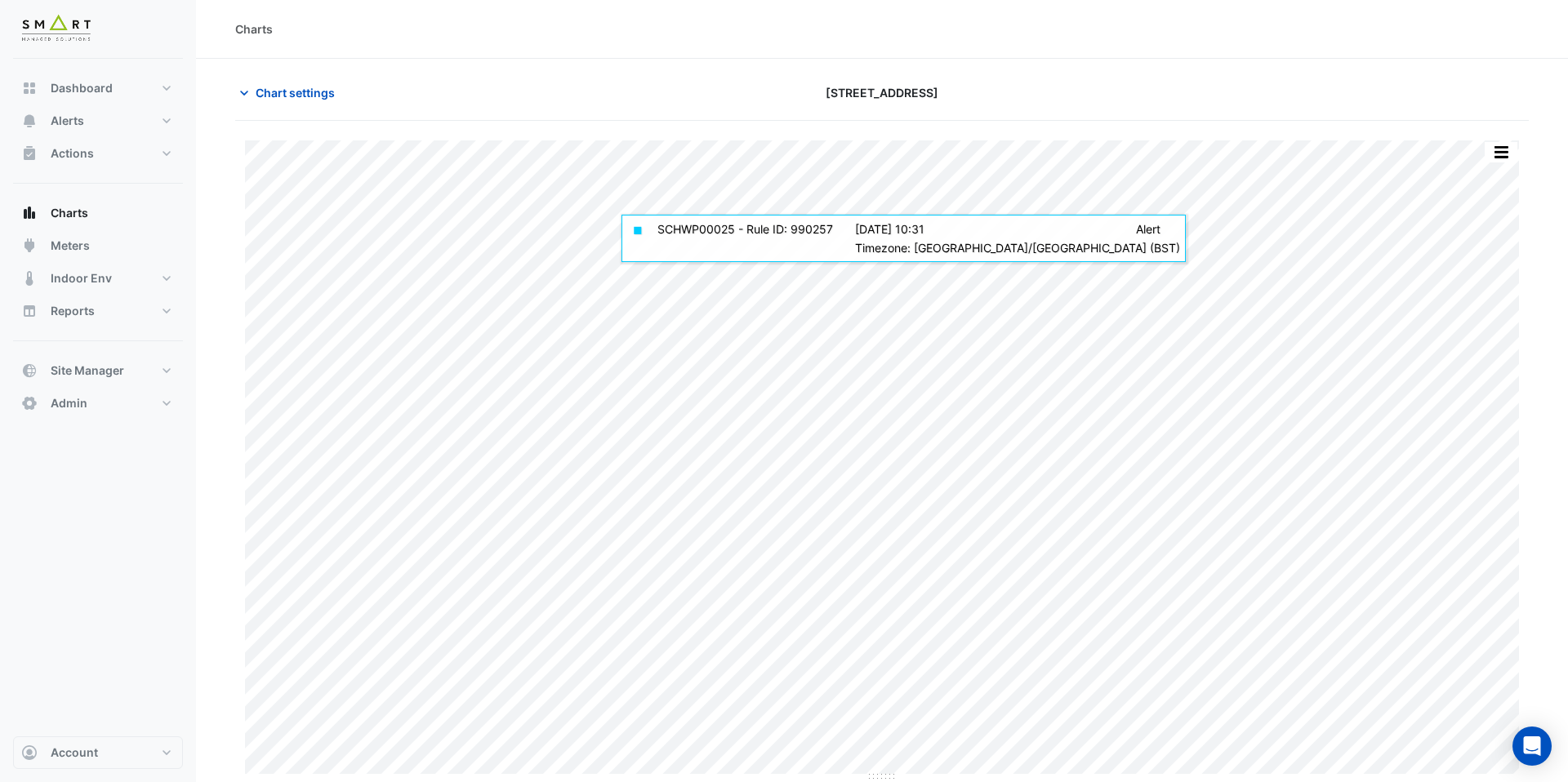
type input "**********"
click at [308, 87] on span "Chart settings" at bounding box center [295, 93] width 80 height 17
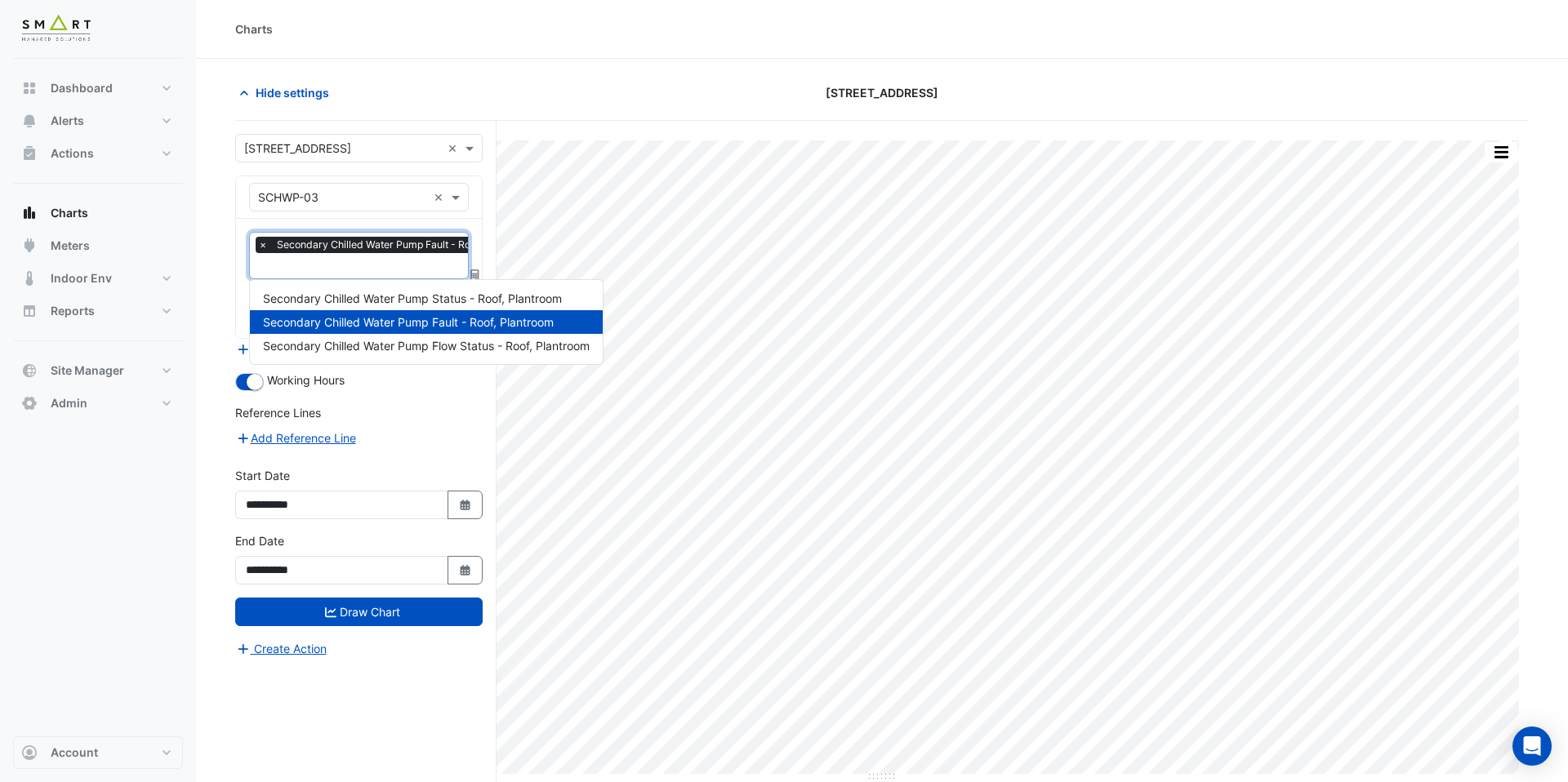
click at [334, 266] on input "text" at bounding box center [399, 267] width 281 height 17
click at [347, 294] on span "Secondary Chilled Water Pump Status - Roof, Plantroom" at bounding box center [413, 299] width 299 height 14
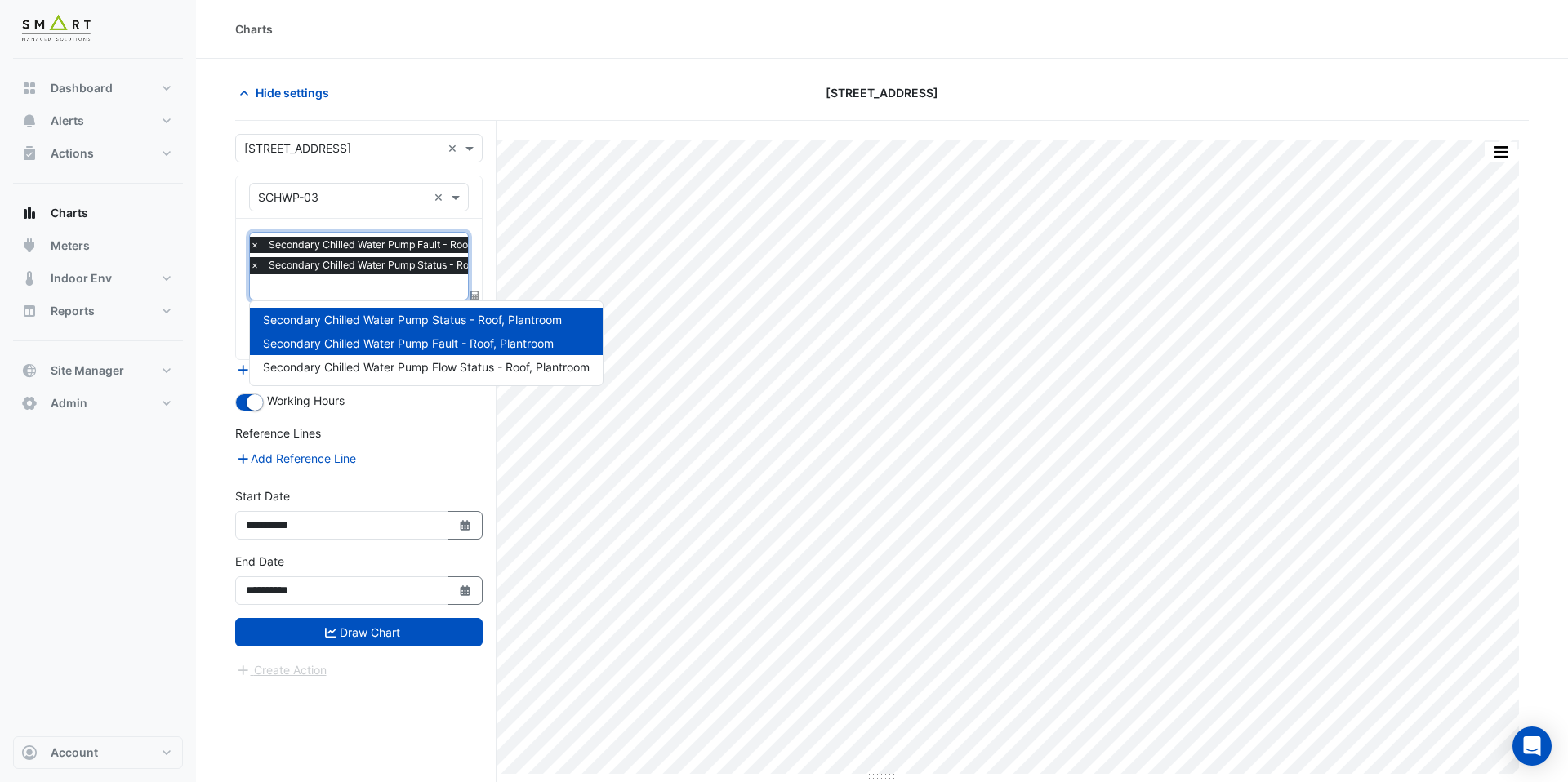
click at [347, 294] on input "text" at bounding box center [394, 289] width 288 height 17
click at [348, 355] on div "Secondary Chilled Water Pump Status - Roof, Plantroom Secondary Chilled Water P…" at bounding box center [427, 343] width 353 height 71
click at [379, 369] on span "Secondary Chilled Water Pump Flow Status - Roof, Plantroom" at bounding box center [427, 367] width 327 height 14
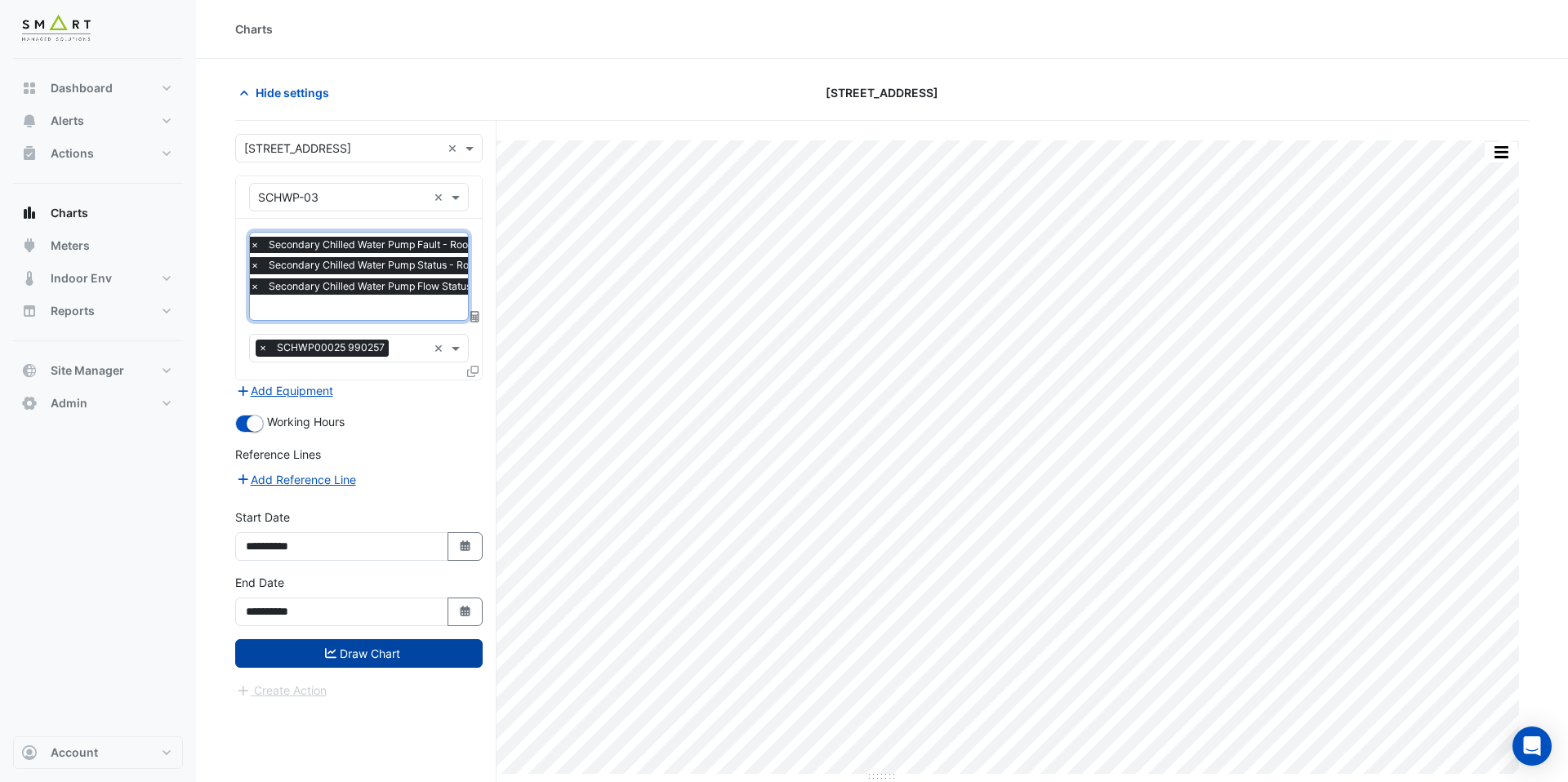
click at [410, 647] on button "Draw Chart" at bounding box center [358, 654] width 247 height 29
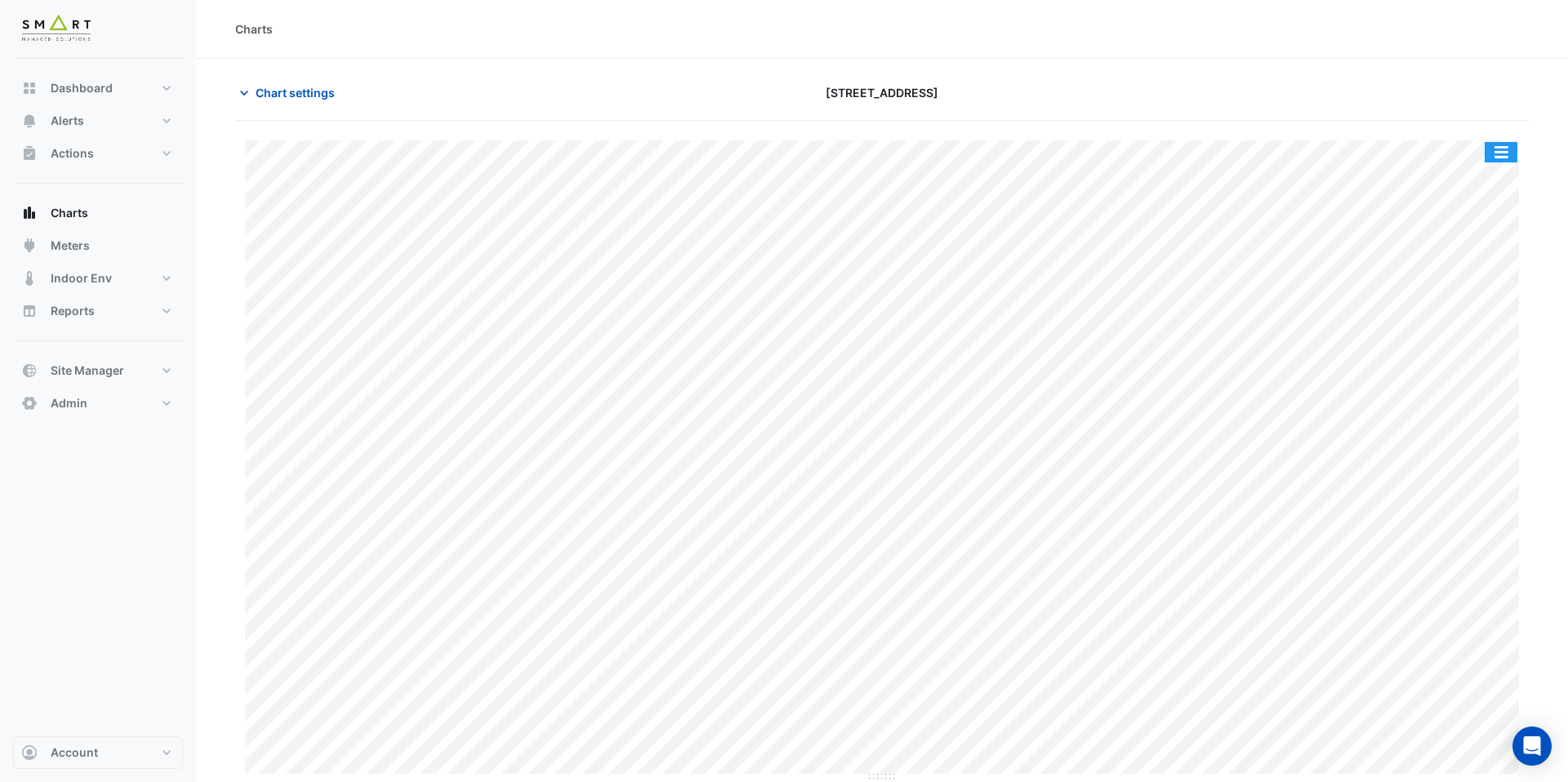
click at [1504, 145] on button "button" at bounding box center [1501, 152] width 32 height 20
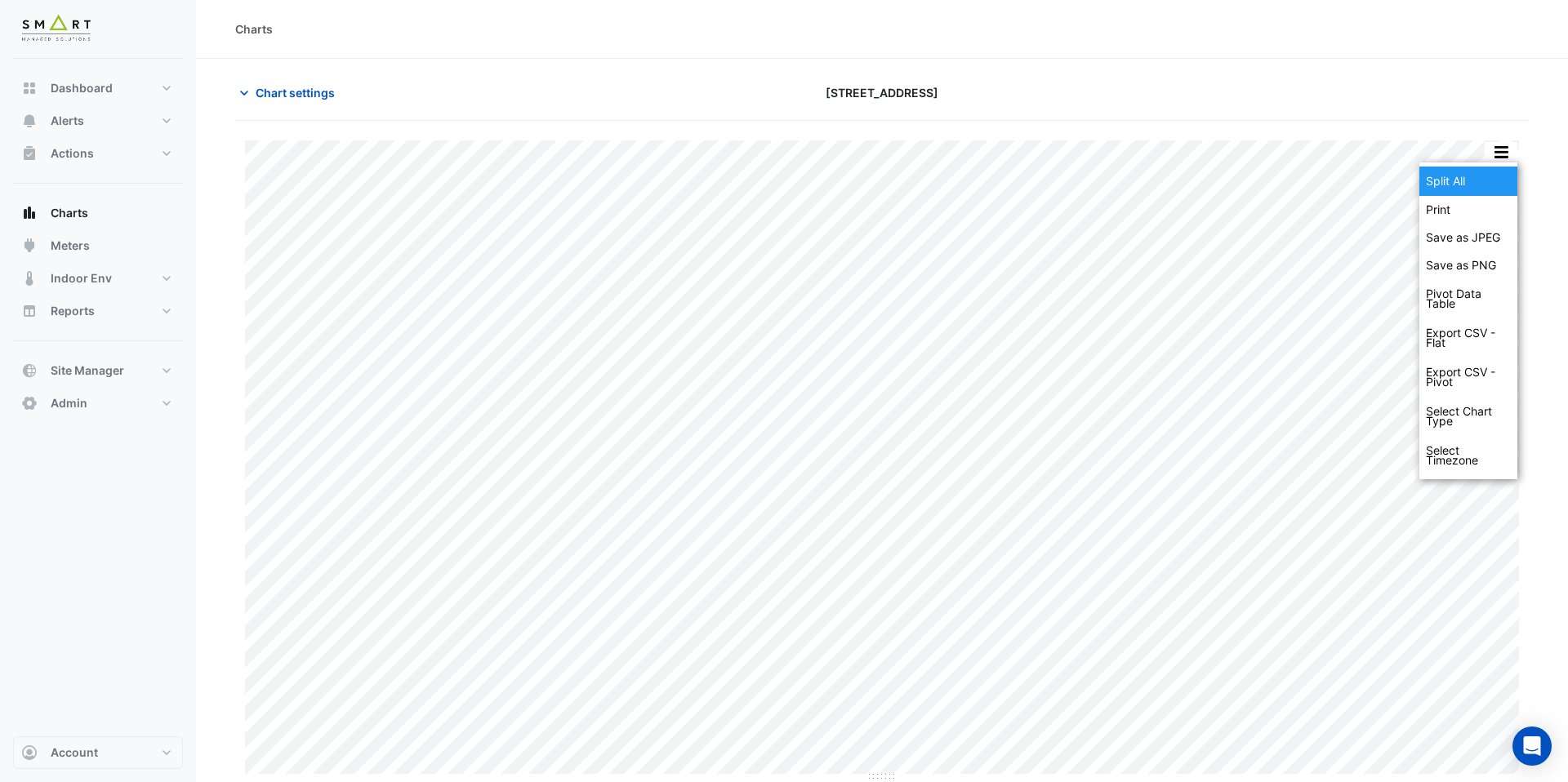
click at [1481, 178] on div "Split All" at bounding box center [1468, 182] width 98 height 30
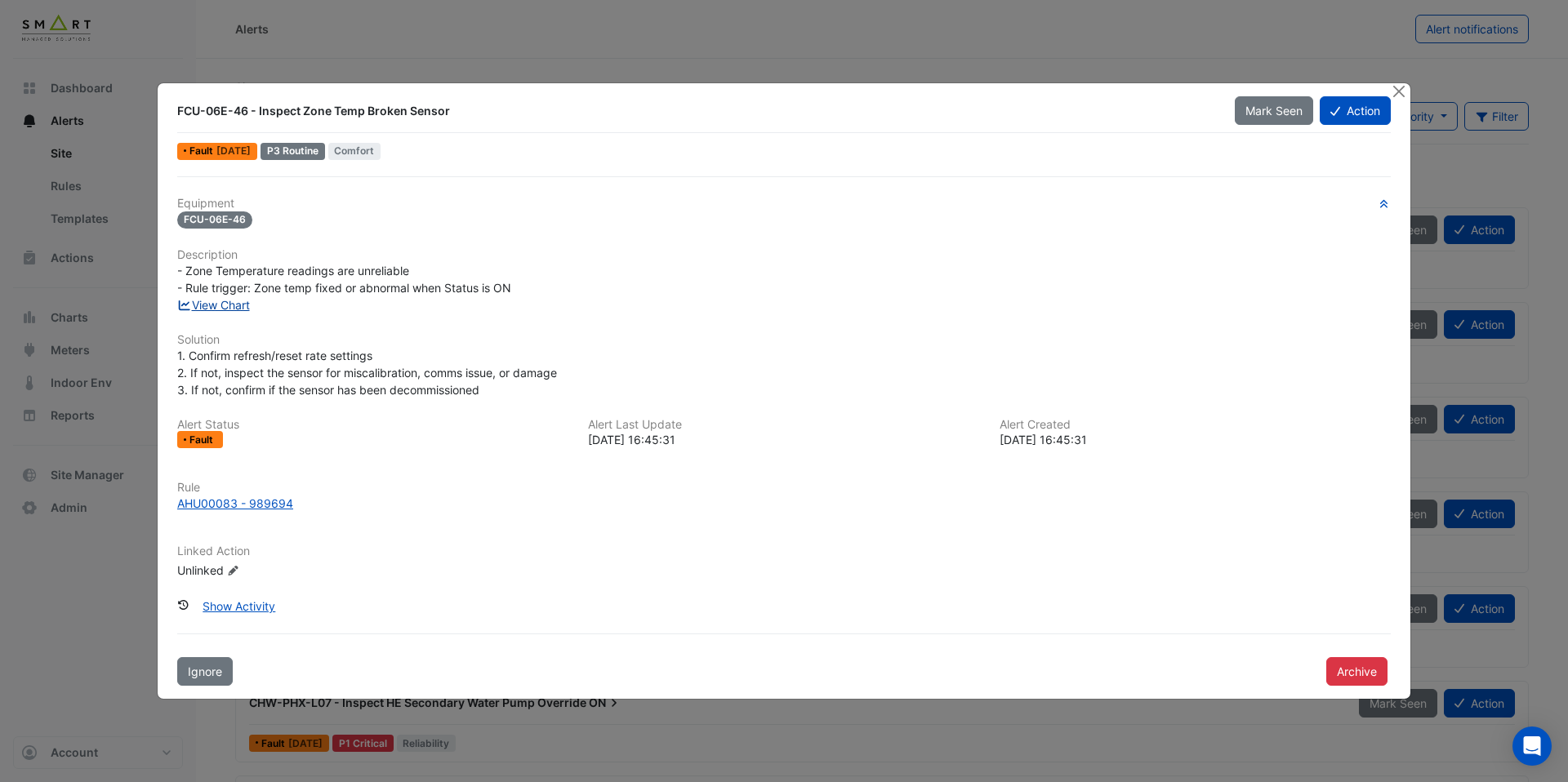
click at [233, 304] on link "View Chart" at bounding box center [213, 305] width 73 height 14
click at [240, 308] on link "View Chart" at bounding box center [213, 305] width 73 height 14
click at [239, 506] on div "AHU00083 - 989684" at bounding box center [235, 503] width 116 height 17
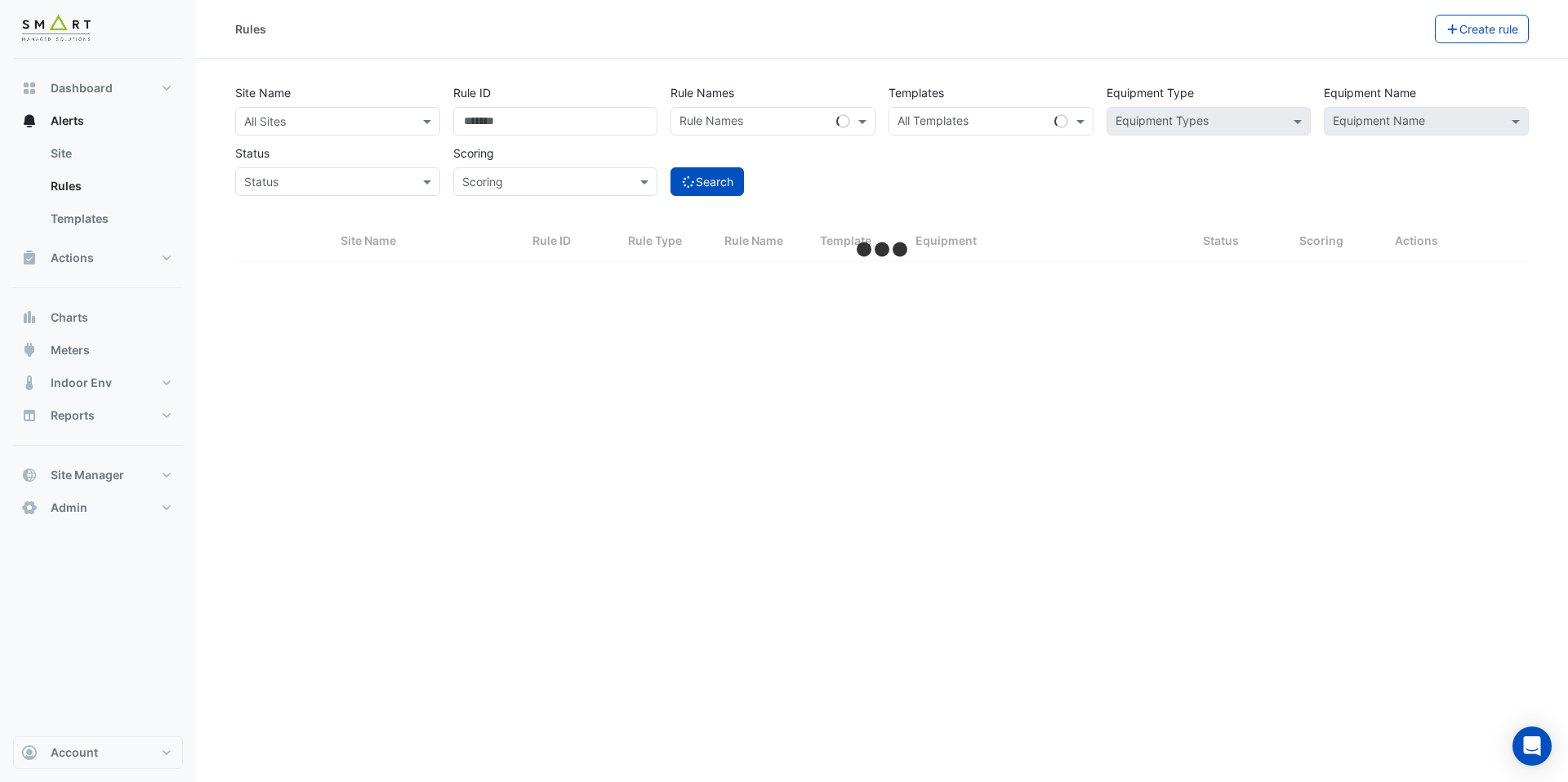
select select "***"
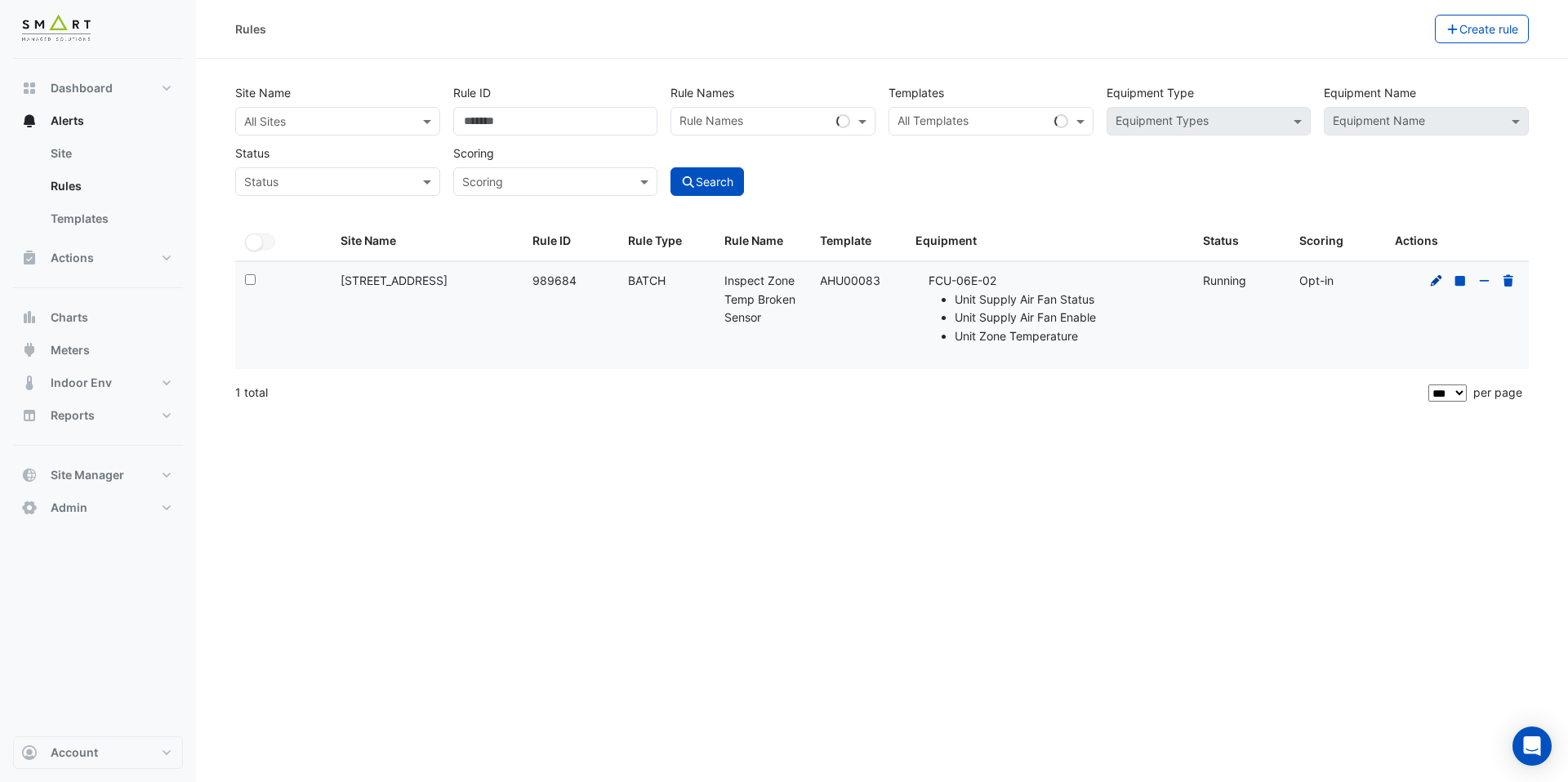
click at [1434, 281] on icon at bounding box center [1436, 280] width 11 height 11
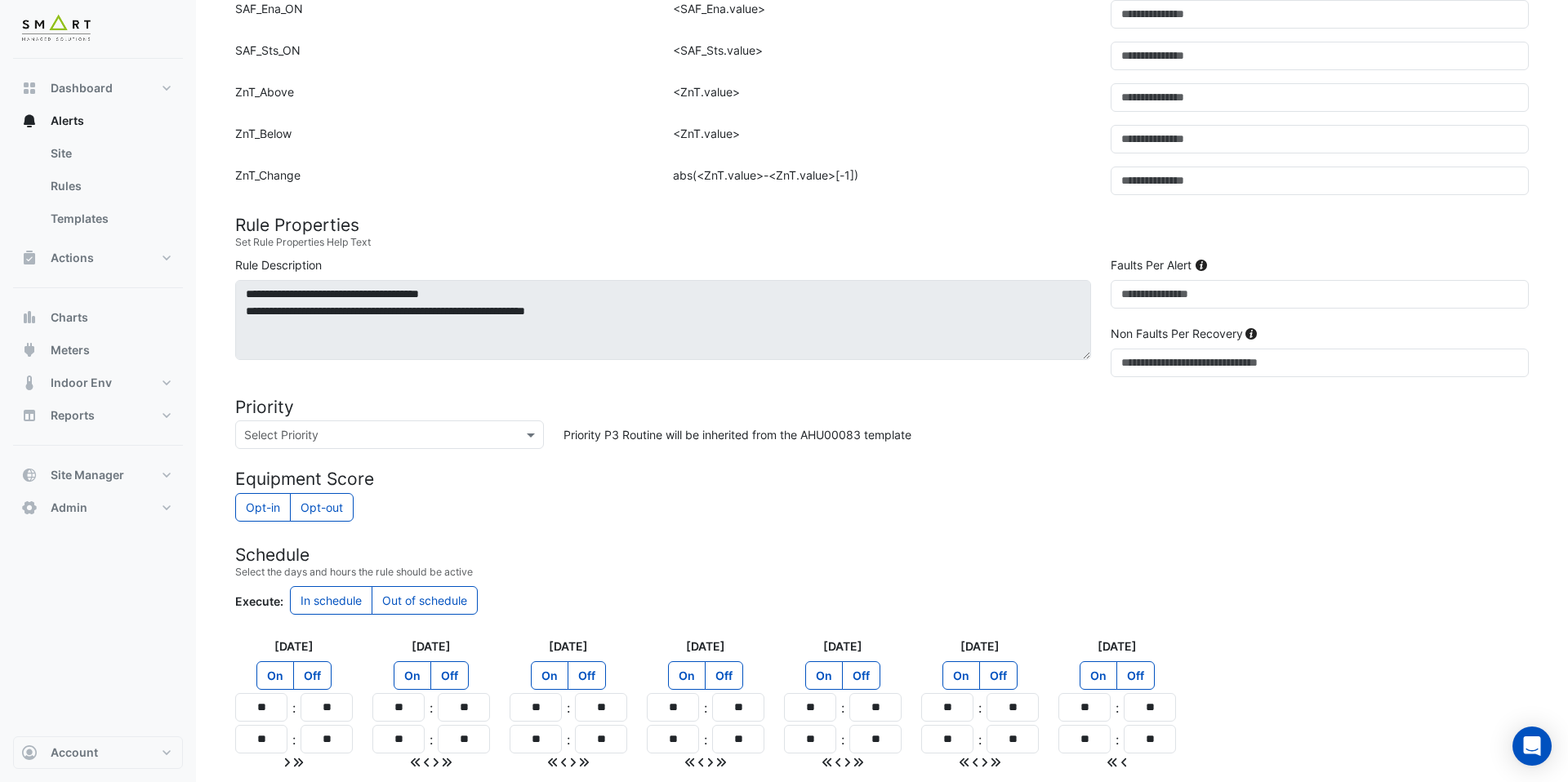
scroll to position [610, 0]
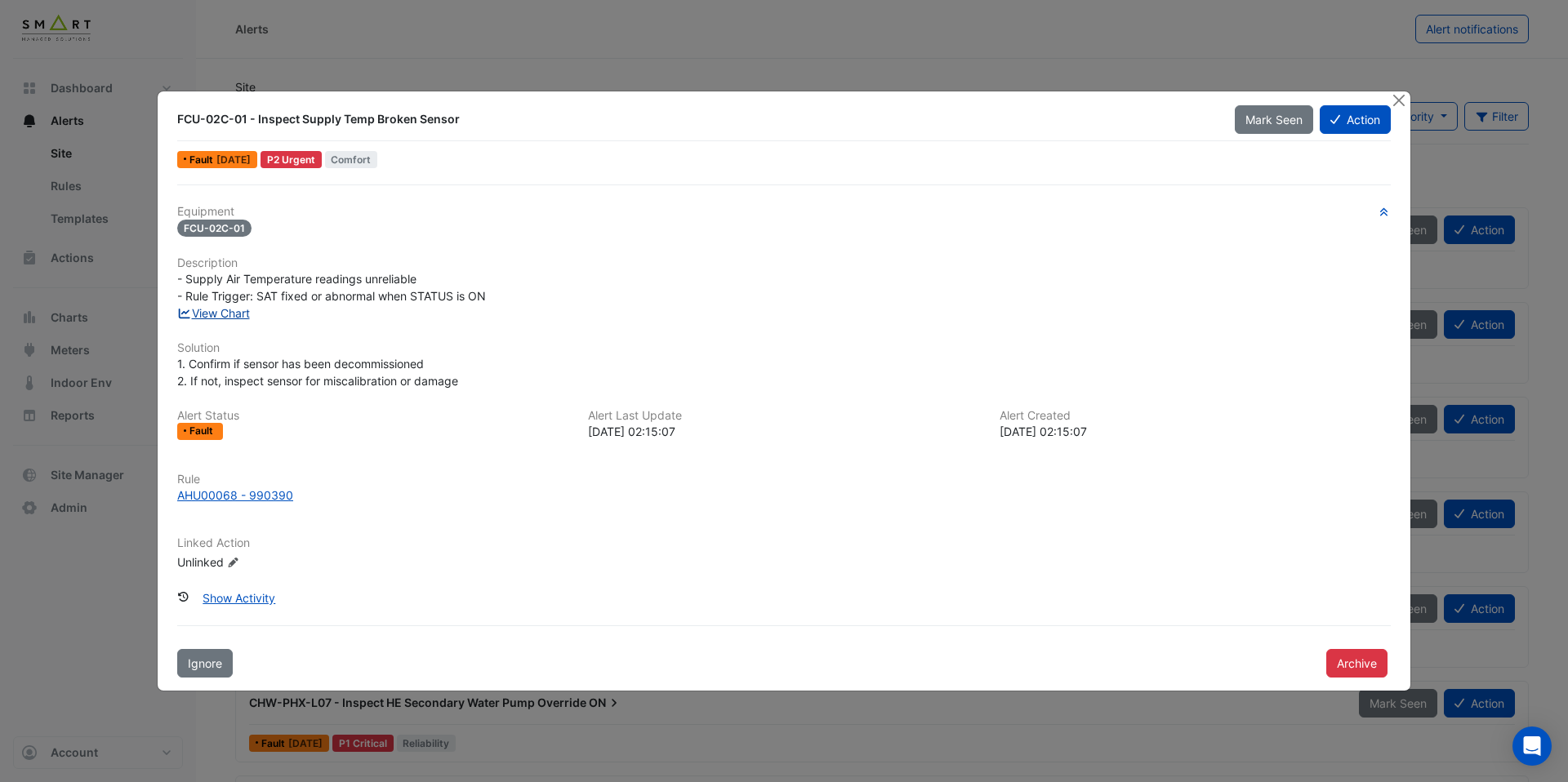
click at [243, 313] on link "View Chart" at bounding box center [213, 313] width 73 height 14
click at [252, 496] on div "AHU00068 - 990390" at bounding box center [235, 495] width 116 height 17
click at [250, 313] on link "View Chart" at bounding box center [213, 313] width 73 height 14
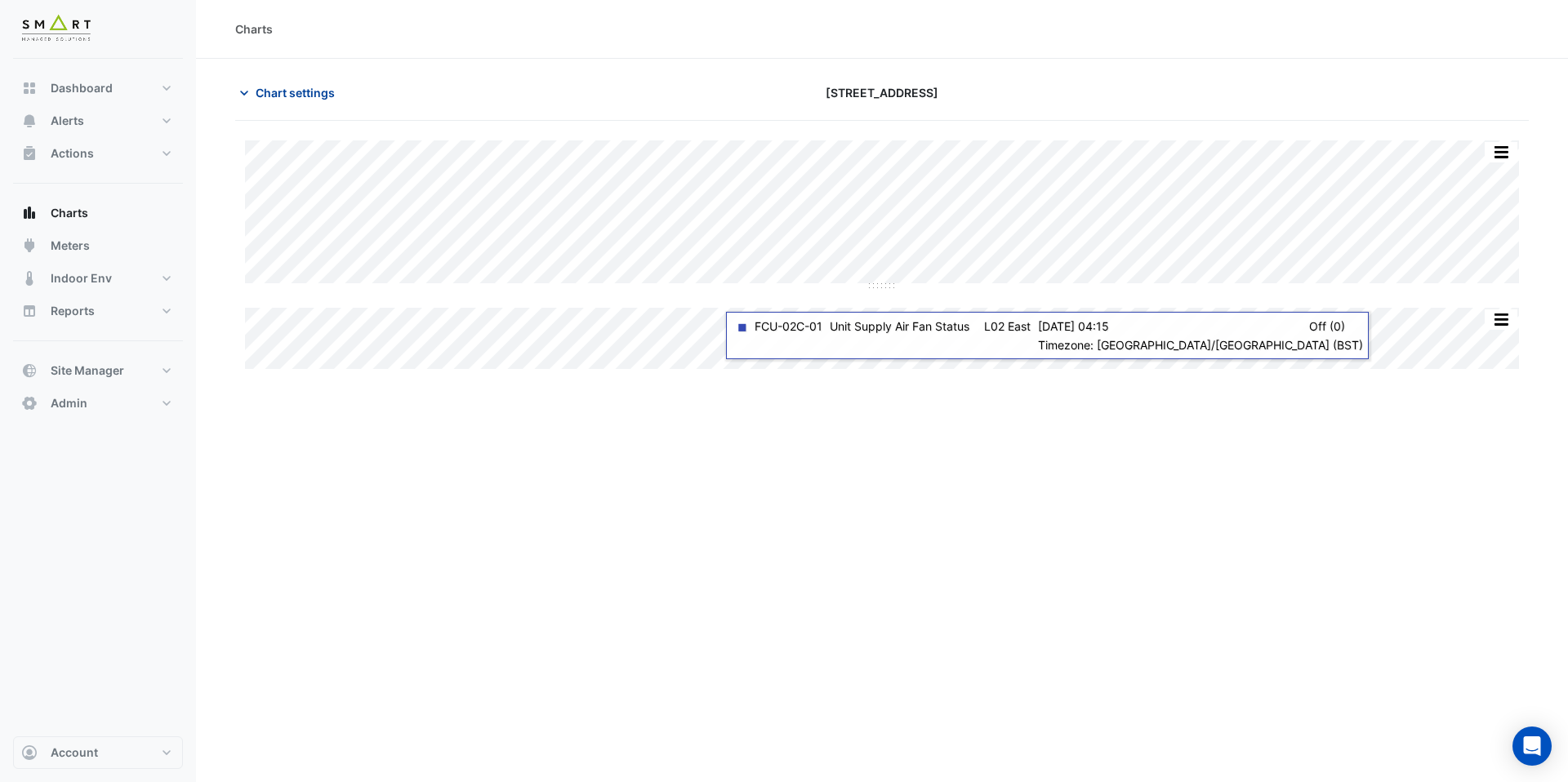
click at [311, 100] on span "Chart settings" at bounding box center [295, 93] width 80 height 17
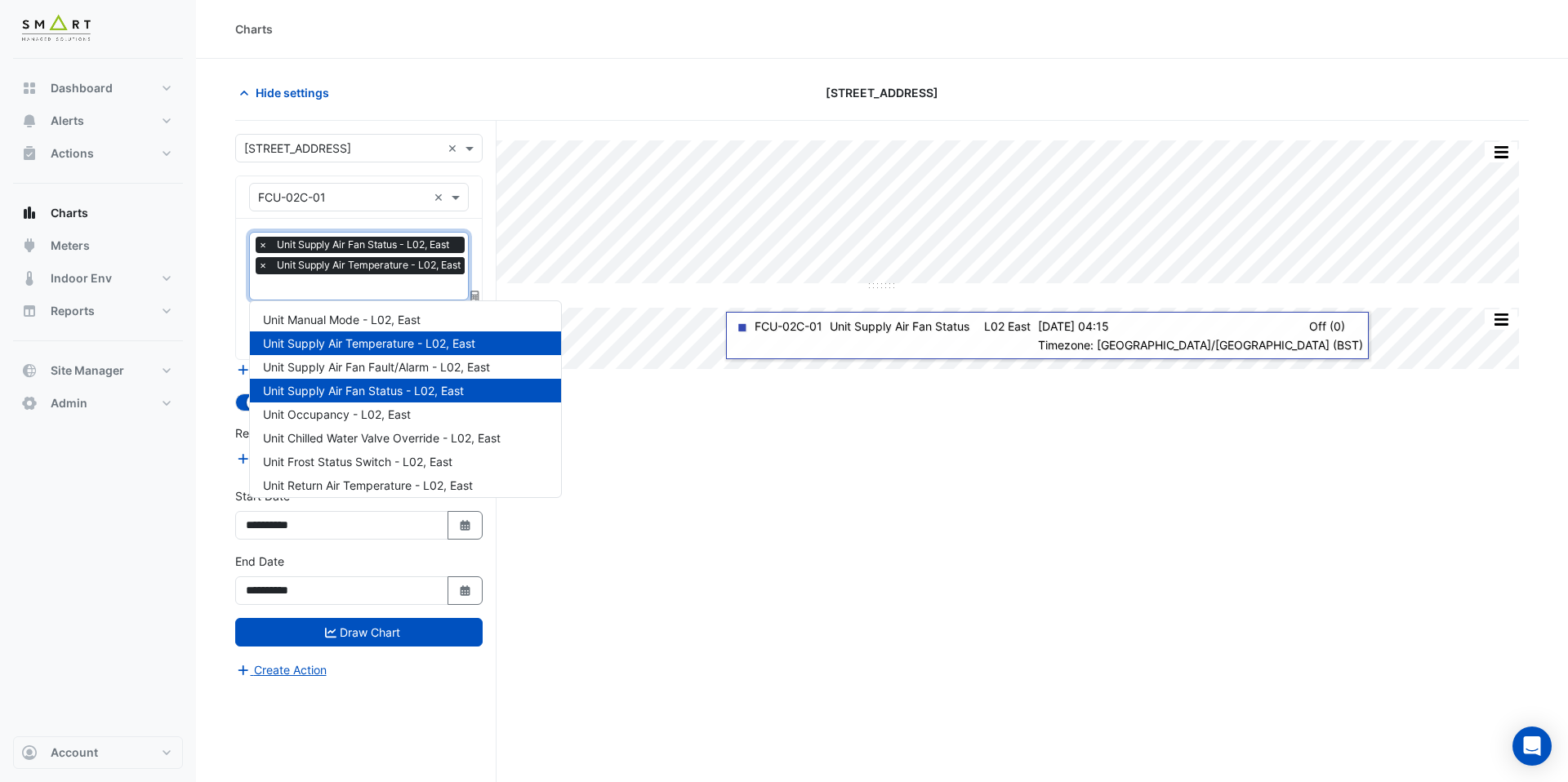
scroll to position [0, 5]
click at [353, 288] on input "text" at bounding box center [358, 289] width 211 height 17
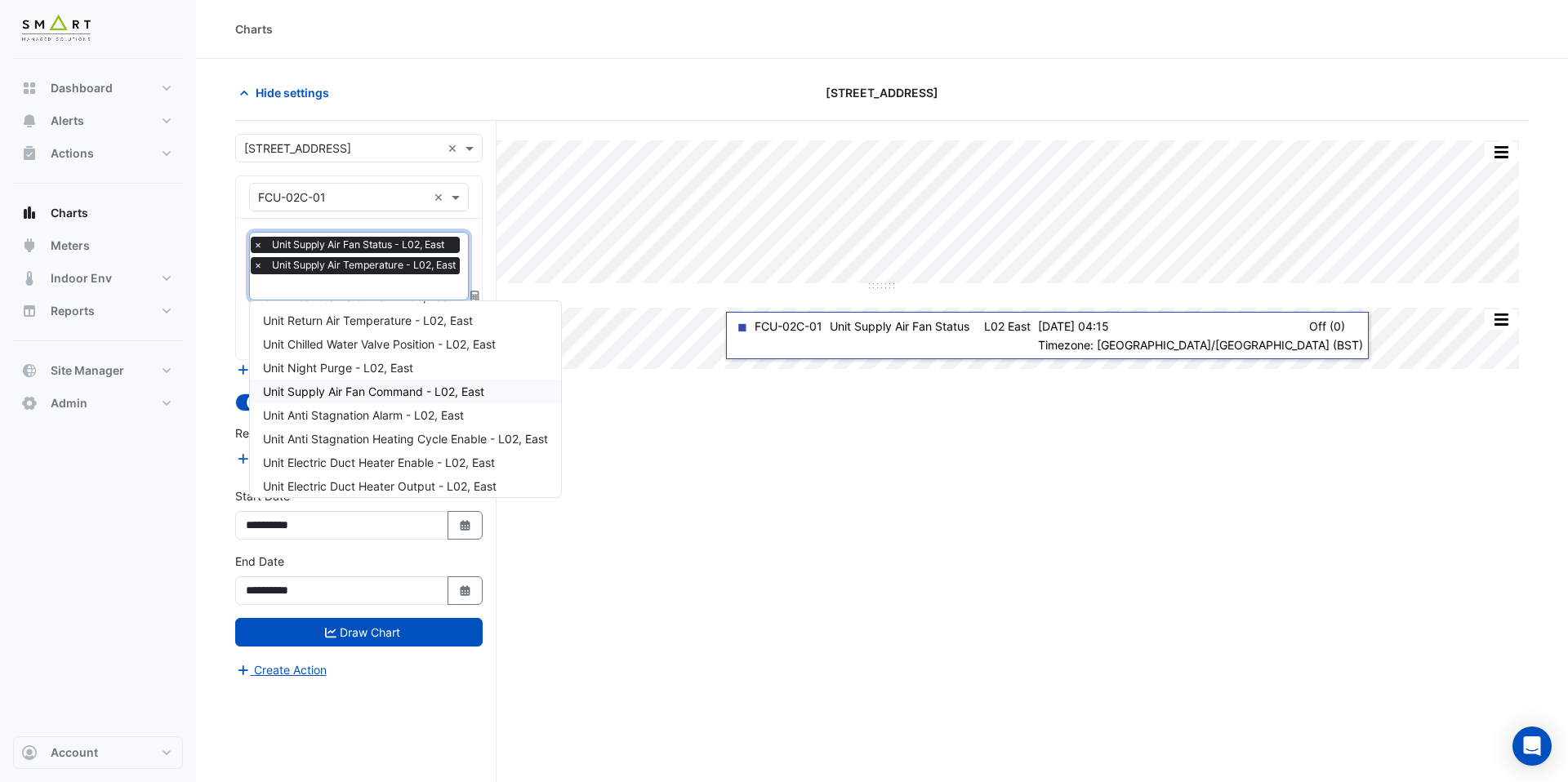
scroll to position [170, 0]
click at [382, 458] on span "Unit Electric Duct Heater Enable - L02, East" at bounding box center [378, 458] width 232 height 14
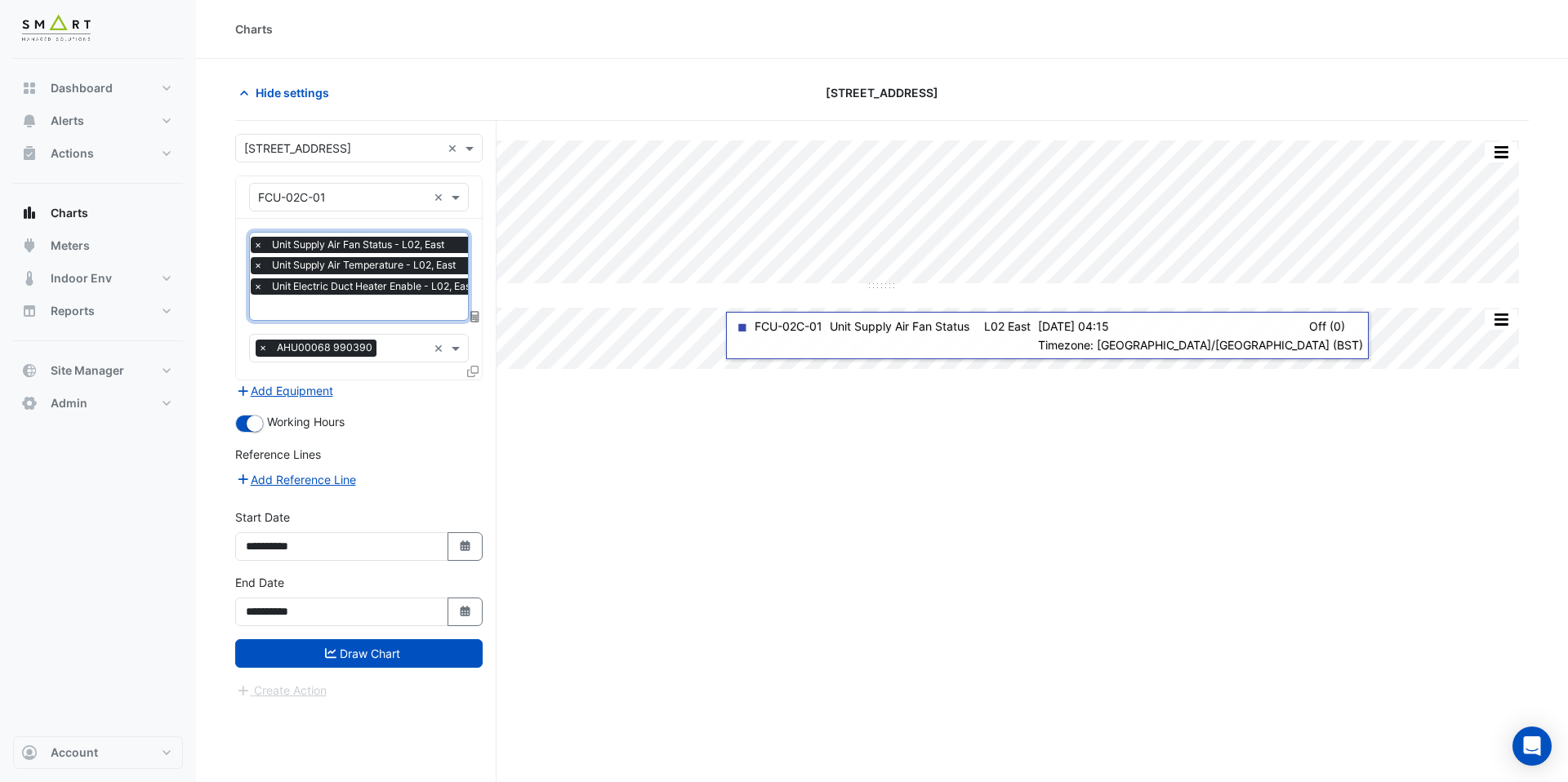
click at [381, 309] on input "text" at bounding box center [368, 309] width 229 height 17
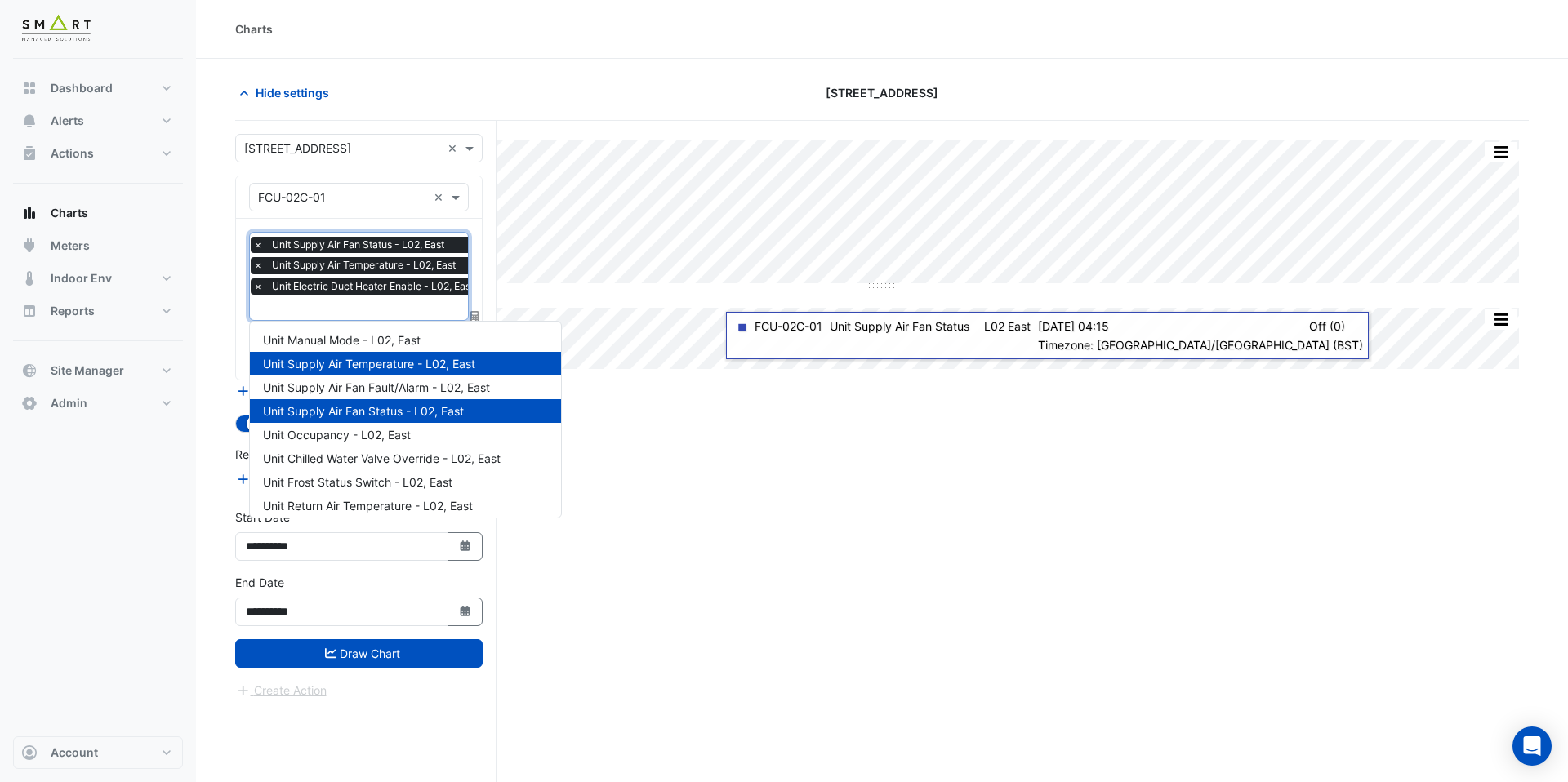
scroll to position [315, 0]
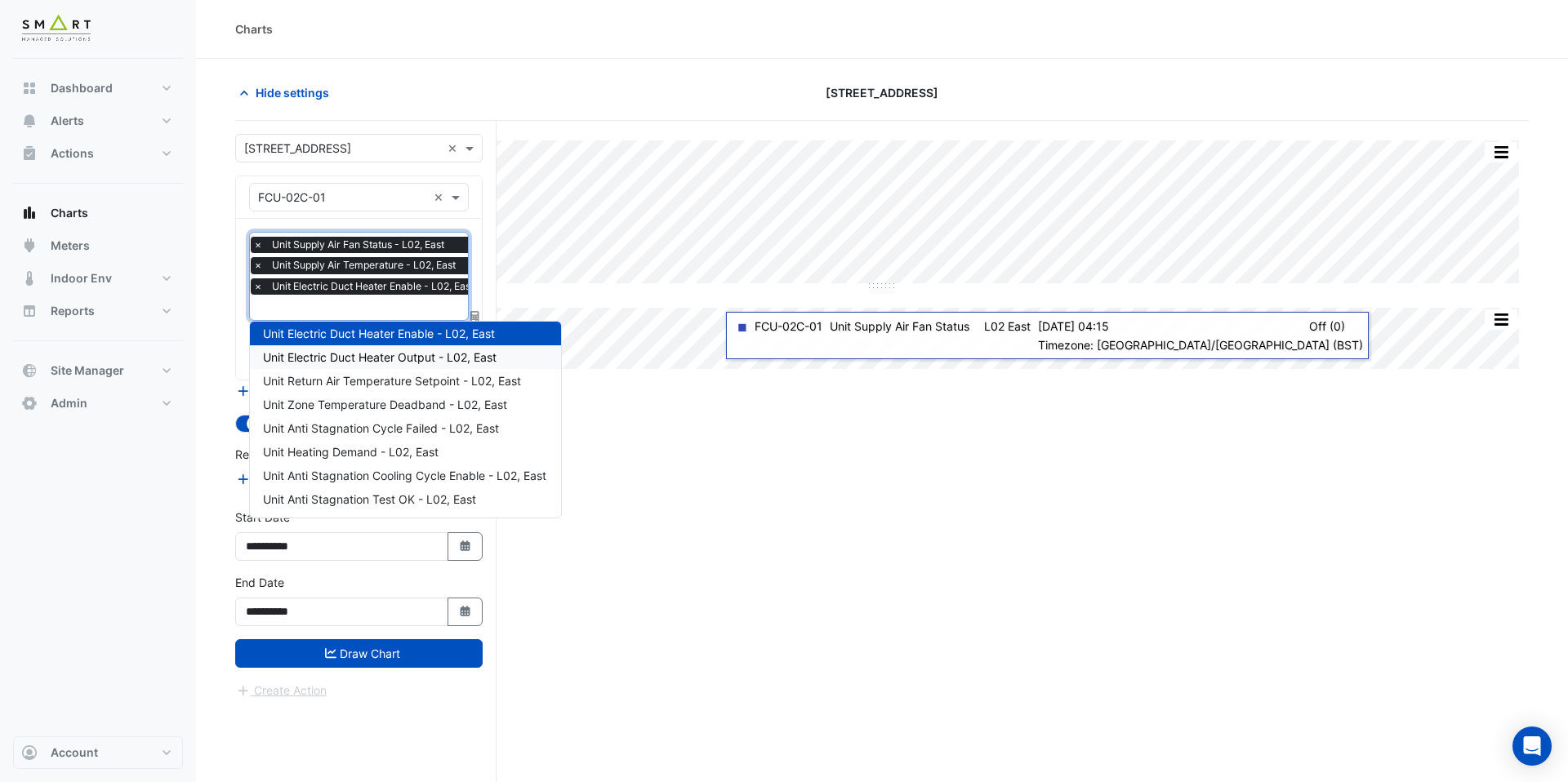
click at [417, 362] on span "Unit Electric Duct Heater Output - L02, East" at bounding box center [379, 357] width 233 height 14
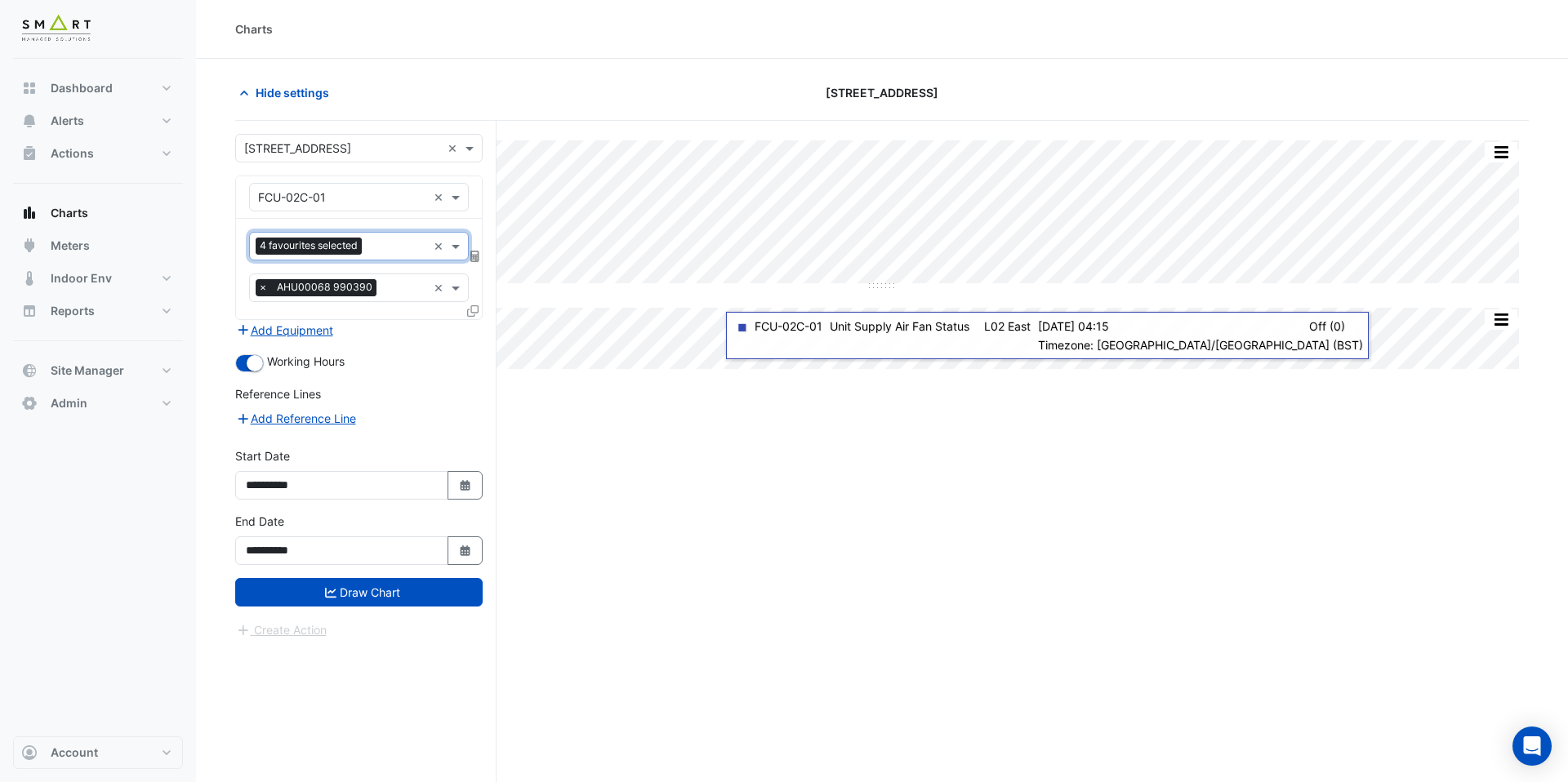
scroll to position [0, 0]
click at [421, 599] on button "Draw Chart" at bounding box center [358, 592] width 247 height 29
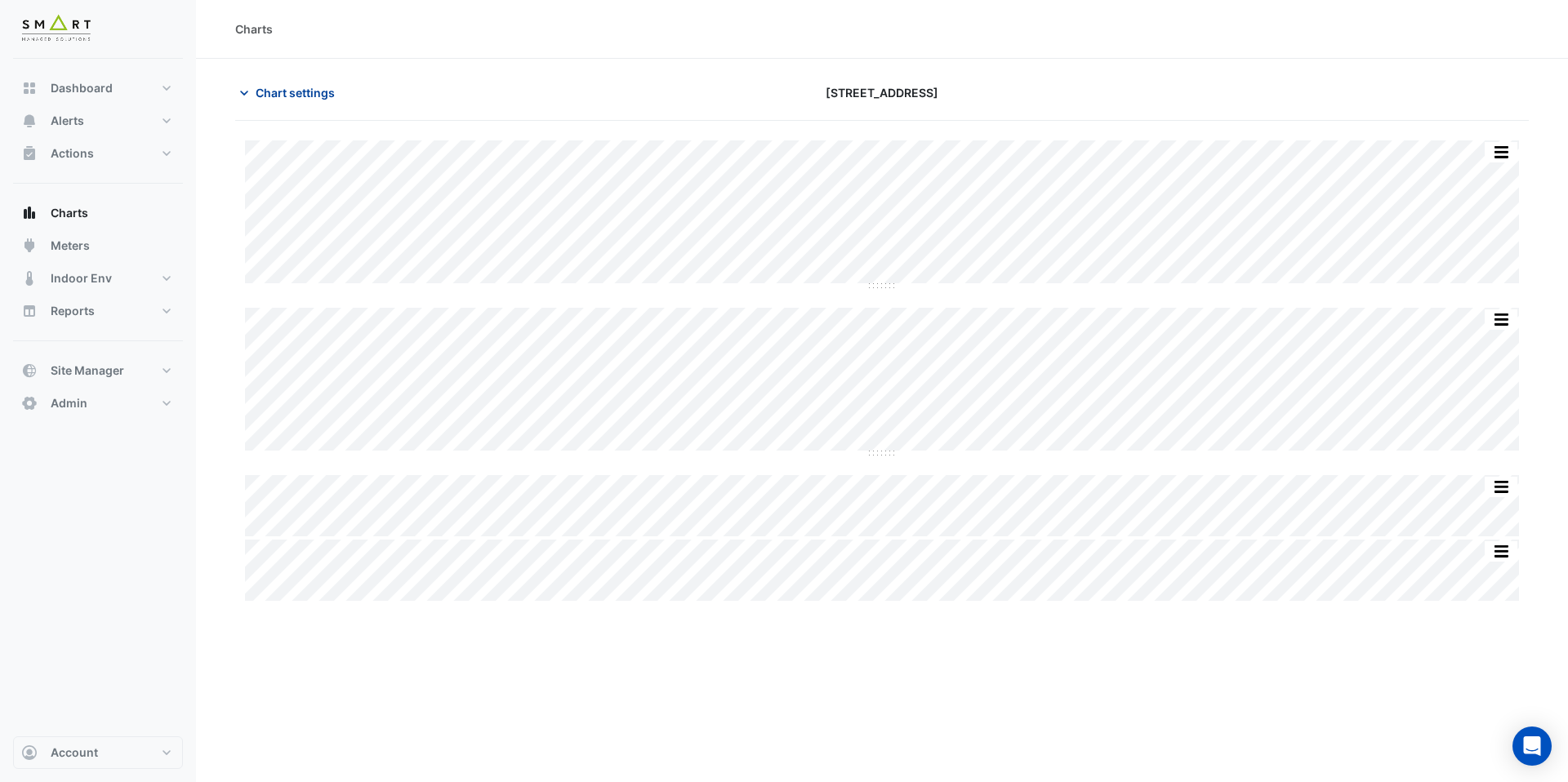
click at [306, 96] on span "Chart settings" at bounding box center [295, 93] width 80 height 17
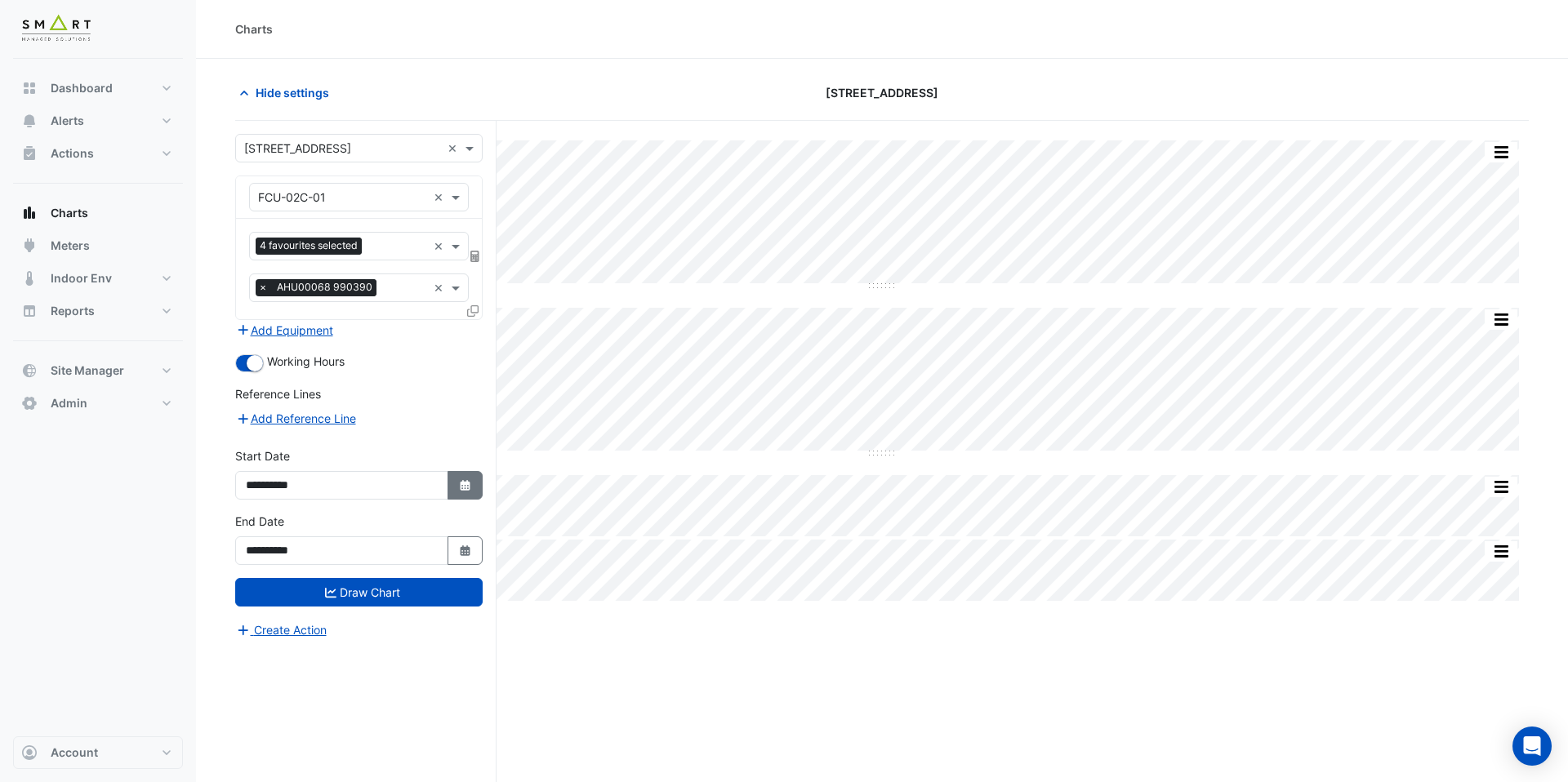
click at [461, 488] on icon "button" at bounding box center [464, 486] width 10 height 10
select select "*"
select select "****"
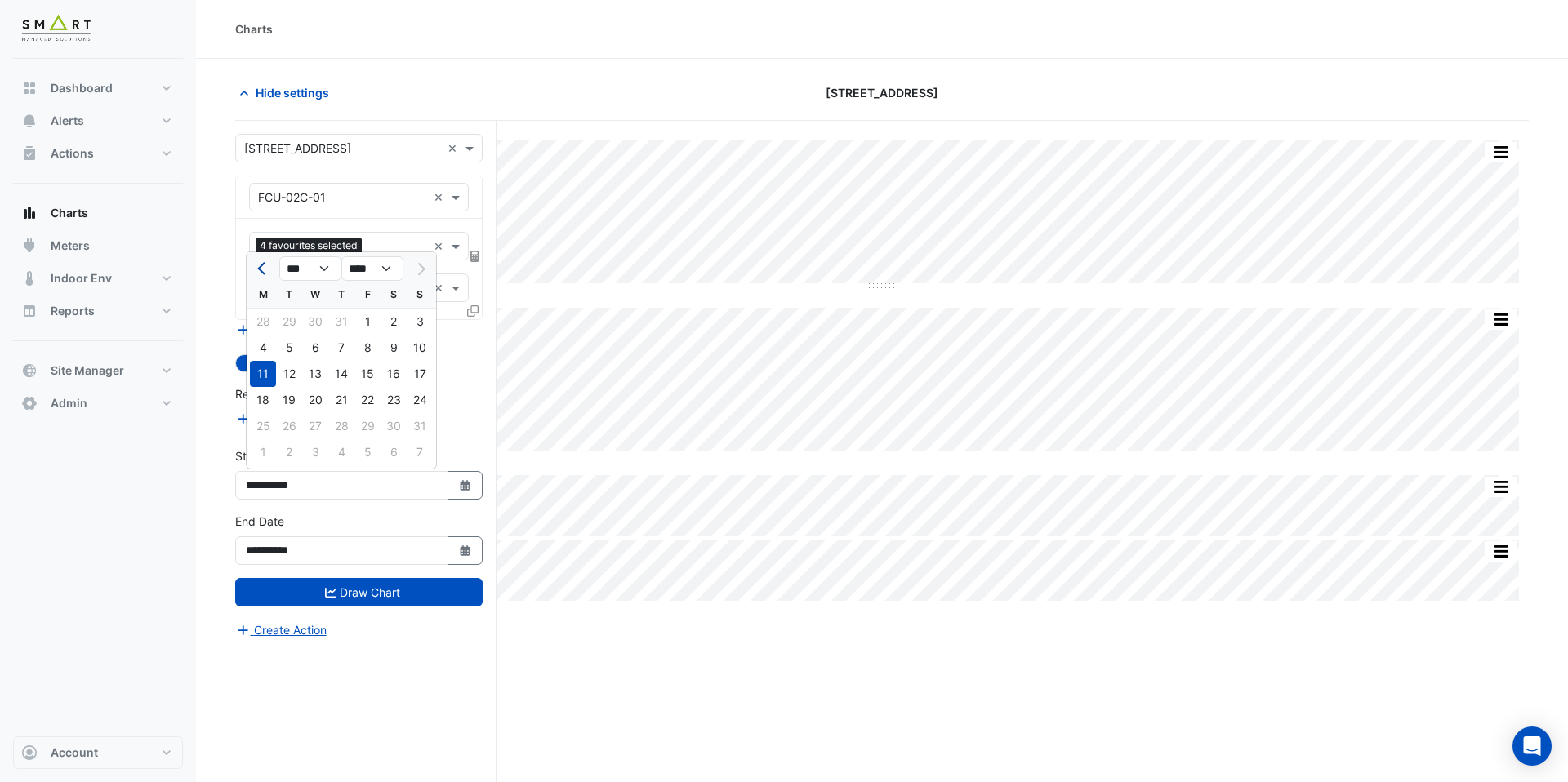
click at [260, 272] on button "Previous month" at bounding box center [263, 269] width 19 height 26
select select "*"
click at [291, 317] on div "1" at bounding box center [289, 322] width 26 height 26
type input "**********"
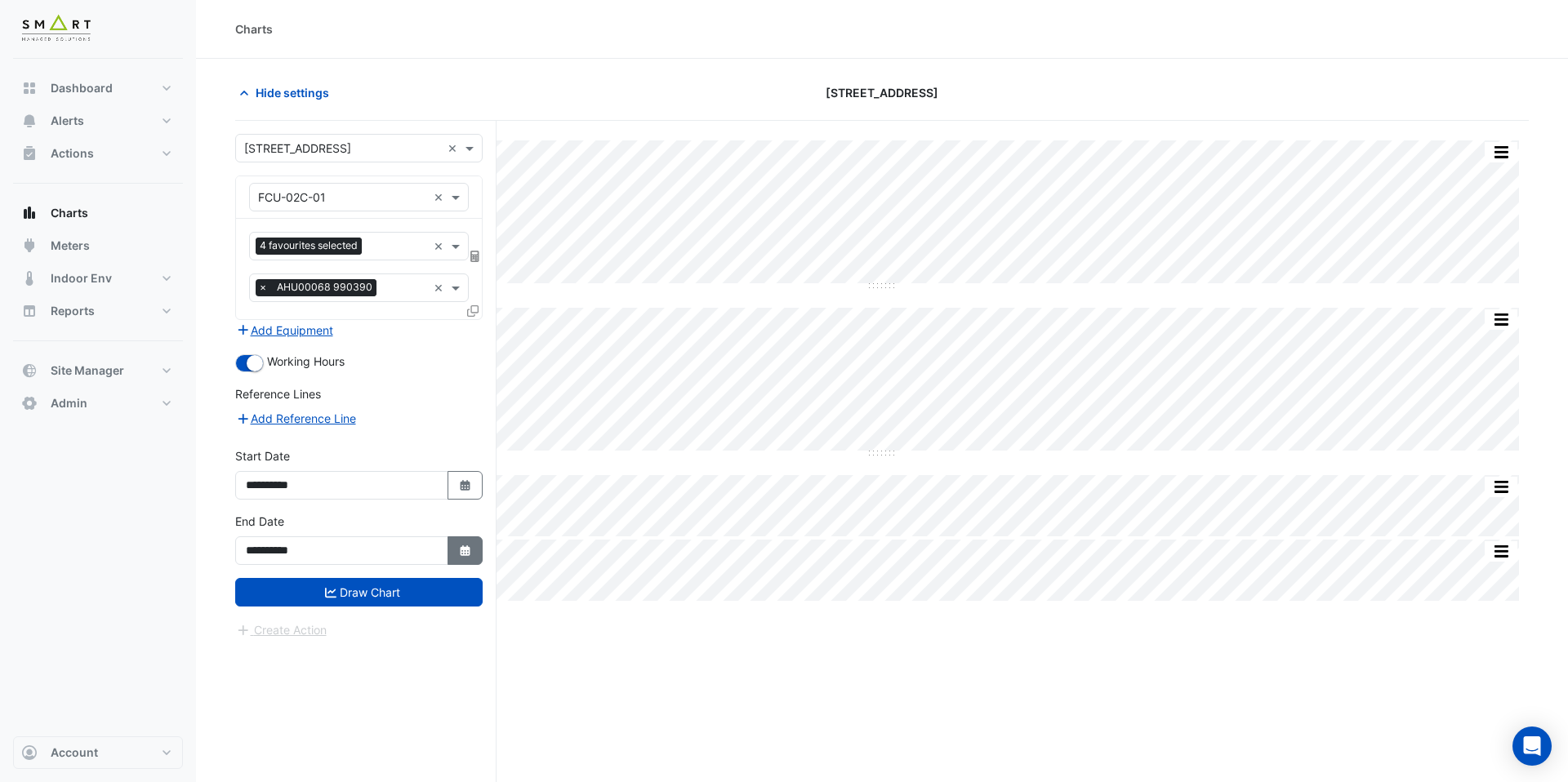
click at [462, 564] on button "Select Date" at bounding box center [465, 550] width 36 height 29
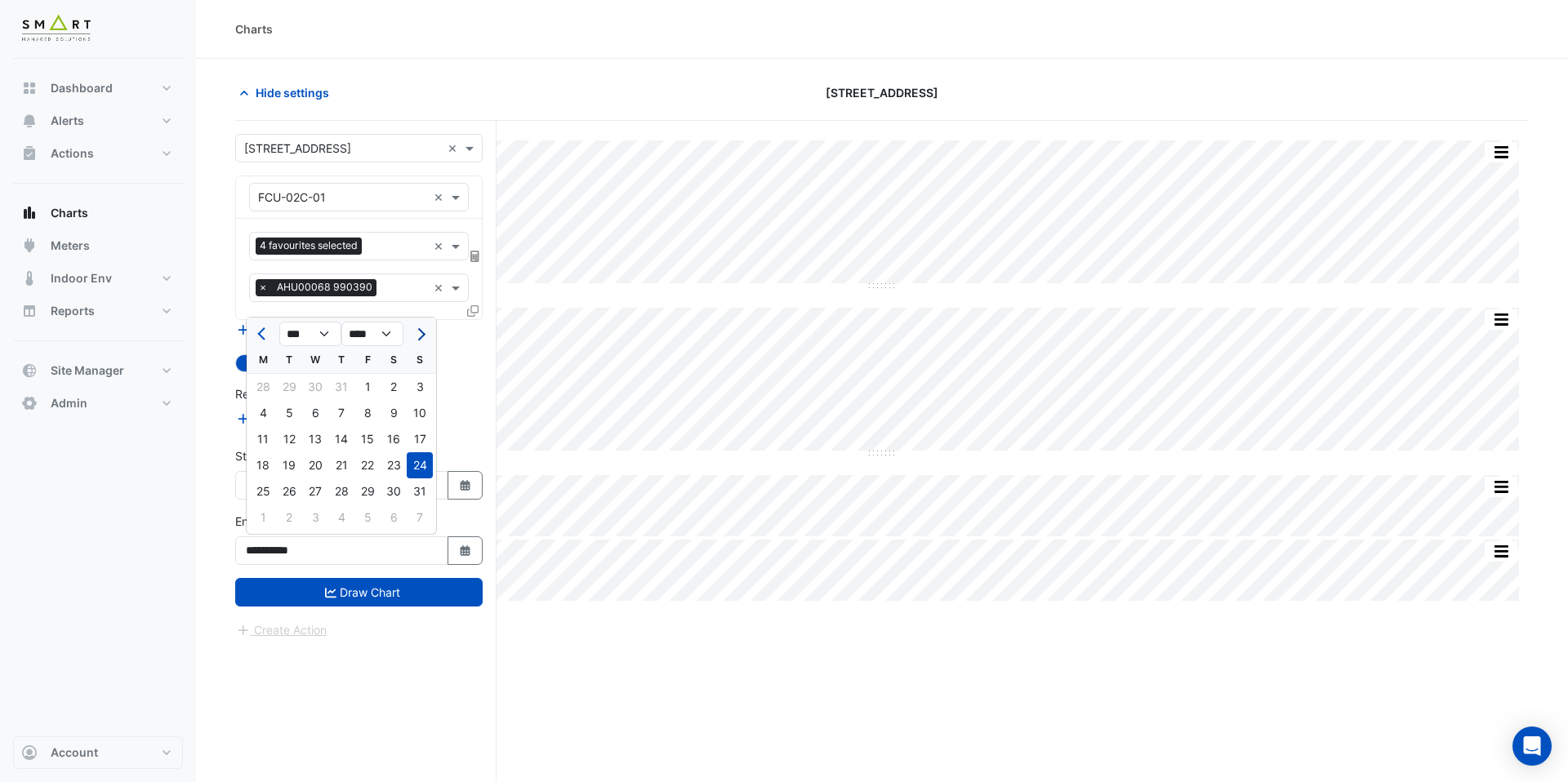
click at [423, 338] on button "Next month" at bounding box center [420, 334] width 19 height 26
select select "*"
click at [392, 522] on div "11" at bounding box center [394, 518] width 26 height 26
type input "**********"
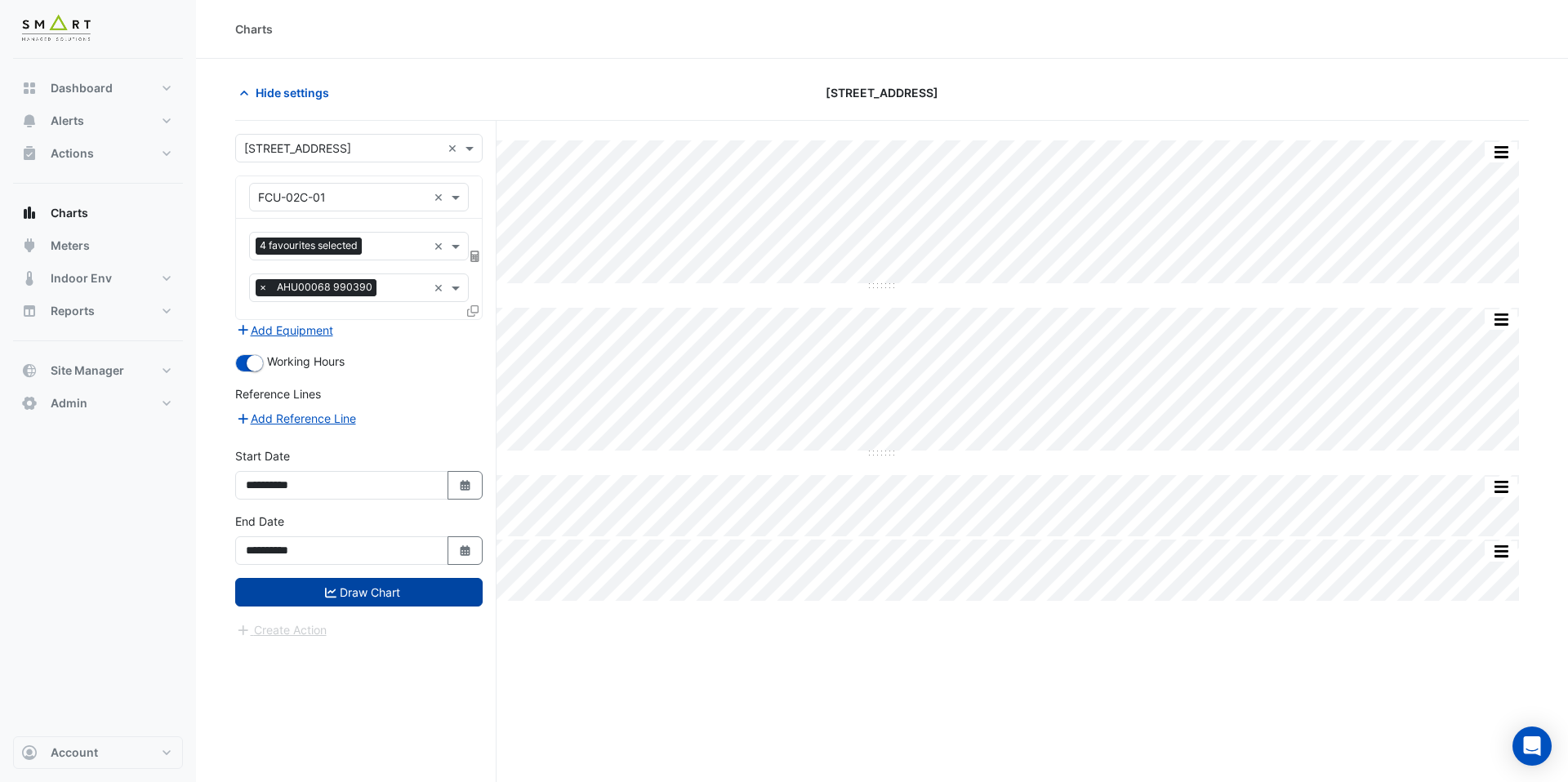
click at [406, 598] on button "Draw Chart" at bounding box center [358, 592] width 247 height 29
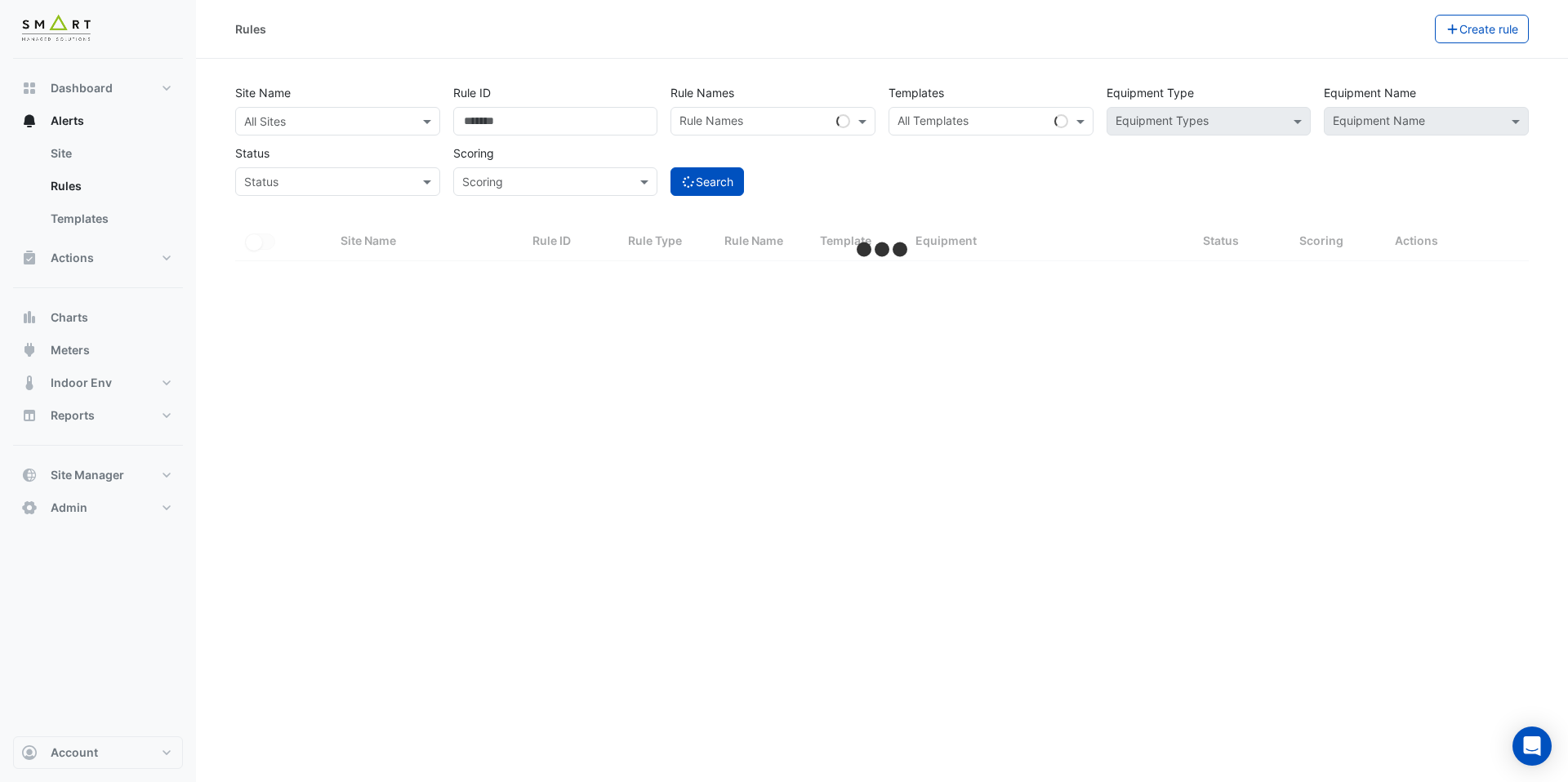
select select "***"
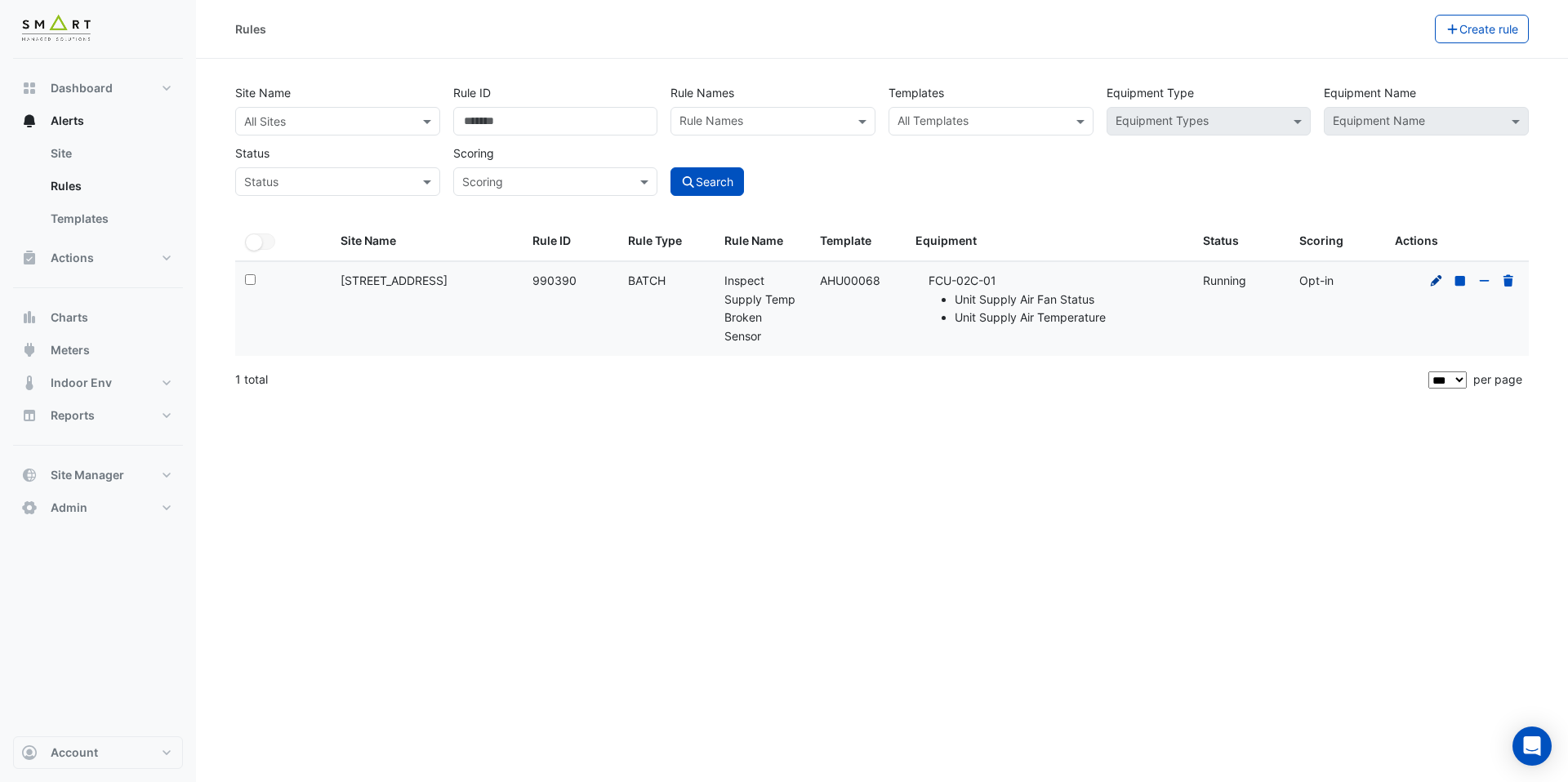
click at [1439, 283] on icon at bounding box center [1437, 280] width 15 height 11
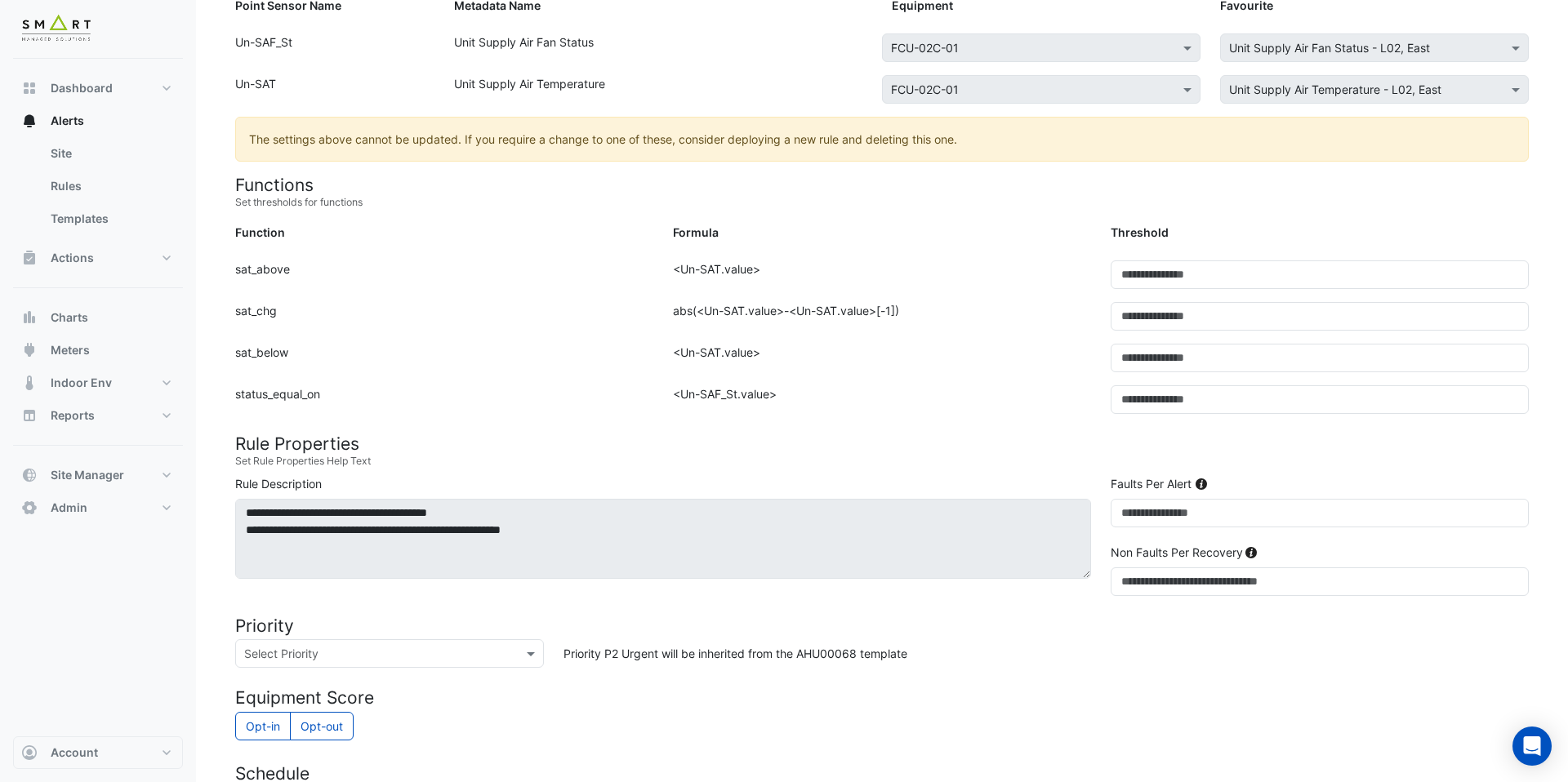
scroll to position [347, 0]
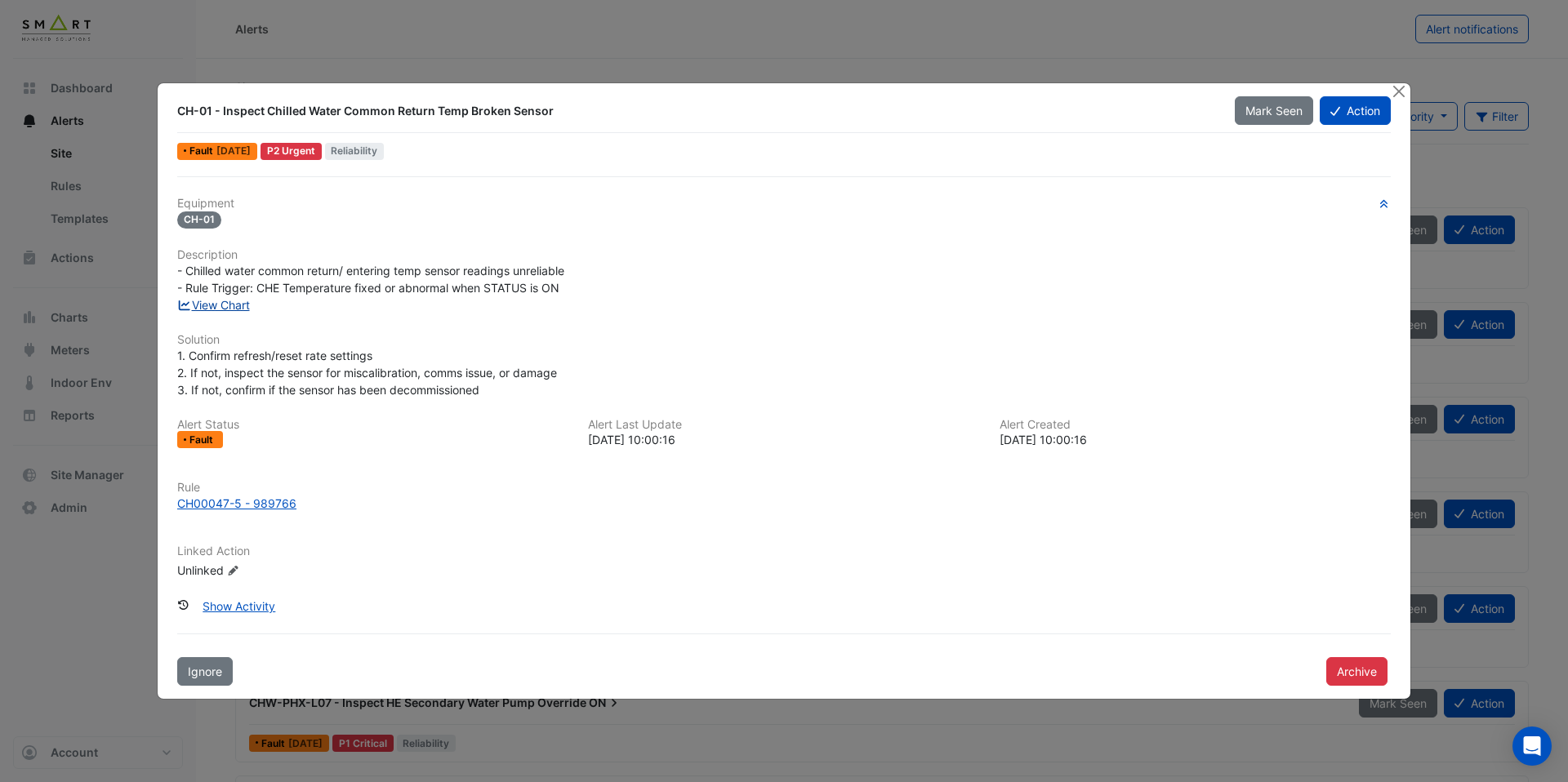
click at [236, 306] on link "View Chart" at bounding box center [213, 305] width 73 height 14
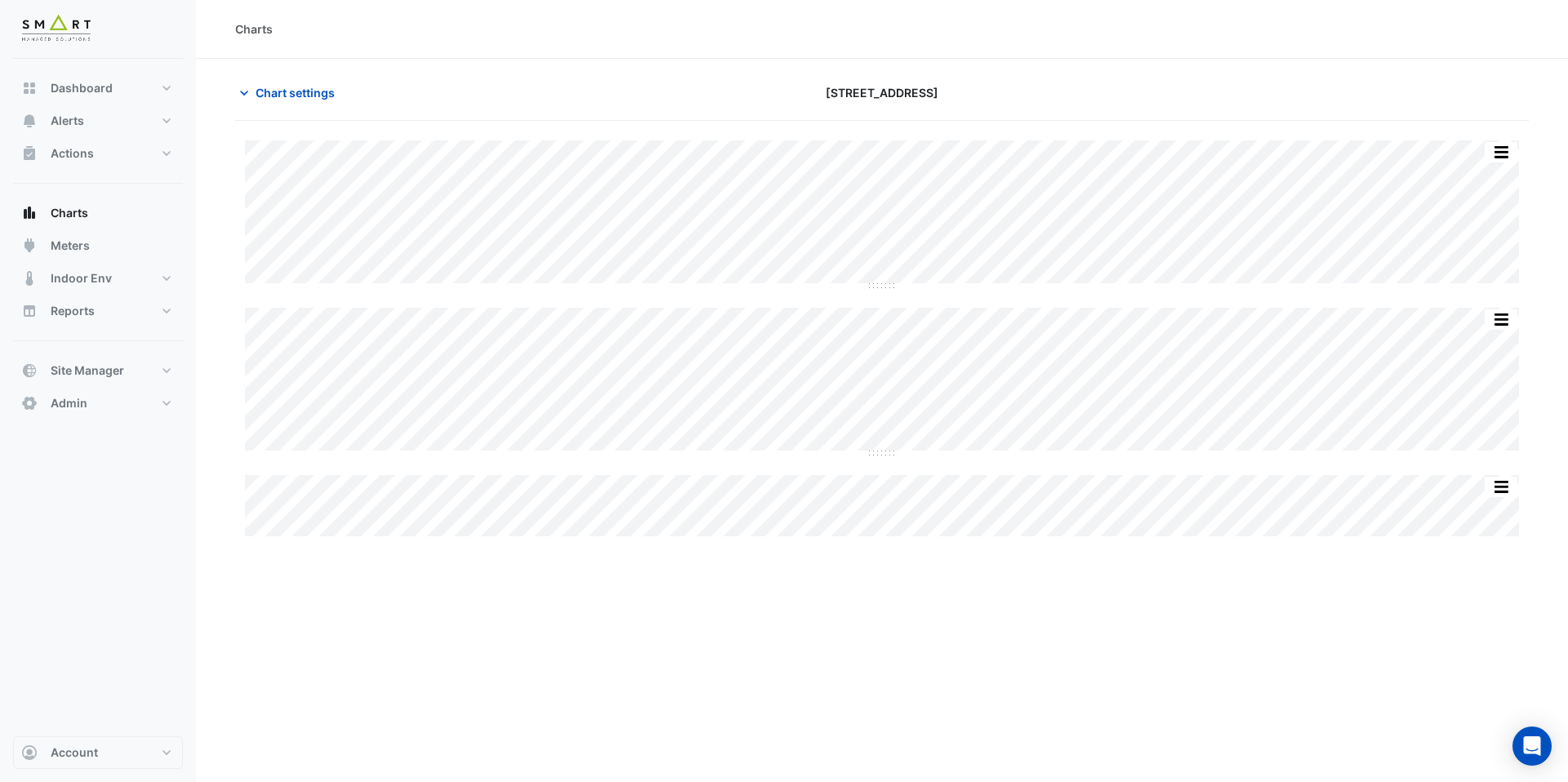
type input "**********"
click at [320, 93] on span "Chart settings" at bounding box center [295, 93] width 80 height 17
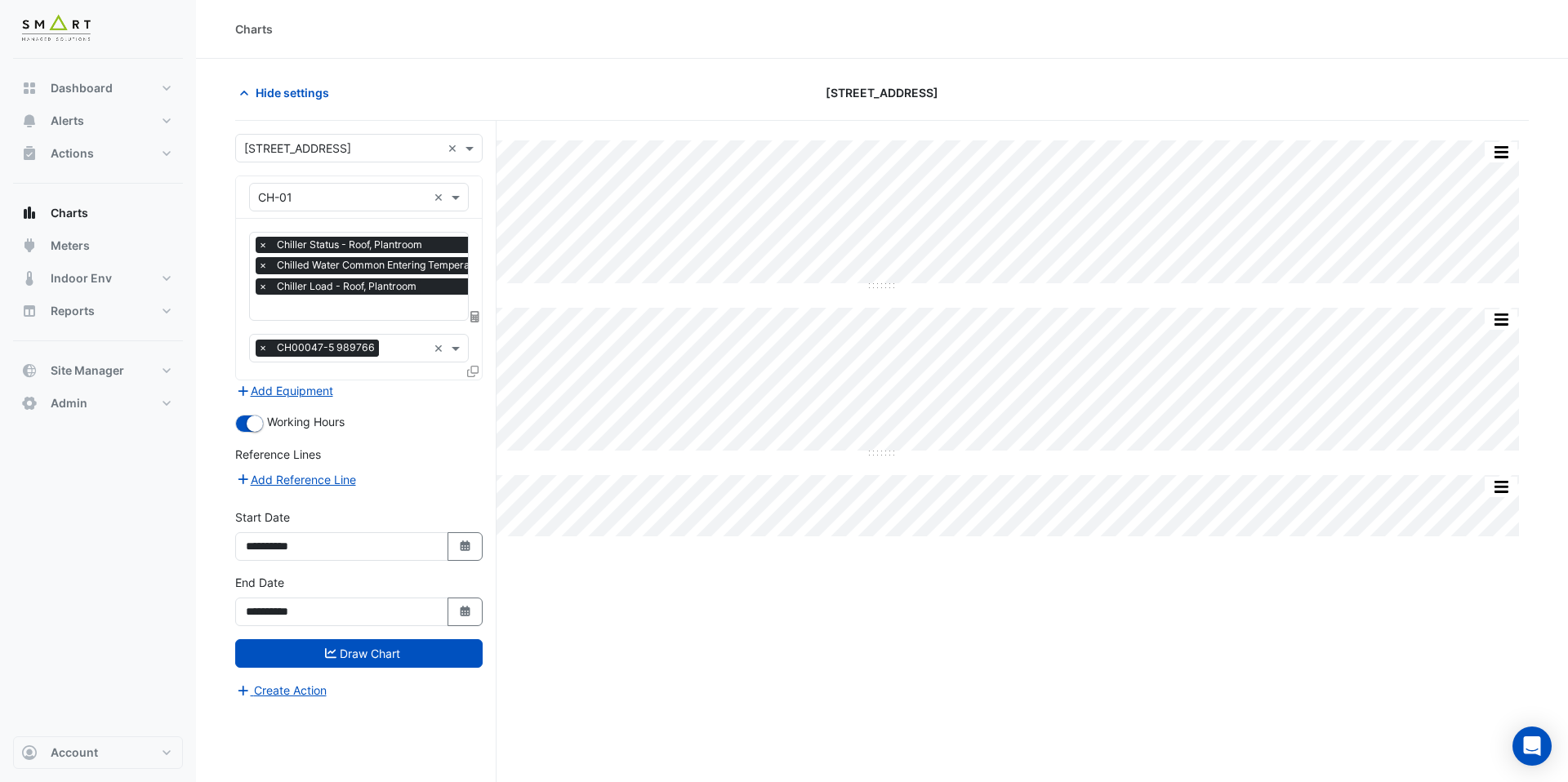
scroll to position [0, 8]
click at [356, 314] on input "text" at bounding box center [411, 309] width 322 height 17
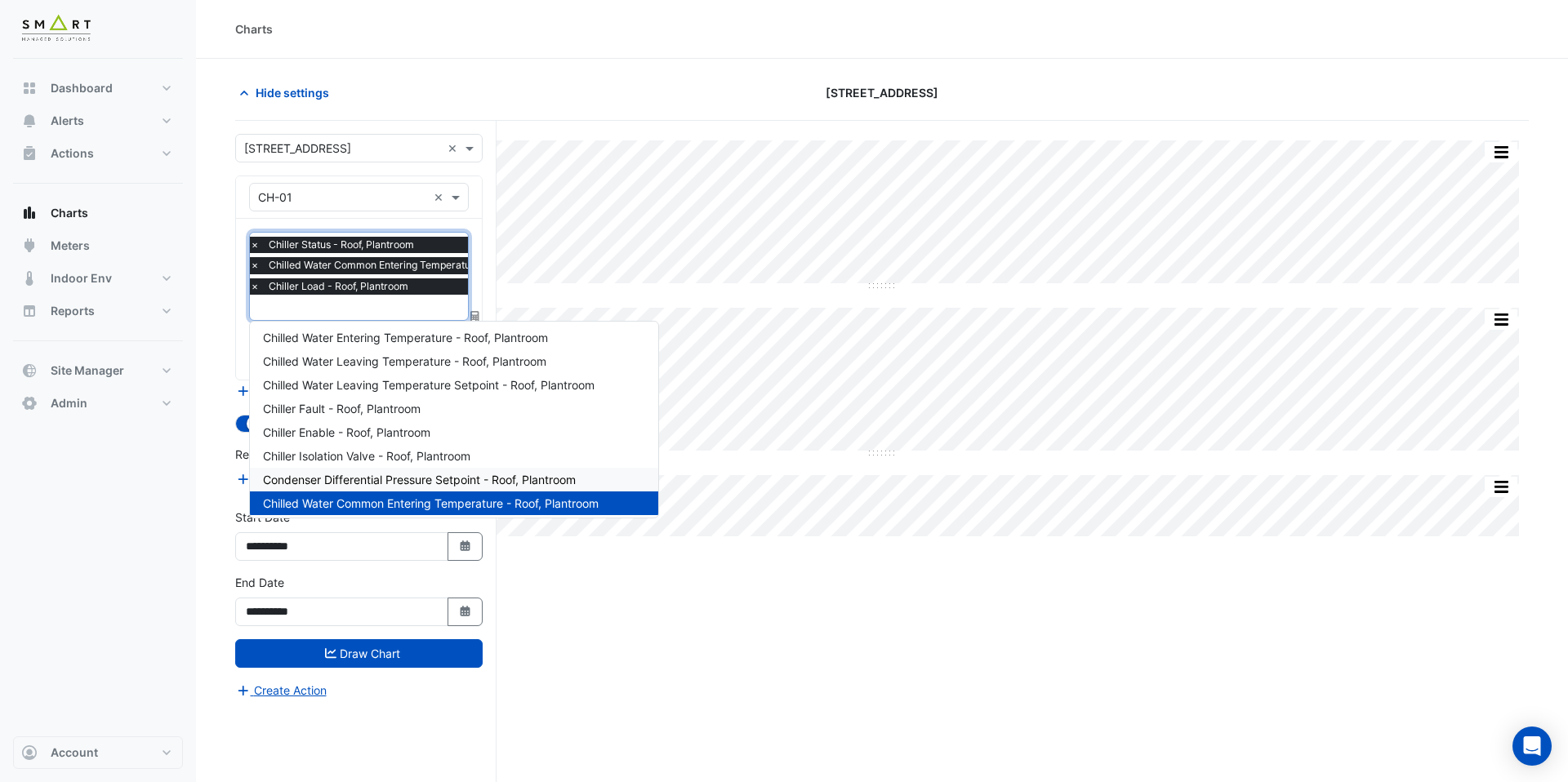
scroll to position [211, 0]
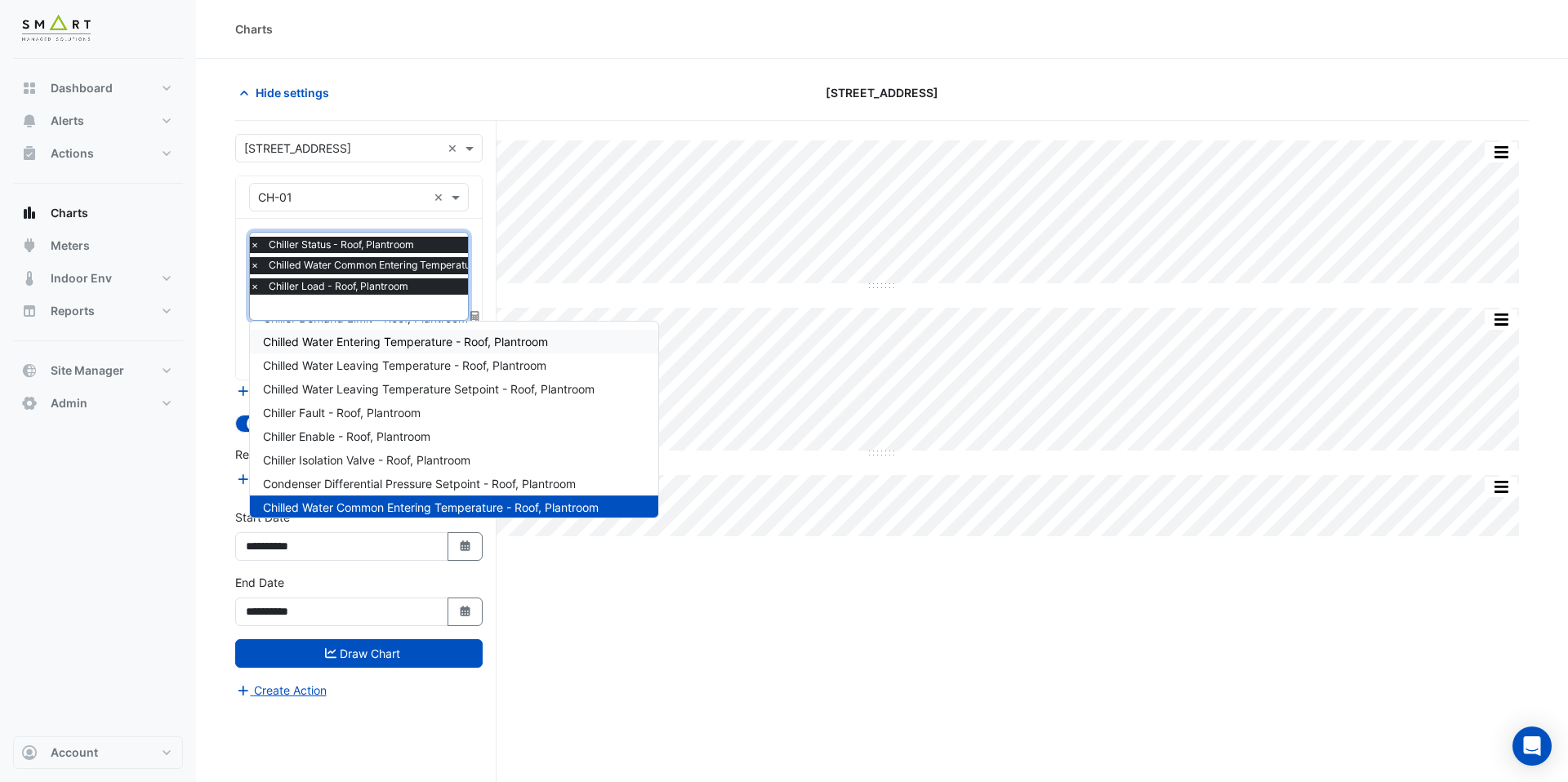
click at [417, 343] on span "Chilled Water Entering Temperature - Roof, Plantroom" at bounding box center [406, 342] width 285 height 14
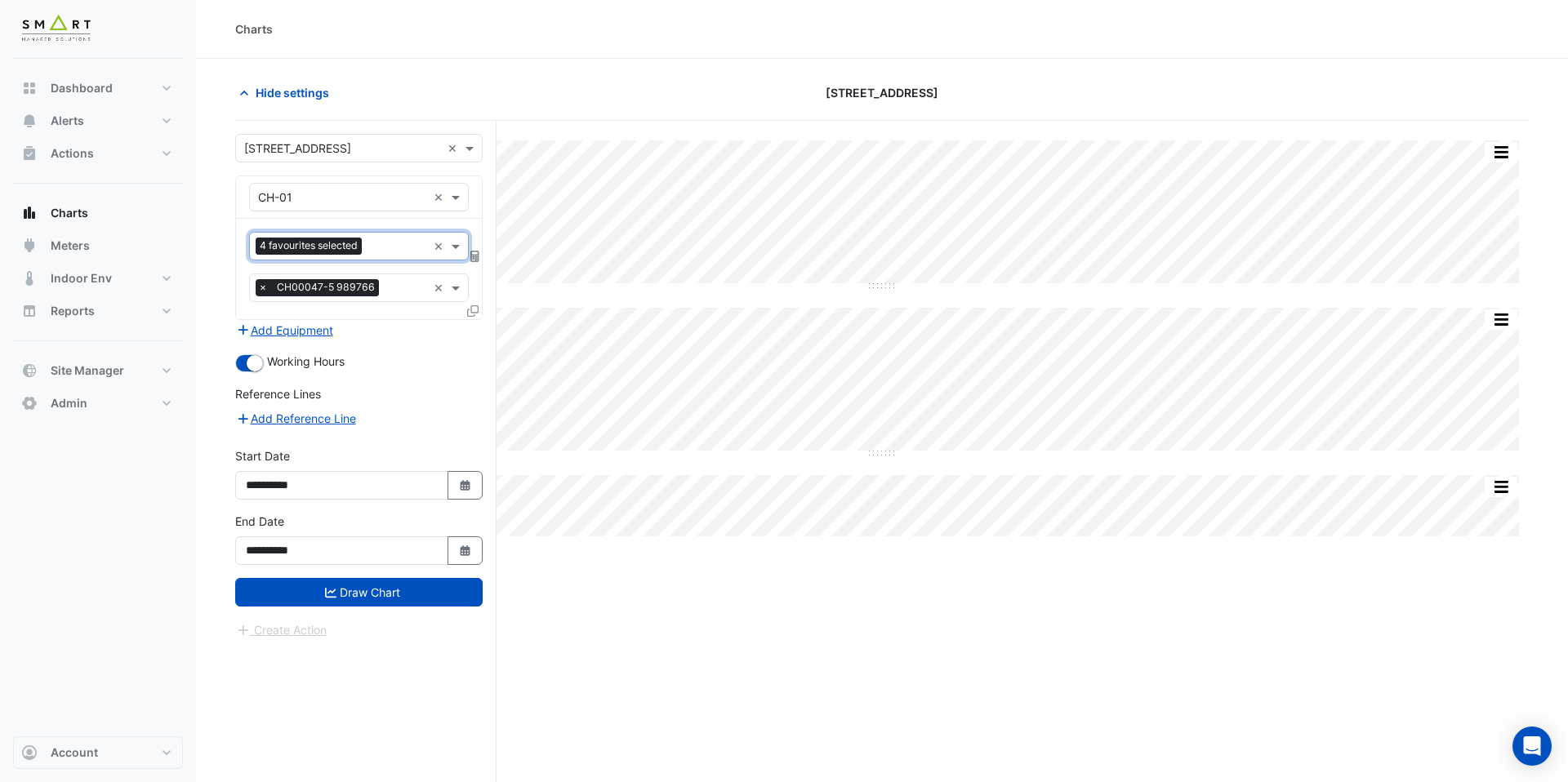
scroll to position [0, 0]
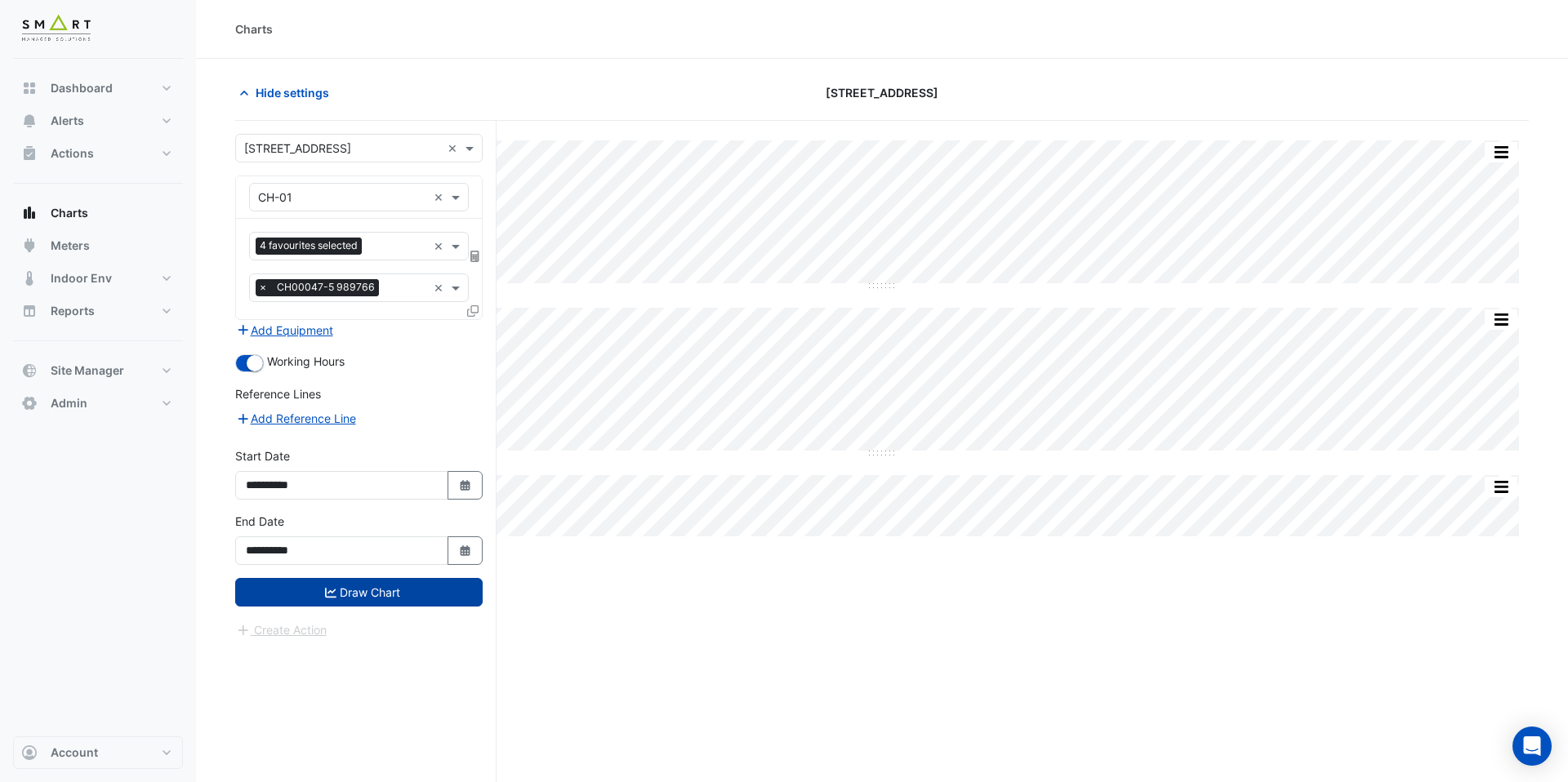
click at [418, 591] on button "Draw Chart" at bounding box center [358, 592] width 247 height 29
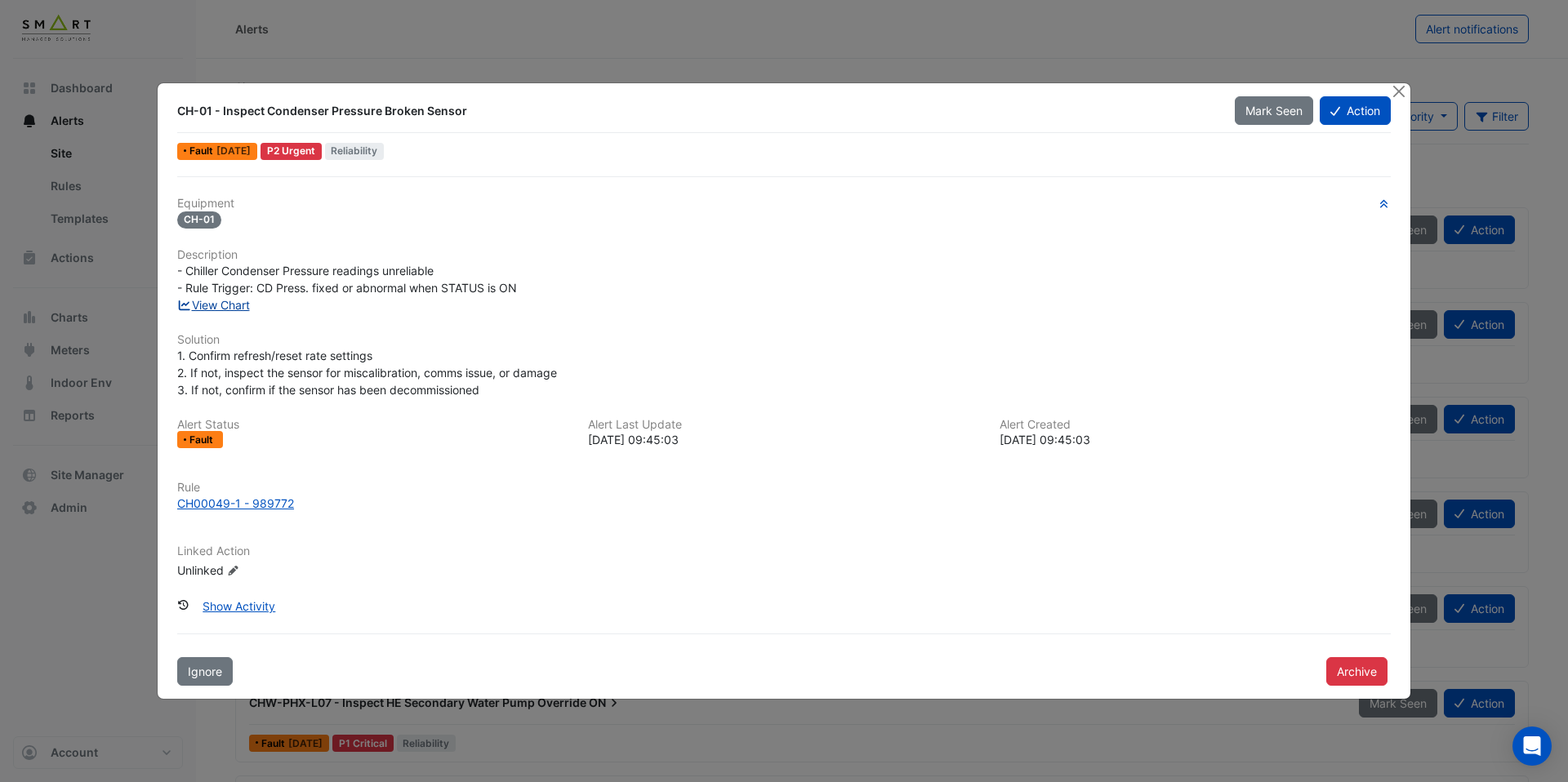
click at [248, 308] on link "View Chart" at bounding box center [213, 305] width 73 height 14
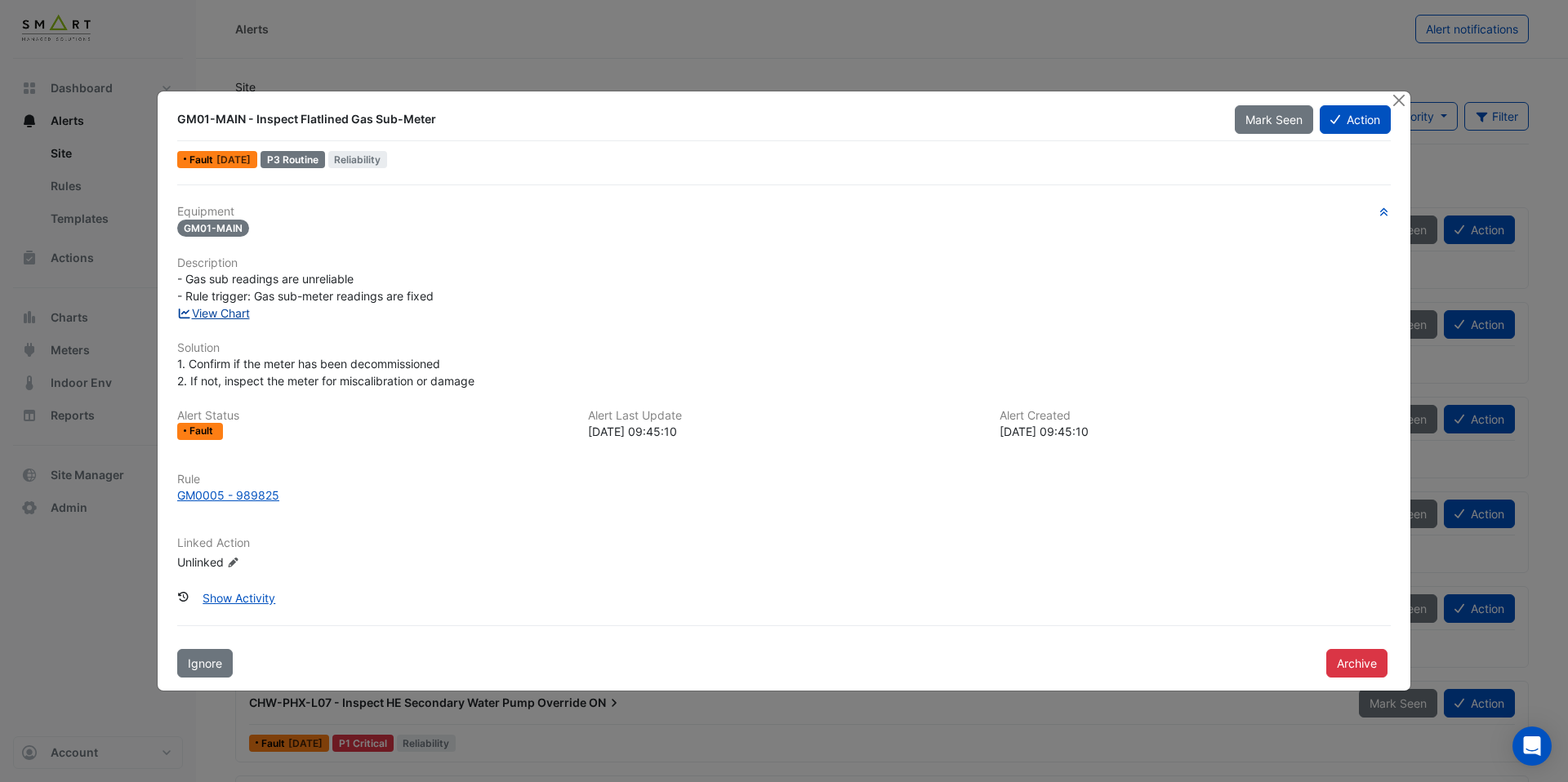
click at [246, 314] on link "View Chart" at bounding box center [213, 313] width 73 height 14
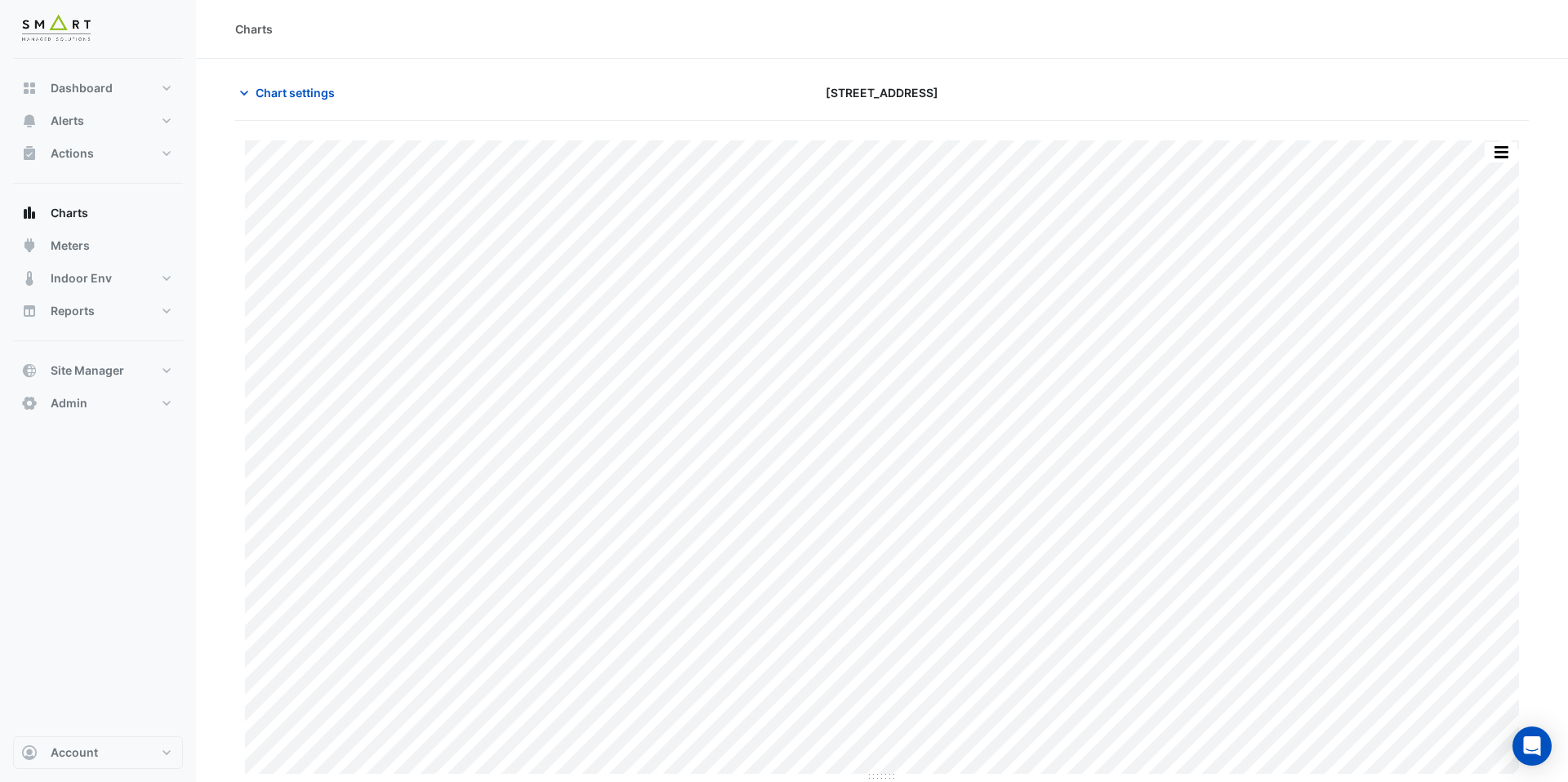
type input "**********"
click at [273, 92] on span "Chart settings" at bounding box center [295, 93] width 80 height 17
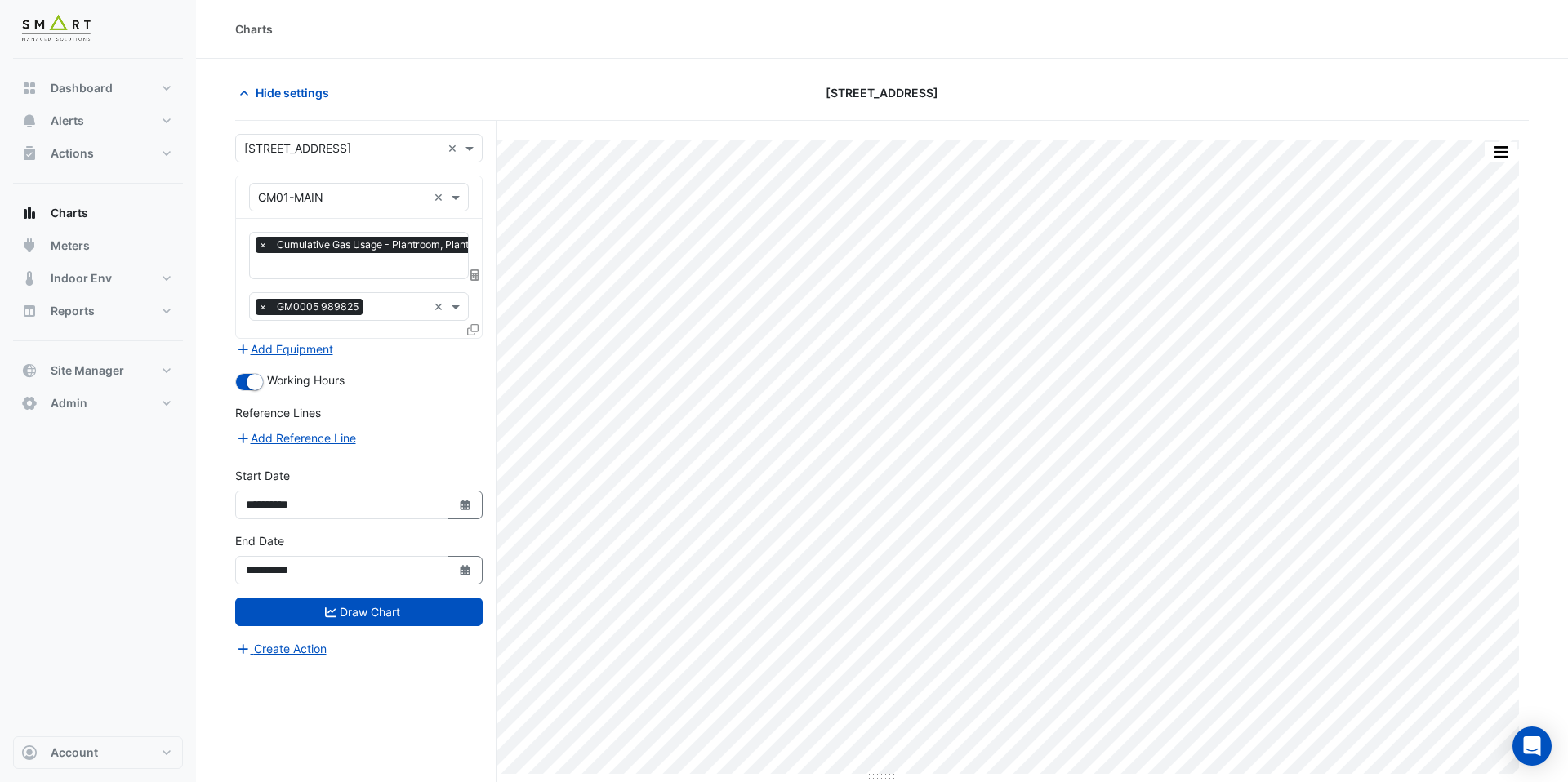
scroll to position [0, 8]
click at [336, 270] on input "text" at bounding box center [371, 267] width 244 height 17
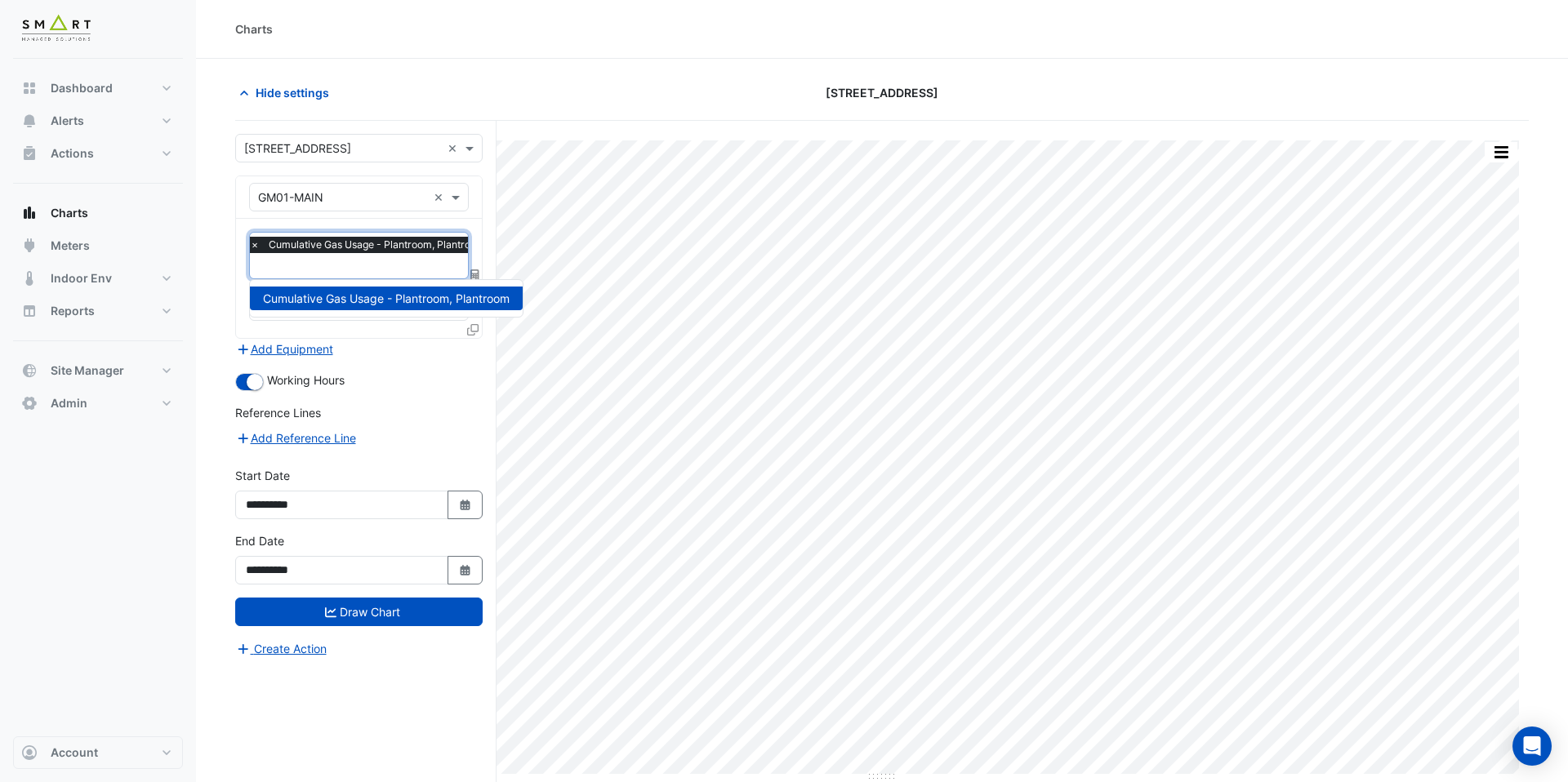
click at [336, 270] on input "text" at bounding box center [371, 267] width 244 height 17
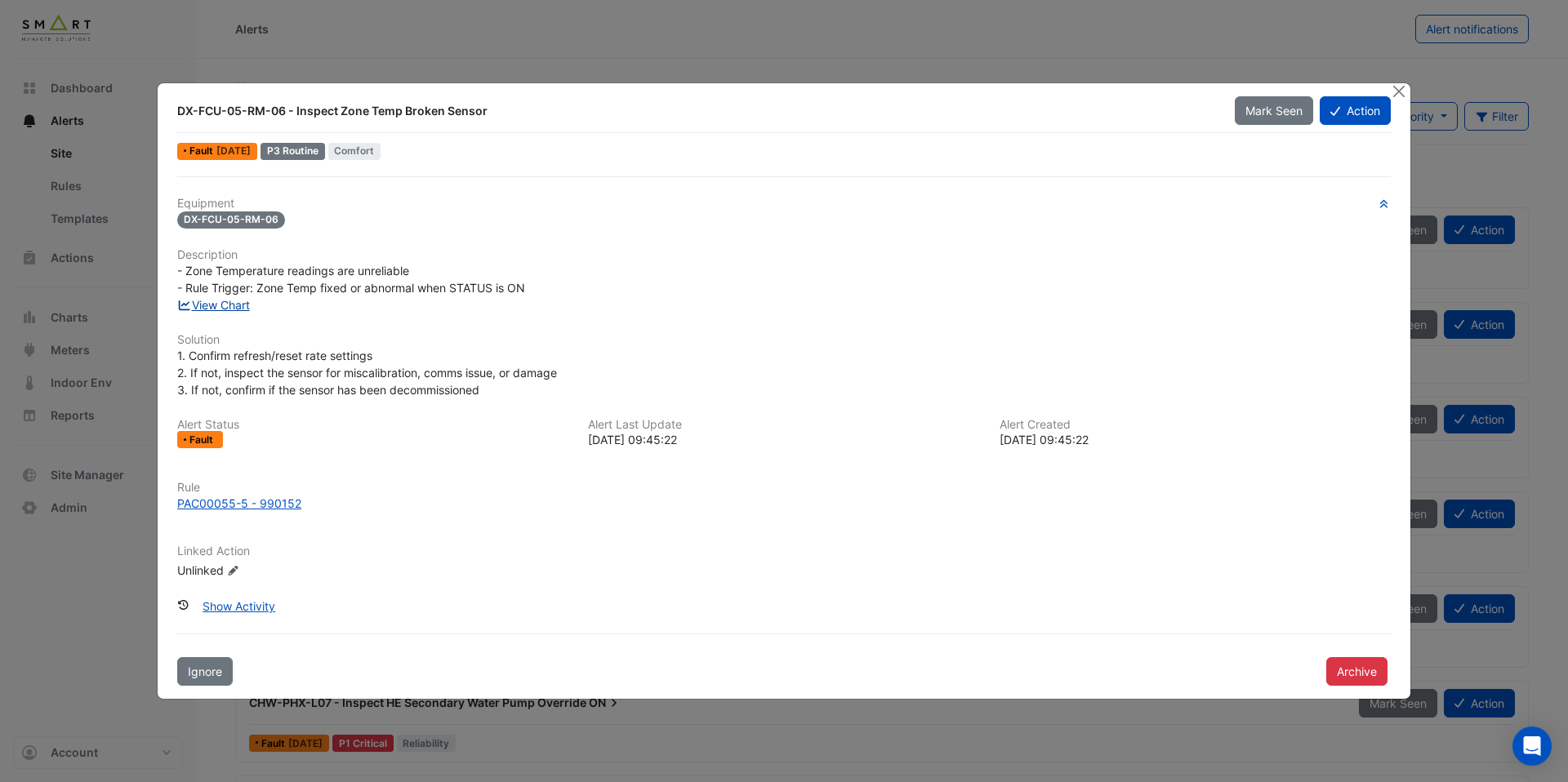
click at [224, 298] on link "View Chart" at bounding box center [213, 305] width 73 height 14
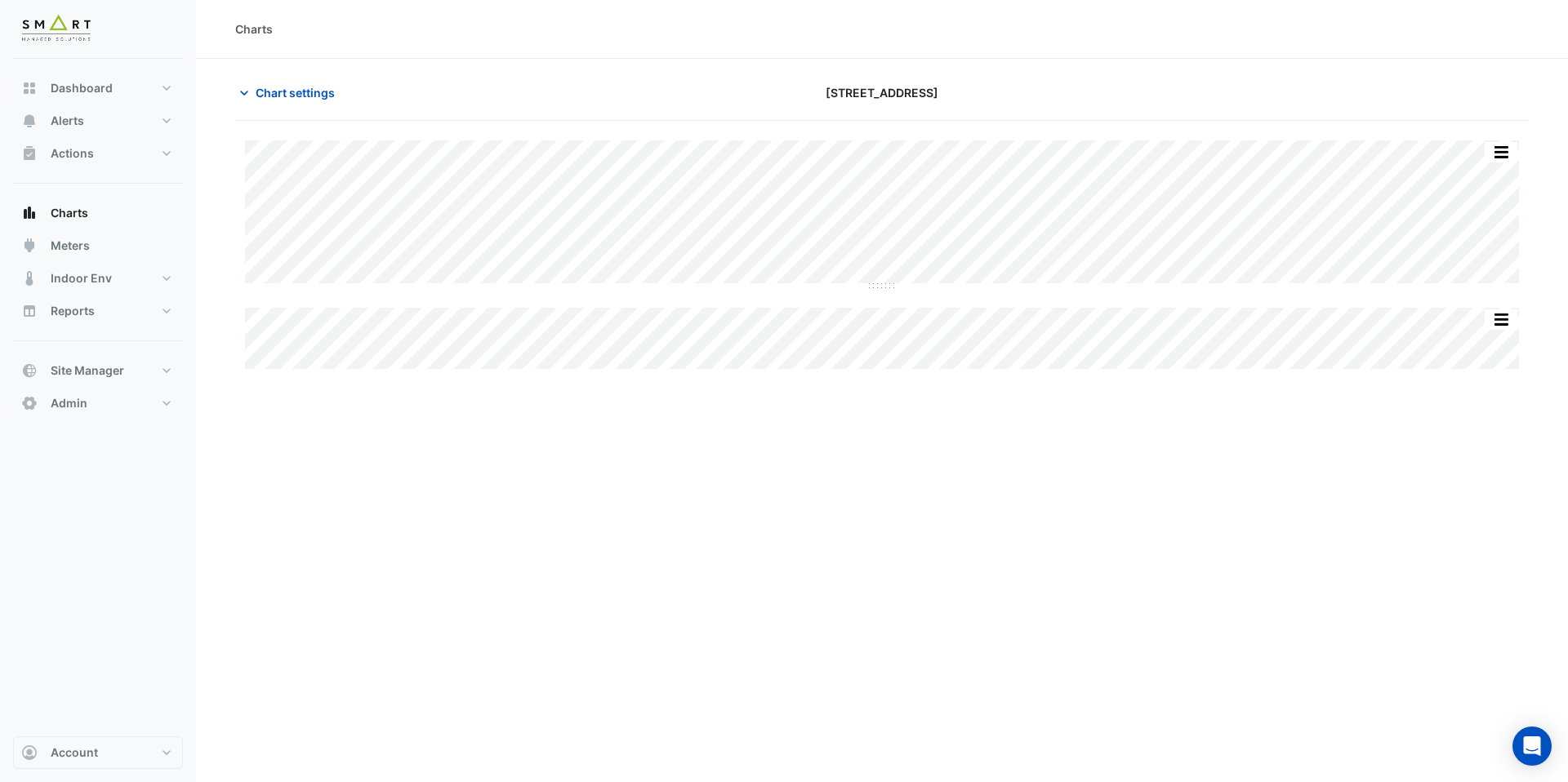
type input "**********"
click at [270, 93] on span "Chart settings" at bounding box center [295, 93] width 80 height 17
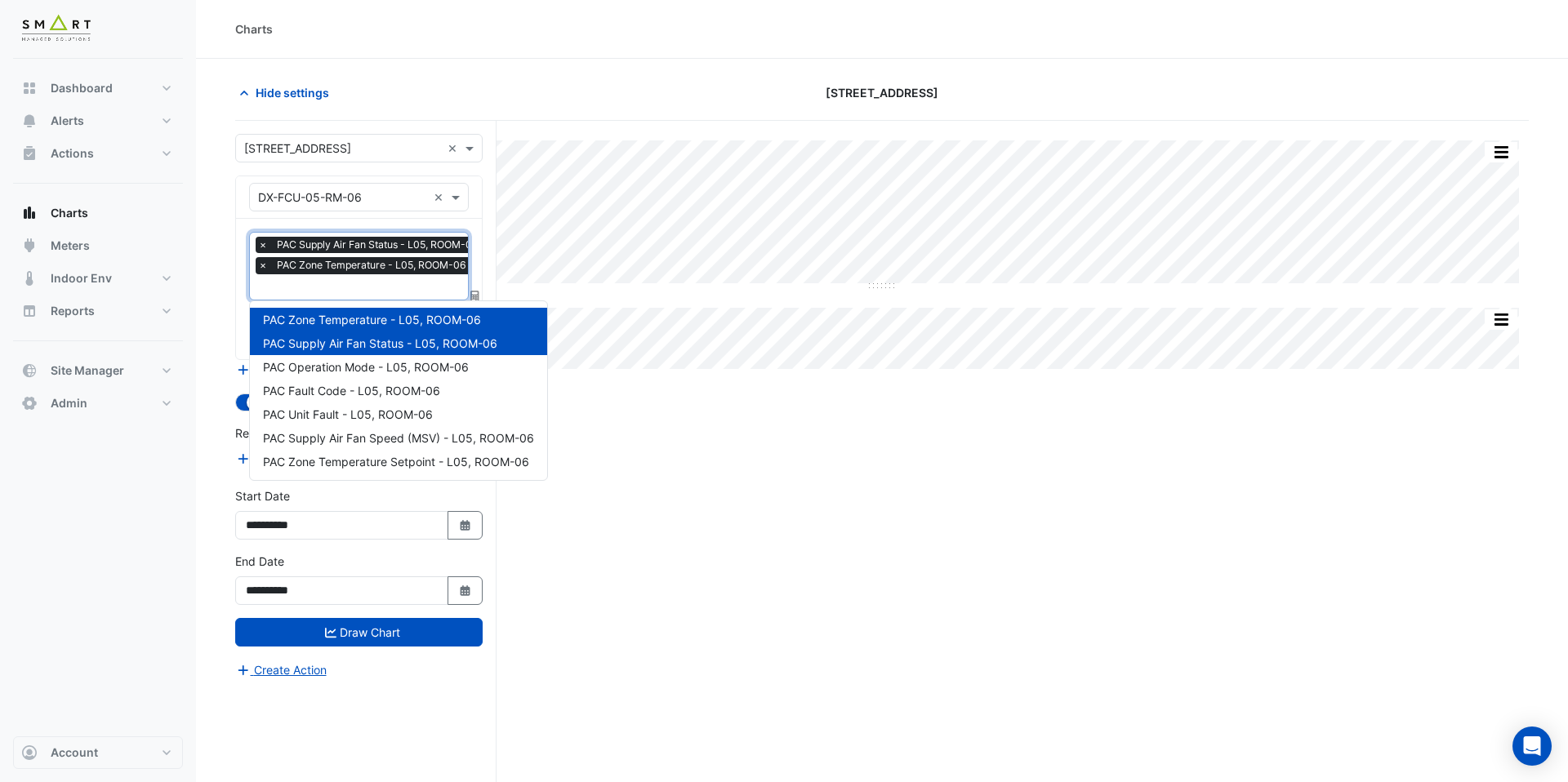
click at [348, 294] on input "text" at bounding box center [372, 289] width 229 height 17
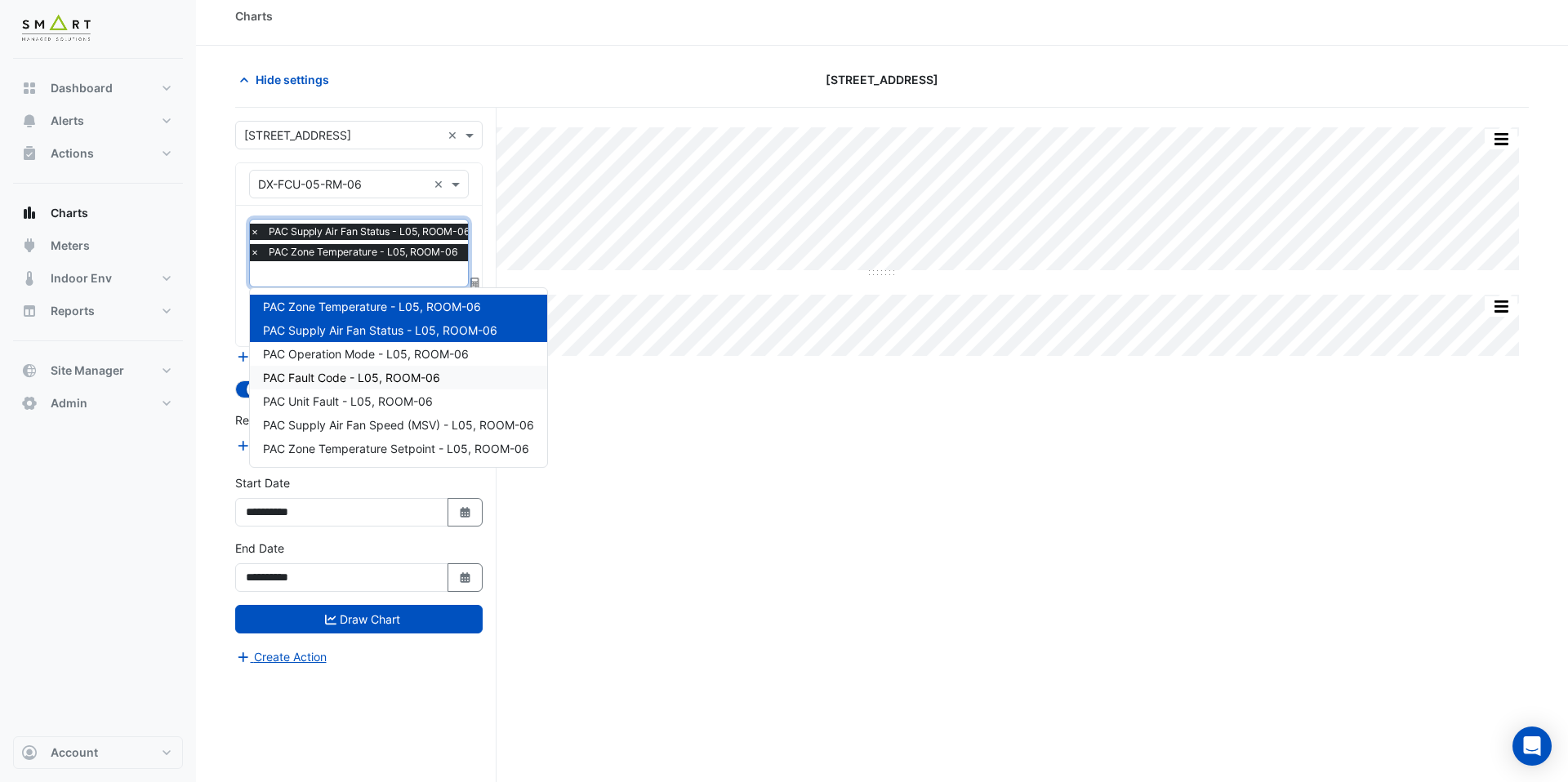
scroll to position [15, 0]
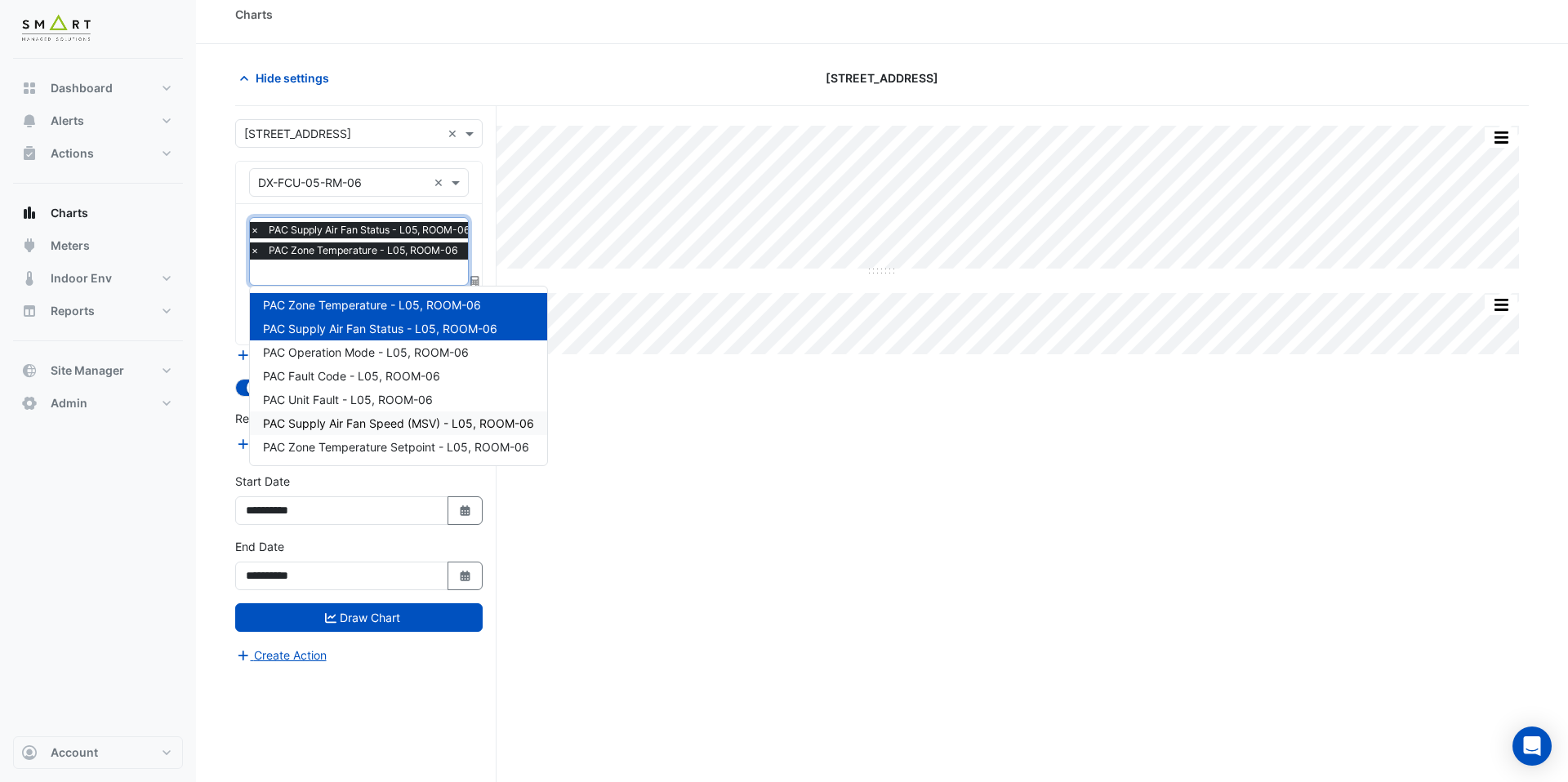
click at [385, 431] on div "PAC Supply Air Fan Speed (MSV) - L05, ROOM-06" at bounding box center [399, 423] width 297 height 24
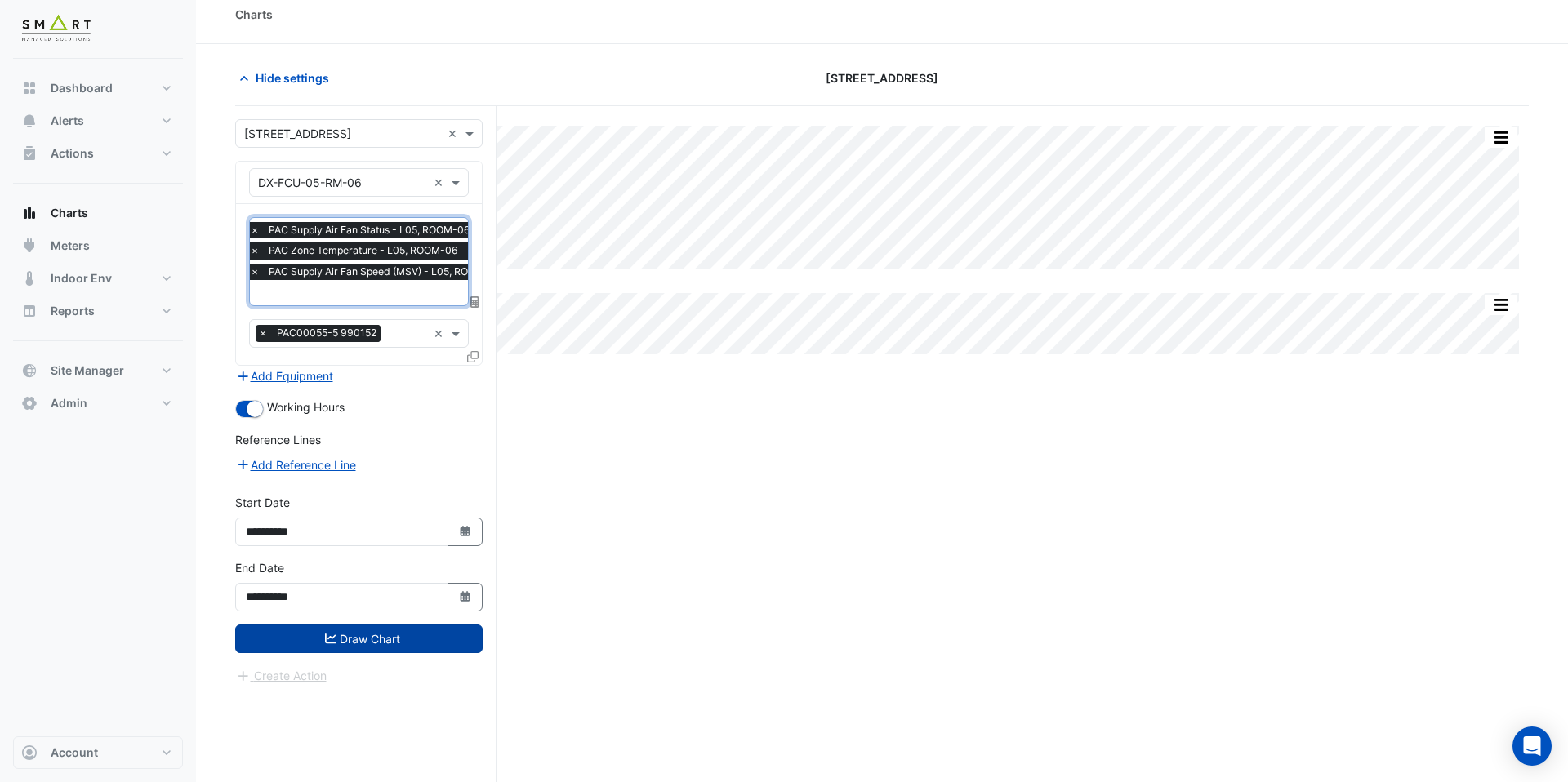
click at [406, 633] on button "Draw Chart" at bounding box center [358, 639] width 247 height 29
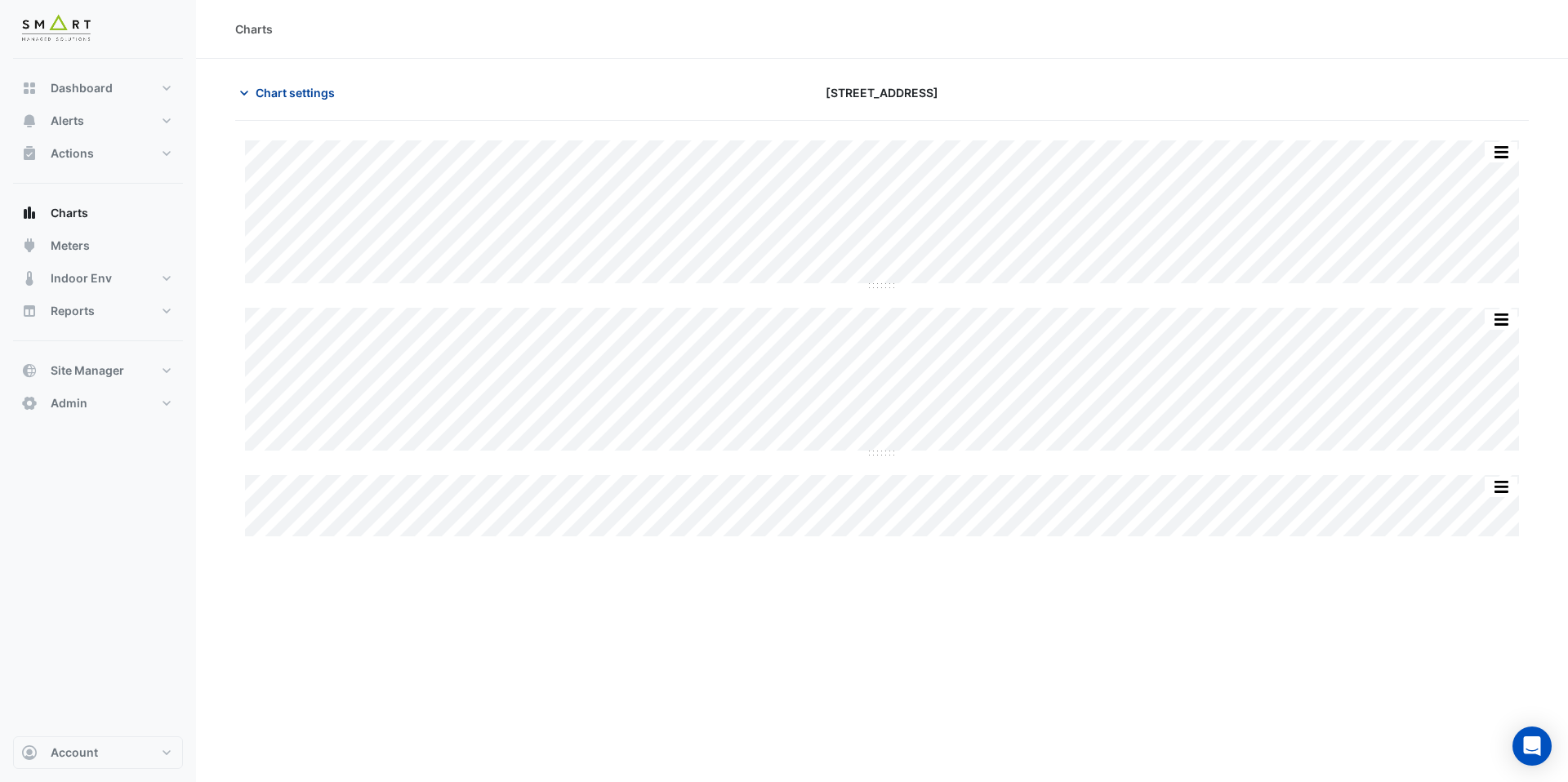
click at [290, 91] on span "Chart settings" at bounding box center [295, 93] width 80 height 17
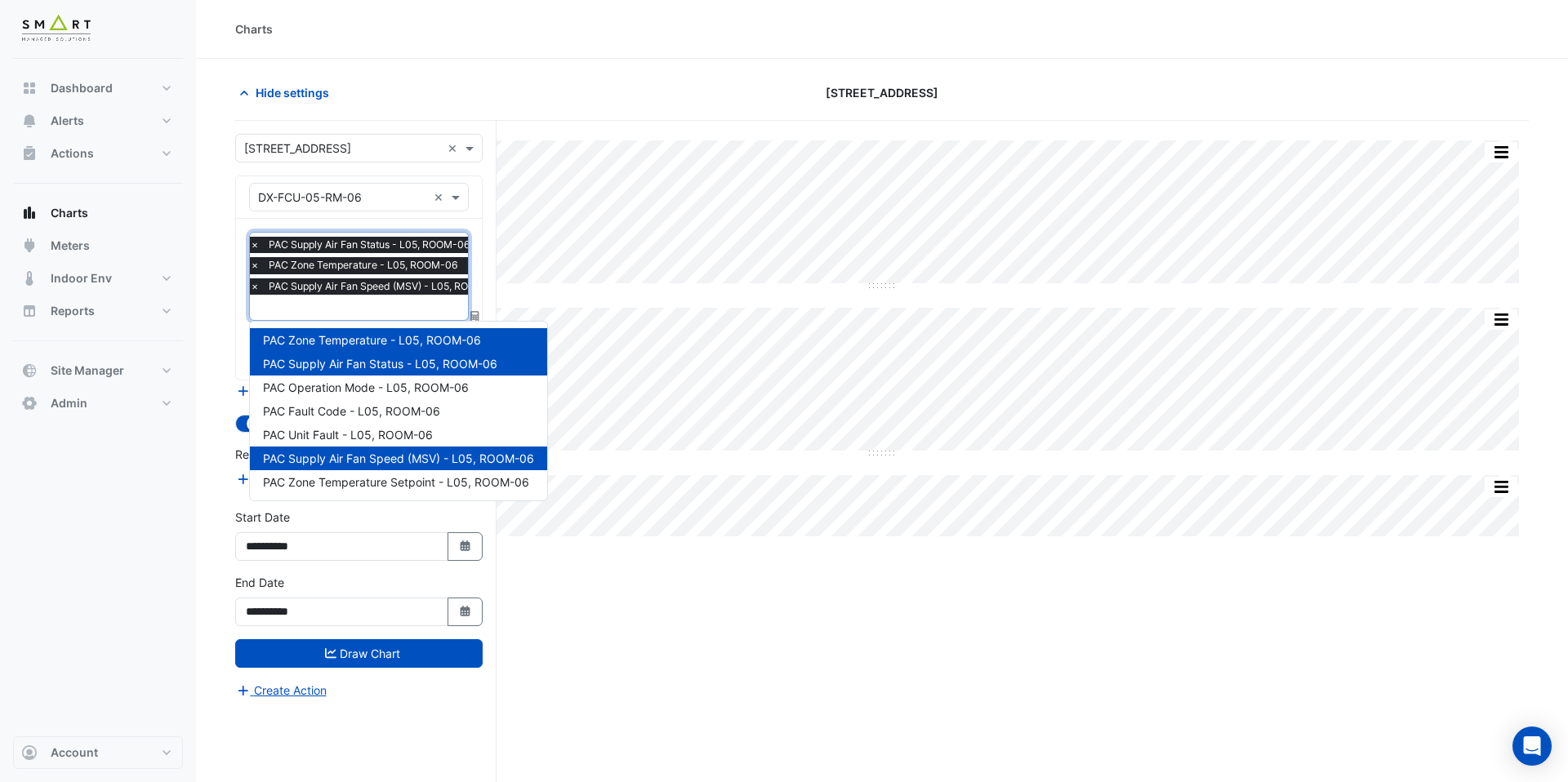
click at [319, 316] on div at bounding box center [378, 309] width 263 height 21
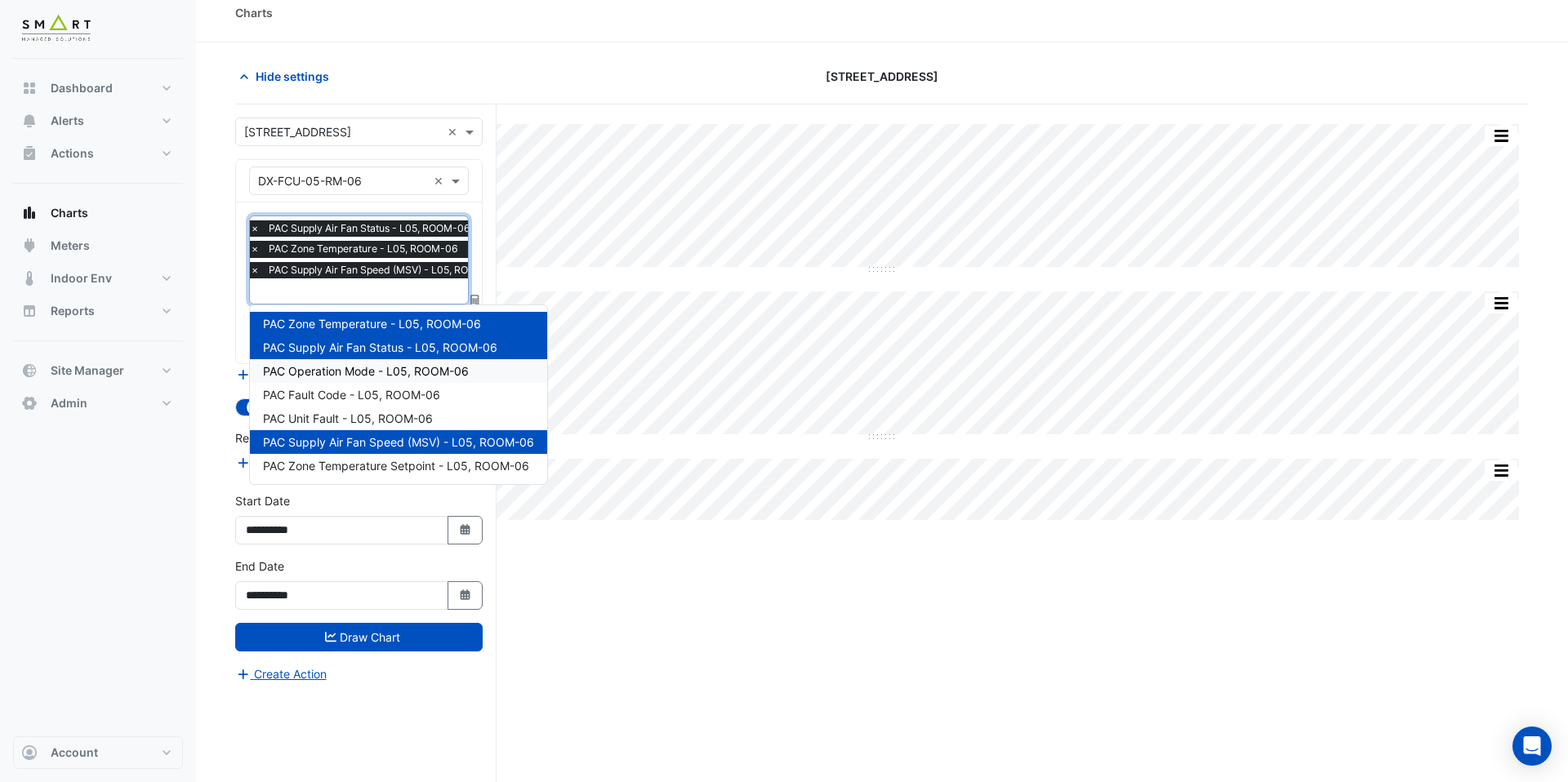
scroll to position [24, 0]
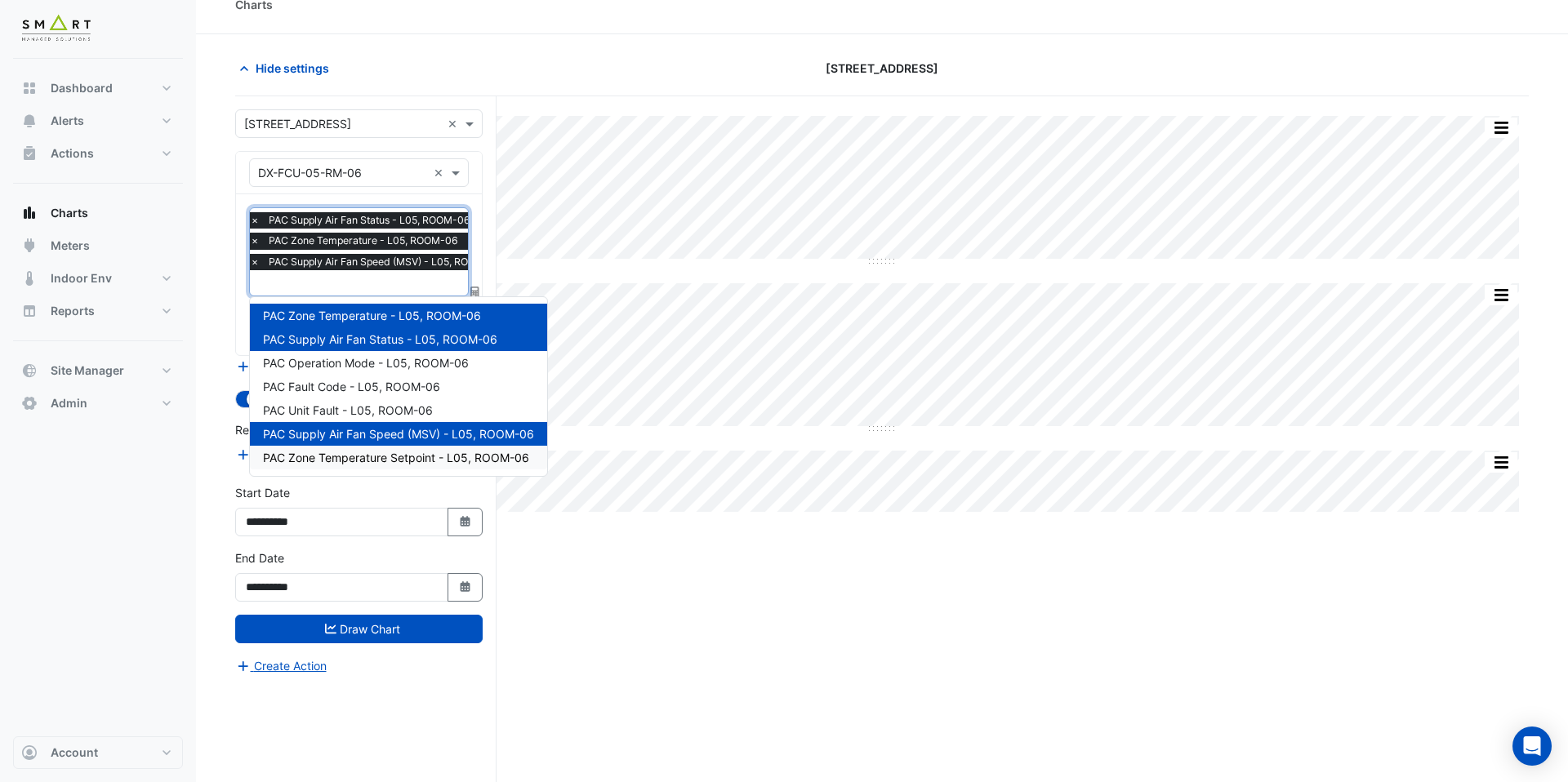
click at [405, 457] on span "PAC Zone Temperature Setpoint - L05, ROOM-06" at bounding box center [396, 458] width 267 height 14
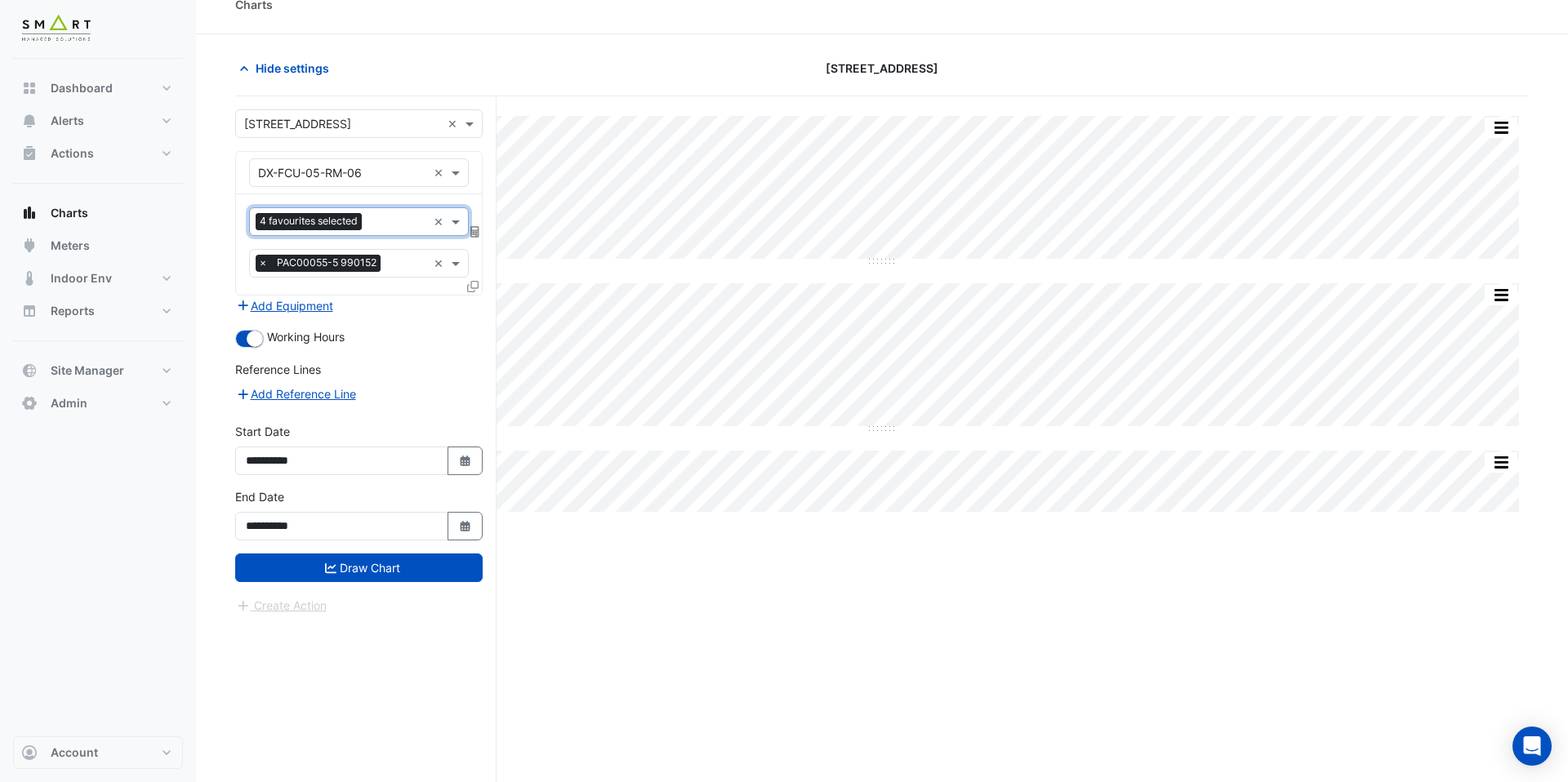
scroll to position [0, 0]
click at [417, 573] on button "Draw Chart" at bounding box center [358, 568] width 247 height 29
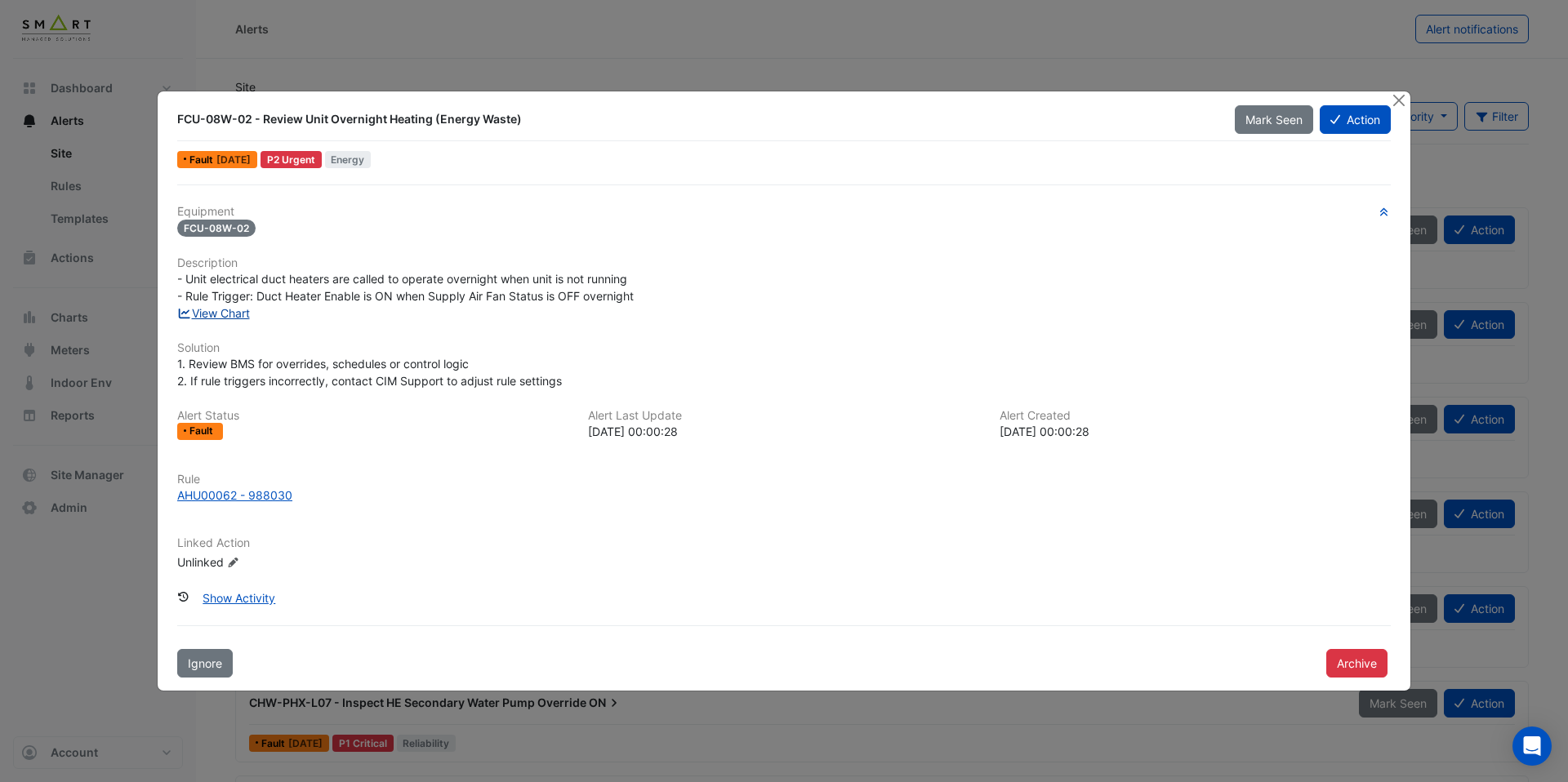
click at [229, 315] on link "View Chart" at bounding box center [213, 313] width 73 height 14
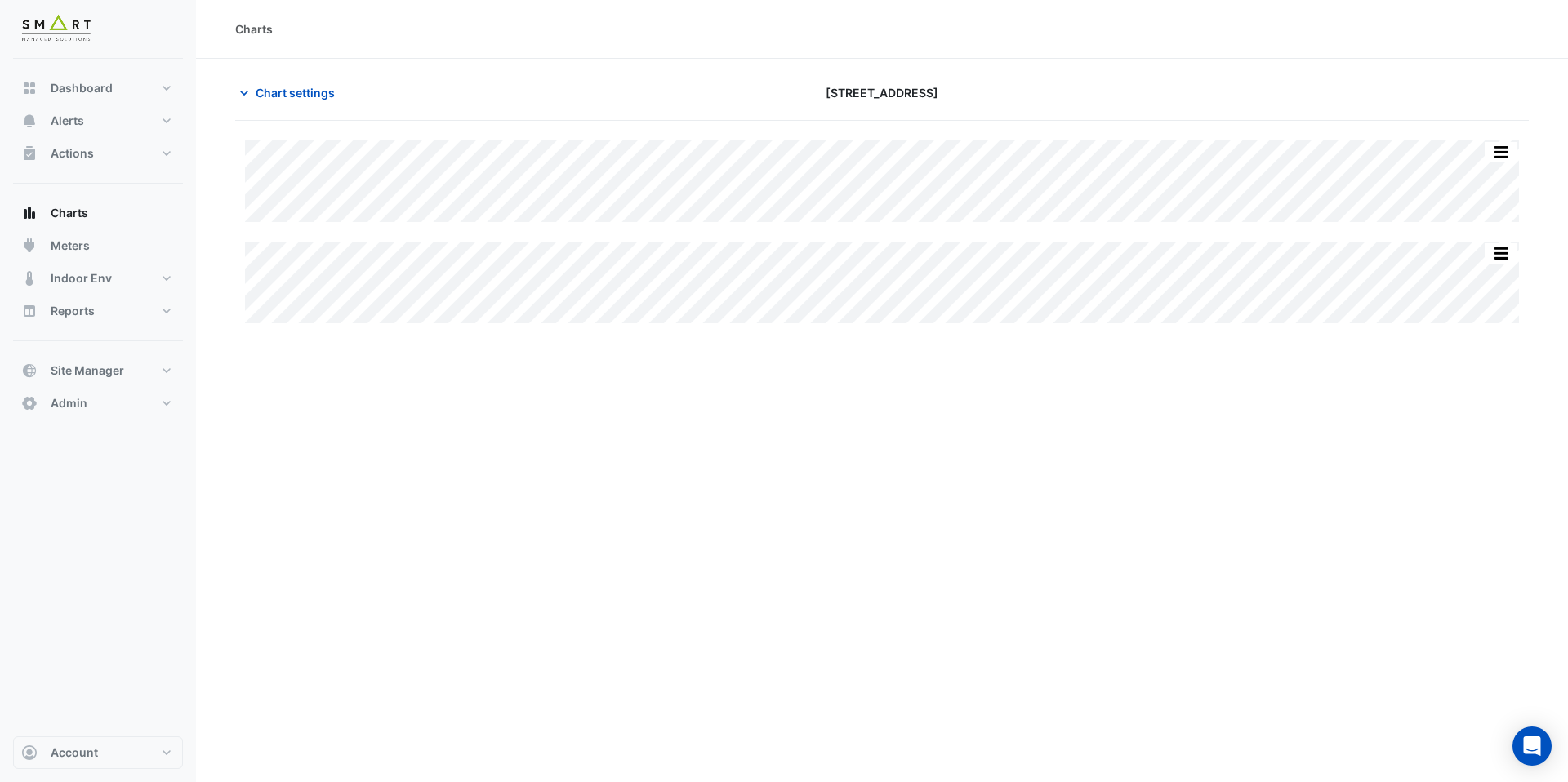
type input "**********"
click at [320, 81] on button "Chart settings" at bounding box center [290, 93] width 110 height 29
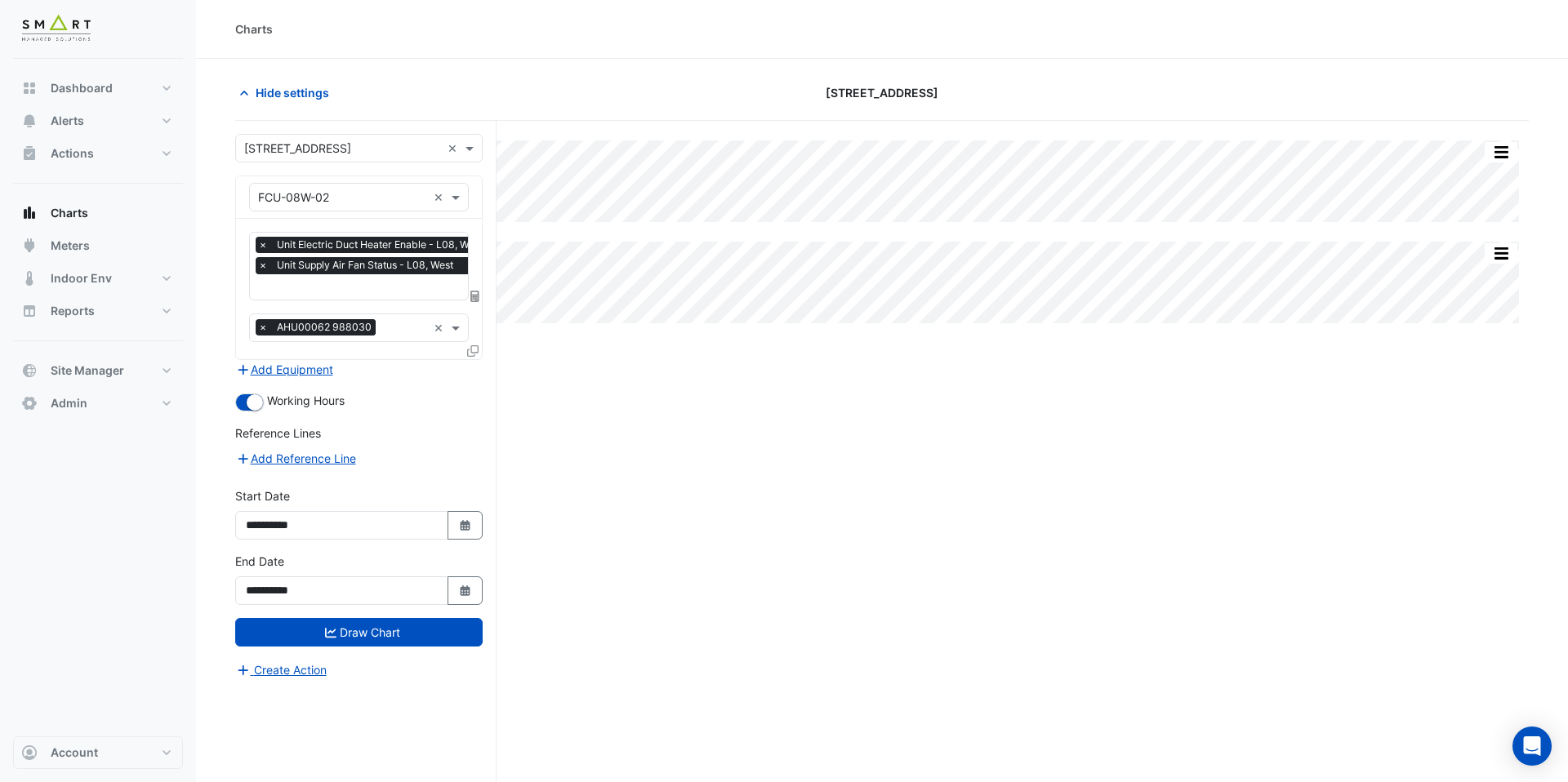
scroll to position [0, 8]
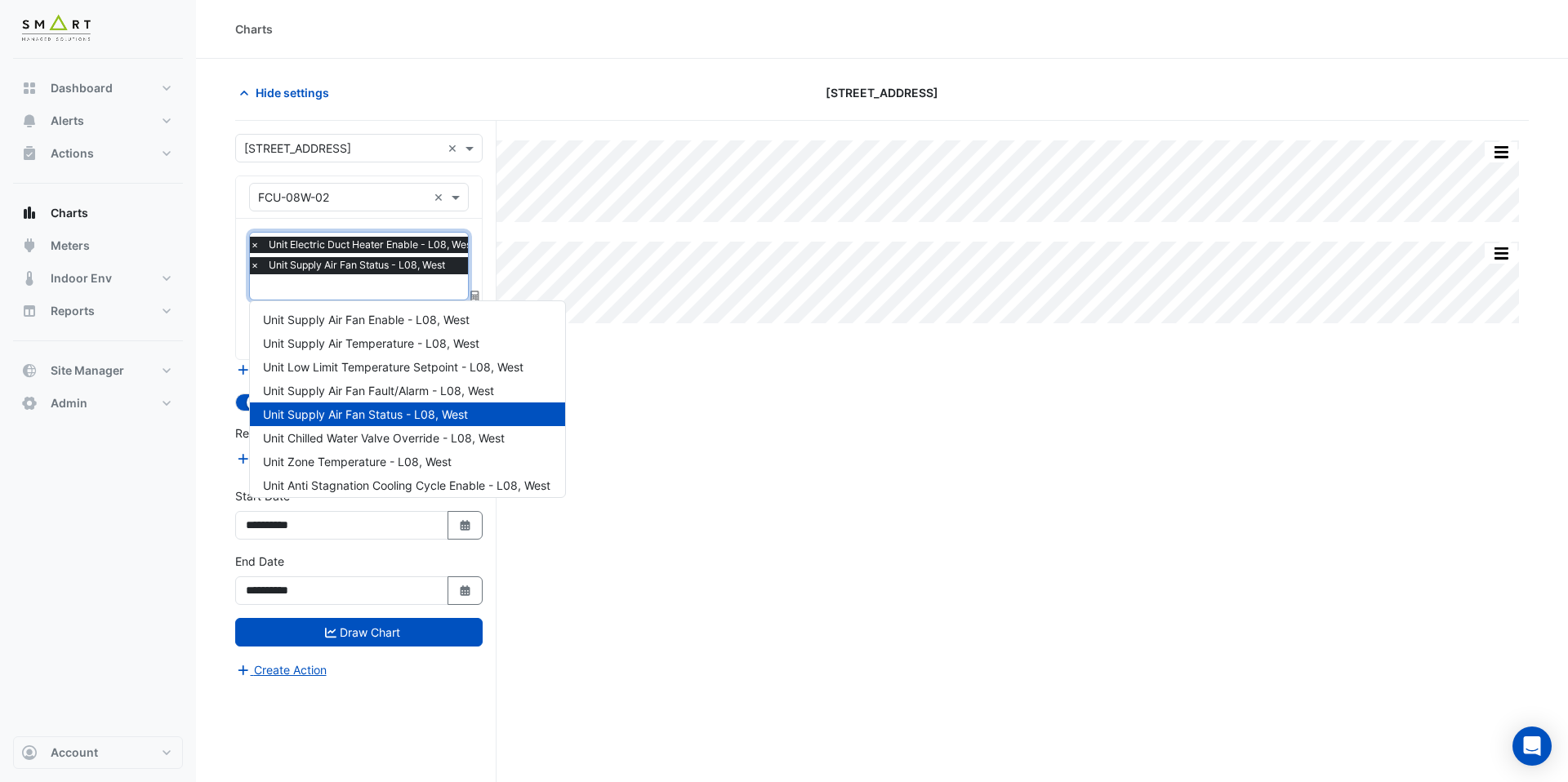
click at [336, 293] on input "text" at bounding box center [366, 289] width 232 height 17
click at [351, 345] on span "Unit Supply Air Temperature - L08, West" at bounding box center [371, 343] width 217 height 14
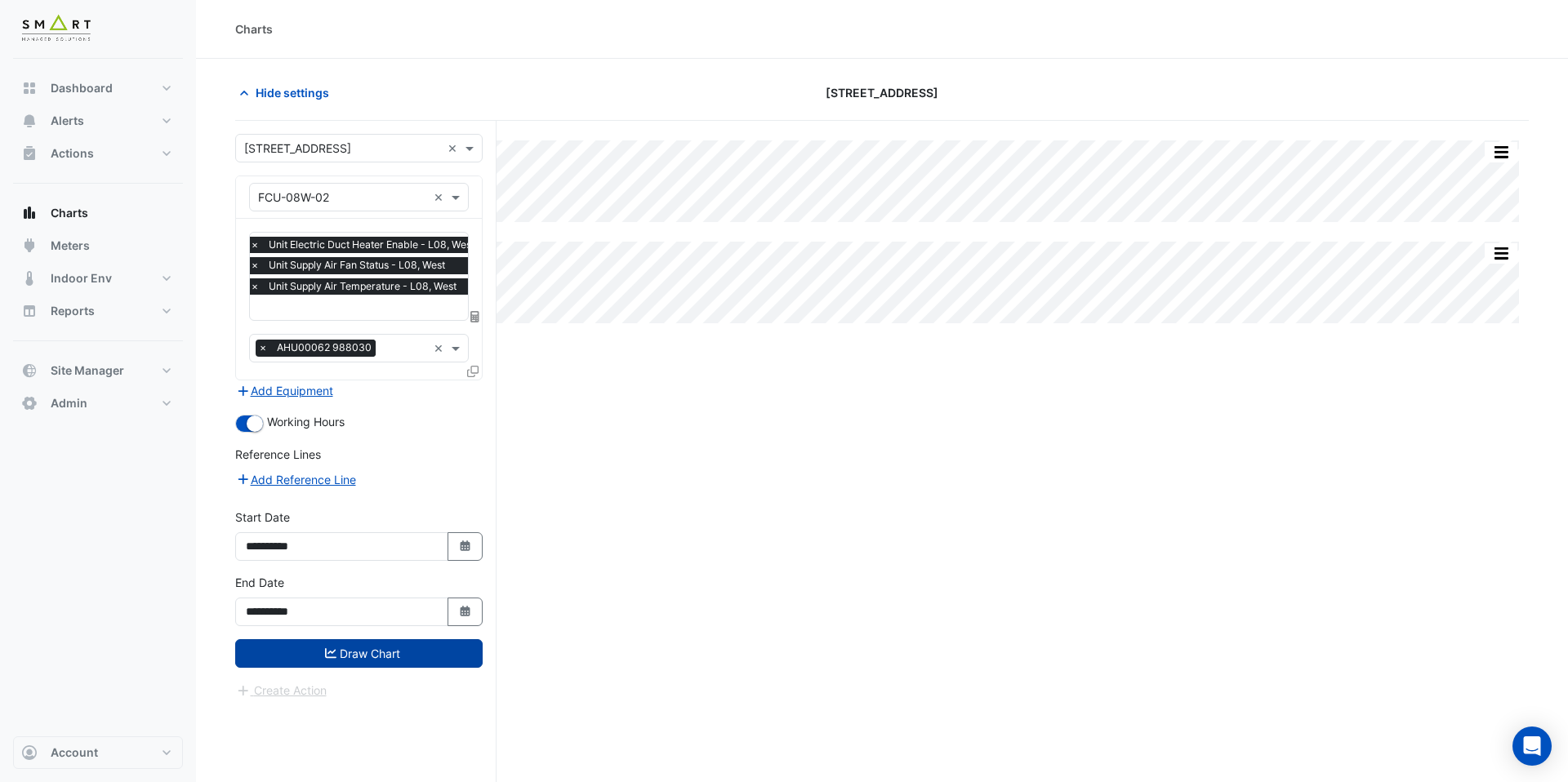
click at [381, 648] on button "Draw Chart" at bounding box center [358, 654] width 247 height 29
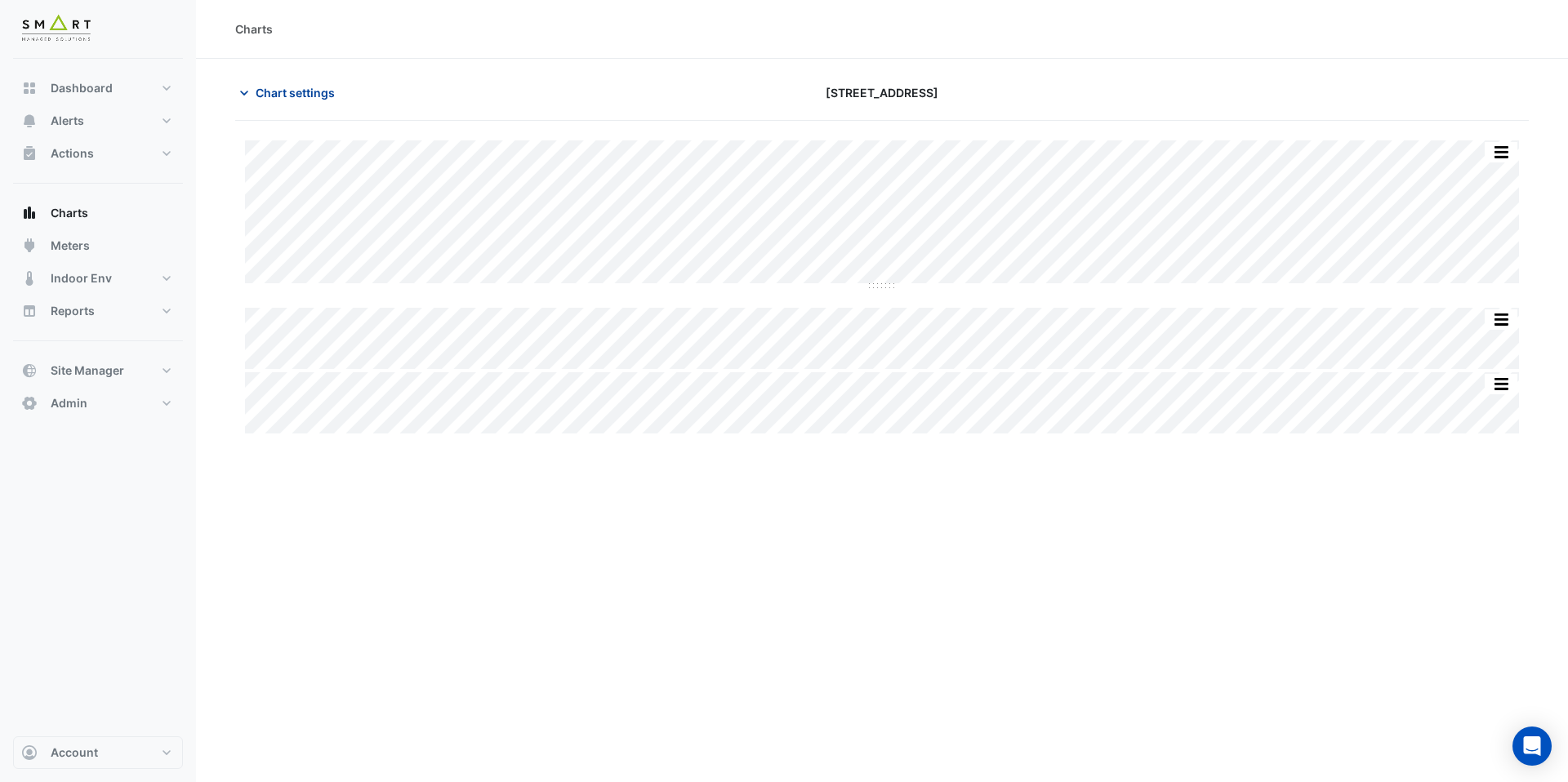
click at [320, 100] on span "Chart settings" at bounding box center [295, 93] width 80 height 17
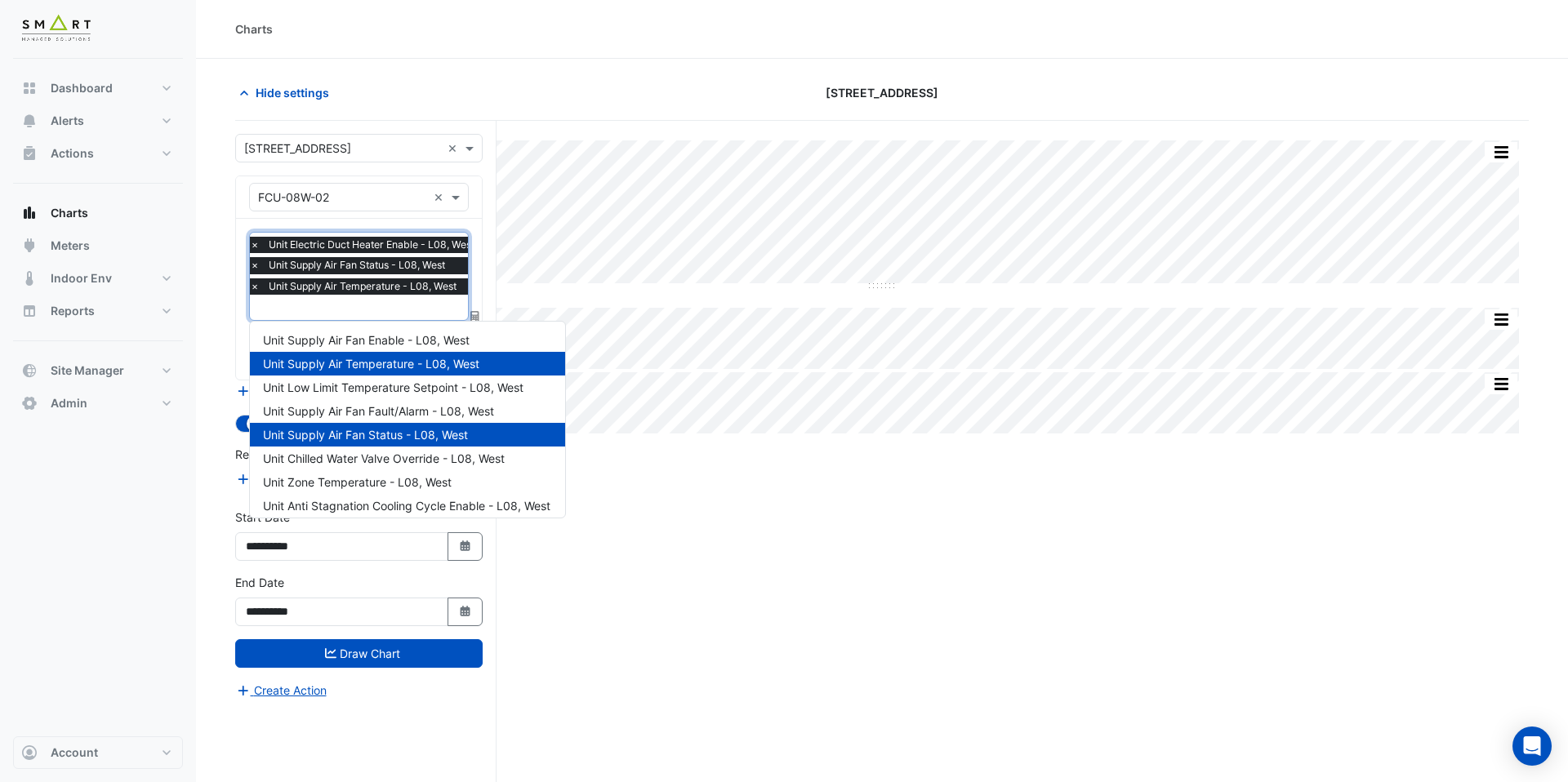
click at [343, 310] on input "text" at bounding box center [366, 309] width 232 height 17
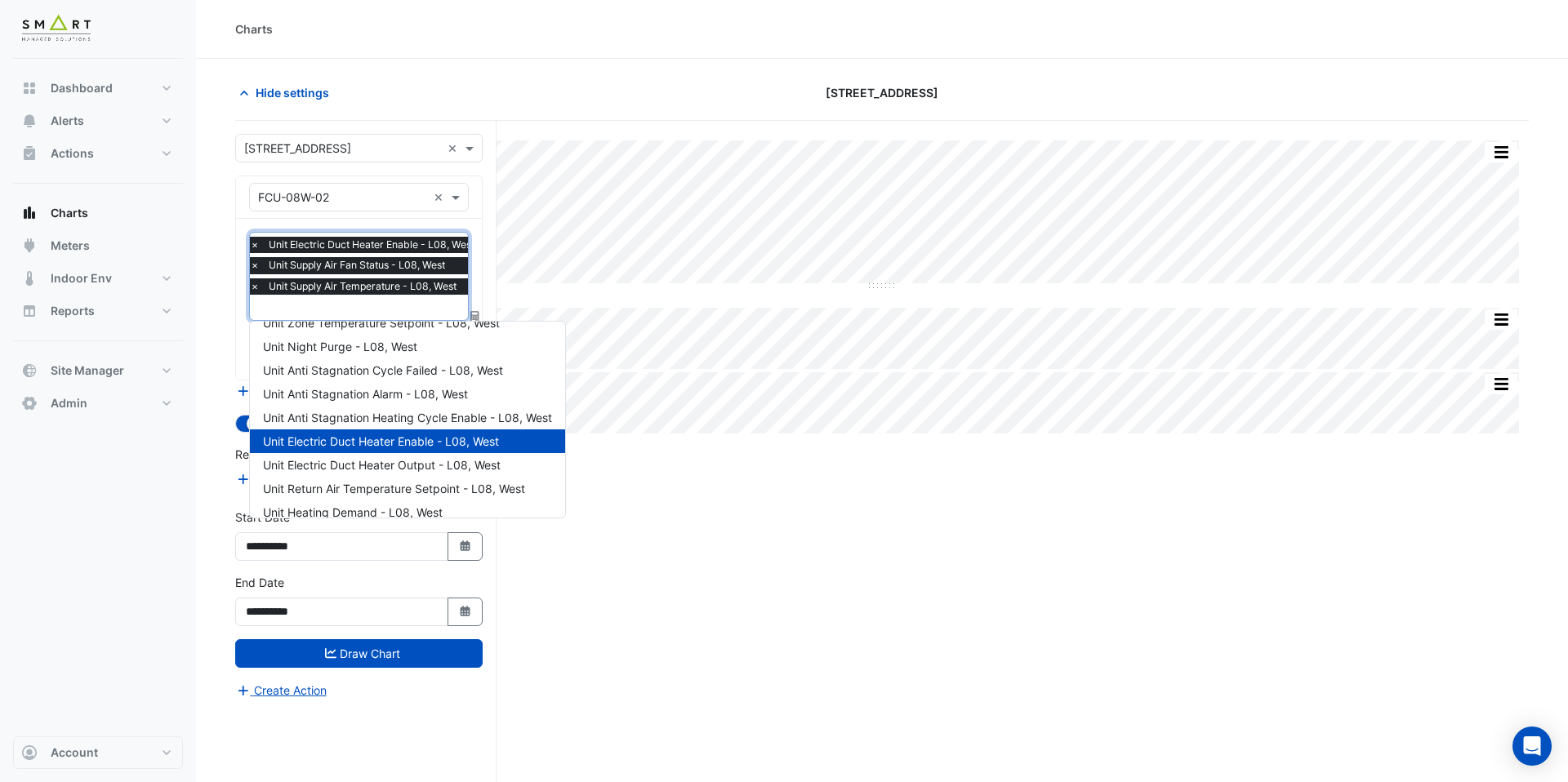
scroll to position [282, 0]
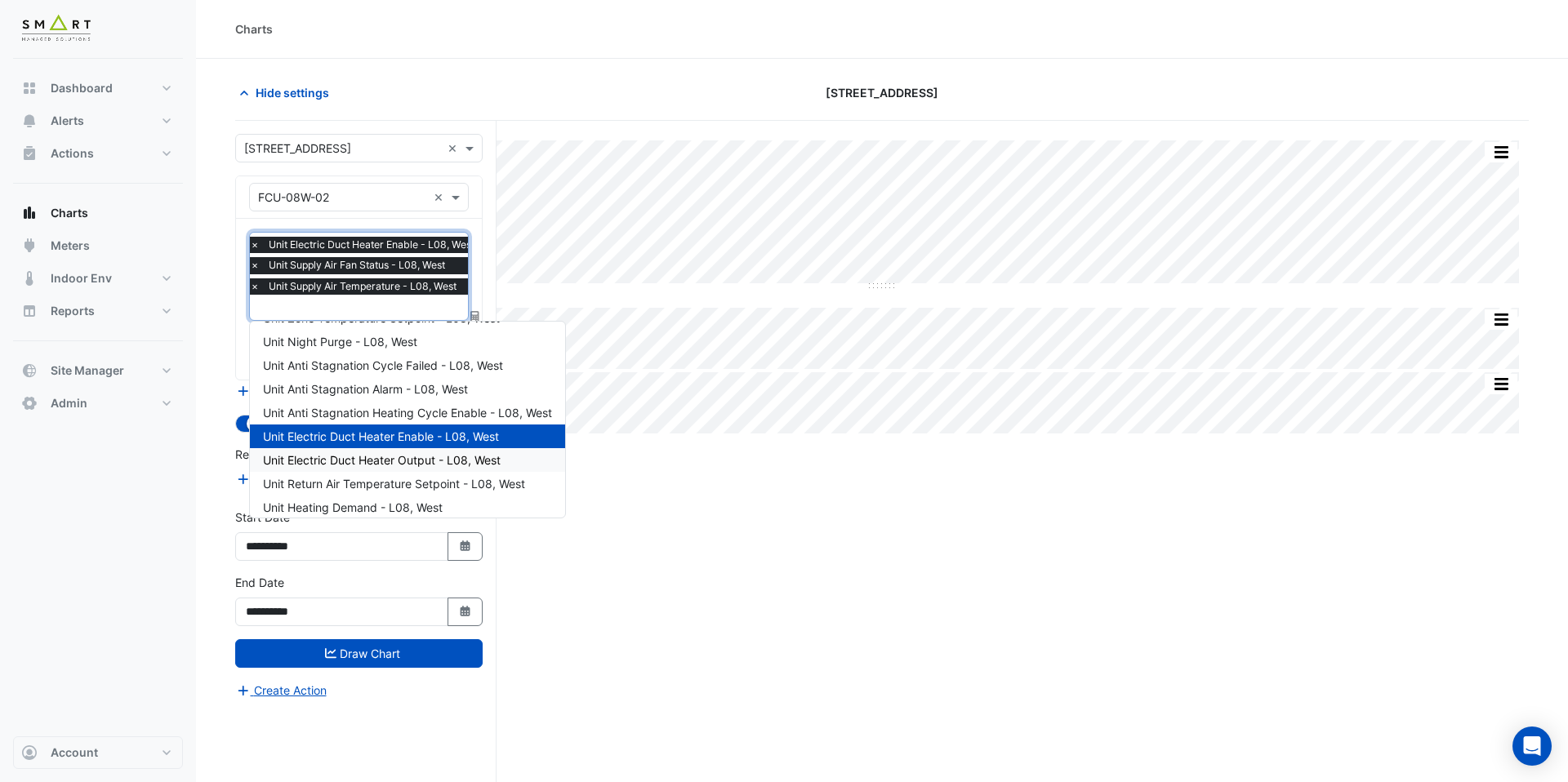
click at [356, 455] on span "Unit Electric Duct Heater Output - L08, West" at bounding box center [382, 460] width 238 height 14
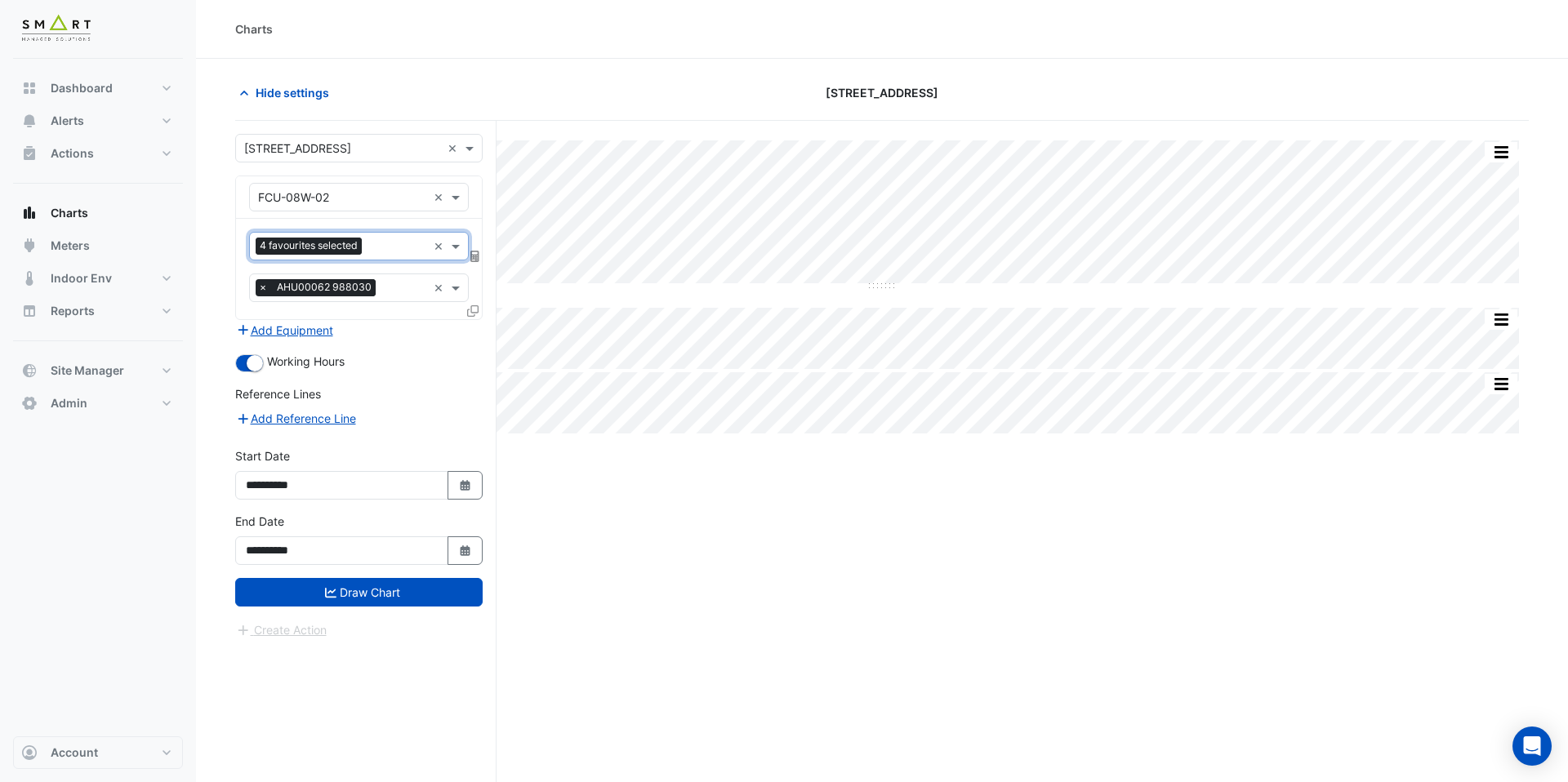
scroll to position [0, 0]
click at [455, 460] on div "**********" at bounding box center [358, 474] width 247 height 52
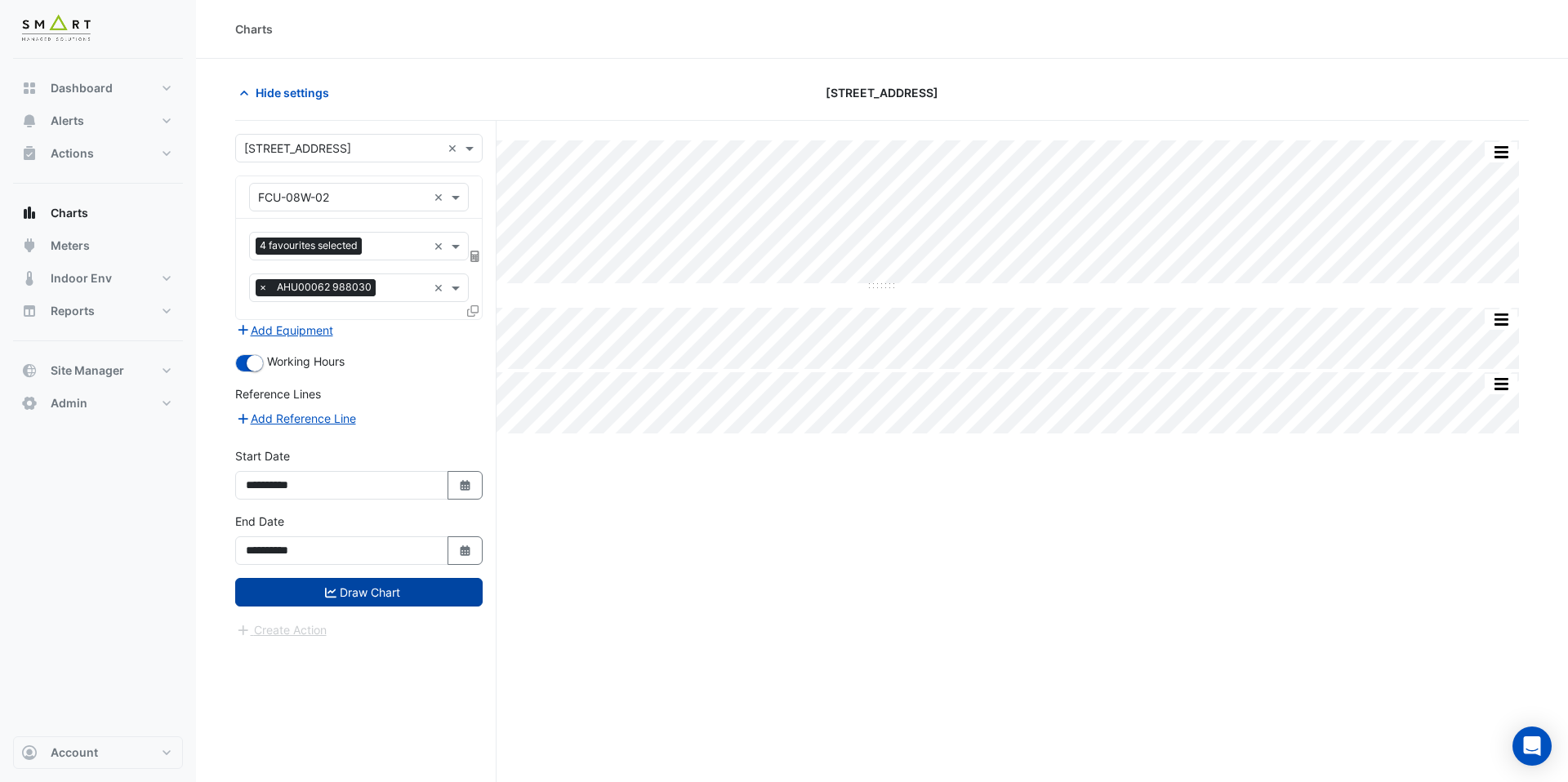
click at [421, 591] on button "Draw Chart" at bounding box center [358, 592] width 247 height 29
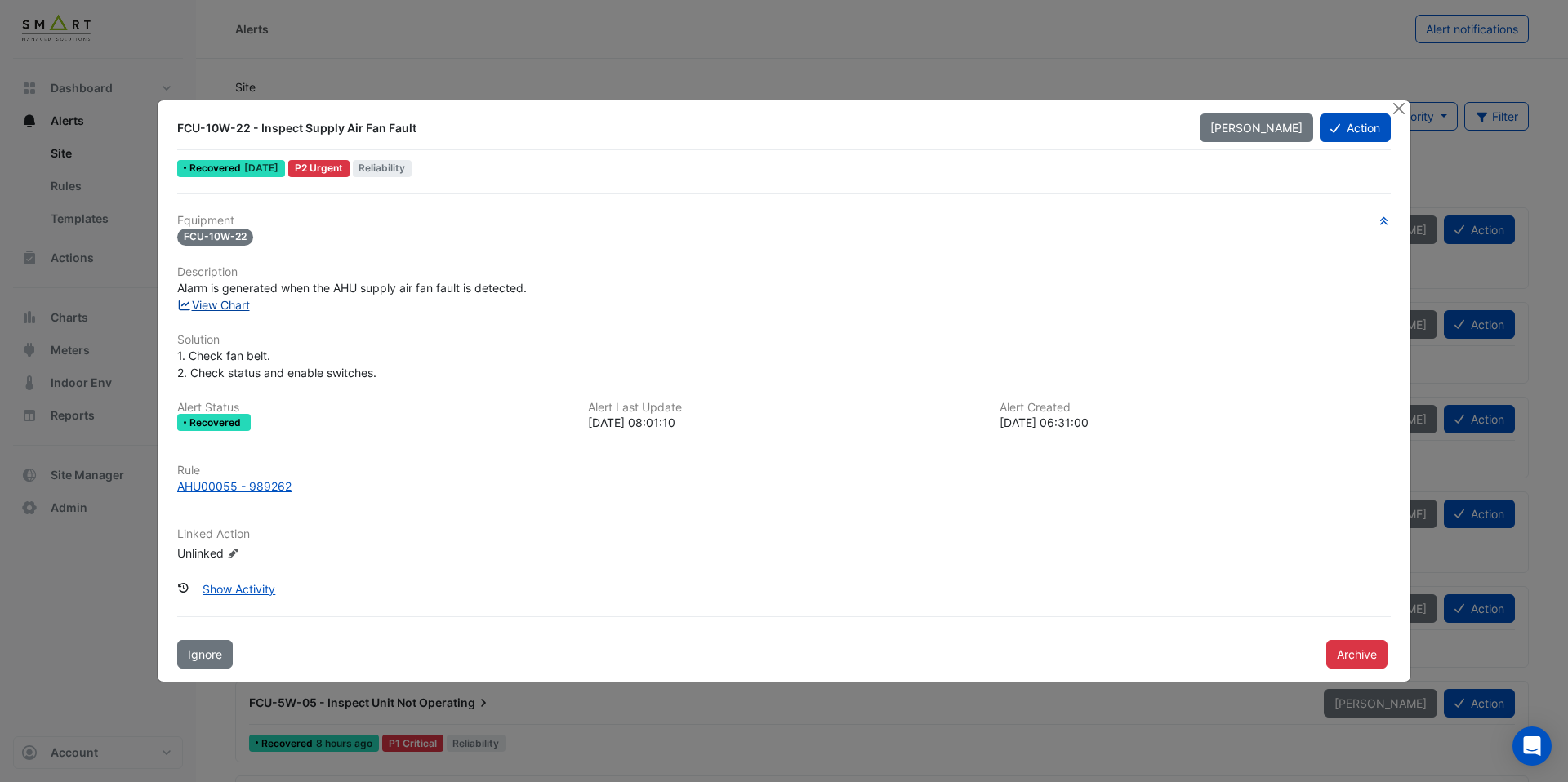
click at [250, 301] on link "View Chart" at bounding box center [213, 305] width 73 height 14
click at [260, 492] on div "AHU00055 - 989262" at bounding box center [234, 487] width 114 height 17
click at [1026, 73] on ngb-modal-window "FCU-10W-22 - Inspect Supply Air Fan Fault [PERSON_NAME] Action Recovered [DATE]…" at bounding box center [784, 391] width 1568 height 782
click at [1397, 112] on button "Close" at bounding box center [1399, 109] width 17 height 17
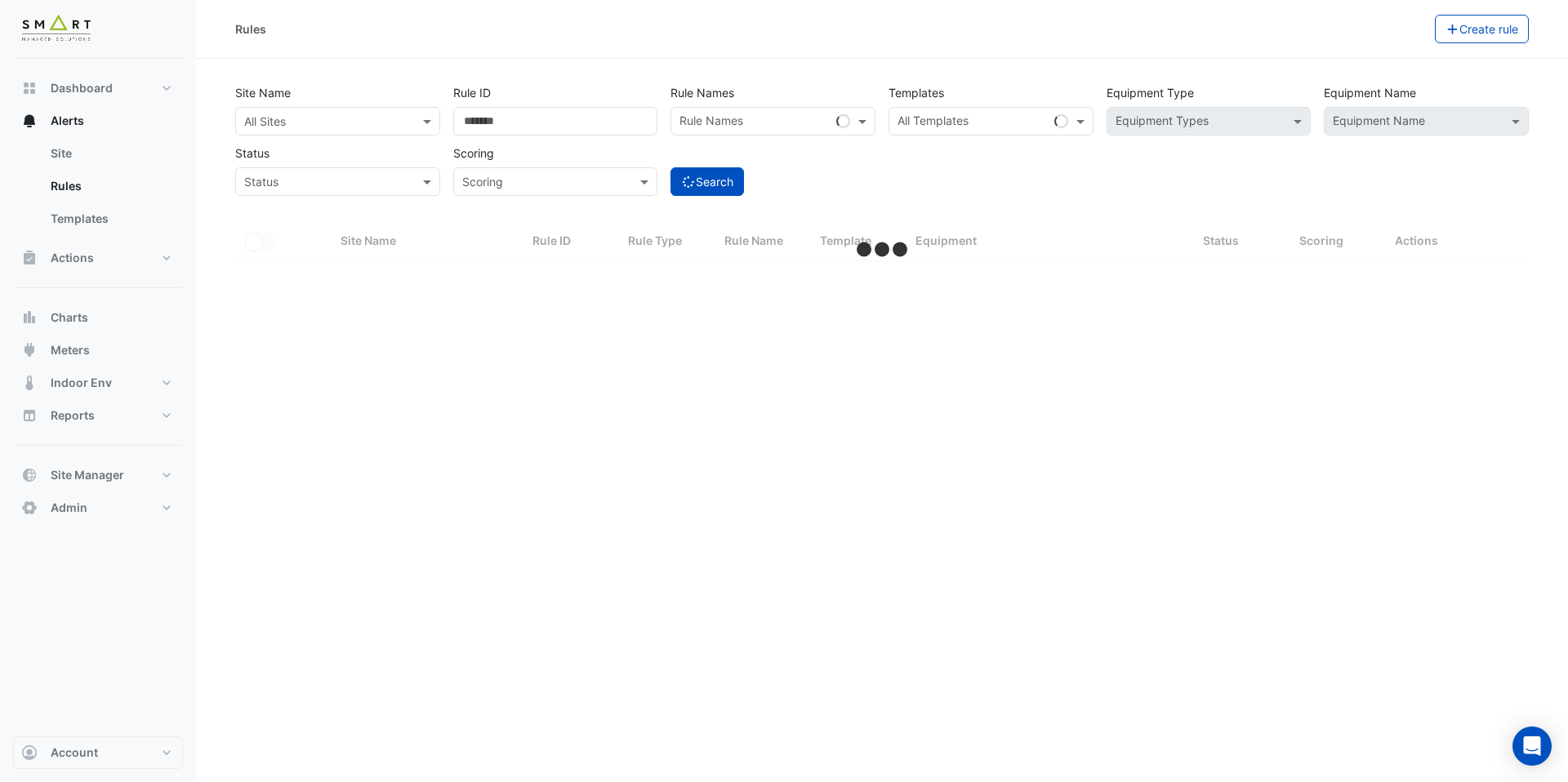
select select "***"
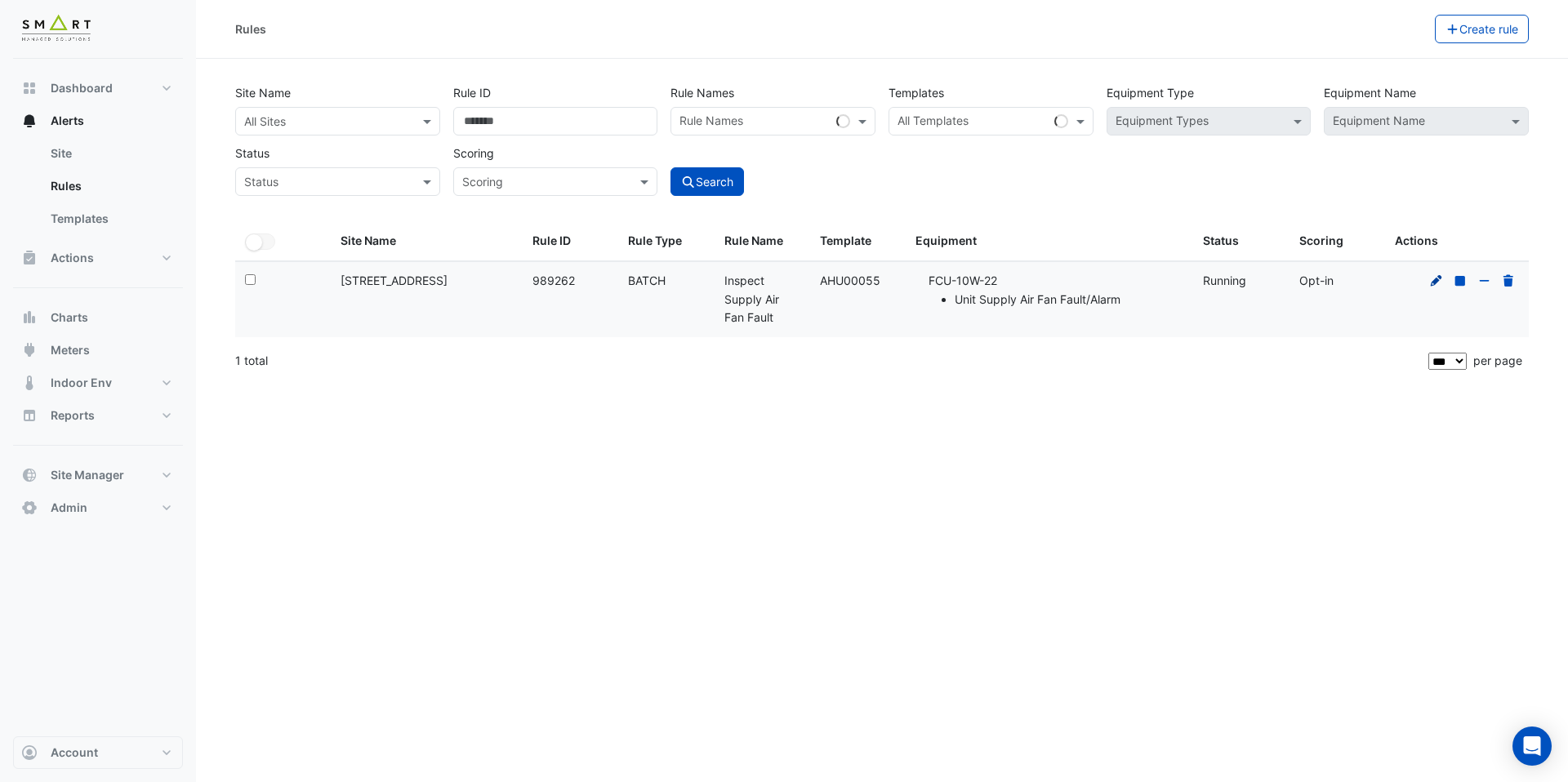
click at [1433, 285] on icon at bounding box center [1436, 280] width 11 height 11
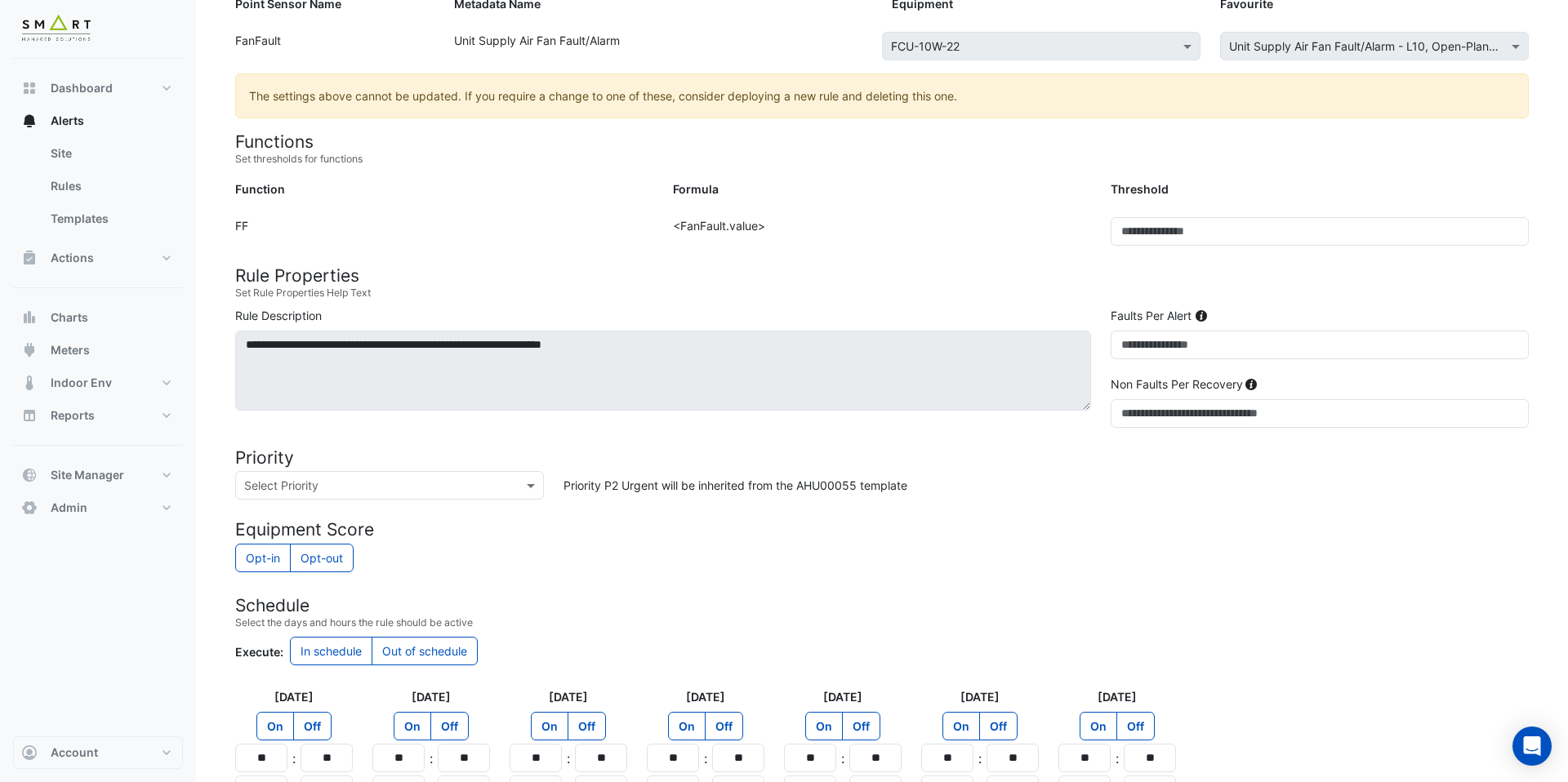
scroll to position [314, 0]
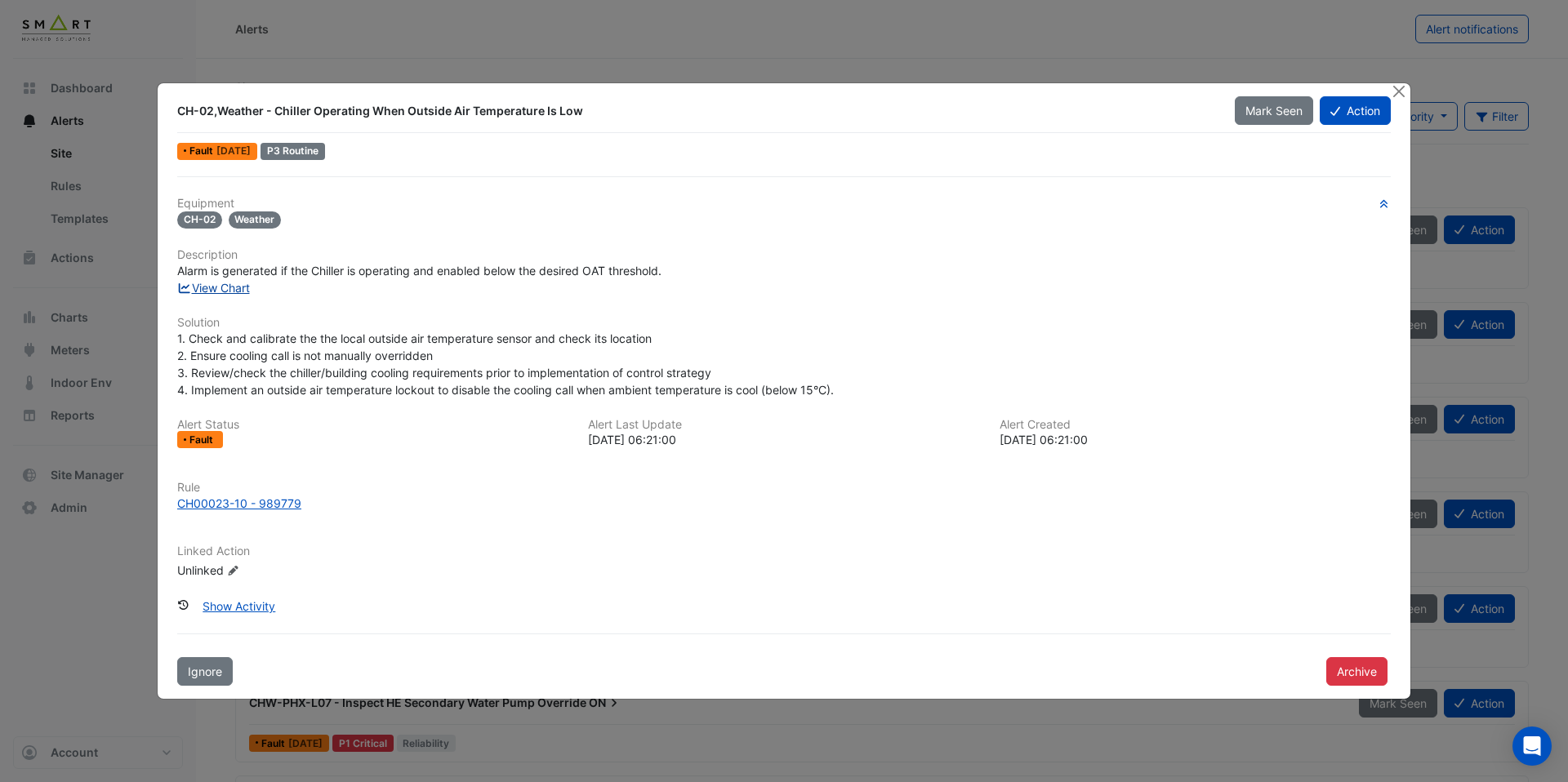
click at [205, 281] on link "View Chart" at bounding box center [213, 288] width 73 height 14
click at [260, 499] on div "CH00023-10 - 989779" at bounding box center [239, 503] width 124 height 17
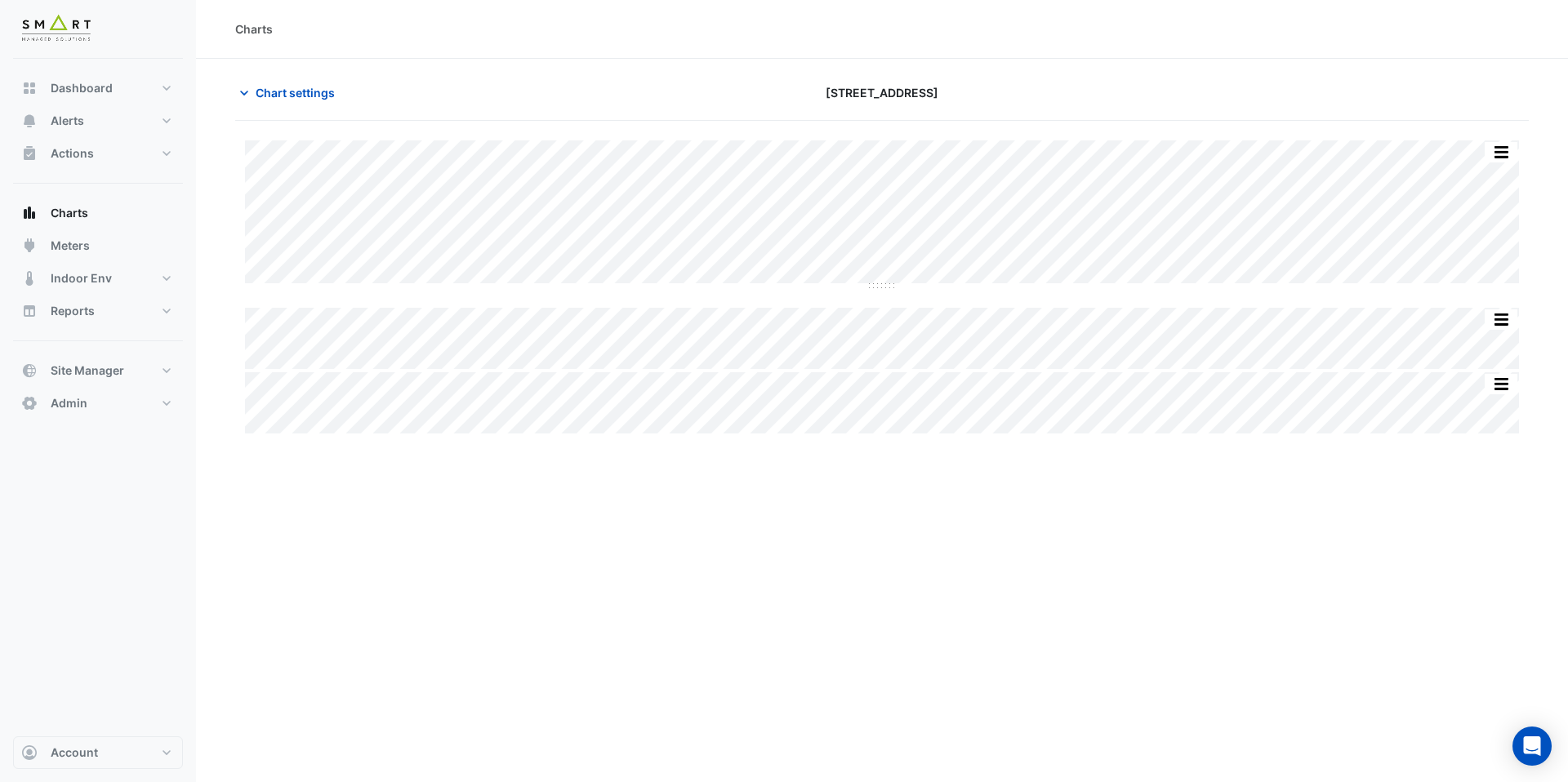
type input "**********"
click at [309, 93] on span "Chart settings" at bounding box center [295, 93] width 80 height 17
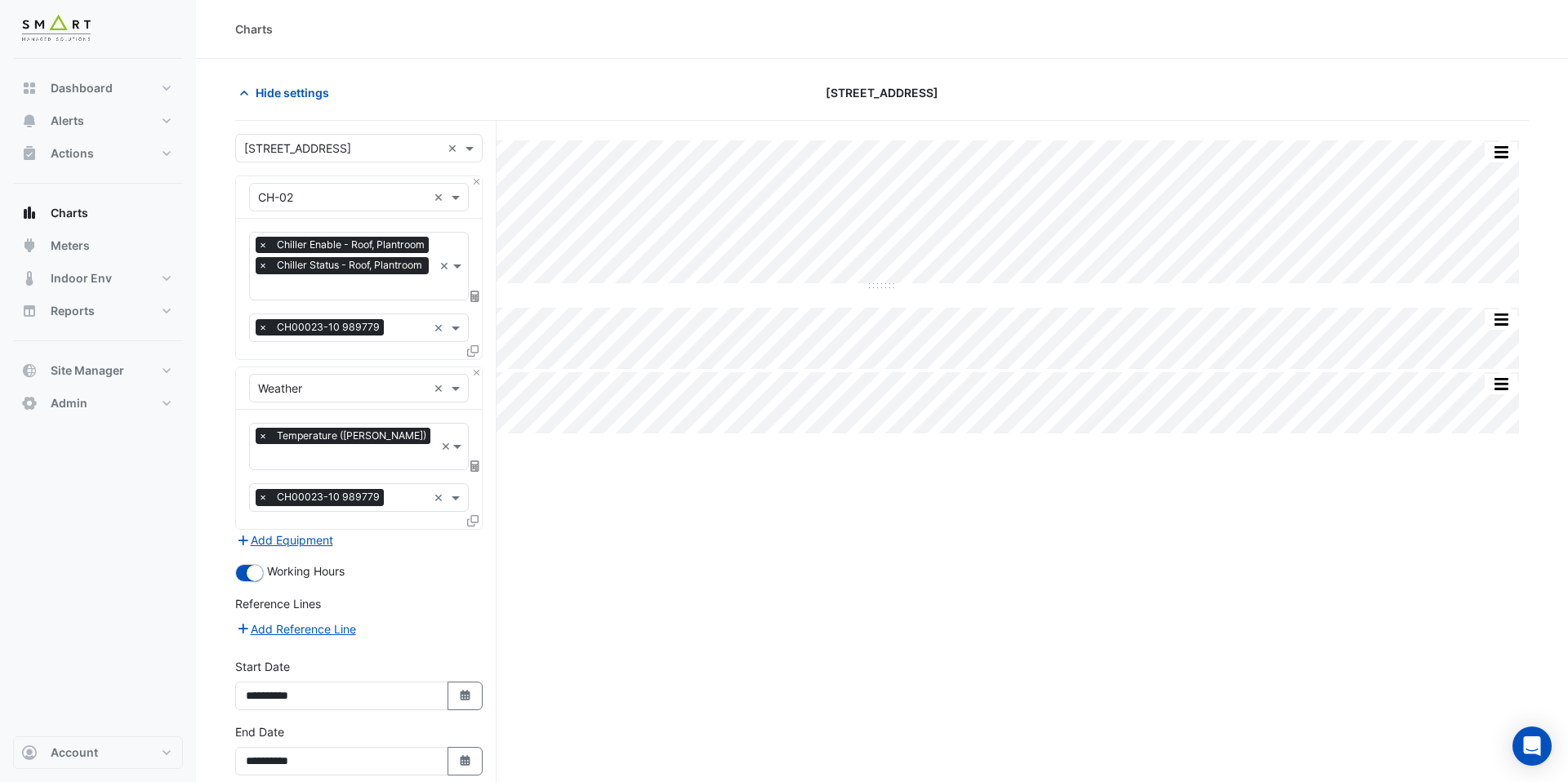
click at [399, 281] on input "text" at bounding box center [345, 289] width 175 height 17
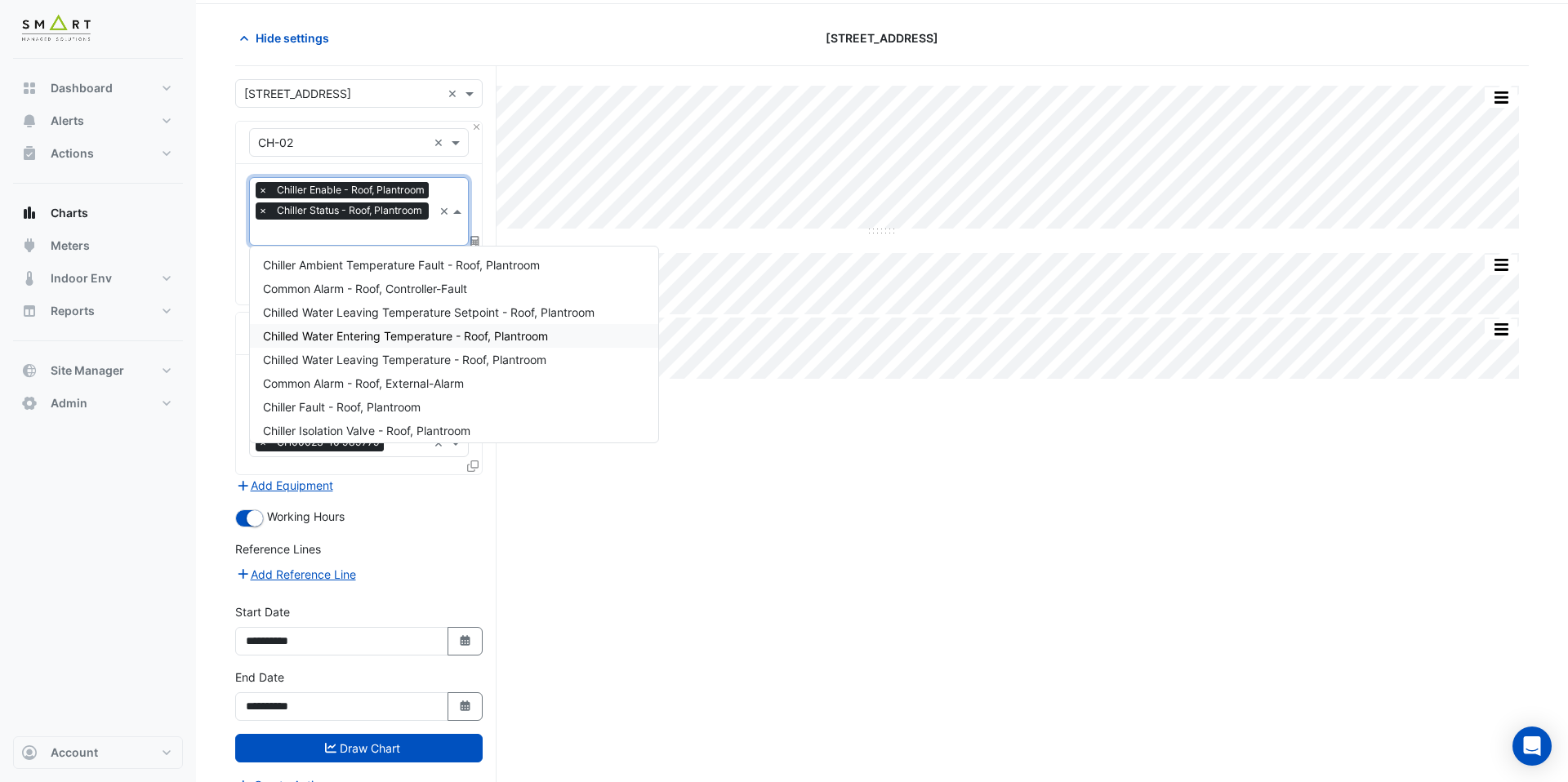
click at [420, 342] on span "Chilled Water Entering Temperature - Roof, Plantroom" at bounding box center [406, 336] width 285 height 14
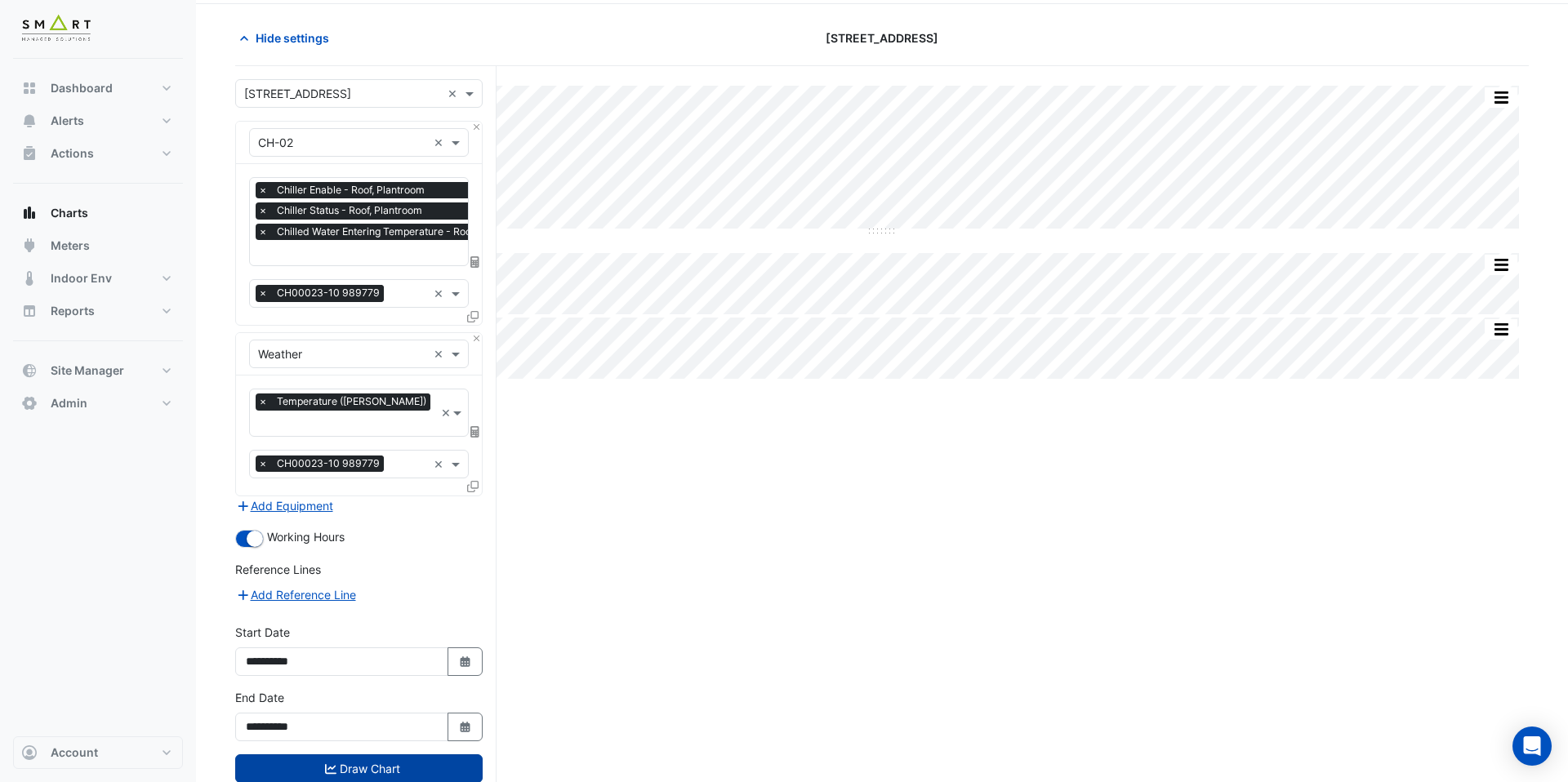
click at [404, 759] on button "Draw Chart" at bounding box center [358, 769] width 247 height 29
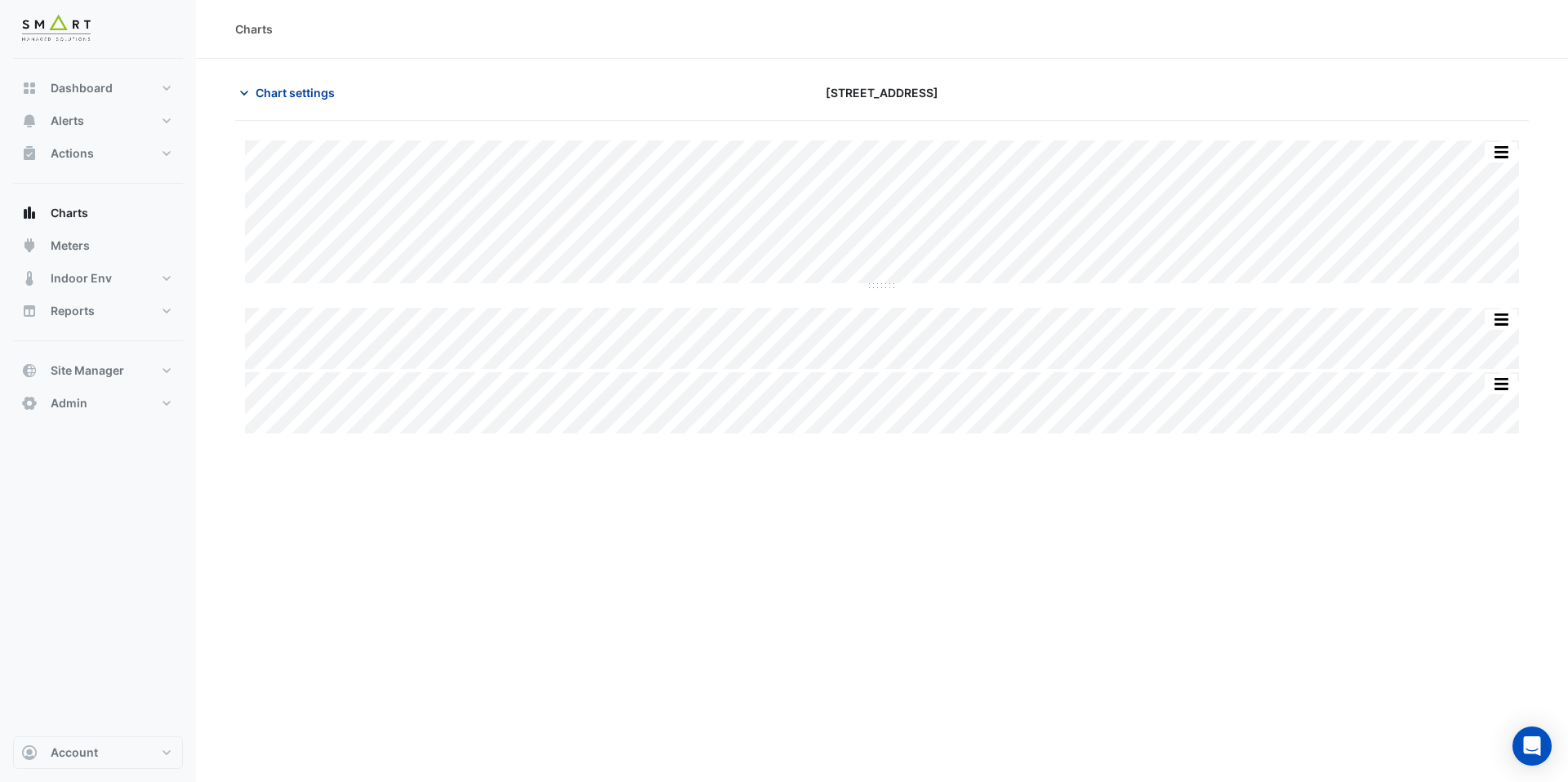
click at [322, 97] on span "Chart settings" at bounding box center [295, 93] width 80 height 17
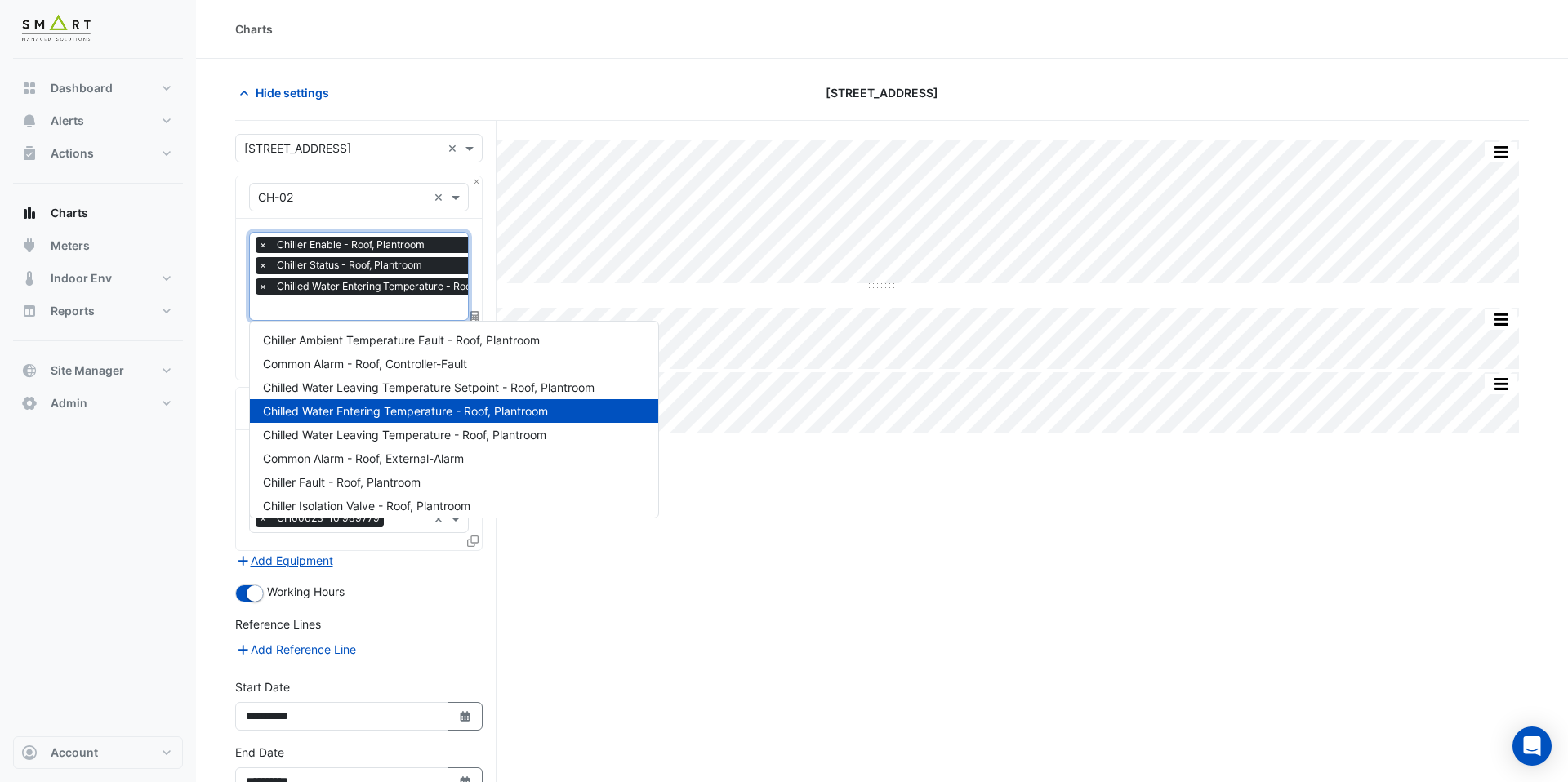
click at [381, 308] on input "text" at bounding box center [396, 309] width 277 height 17
click at [424, 431] on span "Chilled Water Leaving Temperature - Roof, Plantroom" at bounding box center [405, 435] width 283 height 14
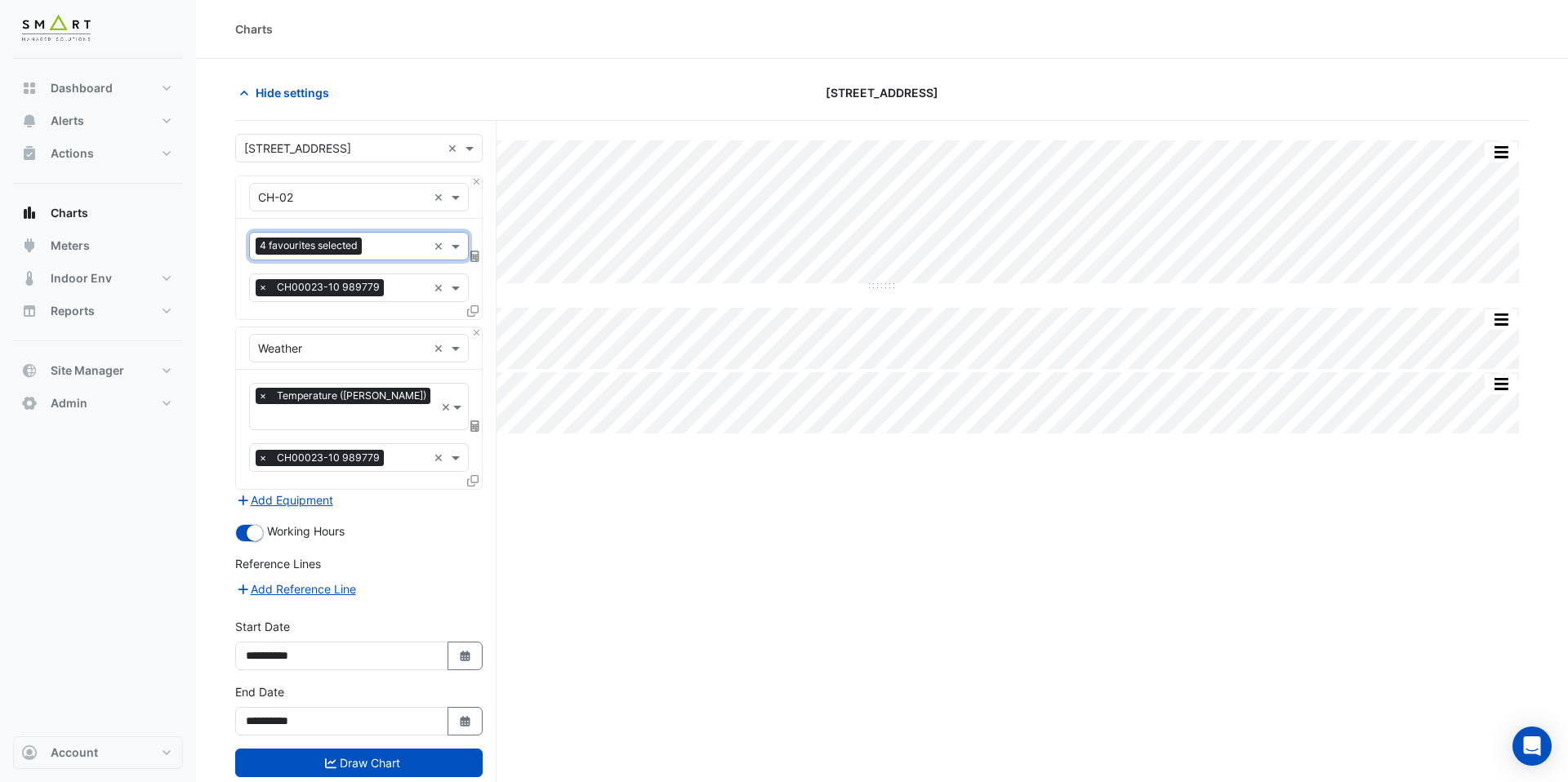
scroll to position [62, 0]
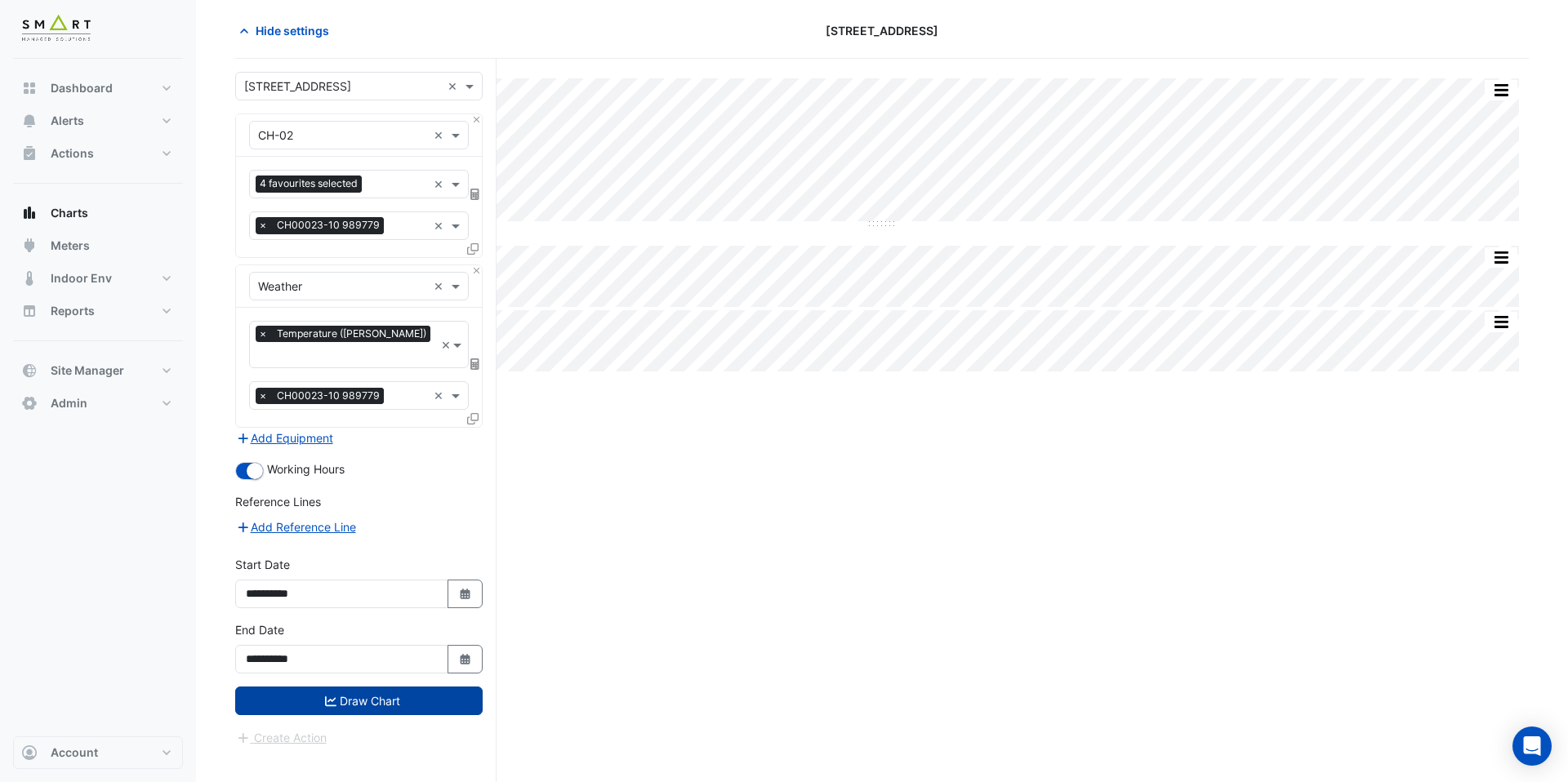
click at [455, 687] on button "Draw Chart" at bounding box center [358, 701] width 247 height 29
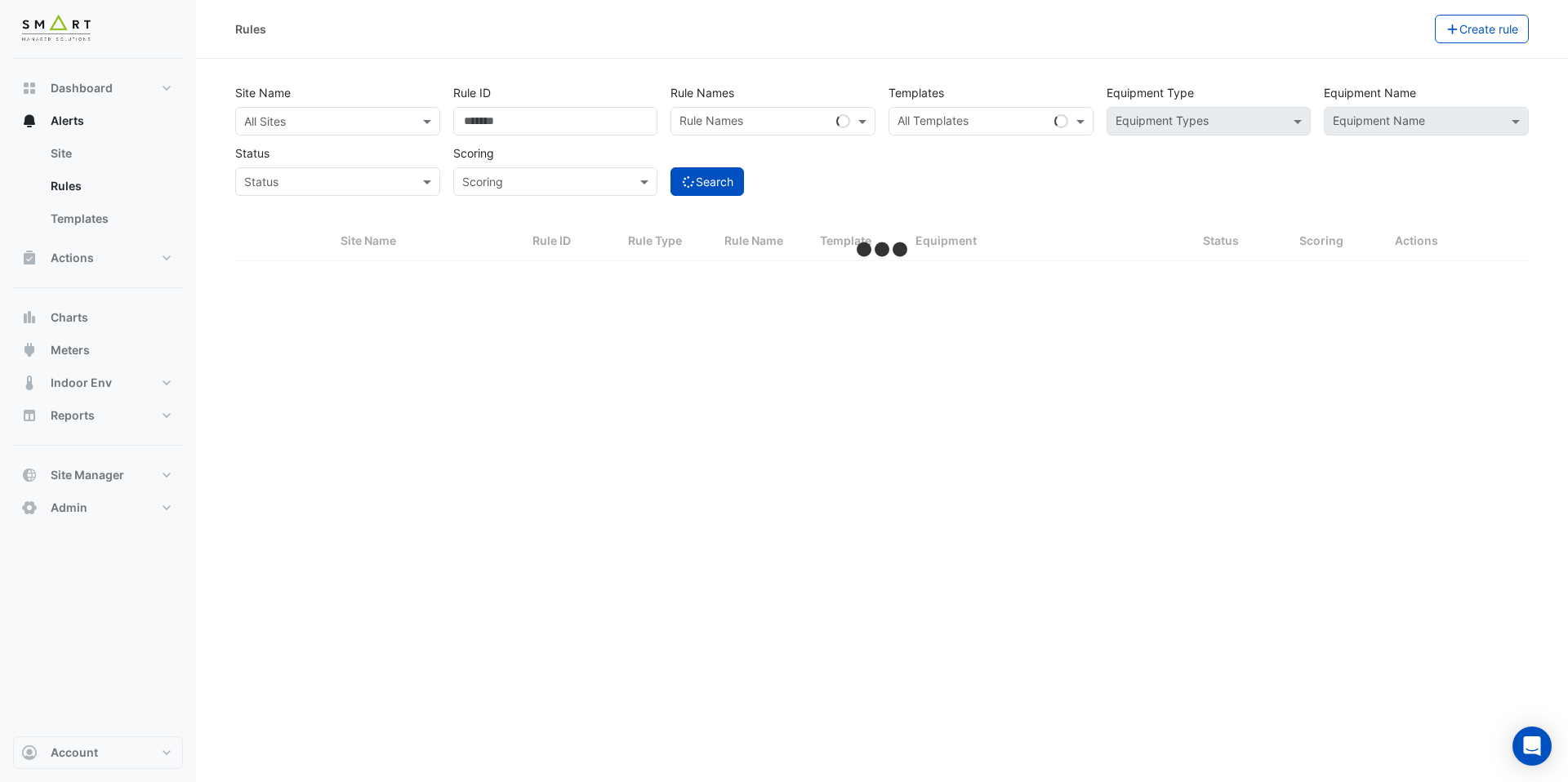
select select "***"
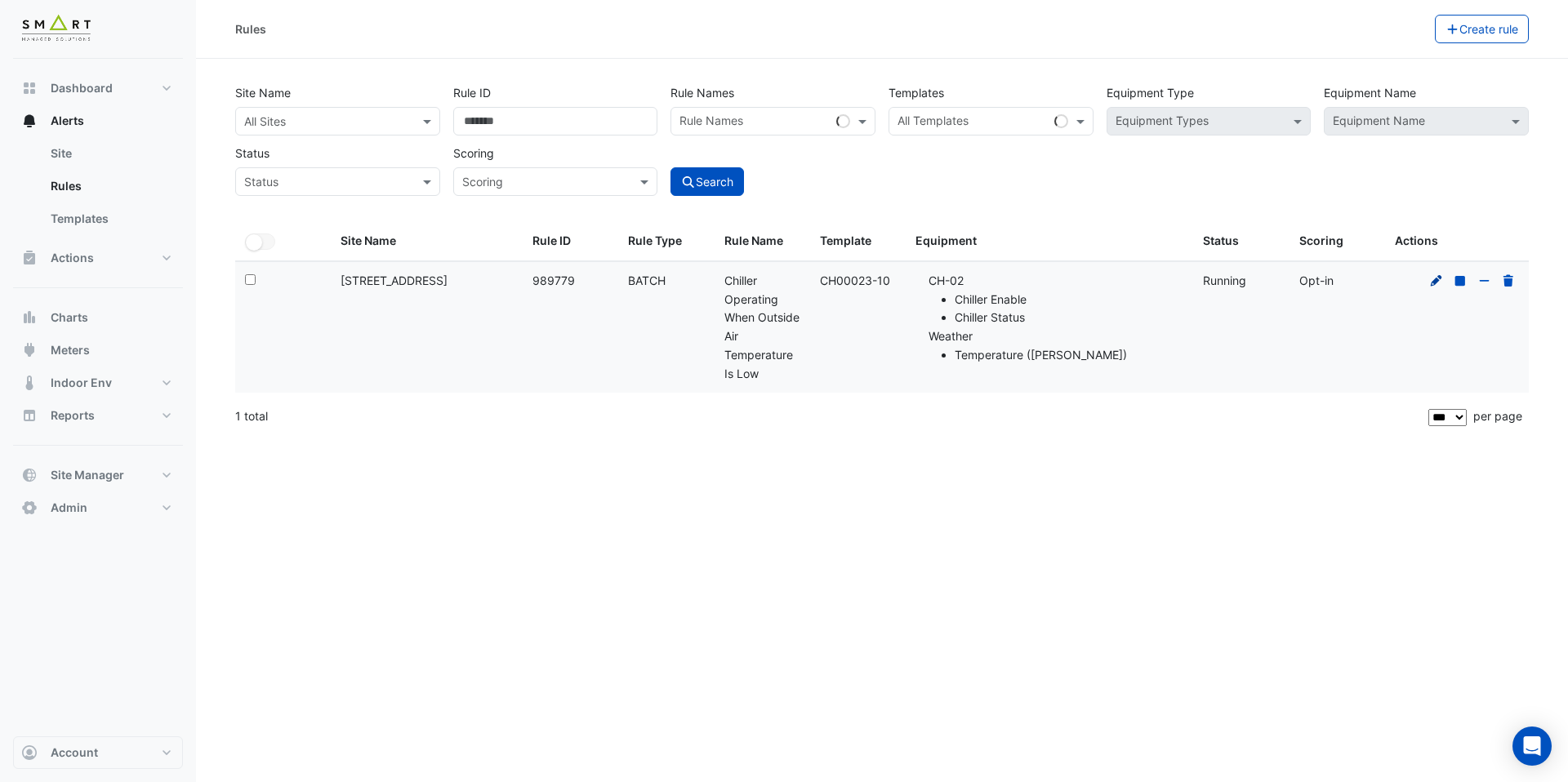
click at [1438, 284] on icon at bounding box center [1437, 280] width 15 height 11
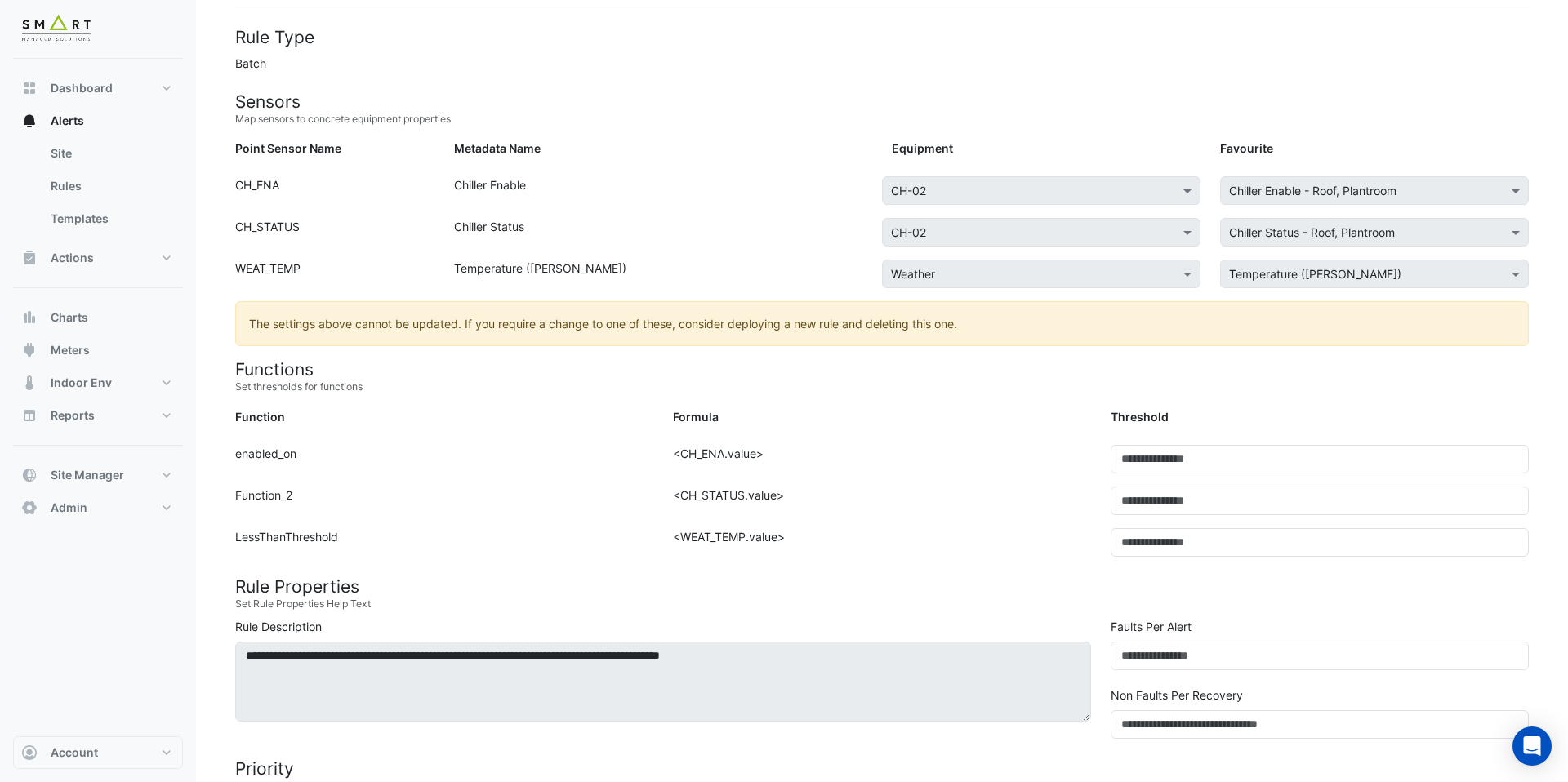
scroll to position [150, 0]
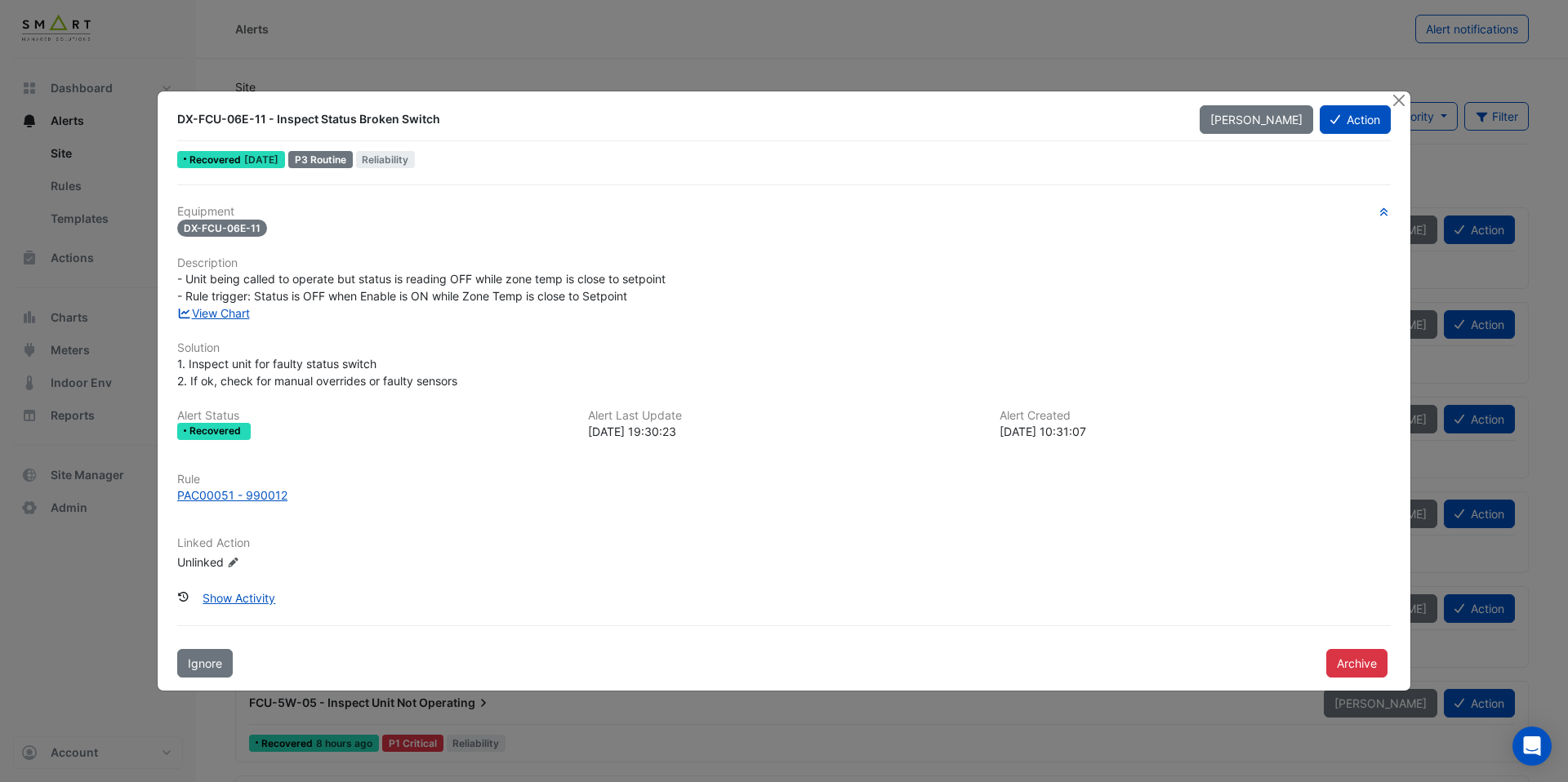
click at [246, 321] on div "View Chart" at bounding box center [784, 314] width 1233 height 17
click at [238, 316] on link "View Chart" at bounding box center [213, 313] width 73 height 14
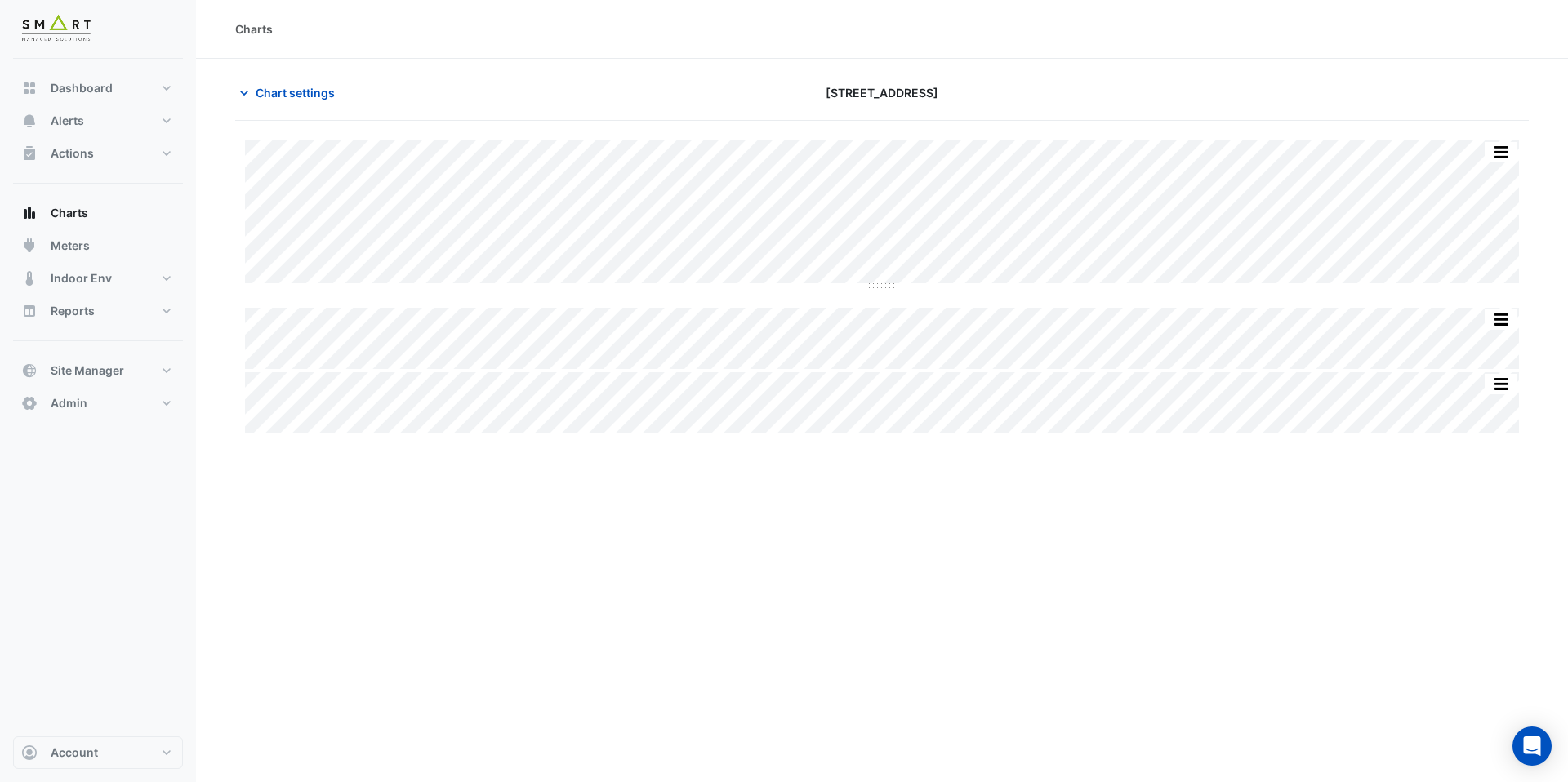
type input "**********"
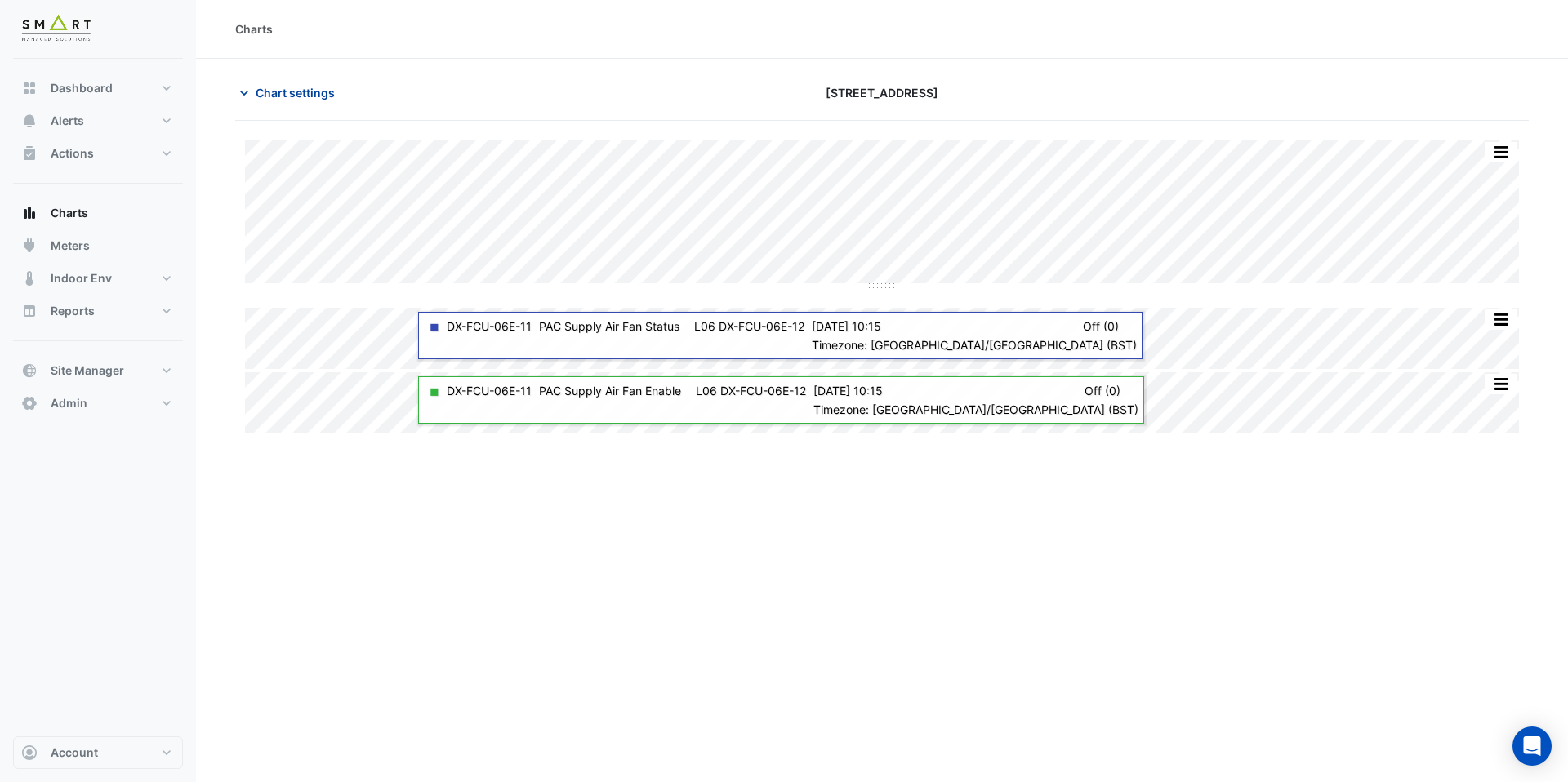
click at [256, 100] on span "Chart settings" at bounding box center [295, 93] width 80 height 17
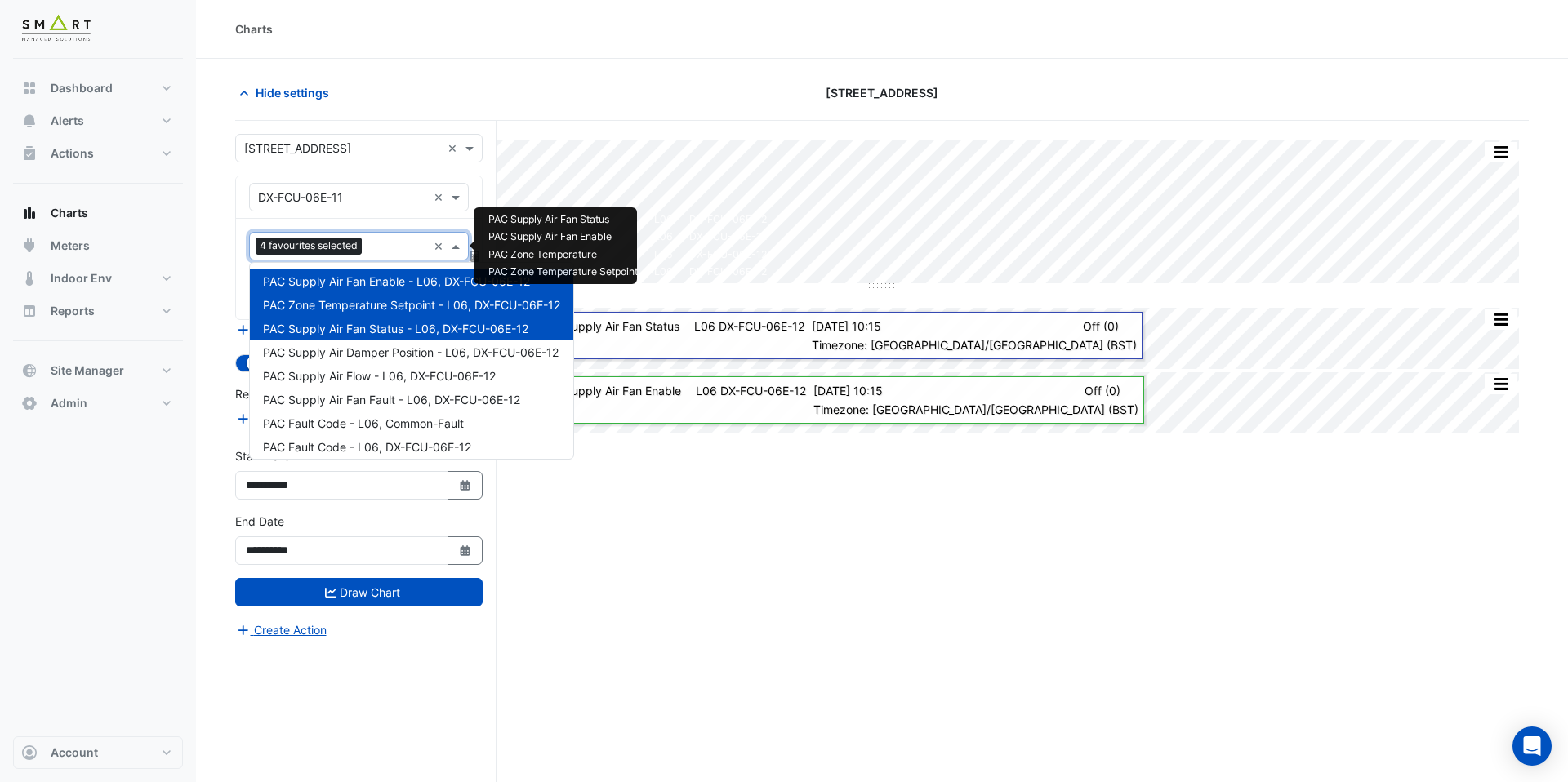
click at [371, 246] on input "text" at bounding box center [398, 248] width 59 height 17
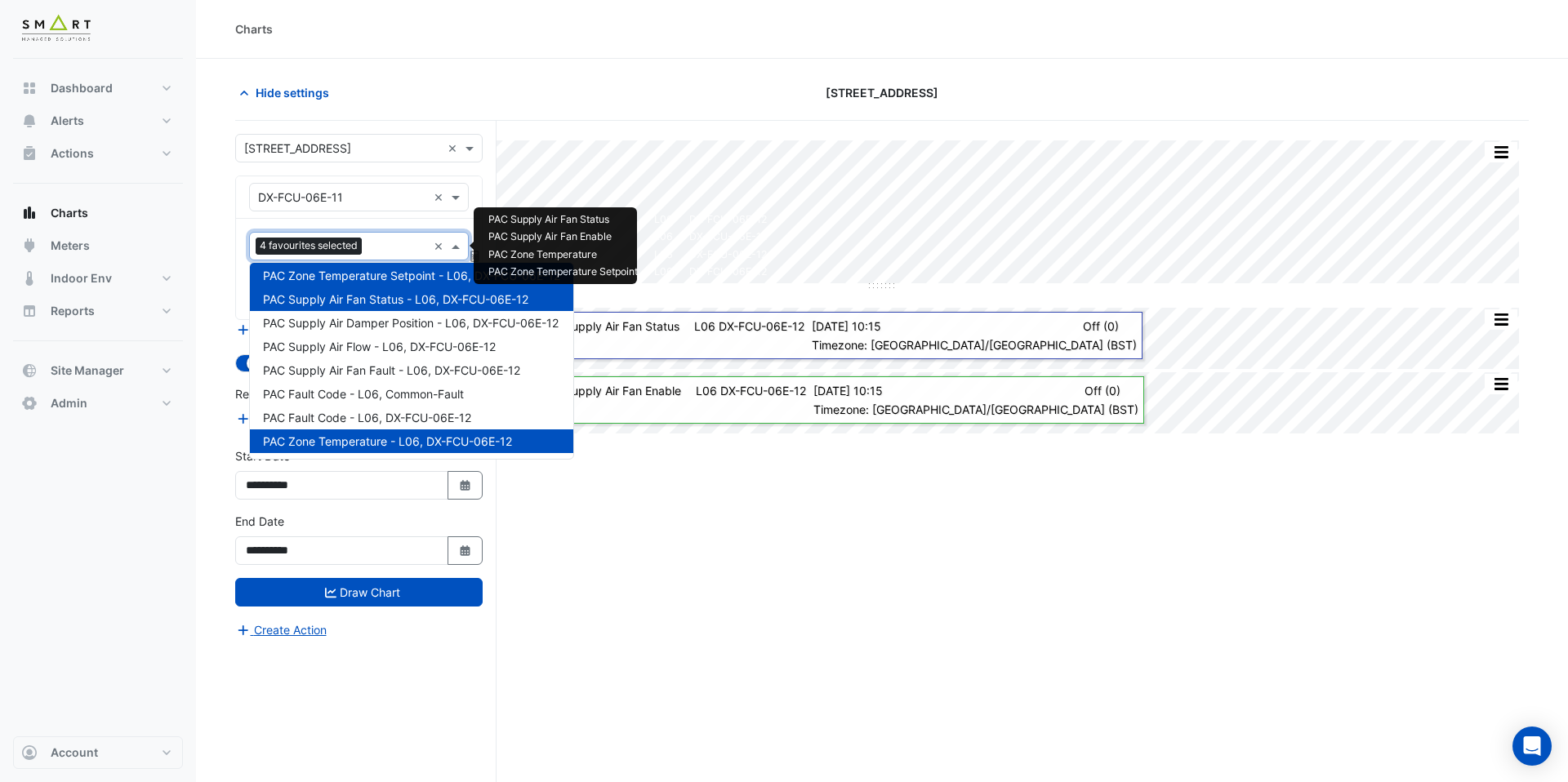
scroll to position [31, 0]
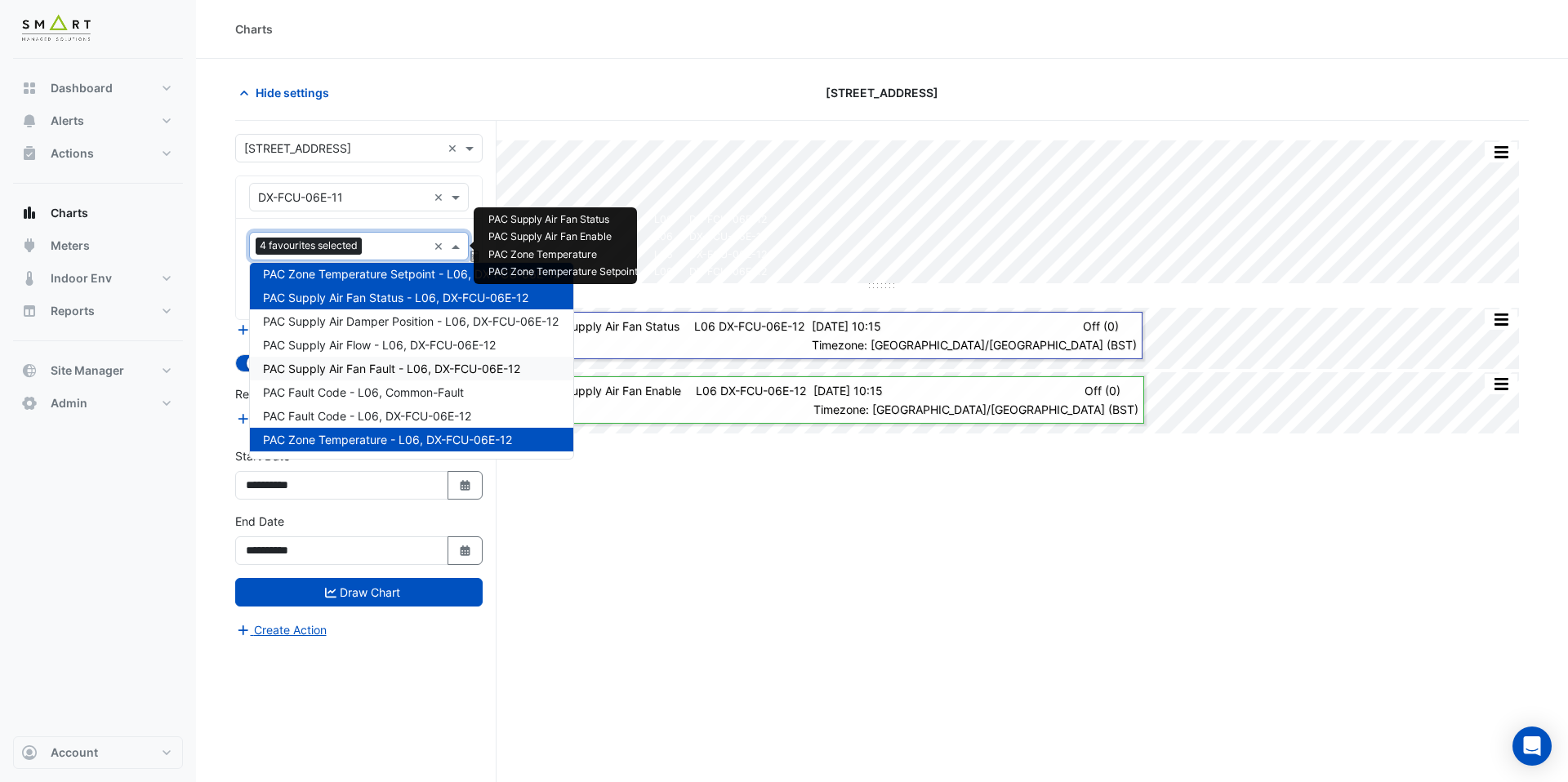
click at [428, 365] on span "PAC Supply Air Fan Fault - L06, DX-FCU-06E-12" at bounding box center [392, 369] width 257 height 14
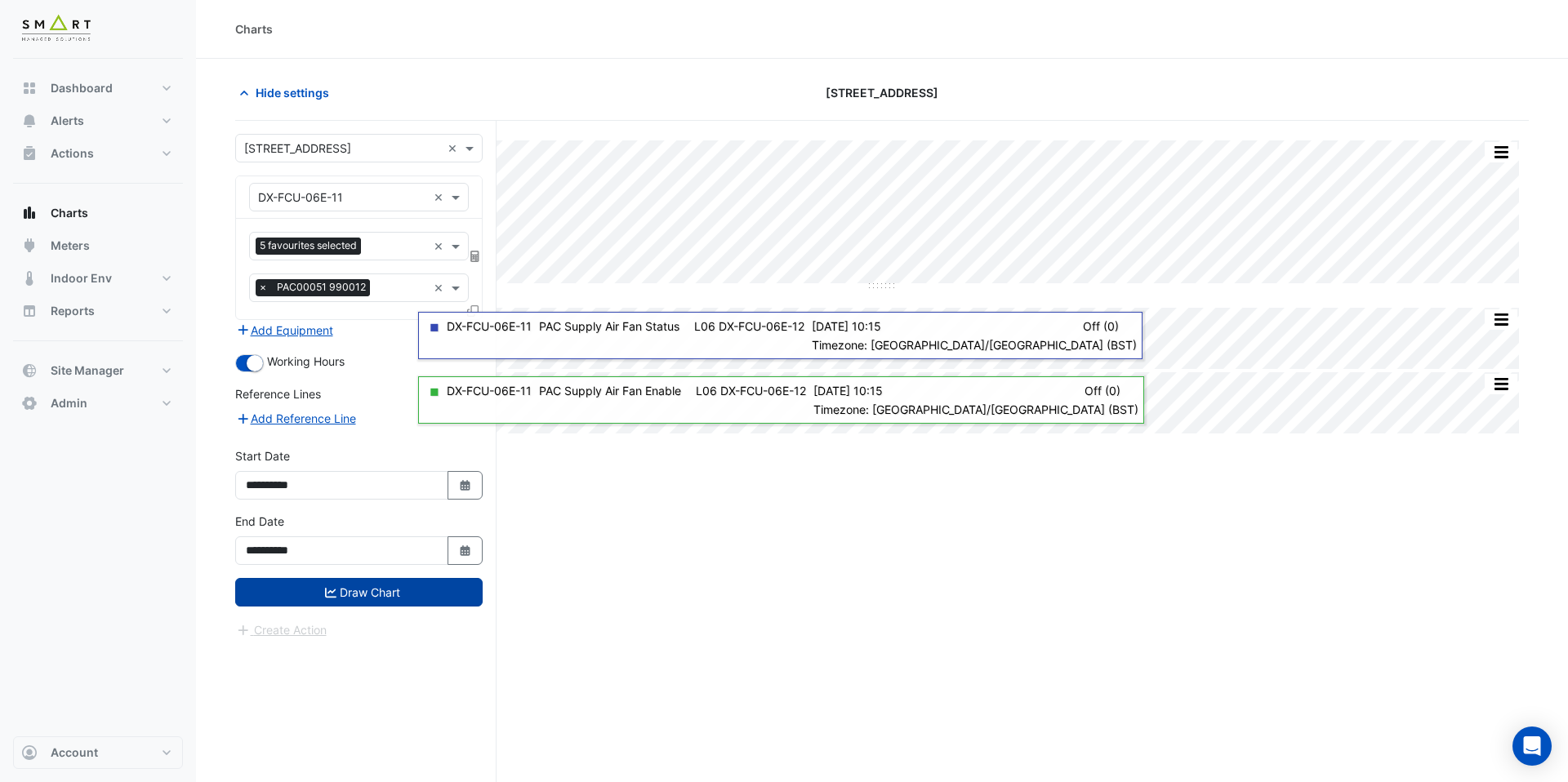
click at [439, 578] on button "Draw Chart" at bounding box center [358, 592] width 247 height 29
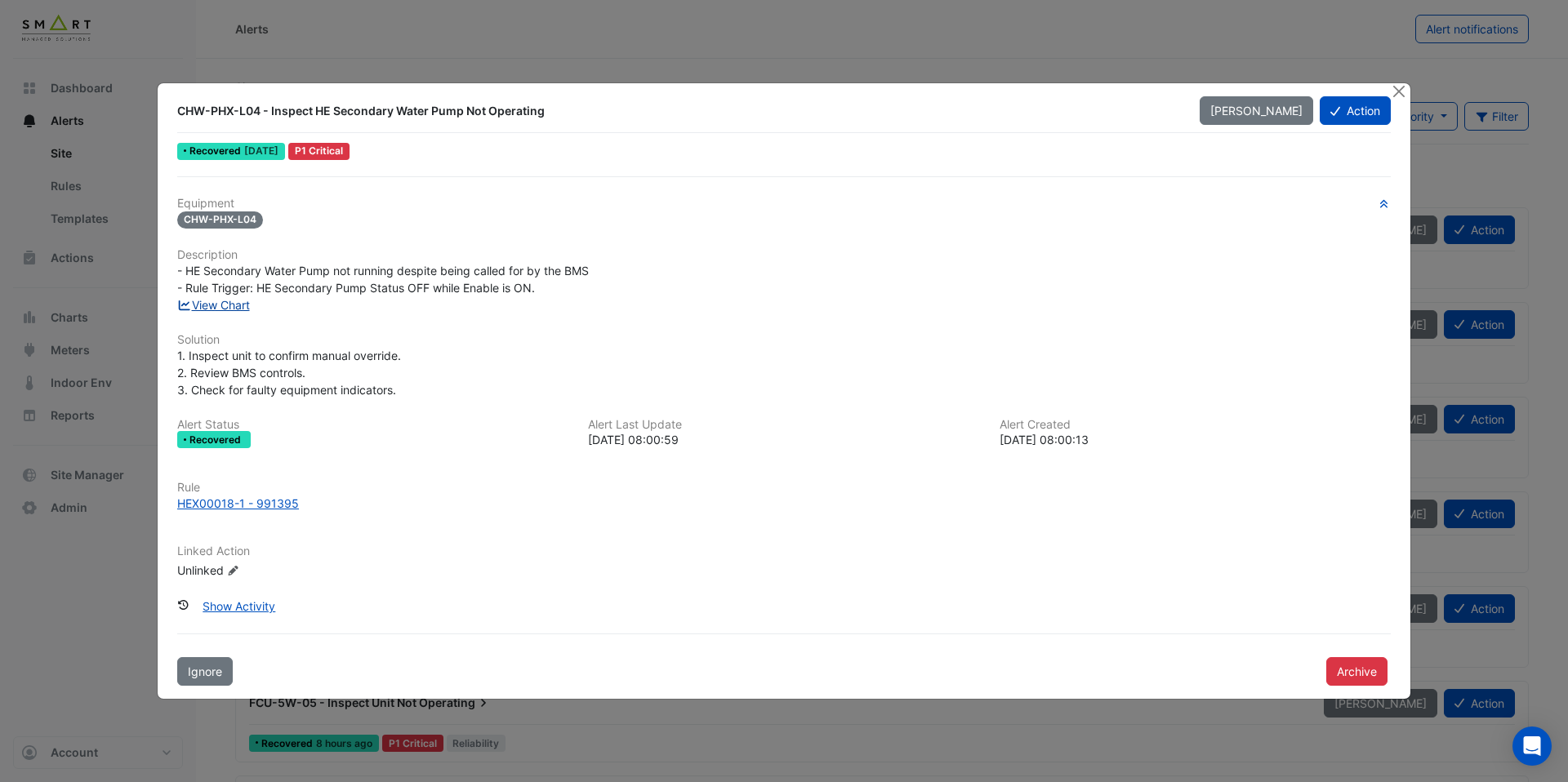
click at [249, 302] on link "View Chart" at bounding box center [213, 305] width 73 height 14
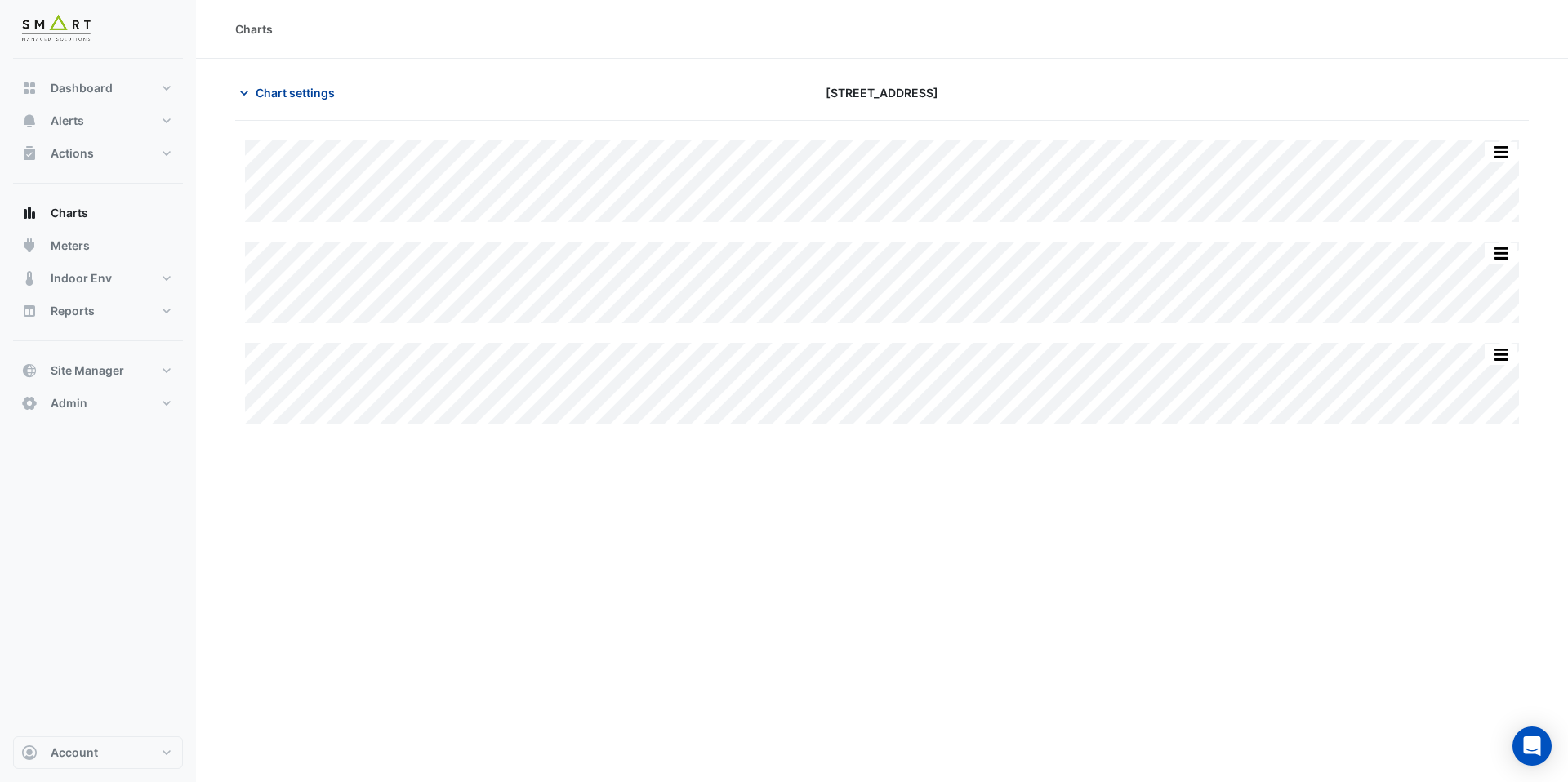
click at [287, 85] on span "Chart settings" at bounding box center [295, 93] width 80 height 17
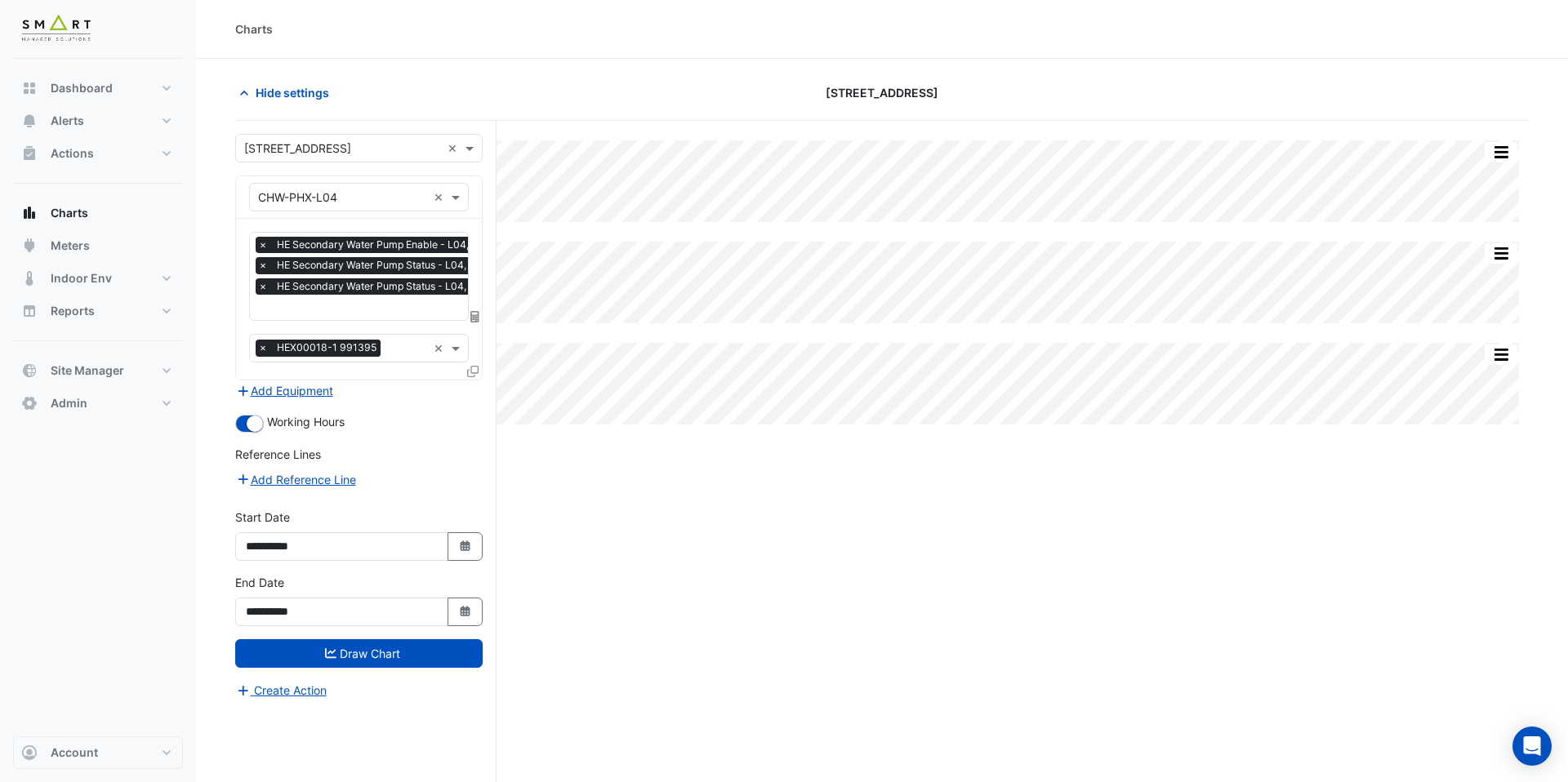
click at [350, 304] on input "text" at bounding box center [390, 309] width 265 height 17
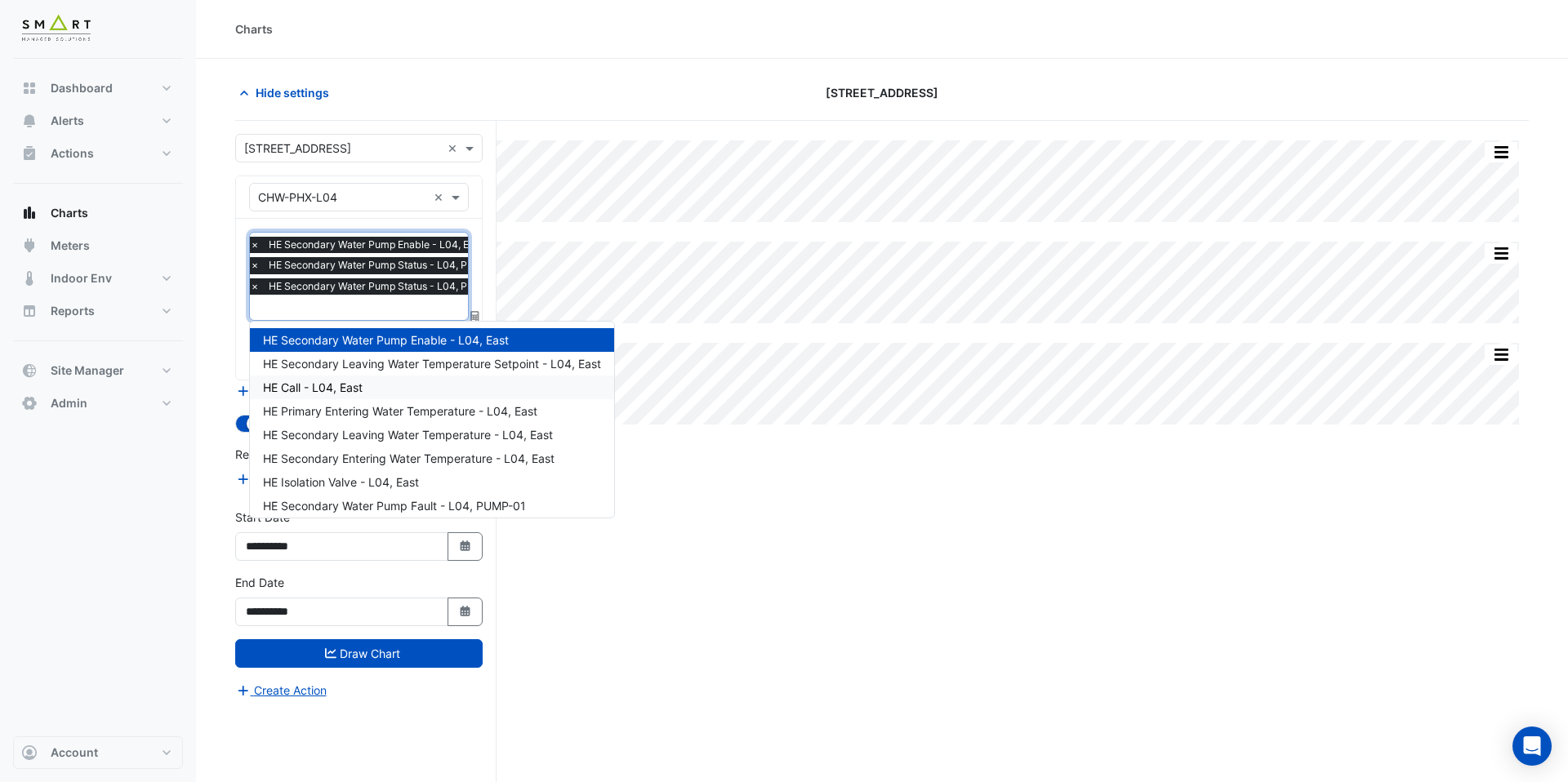
click at [410, 393] on div "HE Call - L04, East" at bounding box center [432, 387] width 364 height 24
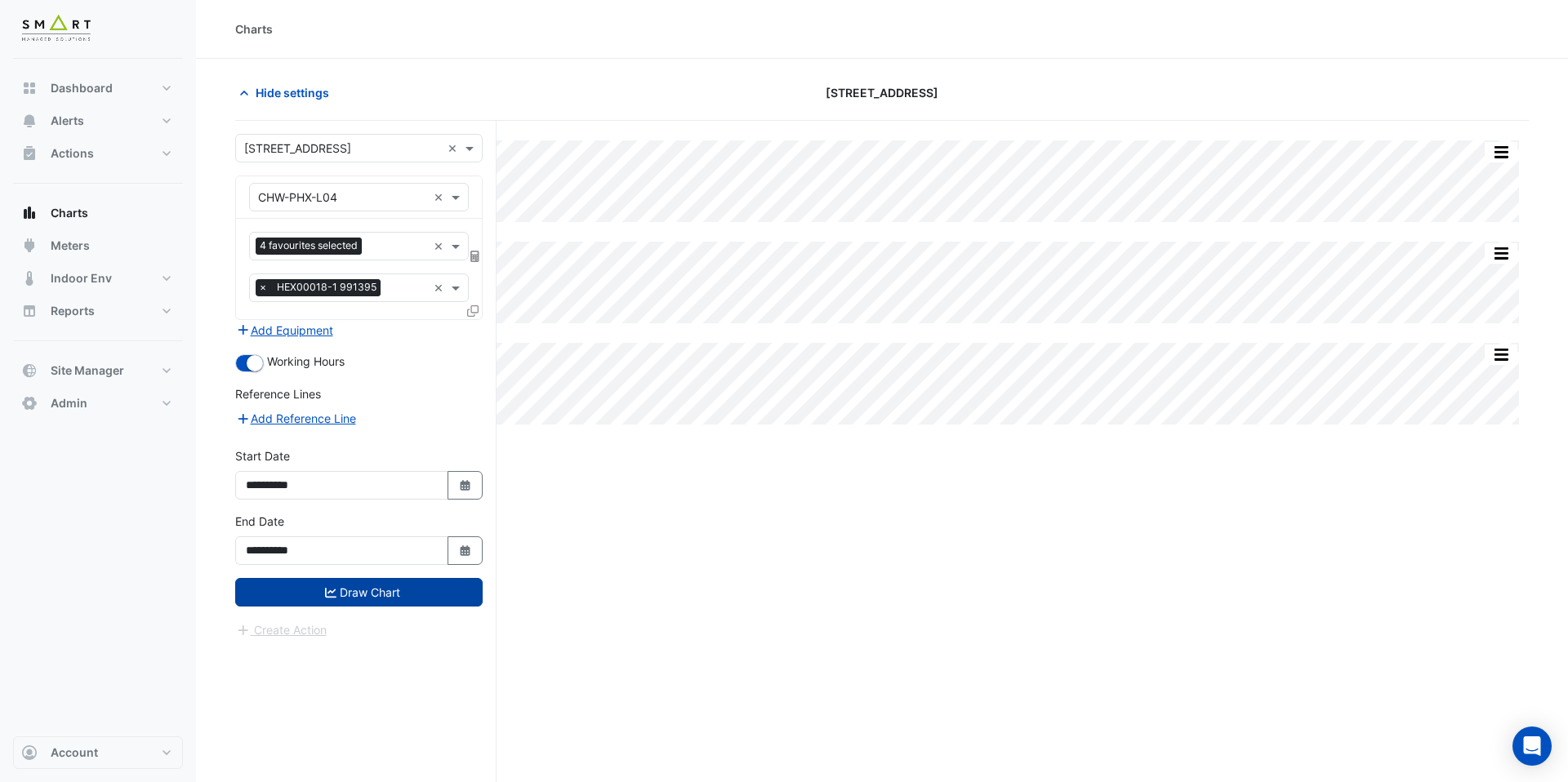
click at [412, 600] on button "Draw Chart" at bounding box center [358, 592] width 247 height 29
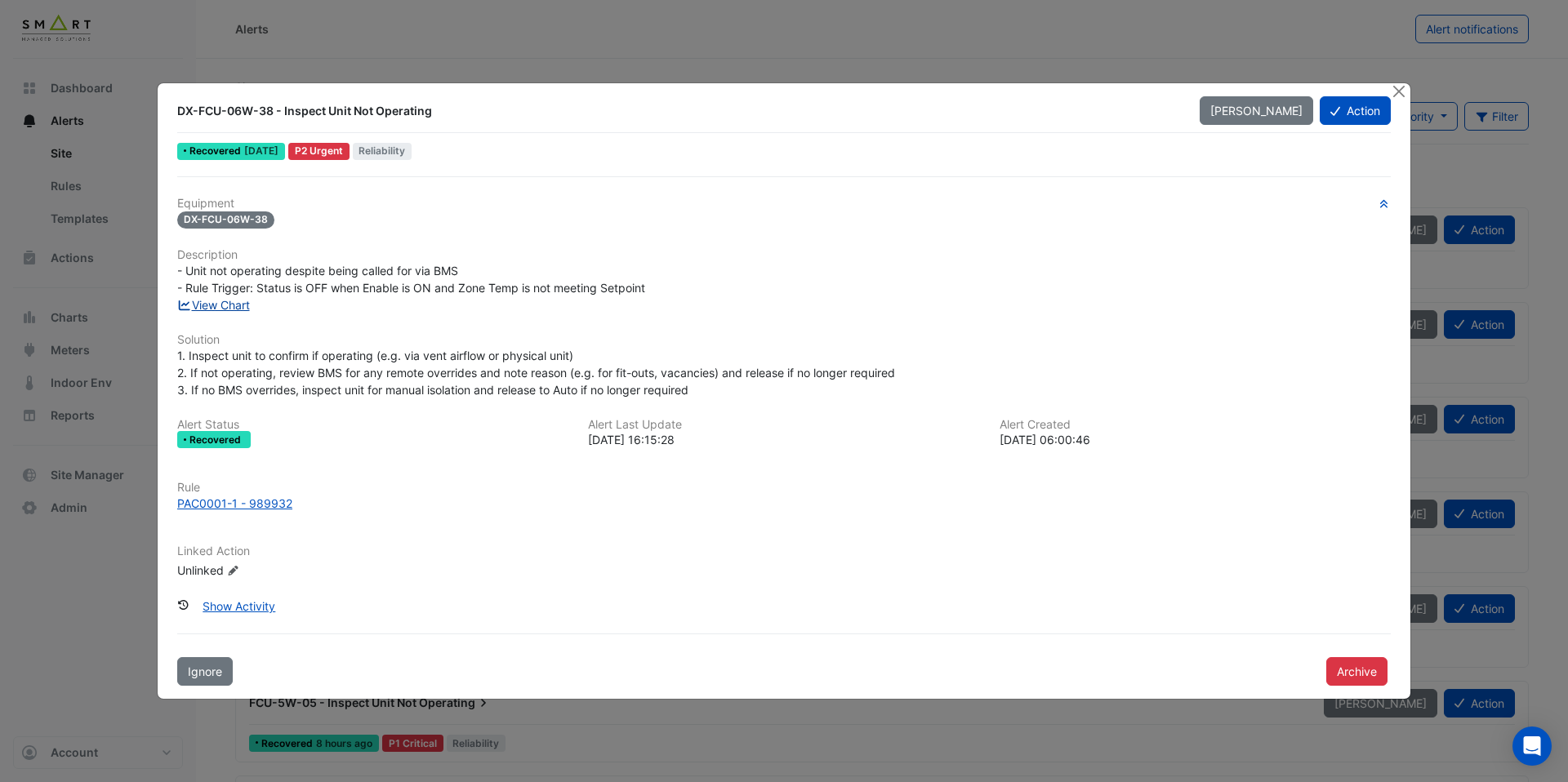
click at [247, 309] on link "View Chart" at bounding box center [213, 305] width 73 height 14
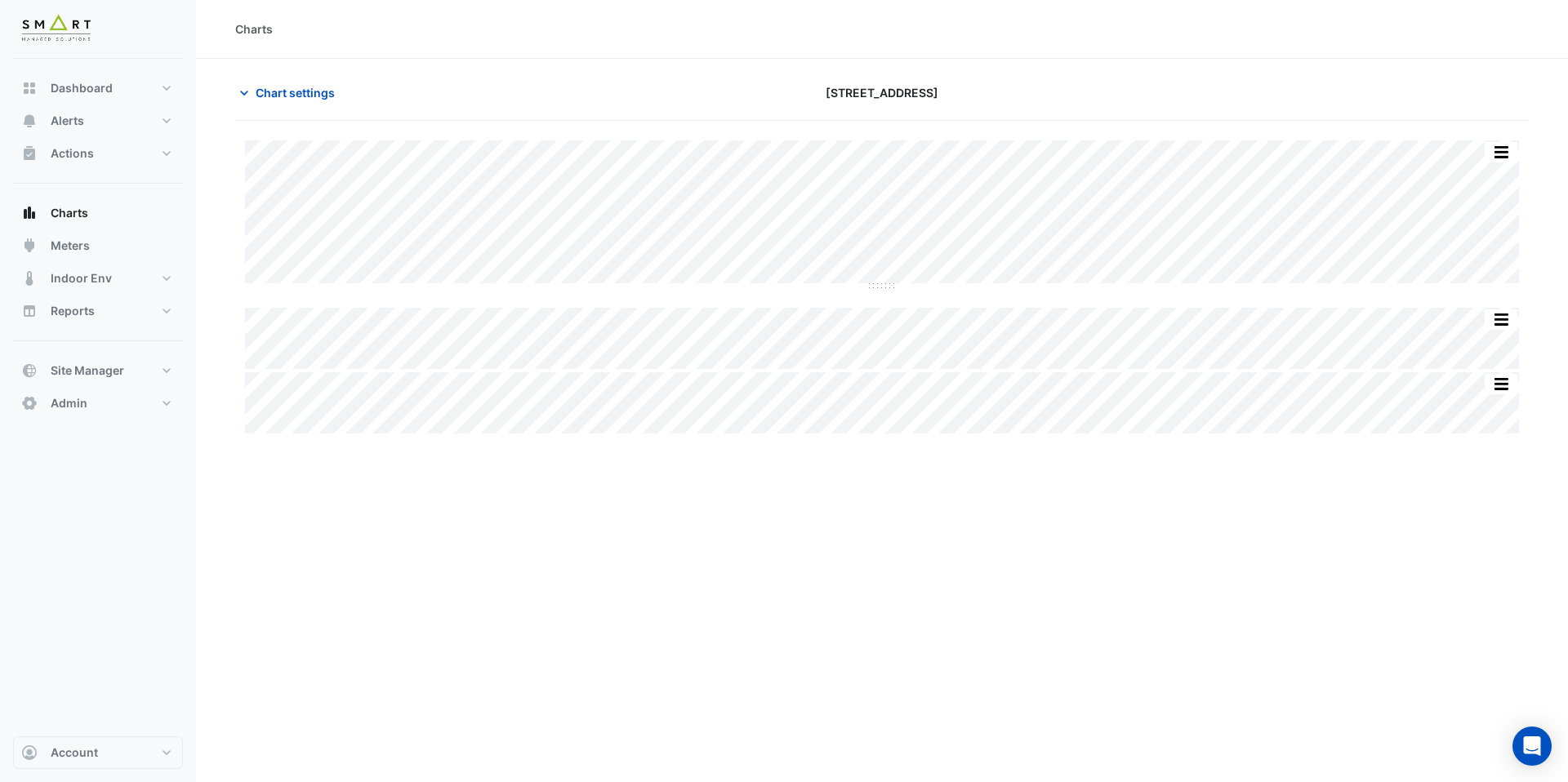
type input "**********"
click at [309, 88] on span "Chart settings" at bounding box center [295, 93] width 80 height 17
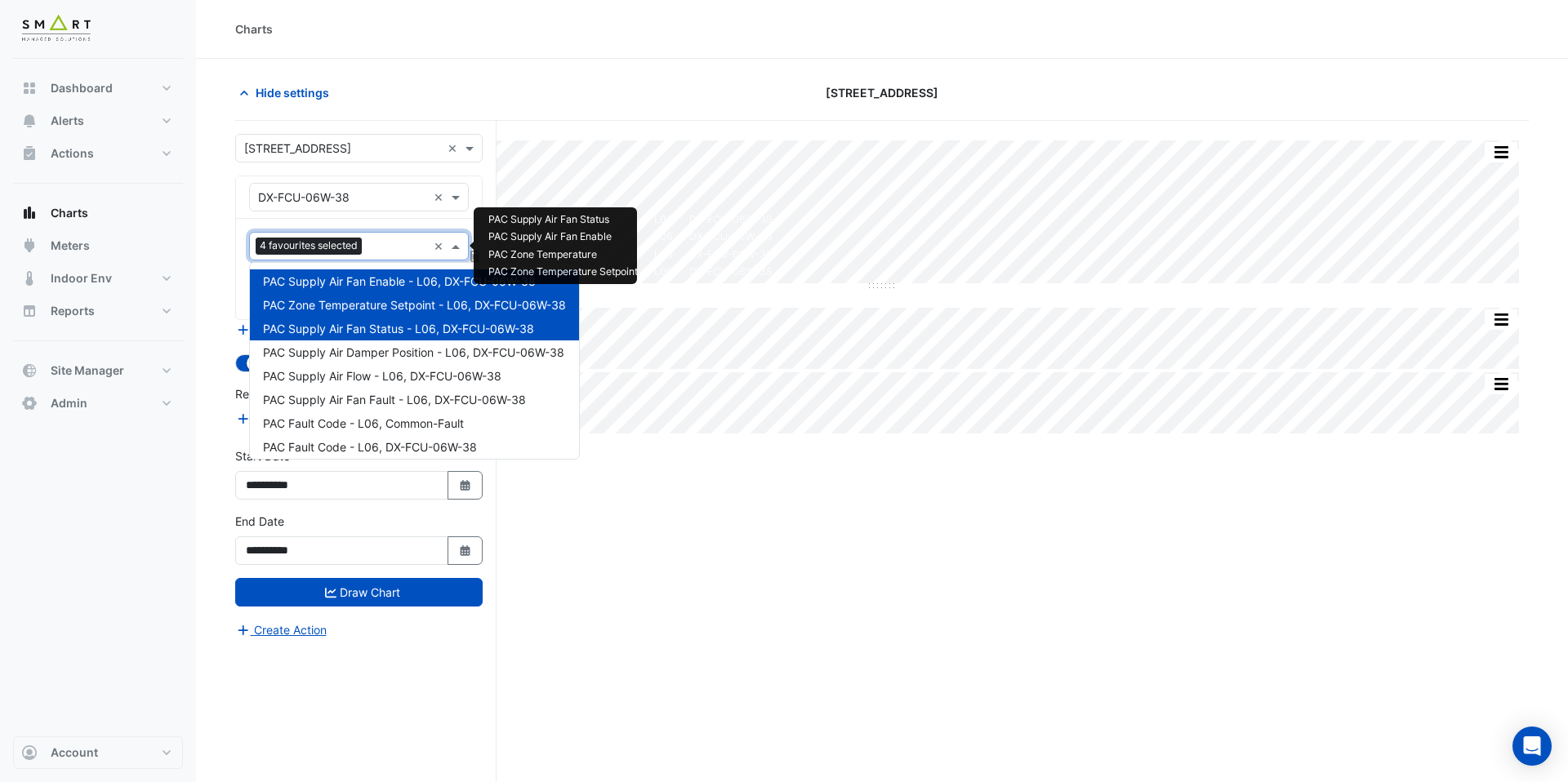
click at [393, 248] on input "text" at bounding box center [398, 248] width 59 height 17
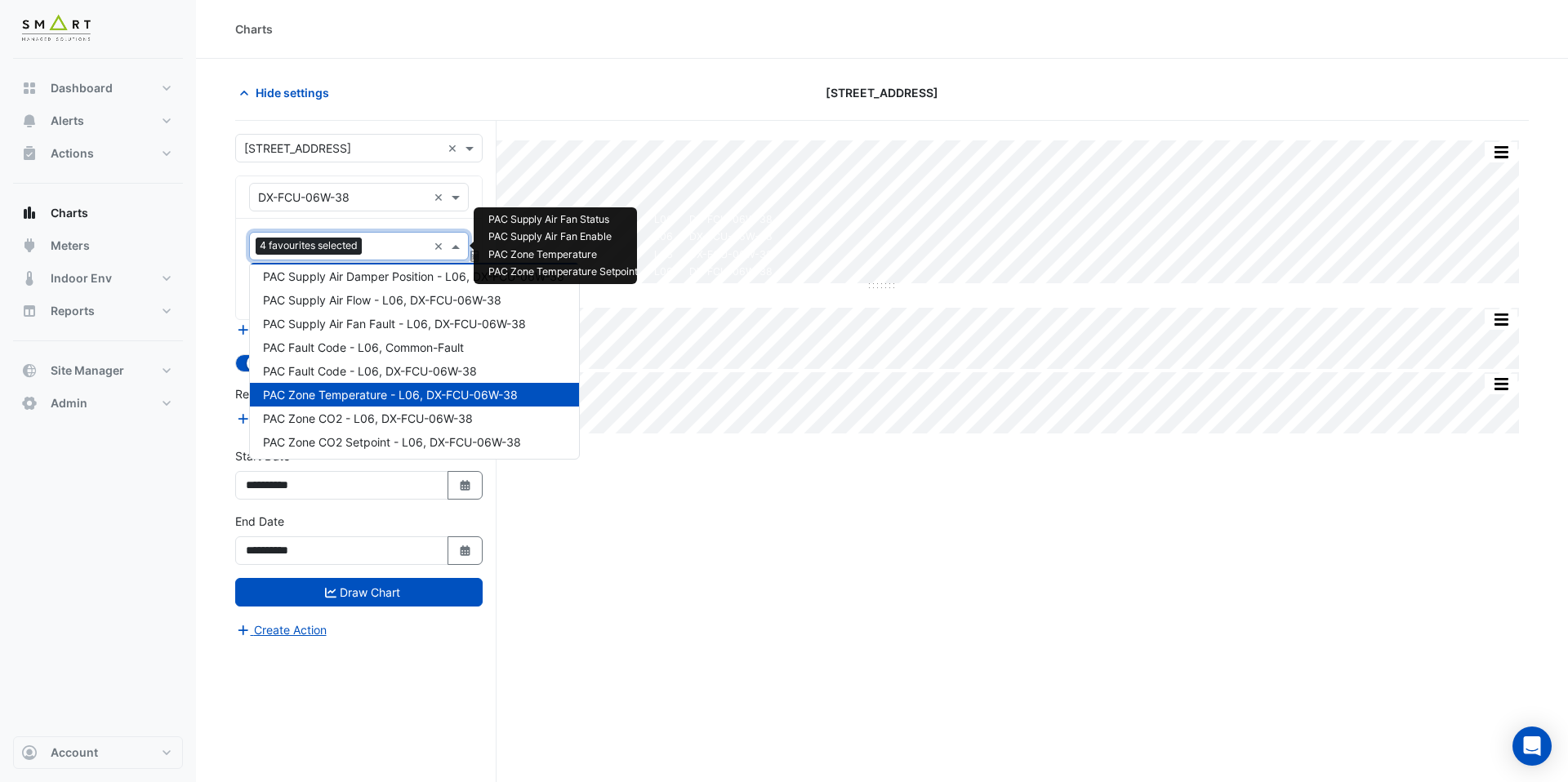
scroll to position [78, 0]
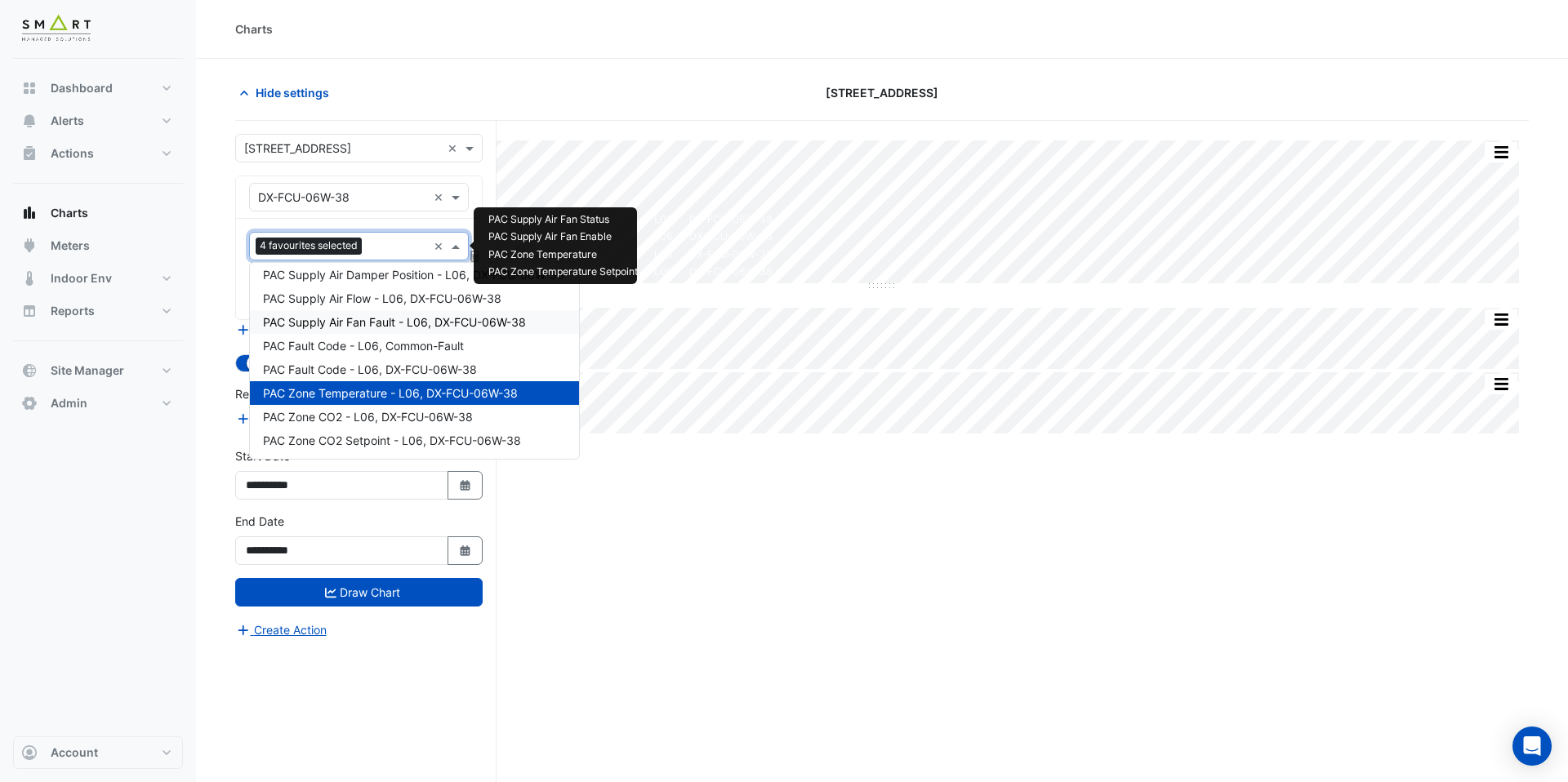
click at [397, 322] on span "PAC Supply Air Fan Fault - L06, DX-FCU-06W-38" at bounding box center [394, 322] width 263 height 14
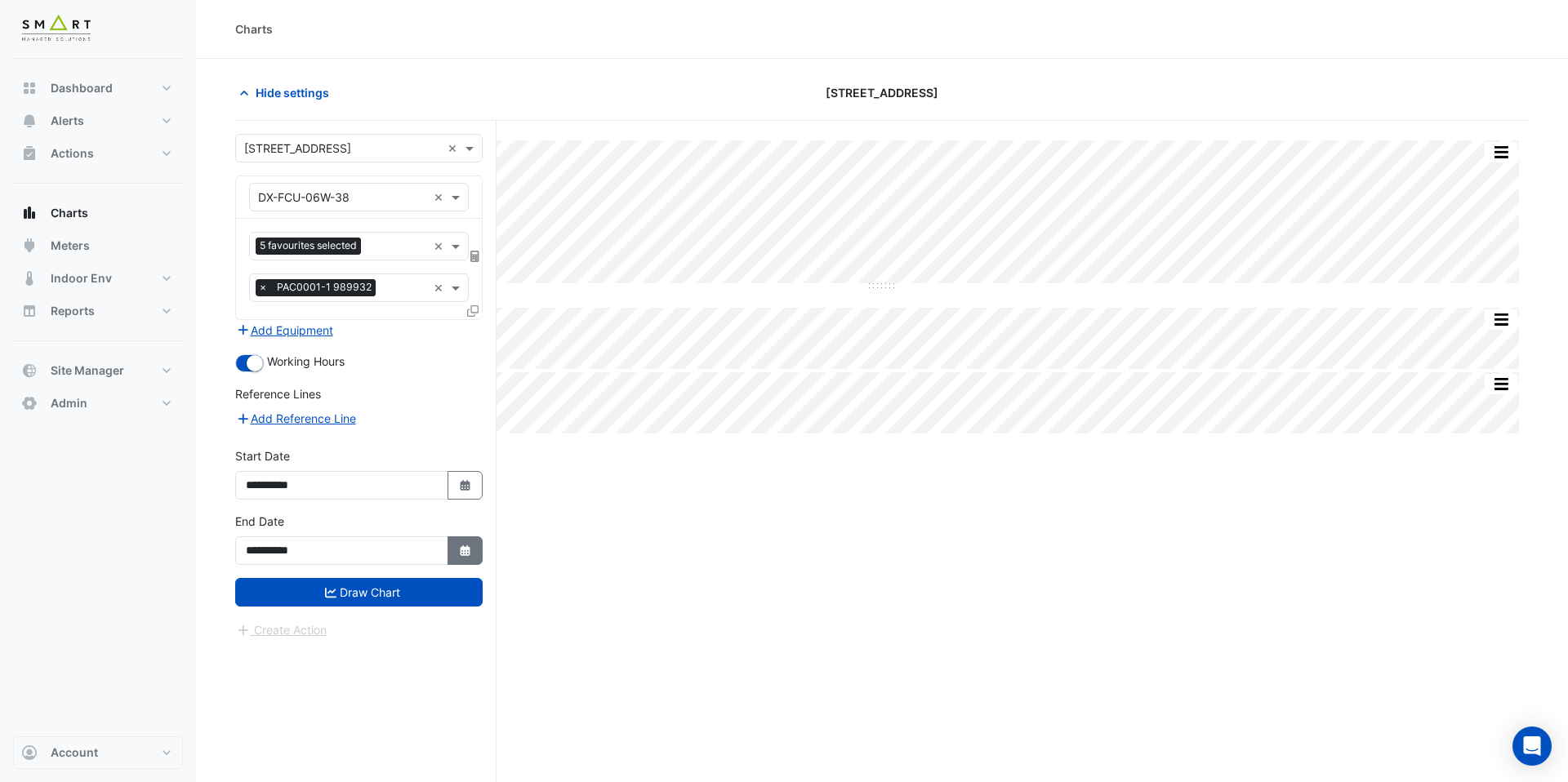
click at [464, 552] on icon "button" at bounding box center [464, 550] width 10 height 10
select select "*"
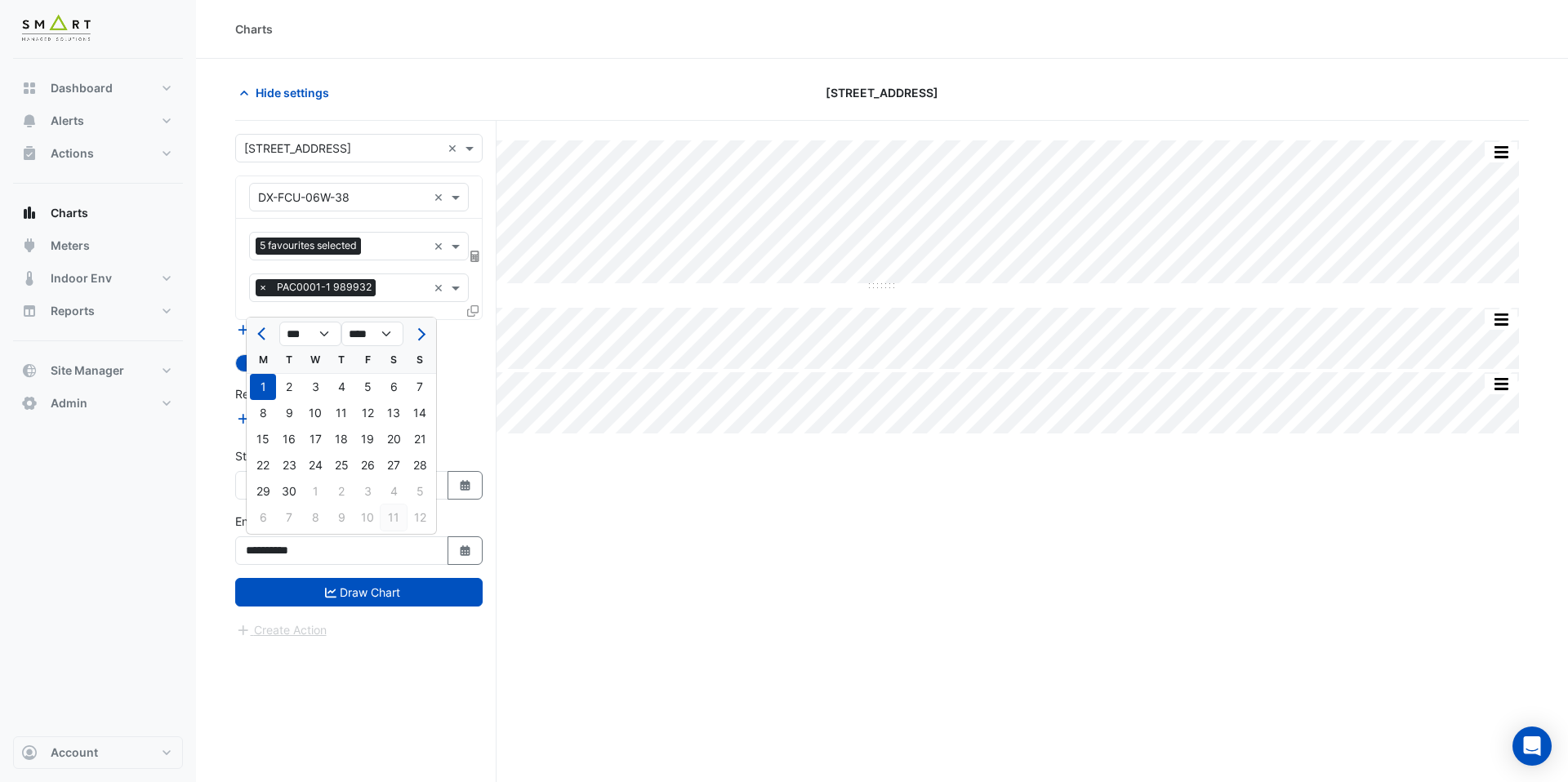
click at [385, 519] on div "11" at bounding box center [394, 518] width 26 height 26
type input "**********"
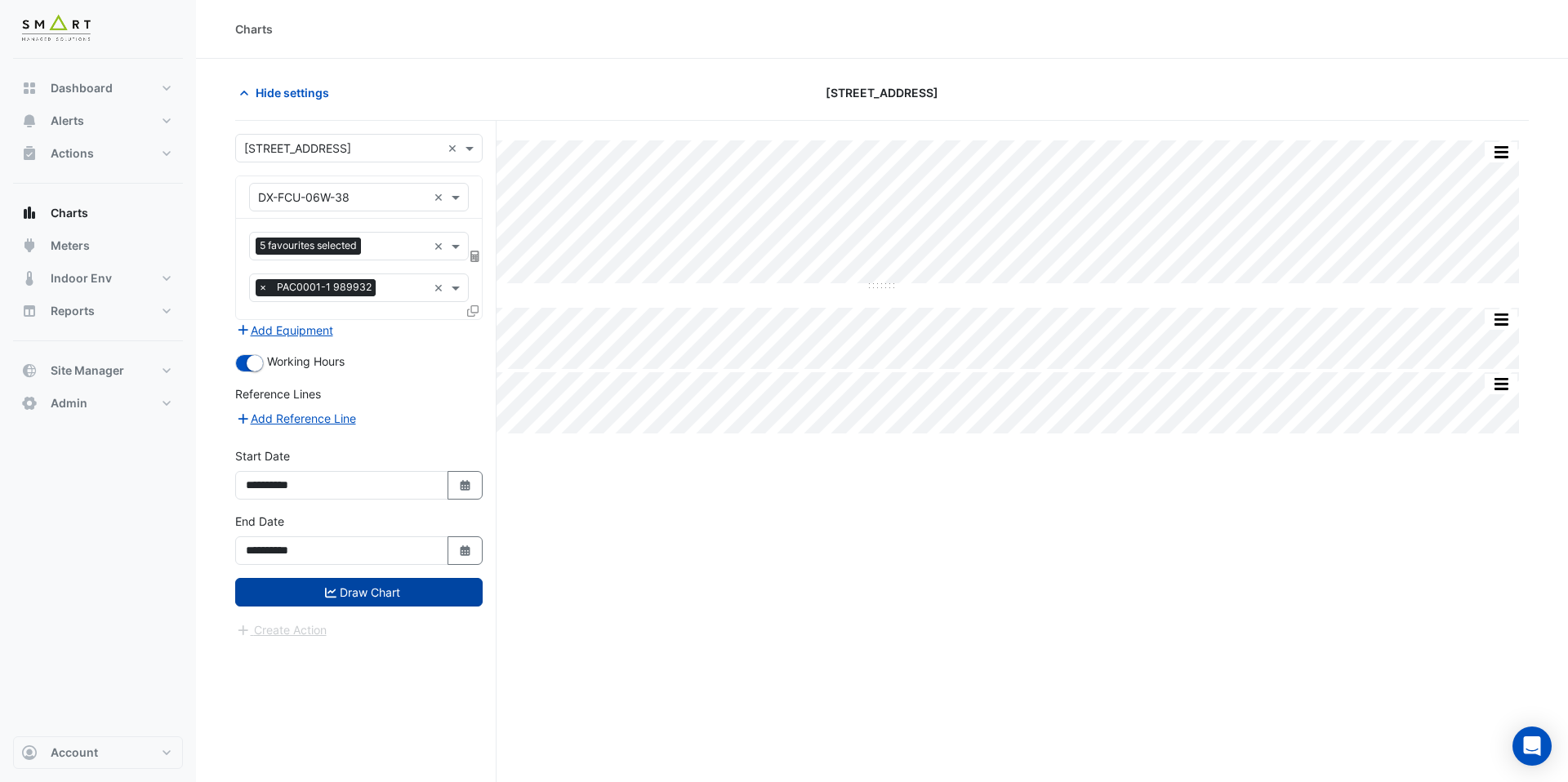
click at [385, 588] on button "Draw Chart" at bounding box center [358, 592] width 247 height 29
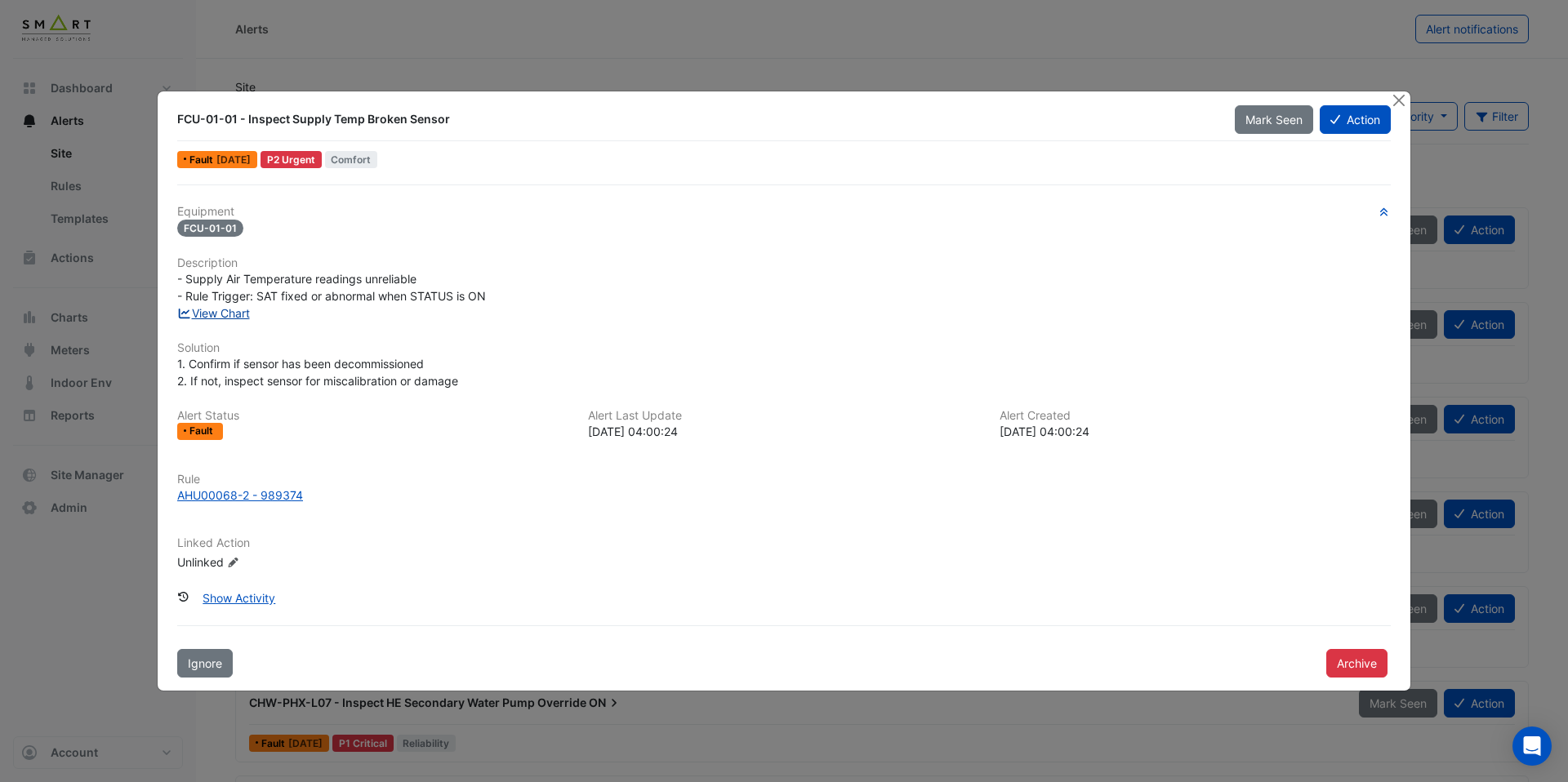
click at [244, 315] on link "View Chart" at bounding box center [213, 313] width 73 height 14
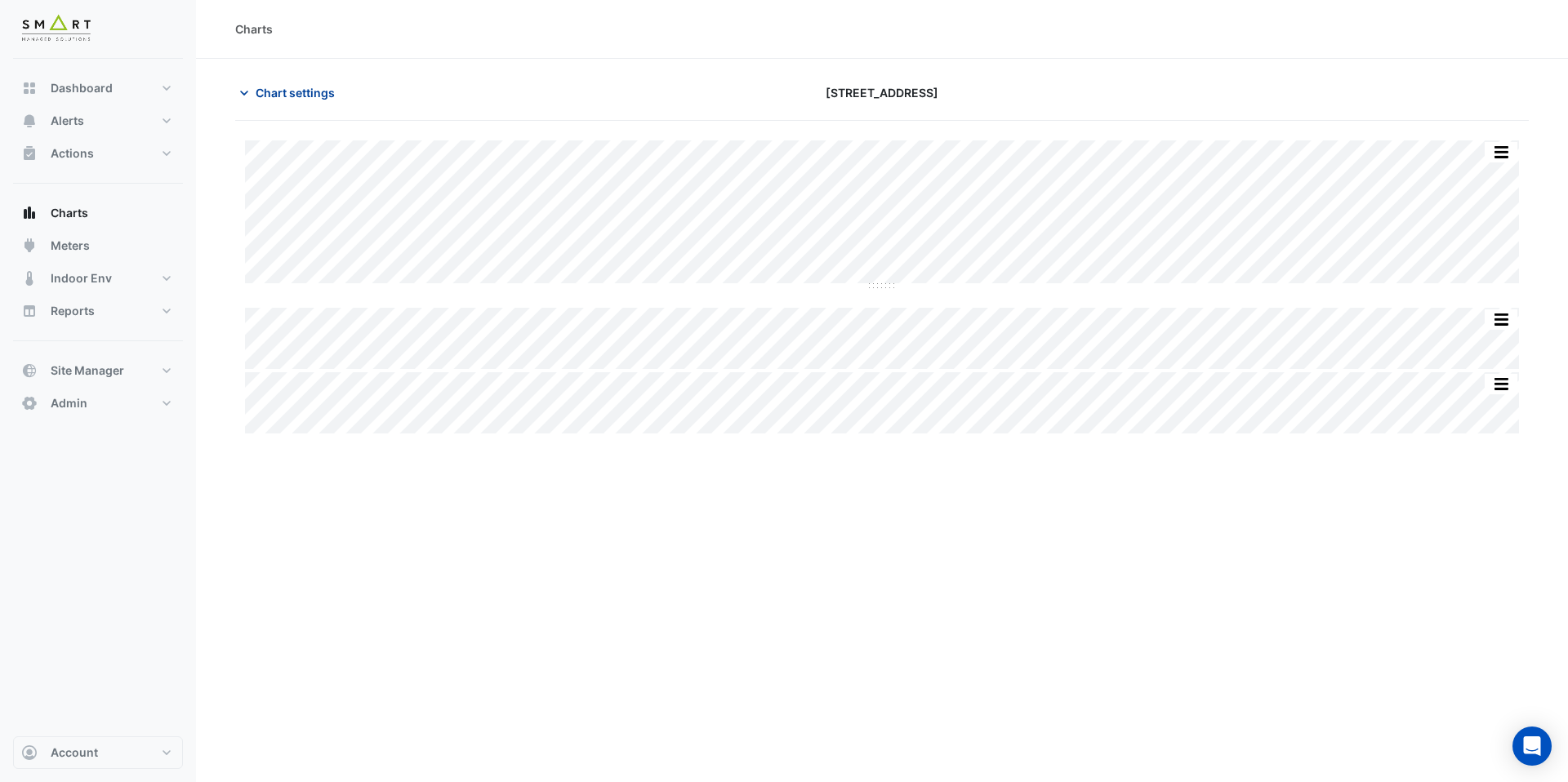
click at [318, 89] on span "Chart settings" at bounding box center [295, 93] width 80 height 17
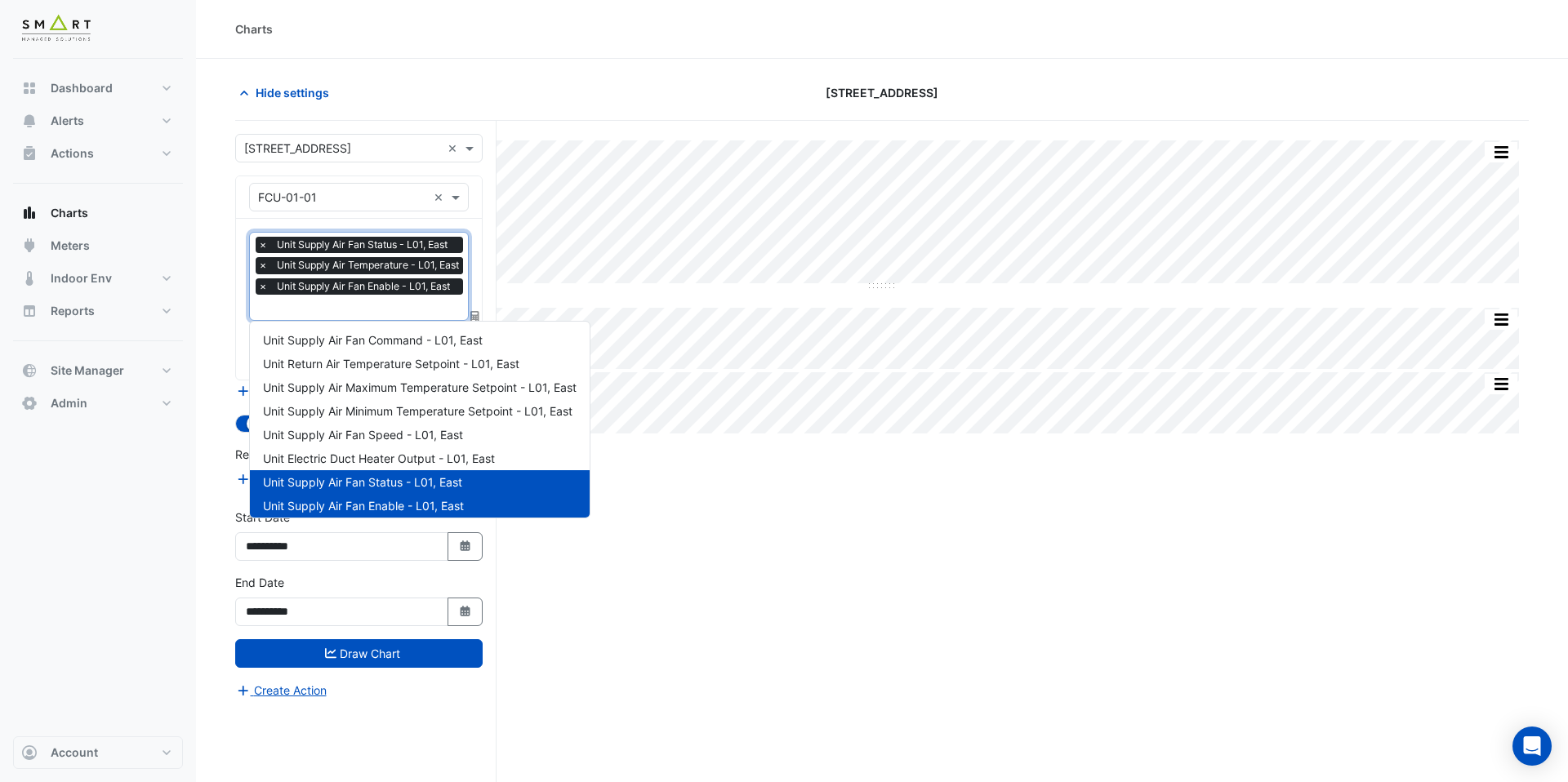
scroll to position [0, 3]
click at [357, 314] on input "text" at bounding box center [359, 309] width 209 height 17
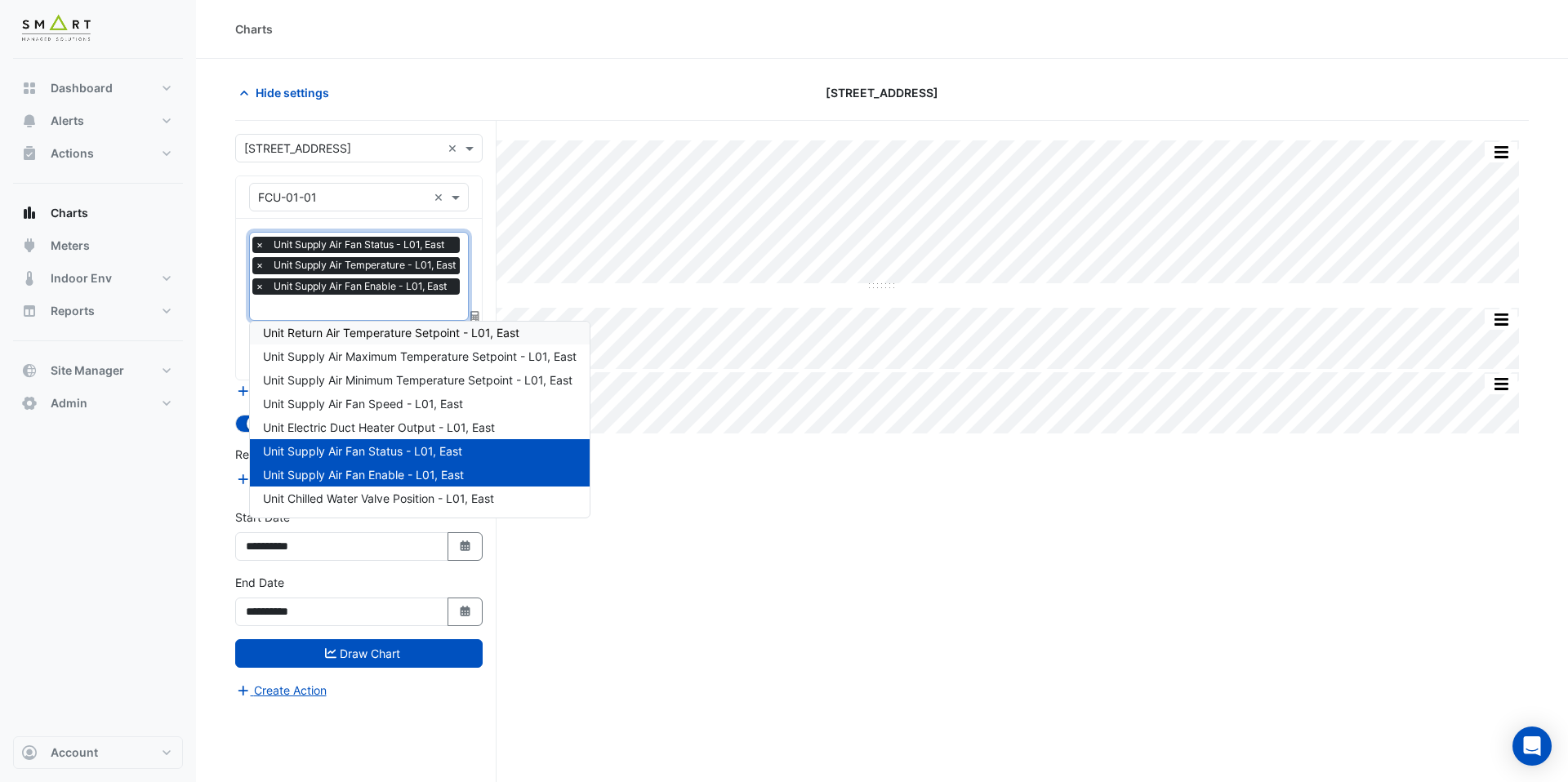
scroll to position [52, 0]
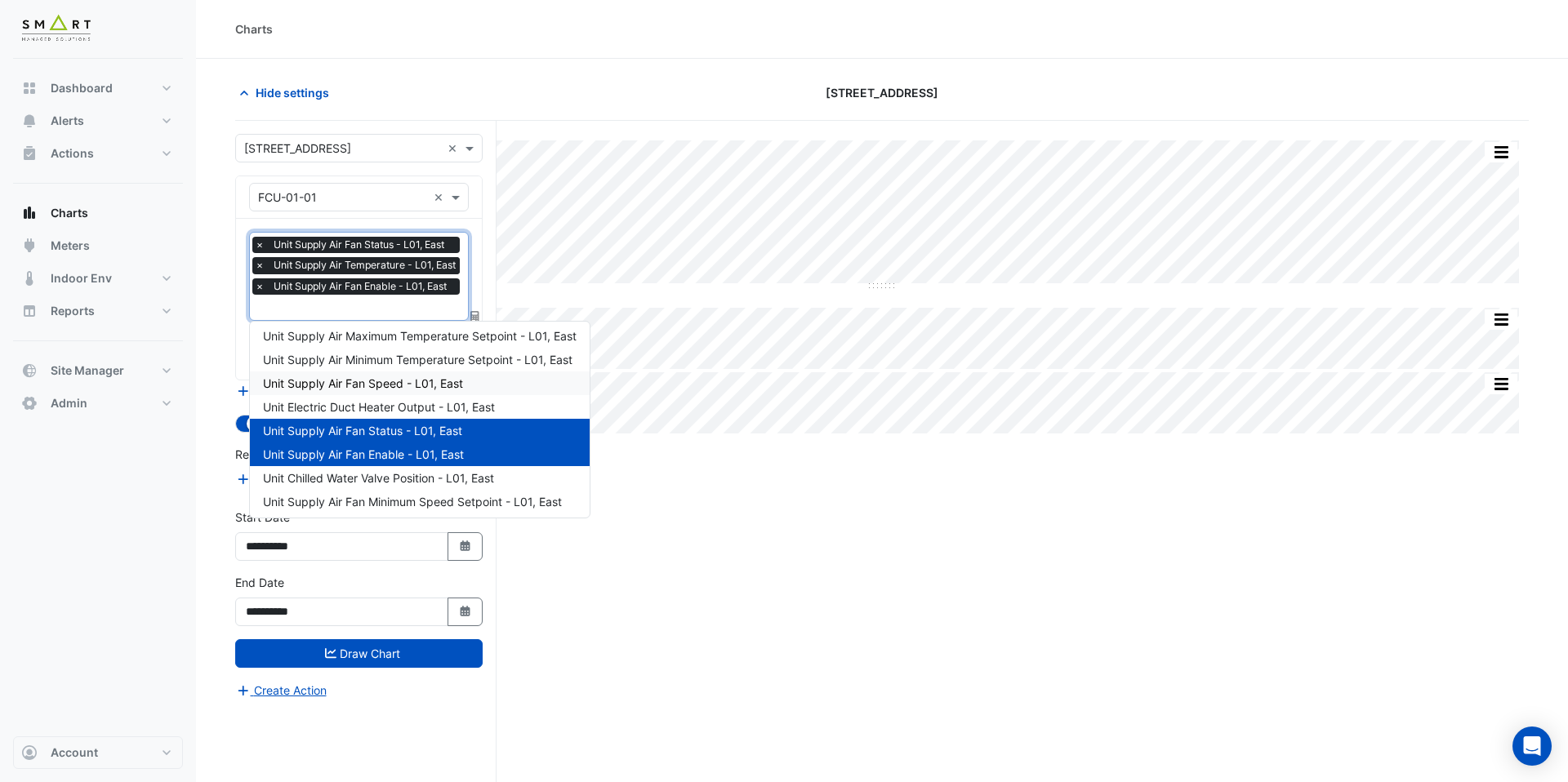
click at [377, 373] on div "Unit Supply Air Fan Speed - L01, East" at bounding box center [420, 383] width 340 height 24
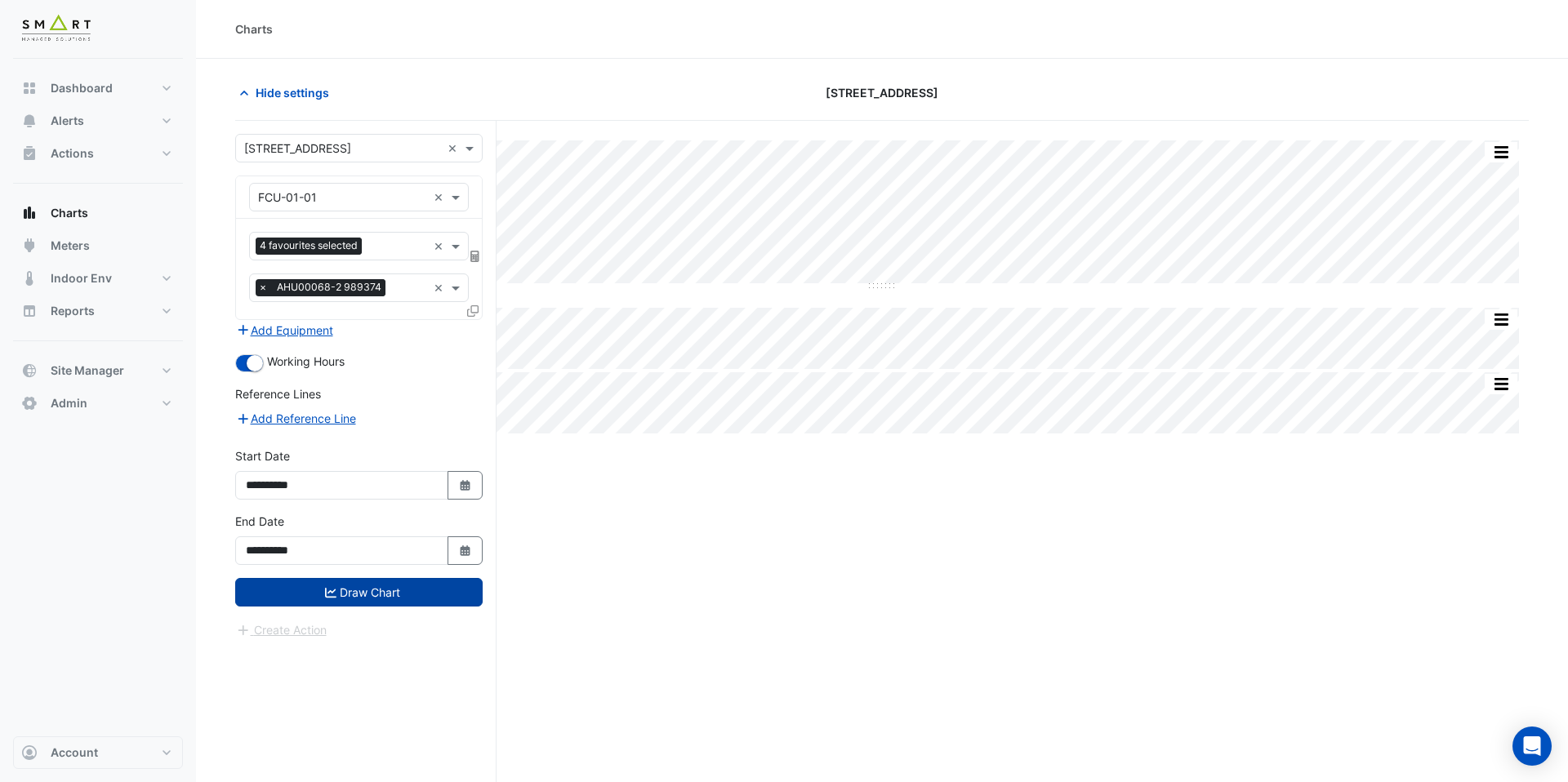
click at [402, 586] on button "Draw Chart" at bounding box center [358, 592] width 247 height 29
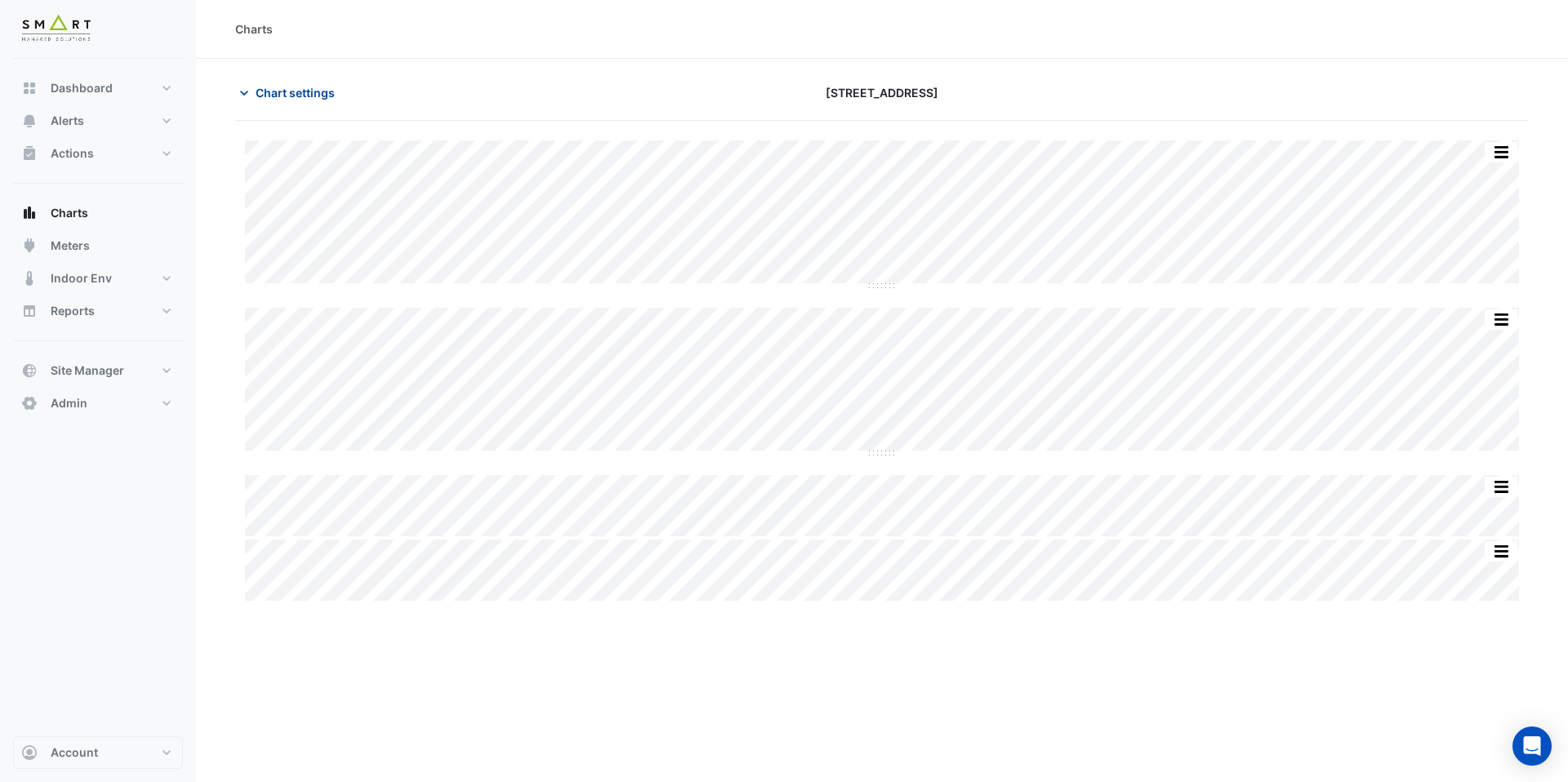
click at [285, 90] on span "Chart settings" at bounding box center [295, 93] width 80 height 17
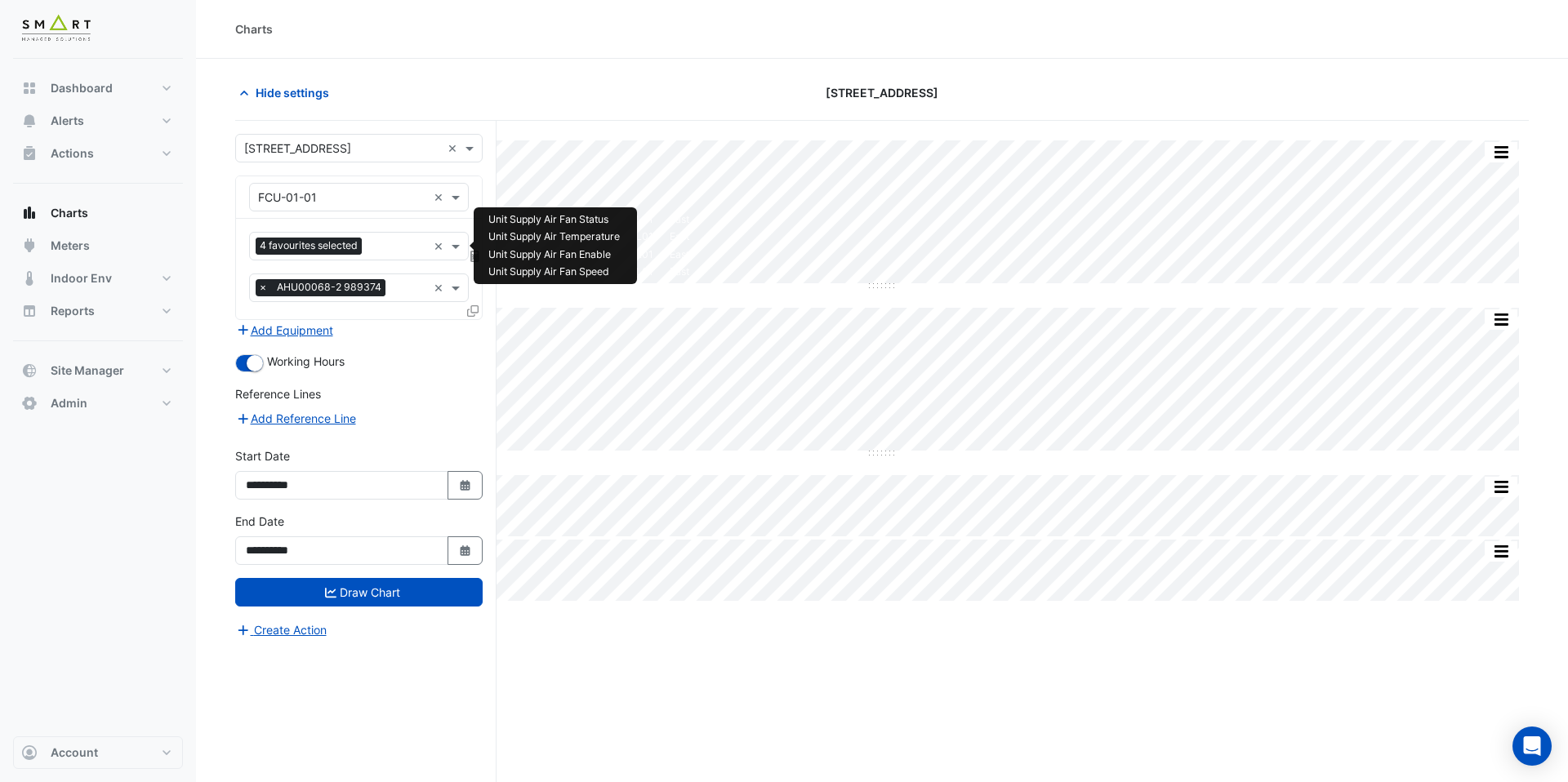
click at [401, 252] on input "text" at bounding box center [398, 248] width 59 height 17
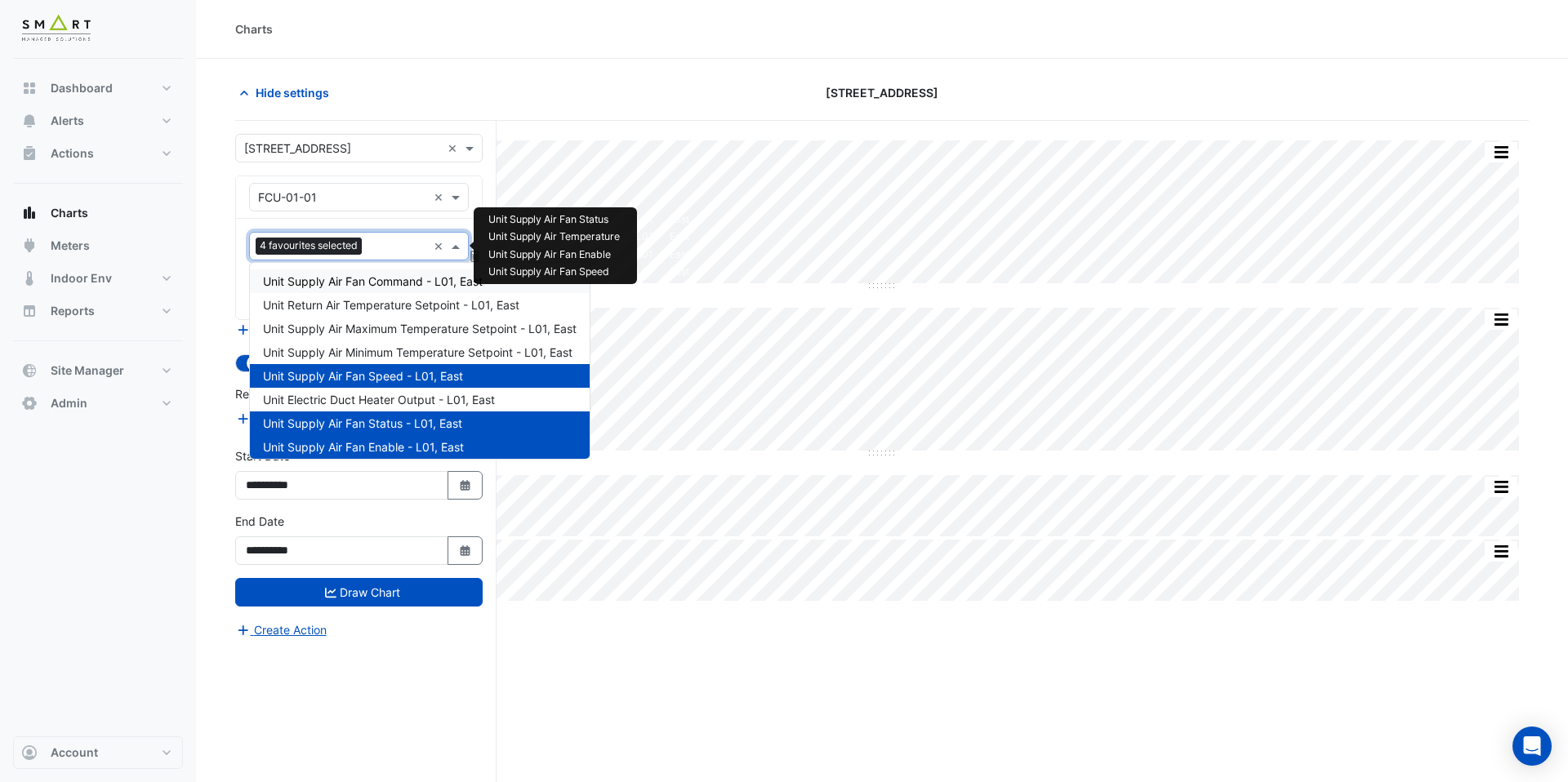
click at [396, 283] on span "Unit Supply Air Fan Command - L01, East" at bounding box center [372, 281] width 219 height 14
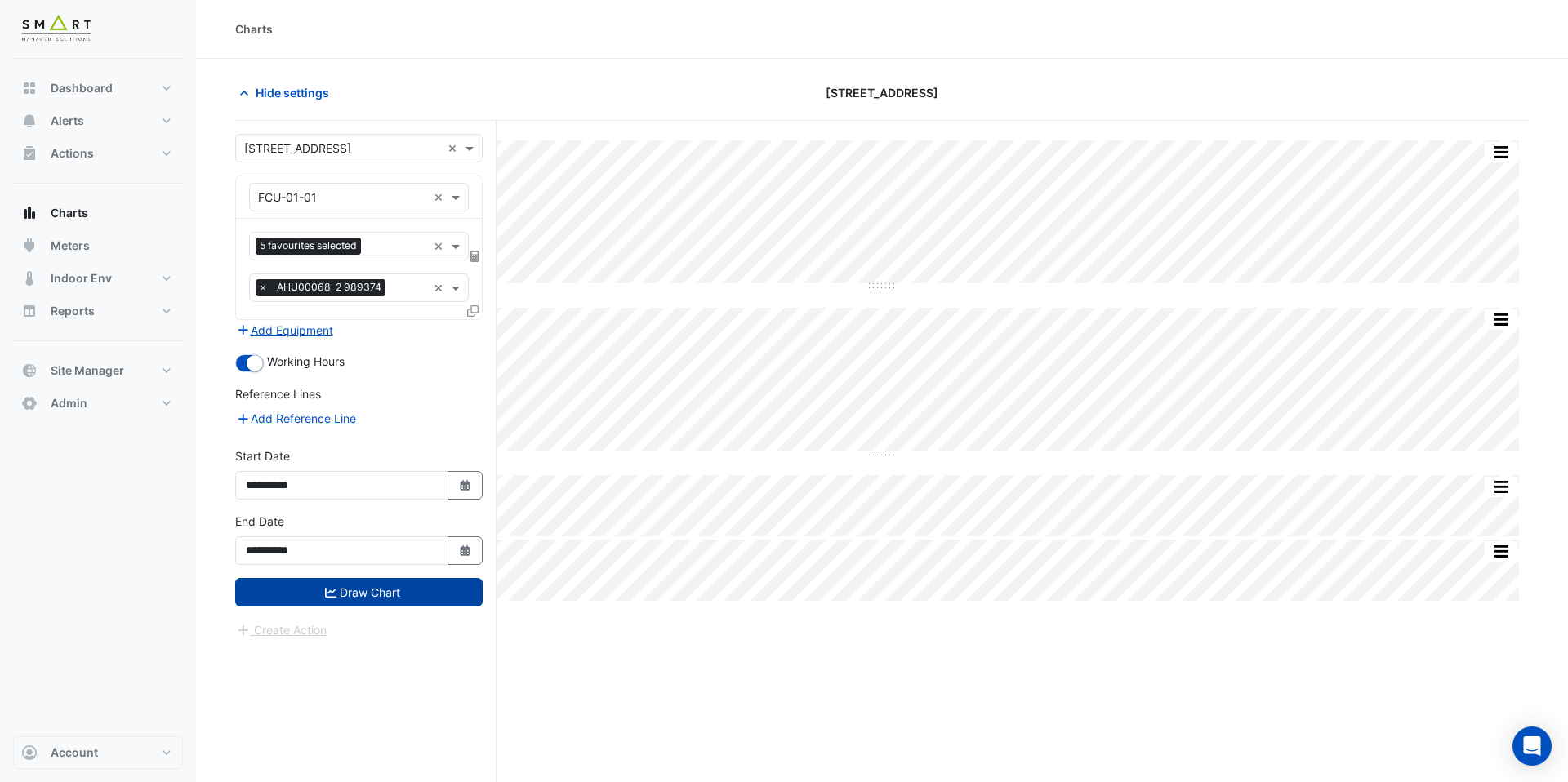
click at [417, 593] on button "Draw Chart" at bounding box center [358, 592] width 247 height 29
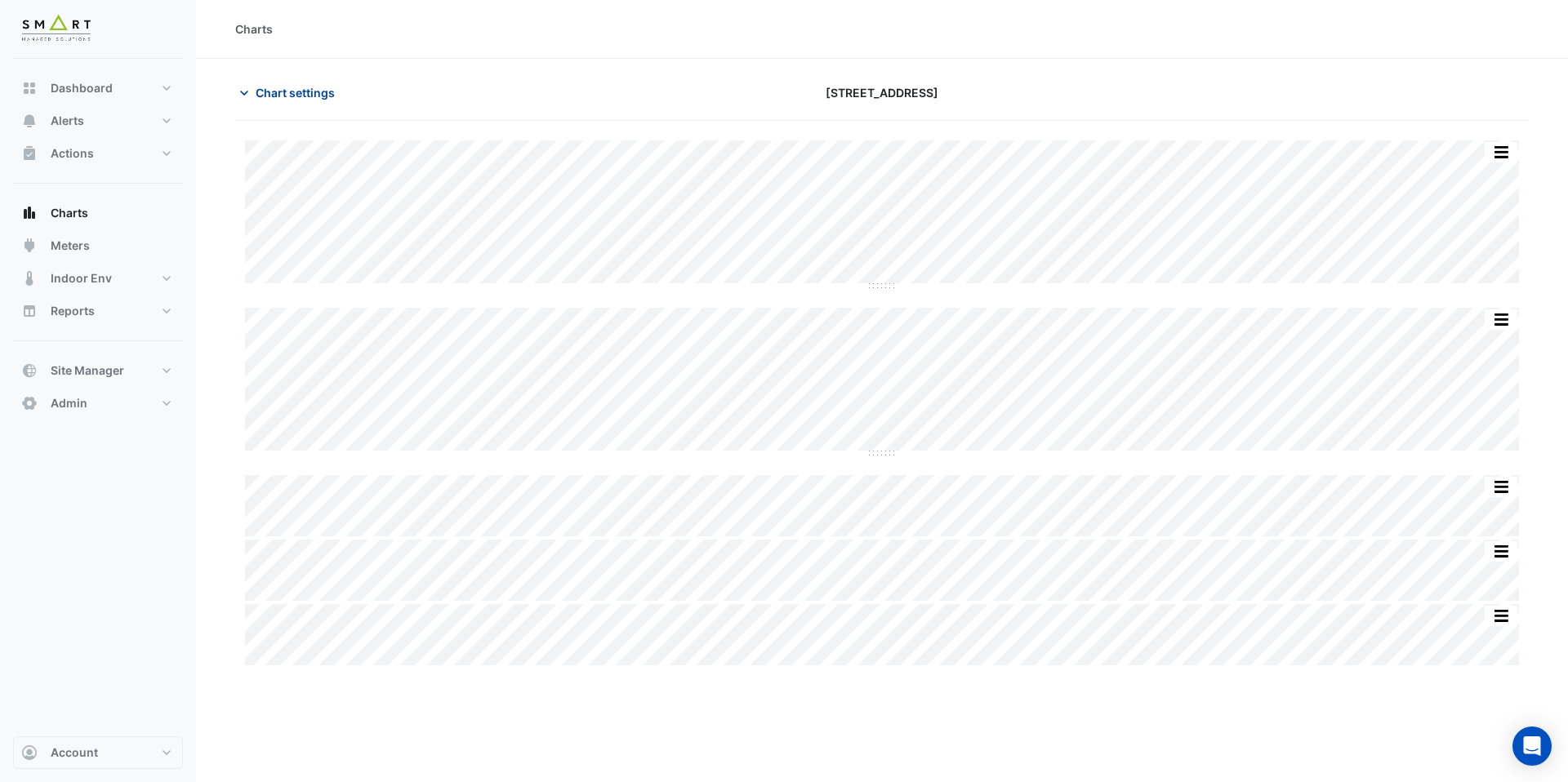
click at [317, 93] on span "Chart settings" at bounding box center [295, 93] width 80 height 17
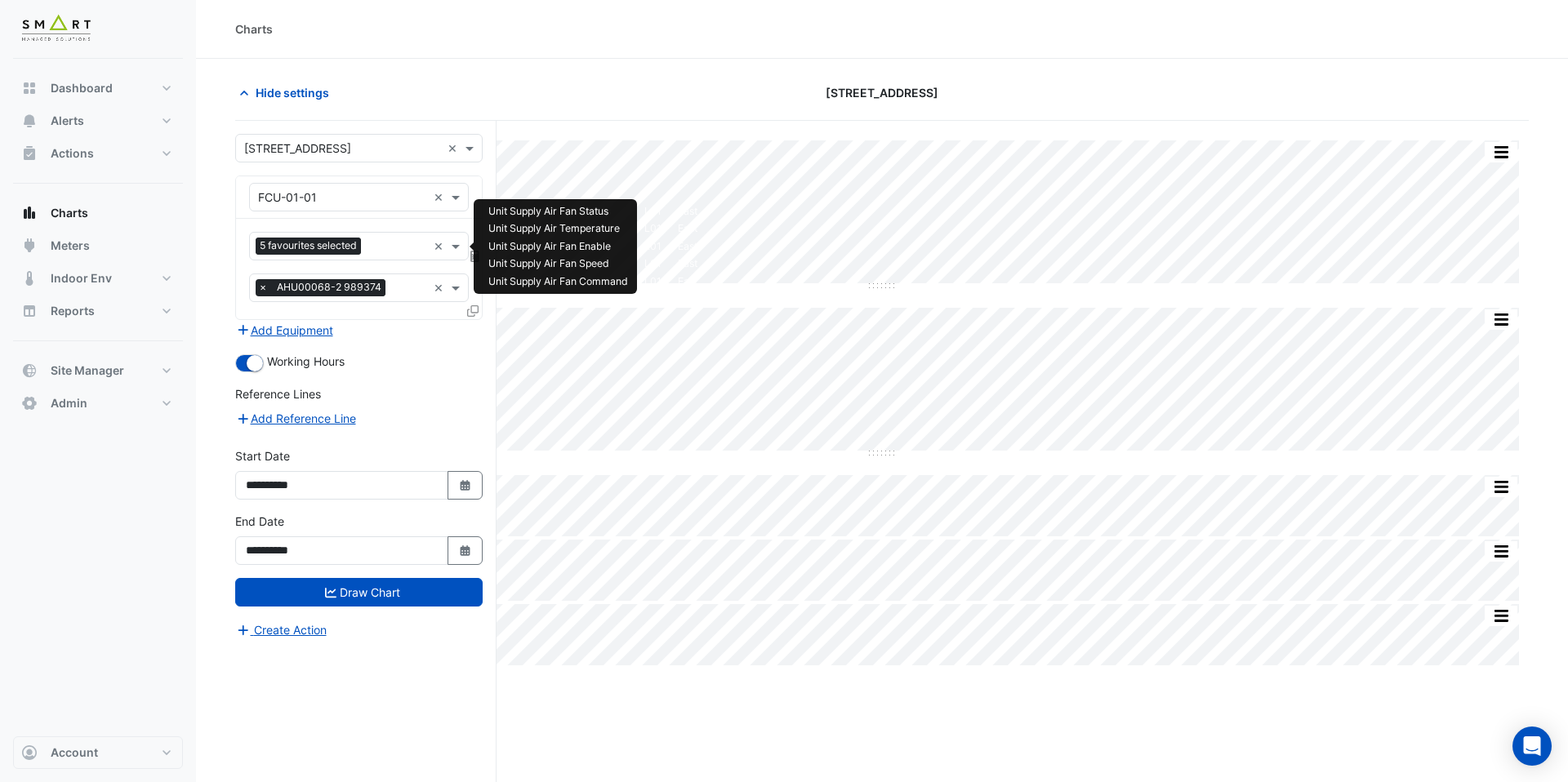
click at [393, 243] on input "text" at bounding box center [398, 248] width 59 height 17
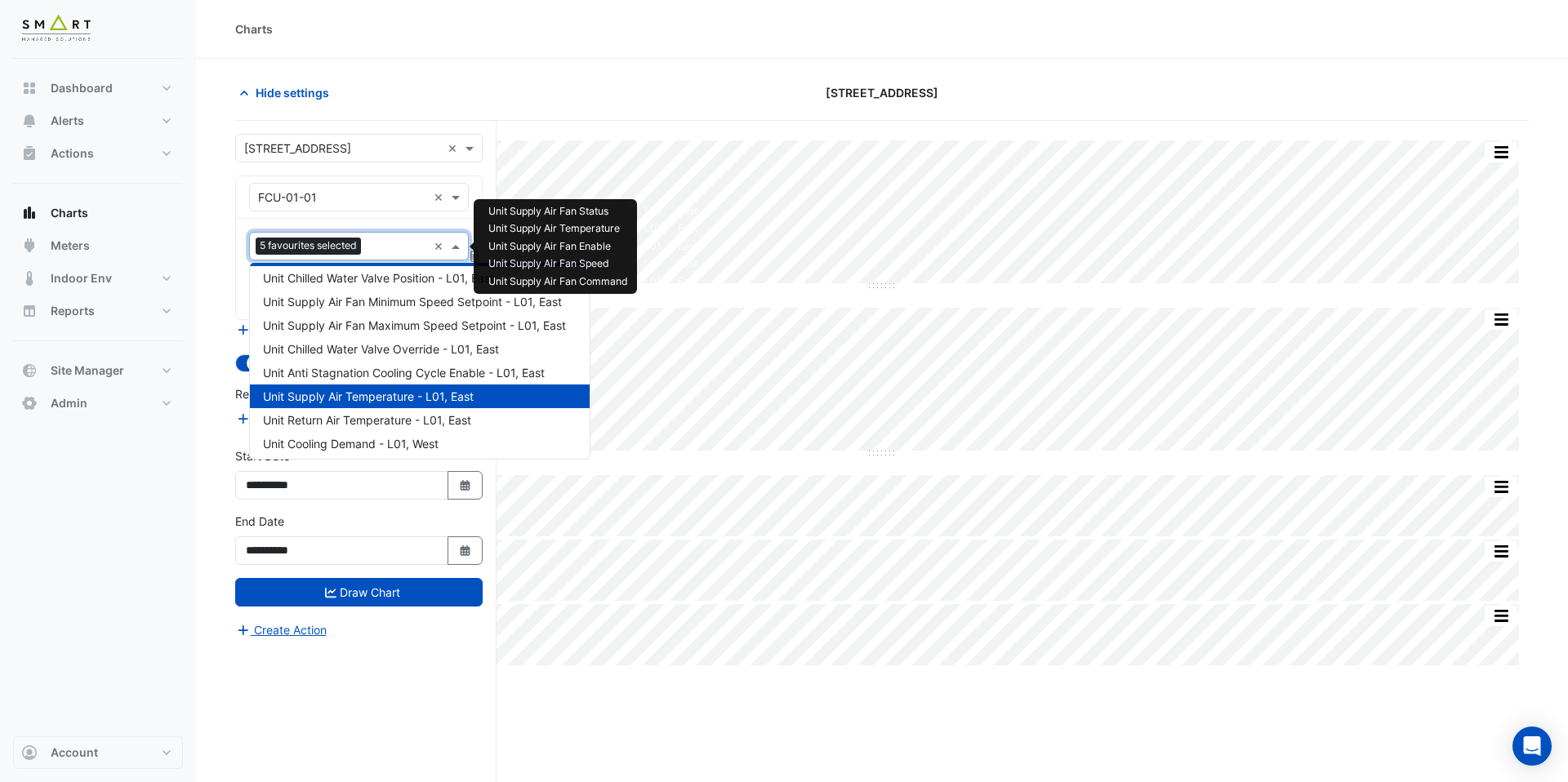
scroll to position [196, 0]
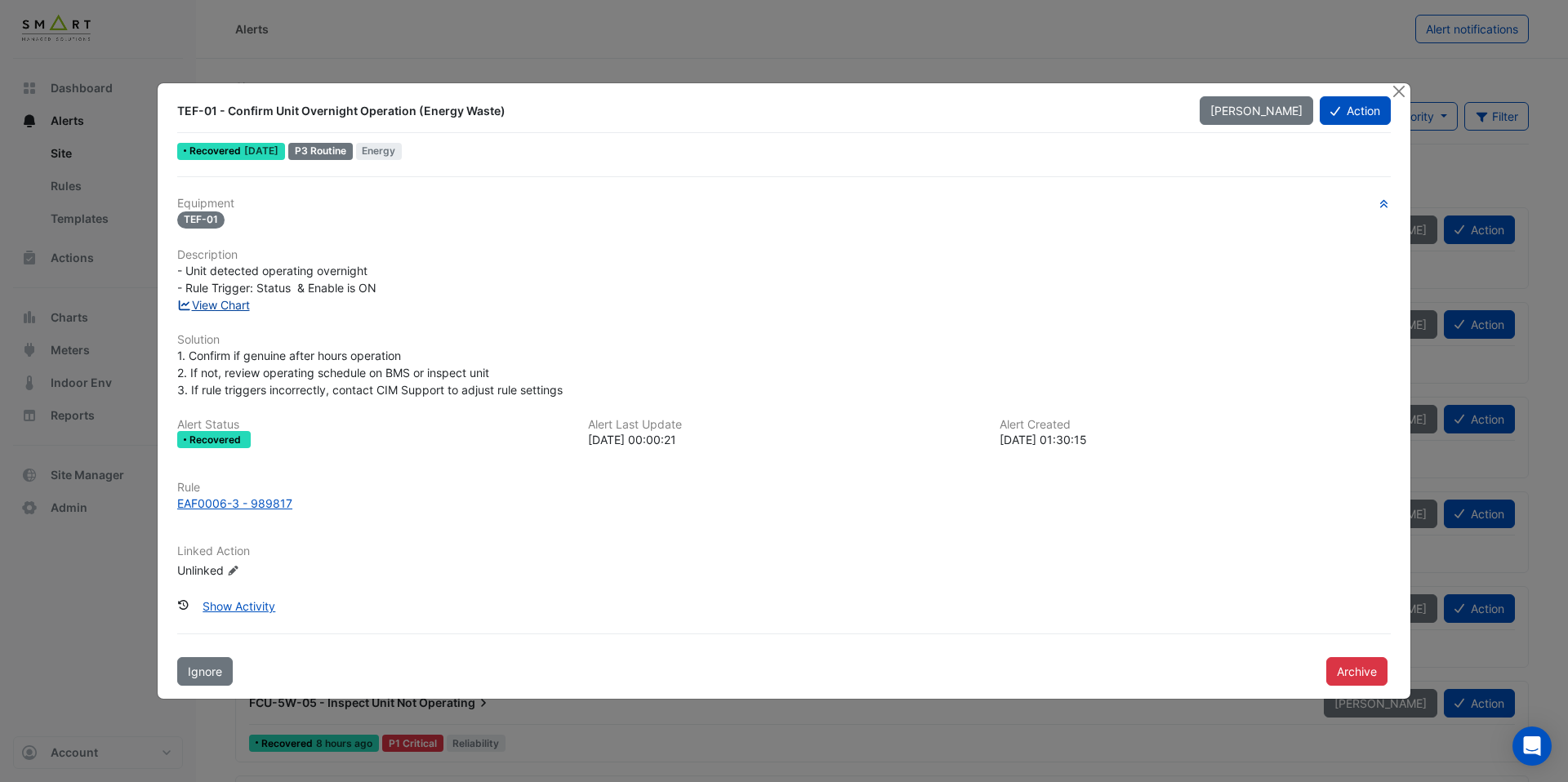
click at [230, 303] on link "View Chart" at bounding box center [213, 305] width 73 height 14
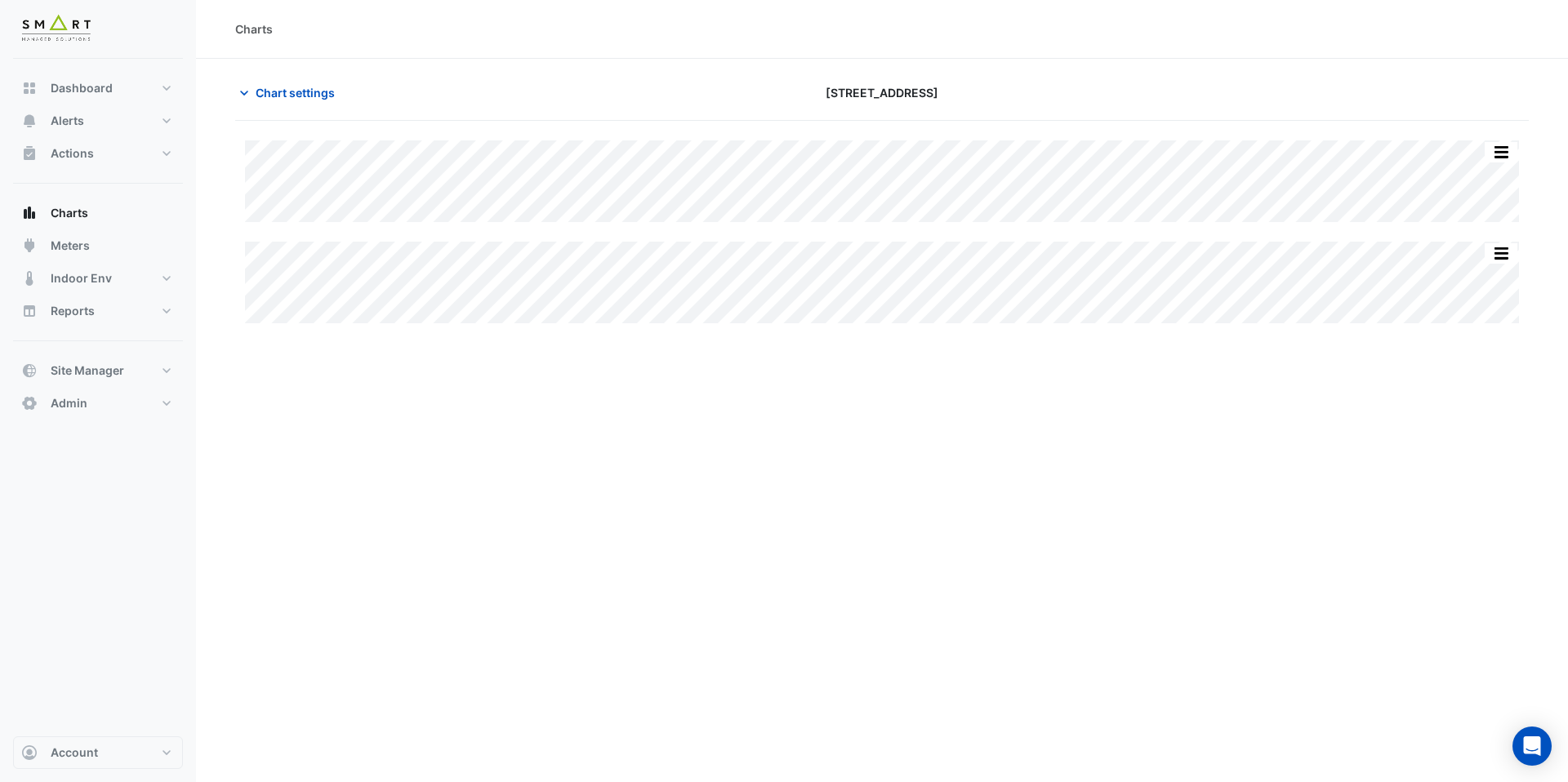
type input "**********"
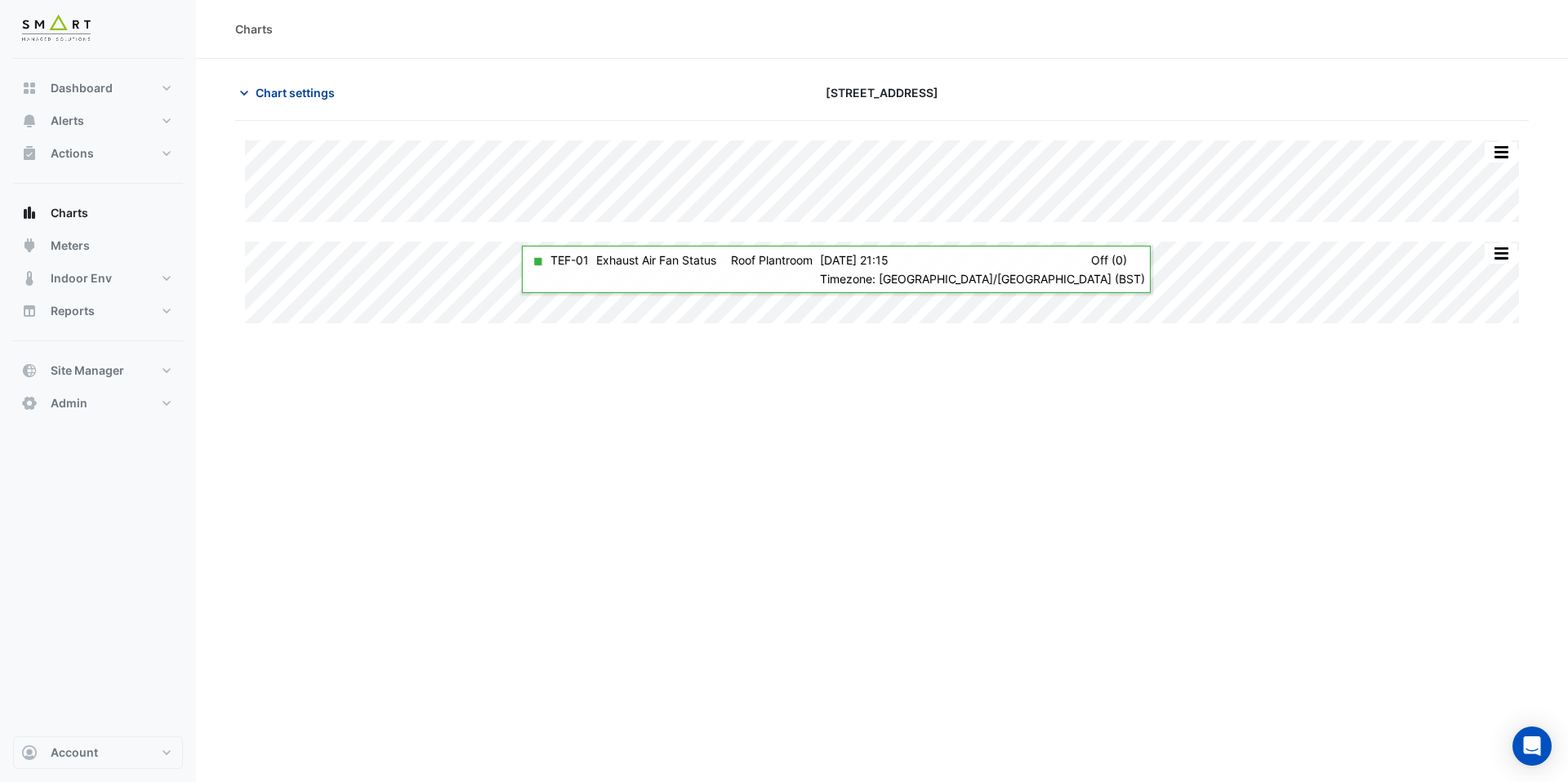
click at [297, 82] on button "Chart settings" at bounding box center [290, 93] width 110 height 29
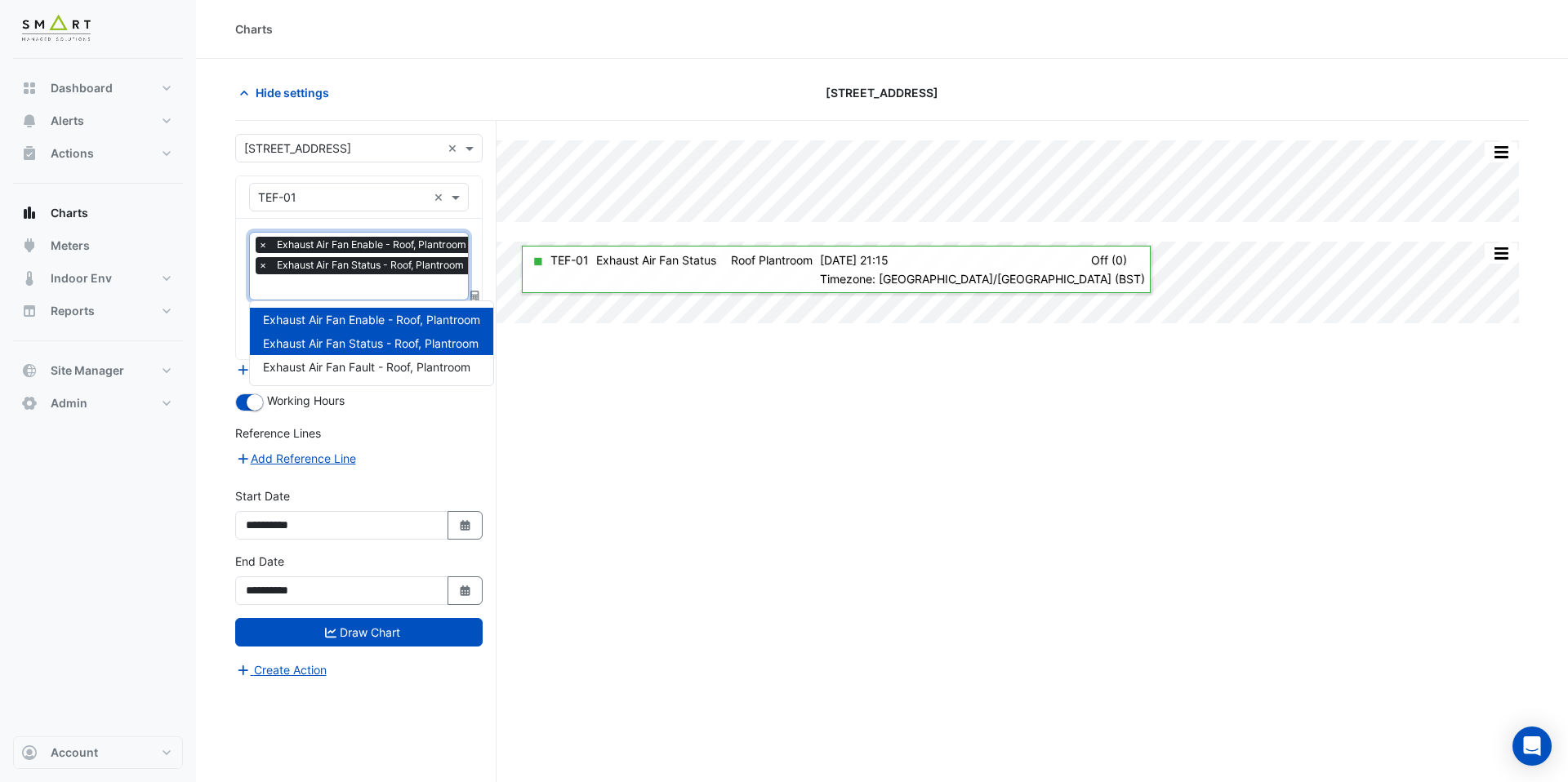
click at [346, 287] on input "text" at bounding box center [366, 289] width 217 height 17
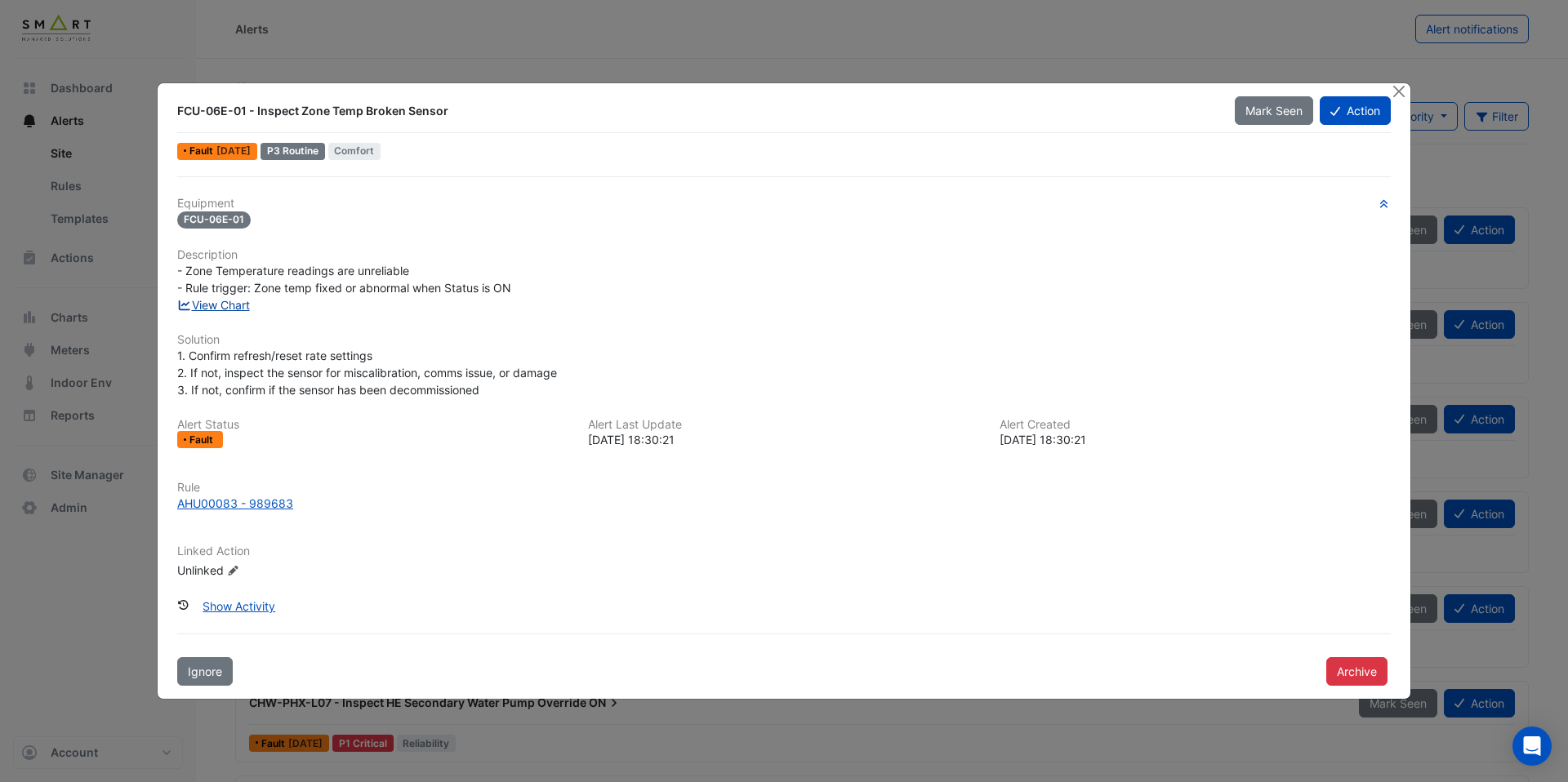
click at [234, 305] on link "View Chart" at bounding box center [213, 305] width 73 height 14
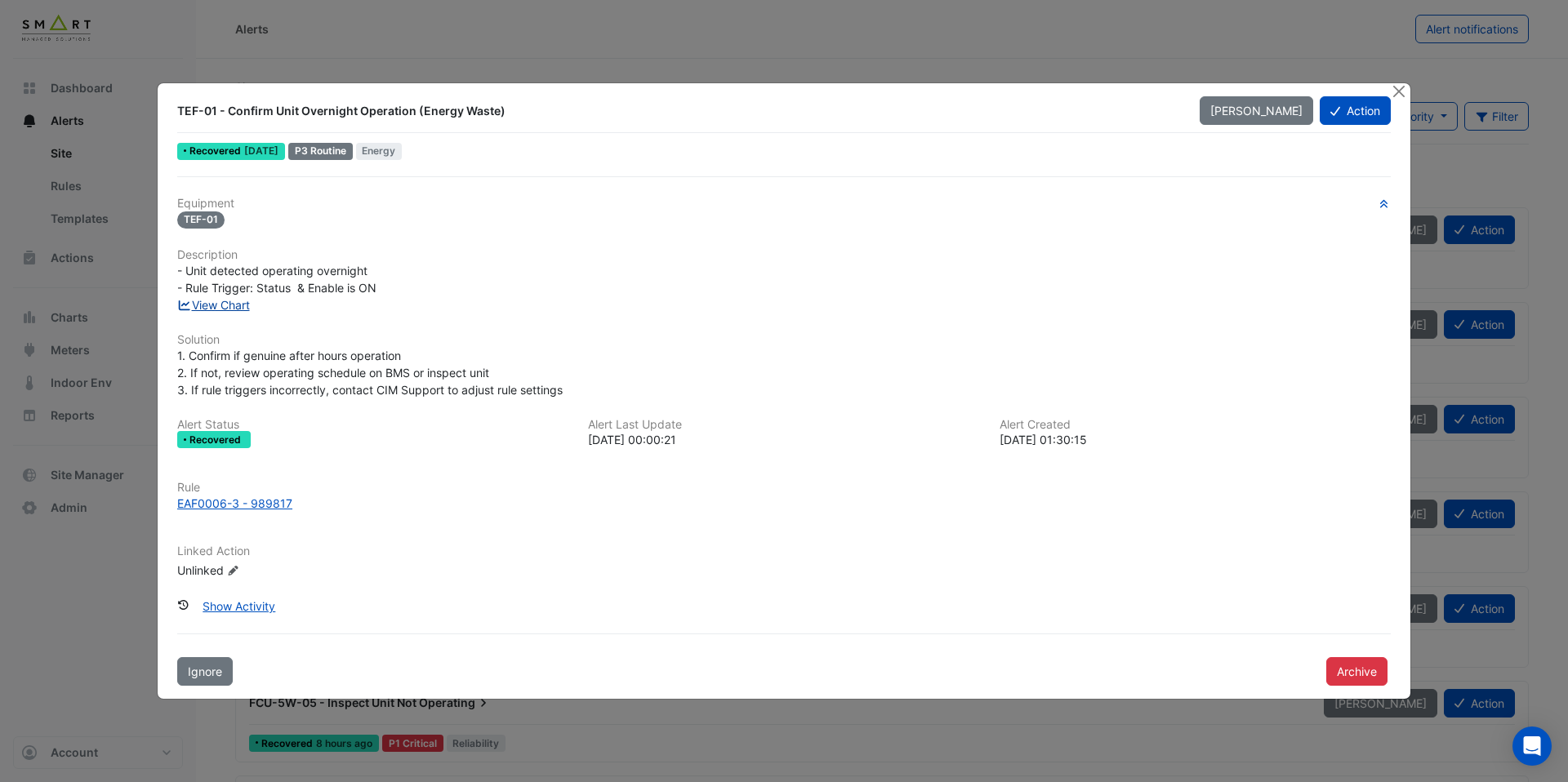
click at [236, 306] on link "View Chart" at bounding box center [213, 305] width 73 height 14
click at [270, 502] on div "EAF0006-3 - 989817" at bounding box center [235, 503] width 115 height 17
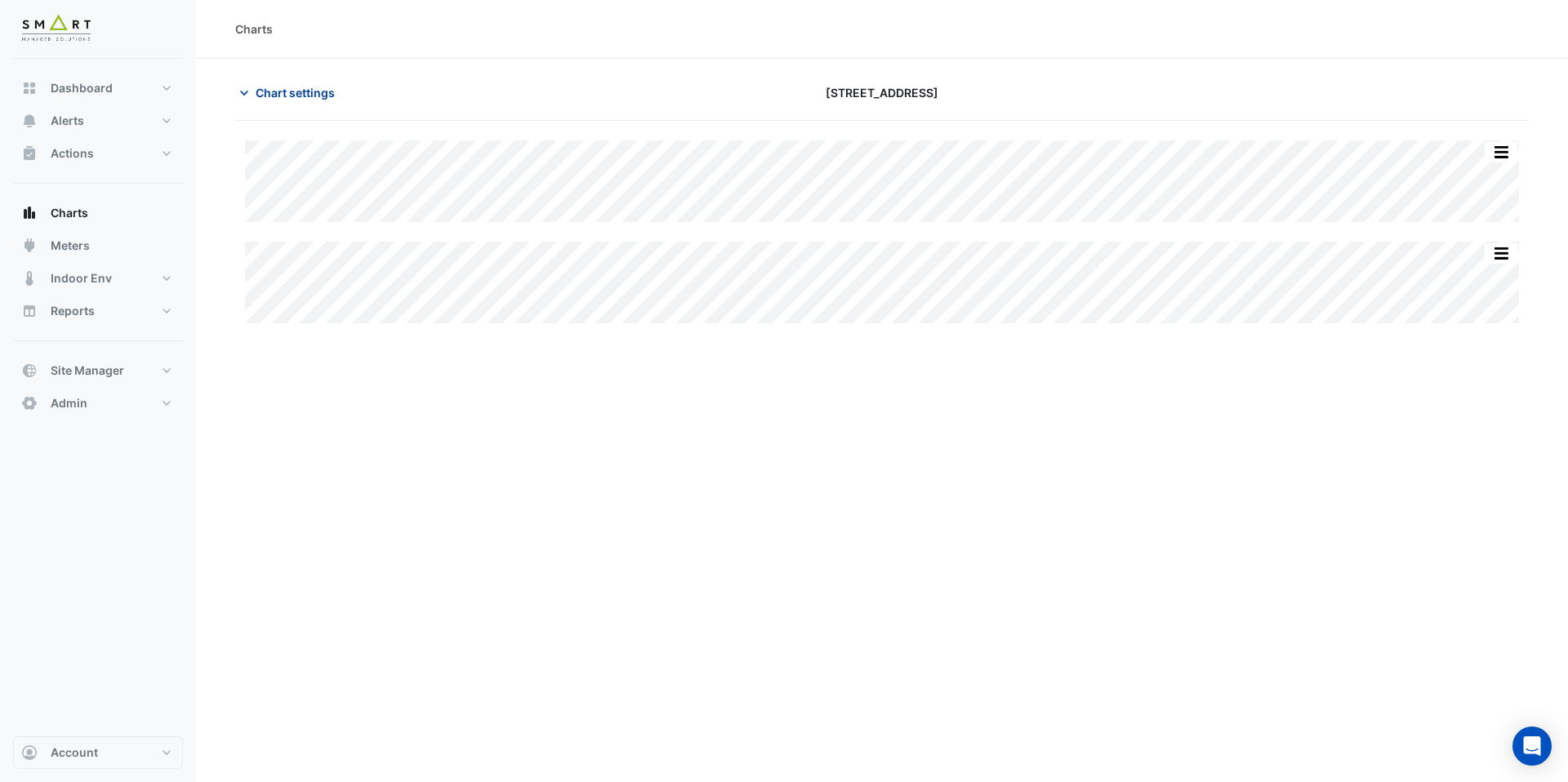
type input "**********"
click at [323, 91] on span "Chart settings" at bounding box center [295, 93] width 80 height 17
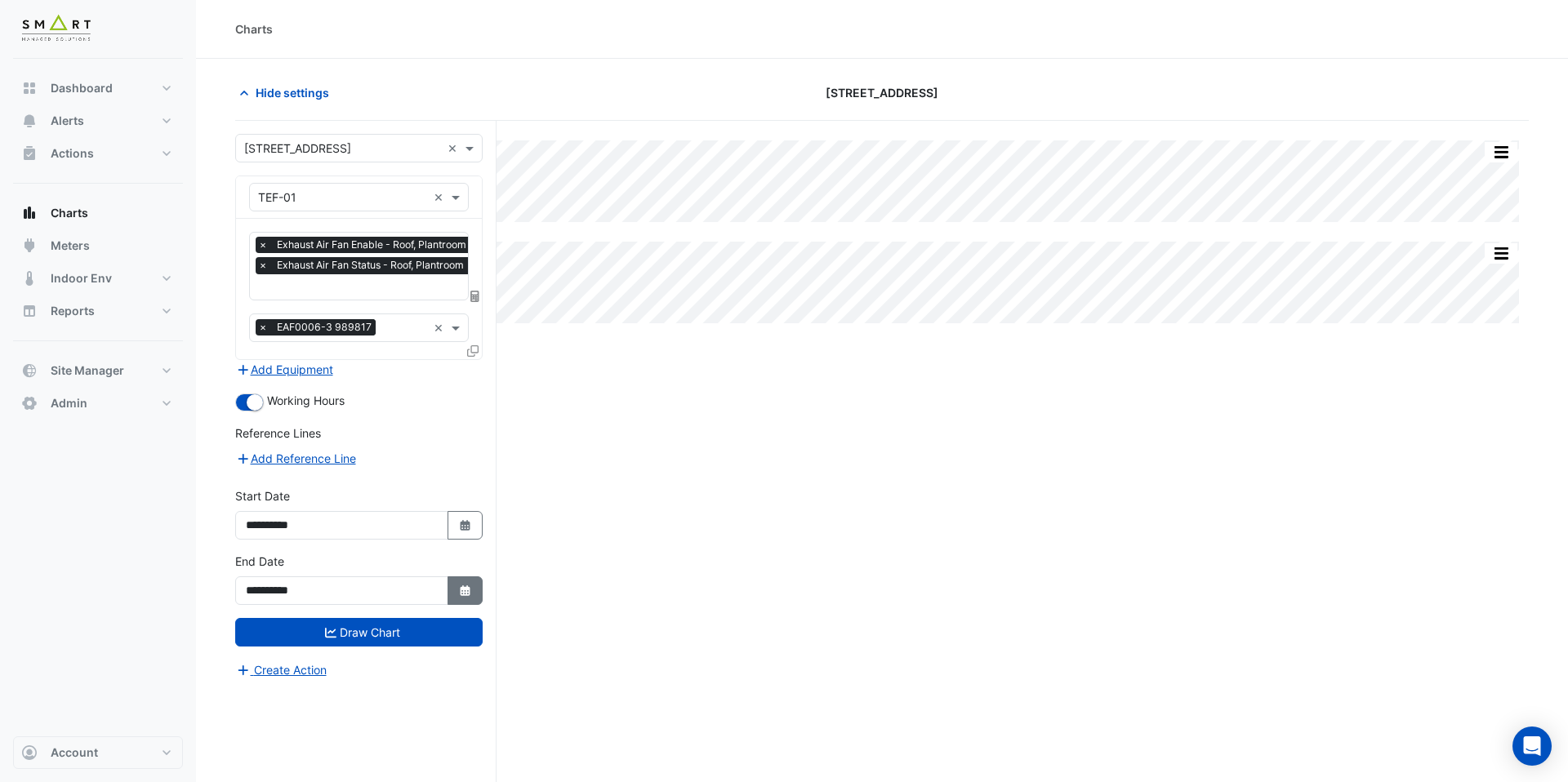
click at [469, 594] on icon "Select Date" at bounding box center [465, 591] width 15 height 11
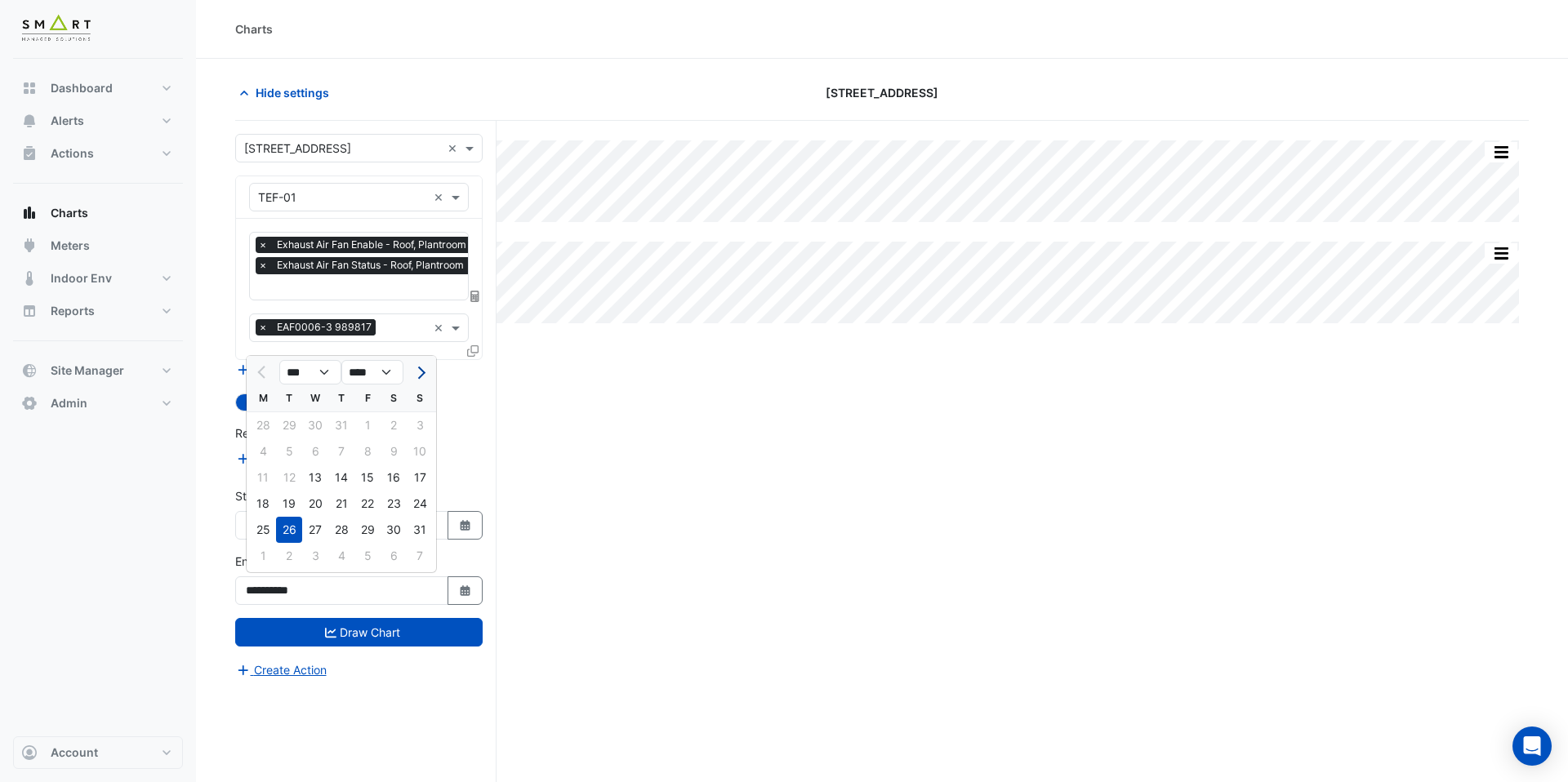
click at [420, 370] on span "Next month" at bounding box center [420, 373] width 12 height 12
select select "**"
click at [336, 462] on div "9" at bounding box center [342, 452] width 26 height 26
type input "**********"
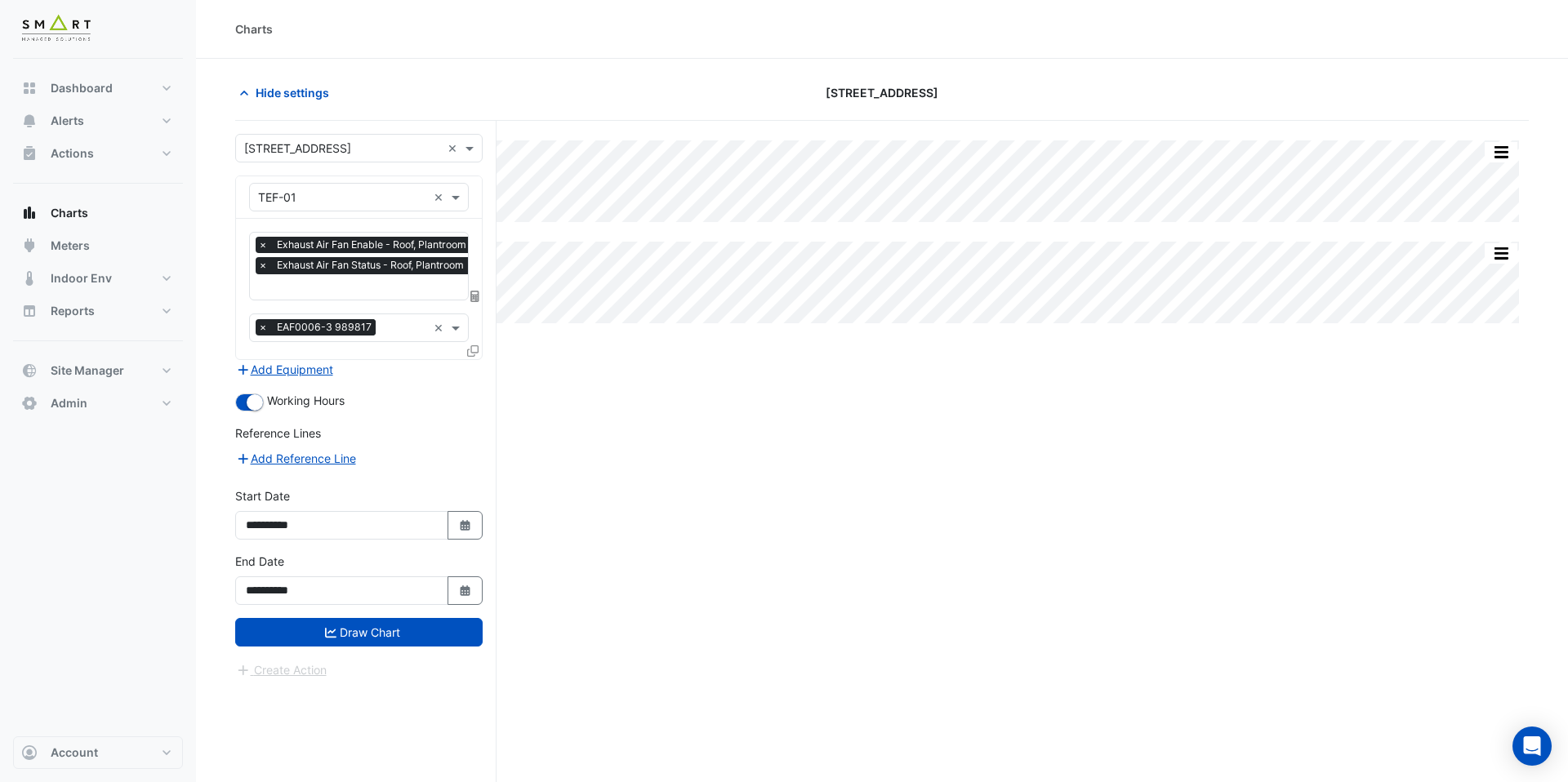
click at [459, 581] on button "Select Date" at bounding box center [465, 591] width 36 height 29
select select "**"
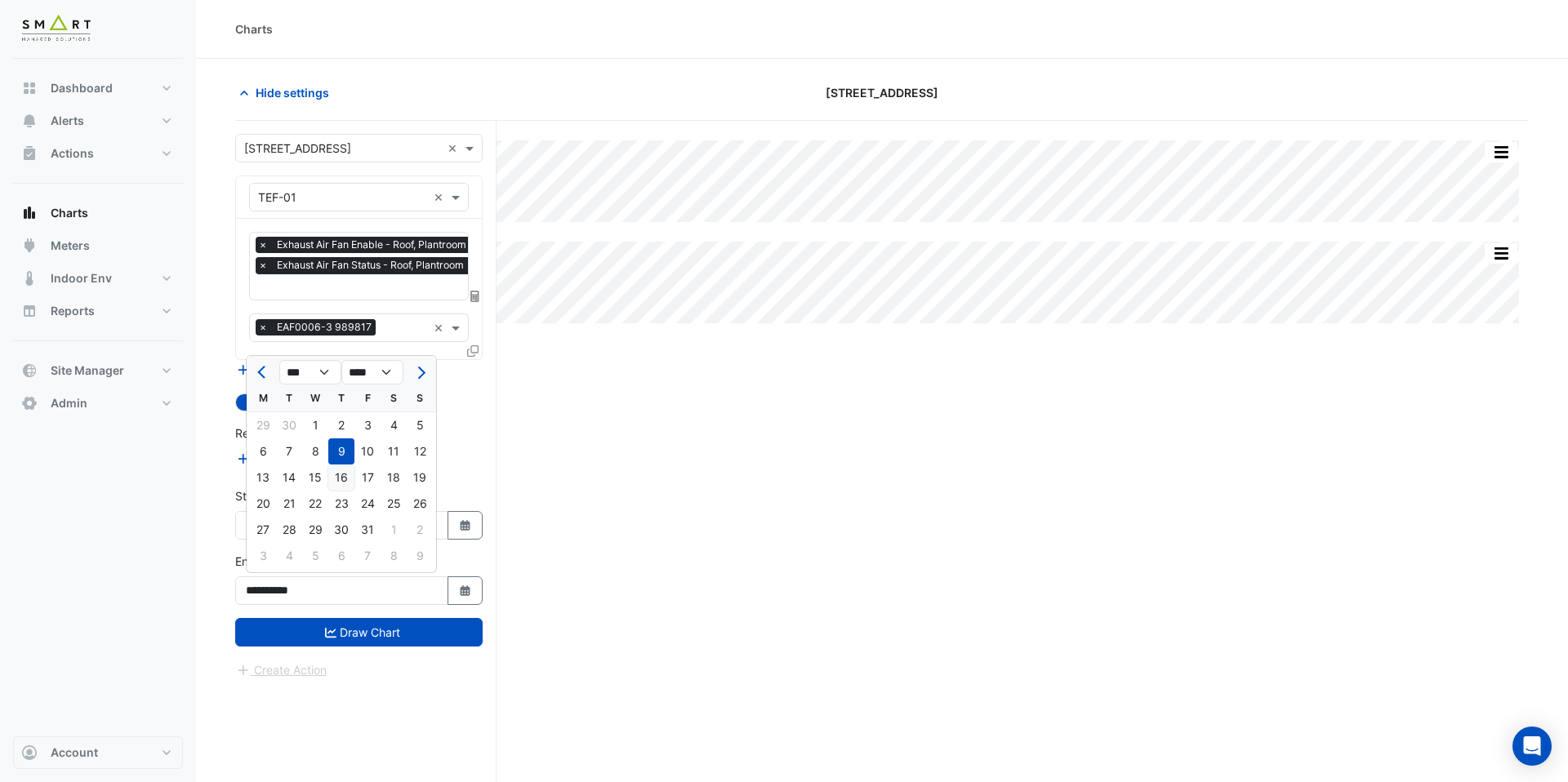
click at [335, 478] on div "16" at bounding box center [342, 478] width 26 height 26
type input "**********"
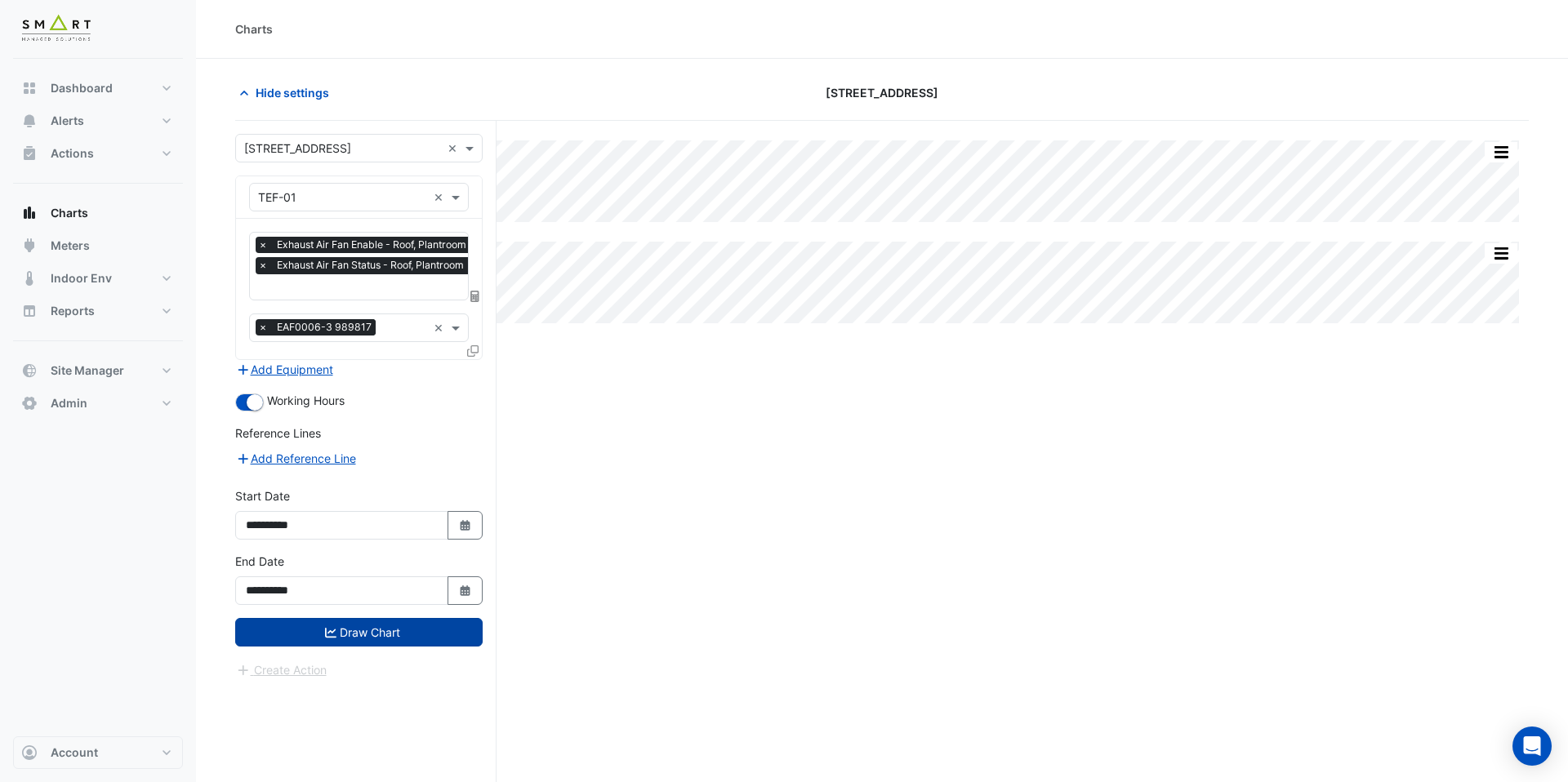
click at [352, 633] on button "Draw Chart" at bounding box center [358, 632] width 247 height 29
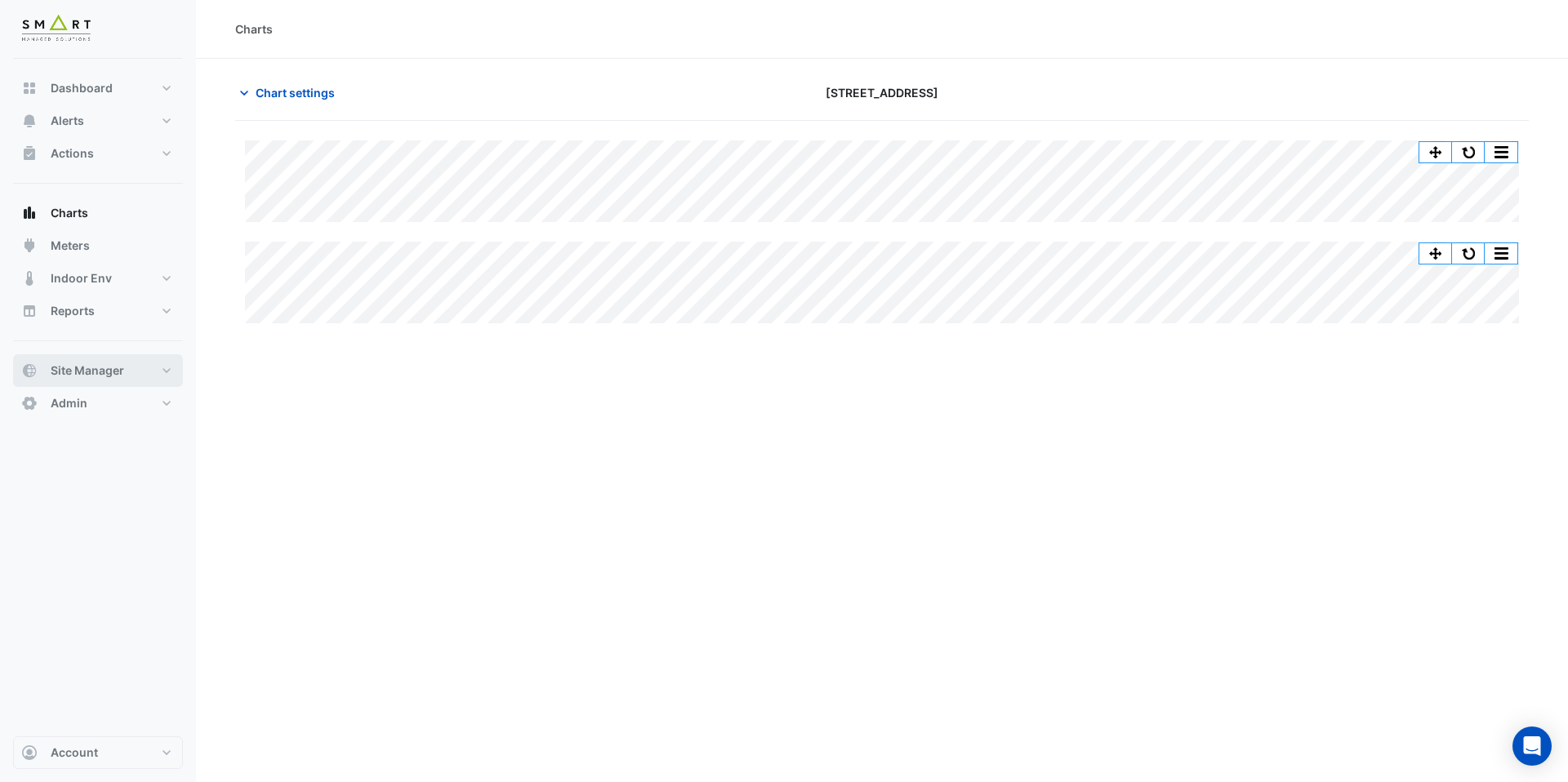
click at [142, 364] on button "Site Manager" at bounding box center [98, 370] width 170 height 32
select select "***"
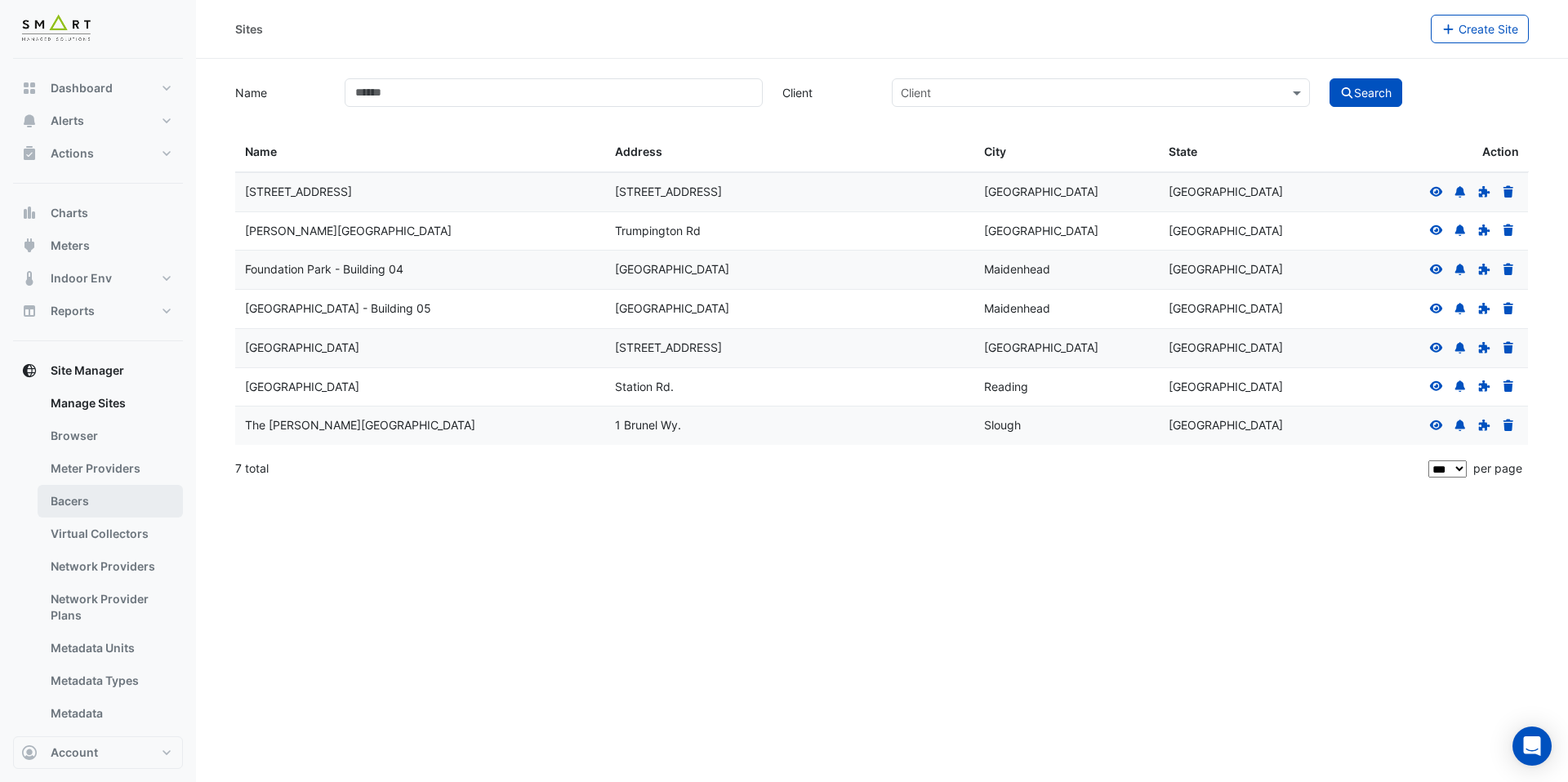
click at [108, 494] on link "Bacers" at bounding box center [110, 501] width 145 height 32
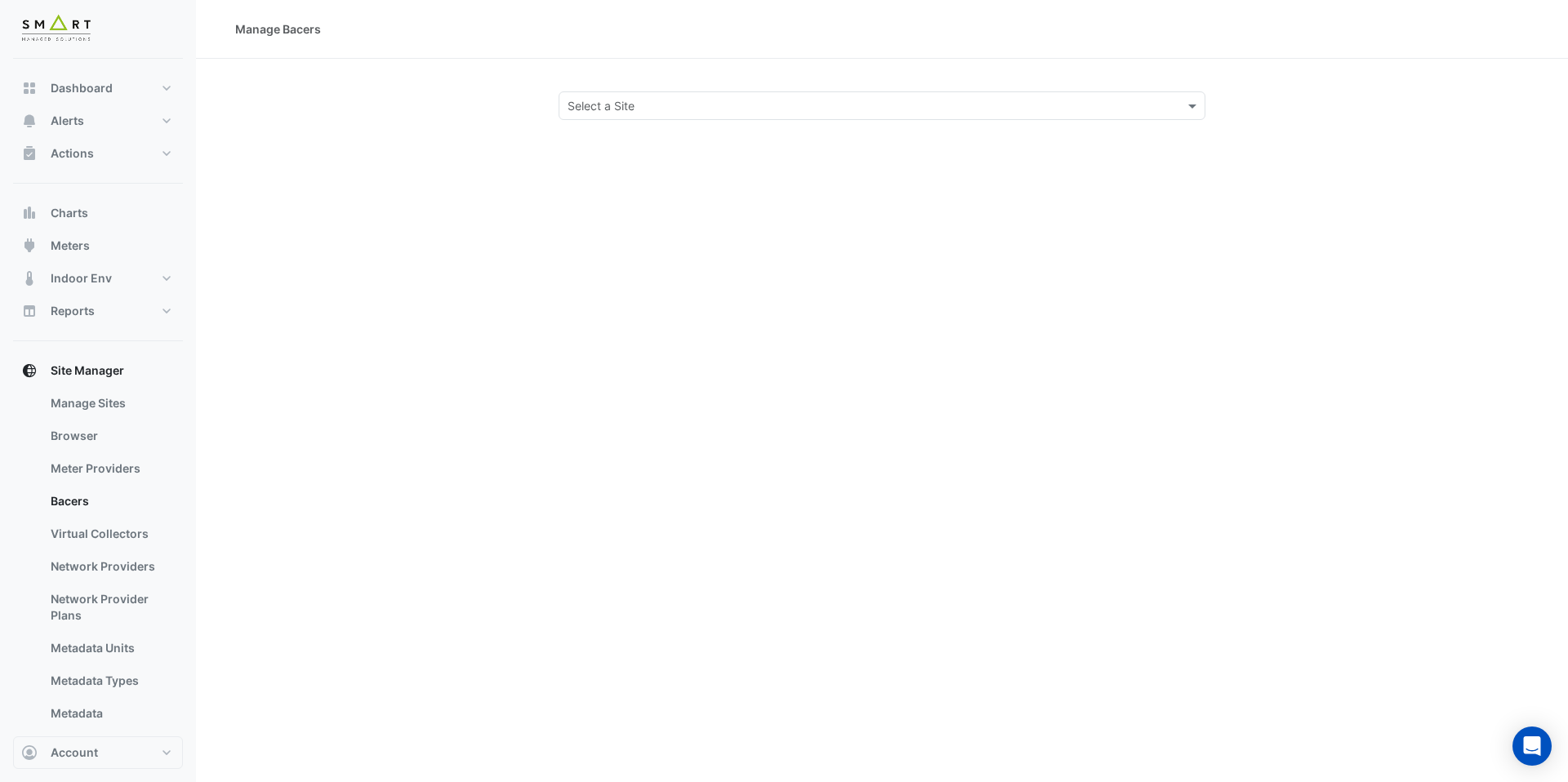
click at [580, 111] on input "text" at bounding box center [866, 107] width 596 height 17
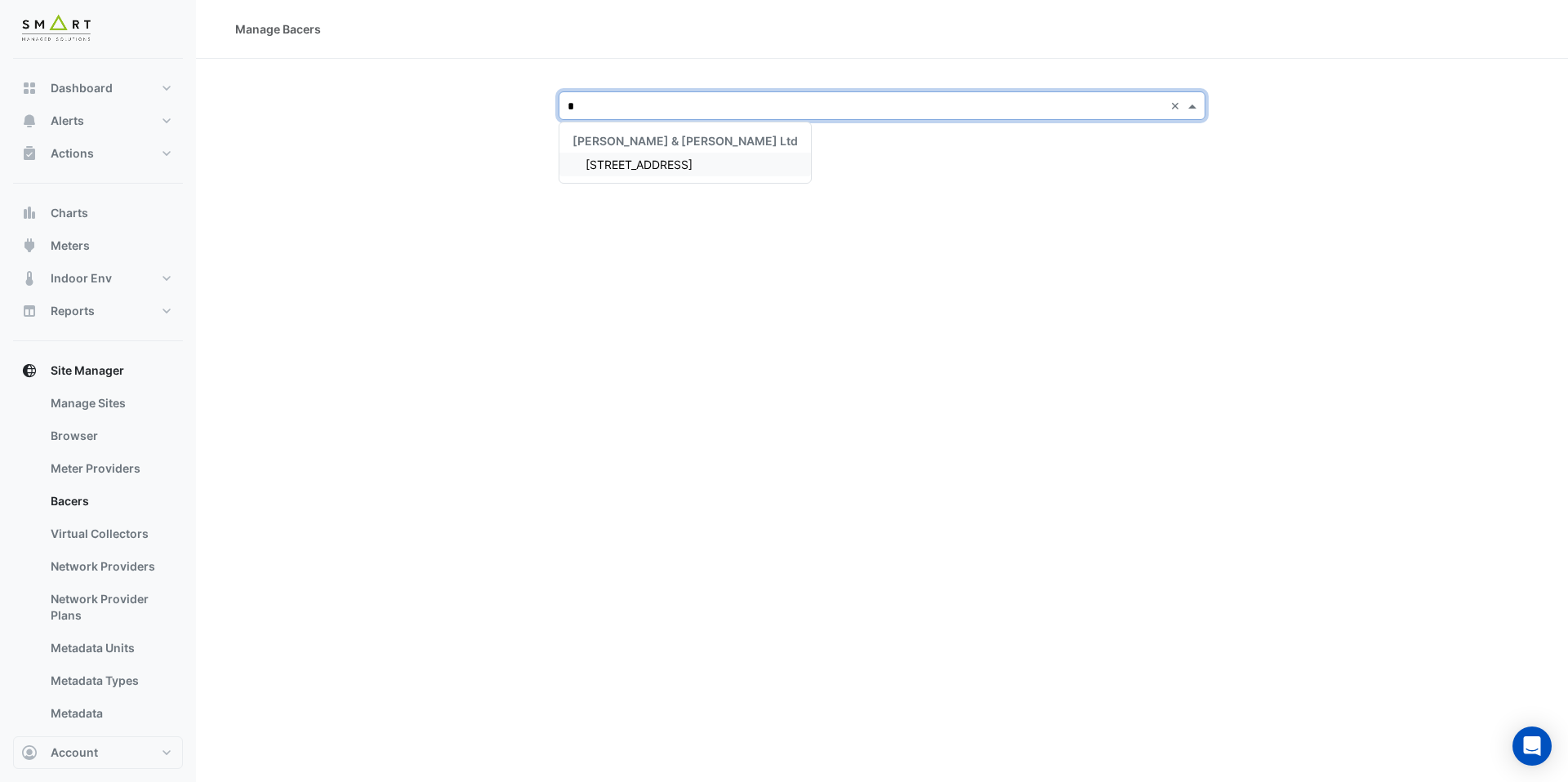
type input "**"
click at [602, 164] on span "[STREET_ADDRESS]" at bounding box center [639, 164] width 107 height 14
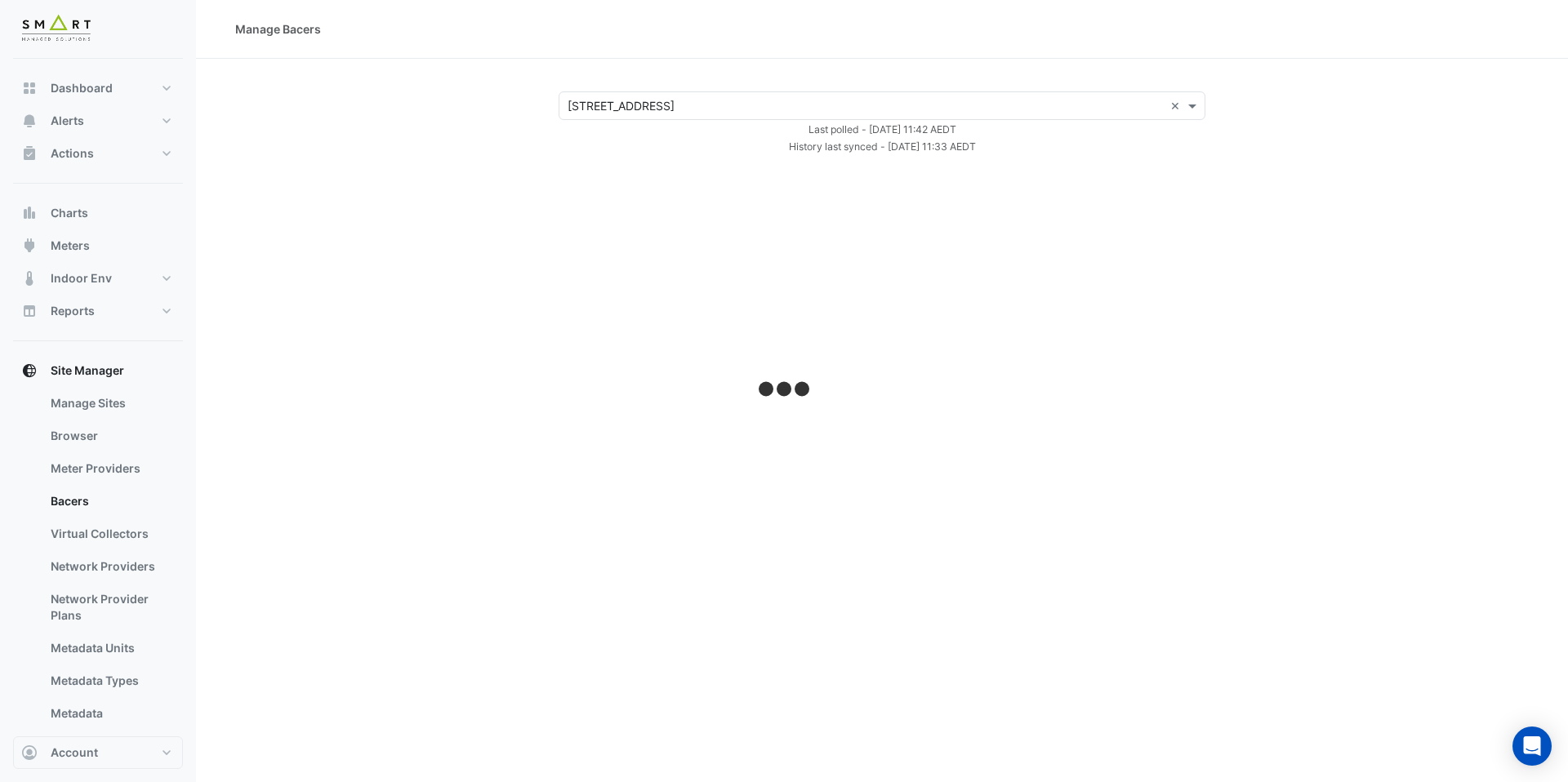
select select "***"
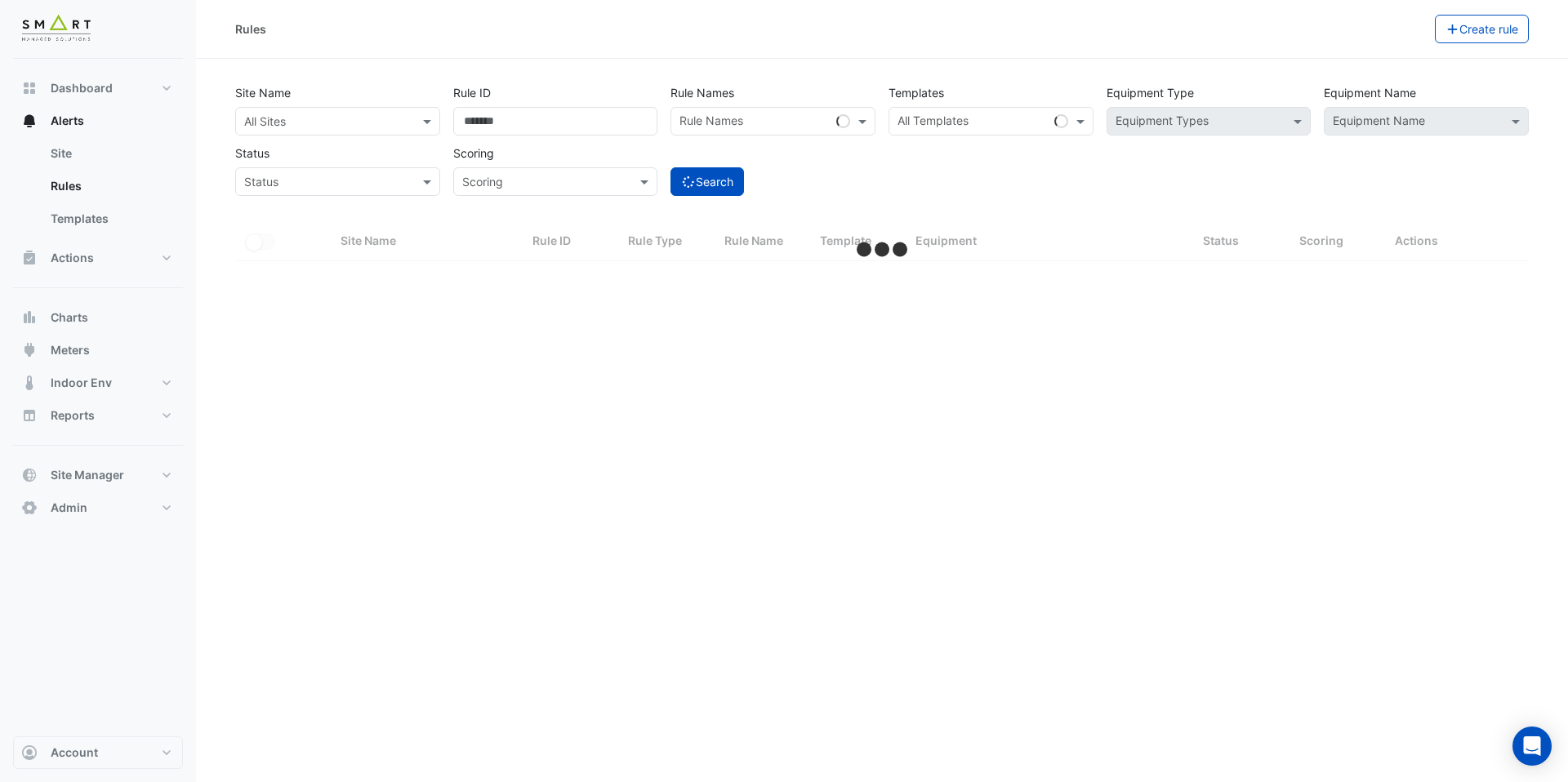
select select "***"
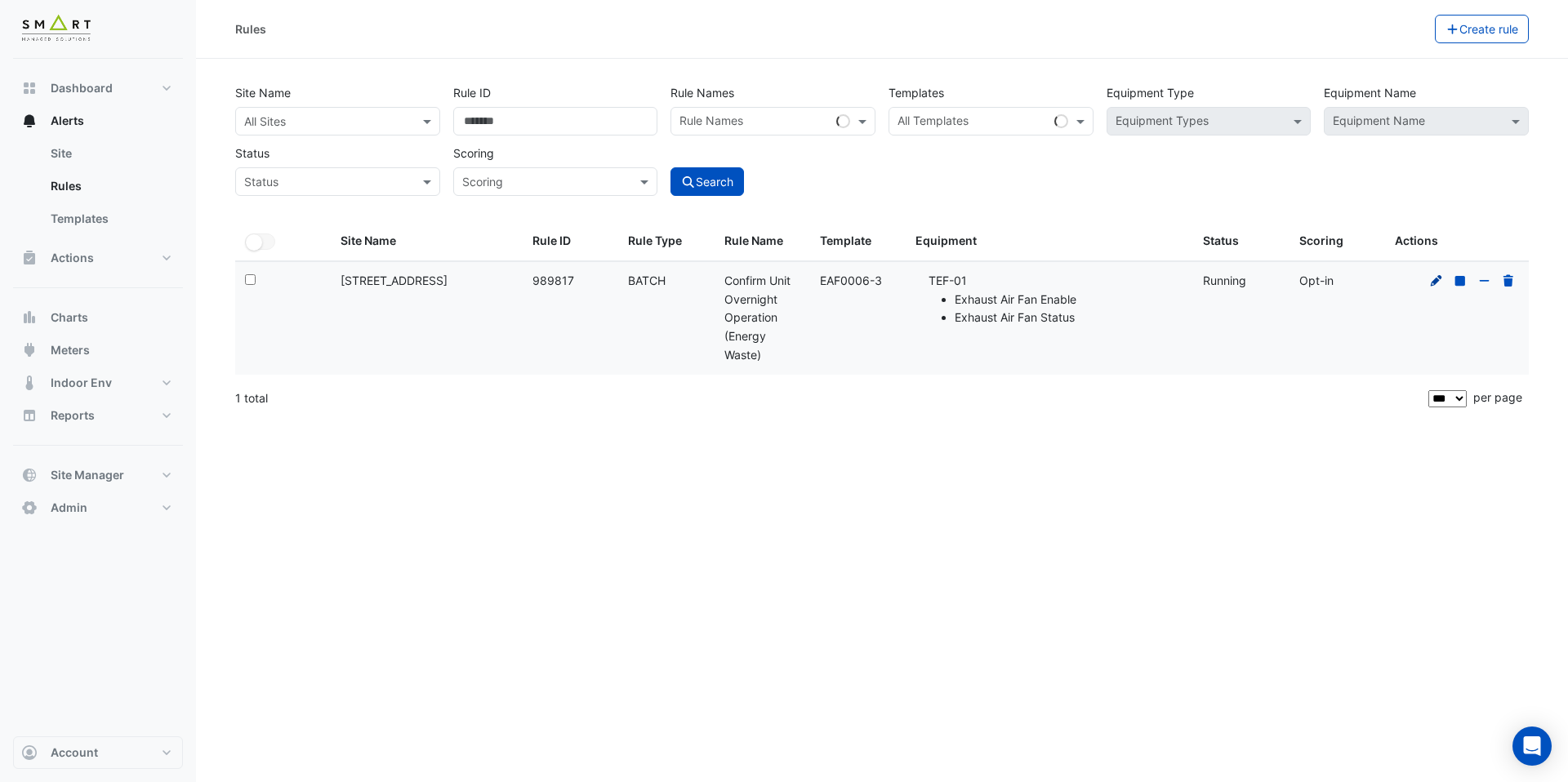
click at [1441, 281] on icon at bounding box center [1437, 280] width 15 height 11
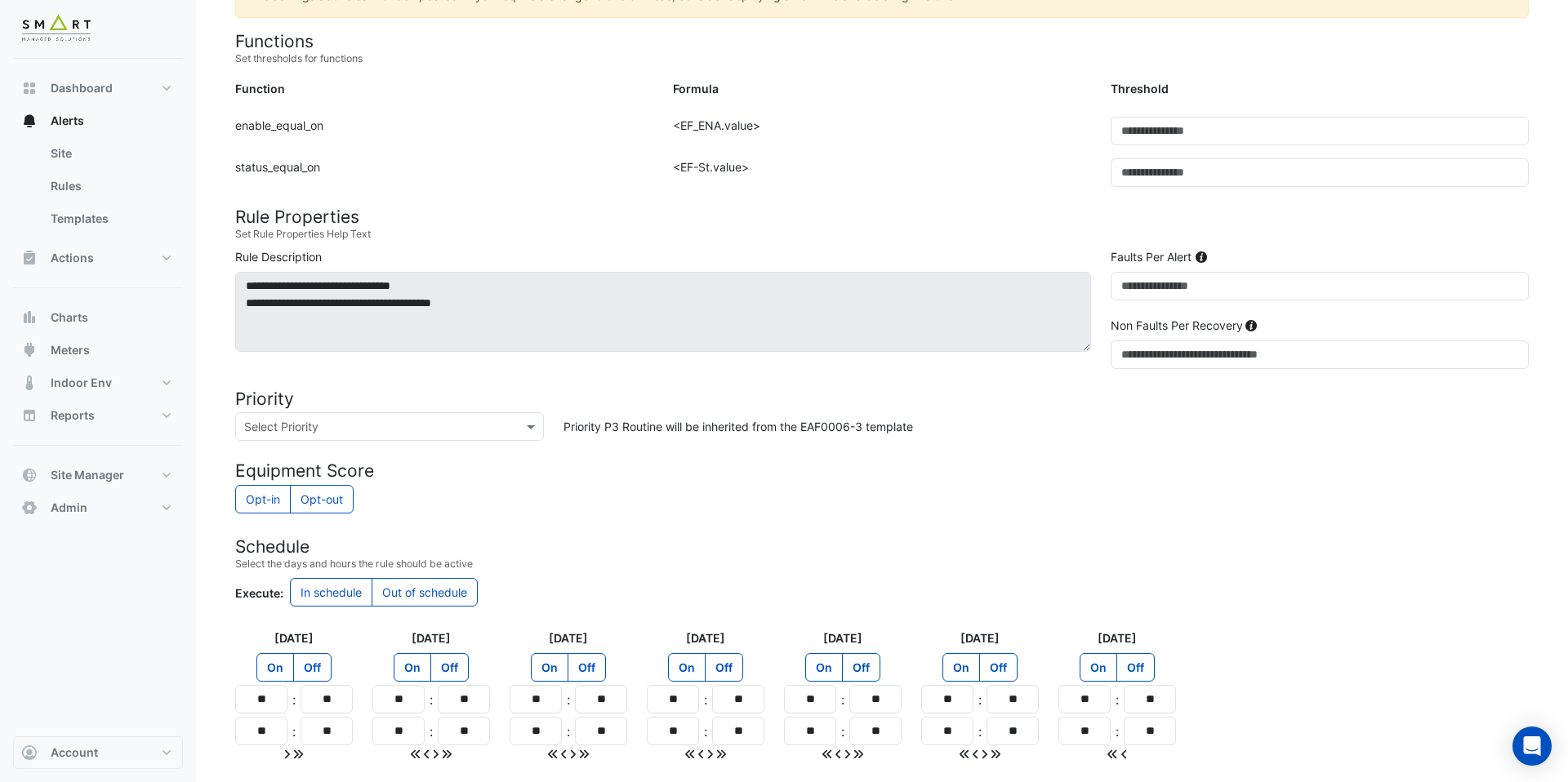
scroll to position [477, 0]
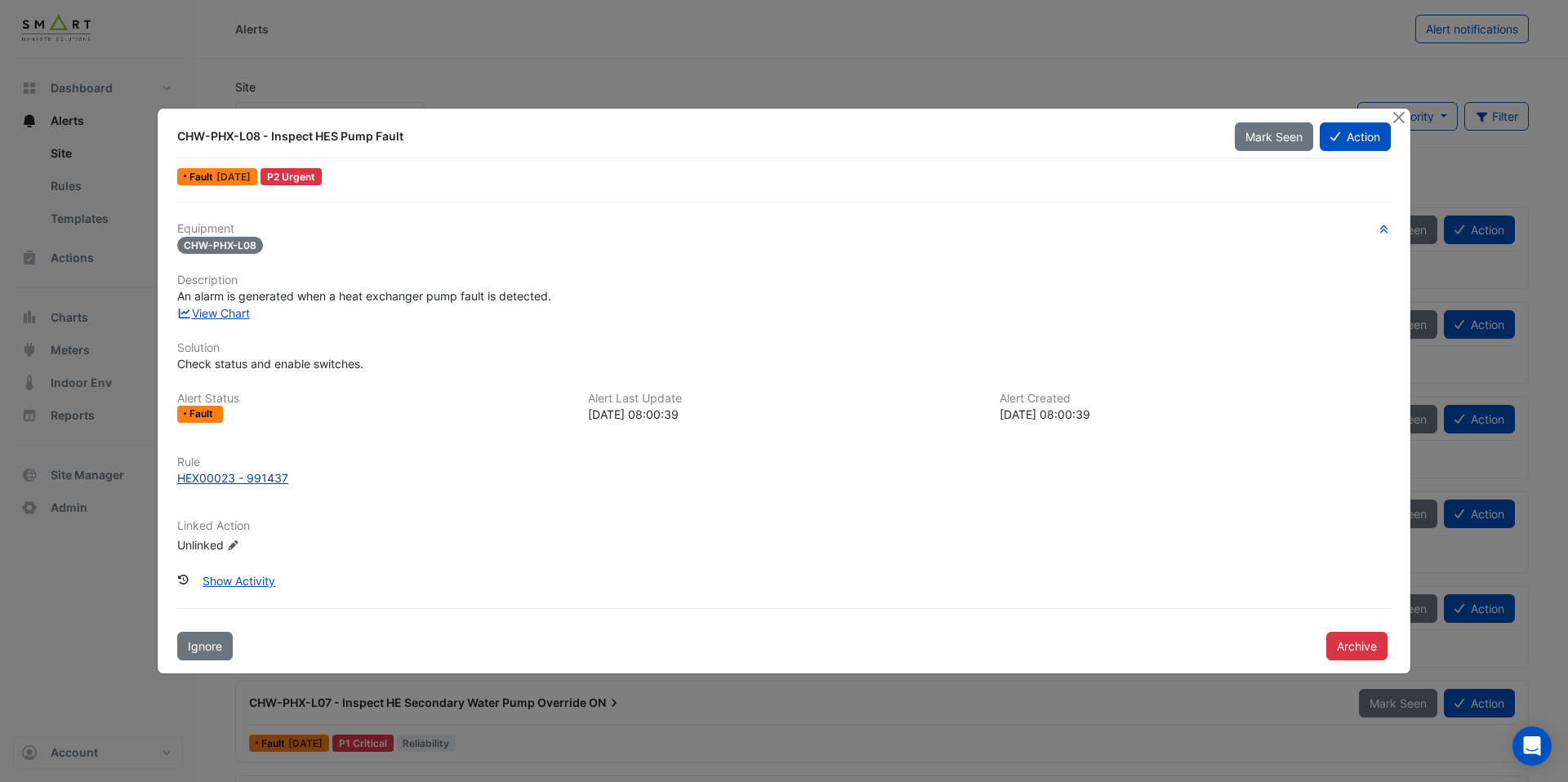
click at [264, 477] on div "HEX00023 - 991437" at bounding box center [232, 478] width 111 height 17
click at [247, 310] on link "View Chart" at bounding box center [213, 313] width 73 height 14
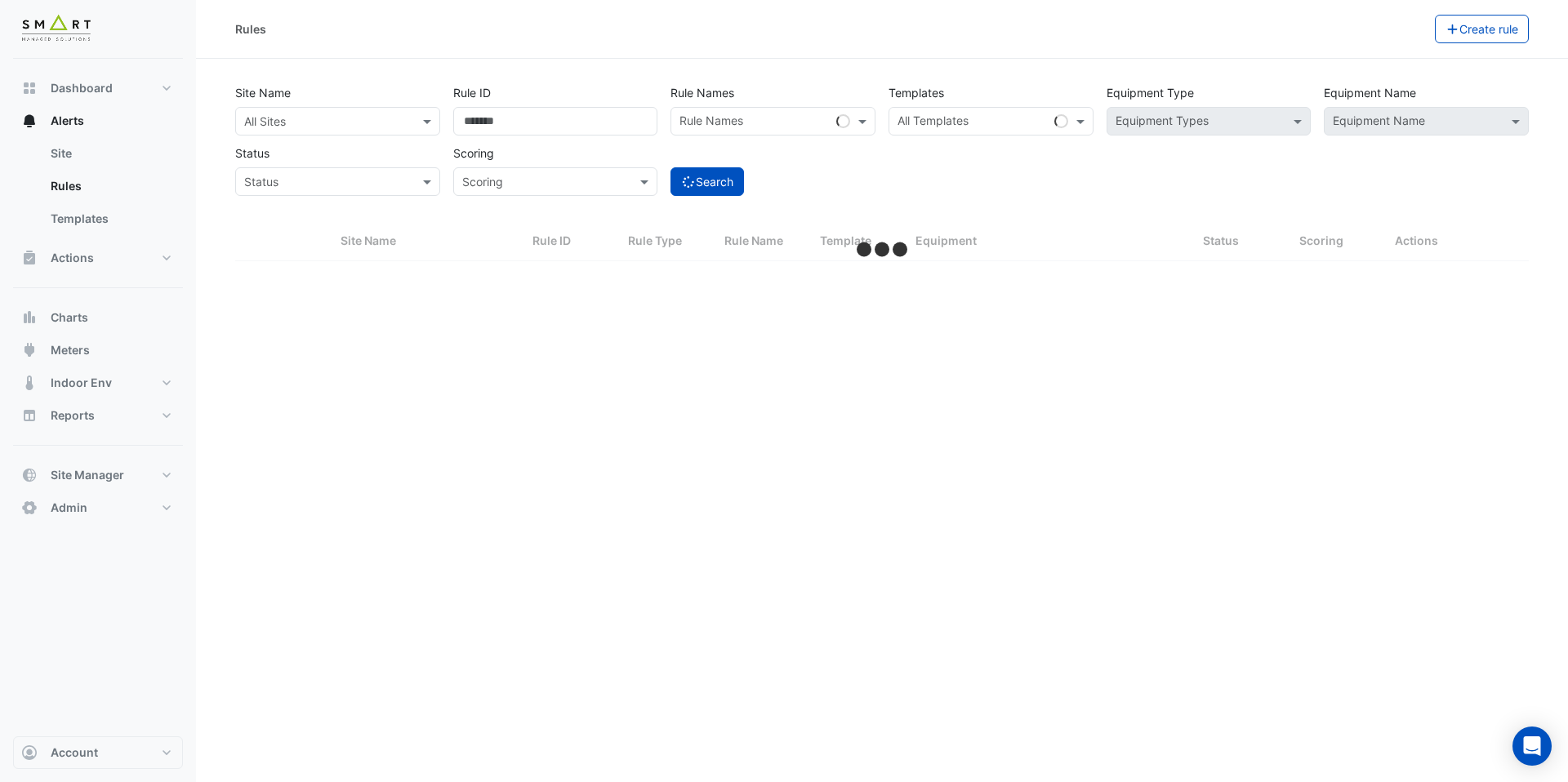
select select "***"
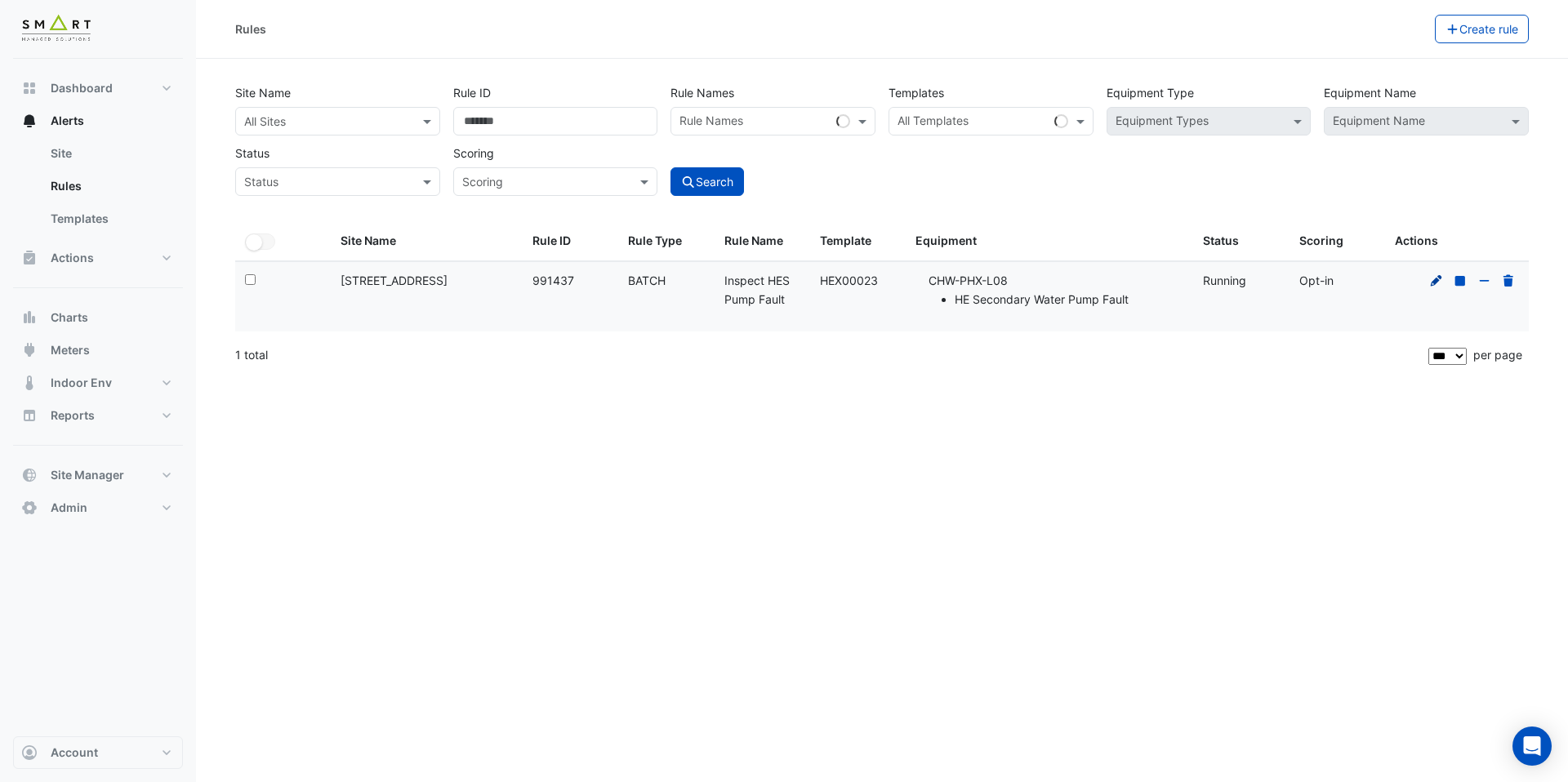
click at [1430, 281] on icon at bounding box center [1437, 280] width 15 height 11
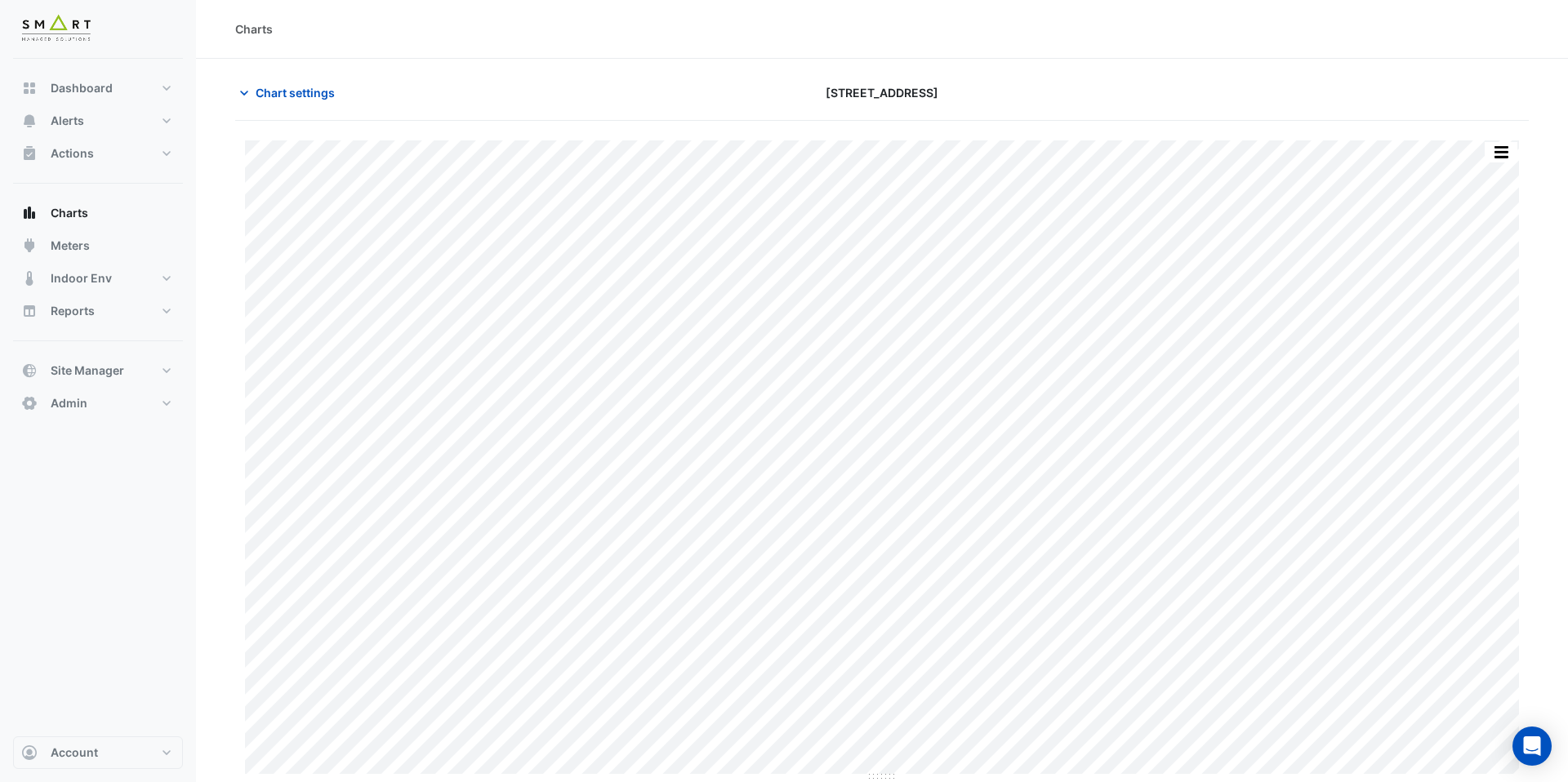
type input "**********"
click at [1500, 153] on button "button" at bounding box center [1501, 152] width 32 height 20
click at [323, 93] on span "Chart settings" at bounding box center [295, 93] width 80 height 17
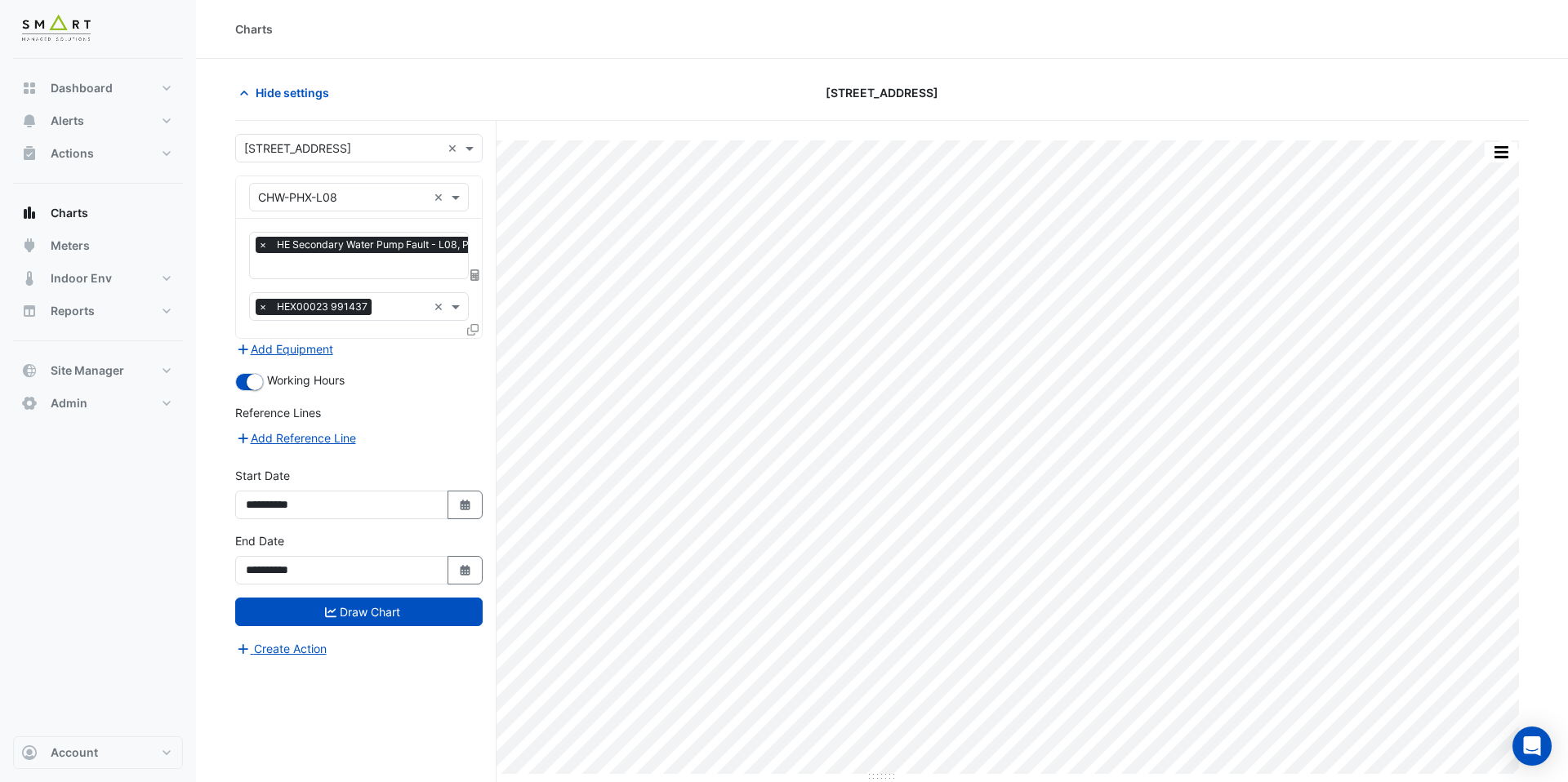
scroll to position [0, 8]
click at [356, 269] on input "text" at bounding box center [378, 267] width 257 height 17
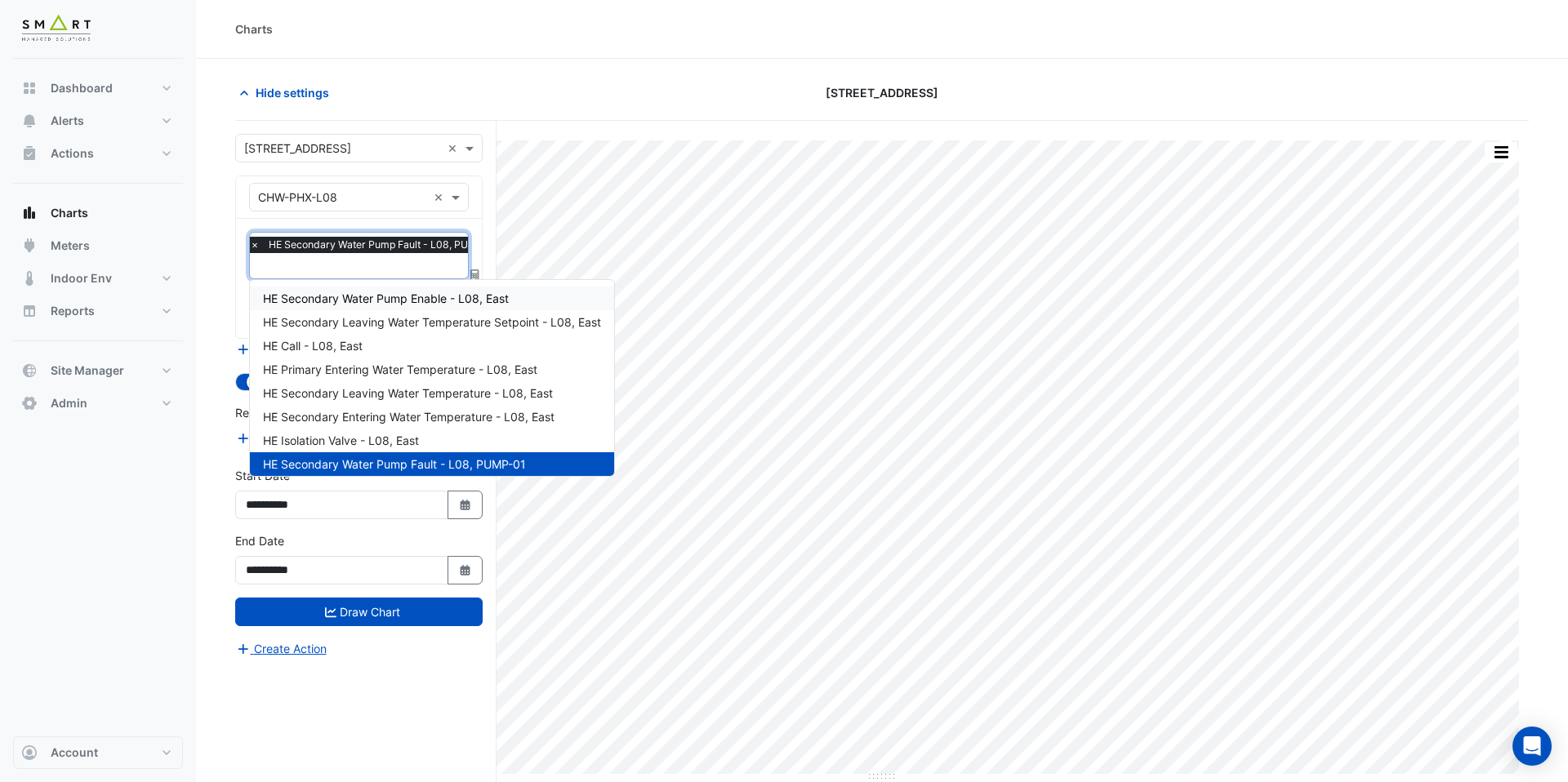
click at [361, 302] on span "HE Secondary Water Pump Enable - L08, East" at bounding box center [385, 299] width 246 height 14
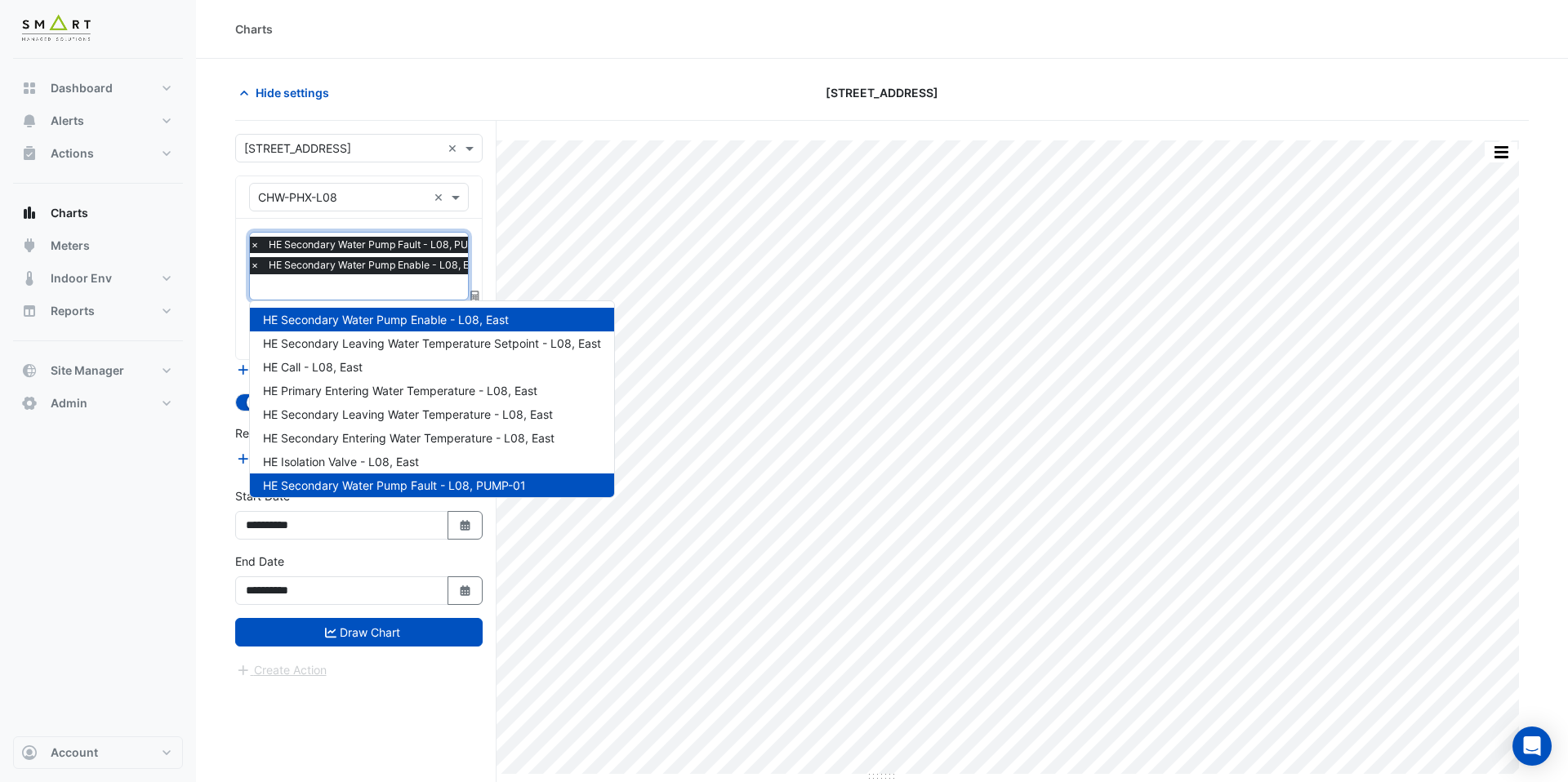
click at [371, 286] on input "text" at bounding box center [378, 289] width 257 height 17
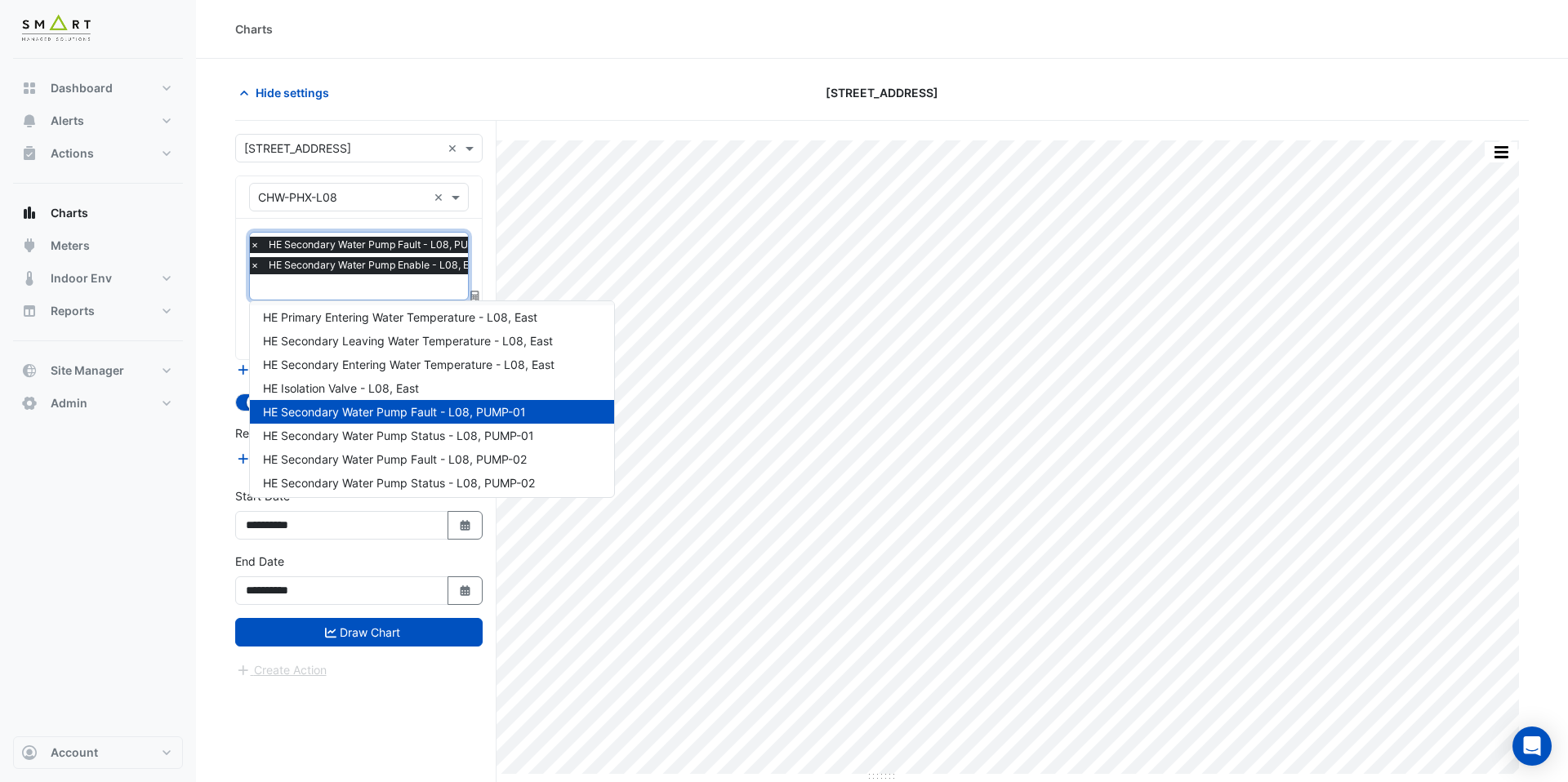
scroll to position [81, 0]
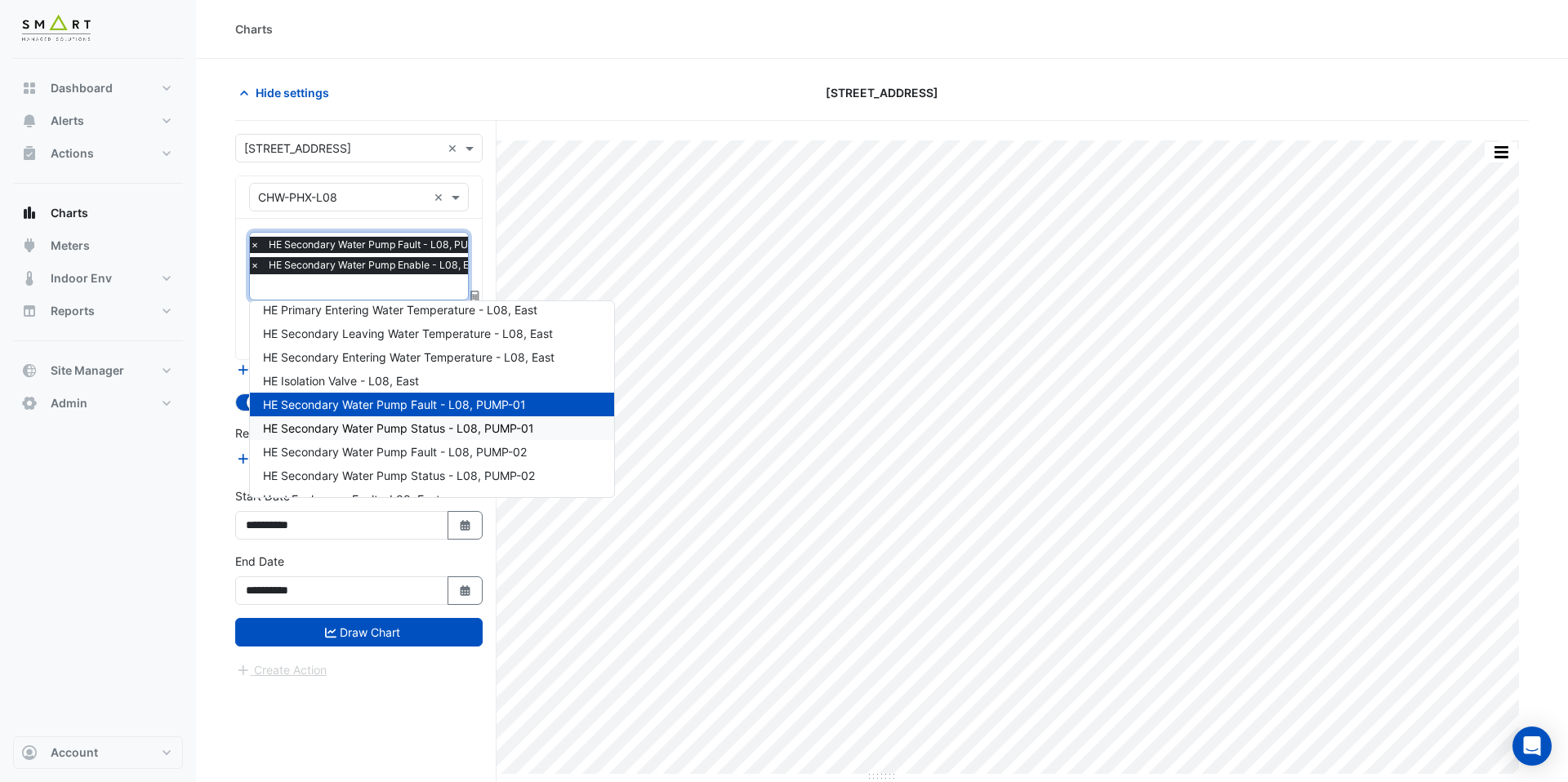
click at [403, 421] on span "HE Secondary Water Pump Status - L08, PUMP-01" at bounding box center [399, 428] width 271 height 14
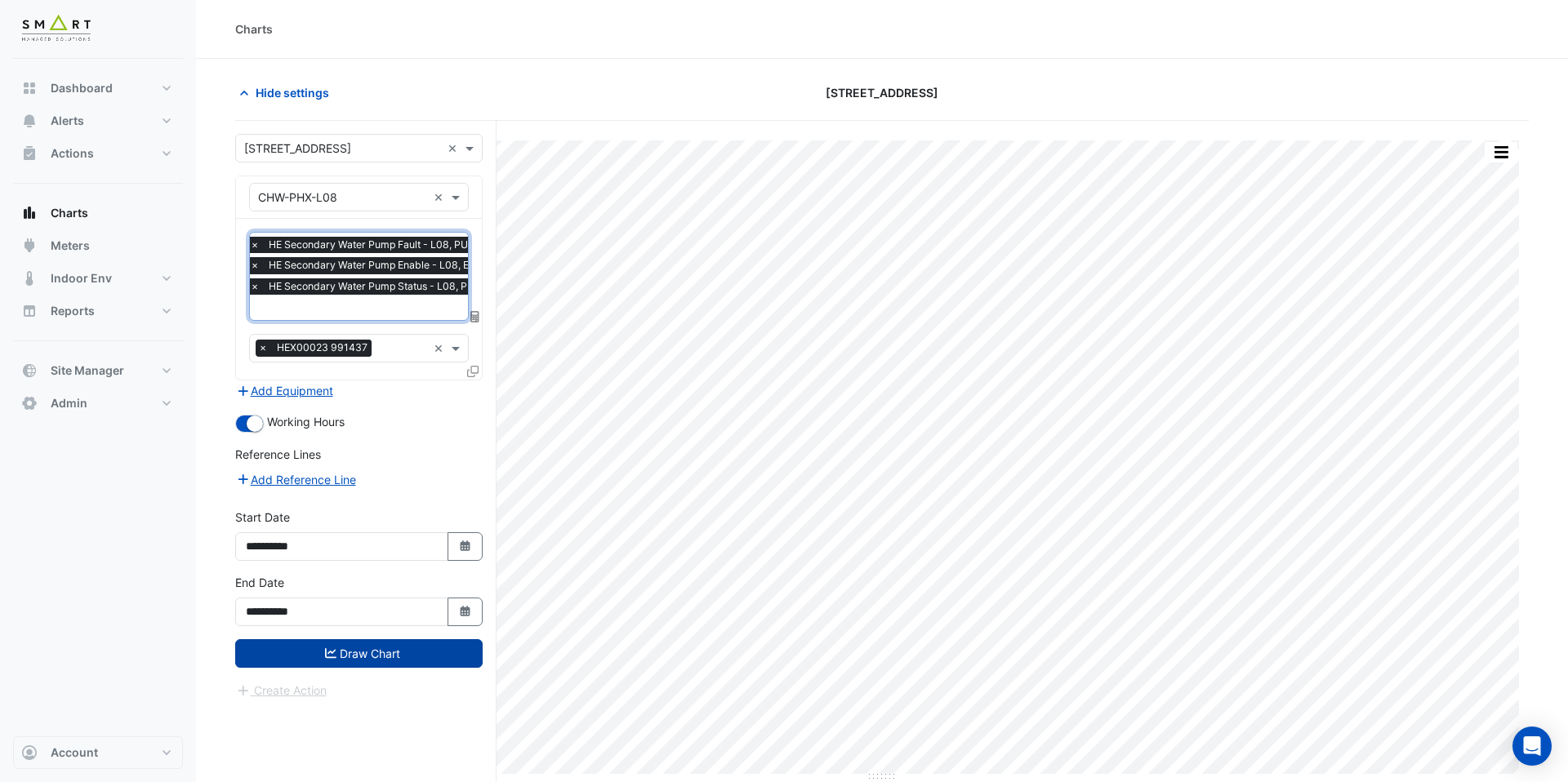
click at [399, 661] on button "Draw Chart" at bounding box center [358, 654] width 247 height 29
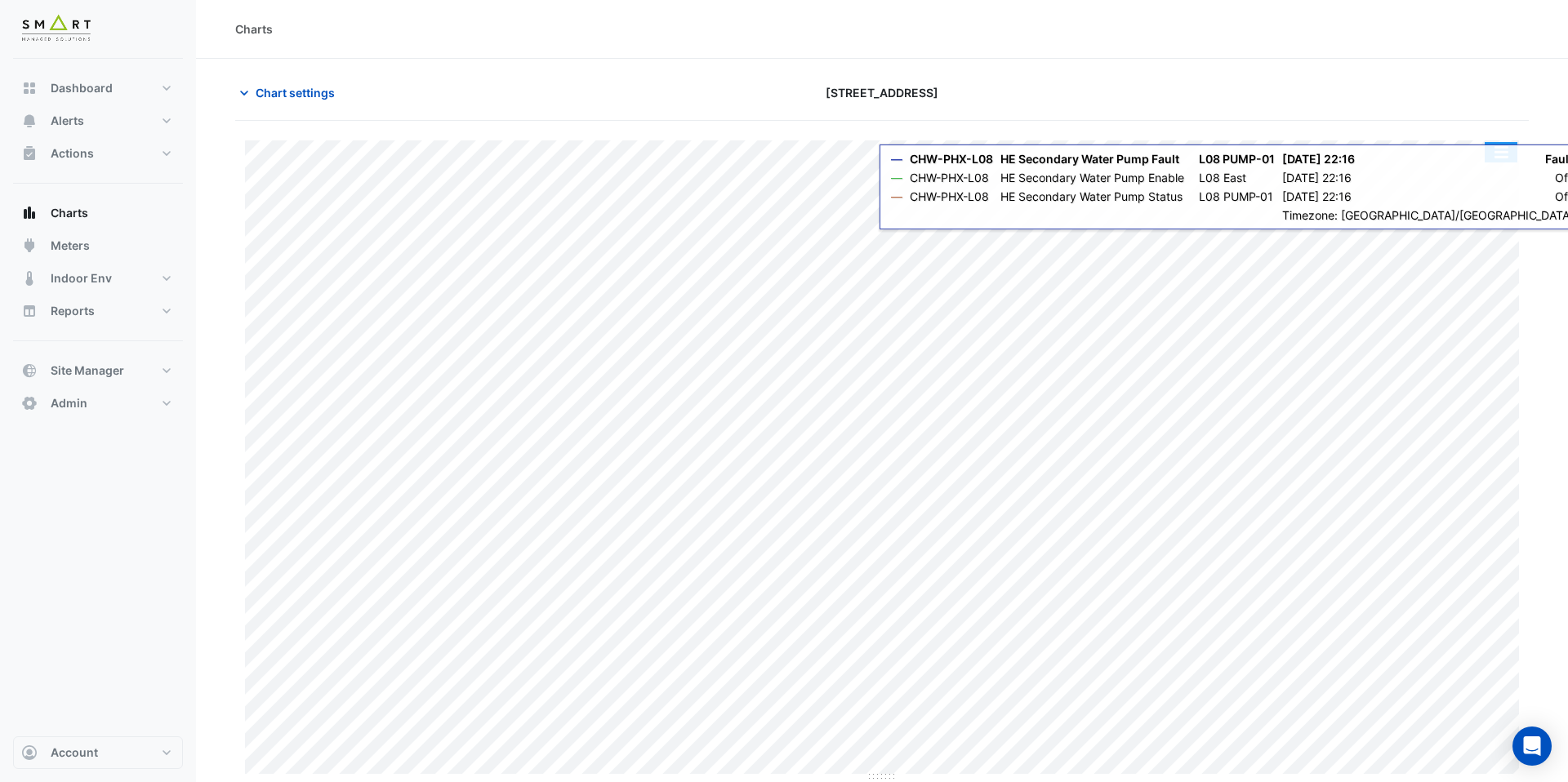
click at [1500, 157] on button "button" at bounding box center [1501, 152] width 32 height 20
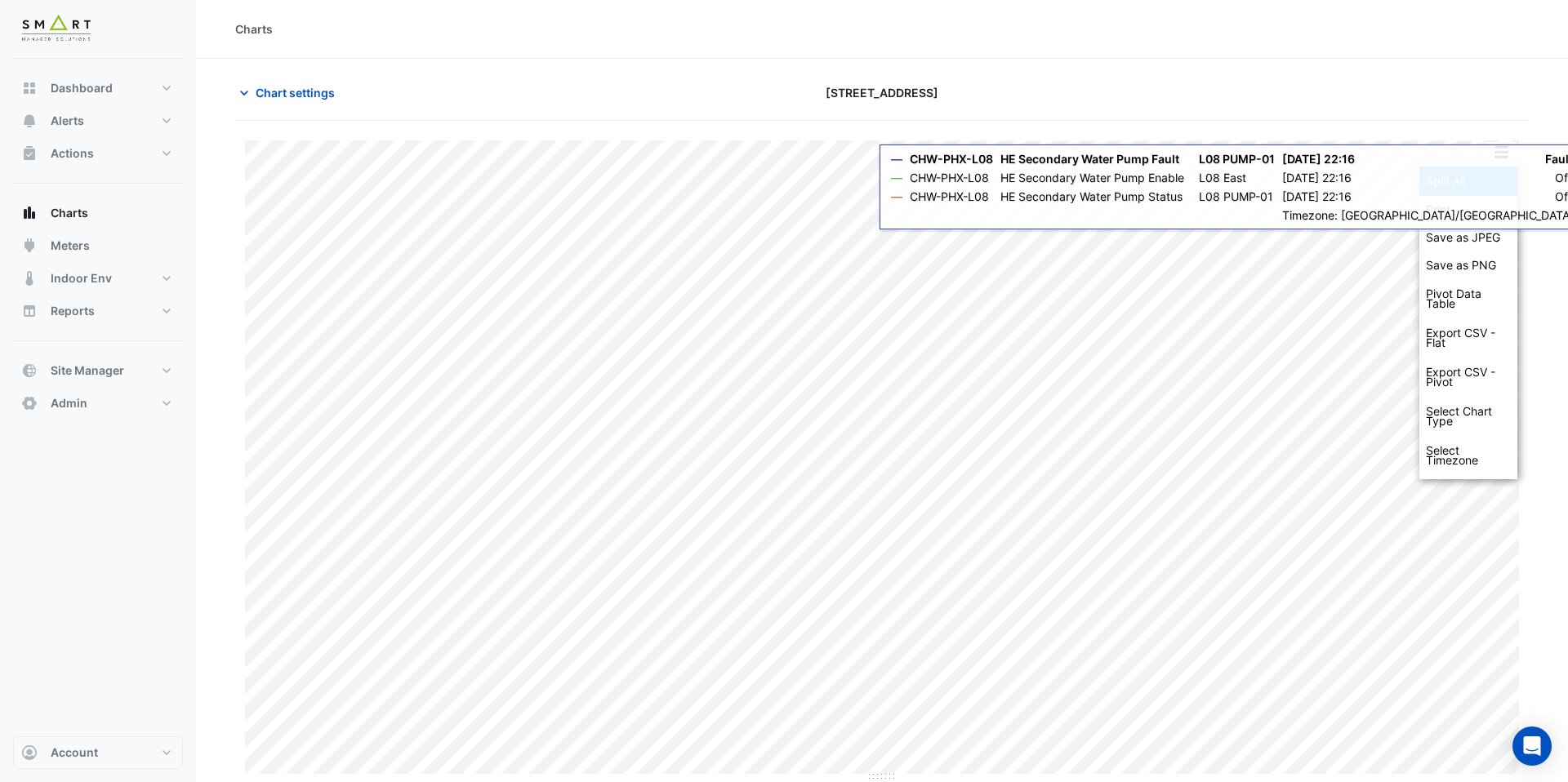
click at [1495, 180] on div "Split All" at bounding box center [1468, 182] width 98 height 30
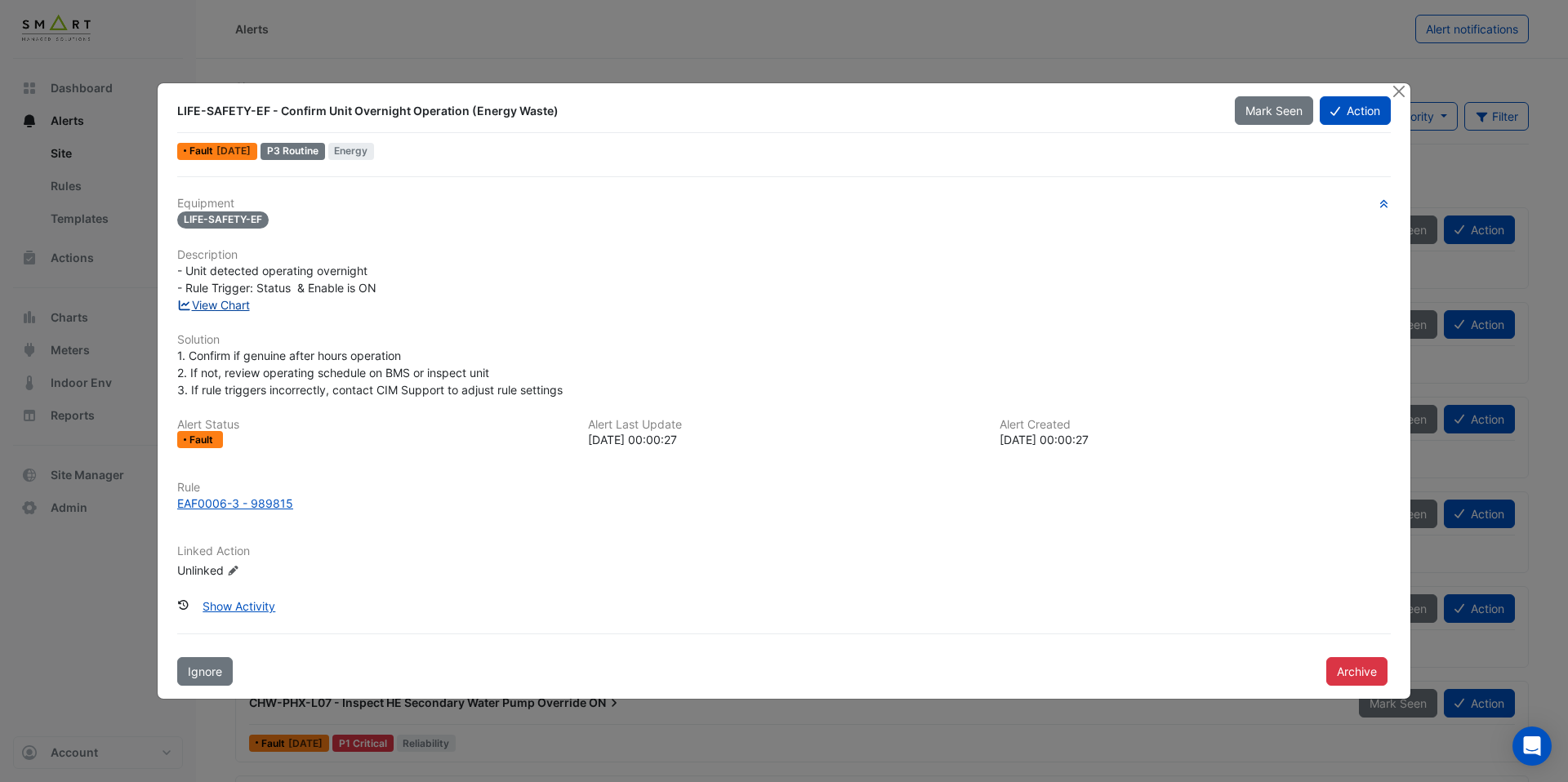
click at [246, 308] on link "View Chart" at bounding box center [213, 305] width 73 height 14
click at [239, 310] on link "View Chart" at bounding box center [213, 305] width 73 height 14
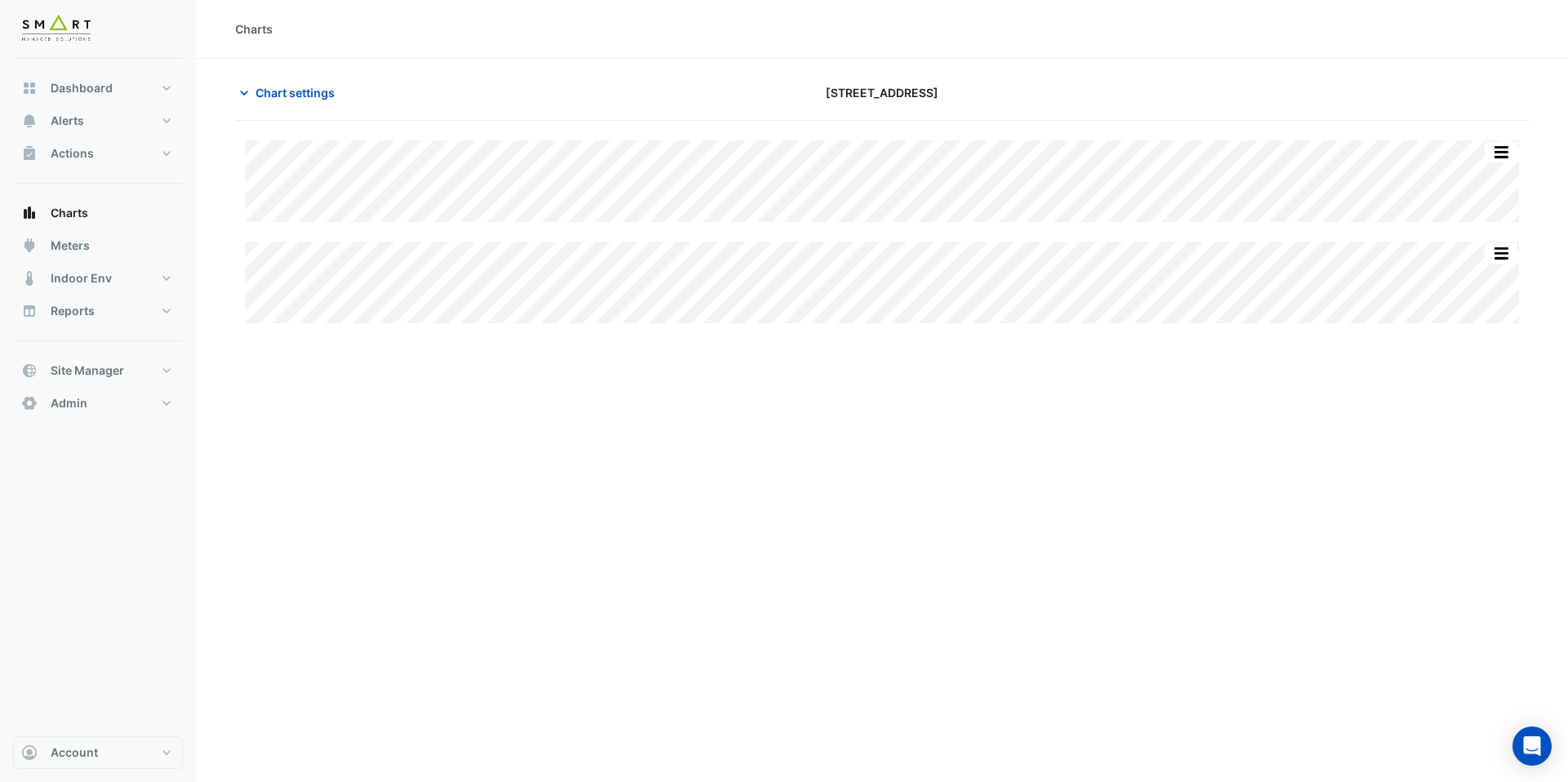
type input "**********"
click at [292, 100] on span "Chart settings" at bounding box center [295, 93] width 80 height 17
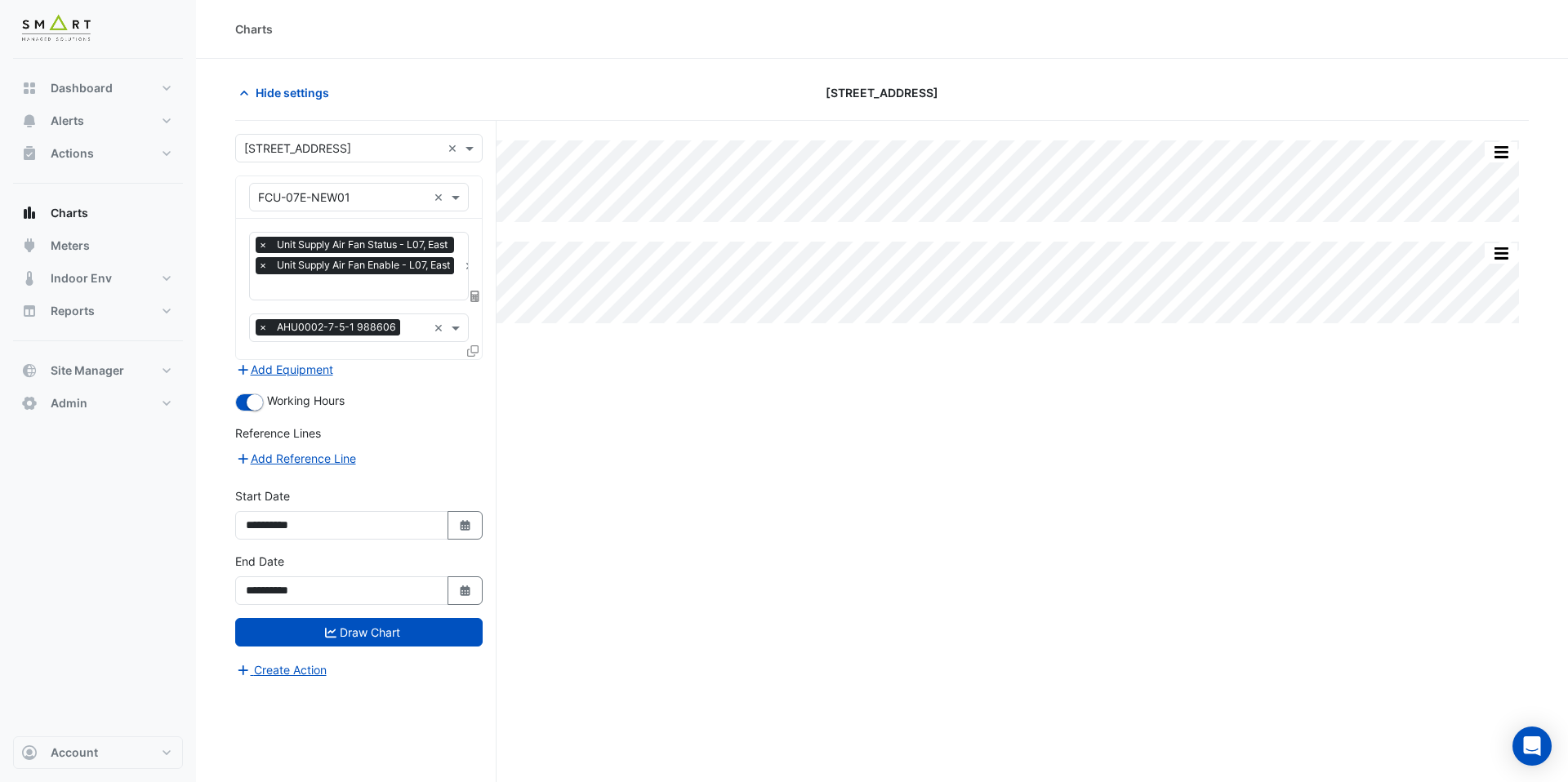
click at [331, 299] on div "× Unit Supply Air Fan Status - L07, East × Unit Supply Air Fan Enable - L07, Ea…" at bounding box center [358, 288] width 246 height 141
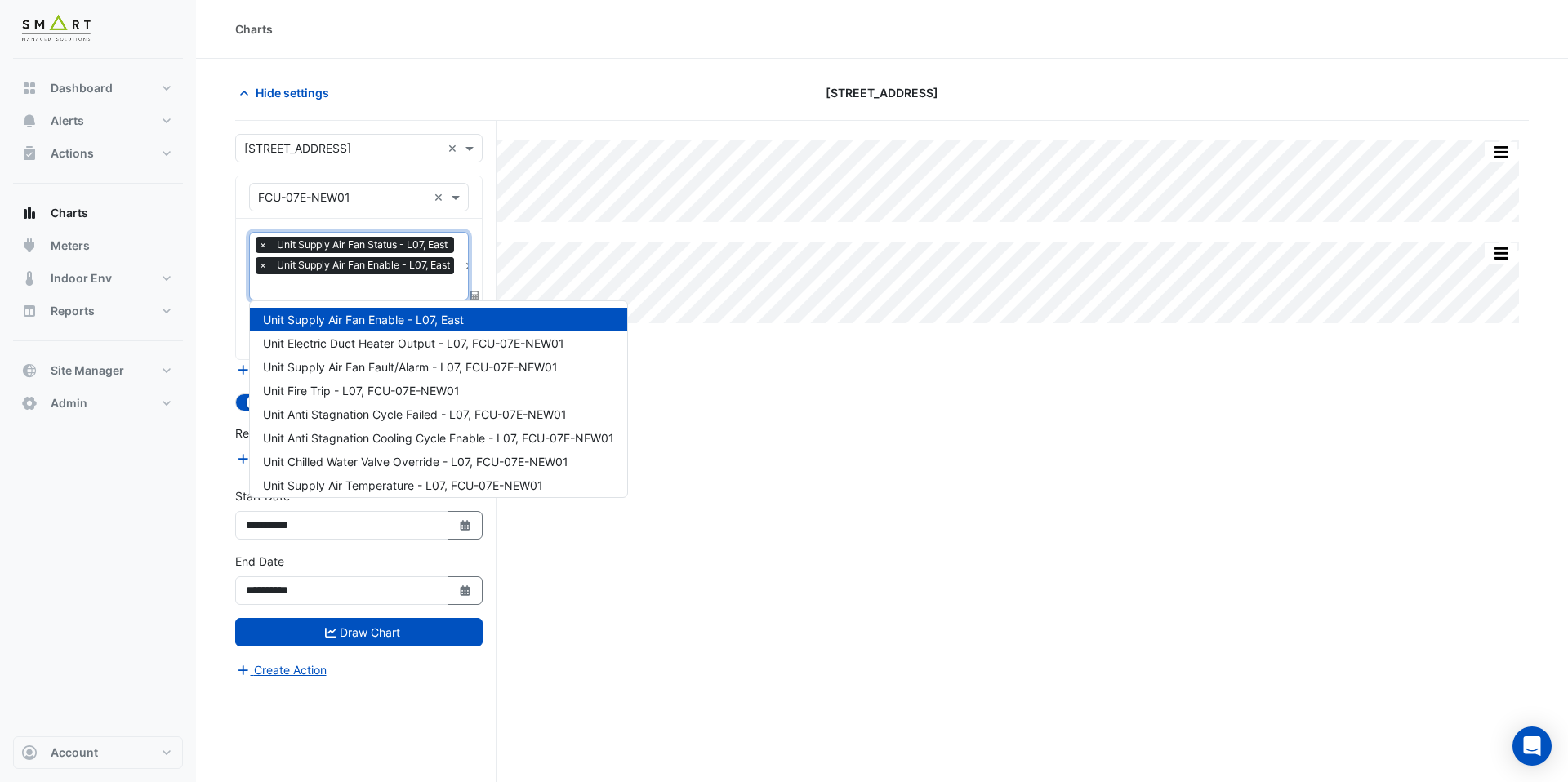
click at [336, 283] on input "text" at bounding box center [357, 289] width 200 height 17
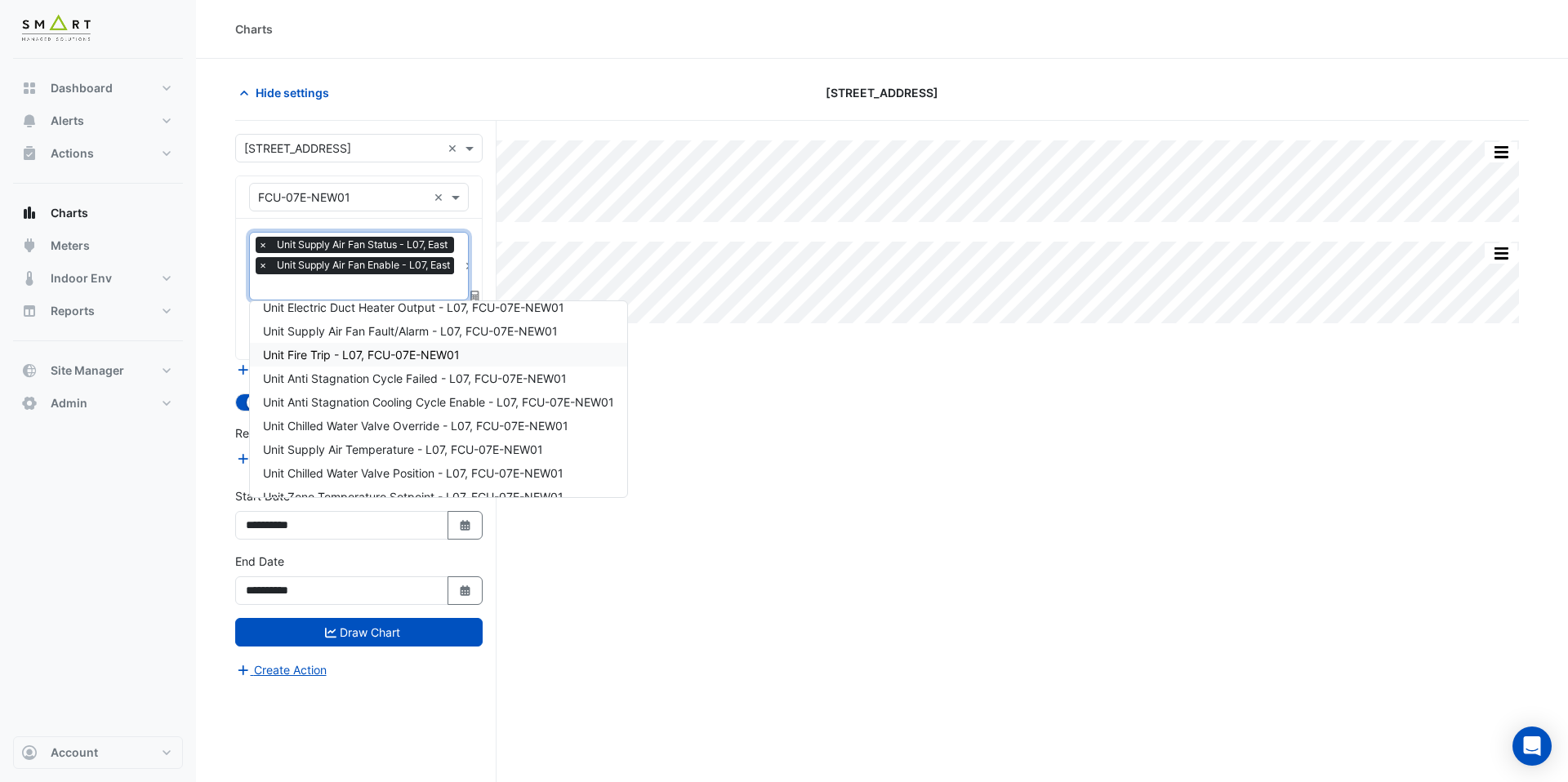
scroll to position [38, 0]
click at [375, 443] on span "Unit Supply Air Temperature - L07, FCU-07E-NEW01" at bounding box center [403, 448] width 281 height 14
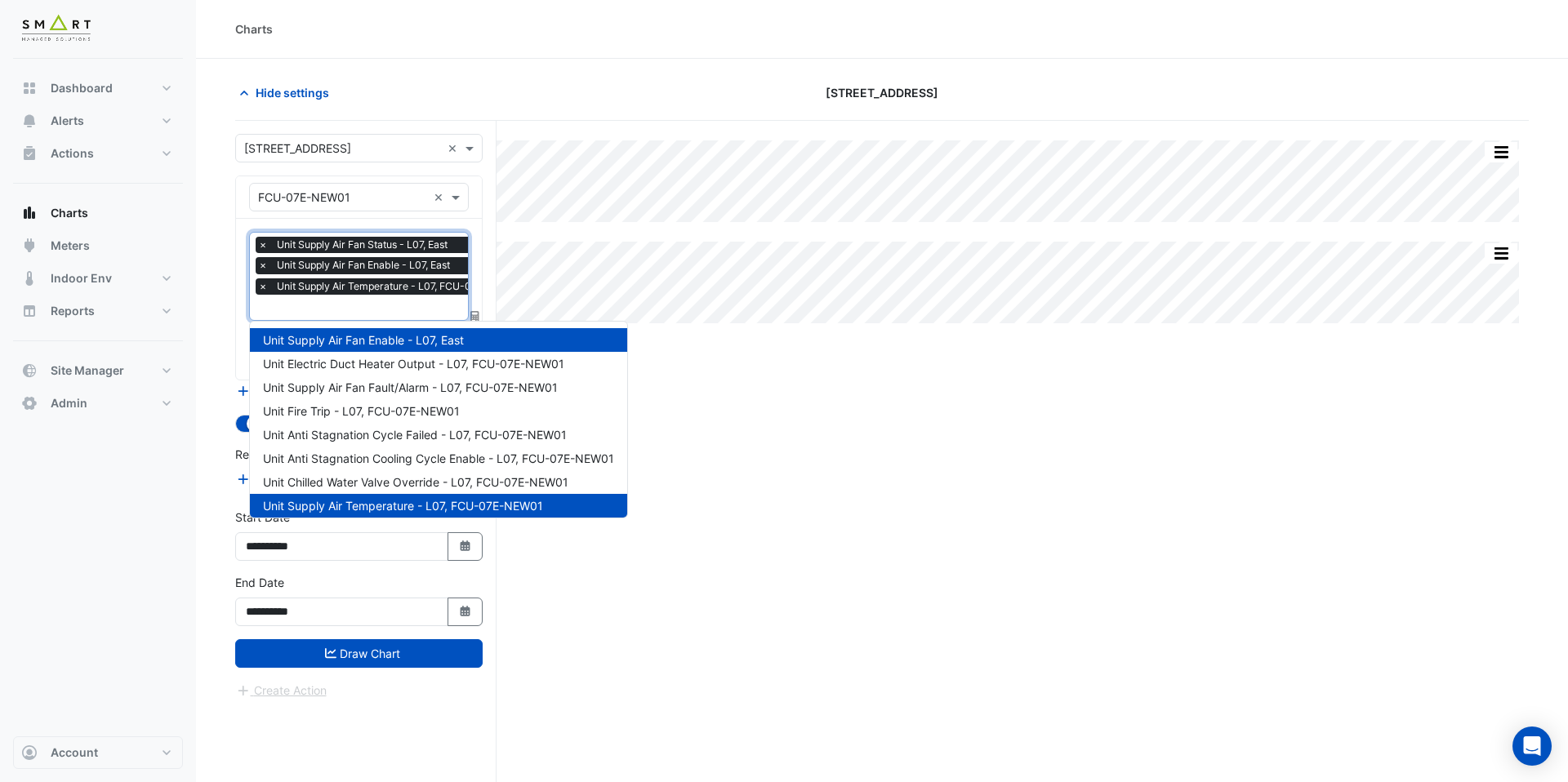
click at [399, 312] on input "text" at bounding box center [393, 309] width 272 height 17
drag, startPoint x: 403, startPoint y: 474, endPoint x: 403, endPoint y: 420, distance: 54.0
click at [403, 420] on div "Unit Supply Air Fan Enable - L07, East Unit Electric Duct Heater Output - L07, …" at bounding box center [439, 494] width 378 height 331
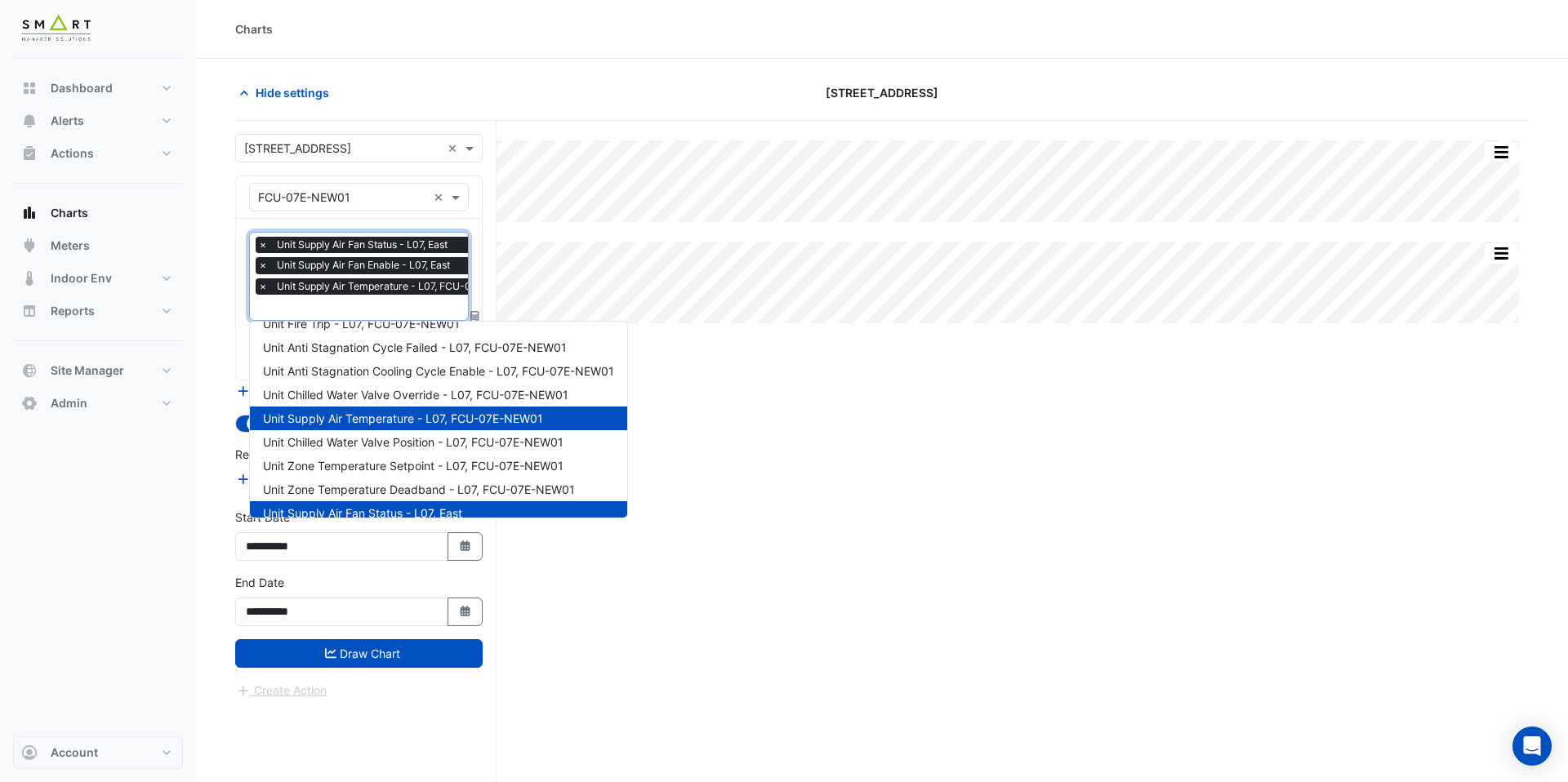
scroll to position [88, 0]
click at [402, 436] on span "Unit Chilled Water Valve Position - L07, FCU-07E-NEW01" at bounding box center [413, 441] width 301 height 14
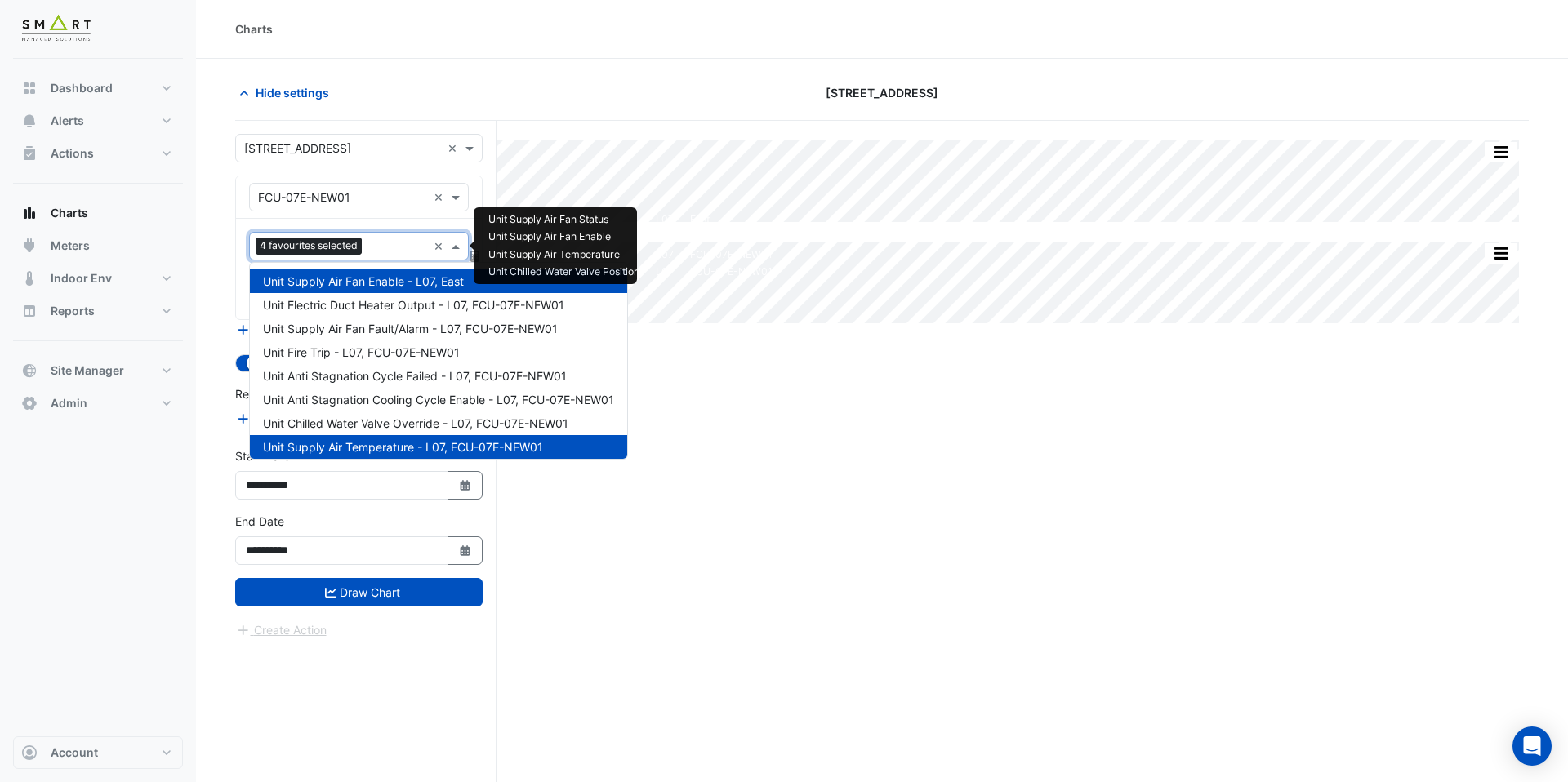
click at [398, 250] on input "text" at bounding box center [398, 248] width 59 height 17
click at [393, 313] on div "Unit Electric Duct Heater Output - L07, FCU-07E-NEW01" at bounding box center [439, 305] width 378 height 24
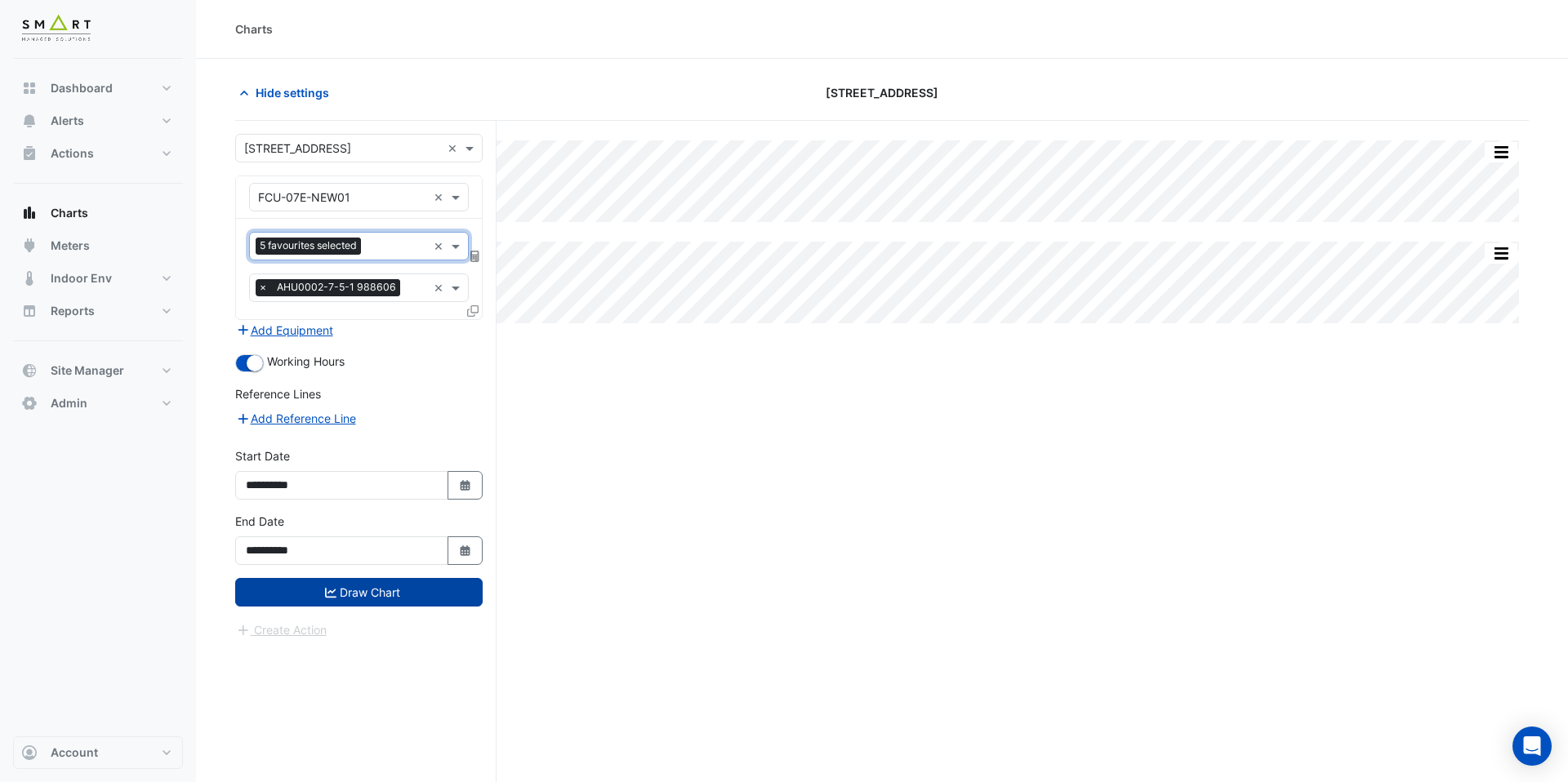
click at [400, 596] on button "Draw Chart" at bounding box center [358, 592] width 247 height 29
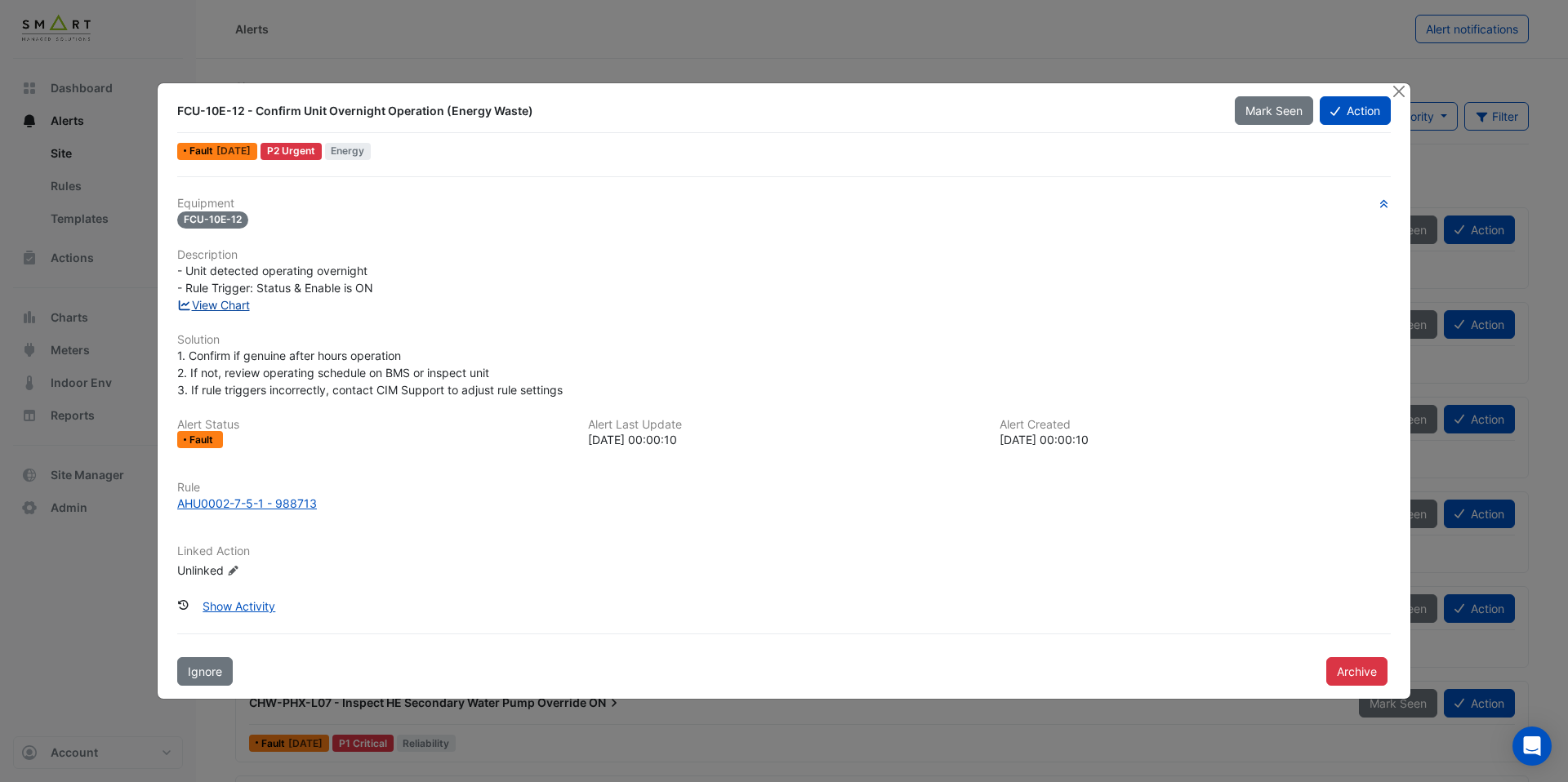
click at [247, 298] on link "View Chart" at bounding box center [213, 305] width 73 height 14
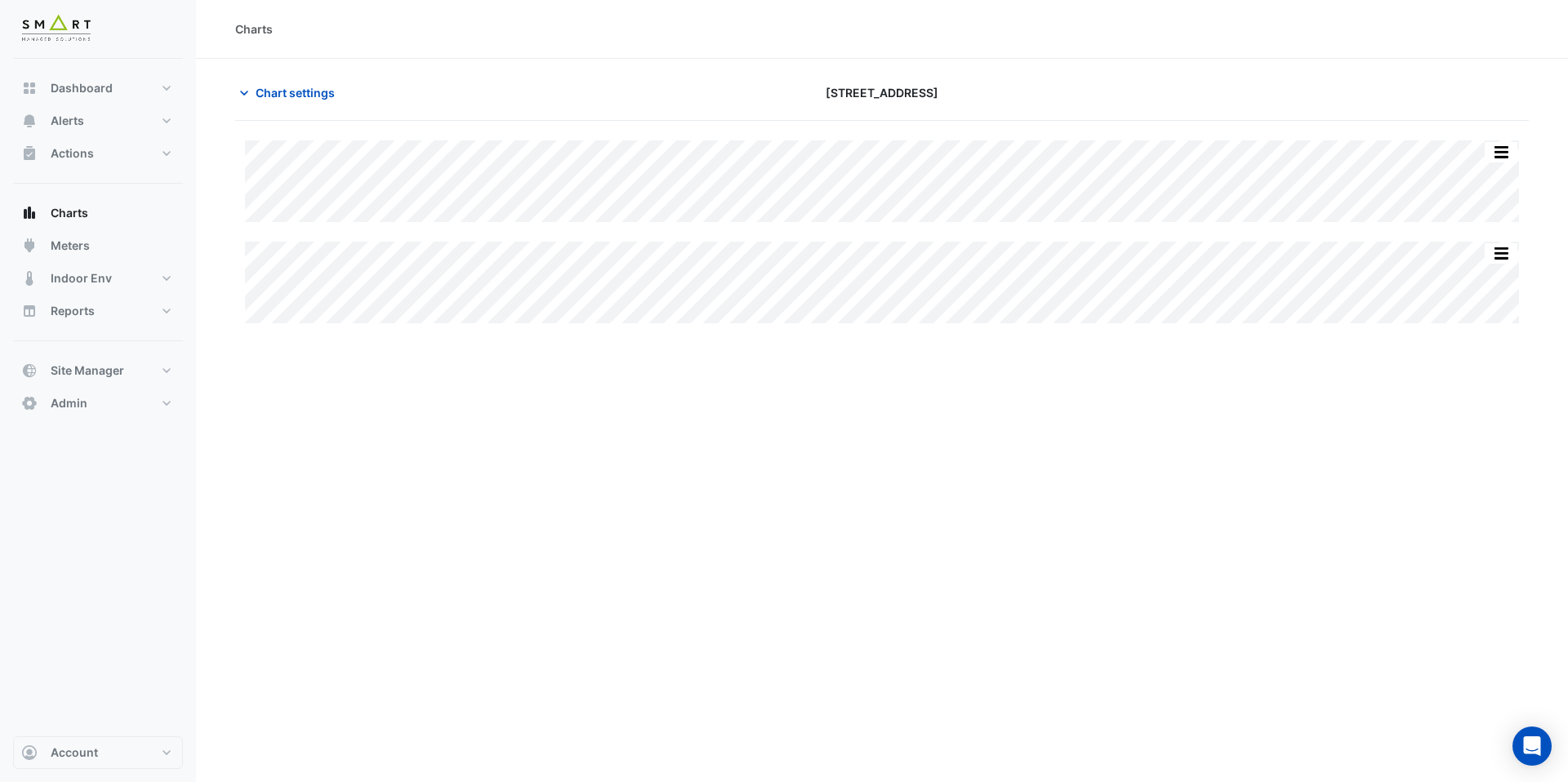
type input "**********"
click at [319, 93] on span "Chart settings" at bounding box center [295, 93] width 80 height 17
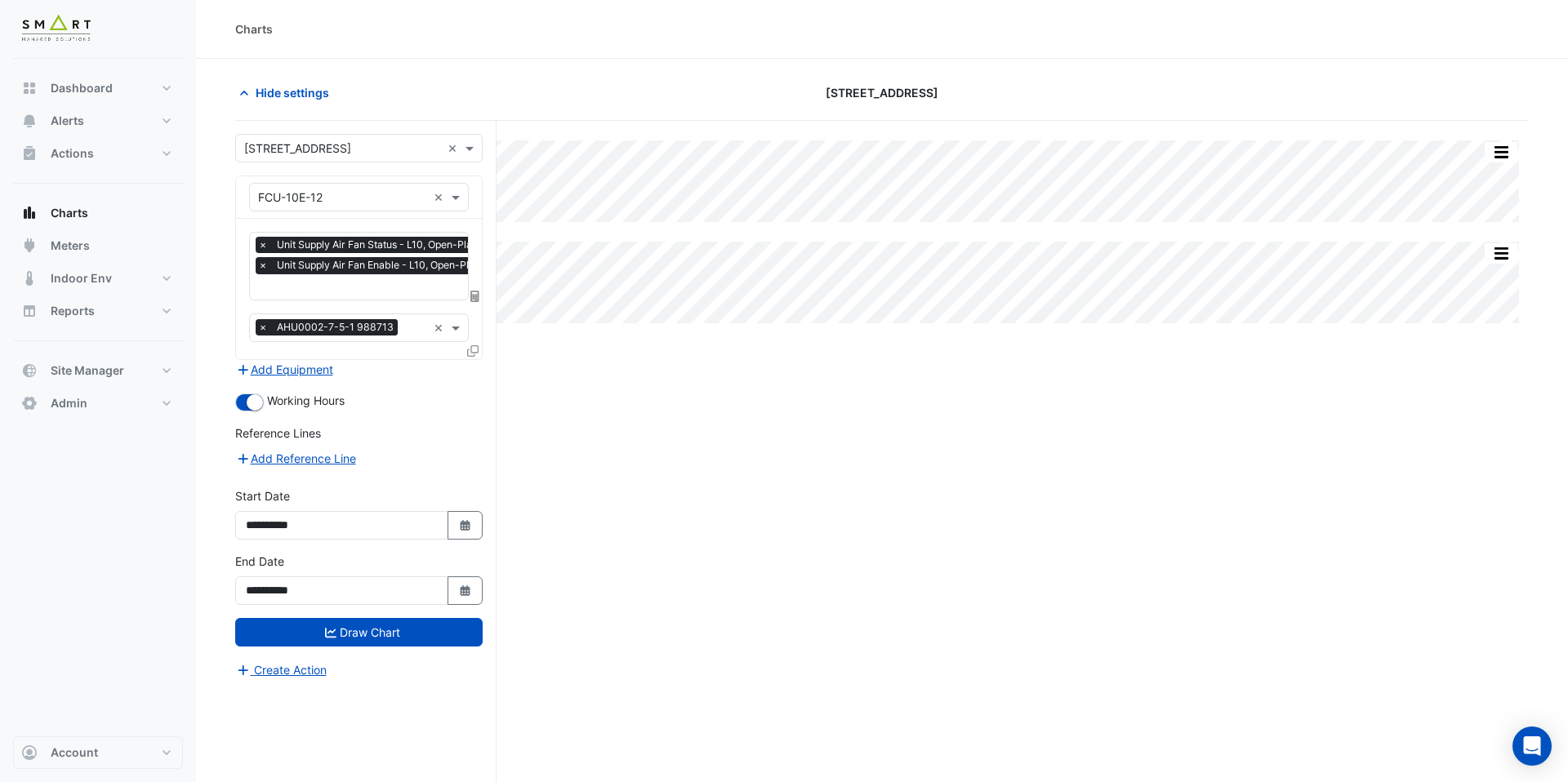
scroll to position [0, 8]
click at [339, 283] on input "text" at bounding box center [382, 289] width 264 height 17
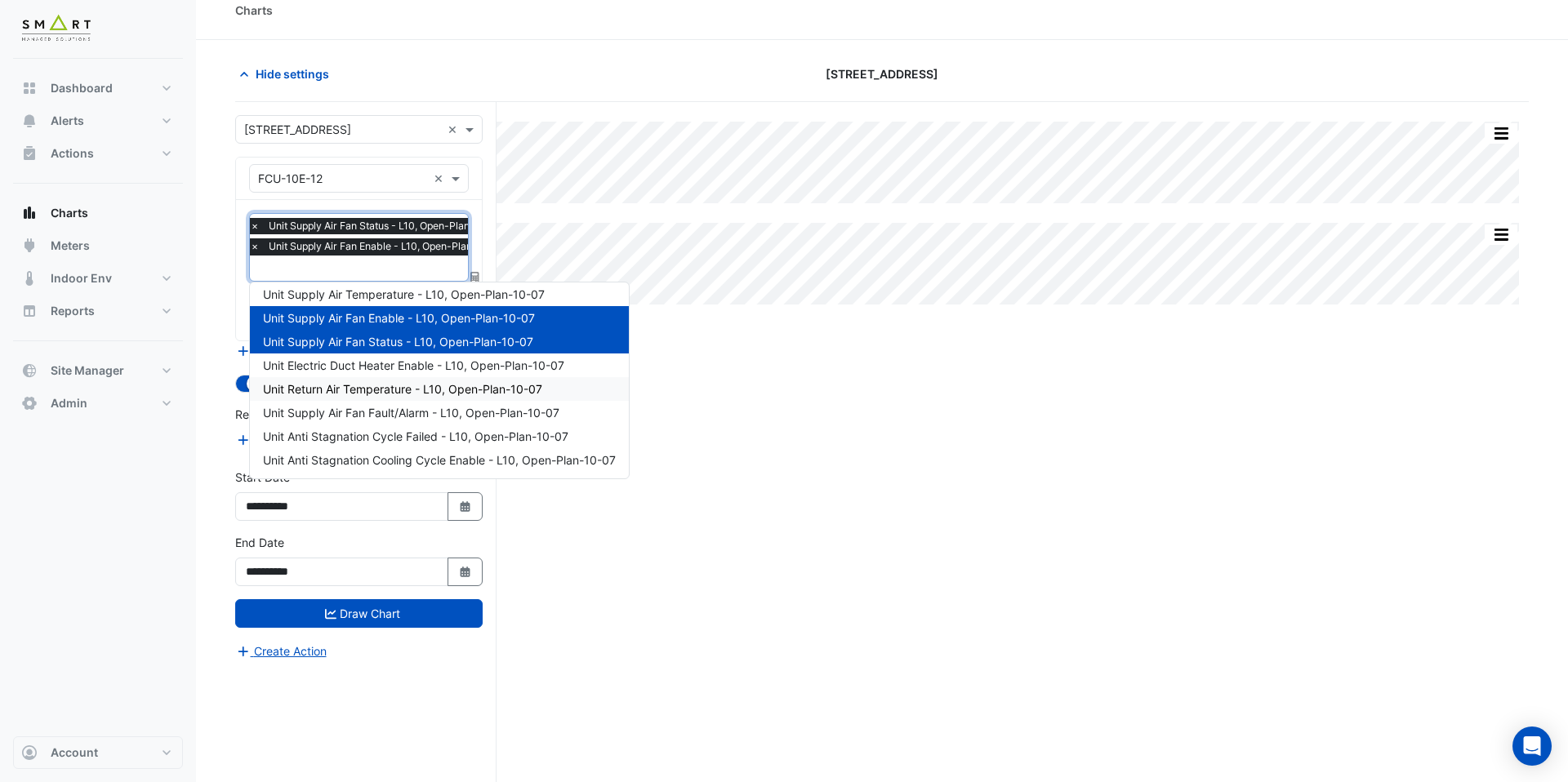
scroll to position [0, 0]
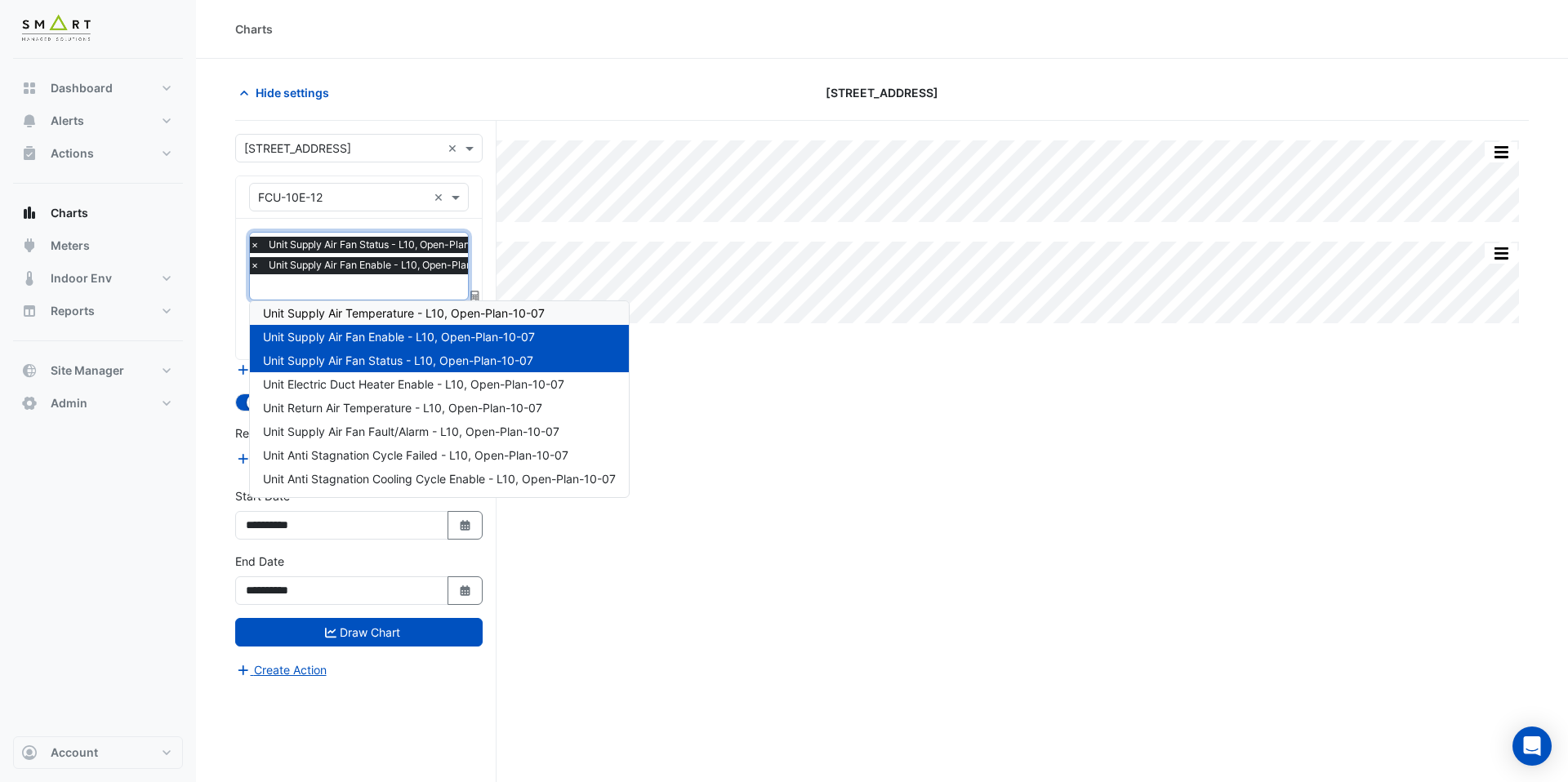
click at [413, 314] on span "Unit Supply Air Temperature - L10, Open-Plan-10-07" at bounding box center [404, 313] width 281 height 14
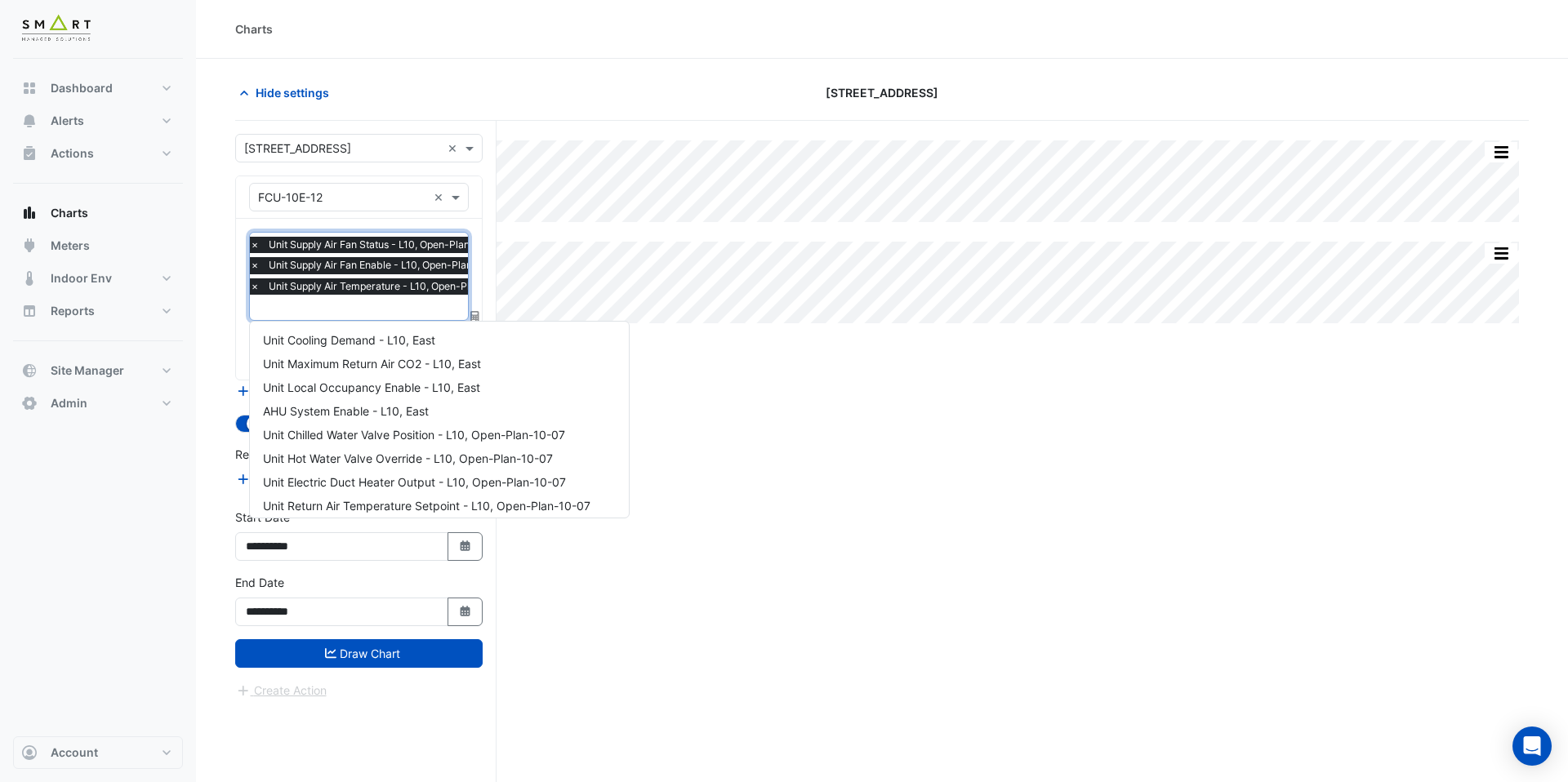
click at [387, 301] on input "text" at bounding box center [386, 309] width 273 height 17
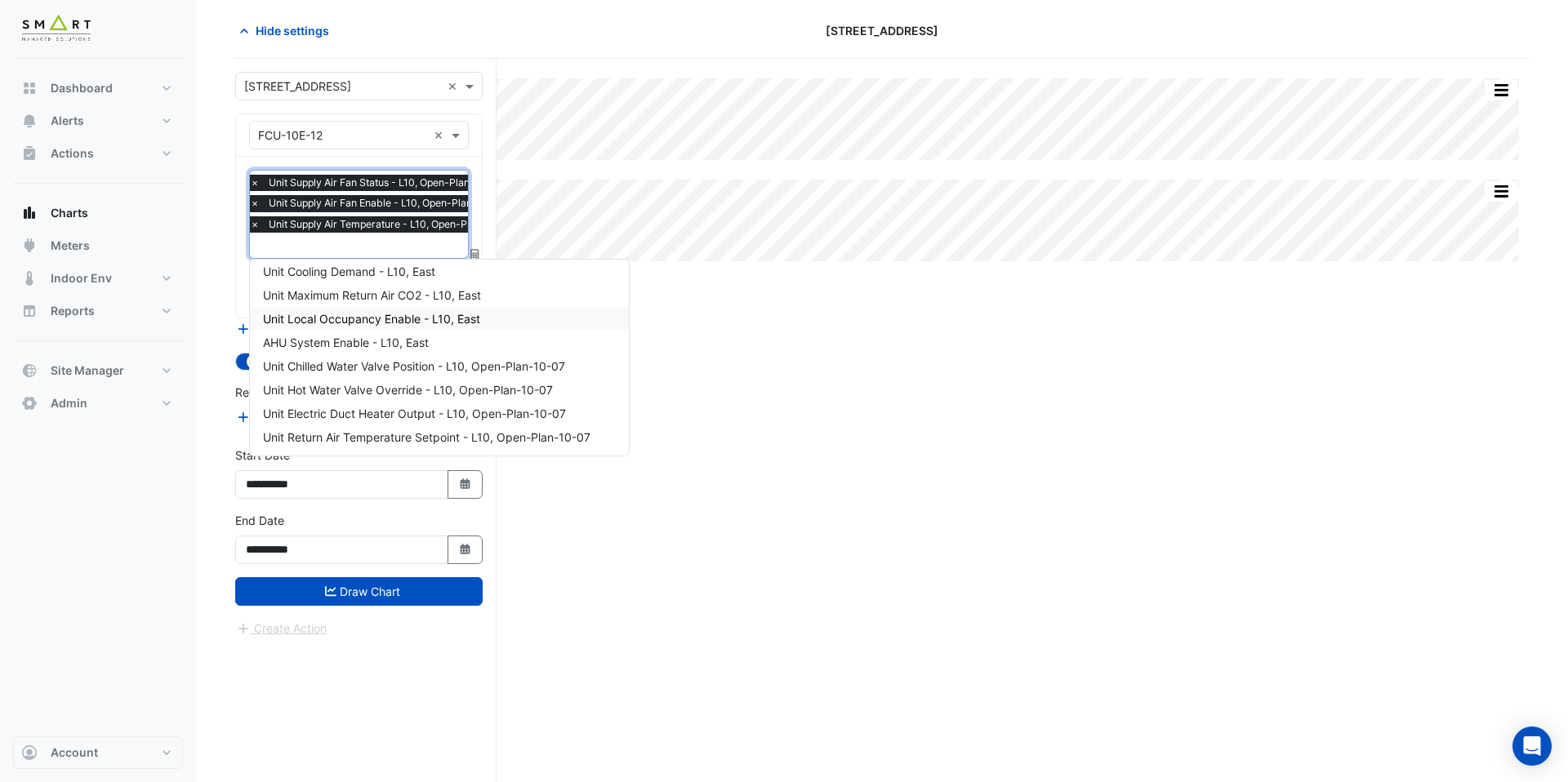
scroll to position [7, 0]
click at [420, 363] on span "Unit Chilled Water Valve Position - L10, Open-Plan-10-07" at bounding box center [414, 365] width 302 height 14
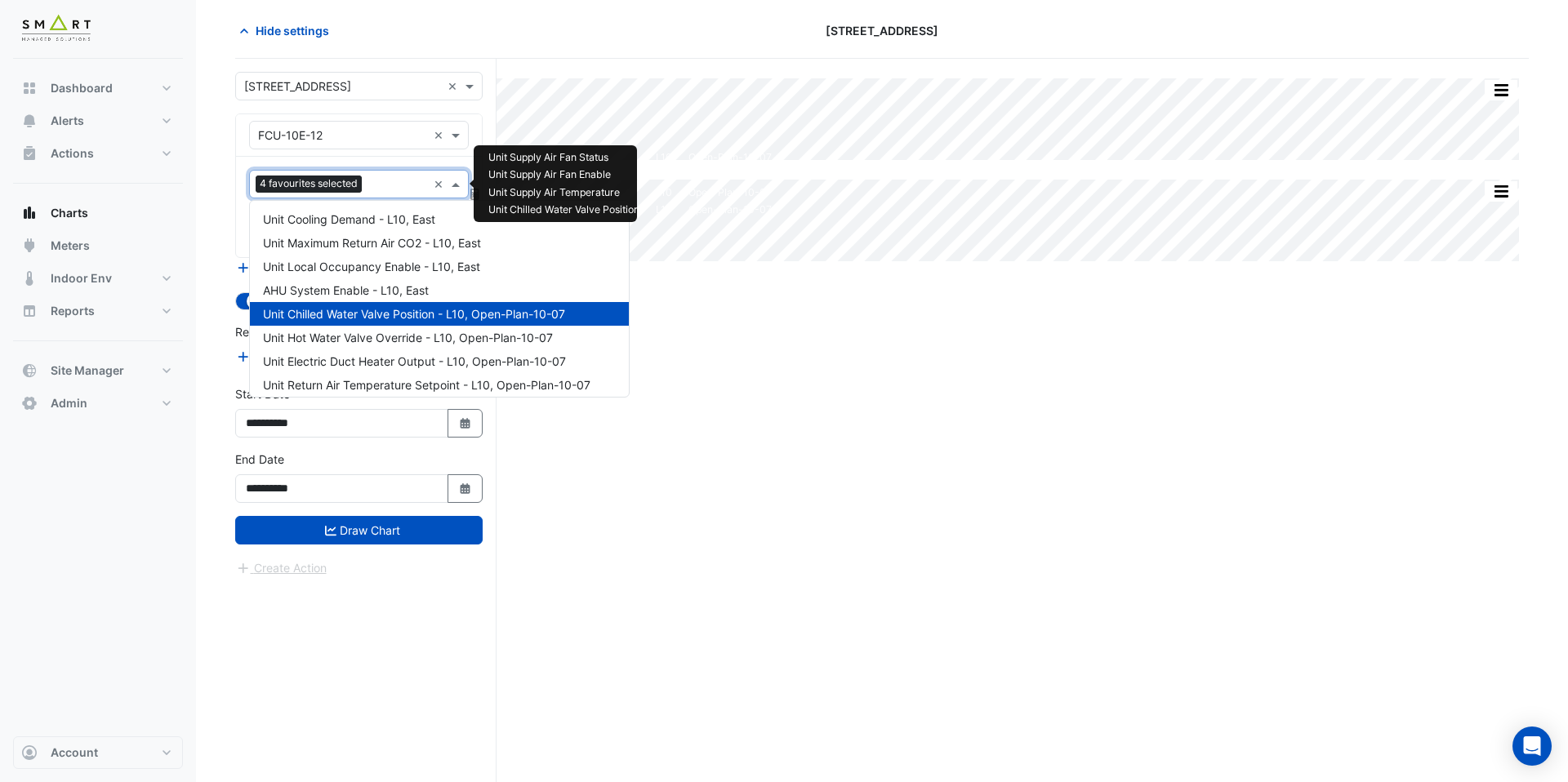
click at [397, 190] on input "text" at bounding box center [398, 186] width 59 height 17
click at [412, 362] on span "Unit Electric Duct Heater Output - L10, Open-Plan-10-07" at bounding box center [414, 362] width 303 height 14
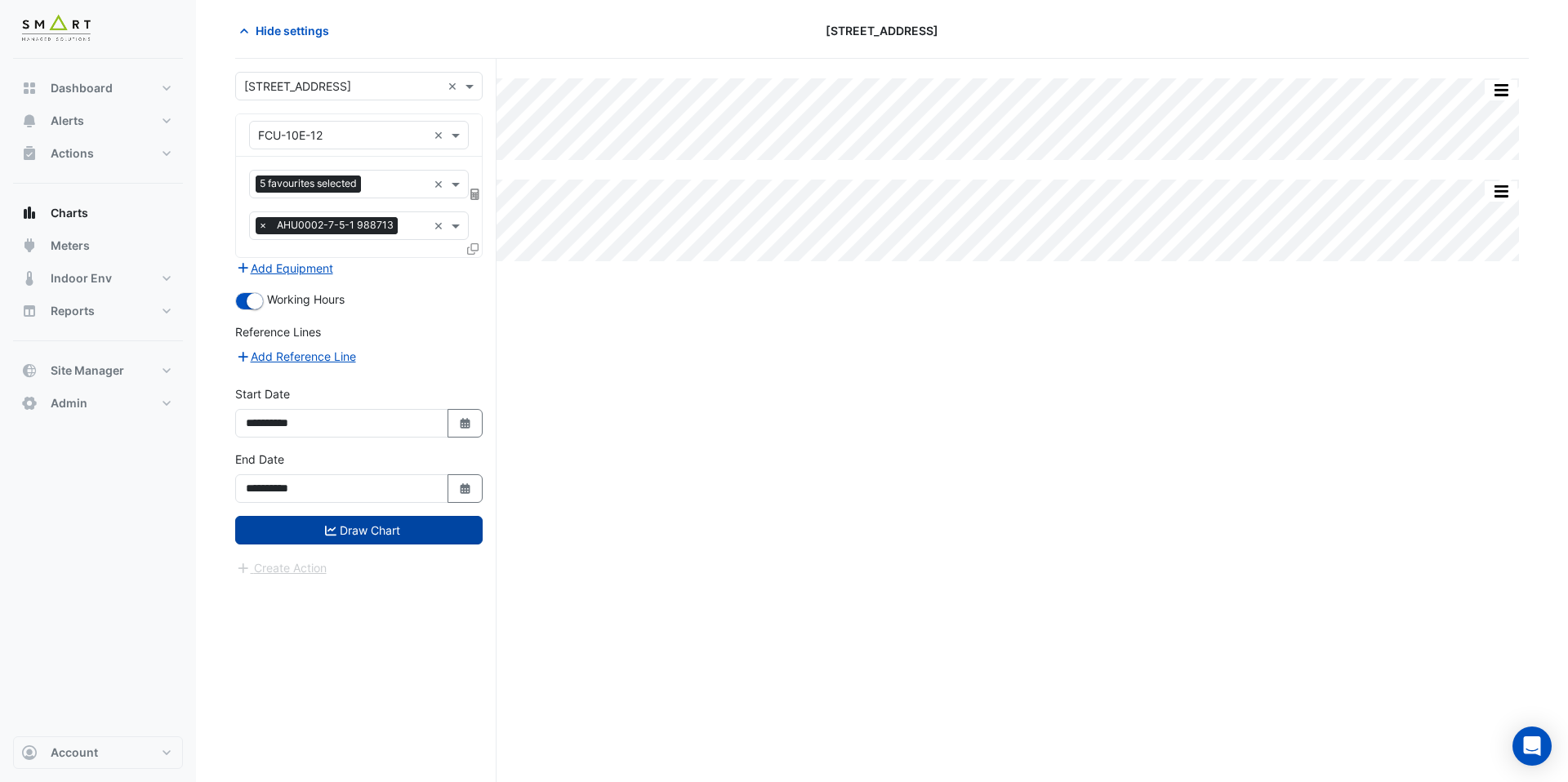
click at [412, 525] on button "Draw Chart" at bounding box center [358, 530] width 247 height 29
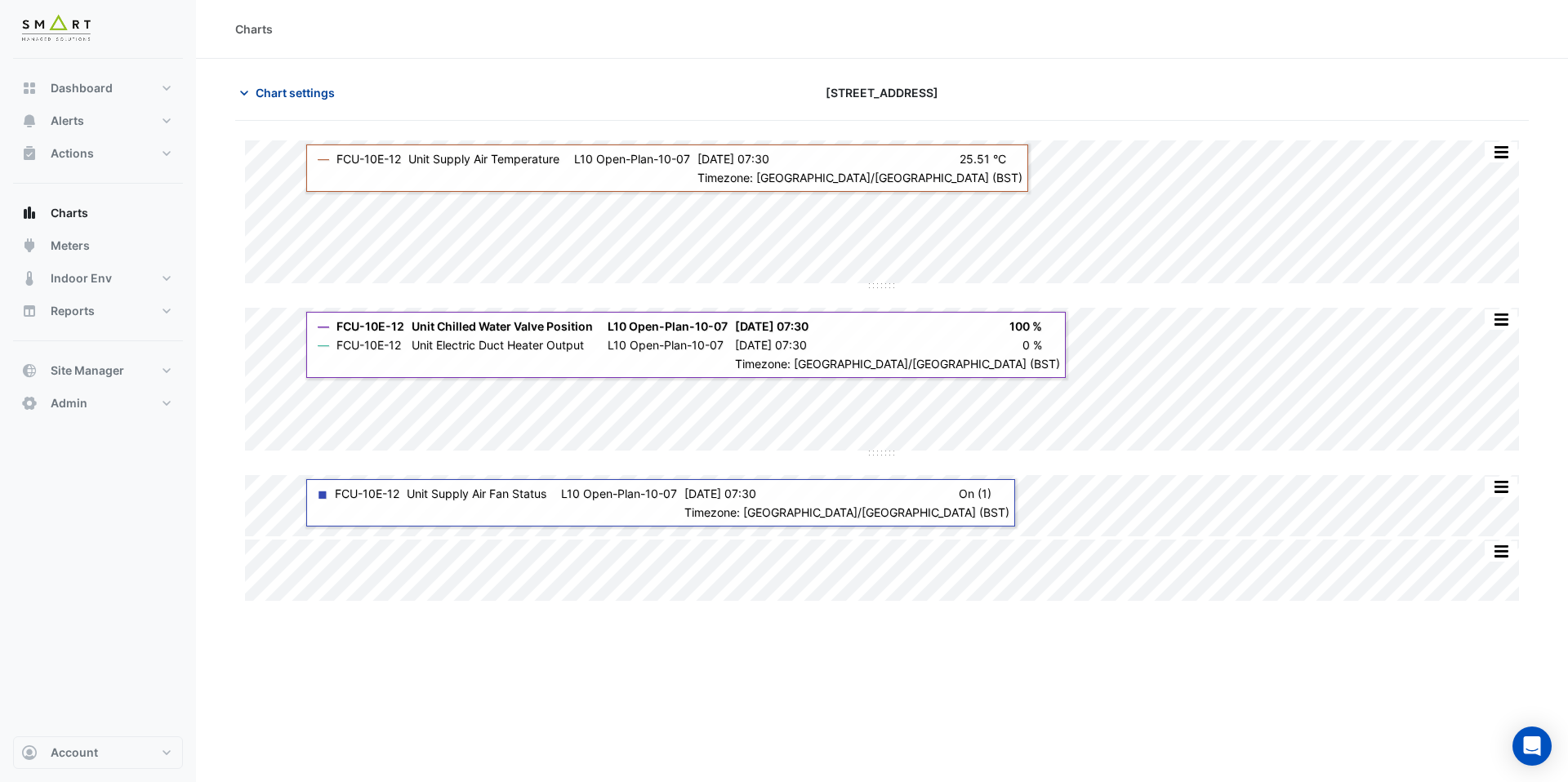
click at [311, 96] on span "Chart settings" at bounding box center [295, 93] width 80 height 17
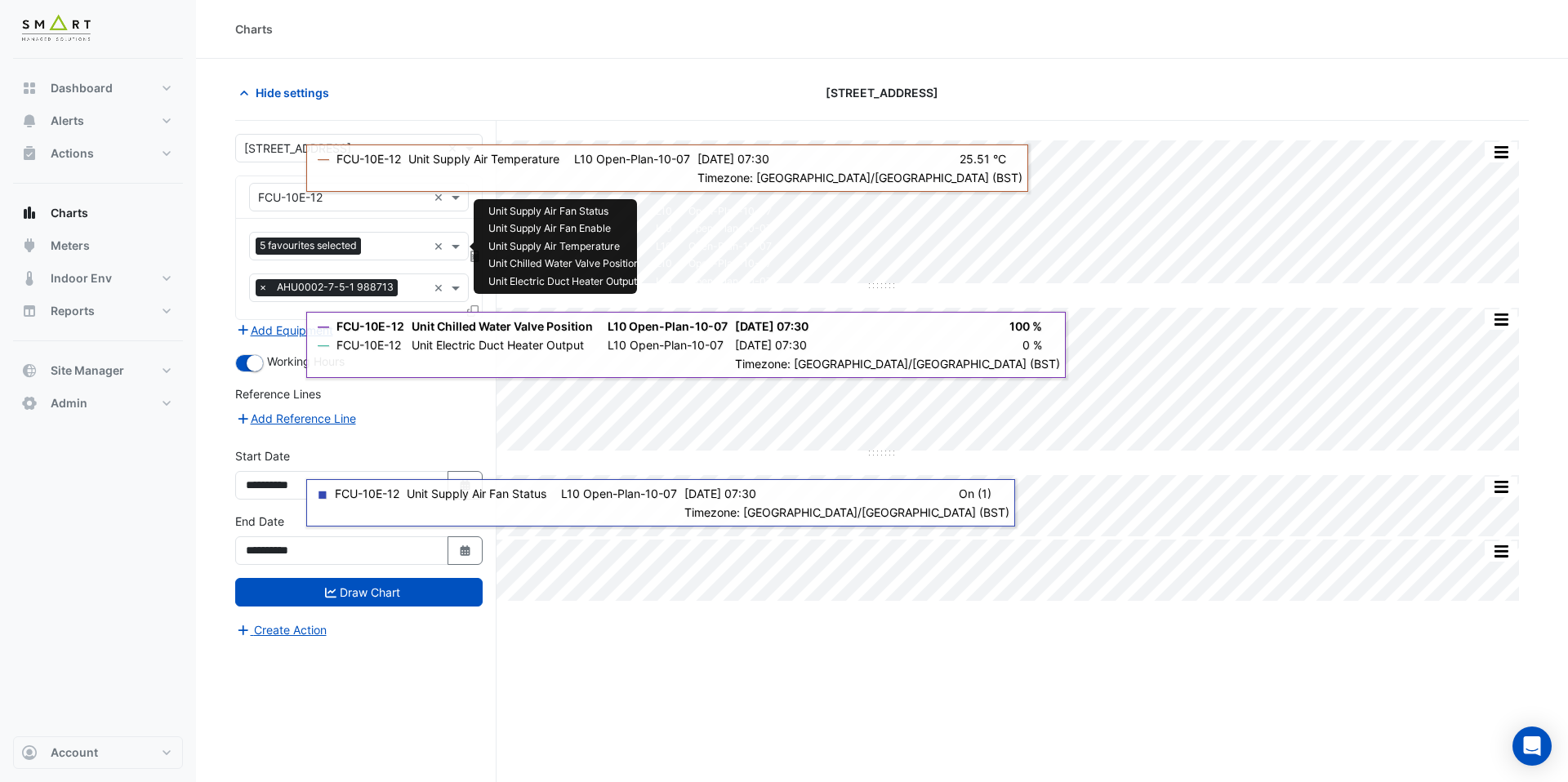
click at [385, 236] on div "5 favourites selected" at bounding box center [338, 246] width 177 height 25
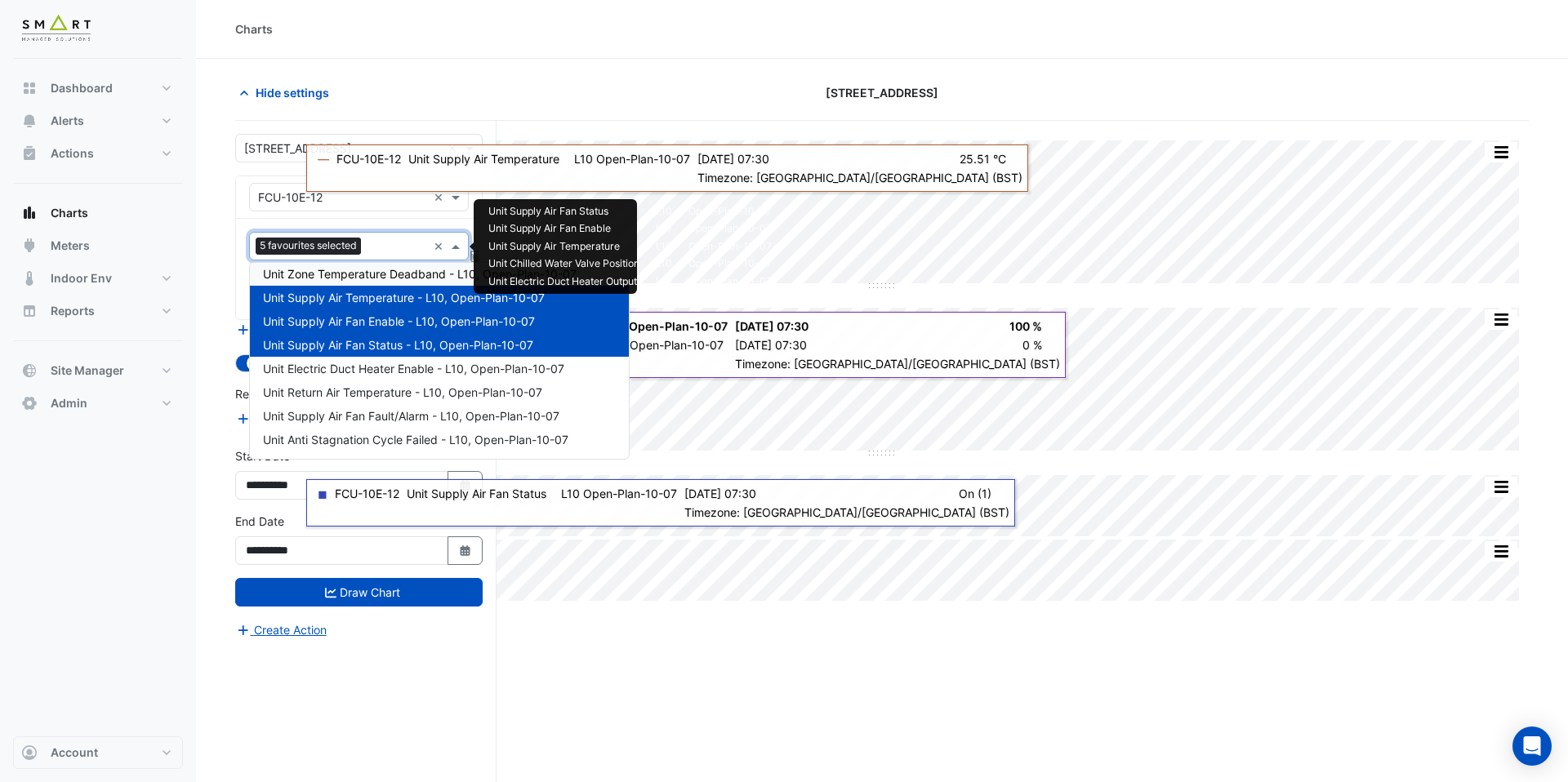
scroll to position [219, 0]
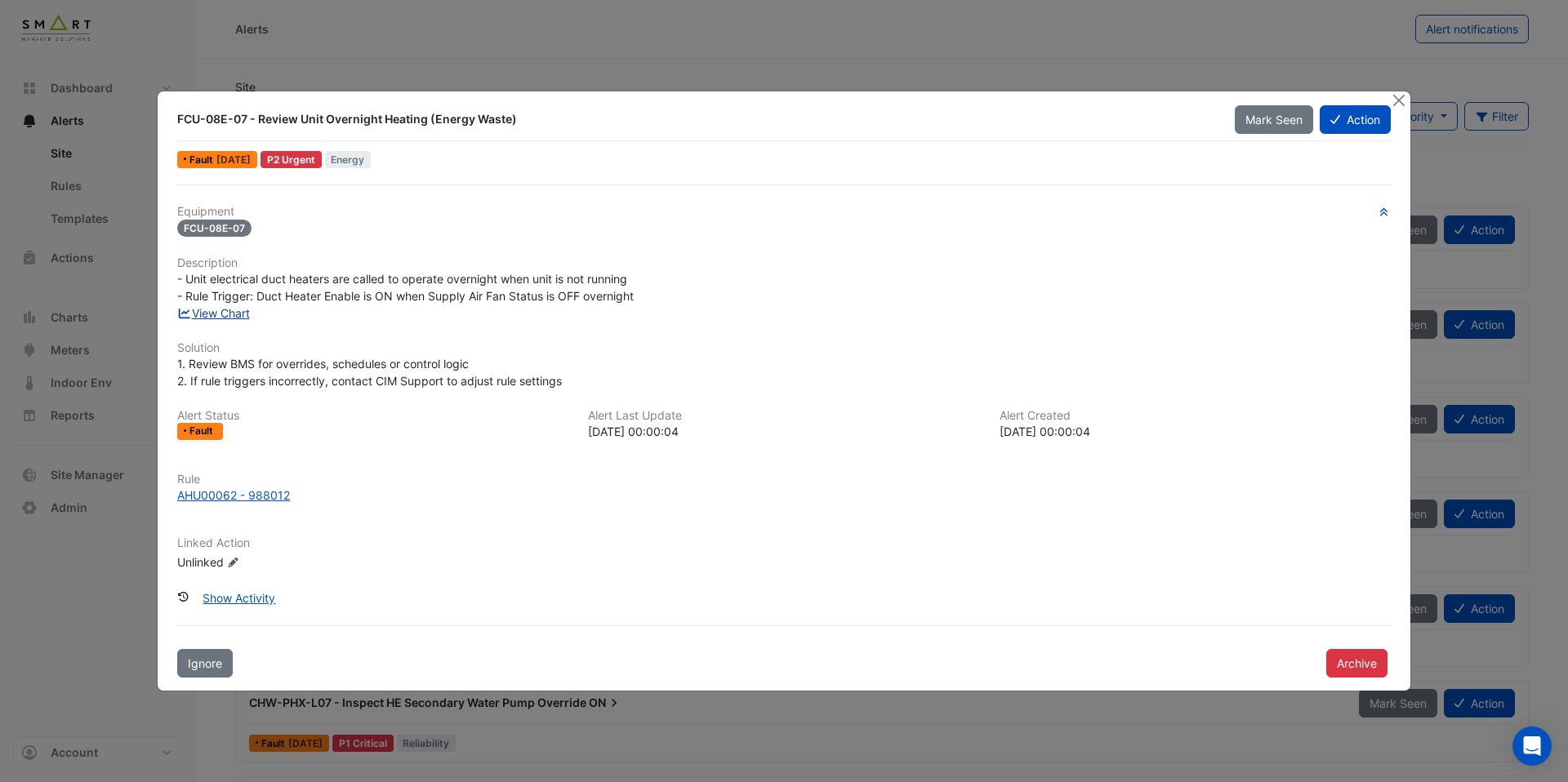
click at [242, 311] on link "View Chart" at bounding box center [213, 313] width 73 height 14
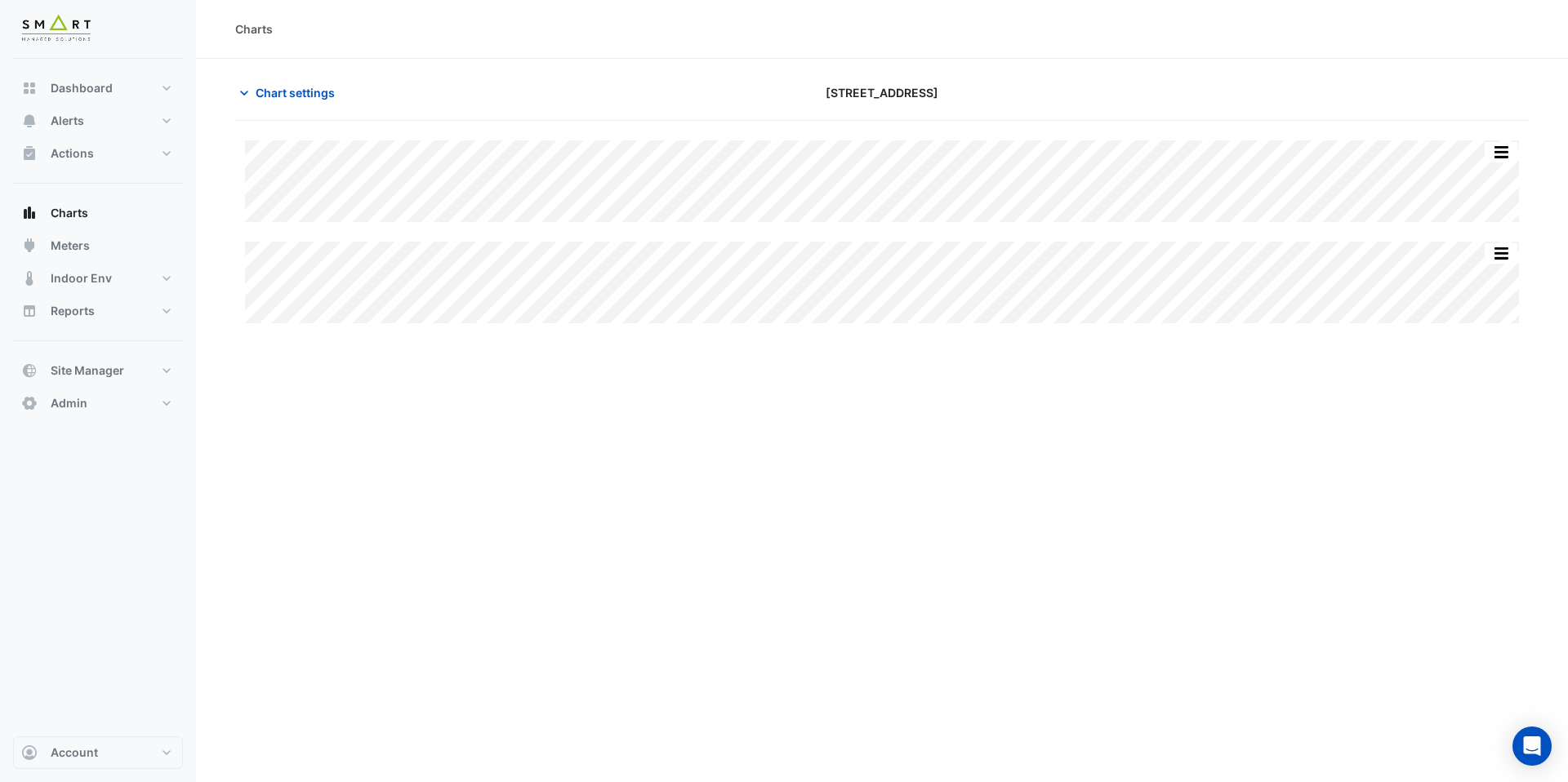
type input "**********"
click at [292, 92] on span "Chart settings" at bounding box center [295, 93] width 80 height 17
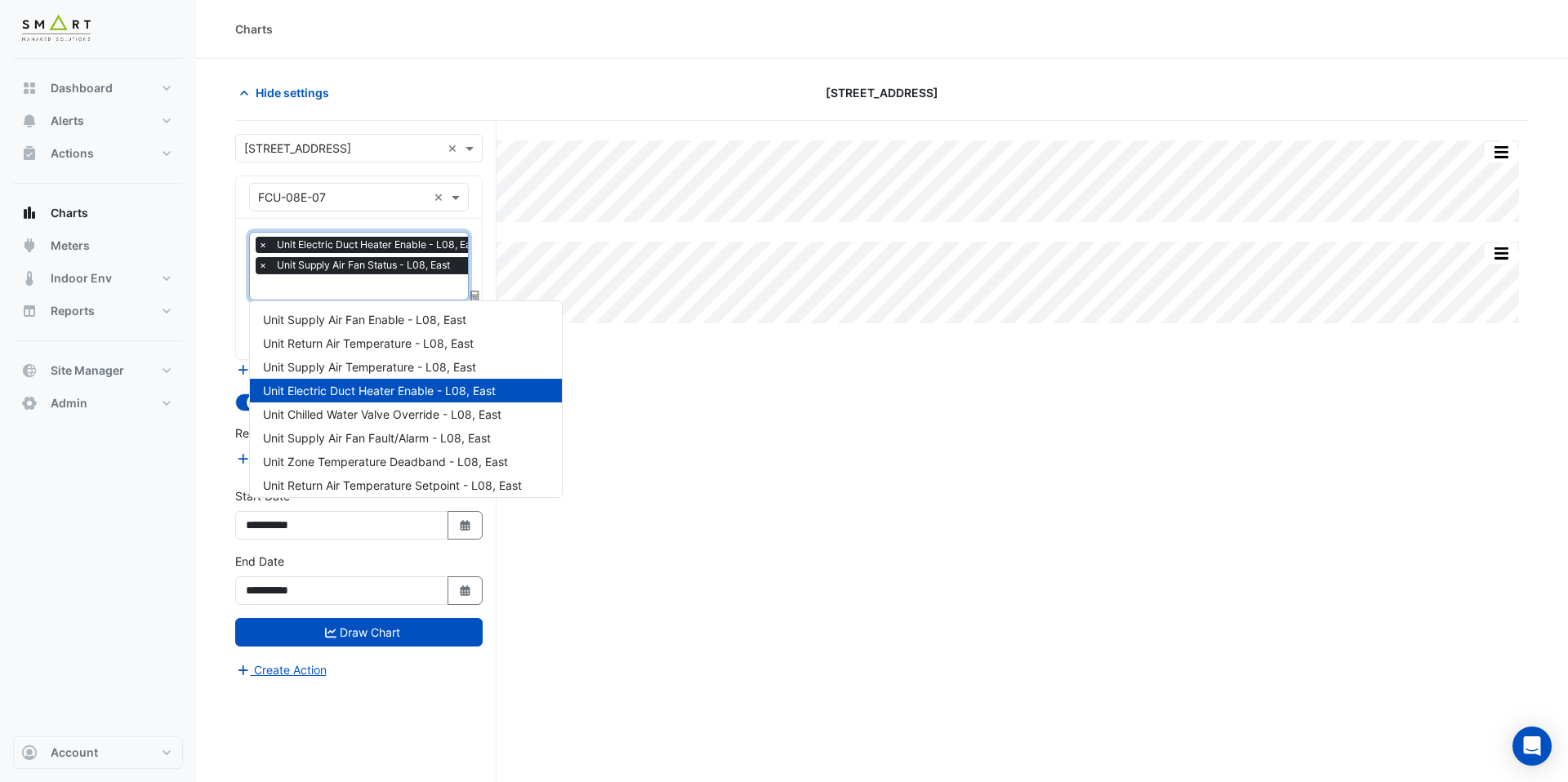
scroll to position [0, 8]
click at [341, 291] on input "text" at bounding box center [364, 289] width 230 height 17
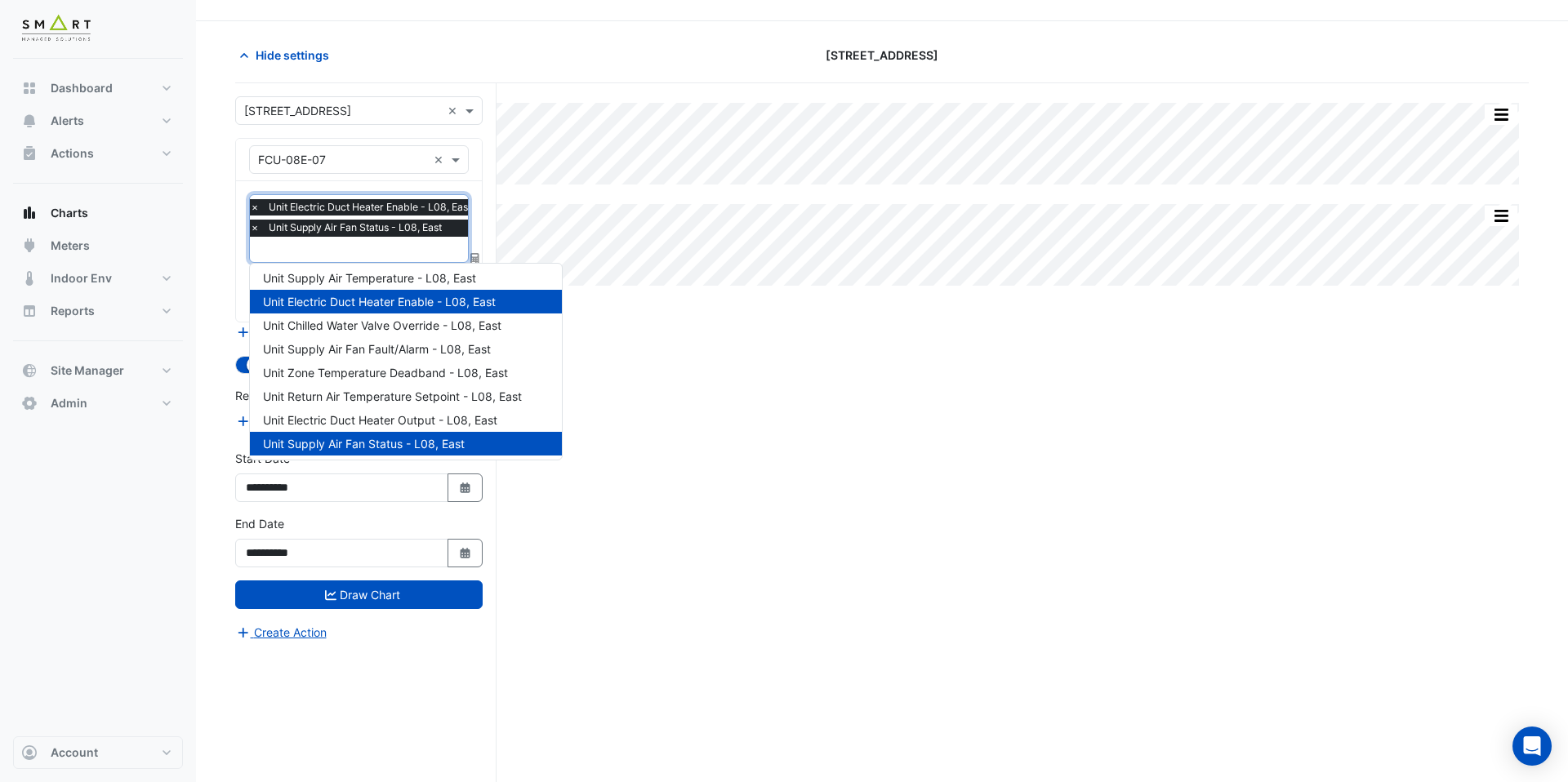
scroll to position [0, 0]
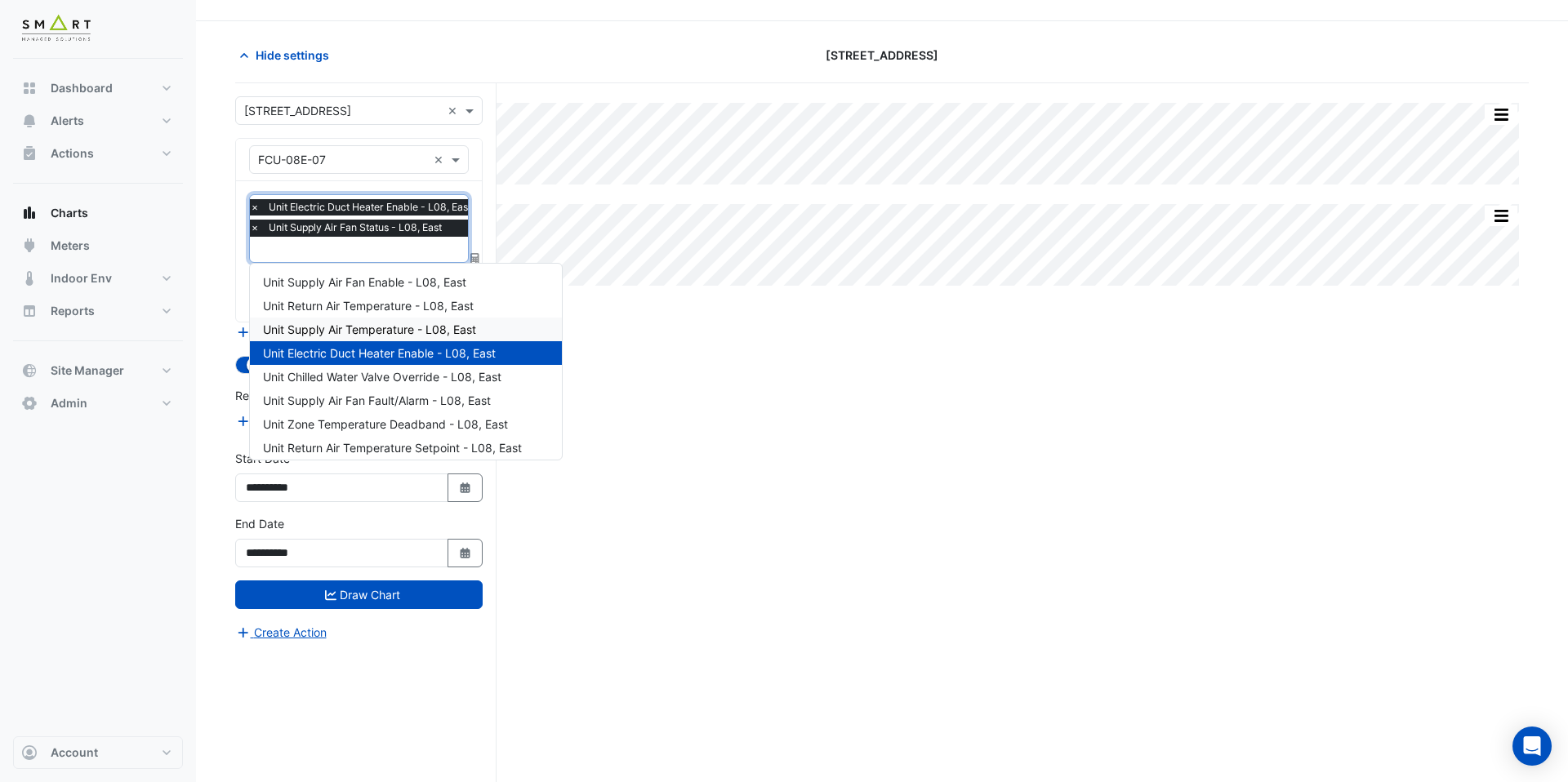
click at [380, 322] on span "Unit Supply Air Temperature - L08, East" at bounding box center [370, 329] width 213 height 14
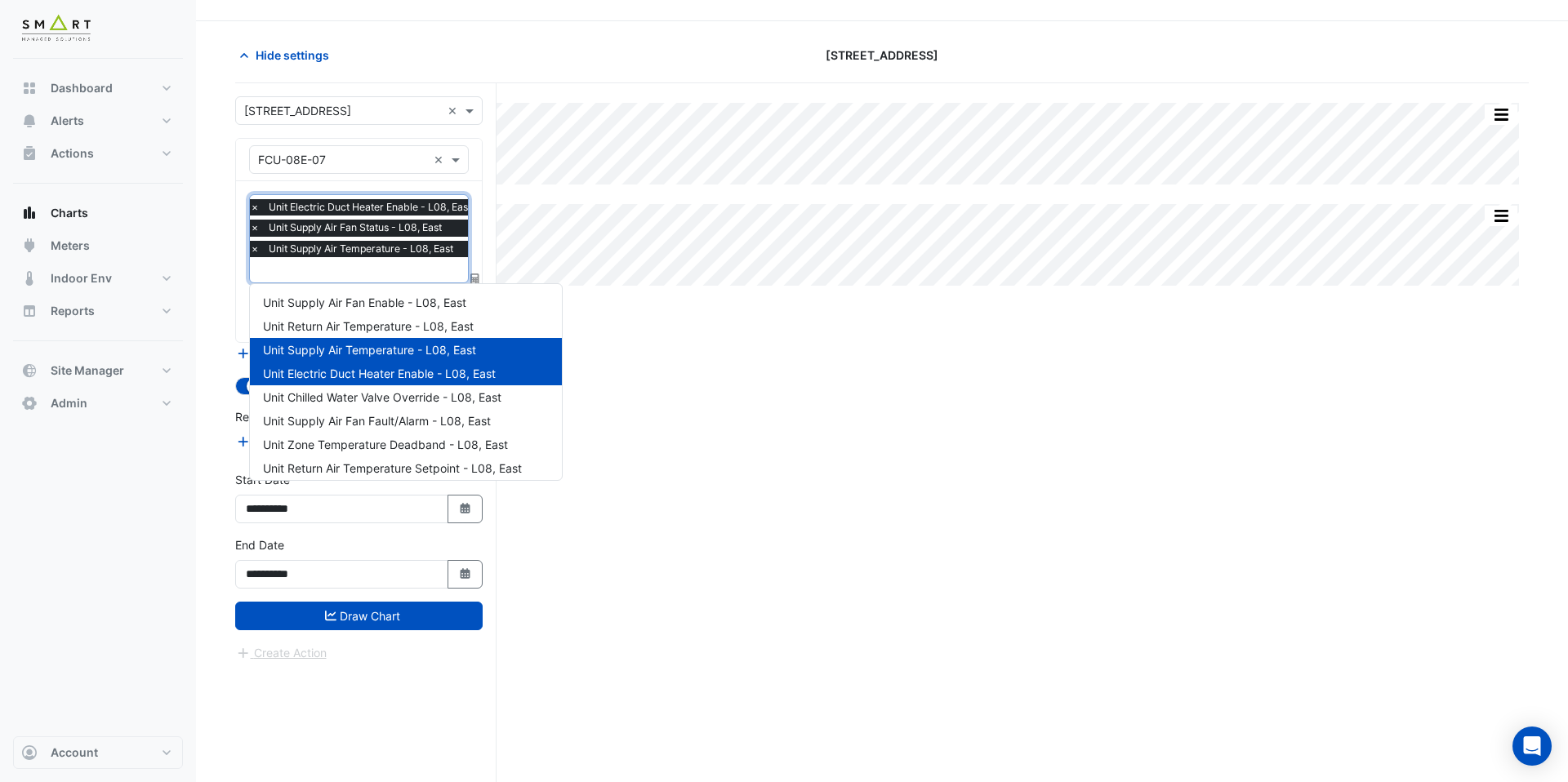
click at [372, 280] on div at bounding box center [363, 272] width 232 height 21
click at [375, 302] on span "Unit Supply Air Fan Enable - L08, East" at bounding box center [364, 302] width 204 height 14
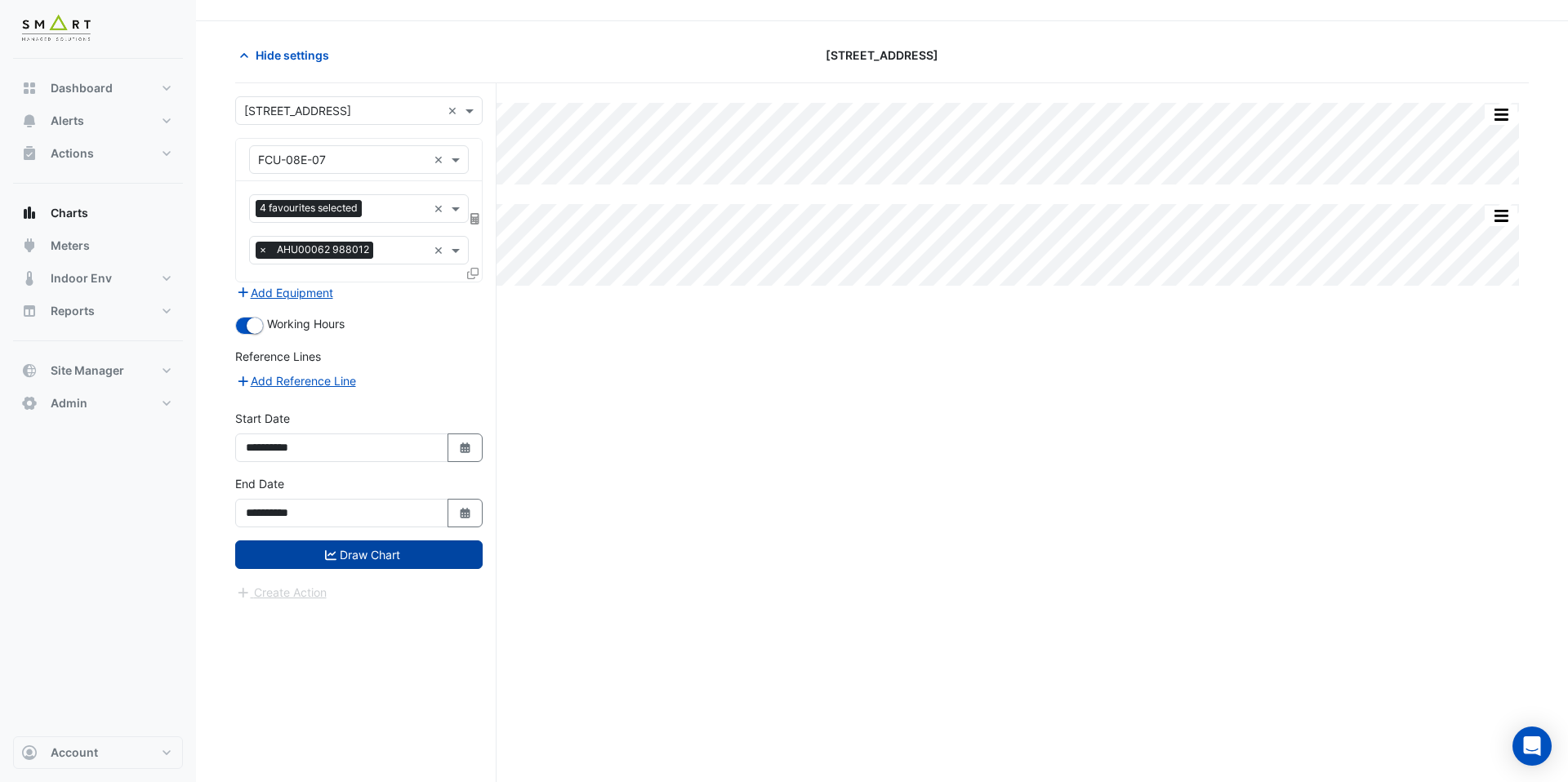
click at [393, 556] on button "Draw Chart" at bounding box center [358, 555] width 247 height 29
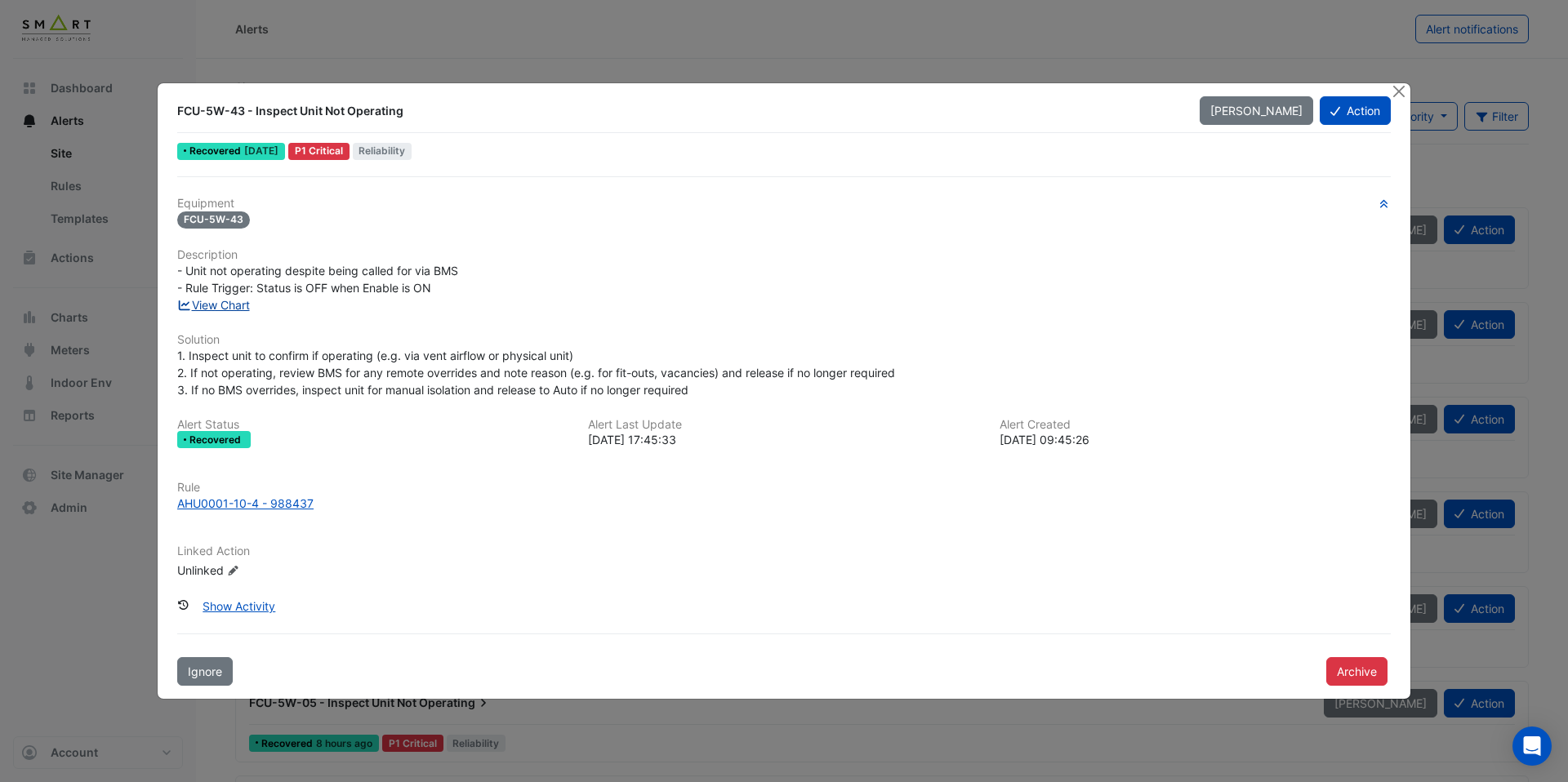
click at [232, 303] on link "View Chart" at bounding box center [213, 305] width 73 height 14
click at [235, 306] on link "View Chart" at bounding box center [213, 305] width 73 height 14
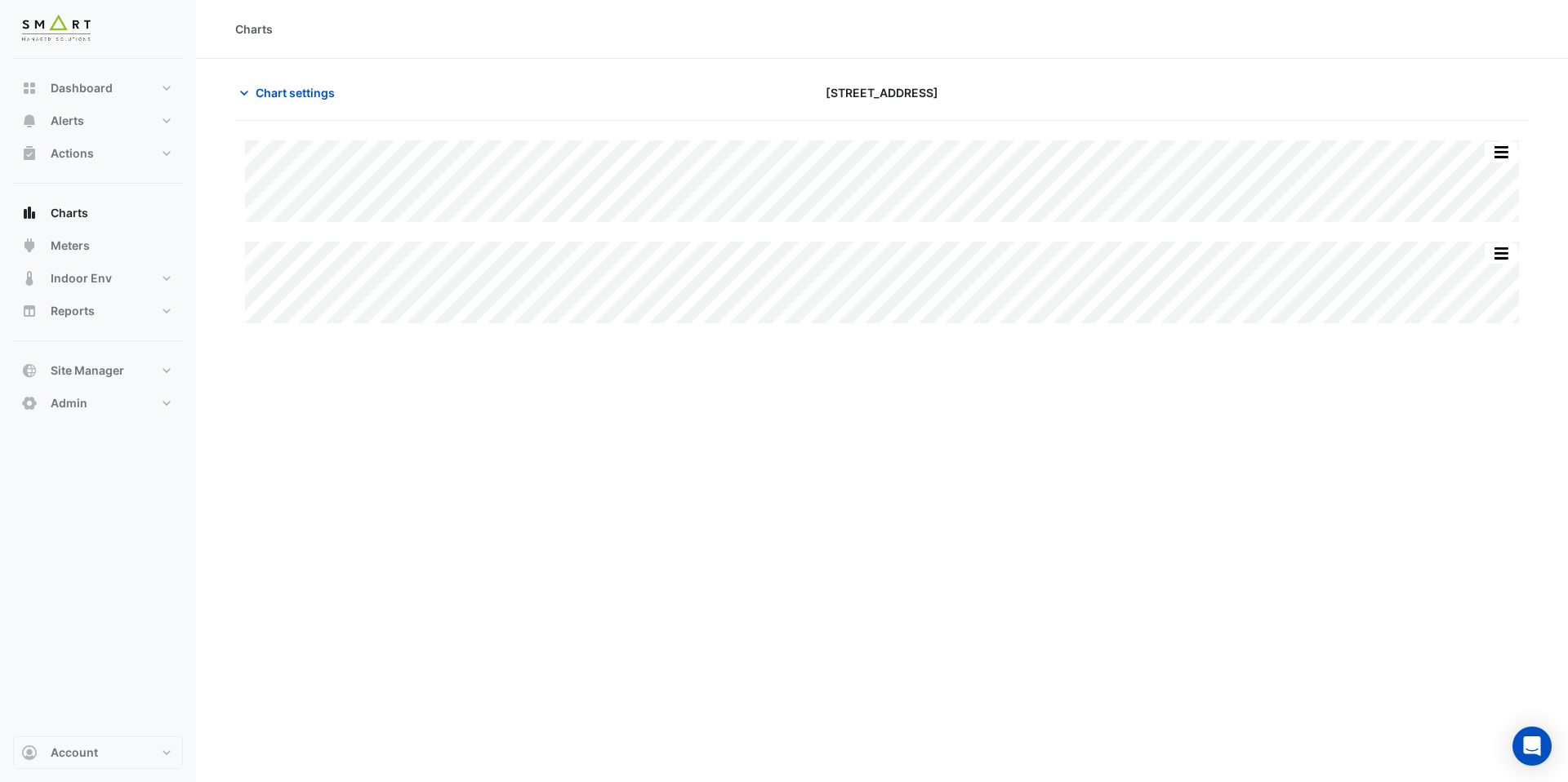
type input "**********"
click at [294, 93] on span "Chart settings" at bounding box center [295, 93] width 80 height 17
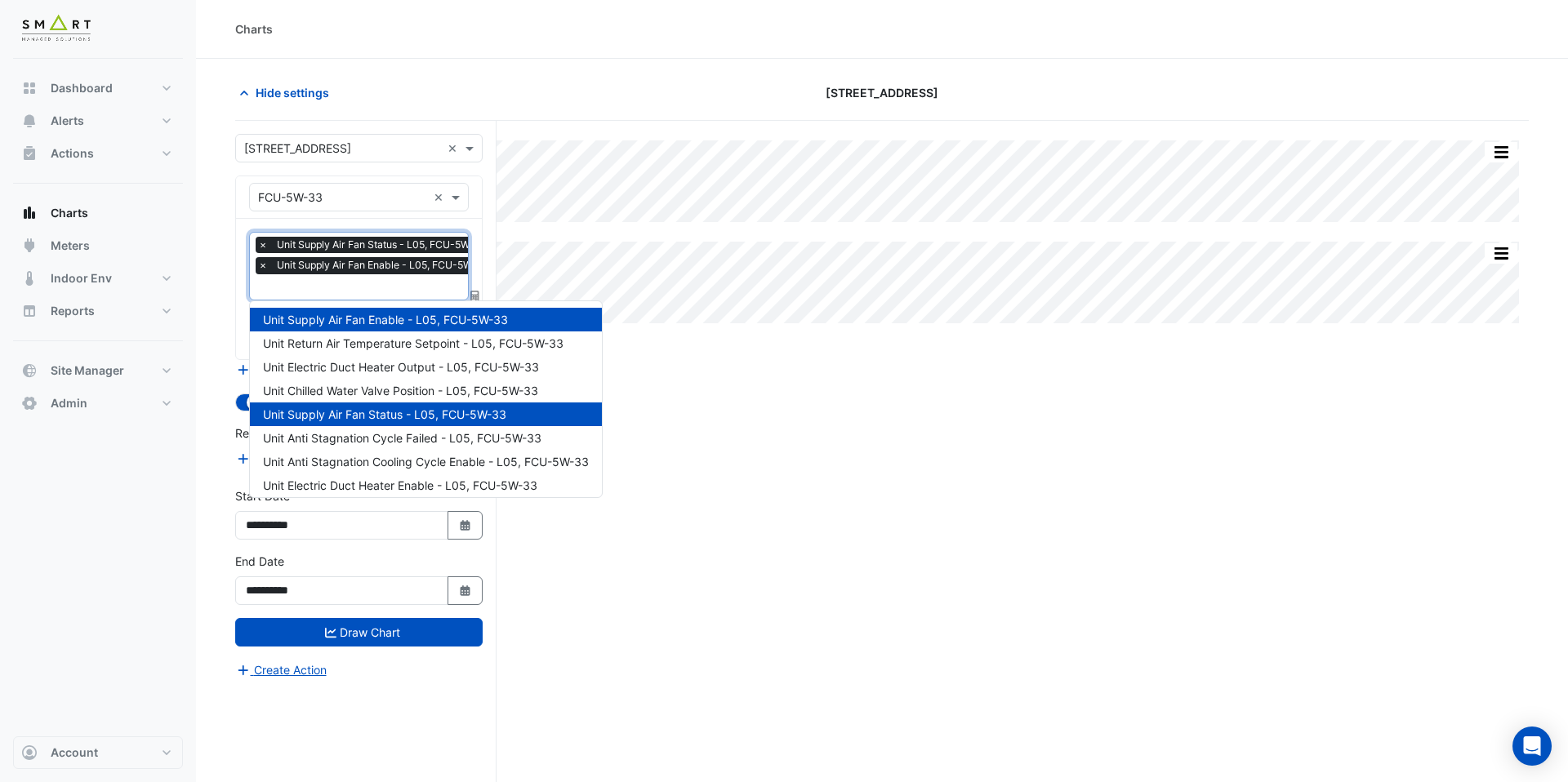
click at [308, 290] on input "text" at bounding box center [378, 289] width 240 height 17
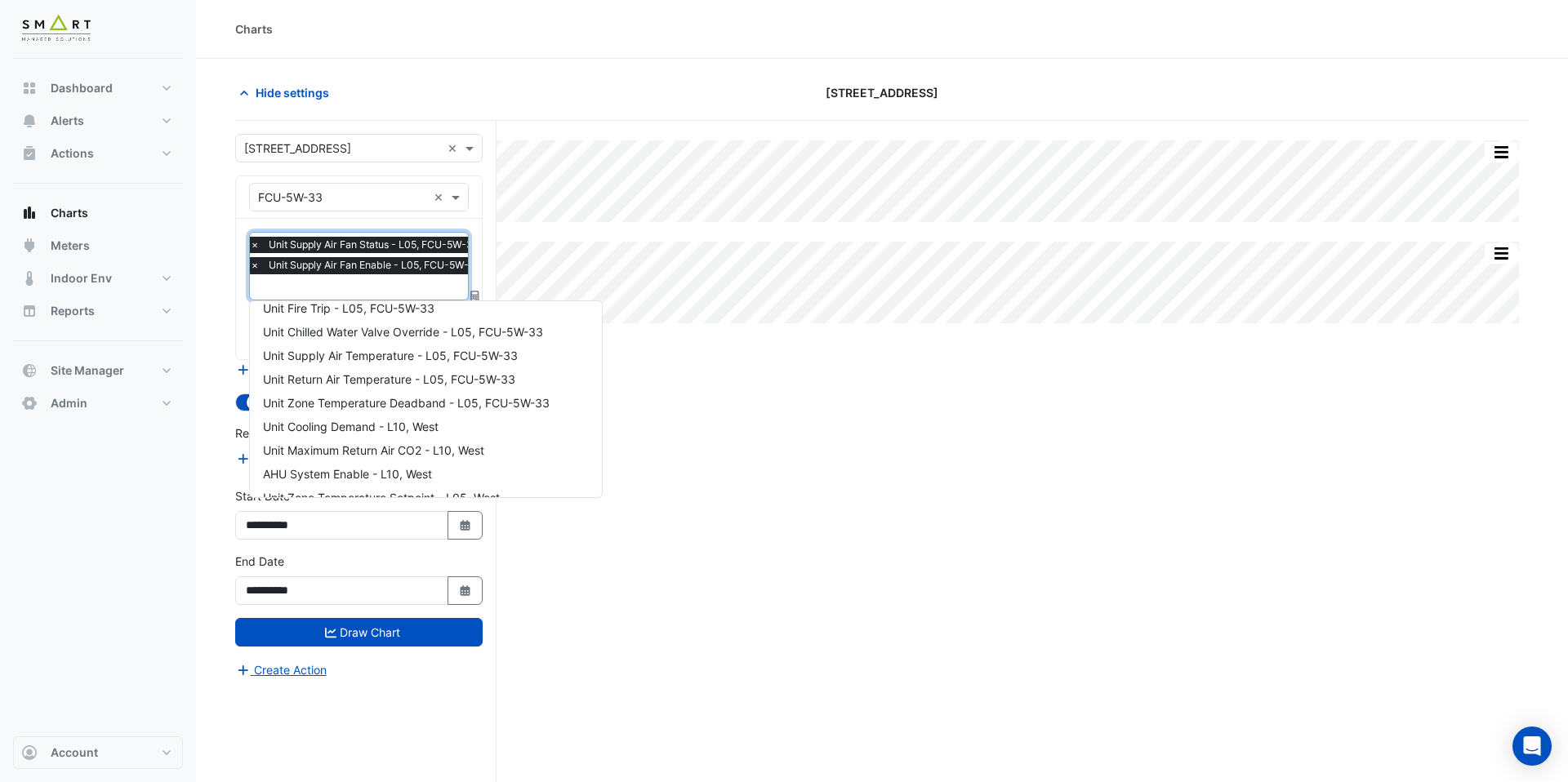
scroll to position [241, 0]
click at [793, 436] on div "Split All Split None Print Save as JPEG Save as PNG Pivot Data Table Export CSV…" at bounding box center [882, 482] width 1294 height 723
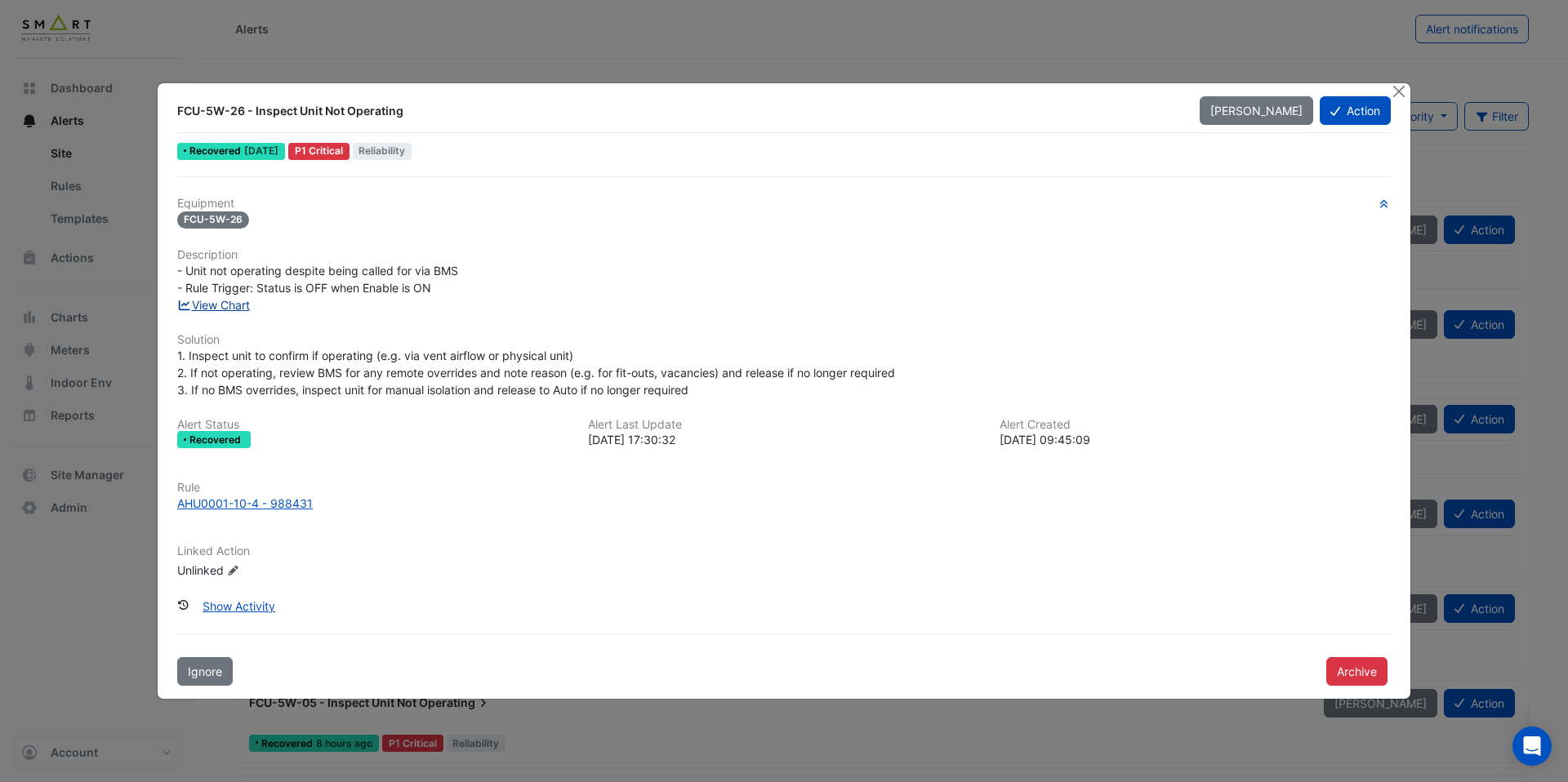
click at [248, 305] on link "View Chart" at bounding box center [213, 305] width 73 height 14
click at [242, 301] on link "View Chart" at bounding box center [213, 305] width 73 height 14
click at [256, 495] on div "AHU0001-10-4 - 988428" at bounding box center [246, 503] width 136 height 17
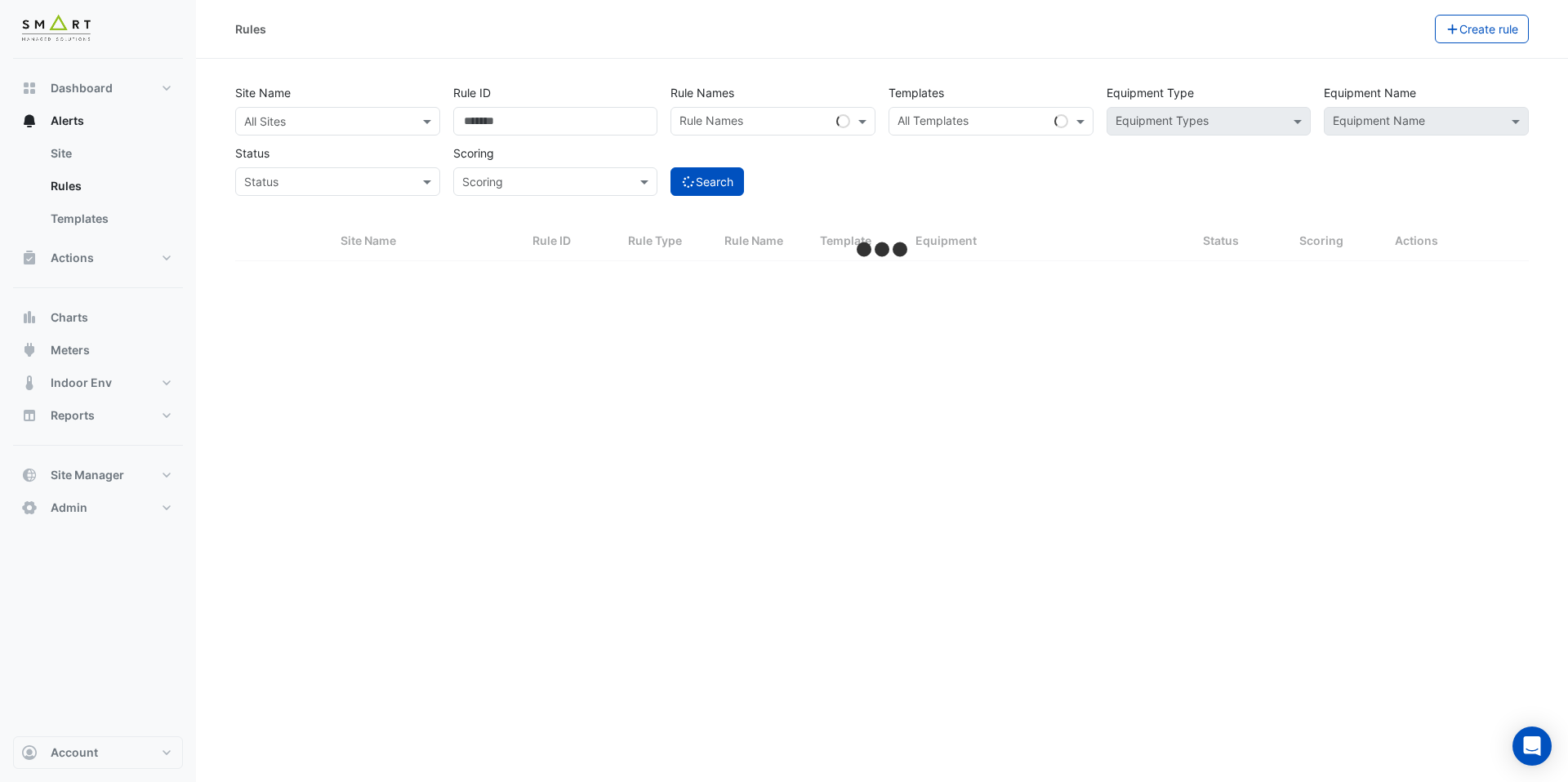
select select "***"
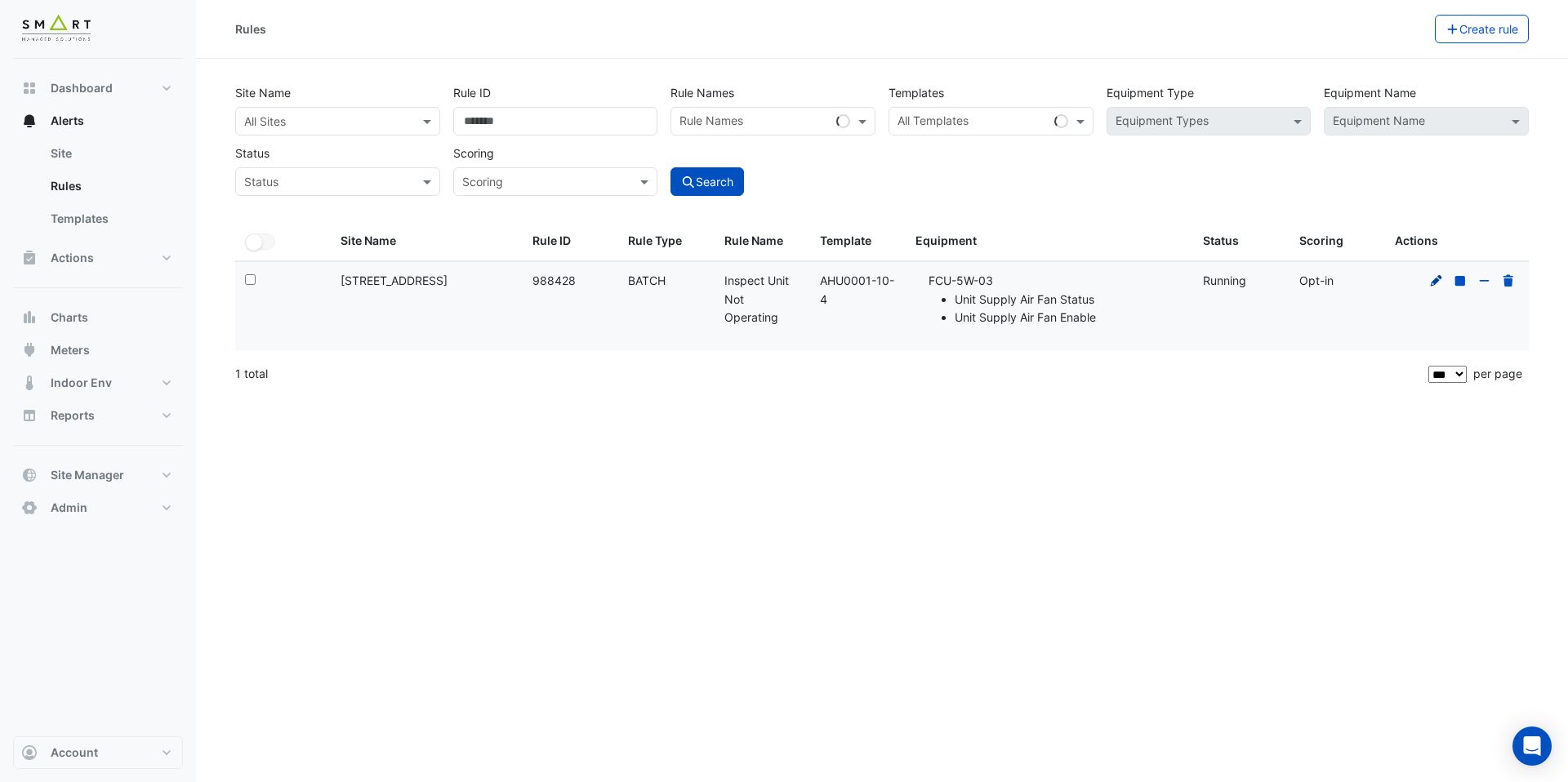
click at [1430, 281] on icon at bounding box center [1437, 280] width 15 height 11
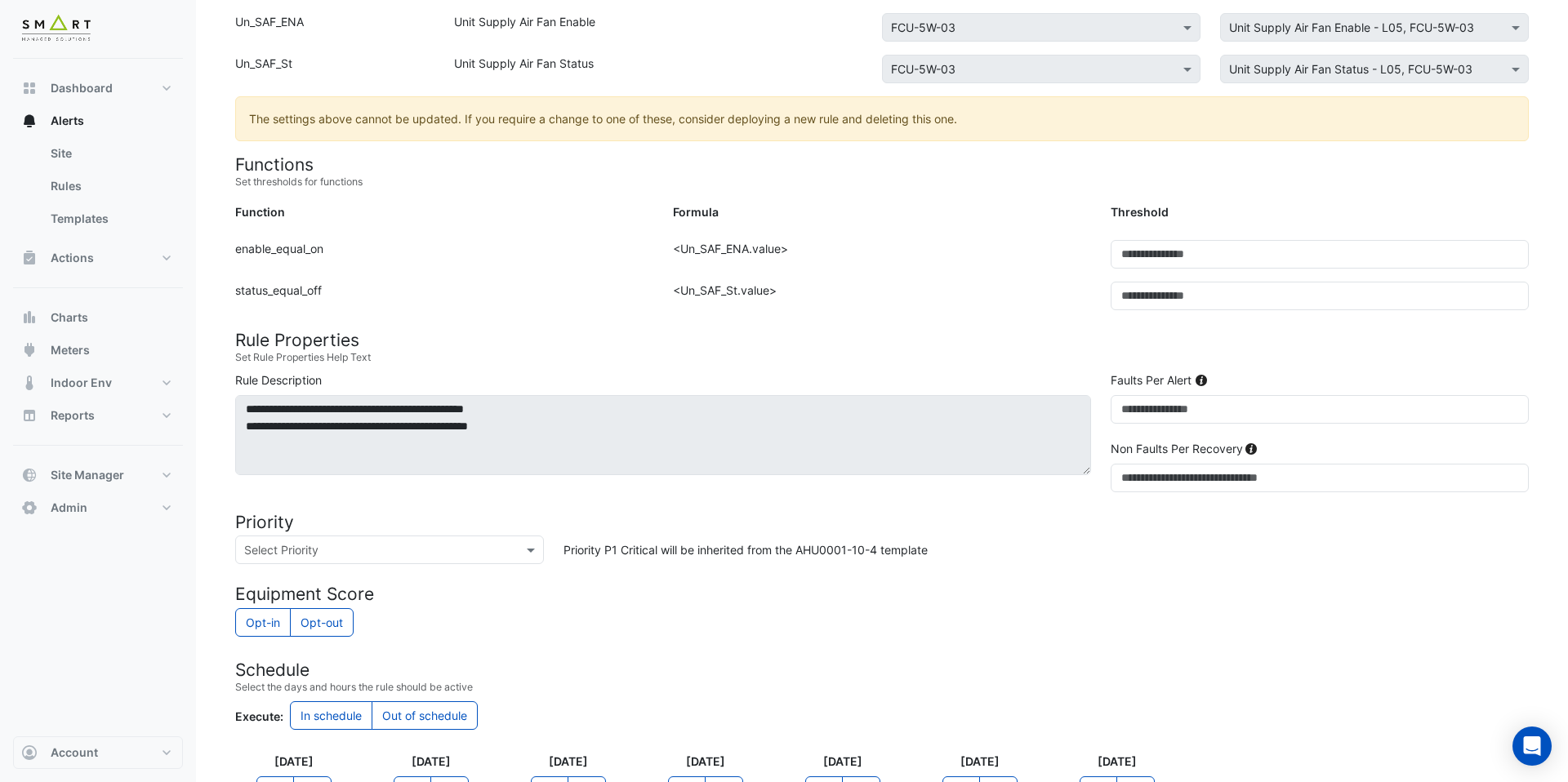
scroll to position [522, 0]
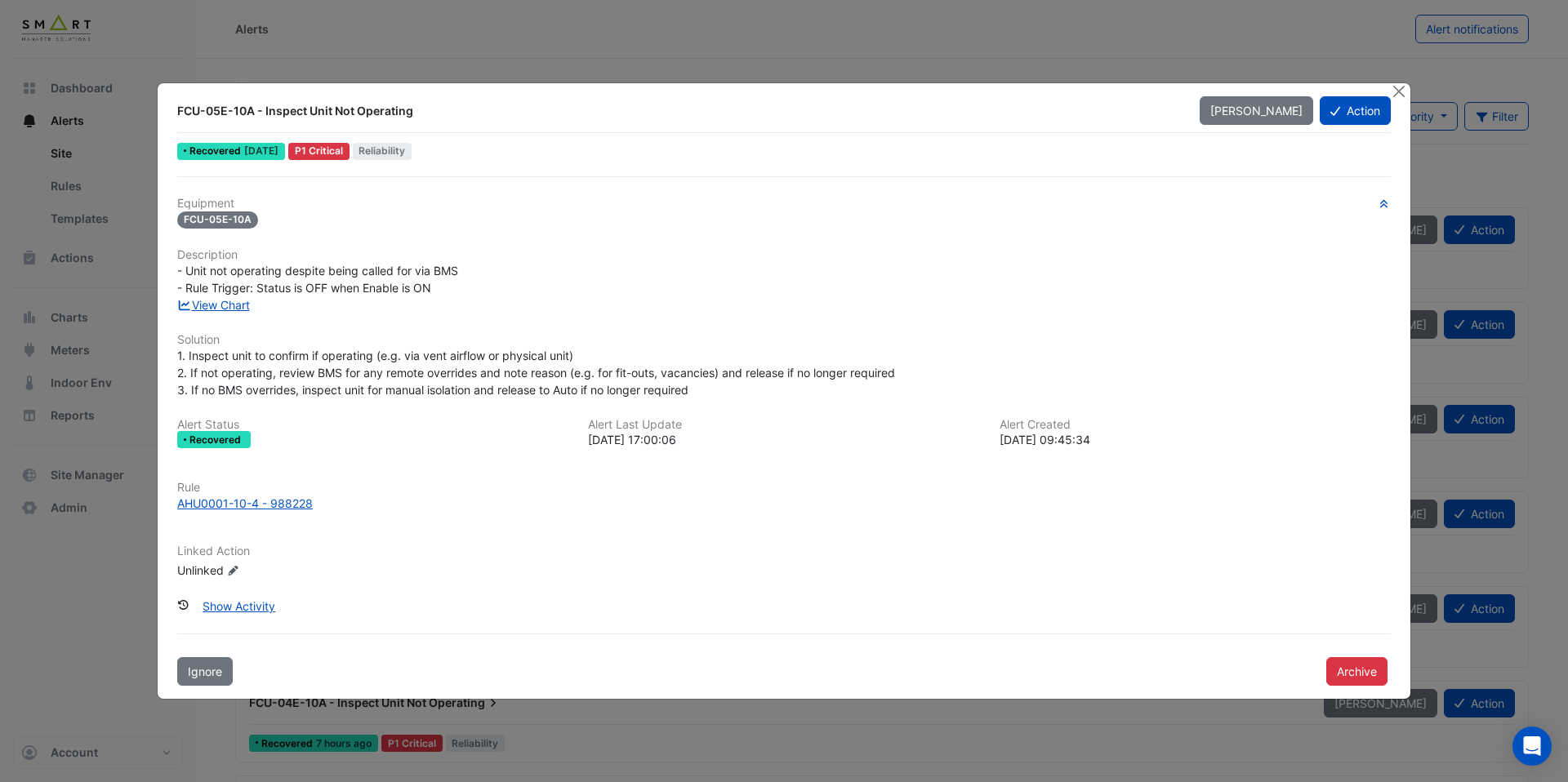
click at [255, 307] on div "View Chart" at bounding box center [784, 305] width 1233 height 17
click at [235, 306] on link "View Chart" at bounding box center [213, 305] width 73 height 14
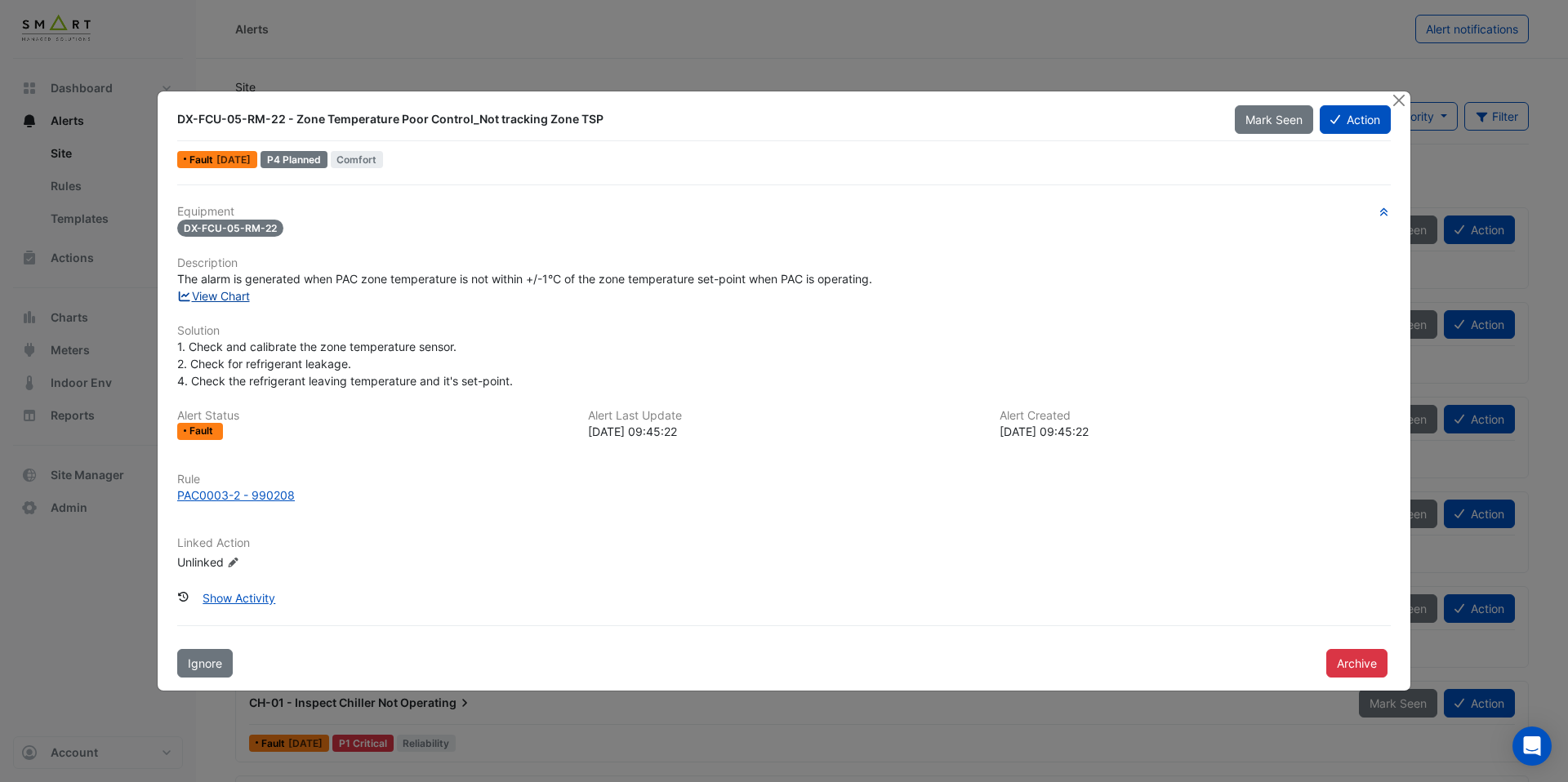
click at [244, 294] on link "View Chart" at bounding box center [213, 296] width 73 height 14
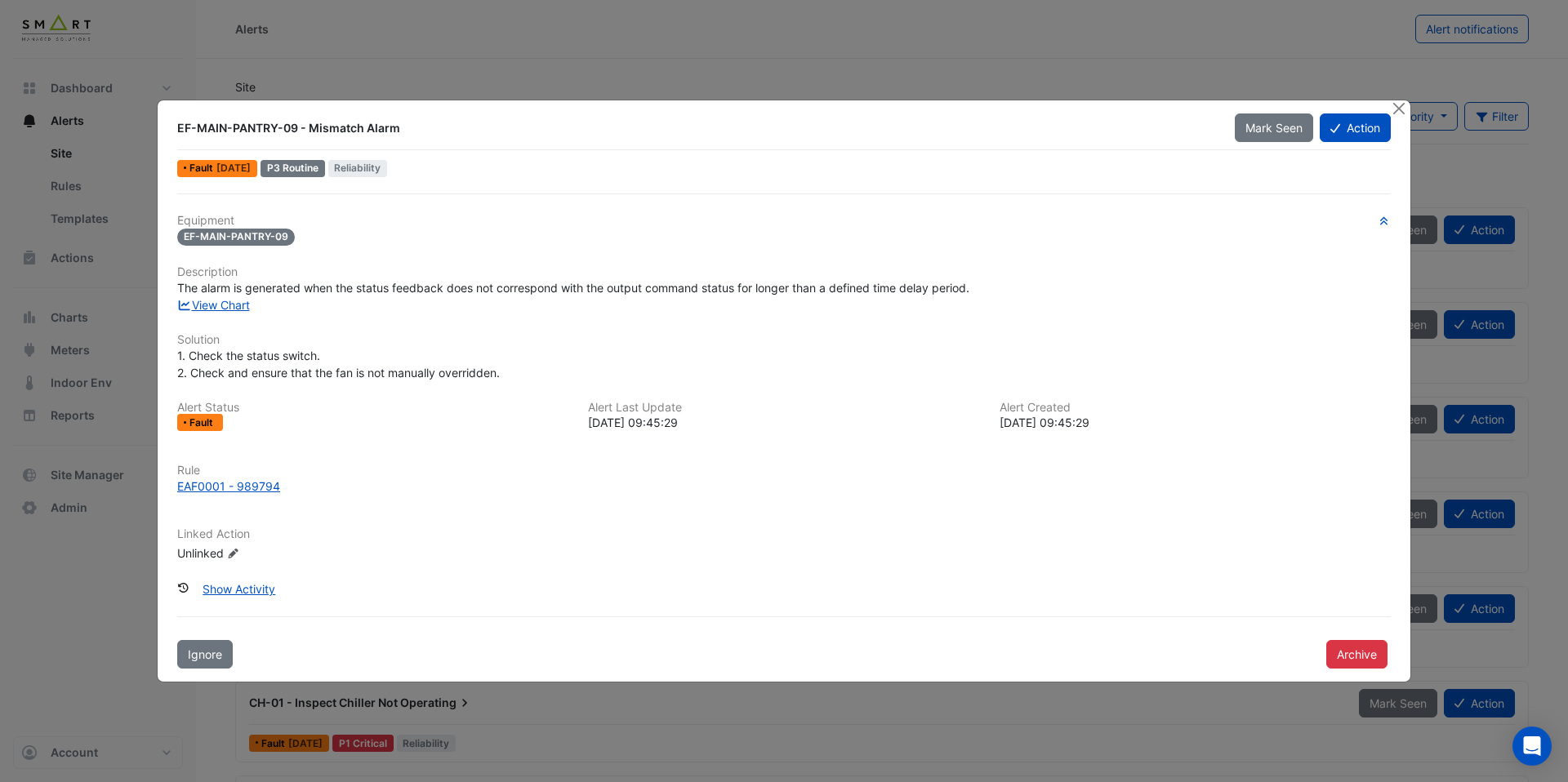
click at [230, 313] on div "Equipment EF-MAIN-PANTRY-09 Description The alarm is generated when the status …" at bounding box center [784, 395] width 1214 height 362
click at [230, 311] on link "View Chart" at bounding box center [213, 305] width 73 height 14
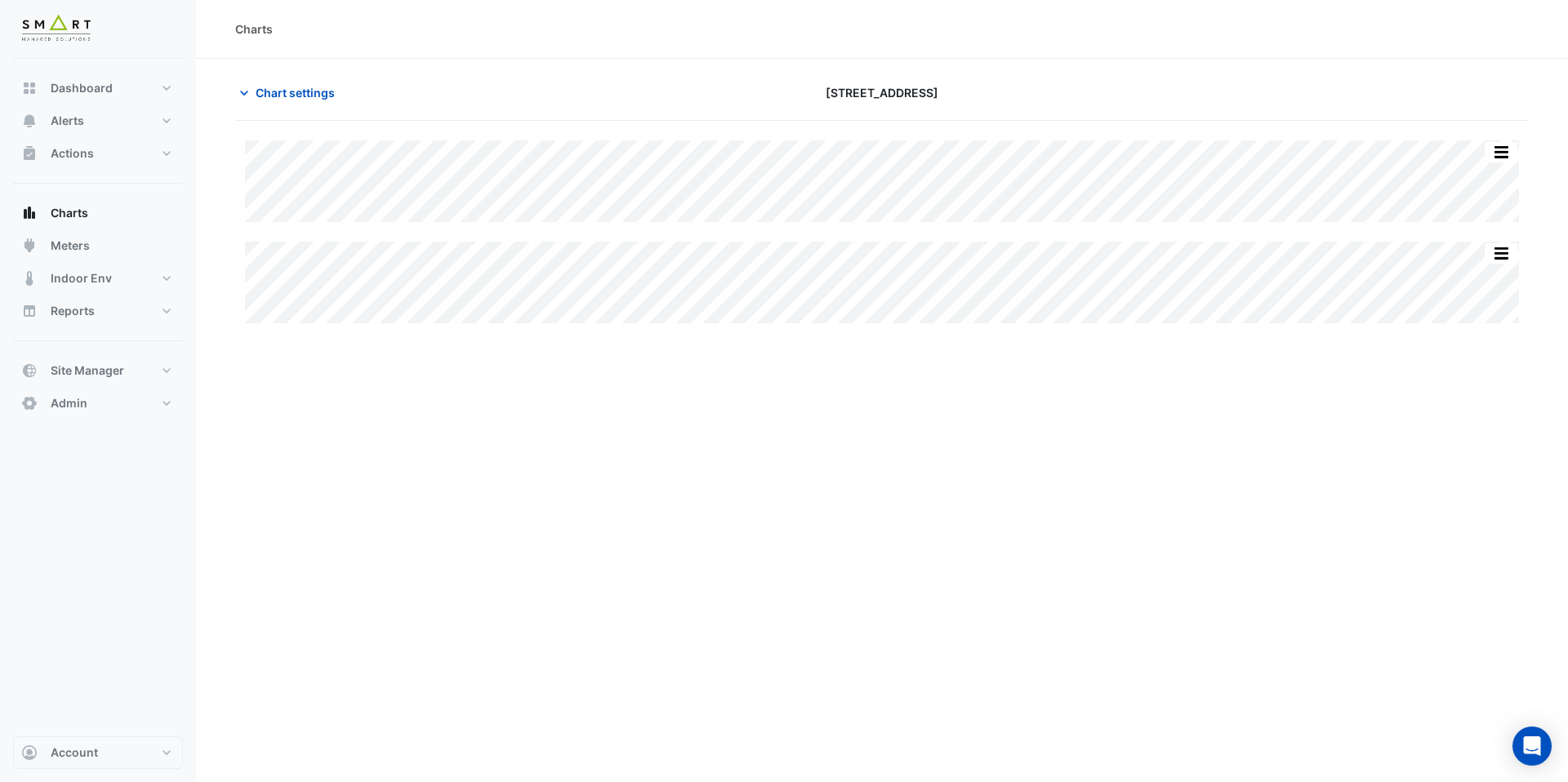
type input "**********"
click at [306, 90] on span "Chart settings" at bounding box center [295, 93] width 80 height 17
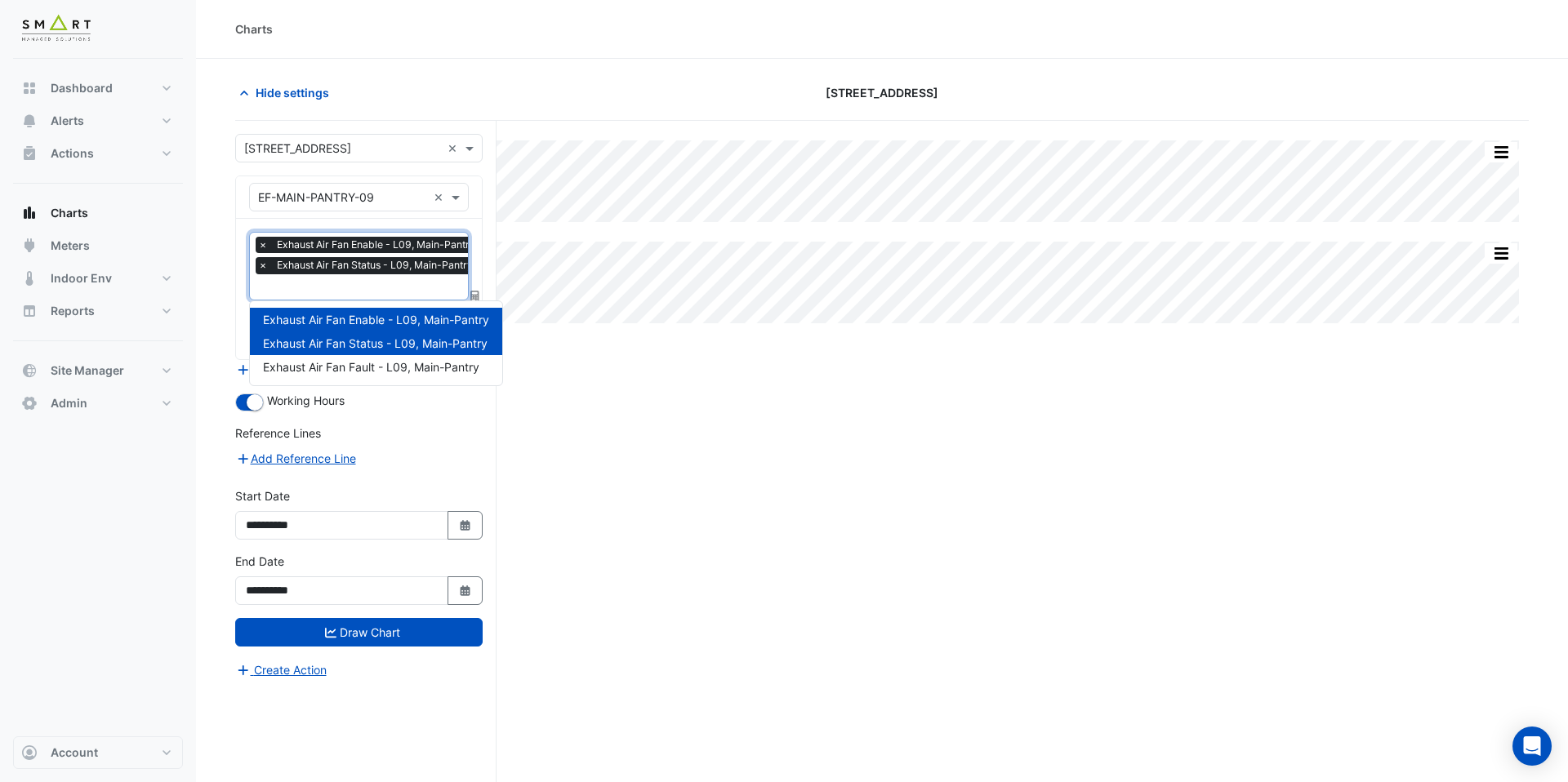
scroll to position [0, 8]
click at [309, 284] on input "text" at bounding box center [363, 289] width 225 height 17
click at [323, 372] on span "Exhaust Air Fan Fault - L09, Main-Pantry" at bounding box center [371, 367] width 217 height 14
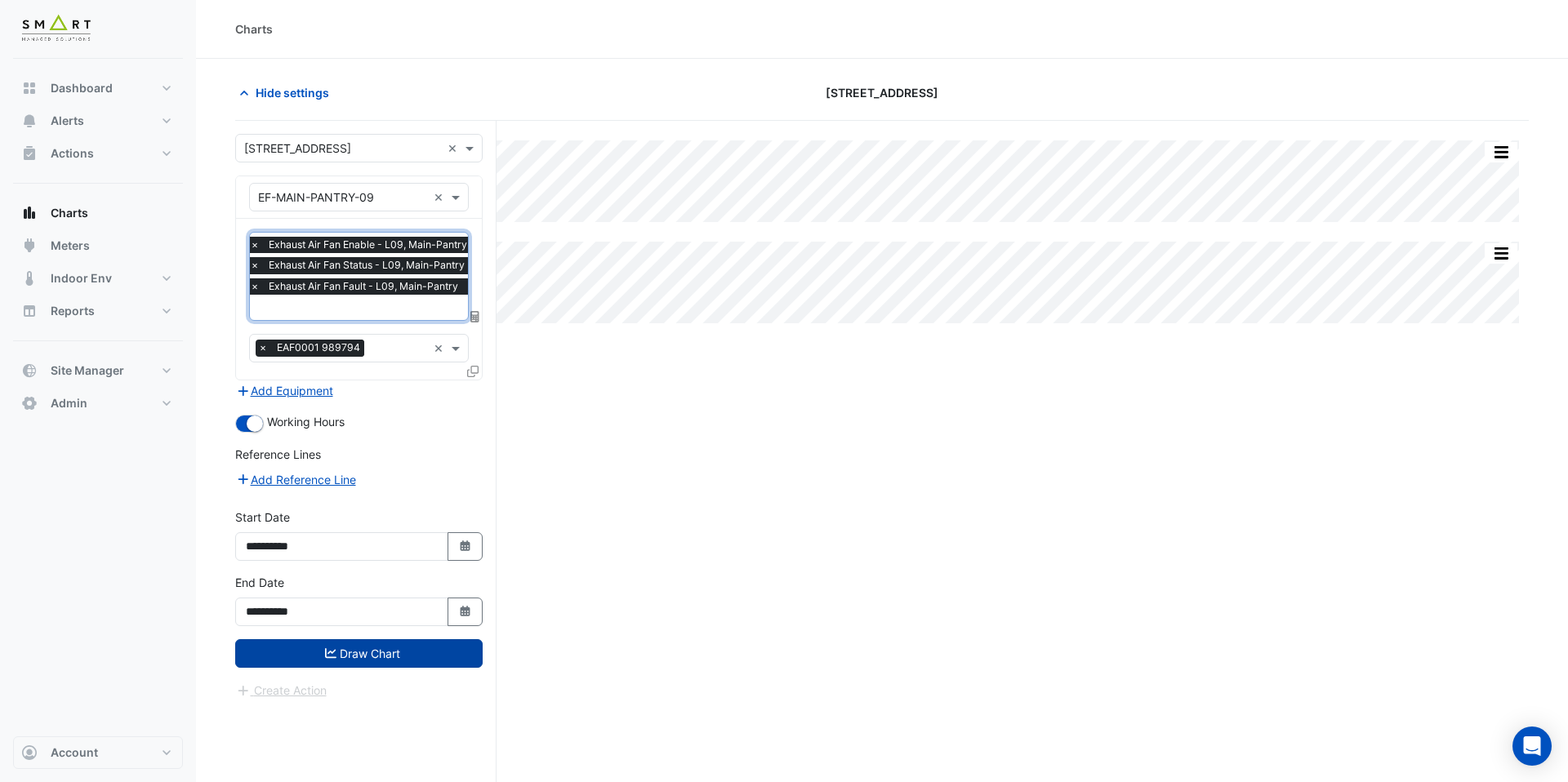
click at [364, 654] on button "Draw Chart" at bounding box center [358, 654] width 247 height 29
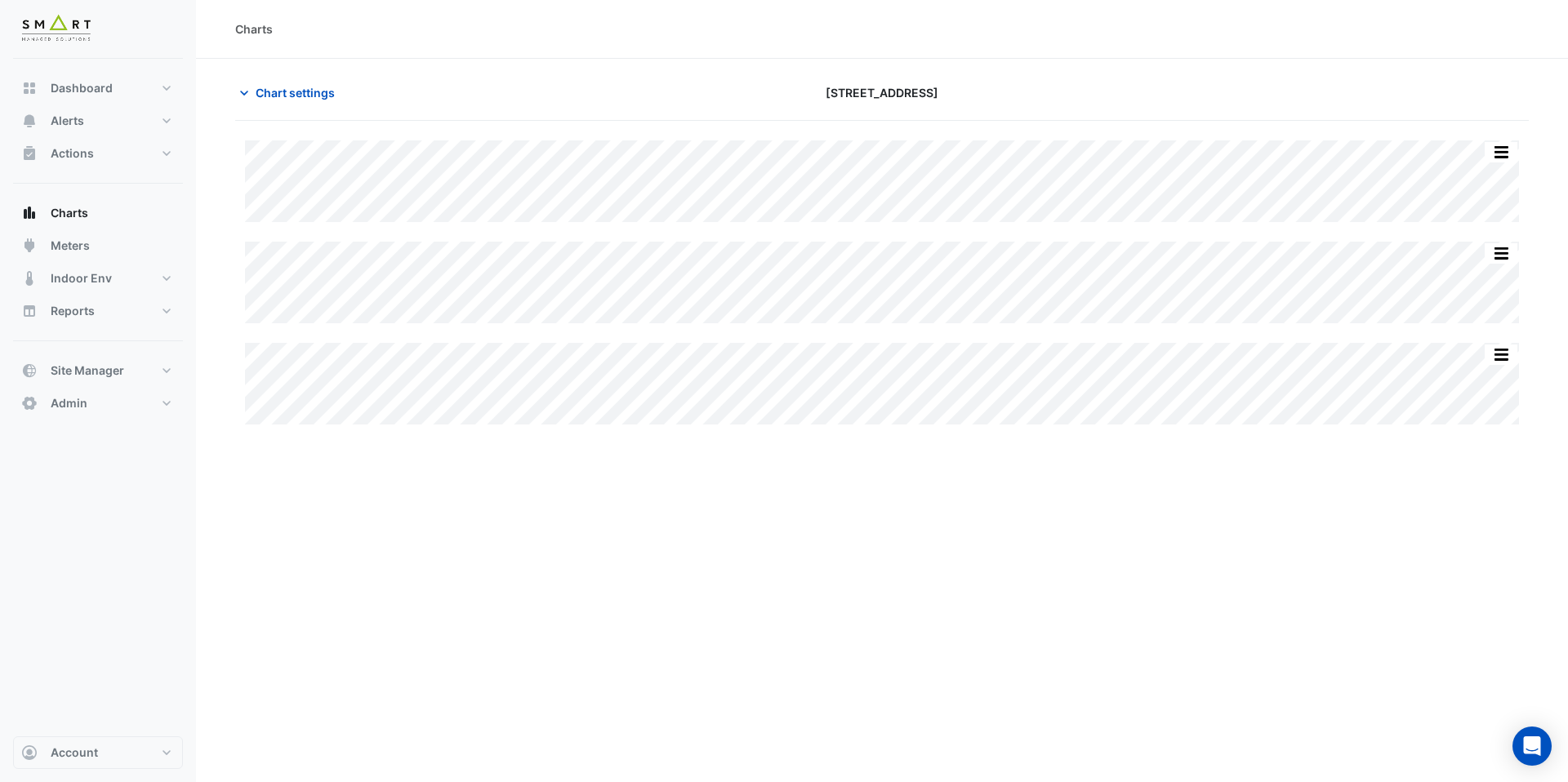
click at [1023, 429] on div "Split All Split None Print Save as JPEG Save as PNG Pivot Data Table Export CSV…" at bounding box center [882, 482] width 1294 height 723
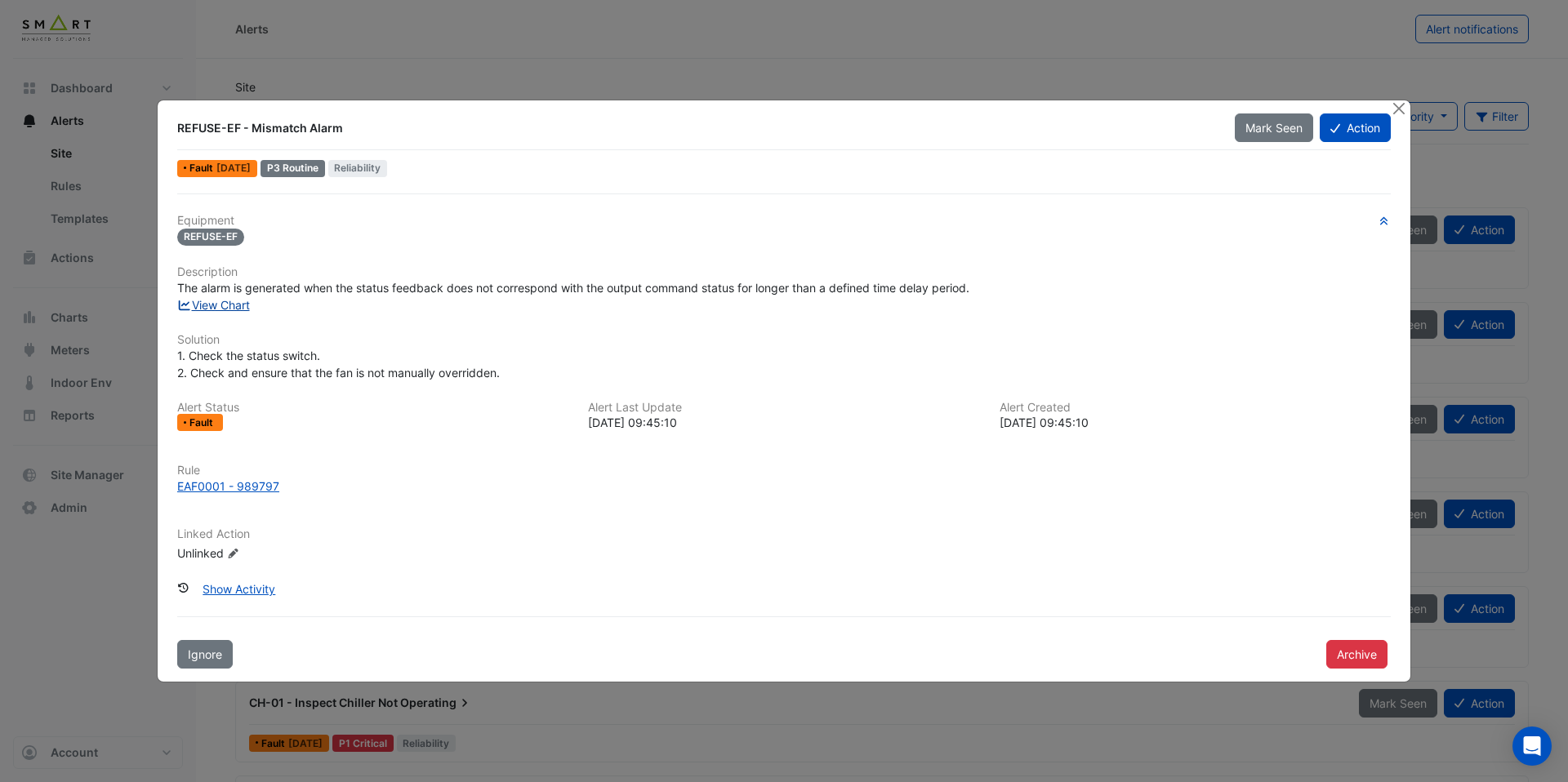
click at [232, 309] on link "View Chart" at bounding box center [213, 305] width 73 height 14
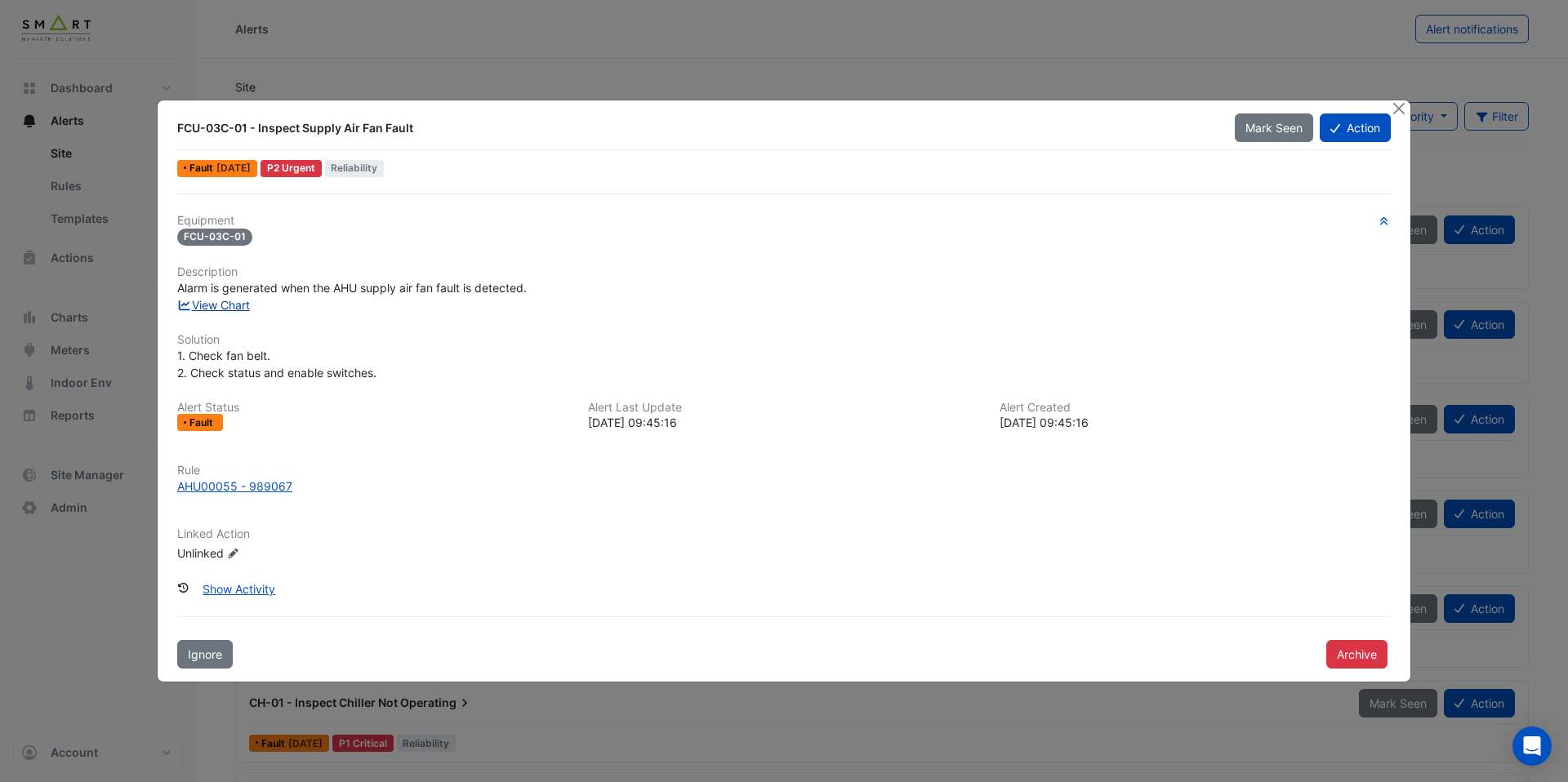
click at [231, 305] on link "View Chart" at bounding box center [213, 305] width 73 height 14
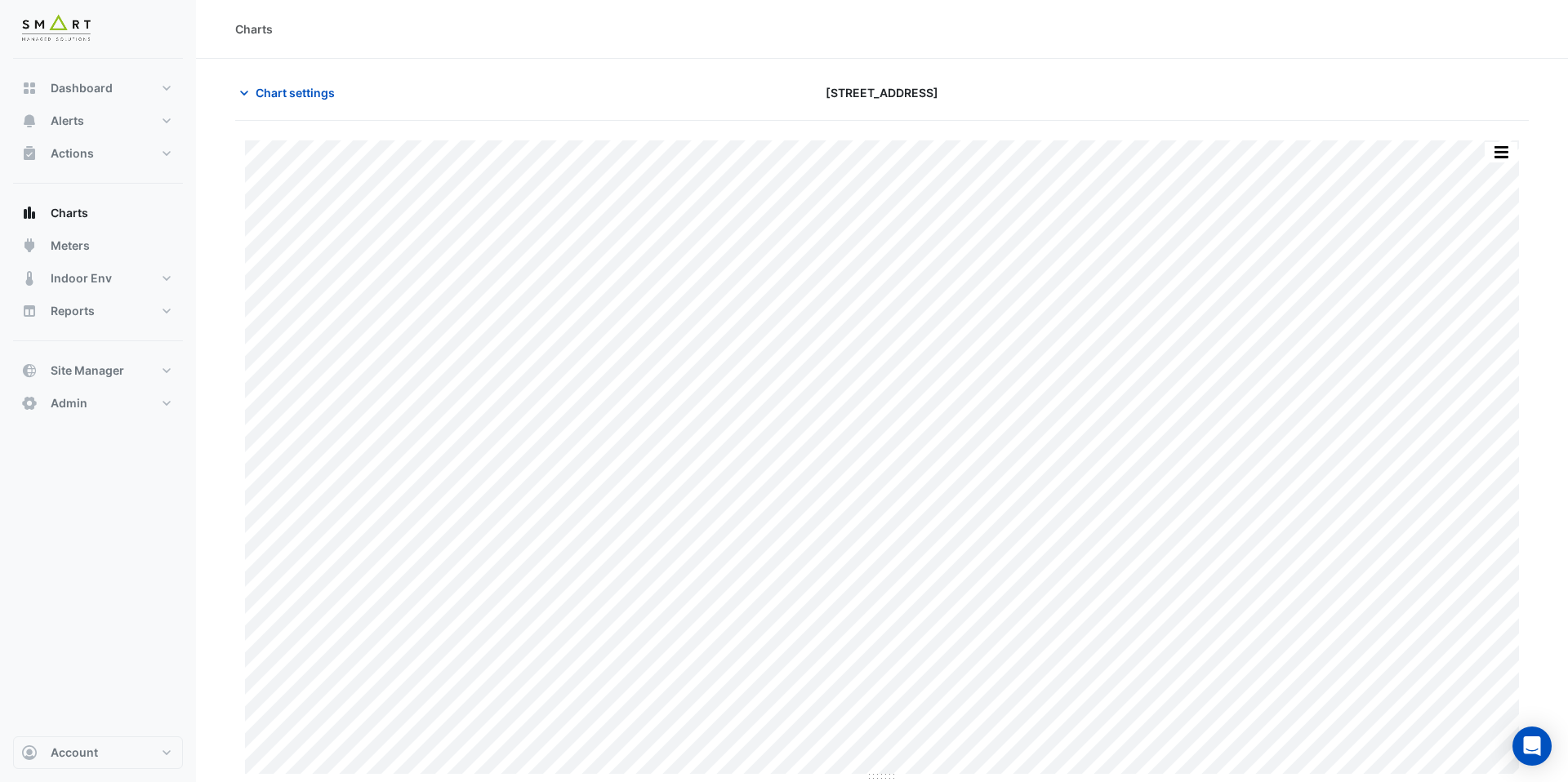
type input "**********"
click at [323, 88] on span "Chart settings" at bounding box center [295, 93] width 80 height 17
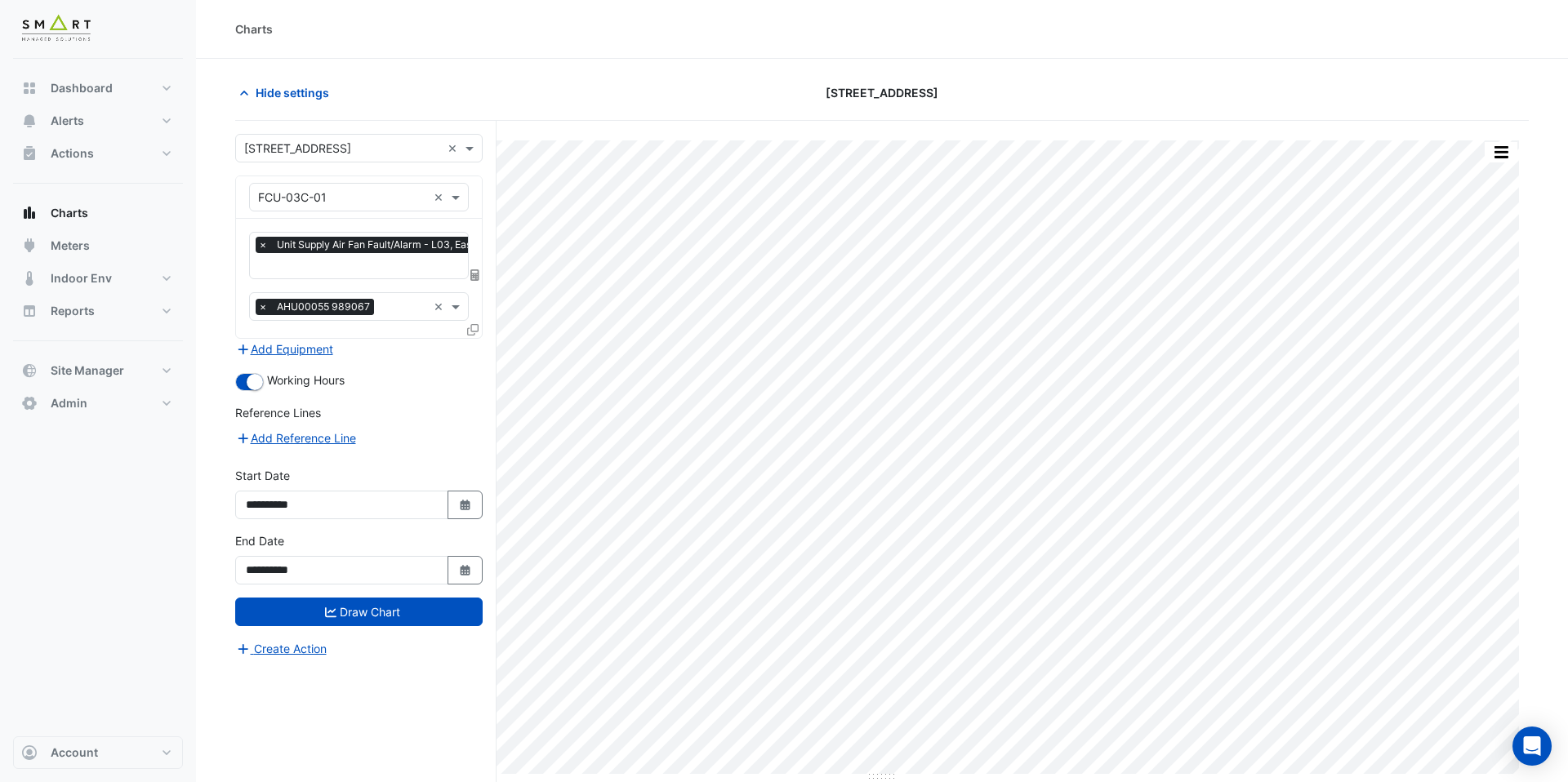
click at [317, 268] on input "text" at bounding box center [370, 267] width 225 height 17
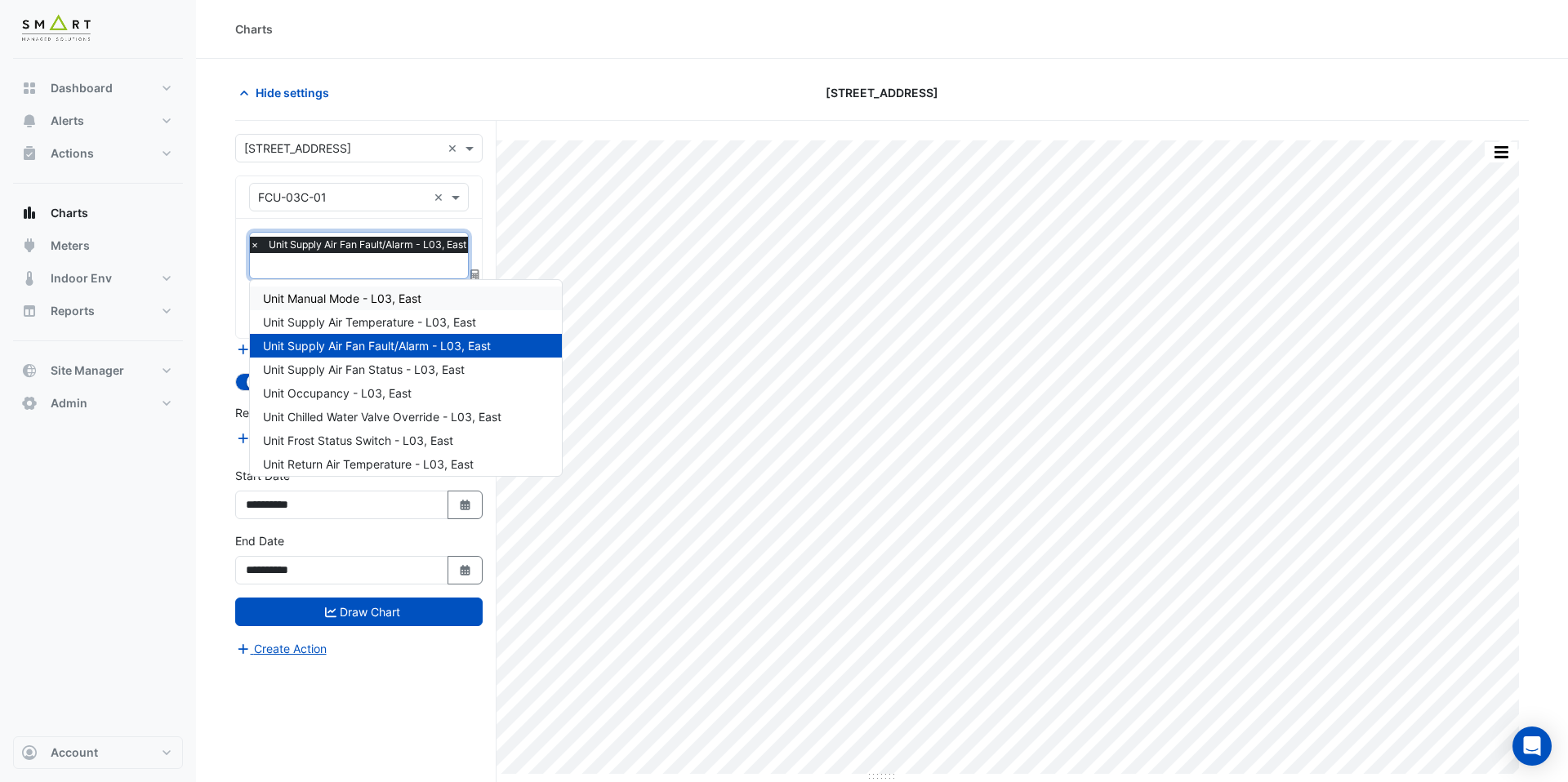
click at [329, 300] on span "Unit Manual Mode - L03, East" at bounding box center [342, 299] width 158 height 14
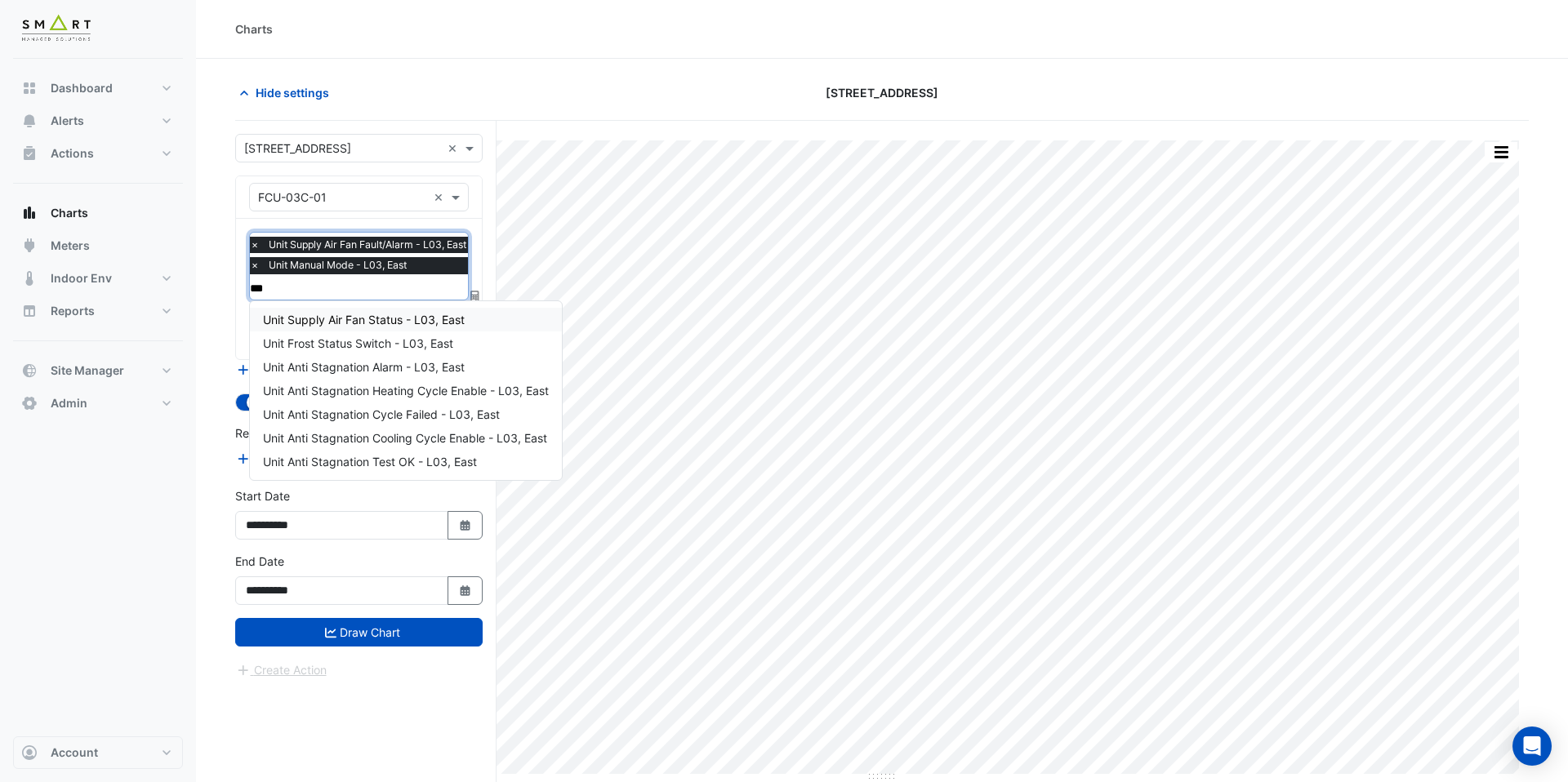
type input "****"
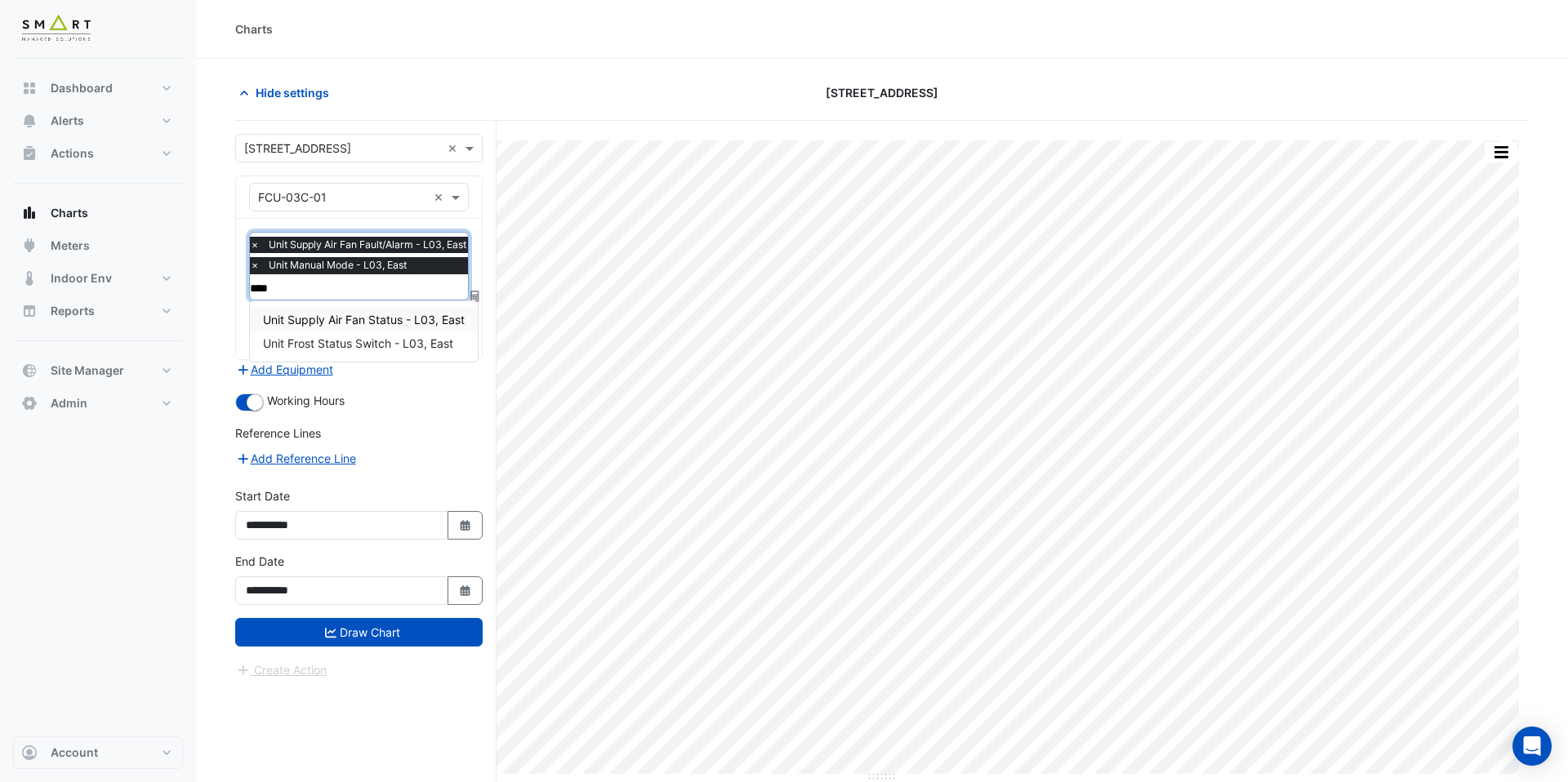
click at [336, 315] on span "Unit Supply Air Fan Status - L03, East" at bounding box center [364, 320] width 202 height 14
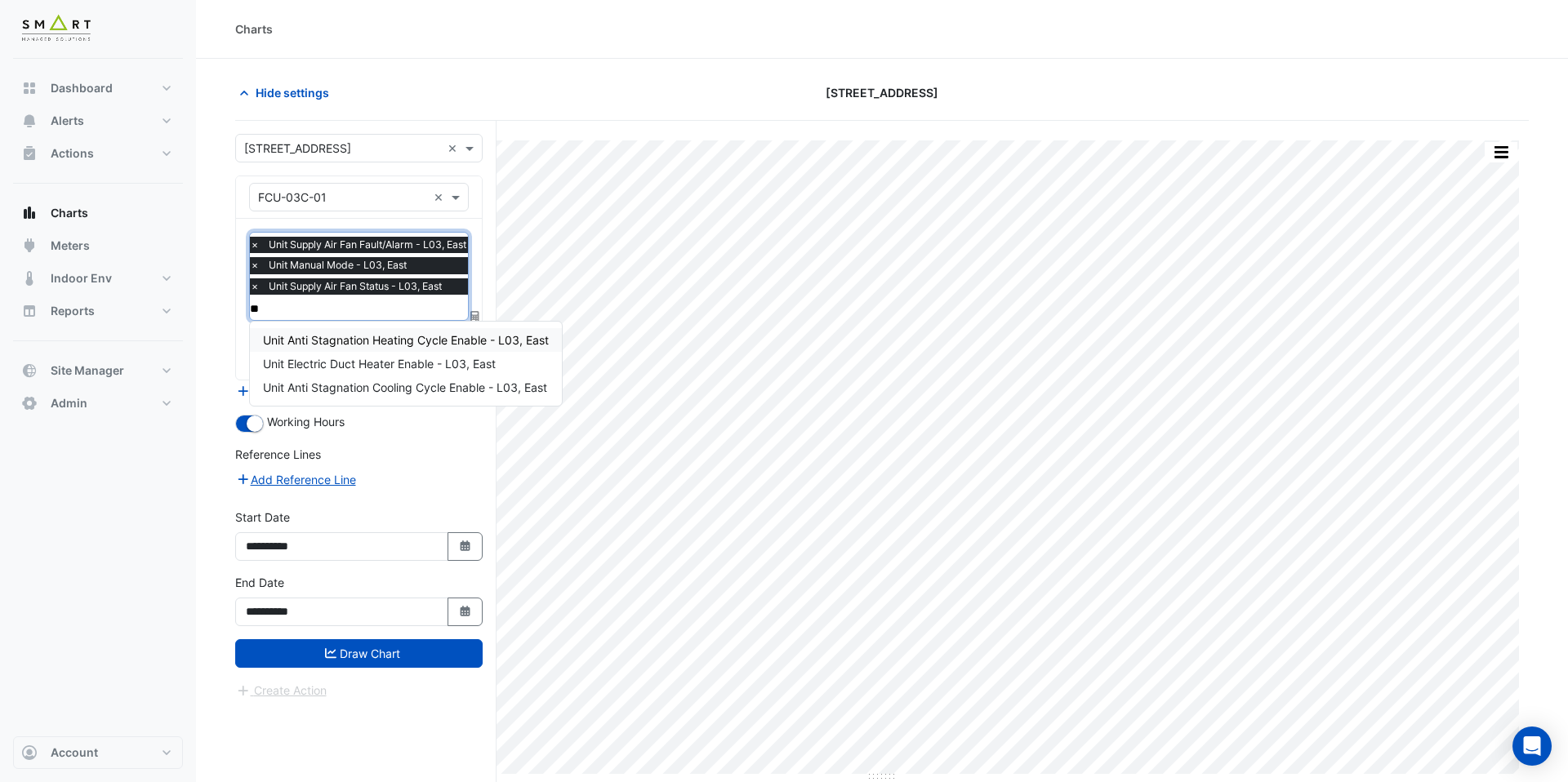
type input "*"
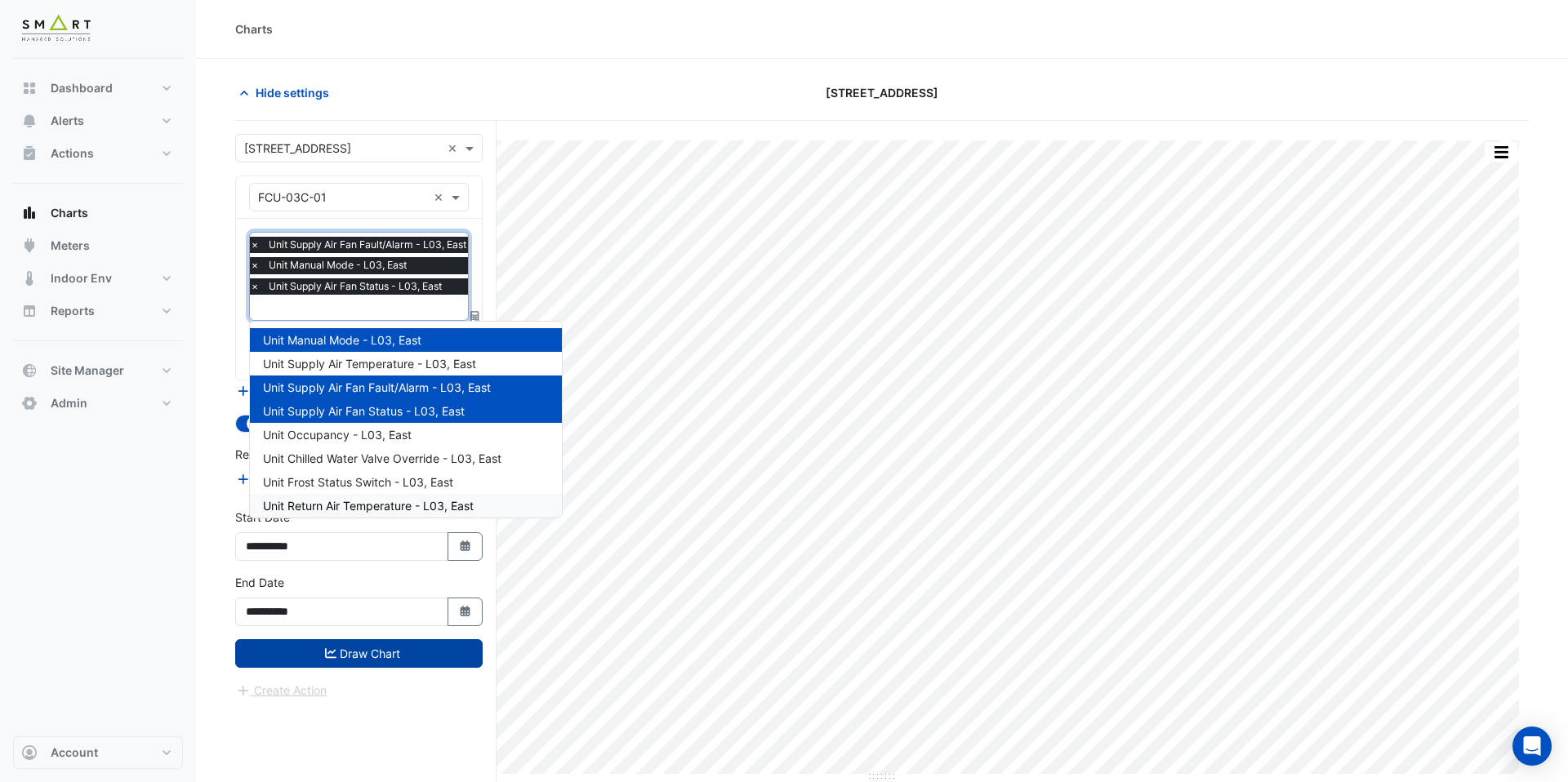
click at [423, 661] on button "Draw Chart" at bounding box center [358, 654] width 247 height 29
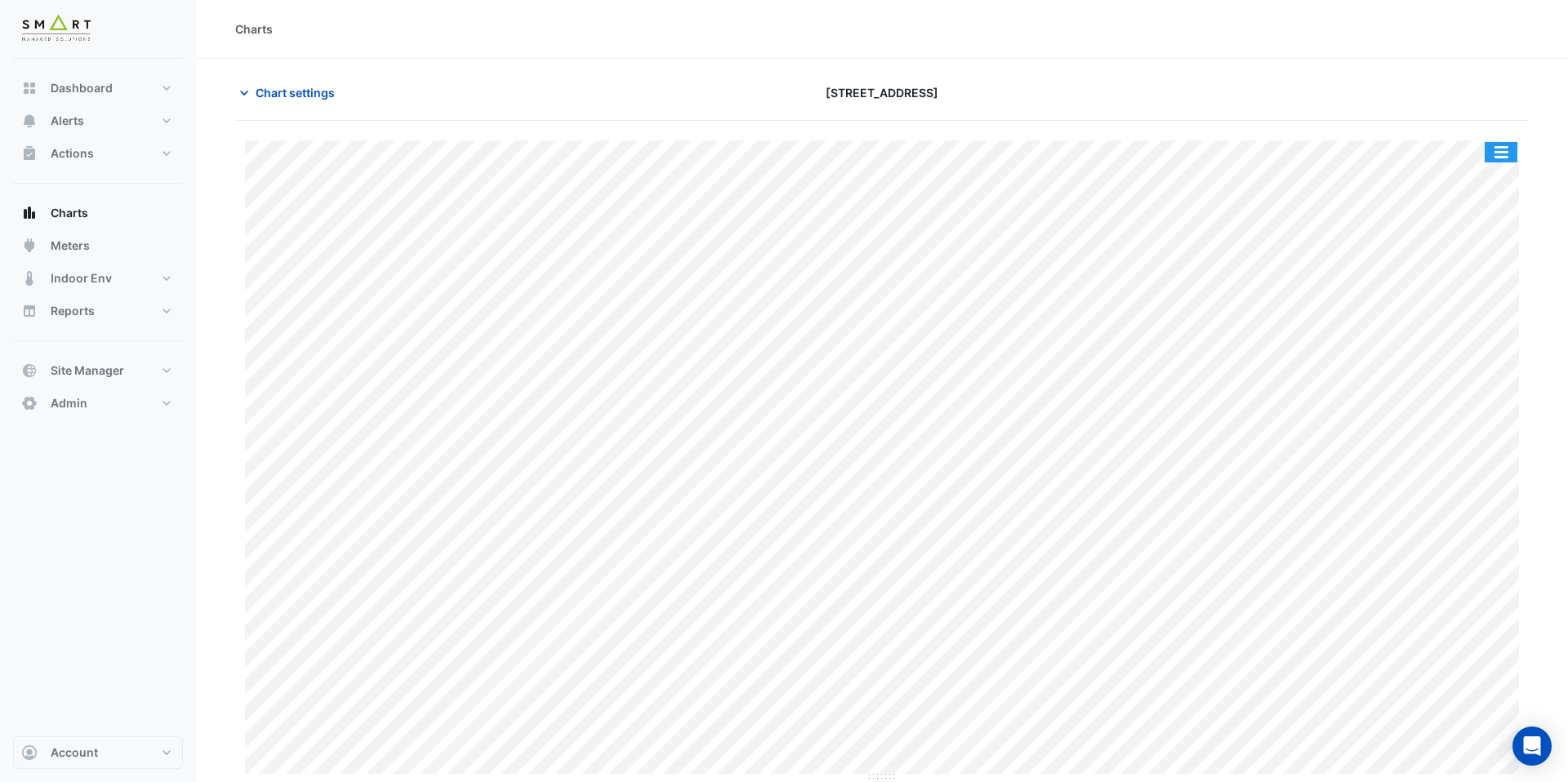
click at [1509, 153] on button "button" at bounding box center [1501, 152] width 32 height 20
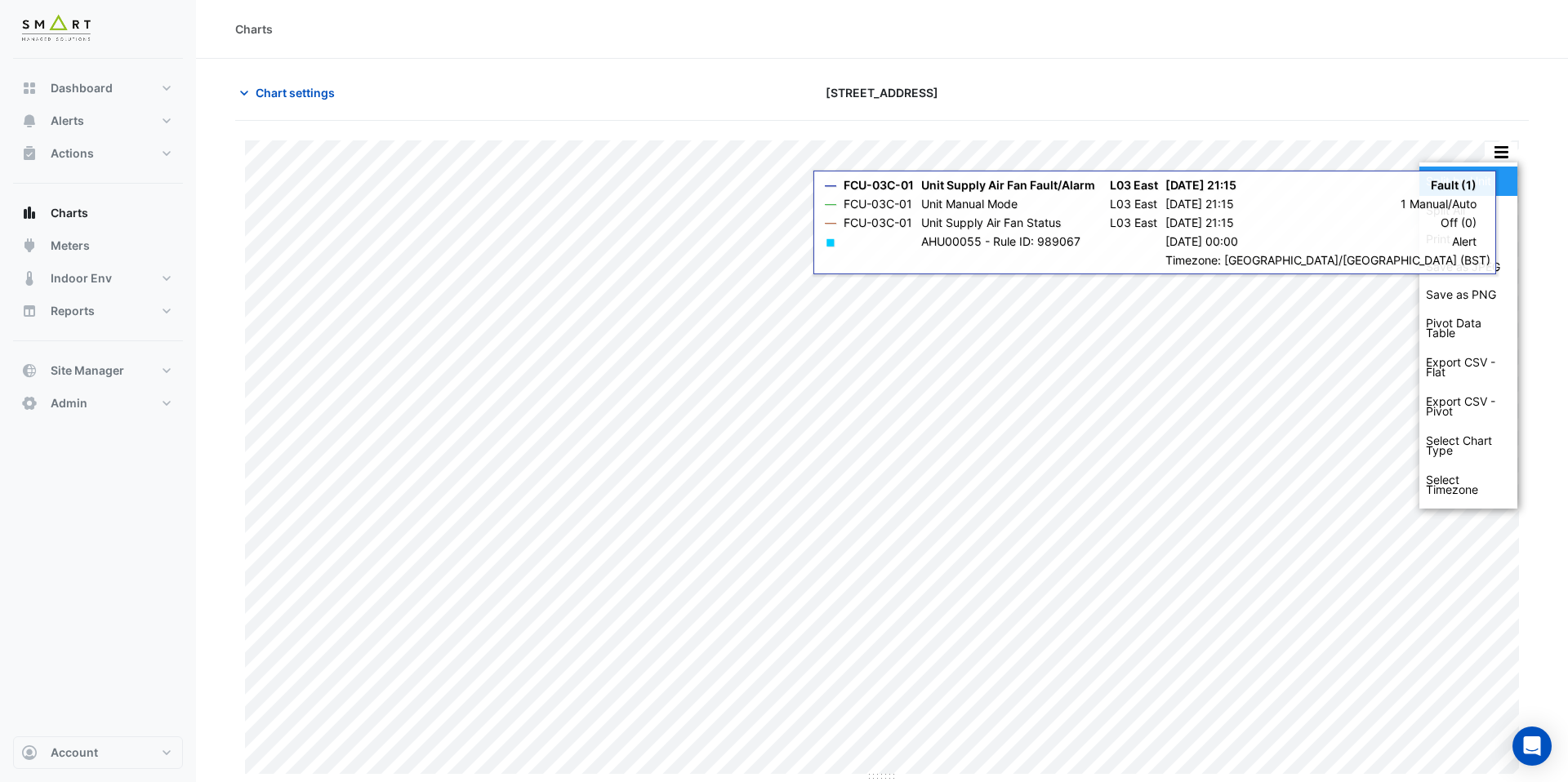
click at [1478, 190] on div "Split by Unit" at bounding box center [1468, 182] width 98 height 30
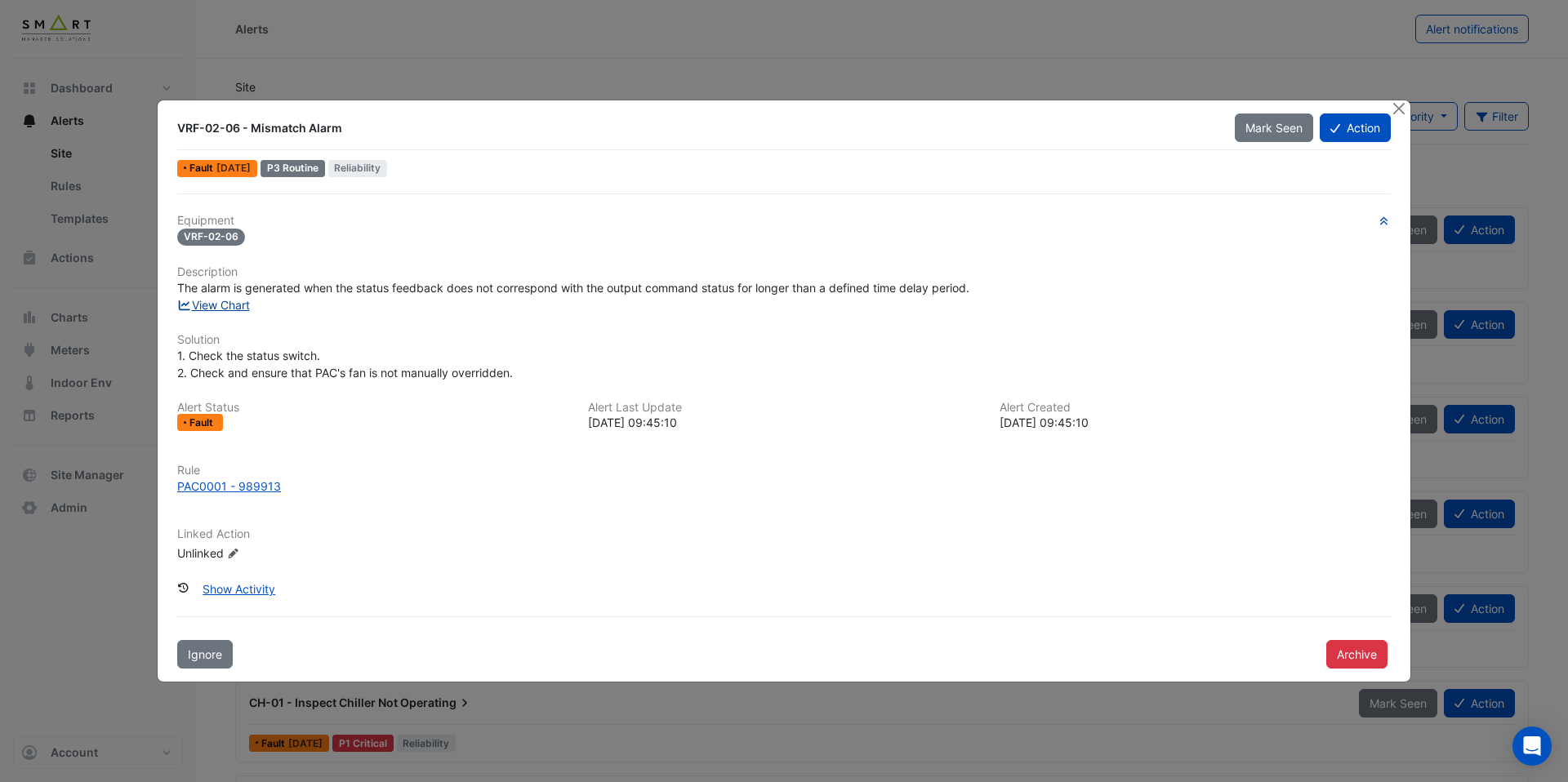
click at [226, 309] on link "View Chart" at bounding box center [213, 305] width 73 height 14
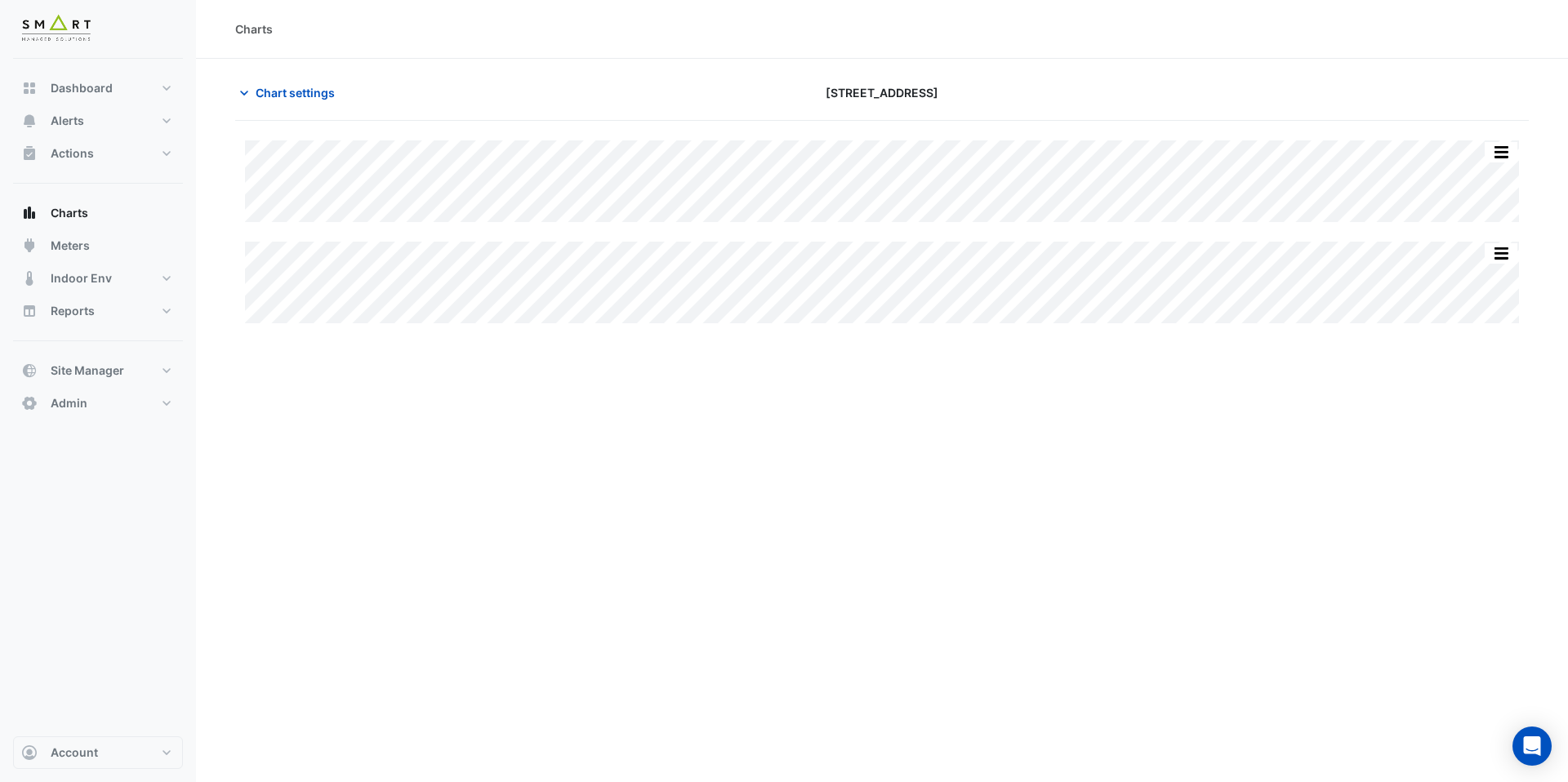
type input "**********"
click at [294, 100] on span "Chart settings" at bounding box center [295, 93] width 80 height 17
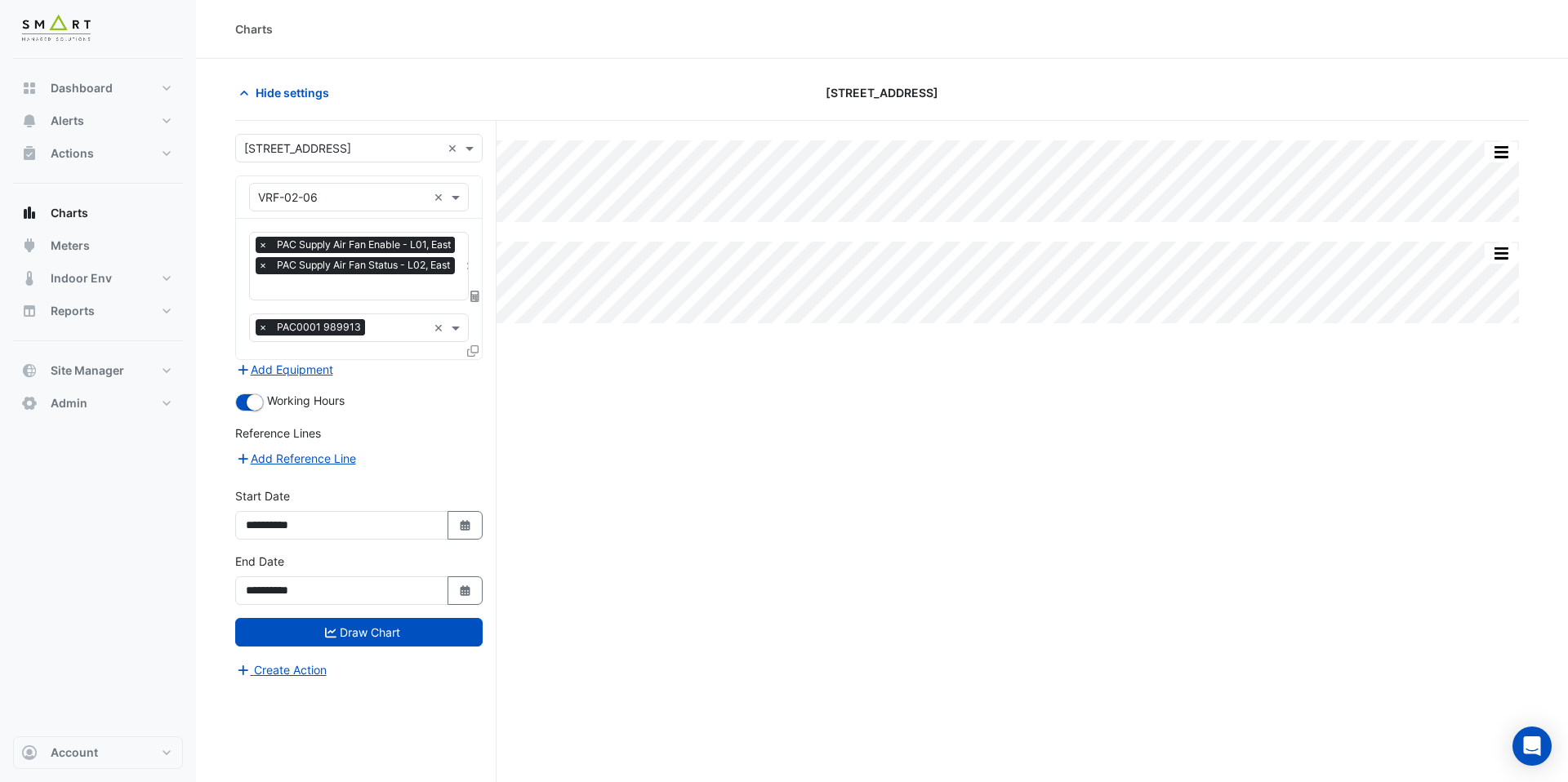
click at [344, 287] on input "text" at bounding box center [358, 289] width 201 height 17
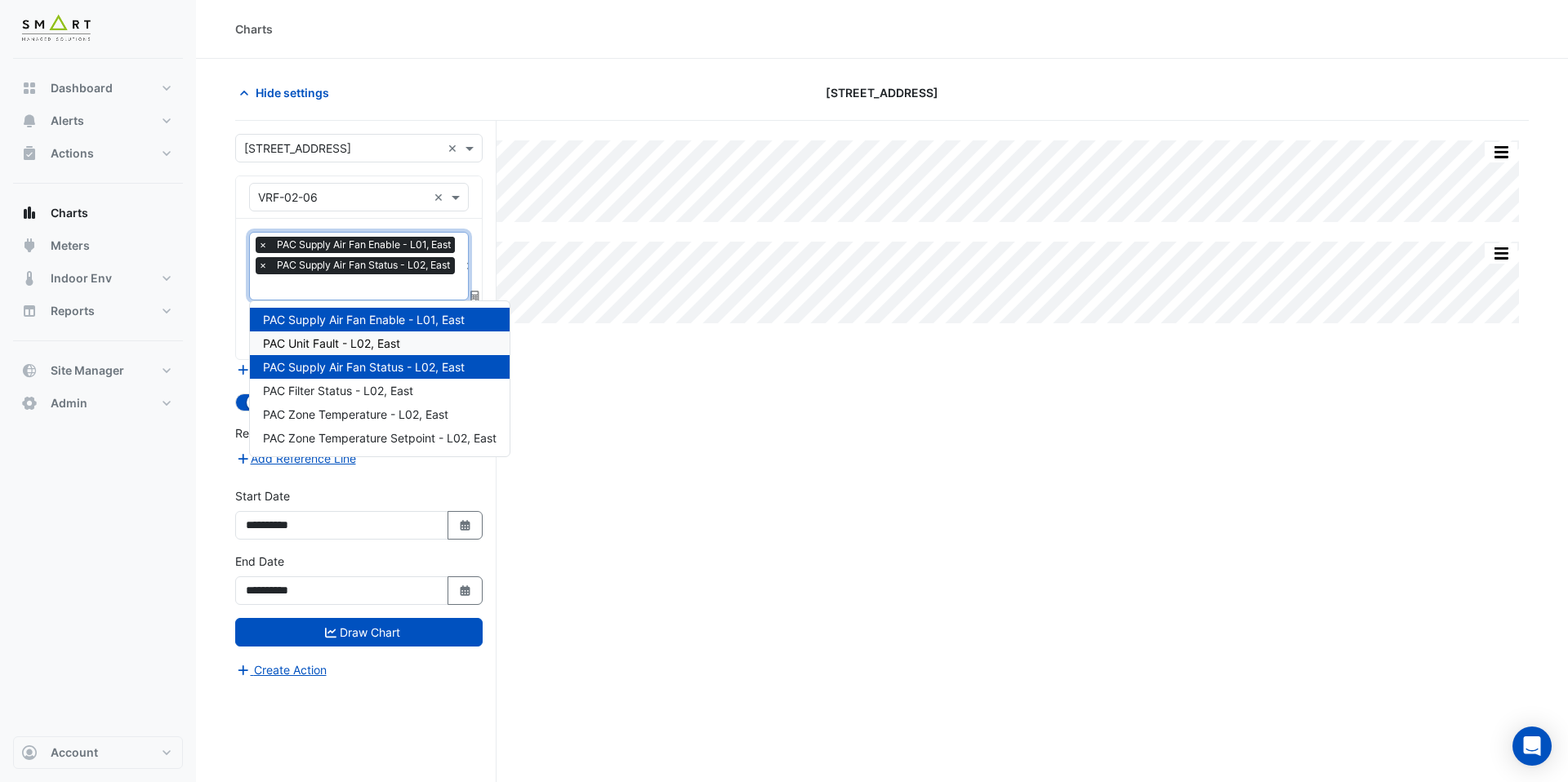
click at [356, 345] on span "PAC Unit Fault - L02, East" at bounding box center [331, 343] width 137 height 14
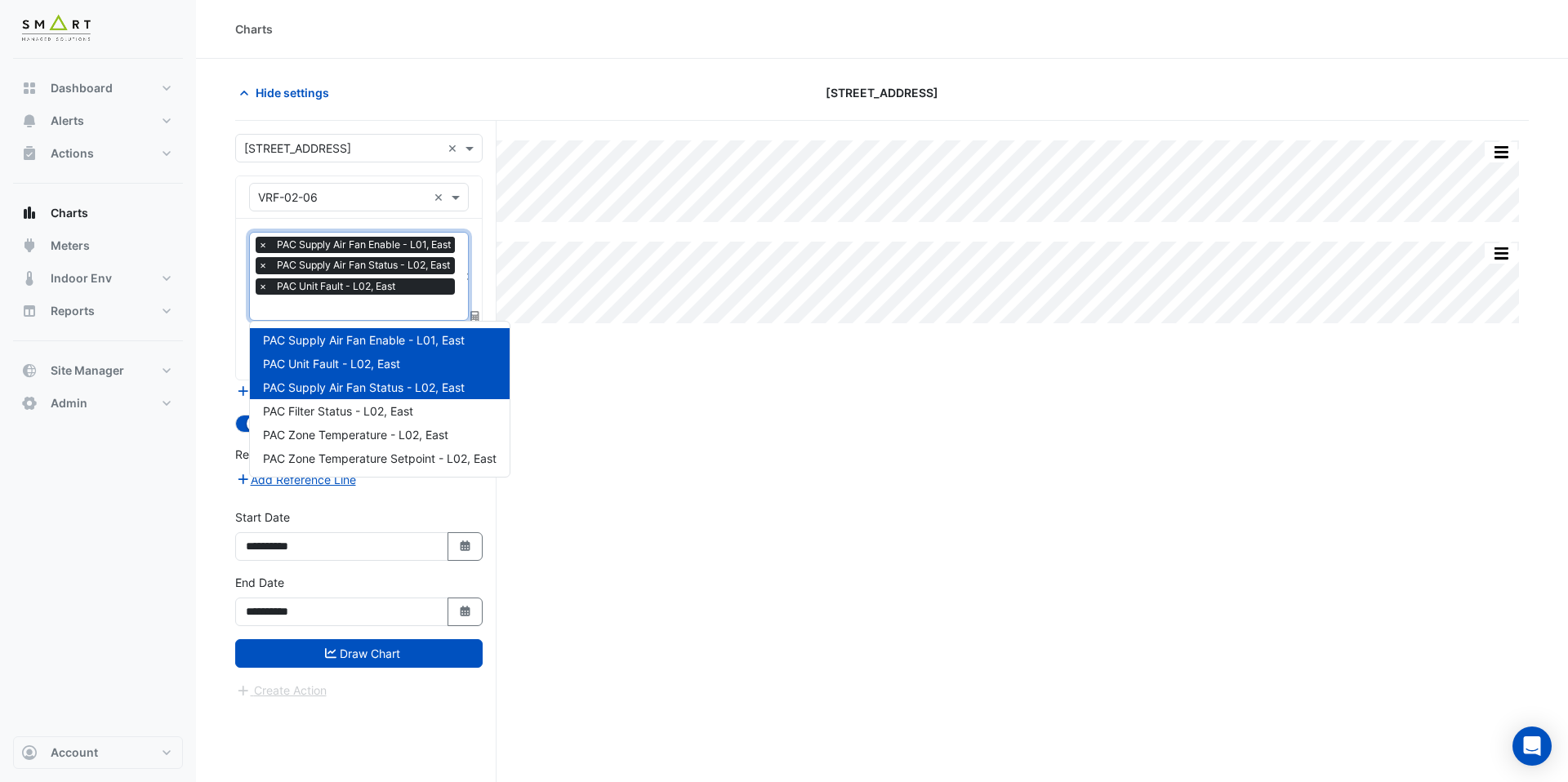
click at [350, 305] on input "text" at bounding box center [358, 309] width 201 height 17
click at [367, 433] on span "PAC Zone Temperature - L02, East" at bounding box center [356, 435] width 185 height 14
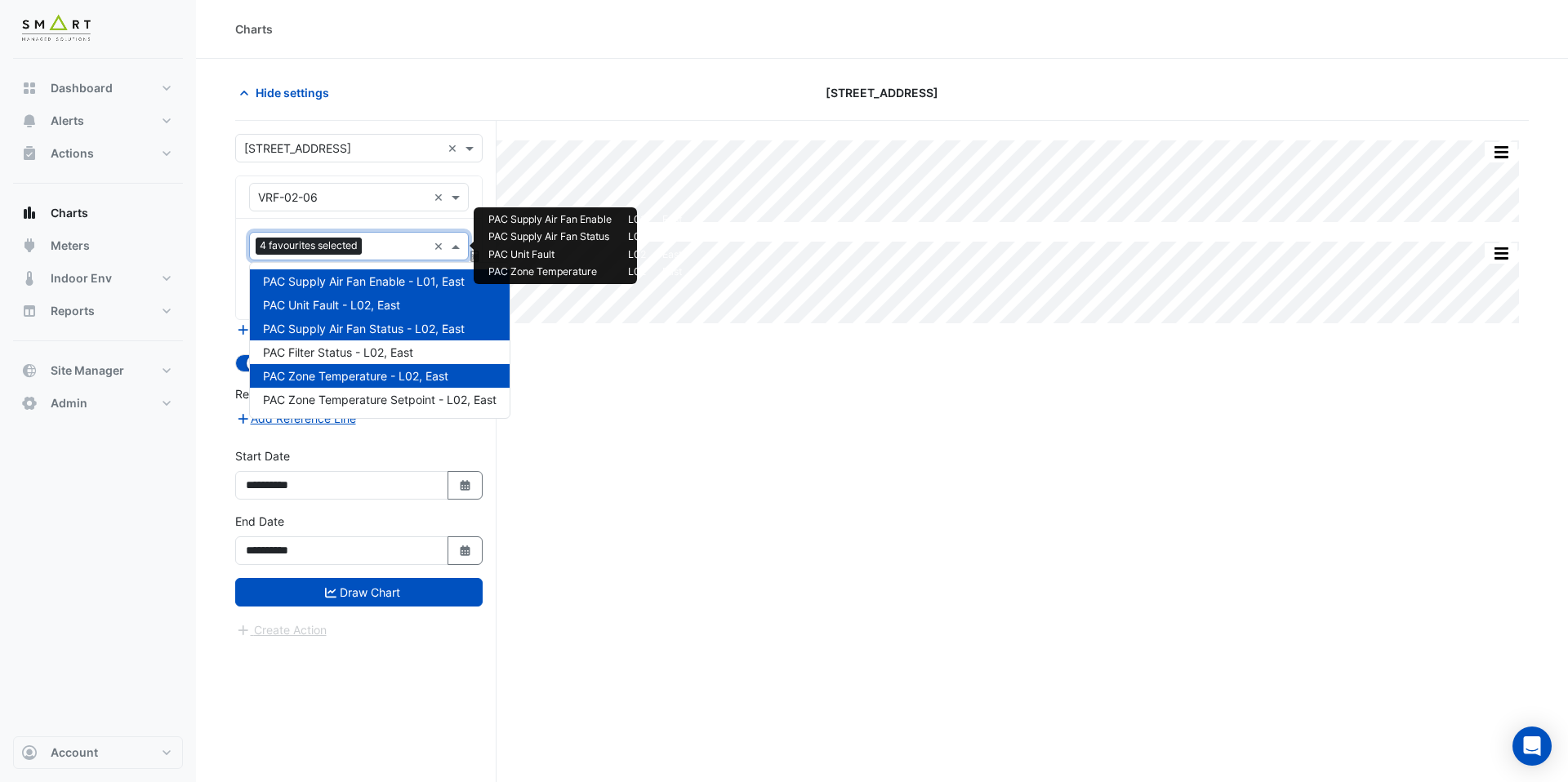
click at [374, 247] on input "text" at bounding box center [398, 248] width 59 height 17
click at [374, 409] on div "PAC Zone Temperature Setpoint - L02, East" at bounding box center [379, 399] width 260 height 24
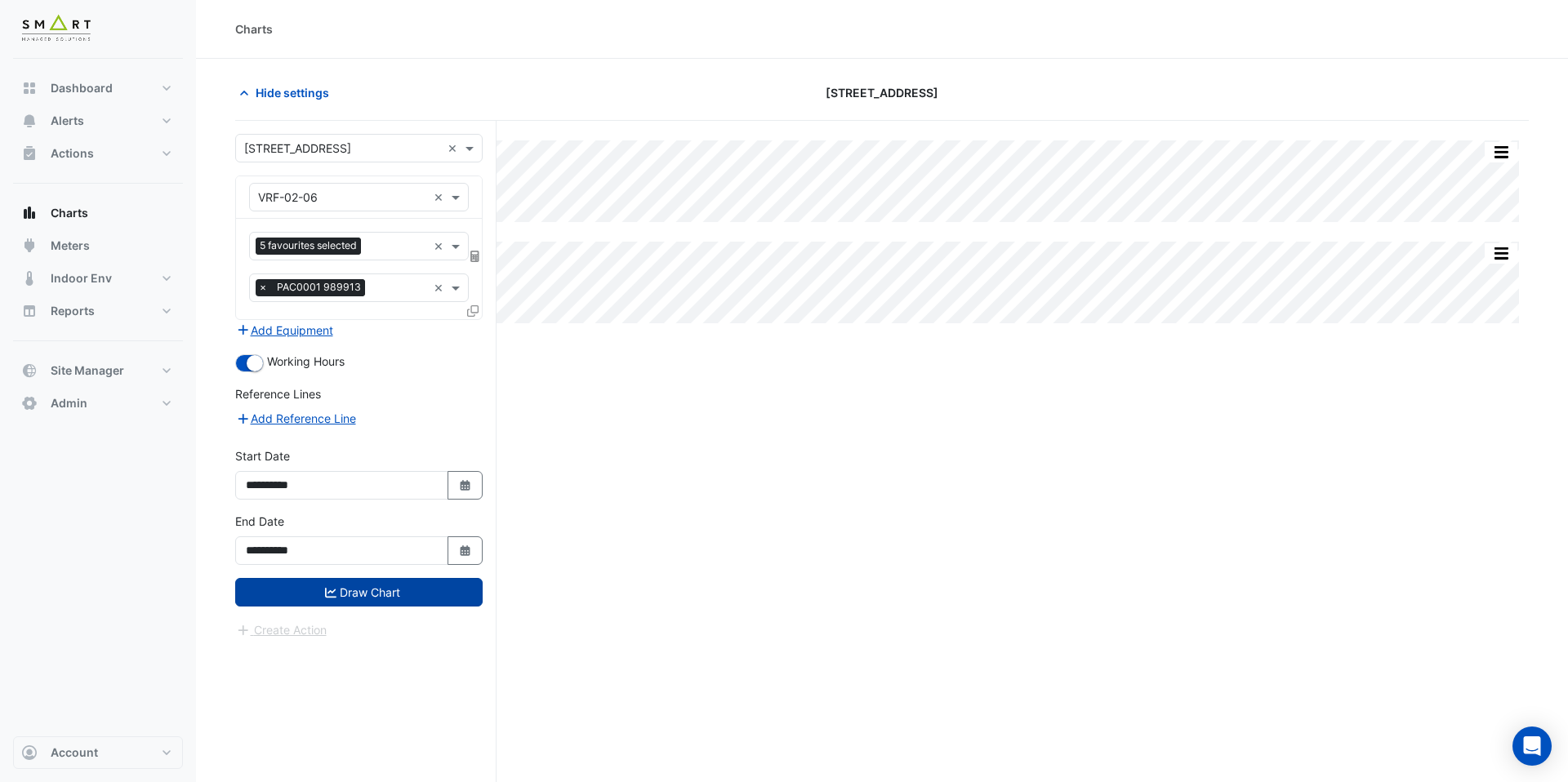
click at [380, 591] on button "Draw Chart" at bounding box center [358, 592] width 247 height 29
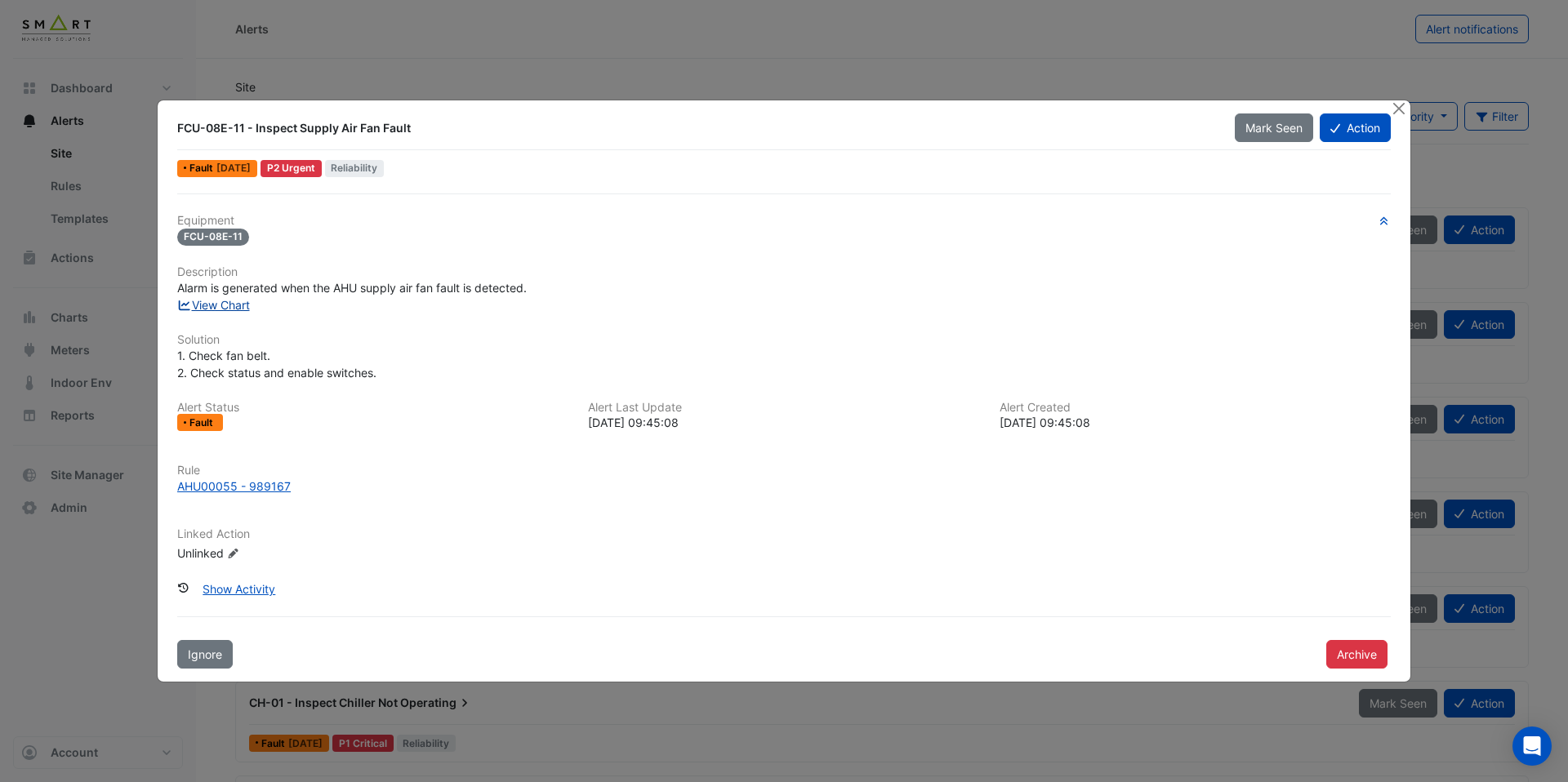
click at [237, 309] on link "View Chart" at bounding box center [213, 305] width 73 height 14
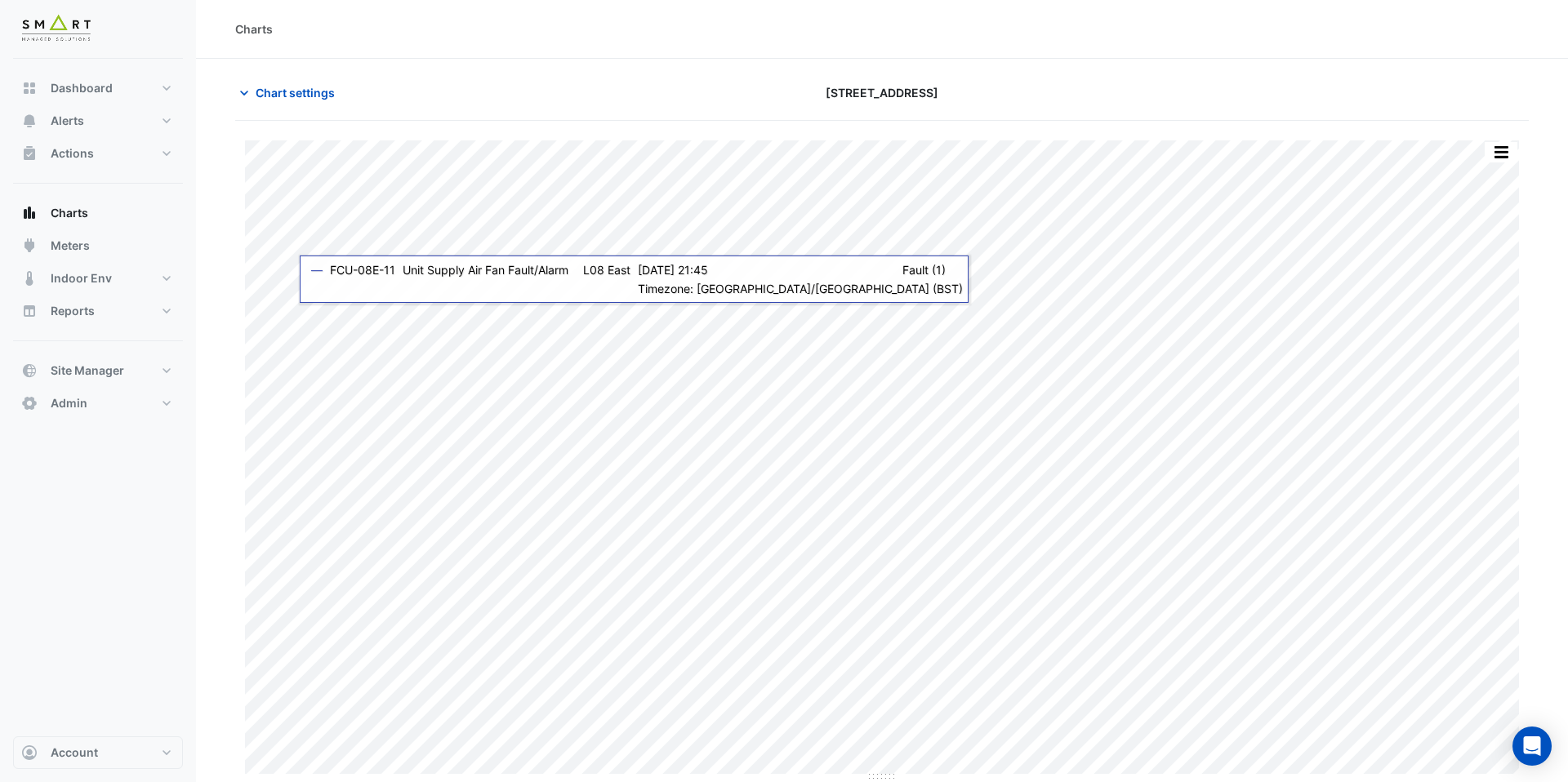
type input "**********"
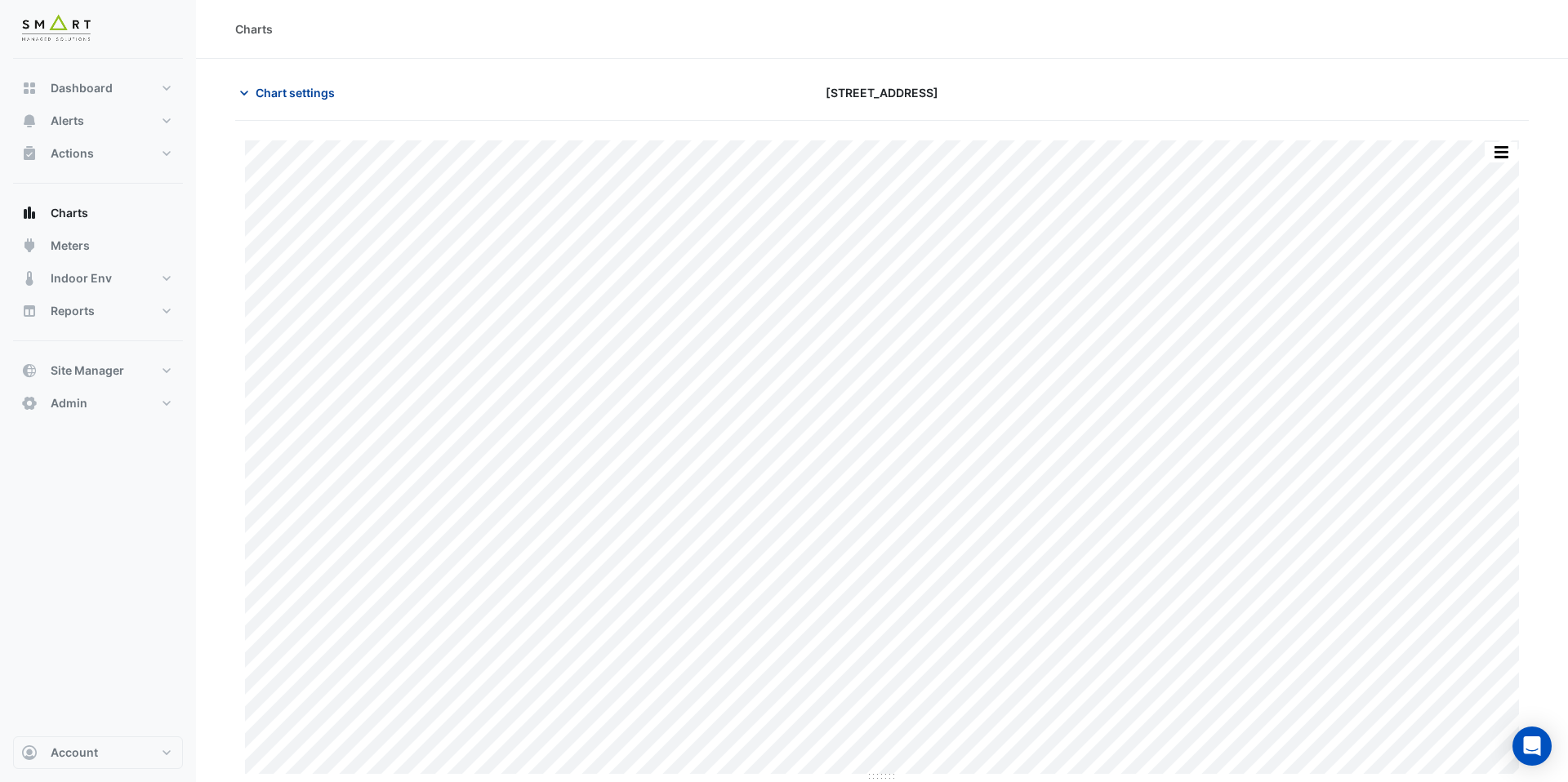
click at [309, 100] on span "Chart settings" at bounding box center [295, 93] width 80 height 17
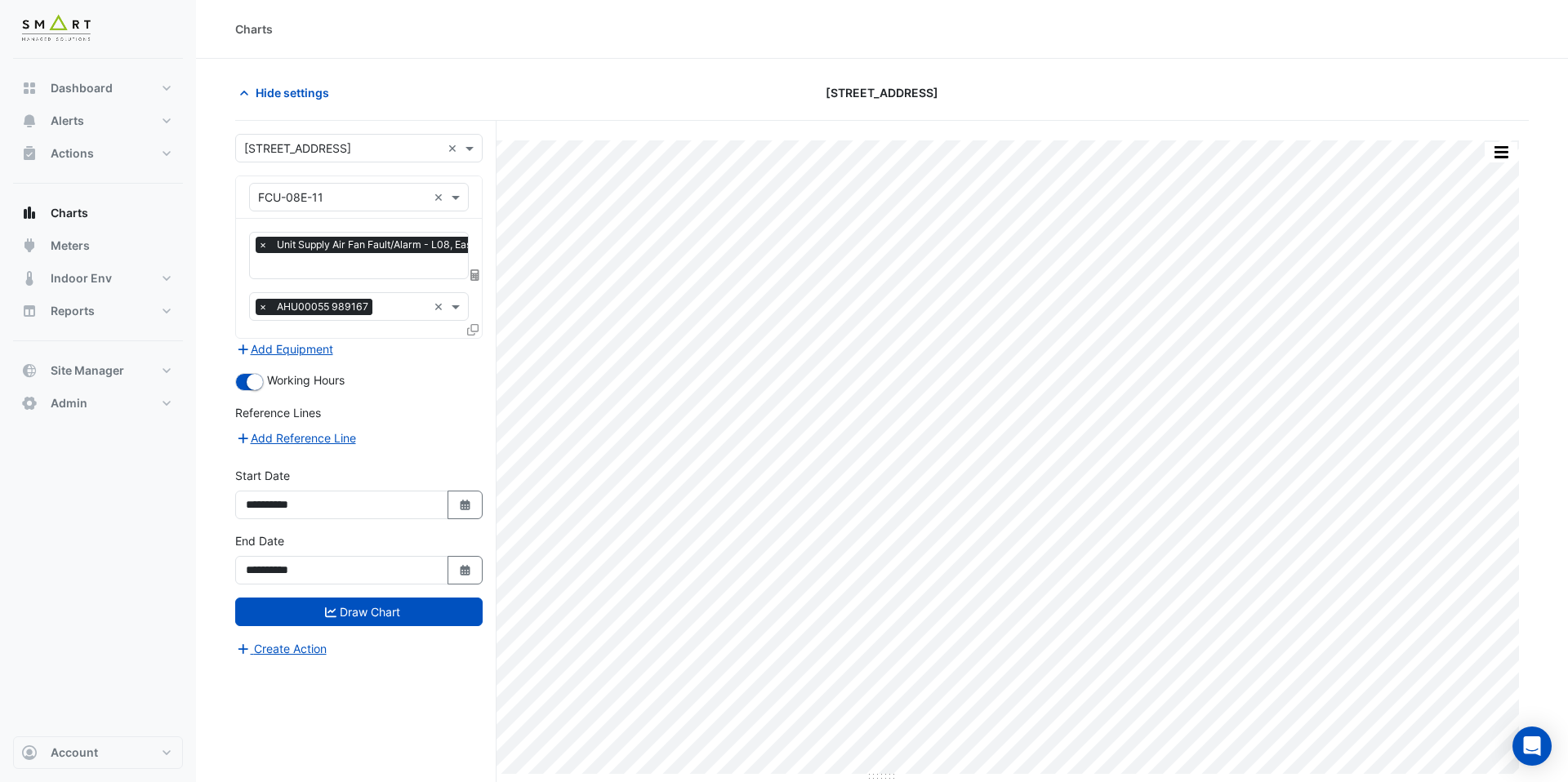
click at [331, 262] on input "text" at bounding box center [370, 267] width 225 height 17
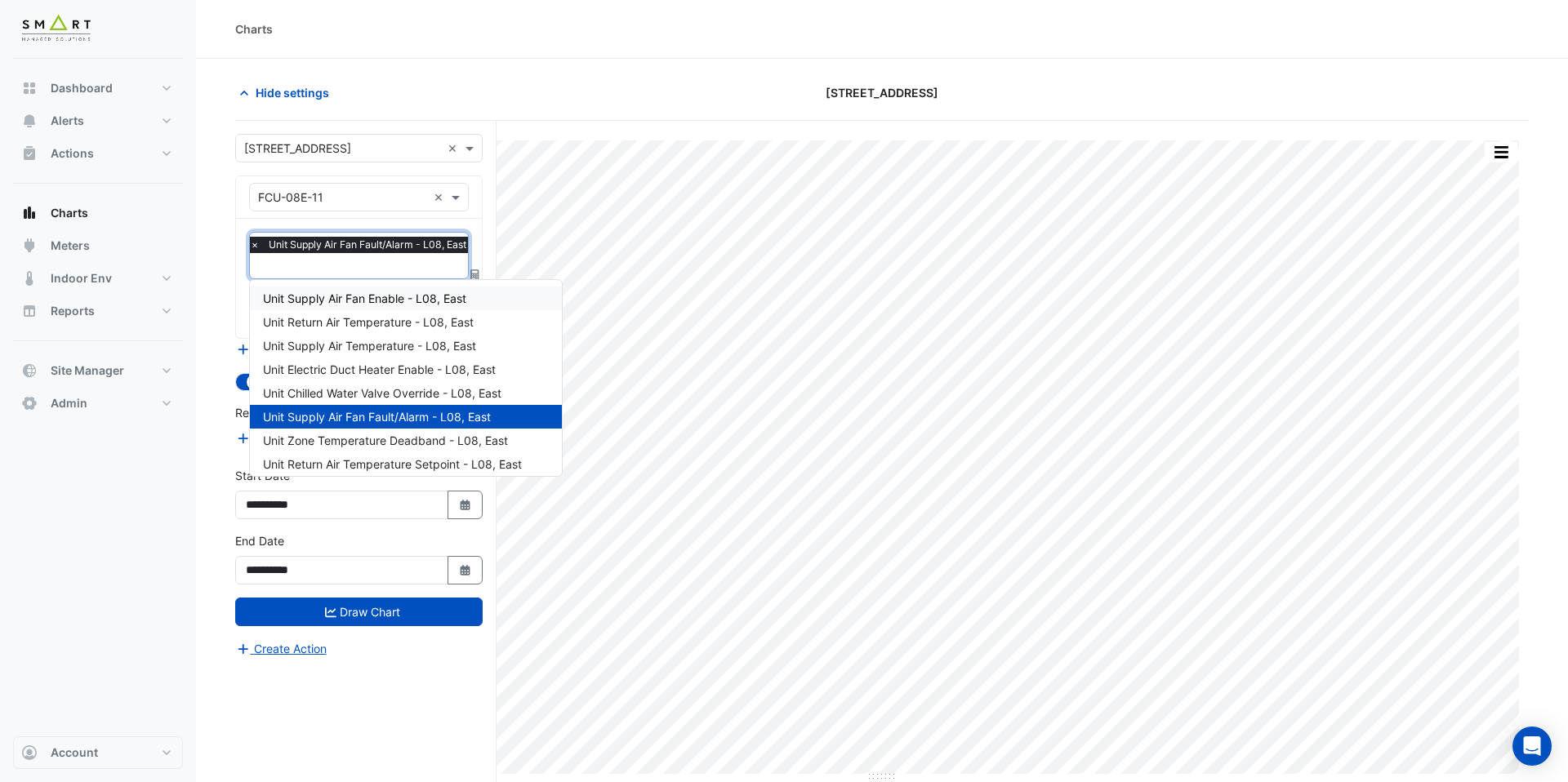
click at [340, 293] on span "Unit Supply Air Fan Enable - L08, East" at bounding box center [364, 299] width 204 height 14
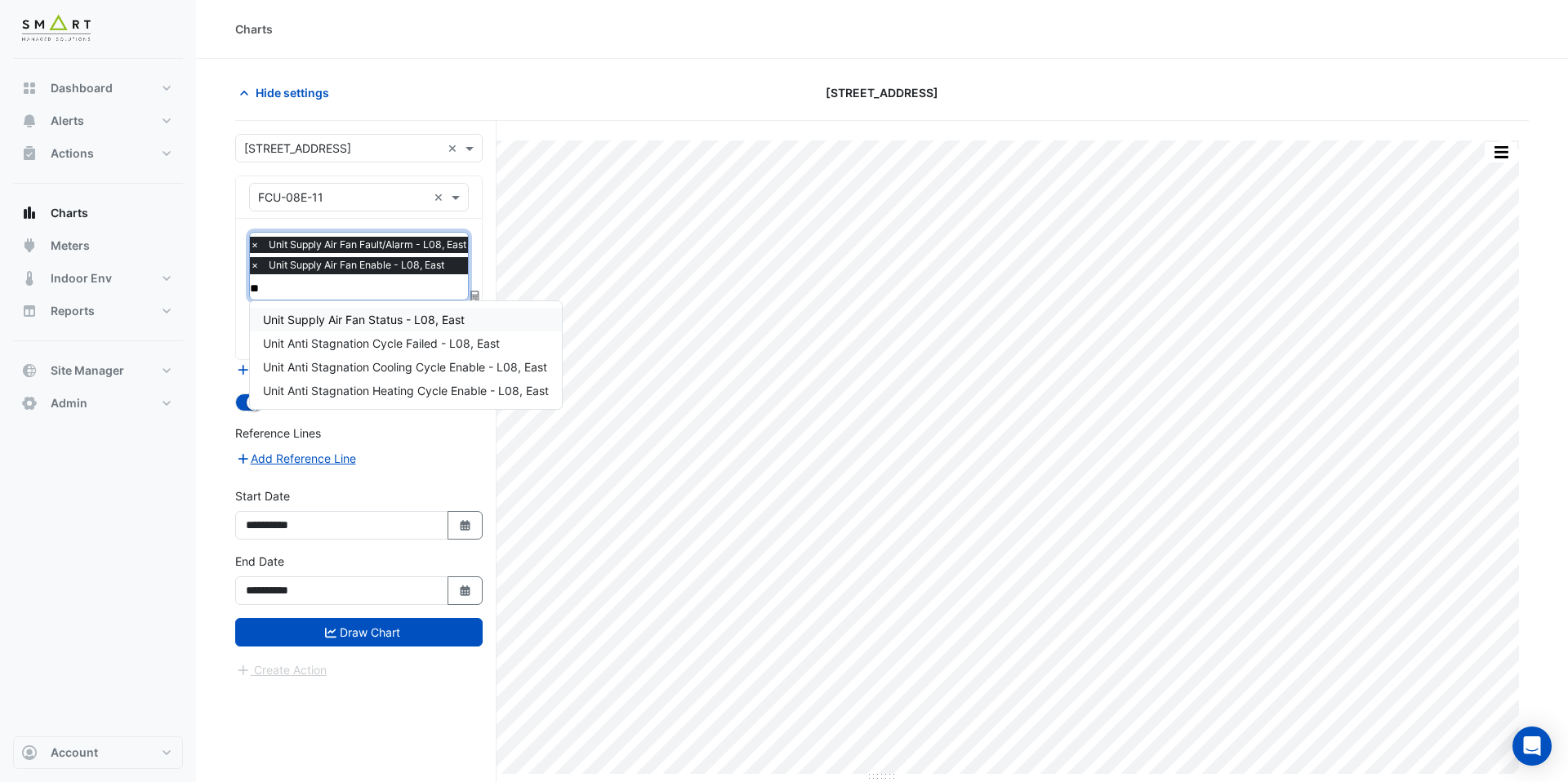
type input "***"
click at [342, 313] on span "Unit Supply Air Fan Status - L08, East" at bounding box center [364, 320] width 202 height 14
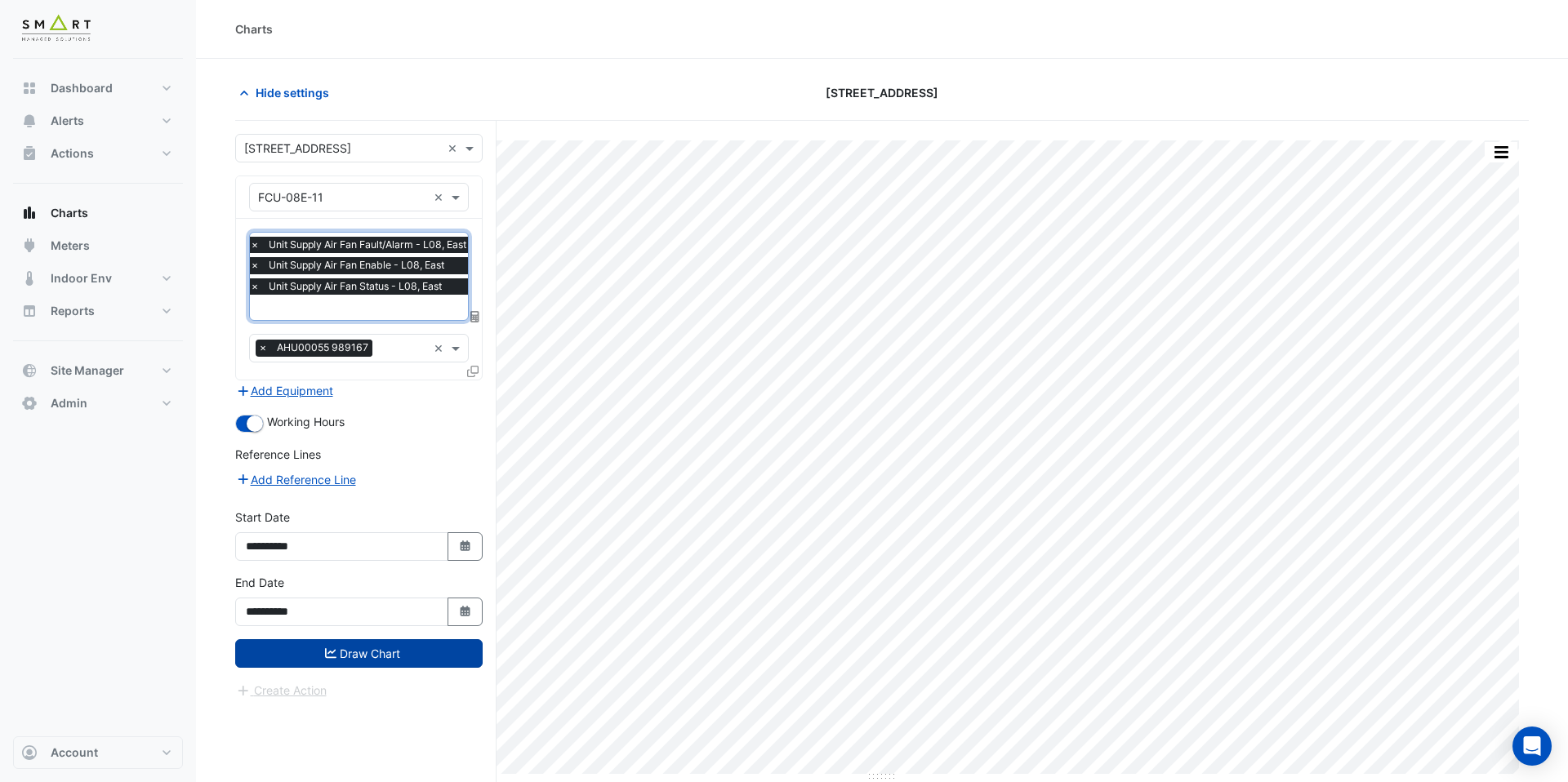
click at [381, 650] on button "Draw Chart" at bounding box center [358, 654] width 247 height 29
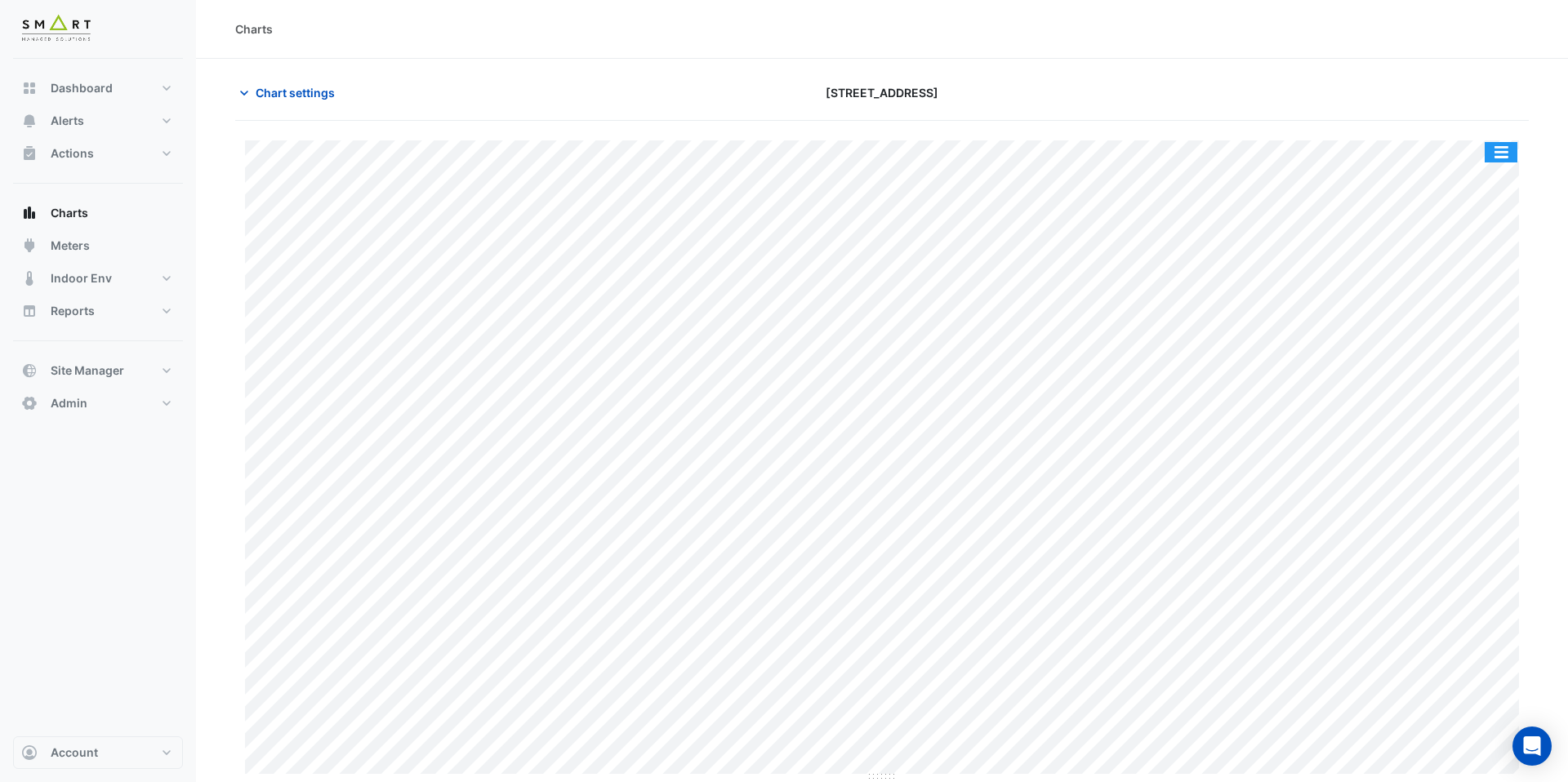
click at [1491, 156] on button "button" at bounding box center [1501, 152] width 32 height 20
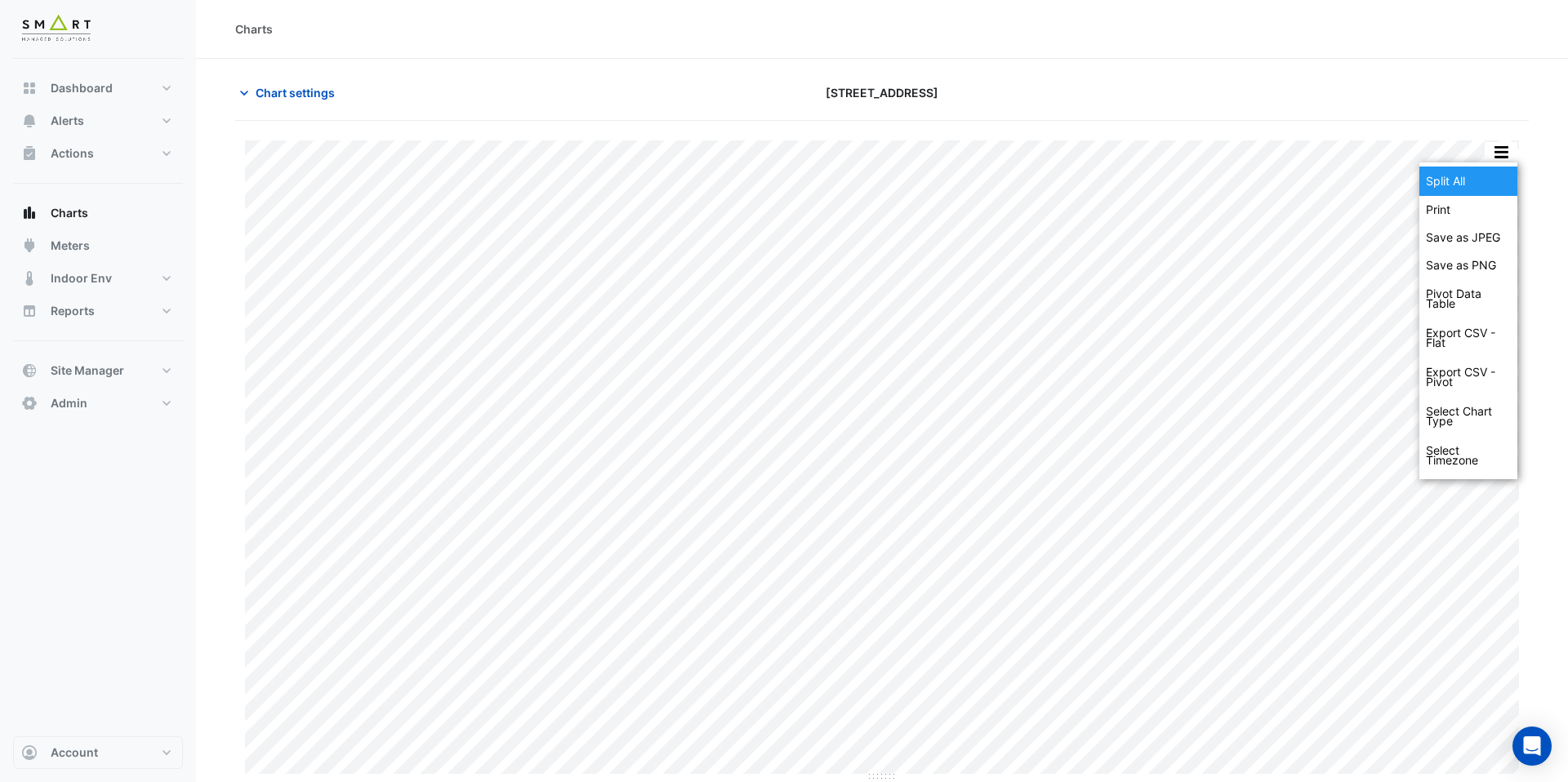
click at [1488, 174] on div "Split All" at bounding box center [1468, 182] width 98 height 30
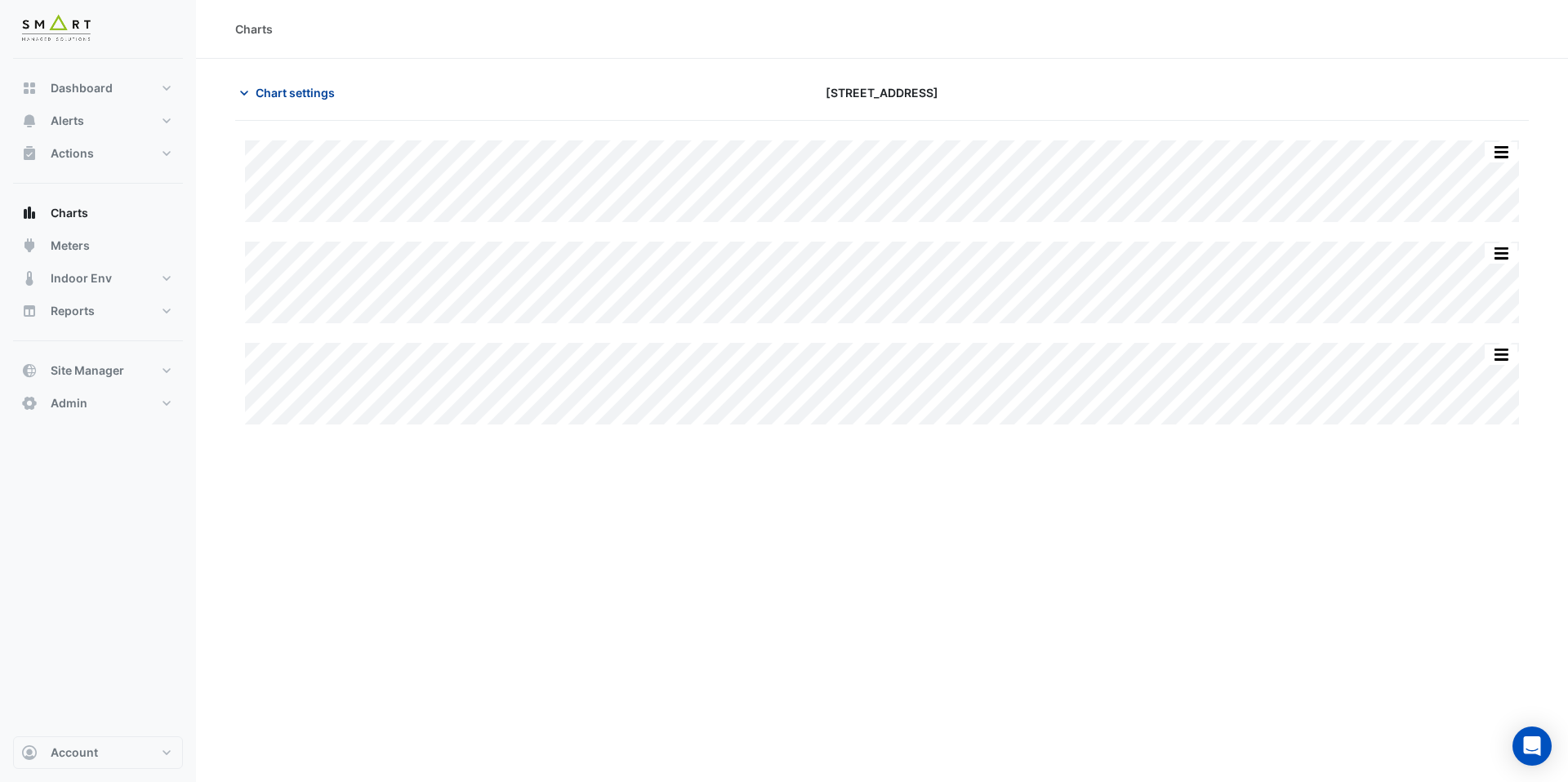
click at [309, 101] on button "Chart settings" at bounding box center [290, 93] width 110 height 29
click at [320, 87] on span "Chart settings" at bounding box center [295, 93] width 80 height 17
click at [312, 100] on span "Chart settings" at bounding box center [295, 93] width 80 height 17
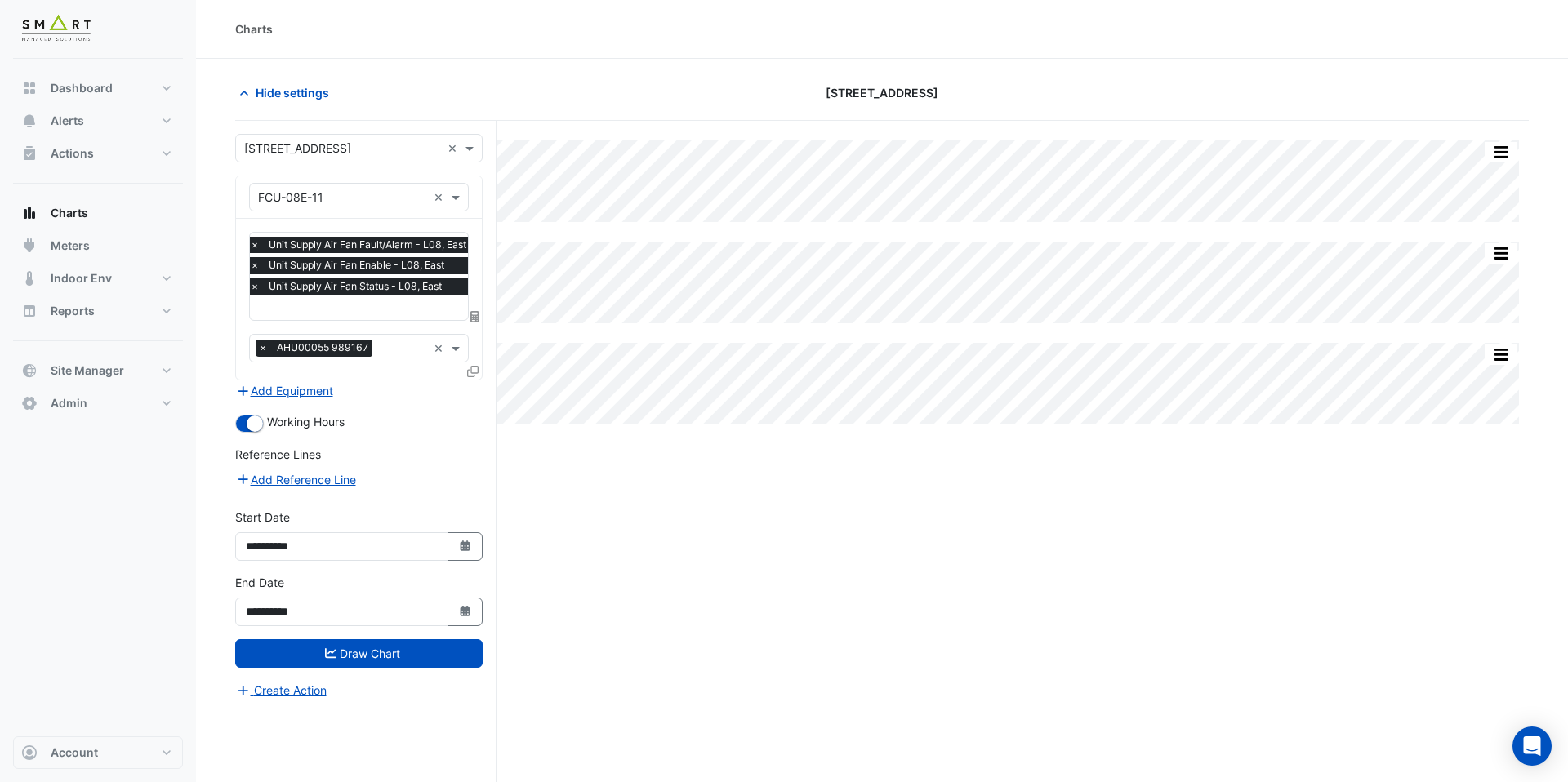
click at [356, 191] on input "text" at bounding box center [342, 198] width 169 height 17
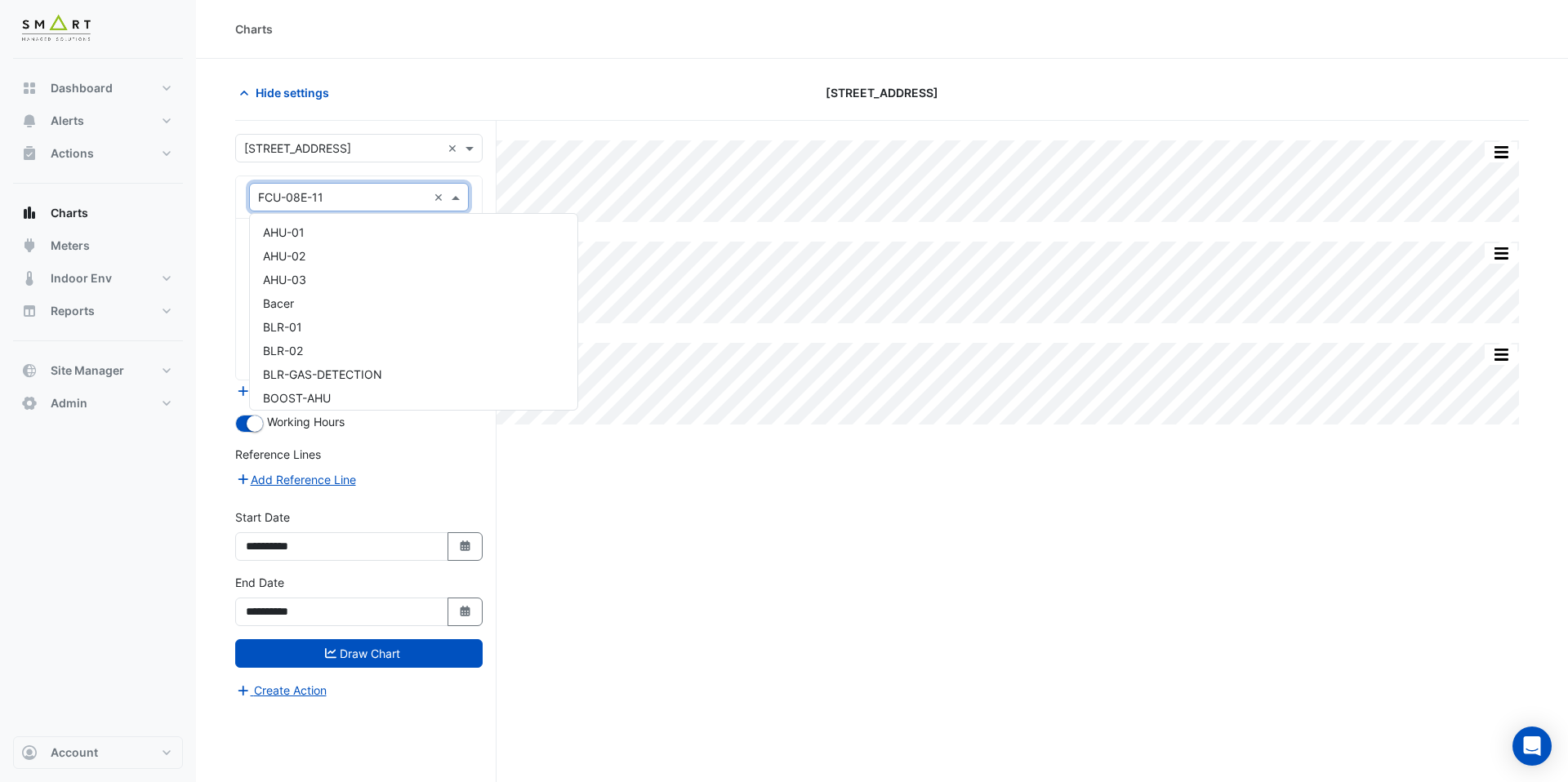
scroll to position [9787, 0]
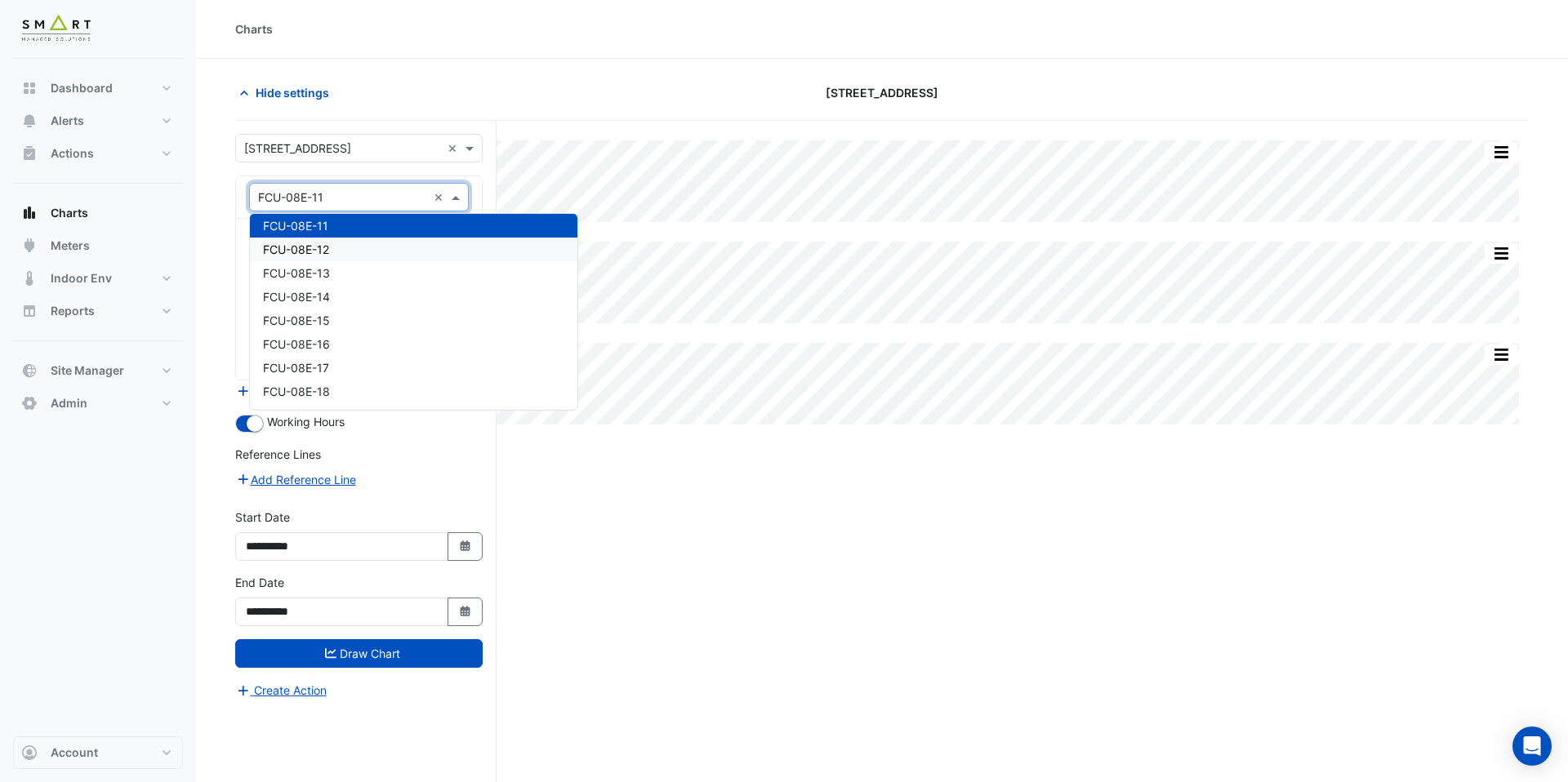
click at [491, 37] on div "Charts" at bounding box center [882, 29] width 1294 height 17
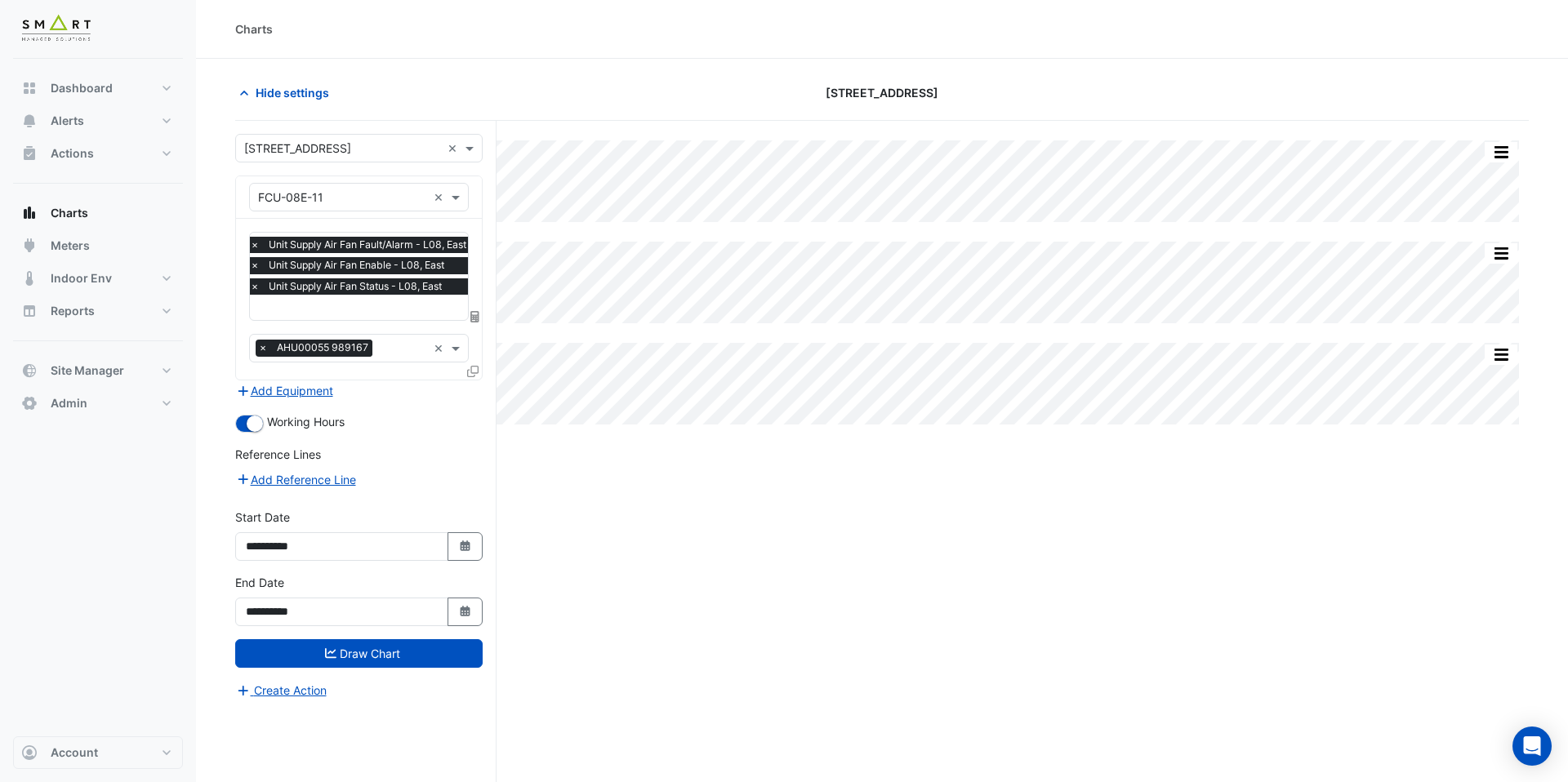
click at [375, 310] on input "text" at bounding box center [362, 309] width 225 height 17
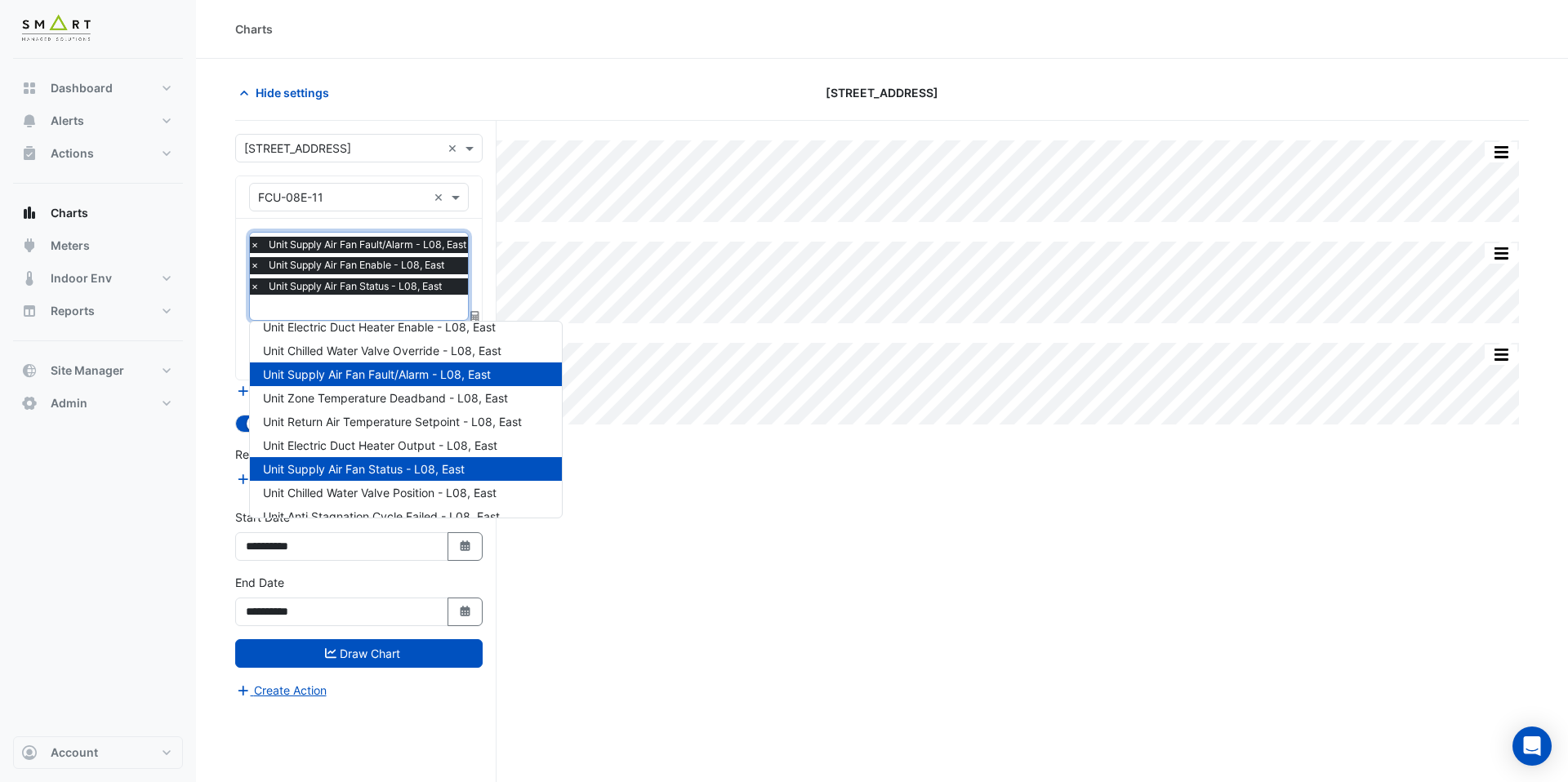
scroll to position [149, 0]
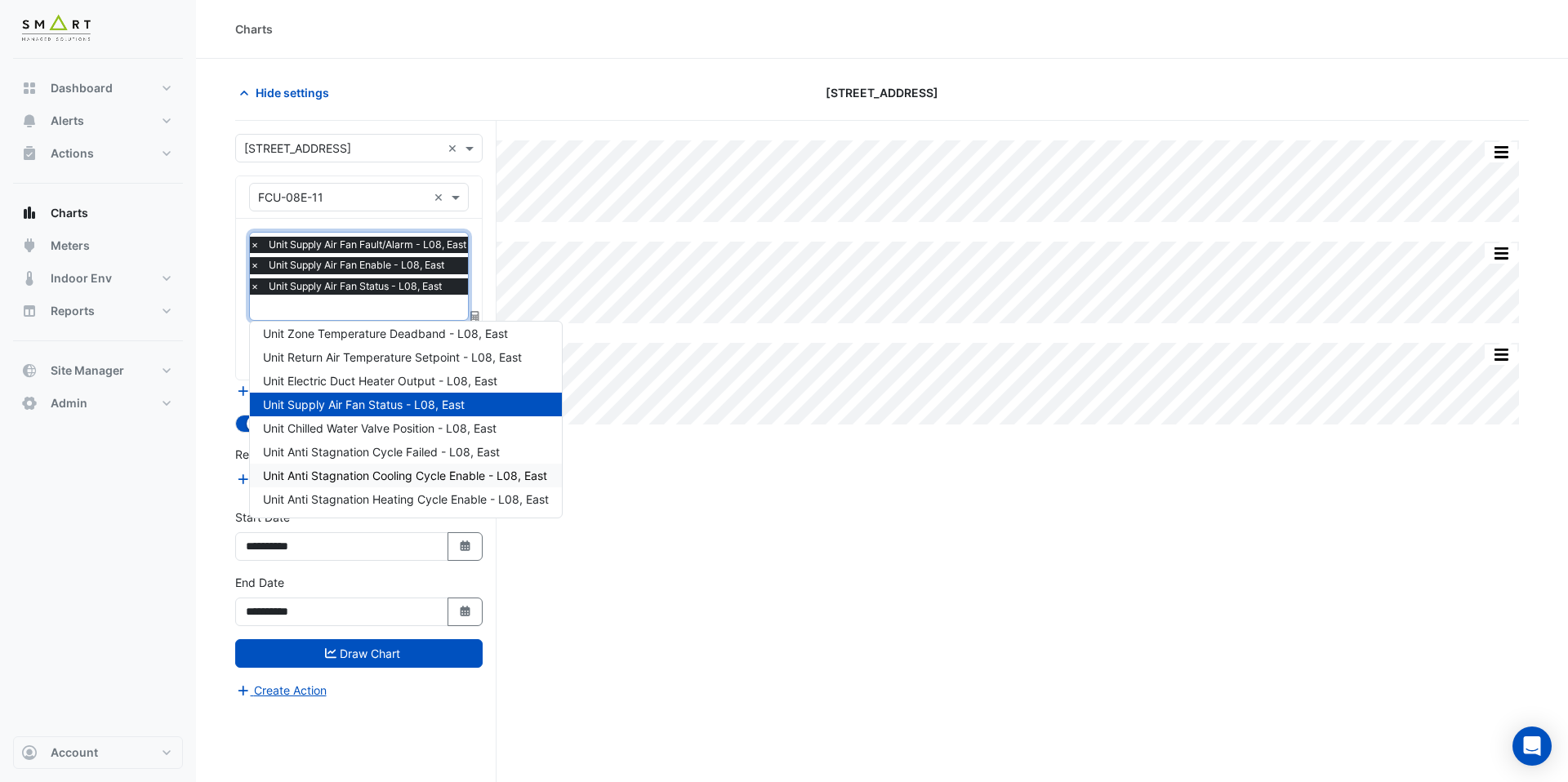
click at [690, 564] on div "Split None Print Save as JPEG Save as PNG Pivot Data Table Export CSV - Flat Ex…" at bounding box center [882, 482] width 1294 height 723
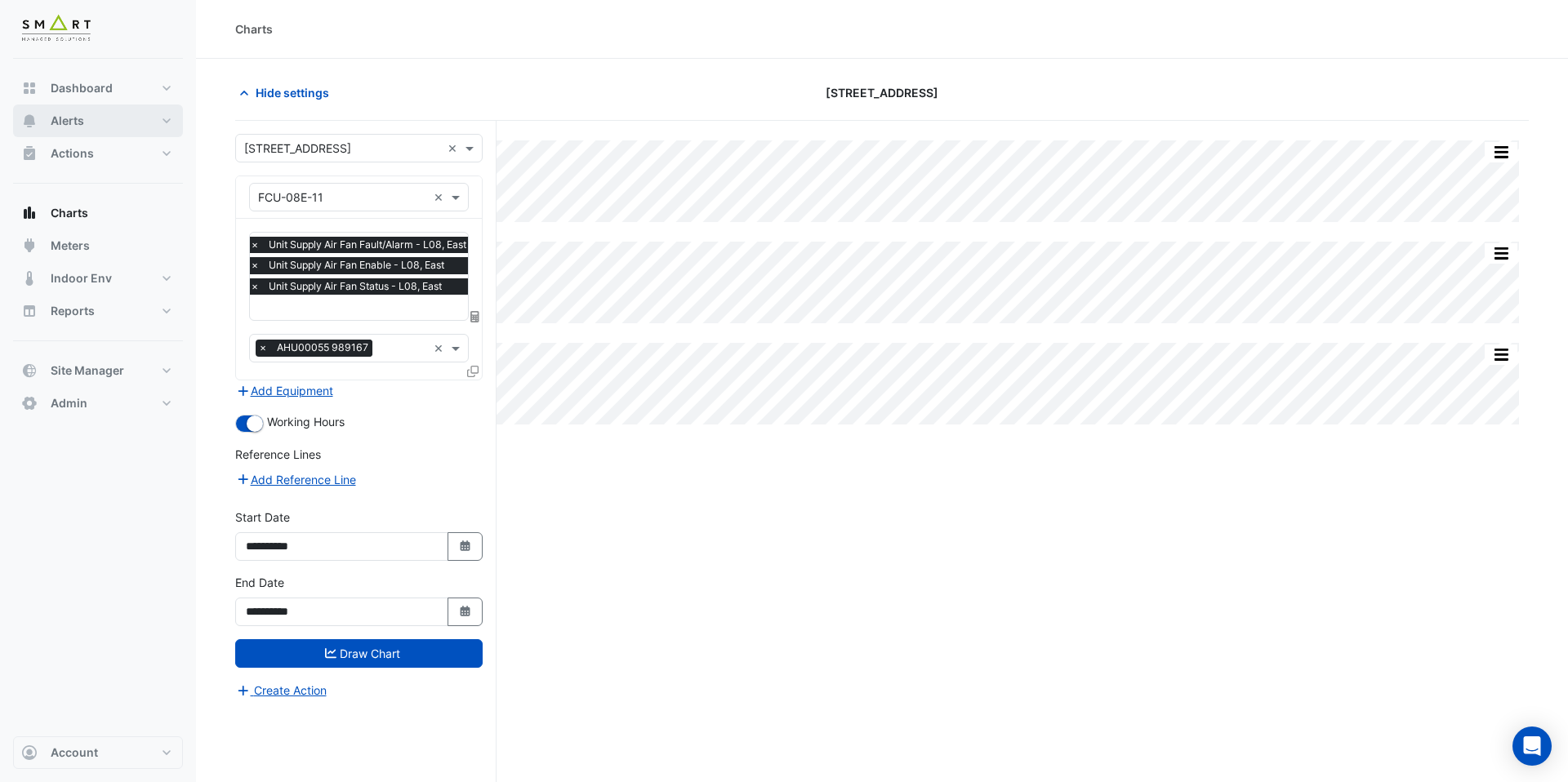
scroll to position [0, 8]
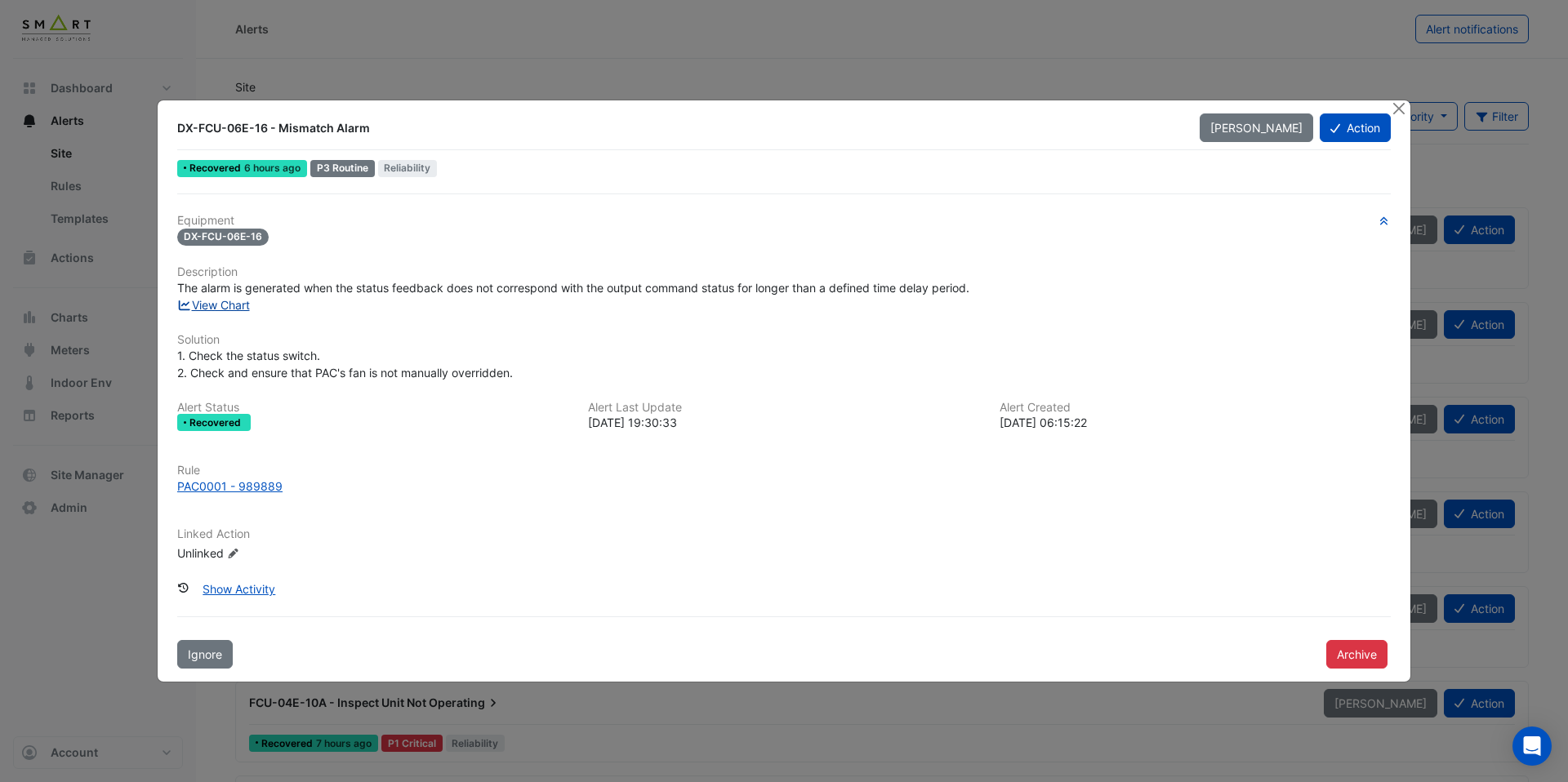
click at [231, 306] on link "View Chart" at bounding box center [213, 305] width 73 height 14
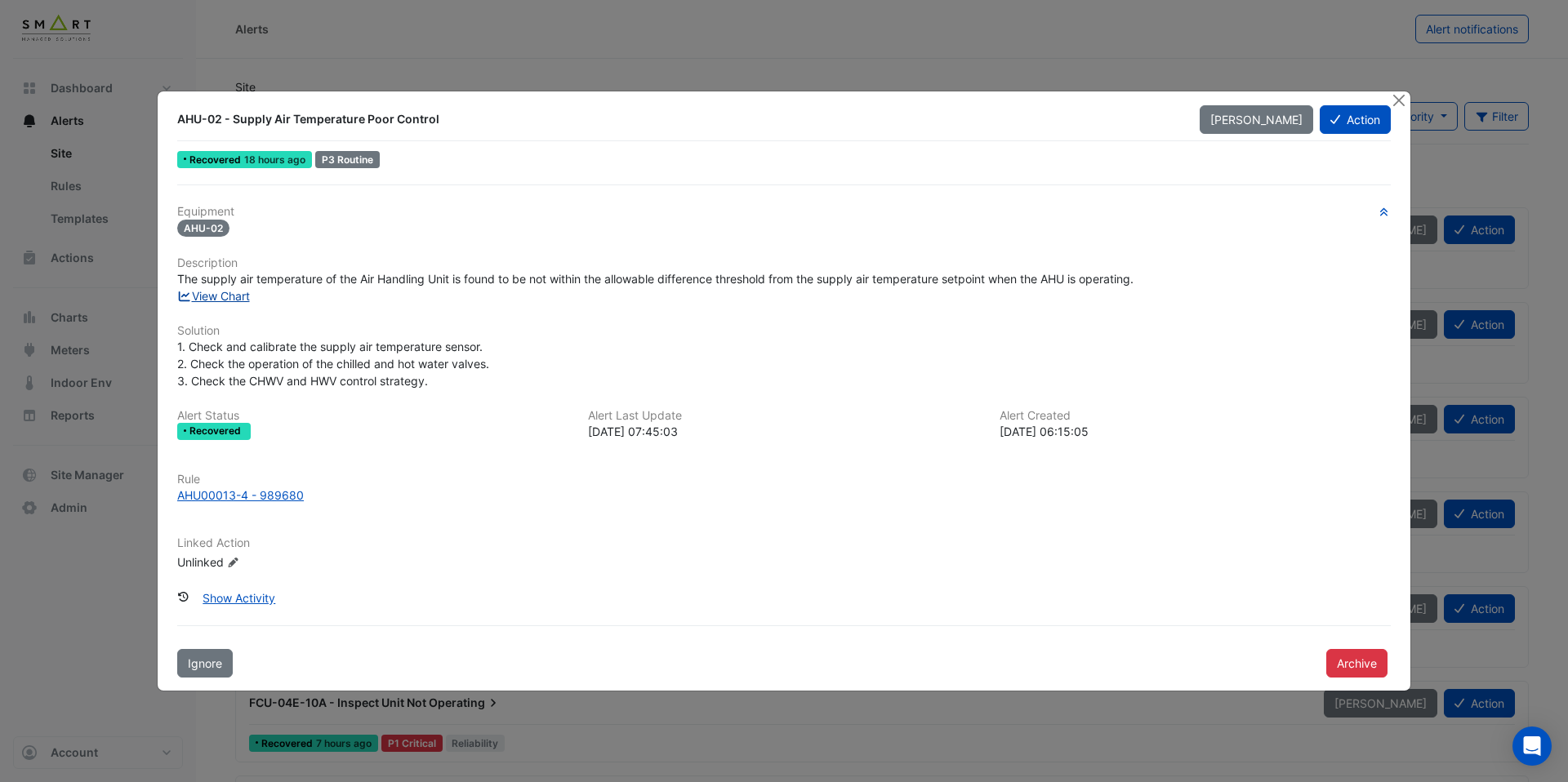
click at [216, 294] on link "View Chart" at bounding box center [213, 296] width 73 height 14
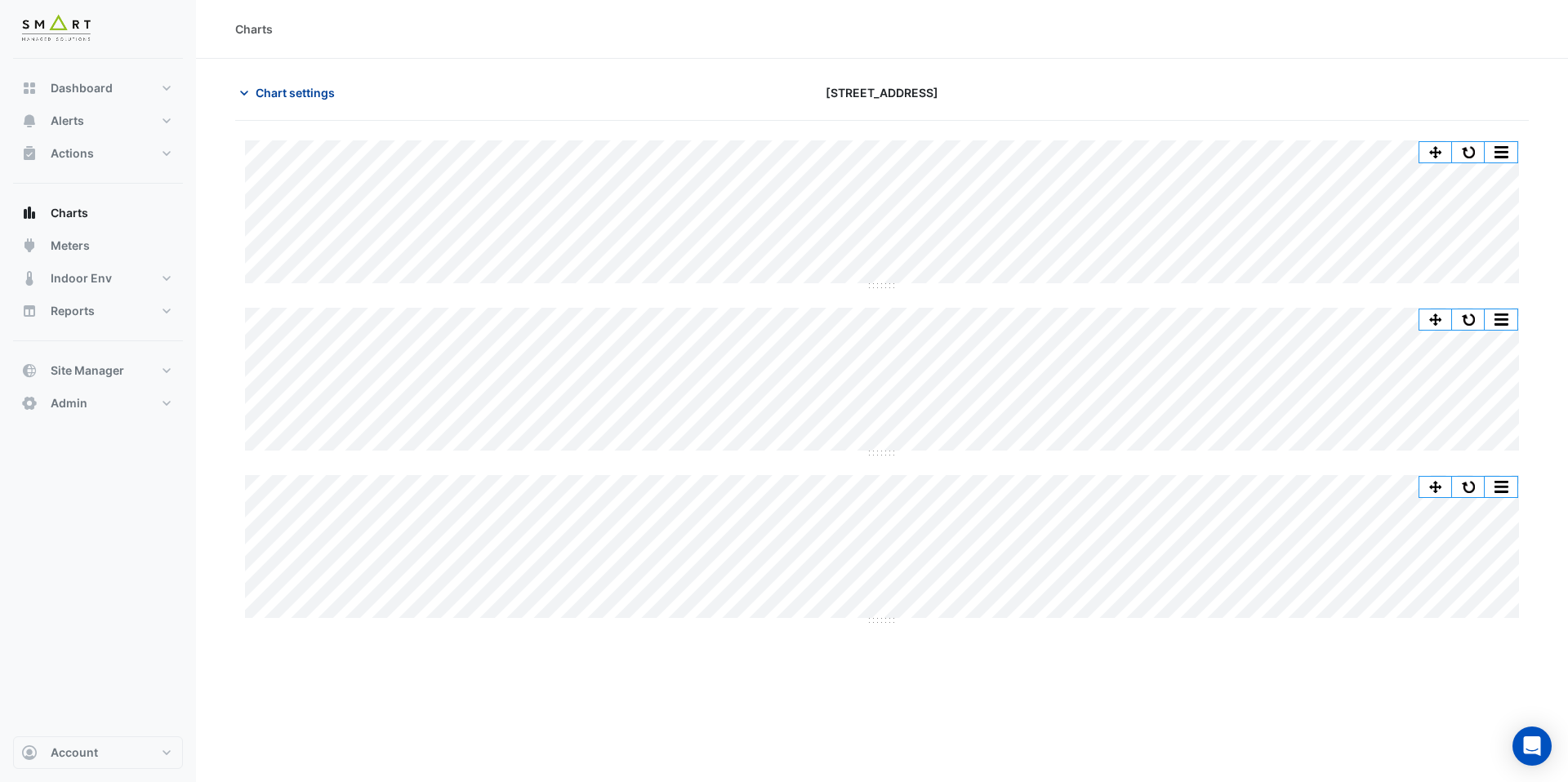
click at [262, 91] on span "Chart settings" at bounding box center [295, 93] width 80 height 17
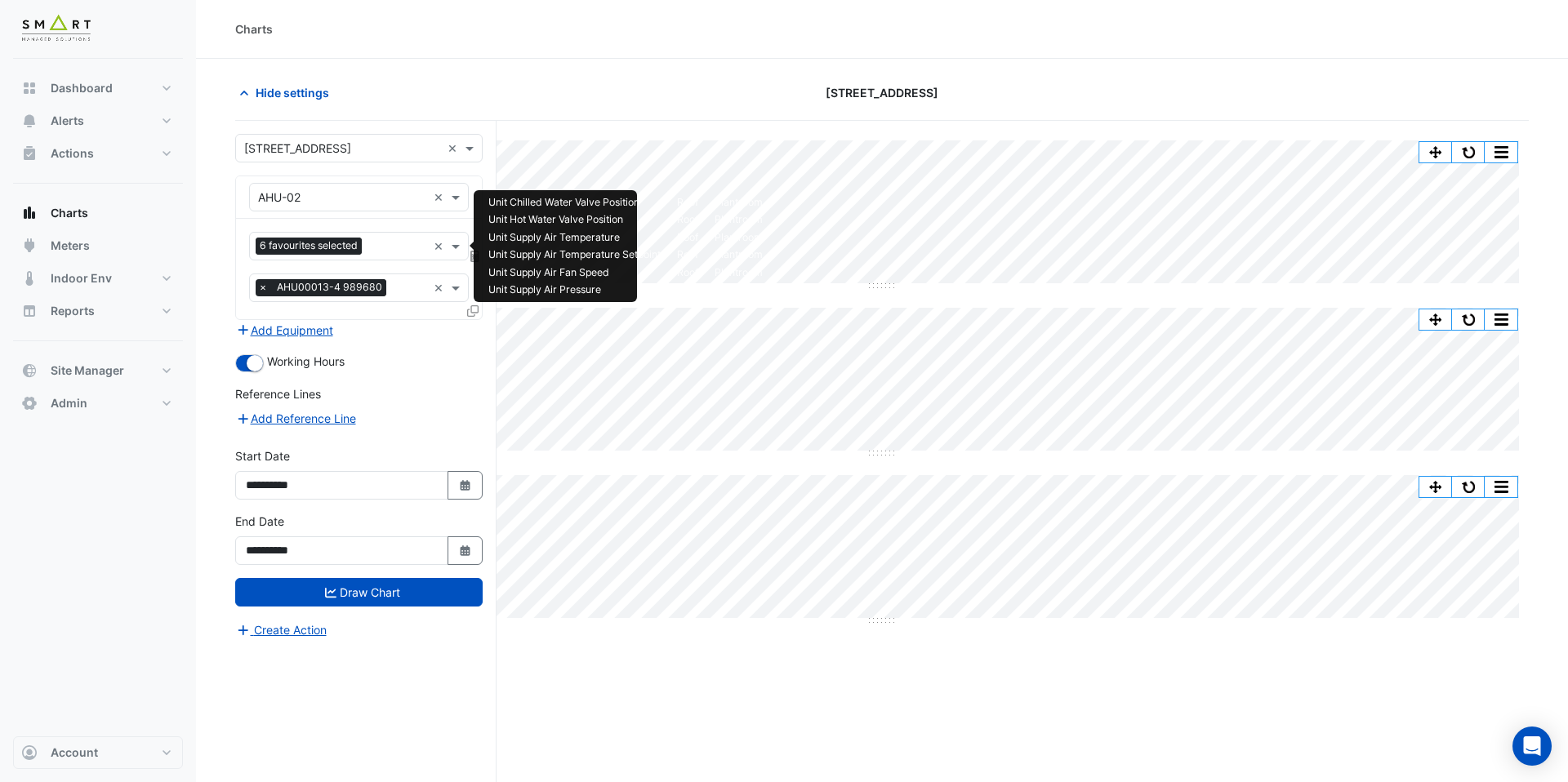
click at [387, 241] on input "text" at bounding box center [398, 248] width 59 height 17
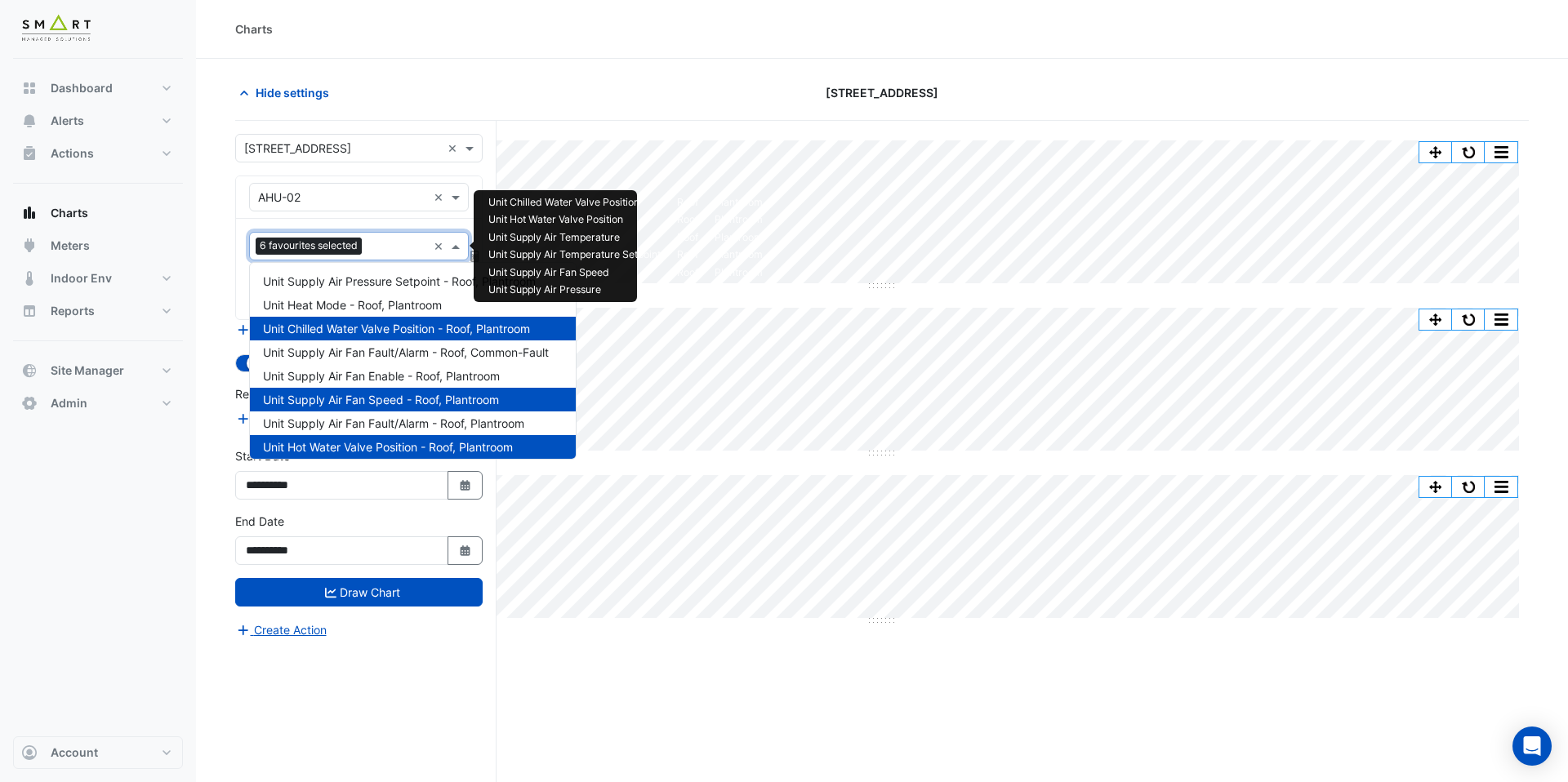
scroll to position [338, 0]
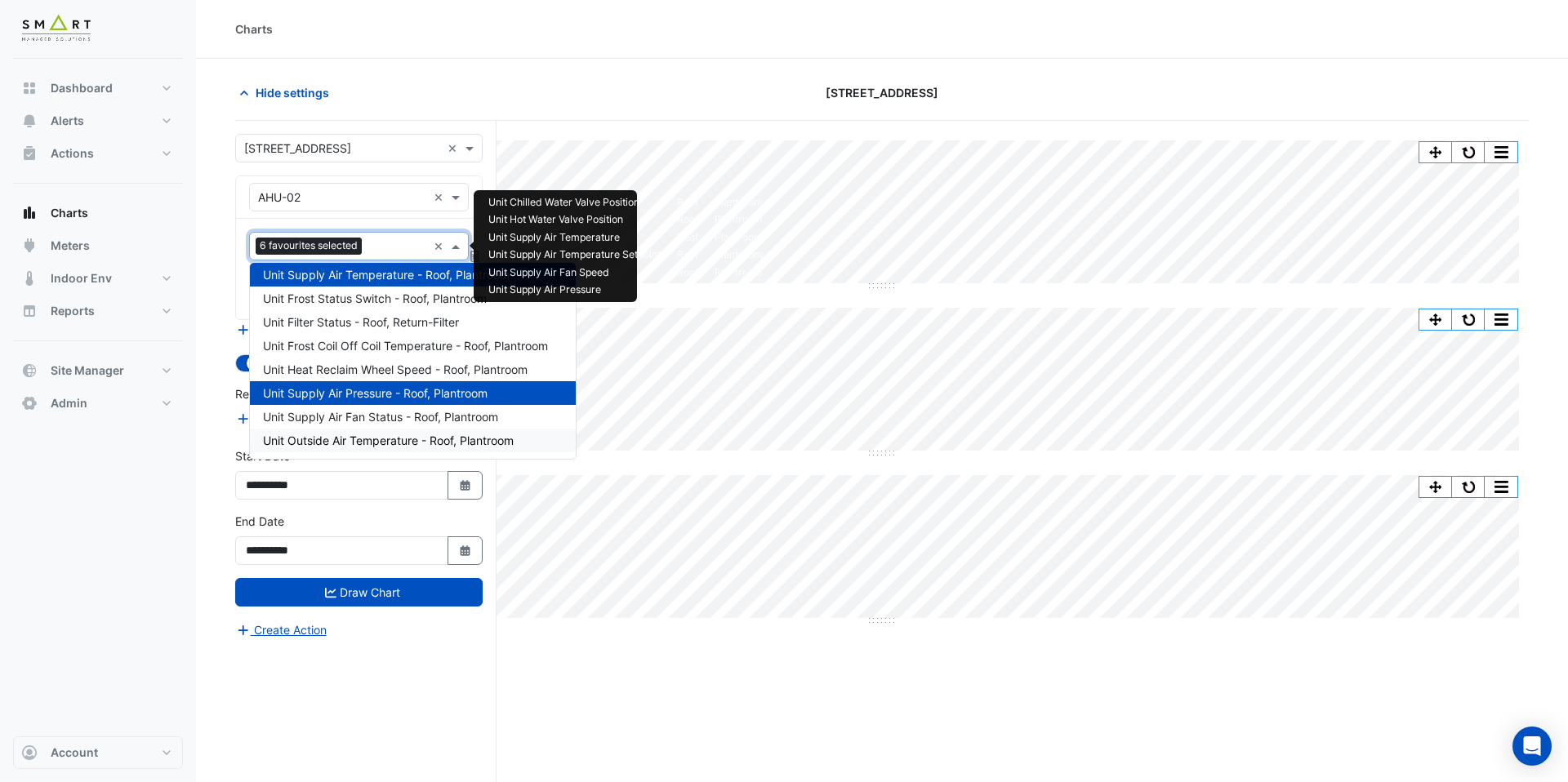
click at [373, 431] on div "Unit Outside Air Temperature - Roof, Plantroom" at bounding box center [413, 440] width 326 height 24
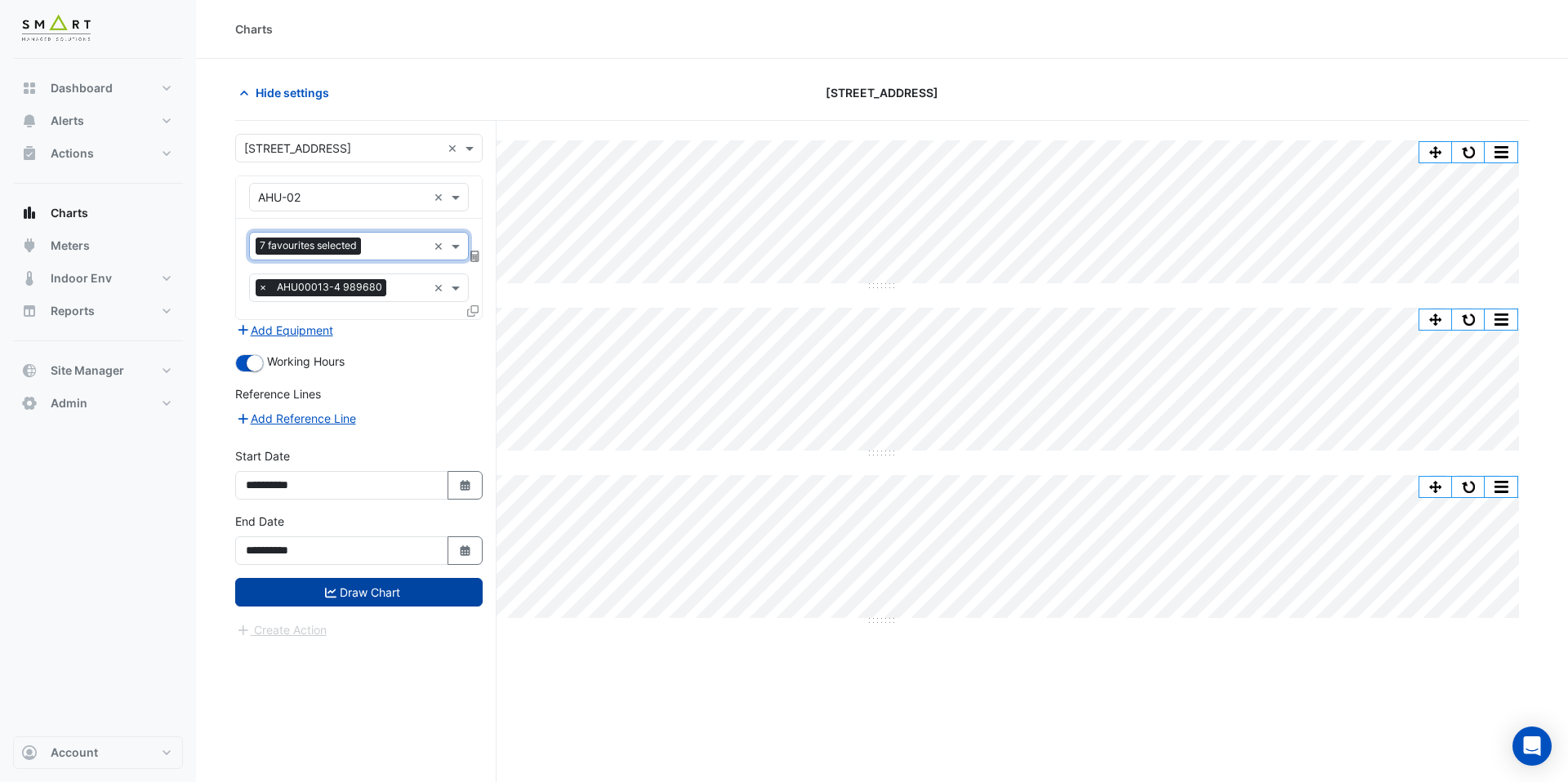
click at [371, 590] on button "Draw Chart" at bounding box center [358, 592] width 247 height 29
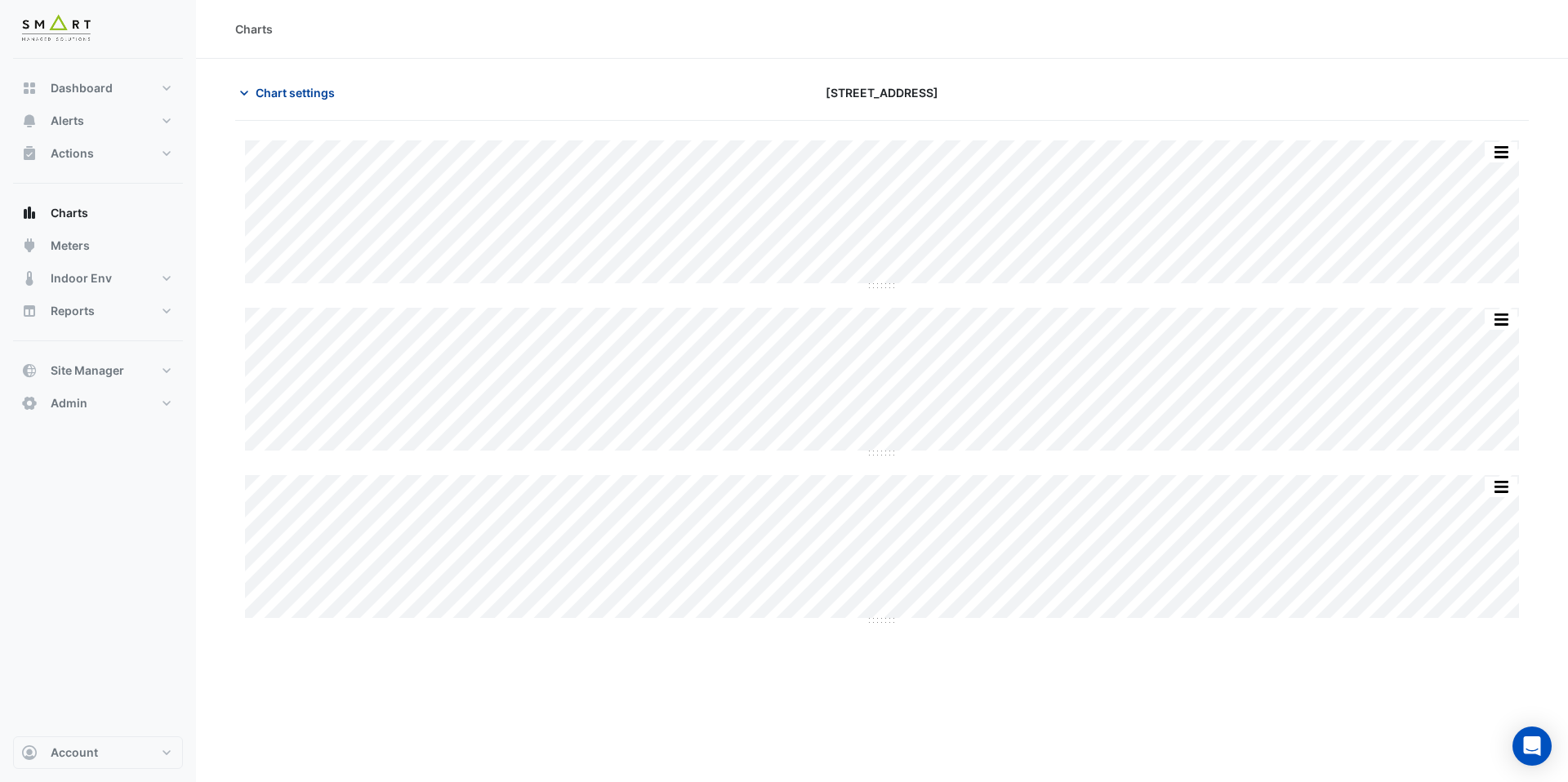
click at [309, 93] on span "Chart settings" at bounding box center [295, 93] width 80 height 17
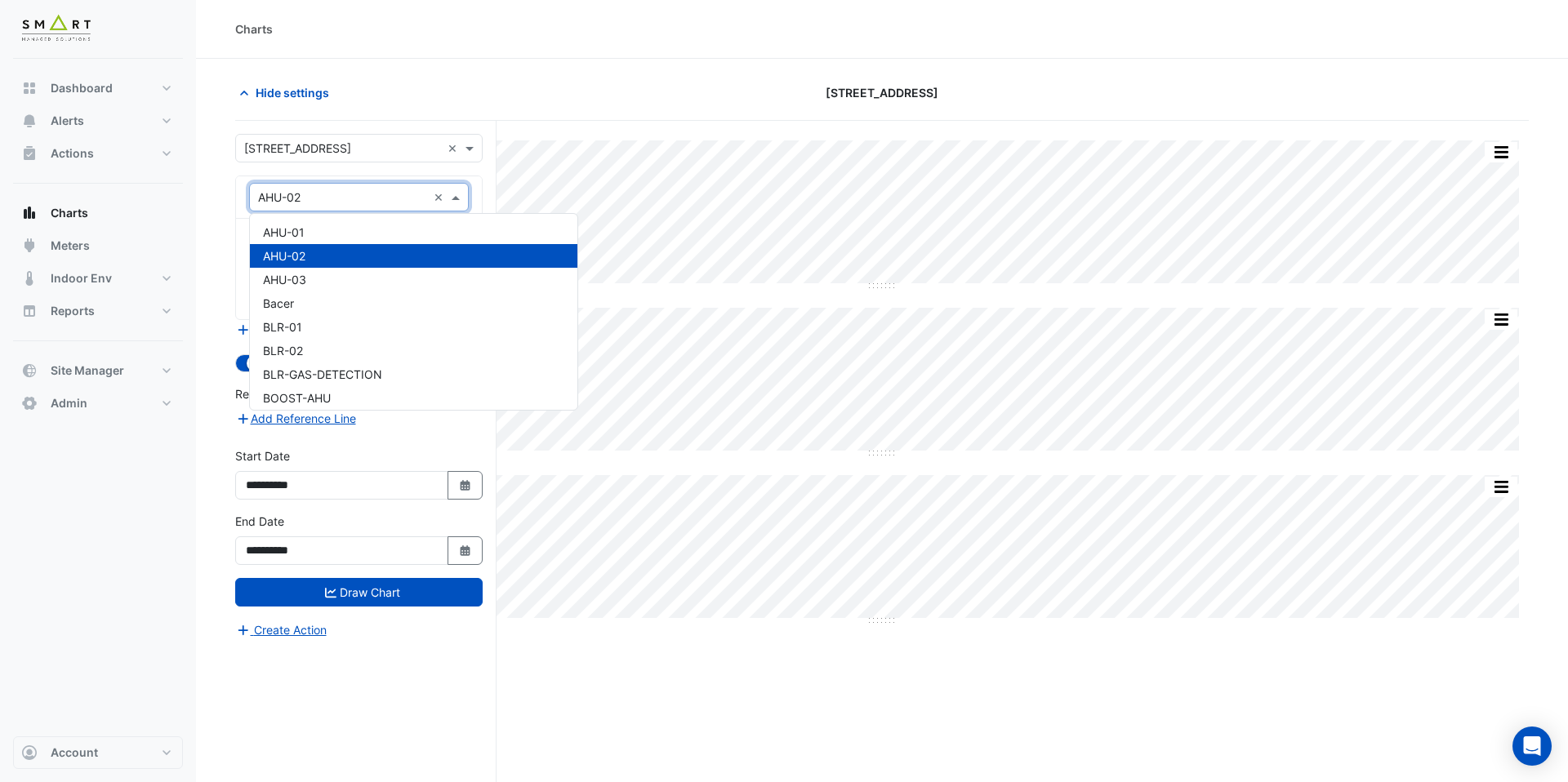
click at [362, 205] on div "× AHU-02" at bounding box center [338, 197] width 177 height 17
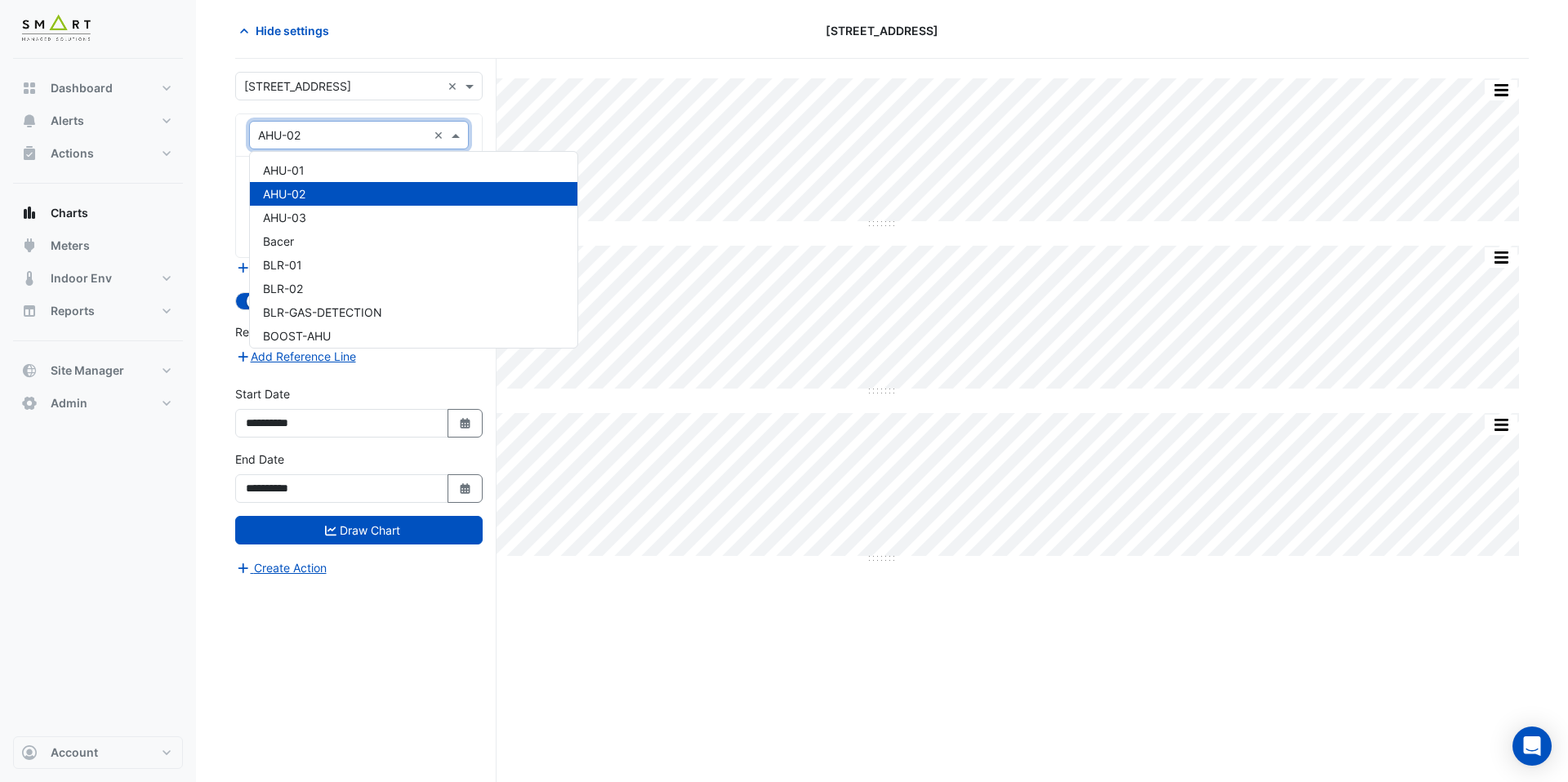
click at [548, 33] on div "Hide settings" at bounding box center [444, 31] width 438 height 29
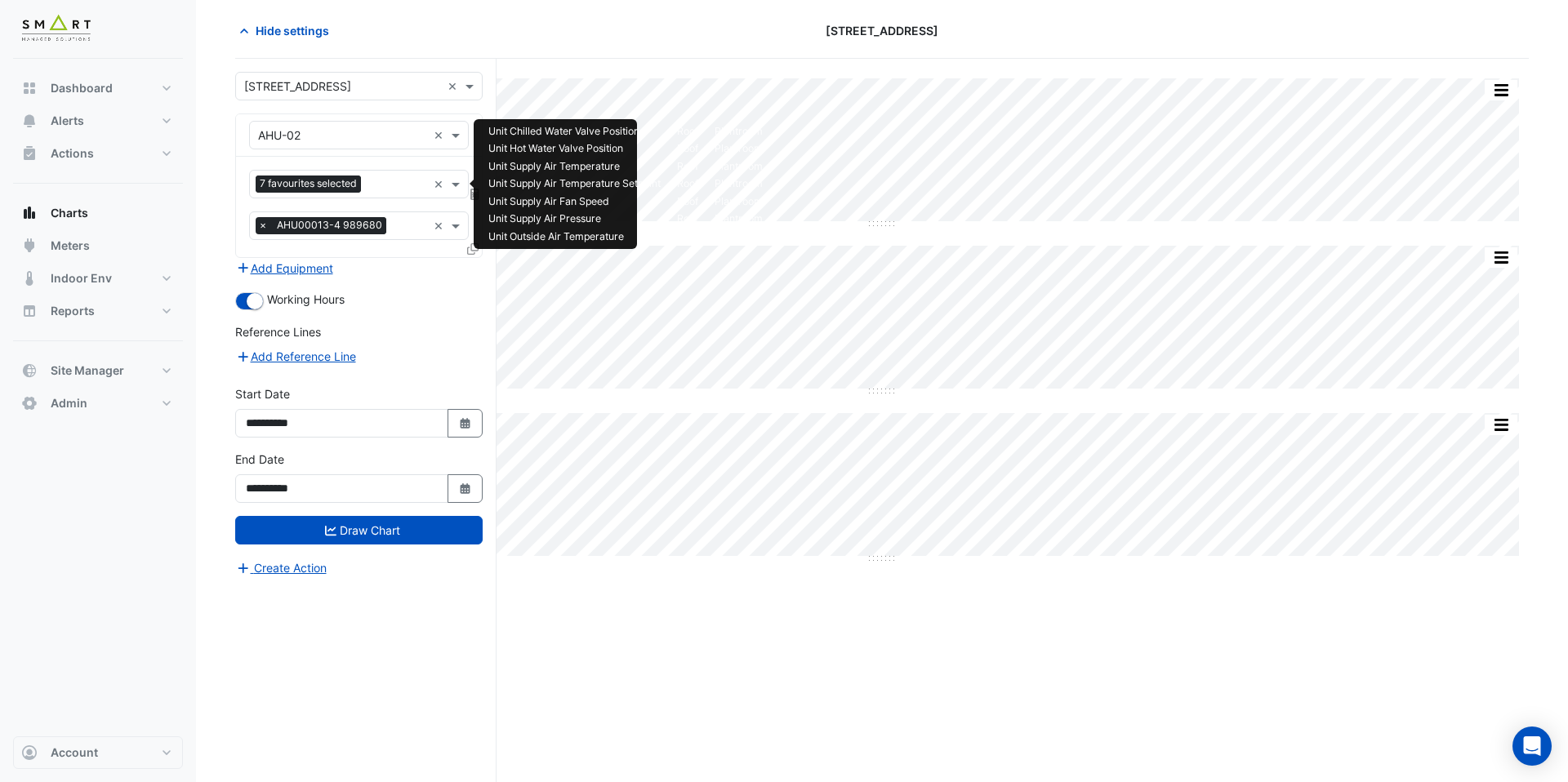
click at [387, 182] on input "text" at bounding box center [398, 186] width 59 height 17
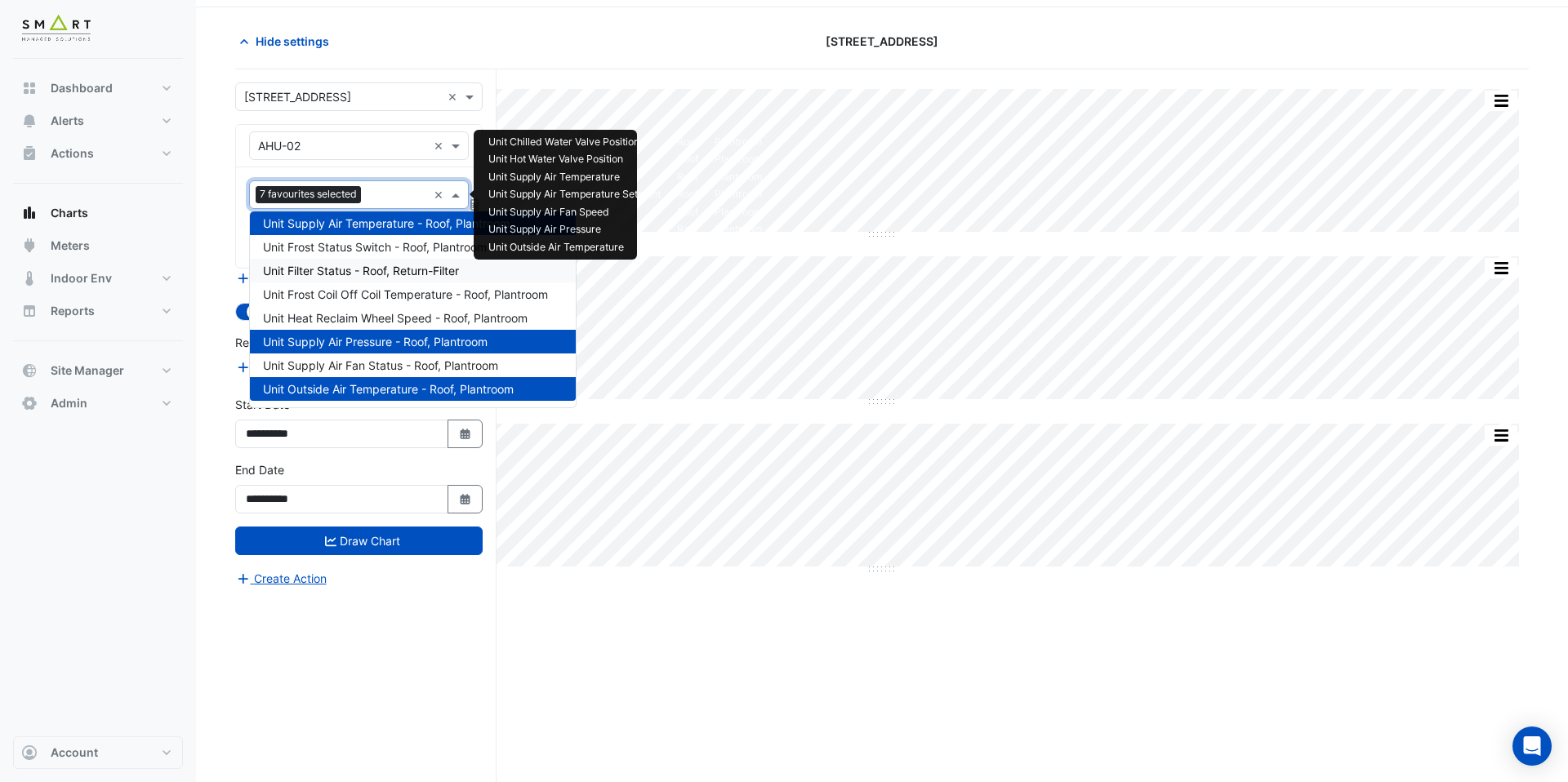
scroll to position [62, 0]
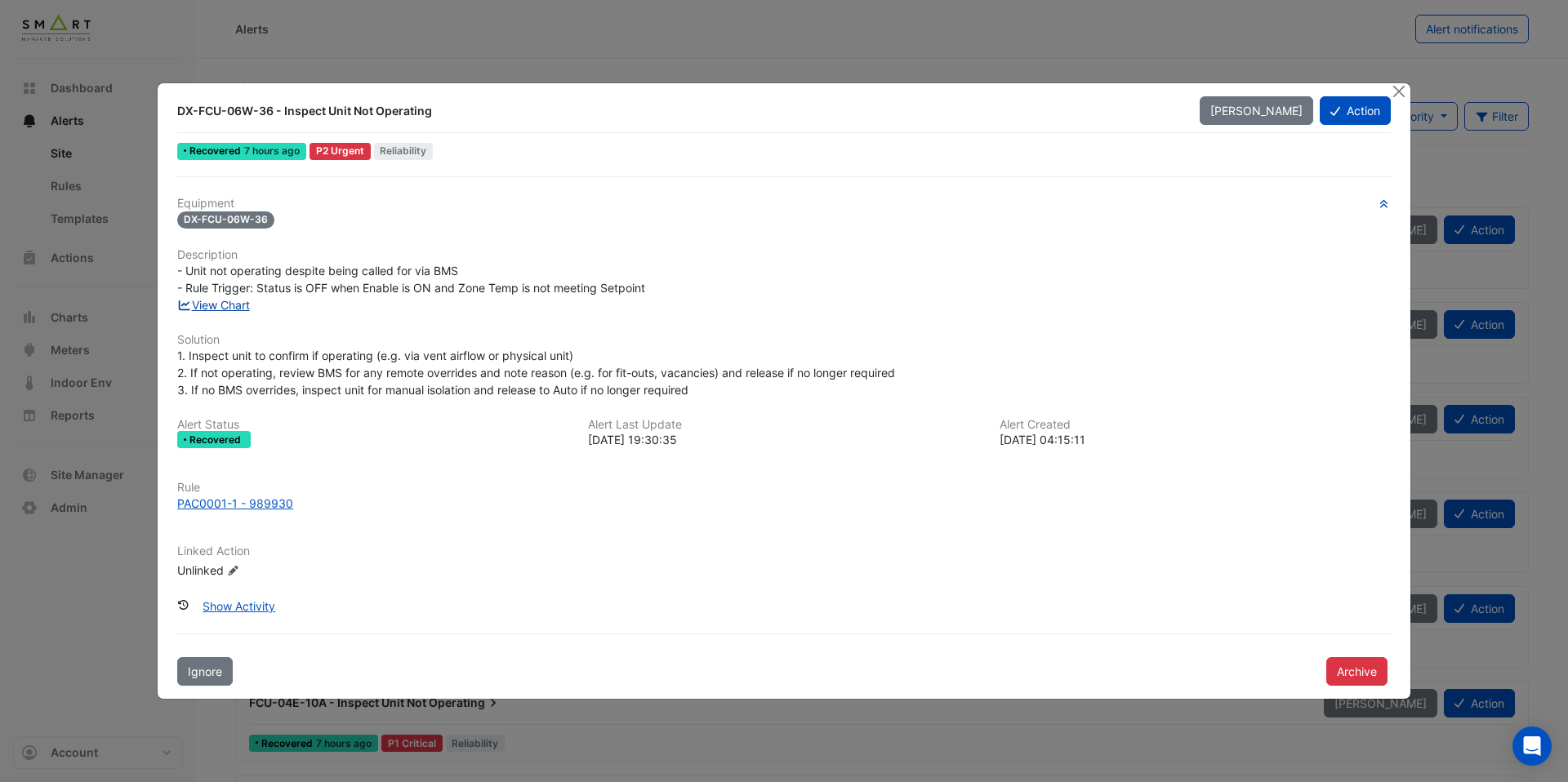
click at [237, 305] on link "View Chart" at bounding box center [213, 305] width 73 height 14
click at [224, 302] on link "View Chart" at bounding box center [213, 305] width 73 height 14
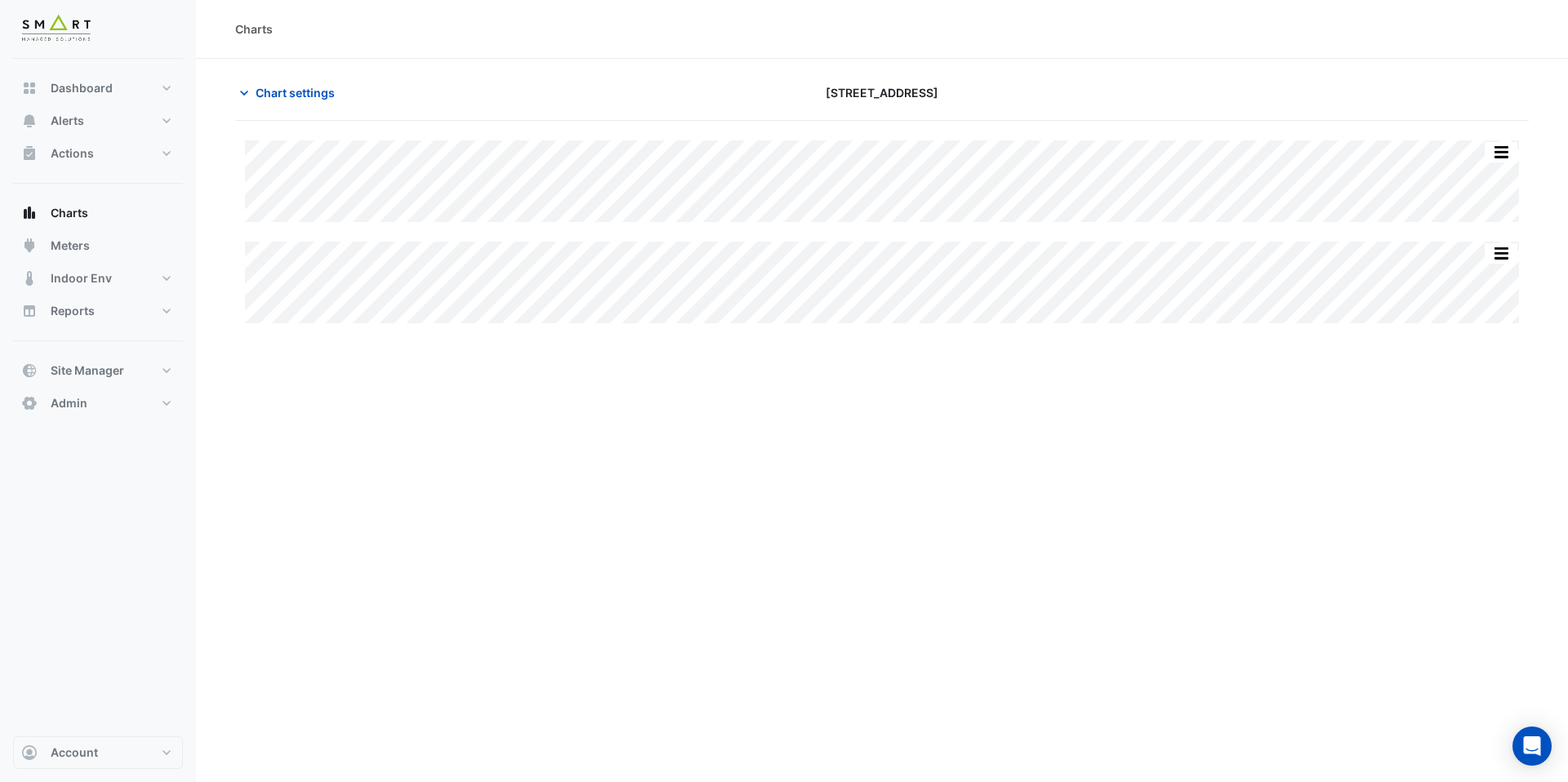
type input "**********"
click at [311, 96] on span "Chart settings" at bounding box center [295, 93] width 80 height 17
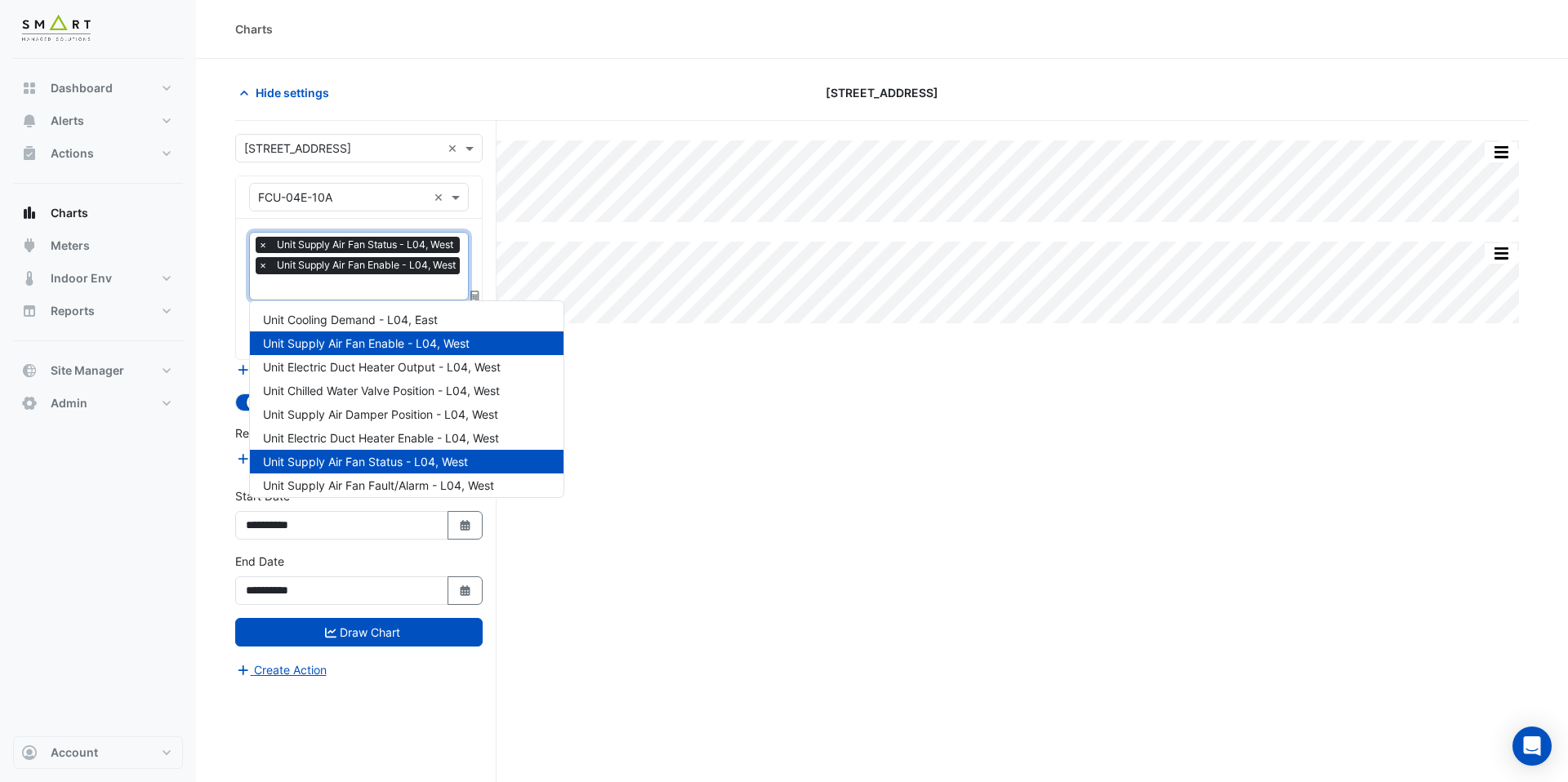
click at [351, 289] on input "text" at bounding box center [361, 289] width 206 height 17
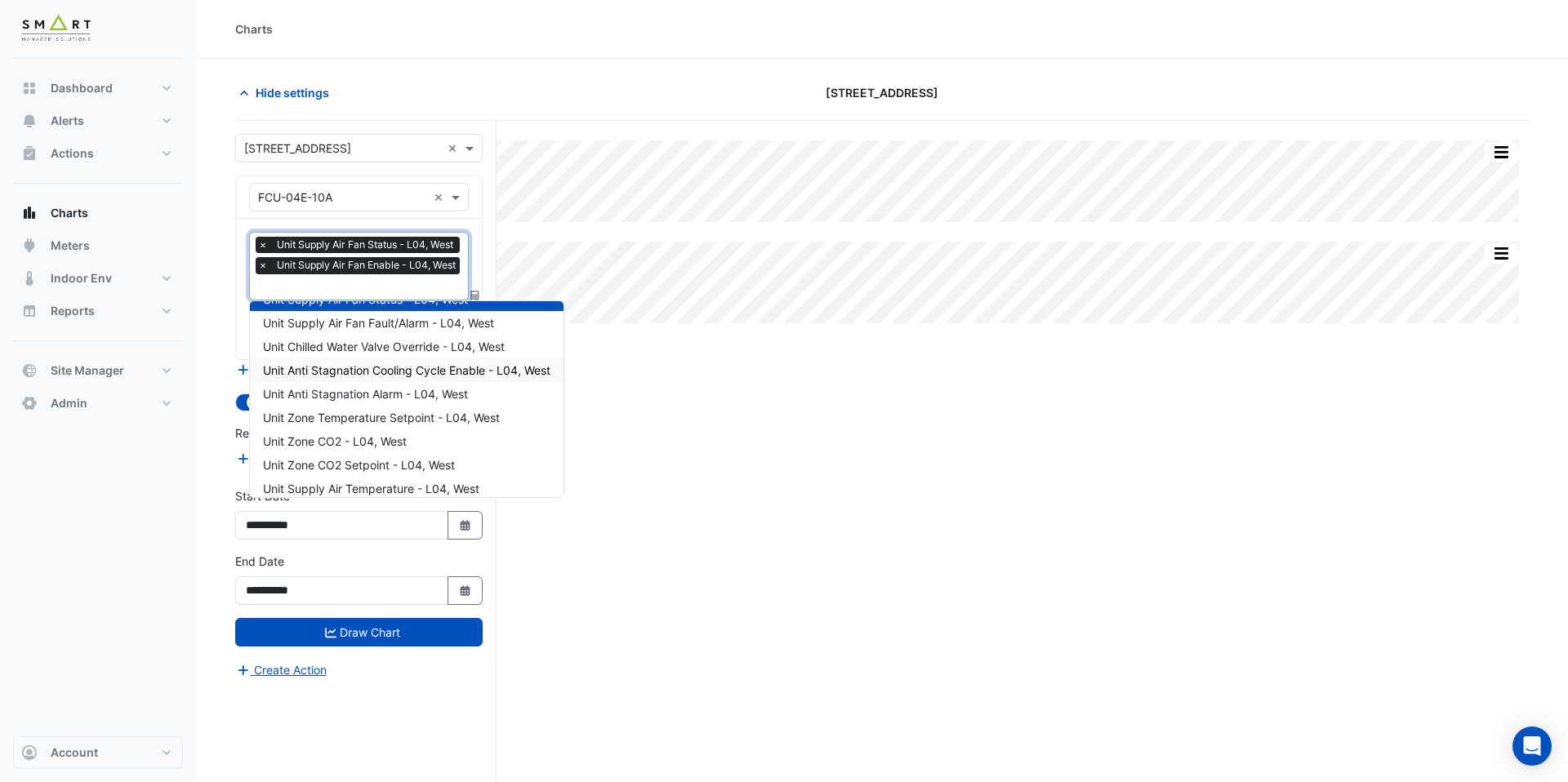
scroll to position [267, 0]
